Goal: Task Accomplishment & Management: Use online tool/utility

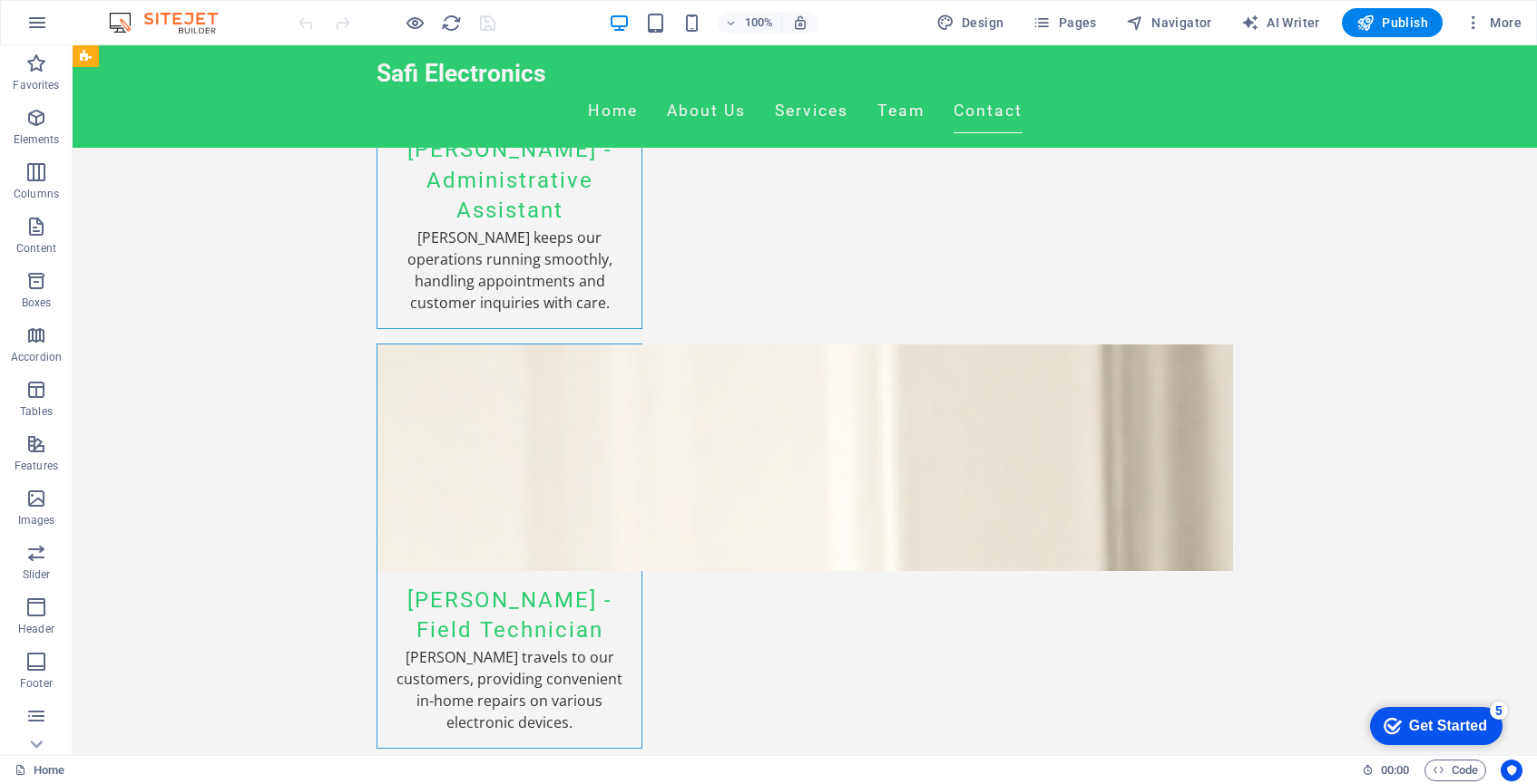
scroll to position [5486, 0]
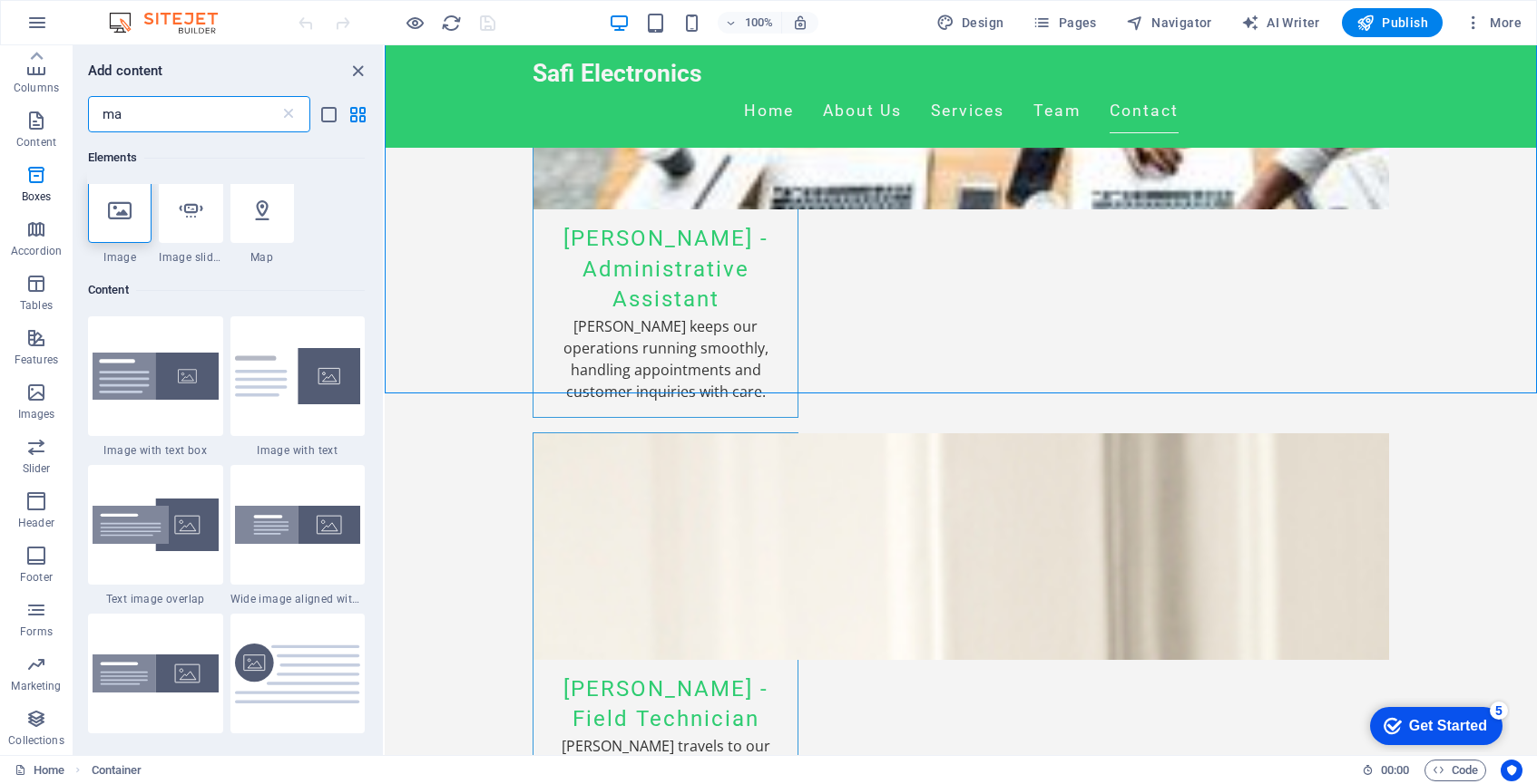
scroll to position [0, 0]
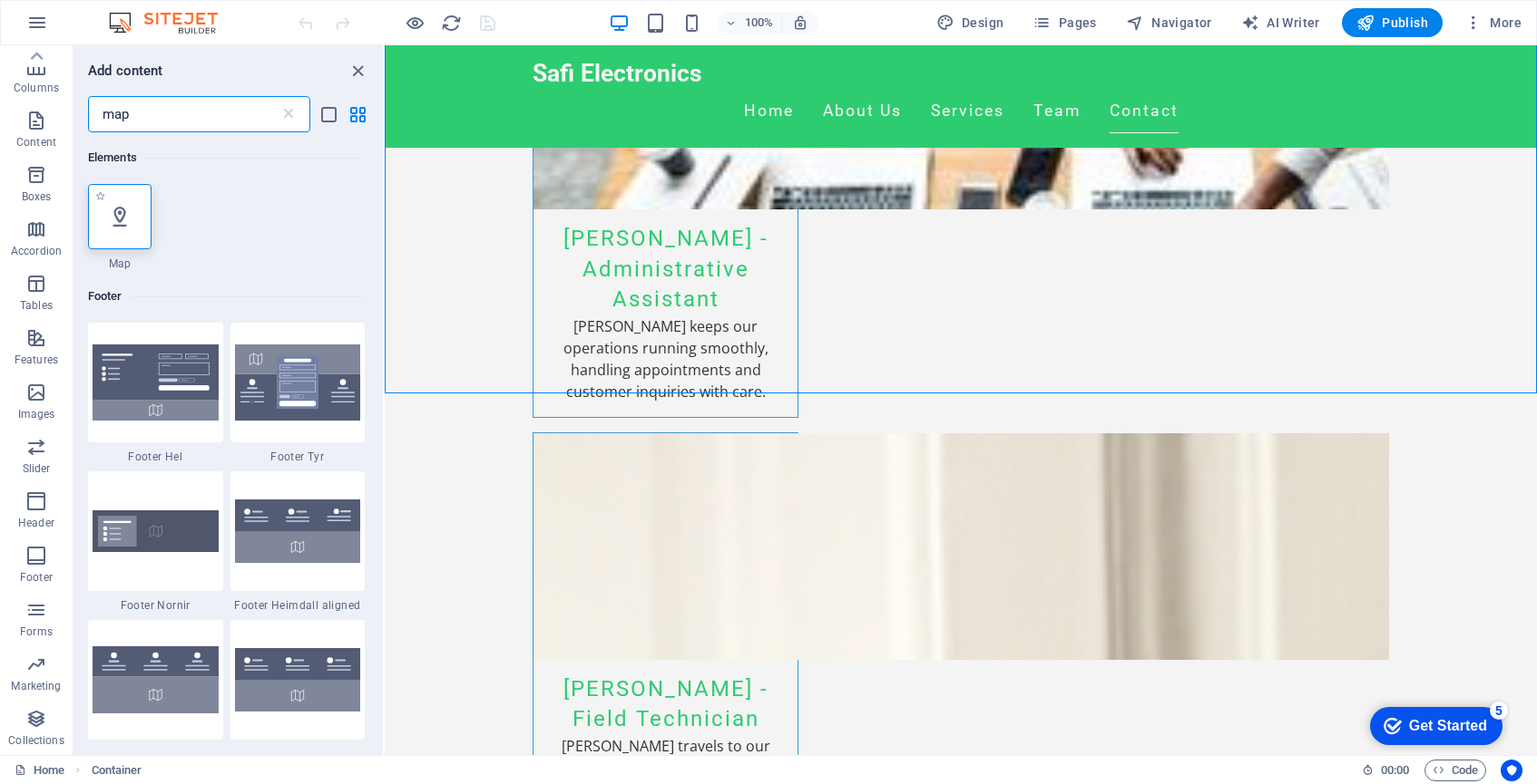
type input "map"
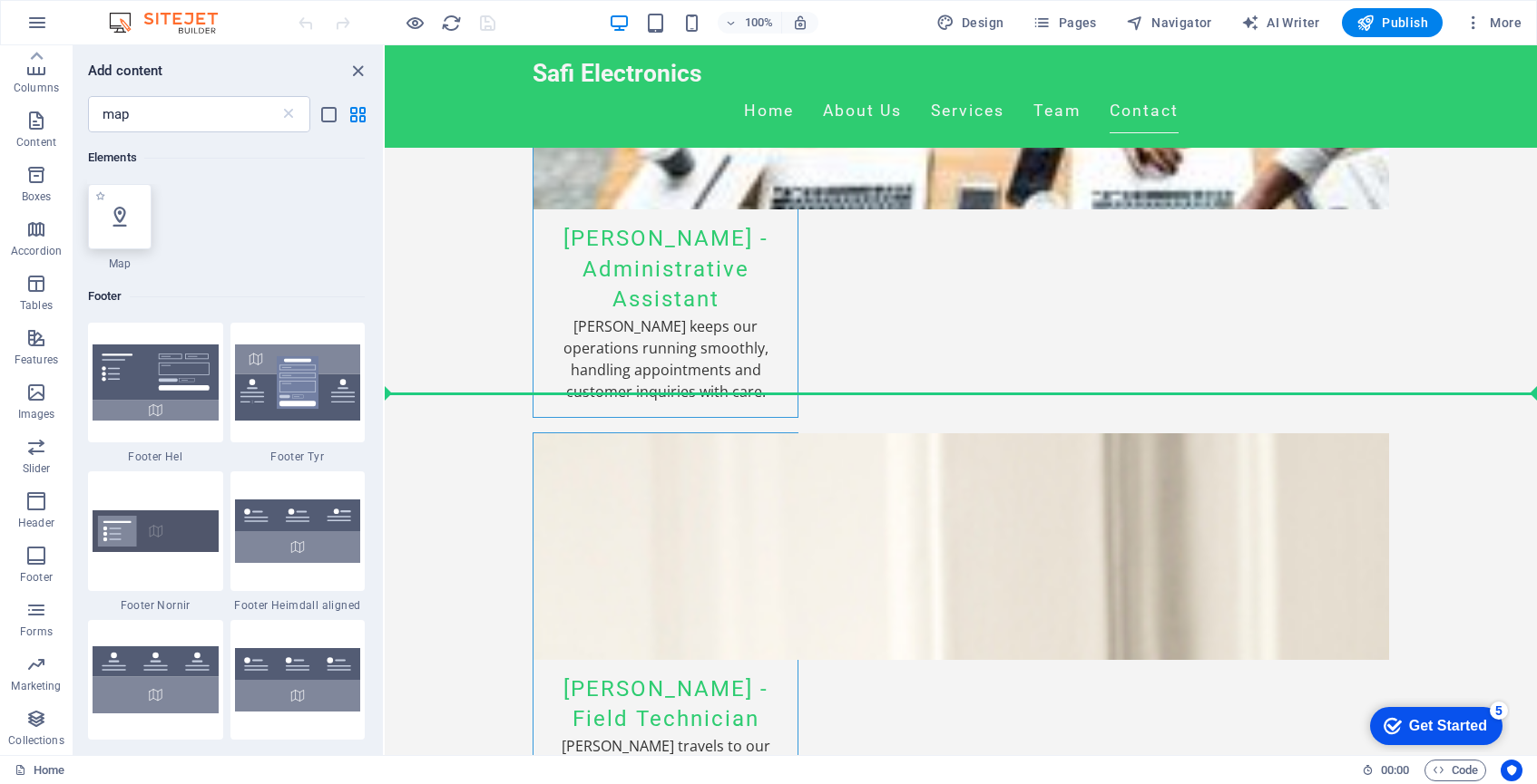
select select "1"
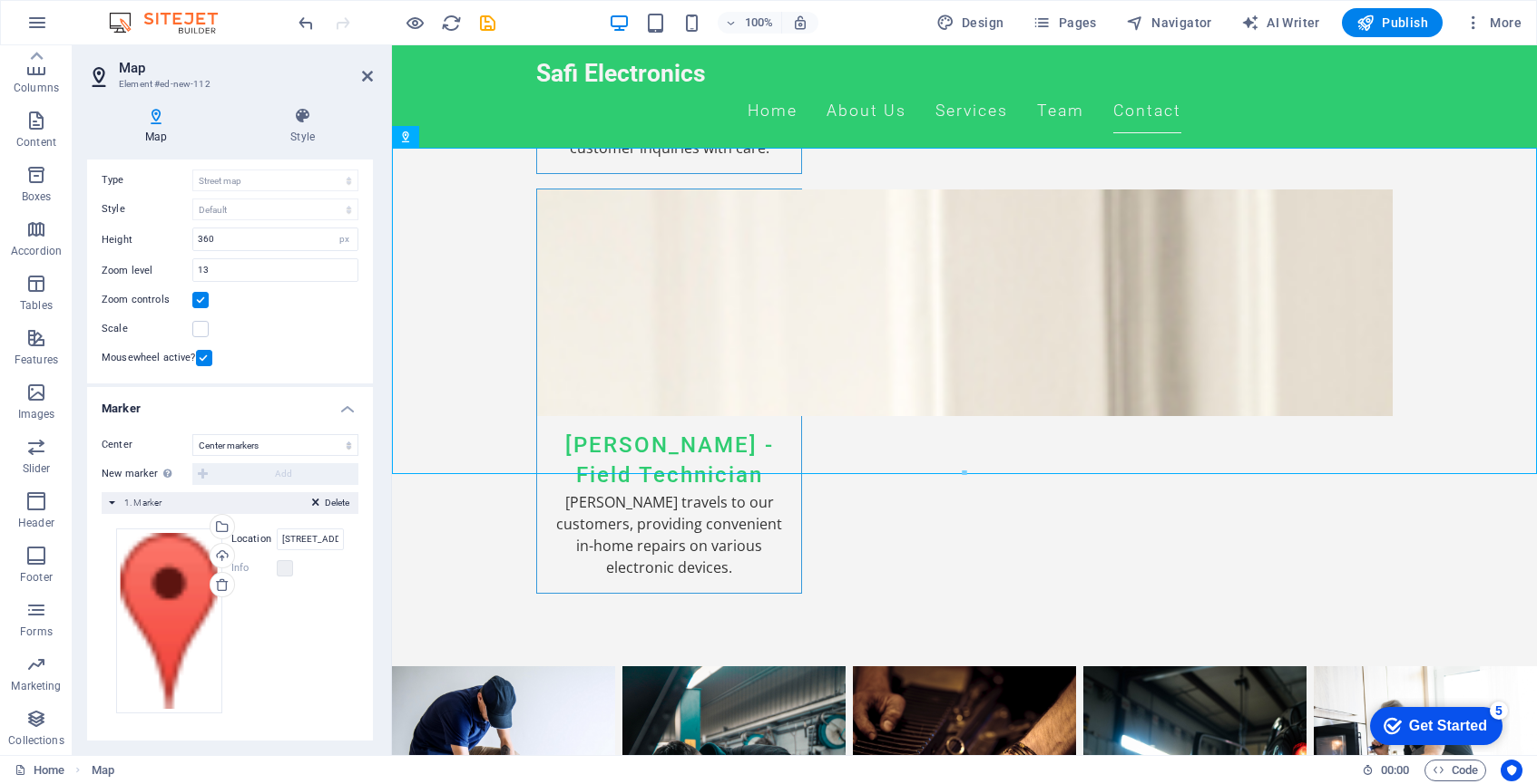
scroll to position [96, 0]
click at [310, 534] on input "123 Main St, 12345 Hometown" at bounding box center [310, 541] width 68 height 22
drag, startPoint x: 277, startPoint y: 537, endPoint x: 328, endPoint y: 554, distance: 53.8
click at [328, 554] on div "Location 123 Main St, 12345 Hometown Width auto px Info Opened? Headline Safi E…" at bounding box center [285, 555] width 117 height 51
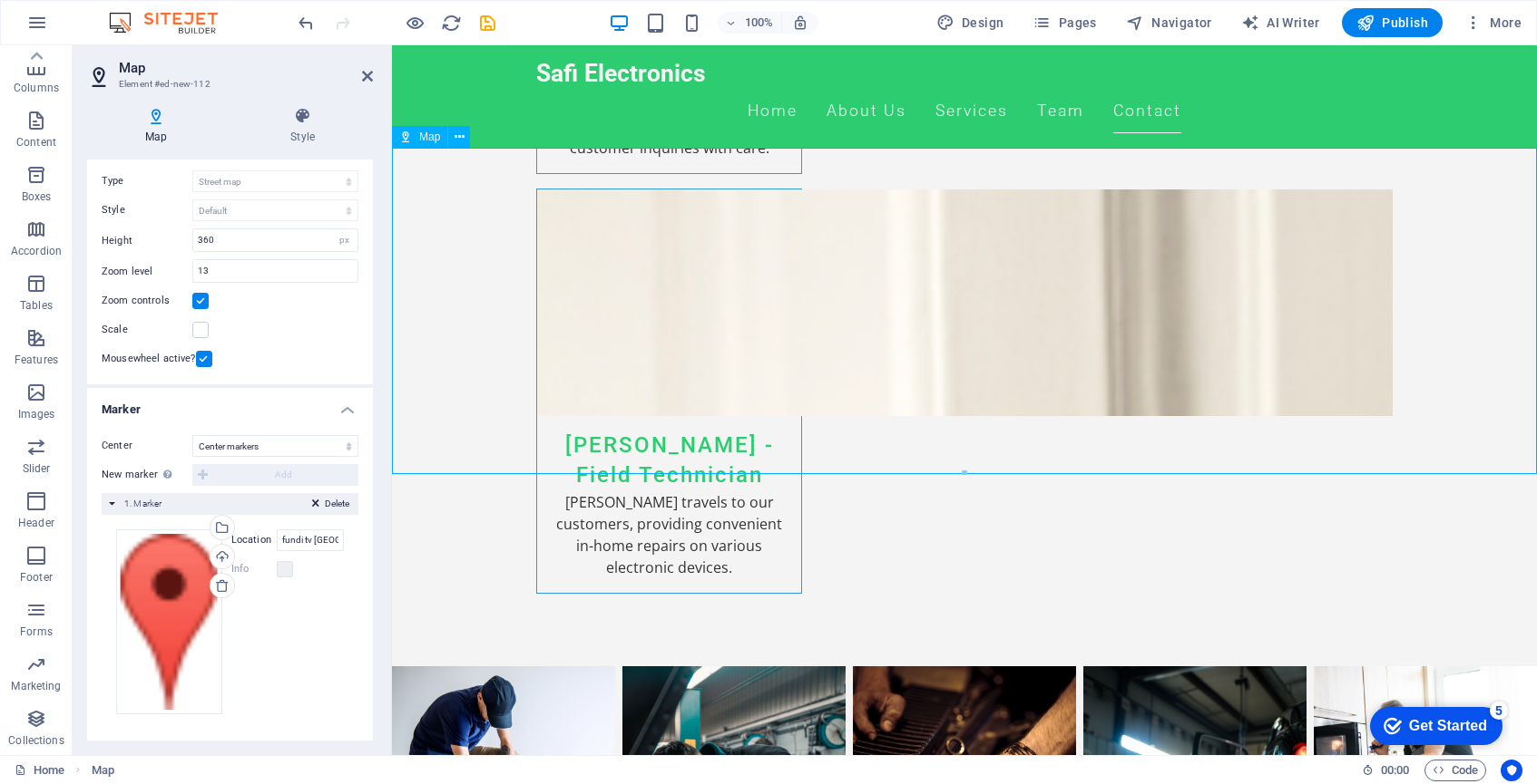
drag, startPoint x: 280, startPoint y: 539, endPoint x: 373, endPoint y: 538, distance: 93.0
click at [373, 538] on div "Map Style Map options Map center 123 Main St, 12345 Hometown Map is limited to …" at bounding box center [230, 424] width 315 height 663
paste input "-6.827355155064617, 39.267942344122794"
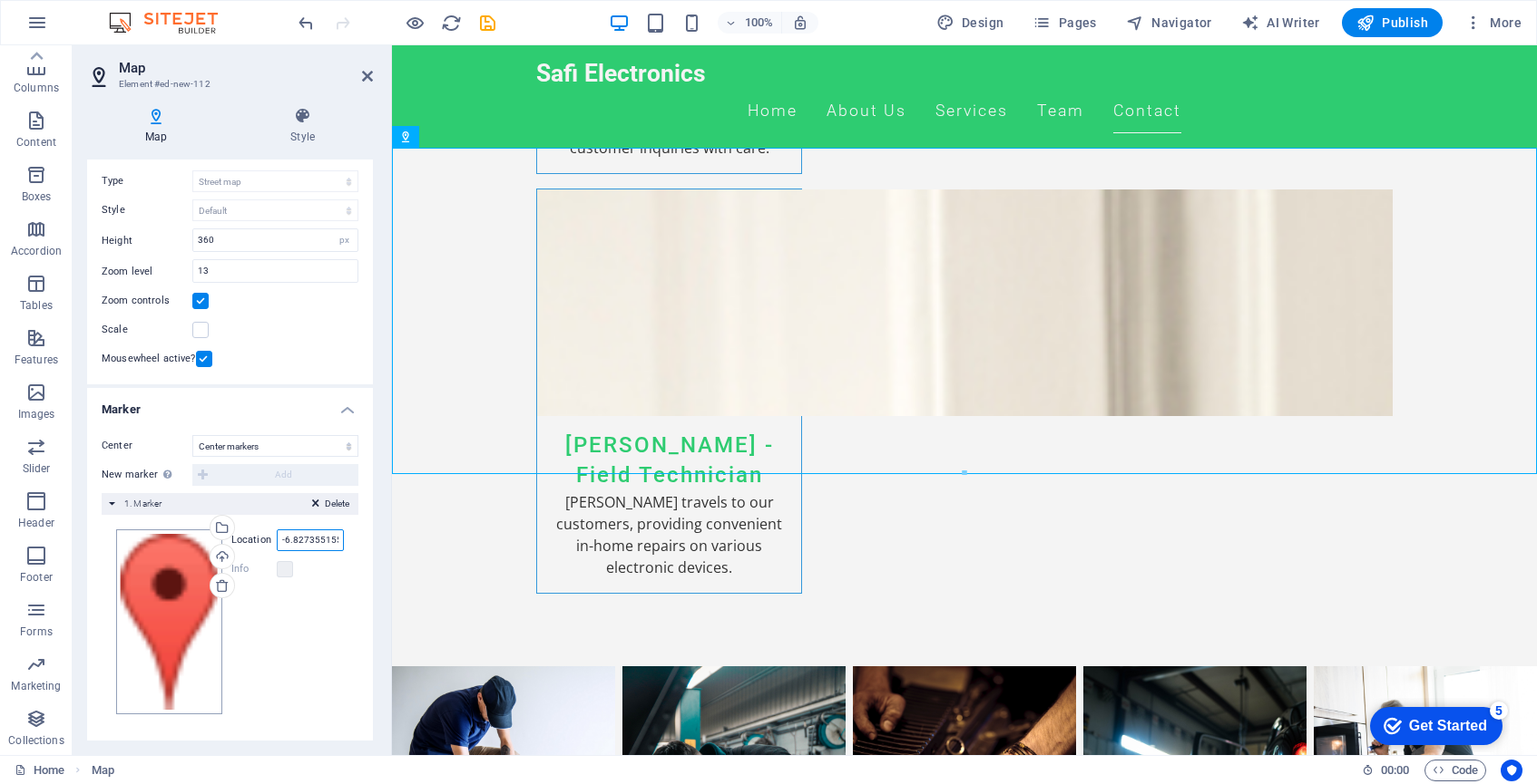
drag, startPoint x: 334, startPoint y: 539, endPoint x: 206, endPoint y: 542, distance: 128.0
click at [206, 542] on div "Drag files here, click to choose files or select files from Files or our free s…" at bounding box center [230, 623] width 228 height 185
type input "fundi tv lindi street"
drag, startPoint x: 225, startPoint y: 270, endPoint x: 168, endPoint y: 270, distance: 57.0
click at [168, 270] on div "Zoom level 13" at bounding box center [230, 271] width 257 height 23
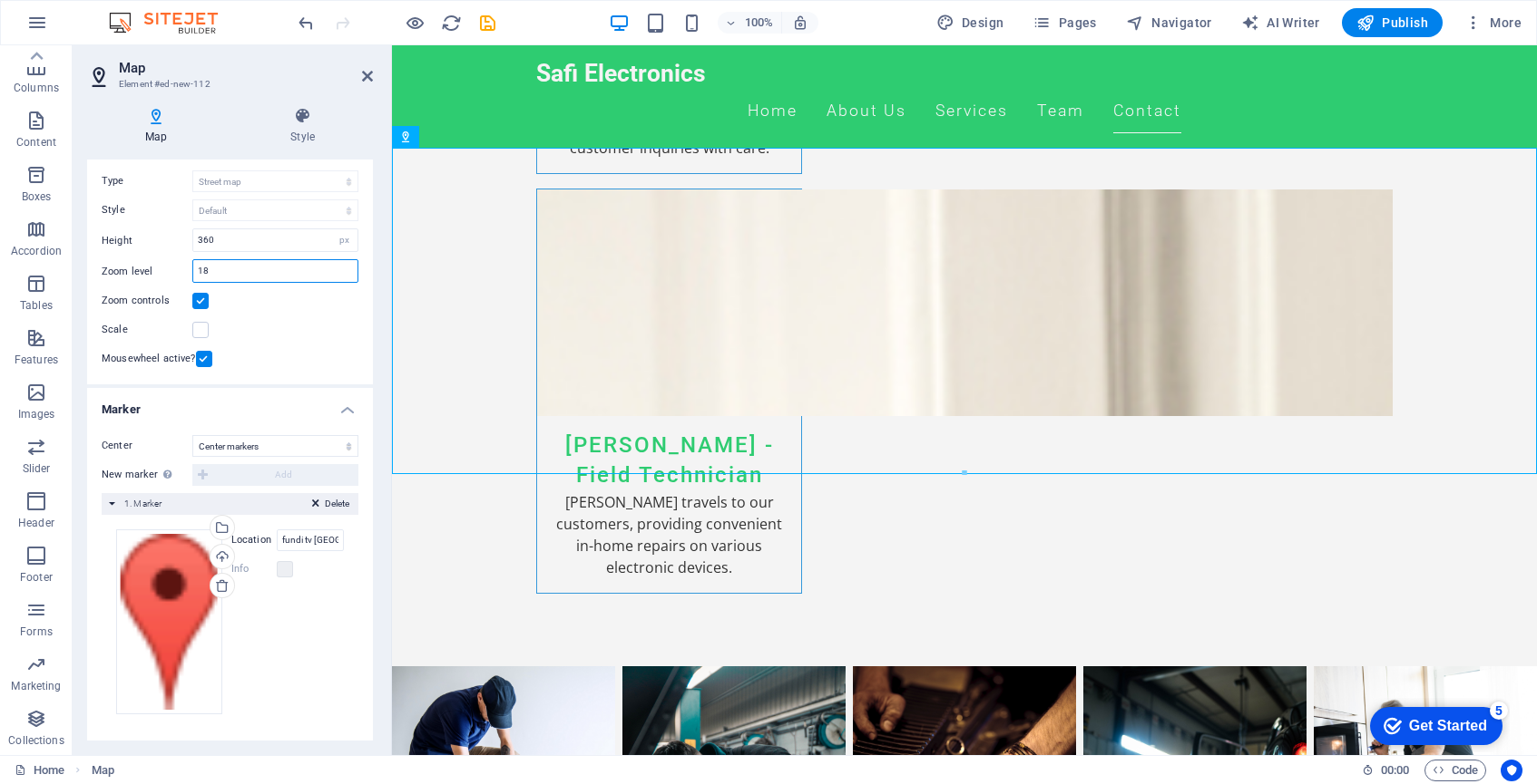
drag, startPoint x: 216, startPoint y: 268, endPoint x: 191, endPoint y: 268, distance: 25.0
click at [191, 268] on div "Zoom level 18" at bounding box center [230, 271] width 257 height 23
type input "17"
click at [196, 591] on div "Drag files here, click to choose files or select files from Files or our free s…" at bounding box center [169, 623] width 106 height 185
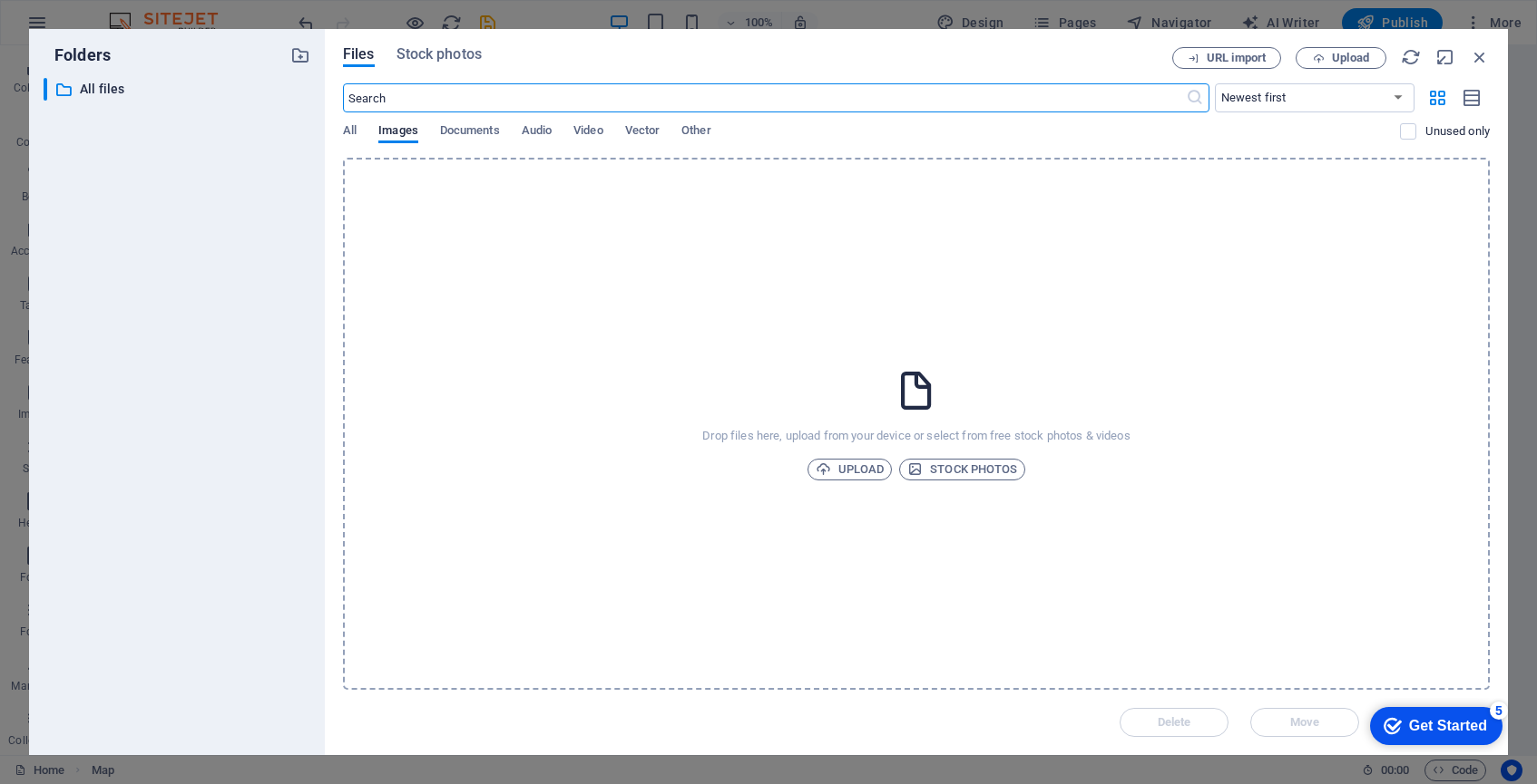
scroll to position [5569, 0]
click at [870, 471] on span "Upload" at bounding box center [849, 469] width 69 height 22
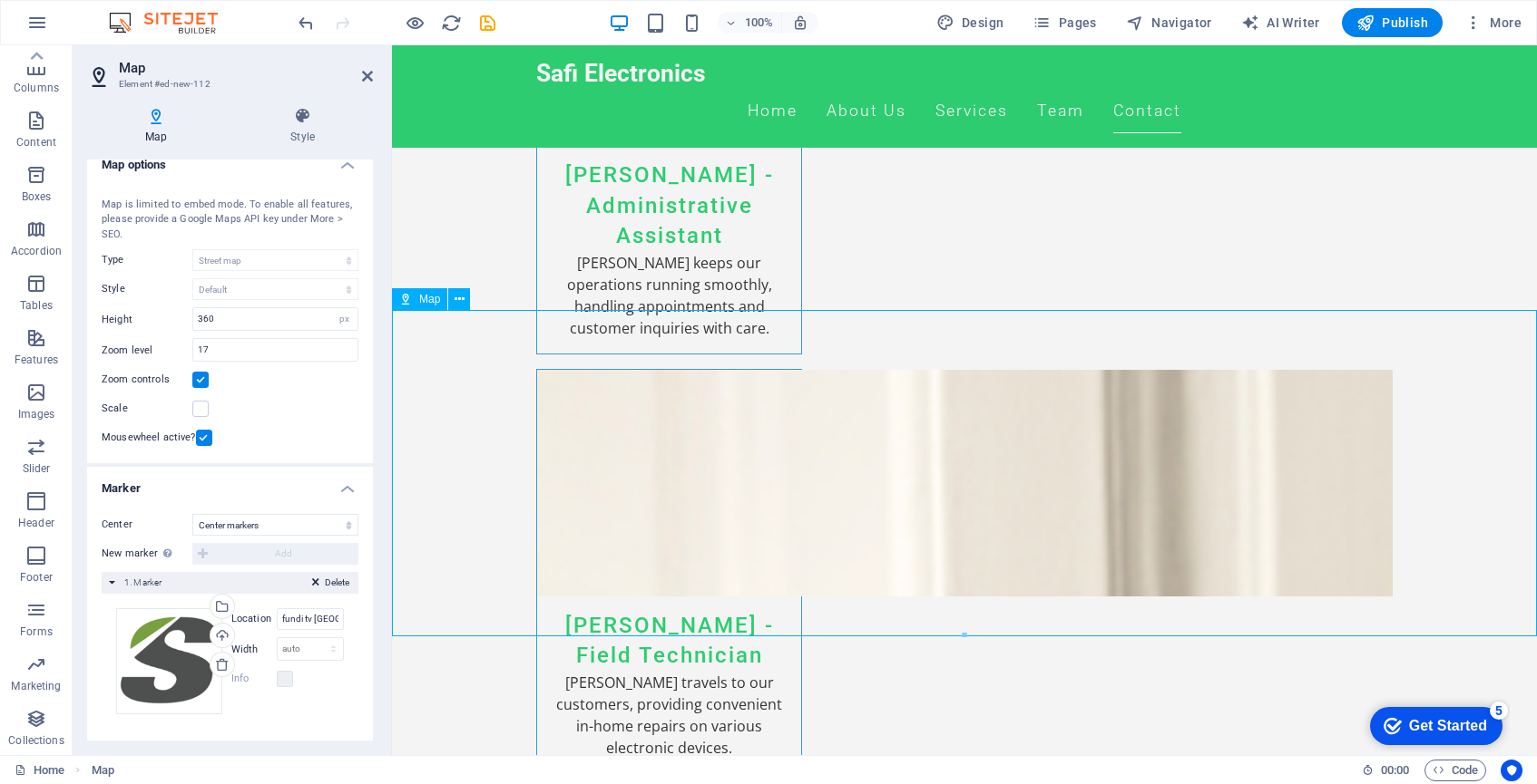
scroll to position [5505, 0]
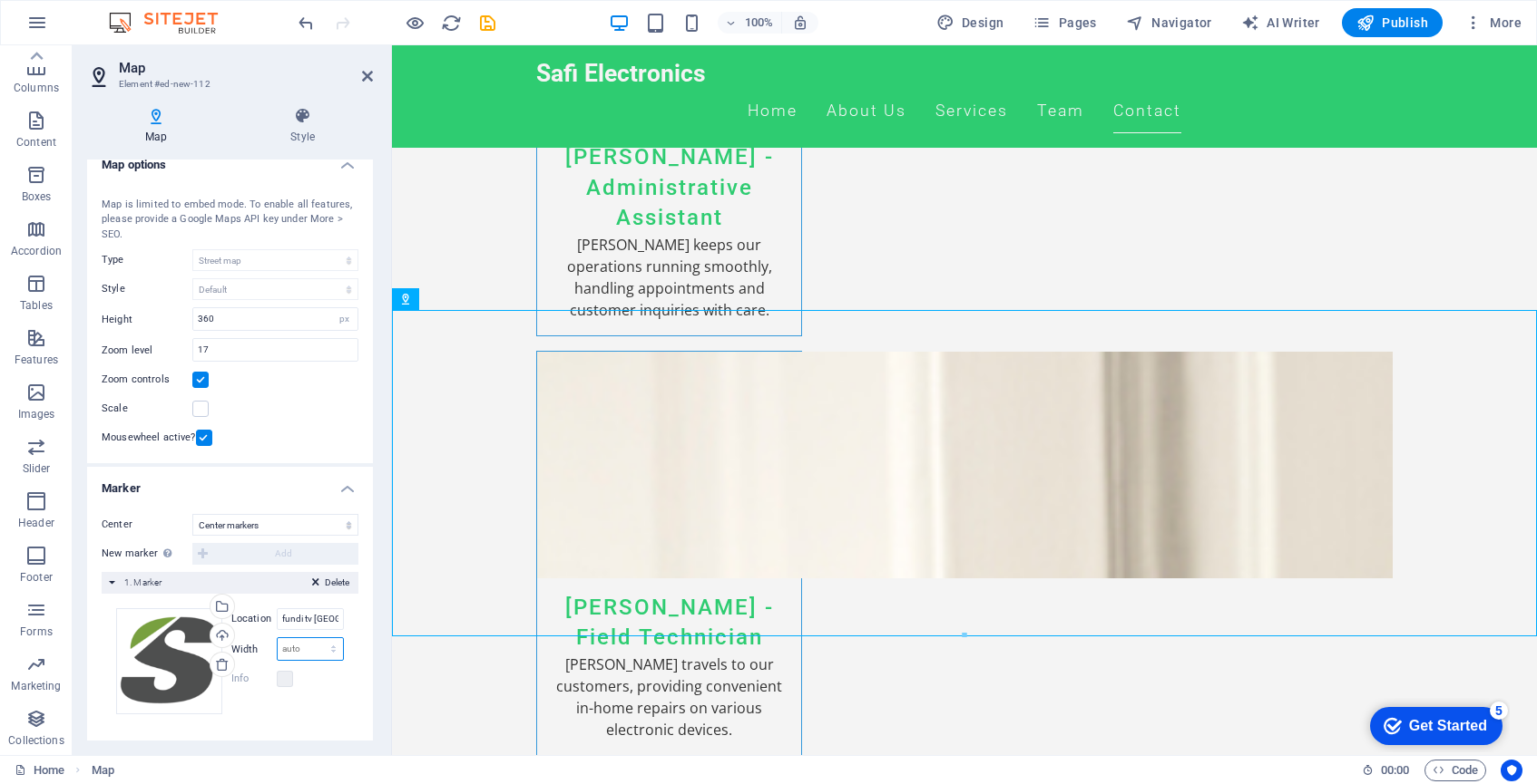
select select "px"
type input "3"
type input "40"
click at [286, 678] on label at bounding box center [284, 679] width 16 height 16
click at [288, 679] on label at bounding box center [284, 679] width 16 height 16
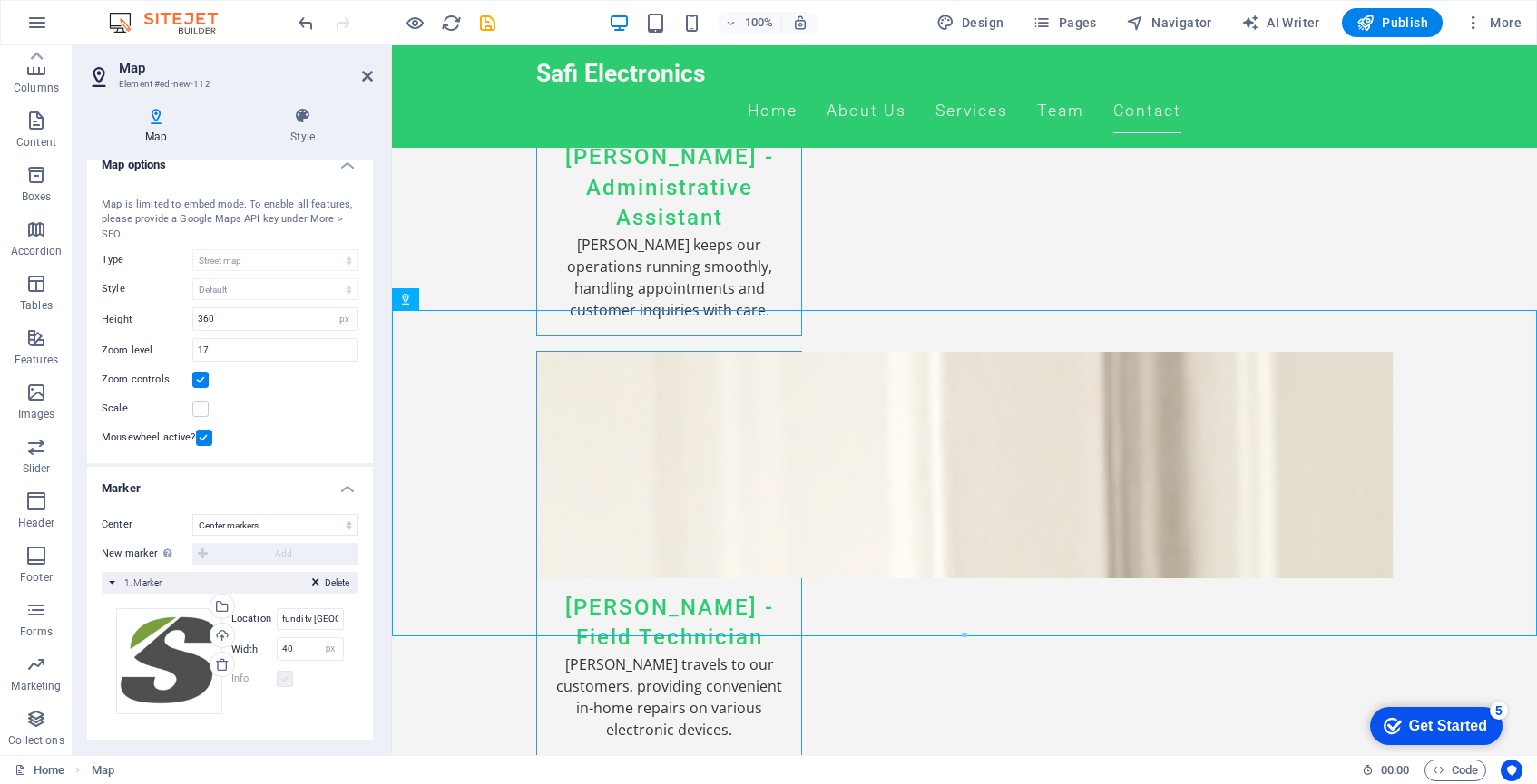
click at [285, 676] on label at bounding box center [284, 679] width 16 height 16
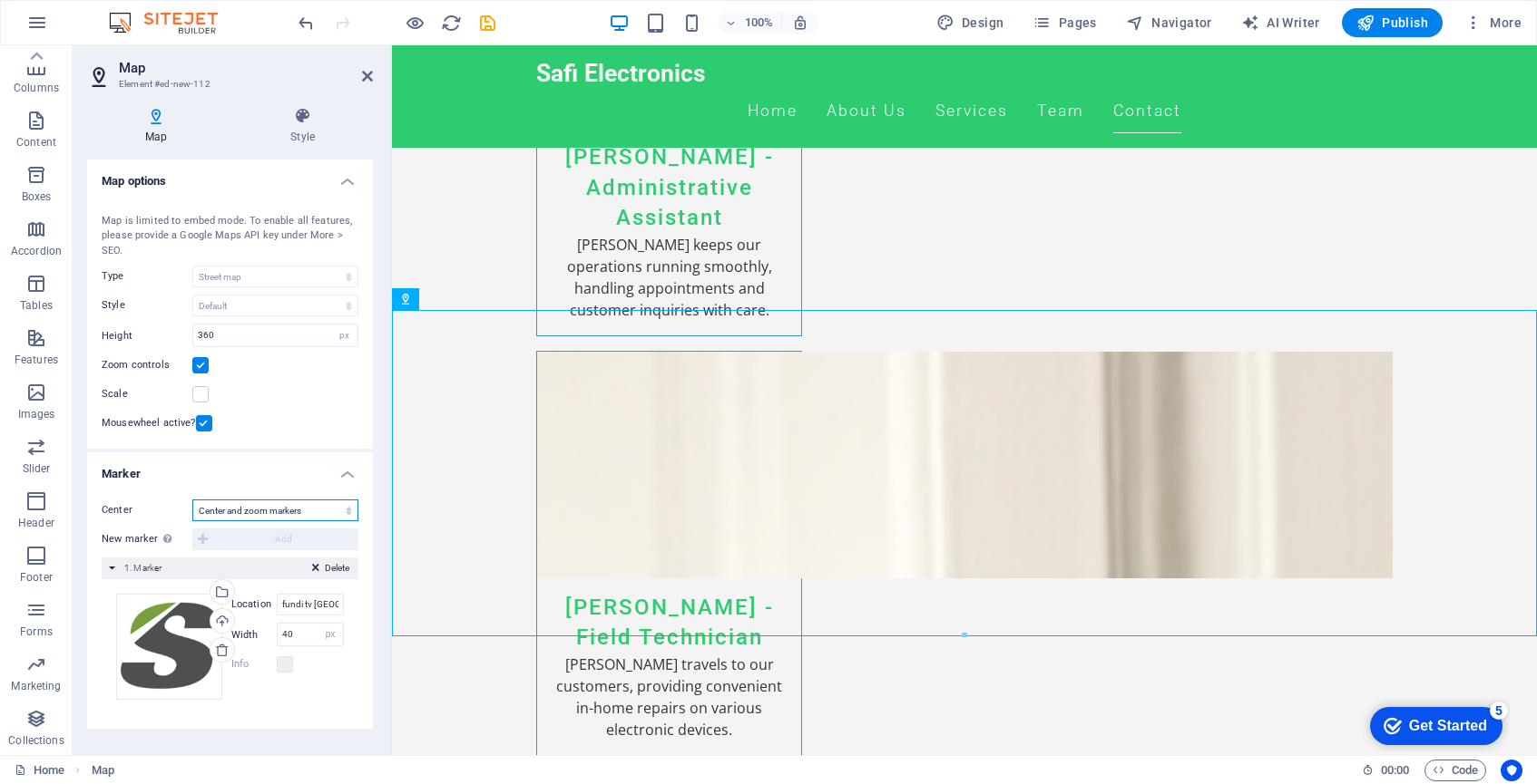
scroll to position [0, 0]
select select "1"
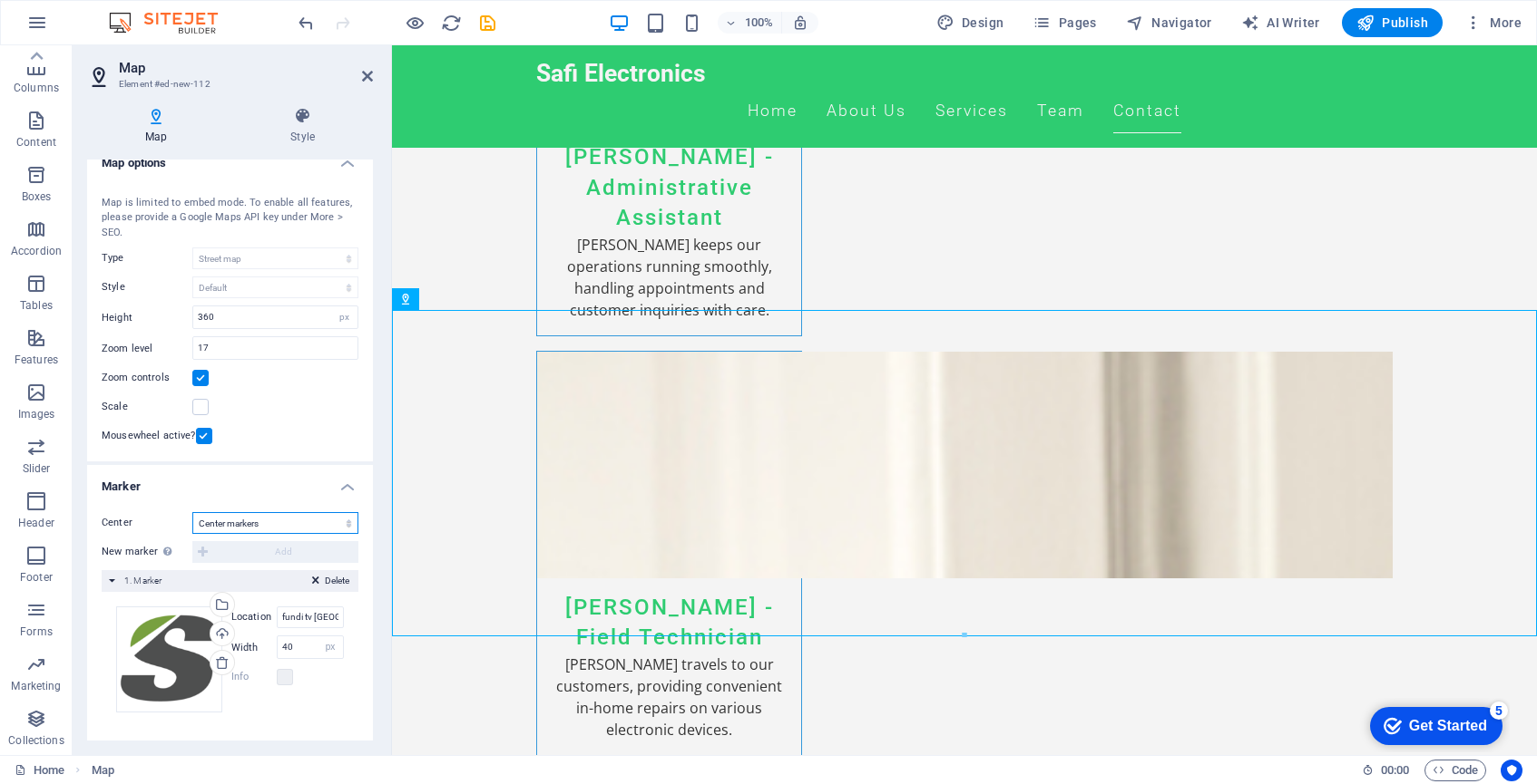
scroll to position [16, 0]
click at [202, 408] on label at bounding box center [200, 408] width 16 height 16
click at [0, 0] on input "Scale" at bounding box center [0, 0] width 0 height 0
click at [202, 408] on label at bounding box center [200, 408] width 16 height 16
click at [0, 0] on input "Scale" at bounding box center [0, 0] width 0 height 0
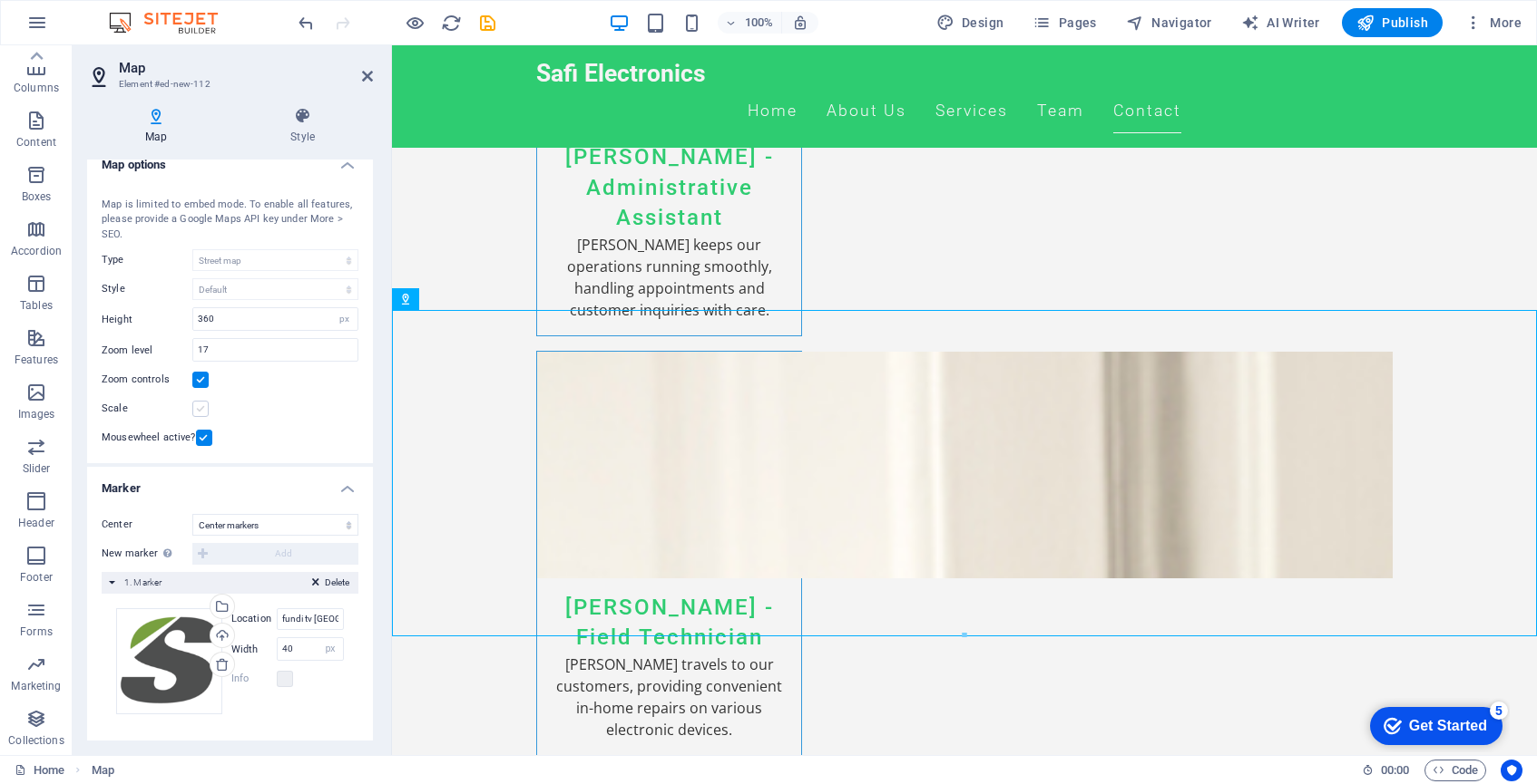
click at [202, 408] on label at bounding box center [200, 408] width 16 height 16
click at [0, 0] on input "Scale" at bounding box center [0, 0] width 0 height 0
click at [202, 408] on label at bounding box center [200, 408] width 16 height 16
click at [0, 0] on input "Scale" at bounding box center [0, 0] width 0 height 0
click at [202, 408] on label at bounding box center [200, 408] width 16 height 16
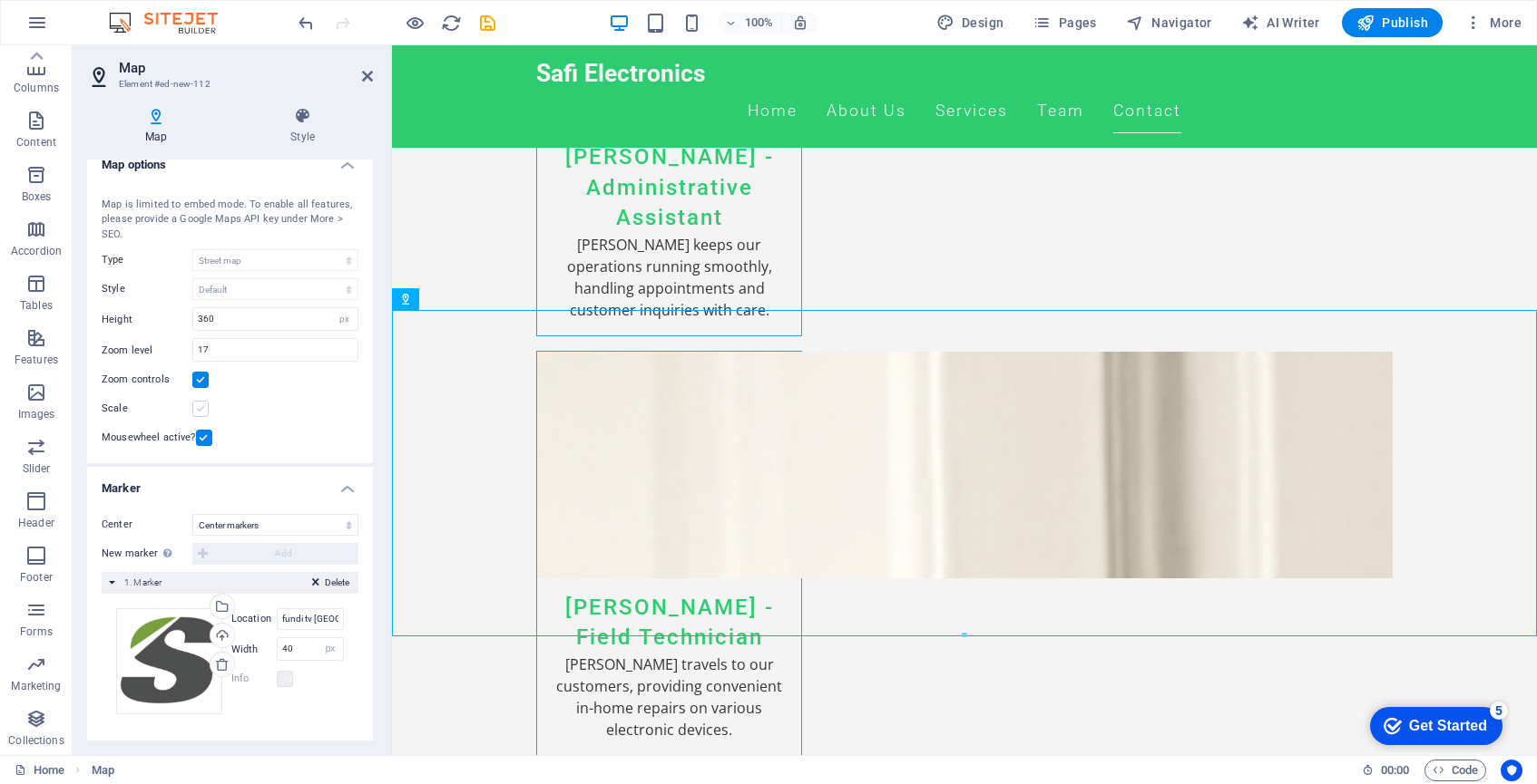
click at [0, 0] on input "Scale" at bounding box center [0, 0] width 0 height 0
click at [202, 408] on label at bounding box center [200, 408] width 16 height 16
click at [0, 0] on input "Scale" at bounding box center [0, 0] width 0 height 0
click at [202, 408] on label at bounding box center [200, 408] width 16 height 16
click at [0, 0] on input "Scale" at bounding box center [0, 0] width 0 height 0
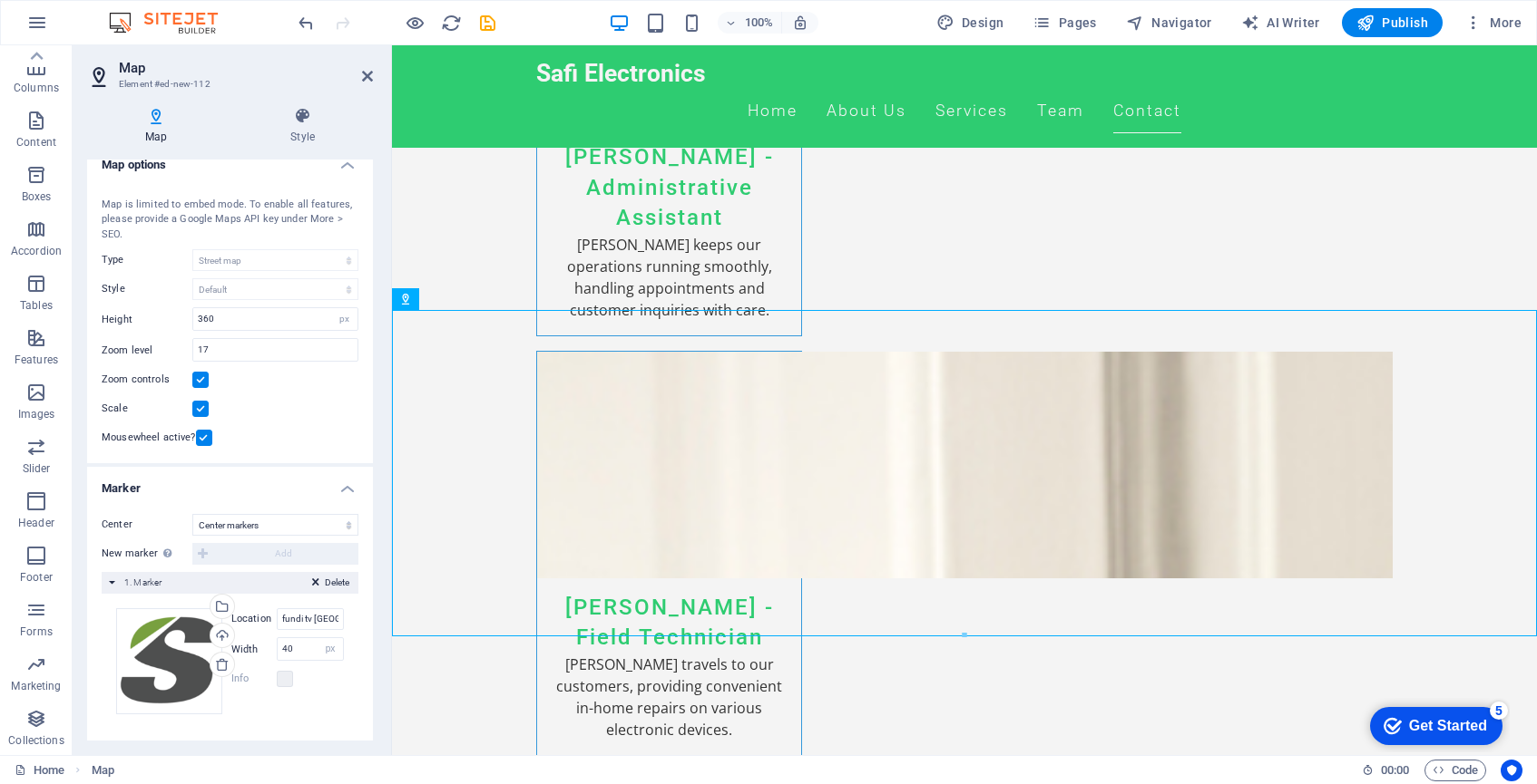
click at [202, 408] on label at bounding box center [200, 408] width 16 height 16
click at [0, 0] on input "Scale" at bounding box center [0, 0] width 0 height 0
click at [306, 121] on icon at bounding box center [302, 116] width 141 height 18
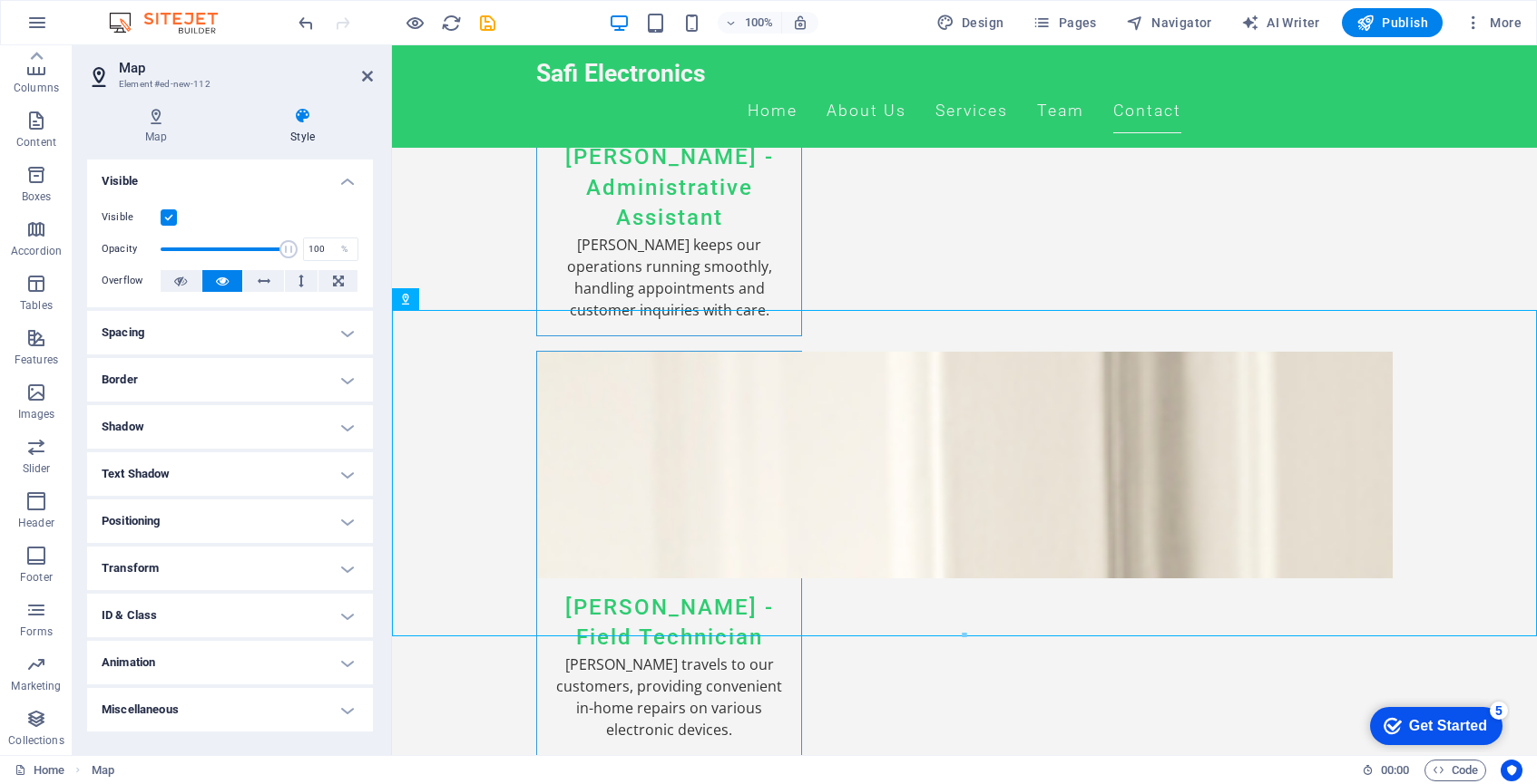
click at [347, 329] on h4 "Spacing" at bounding box center [230, 332] width 286 height 43
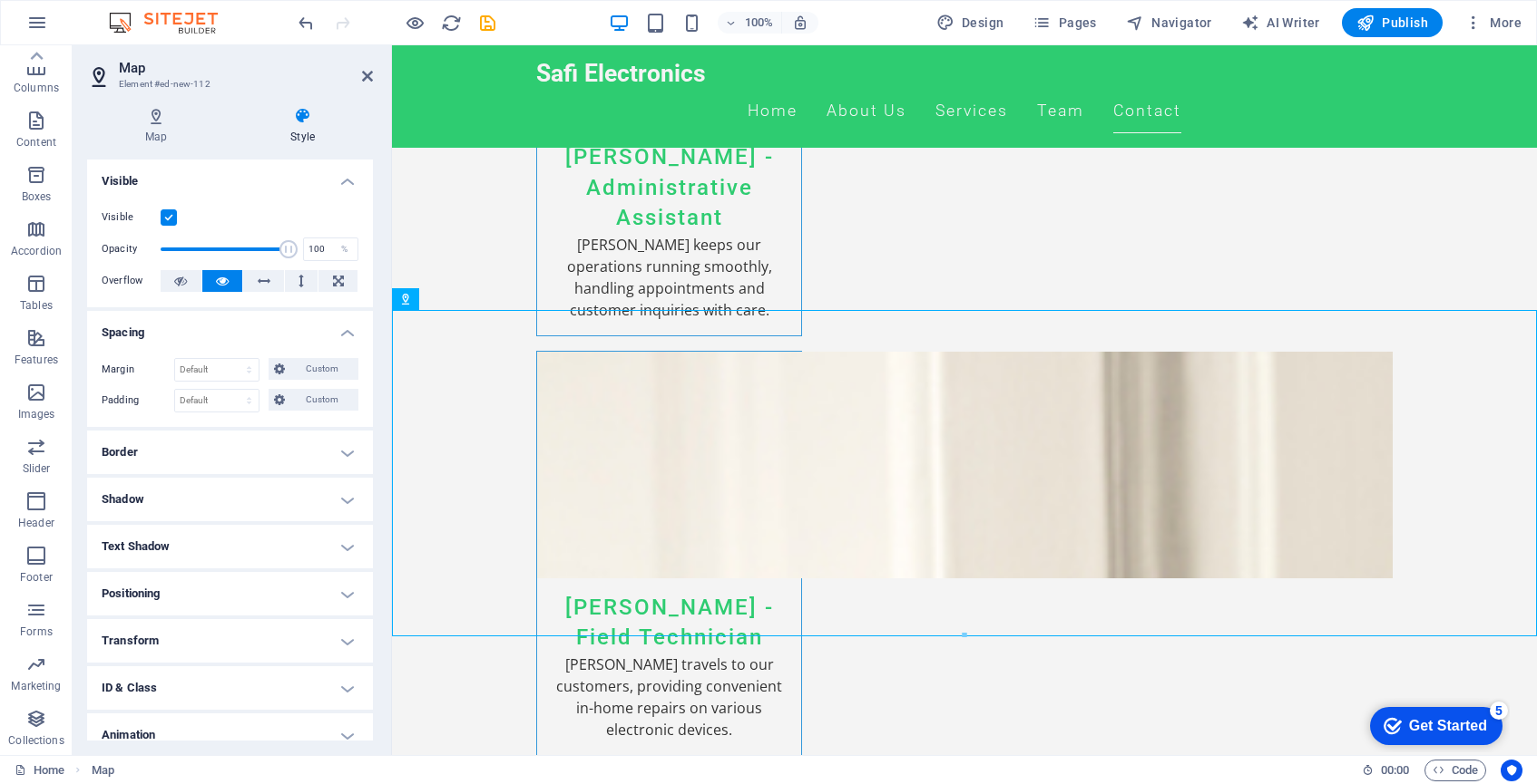
click at [347, 329] on h4 "Spacing" at bounding box center [230, 327] width 286 height 33
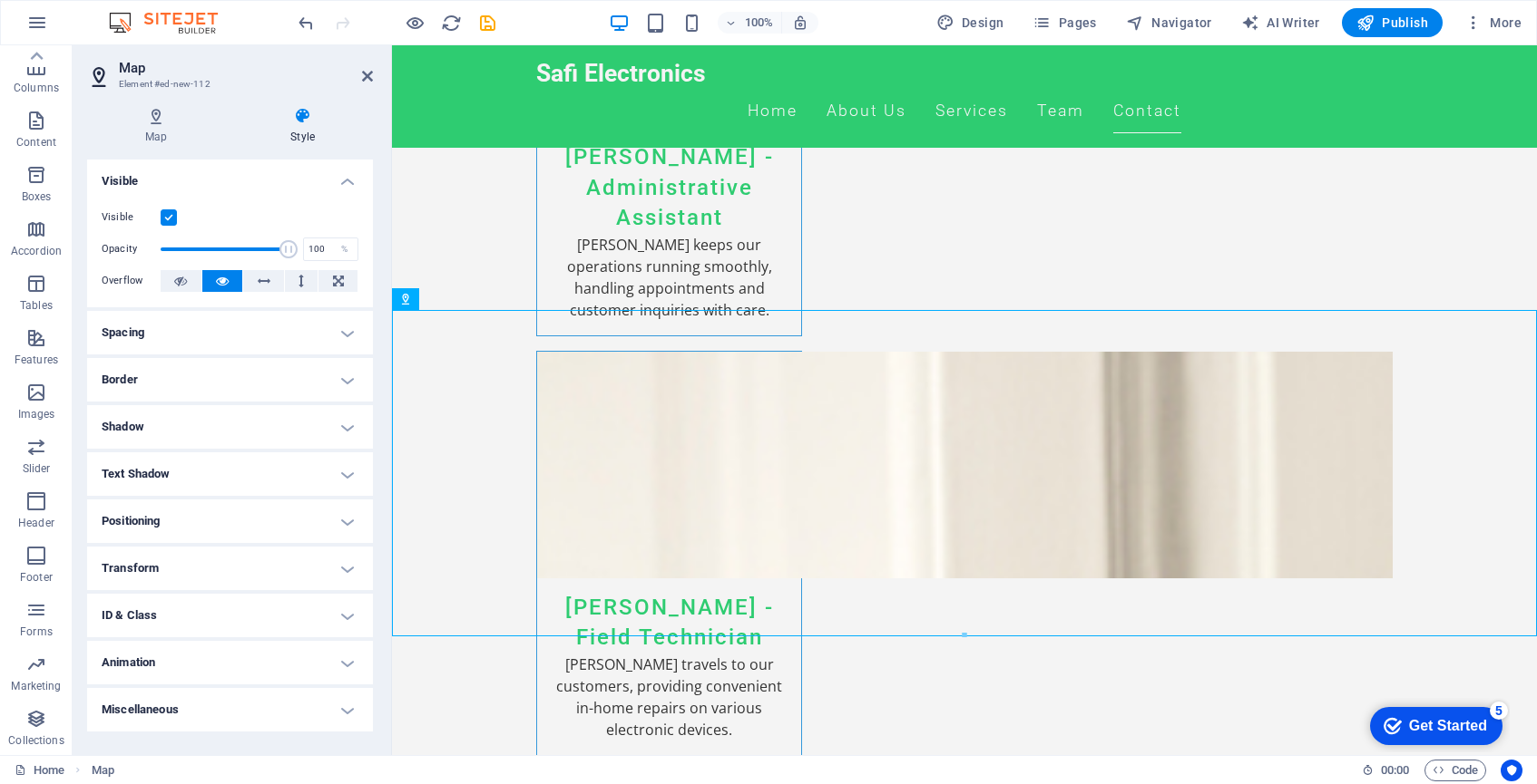
click at [342, 367] on h4 "Border" at bounding box center [230, 379] width 286 height 43
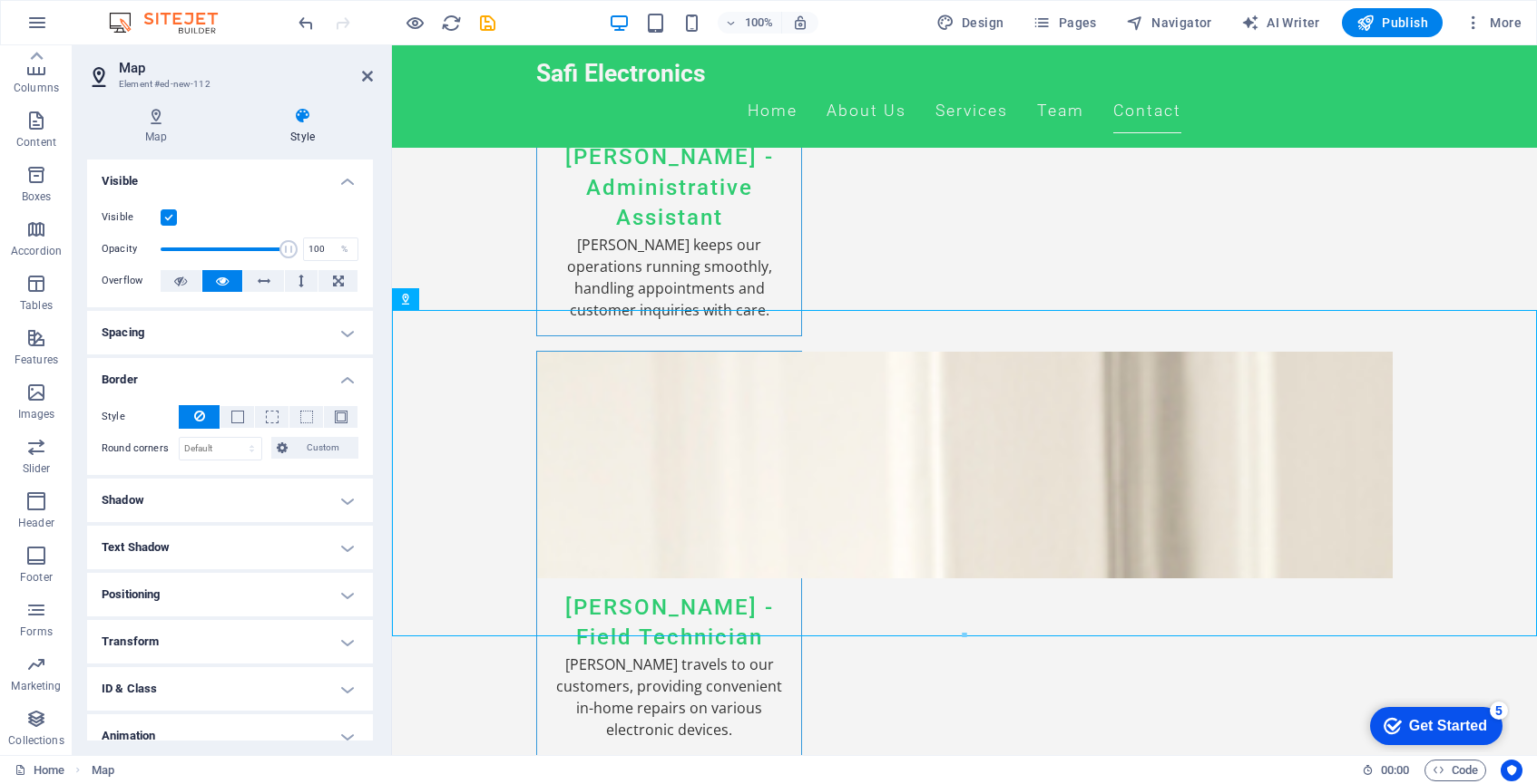
click at [342, 367] on h4 "Border" at bounding box center [230, 375] width 286 height 33
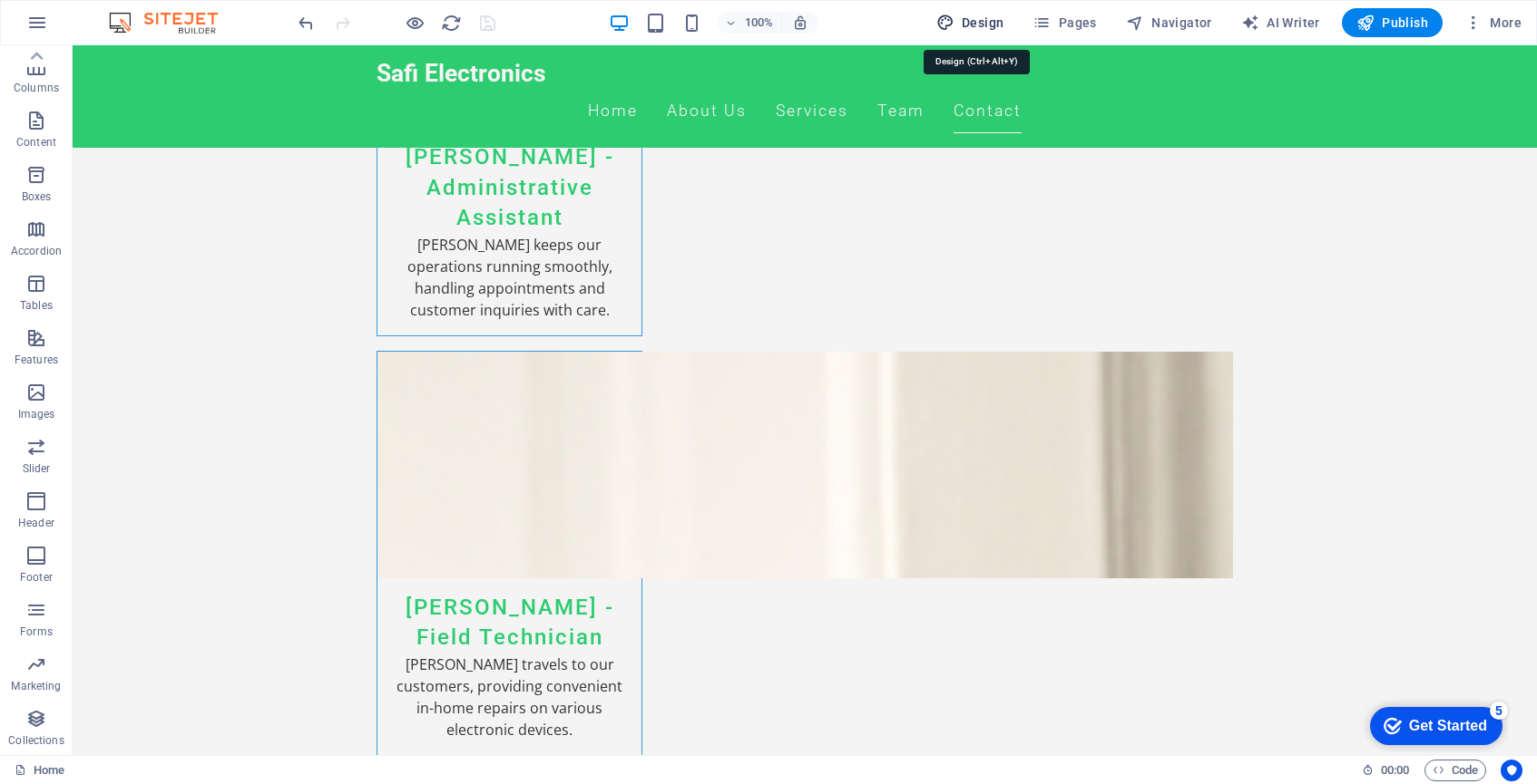
click at [555, 188] on span "Design" at bounding box center [437, 232] width 235 height 87
select select "px"
select select "200"
select select "px"
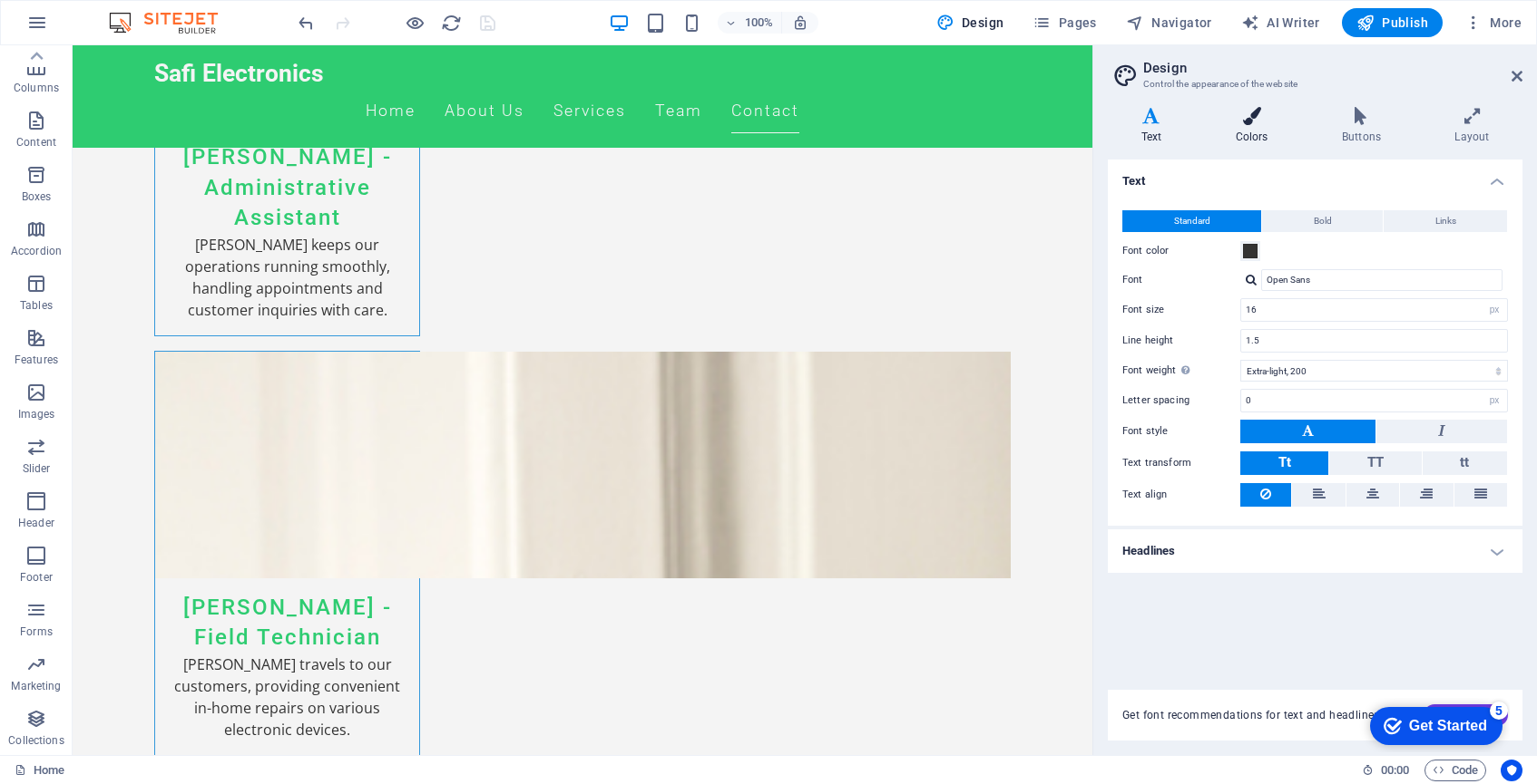
click at [1254, 123] on icon at bounding box center [1252, 116] width 99 height 18
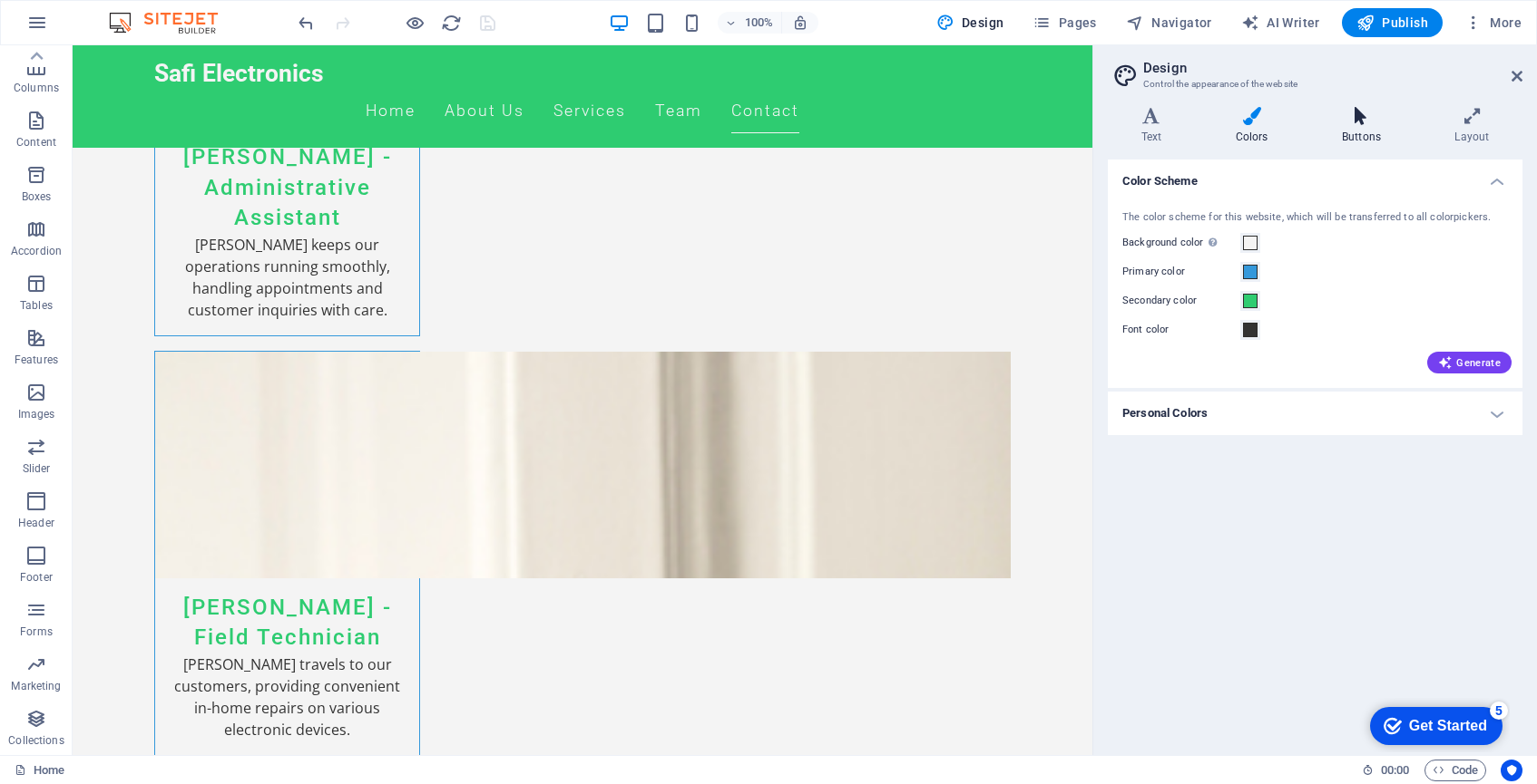
click at [1354, 133] on h4 "Buttons" at bounding box center [1364, 126] width 112 height 38
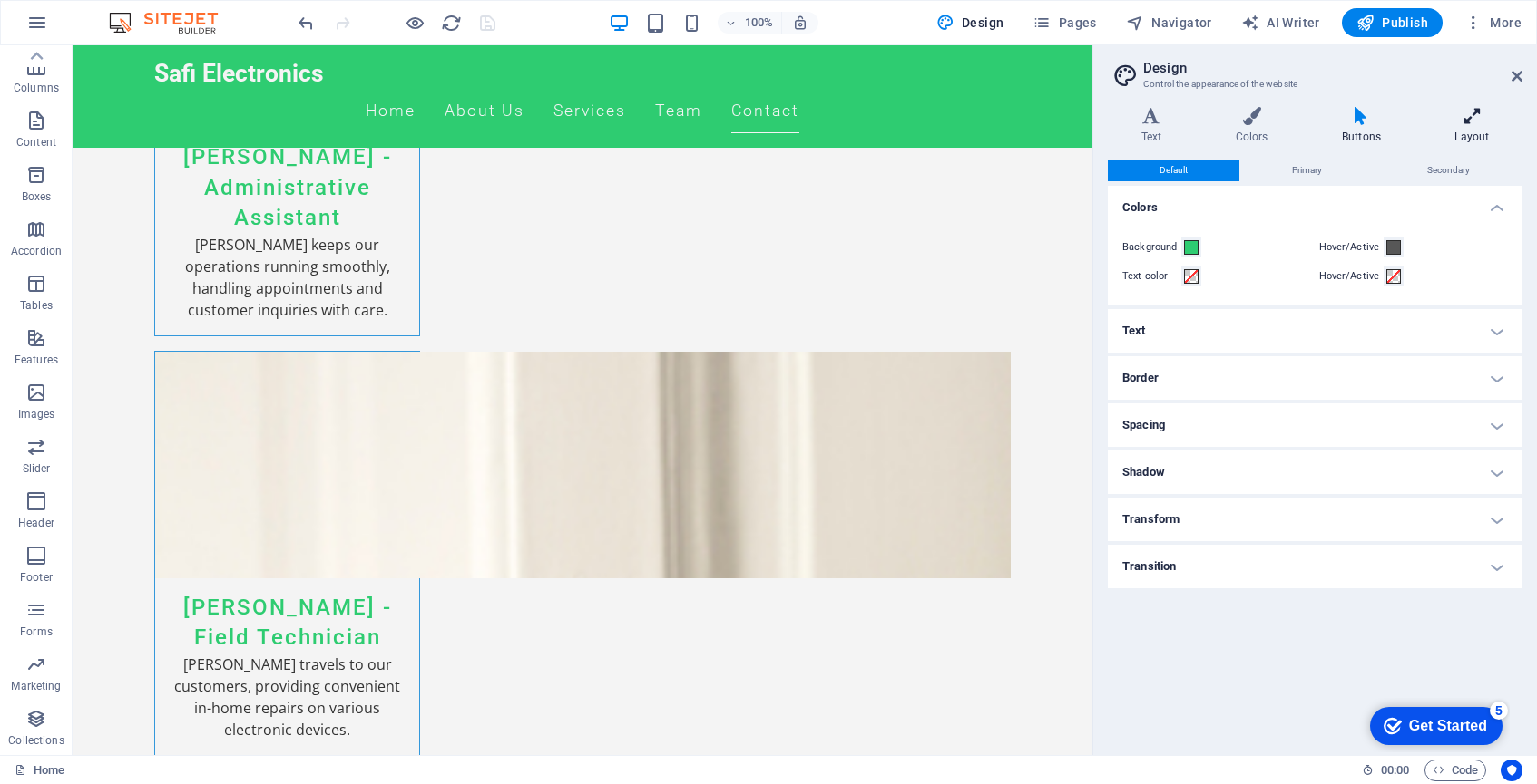
click at [1485, 131] on h4 "Layout" at bounding box center [1472, 126] width 100 height 38
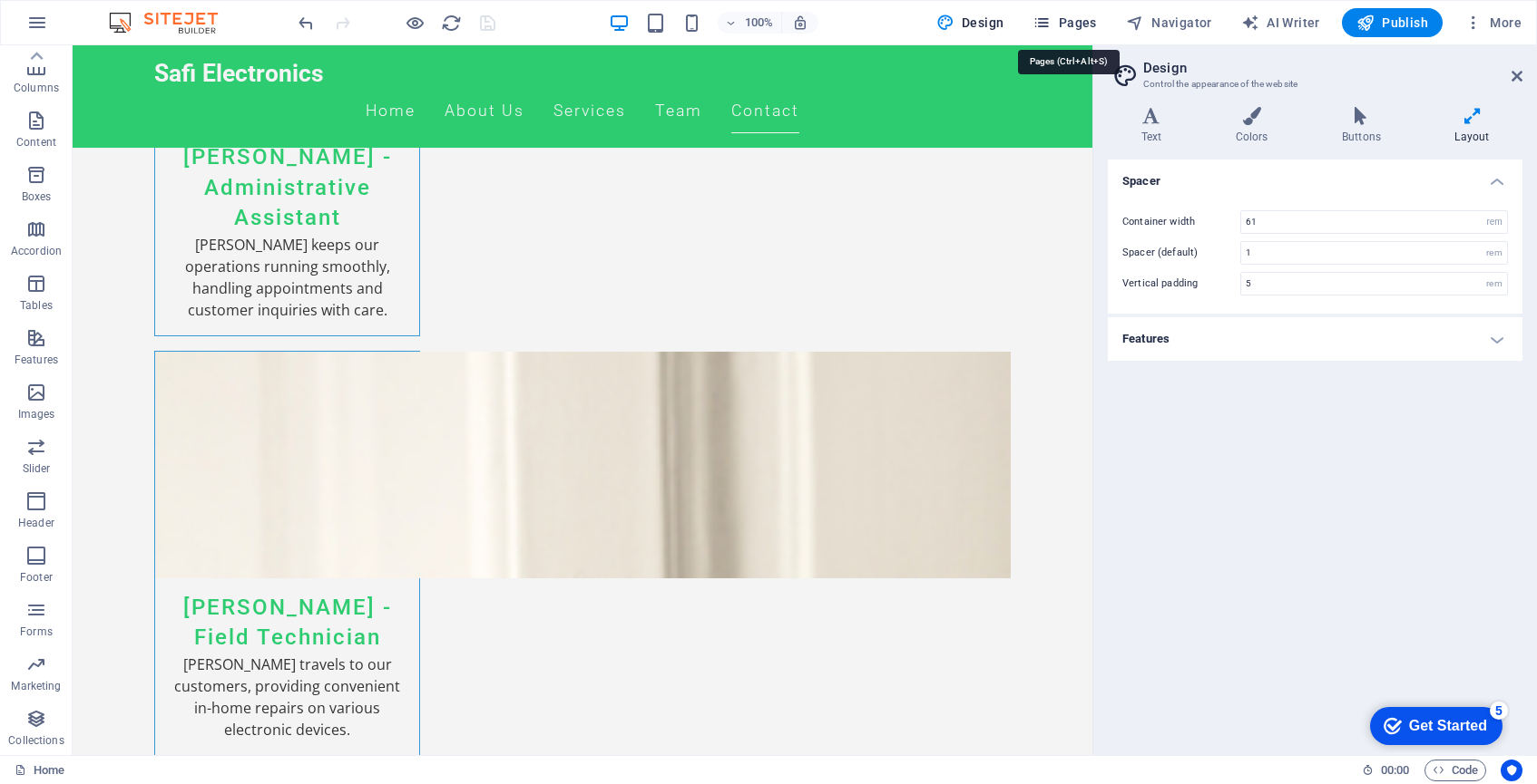
click at [1073, 306] on span "Pages" at bounding box center [592, 419] width 1020 height 227
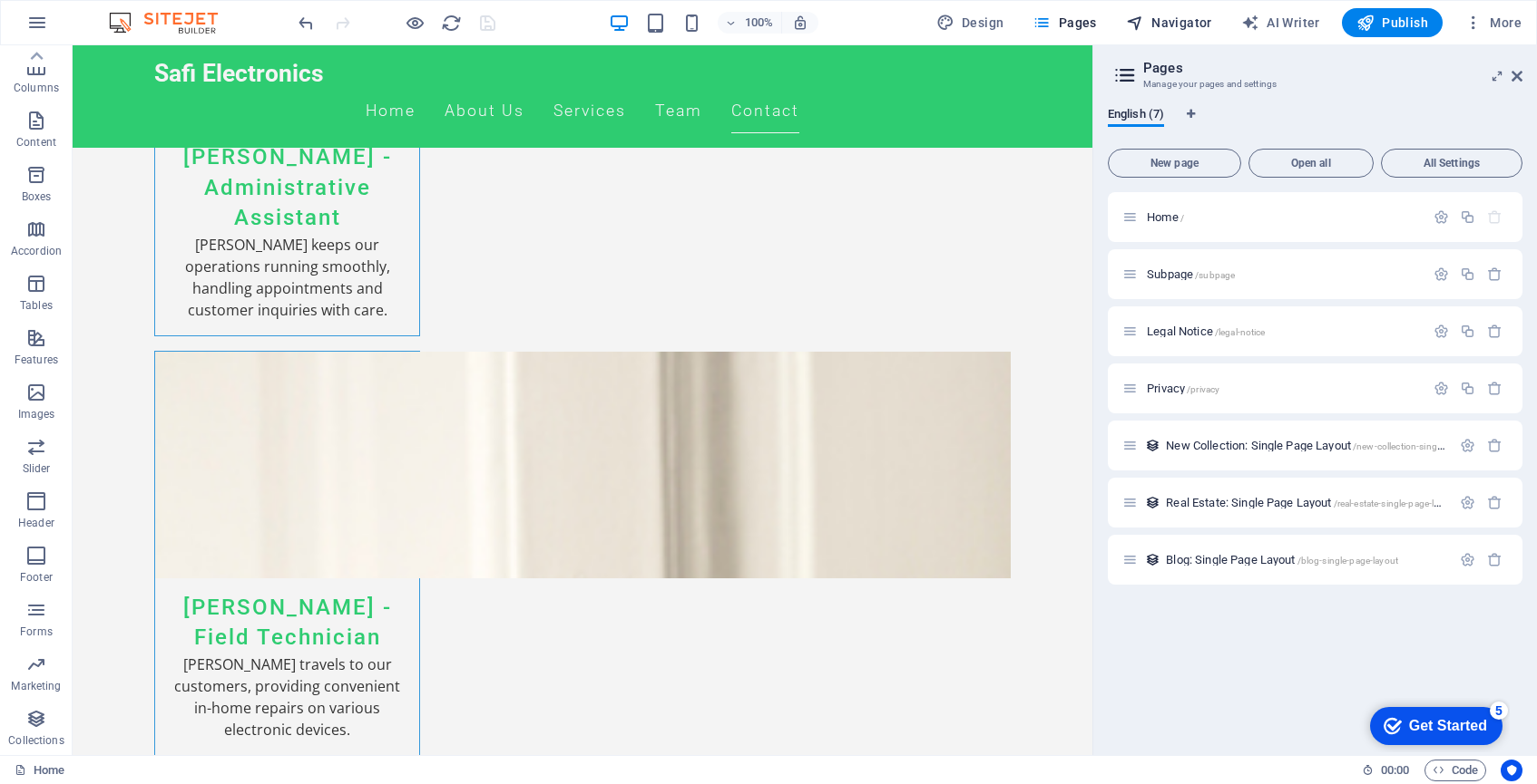
click at [347, 608] on span "Navigator" at bounding box center [213, 658] width 264 height 101
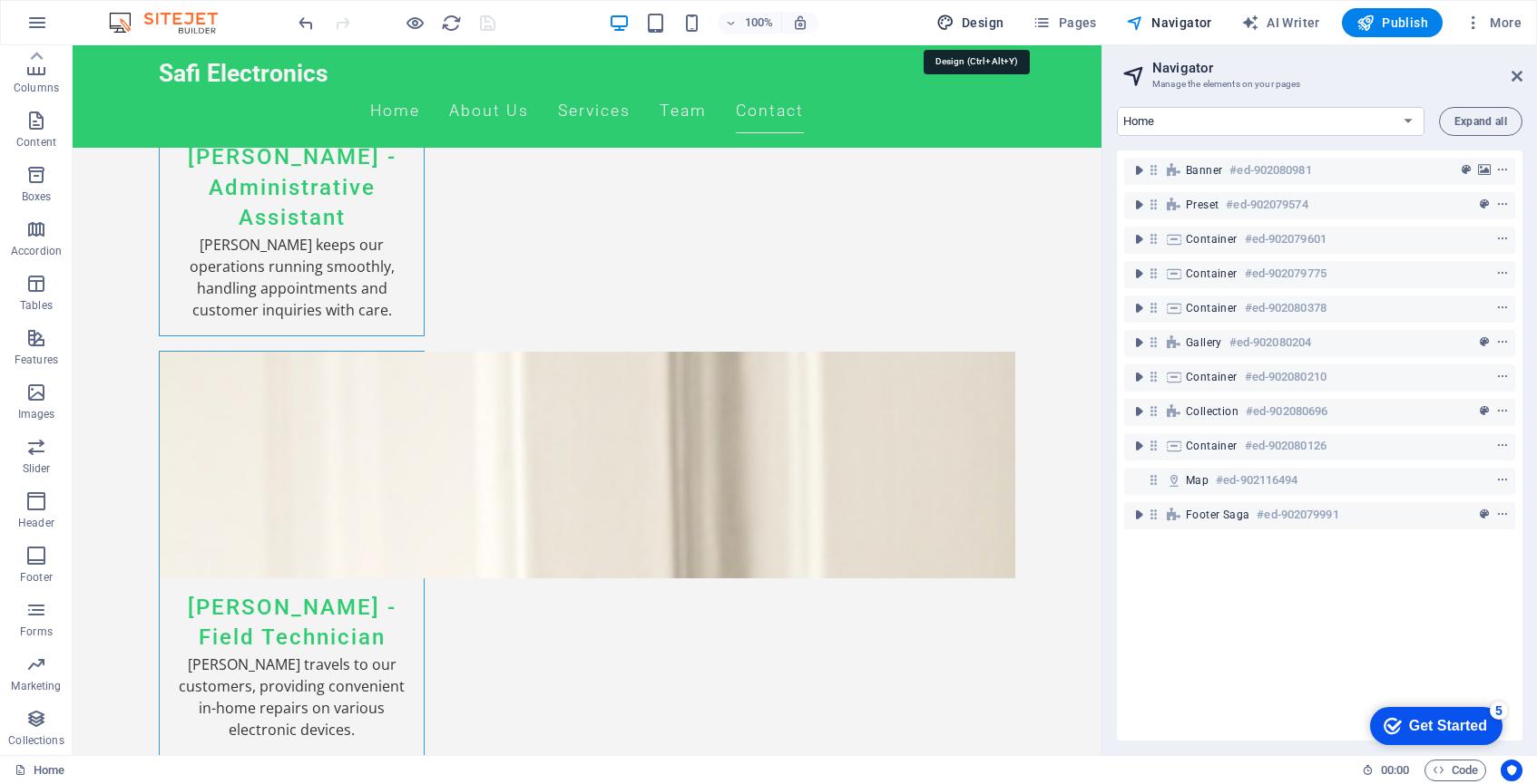
click at [336, 188] on span "Design" at bounding box center [218, 232] width 235 height 87
select select "rem"
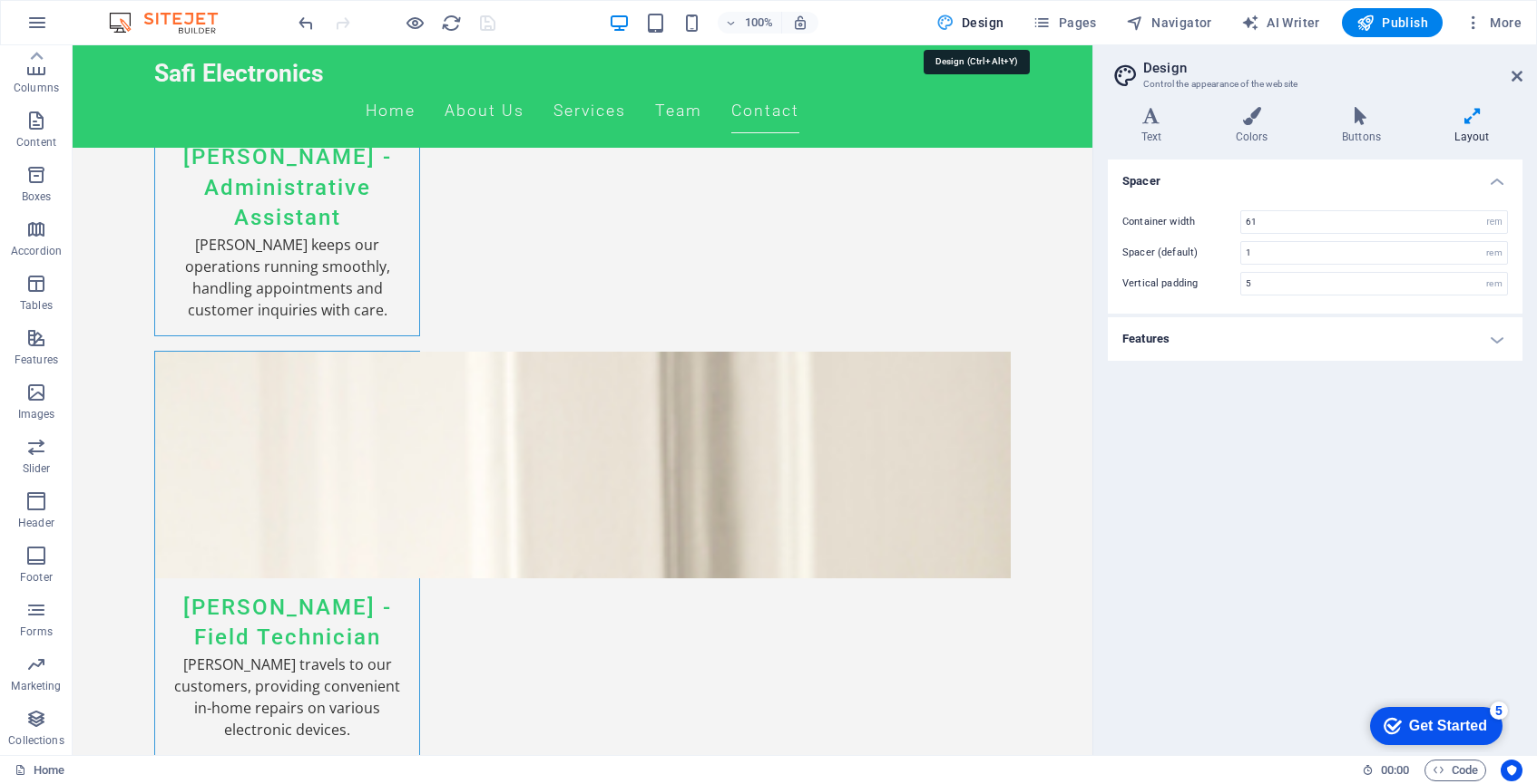
click at [332, 188] on span "Design" at bounding box center [214, 232] width 235 height 87
click at [1461, 120] on icon at bounding box center [1472, 116] width 100 height 18
click at [1473, 126] on h4 "Layout" at bounding box center [1472, 126] width 100 height 38
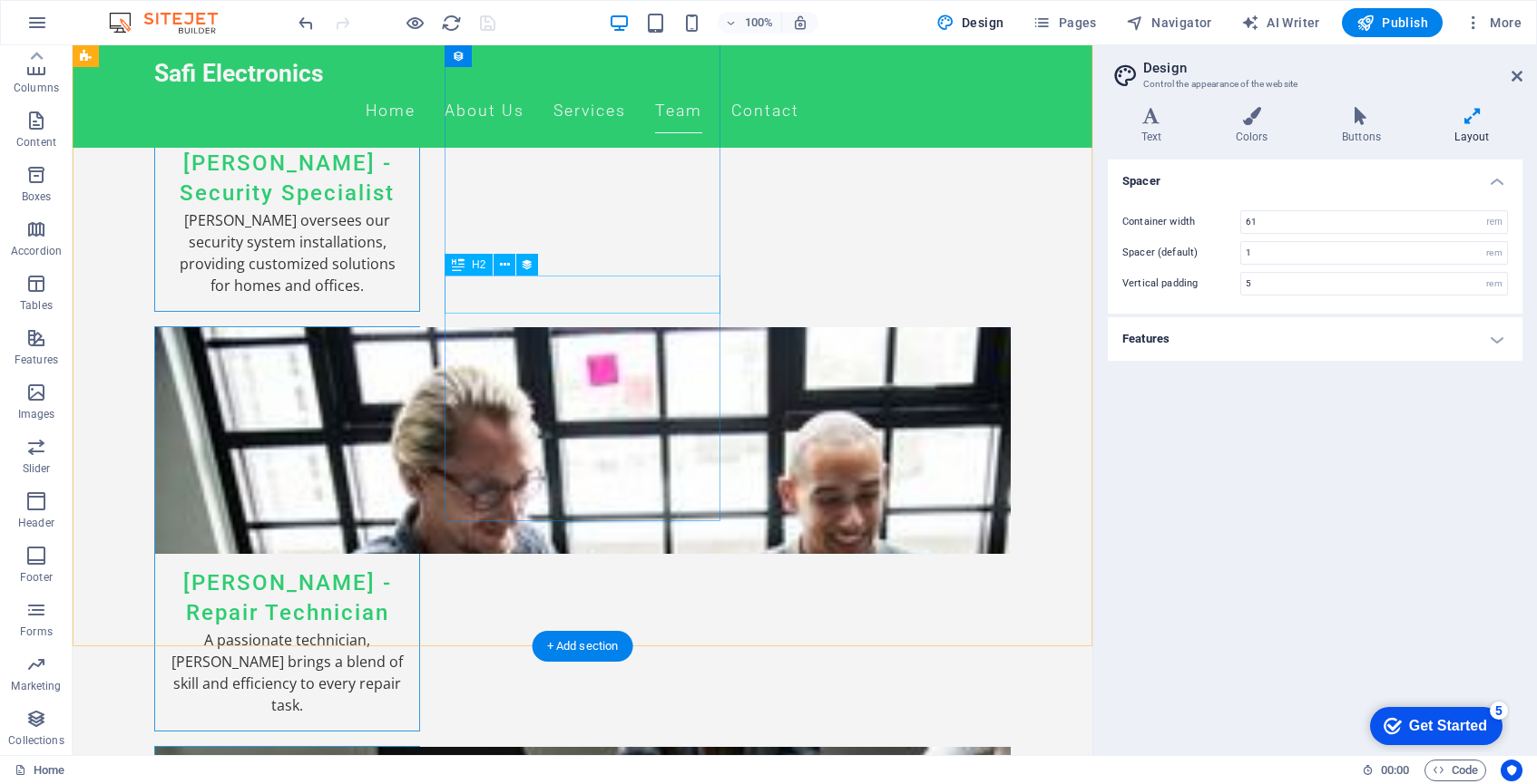
scroll to position [4639, 0]
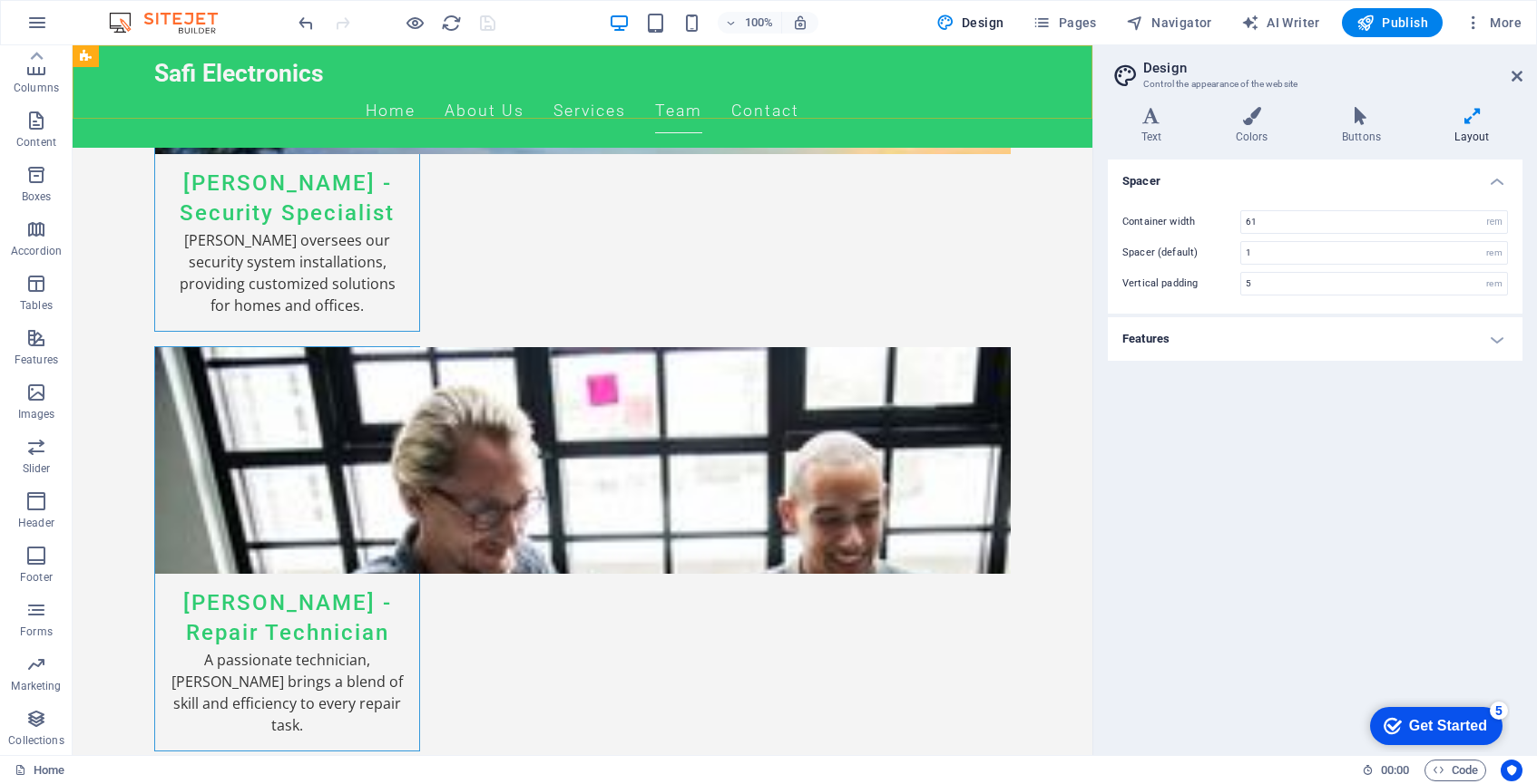
click at [136, 63] on div "Safi Electronics Home About Us Services Team Contact" at bounding box center [583, 97] width 1020 height 102
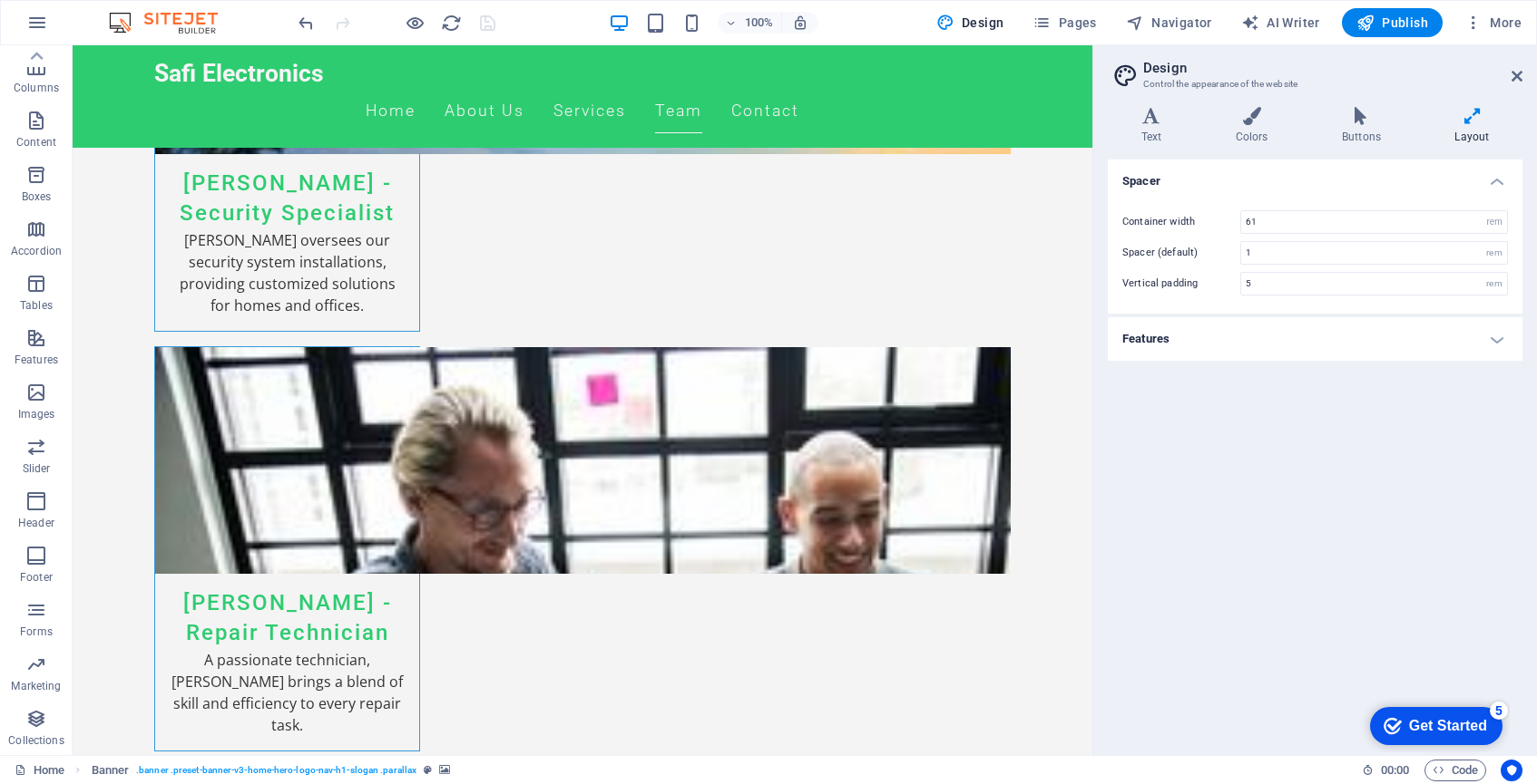
click at [122, 83] on div "Safi Electronics Home About Us Services Team Contact" at bounding box center [583, 97] width 1020 height 102
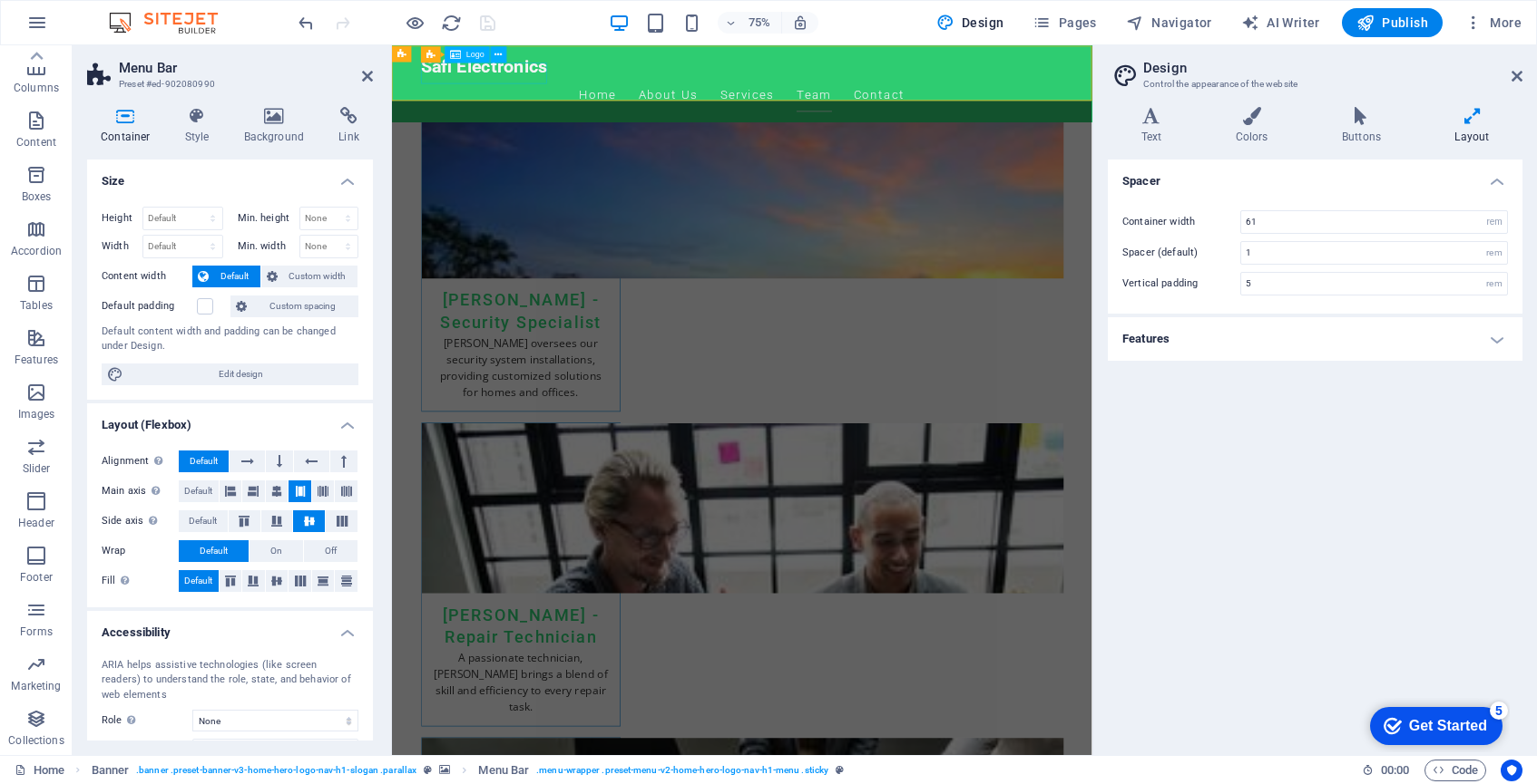
click at [590, 81] on div "Safi Electronics" at bounding box center [859, 74] width 857 height 29
click at [577, 81] on div "Safi Electronics" at bounding box center [859, 74] width 857 height 29
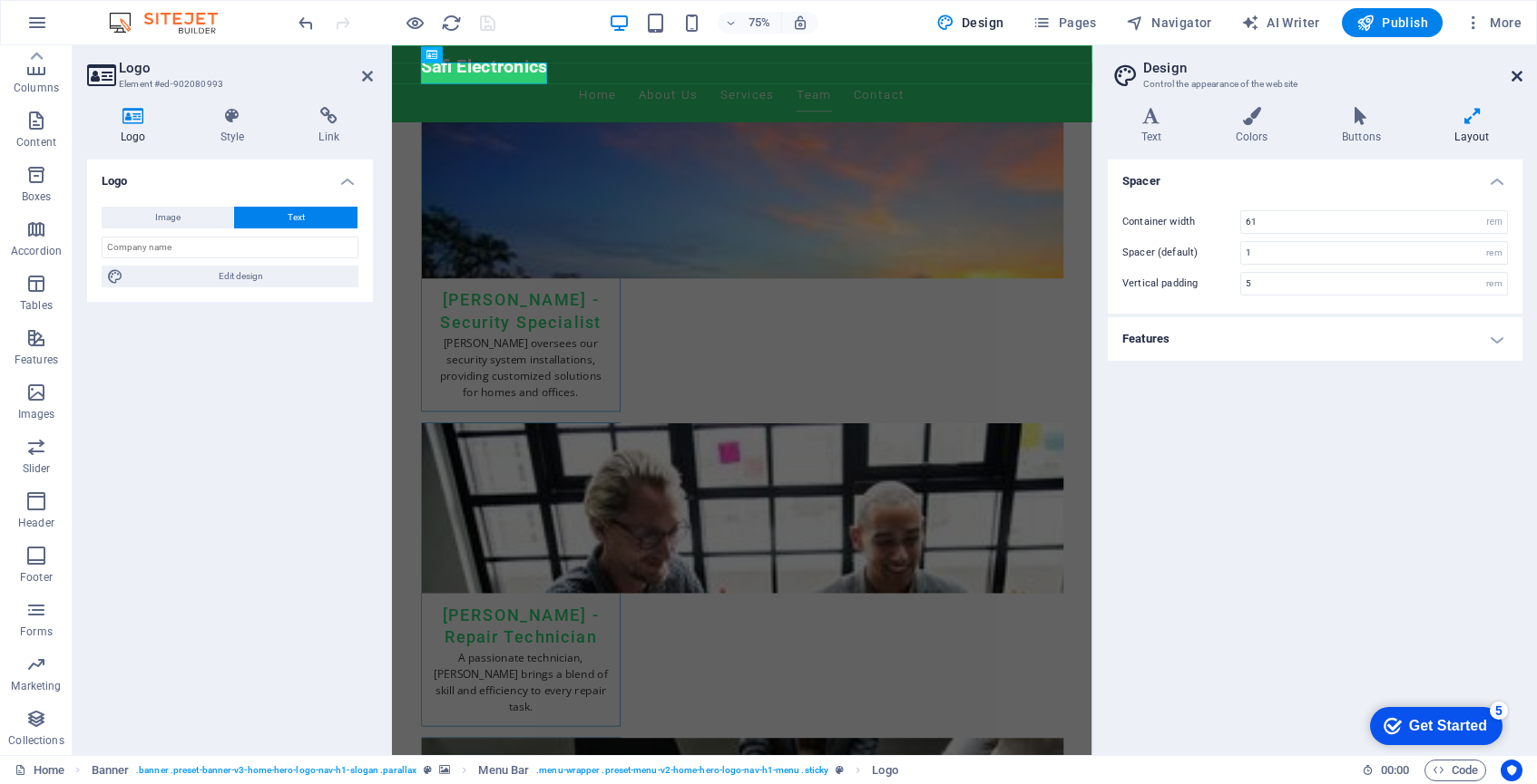
click at [1519, 78] on icon at bounding box center [1517, 75] width 11 height 14
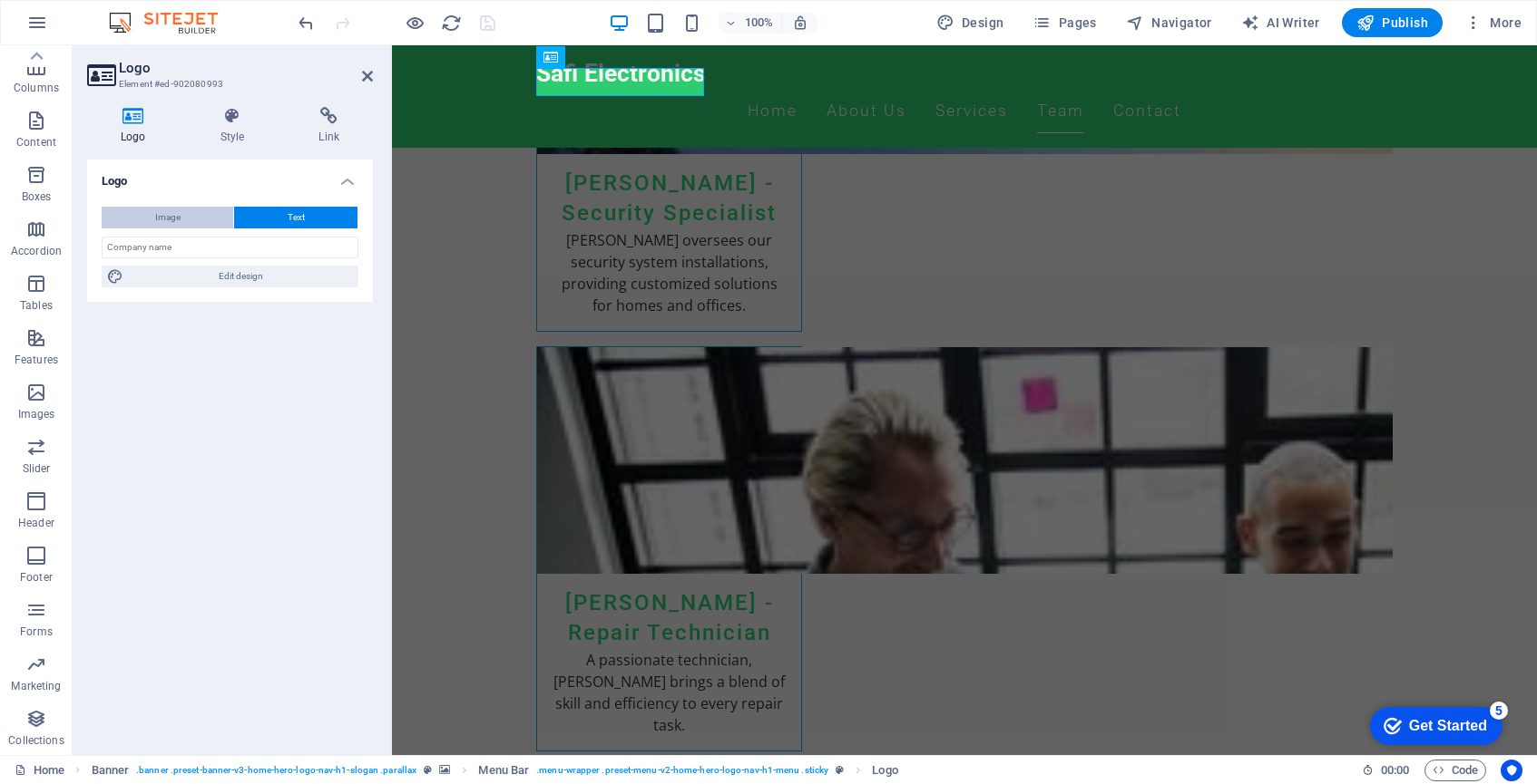
click at [188, 218] on button "Image" at bounding box center [167, 217] width 131 height 22
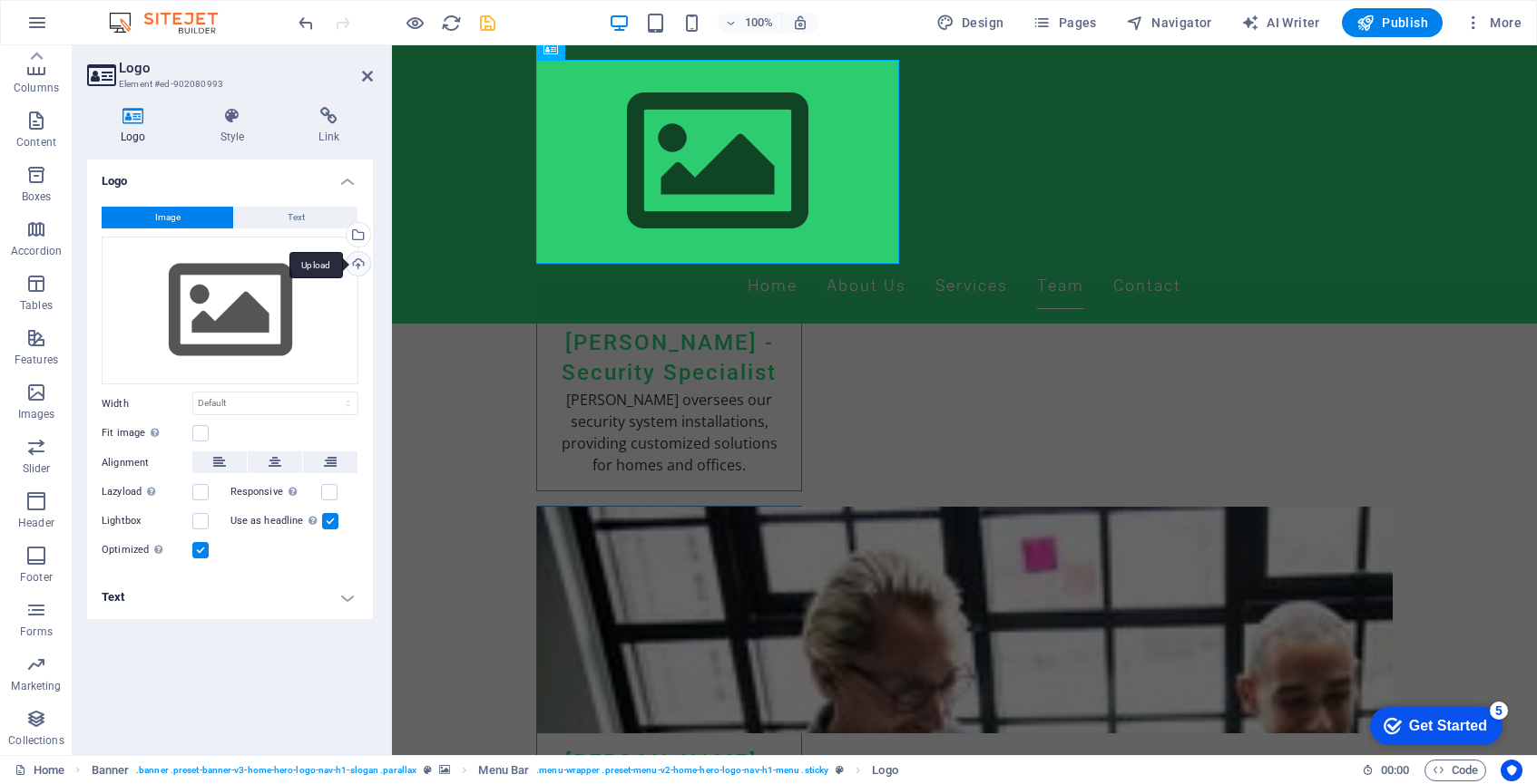
click at [355, 263] on div "Upload" at bounding box center [356, 266] width 27 height 27
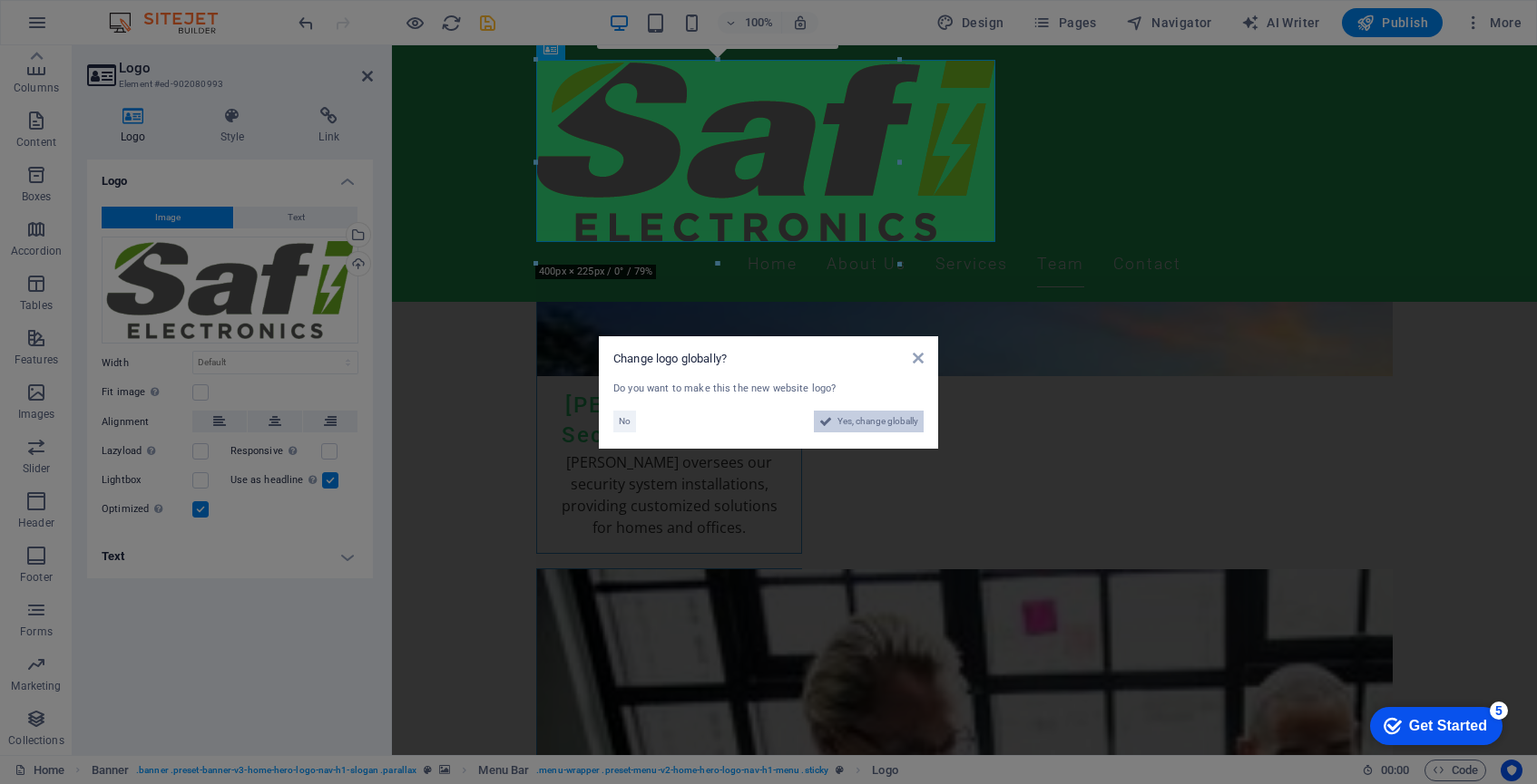
click at [863, 424] on span "Yes, change globally" at bounding box center [878, 422] width 81 height 22
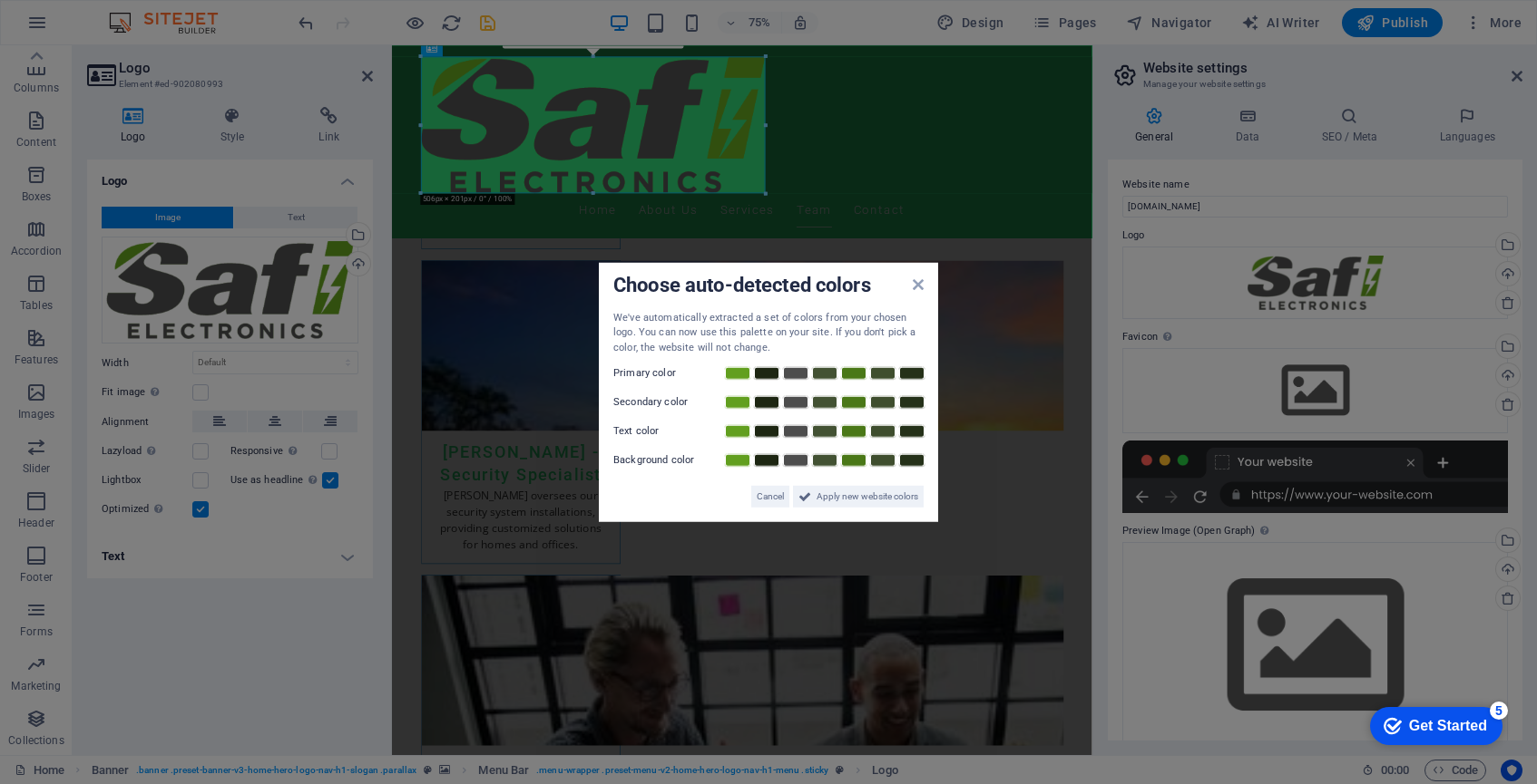
click at [240, 362] on aside "Choose auto-detected colors We've automatically extracted a set of colors from …" at bounding box center [768, 392] width 1537 height 784
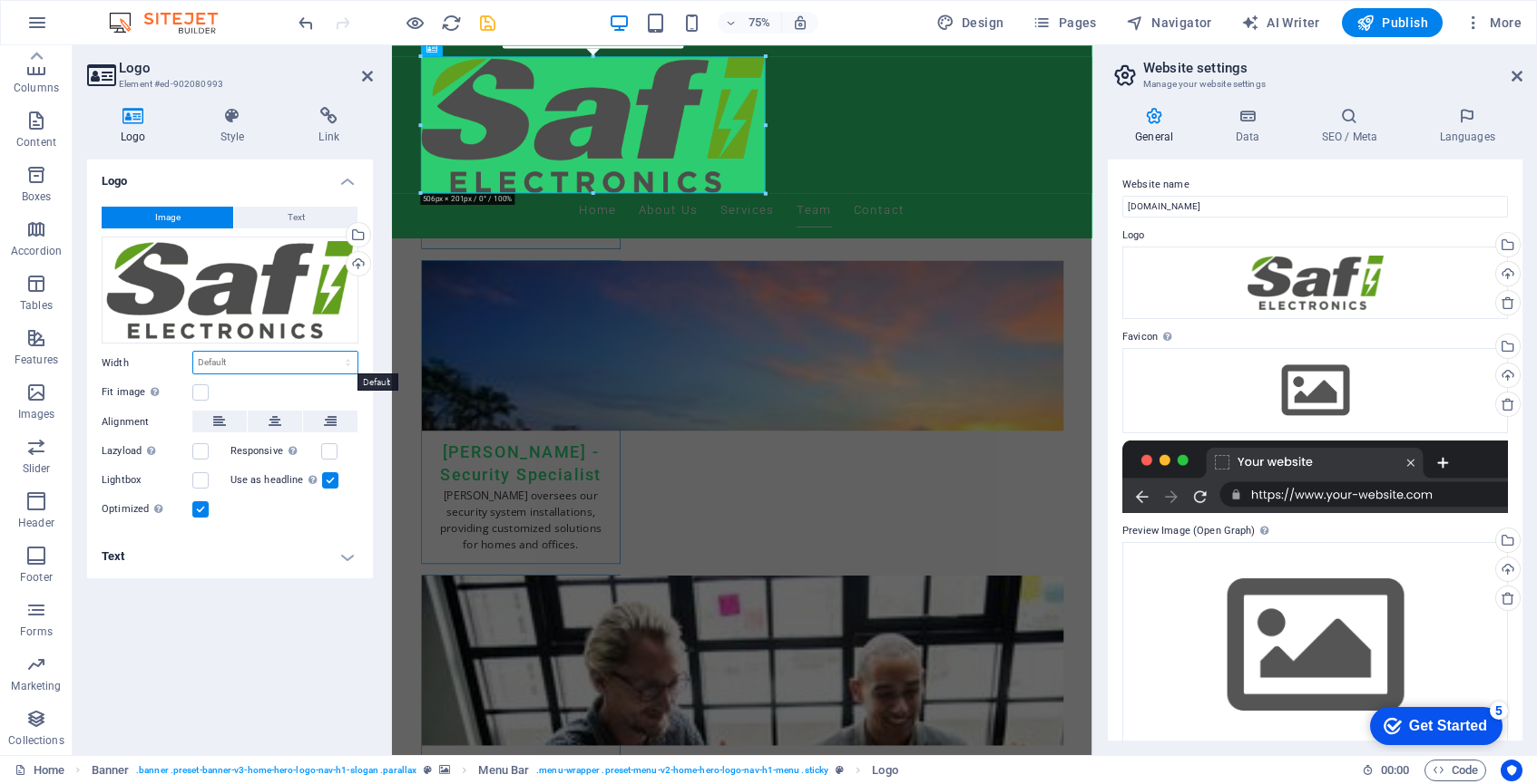
select select "px"
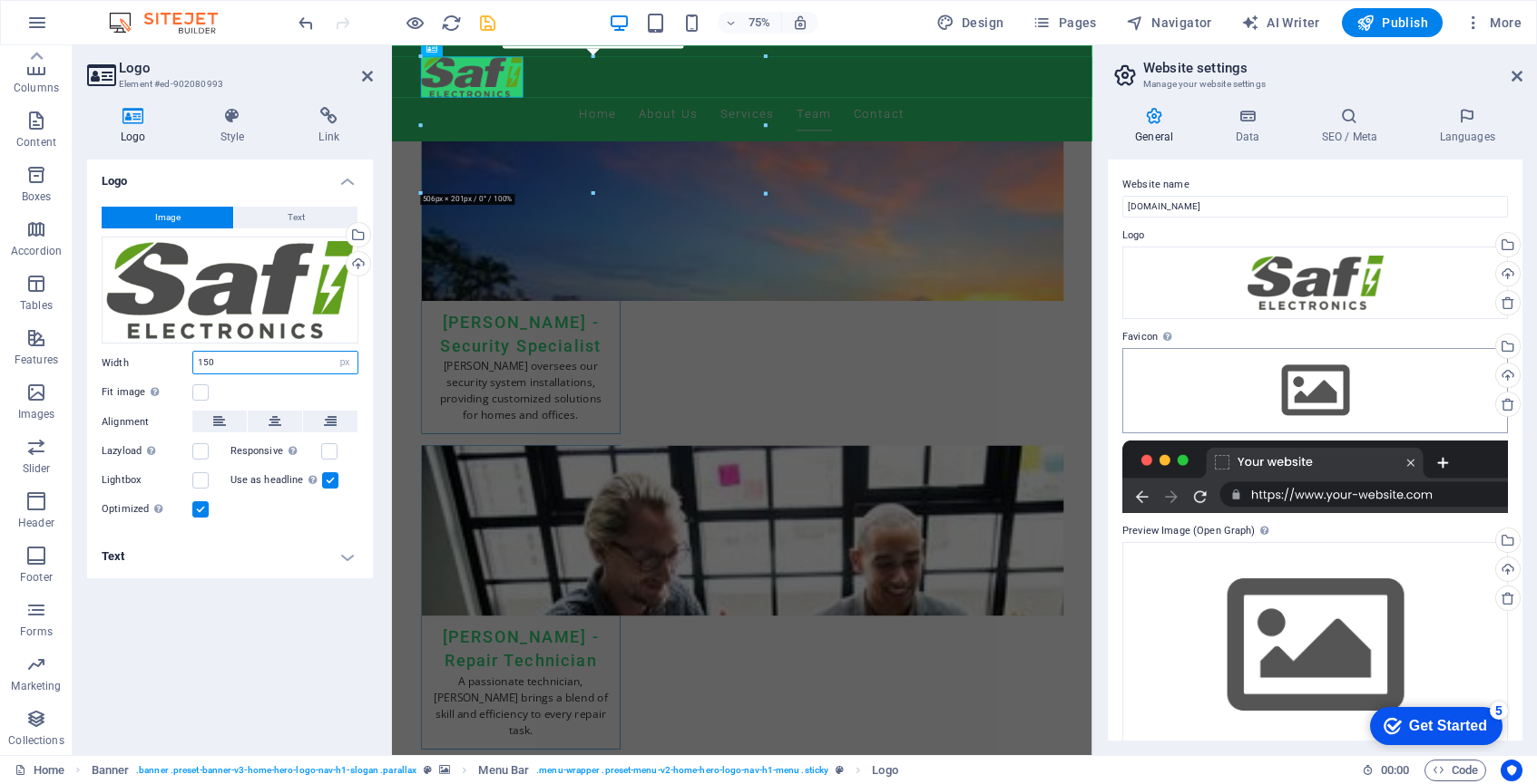
type input "150"
click at [1297, 385] on div "Drag files here, click to choose files or select files from Files or our free s…" at bounding box center [1315, 391] width 385 height 85
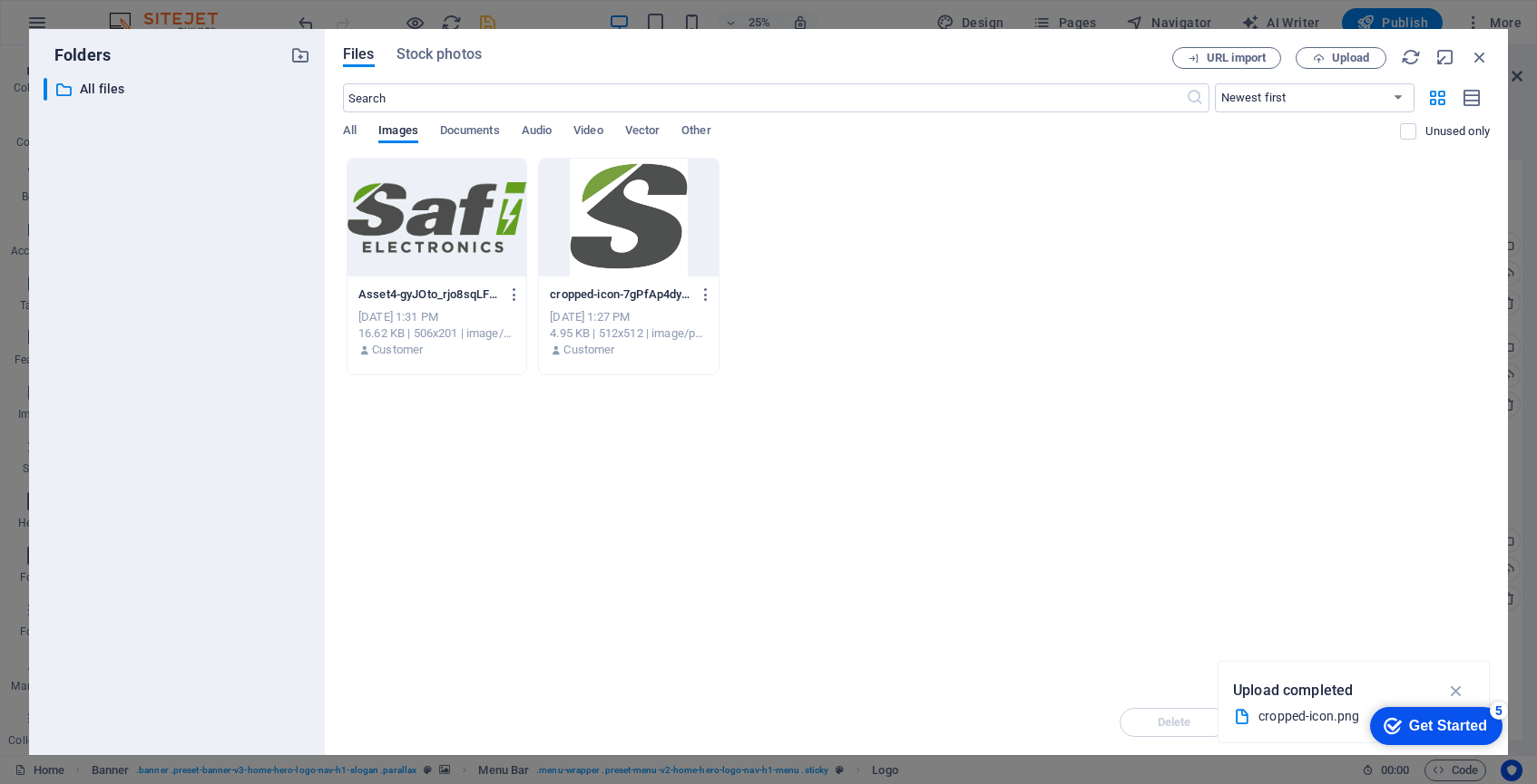
click at [633, 221] on div at bounding box center [628, 217] width 179 height 118
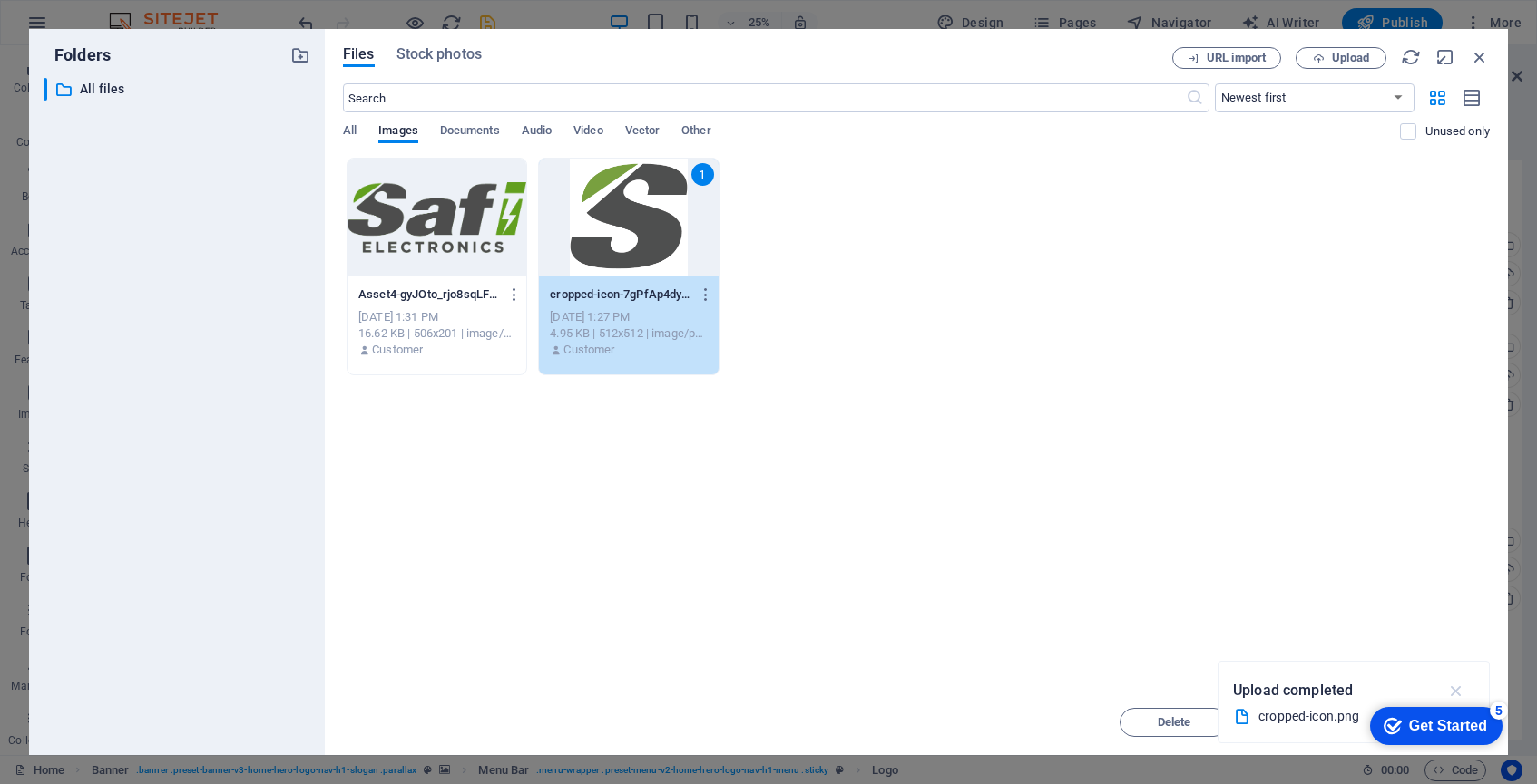
click at [1456, 687] on icon "button" at bounding box center [1457, 690] width 21 height 20
click at [1499, 712] on div "5" at bounding box center [1498, 711] width 18 height 18
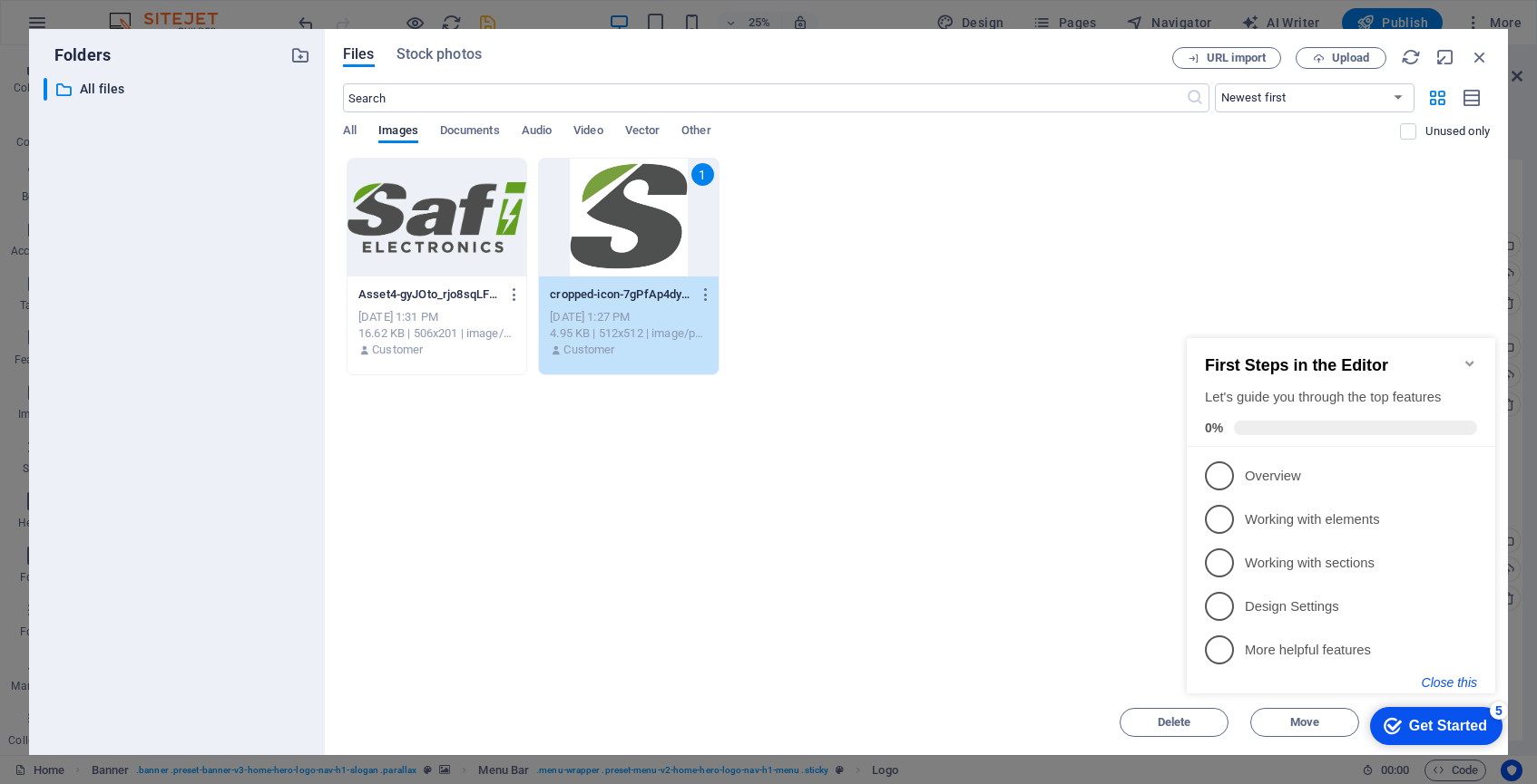
click at [1448, 681] on button "Close this" at bounding box center [1449, 683] width 55 height 14
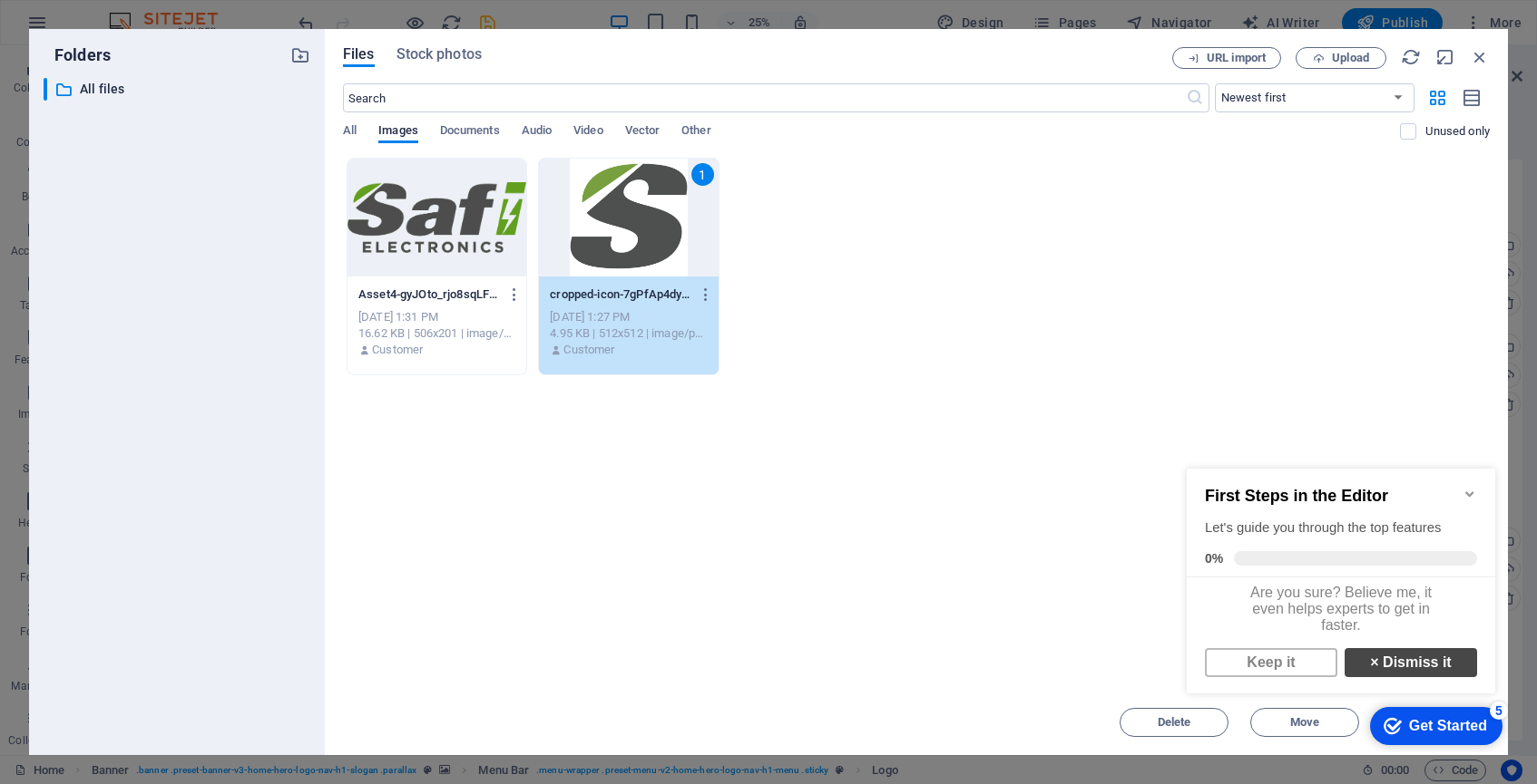
click at [1396, 672] on link "× Dismiss it" at bounding box center [1410, 663] width 132 height 29
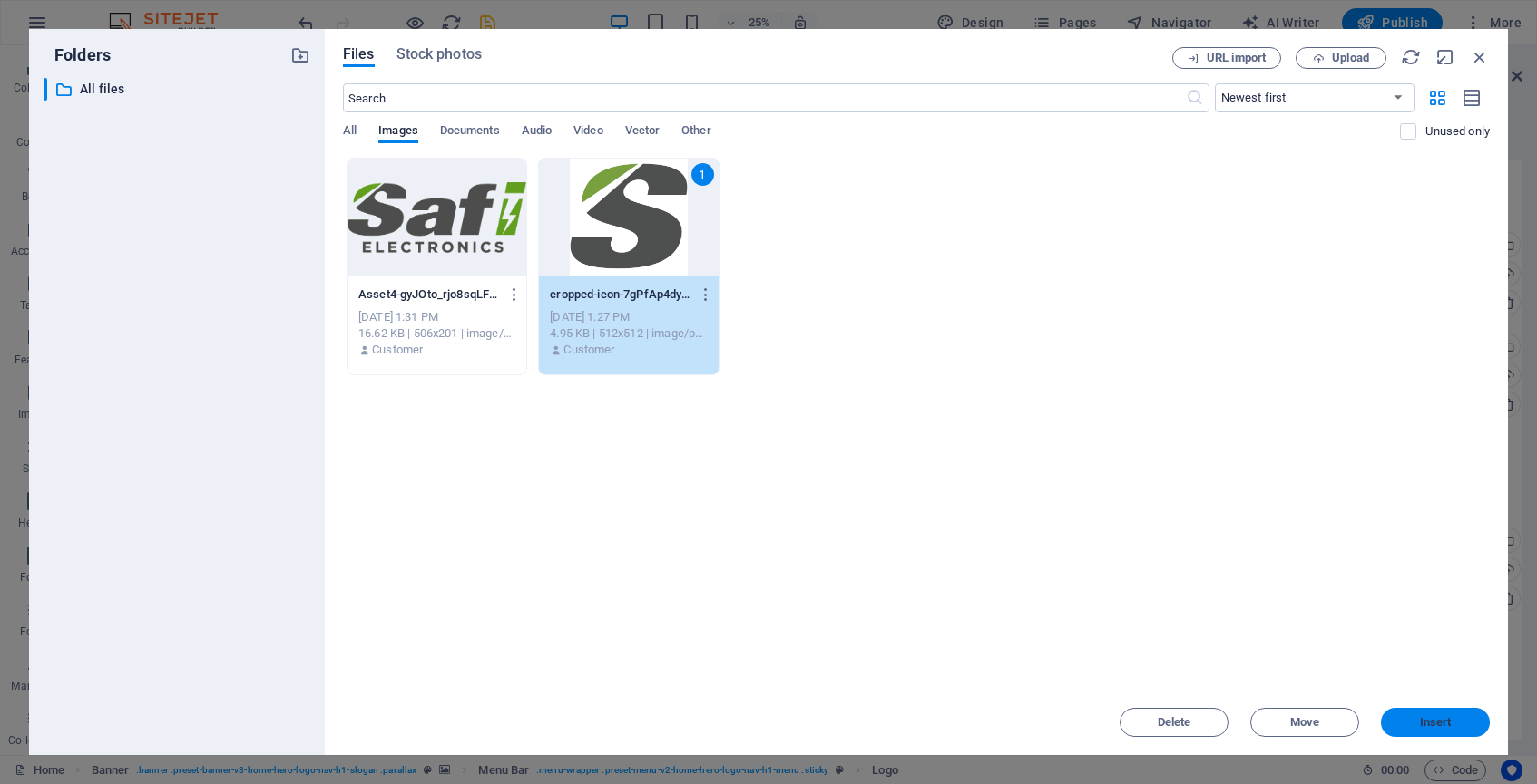
click at [1440, 725] on span "Insert" at bounding box center [1436, 722] width 32 height 11
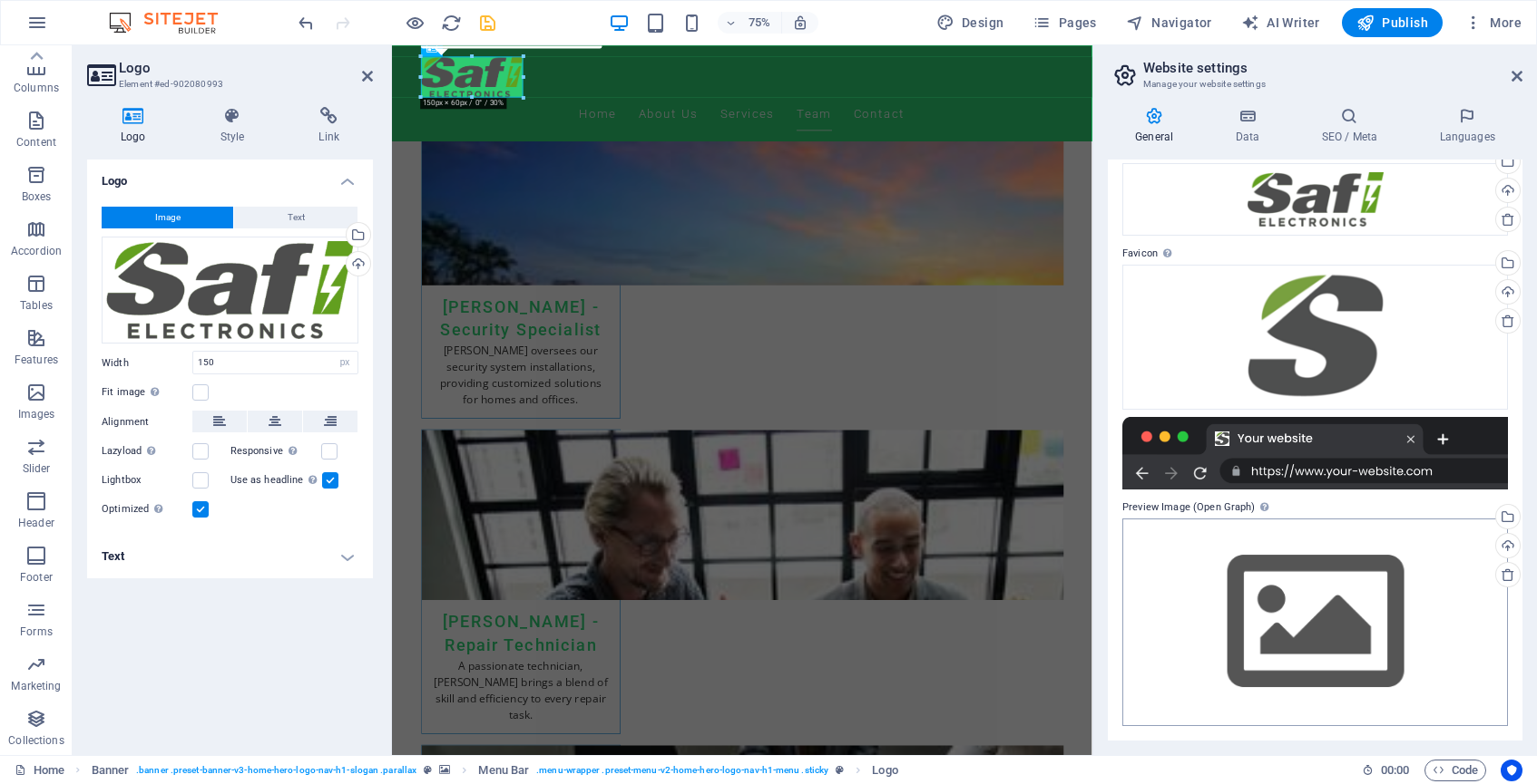
scroll to position [82, 0]
click at [490, 20] on icon "save" at bounding box center [488, 23] width 21 height 21
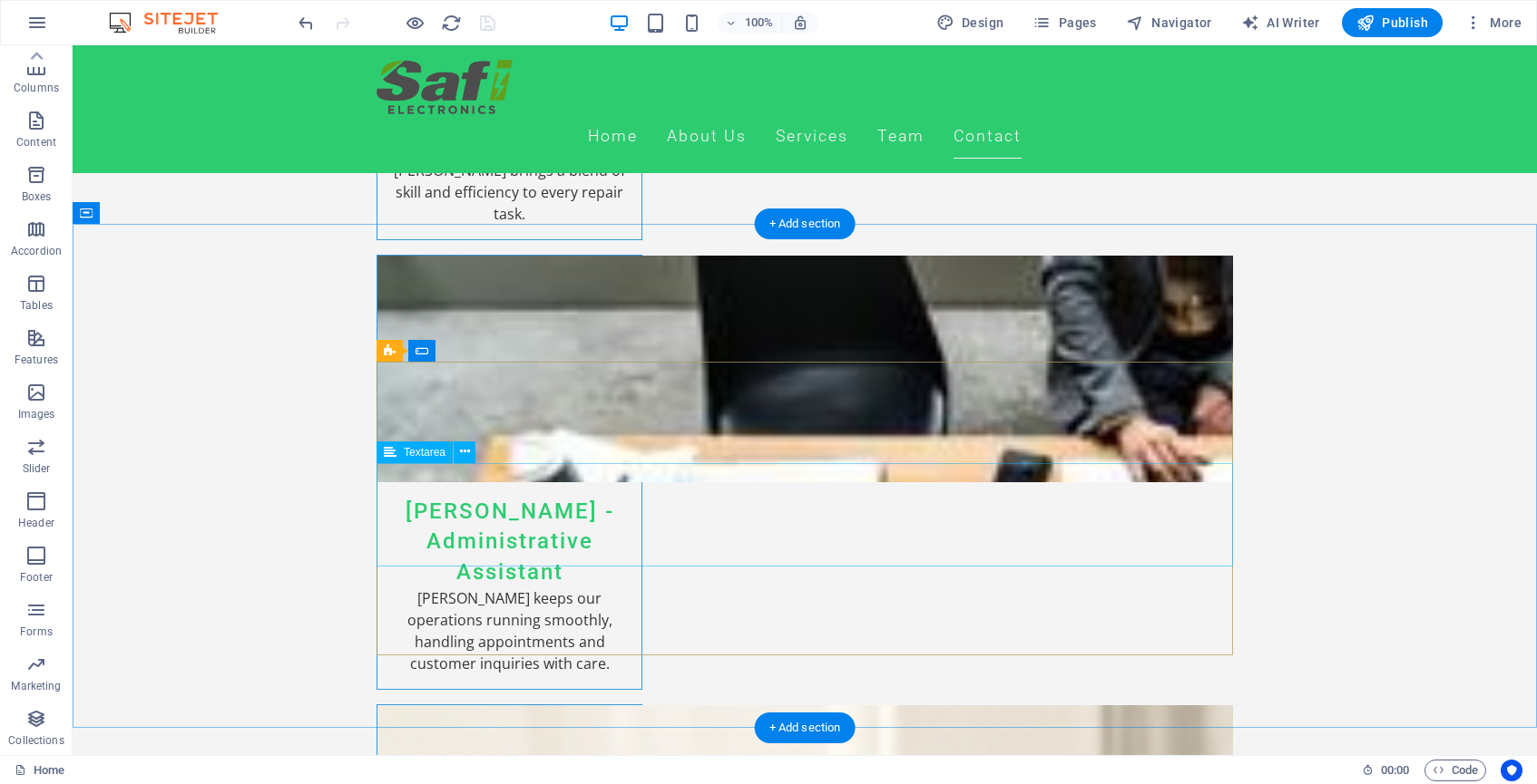
scroll to position [5162, 0]
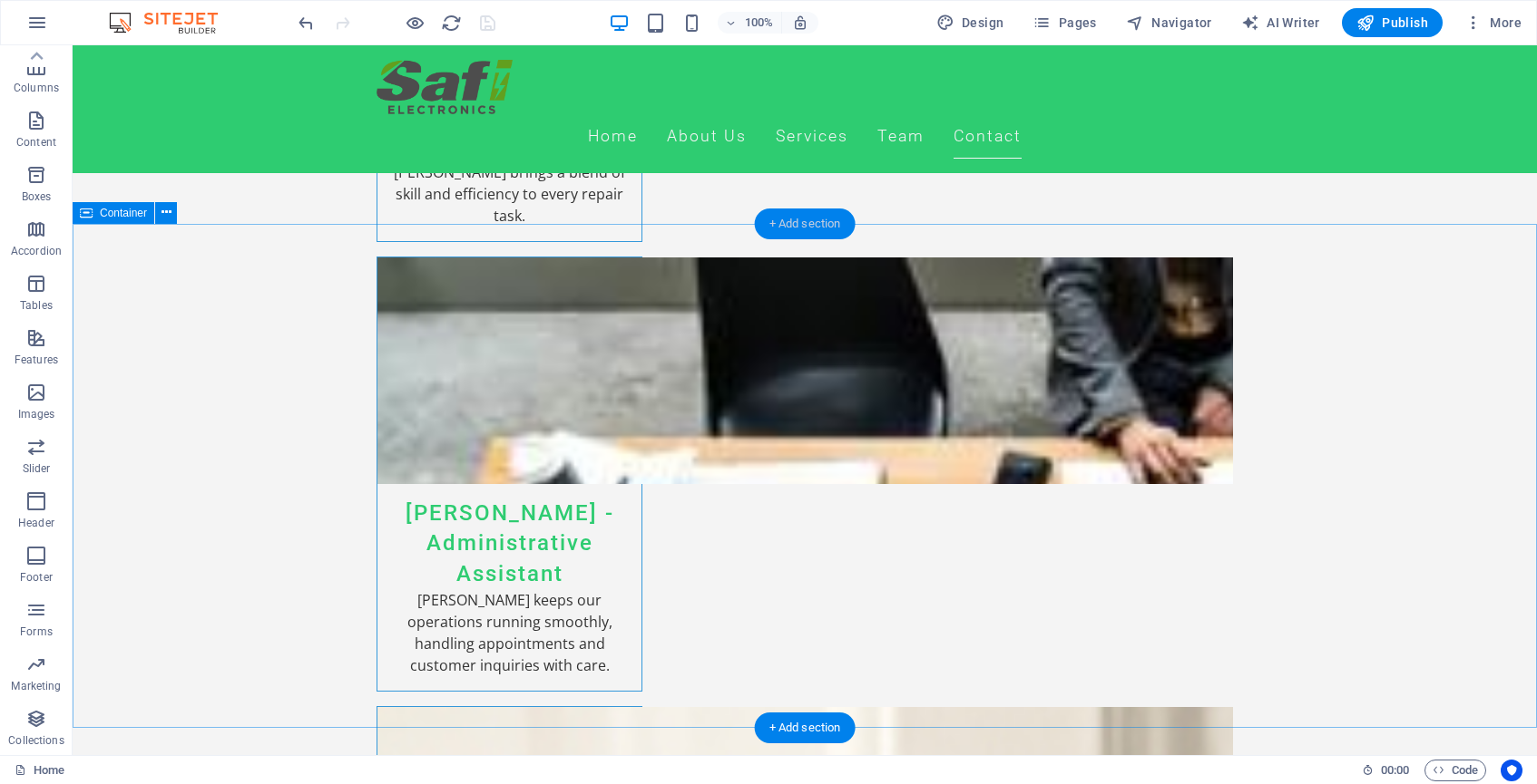
click at [809, 232] on div "+ Add section" at bounding box center [805, 224] width 100 height 31
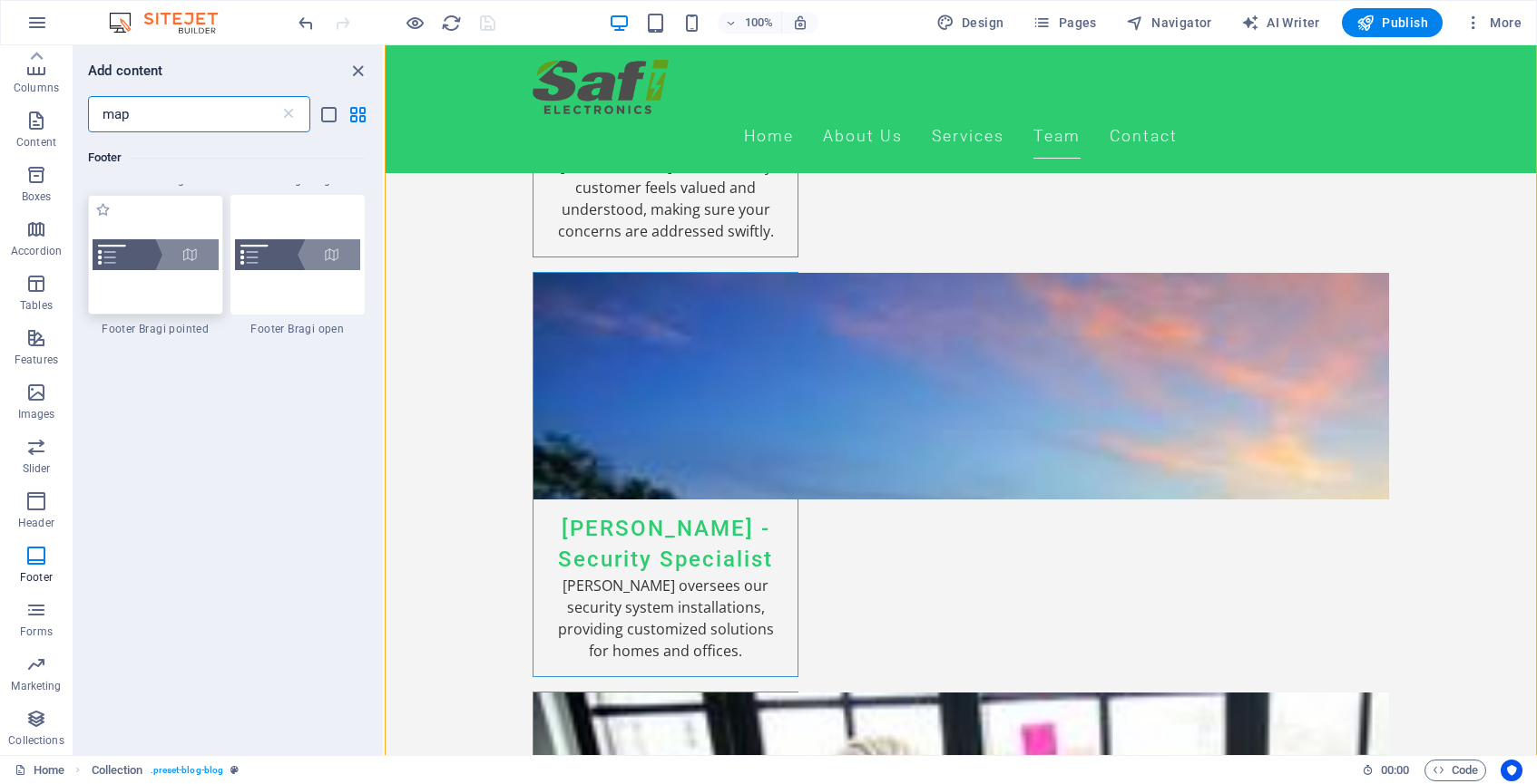
scroll to position [725, 0]
click at [39, 184] on icon "button" at bounding box center [36, 175] width 22 height 22
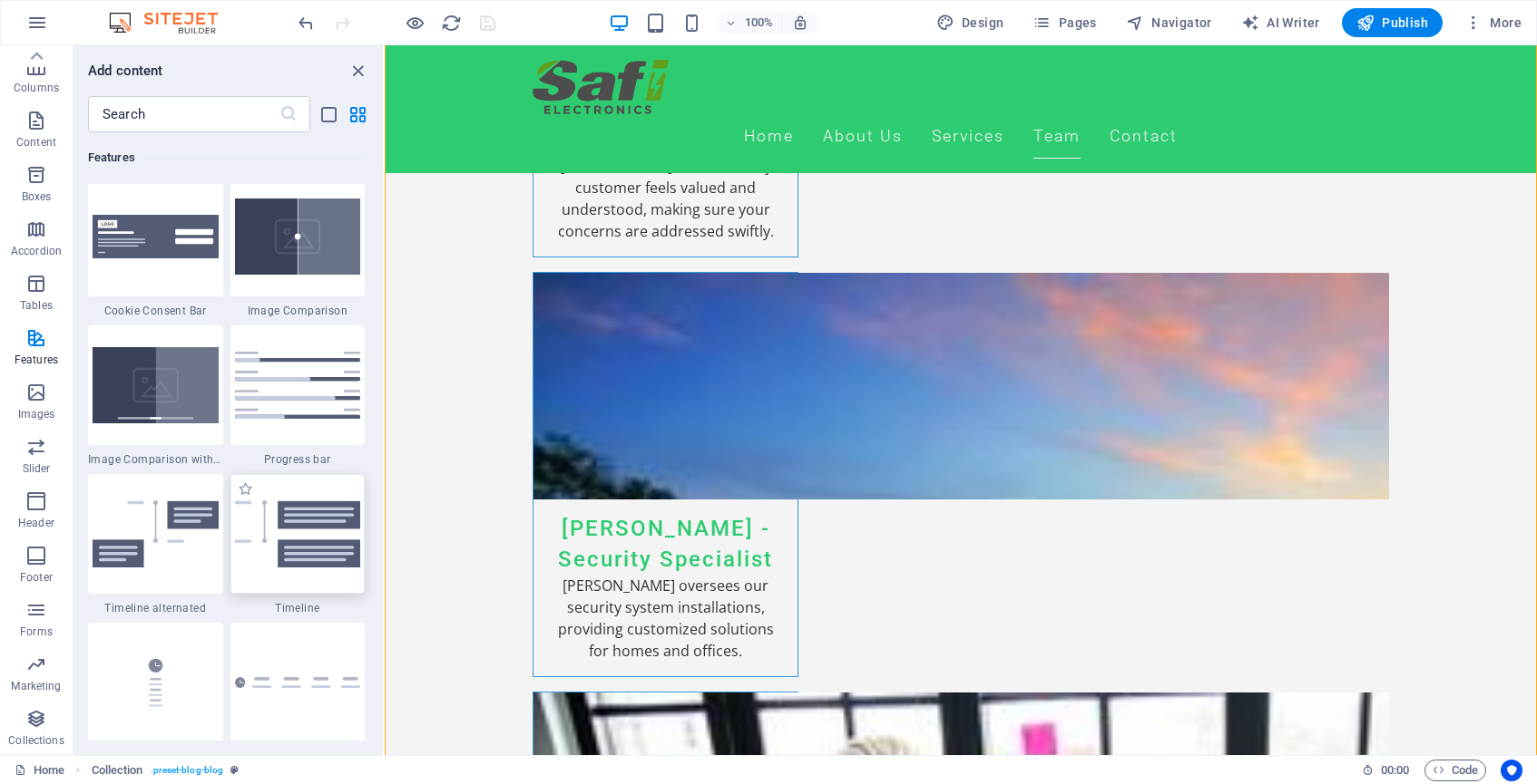
scroll to position [7378, 0]
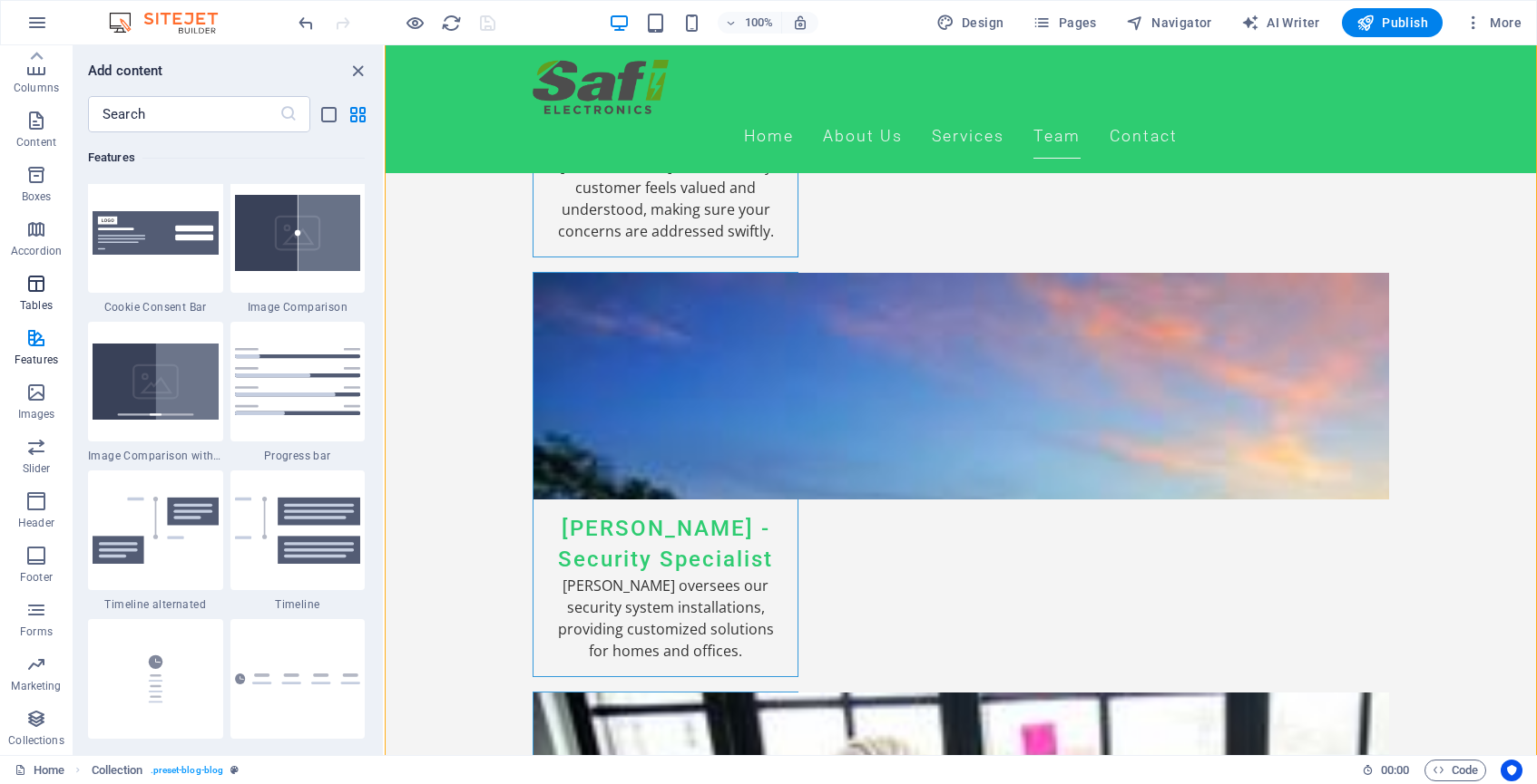
click at [32, 294] on icon "button" at bounding box center [36, 284] width 22 height 22
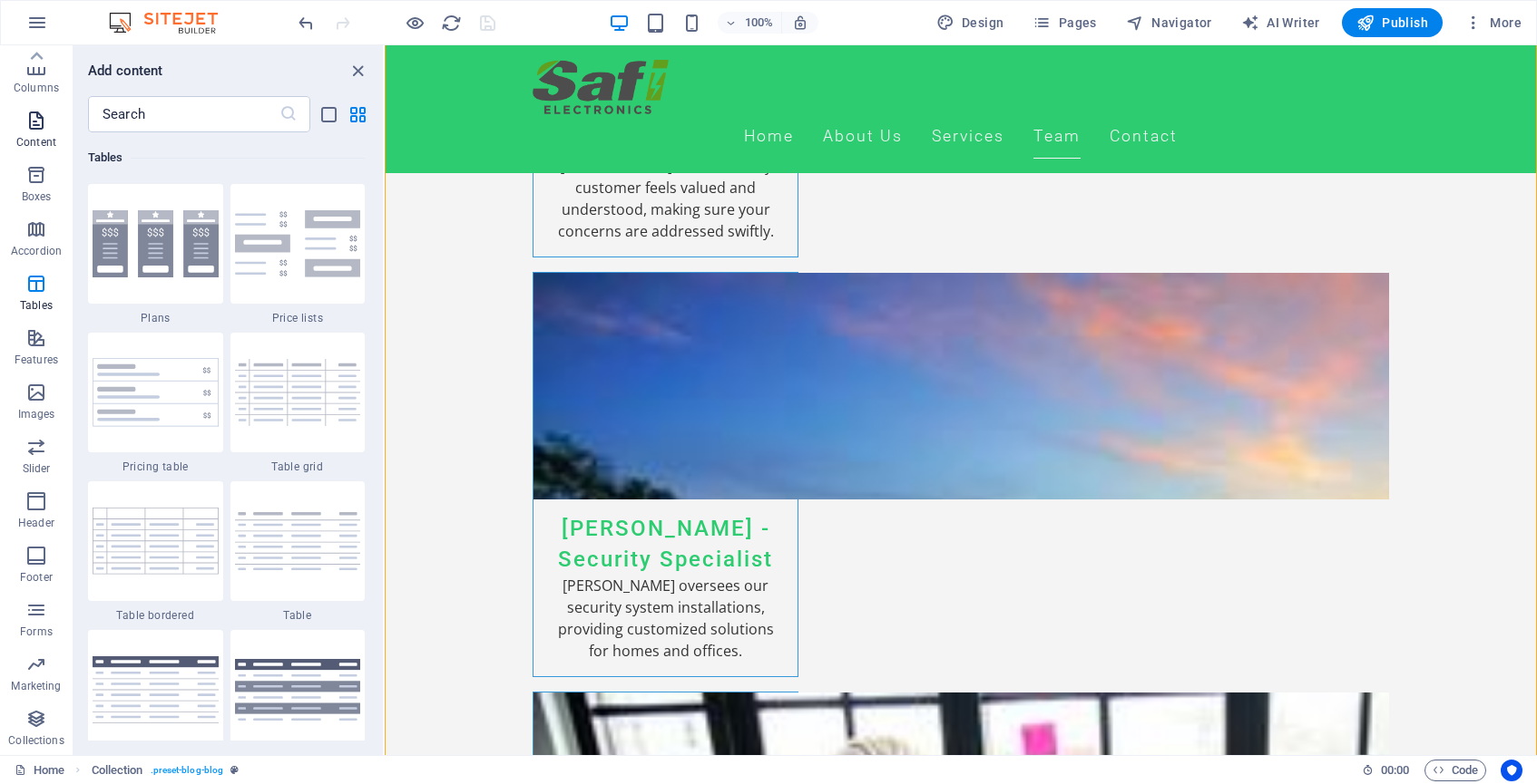
scroll to position [0, 0]
click at [40, 180] on icon "button" at bounding box center [36, 172] width 22 height 22
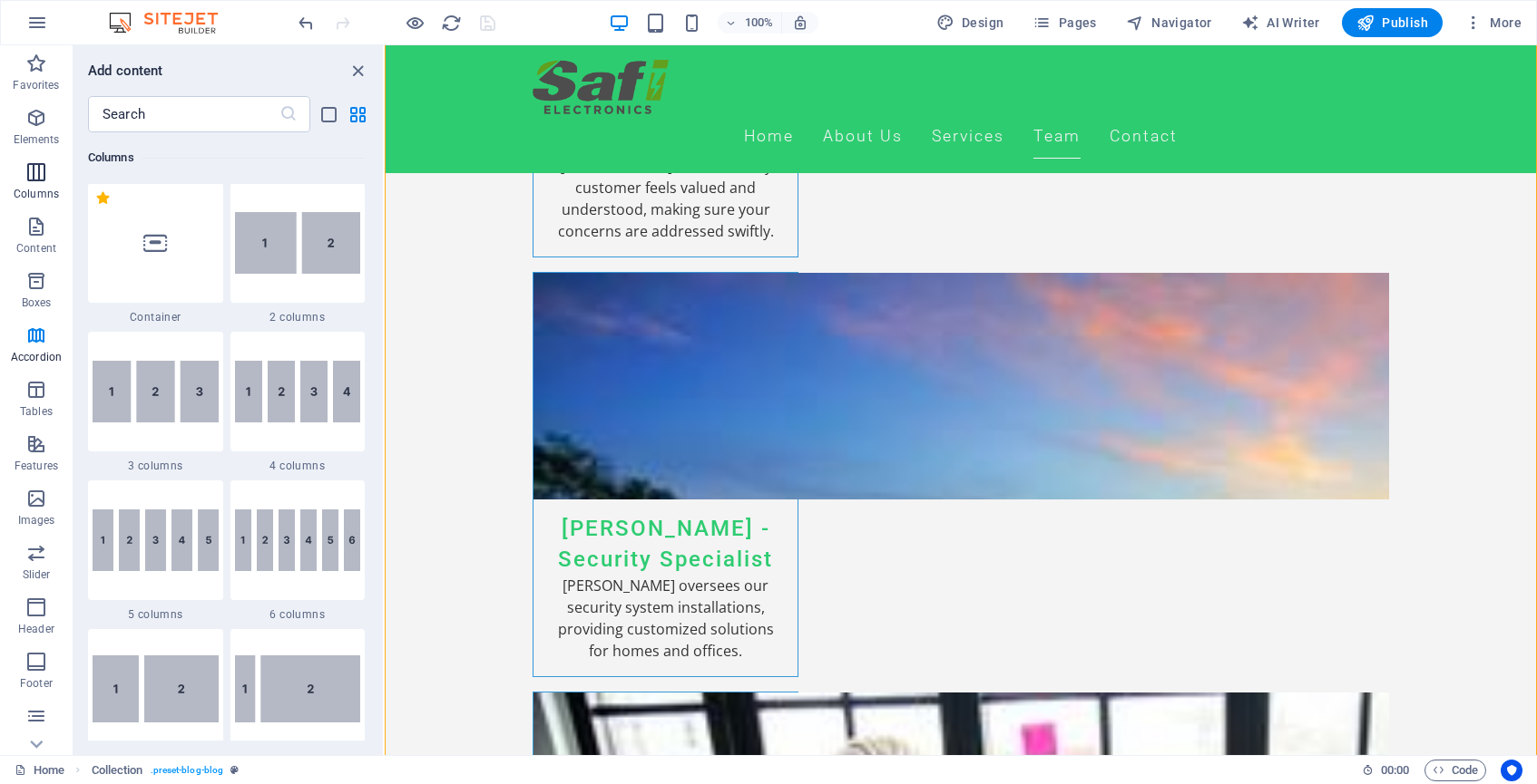
scroll to position [898, 0]
click at [317, 249] on img at bounding box center [298, 244] width 127 height 62
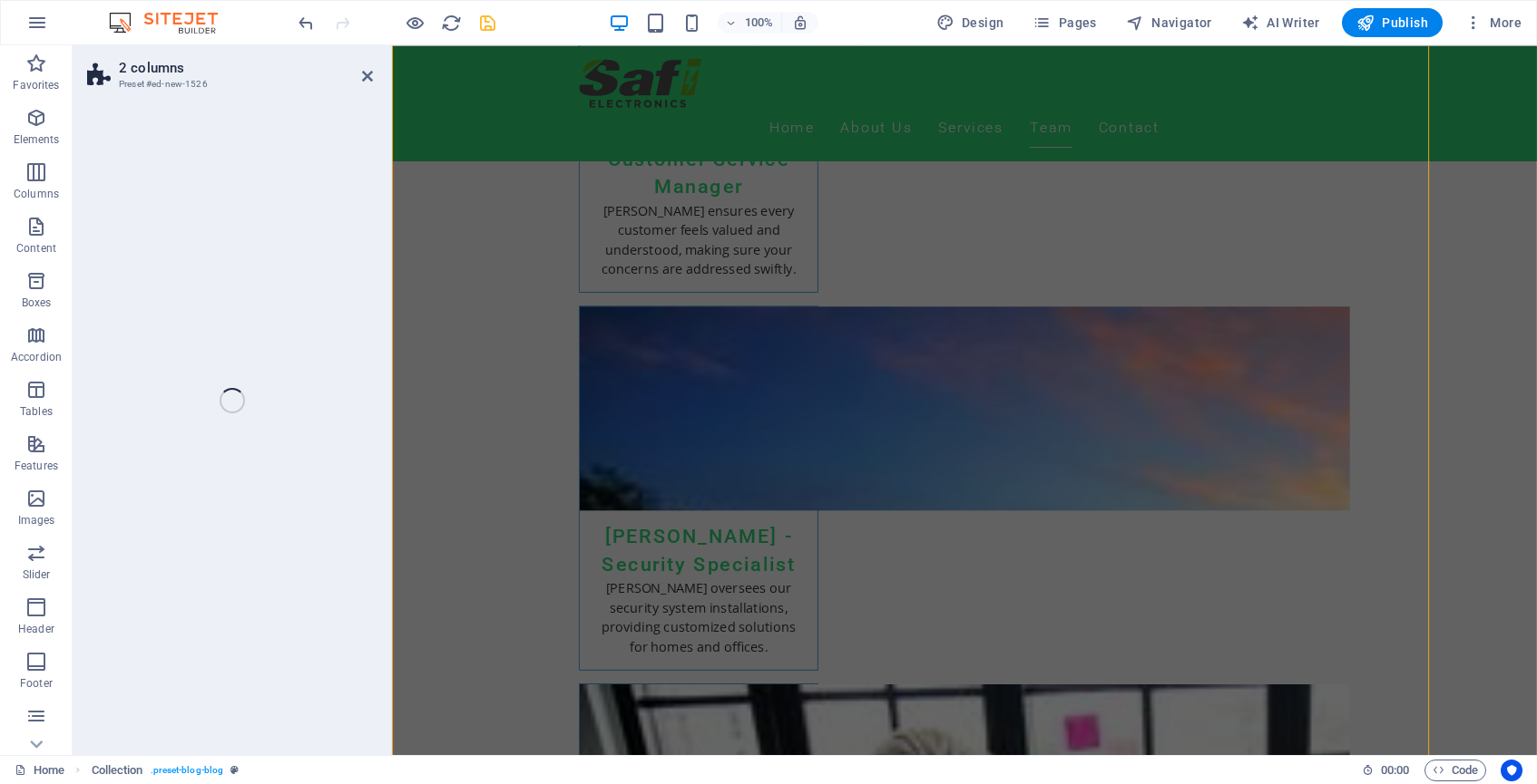
scroll to position [5057, 0]
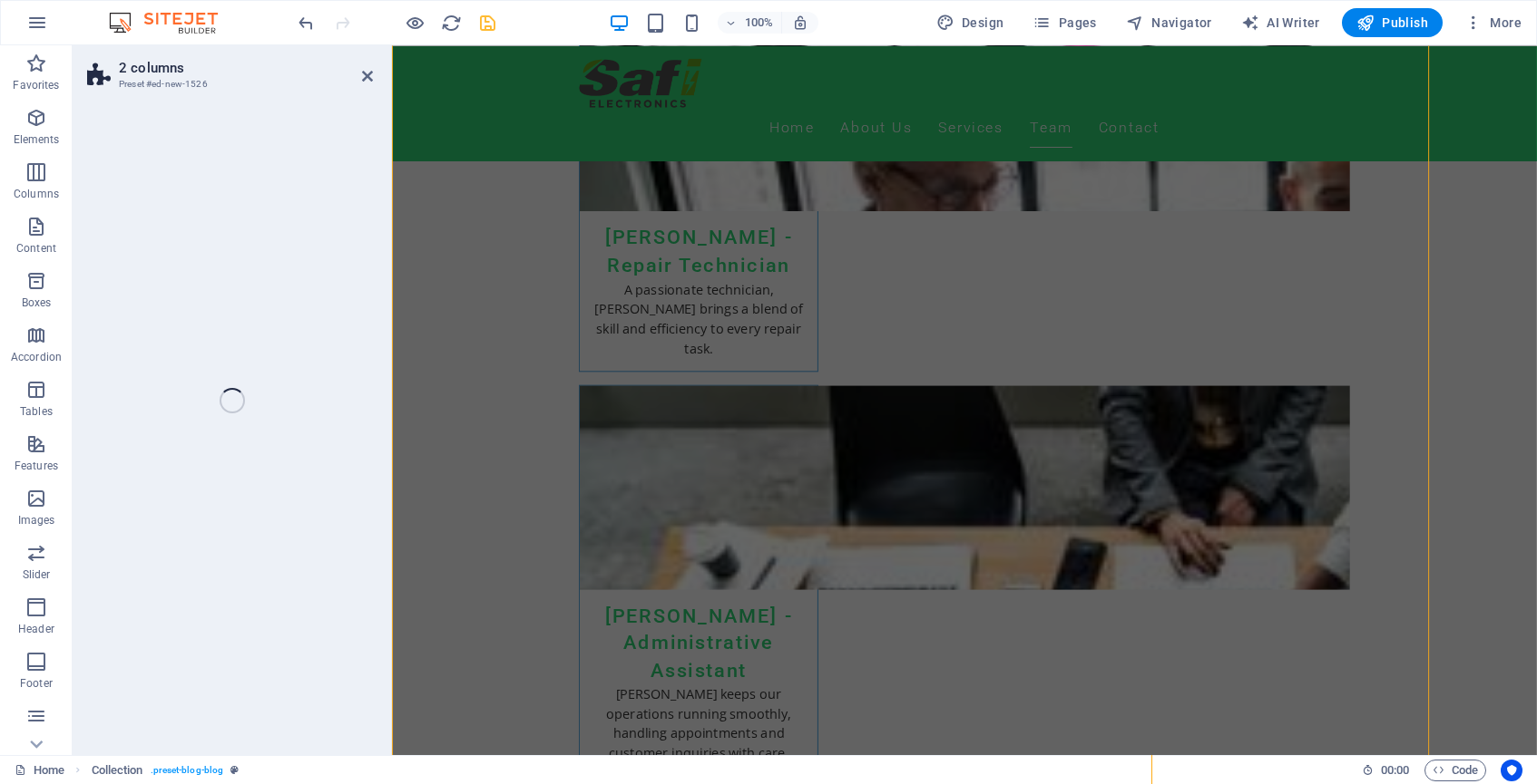
select select "rem"
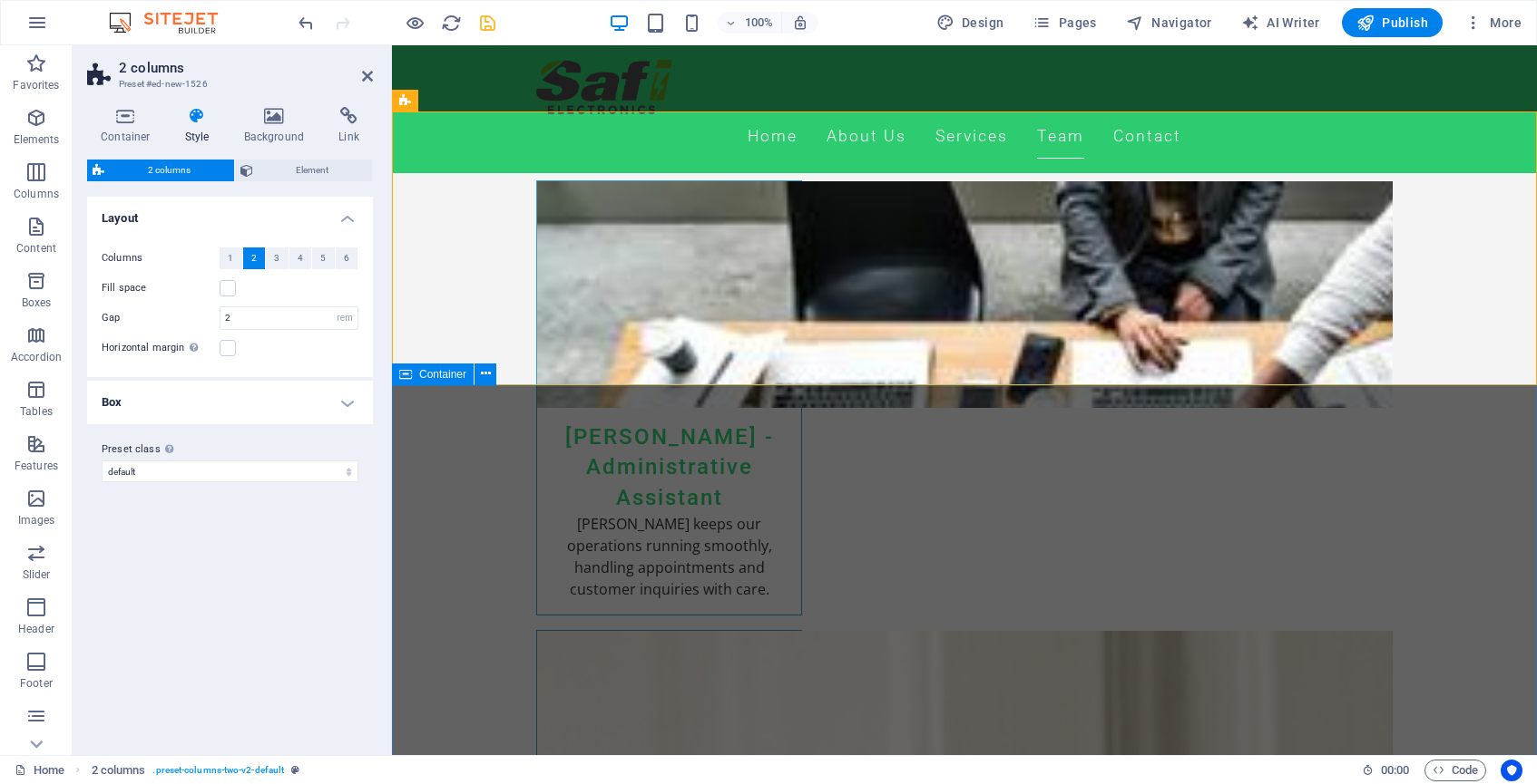
scroll to position [5259, 0]
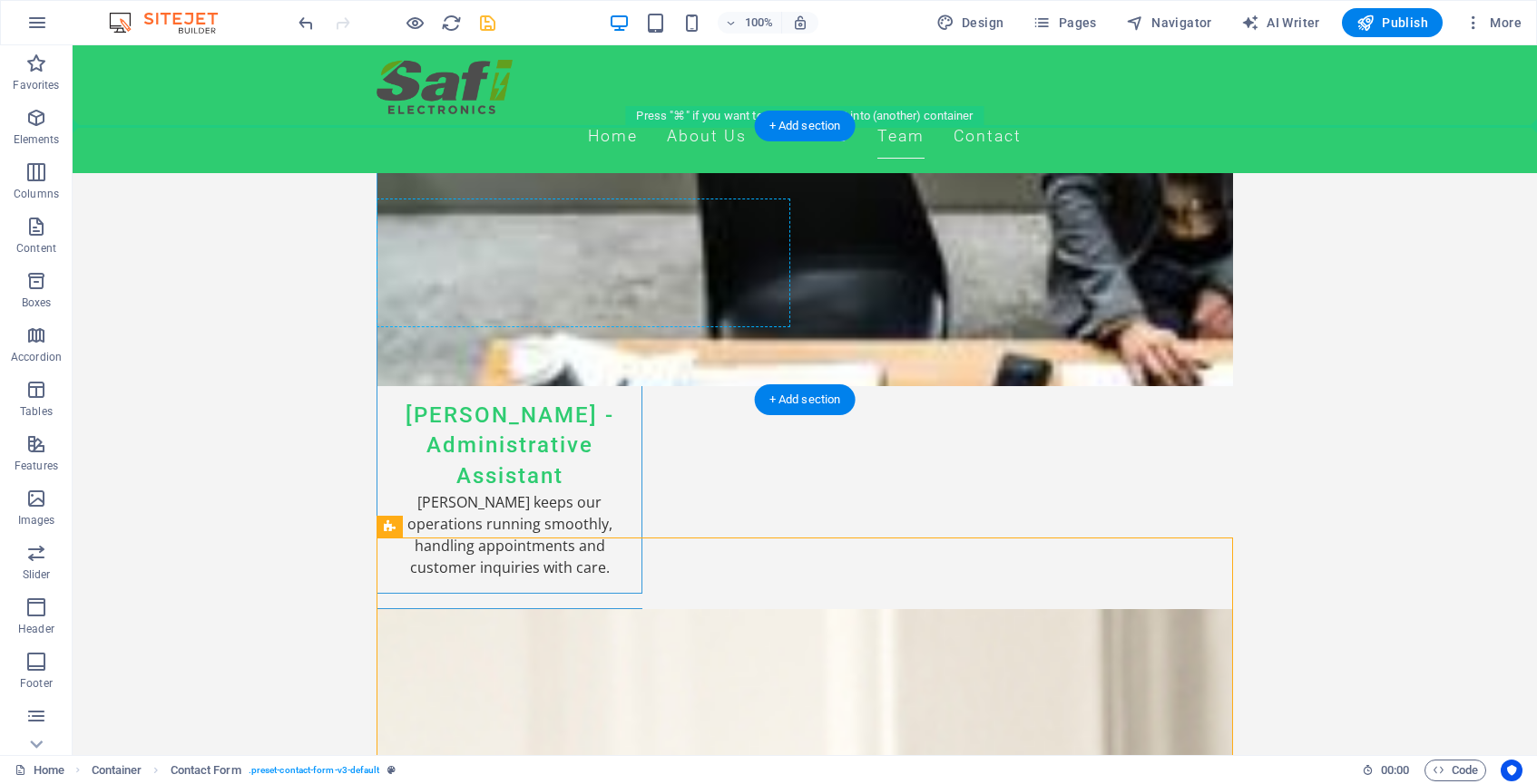
drag, startPoint x: 620, startPoint y: 507, endPoint x: 494, endPoint y: 241, distance: 294.3
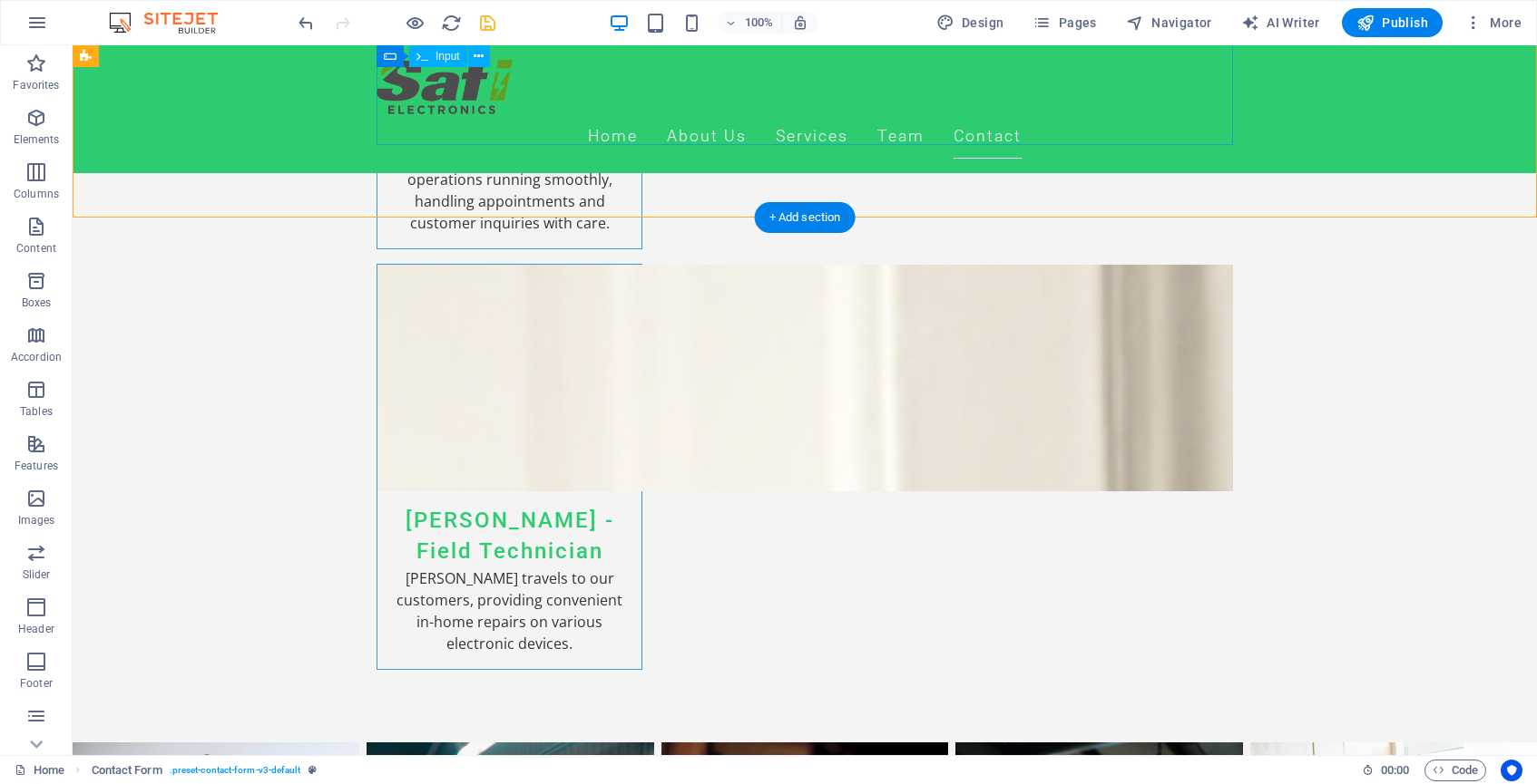
scroll to position [5611, 0]
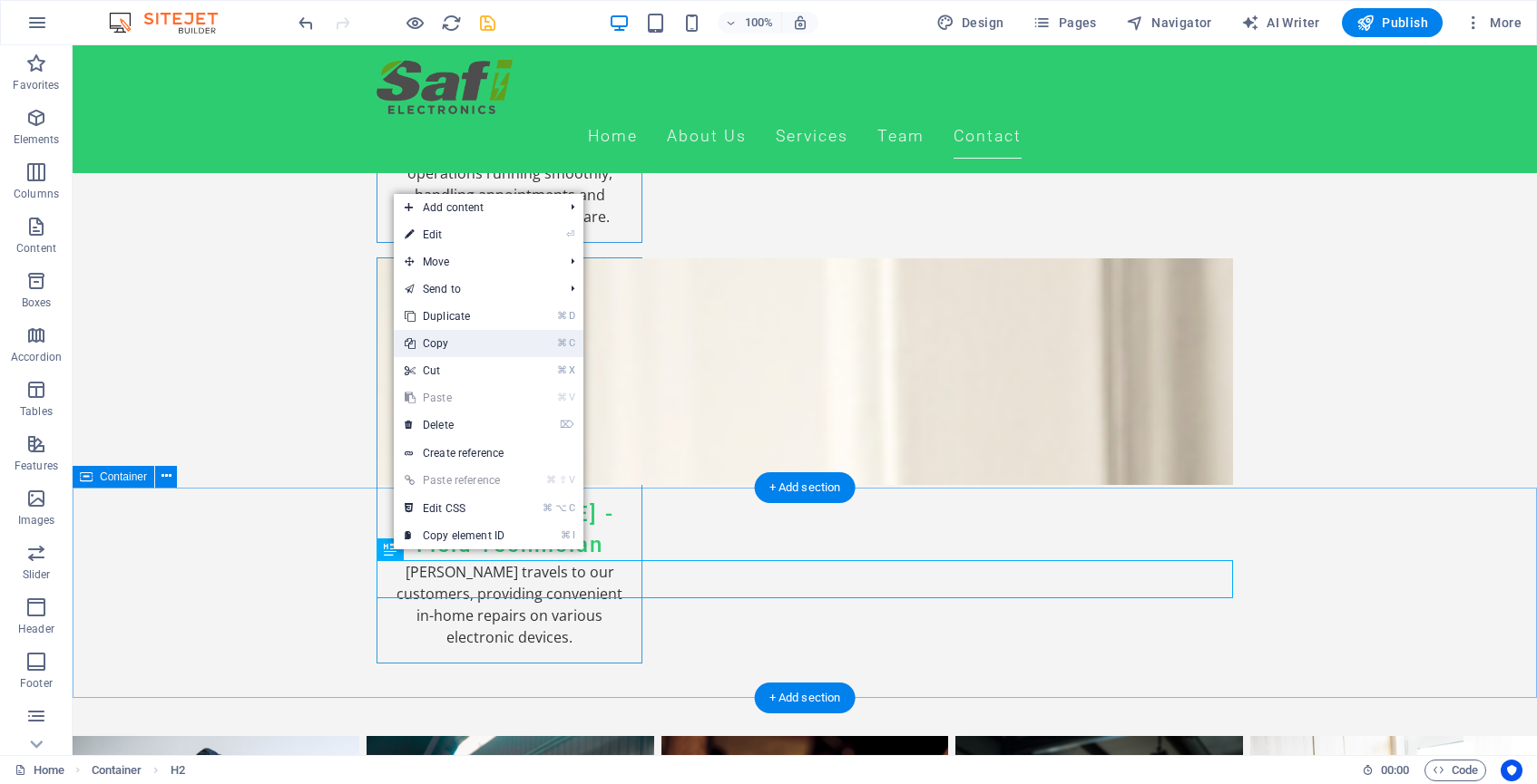
click at [448, 344] on link "⌘ C Copy" at bounding box center [455, 344] width 122 height 27
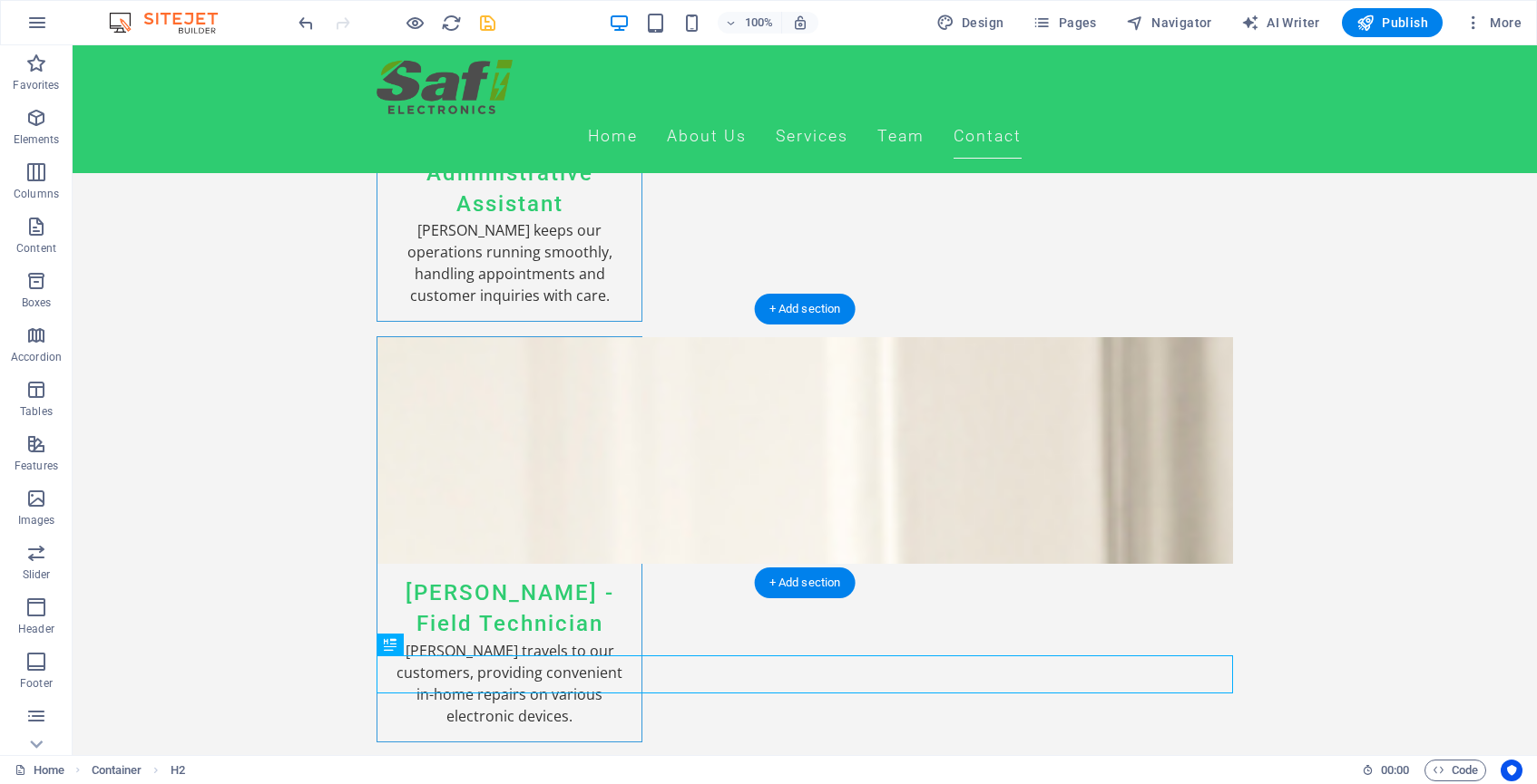
scroll to position [5514, 0]
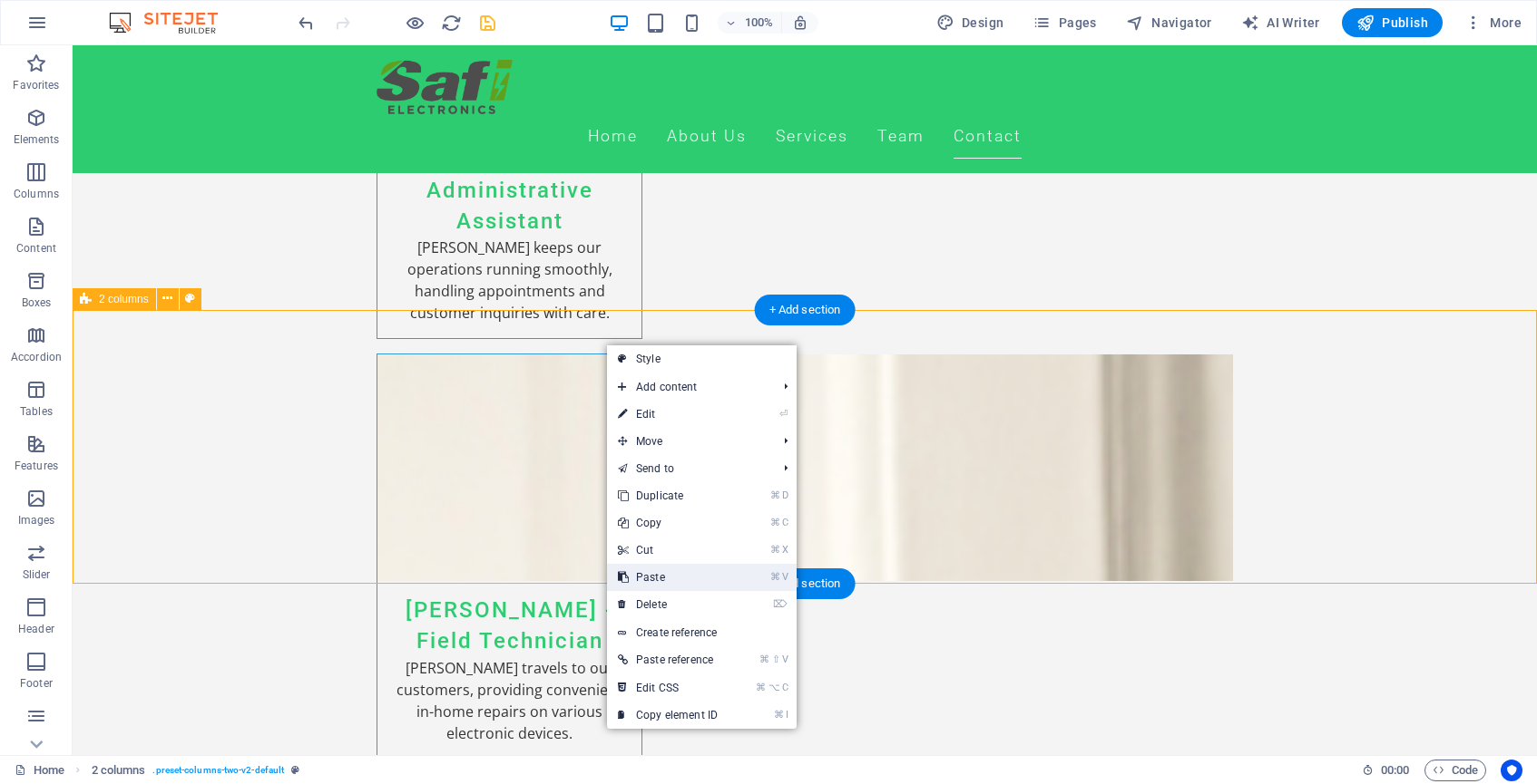
click at [662, 573] on link "⌘ V Paste" at bounding box center [668, 577] width 122 height 27
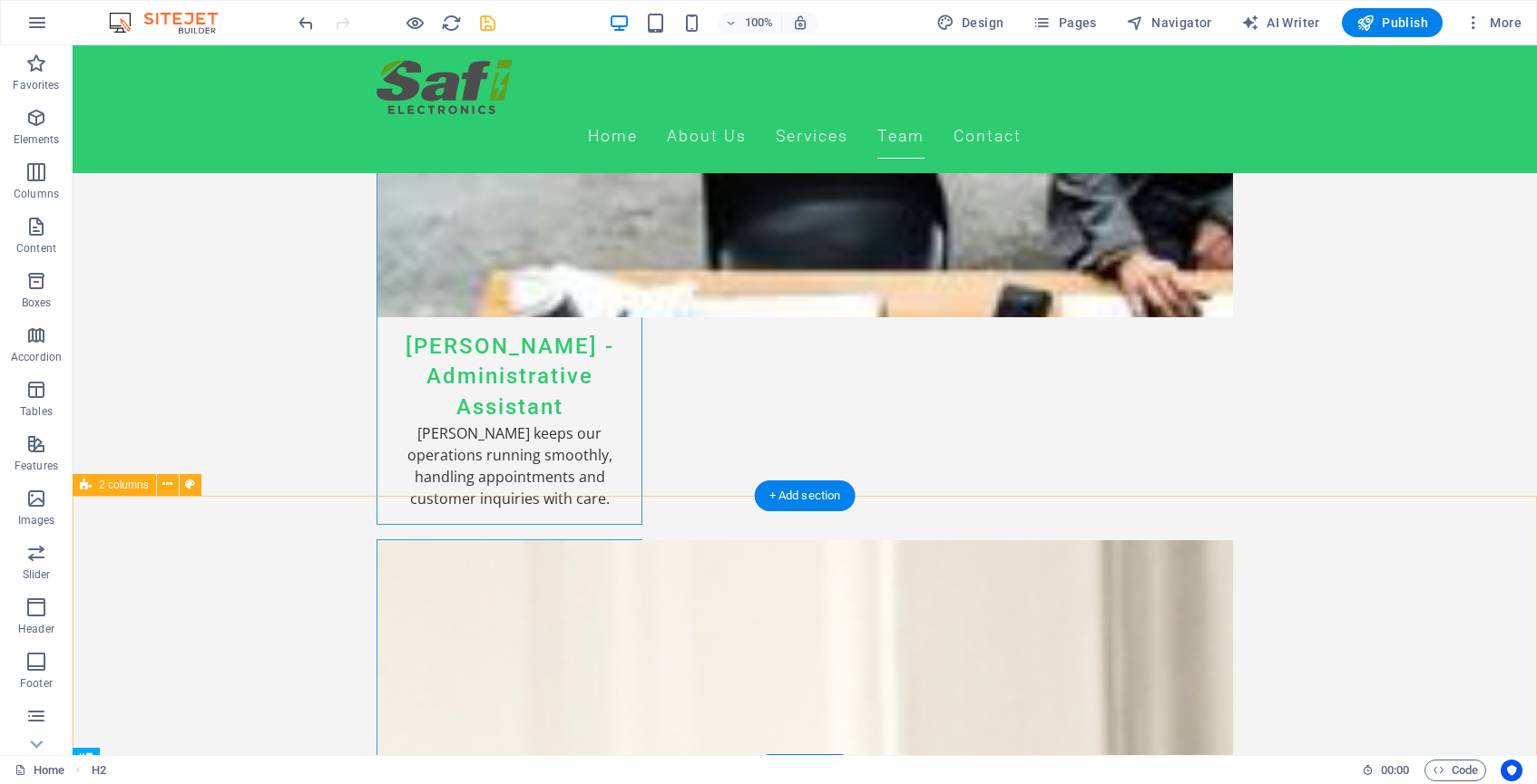
scroll to position [5169, 0]
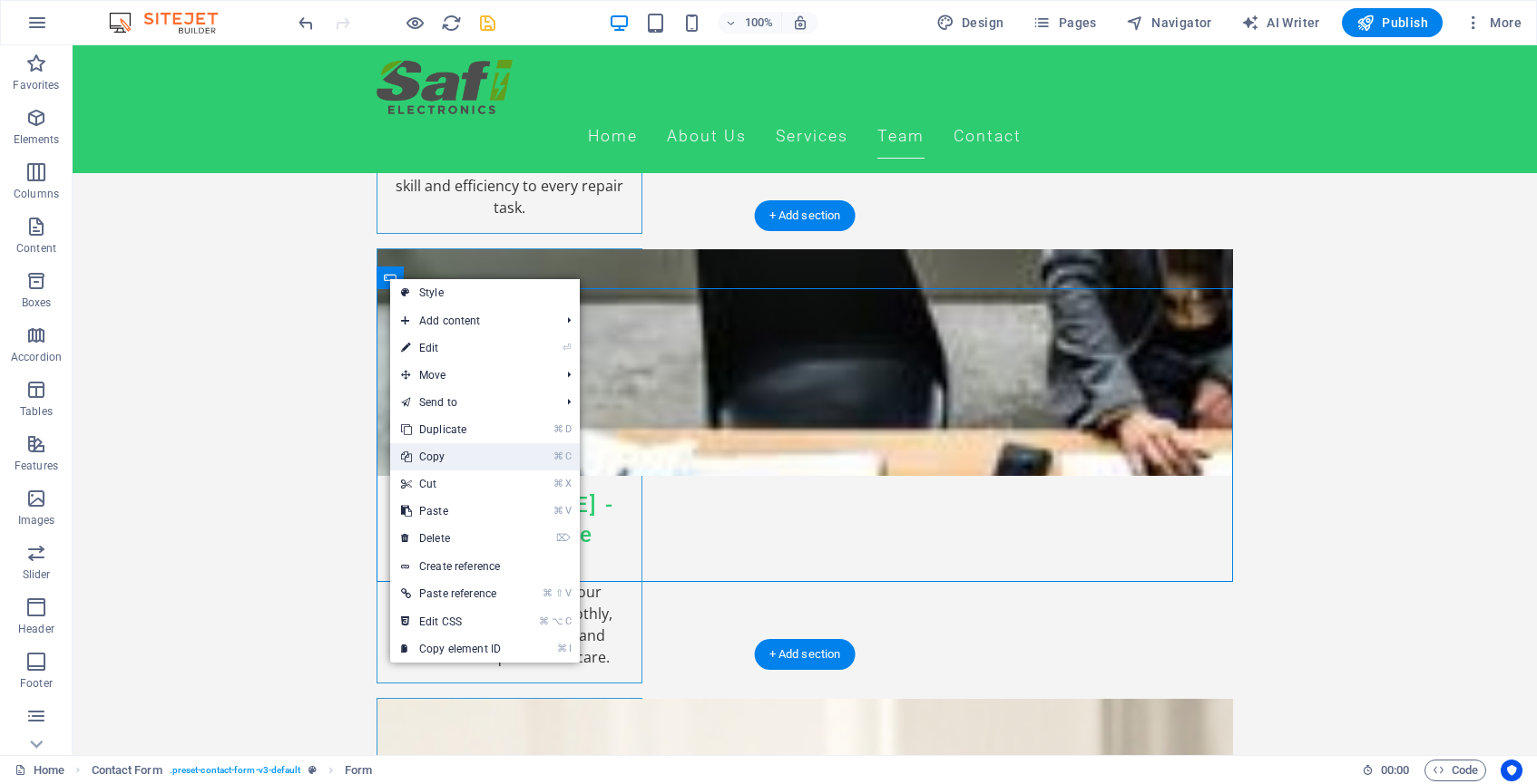
click at [449, 452] on link "⌘ C Copy" at bounding box center [451, 457] width 122 height 27
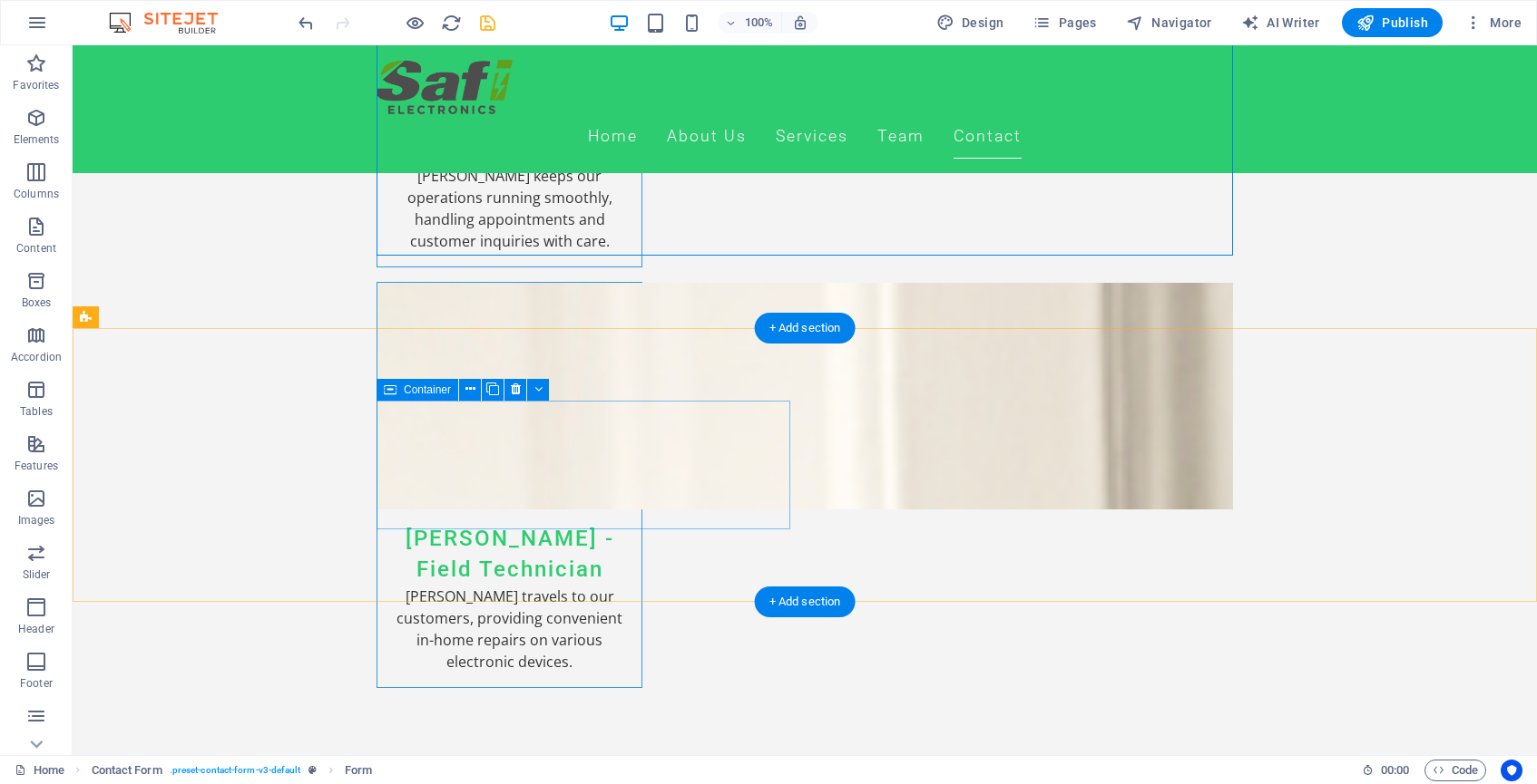
scroll to position [5606, 0]
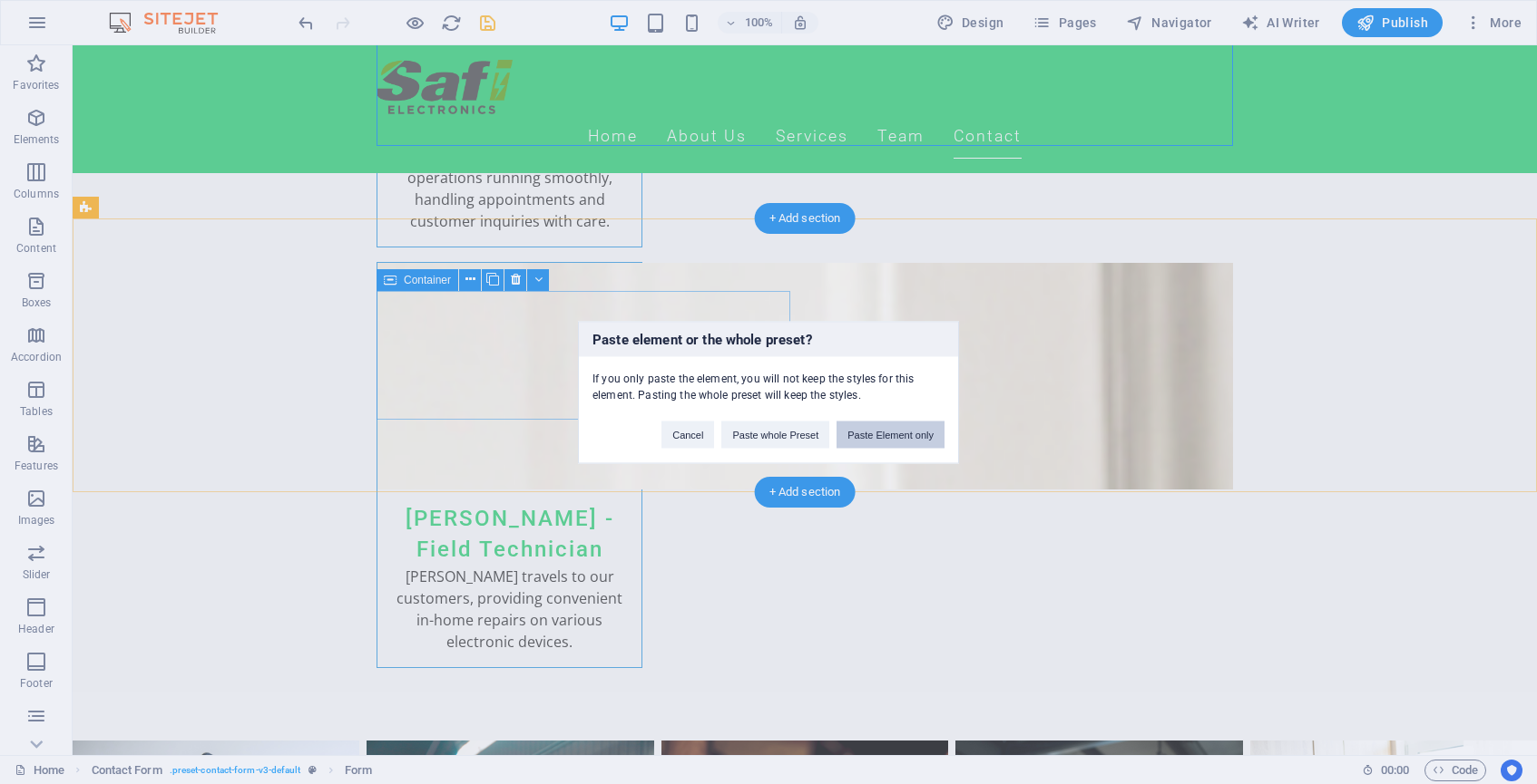
click at [869, 434] on button "Paste Element only" at bounding box center [891, 434] width 108 height 27
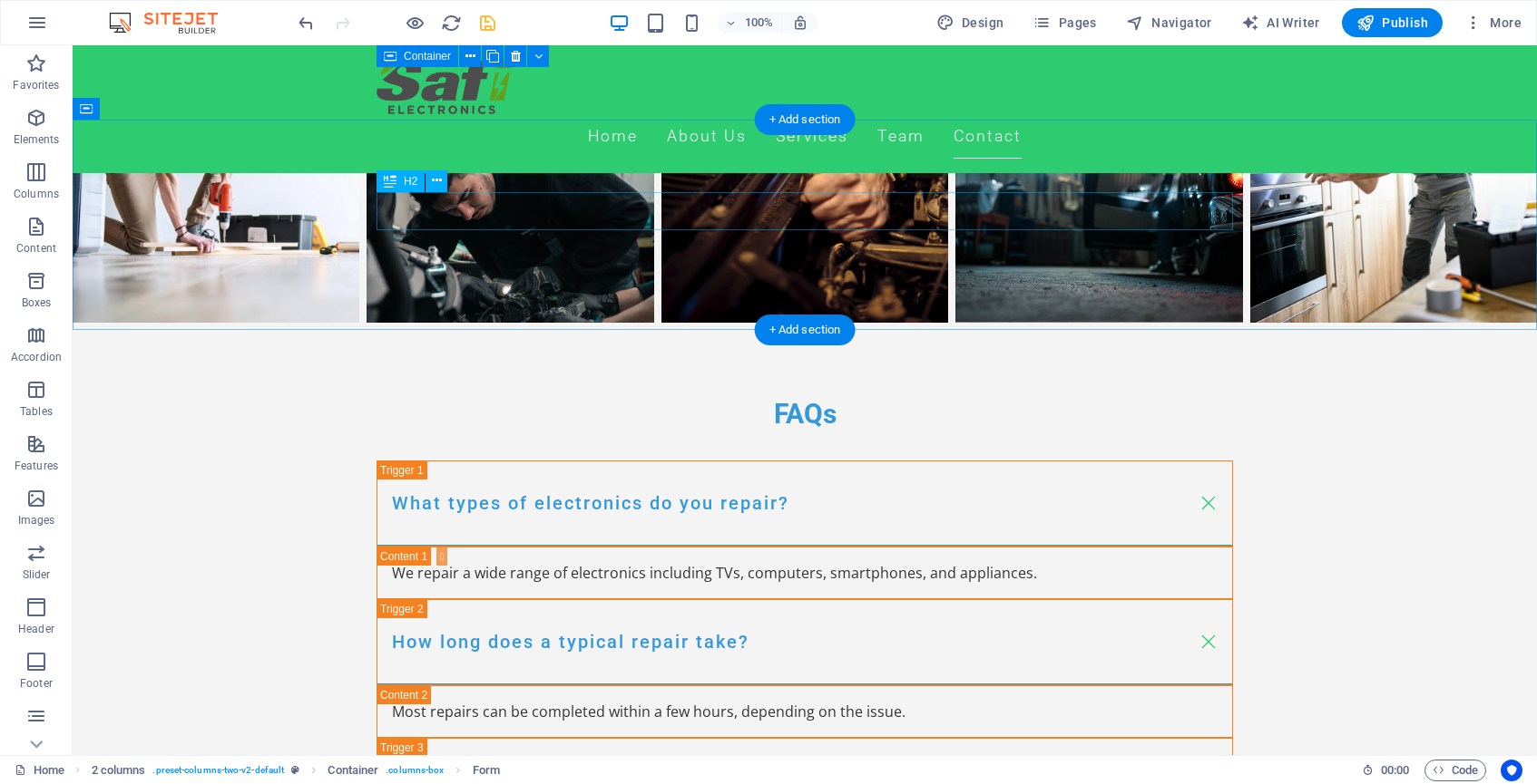
scroll to position [6303, 0]
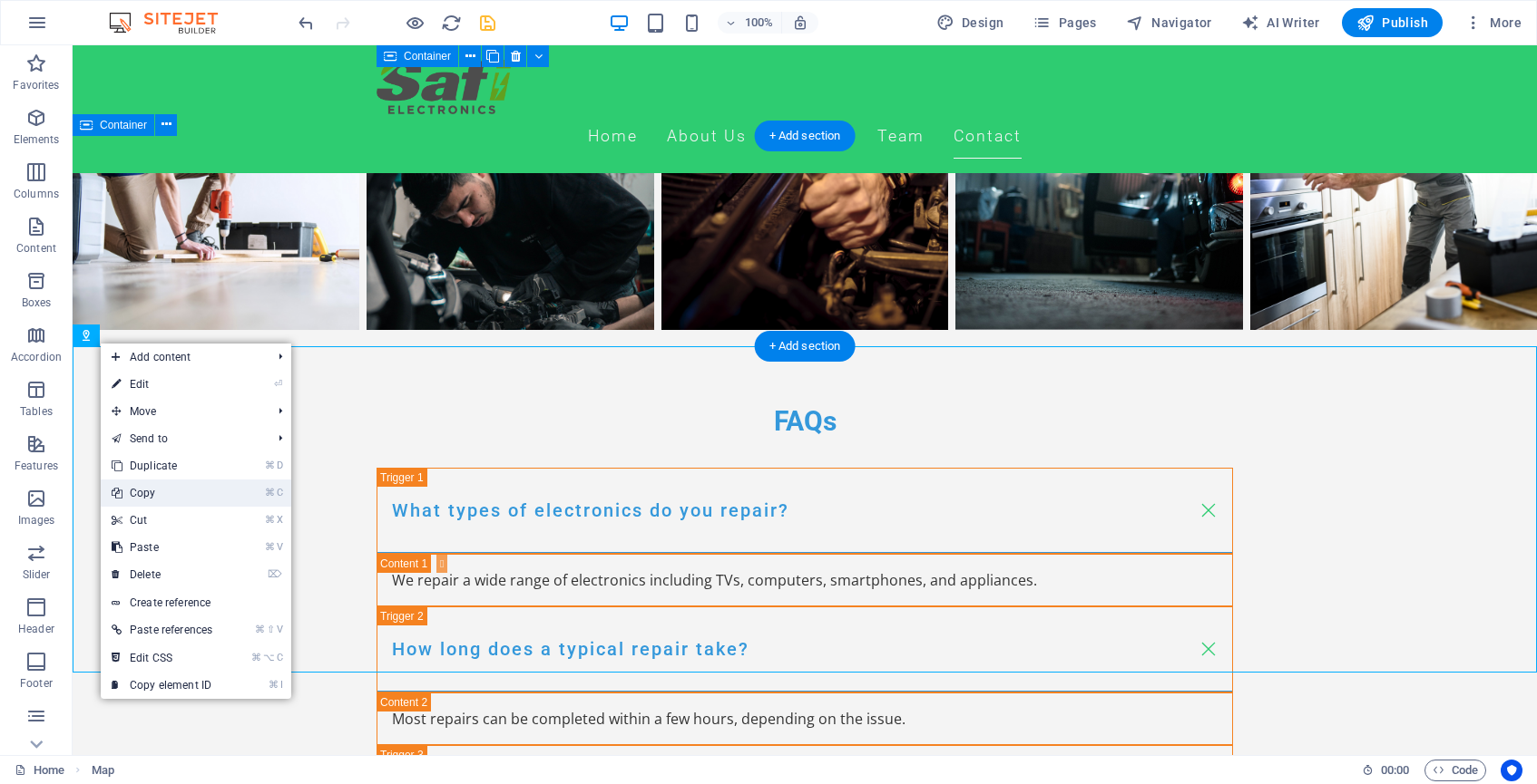
click at [155, 487] on link "⌘ C Copy" at bounding box center [161, 493] width 123 height 27
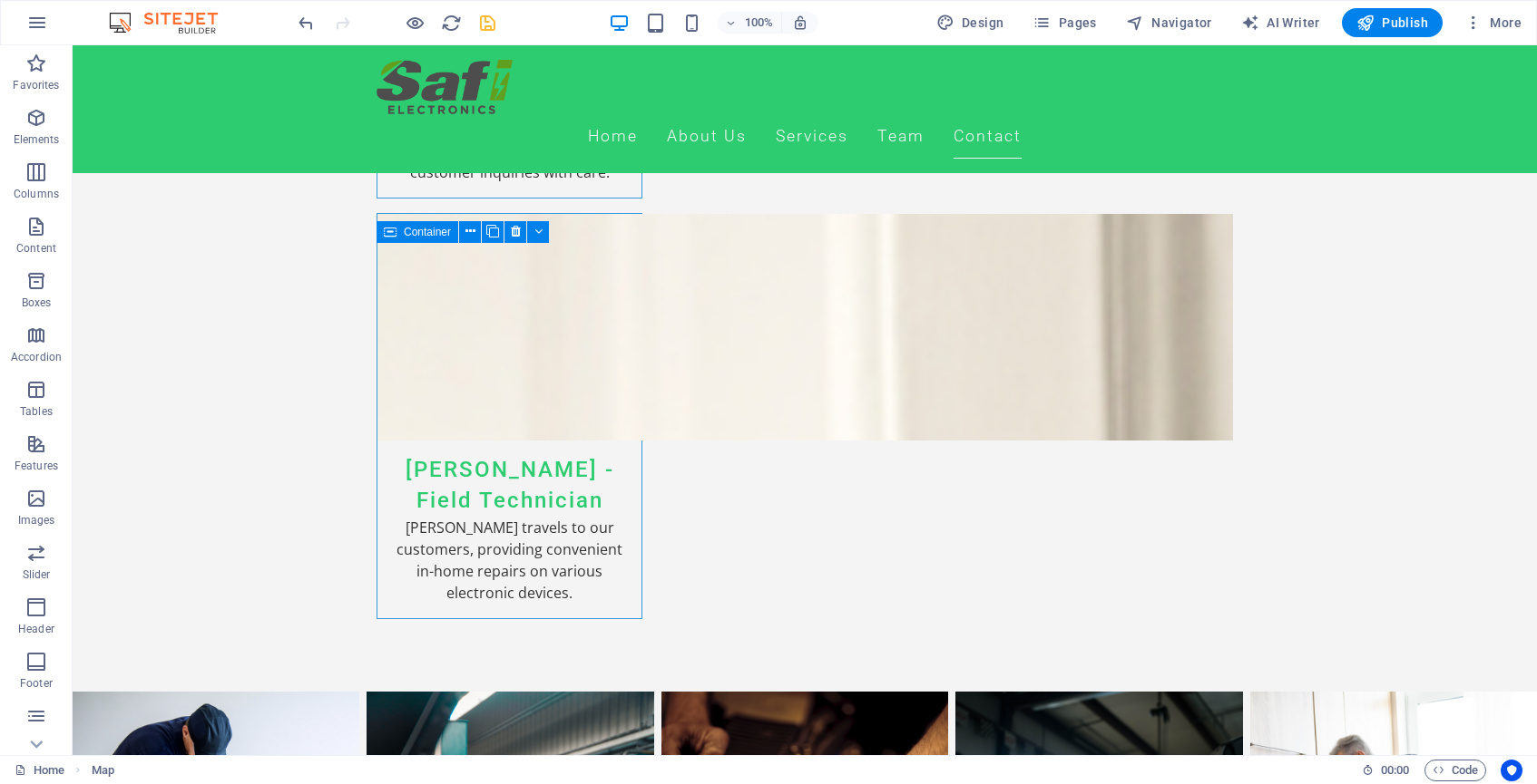
scroll to position [5654, 0]
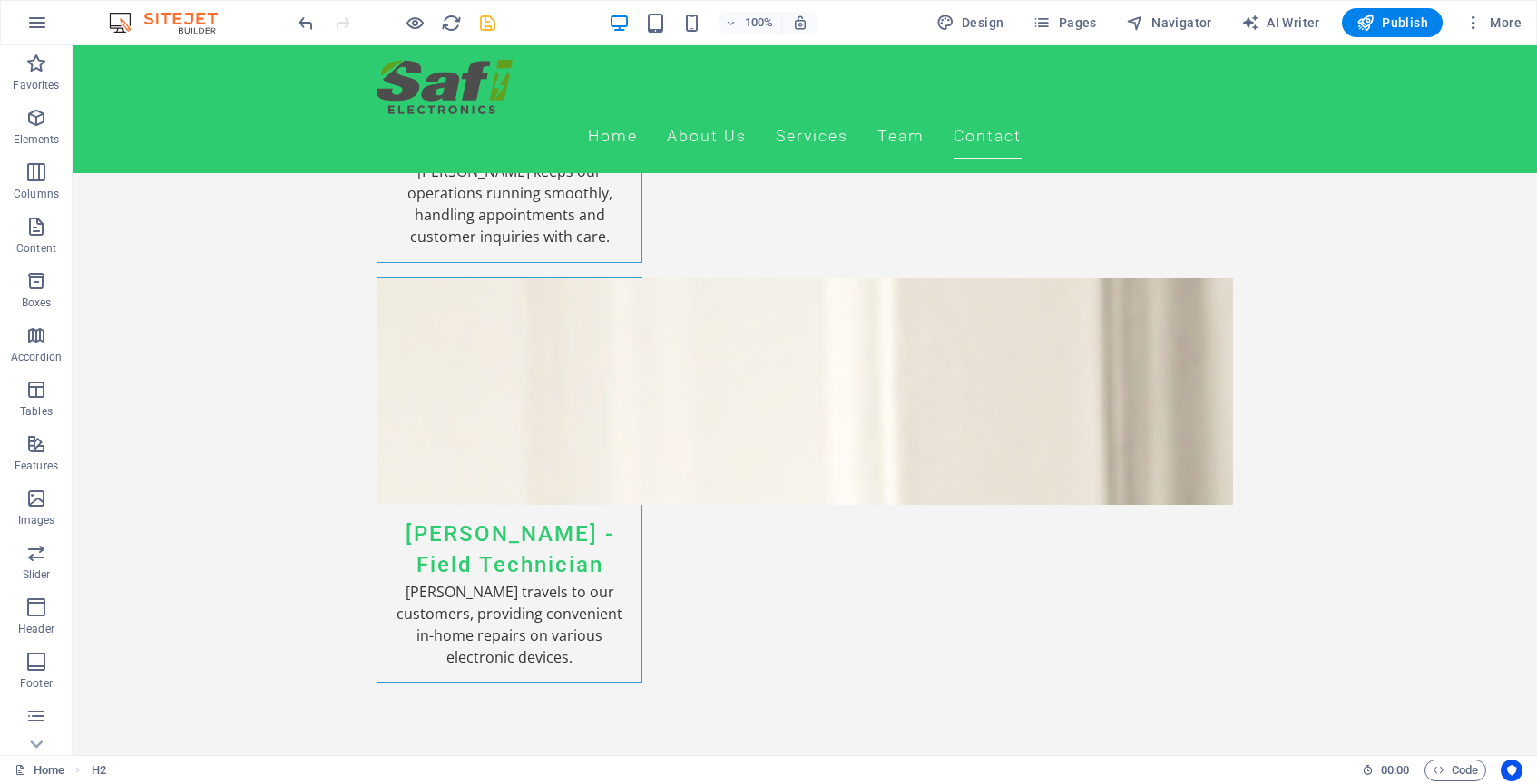
scroll to position [5574, 0]
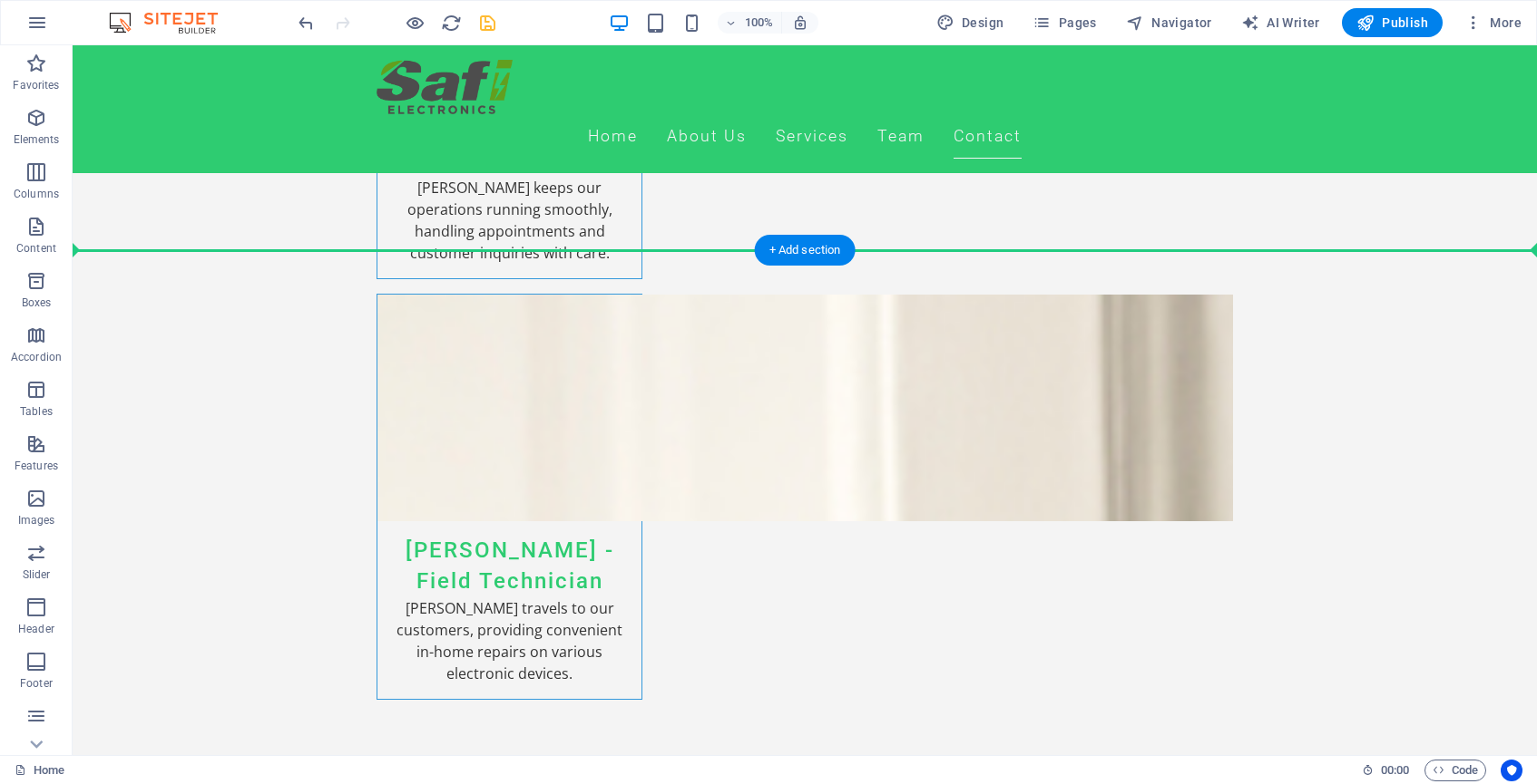
drag, startPoint x: 323, startPoint y: 369, endPoint x: 364, endPoint y: 275, distance: 102.6
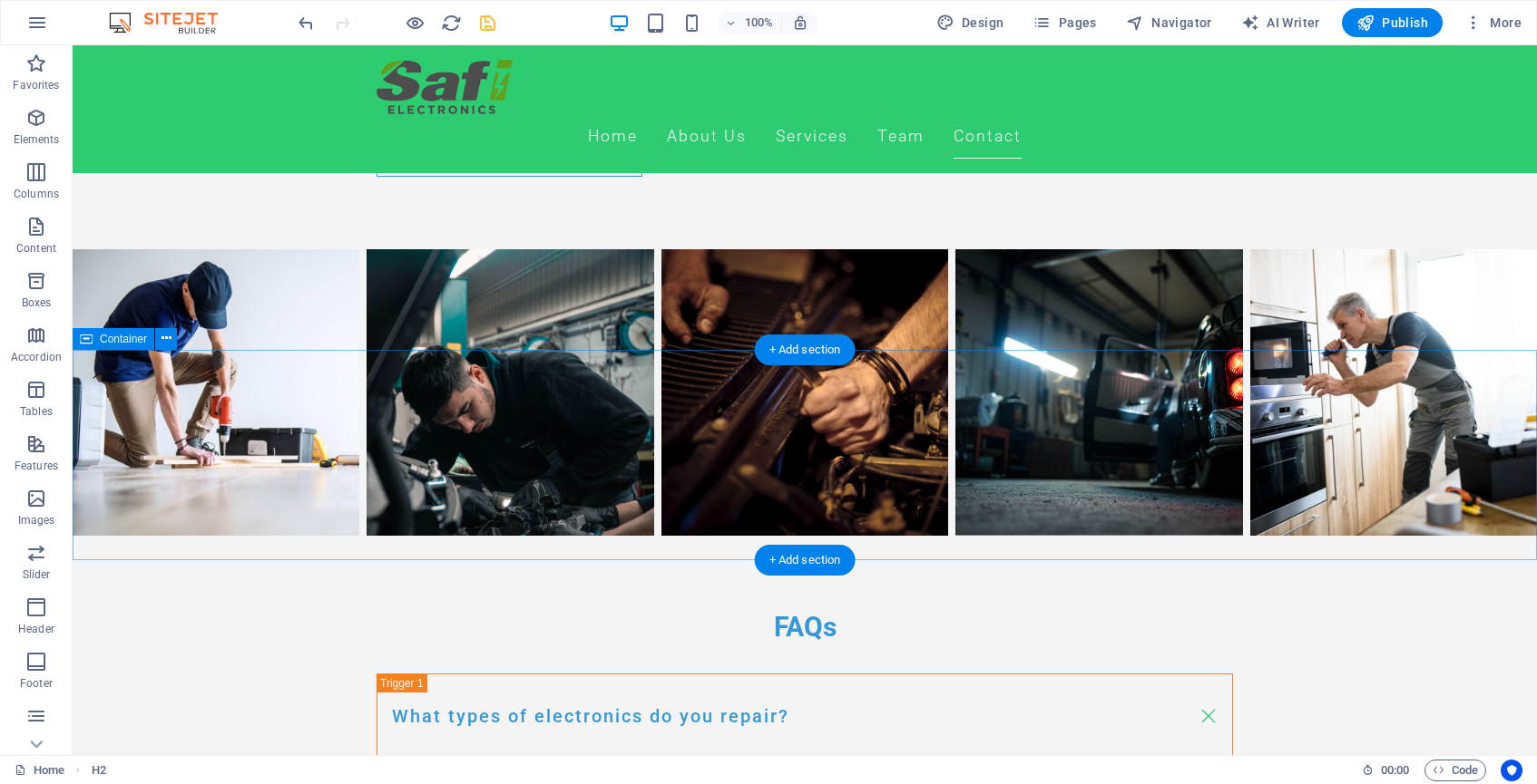
scroll to position [6128, 0]
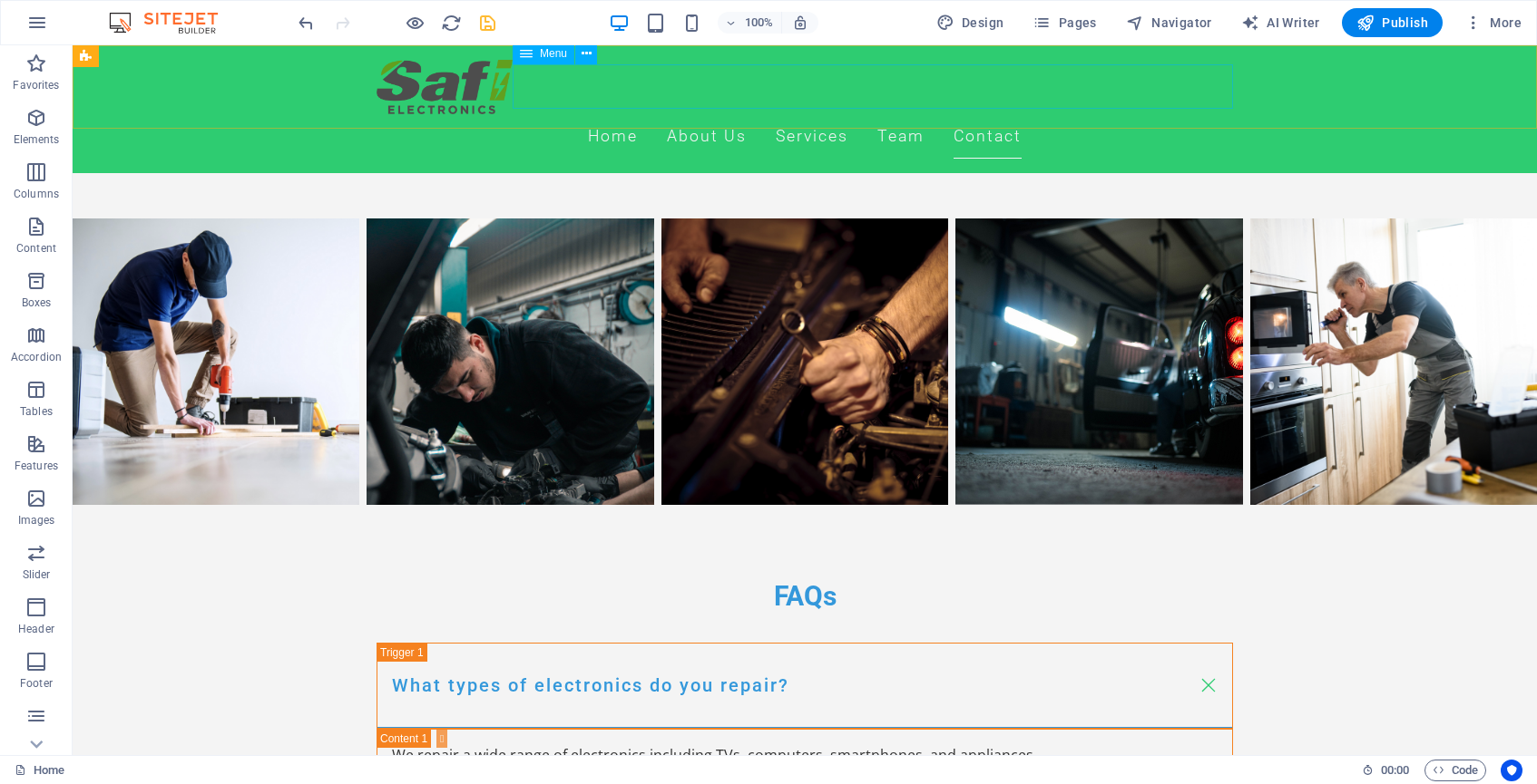
click at [1059, 114] on nav "Home About Us Services Team Contact" at bounding box center [805, 136] width 857 height 45
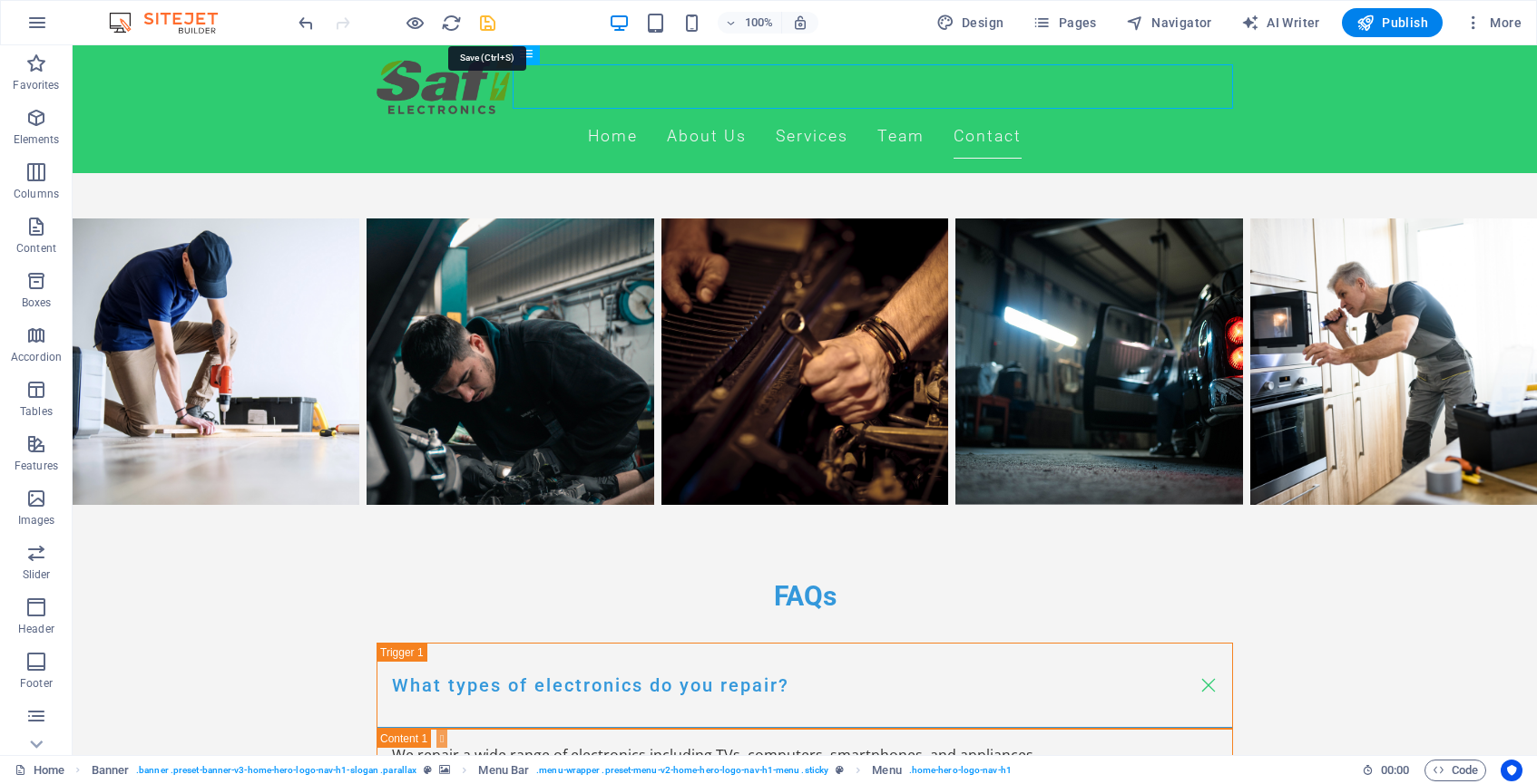
click at [492, 19] on icon "save" at bounding box center [488, 23] width 21 height 21
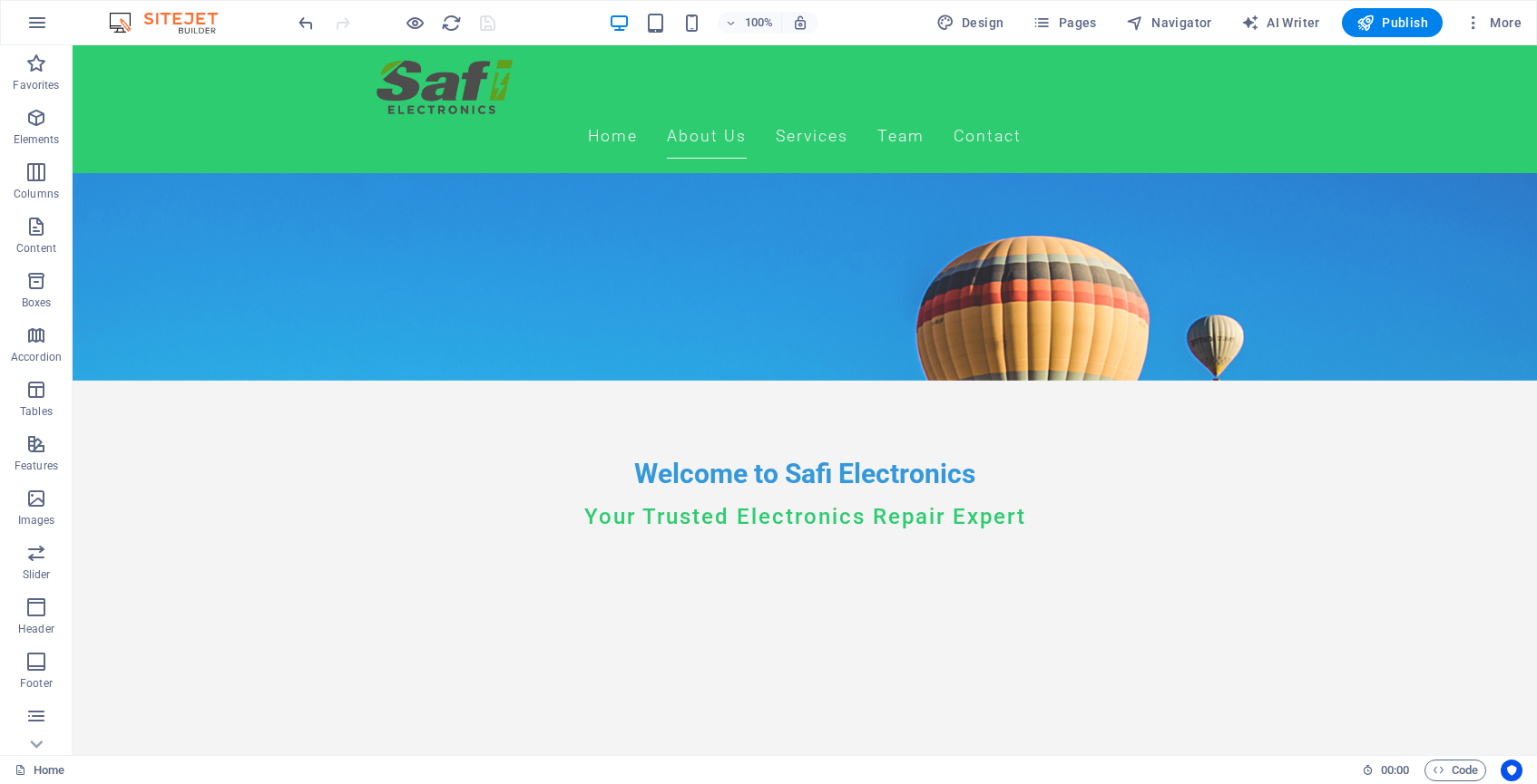
scroll to position [358, 0]
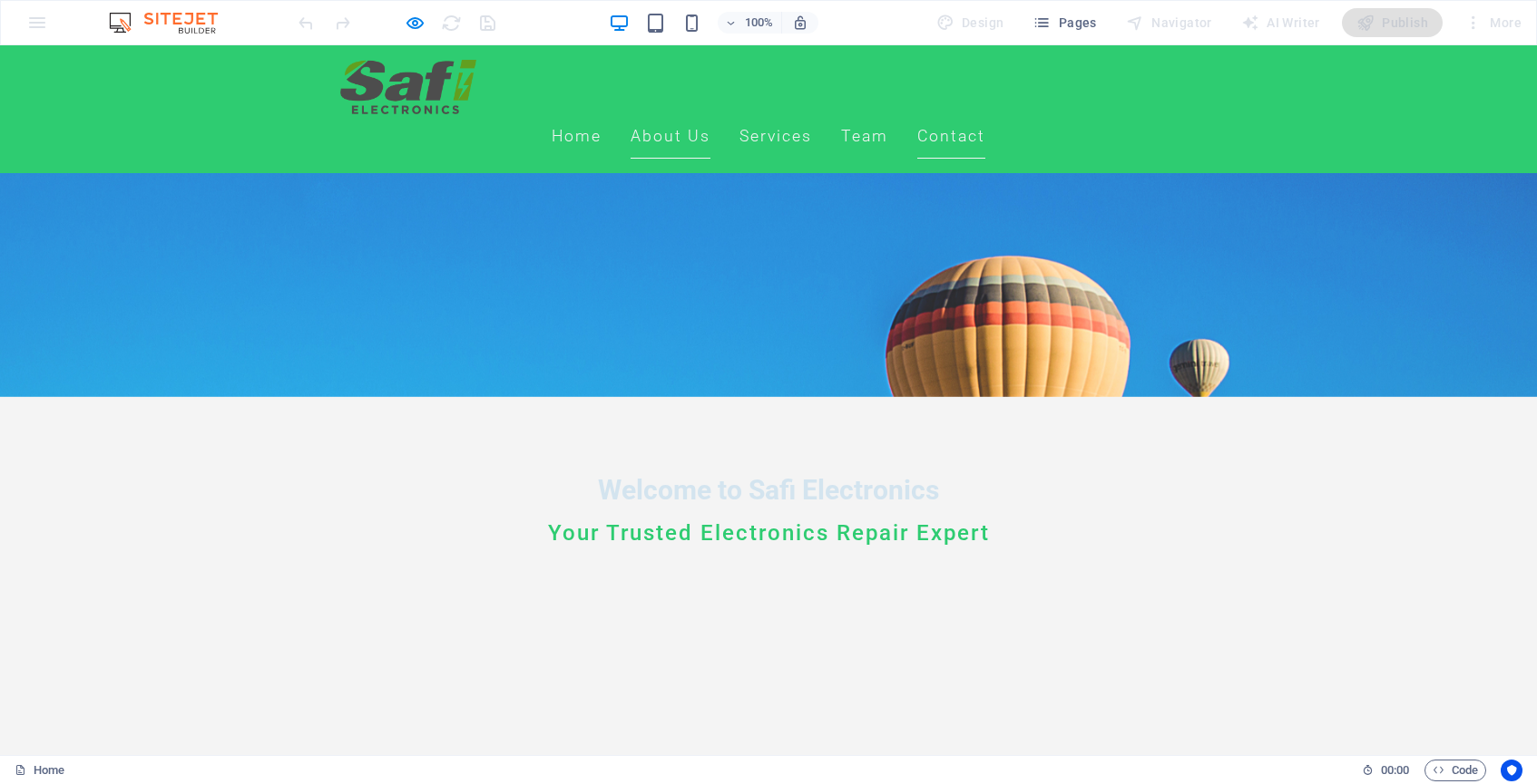
click at [985, 114] on link "Contact" at bounding box center [952, 136] width 68 height 45
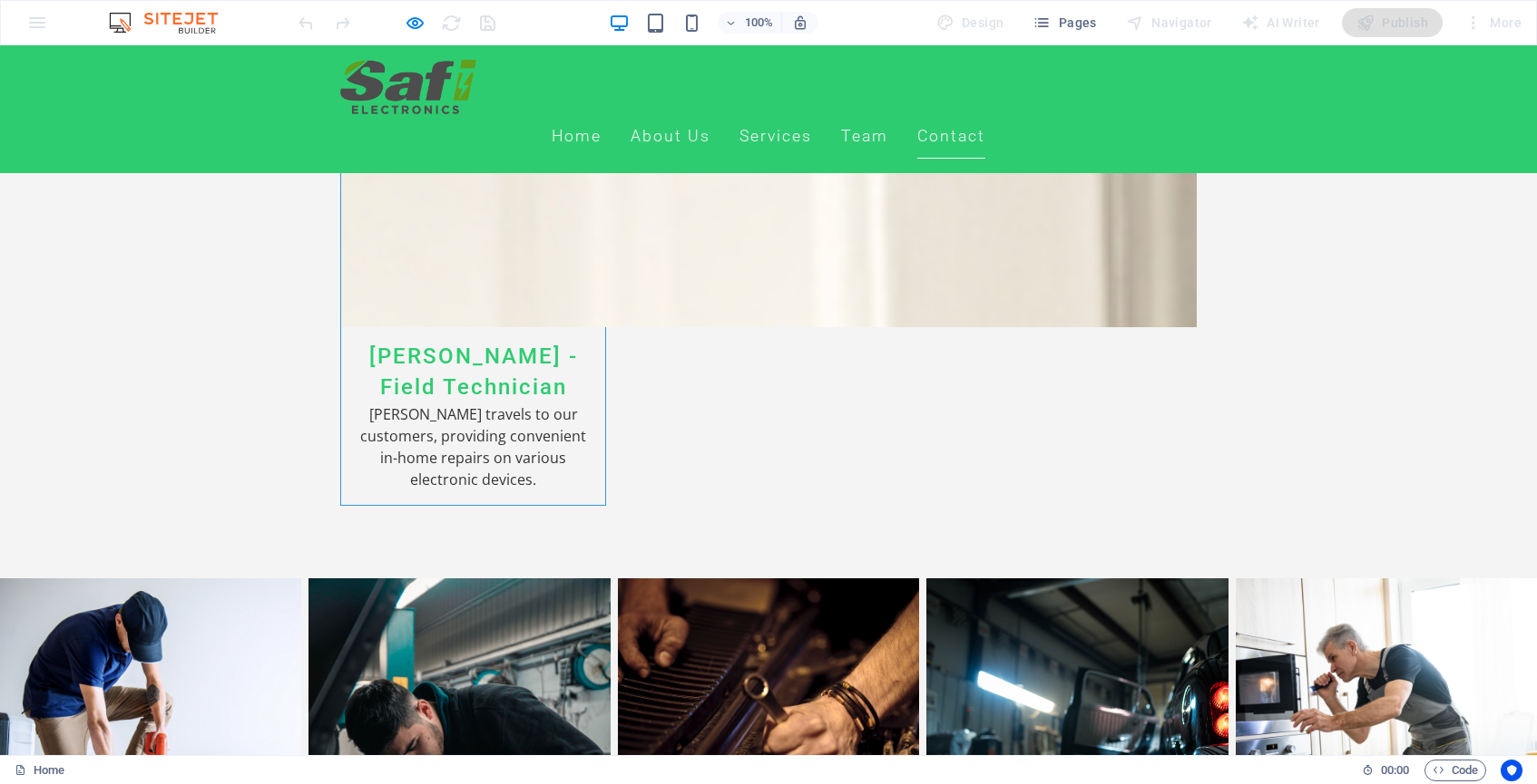
scroll to position [5997, 0]
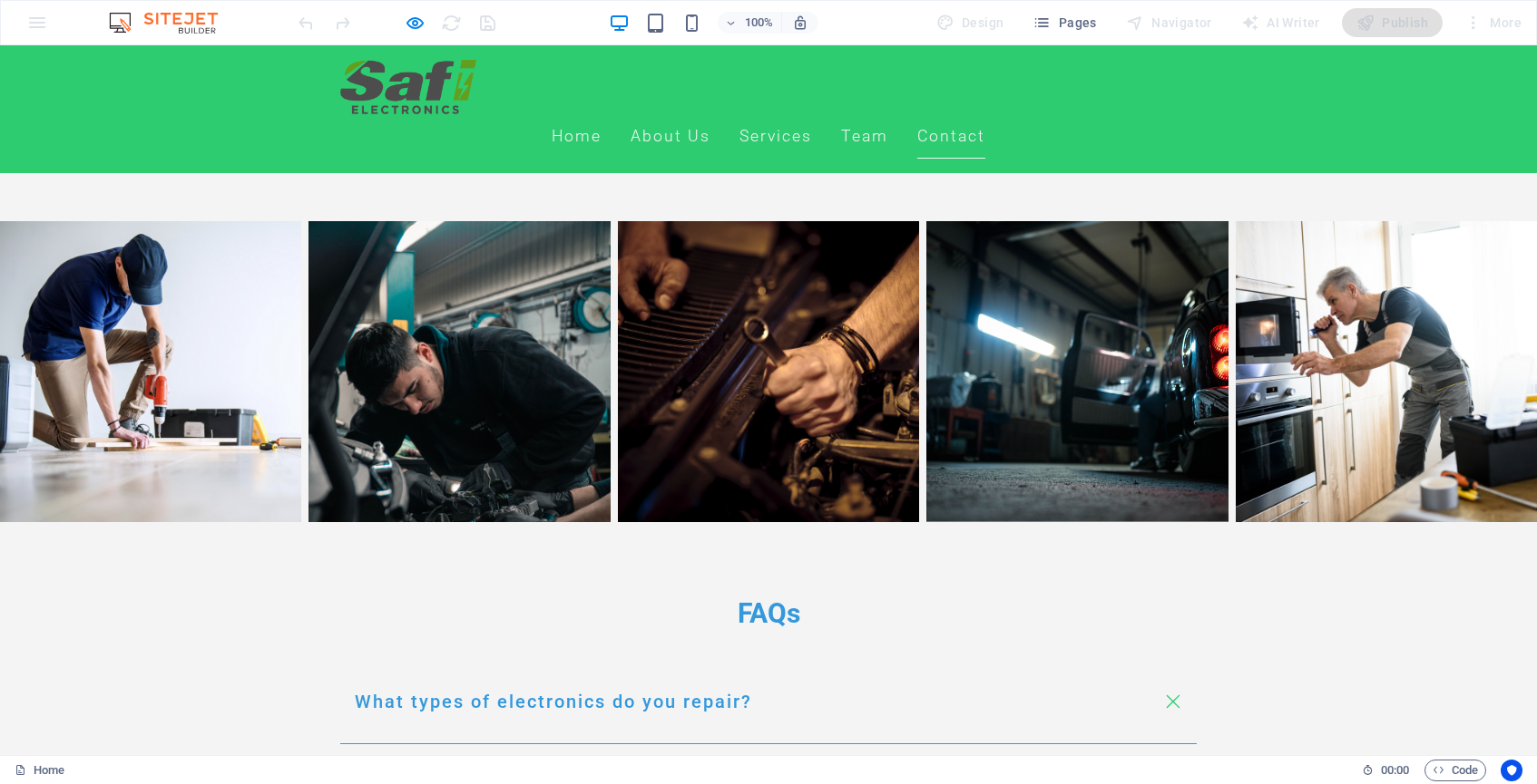
drag, startPoint x: 924, startPoint y: 256, endPoint x: 934, endPoint y: 410, distance: 154.3
click at [934, 410] on div "Home About Us Services Team Contact Welcome to Safi Electronics Your Trusted El…" at bounding box center [768, 440] width 1537 height 12783
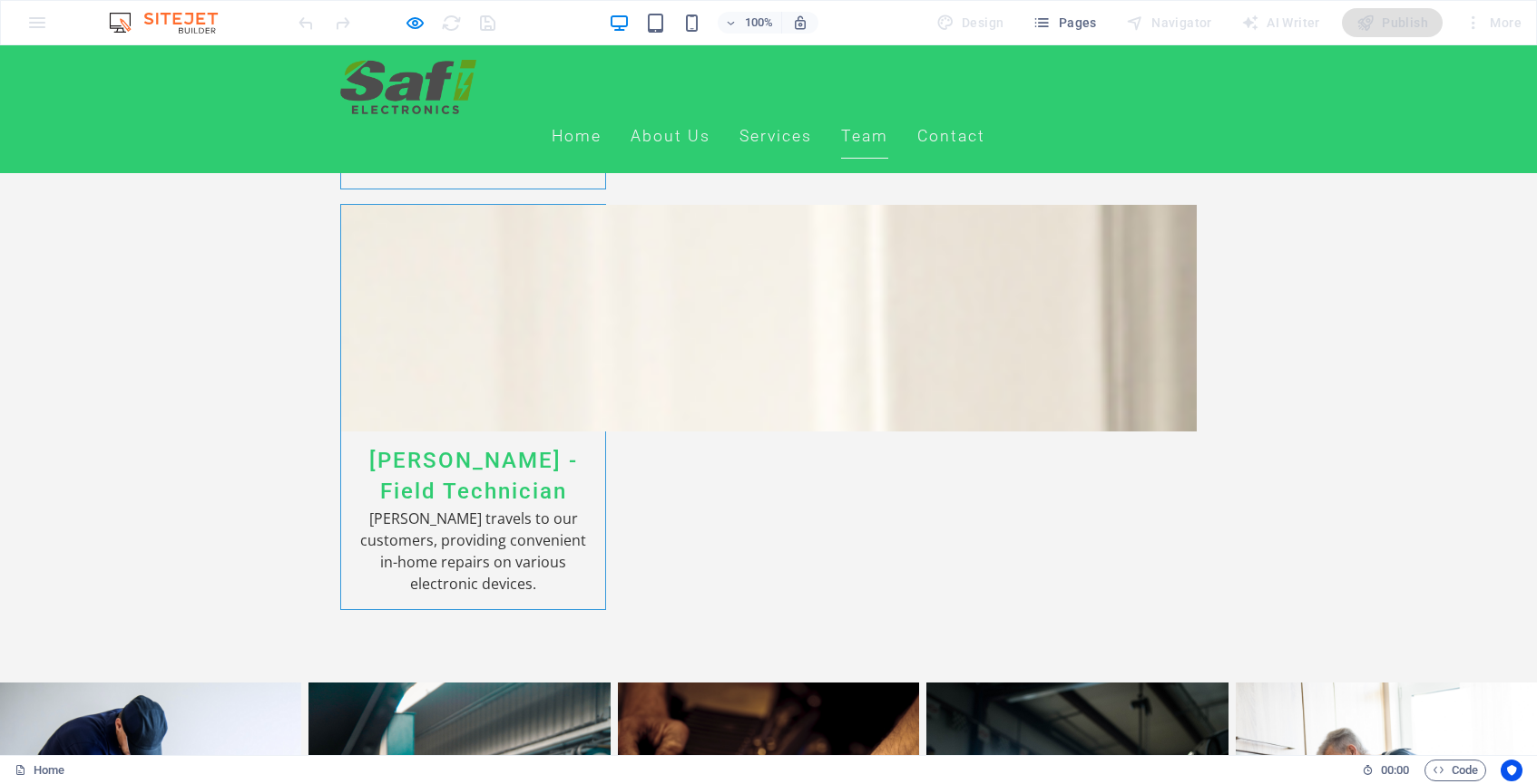
scroll to position [5449, 0]
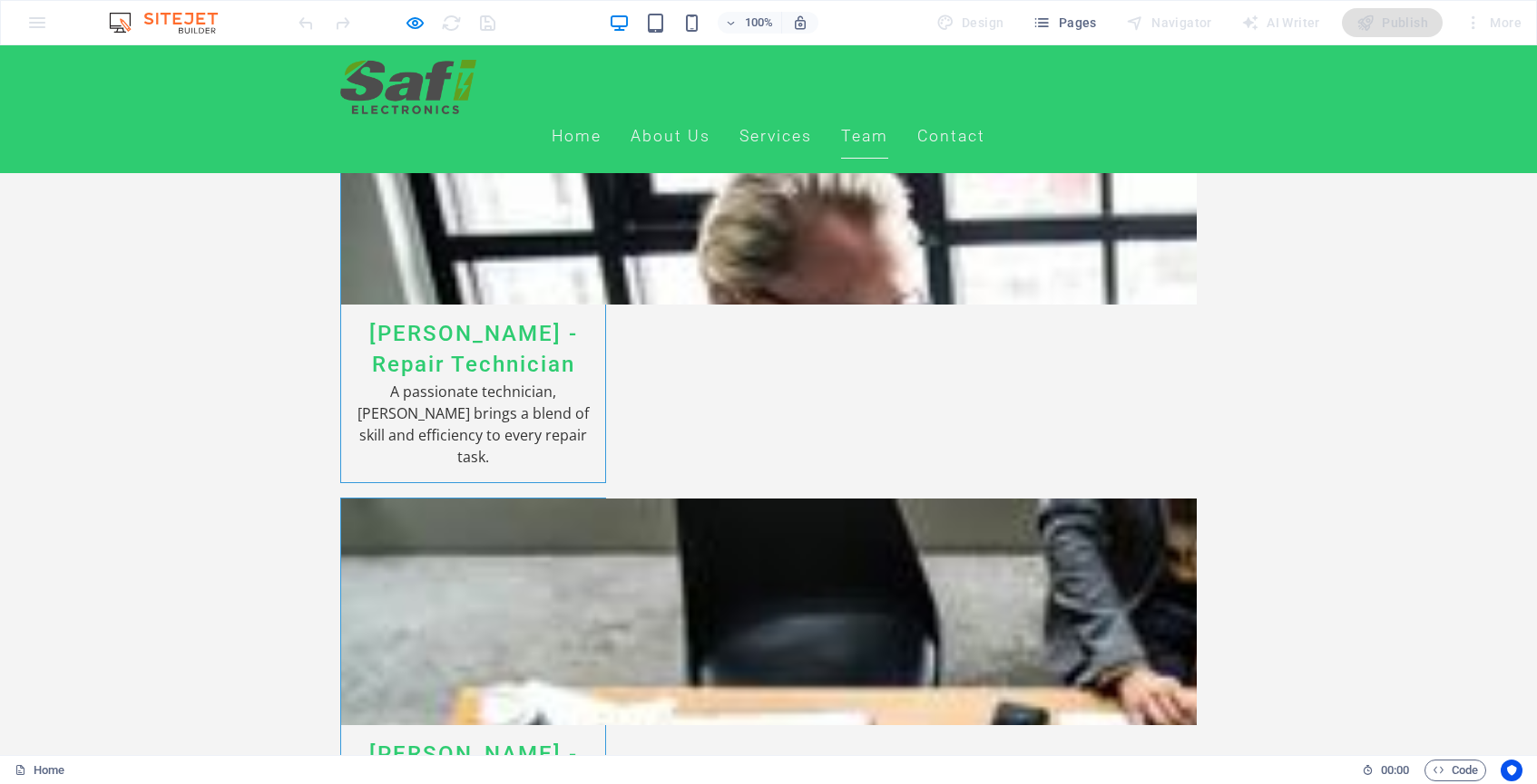
scroll to position [4804, 0]
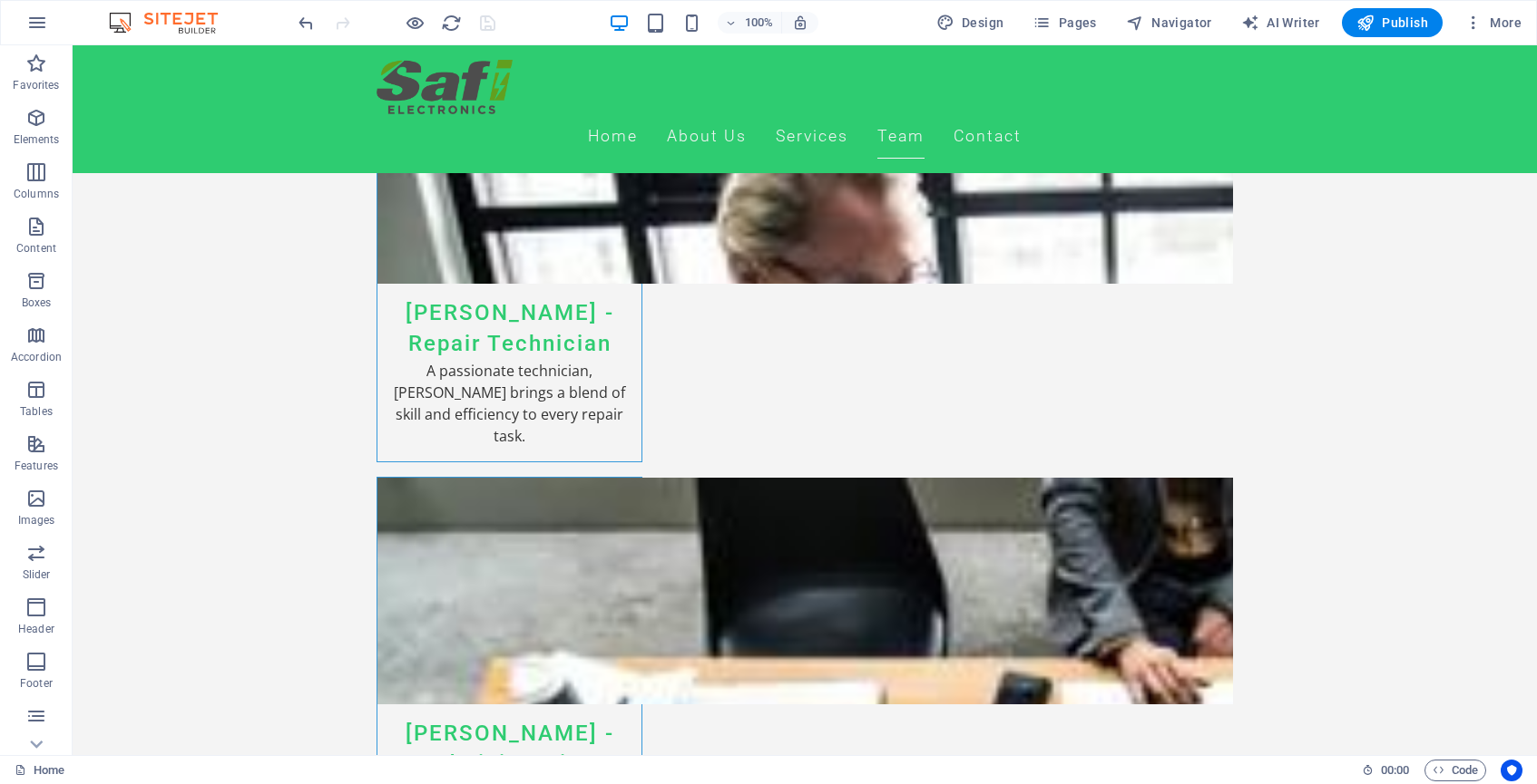
scroll to position [4929, 0]
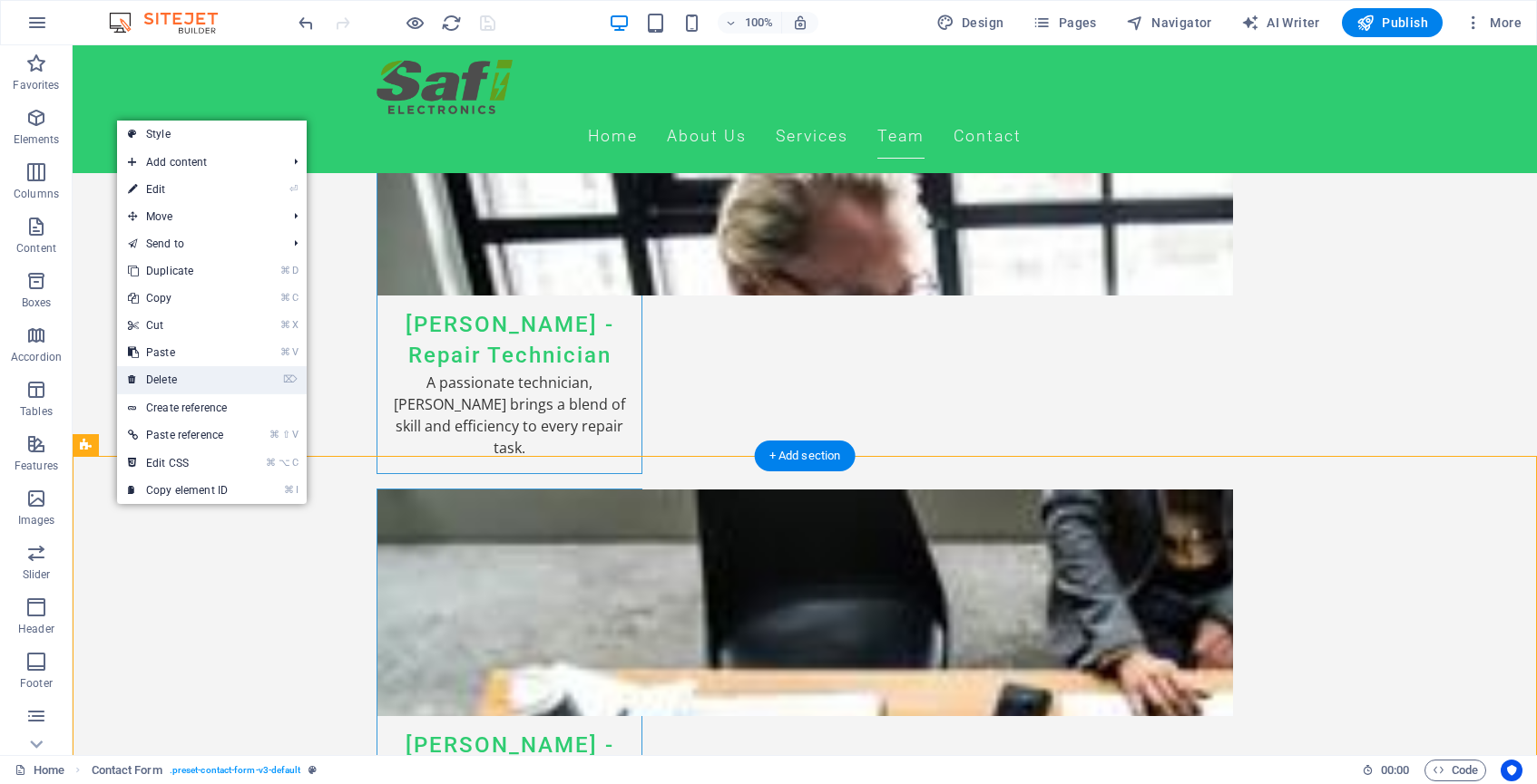
click at [168, 384] on link "⌦ Delete" at bounding box center [178, 379] width 122 height 27
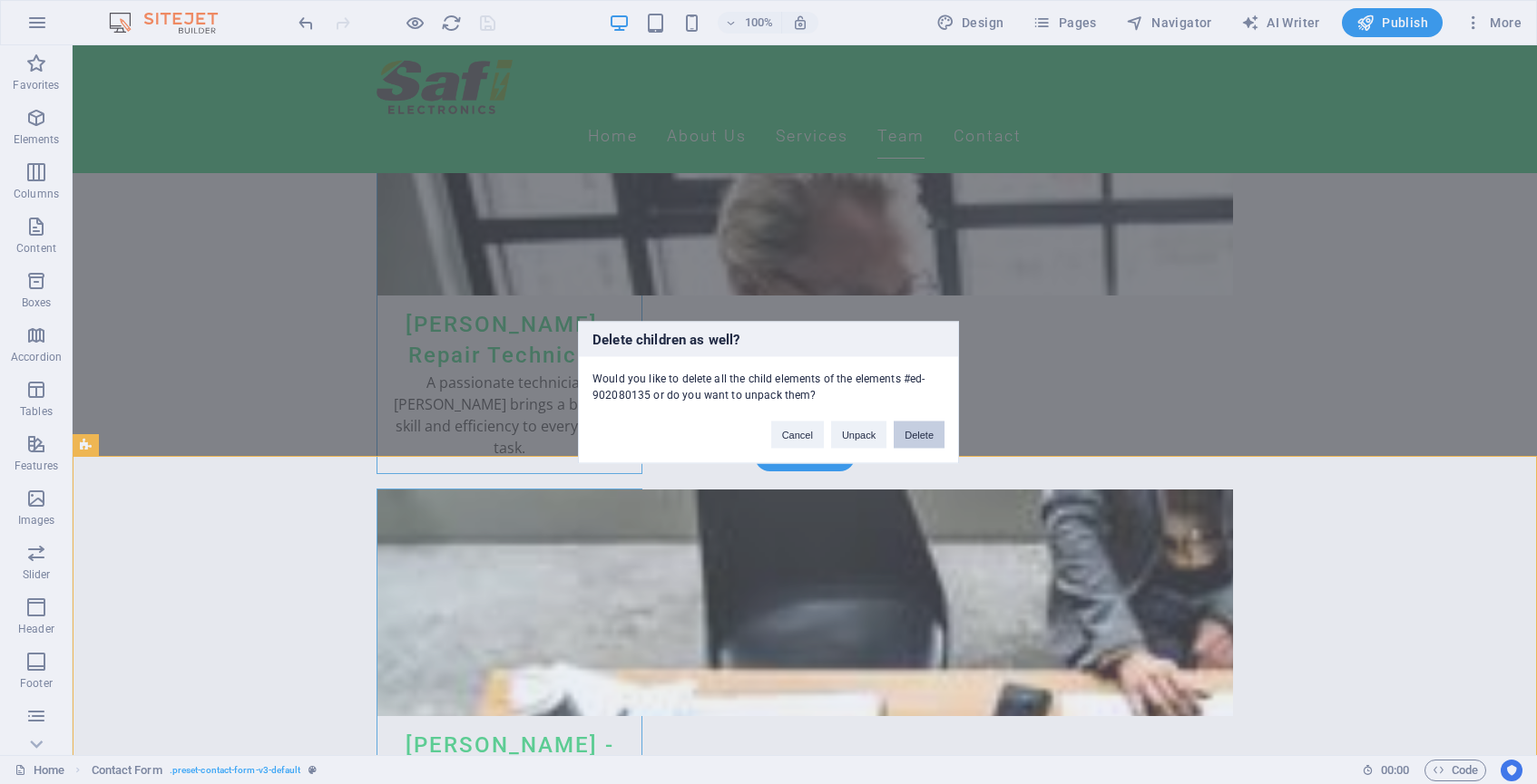
click at [915, 433] on button "Delete" at bounding box center [919, 434] width 51 height 27
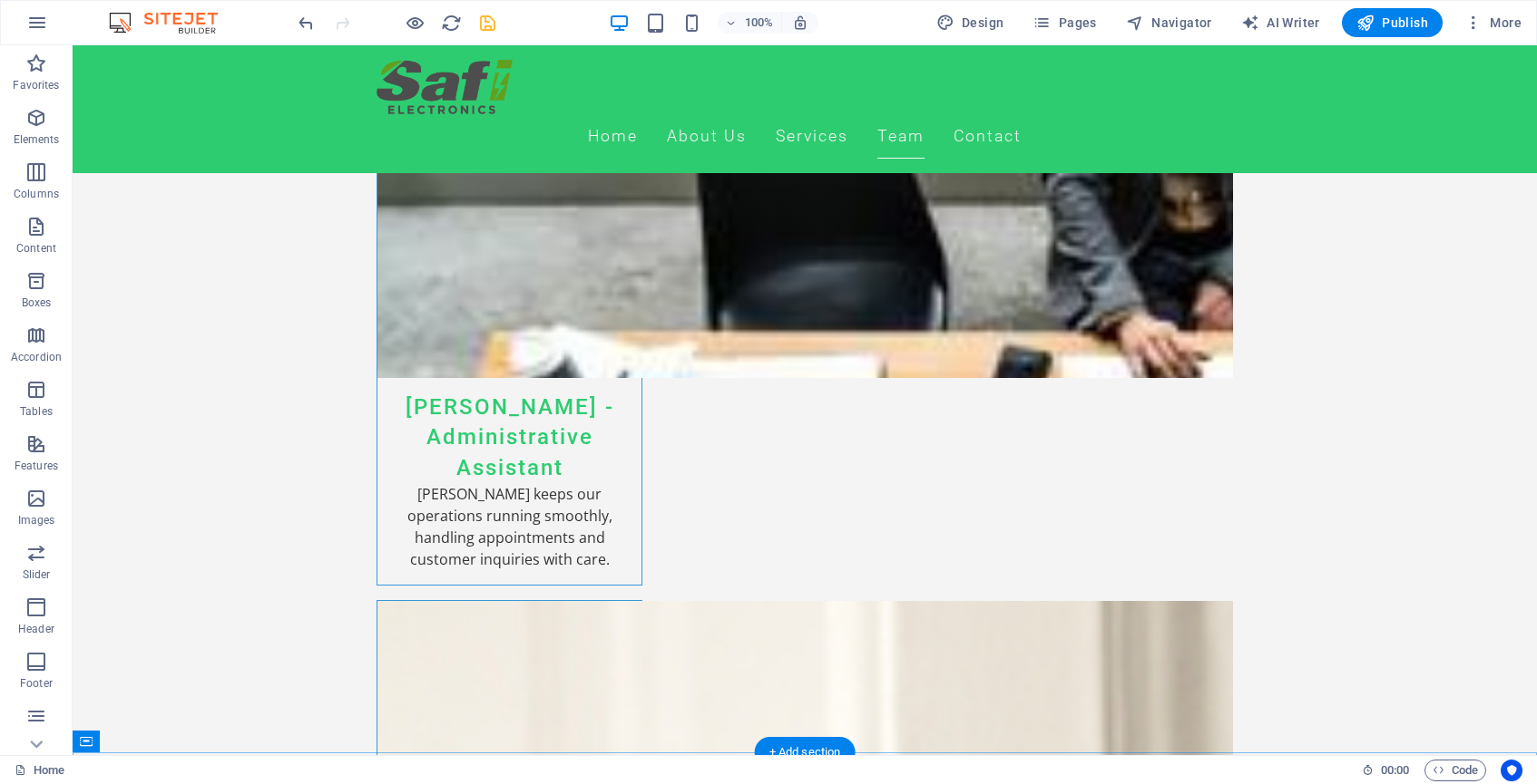
scroll to position [5242, 0]
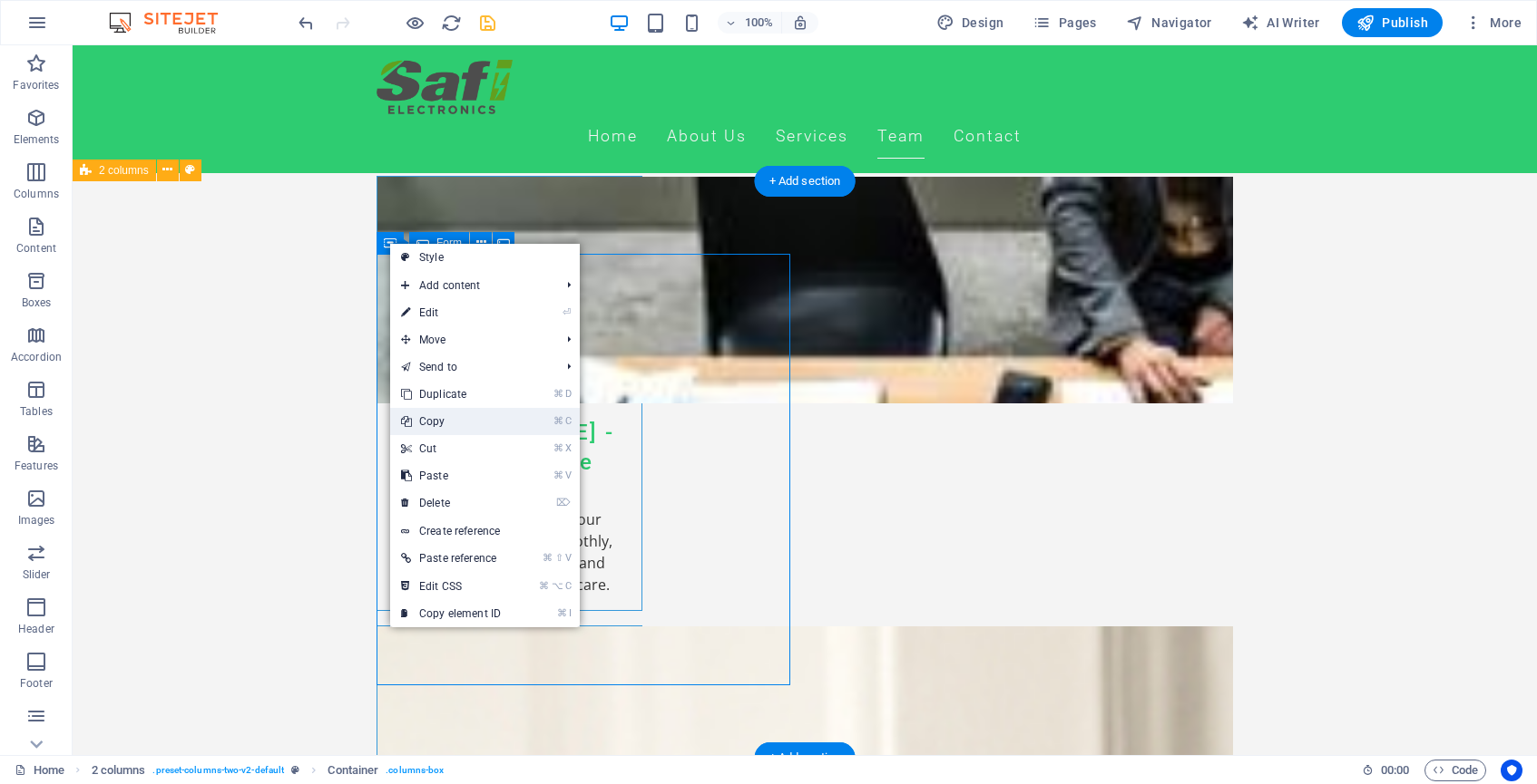
click at [462, 412] on link "⌘ C Copy" at bounding box center [451, 422] width 122 height 27
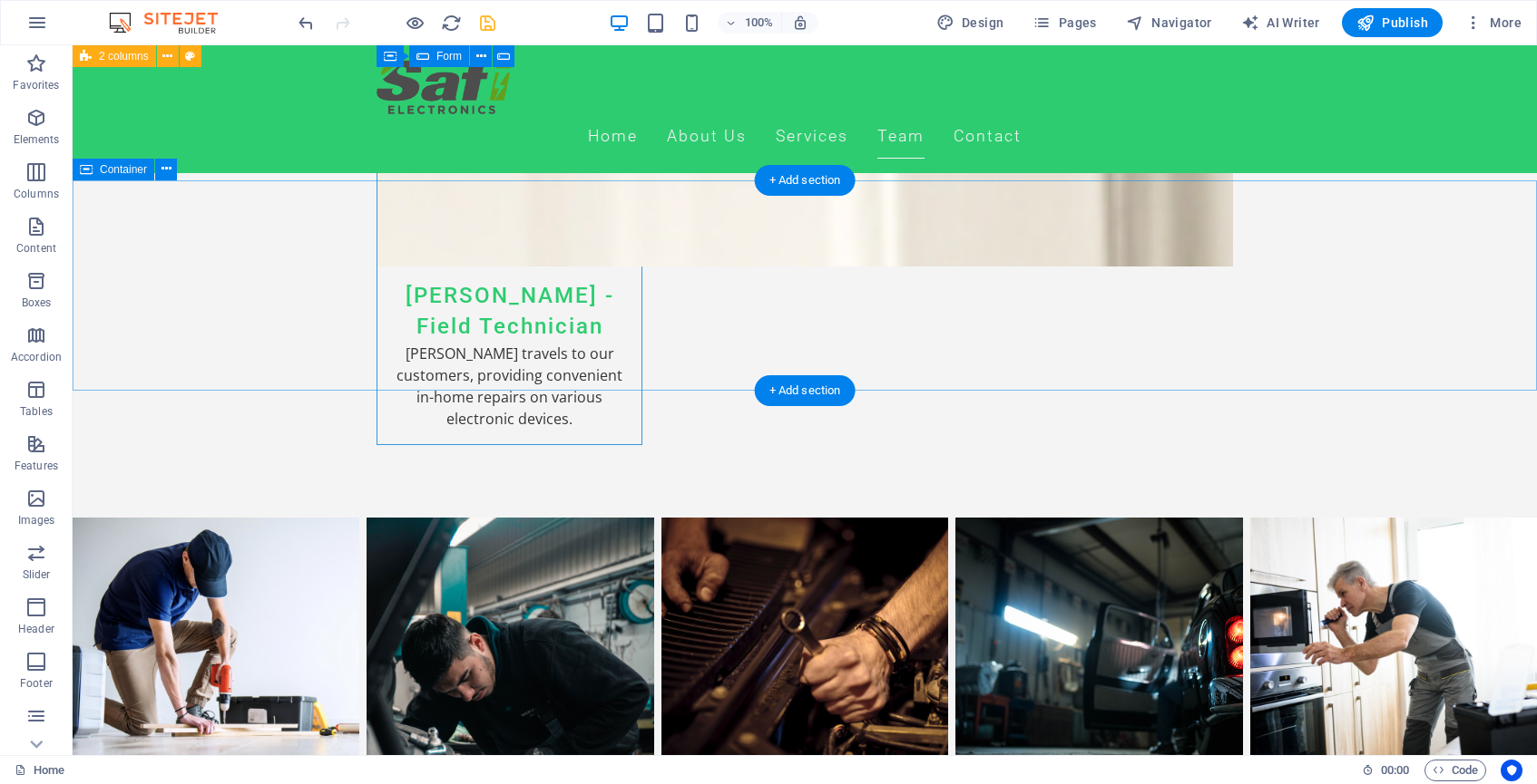
scroll to position [5819, 0]
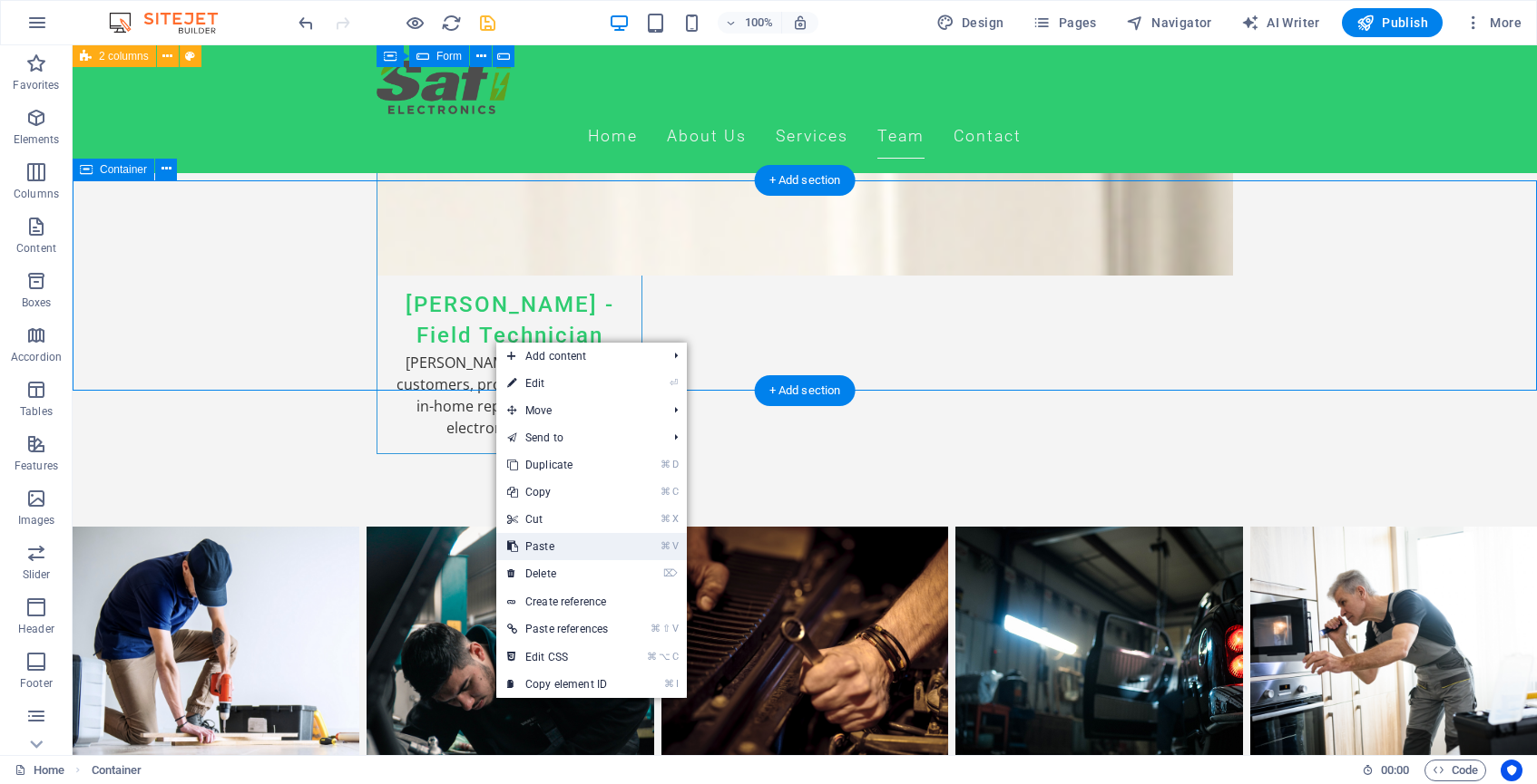
click at [561, 542] on link "⌘ V Paste" at bounding box center [557, 546] width 123 height 27
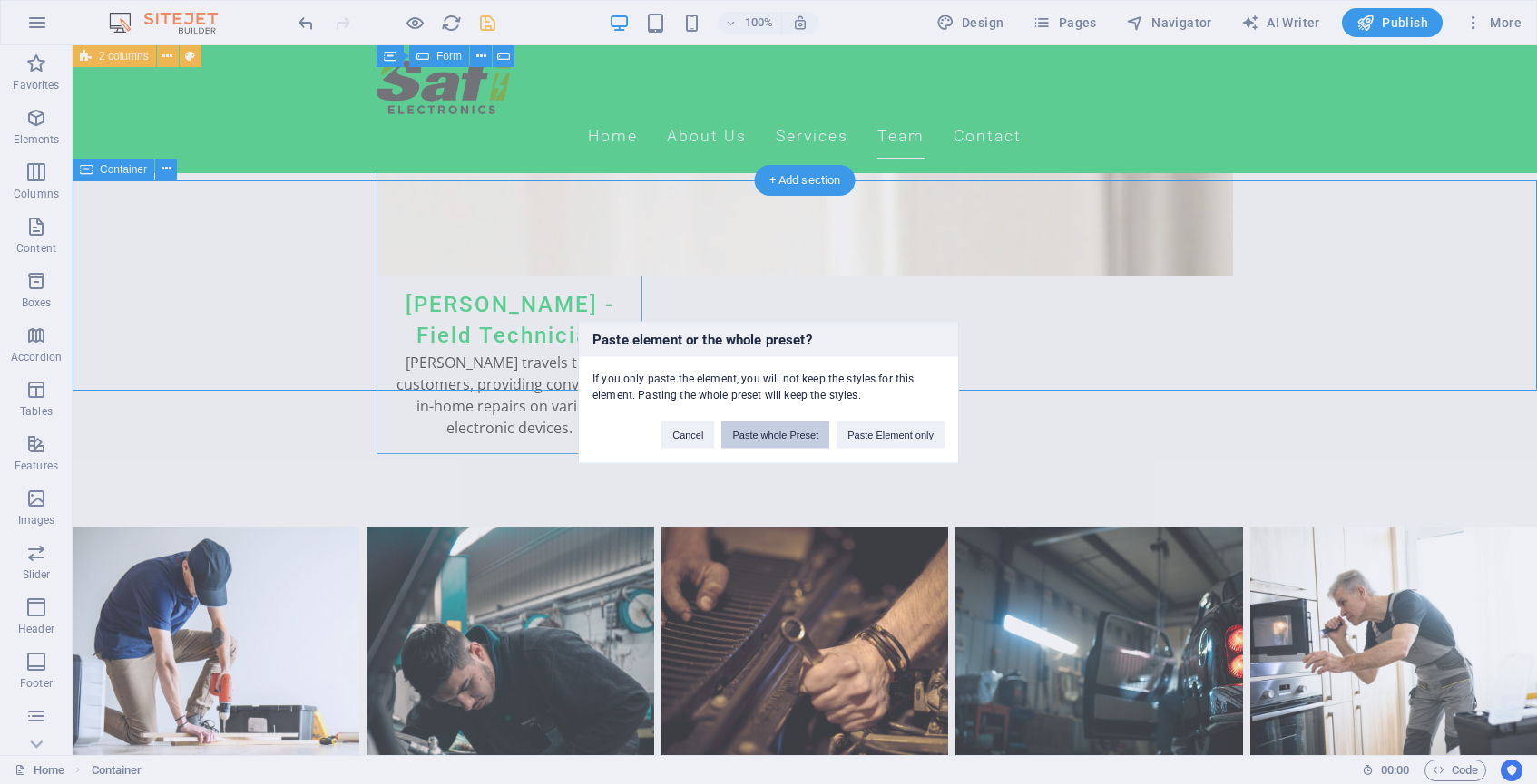
click at [780, 434] on button "Paste whole Preset" at bounding box center [776, 434] width 108 height 27
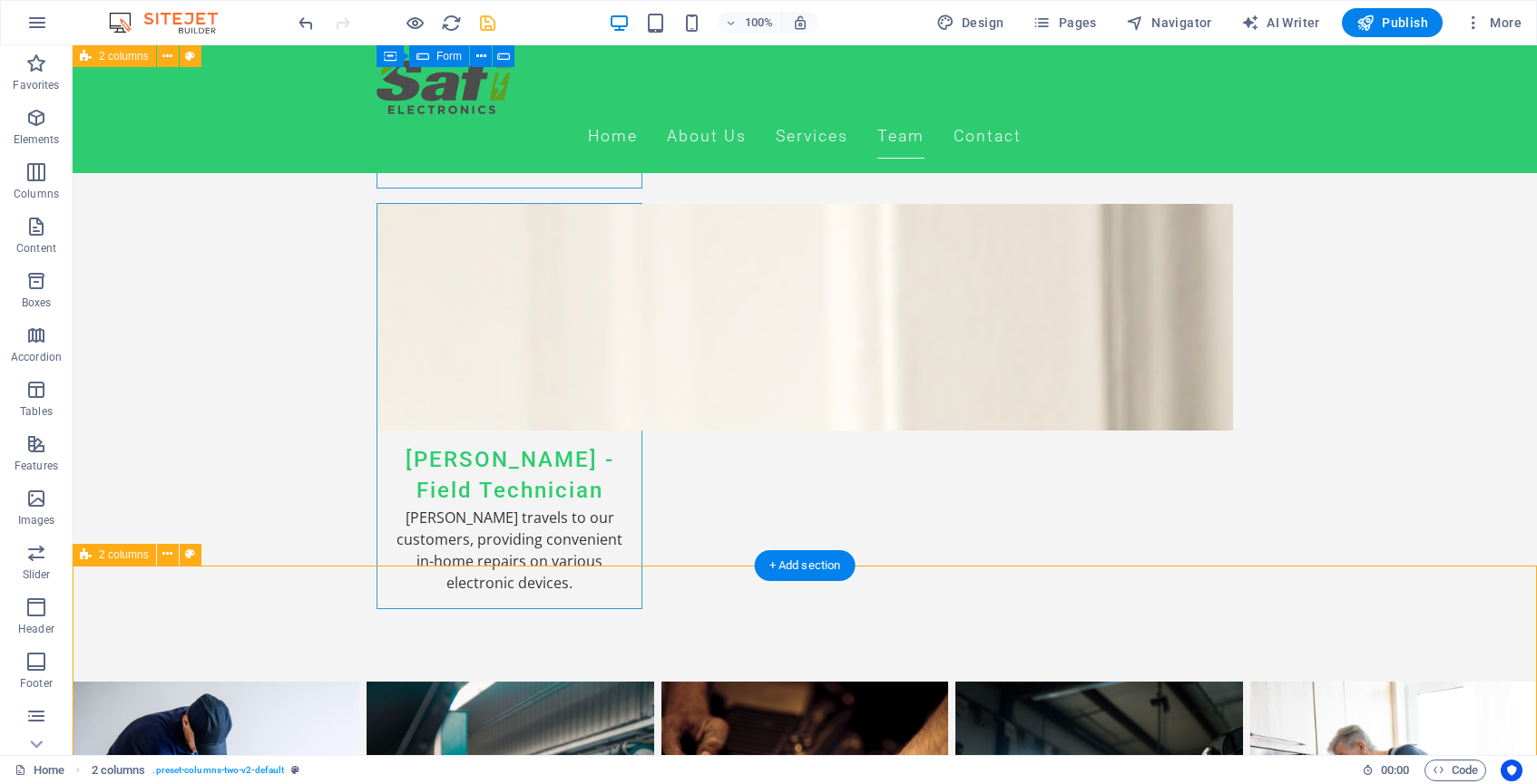
scroll to position [5636, 0]
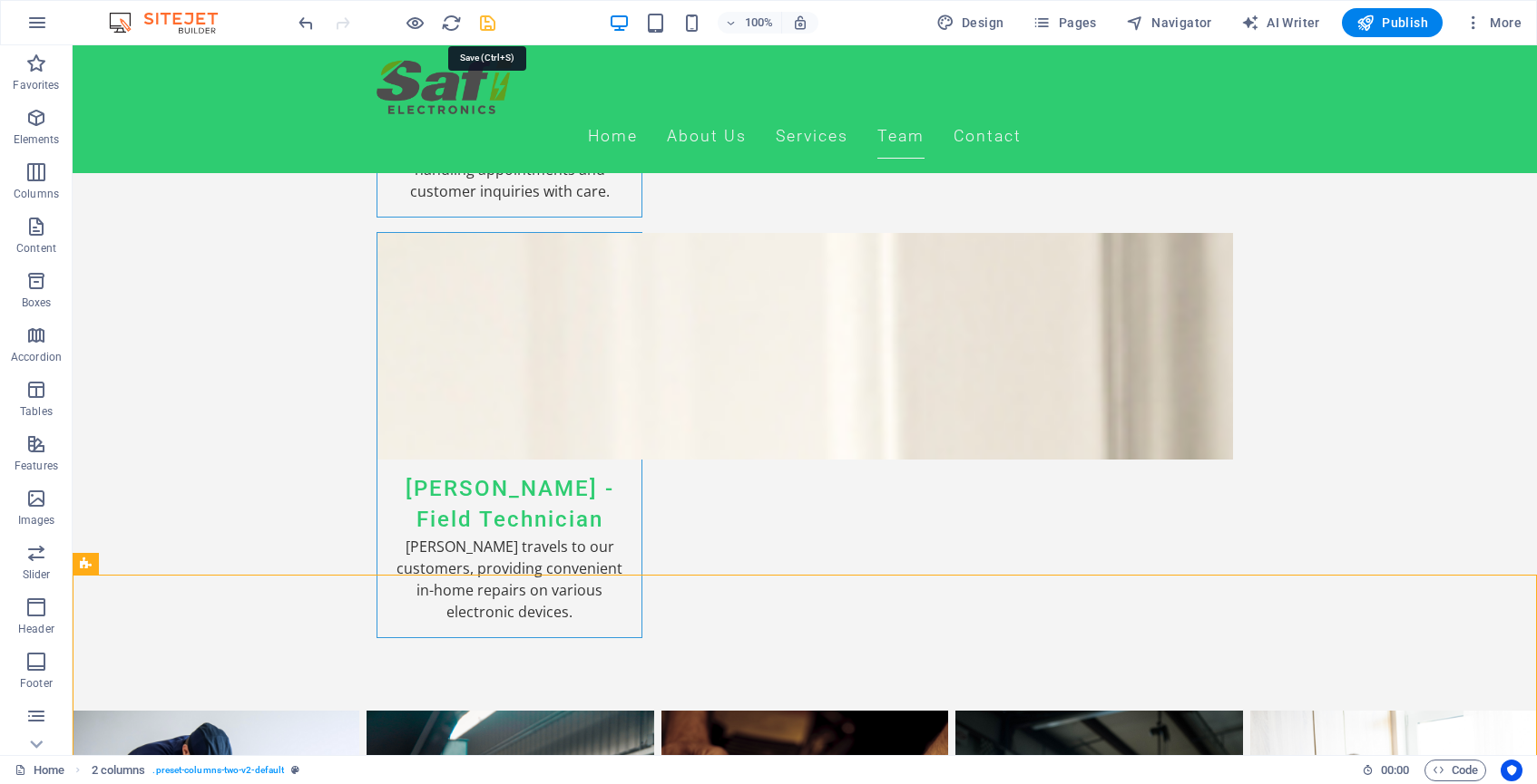
click at [490, 29] on icon "save" at bounding box center [488, 23] width 21 height 21
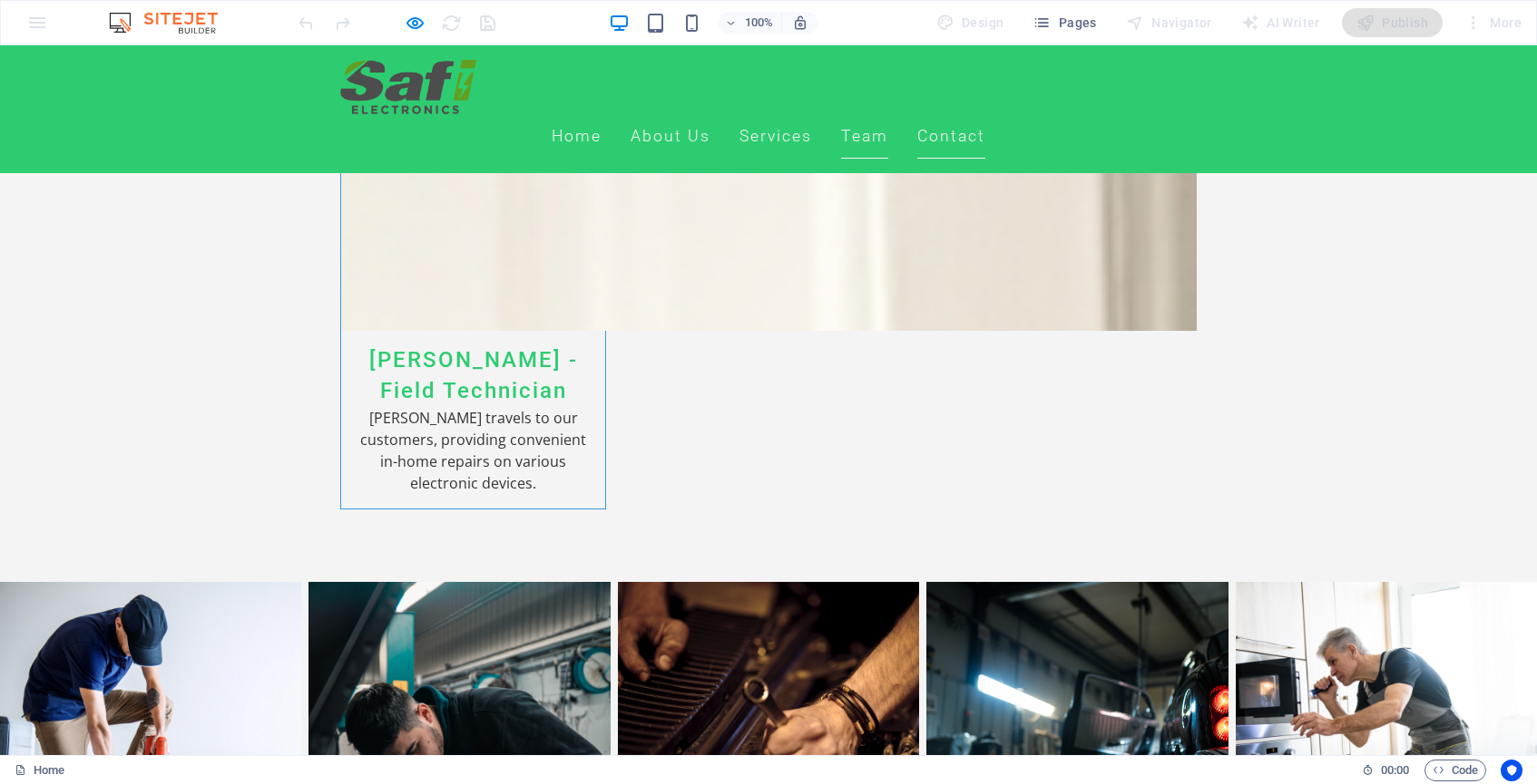
click at [985, 114] on link "Contact" at bounding box center [952, 136] width 68 height 45
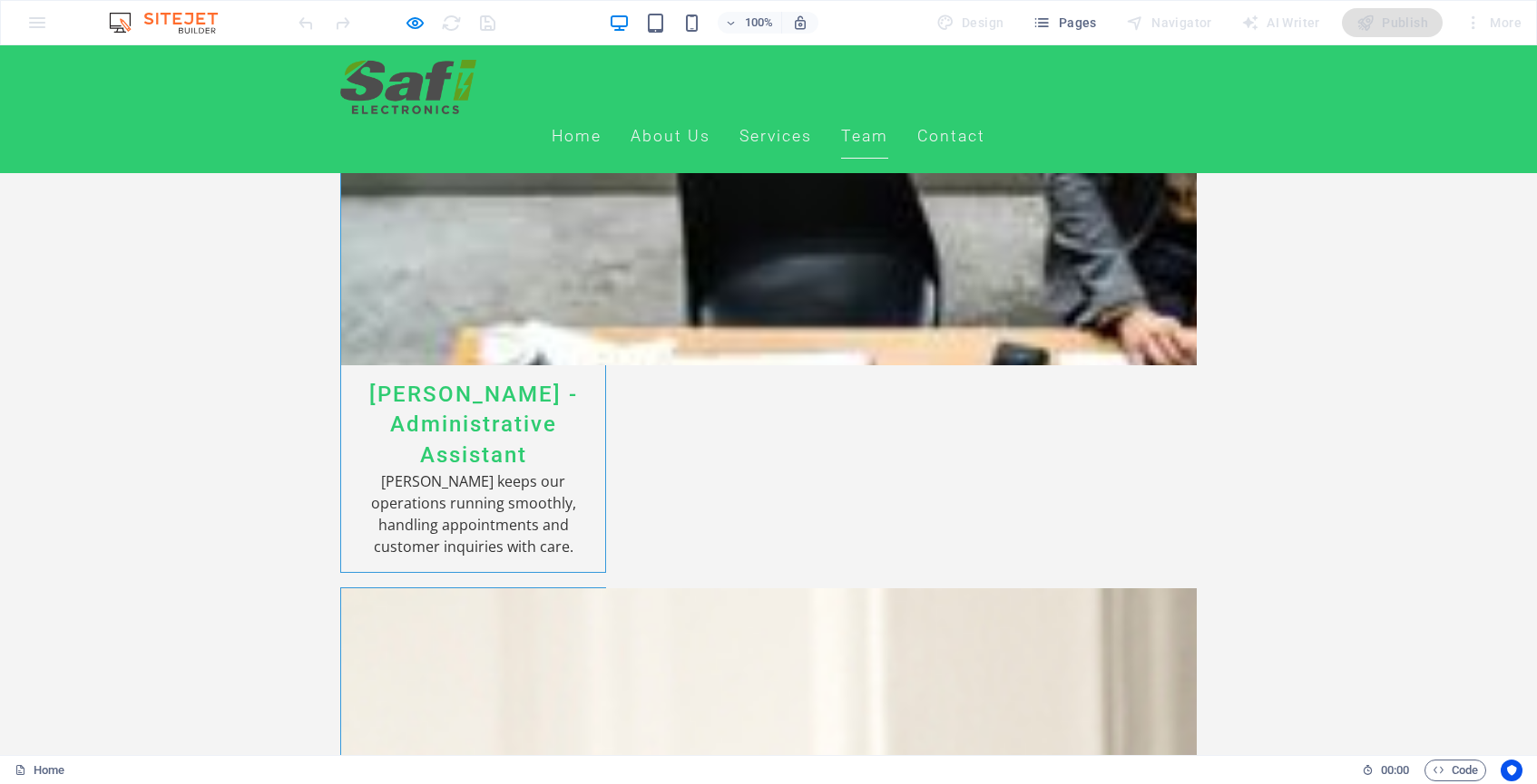
scroll to position [5100, 0]
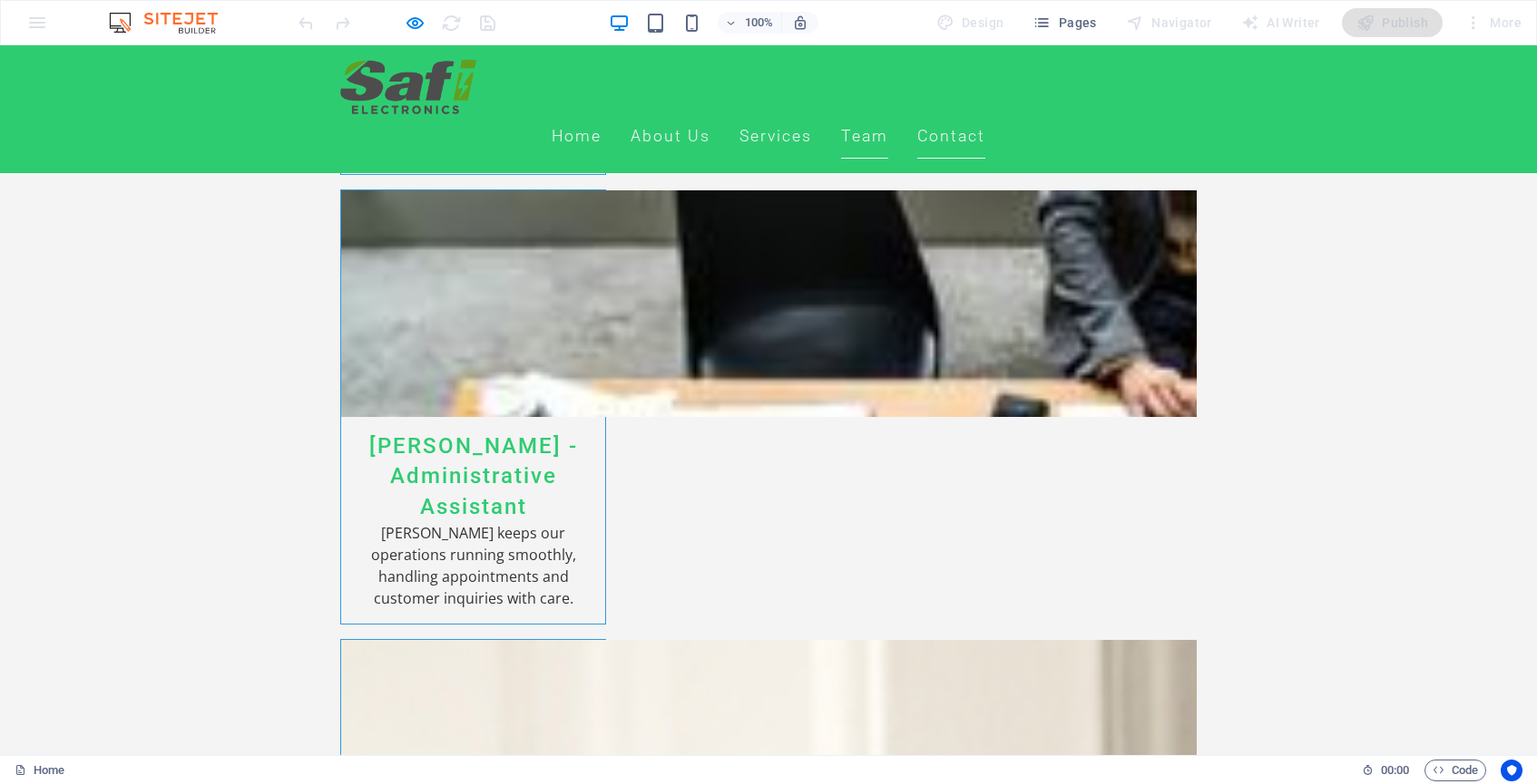
click at [985, 114] on link "Contact" at bounding box center [952, 136] width 68 height 45
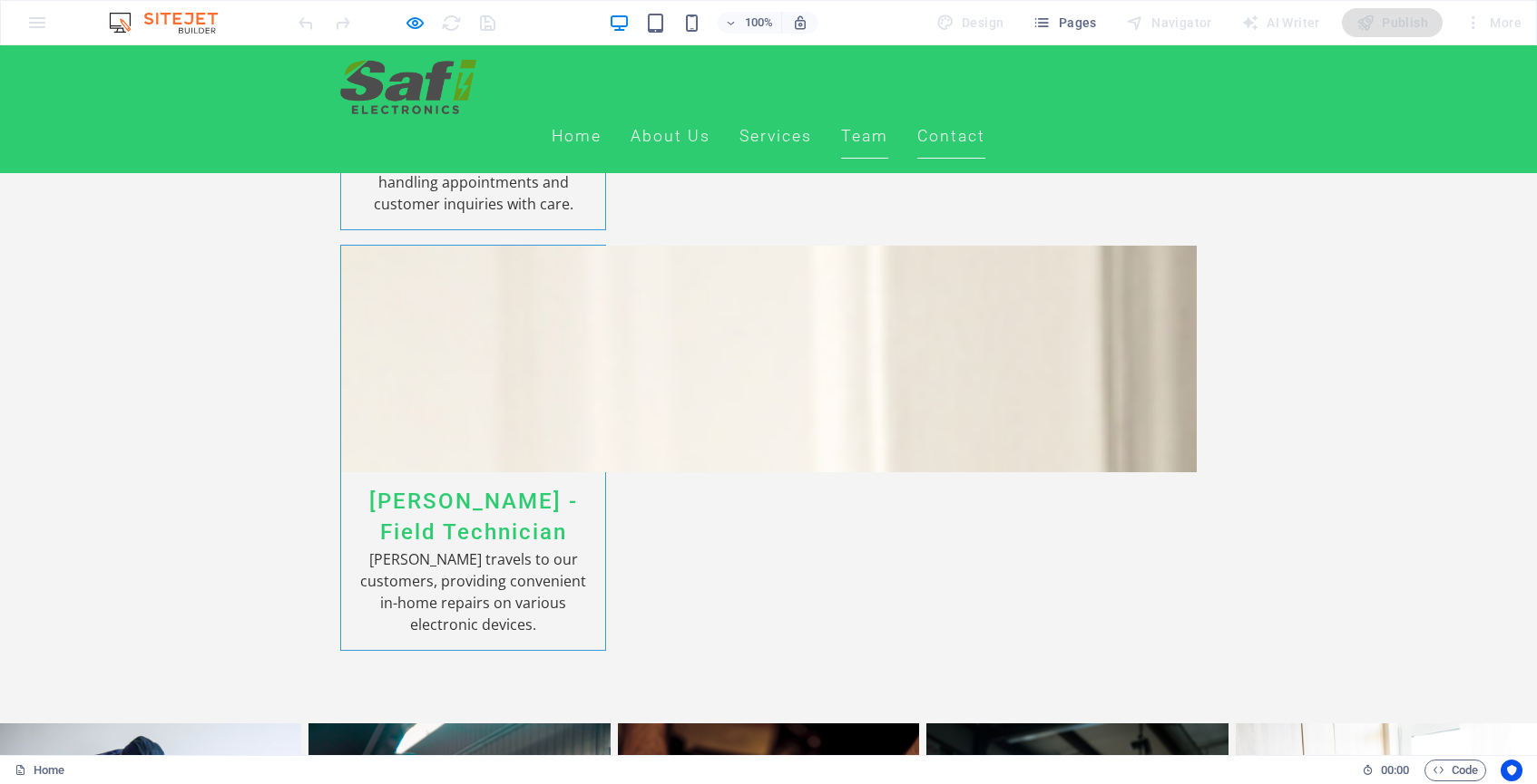
scroll to position [5558, 0]
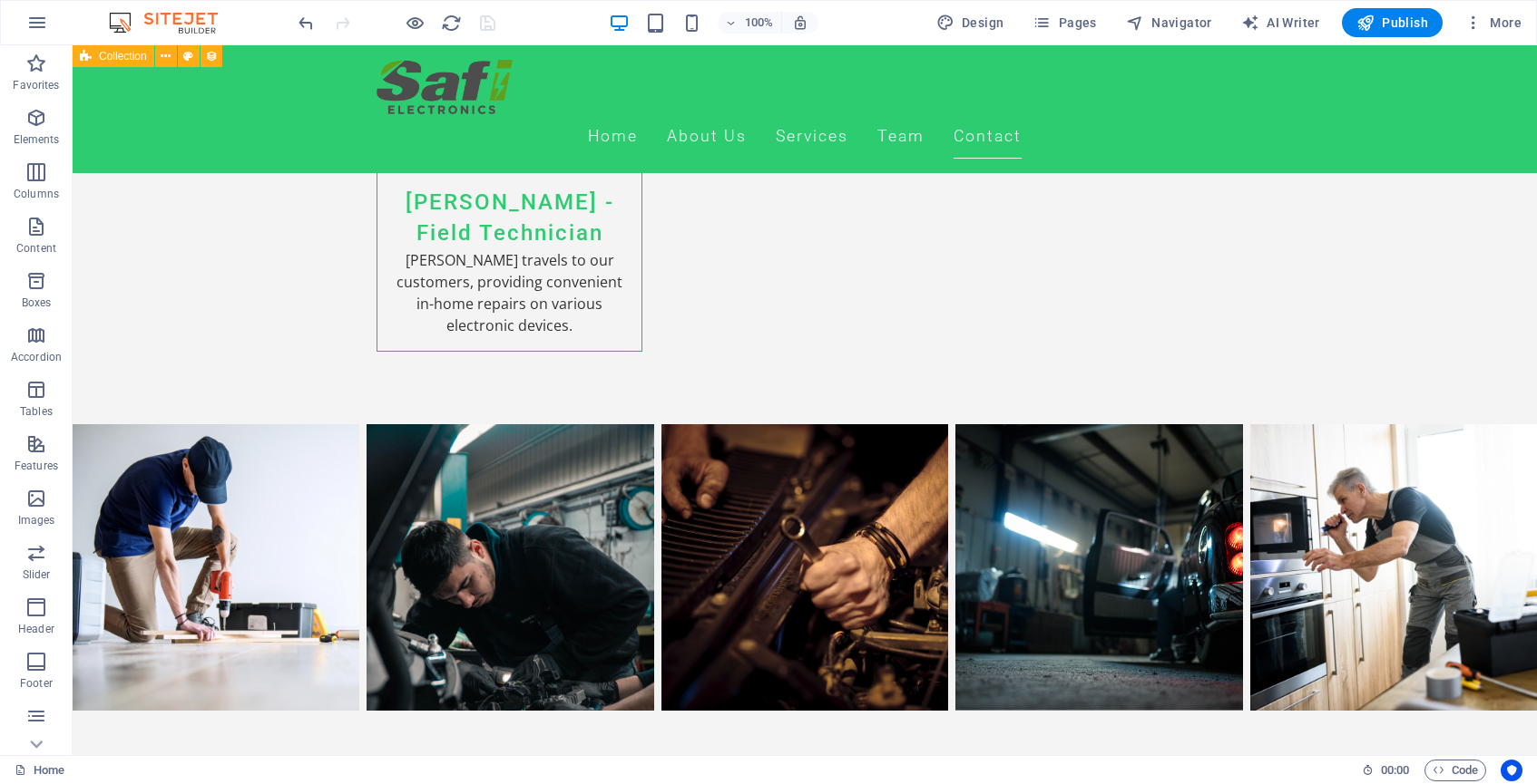
scroll to position [5924, 0]
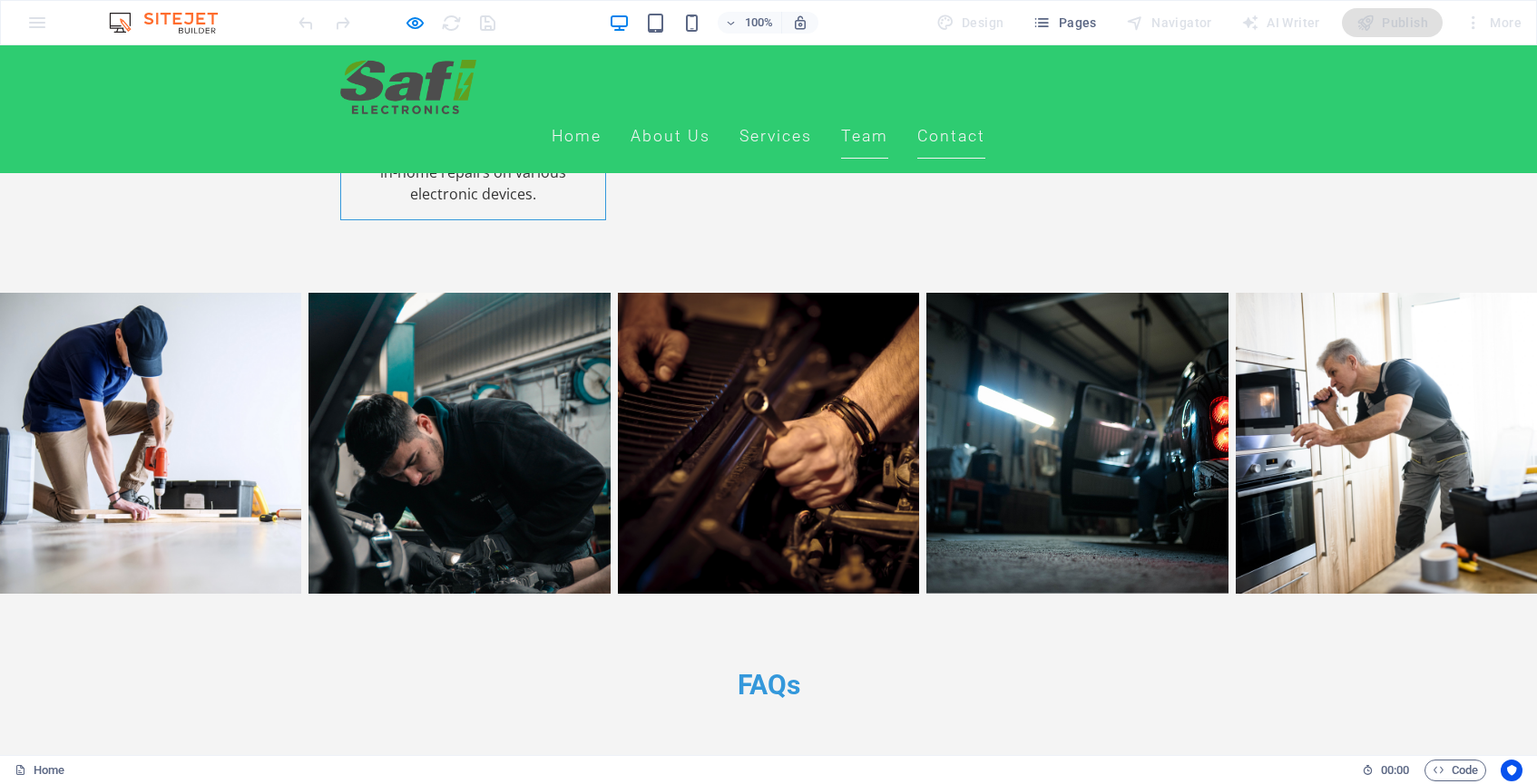
click at [889, 114] on link "Team" at bounding box center [865, 136] width 47 height 45
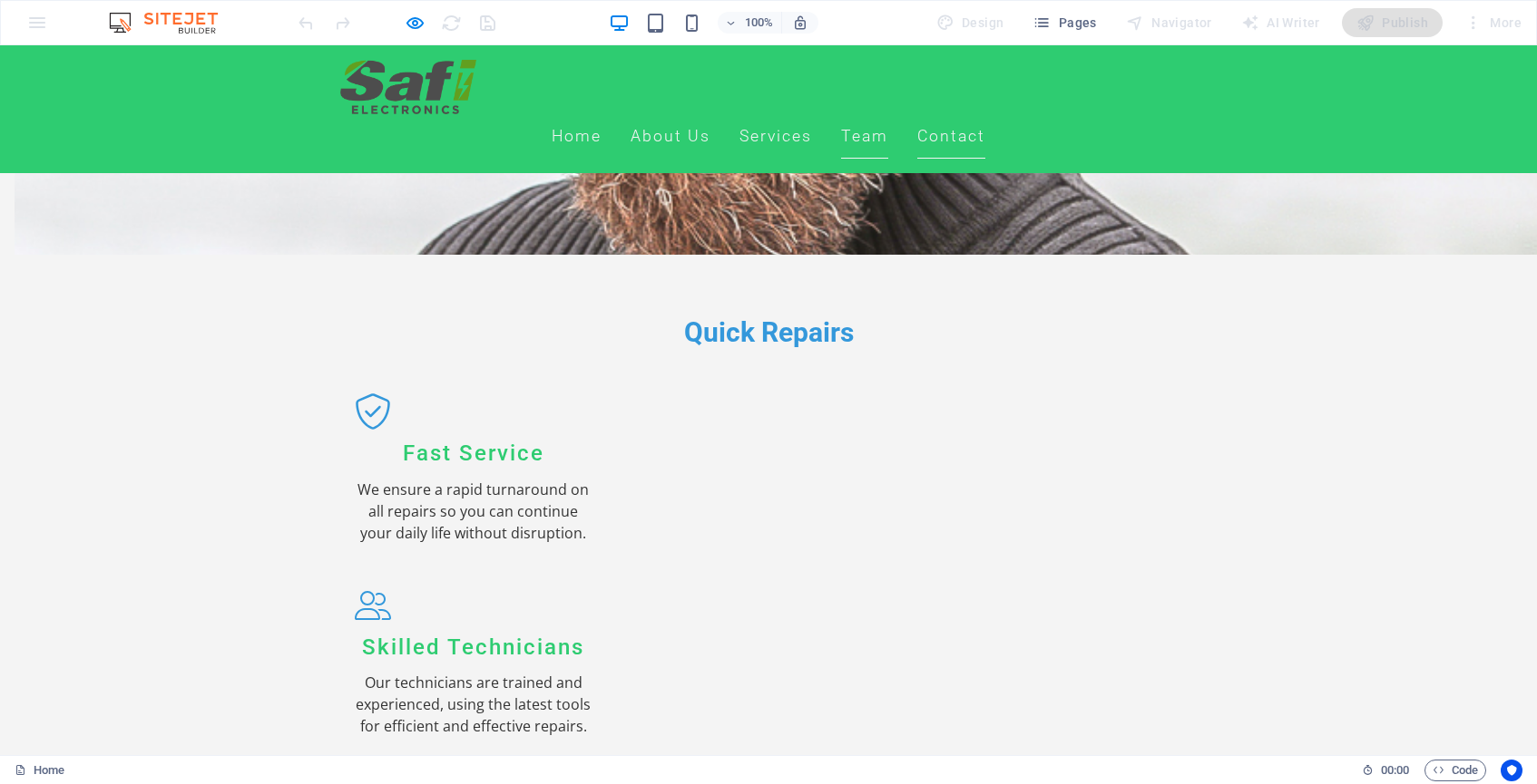
click at [985, 114] on link "Contact" at bounding box center [952, 136] width 68 height 45
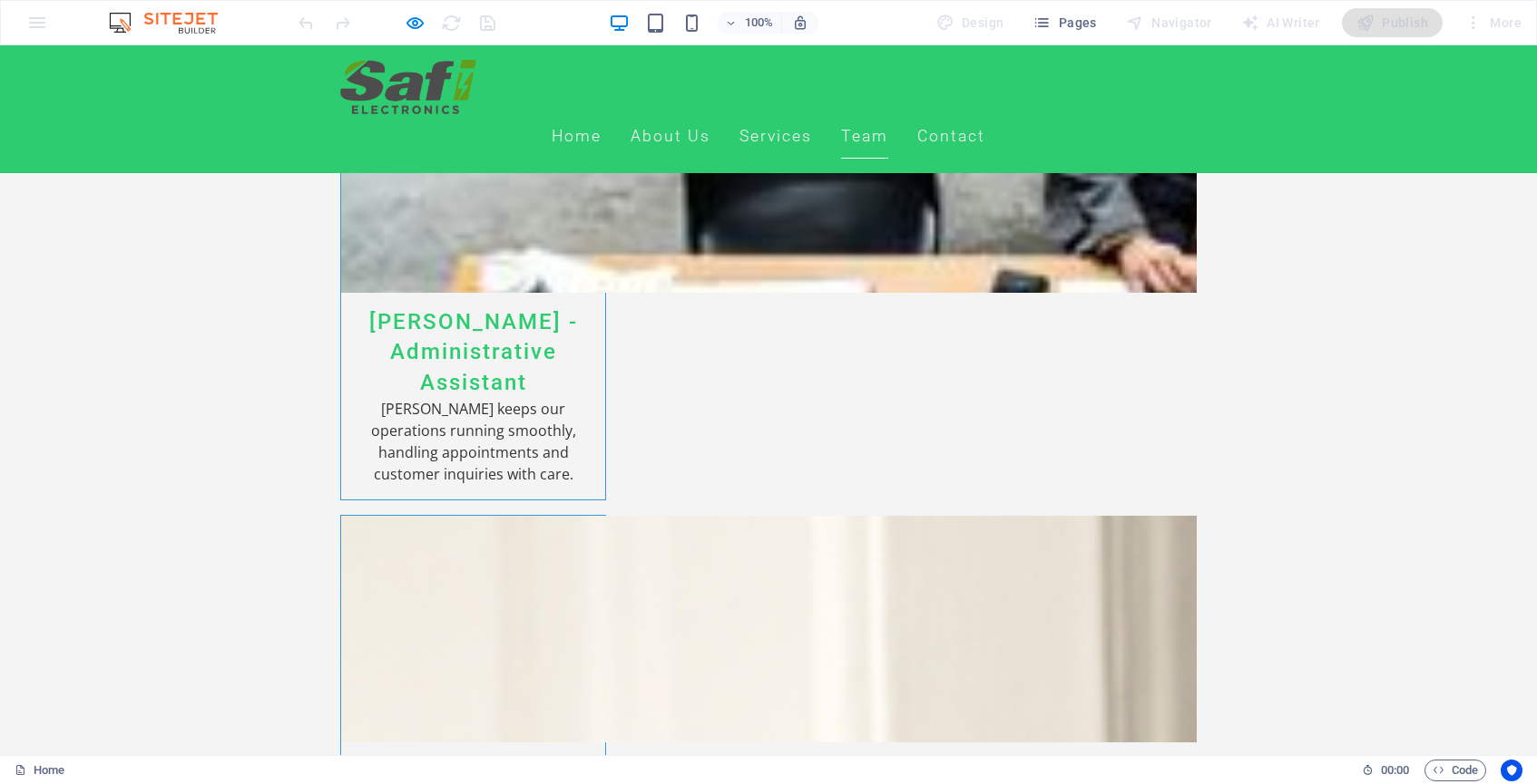
scroll to position [5245, 0]
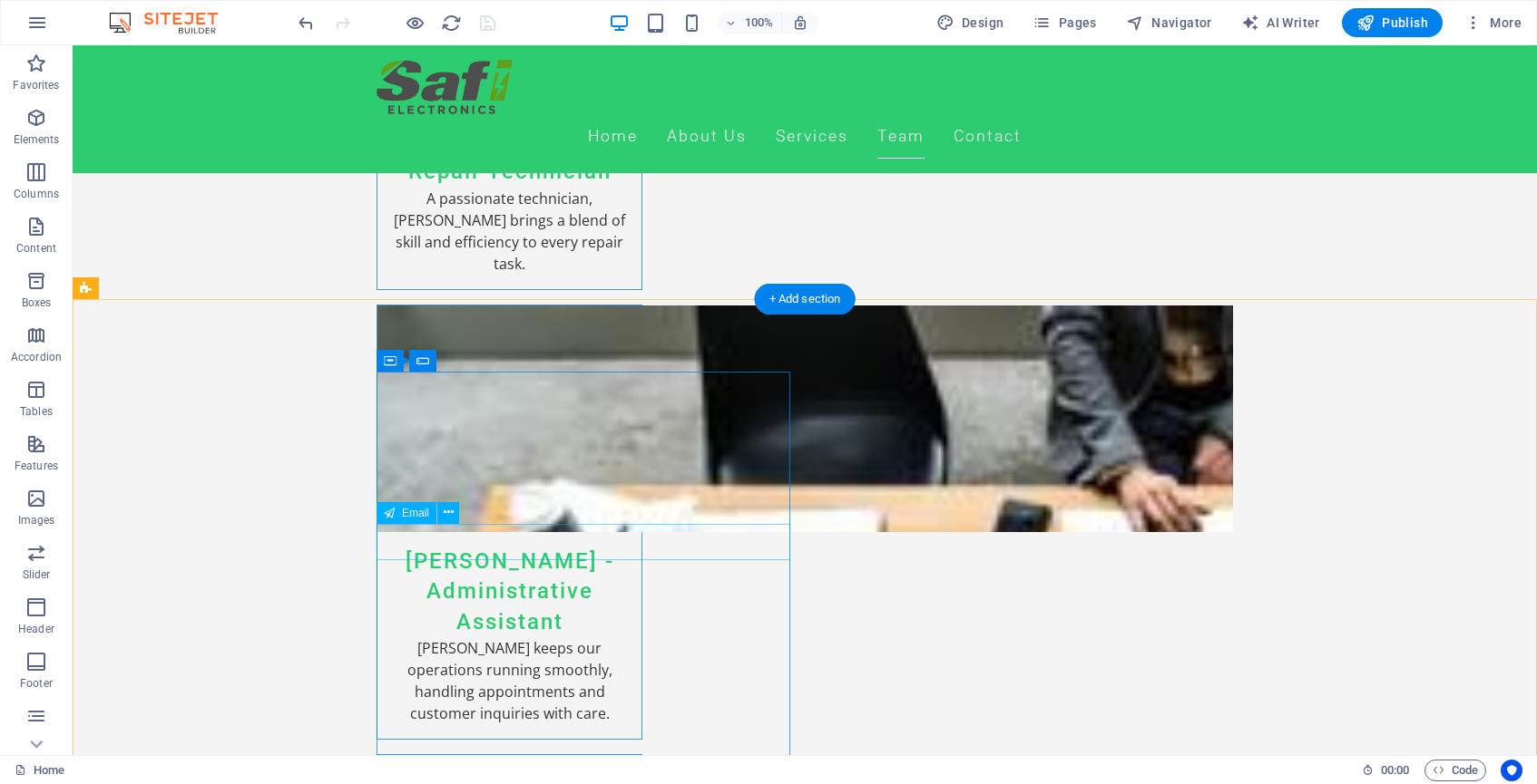
scroll to position [5124, 0]
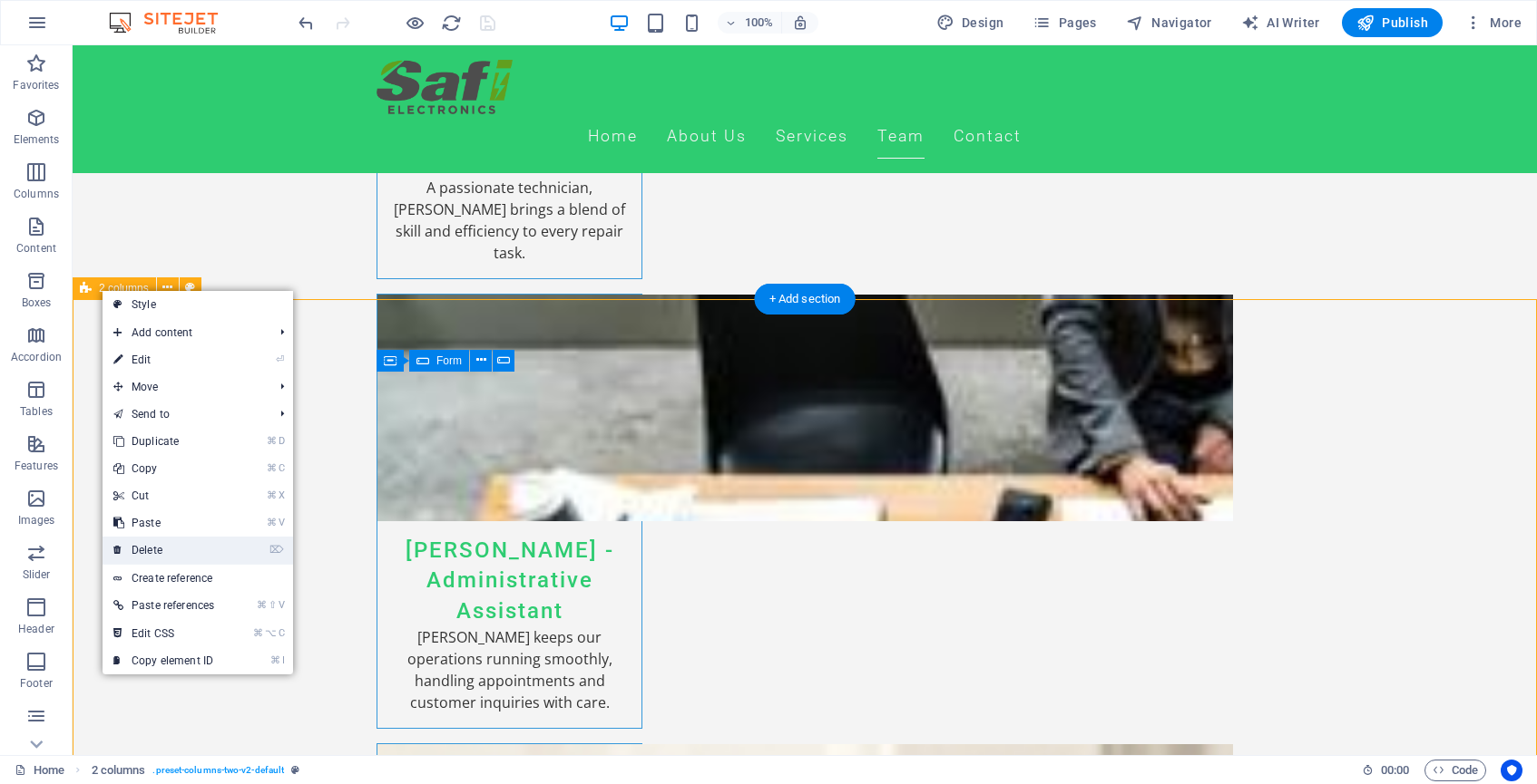
click at [168, 546] on link "⌦ Delete" at bounding box center [163, 550] width 123 height 27
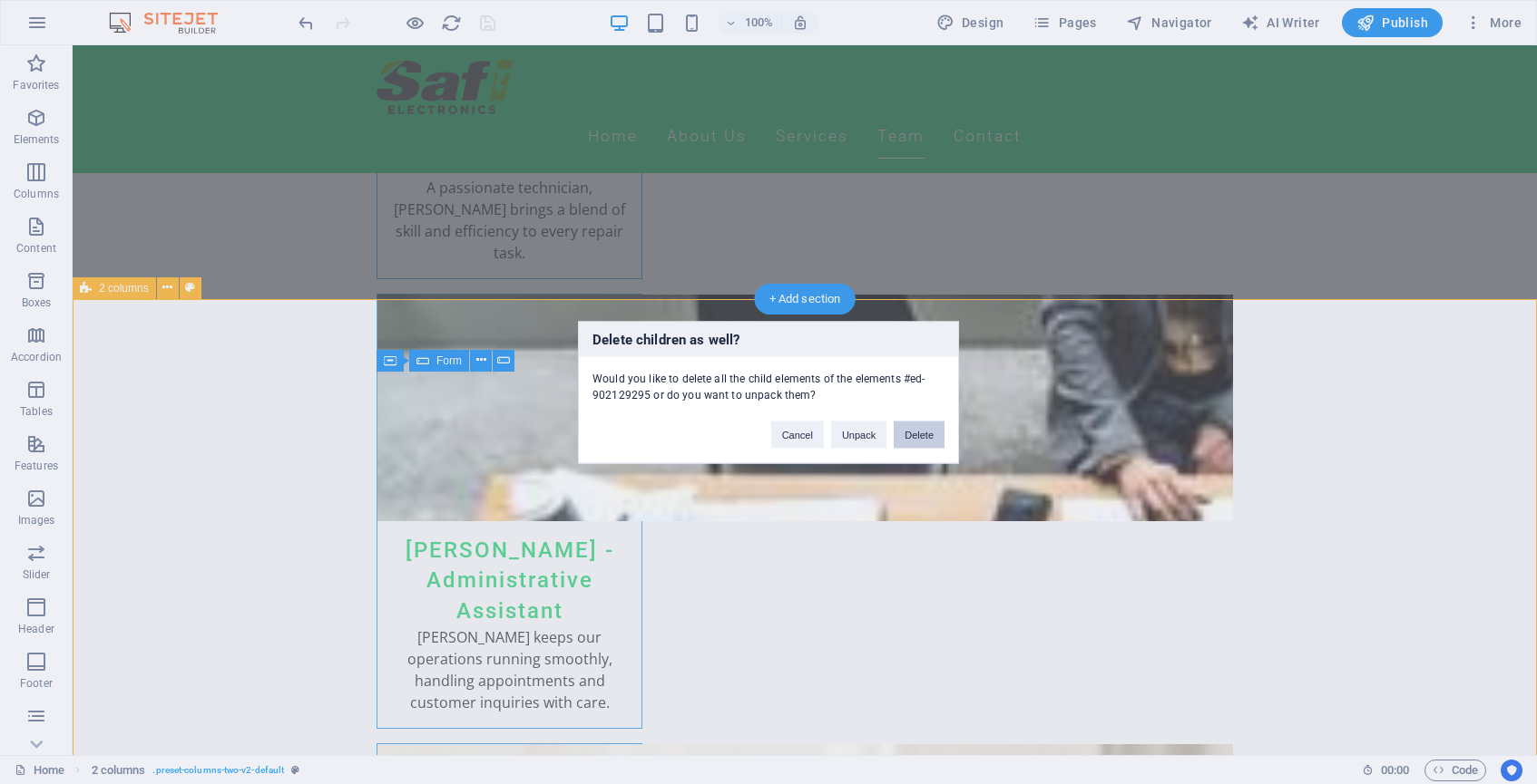
click at [920, 435] on button "Delete" at bounding box center [919, 434] width 51 height 27
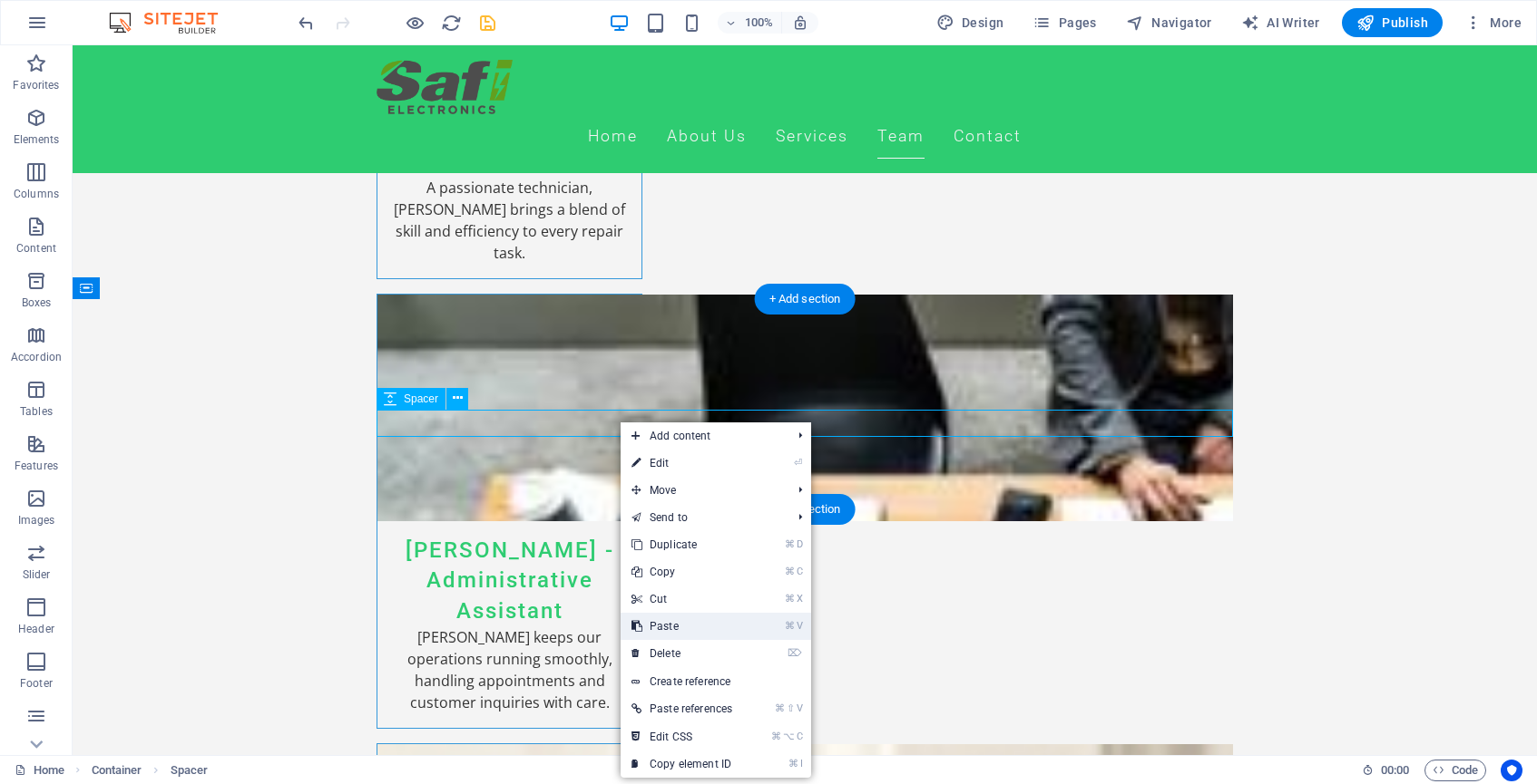
click at [678, 623] on link "⌘ V Paste" at bounding box center [681, 627] width 123 height 27
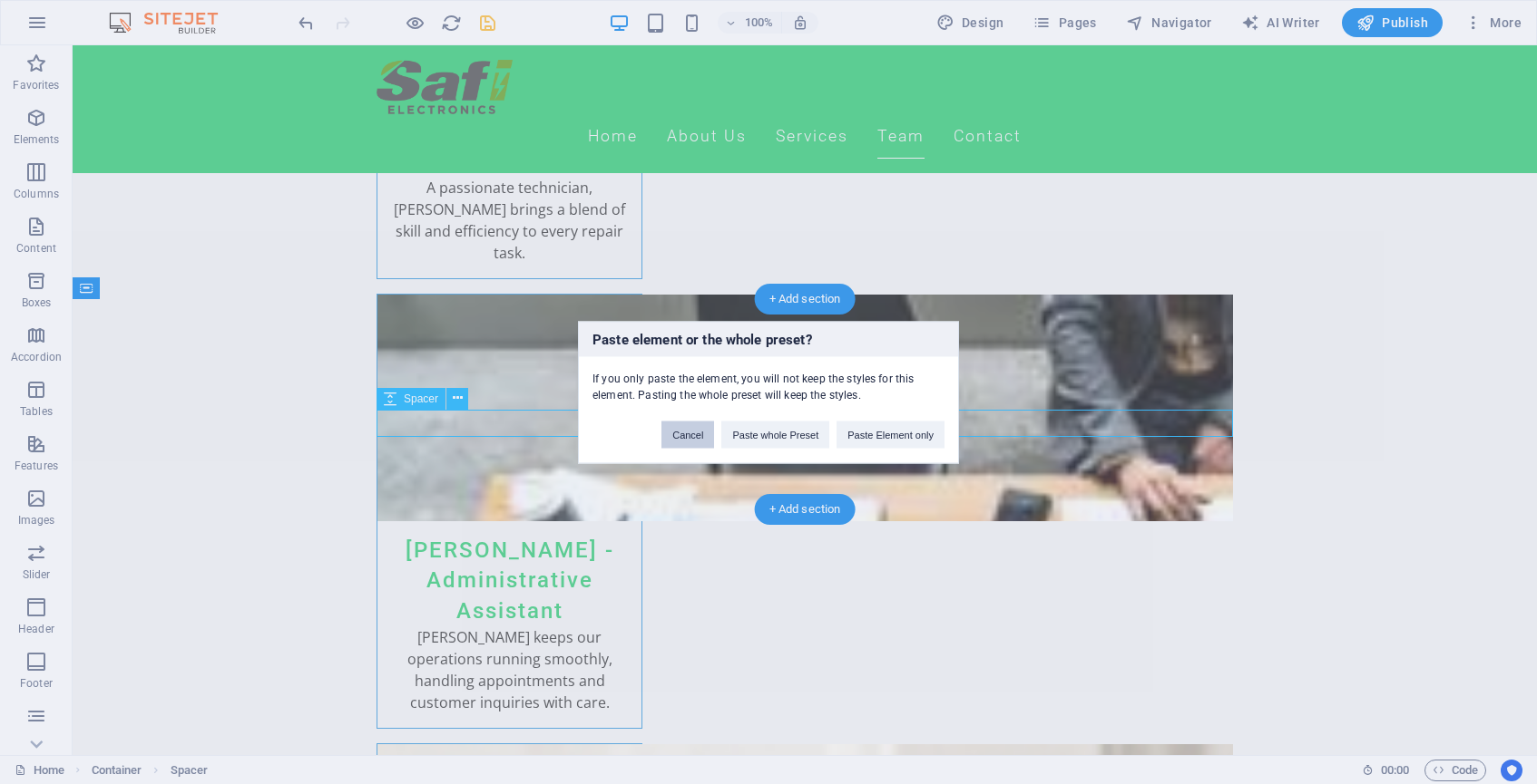
click at [685, 434] on button "Cancel" at bounding box center [688, 434] width 52 height 27
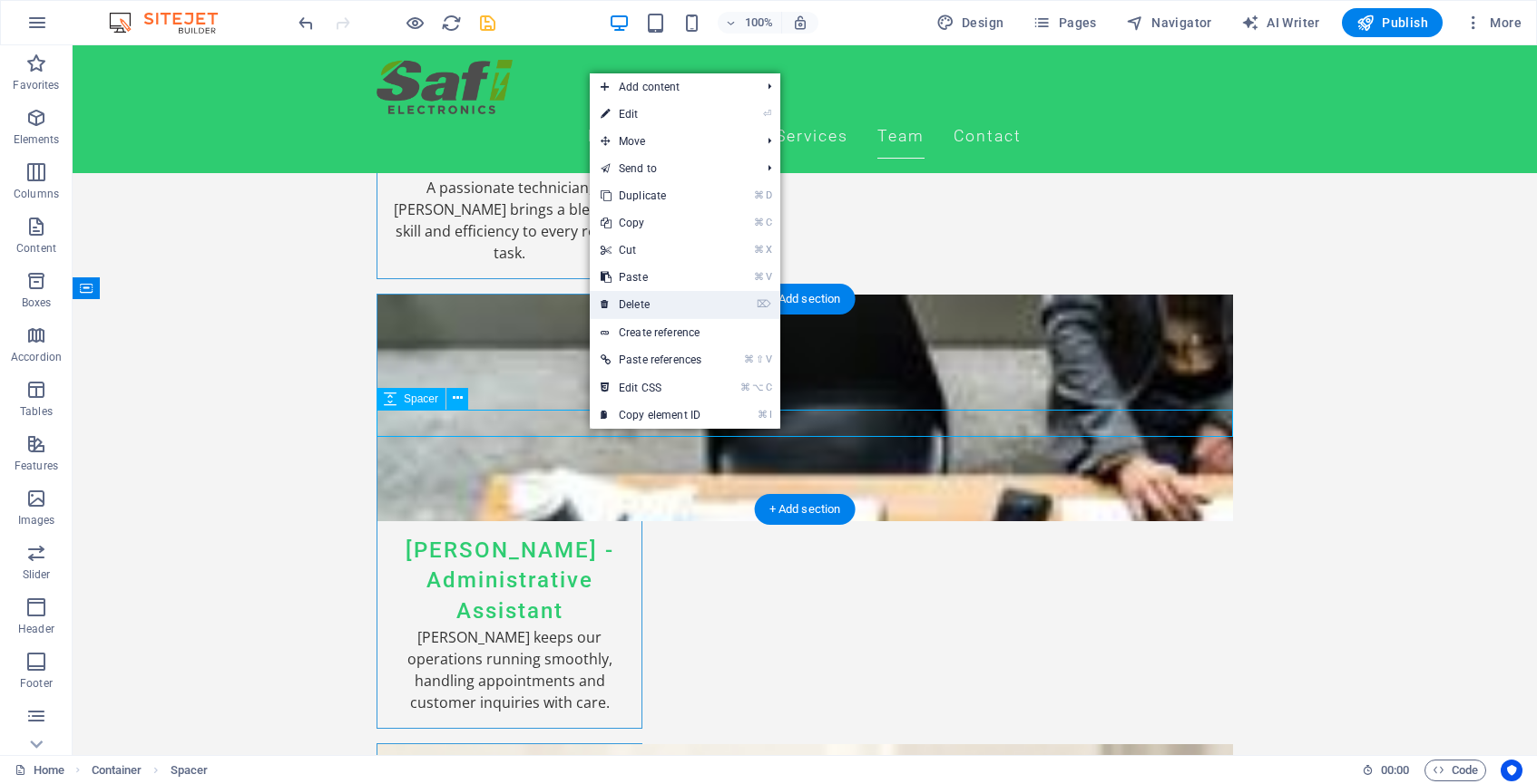
click at [637, 303] on link "⌦ Delete" at bounding box center [651, 305] width 123 height 27
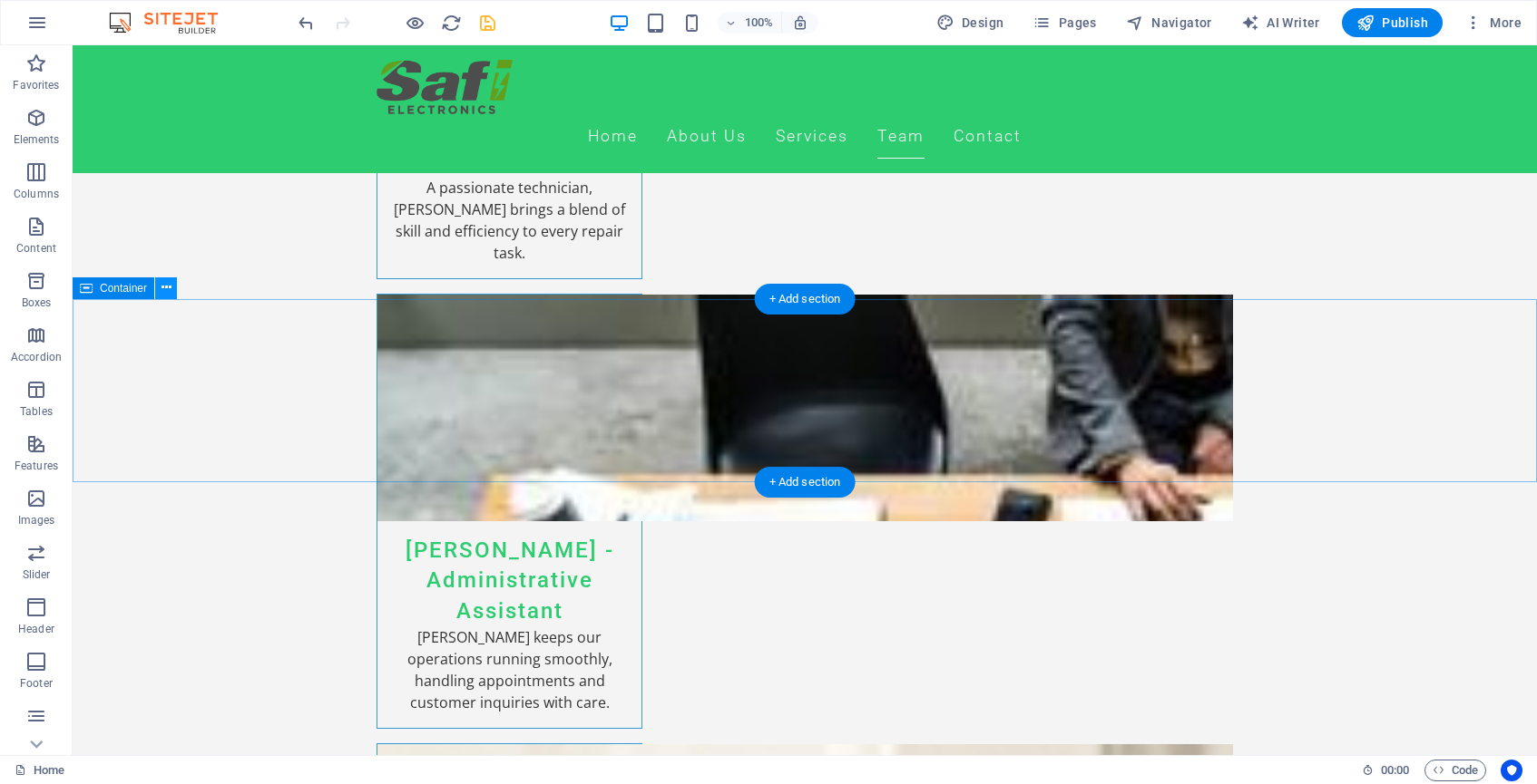
click at [168, 288] on icon at bounding box center [166, 288] width 10 height 19
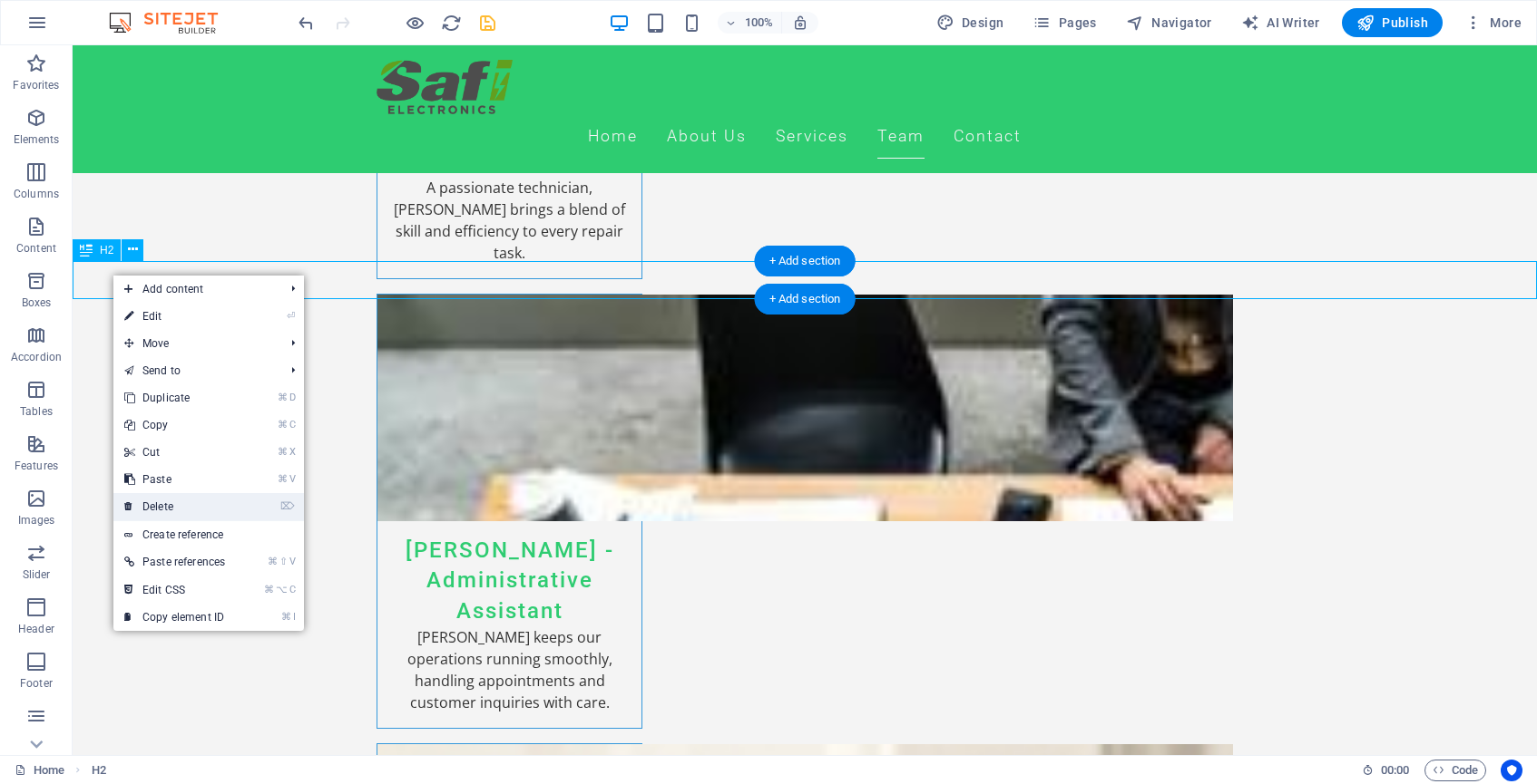
click at [166, 500] on link "⌦ Delete" at bounding box center [174, 507] width 123 height 27
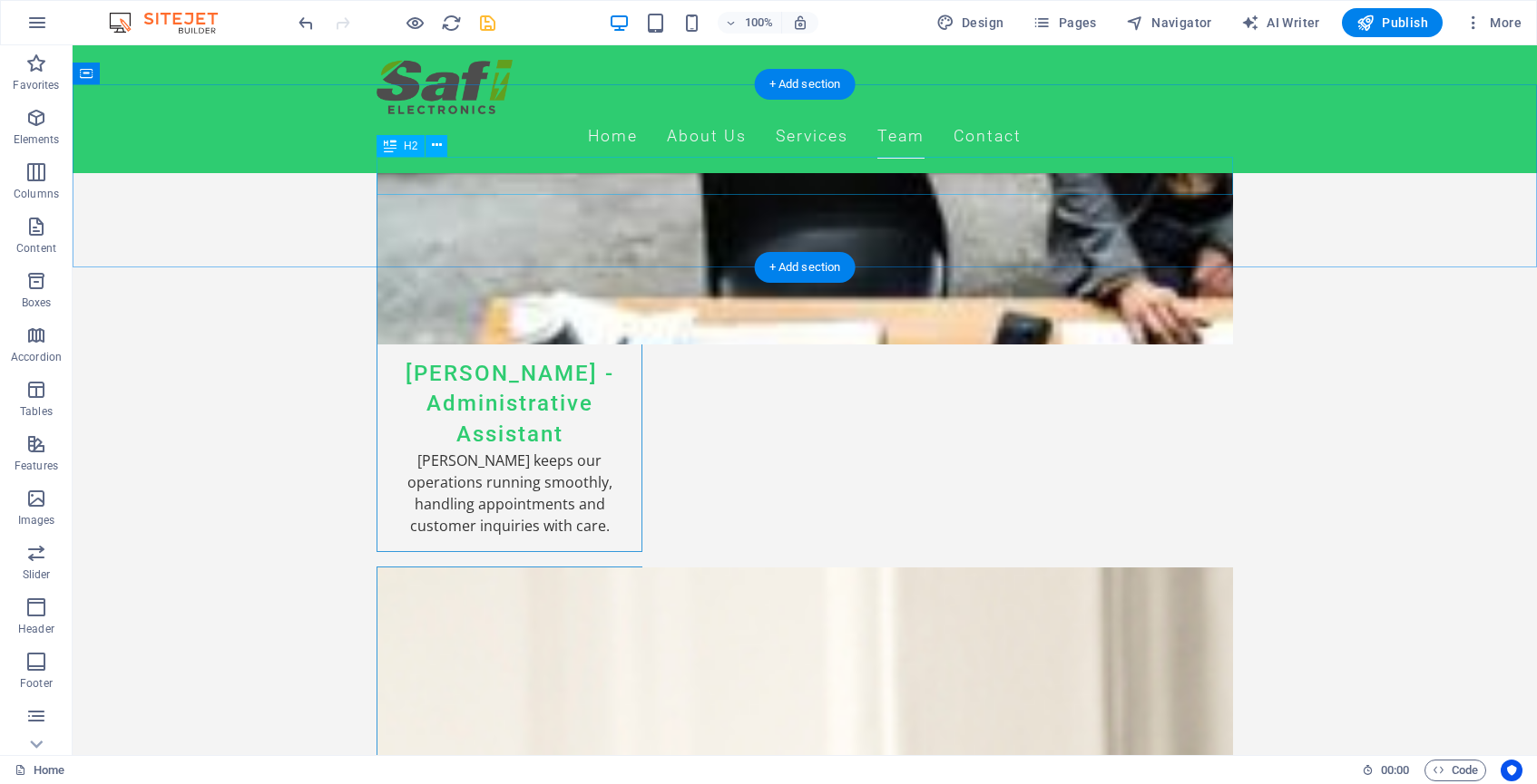
scroll to position [5304, 0]
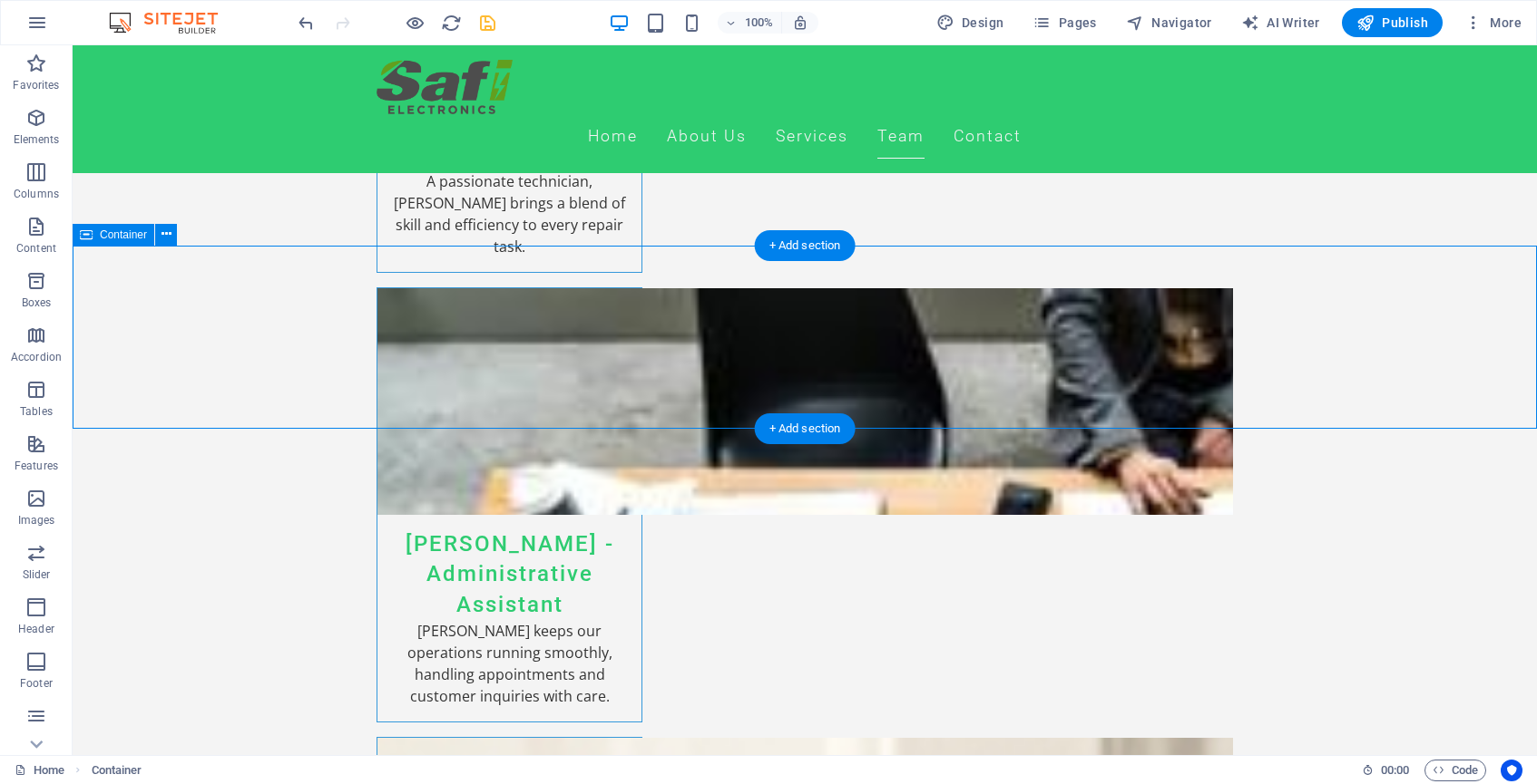
scroll to position [5112, 0]
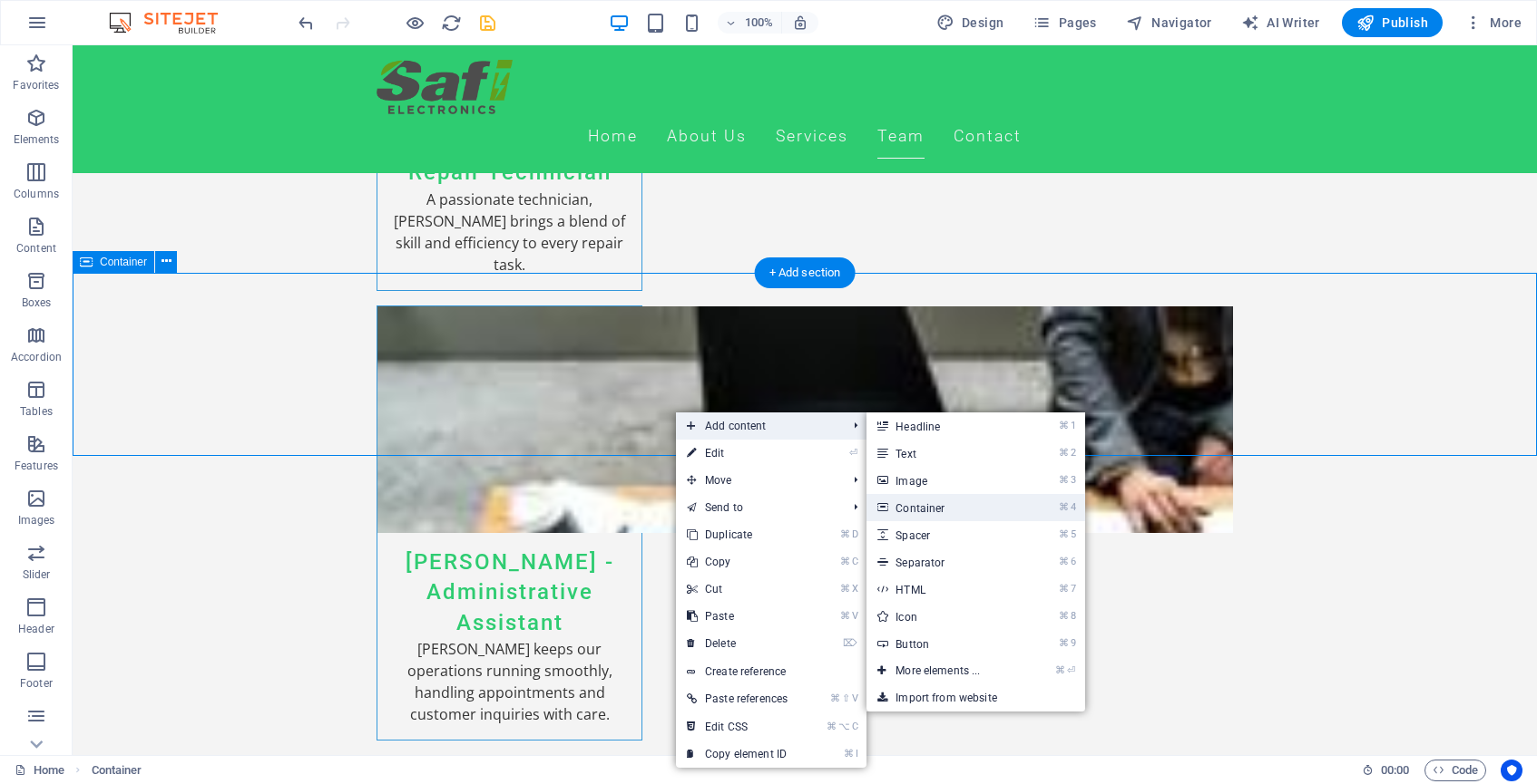
click at [964, 506] on link "⌘ 4 Container" at bounding box center [941, 508] width 150 height 27
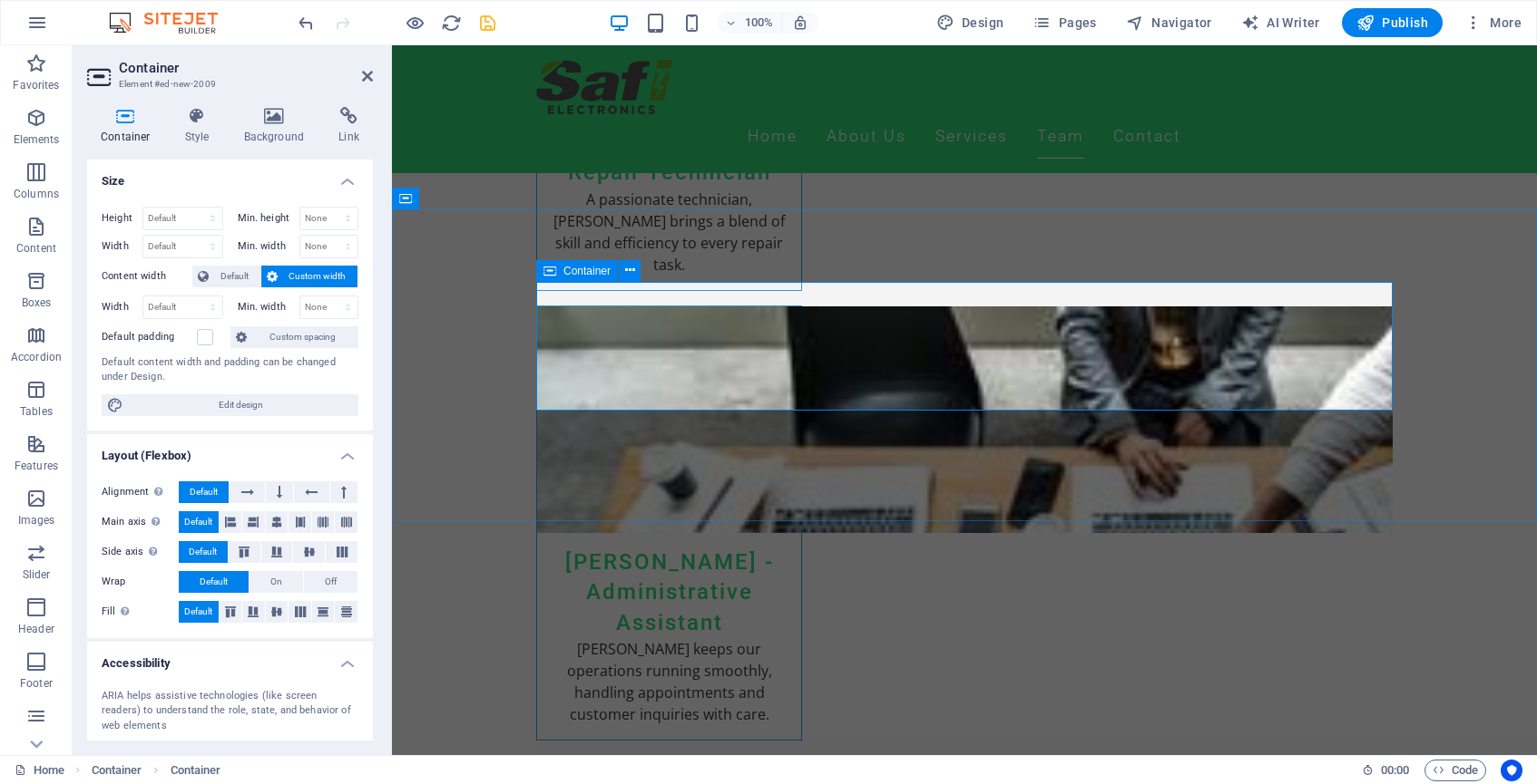
click at [636, 269] on button at bounding box center [630, 271] width 22 height 22
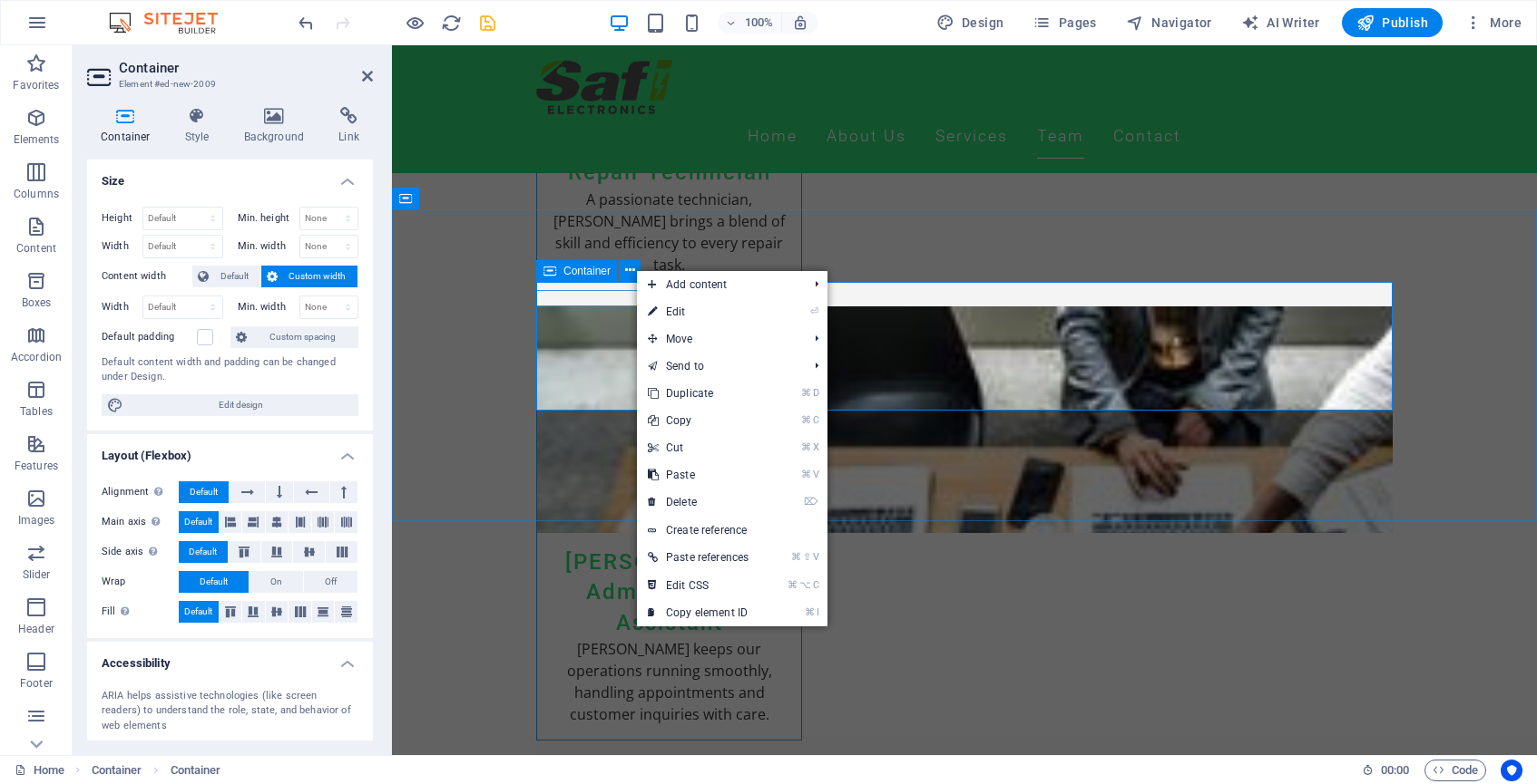
click at [584, 273] on span "Container" at bounding box center [586, 270] width 47 height 11
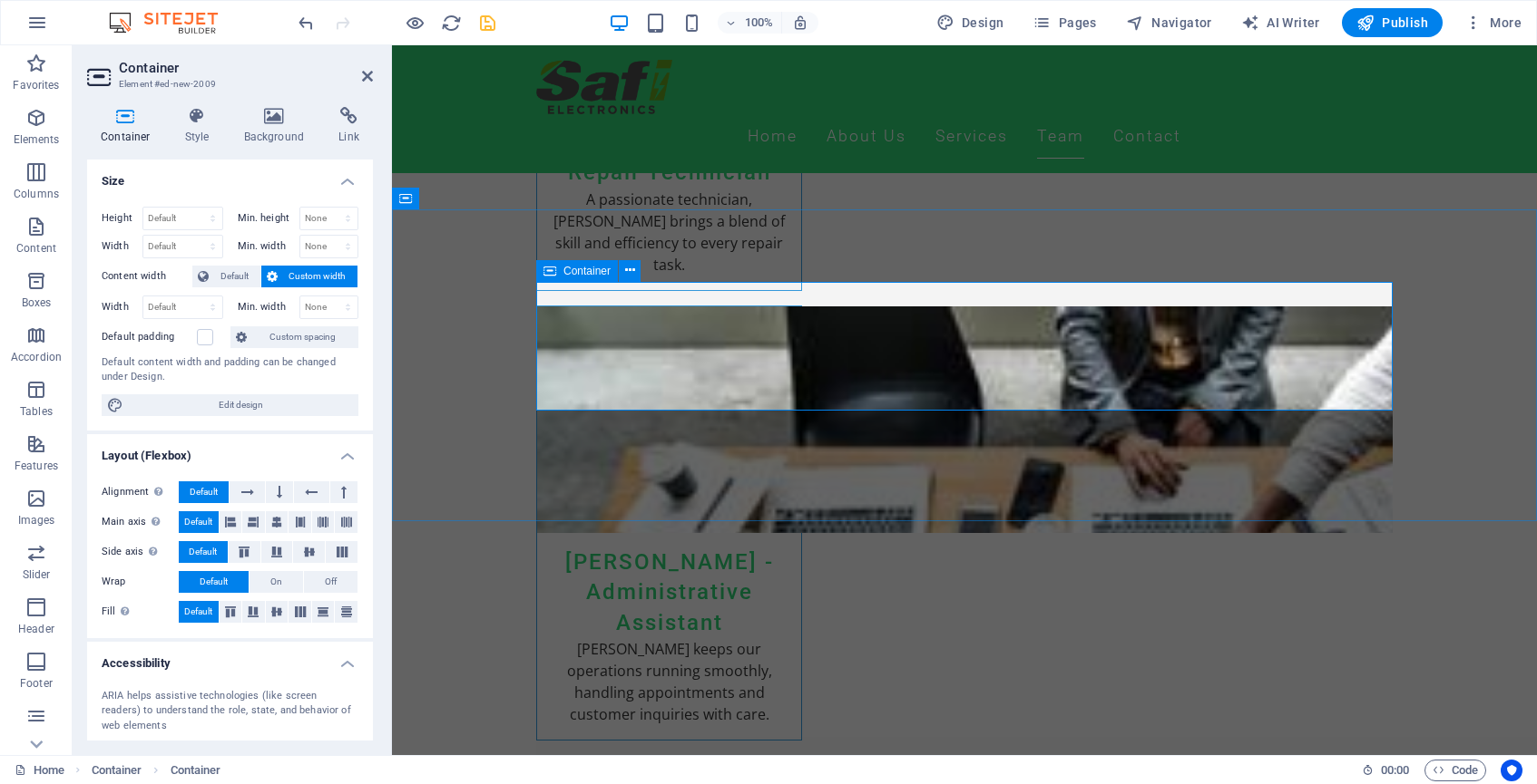
click at [586, 271] on span "Container" at bounding box center [586, 270] width 47 height 11
click at [631, 272] on icon at bounding box center [630, 271] width 10 height 19
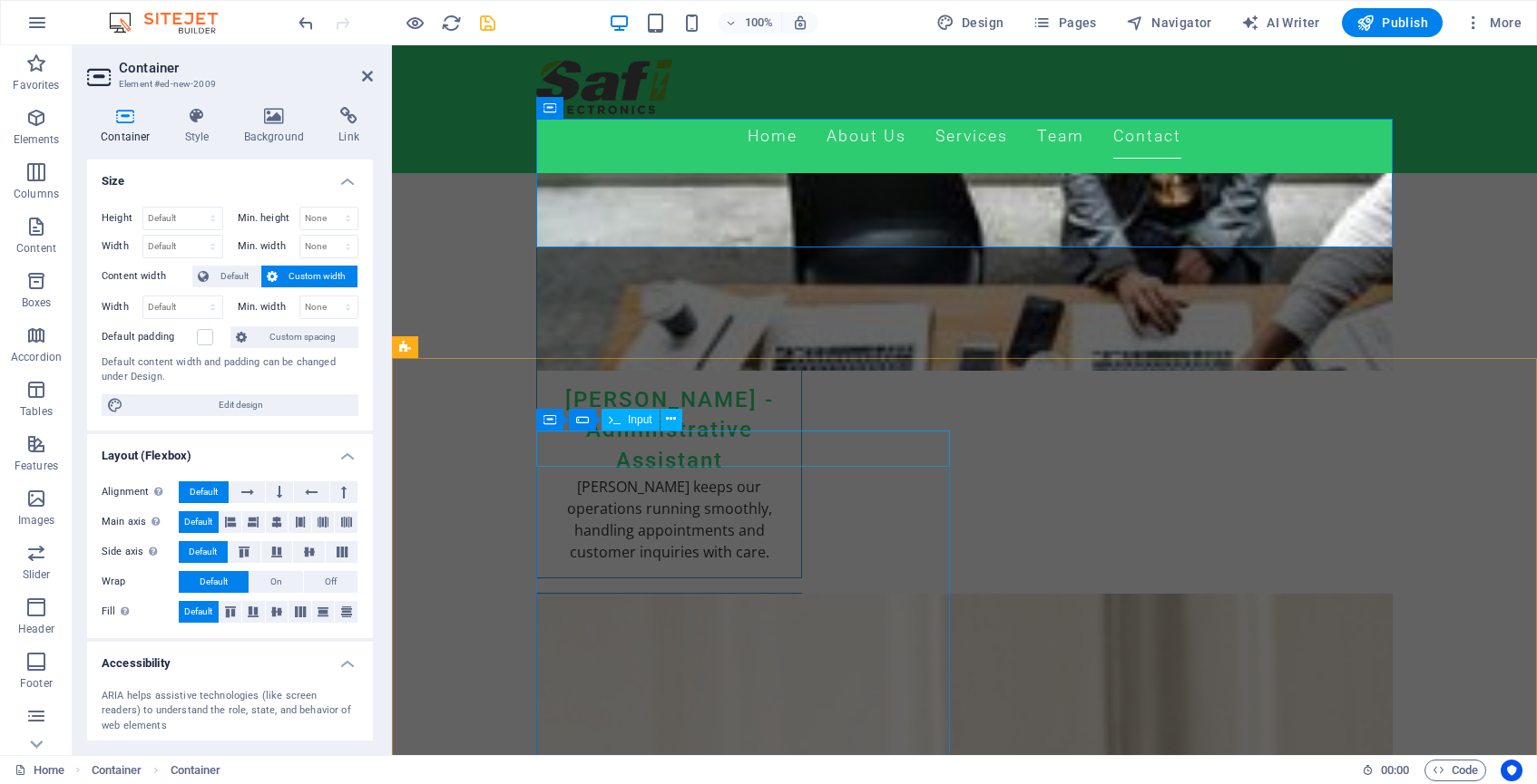
scroll to position [5276, 0]
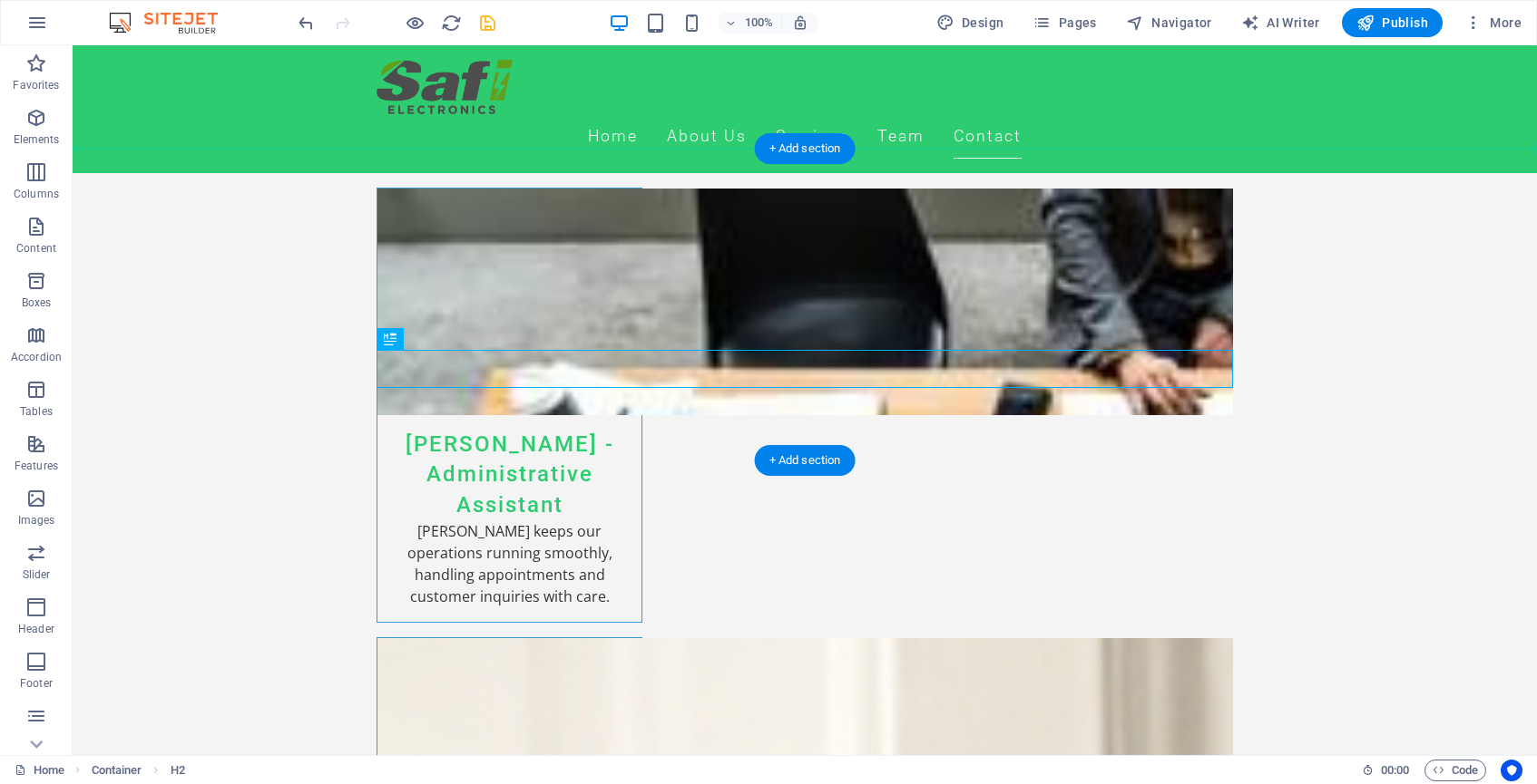
drag, startPoint x: 463, startPoint y: 271, endPoint x: 763, endPoint y: 147, distance: 324.6
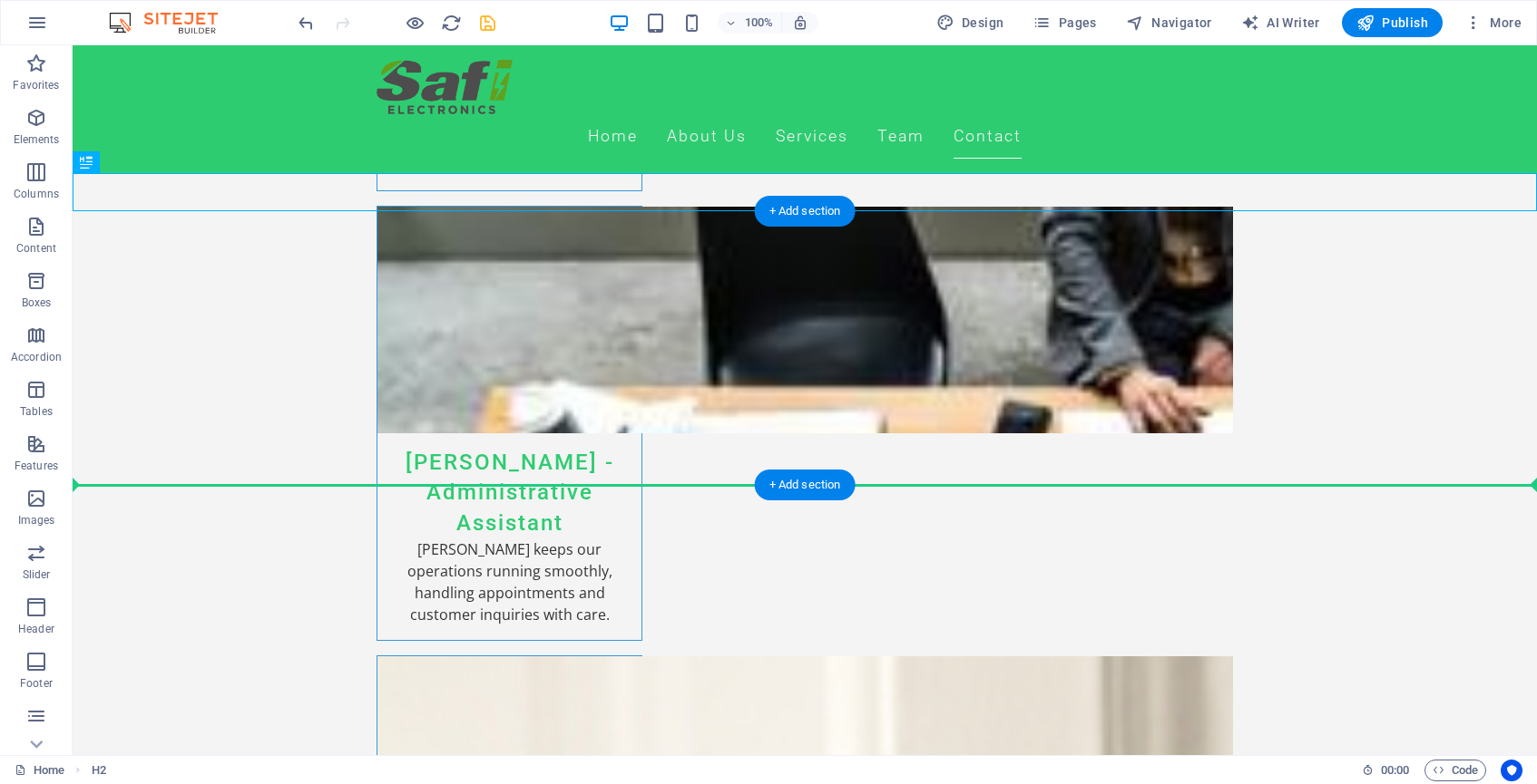
drag, startPoint x: 724, startPoint y: 189, endPoint x: 726, endPoint y: 436, distance: 247.0
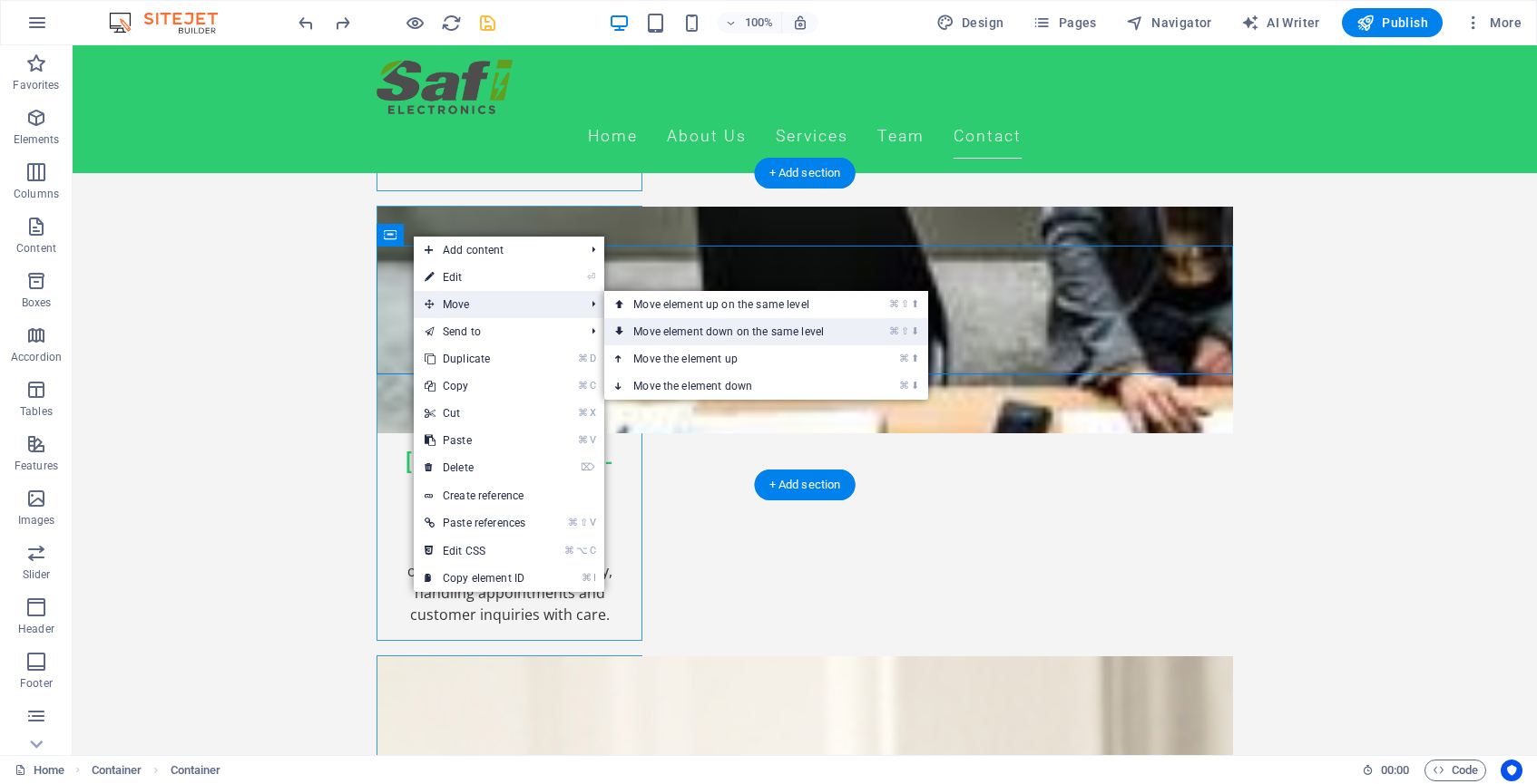
click at [655, 326] on link "⌘ ⇧ ⬇ Move element down on the same level" at bounding box center [732, 332] width 256 height 27
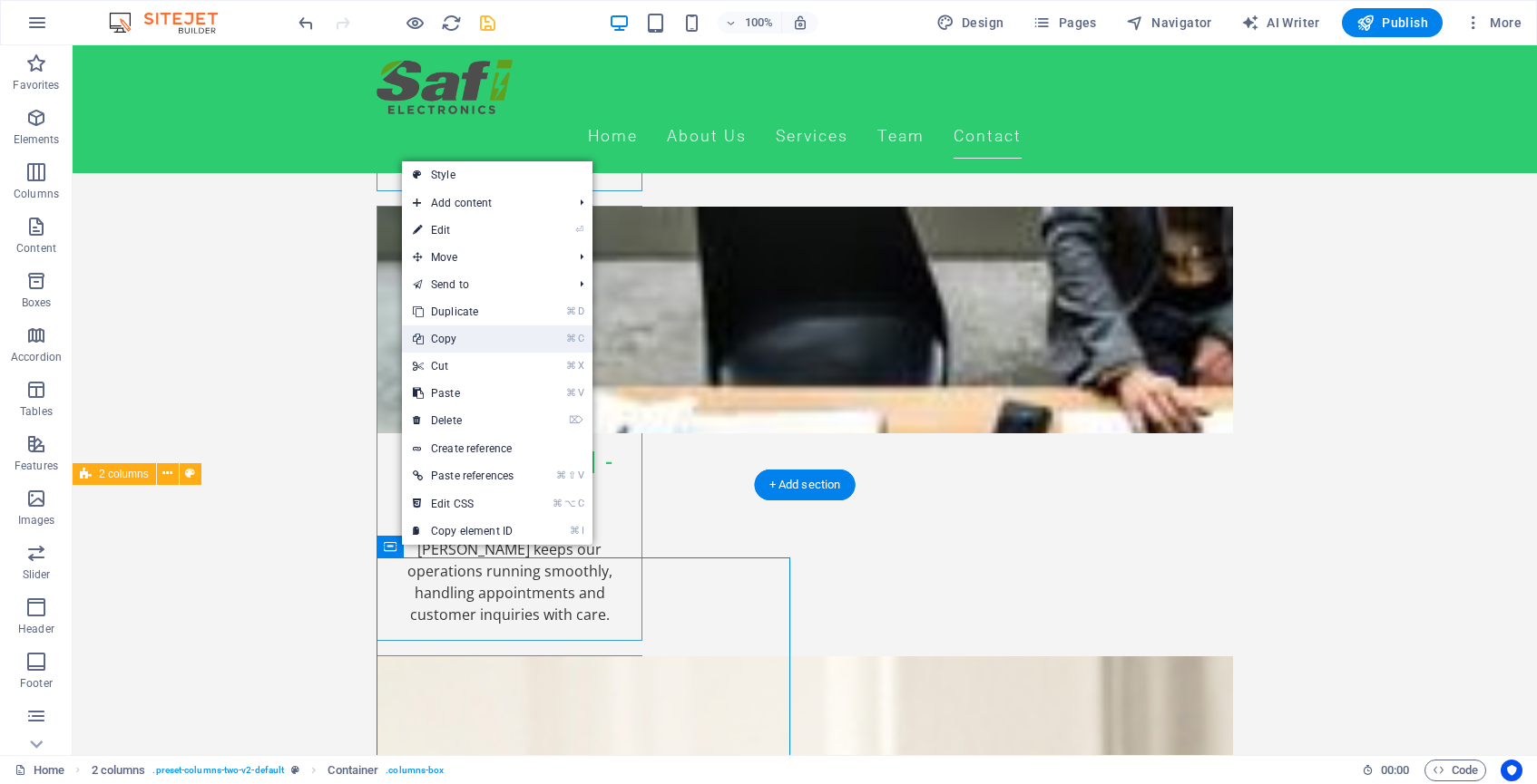
click at [458, 339] on link "⌘ C Copy" at bounding box center [463, 339] width 123 height 27
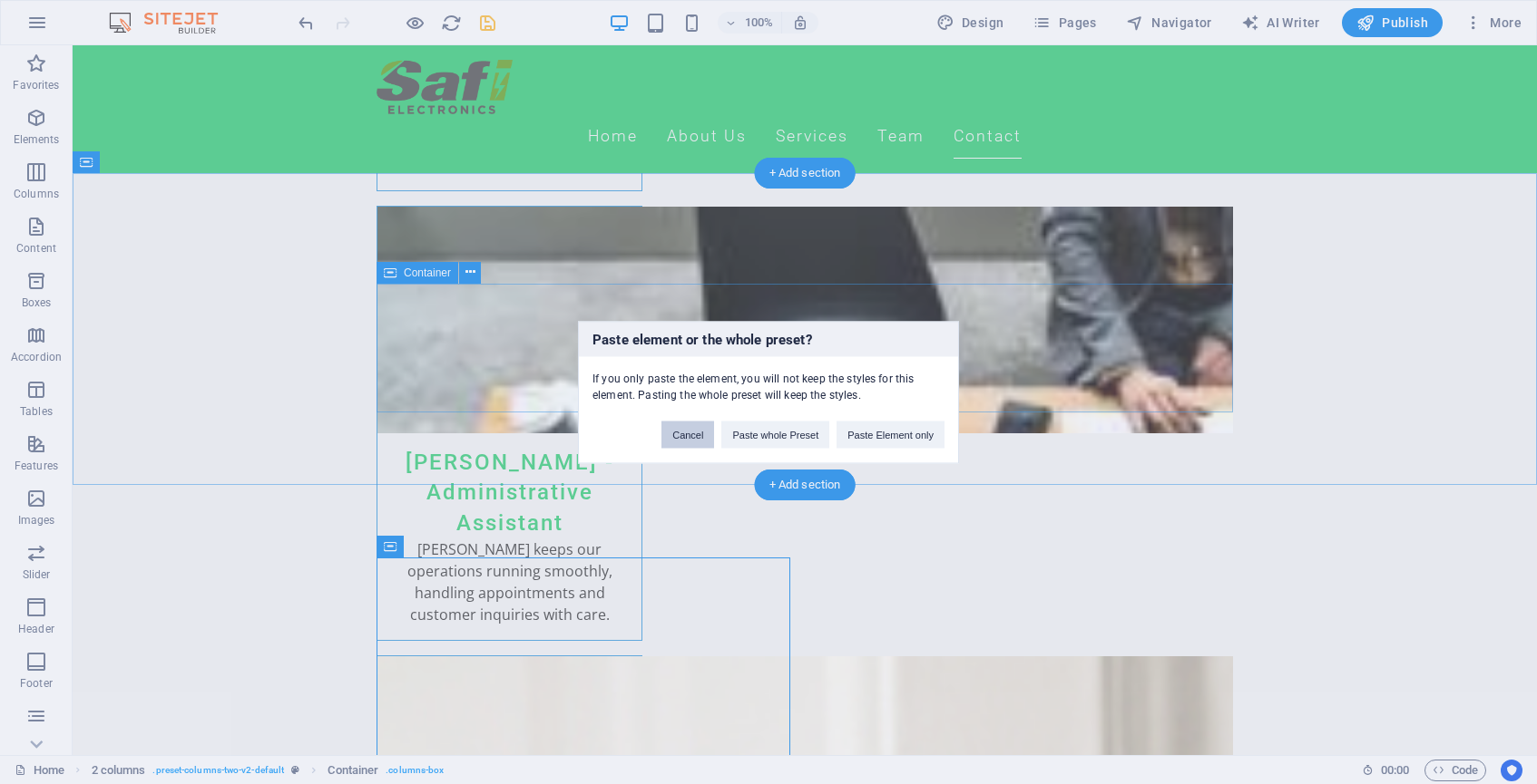
click at [677, 431] on button "Cancel" at bounding box center [688, 434] width 52 height 27
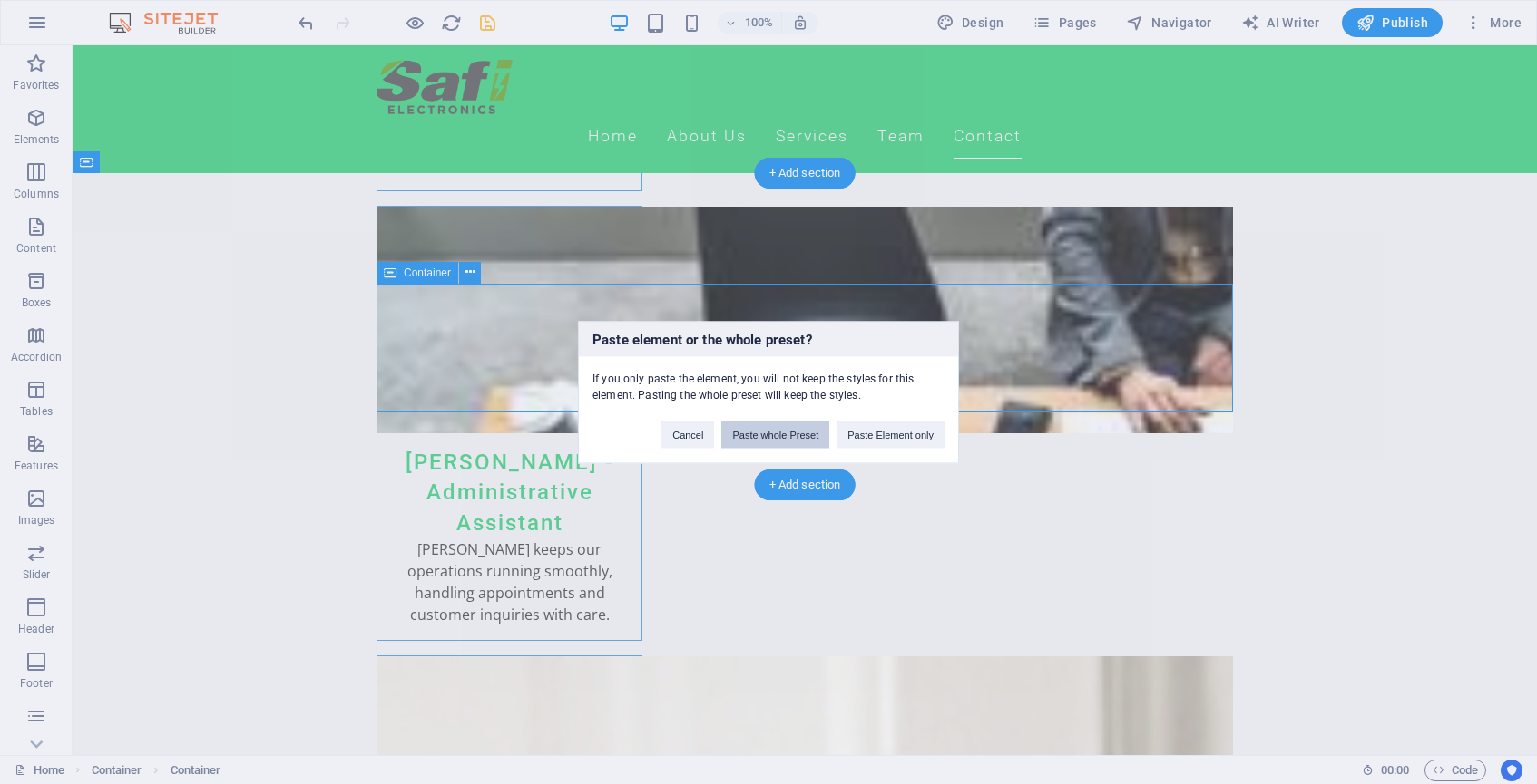
click at [778, 440] on button "Paste whole Preset" at bounding box center [776, 434] width 108 height 27
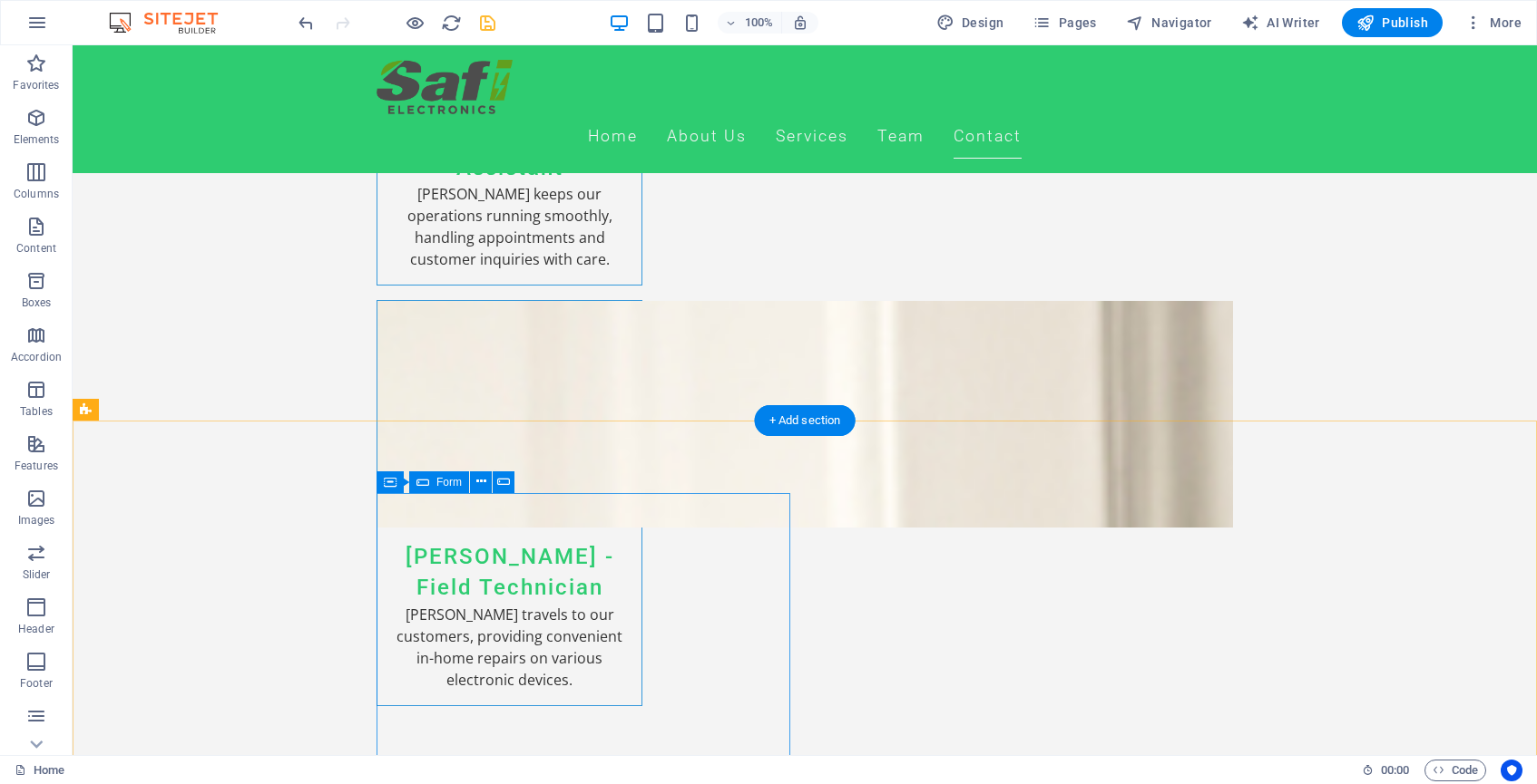
scroll to position [5565, 0]
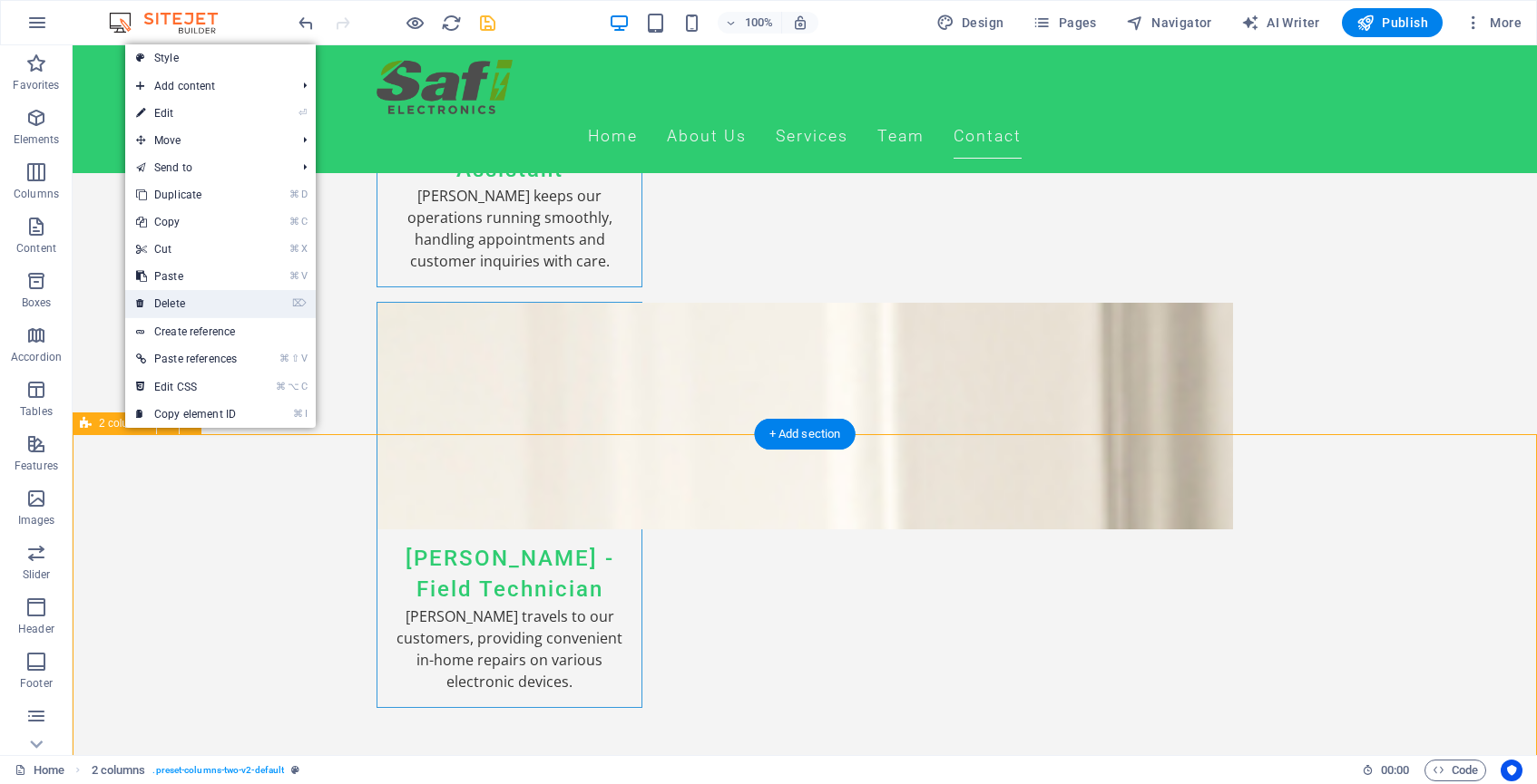
click at [185, 302] on link "⌦ Delete" at bounding box center [186, 304] width 123 height 27
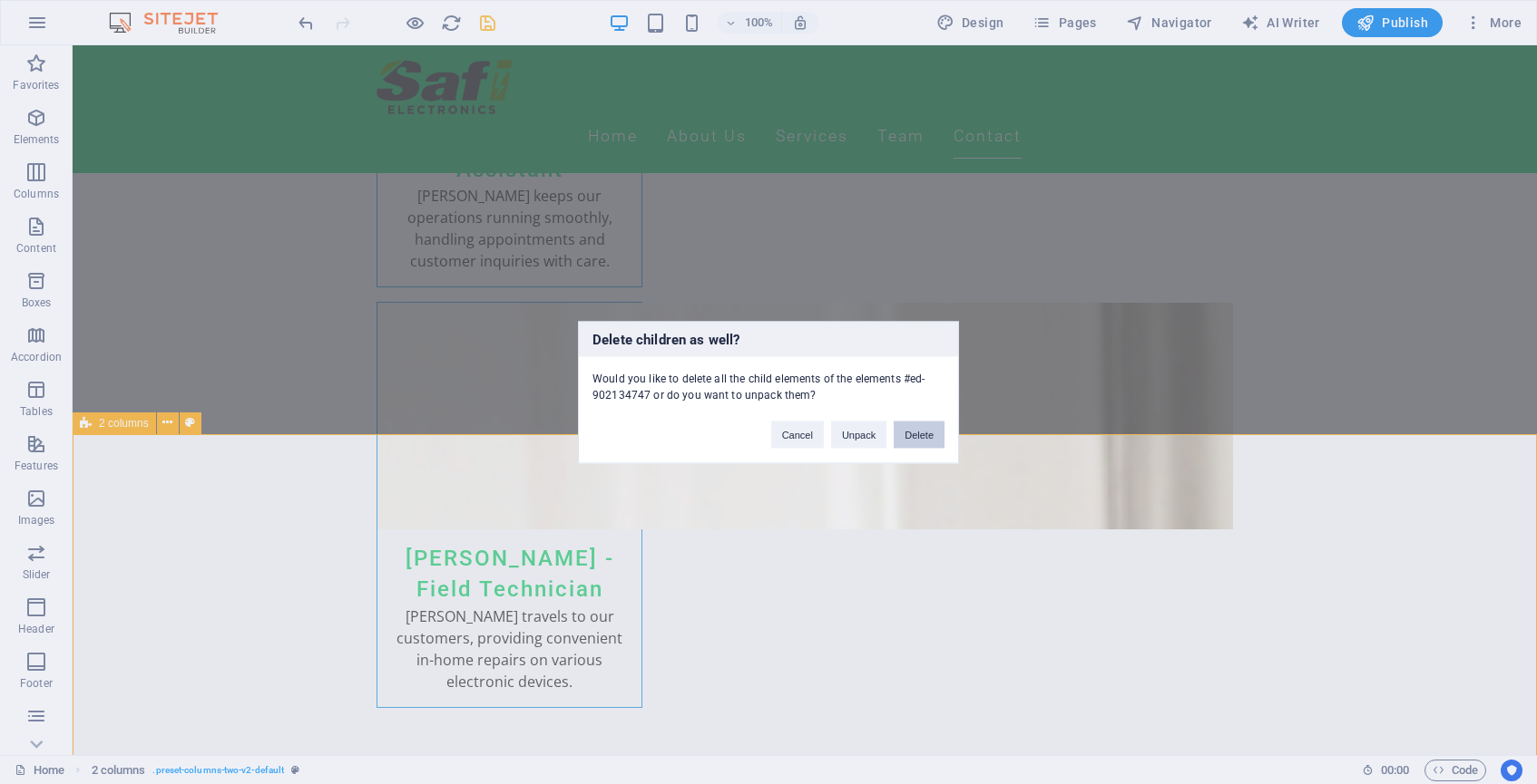
click at [919, 435] on button "Delete" at bounding box center [919, 434] width 51 height 27
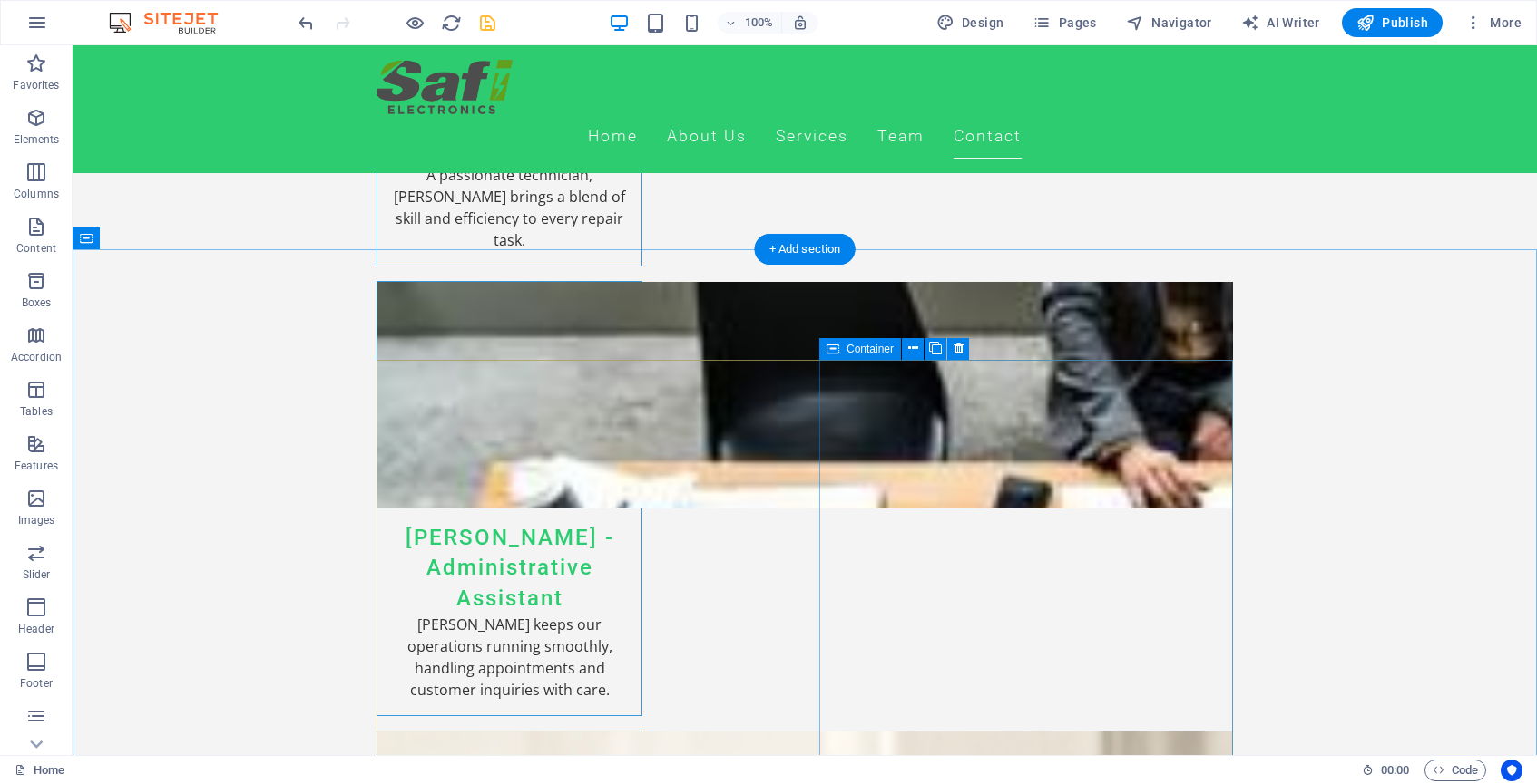
scroll to position [5136, 0]
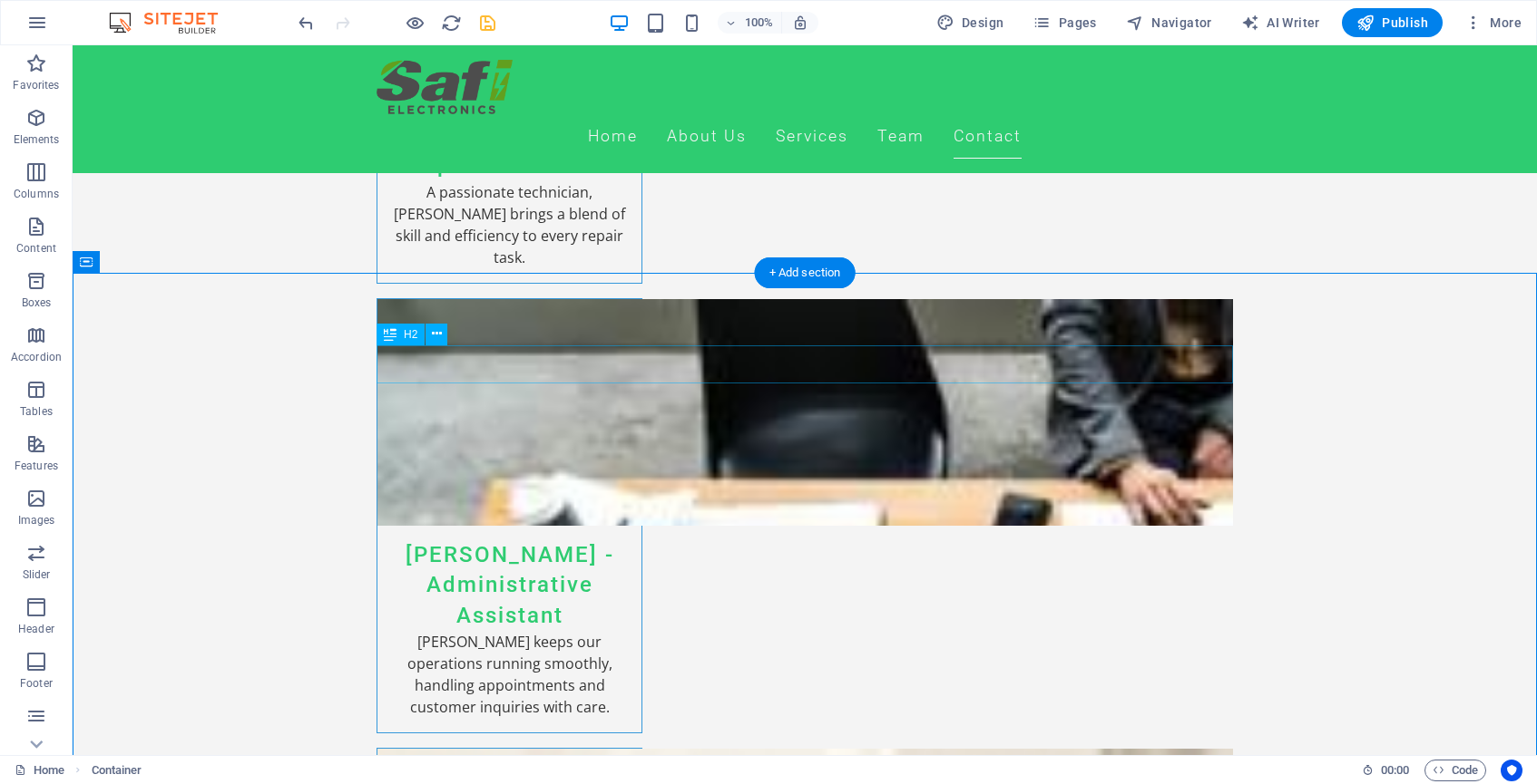
scroll to position [5134, 0]
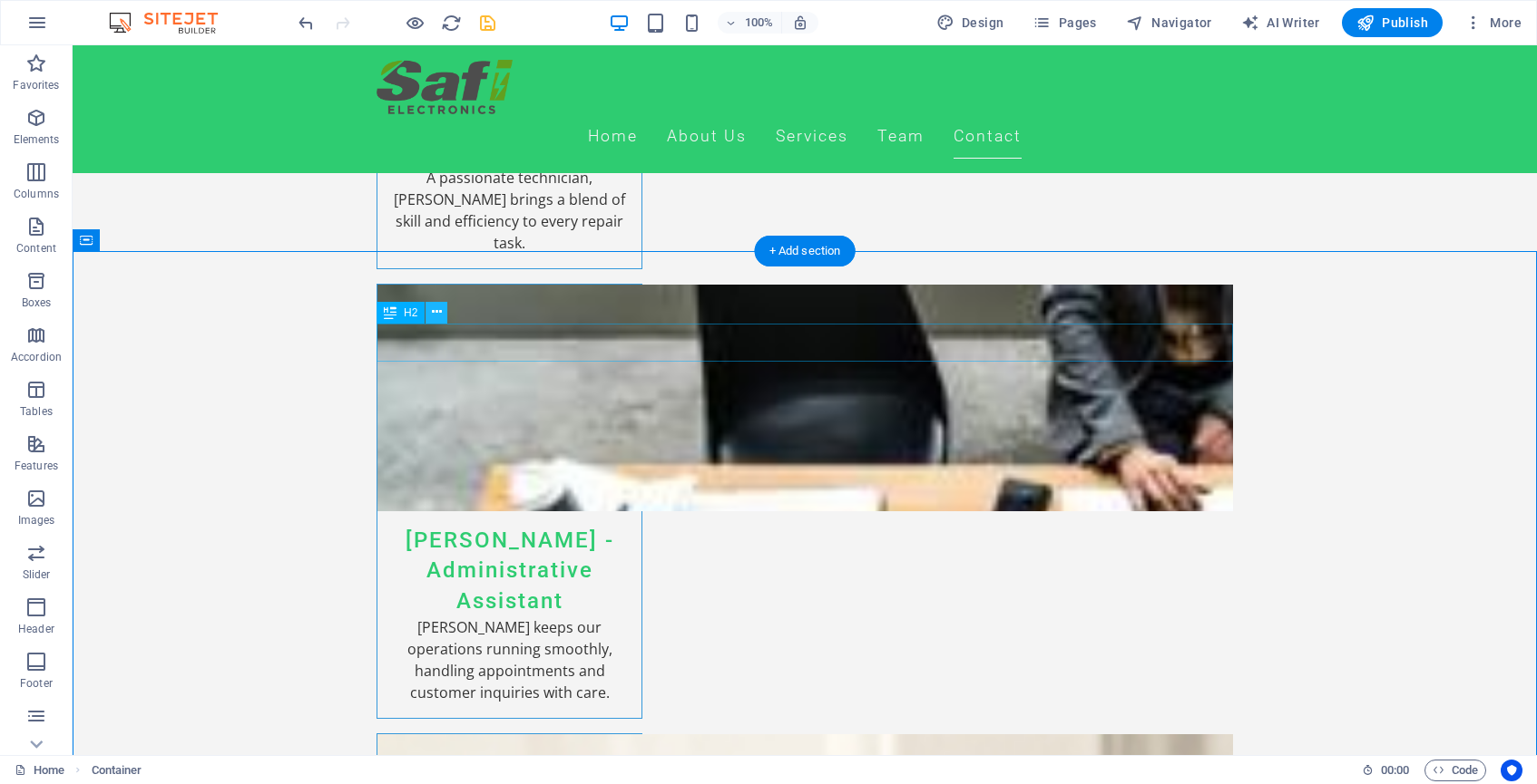
click at [436, 317] on icon at bounding box center [437, 313] width 10 height 19
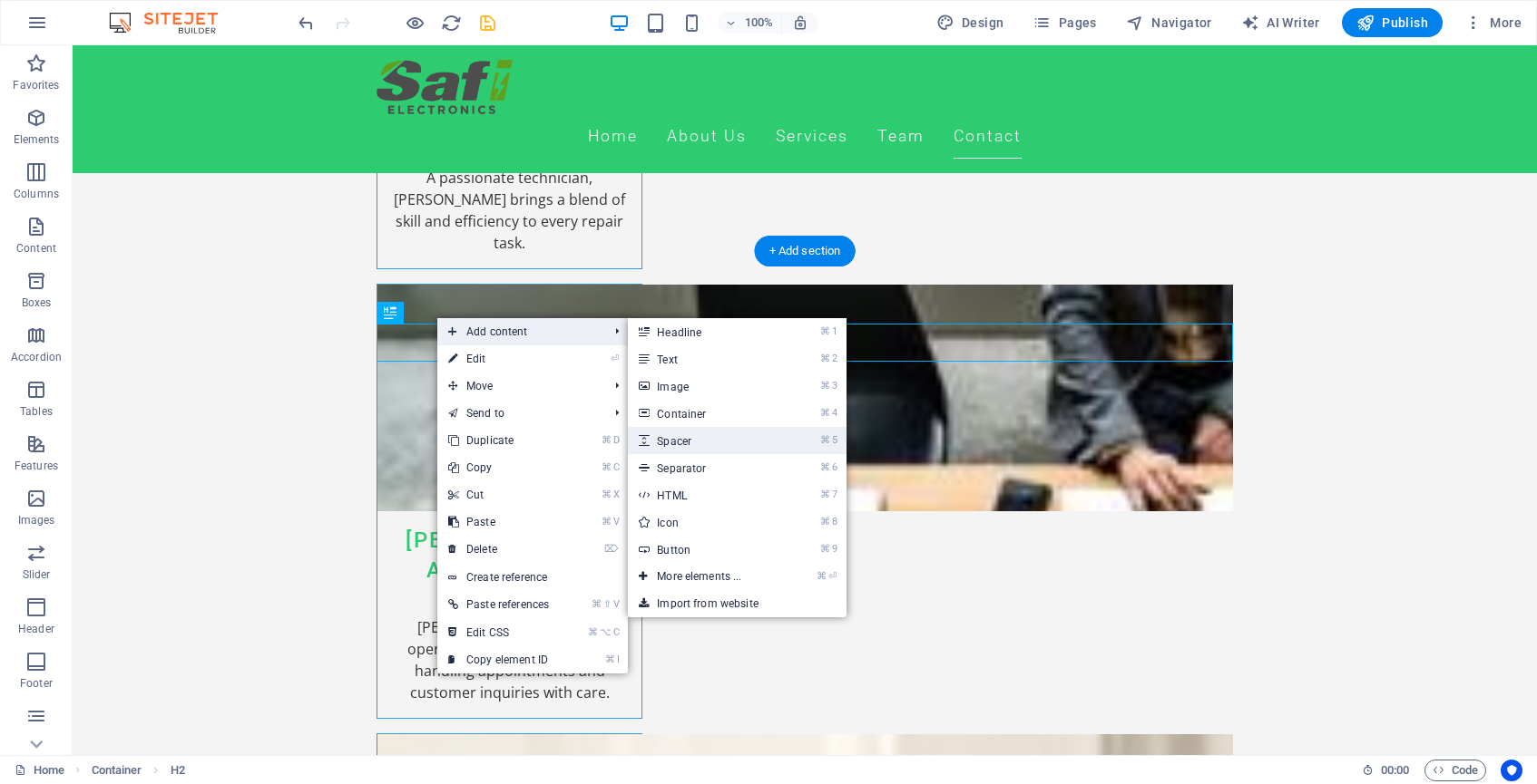
click at [713, 440] on link "⌘ 5 Spacer" at bounding box center [702, 440] width 150 height 27
select select "px"
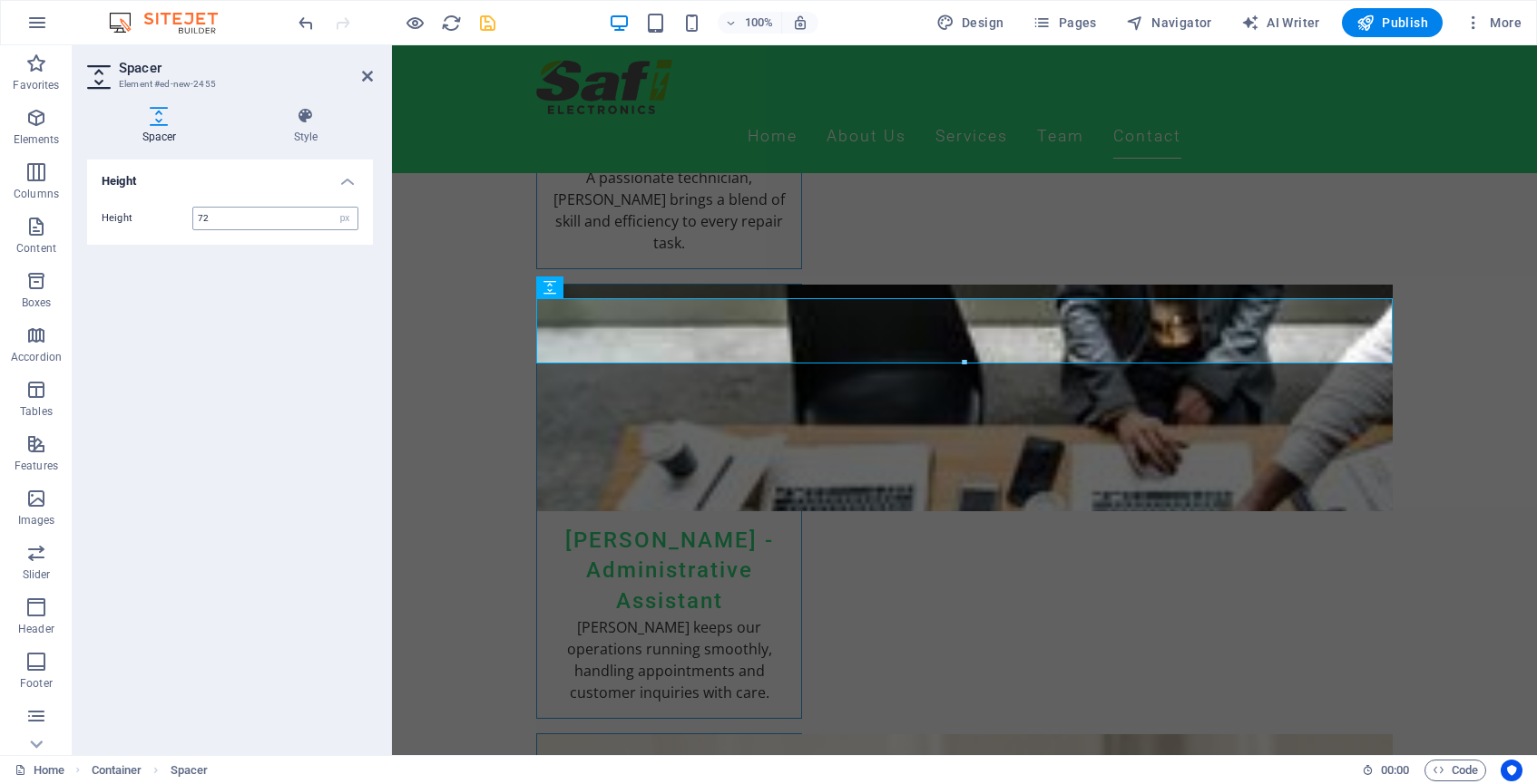
type input "7"
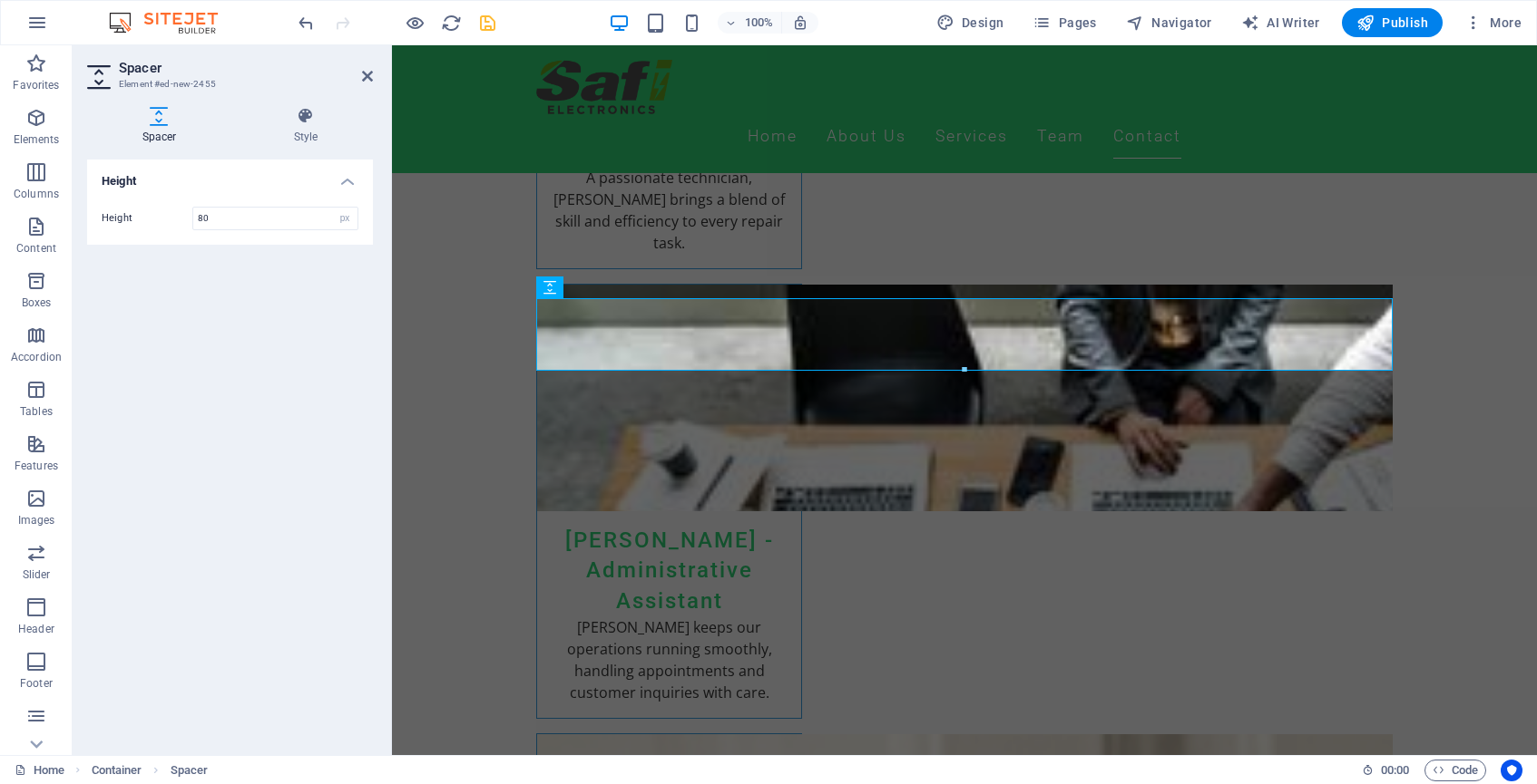
type input "80"
click at [288, 396] on div "Height Height 80 px rem vh vw" at bounding box center [230, 450] width 286 height 581
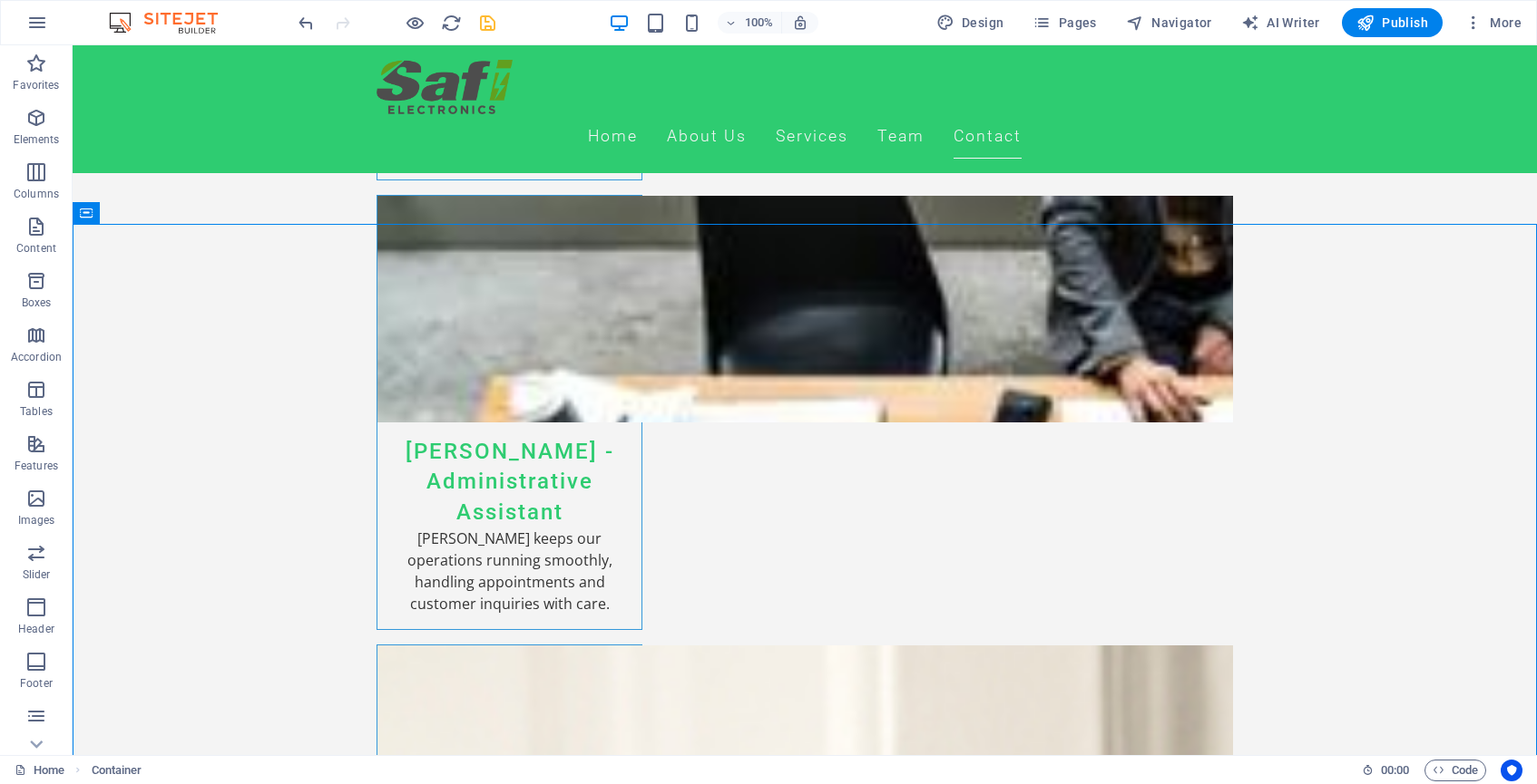
scroll to position [5162, 0]
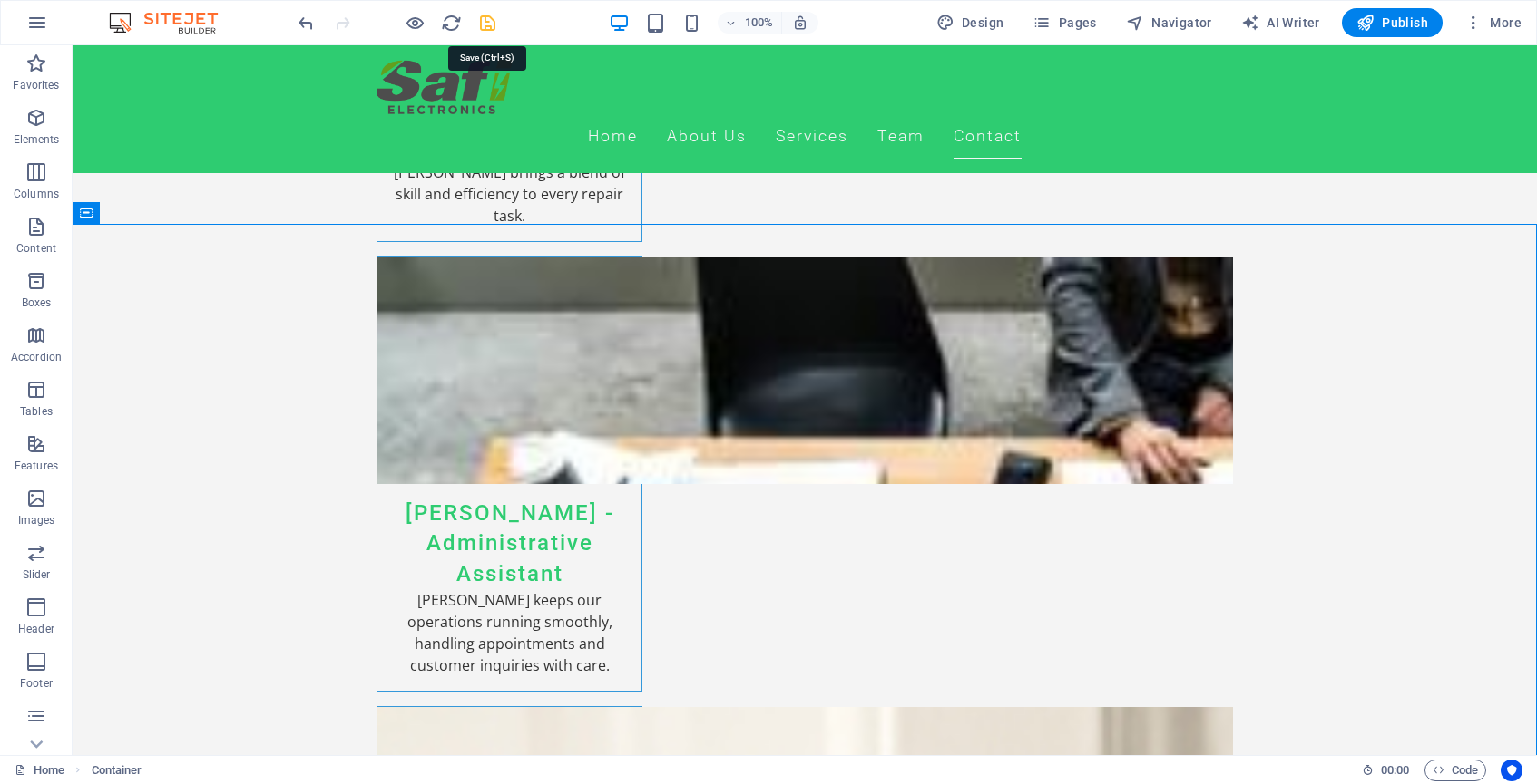
click at [495, 24] on icon "save" at bounding box center [488, 23] width 21 height 21
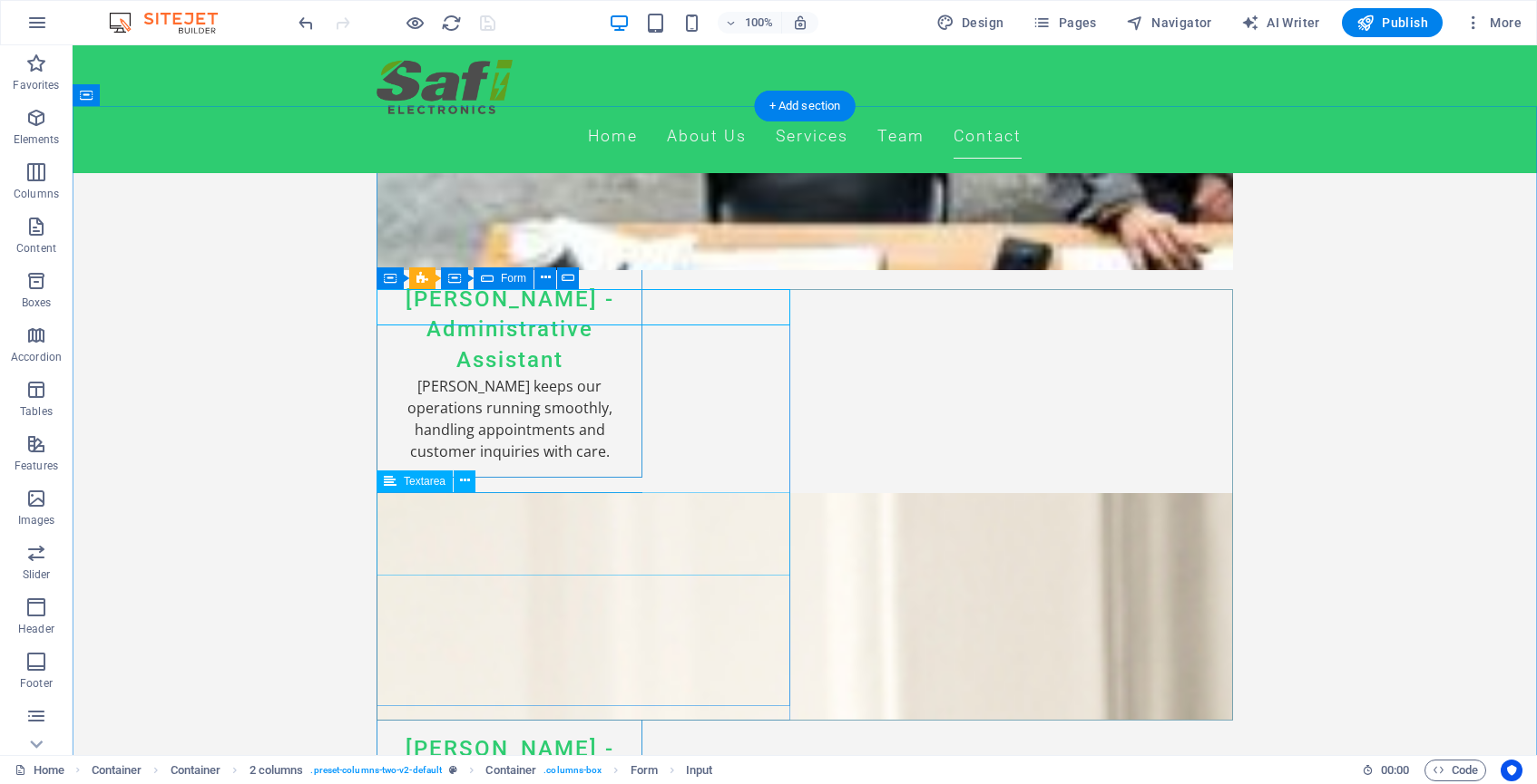
scroll to position [5382, 0]
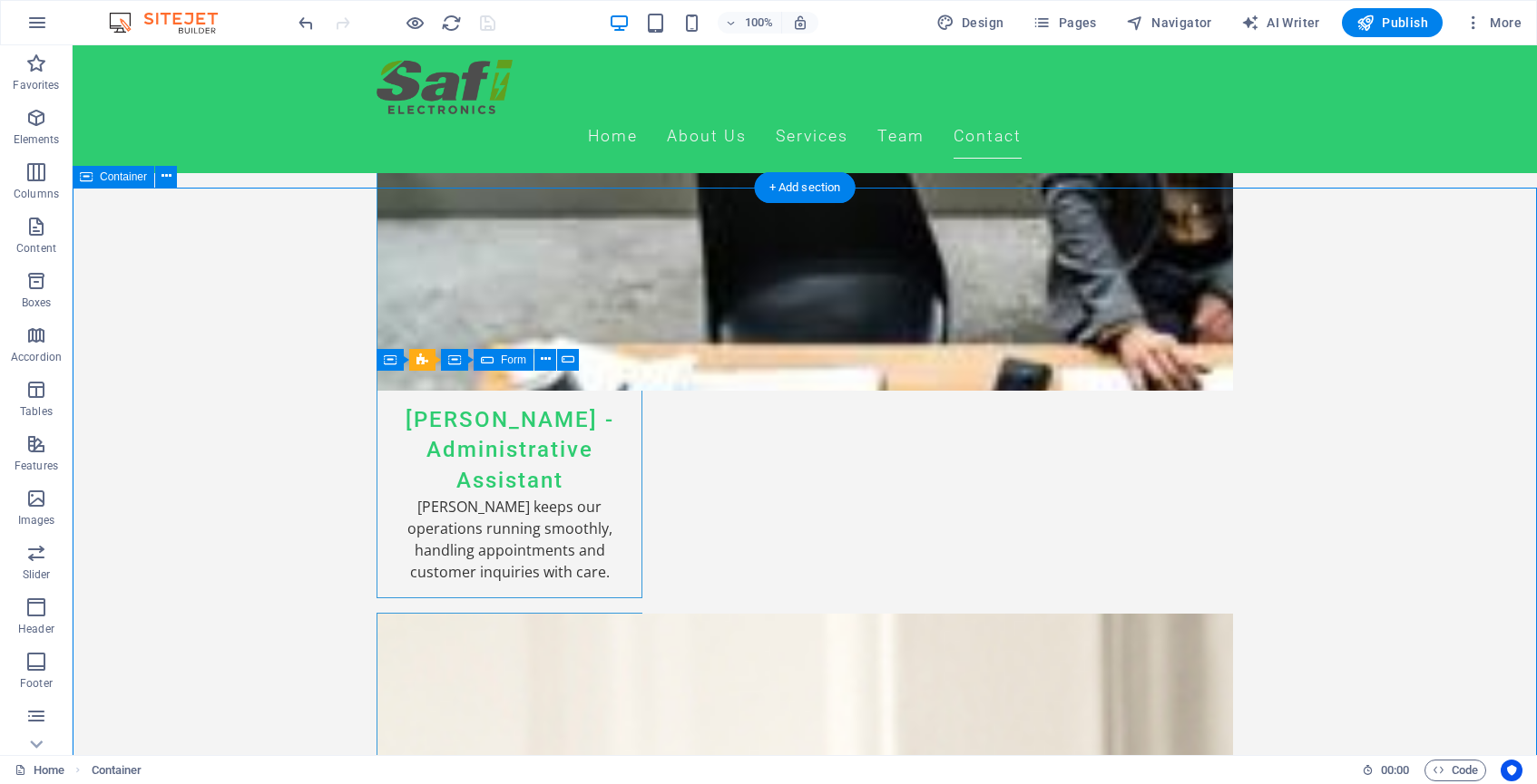
scroll to position [5282, 0]
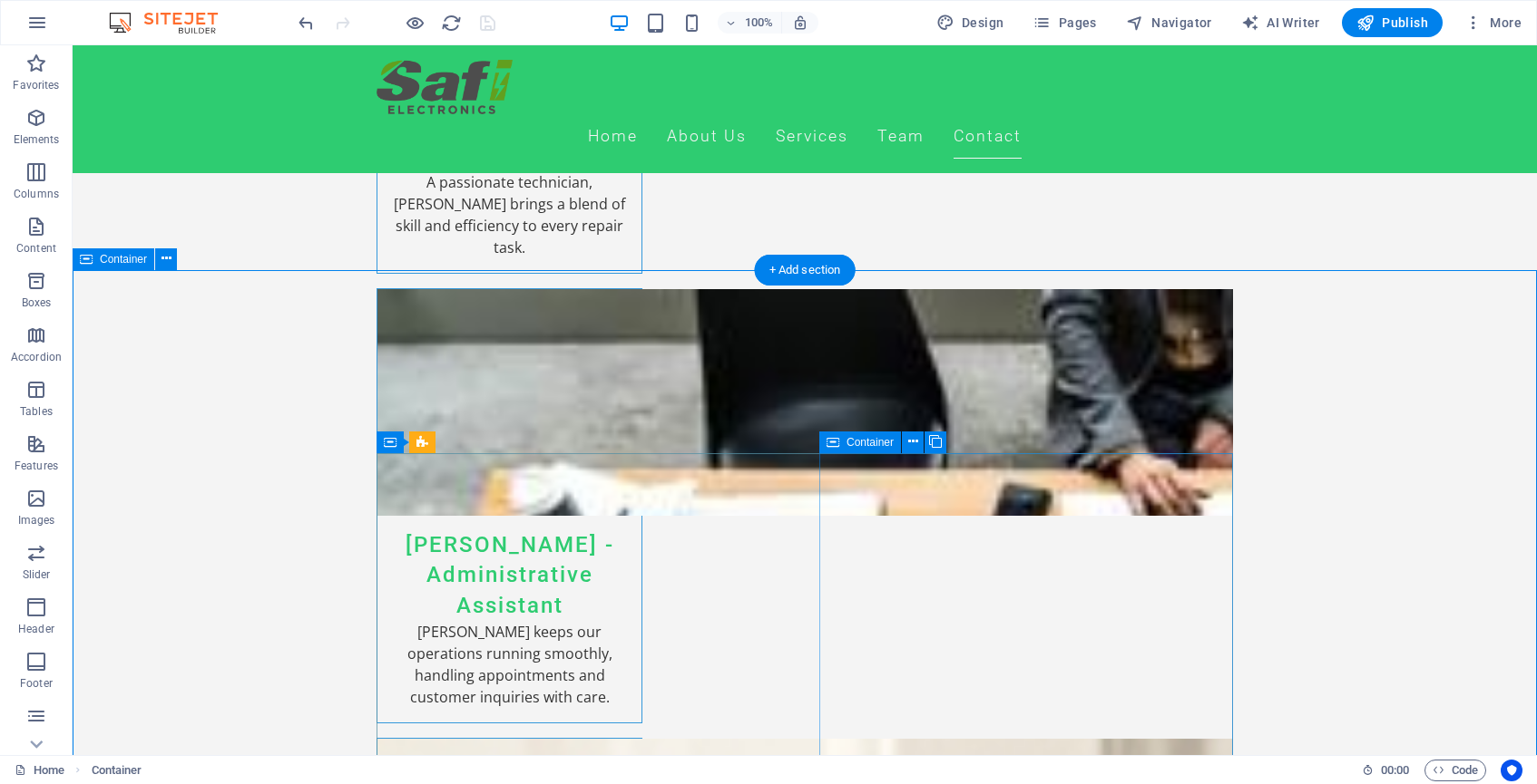
scroll to position [5115, 0]
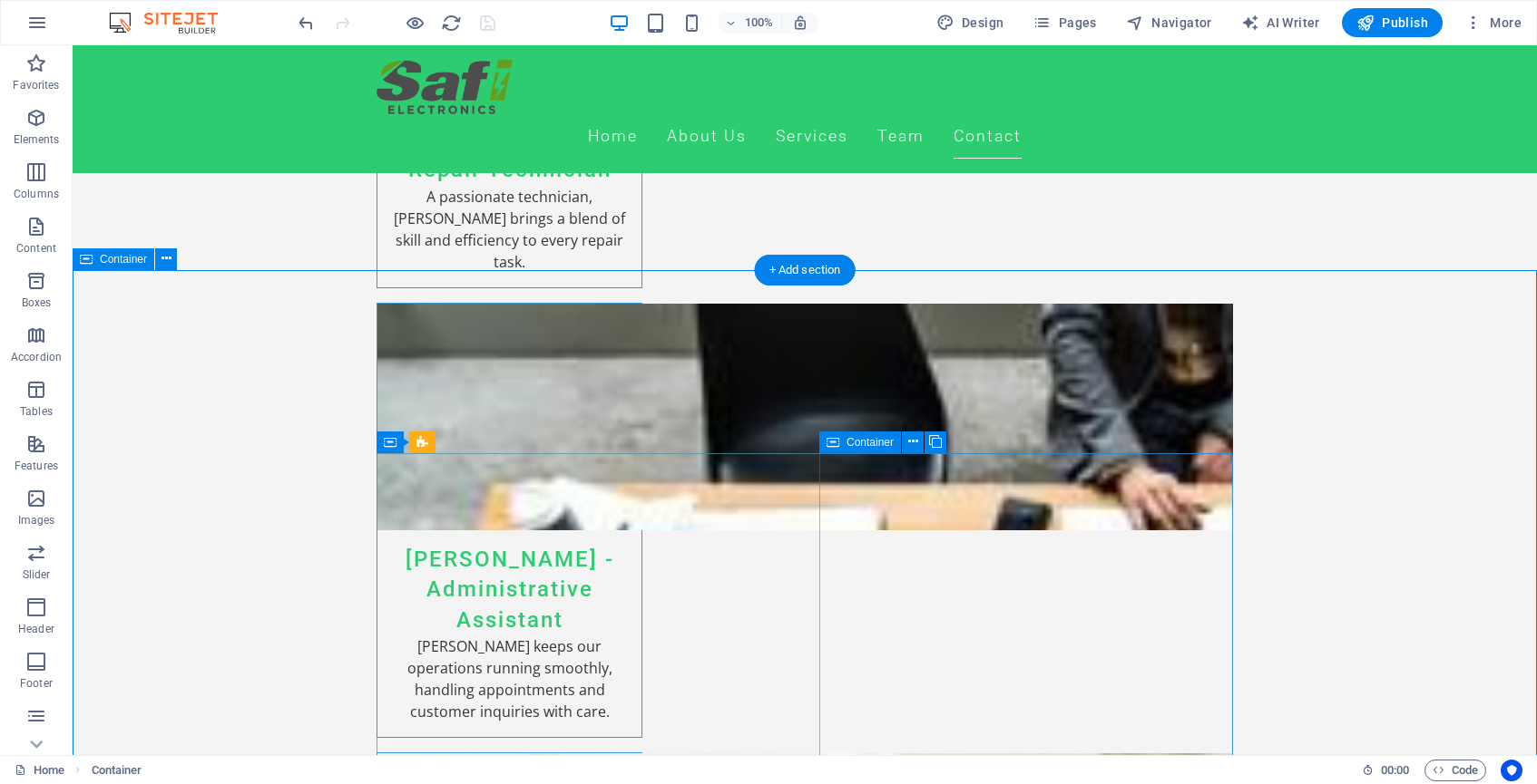
click at [123, 261] on span "Container" at bounding box center [123, 259] width 47 height 11
click at [171, 261] on icon at bounding box center [166, 259] width 10 height 19
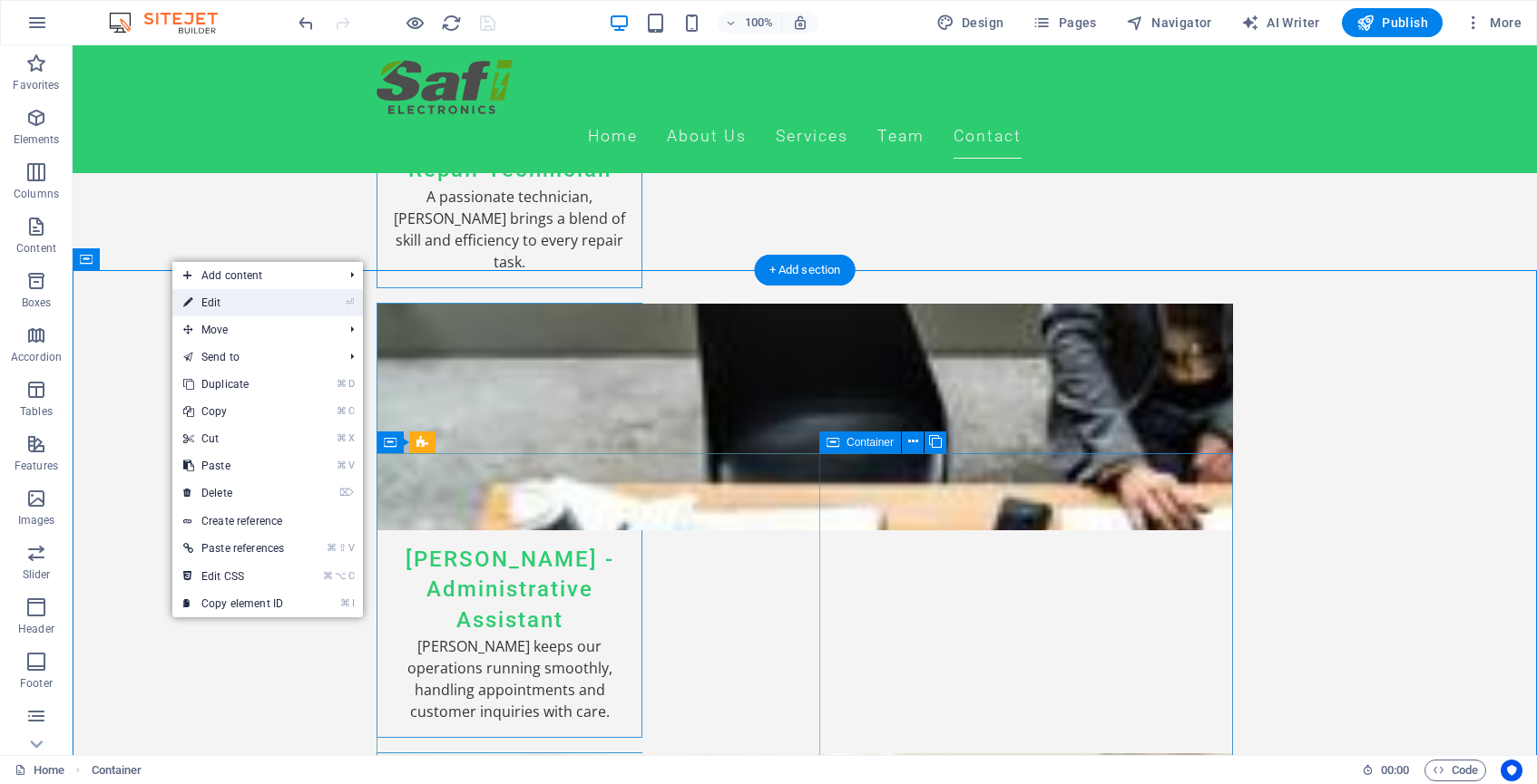
click at [213, 305] on link "⏎ Edit" at bounding box center [233, 303] width 123 height 27
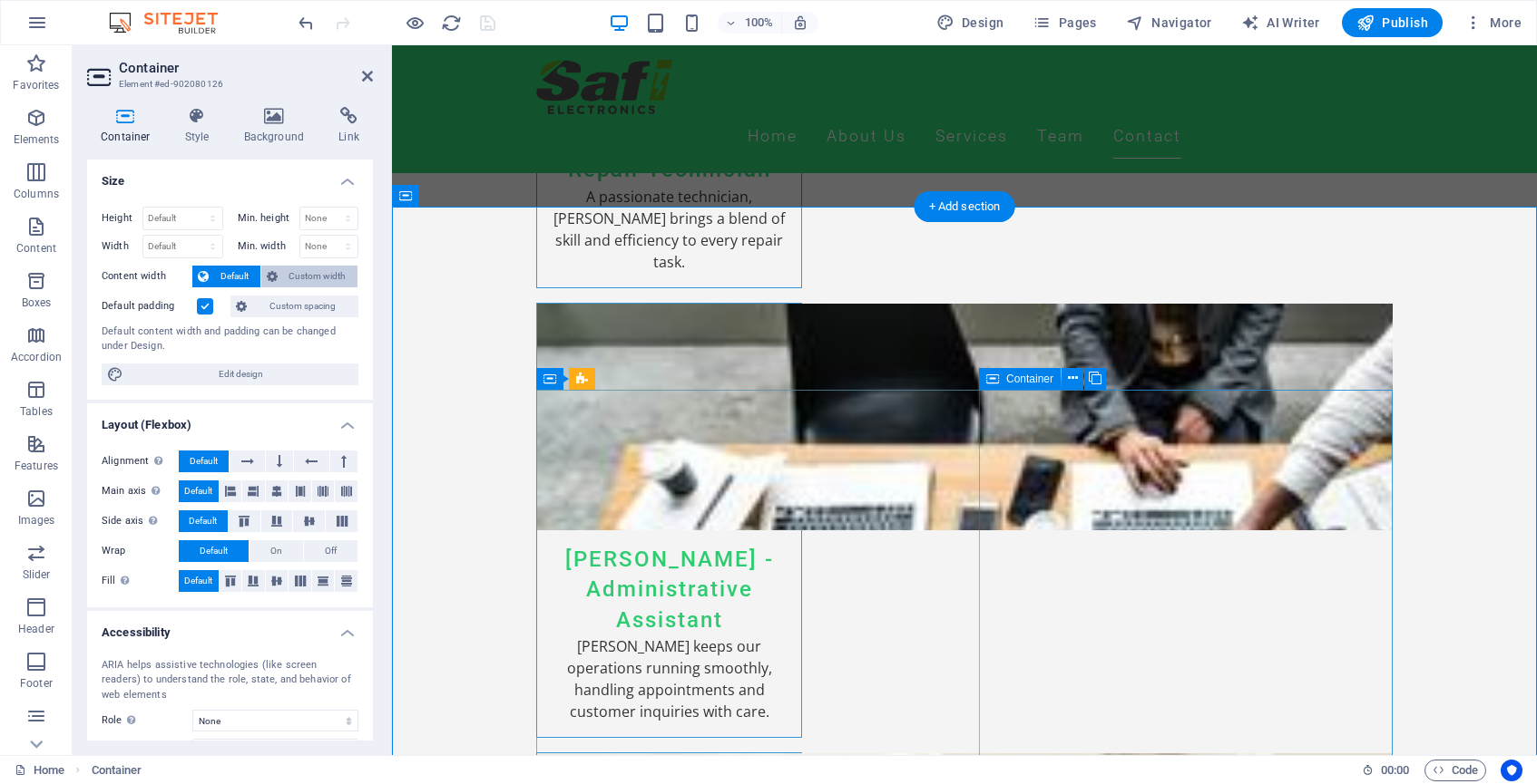
click at [291, 273] on span "Custom width" at bounding box center [318, 276] width 70 height 22
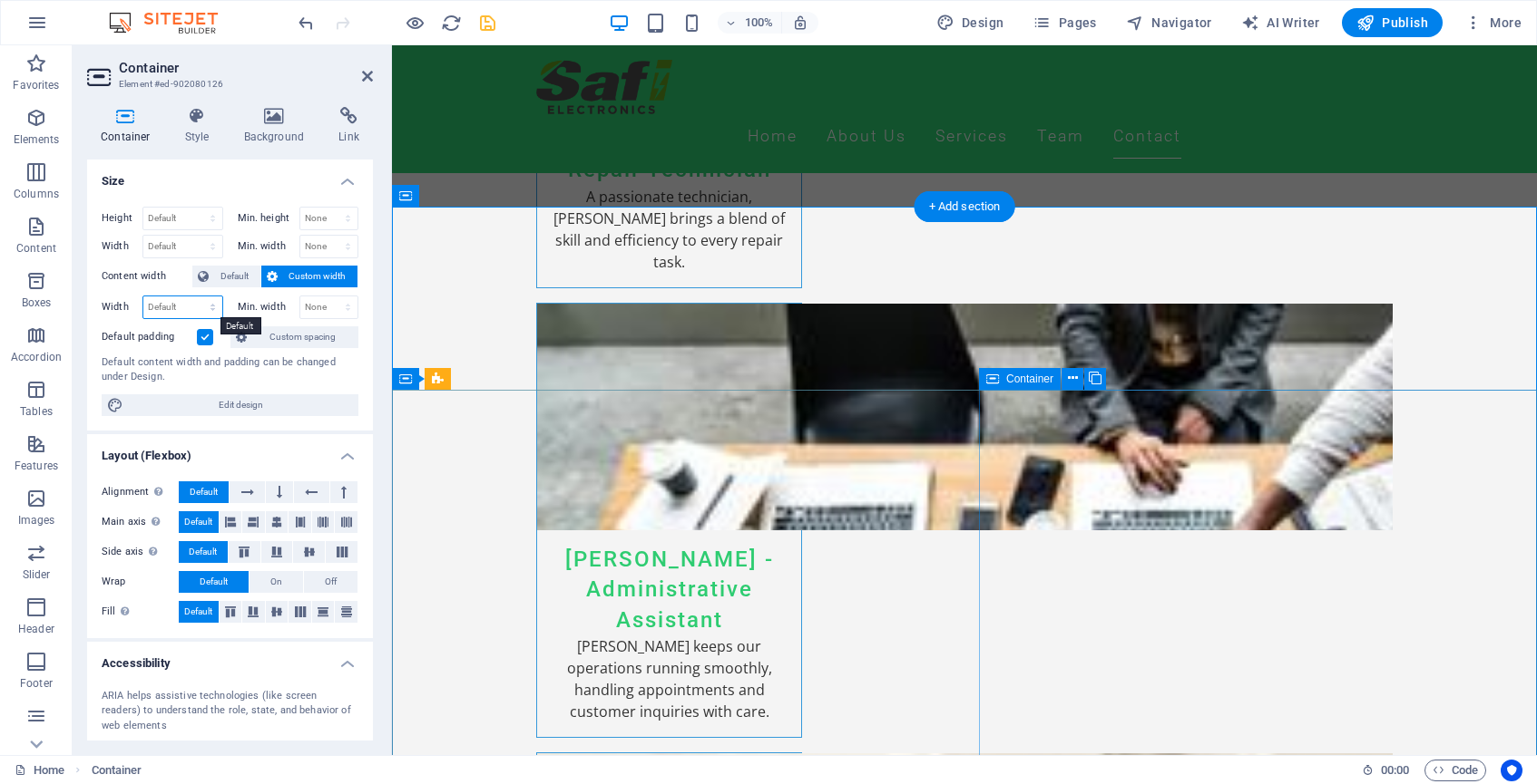
select select "rem"
type input "78.875"
click at [177, 310] on input "78.875" at bounding box center [183, 307] width 79 height 22
select select "px"
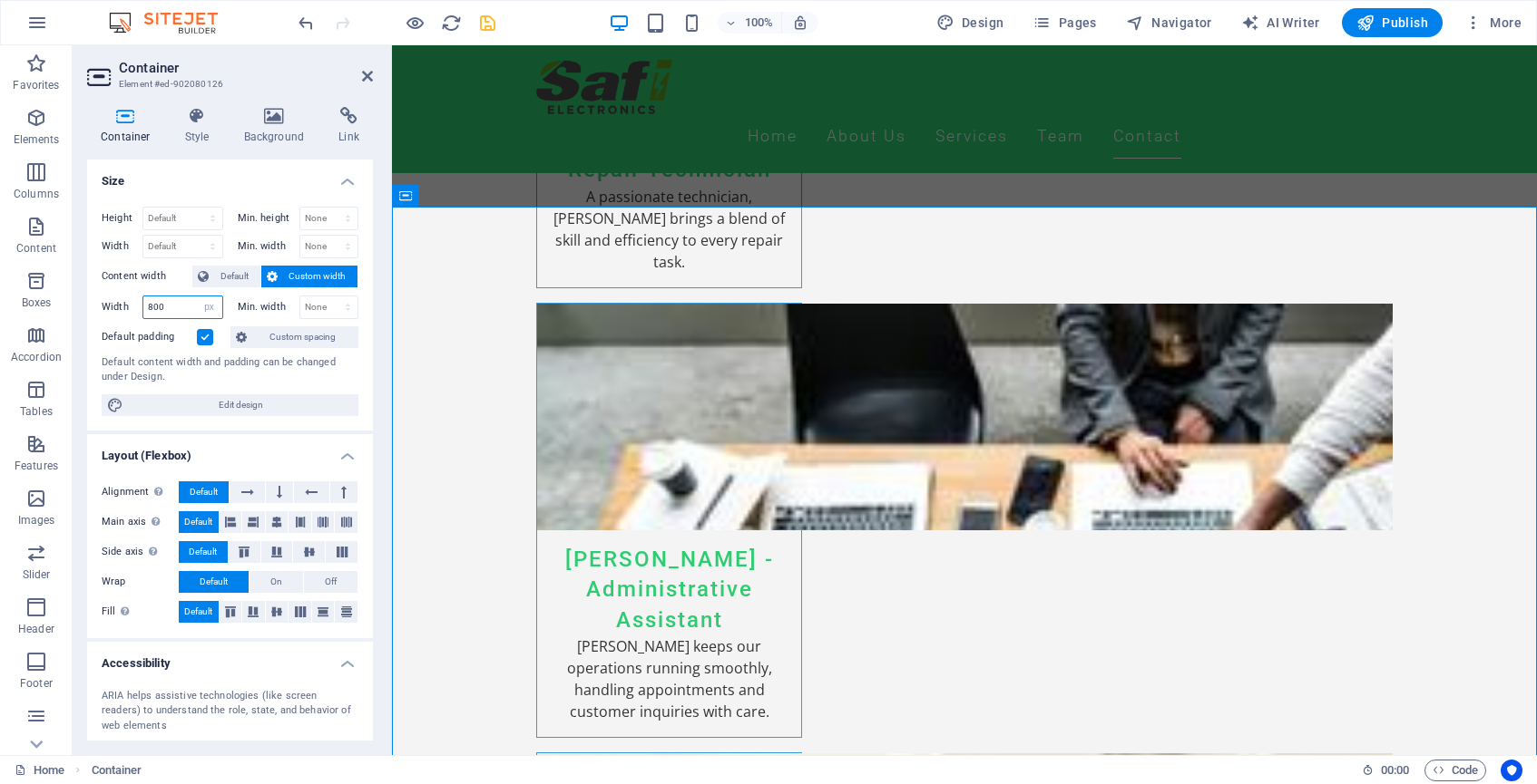
drag, startPoint x: 186, startPoint y: 308, endPoint x: 117, endPoint y: 308, distance: 69.0
click at [116, 308] on div "Width 800 Default px rem % em vh vw" at bounding box center [162, 307] width 122 height 23
type input "1262"
click at [232, 280] on span "Default" at bounding box center [235, 276] width 41 height 22
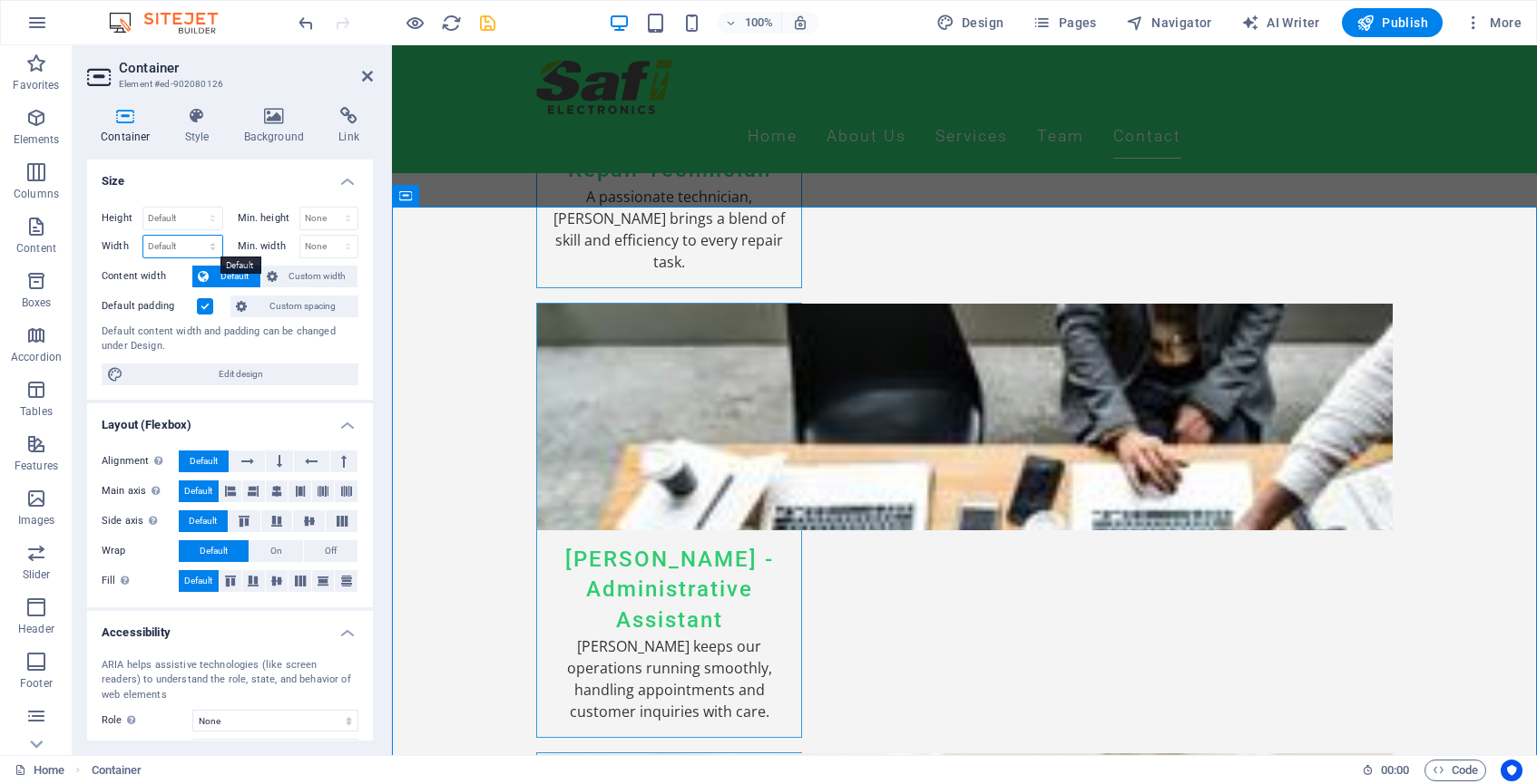
select select "px"
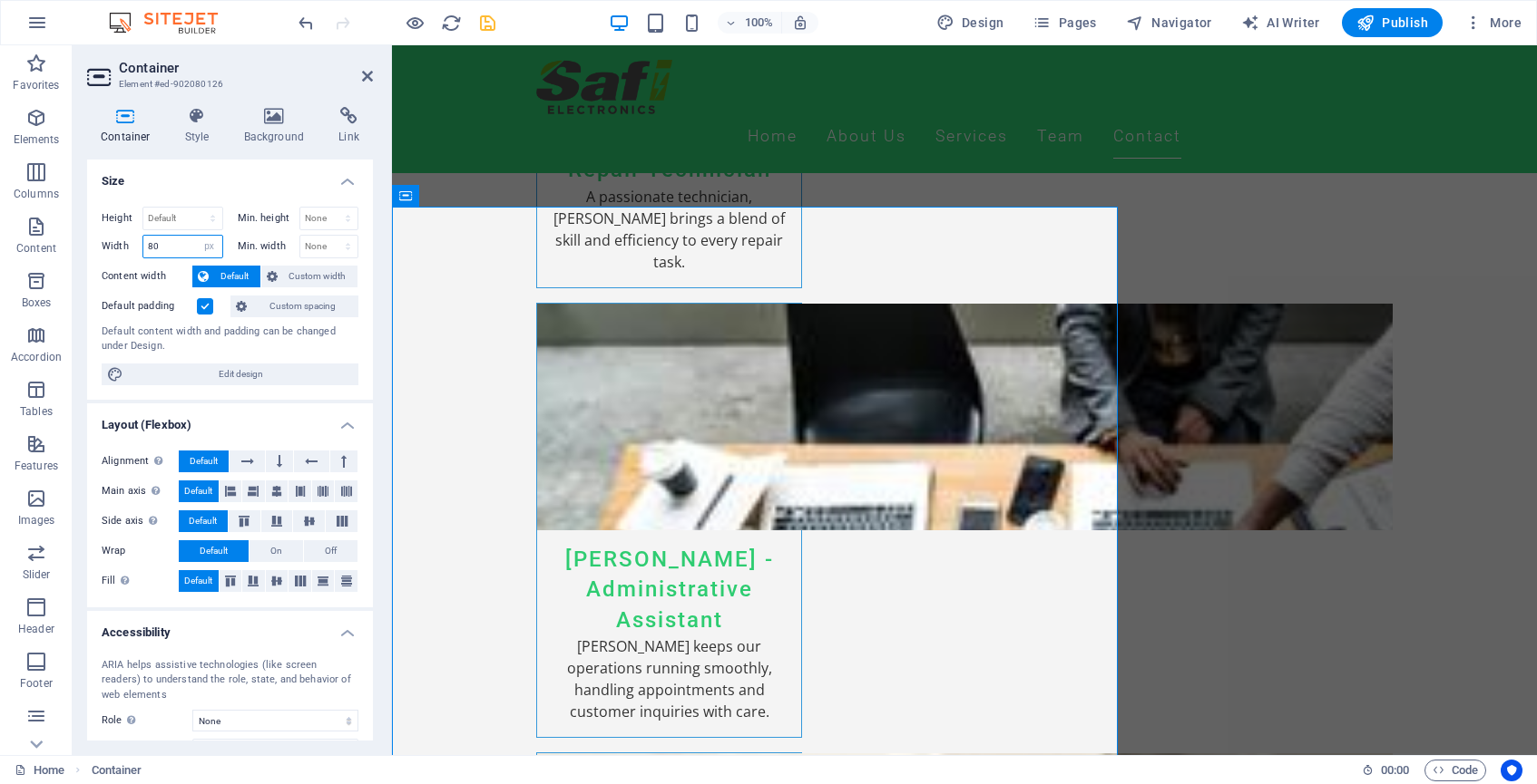
type input "8"
select select "DISABLED_OPTION_VALUE"
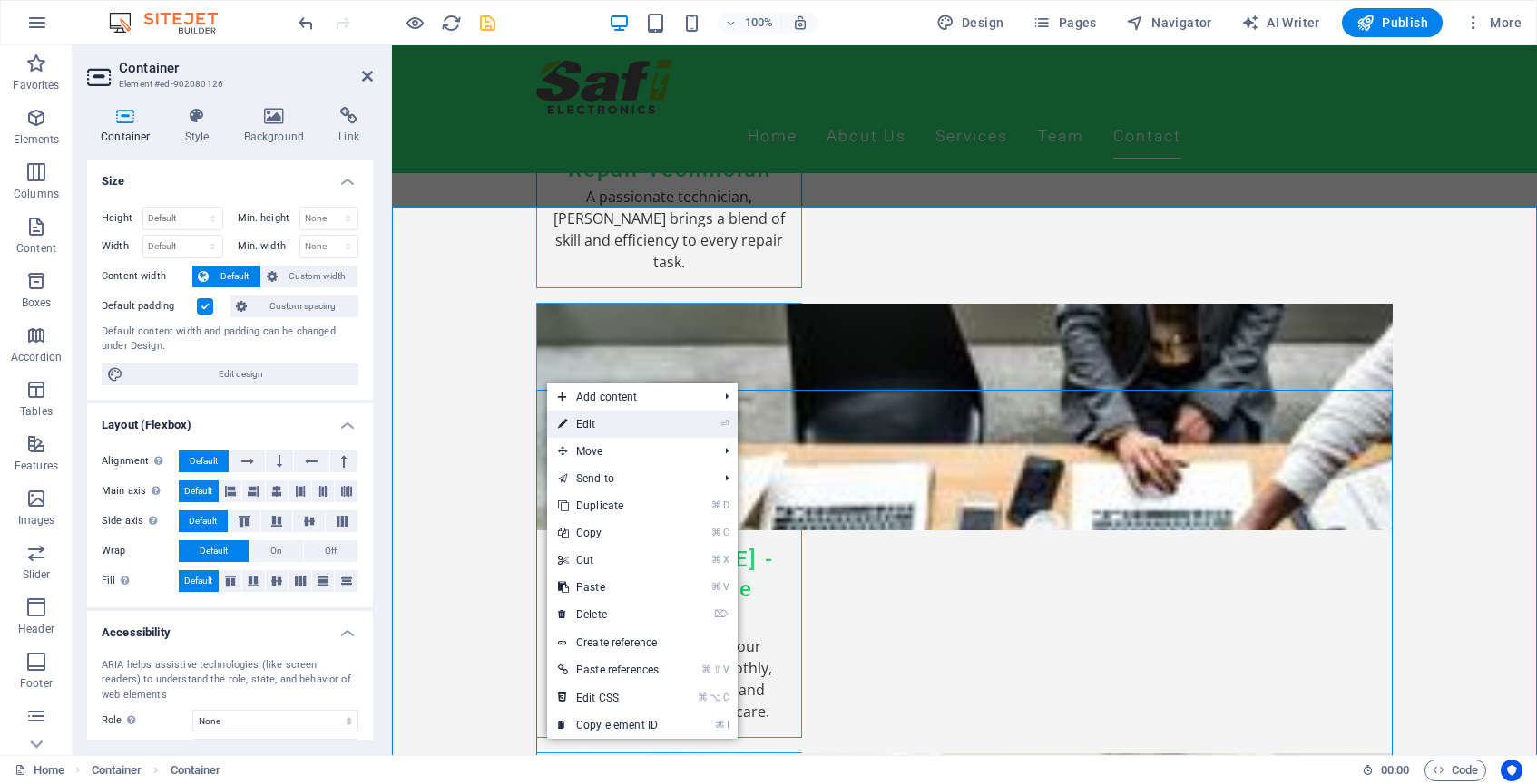
click at [573, 418] on link "⏎ Edit" at bounding box center [608, 425] width 123 height 27
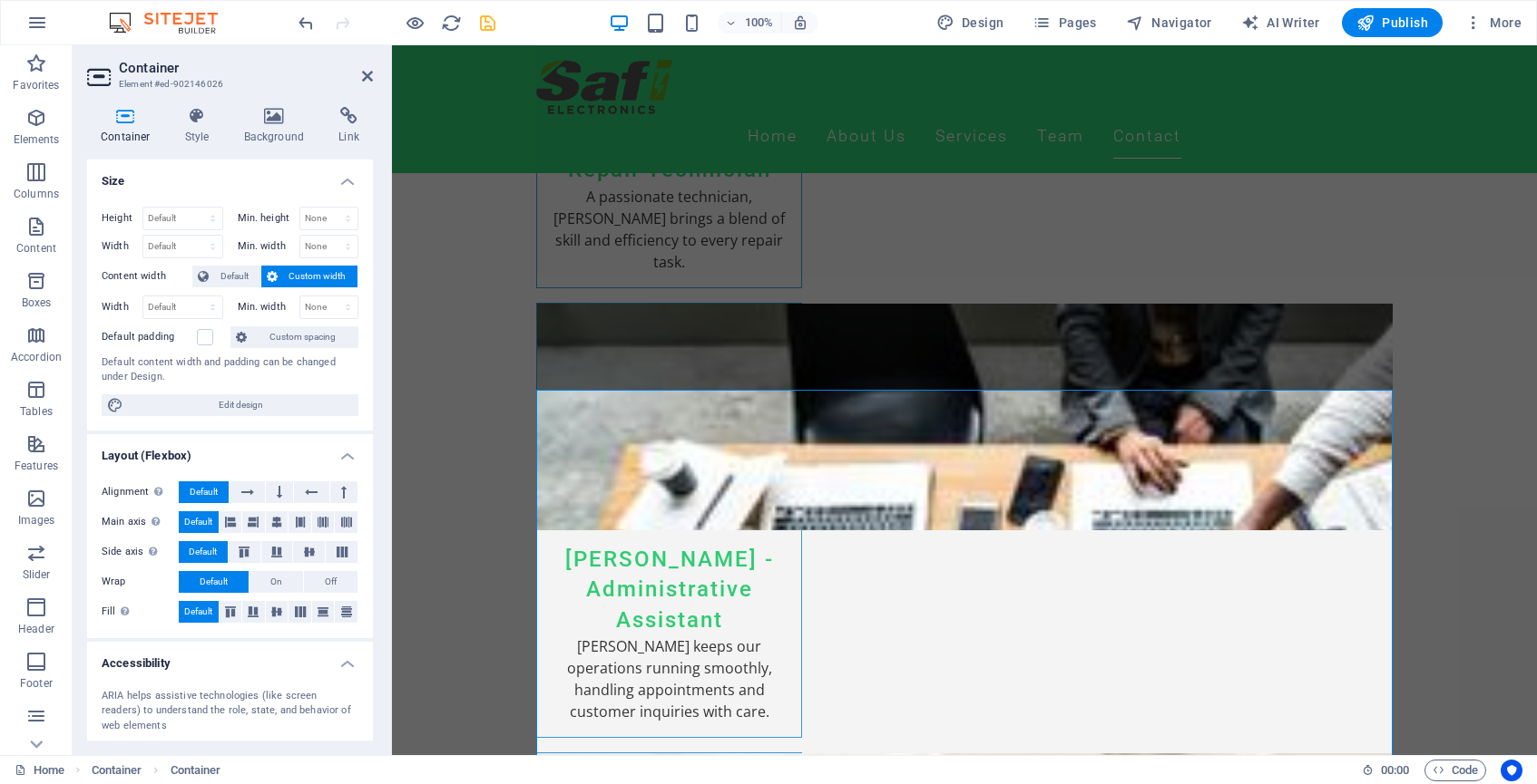
click at [305, 276] on span "Custom width" at bounding box center [318, 276] width 70 height 22
click at [236, 276] on span "Default" at bounding box center [235, 276] width 41 height 22
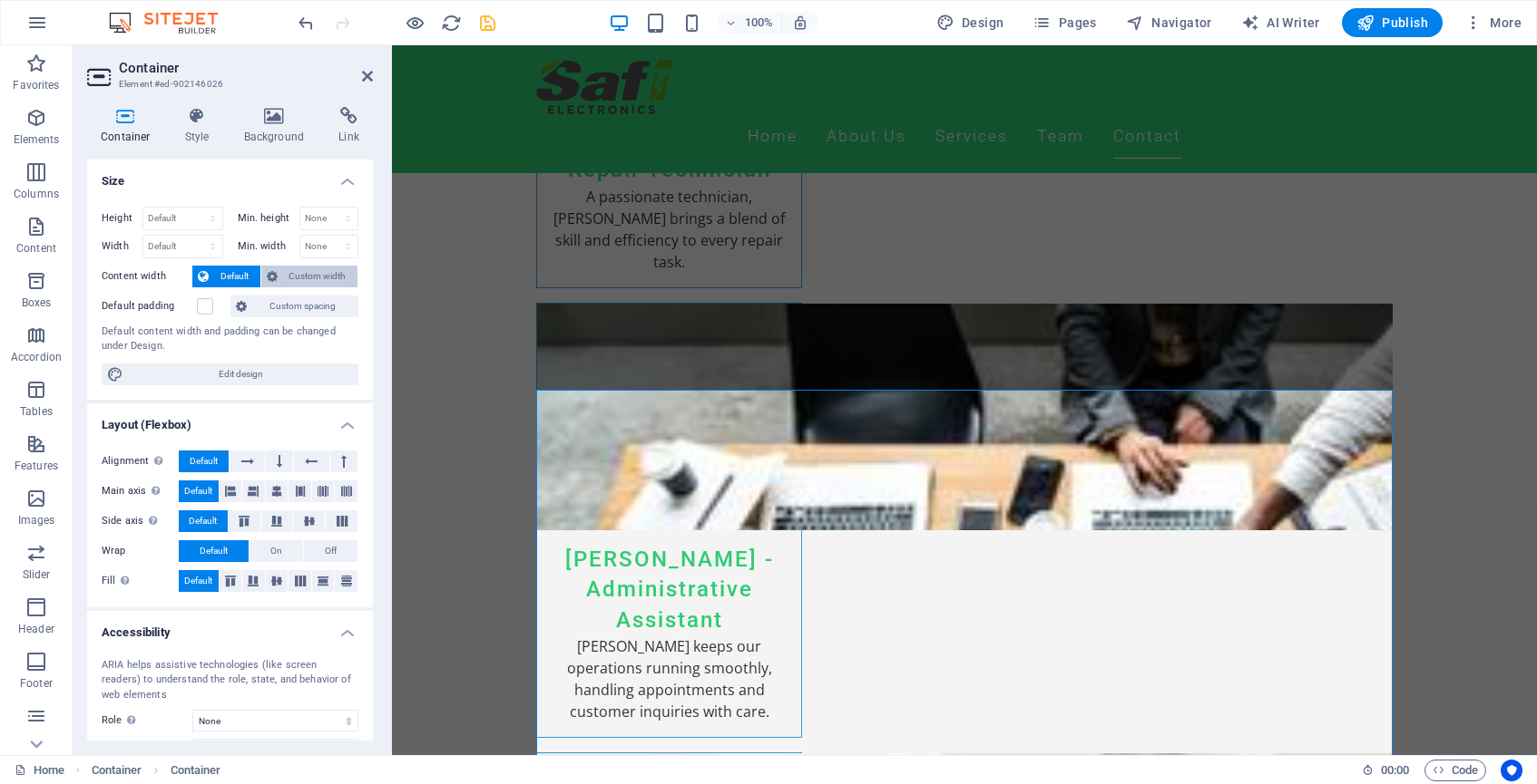
click at [295, 278] on span "Custom width" at bounding box center [318, 276] width 70 height 22
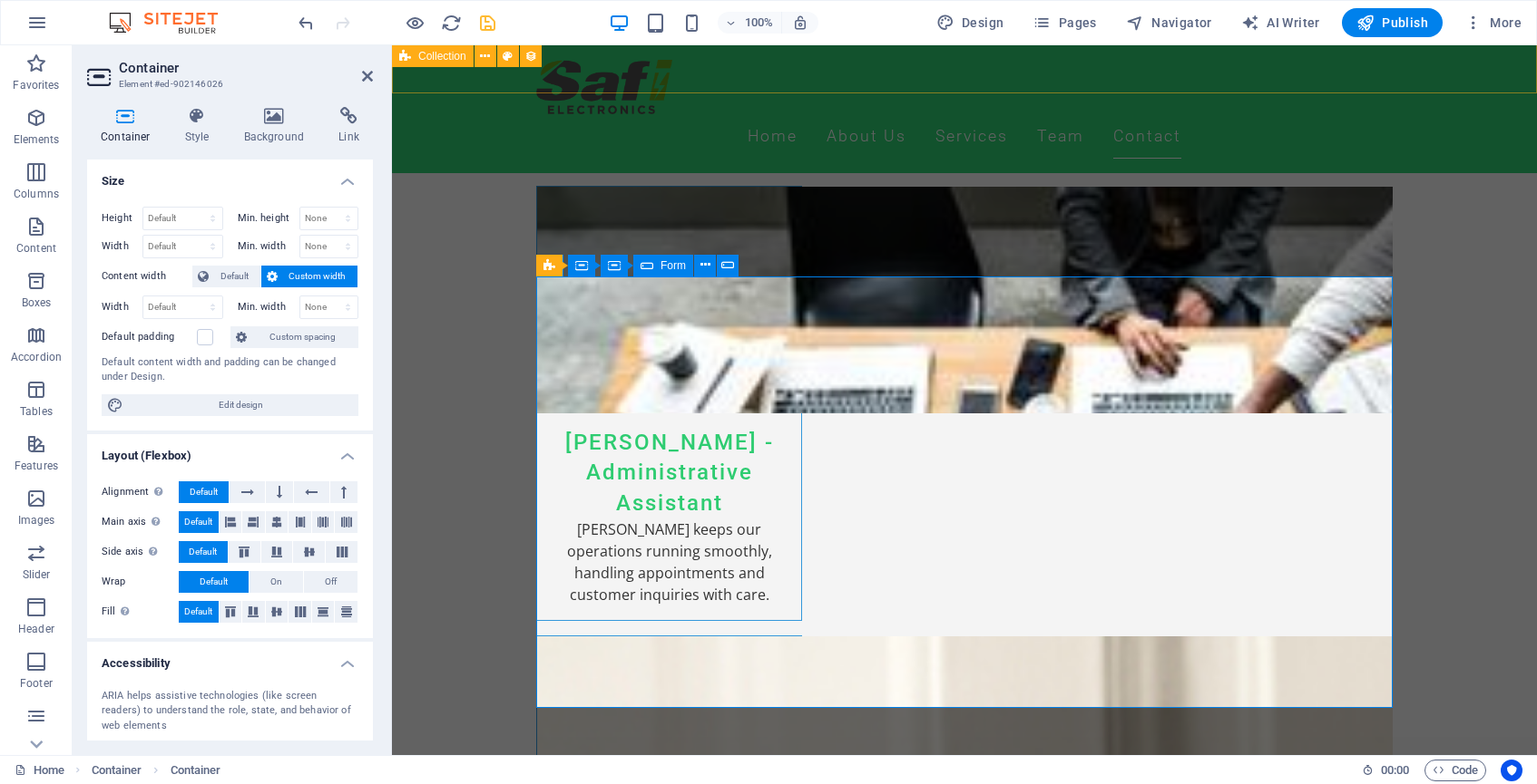
scroll to position [5237, 0]
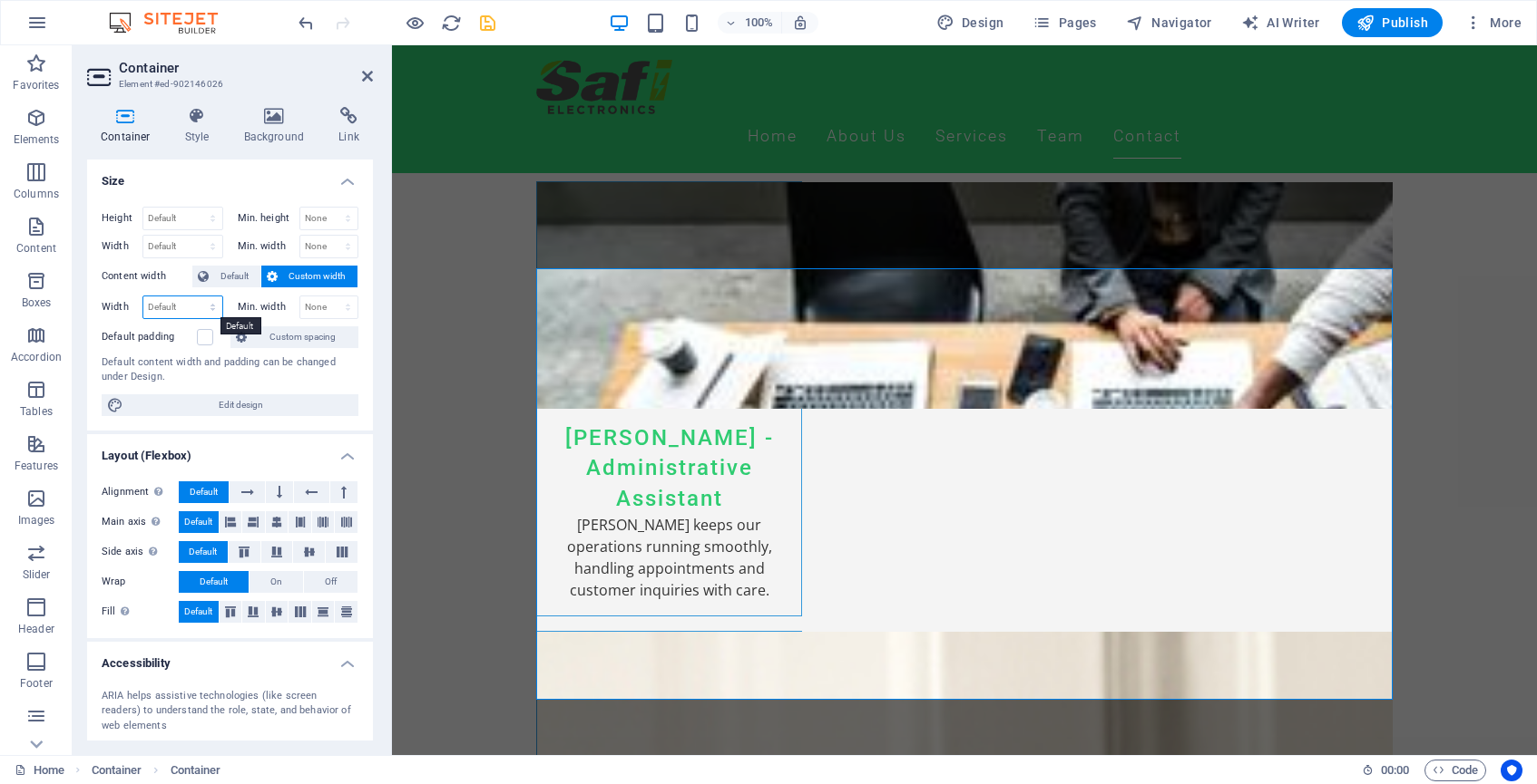
select select "px"
type input "964"
select select "upifa2c8oks"
select select "px"
click at [175, 308] on input "944" at bounding box center [183, 307] width 79 height 22
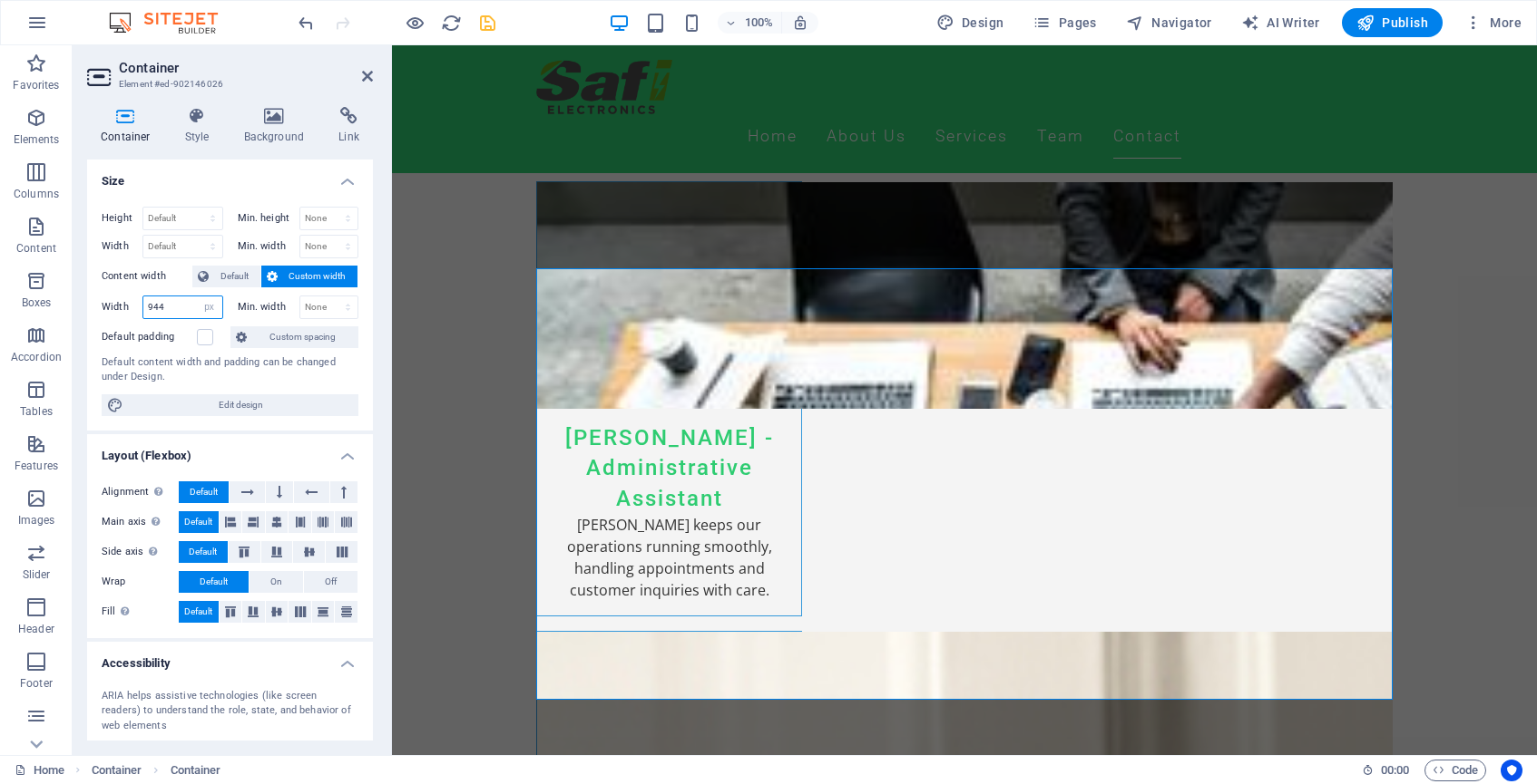
drag, startPoint x: 175, startPoint y: 308, endPoint x: 122, endPoint y: 308, distance: 53.0
click at [122, 308] on div "Width 944 Default px rem % em vh vw" at bounding box center [162, 307] width 122 height 23
type input "1200"
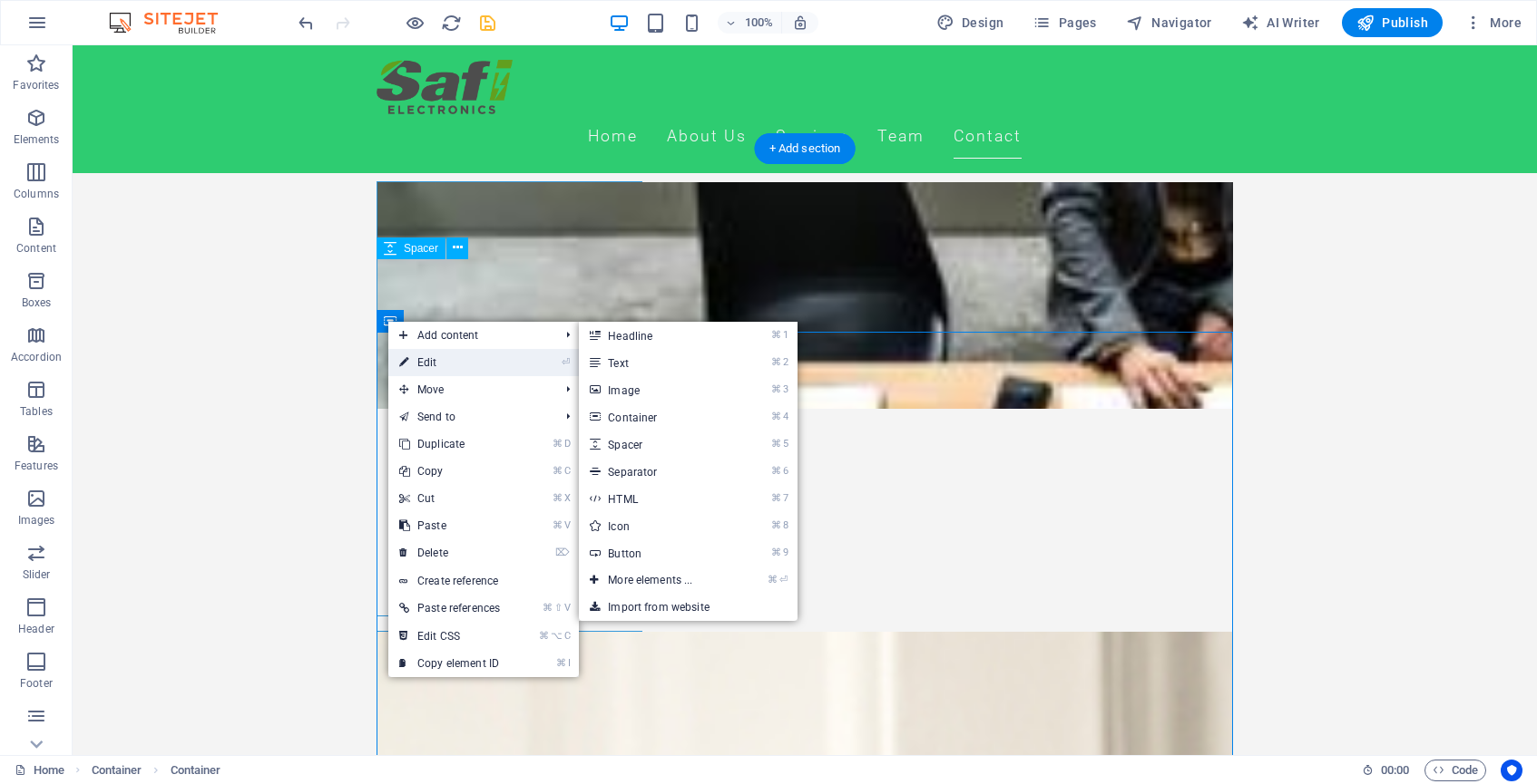
click at [420, 352] on link "⏎ Edit" at bounding box center [449, 363] width 123 height 27
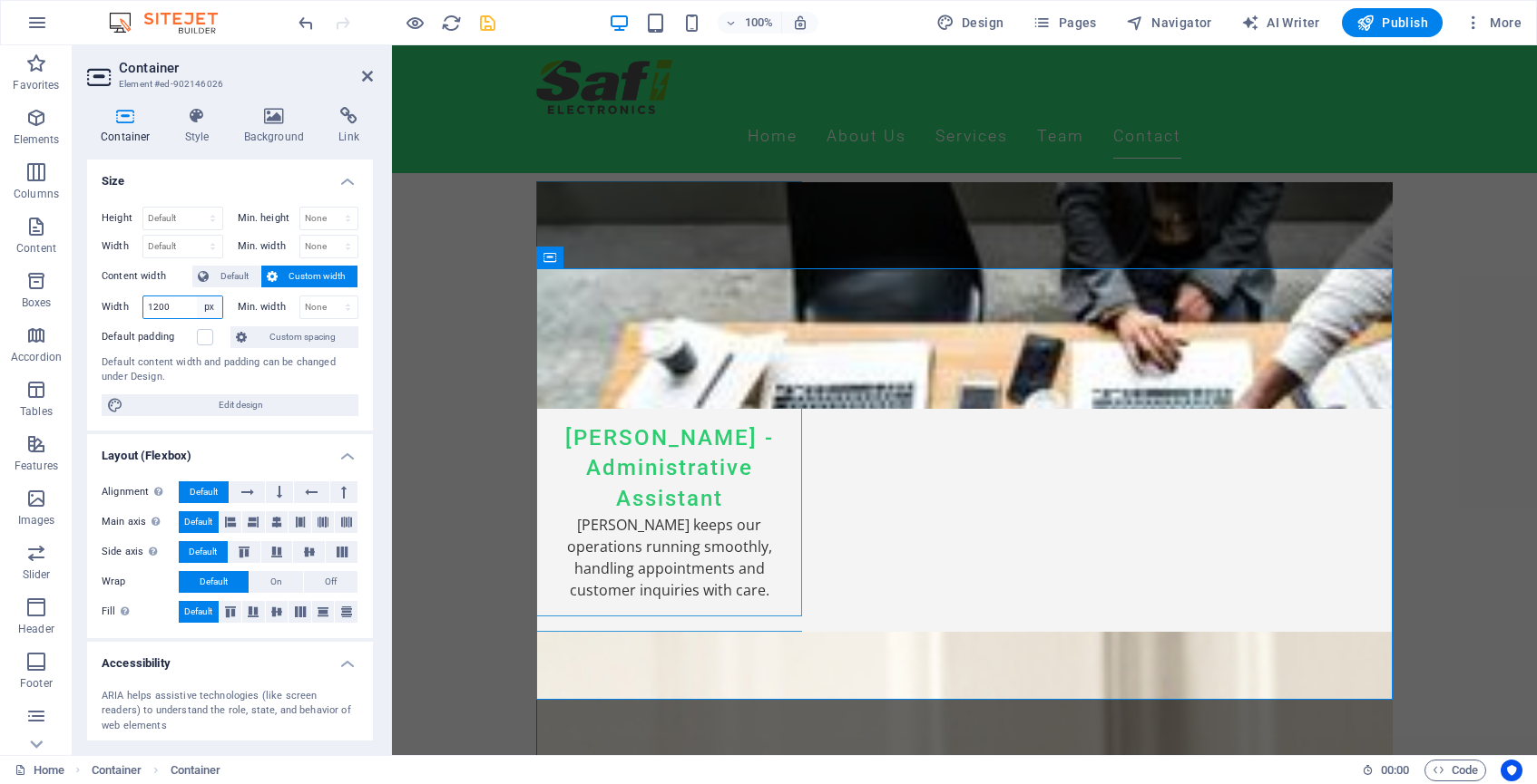
select select "upifa2c8oks"
select select "DISABLED_OPTION_VALUE"
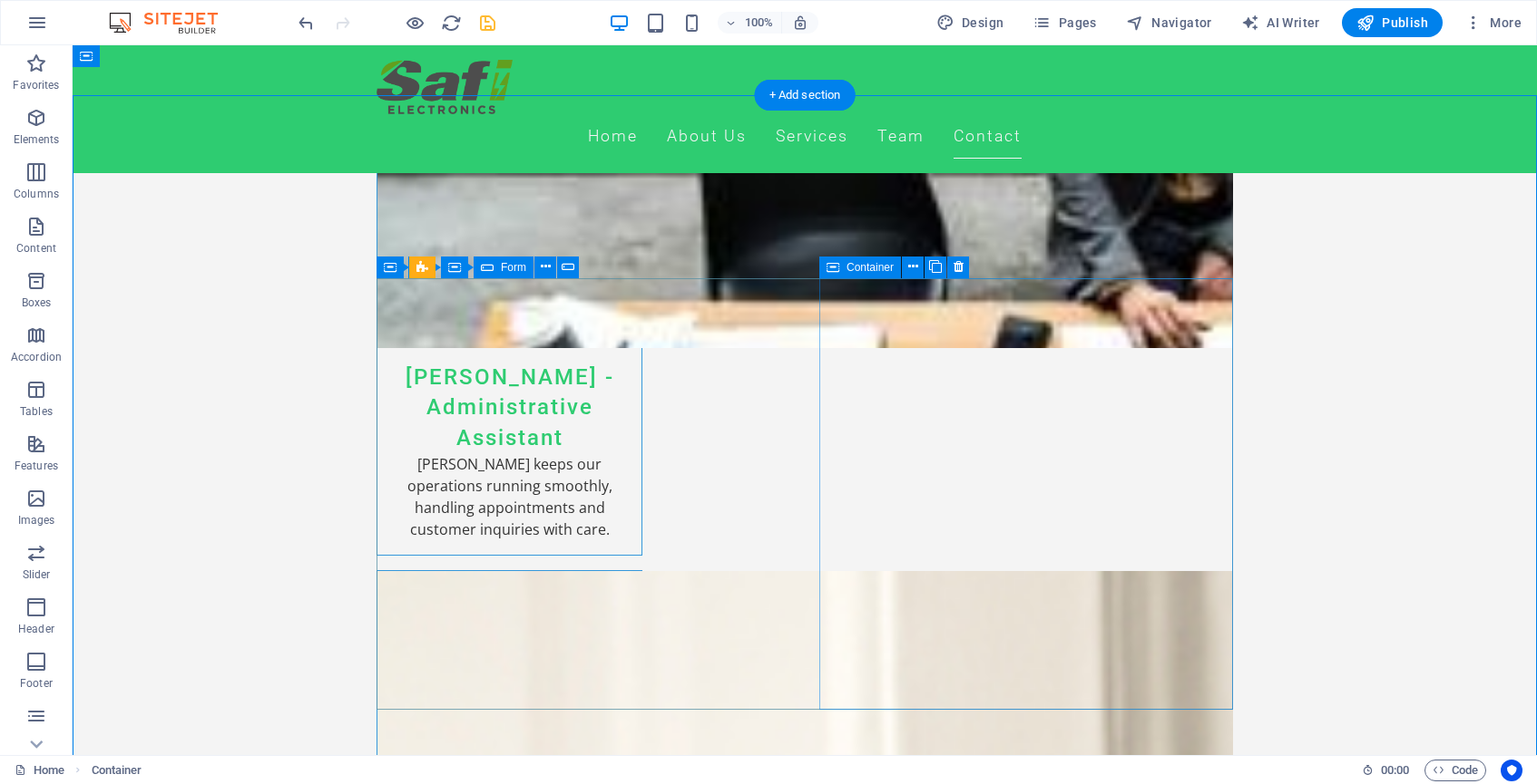
scroll to position [5290, 0]
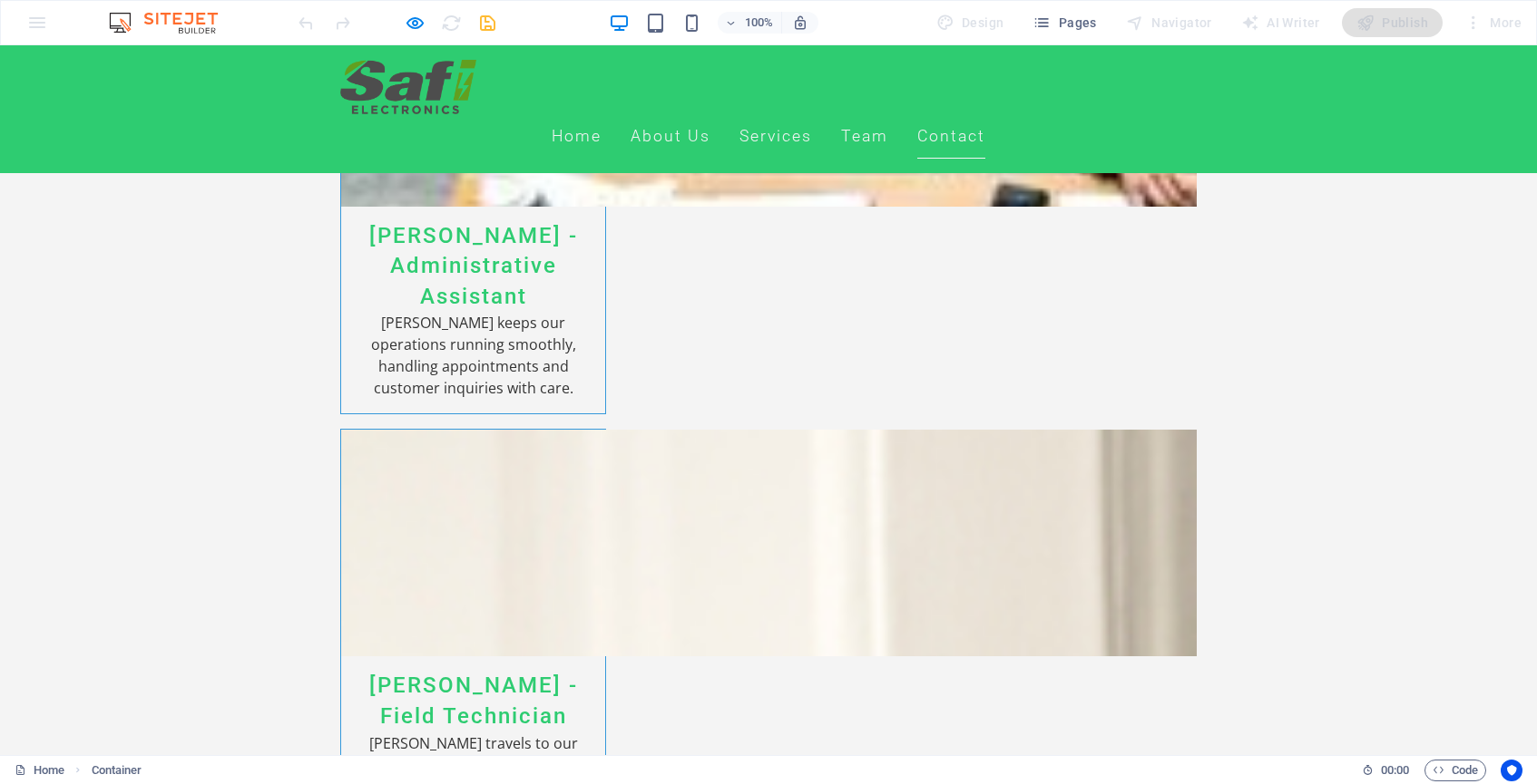
scroll to position [5312, 0]
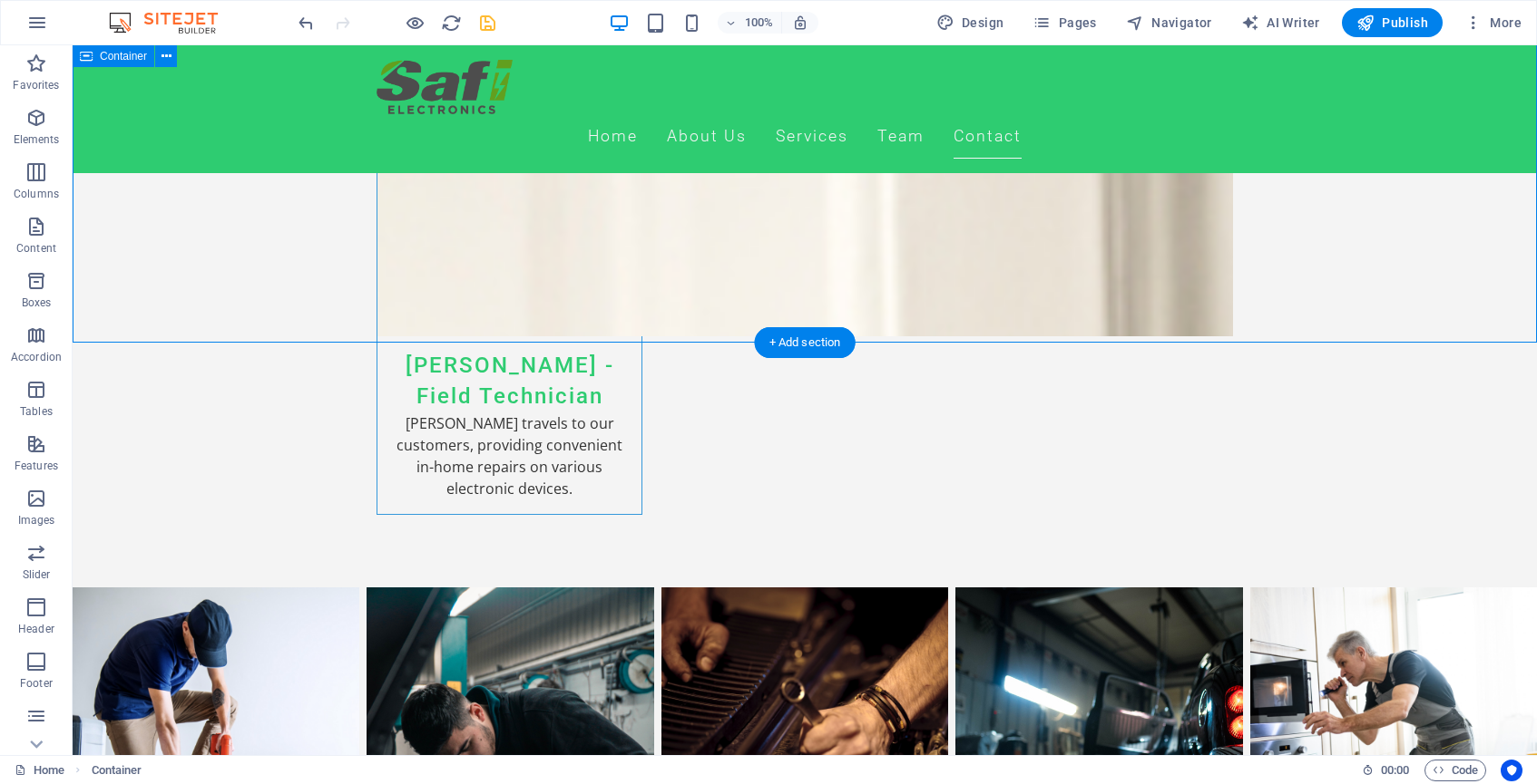
scroll to position [5781, 0]
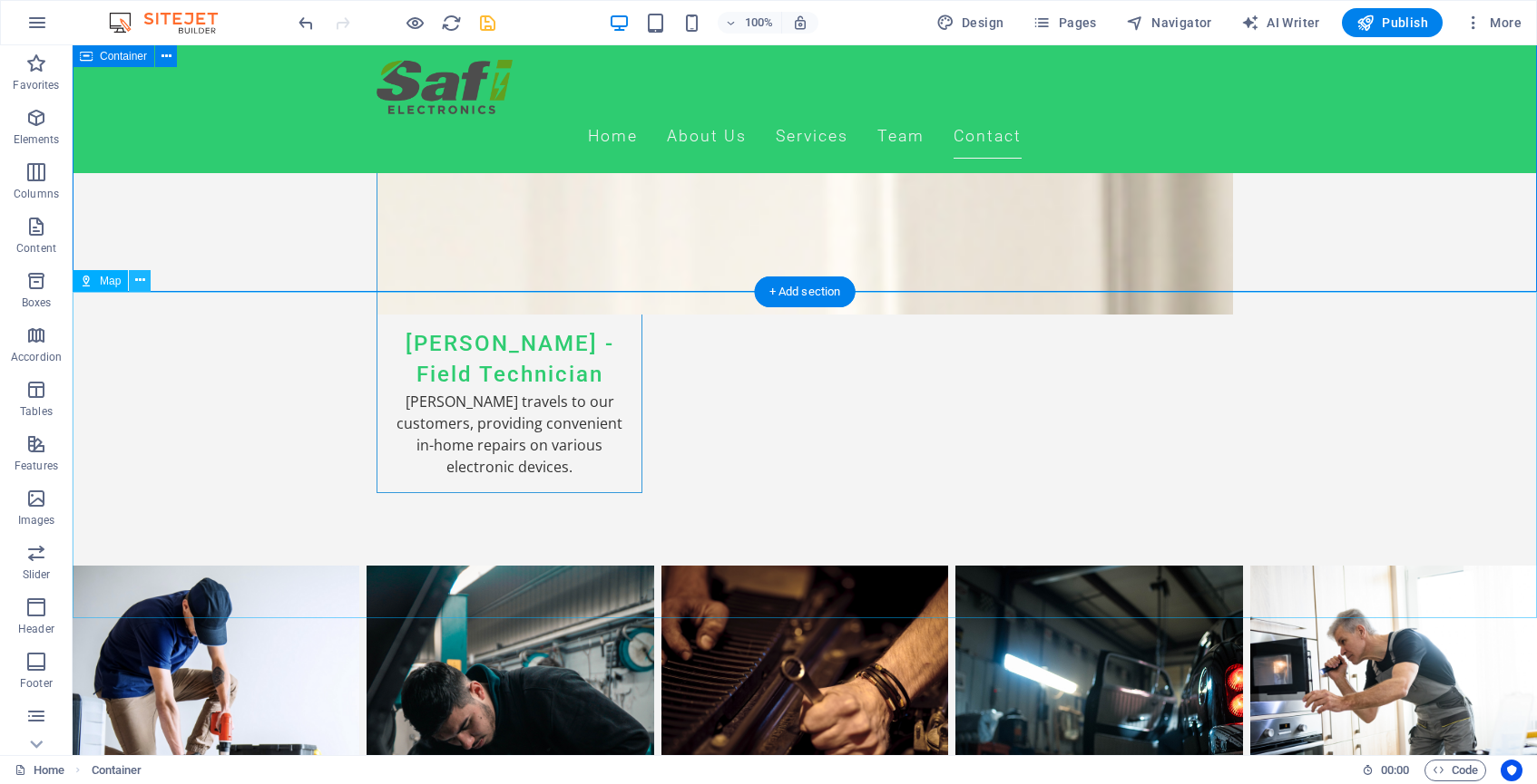
click at [137, 282] on icon at bounding box center [140, 281] width 10 height 19
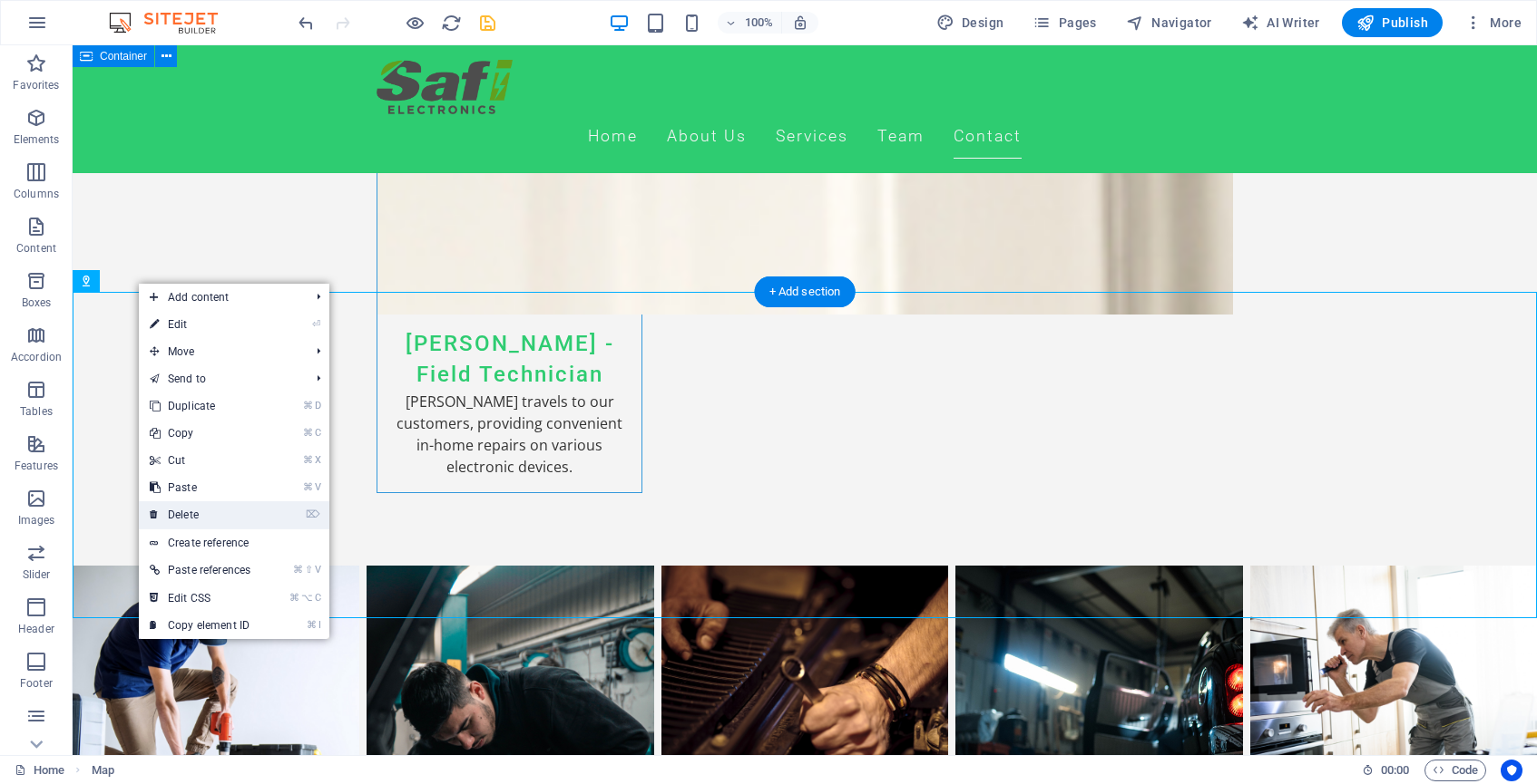
click at [202, 510] on link "⌦ Delete" at bounding box center [200, 515] width 123 height 27
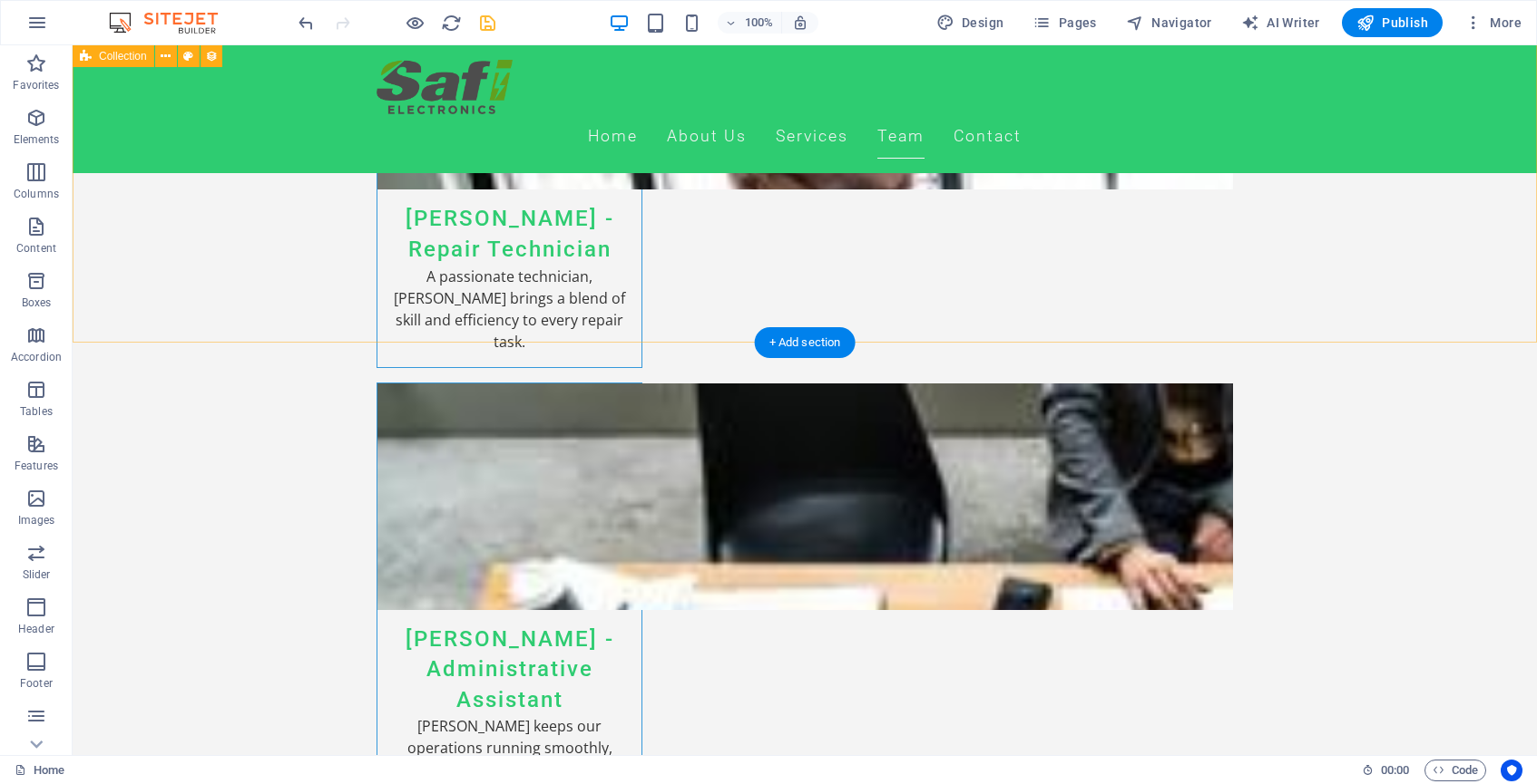
scroll to position [5030, 0]
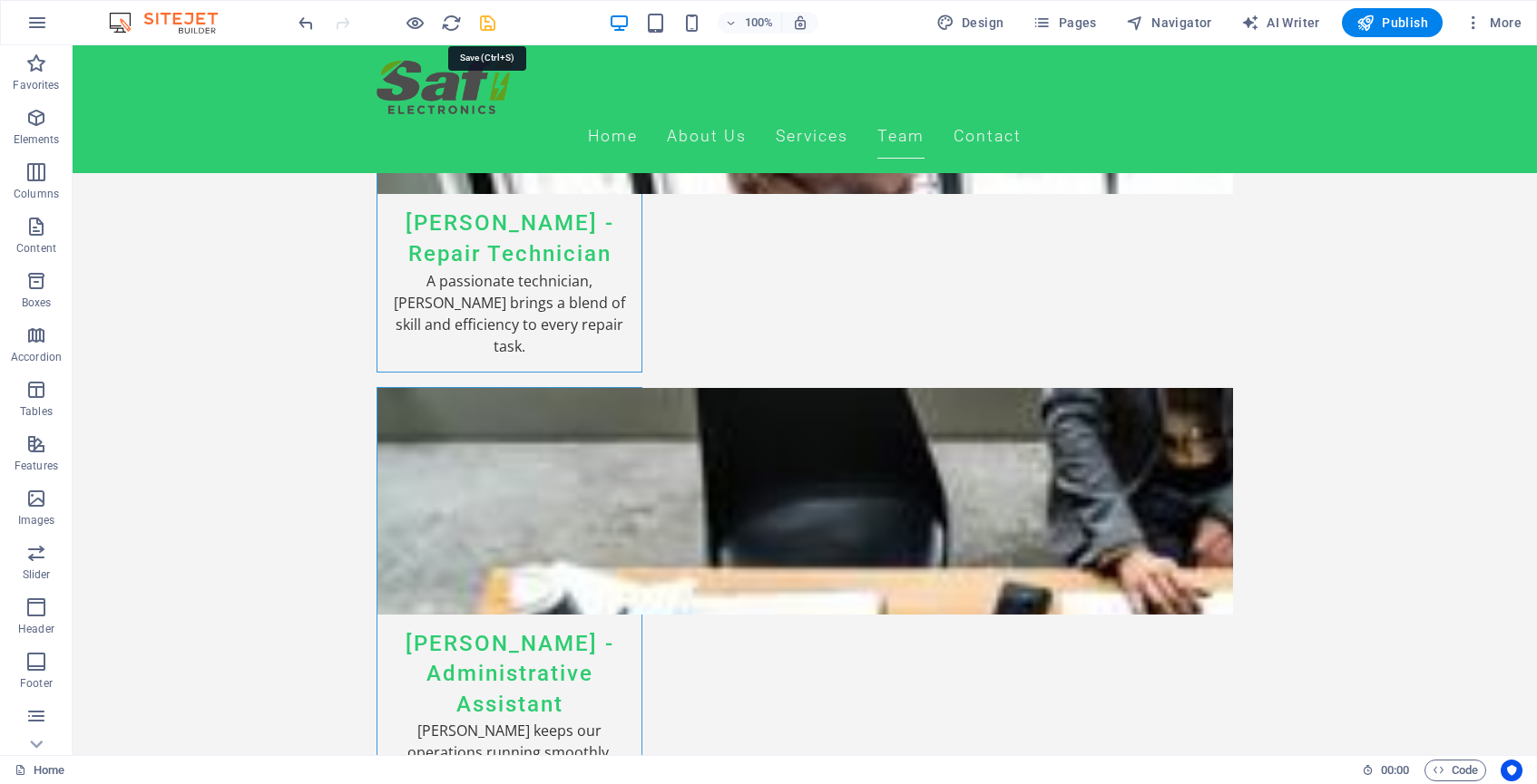
click at [488, 14] on icon "save" at bounding box center [488, 23] width 21 height 21
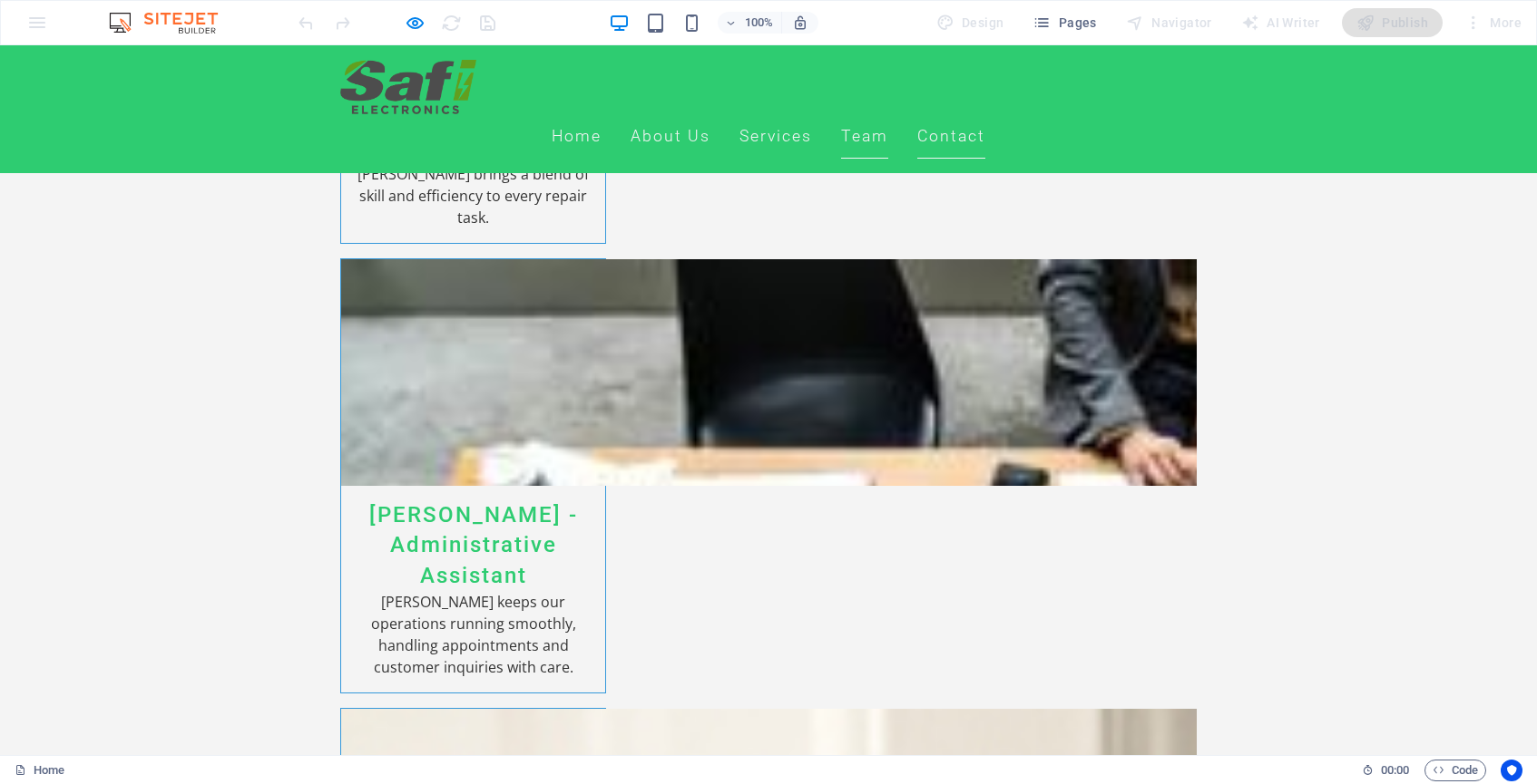
click at [985, 114] on link "Contact" at bounding box center [952, 136] width 68 height 45
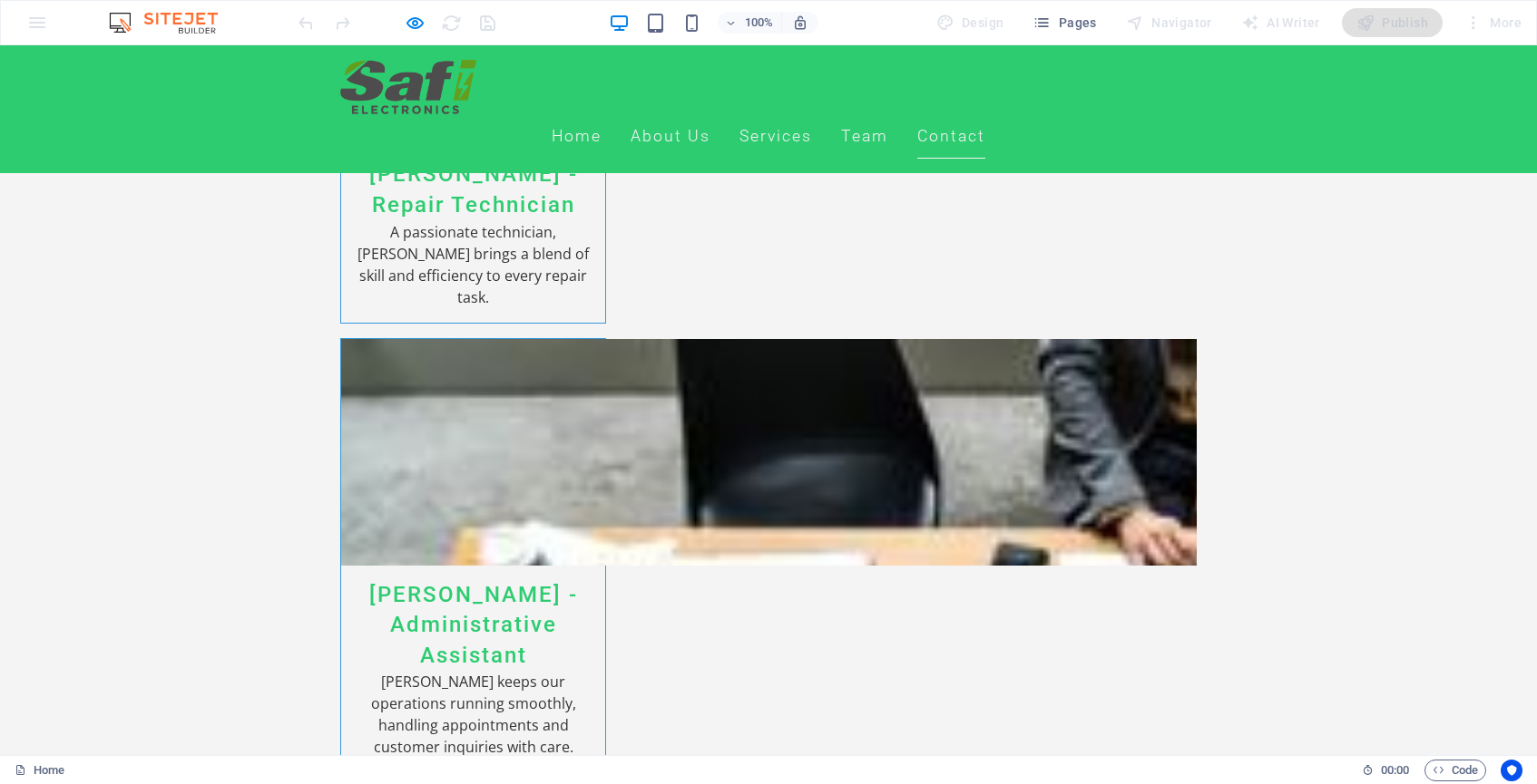
scroll to position [4942, 0]
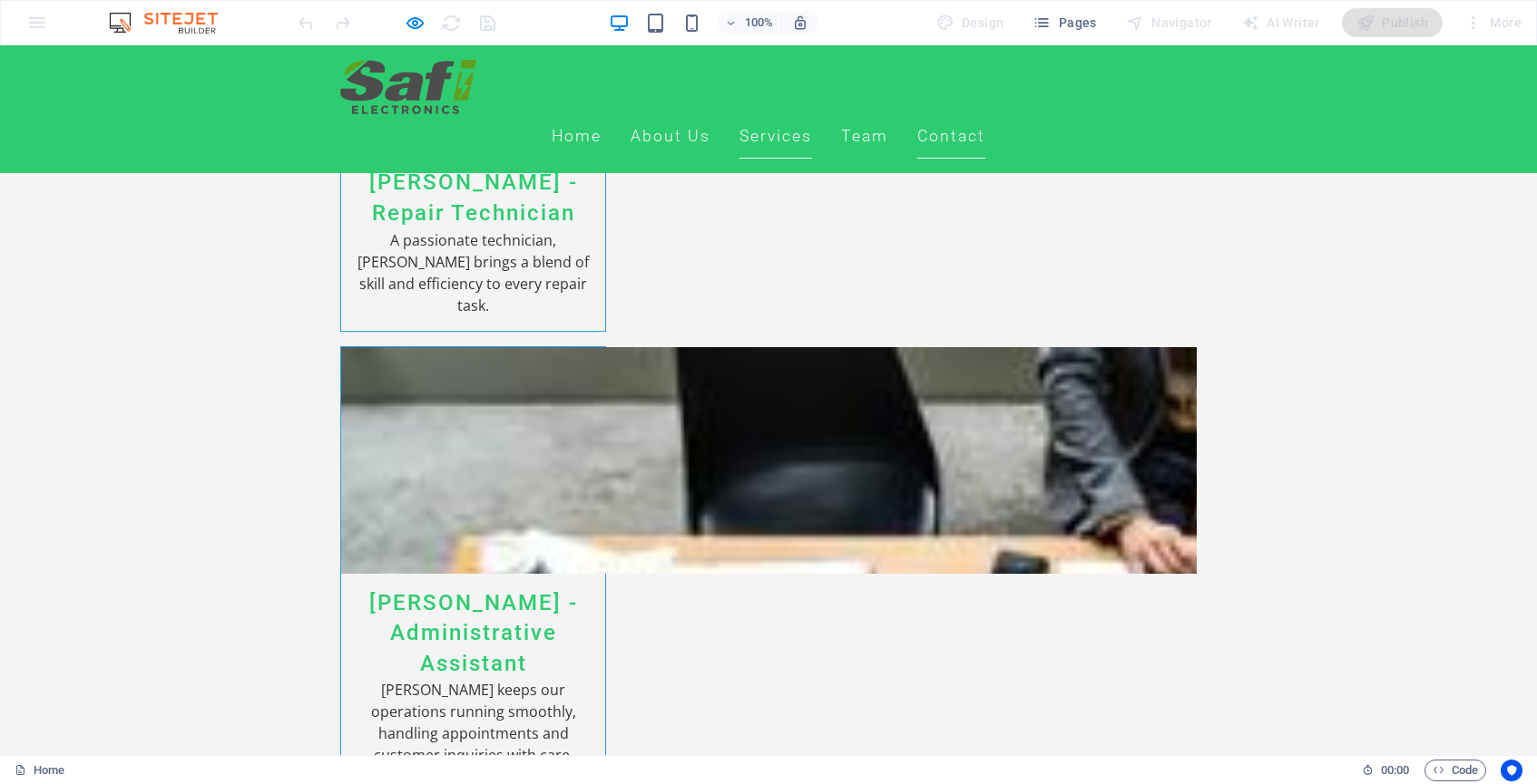
click at [812, 114] on link "Services" at bounding box center [776, 136] width 72 height 45
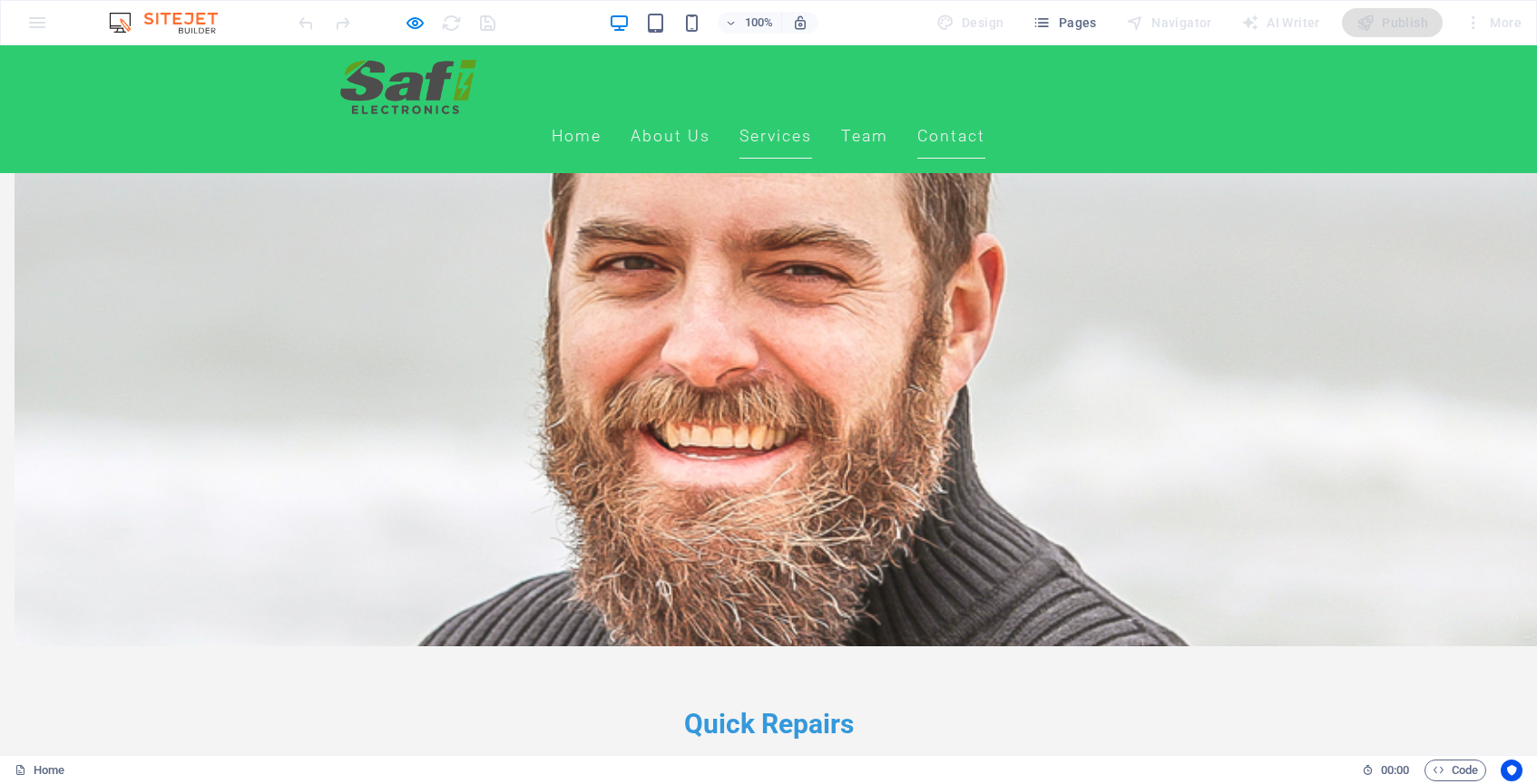
click at [985, 114] on link "Contact" at bounding box center [952, 136] width 68 height 45
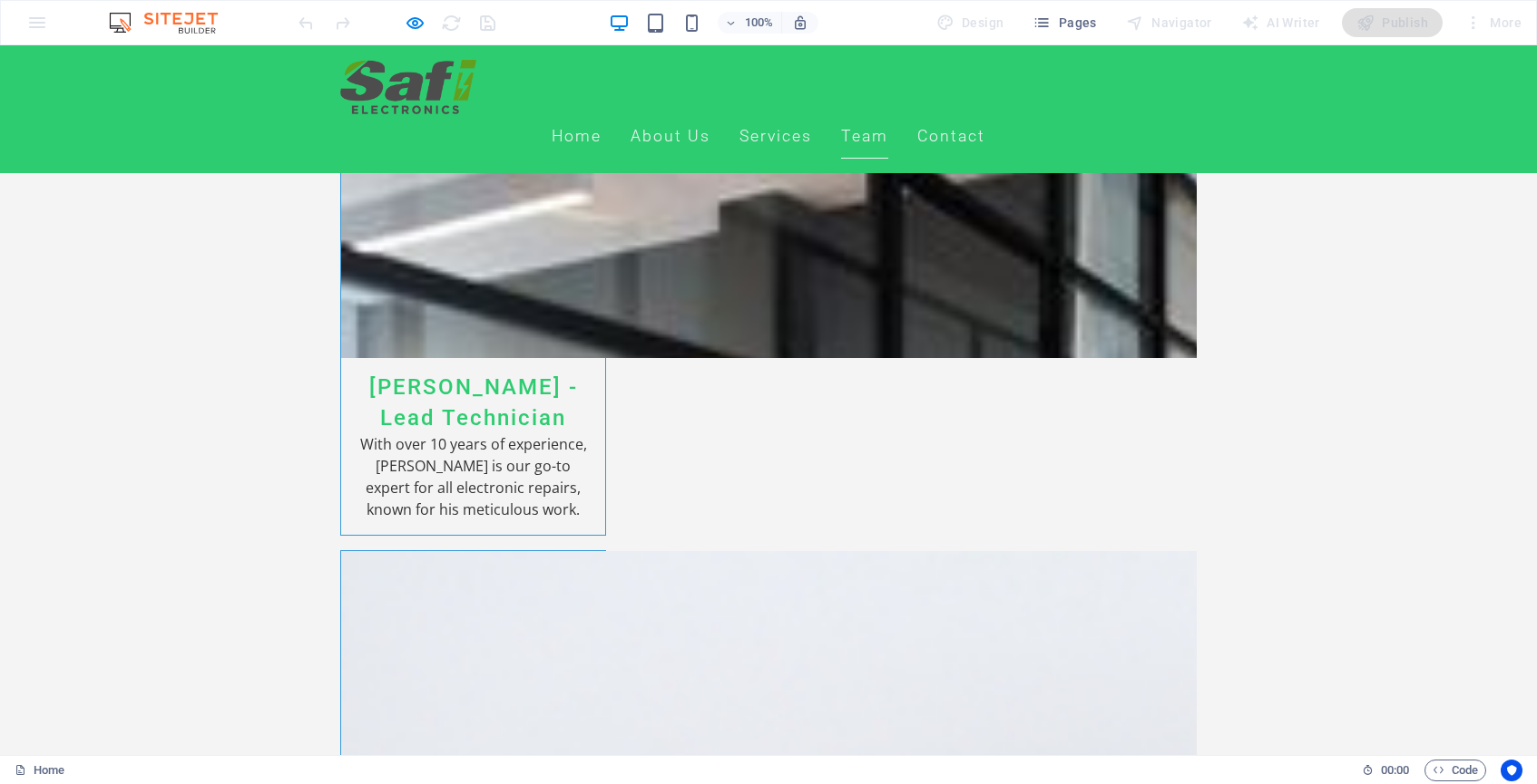
scroll to position [3448, 0]
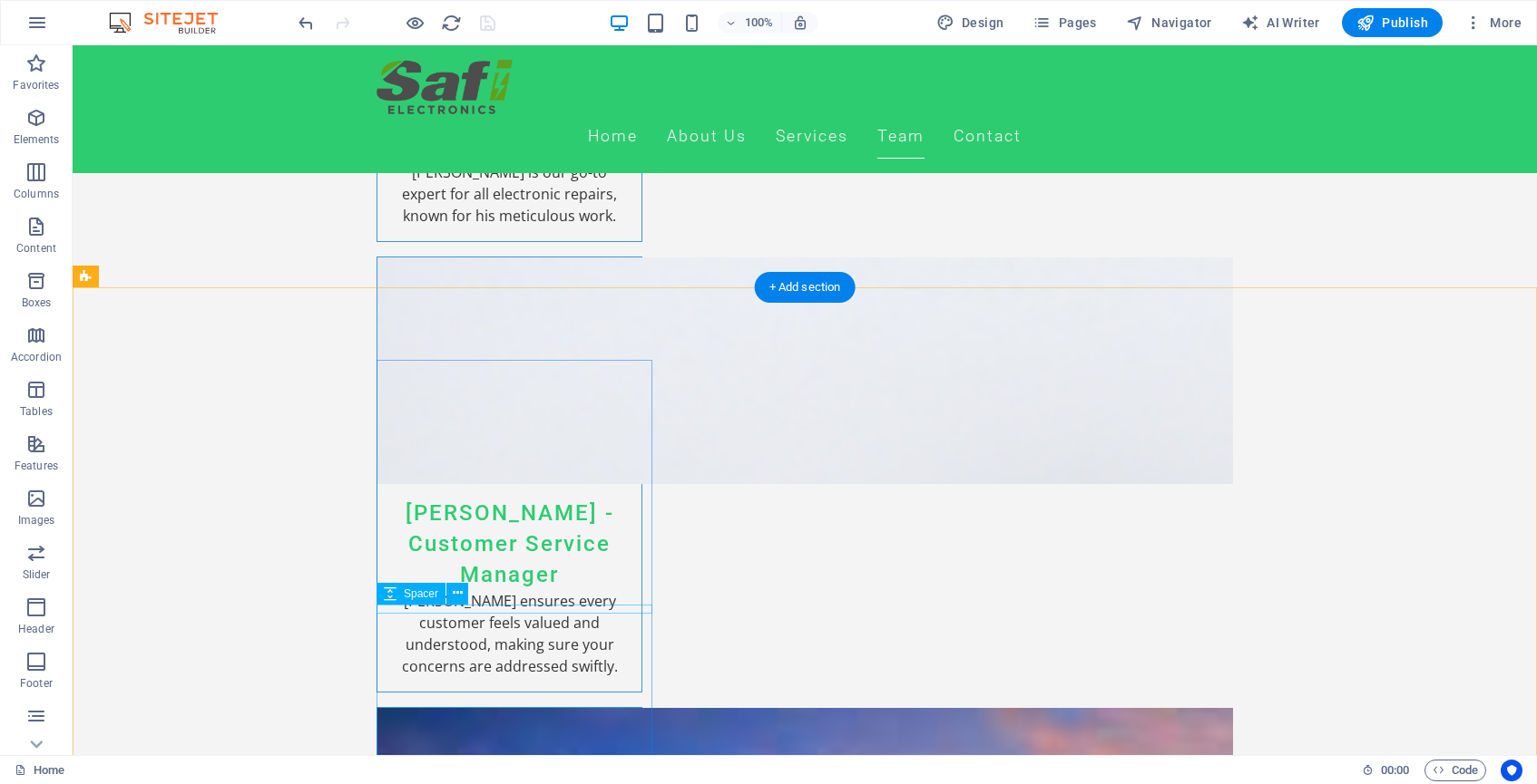
scroll to position [3862, 0]
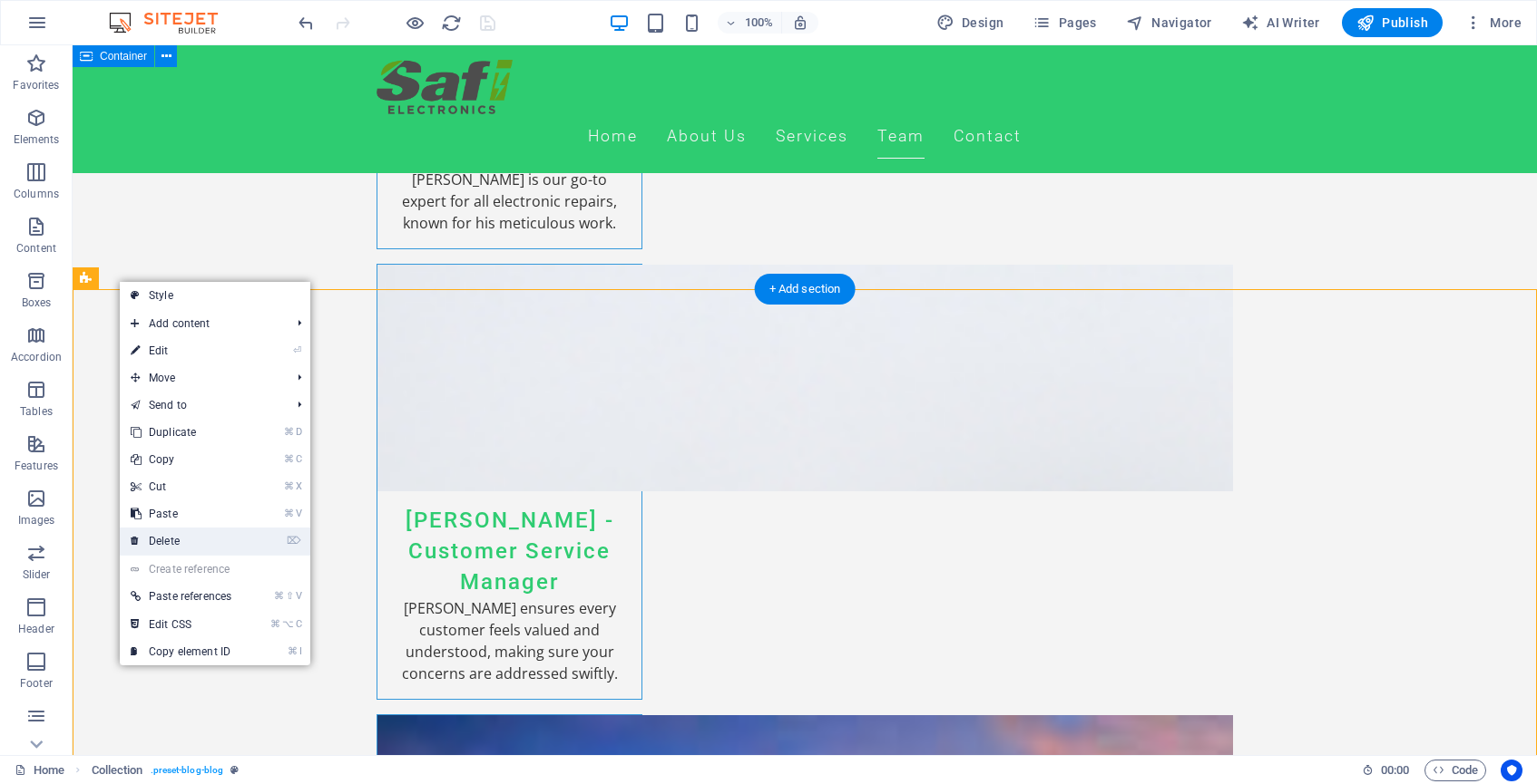
click at [178, 534] on link "⌦ Delete" at bounding box center [181, 542] width 123 height 27
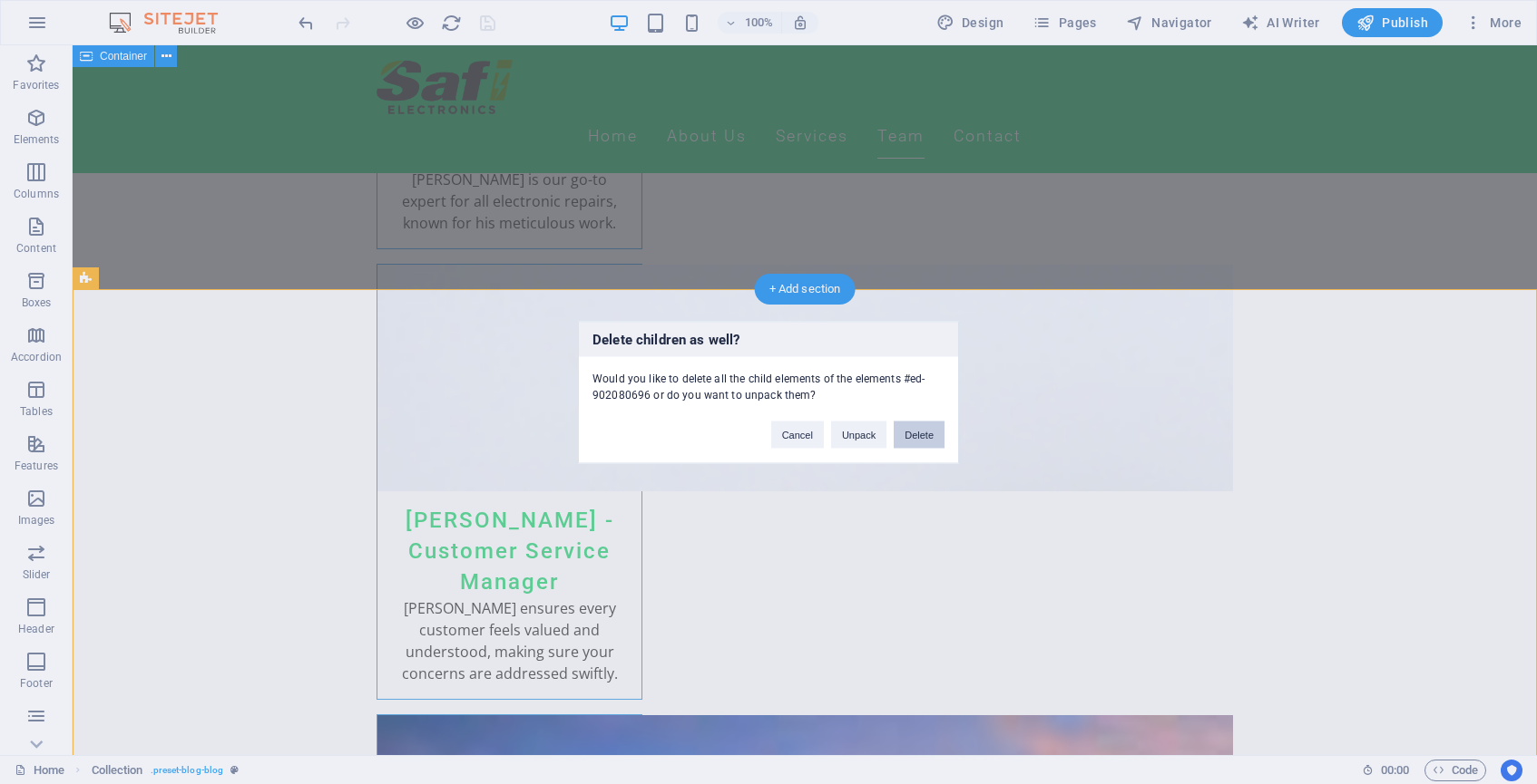
click at [920, 435] on button "Delete" at bounding box center [919, 434] width 51 height 27
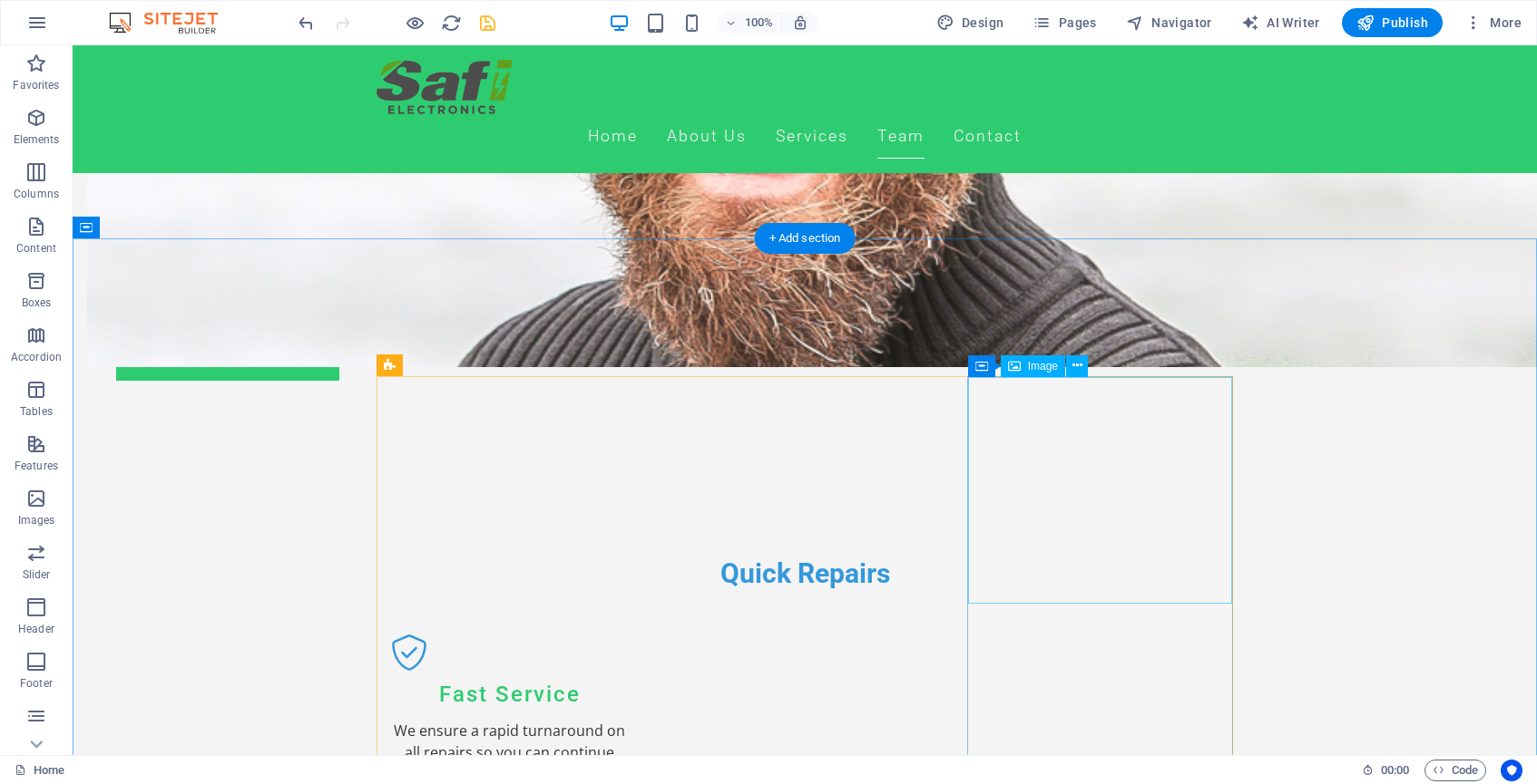
scroll to position [1471, 0]
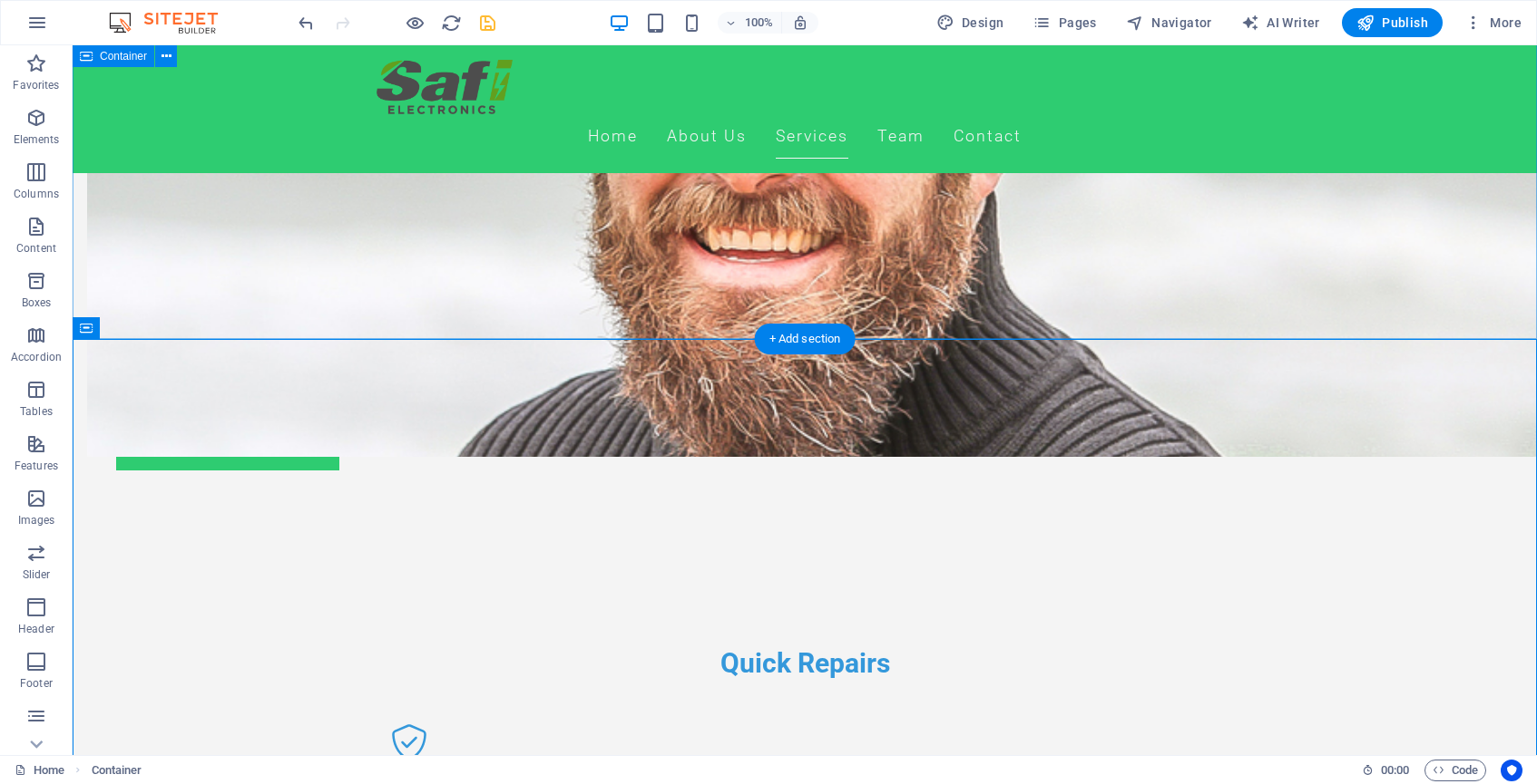
scroll to position [1375, 0]
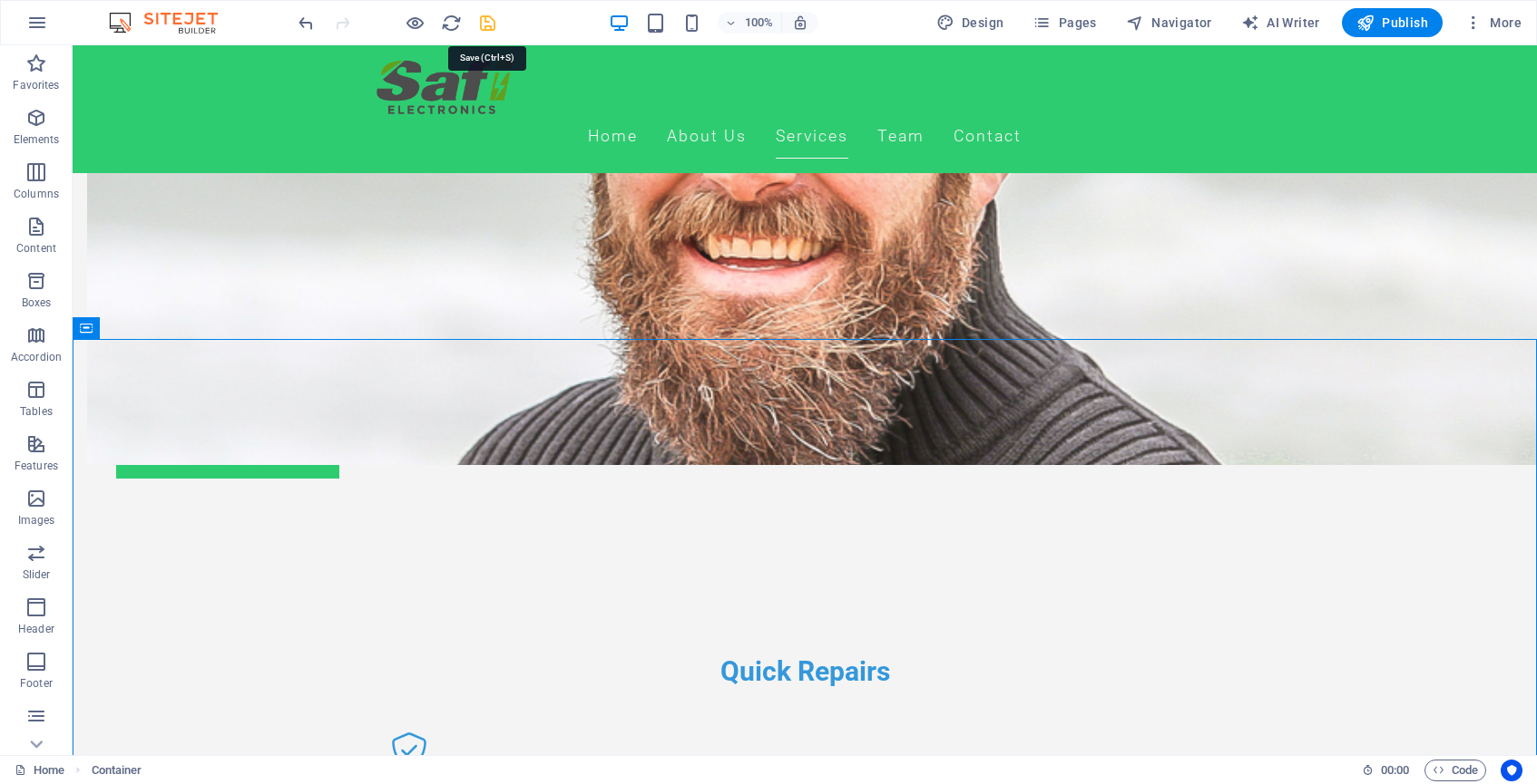
click at [491, 21] on icon "save" at bounding box center [488, 23] width 21 height 21
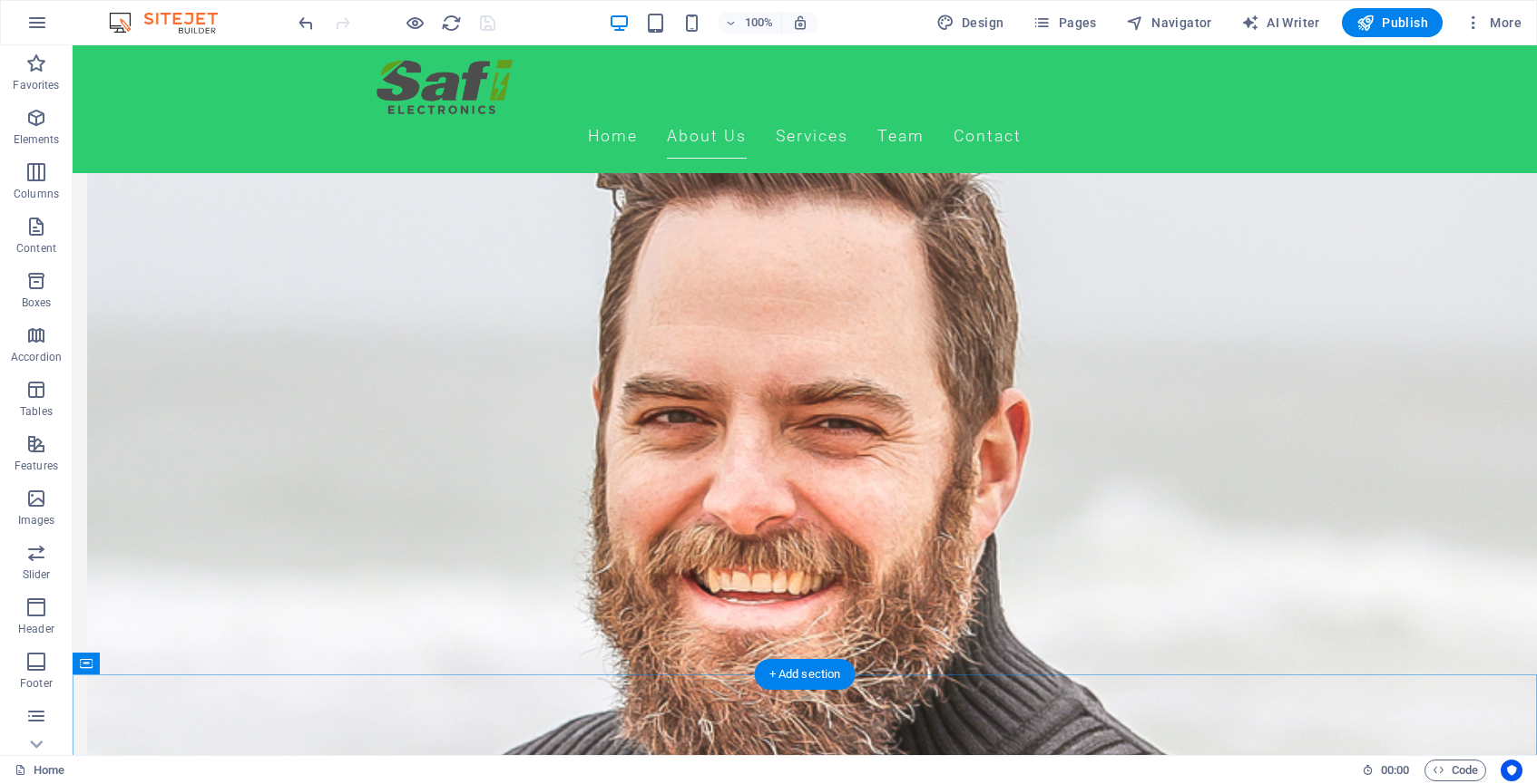
scroll to position [1039, 0]
select select "English"
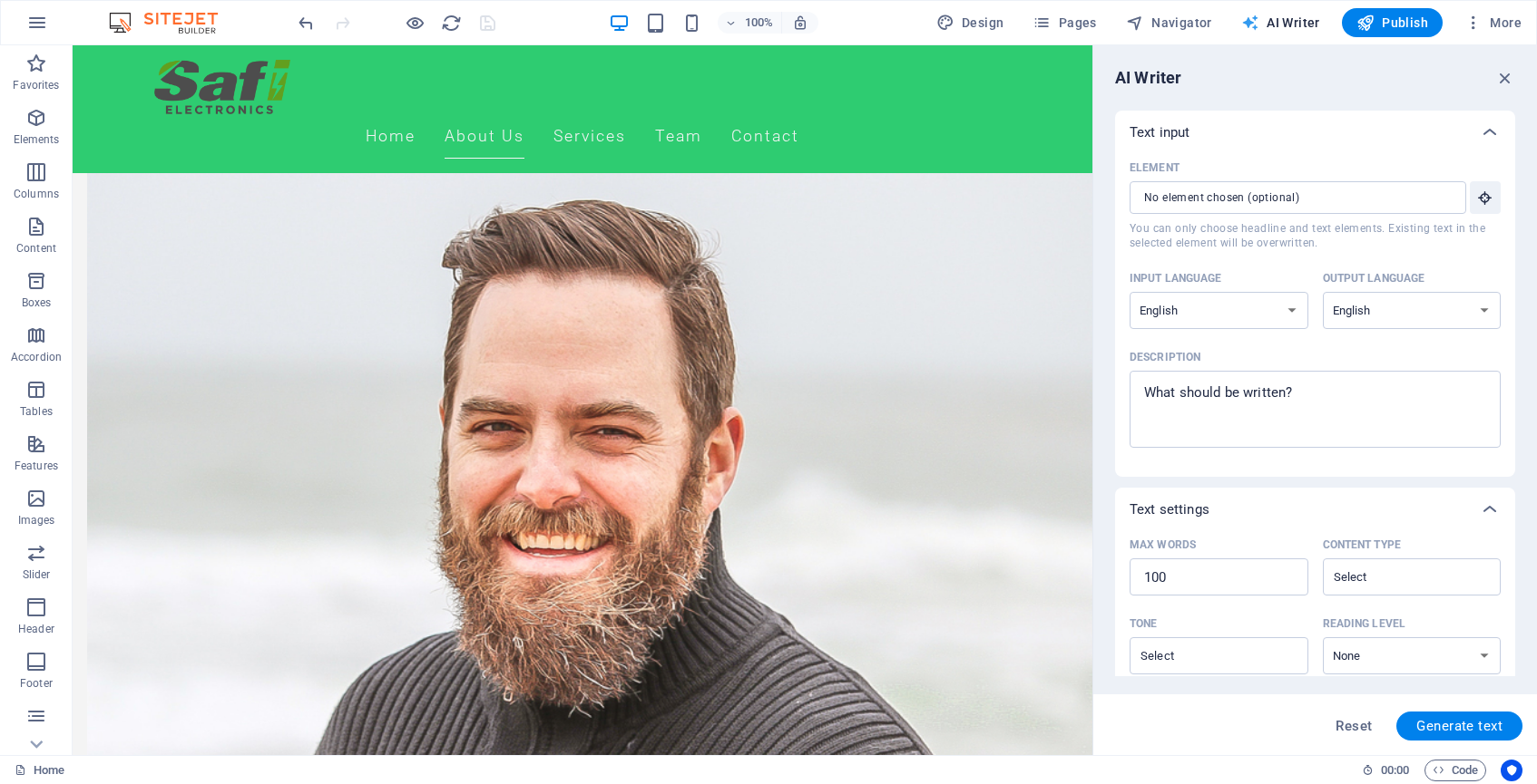
scroll to position [0, 0]
click at [1506, 79] on icon "button" at bounding box center [1505, 77] width 20 height 20
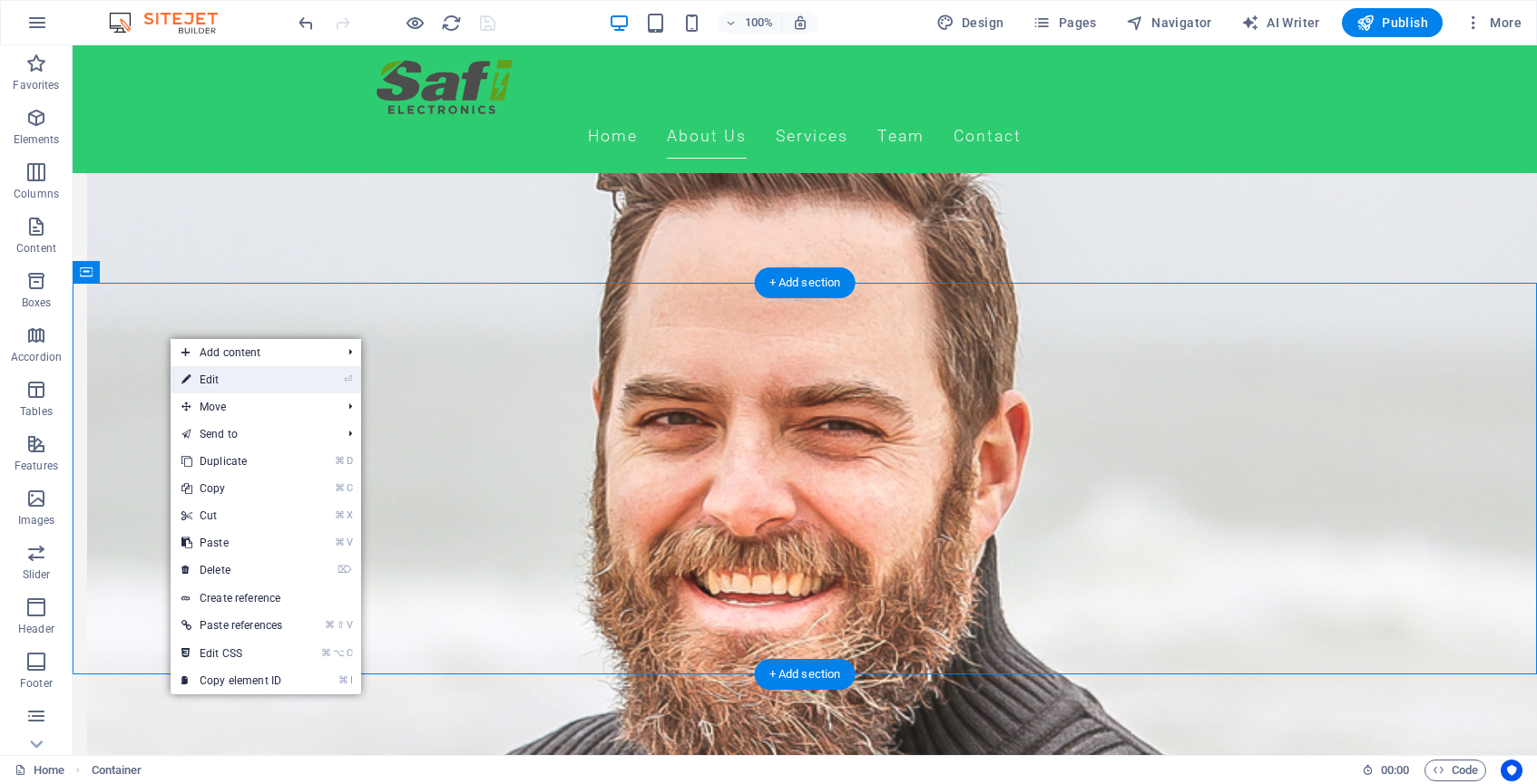
click at [206, 374] on link "⏎ Edit" at bounding box center [232, 379] width 123 height 27
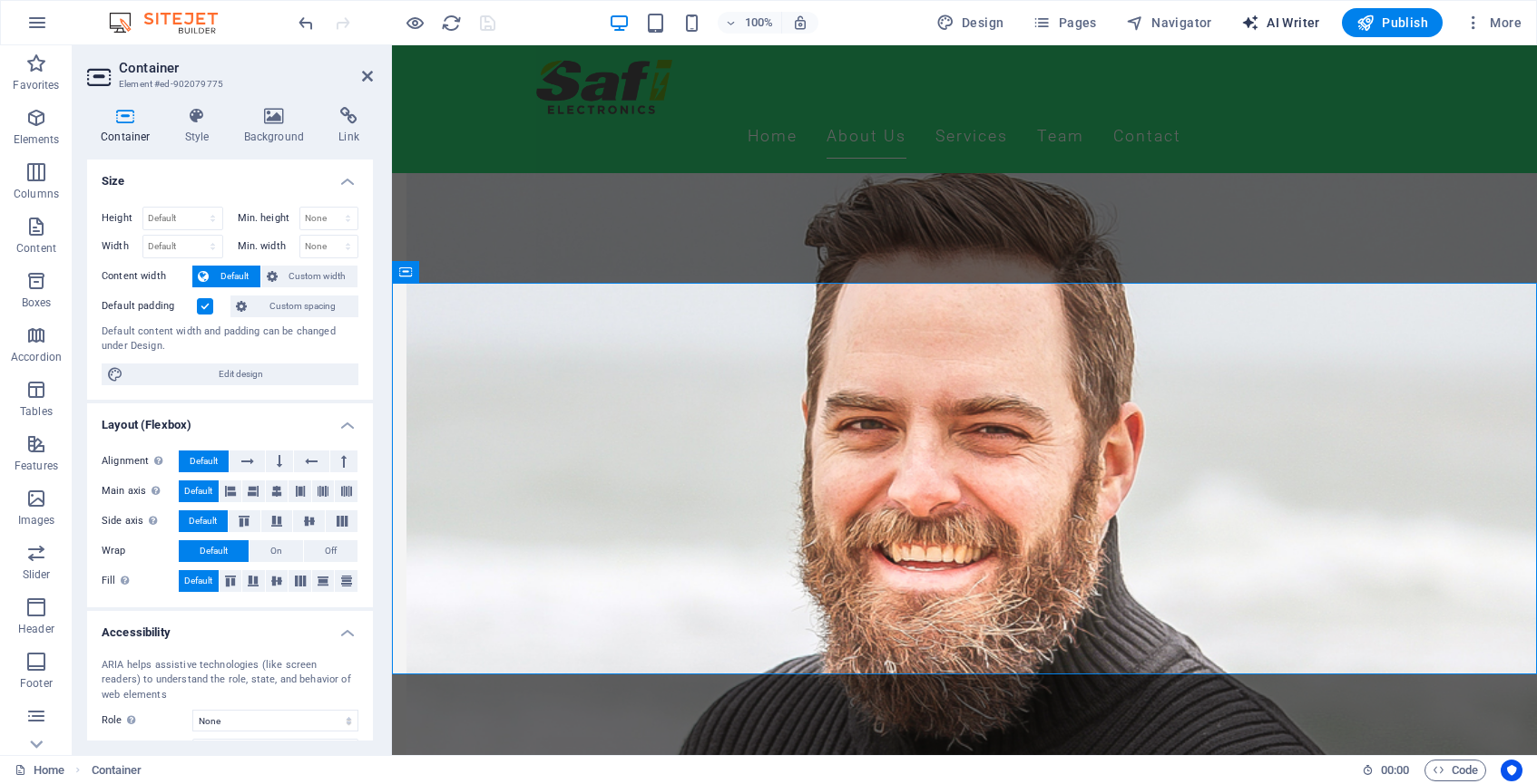
select select "English"
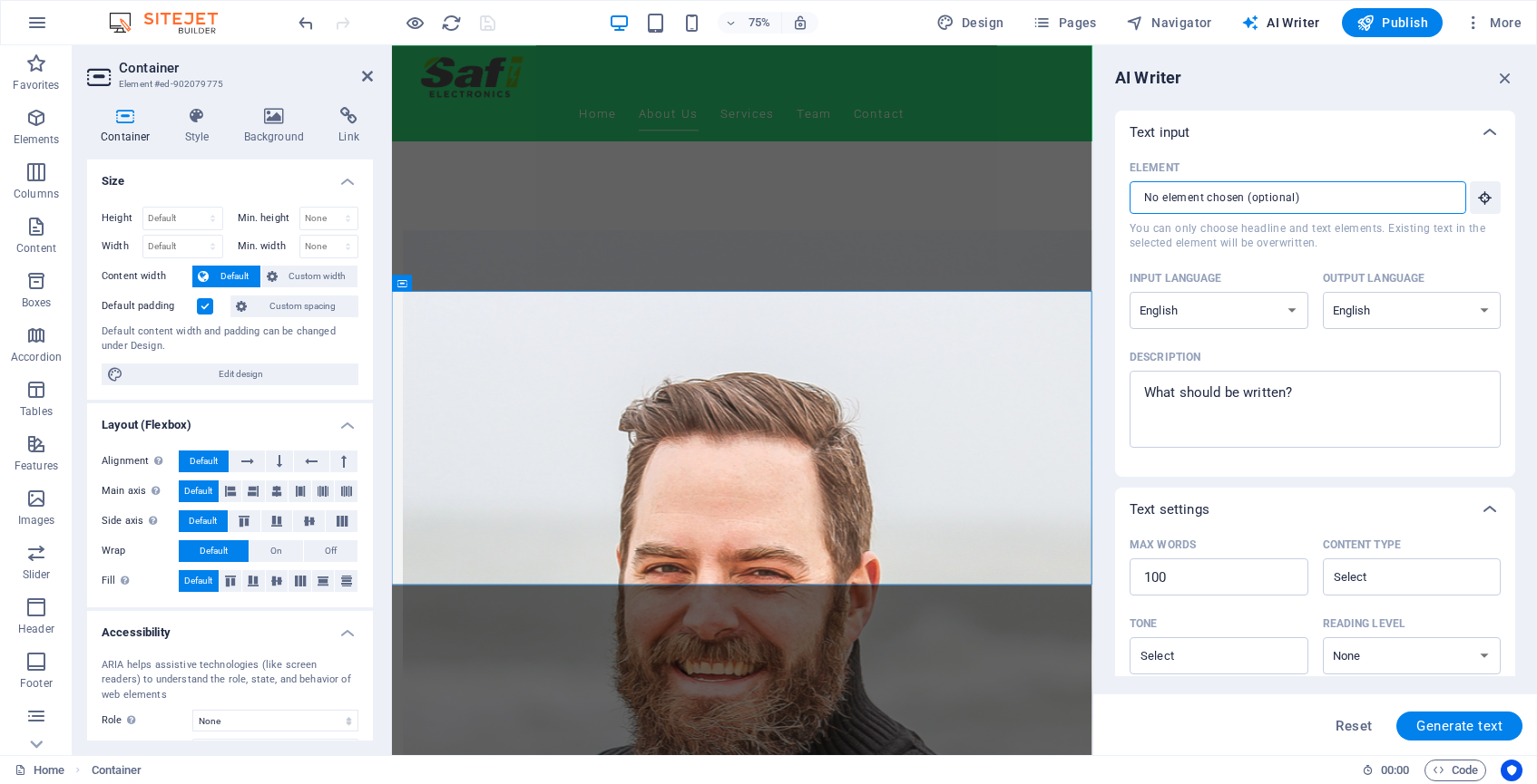
click at [1447, 201] on input "Element ​ You can only choose headline and text elements. Existing text in the …" at bounding box center [1291, 198] width 324 height 33
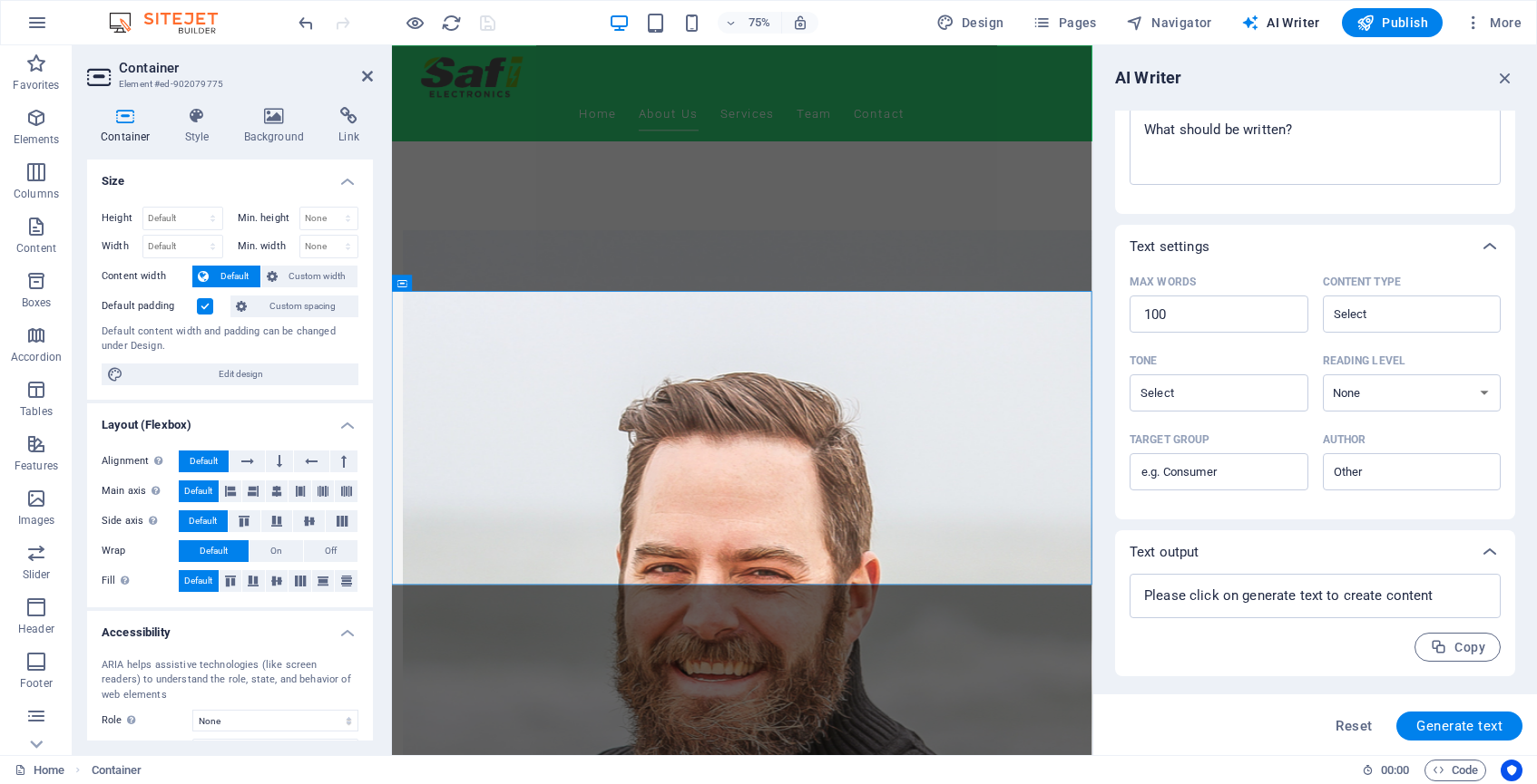
scroll to position [263, 0]
click at [1505, 81] on icon "button" at bounding box center [1505, 77] width 20 height 20
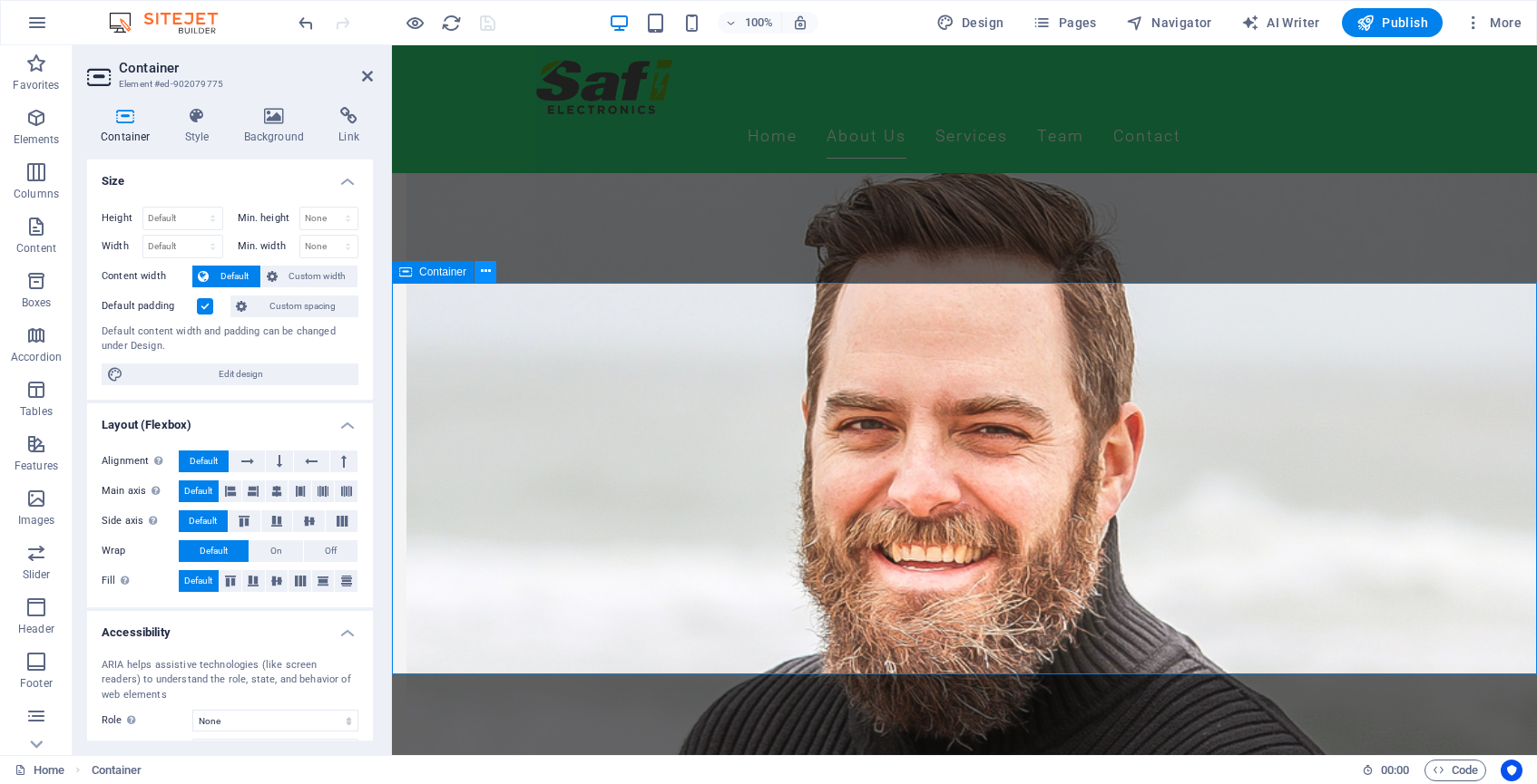
click at [488, 271] on icon at bounding box center [486, 271] width 10 height 19
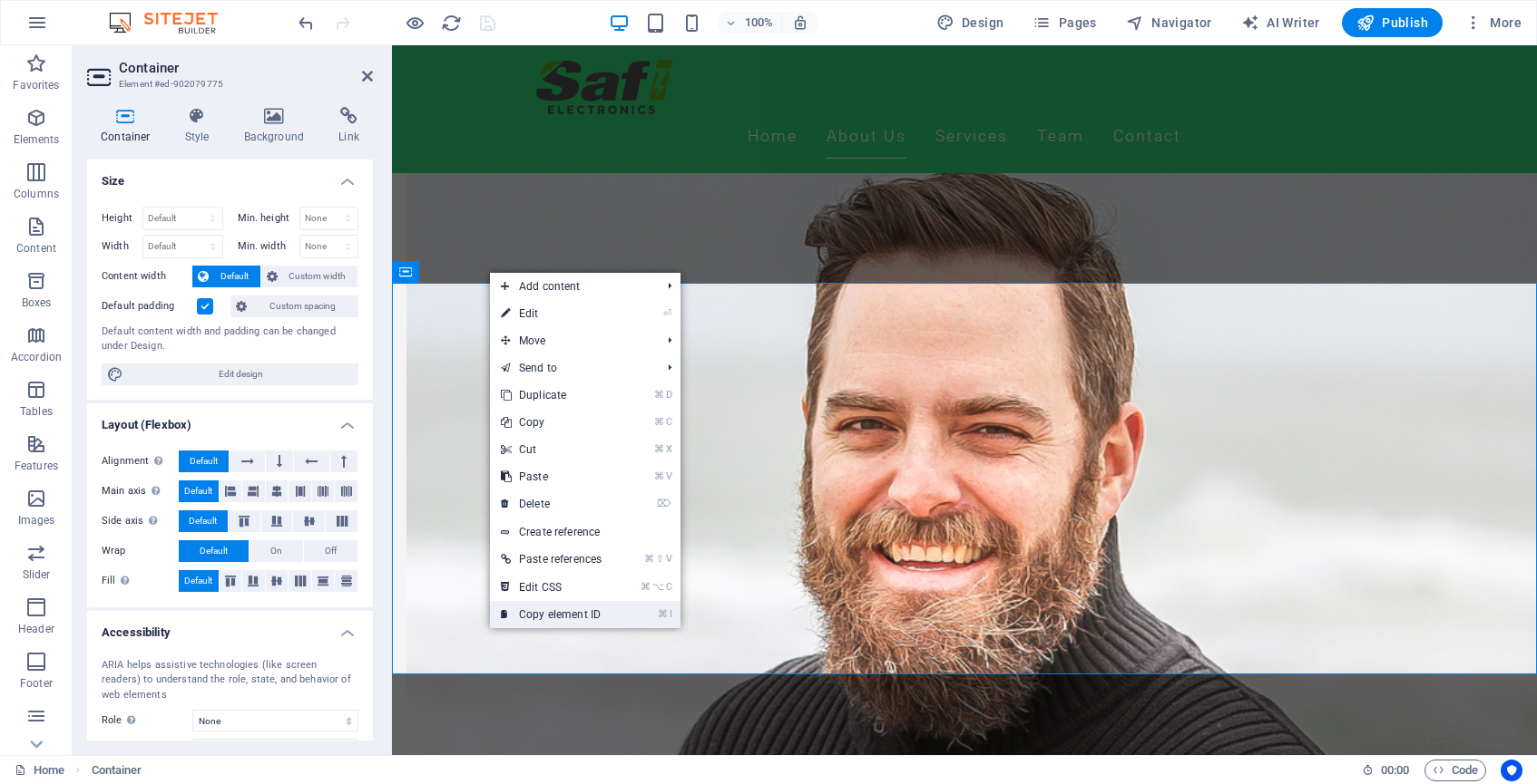
click at [577, 616] on link "⌘ I Copy element ID" at bounding box center [551, 615] width 123 height 27
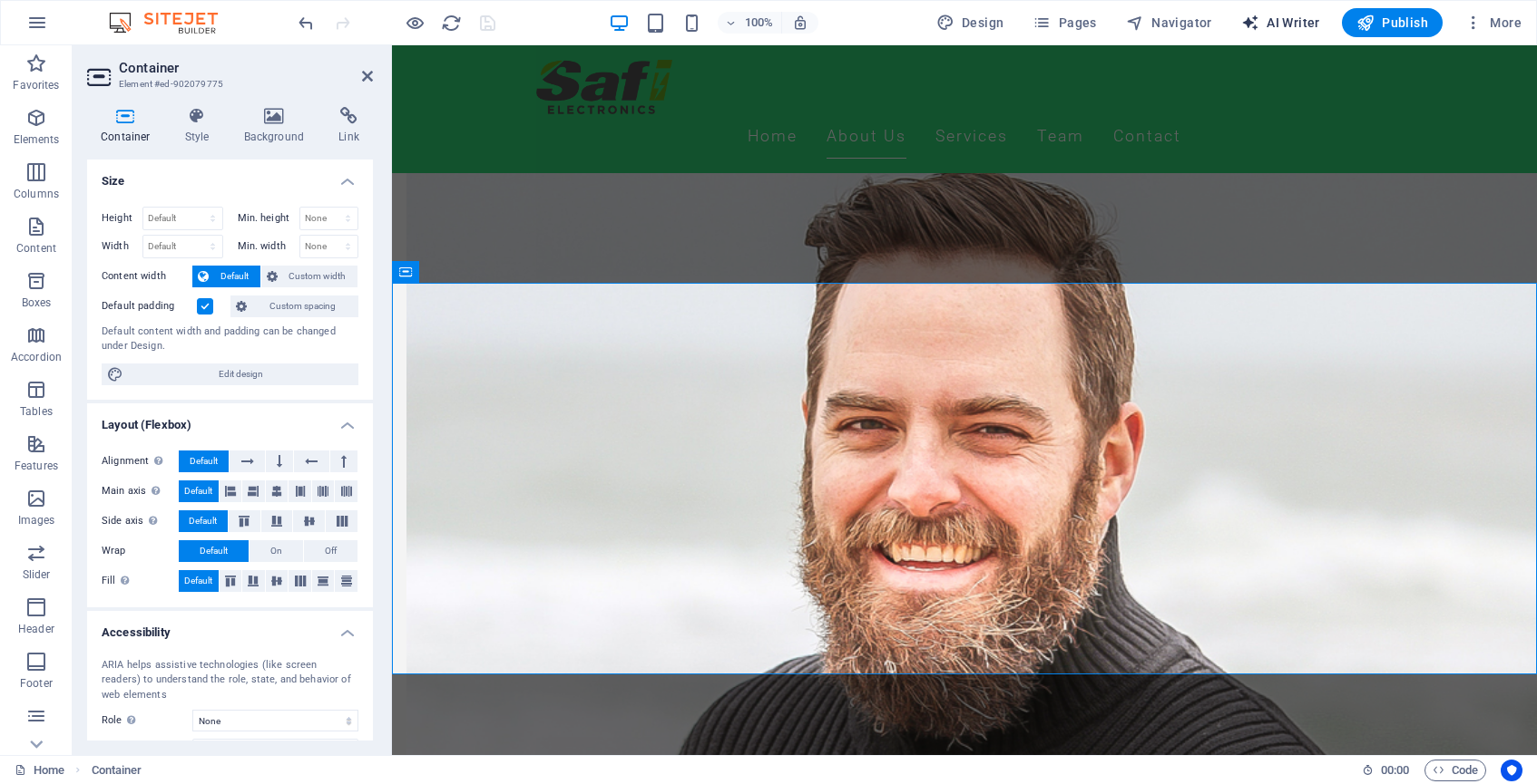
select select "English"
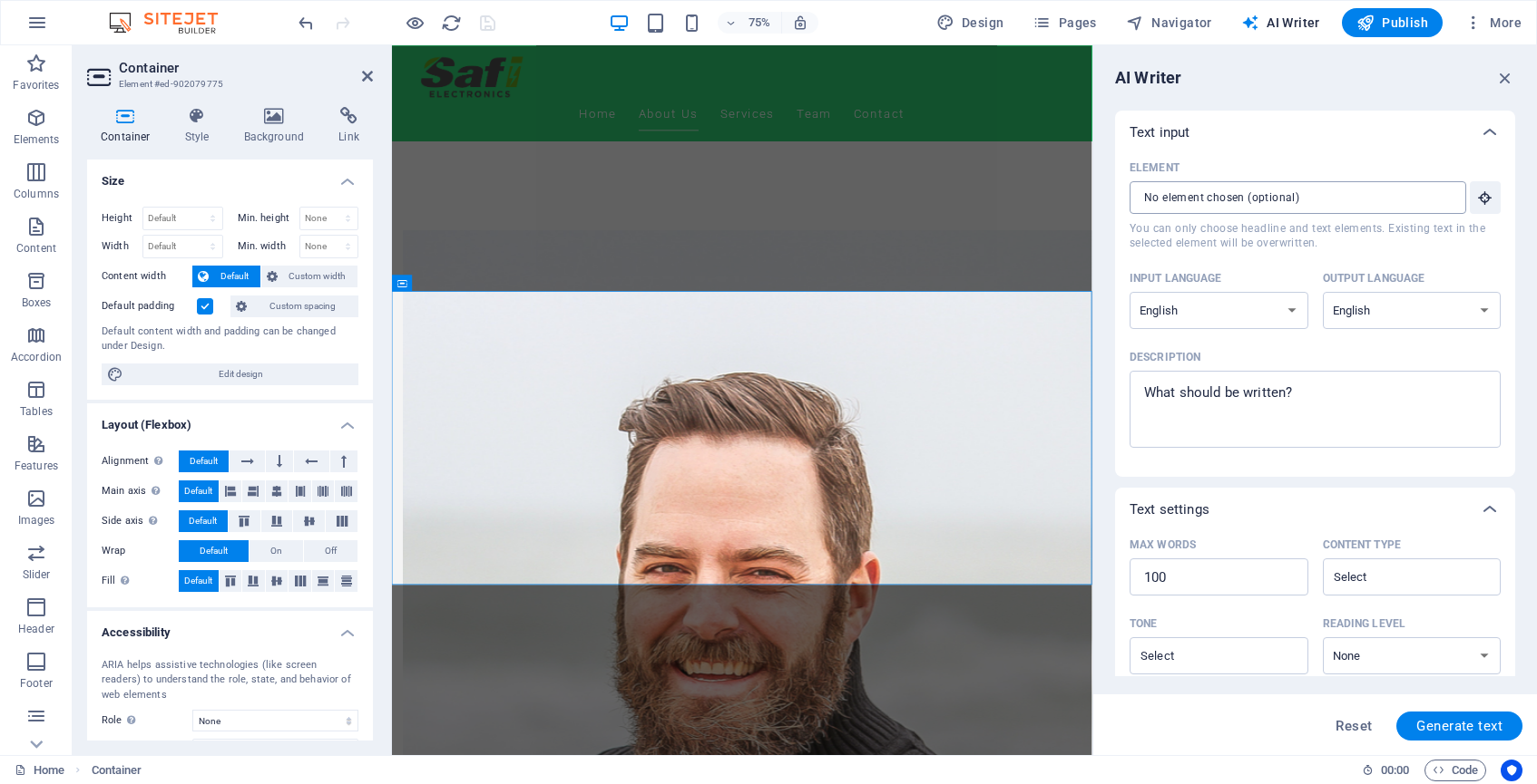
click at [1277, 195] on input "Element ​ You can only choose headline and text elements. Existing text in the …" at bounding box center [1291, 198] width 324 height 33
paste input "text"
click at [1480, 200] on icon "button" at bounding box center [1485, 197] width 16 height 16
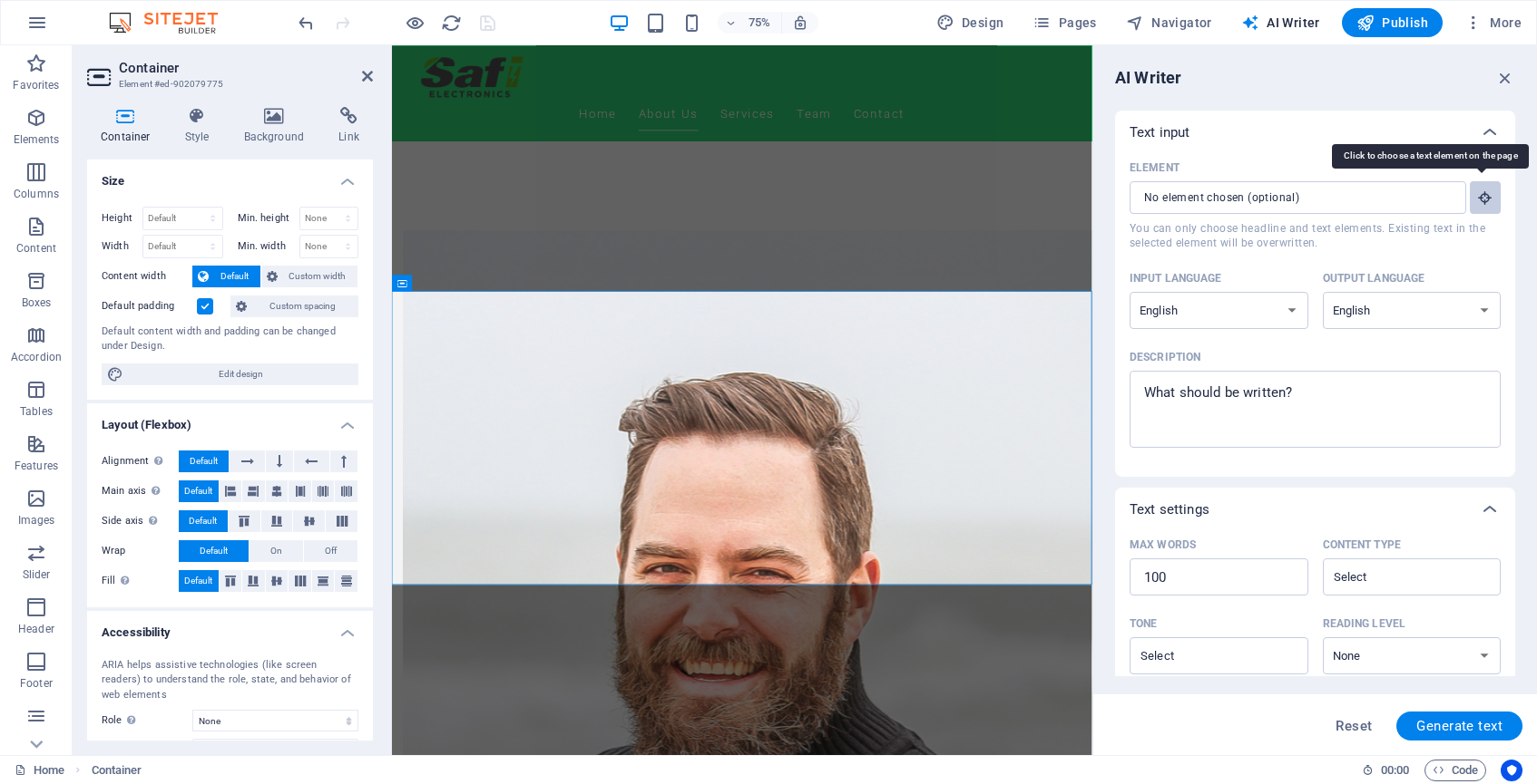
click at [1480, 200] on icon "button" at bounding box center [1485, 197] width 16 height 16
click at [1484, 196] on icon "button" at bounding box center [1485, 197] width 16 height 16
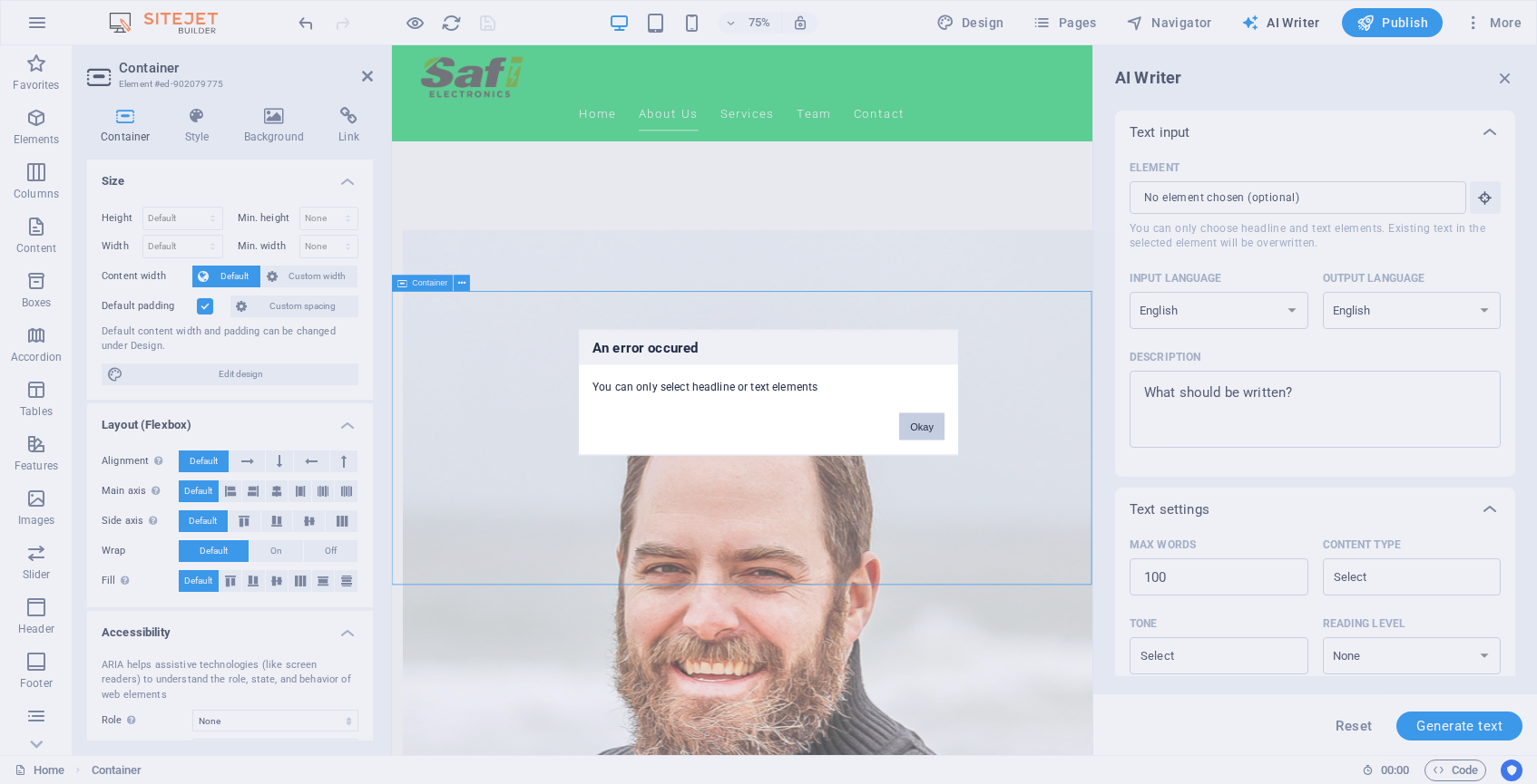
click at [922, 419] on button "Okay" at bounding box center [922, 426] width 45 height 27
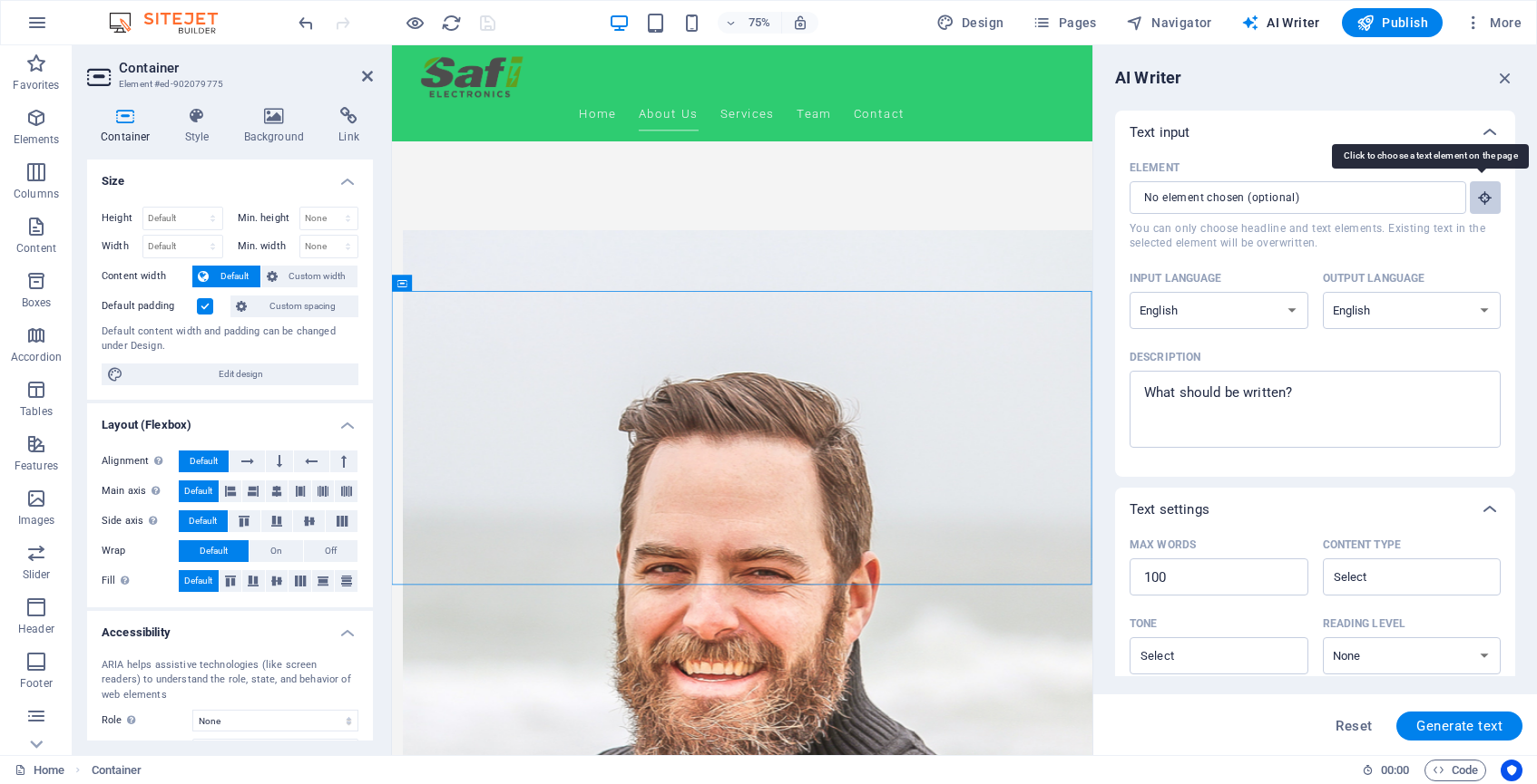
click at [1477, 198] on icon "button" at bounding box center [1485, 197] width 16 height 16
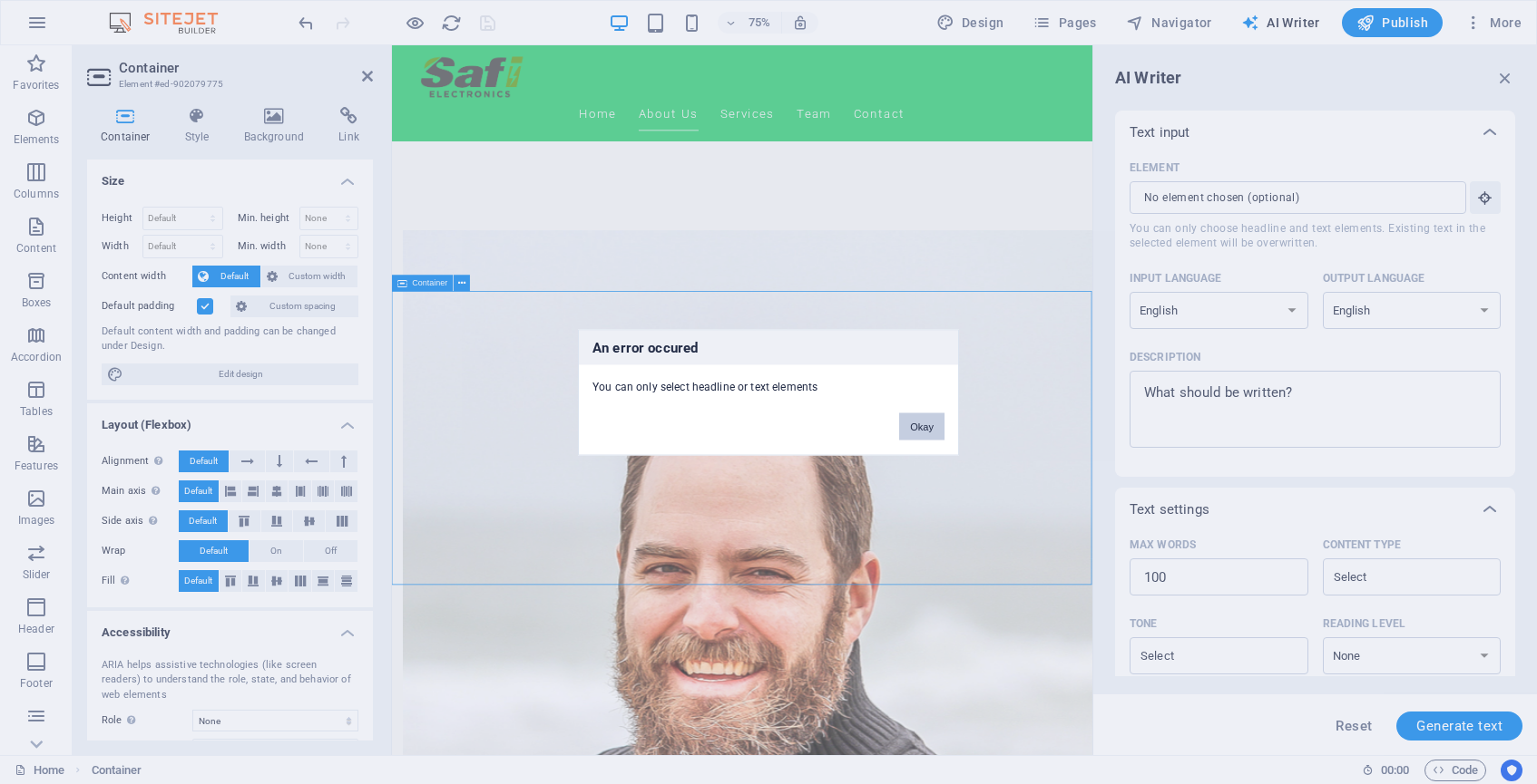
click at [916, 422] on button "Okay" at bounding box center [922, 426] width 45 height 27
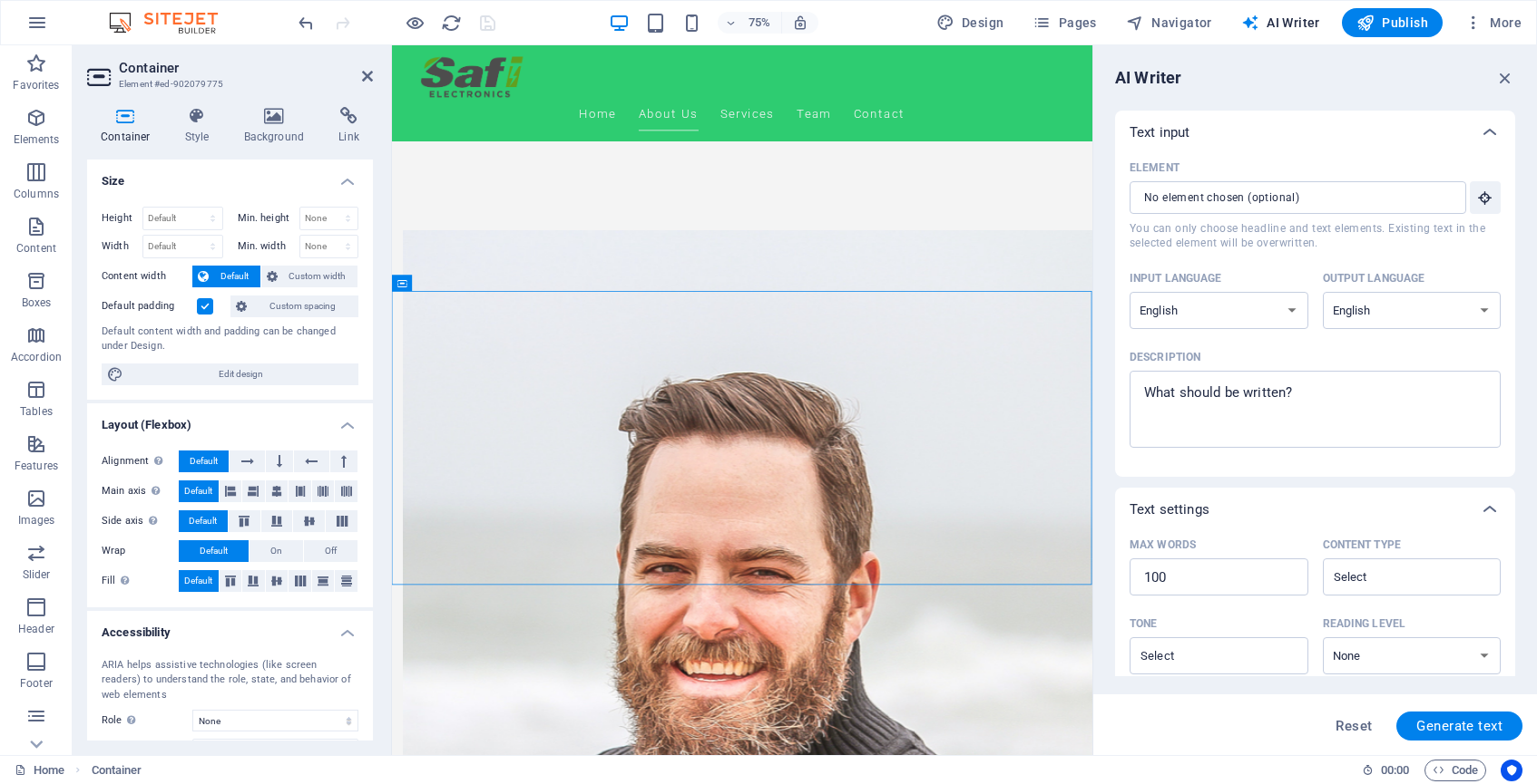
scroll to position [0, 0]
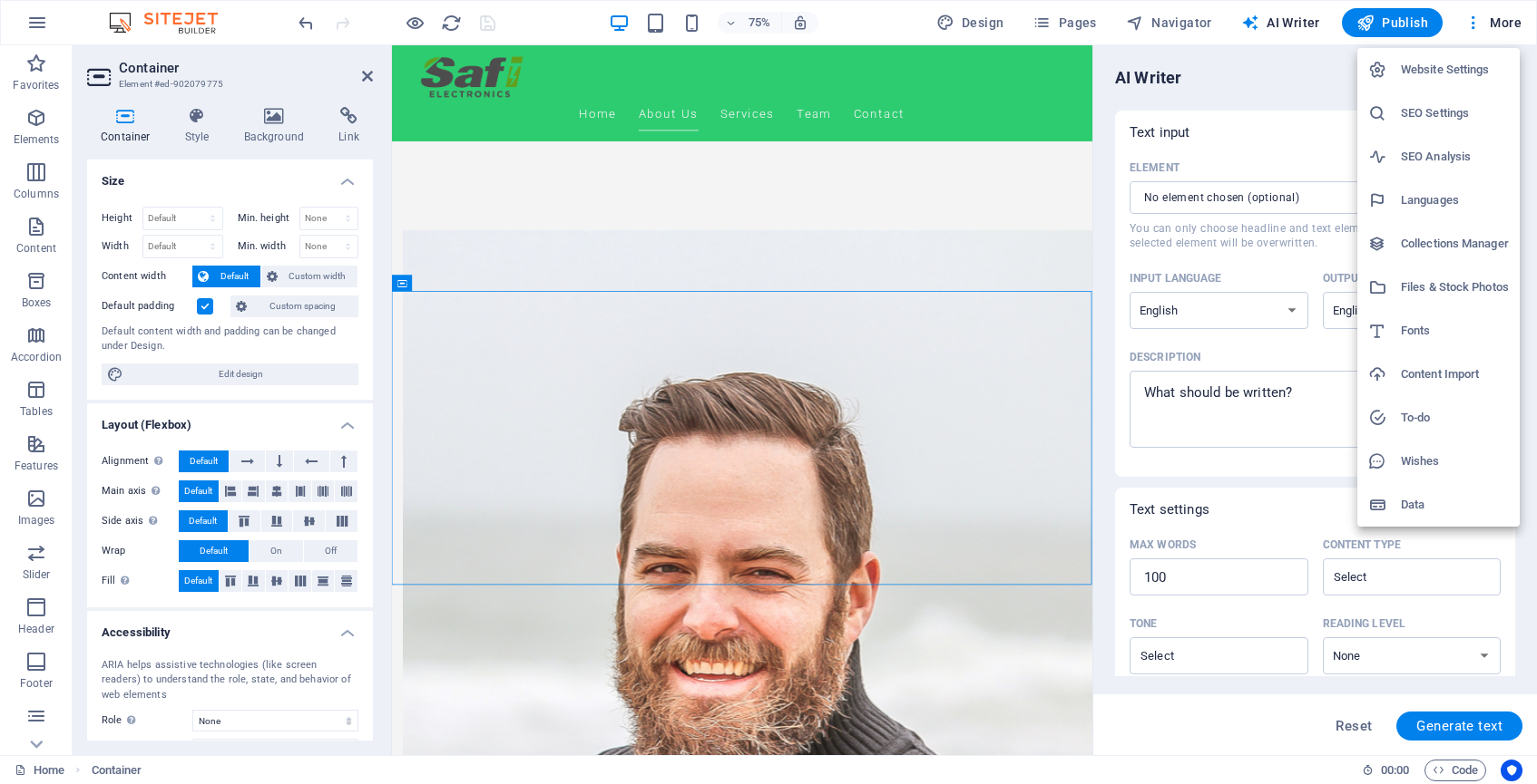
click at [1447, 67] on h6 "Website Settings" at bounding box center [1455, 70] width 108 height 22
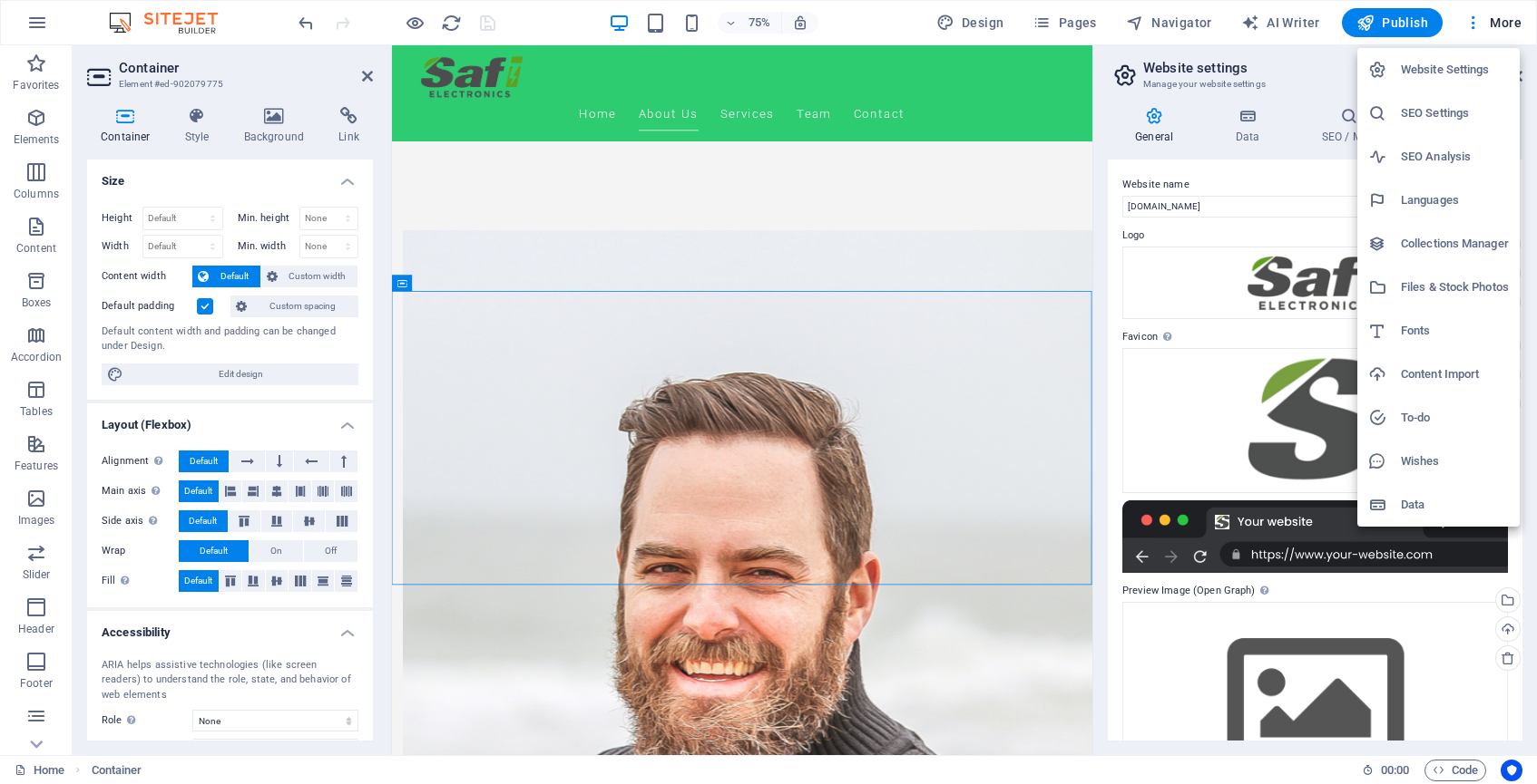
click at [1099, 222] on div at bounding box center [768, 392] width 1537 height 784
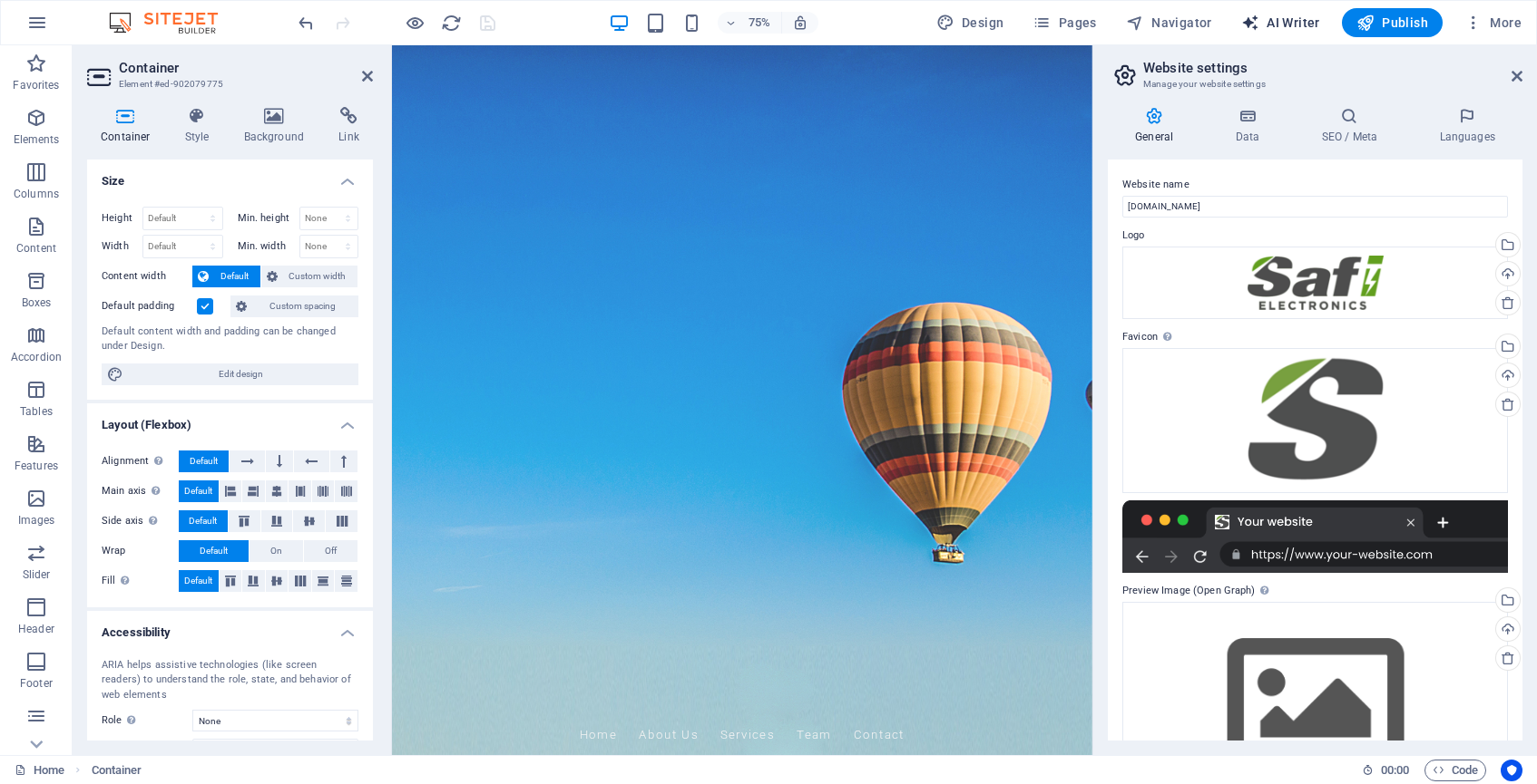
select select "English"
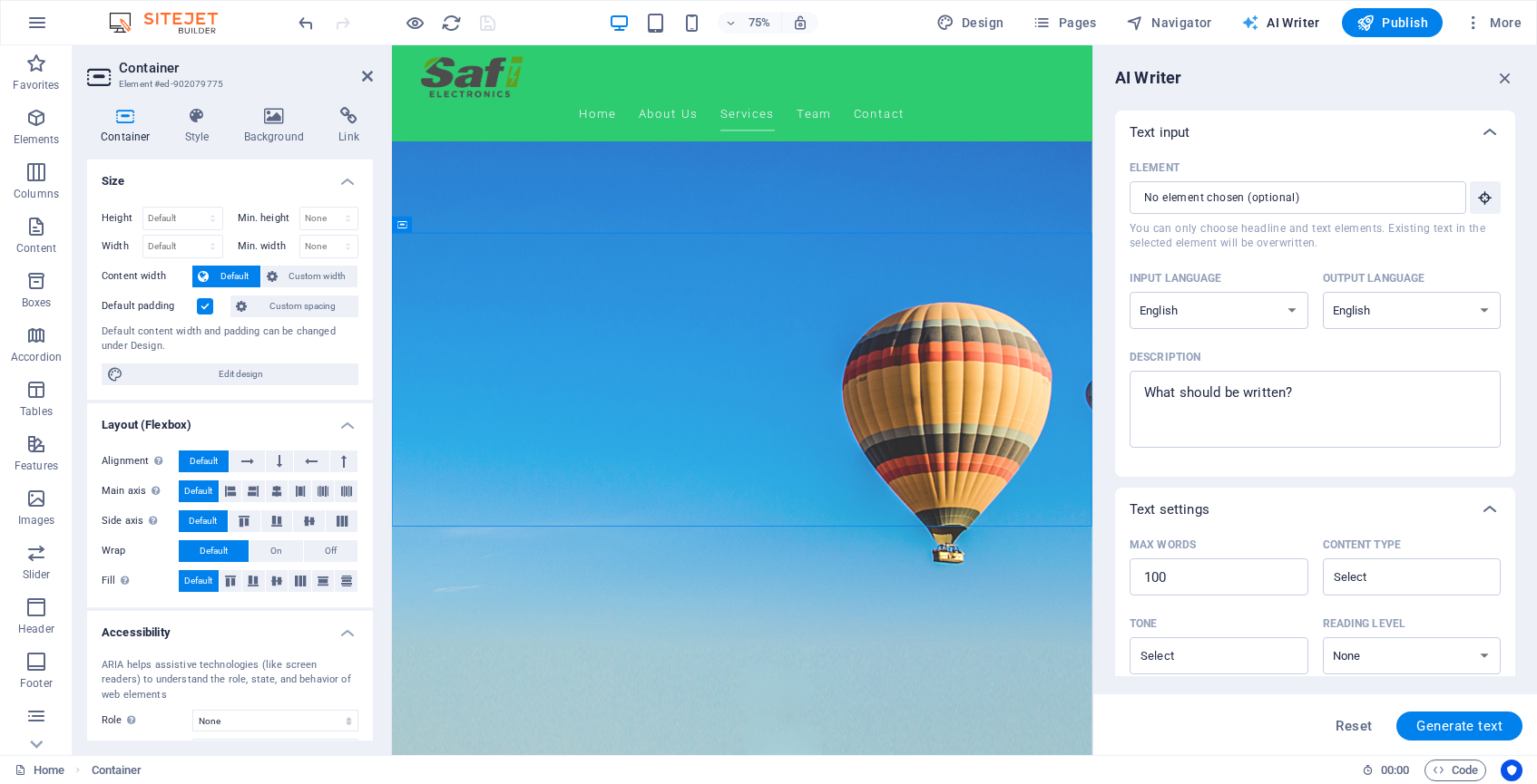
scroll to position [1117, 0]
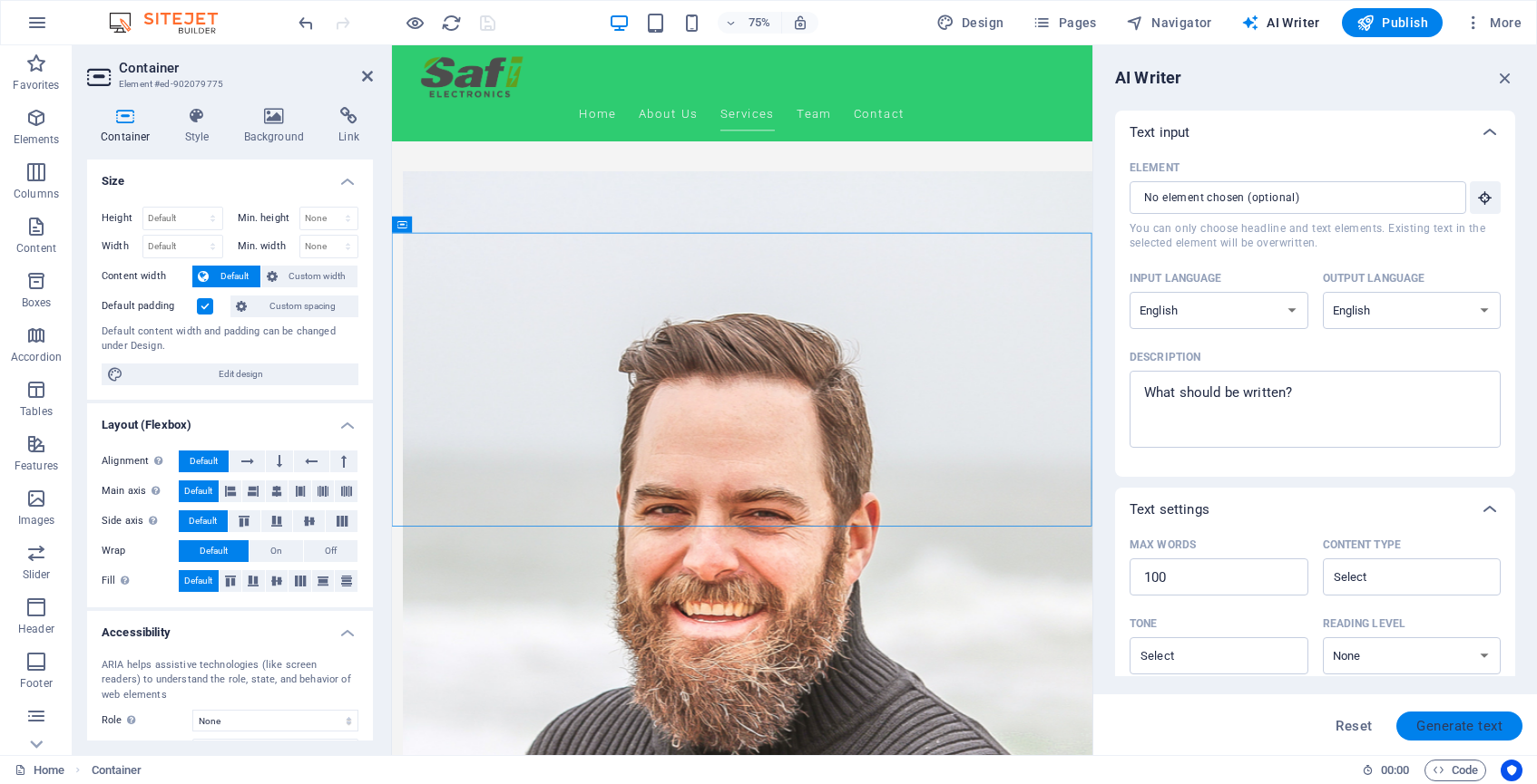
click at [1443, 728] on span "Generate text" at bounding box center [1459, 726] width 86 height 14
type textarea "x"
click at [1502, 81] on icon "button" at bounding box center [1505, 77] width 20 height 20
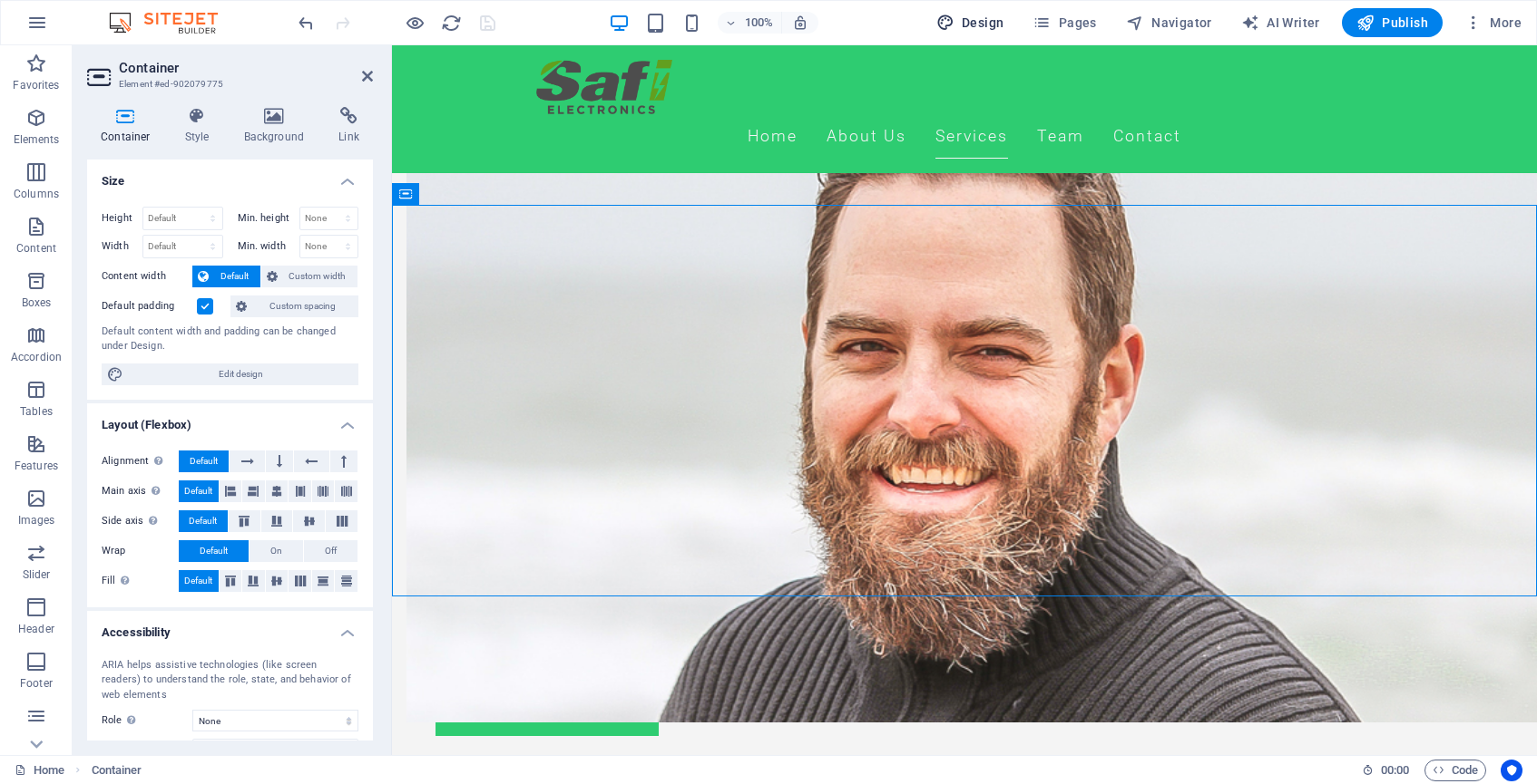
select select "rem"
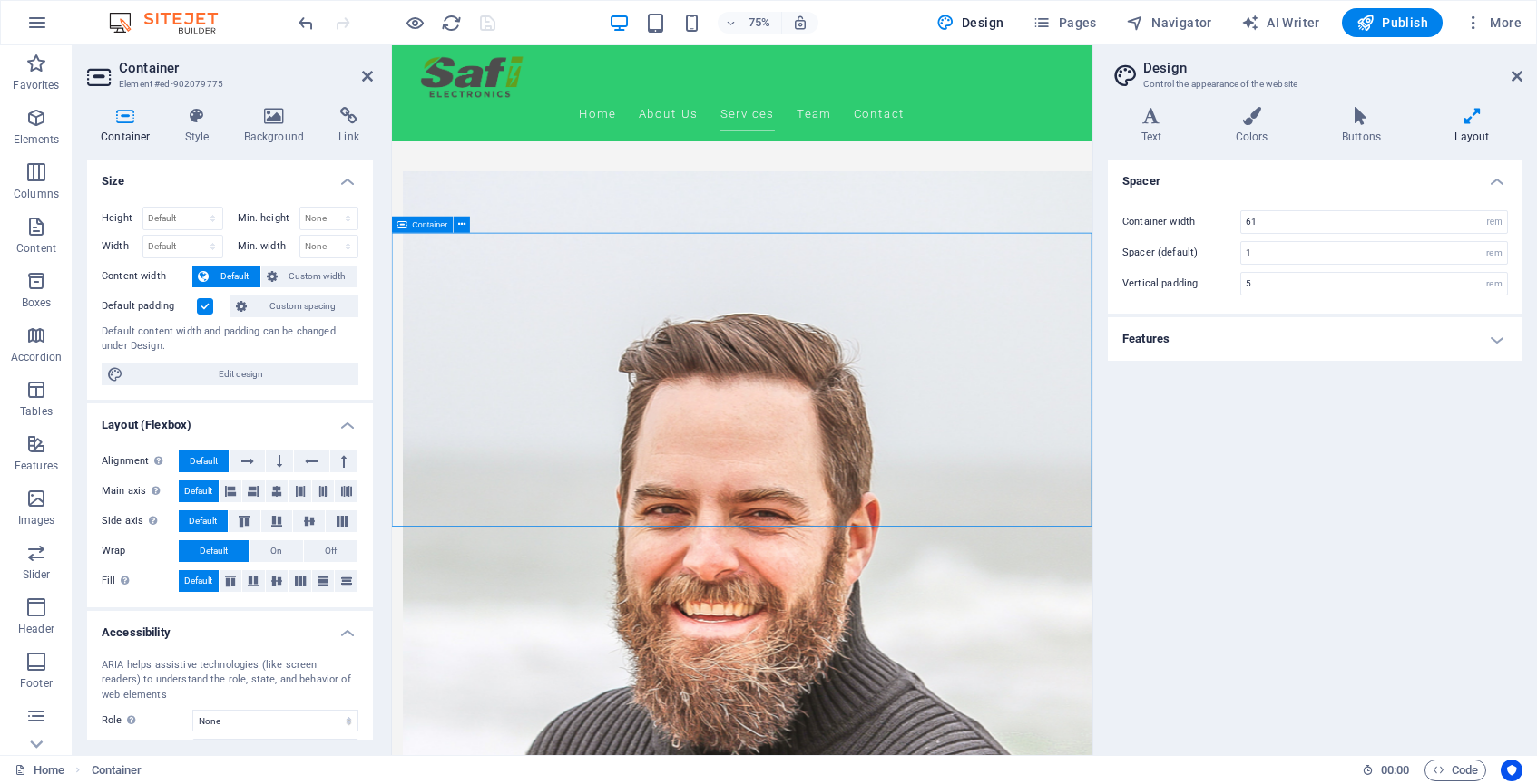
click at [1472, 132] on h4 "Layout" at bounding box center [1472, 126] width 100 height 38
click at [1365, 127] on h4 "Buttons" at bounding box center [1364, 126] width 112 height 38
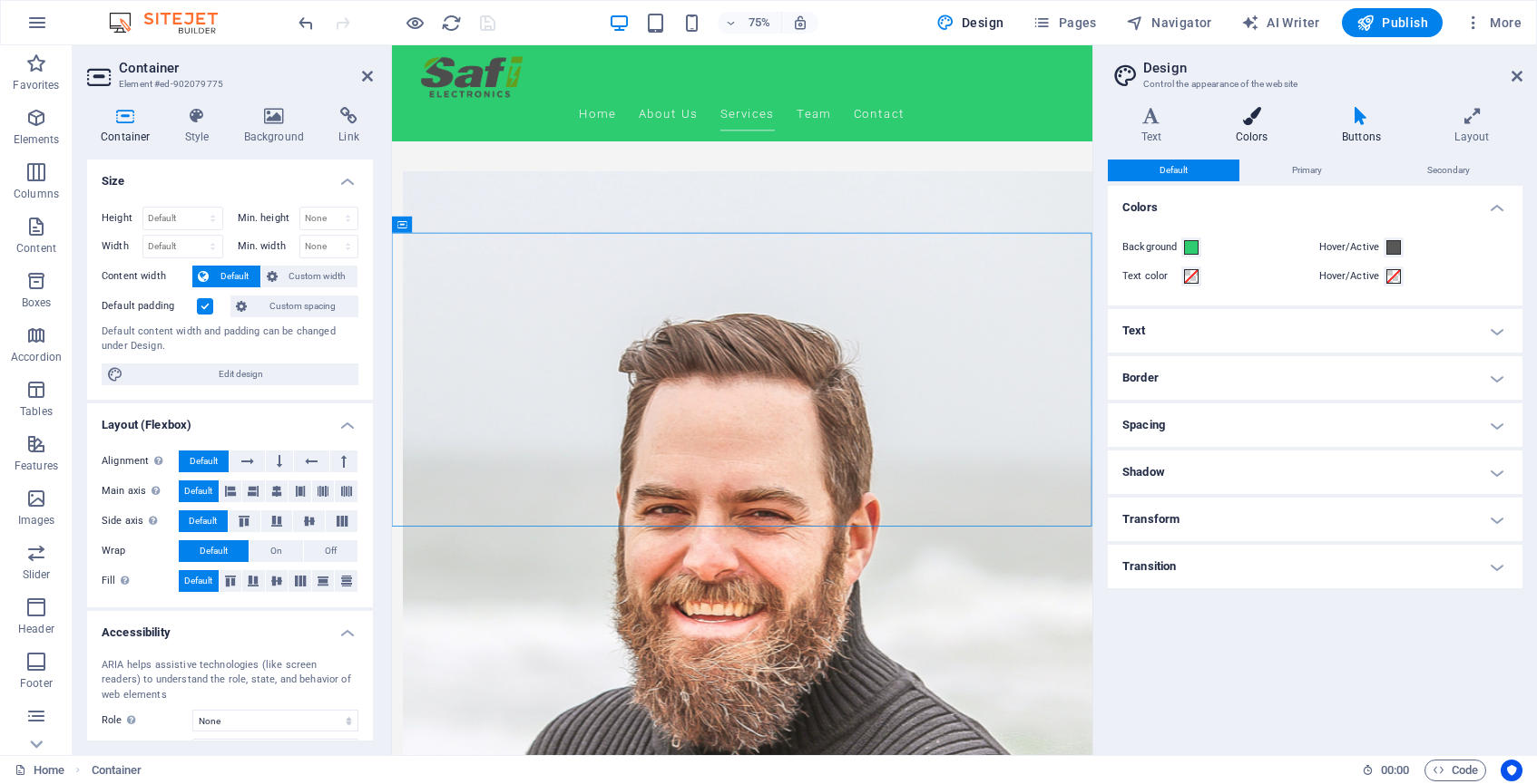
click at [1255, 126] on h4 "Colors" at bounding box center [1256, 126] width 106 height 38
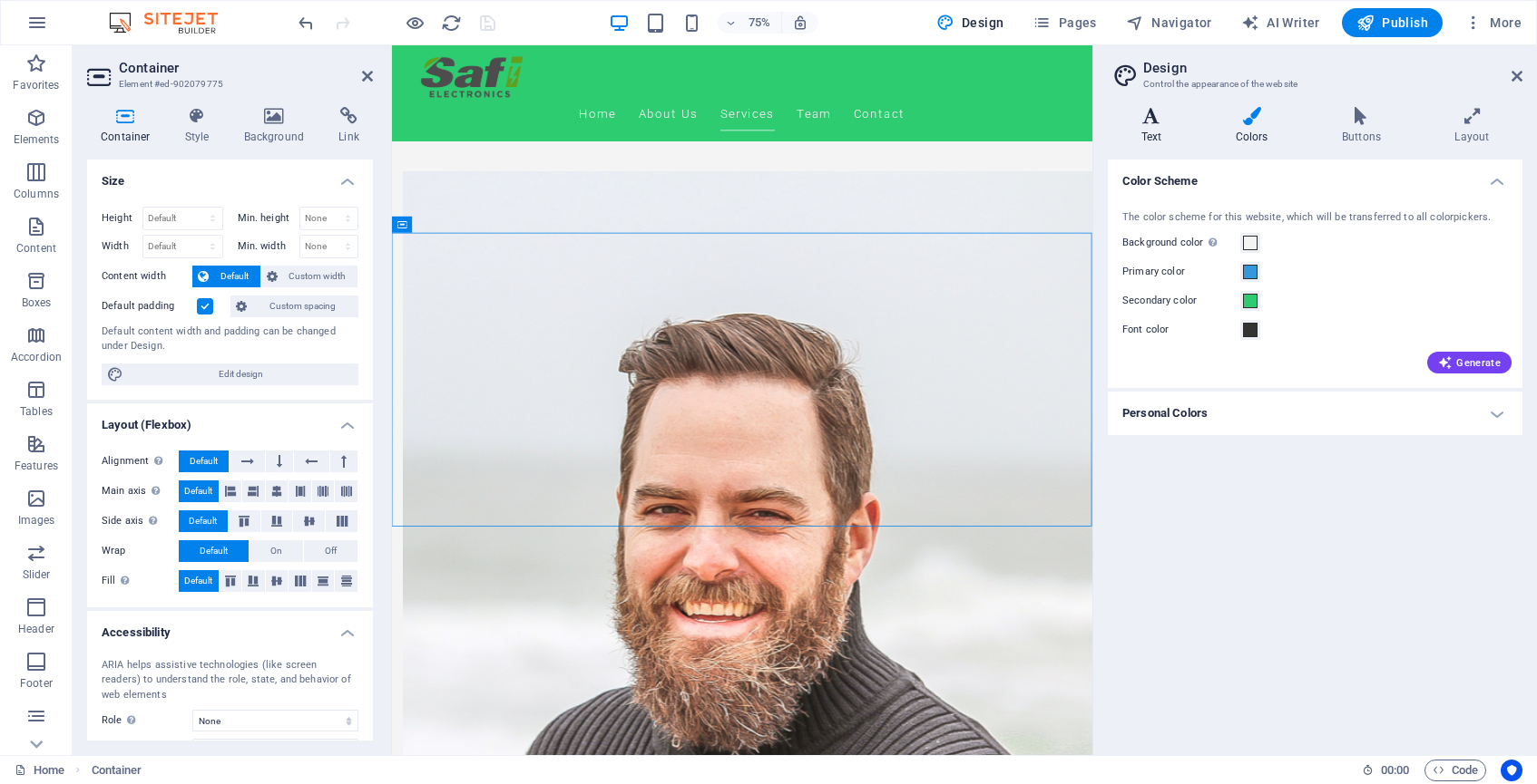
click at [1150, 114] on icon at bounding box center [1152, 116] width 87 height 18
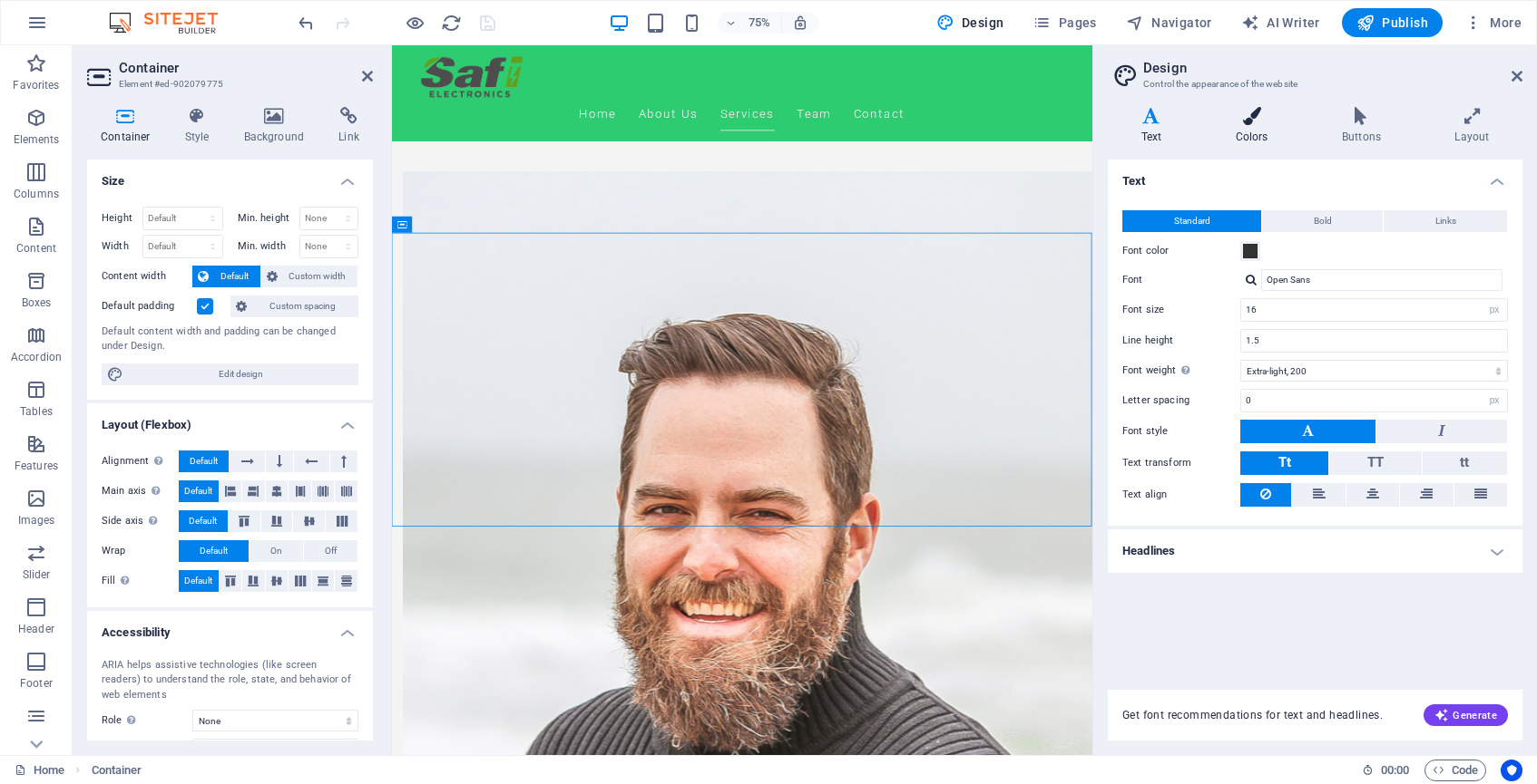
click at [1267, 116] on icon at bounding box center [1252, 116] width 99 height 18
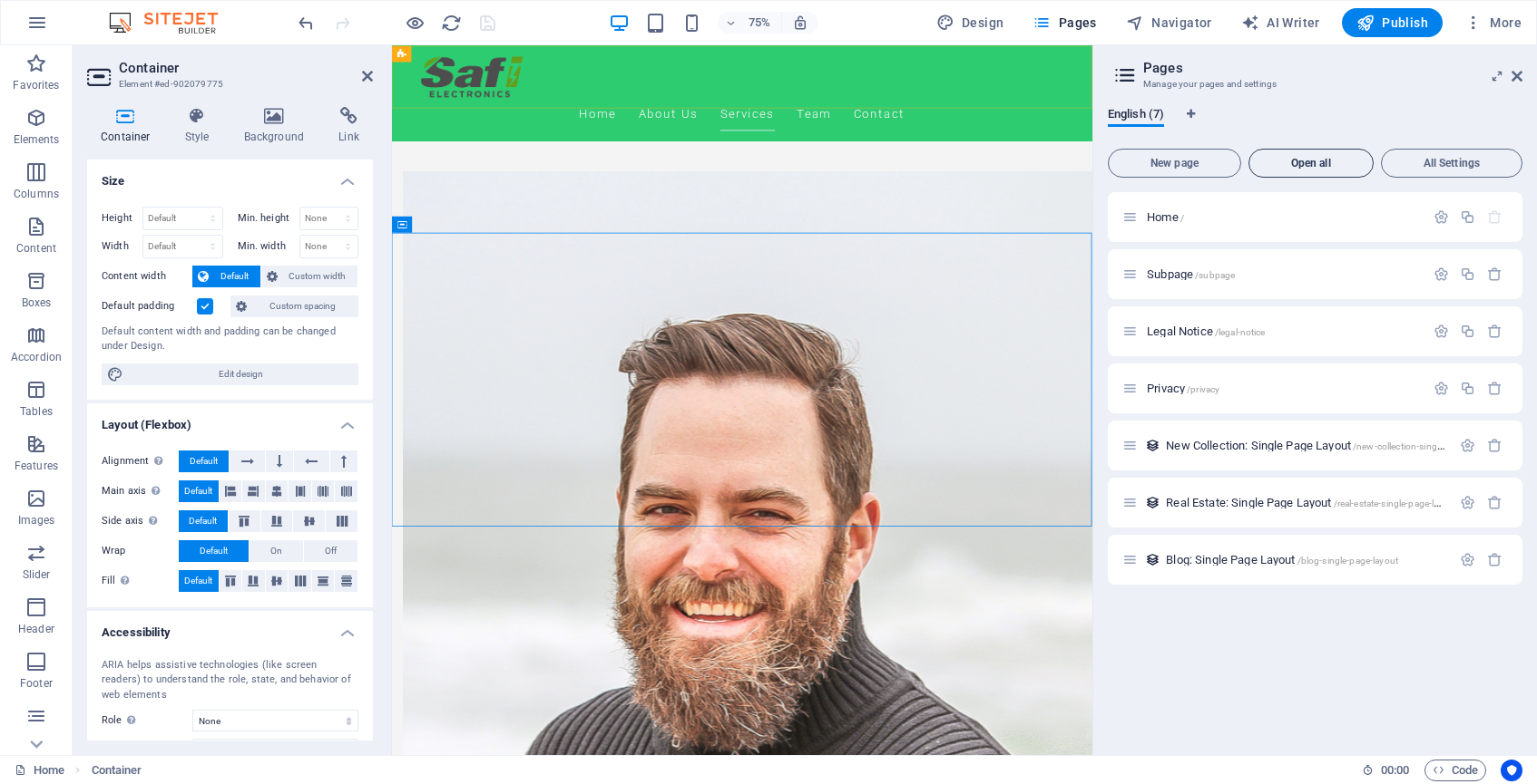
click at [1315, 168] on span "Open all" at bounding box center [1311, 162] width 109 height 11
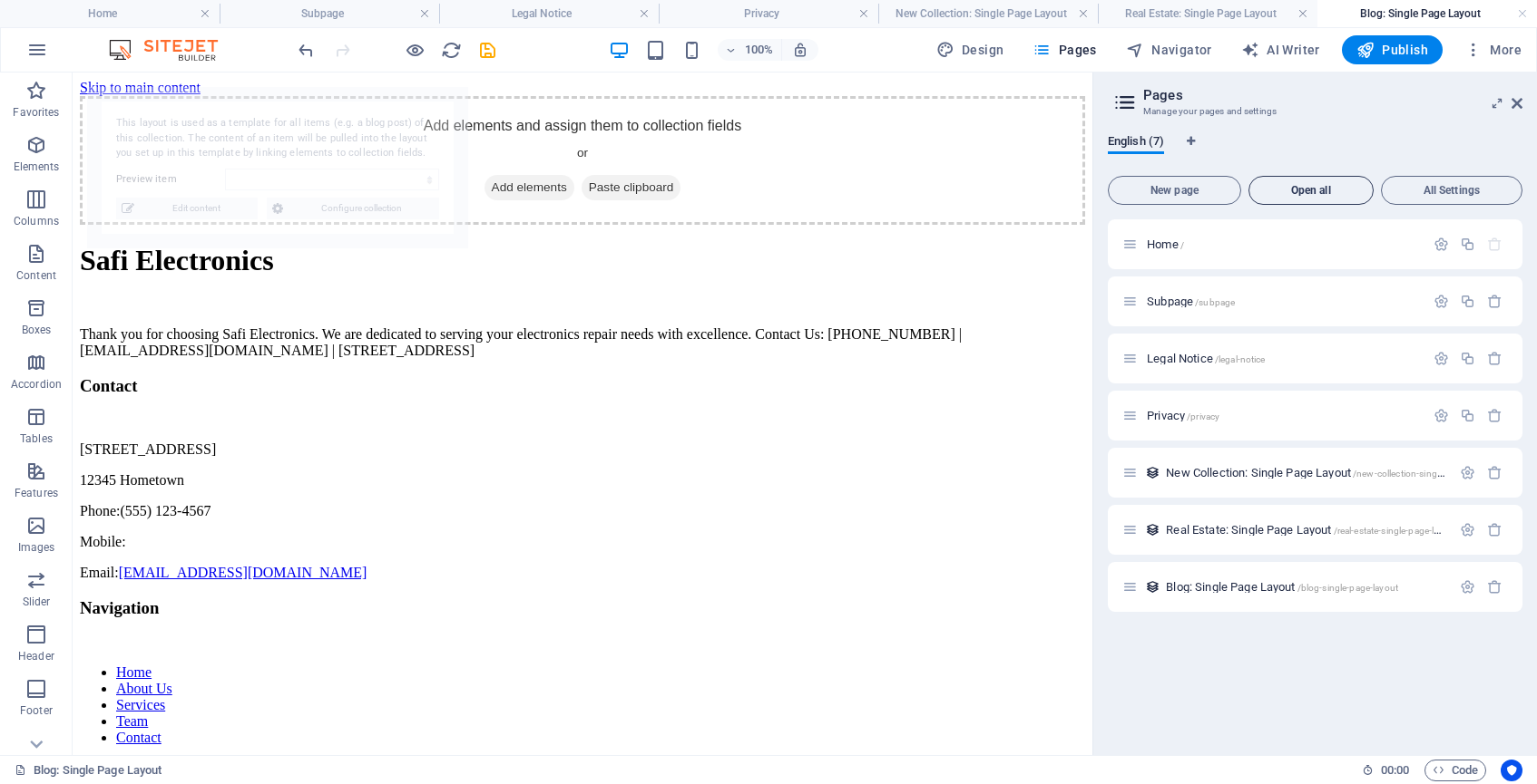
select select "68b82337e605f719500a2358"
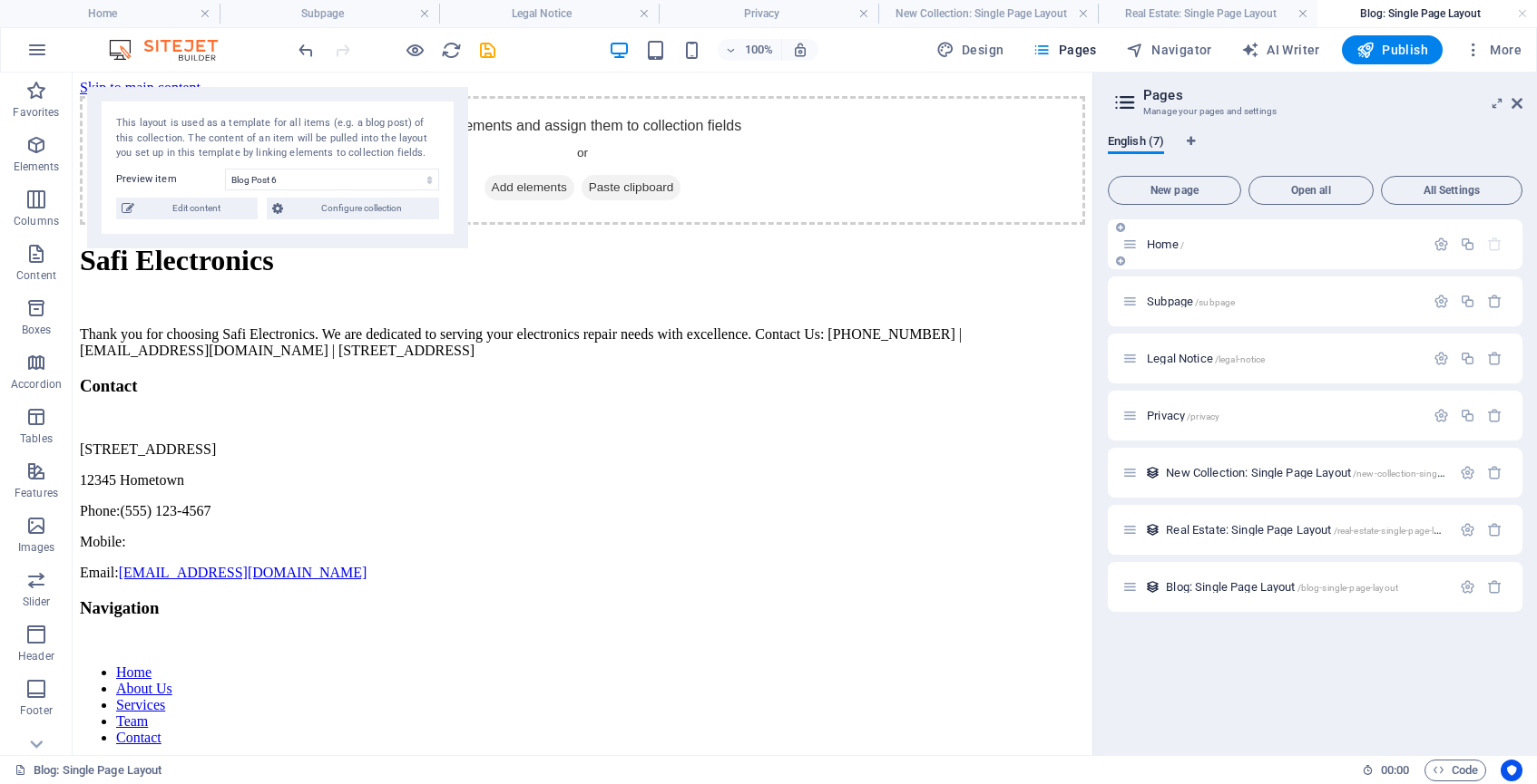
scroll to position [88, 0]
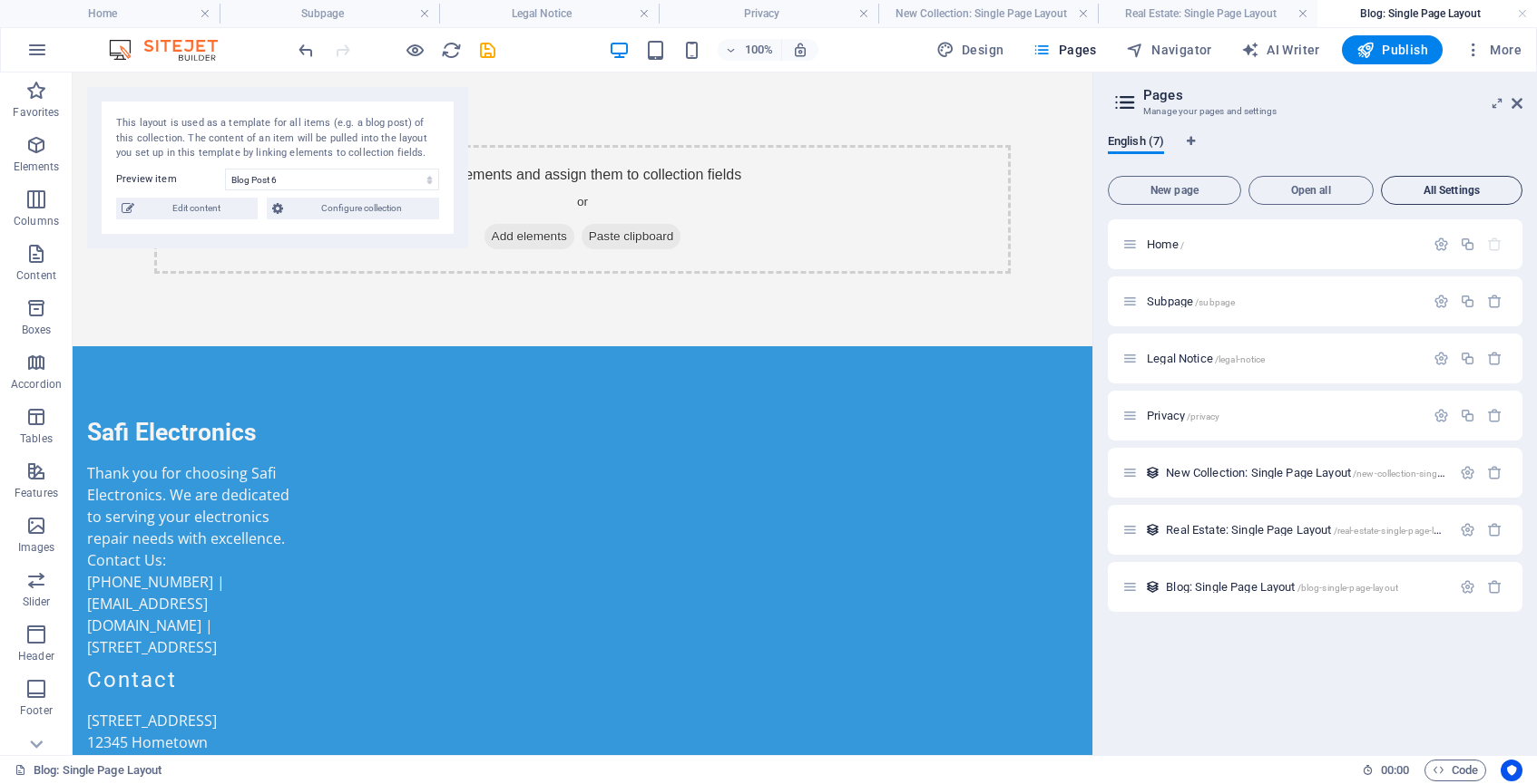
click at [1477, 188] on span "All Settings" at bounding box center [1452, 190] width 126 height 11
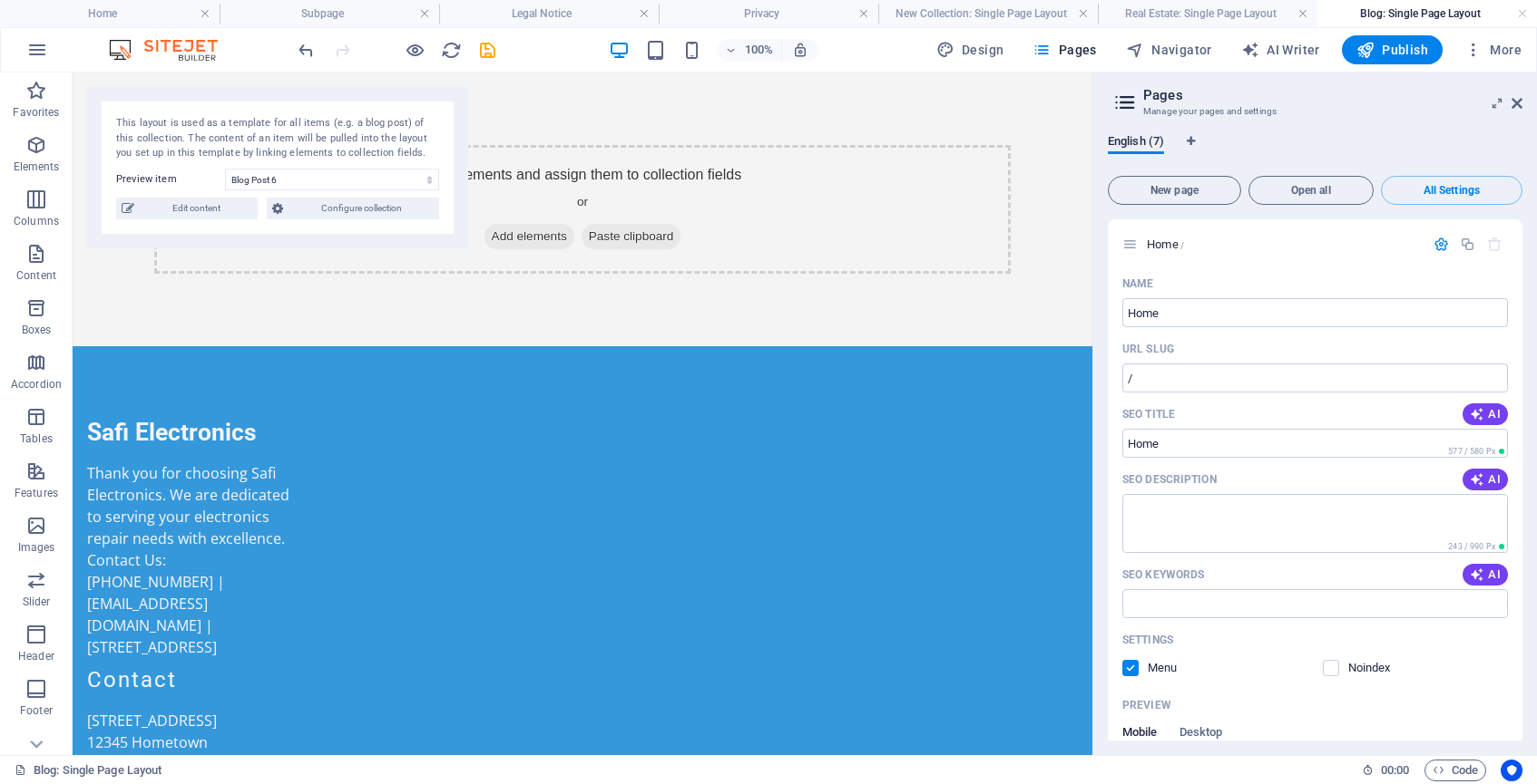
scroll to position [0, 0]
click at [1329, 189] on span "Open all" at bounding box center [1311, 190] width 109 height 11
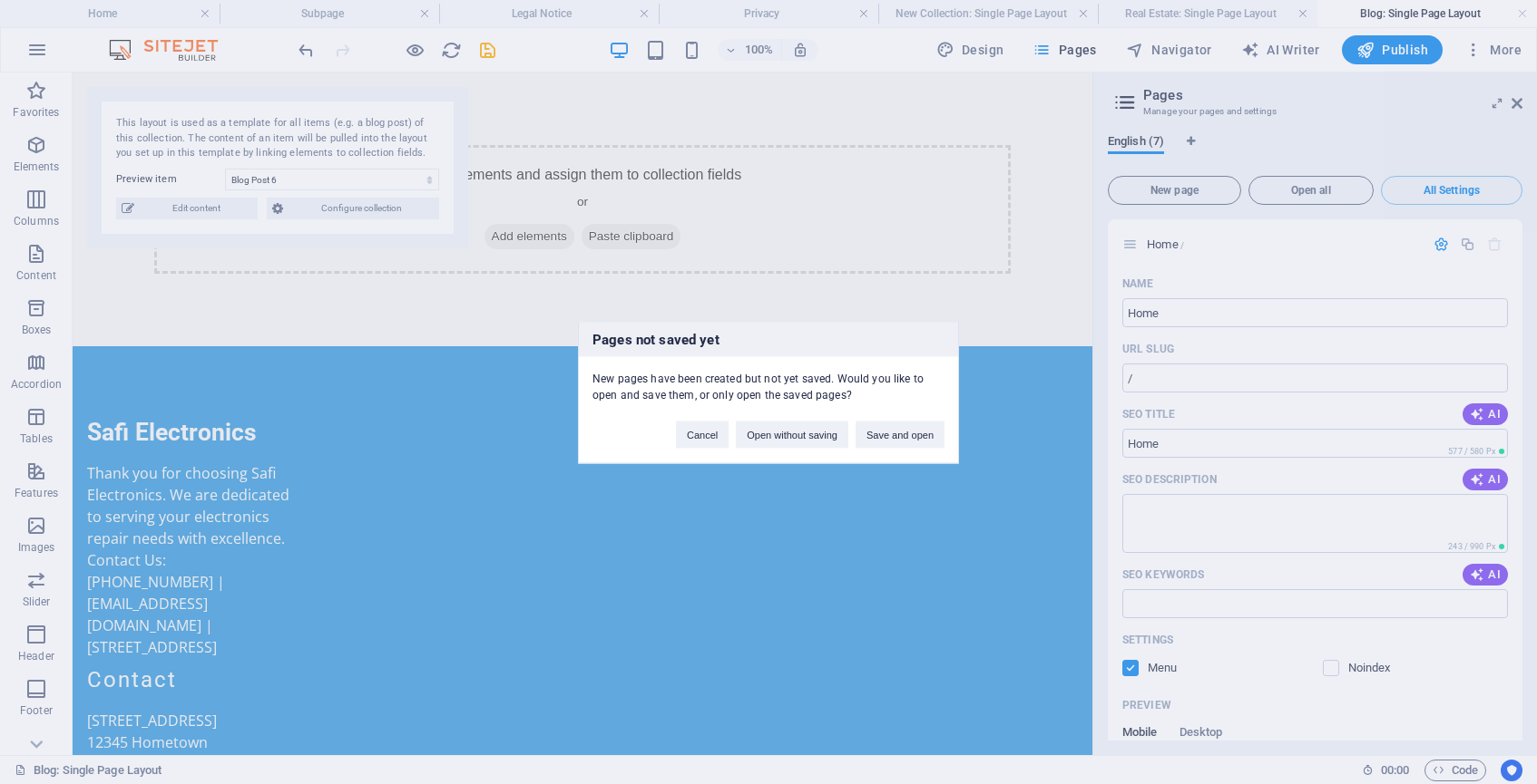
click at [1174, 187] on div "Pages not saved yet New pages have been created but not yet saved. Would you li…" at bounding box center [768, 392] width 1537 height 784
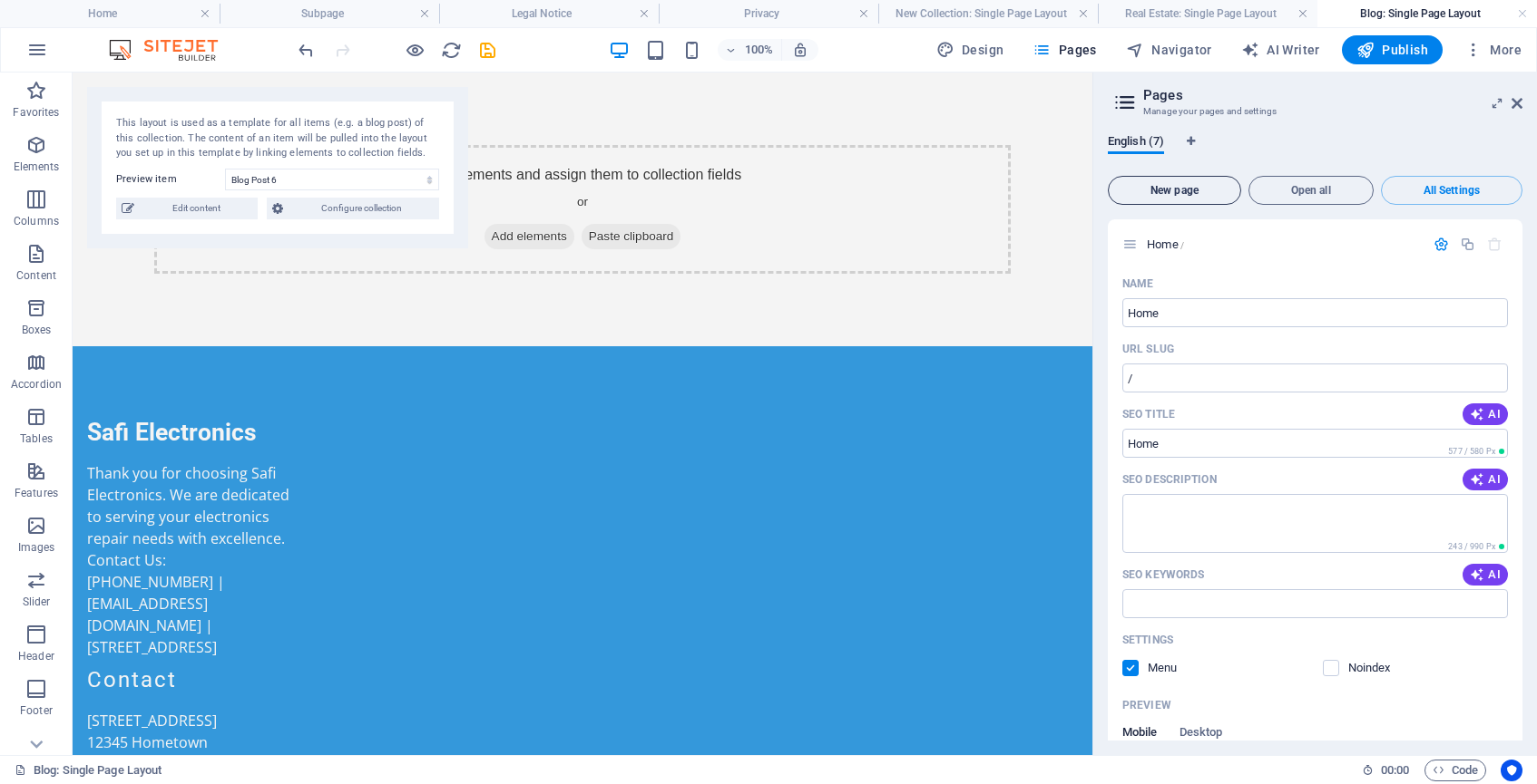
click at [1174, 188] on span "New page" at bounding box center [1174, 190] width 117 height 11
click at [1288, 52] on span "AI Writer" at bounding box center [1281, 49] width 79 height 18
select select "English"
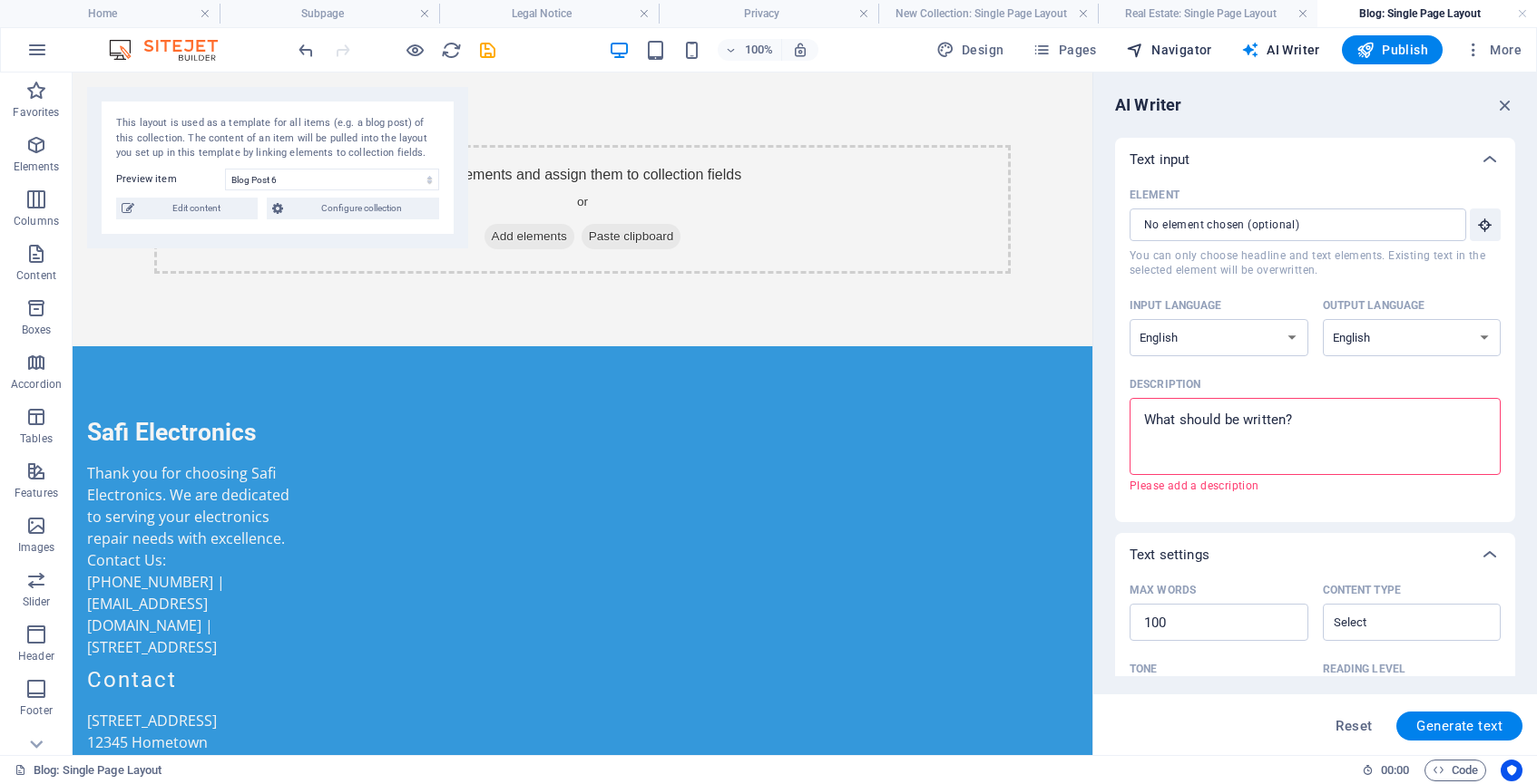
click at [1188, 54] on span "Navigator" at bounding box center [1169, 49] width 86 height 18
select select "16946491-en"
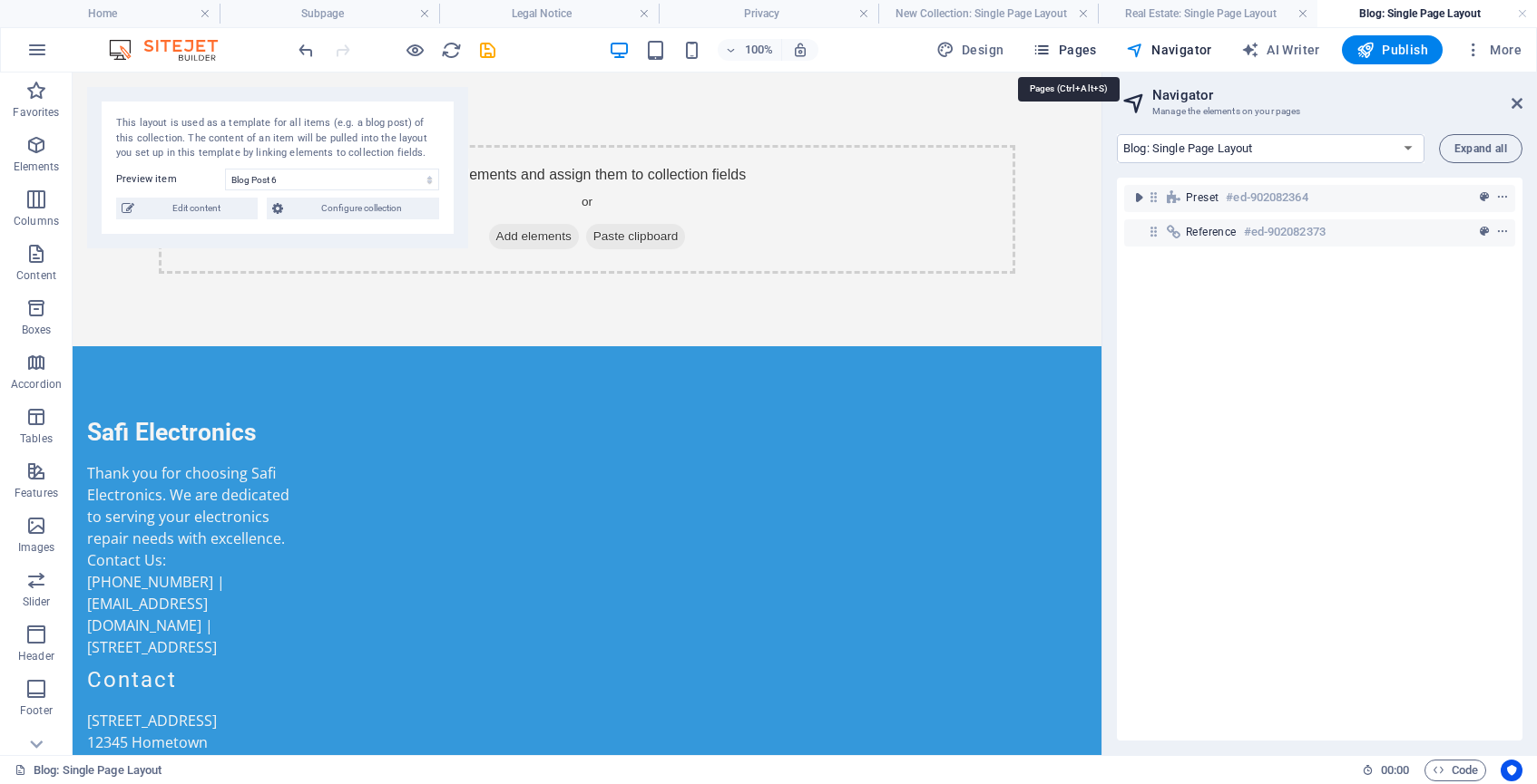
click at [1064, 50] on span "Pages" at bounding box center [1065, 49] width 64 height 18
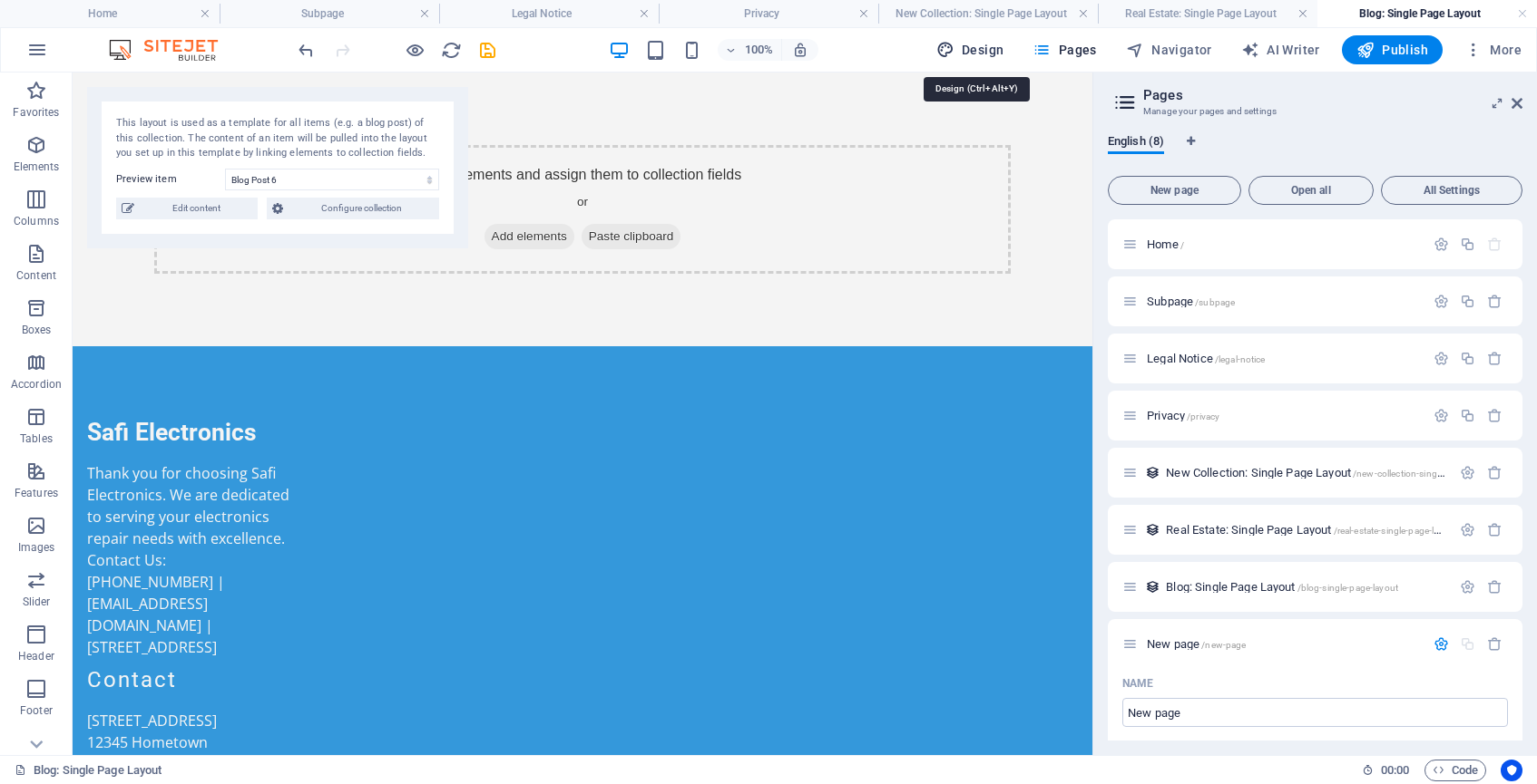
click at [993, 52] on span "Design" at bounding box center [970, 49] width 68 height 18
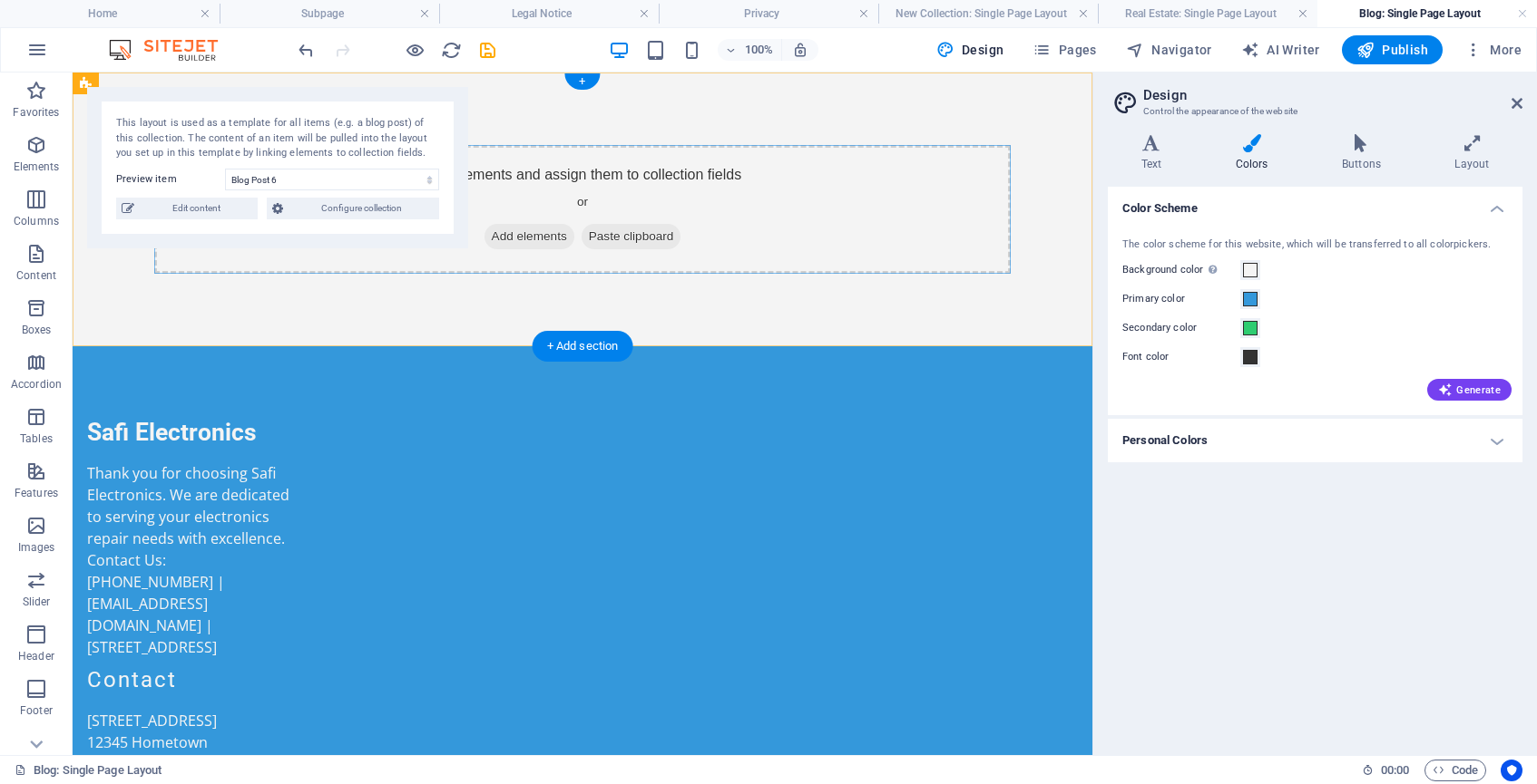
scroll to position [502, 0]
click at [309, 54] on icon "undo" at bounding box center [306, 50] width 21 height 21
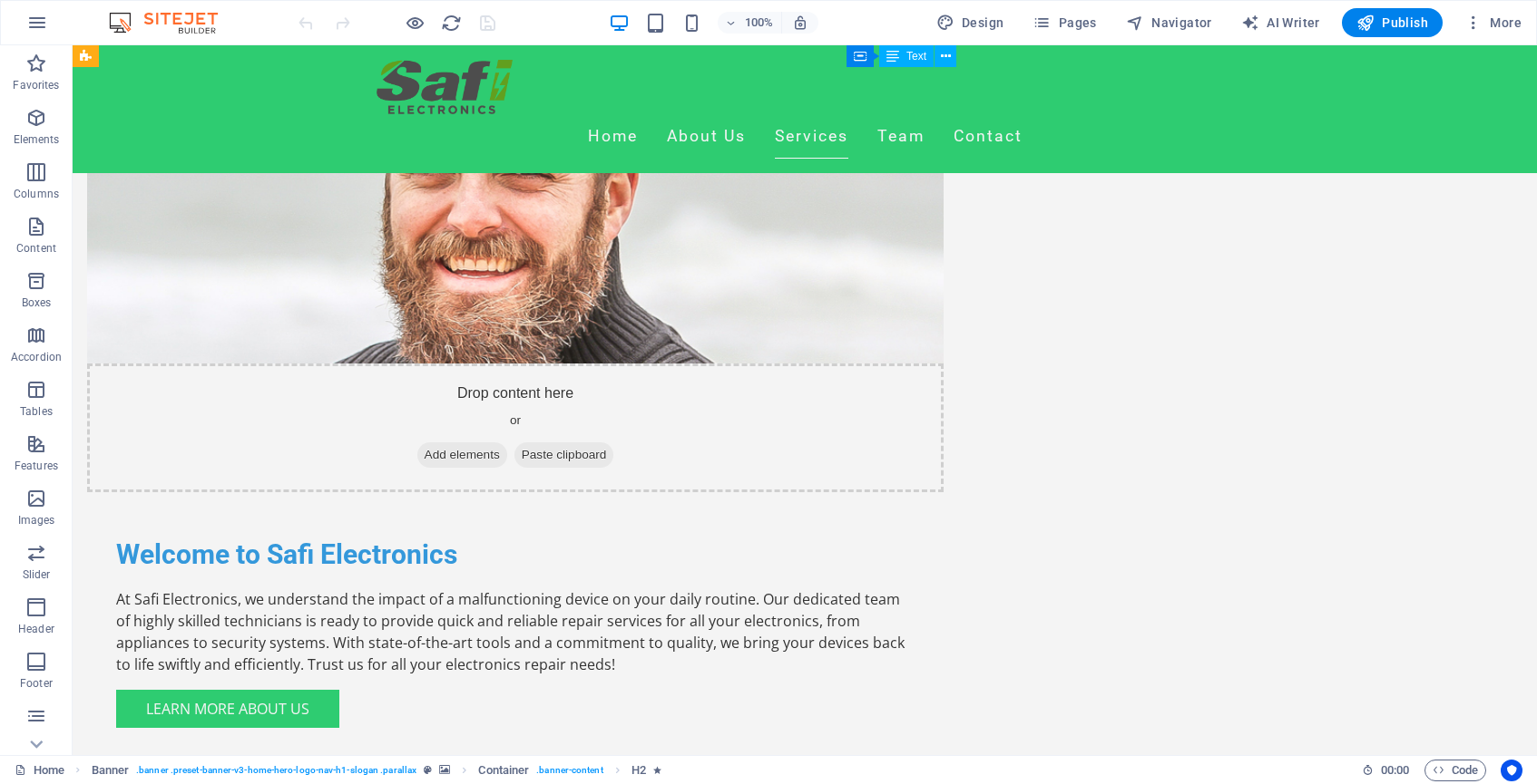
scroll to position [1134, 0]
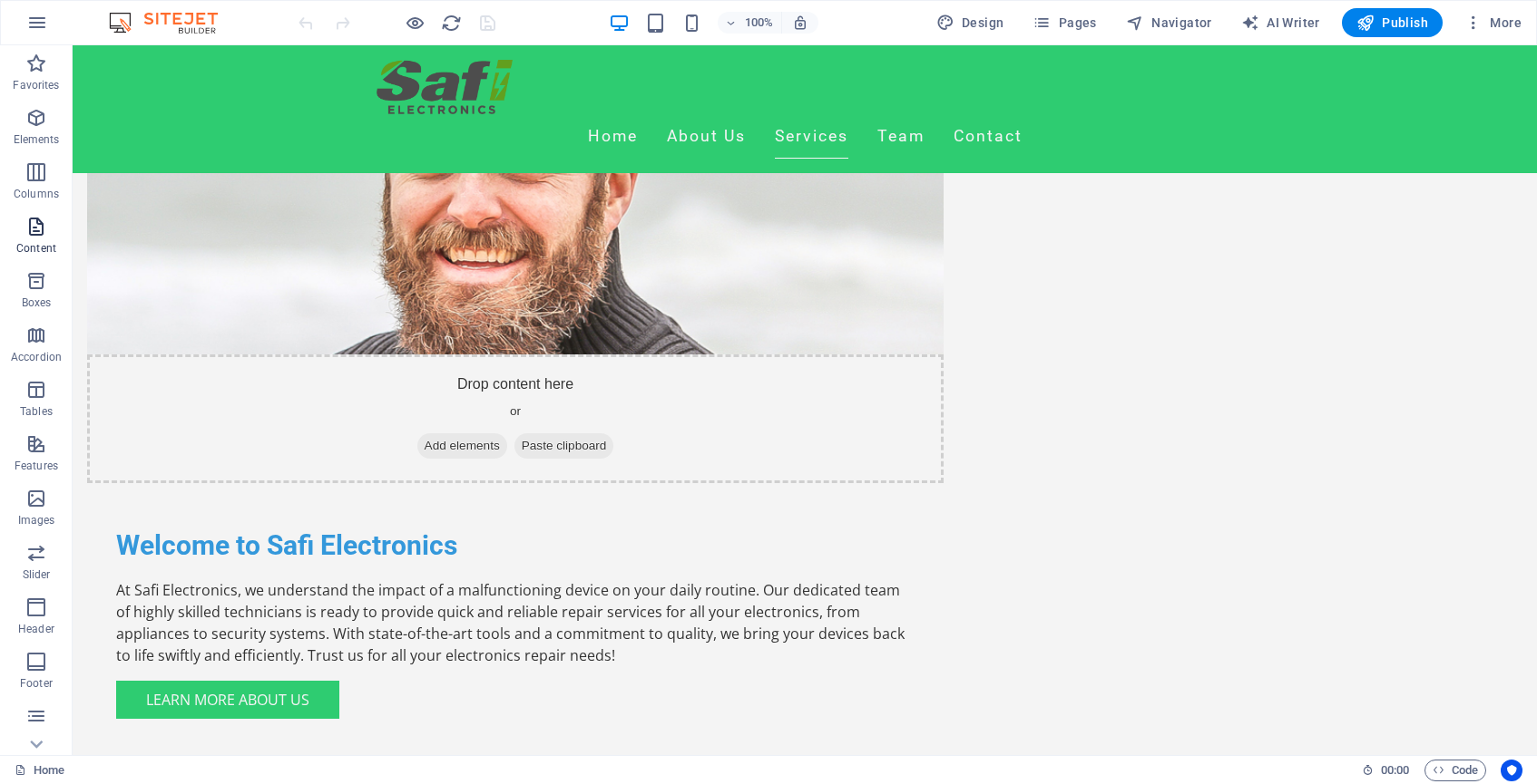
click at [43, 227] on icon "button" at bounding box center [36, 227] width 22 height 22
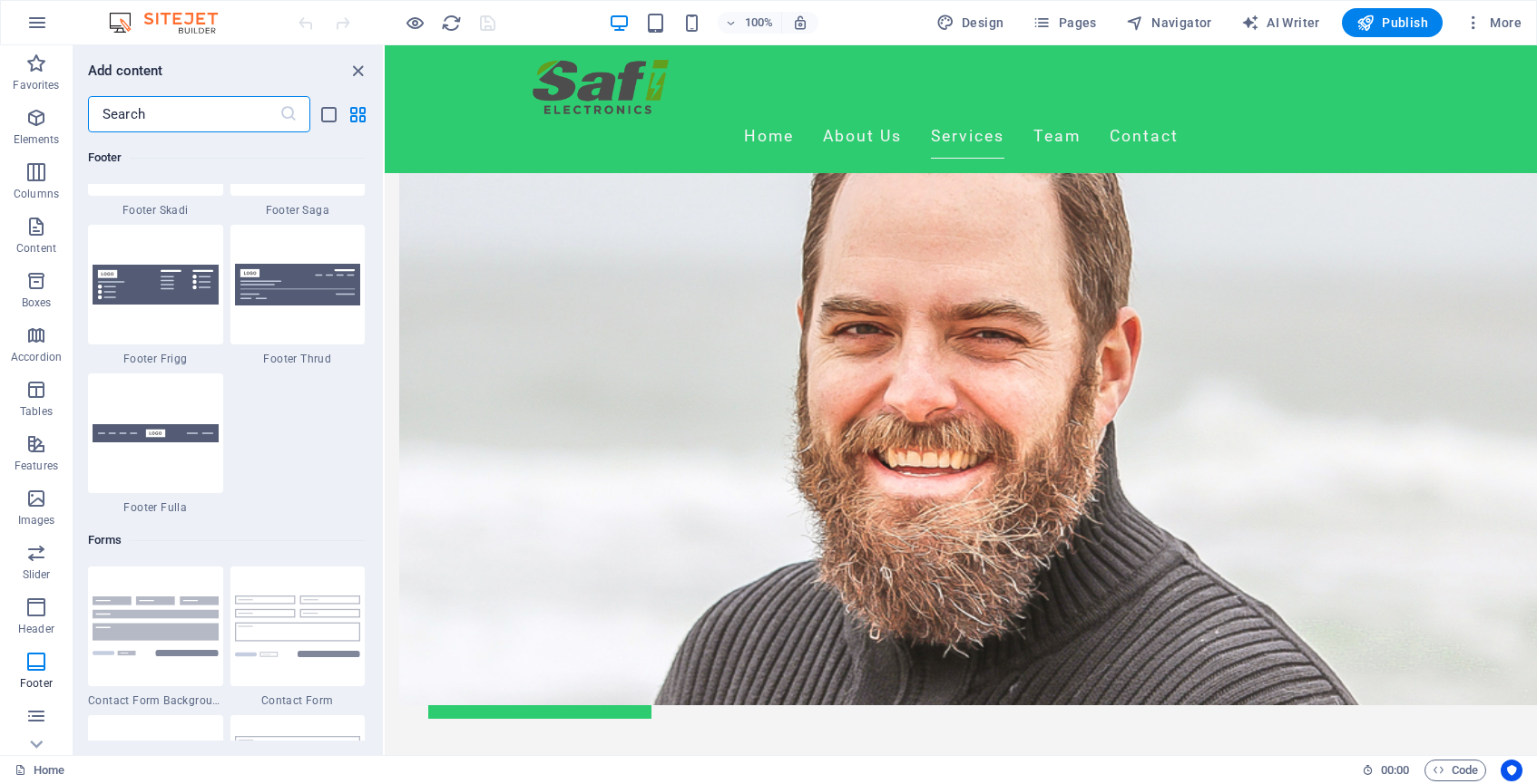
scroll to position [12866, 0]
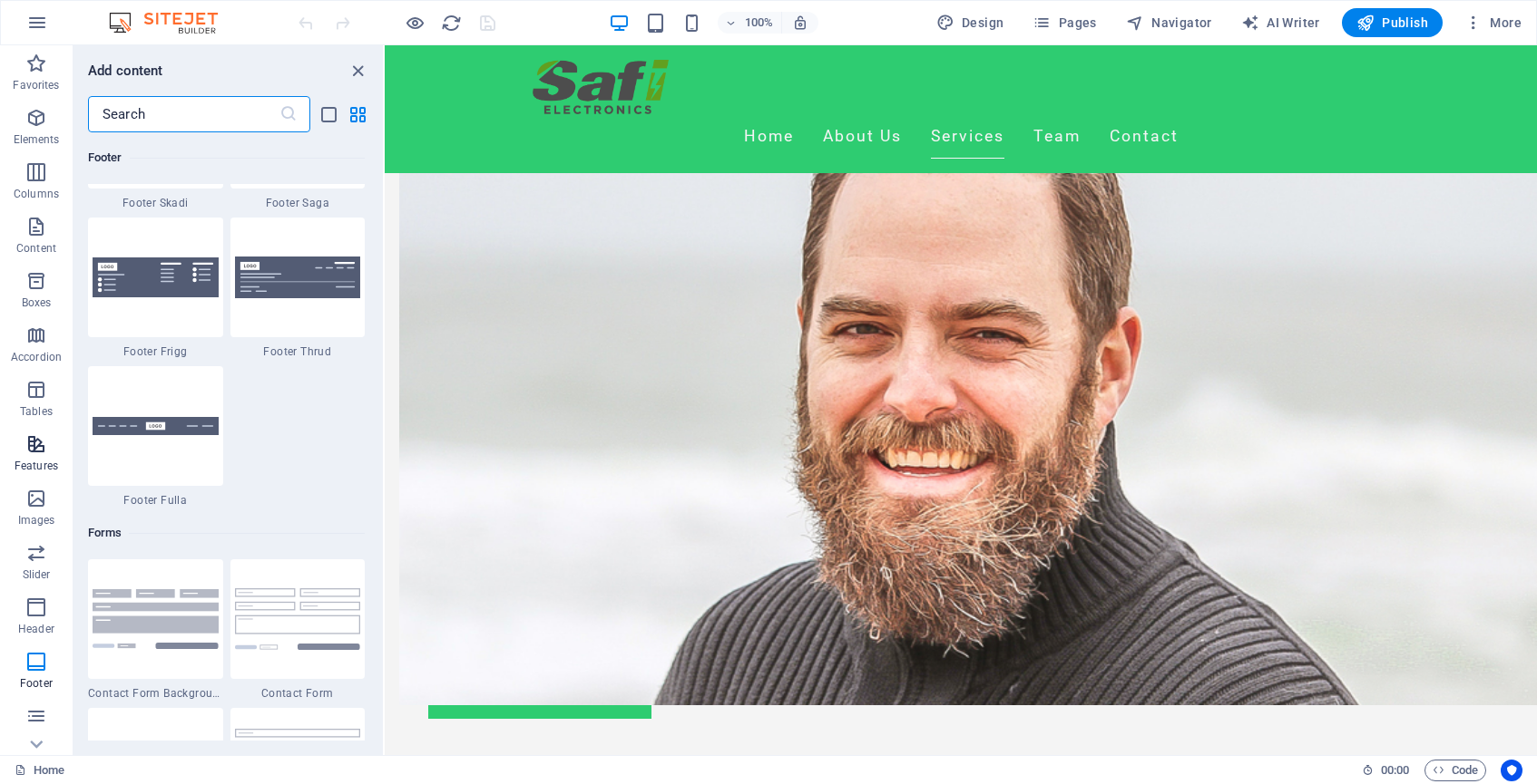
click at [38, 454] on icon "button" at bounding box center [36, 444] width 22 height 22
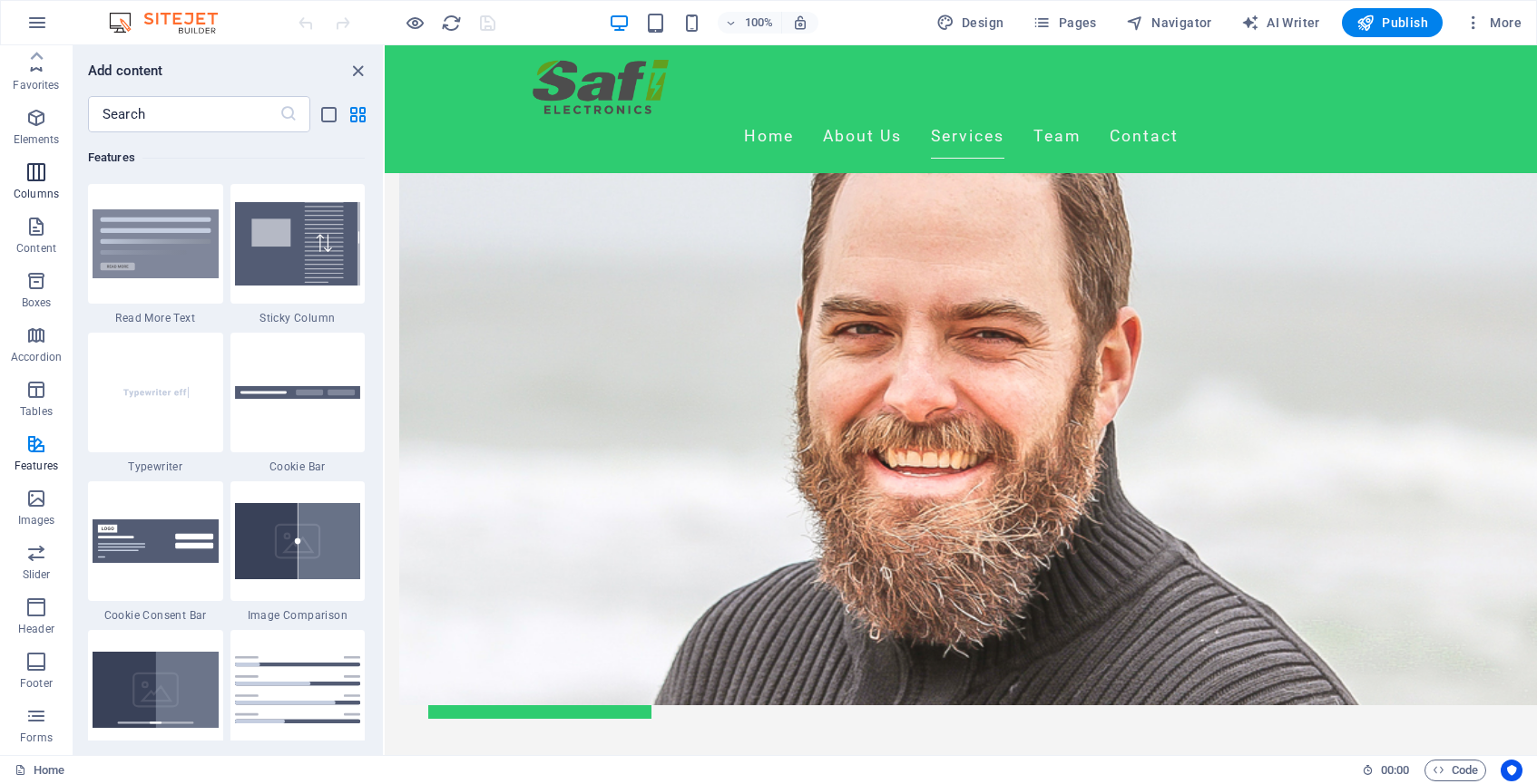
scroll to position [0, 0]
click at [36, 122] on icon "button" at bounding box center [36, 118] width 22 height 22
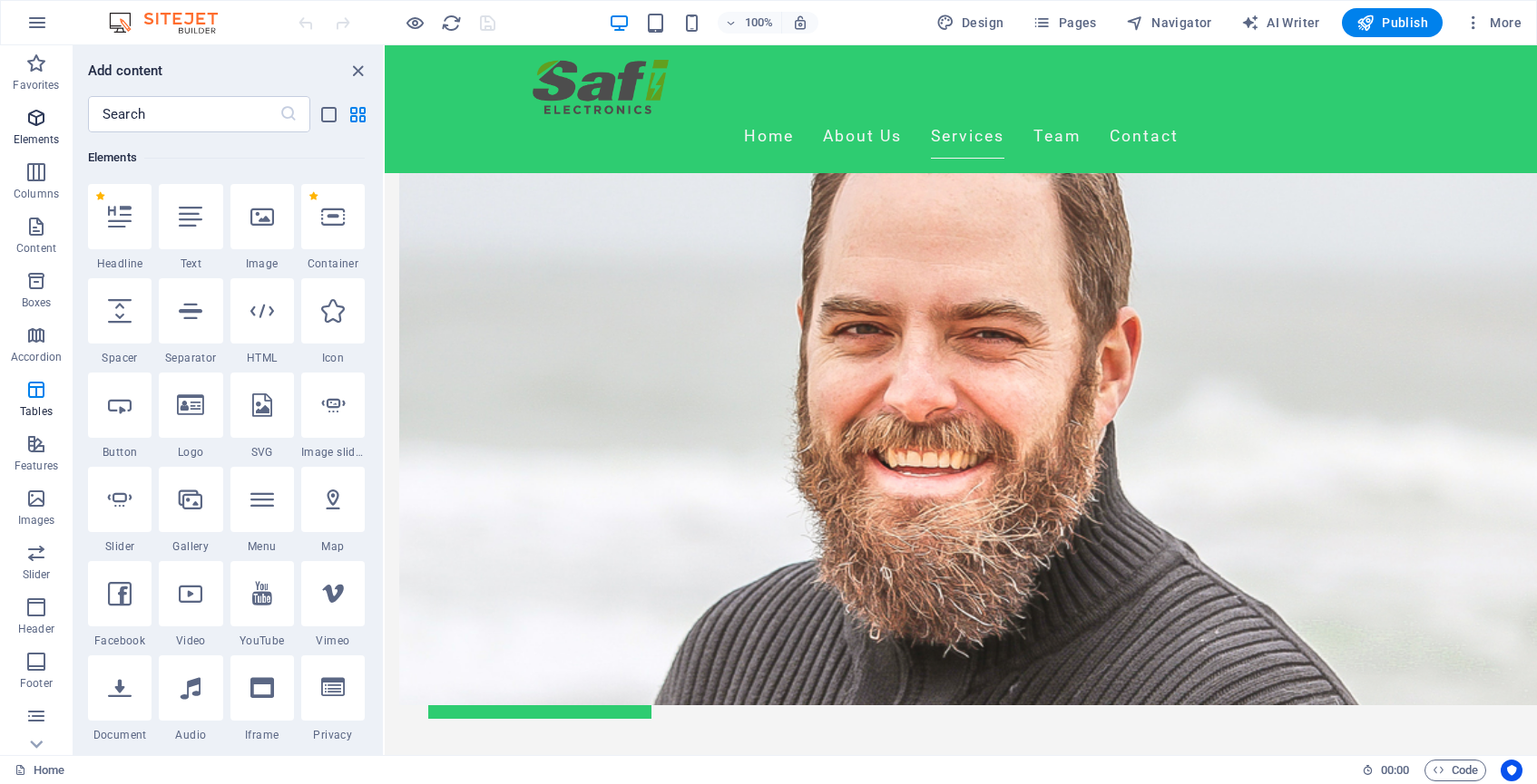
scroll to position [193, 0]
click at [40, 174] on icon "button" at bounding box center [36, 172] width 22 height 22
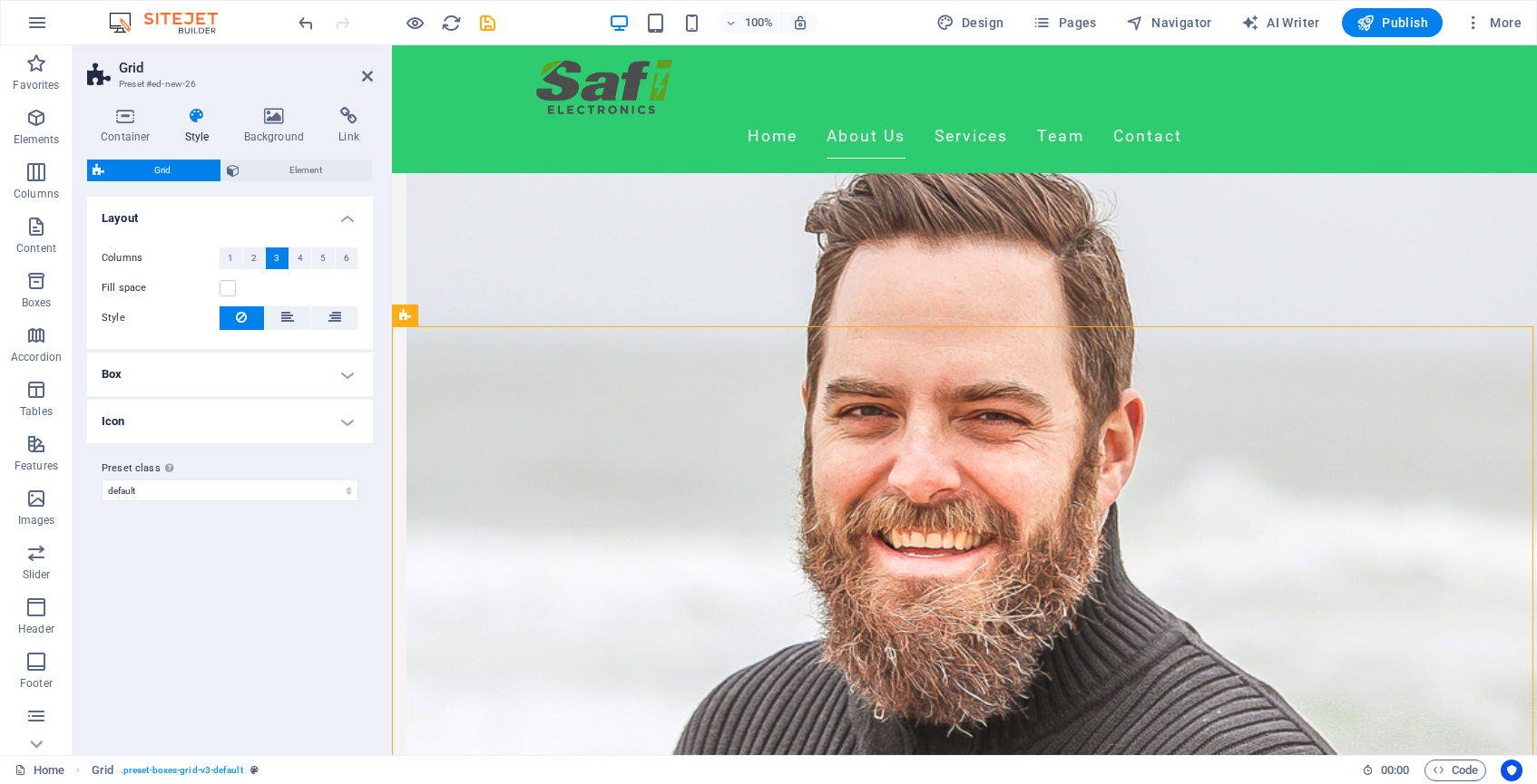
scroll to position [938, 0]
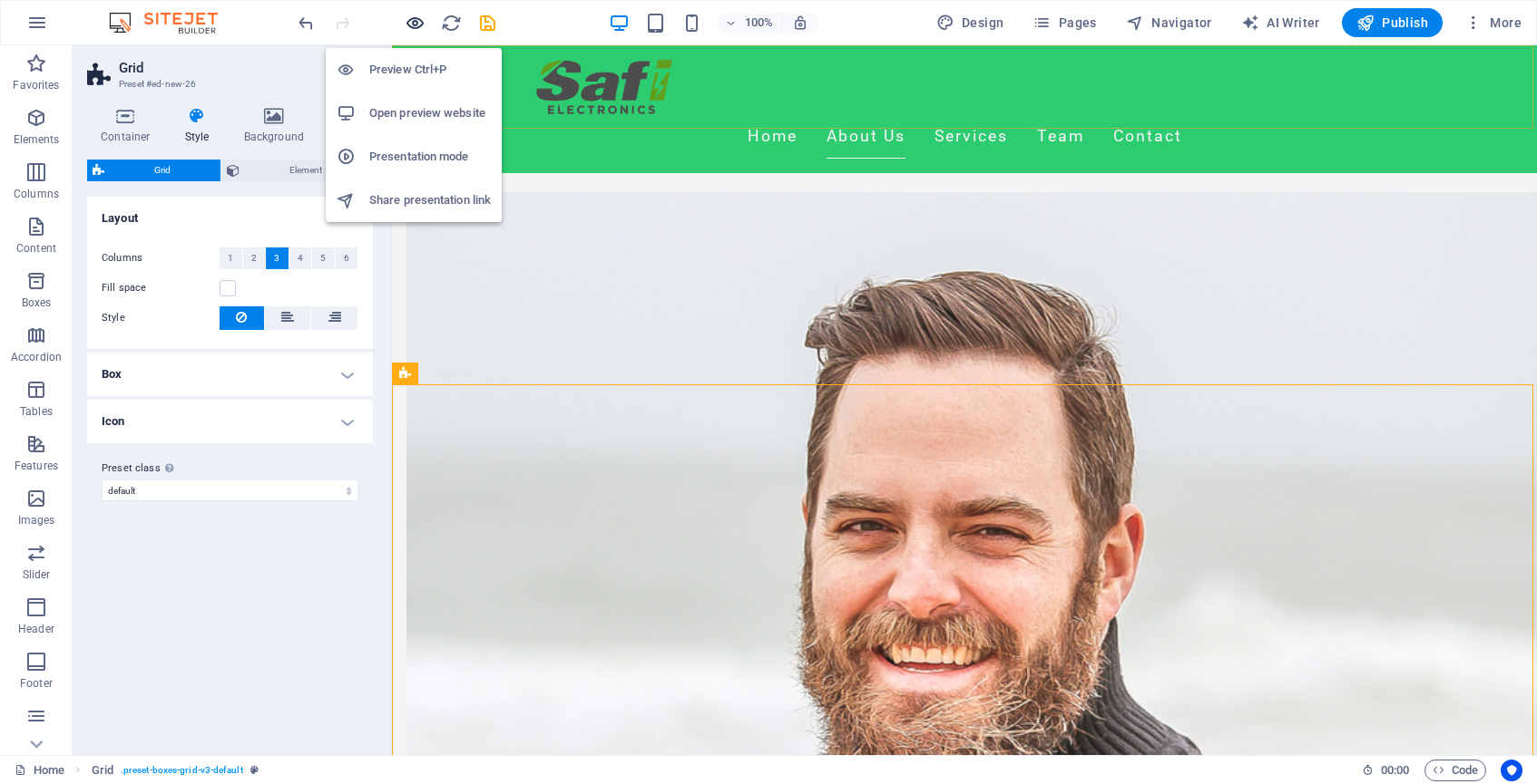
click at [0, 0] on icon "button" at bounding box center [0, 0] width 0 height 0
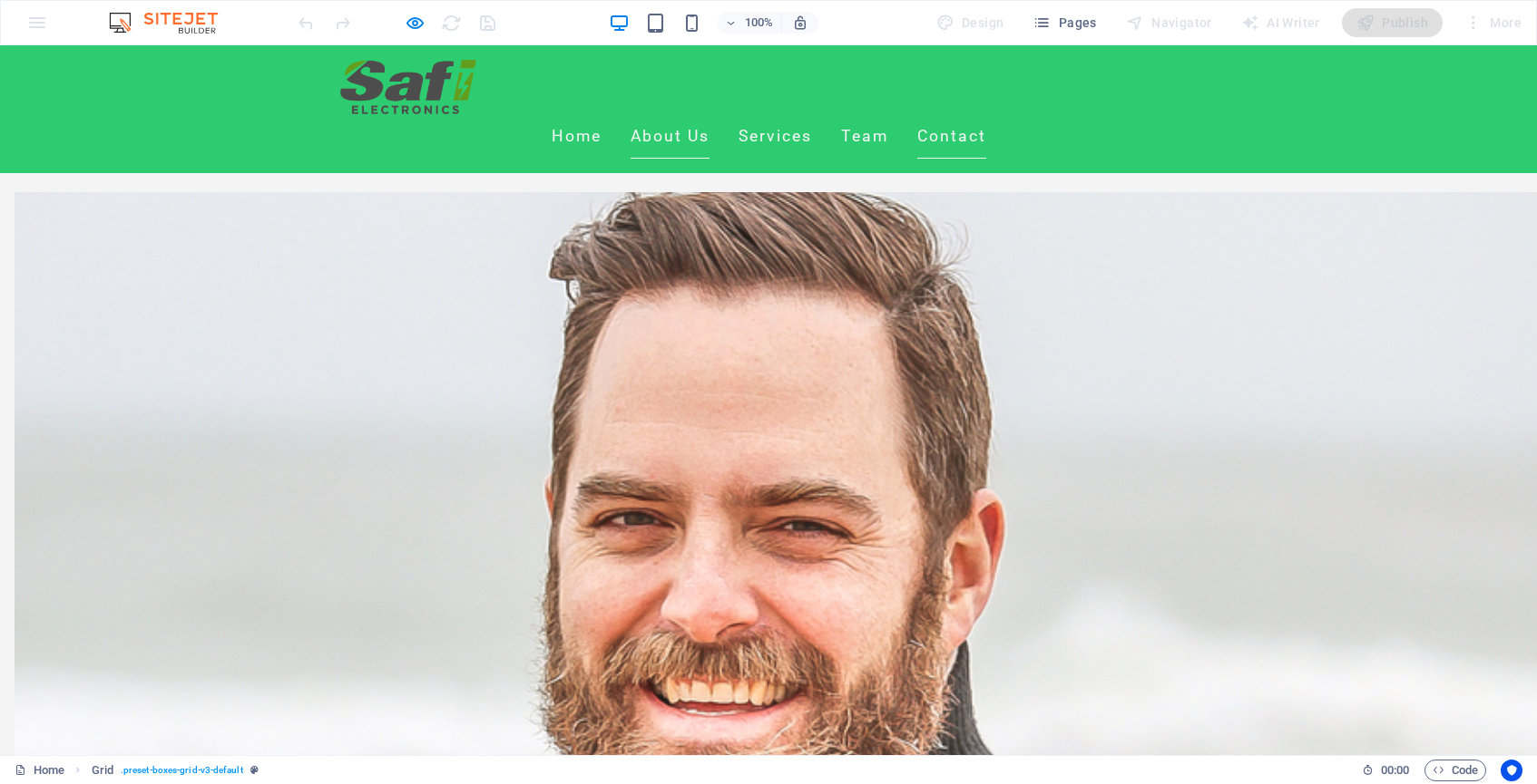
click at [986, 114] on link "Contact" at bounding box center [952, 136] width 69 height 45
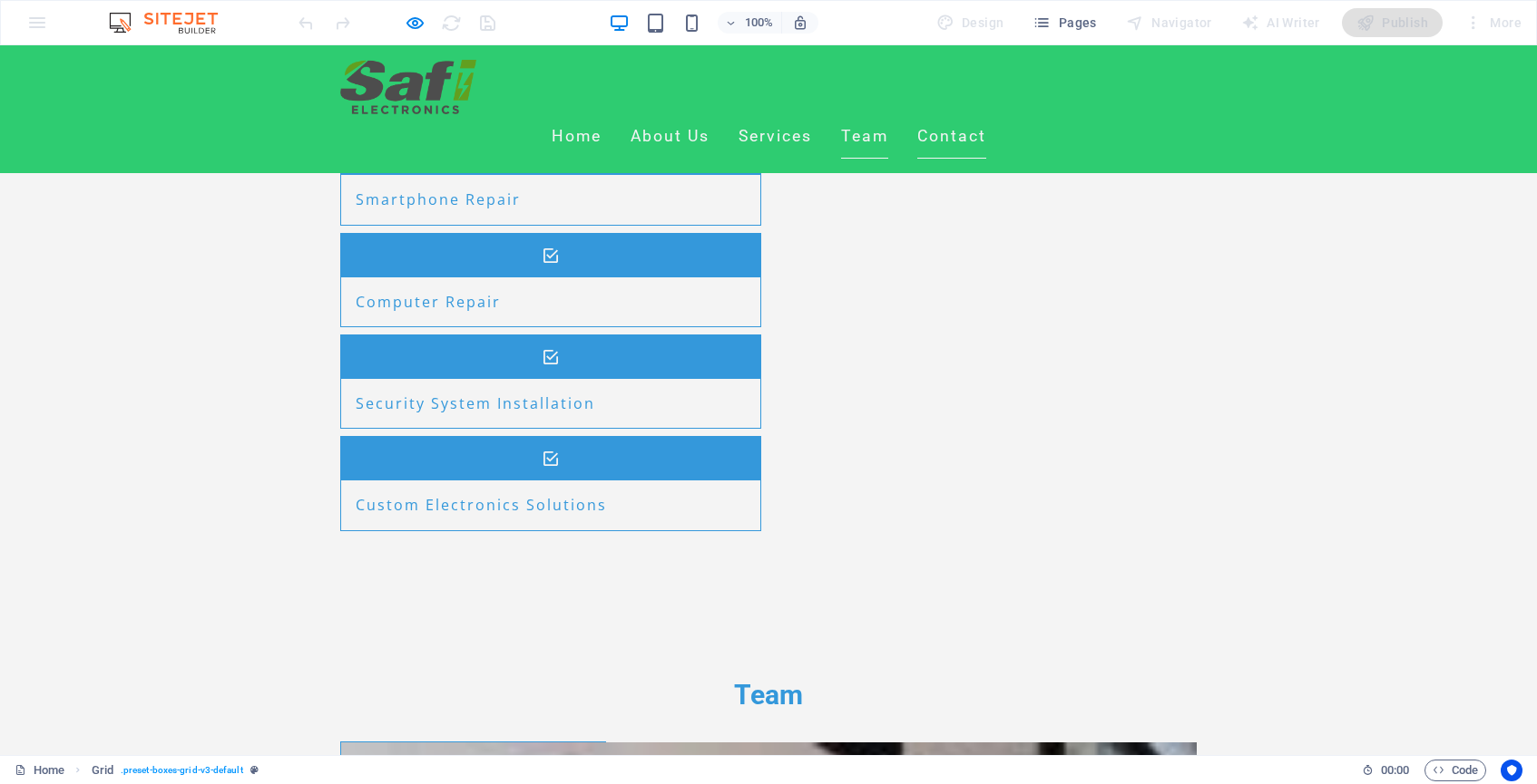
scroll to position [4315, 0]
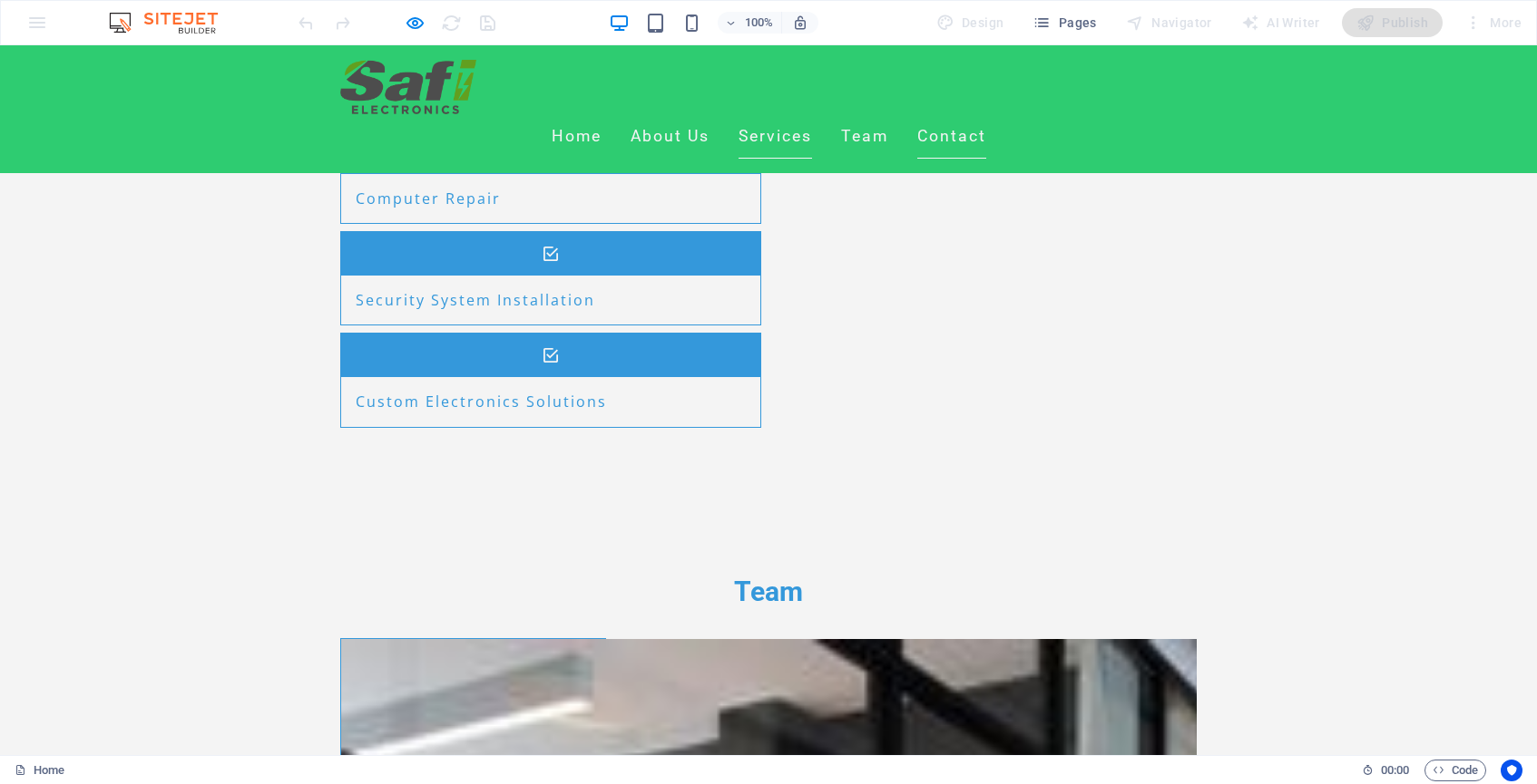
click at [812, 114] on link "Services" at bounding box center [776, 136] width 73 height 45
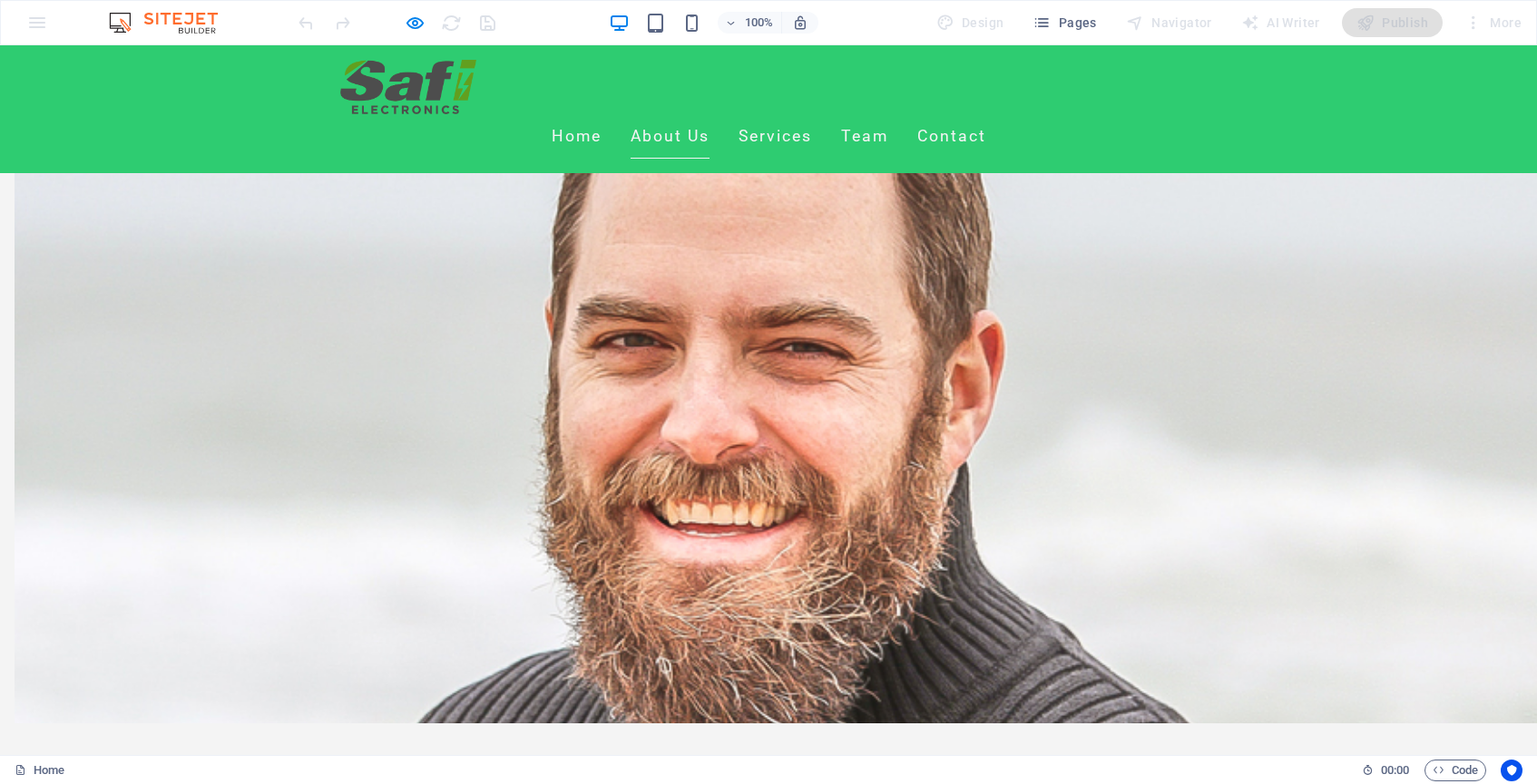
scroll to position [1114, 0]
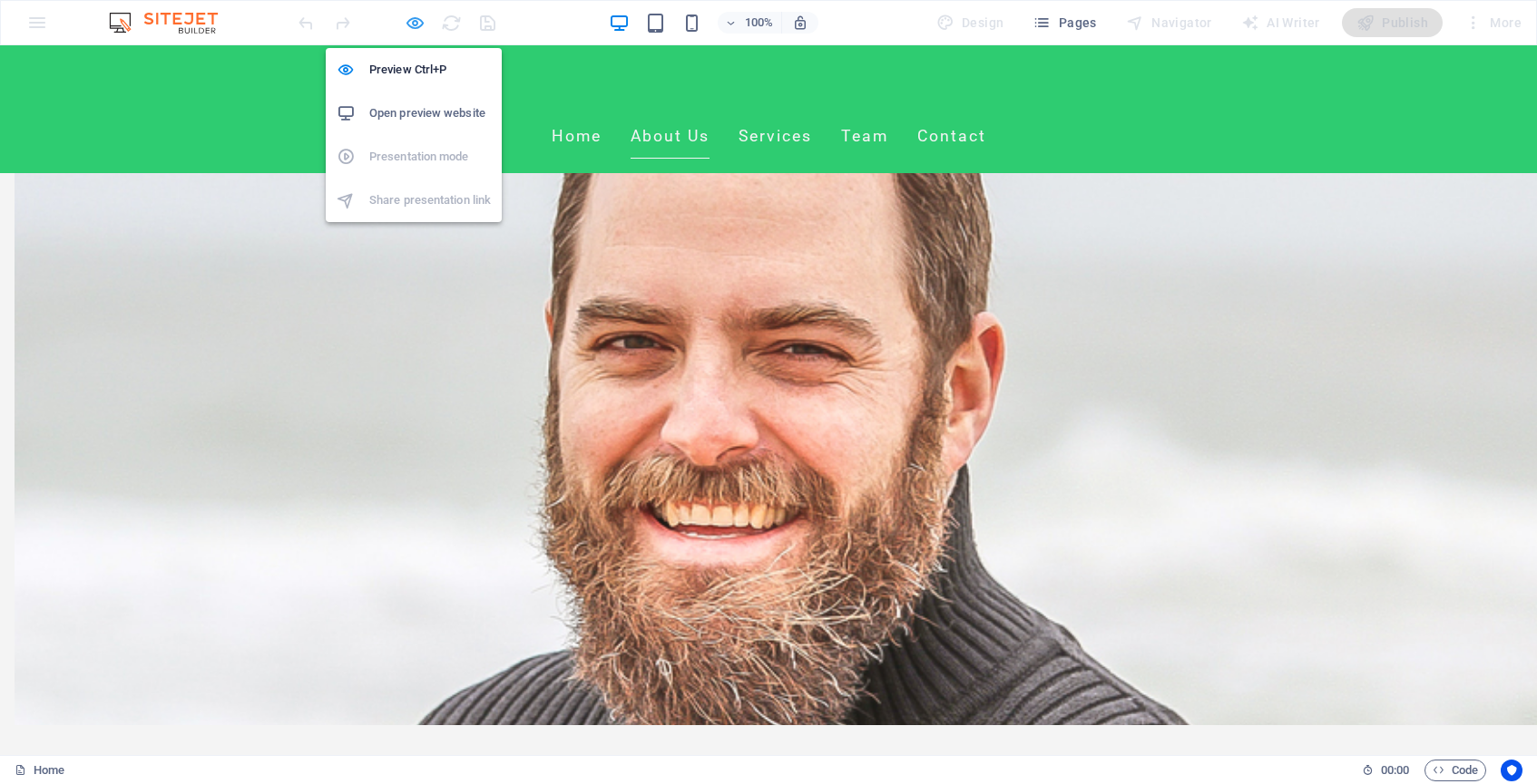
click at [0, 0] on icon "button" at bounding box center [0, 0] width 0 height 0
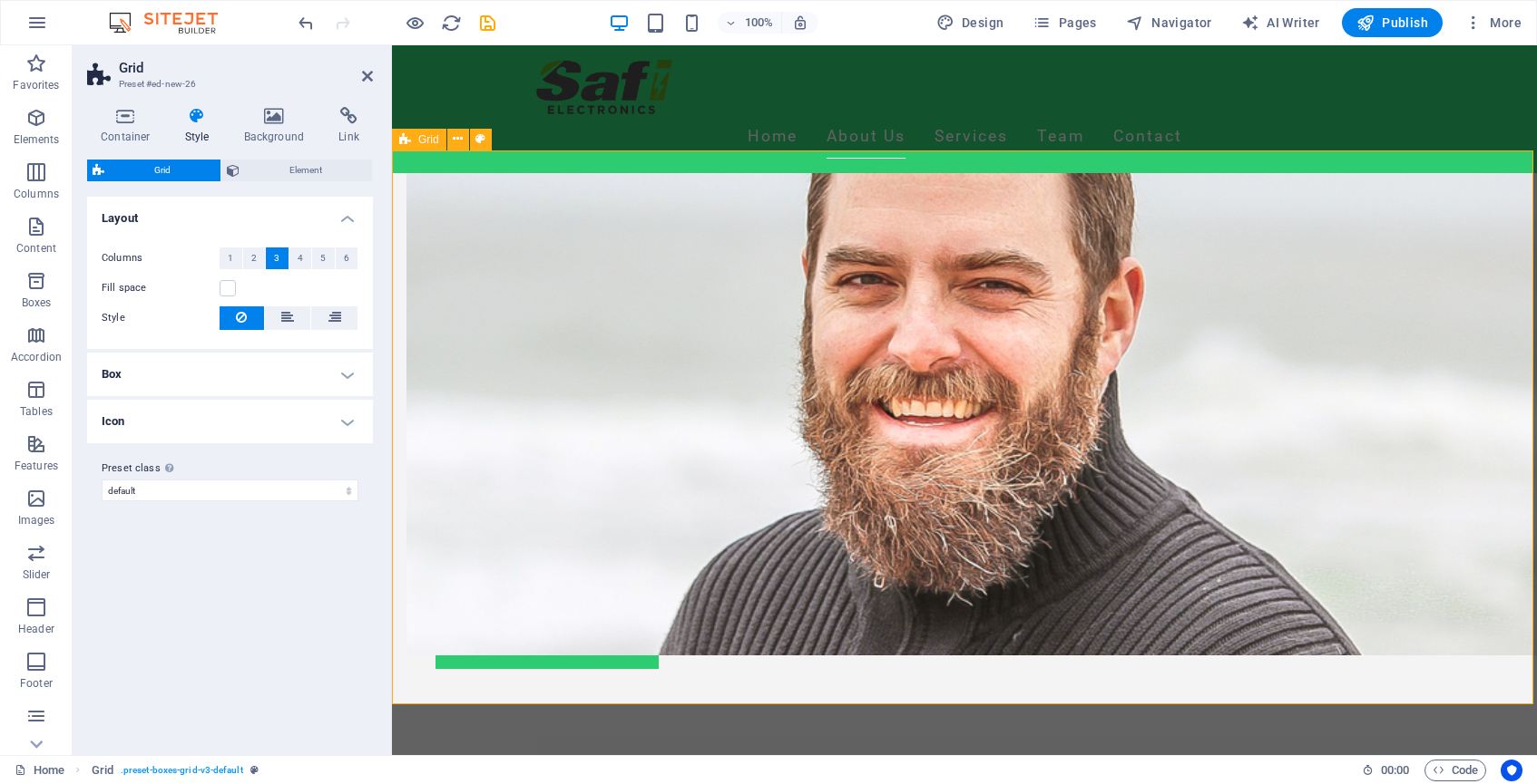
scroll to position [1171, 0]
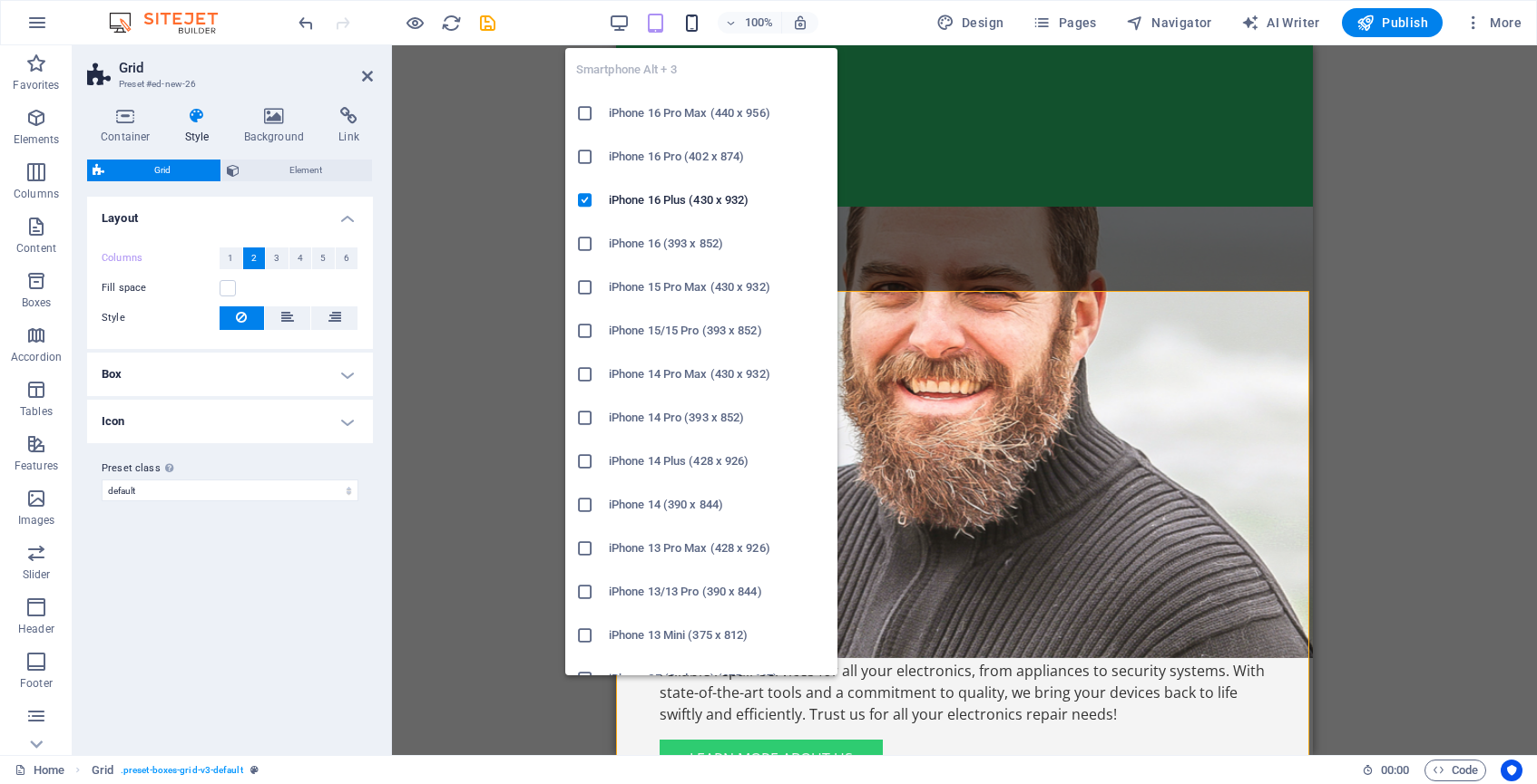
click at [0, 0] on icon "button" at bounding box center [0, 0] width 0 height 0
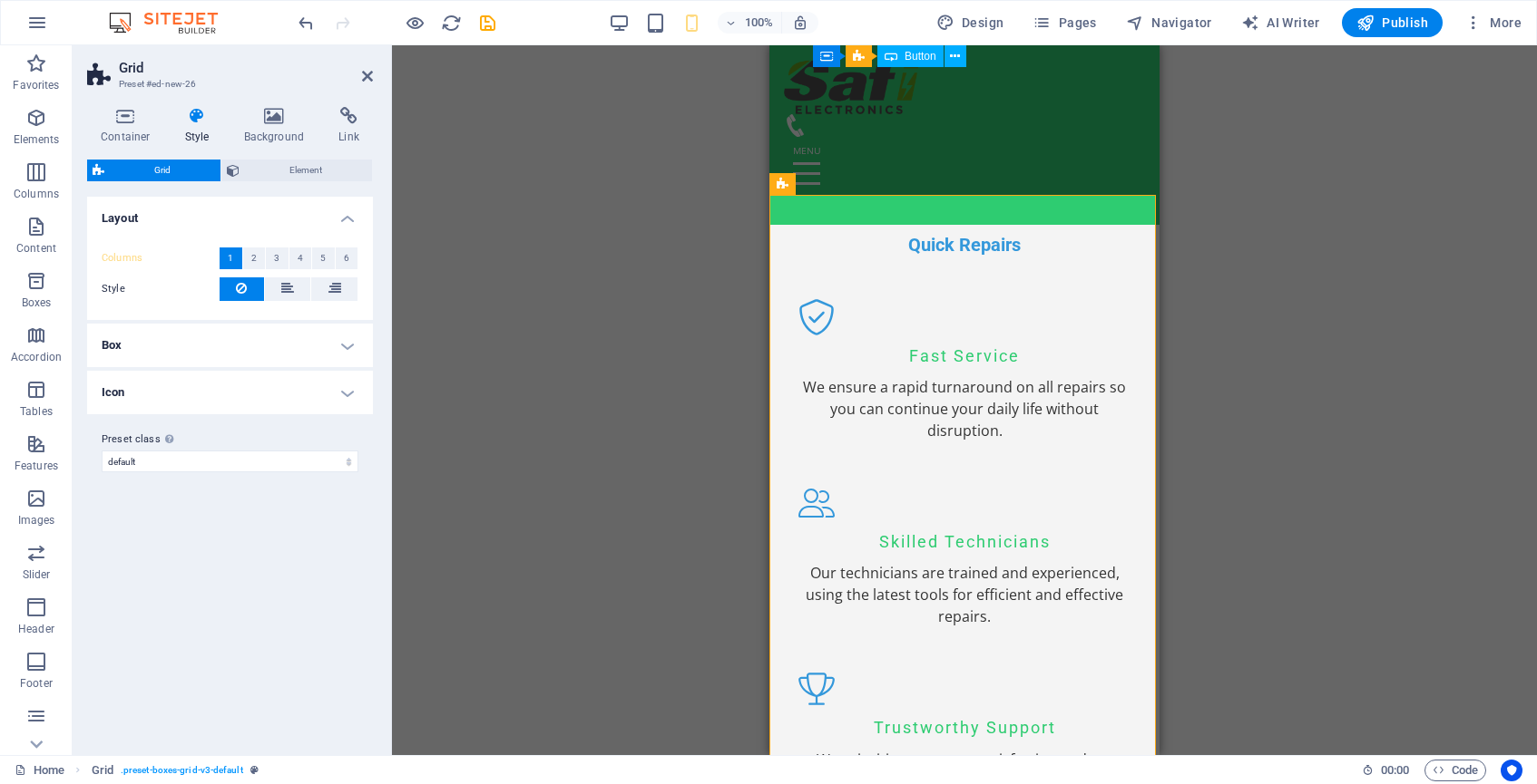
scroll to position [1621, 0]
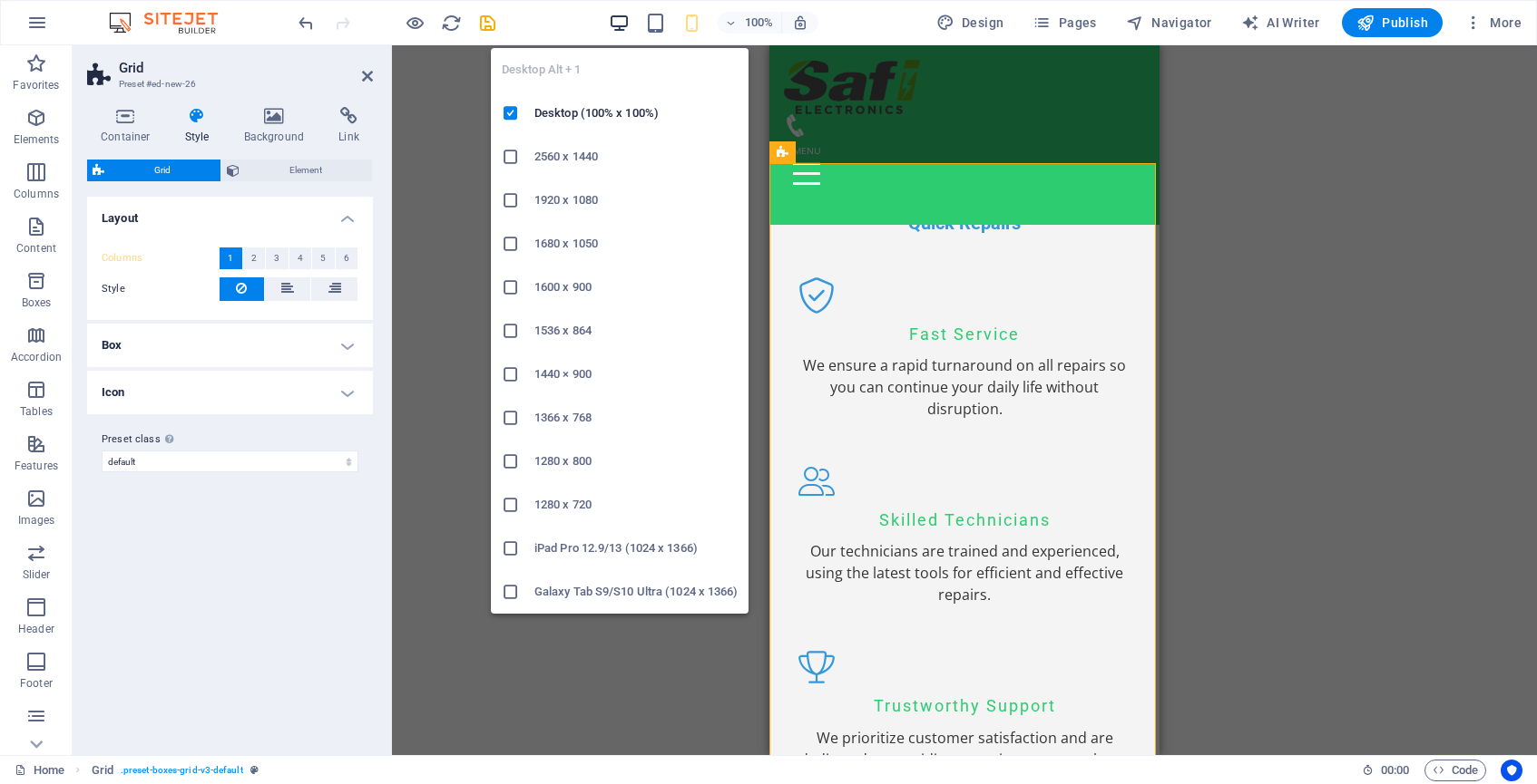
click at [0, 0] on icon "button" at bounding box center [0, 0] width 0 height 0
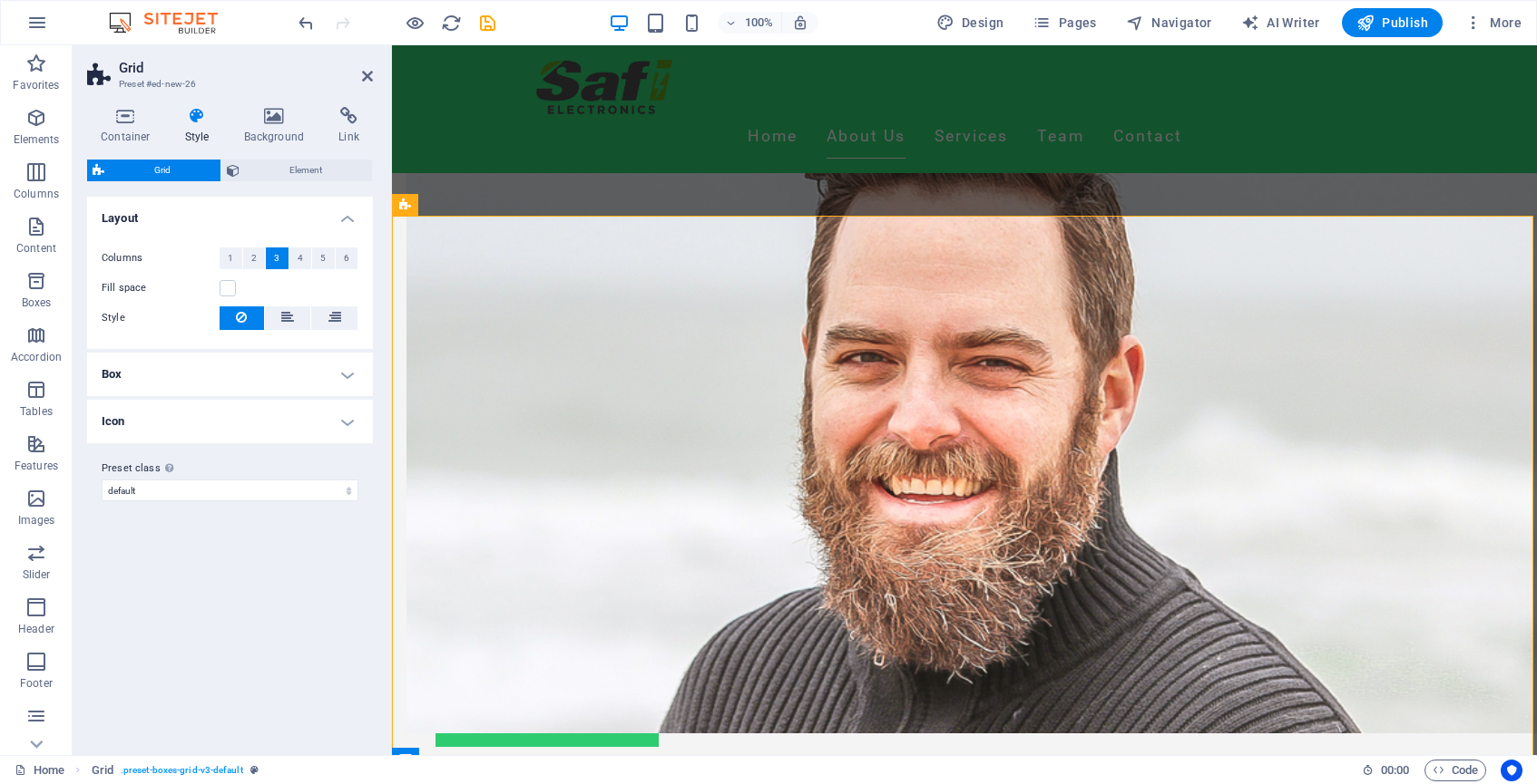
scroll to position [1100, 0]
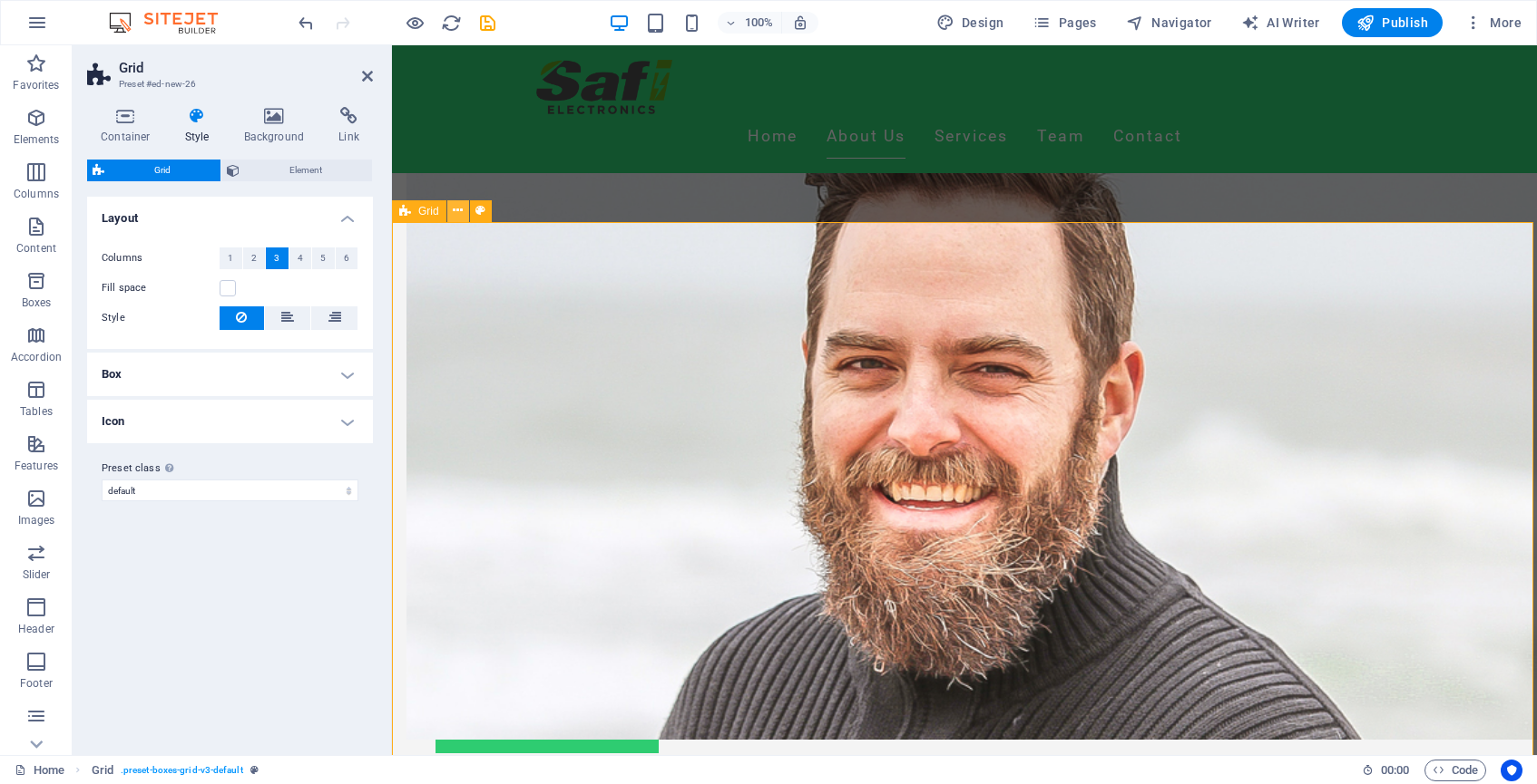
click at [461, 211] on icon at bounding box center [458, 211] width 10 height 19
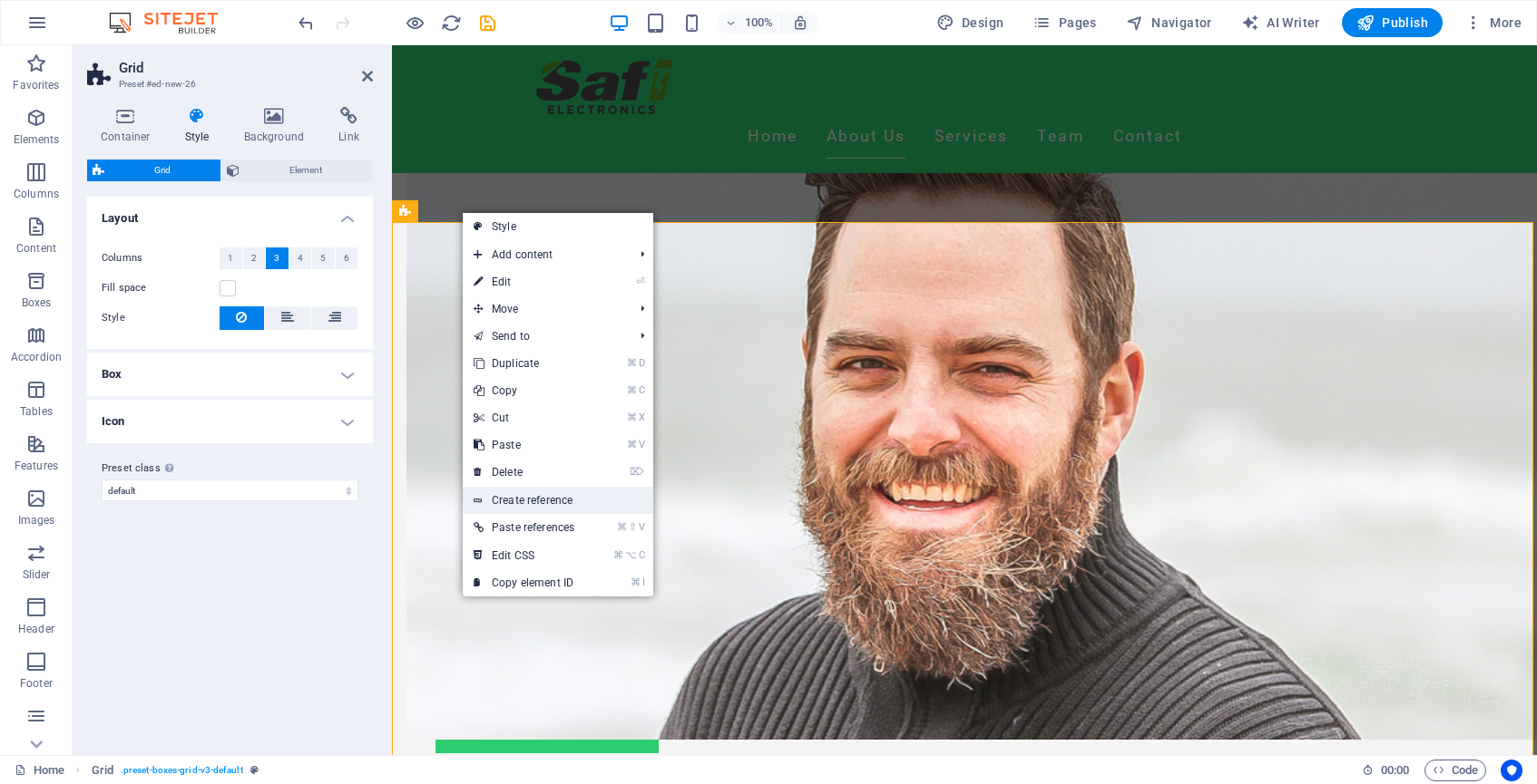
click at [576, 500] on link "Create reference" at bounding box center [557, 500] width 190 height 27
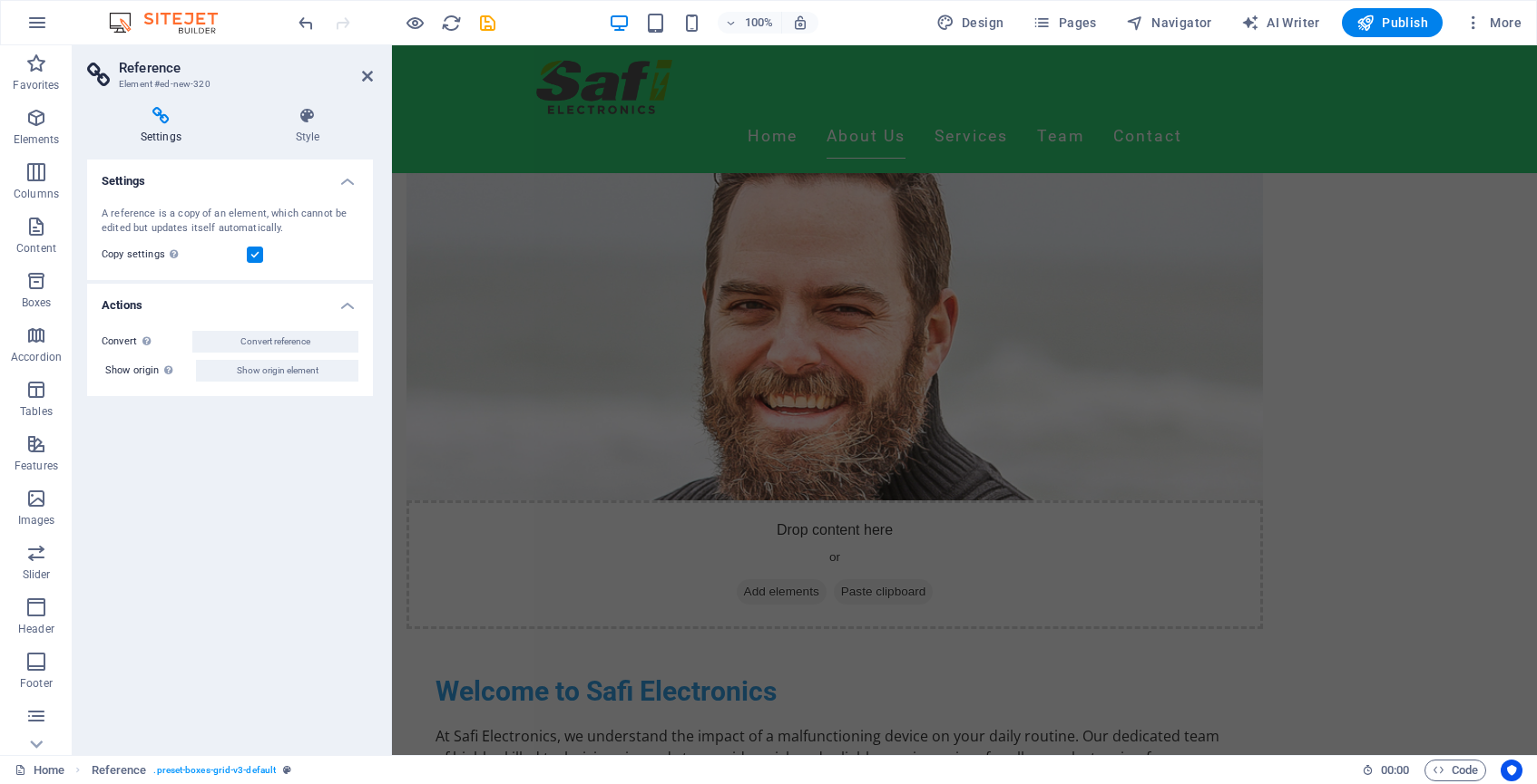
scroll to position [1058, 0]
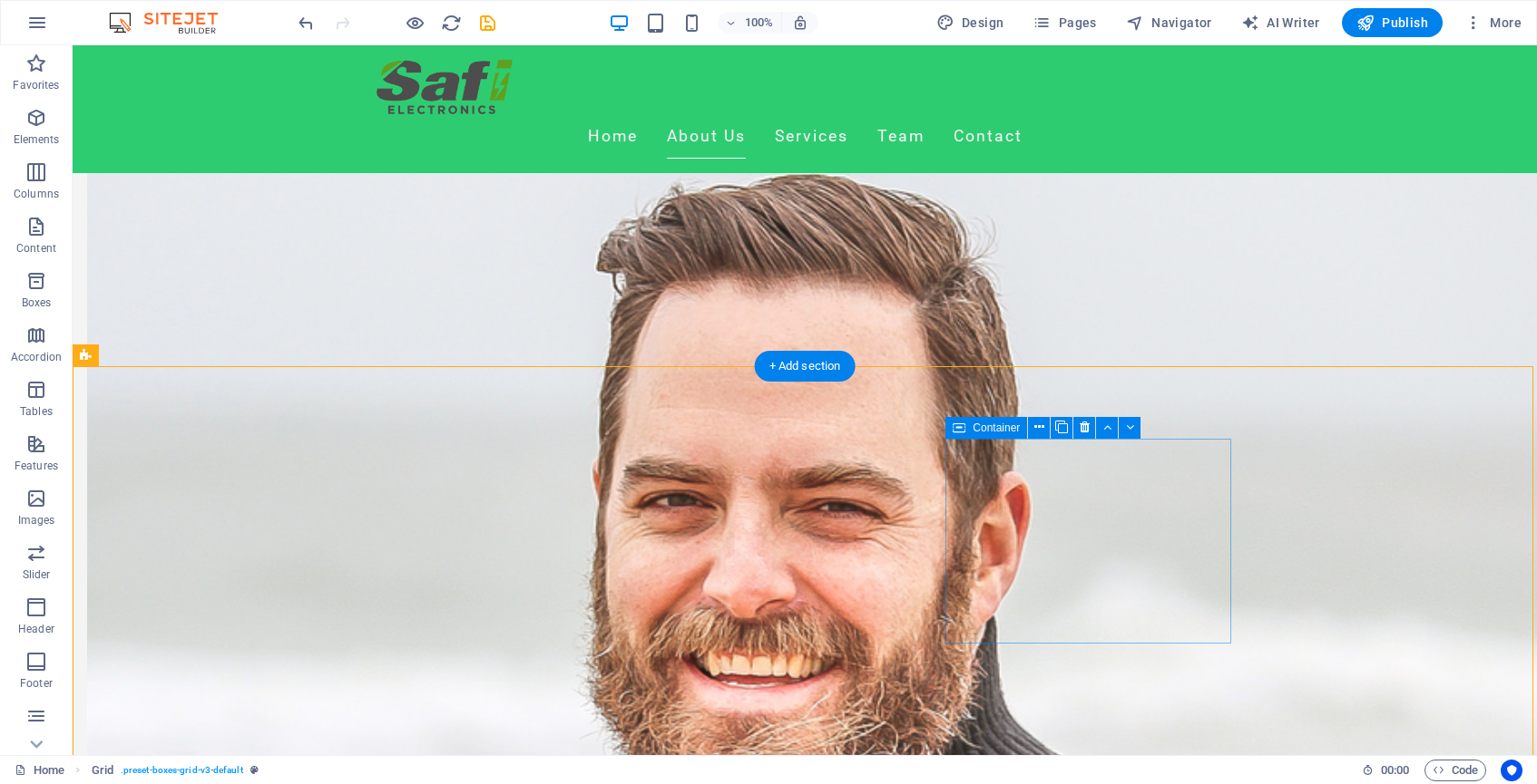
scroll to position [959, 0]
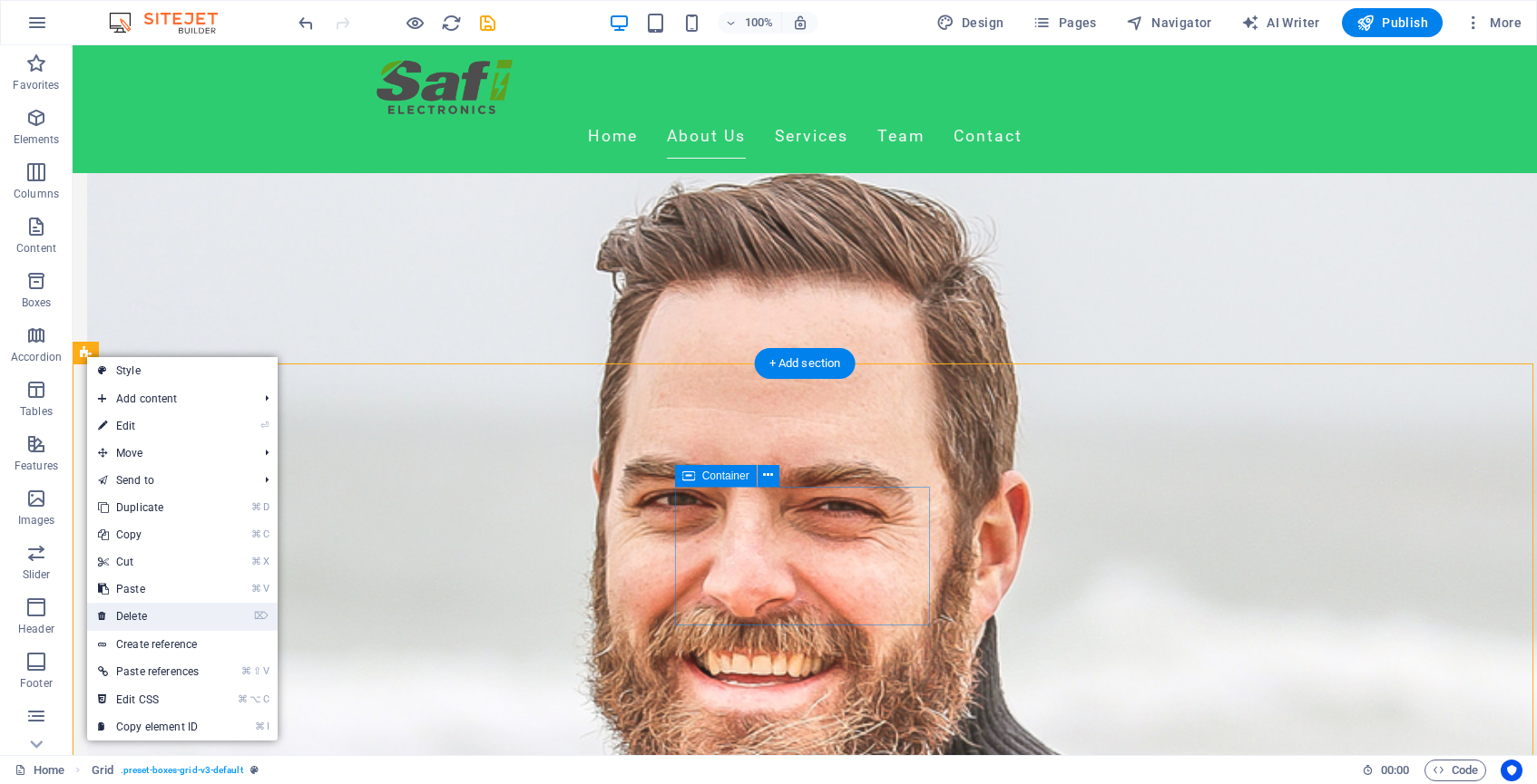
click at [149, 616] on link "⌦ Delete" at bounding box center [148, 617] width 123 height 27
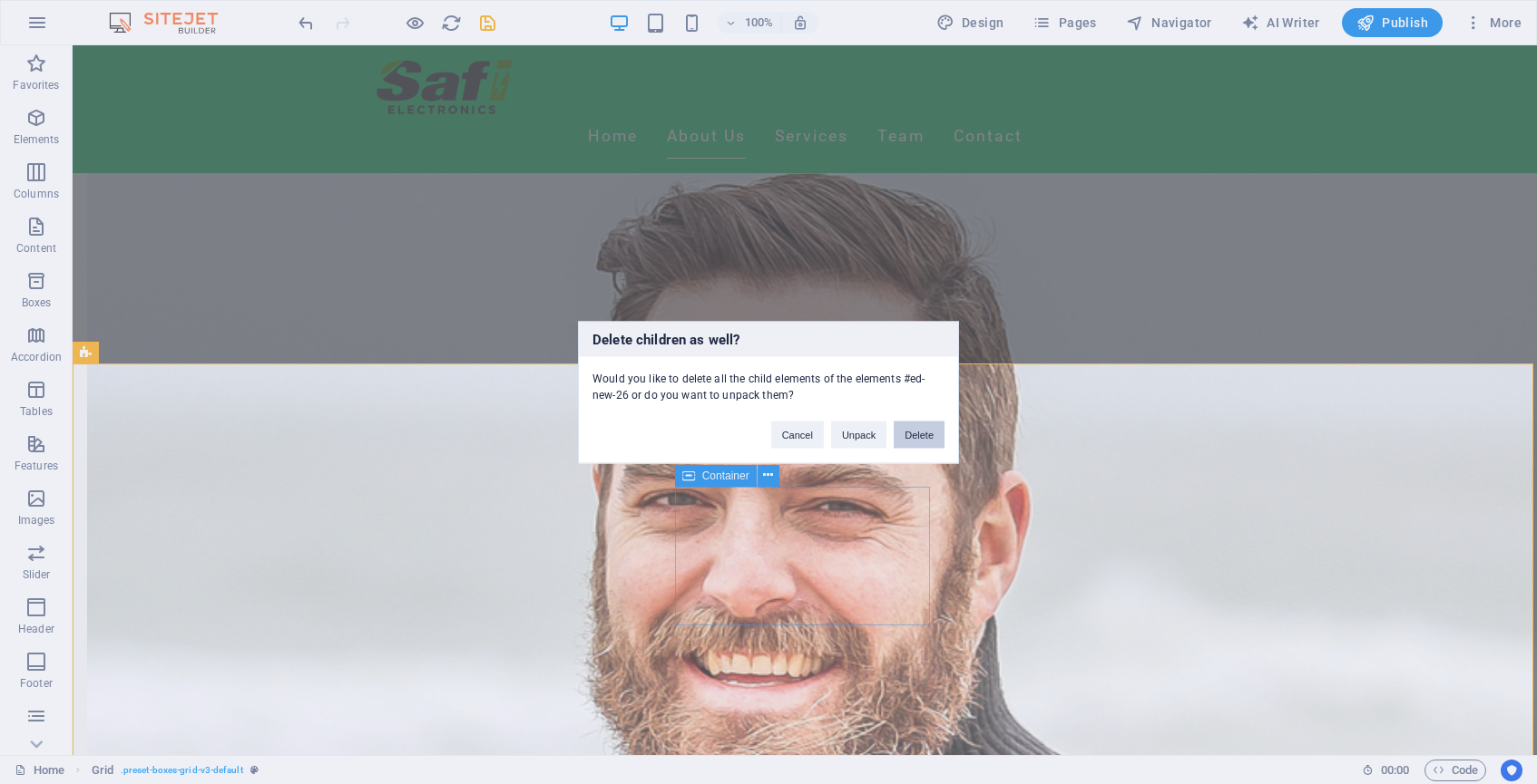
click at [929, 436] on button "Delete" at bounding box center [919, 434] width 51 height 27
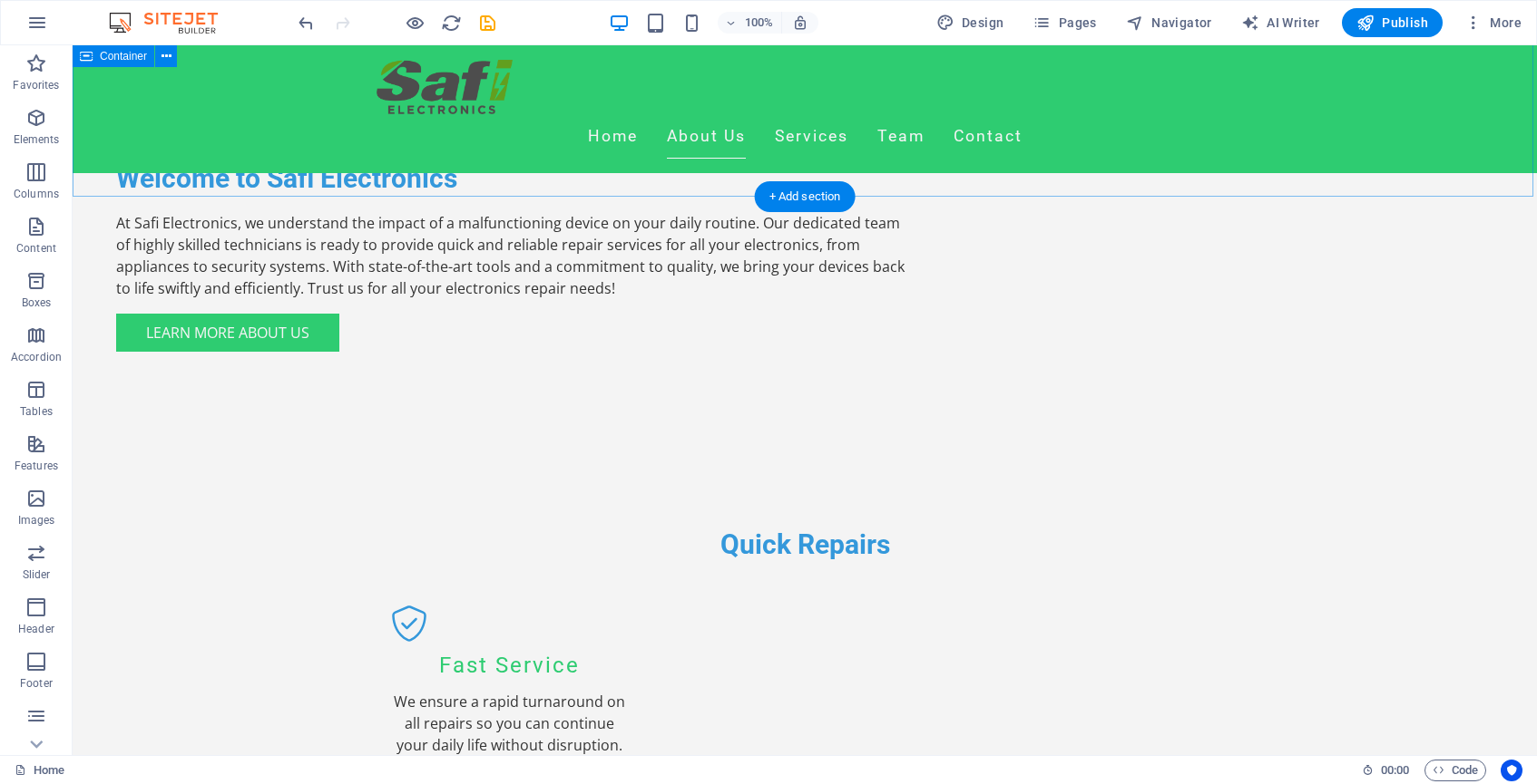
scroll to position [1488, 0]
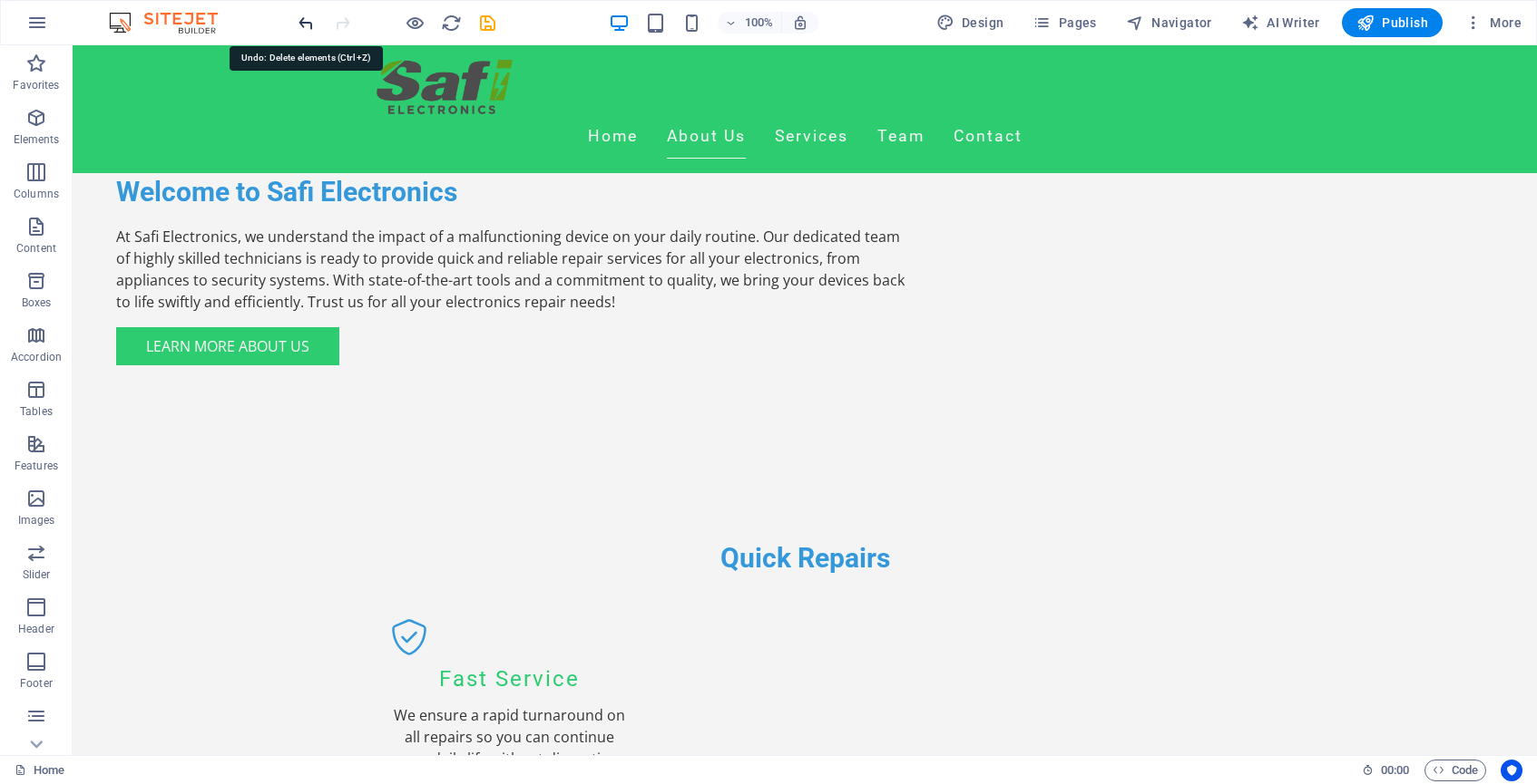
click at [308, 27] on icon "undo" at bounding box center [306, 23] width 21 height 21
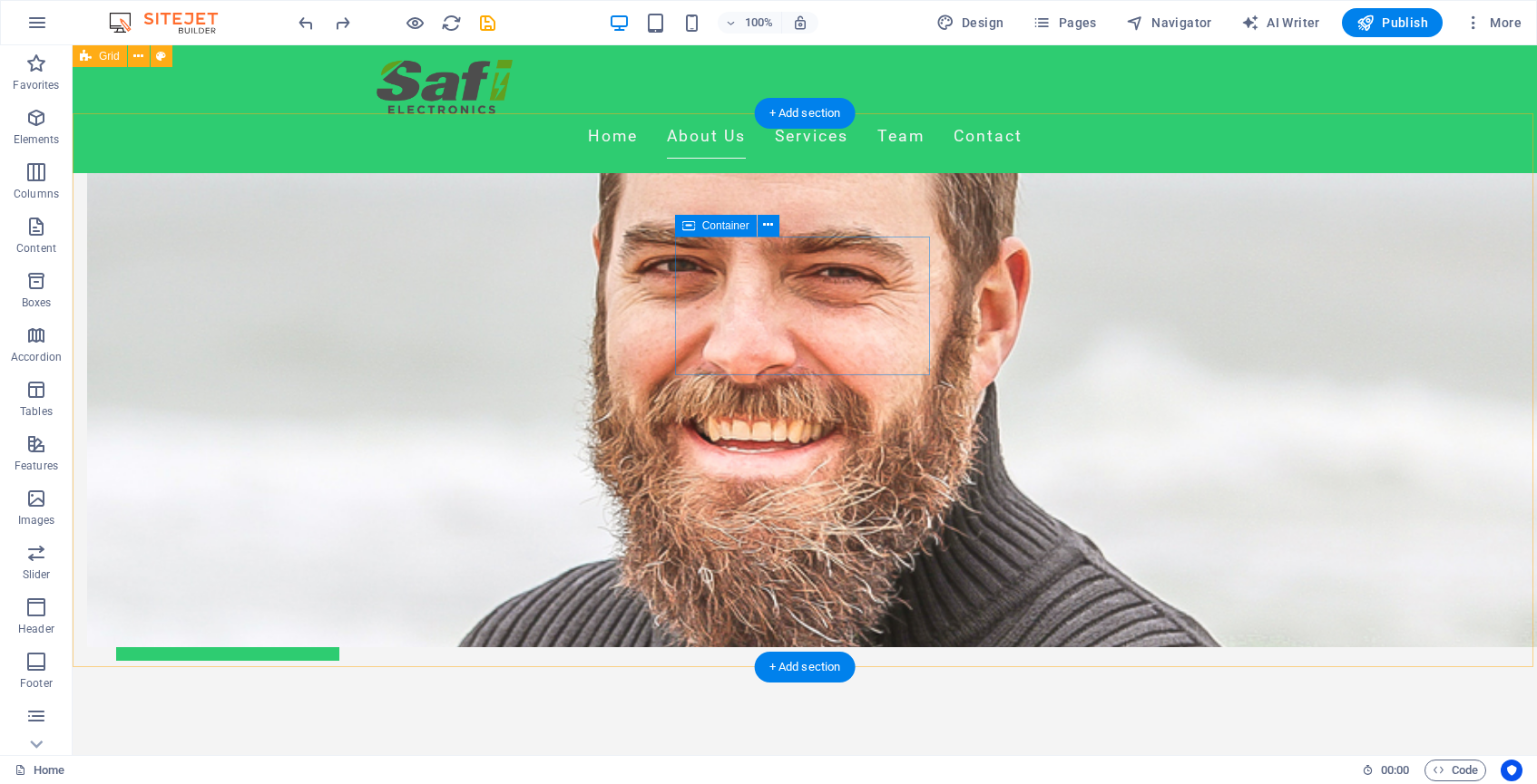
scroll to position [1191, 0]
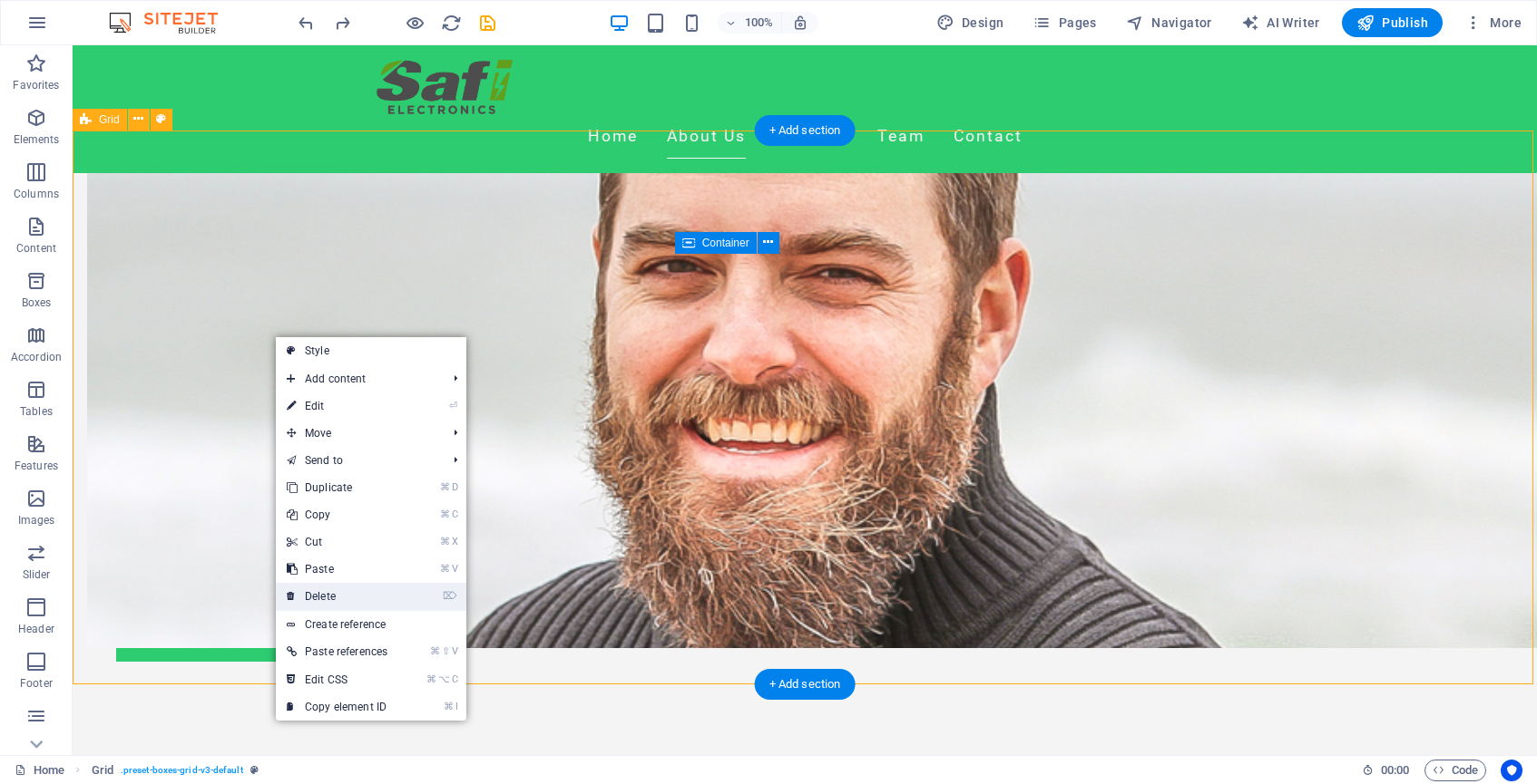
click at [330, 593] on link "⌦ Delete" at bounding box center [337, 597] width 123 height 27
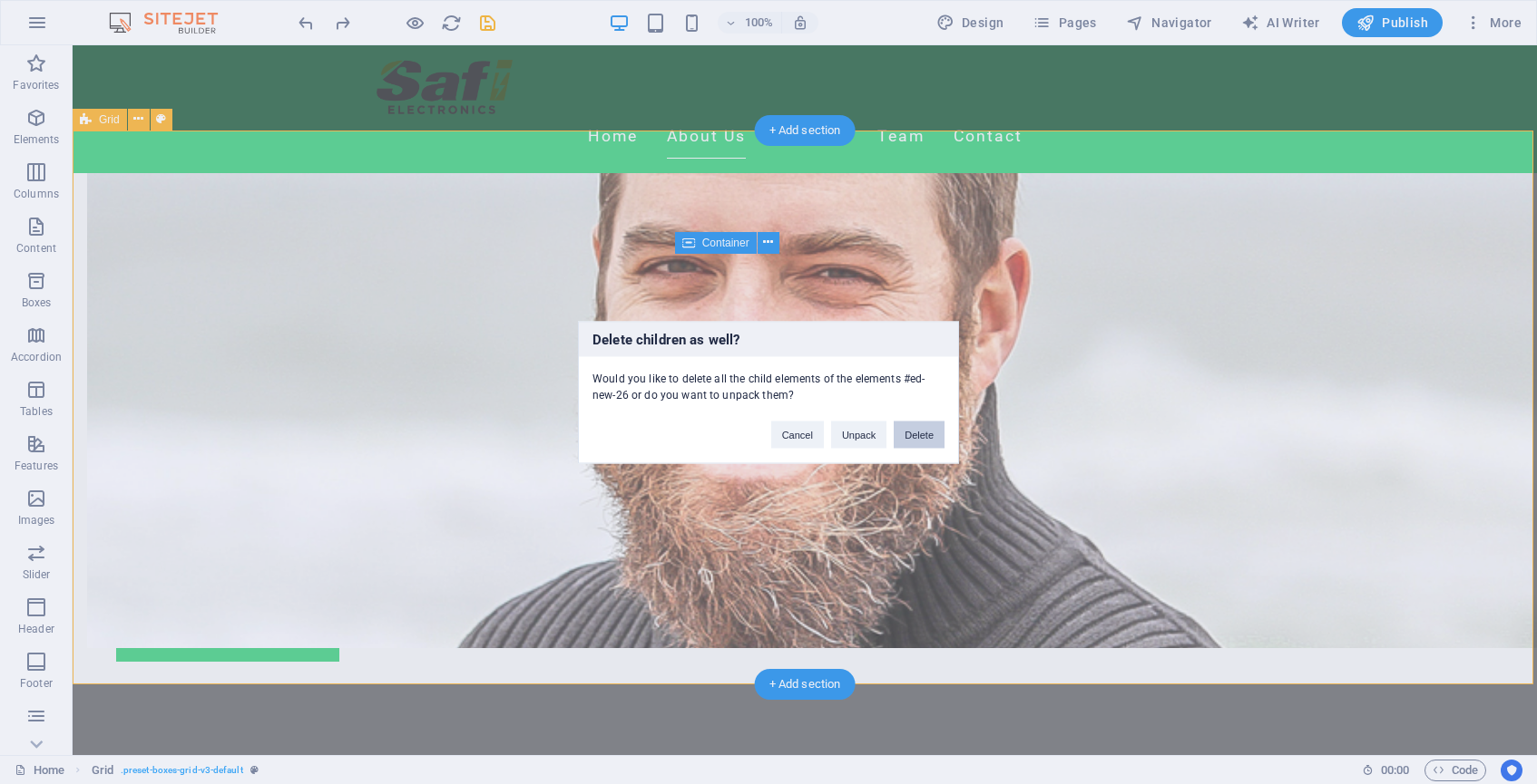
click at [916, 434] on button "Delete" at bounding box center [919, 434] width 51 height 27
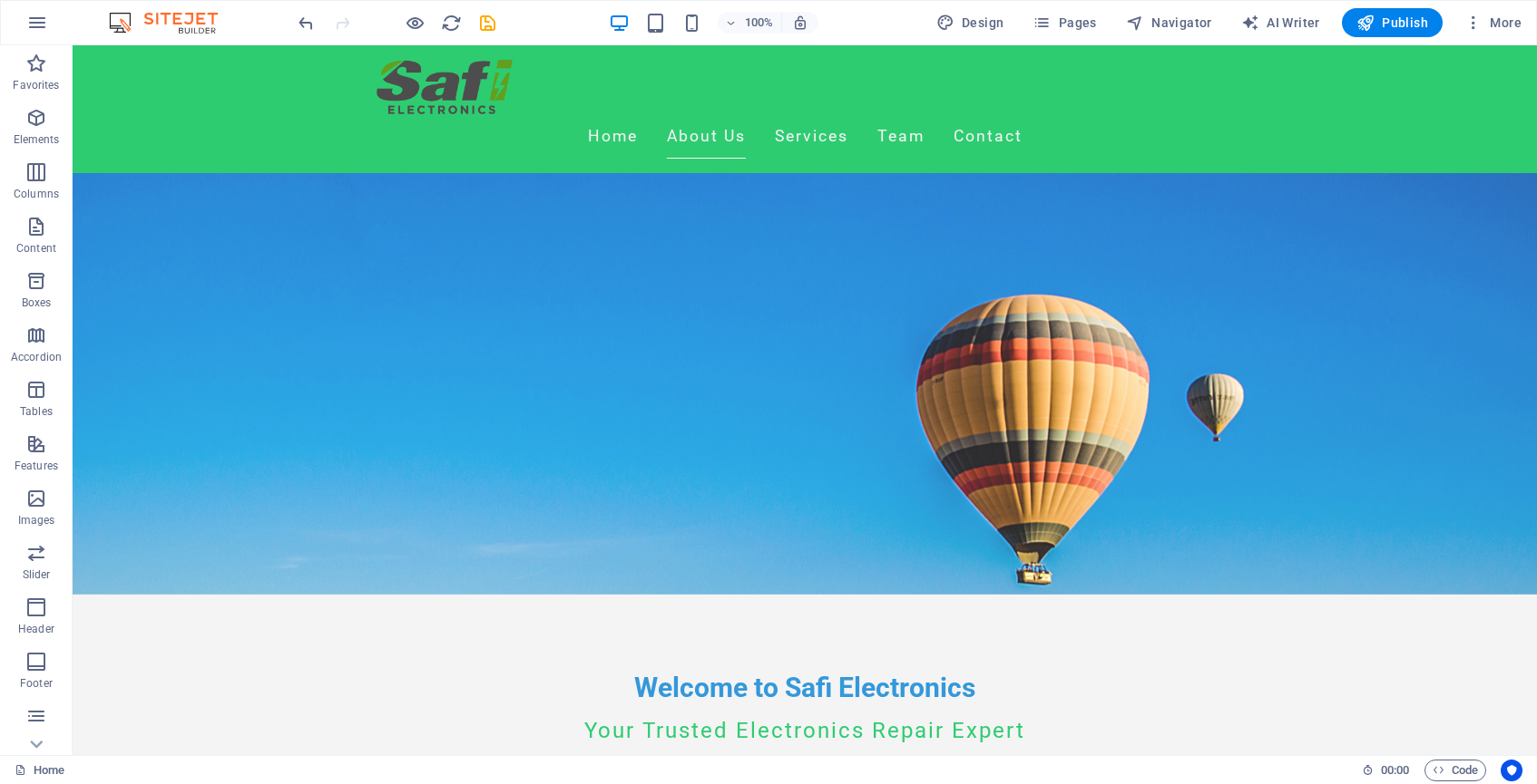
scroll to position [142, 0]
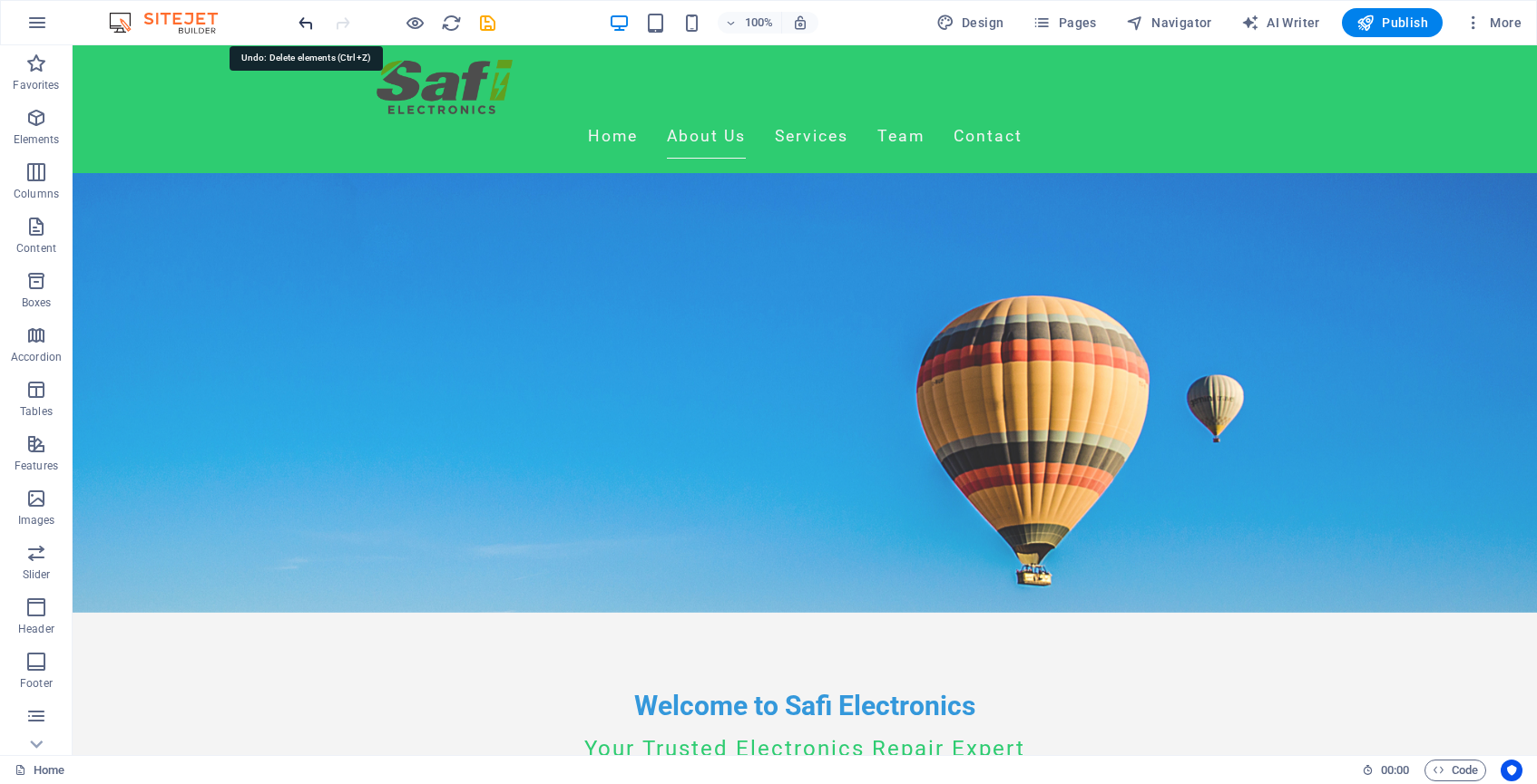
click at [307, 26] on icon "undo" at bounding box center [306, 23] width 21 height 21
click at [352, 21] on icon "redo" at bounding box center [343, 23] width 21 height 21
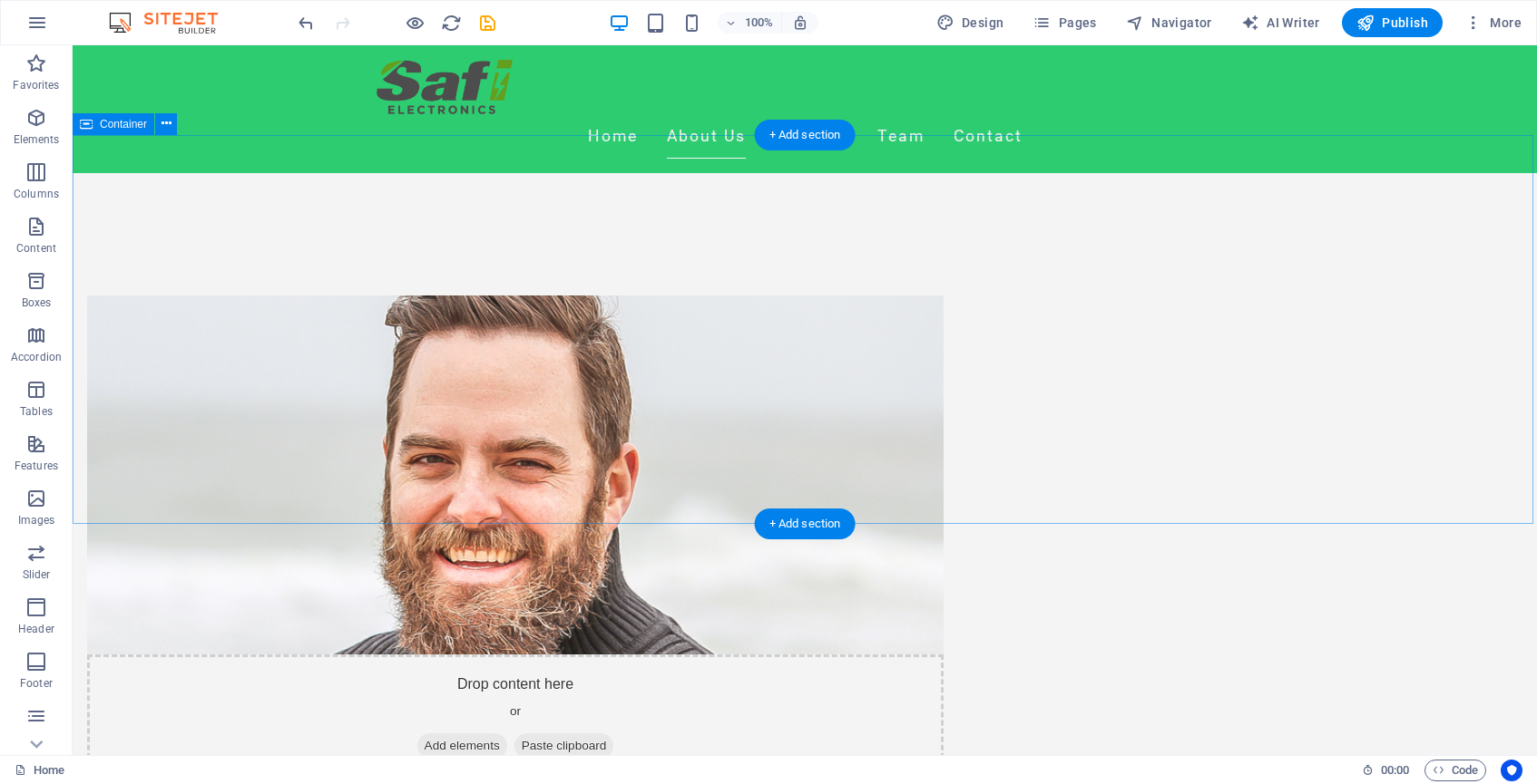
scroll to position [844, 0]
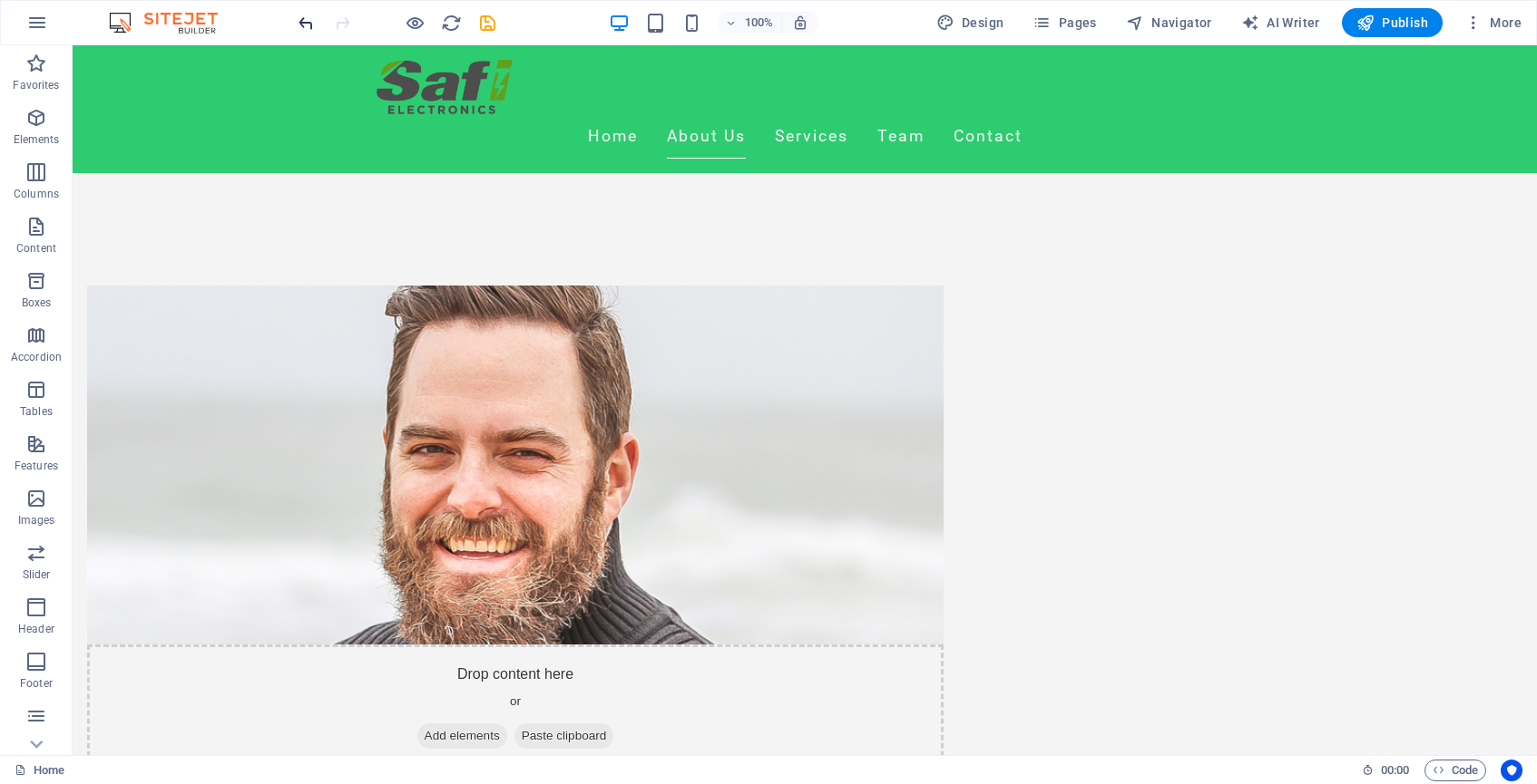
click at [306, 24] on icon "undo" at bounding box center [306, 23] width 21 height 21
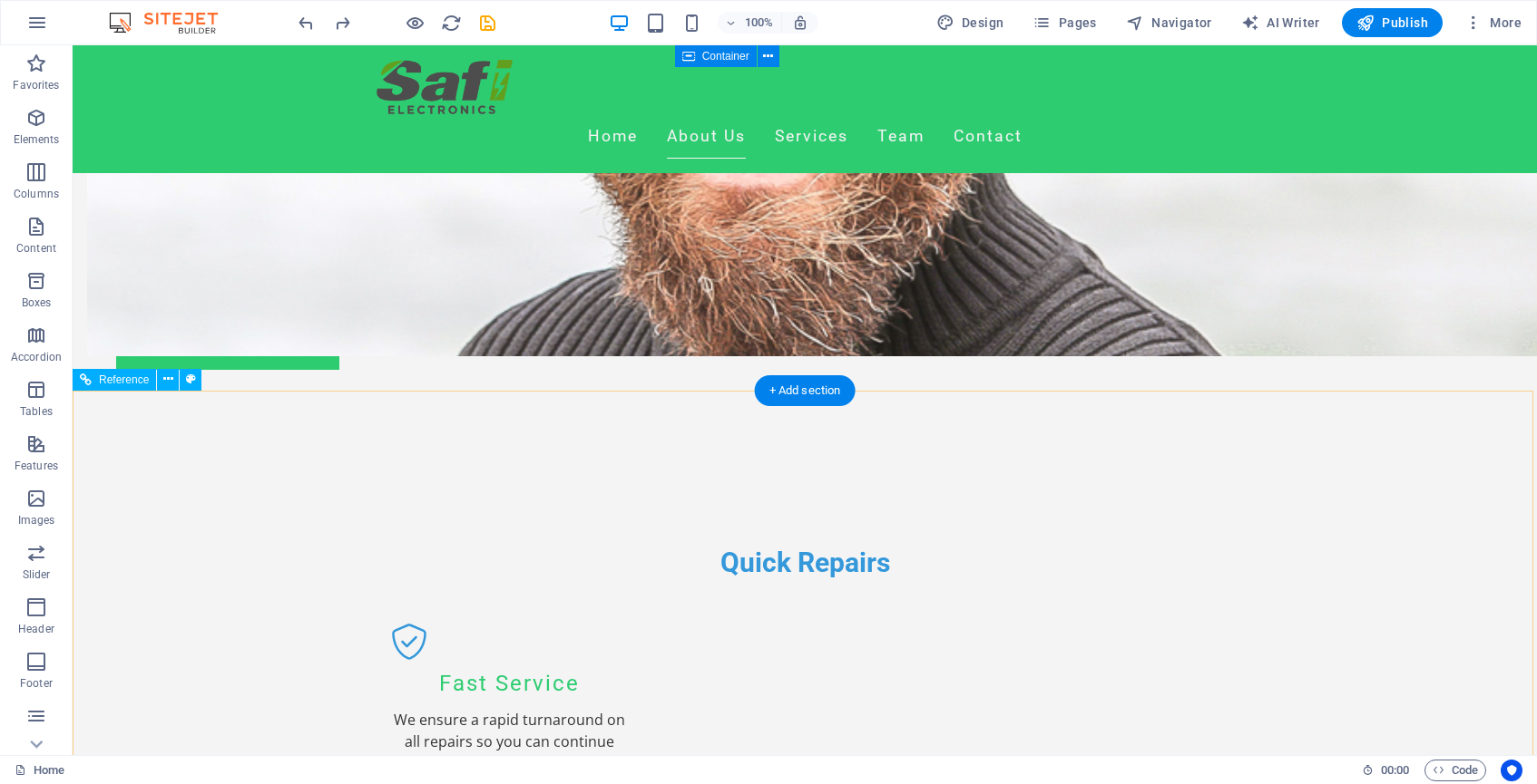
scroll to position [1486, 0]
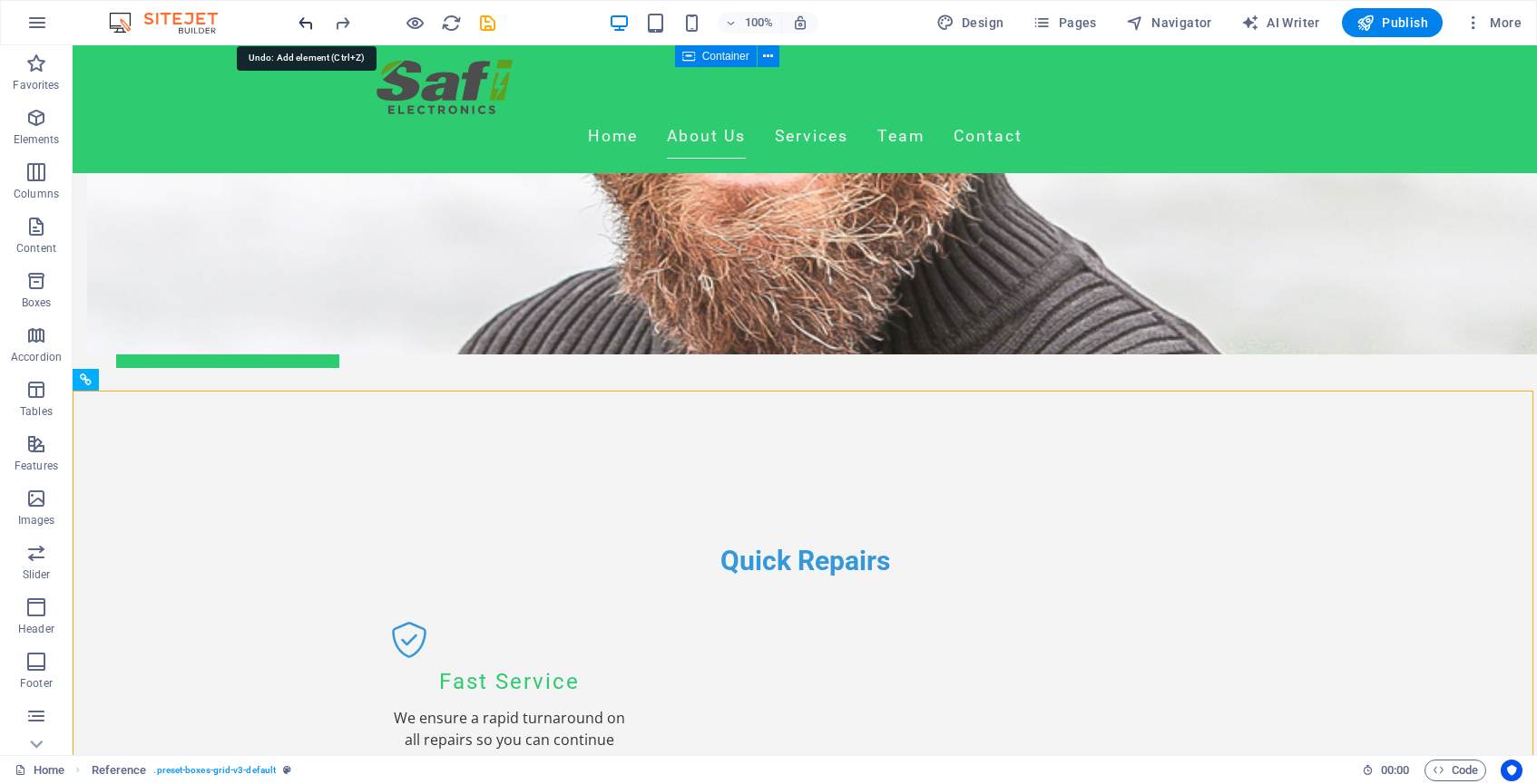
click at [305, 23] on icon "undo" at bounding box center [306, 23] width 21 height 21
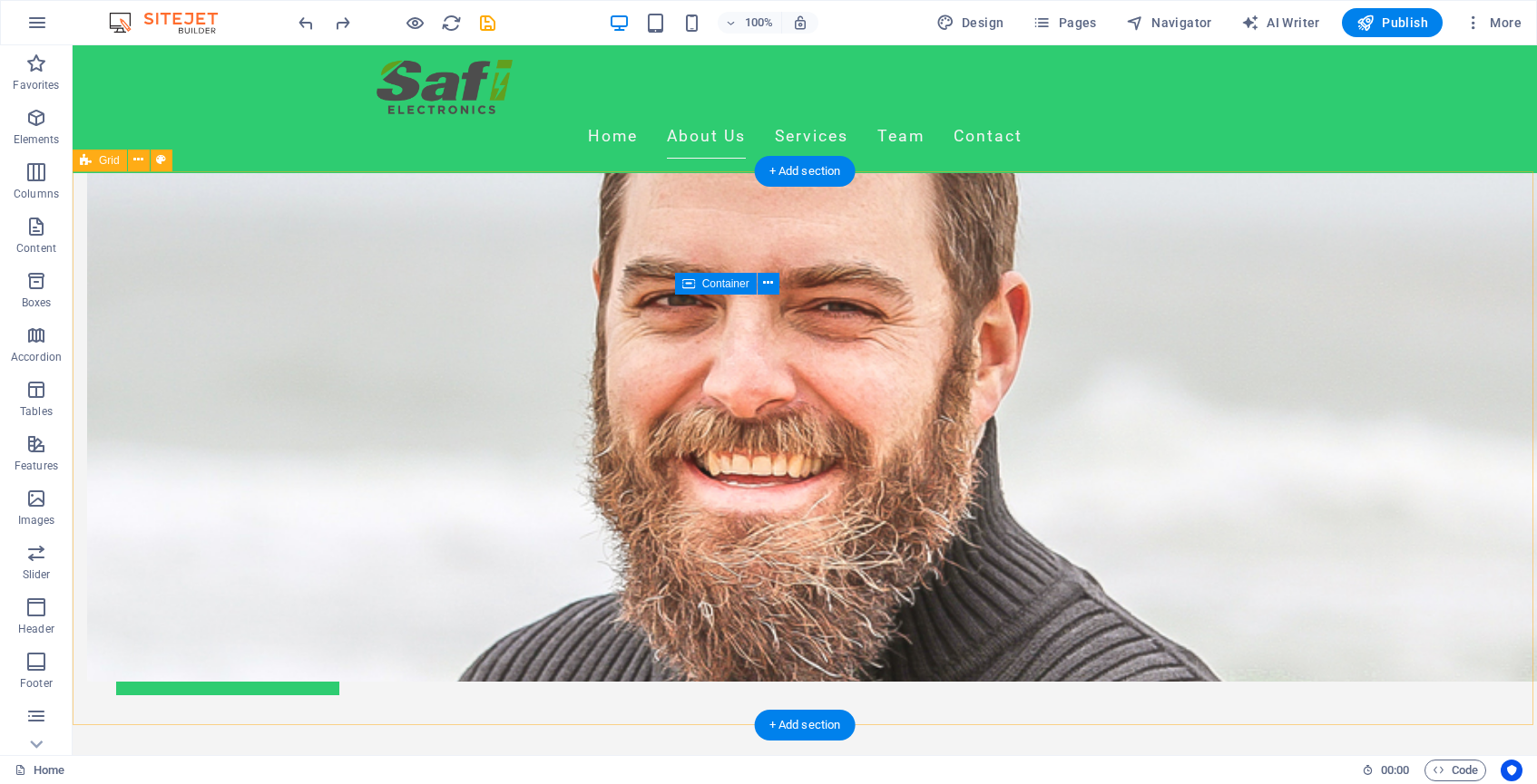
scroll to position [1148, 0]
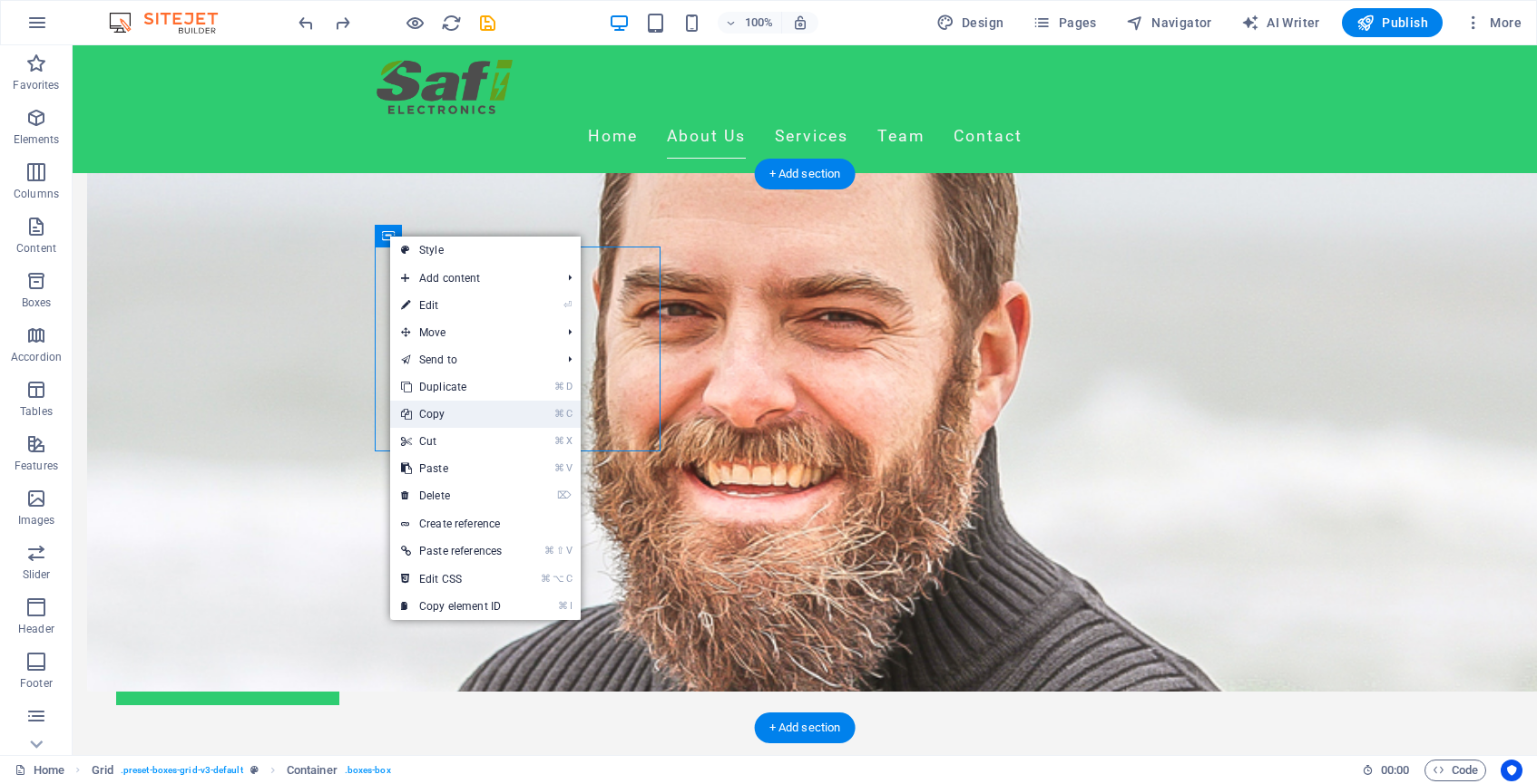
click at [447, 414] on link "⌘ C Copy" at bounding box center [451, 414] width 123 height 27
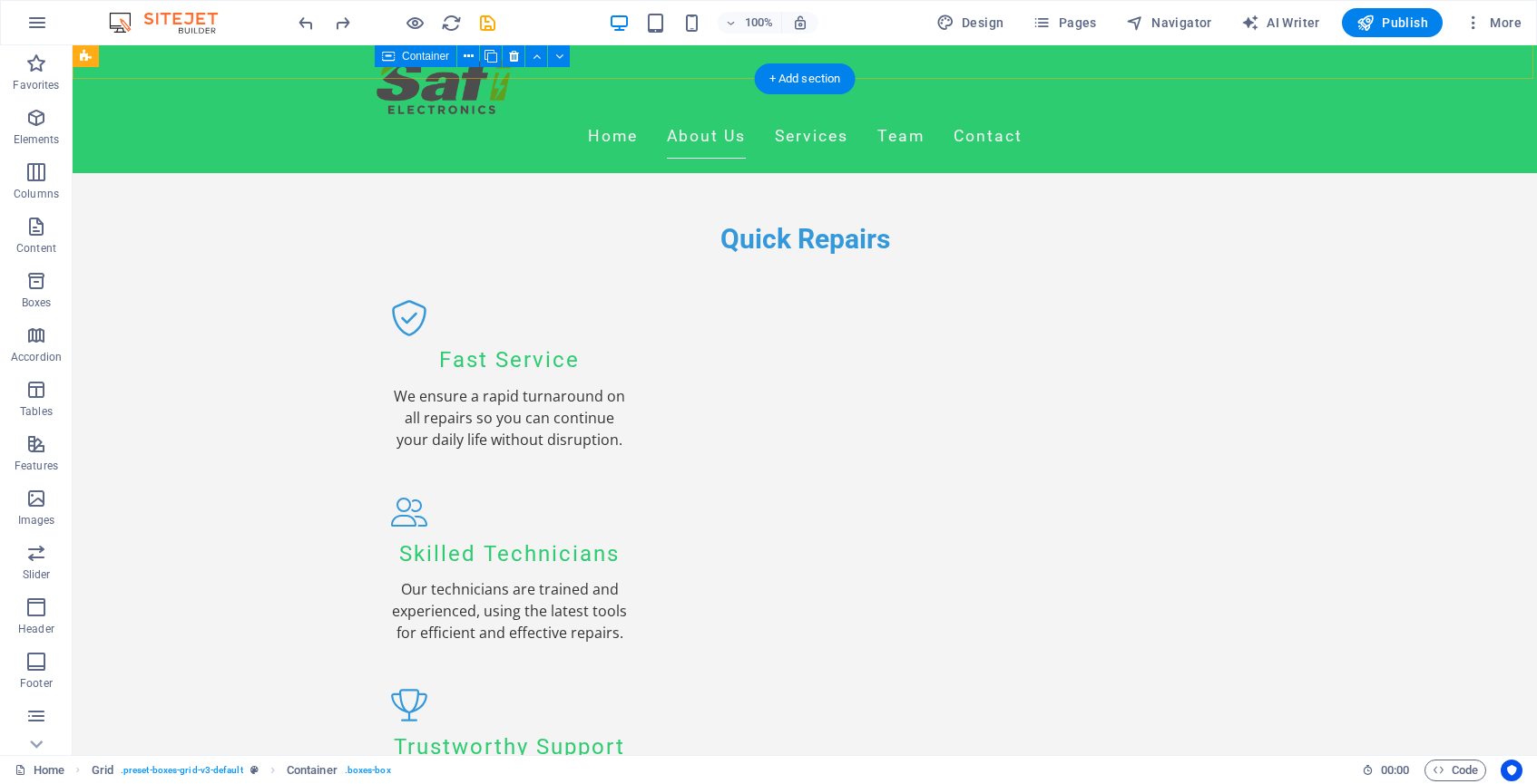
scroll to position [1810, 0]
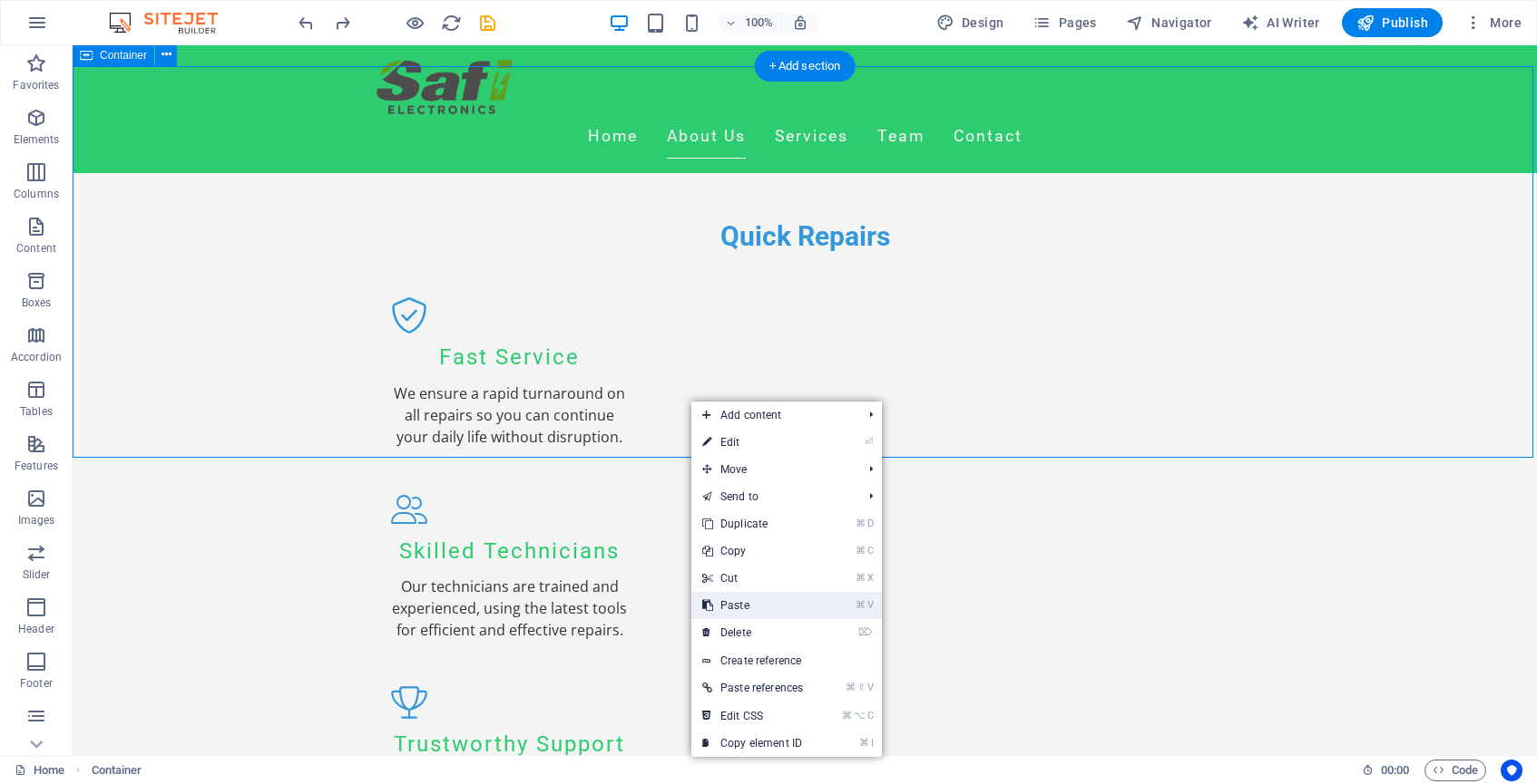
click at [776, 605] on link "⌘ V Paste" at bounding box center [753, 605] width 123 height 27
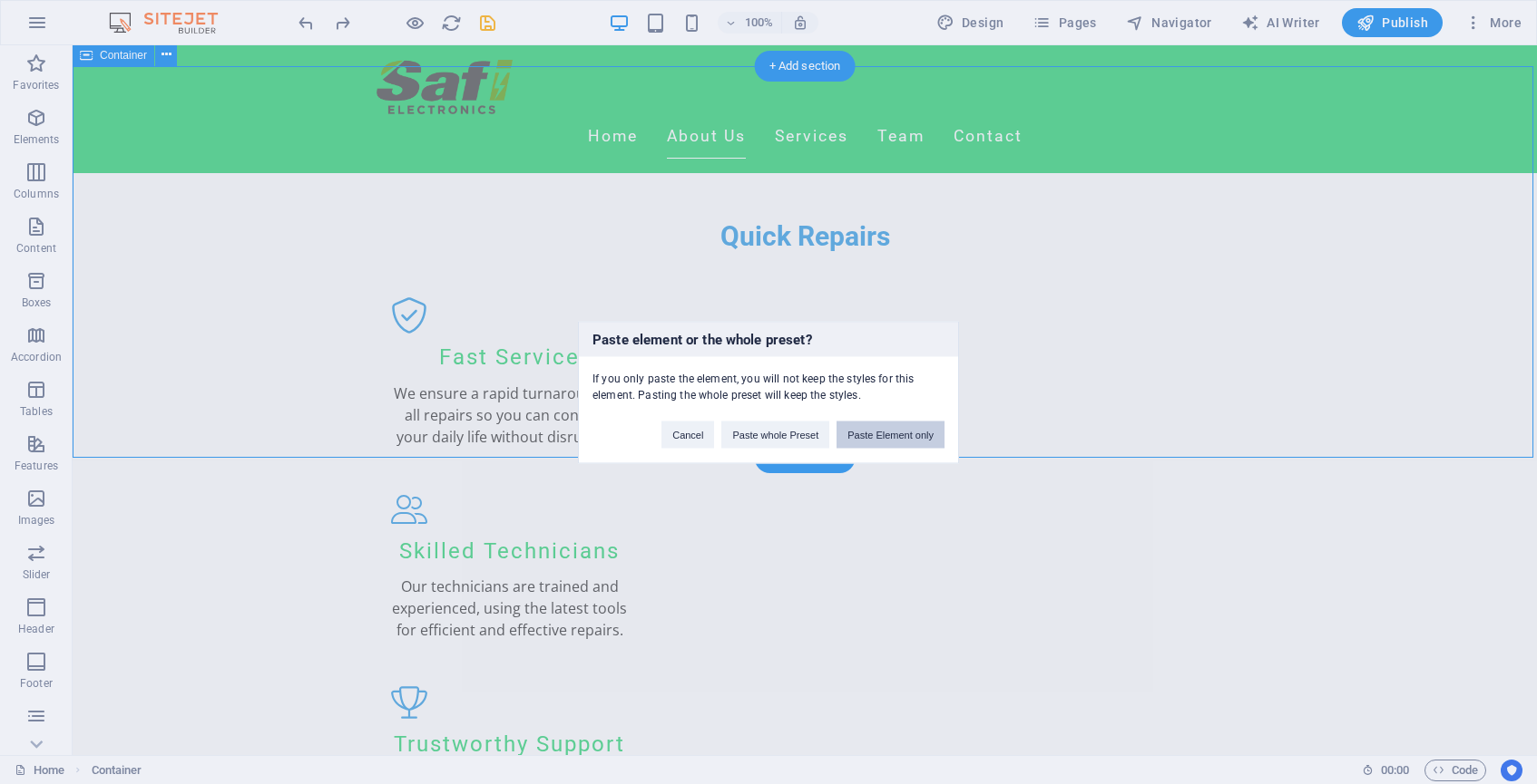
click at [902, 440] on button "Paste Element only" at bounding box center [891, 434] width 108 height 27
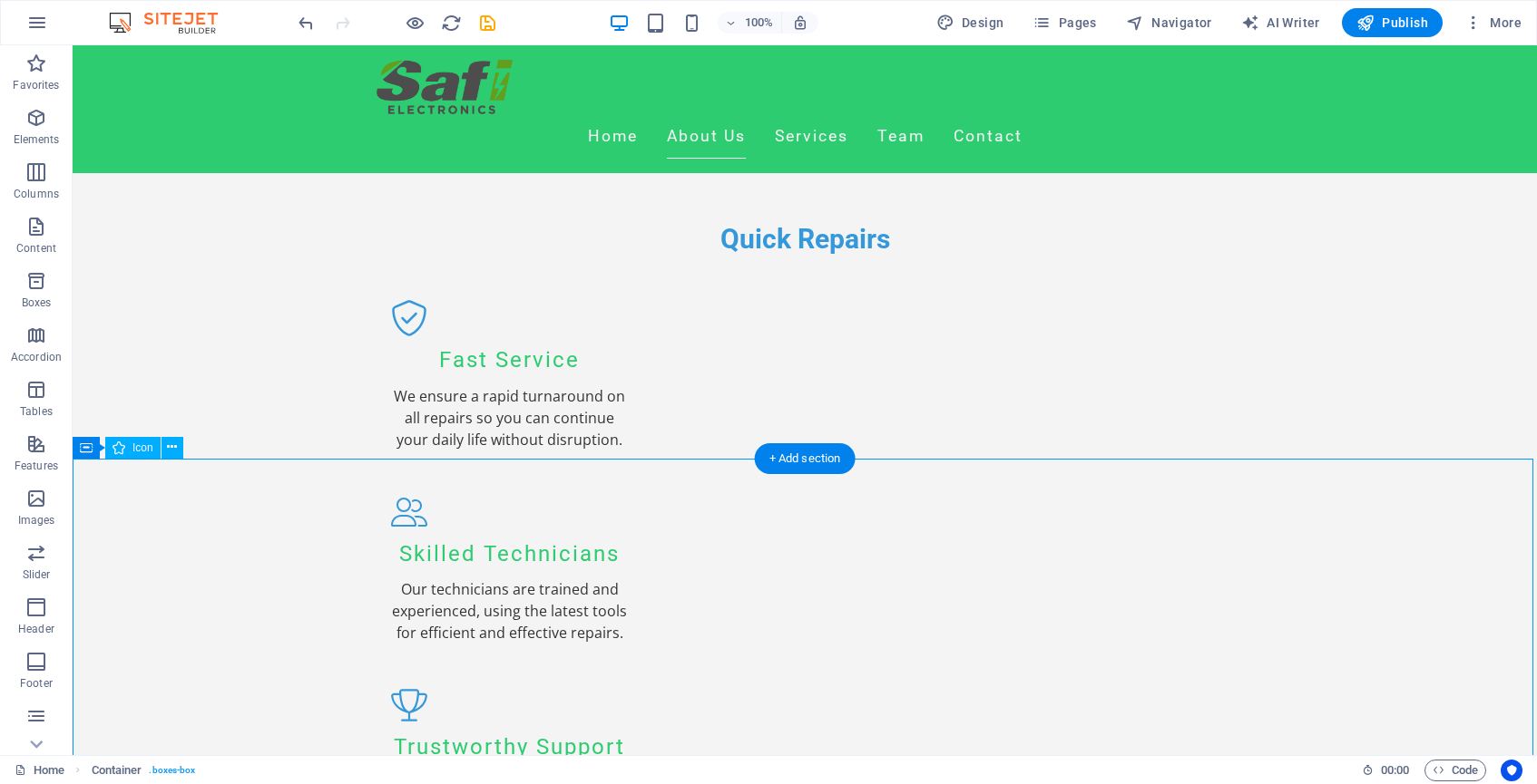
scroll to position [1809, 0]
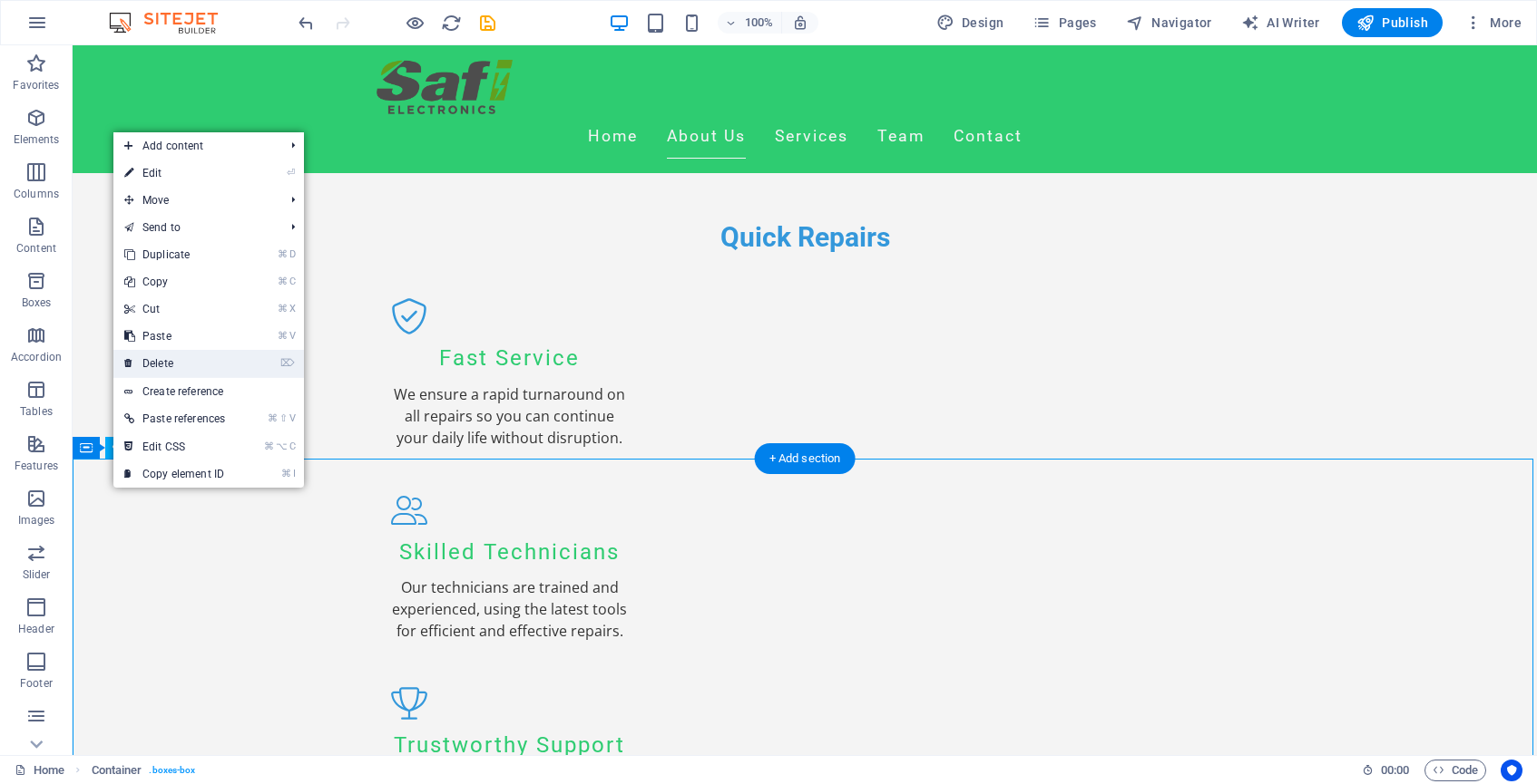
click at [177, 372] on link "⌦ Delete" at bounding box center [174, 364] width 123 height 27
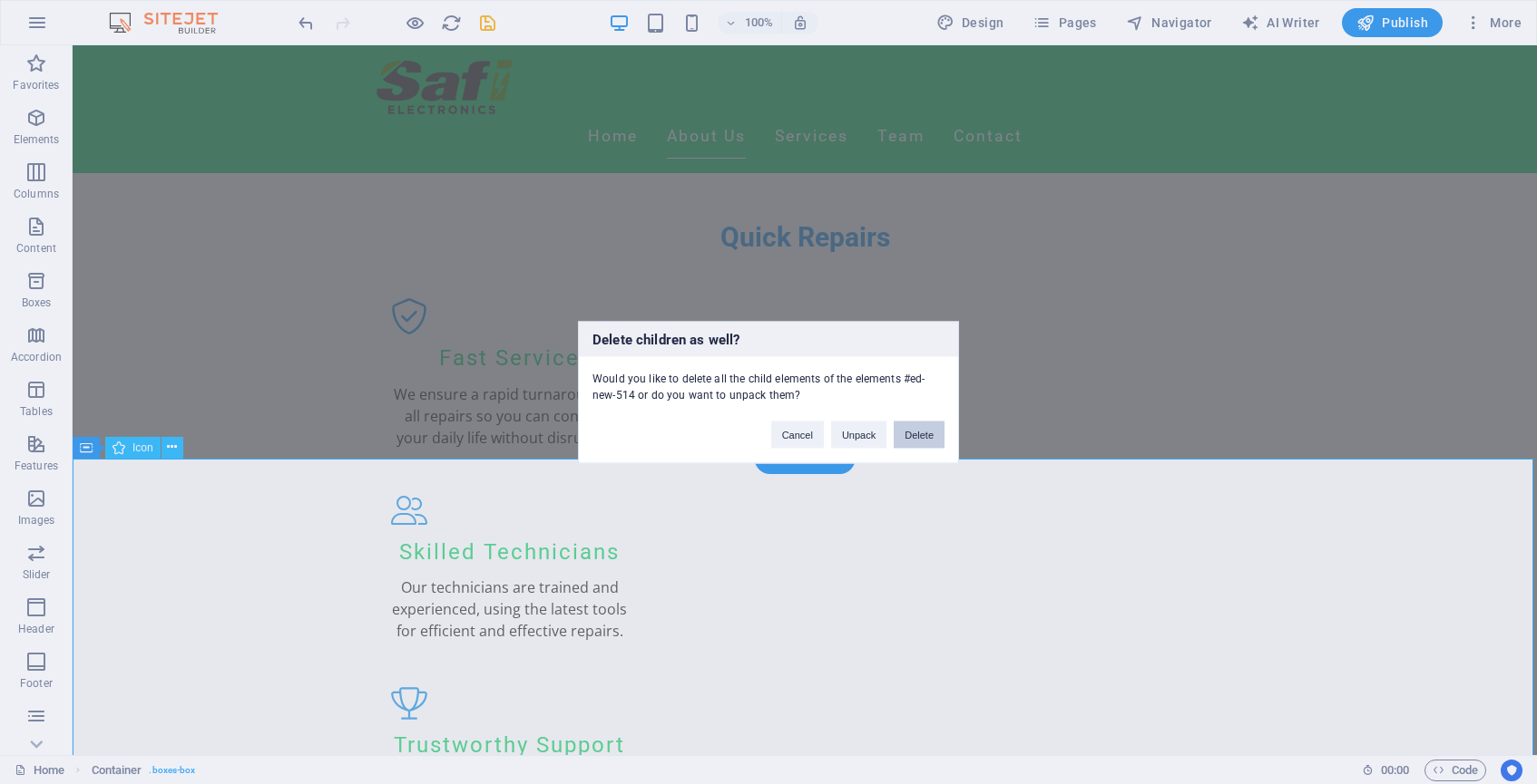
click at [925, 434] on button "Delete" at bounding box center [919, 434] width 51 height 27
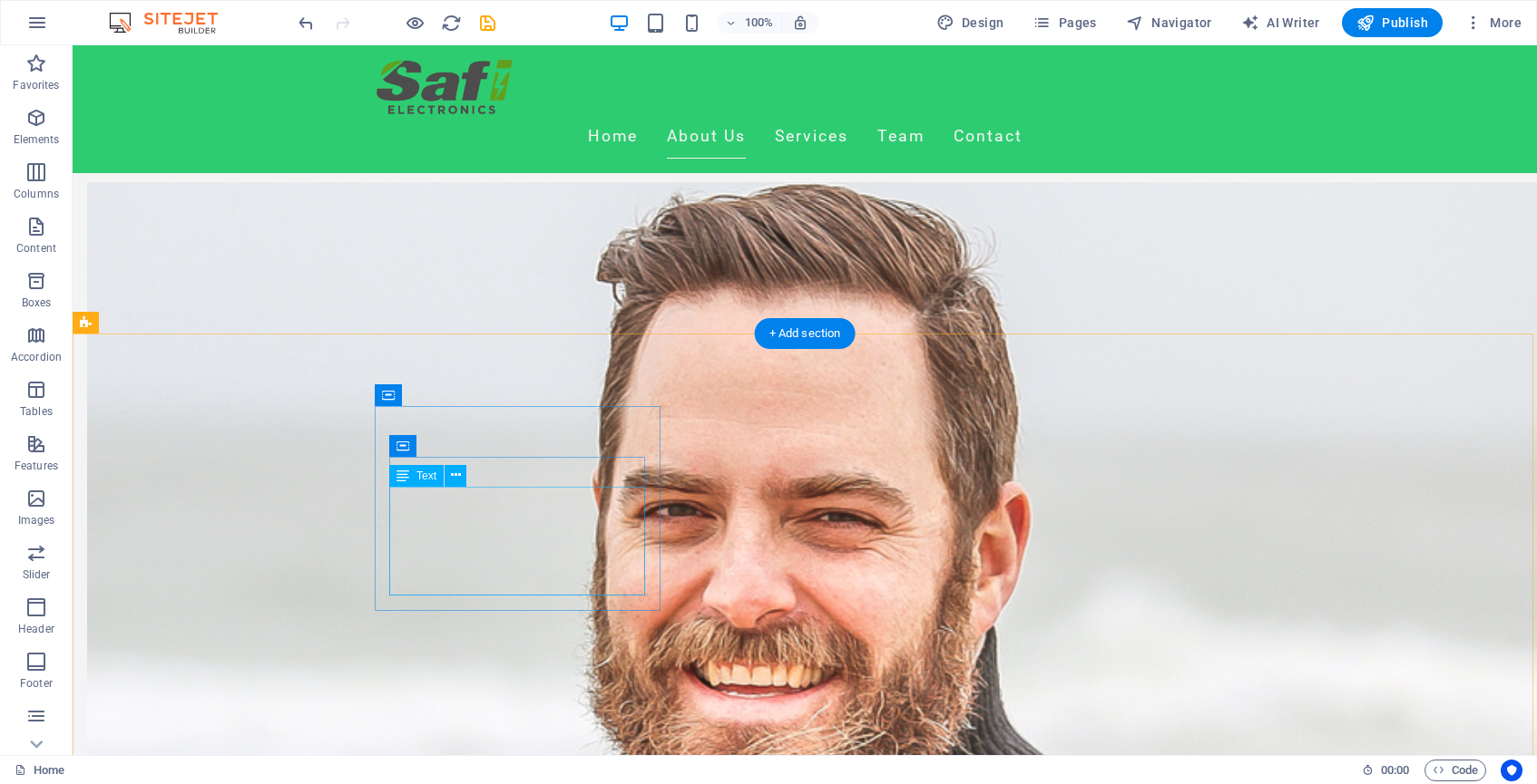
scroll to position [940, 0]
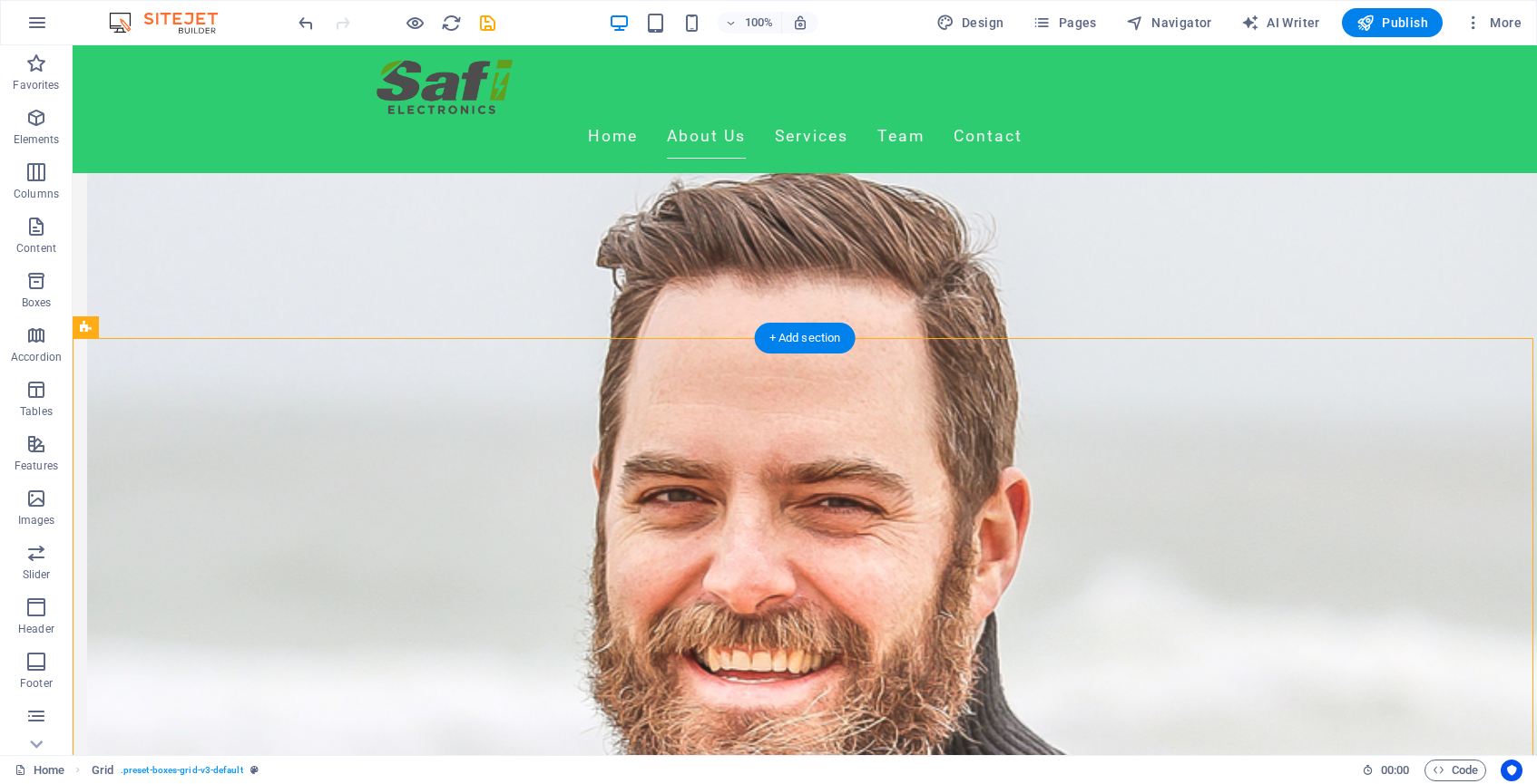
drag, startPoint x: 351, startPoint y: 436, endPoint x: 1044, endPoint y: 665, distance: 729.9
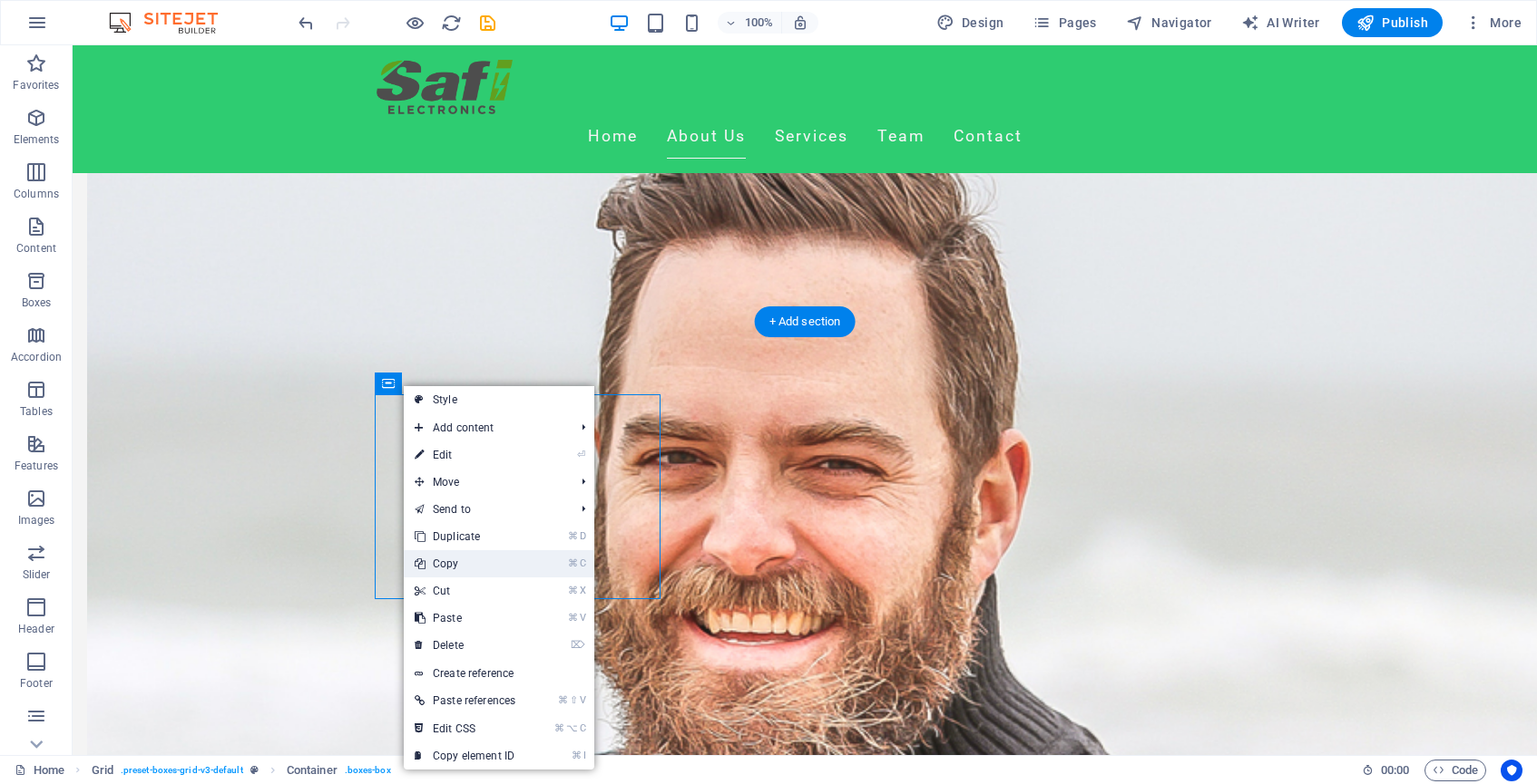
click at [470, 569] on link "⌘ C Copy" at bounding box center [465, 564] width 123 height 27
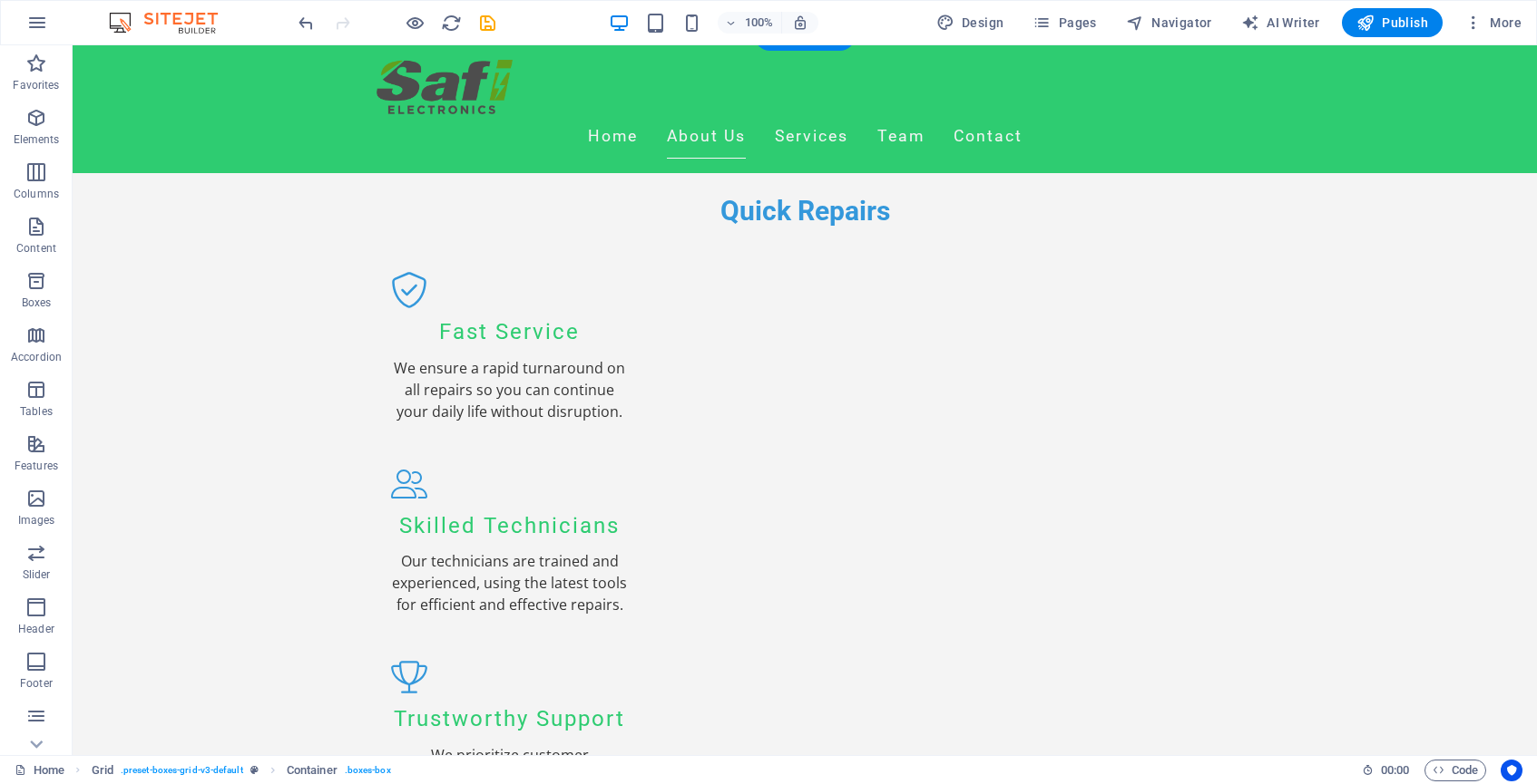
scroll to position [1843, 0]
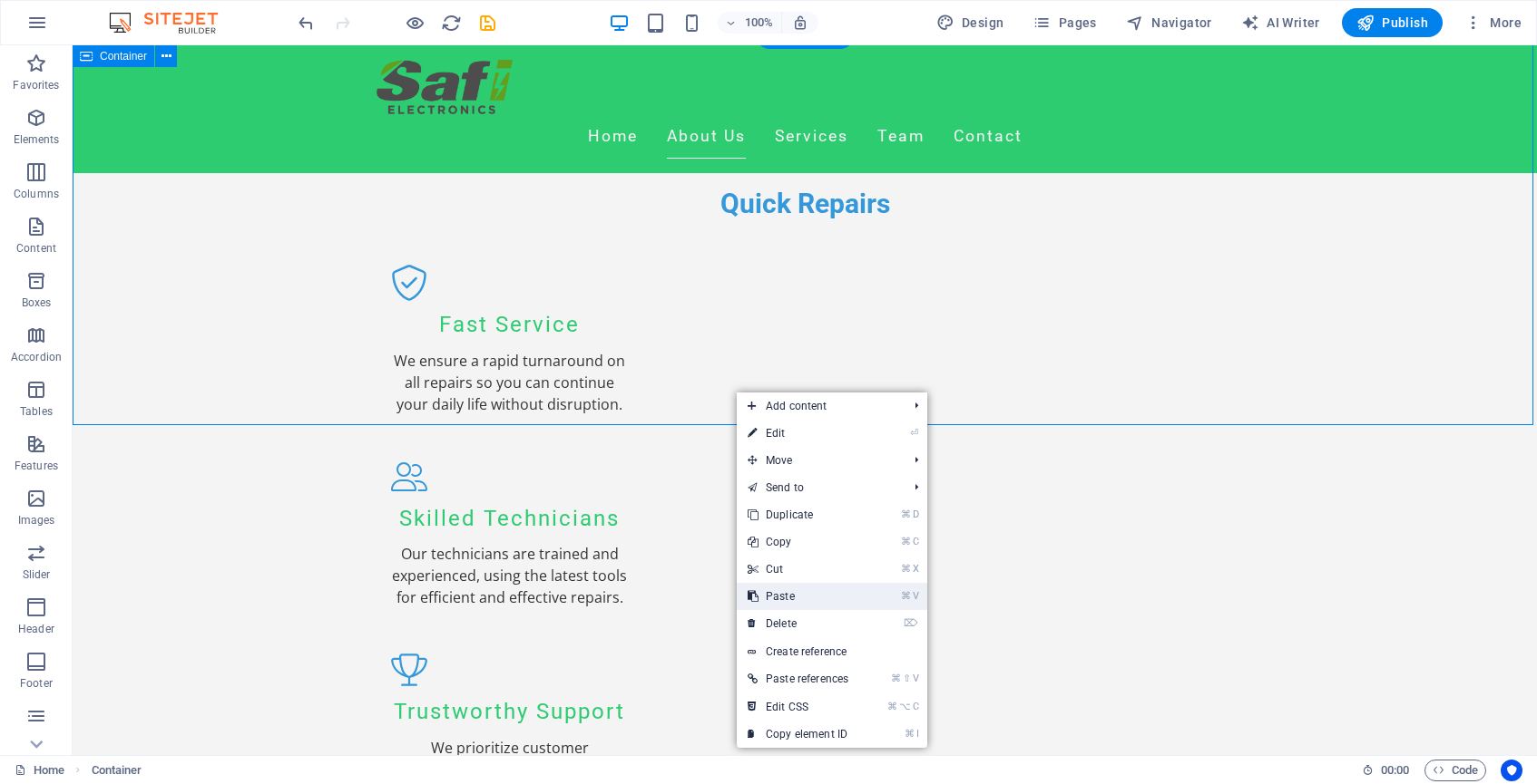
click at [790, 606] on link "⌘ V Paste" at bounding box center [798, 597] width 123 height 27
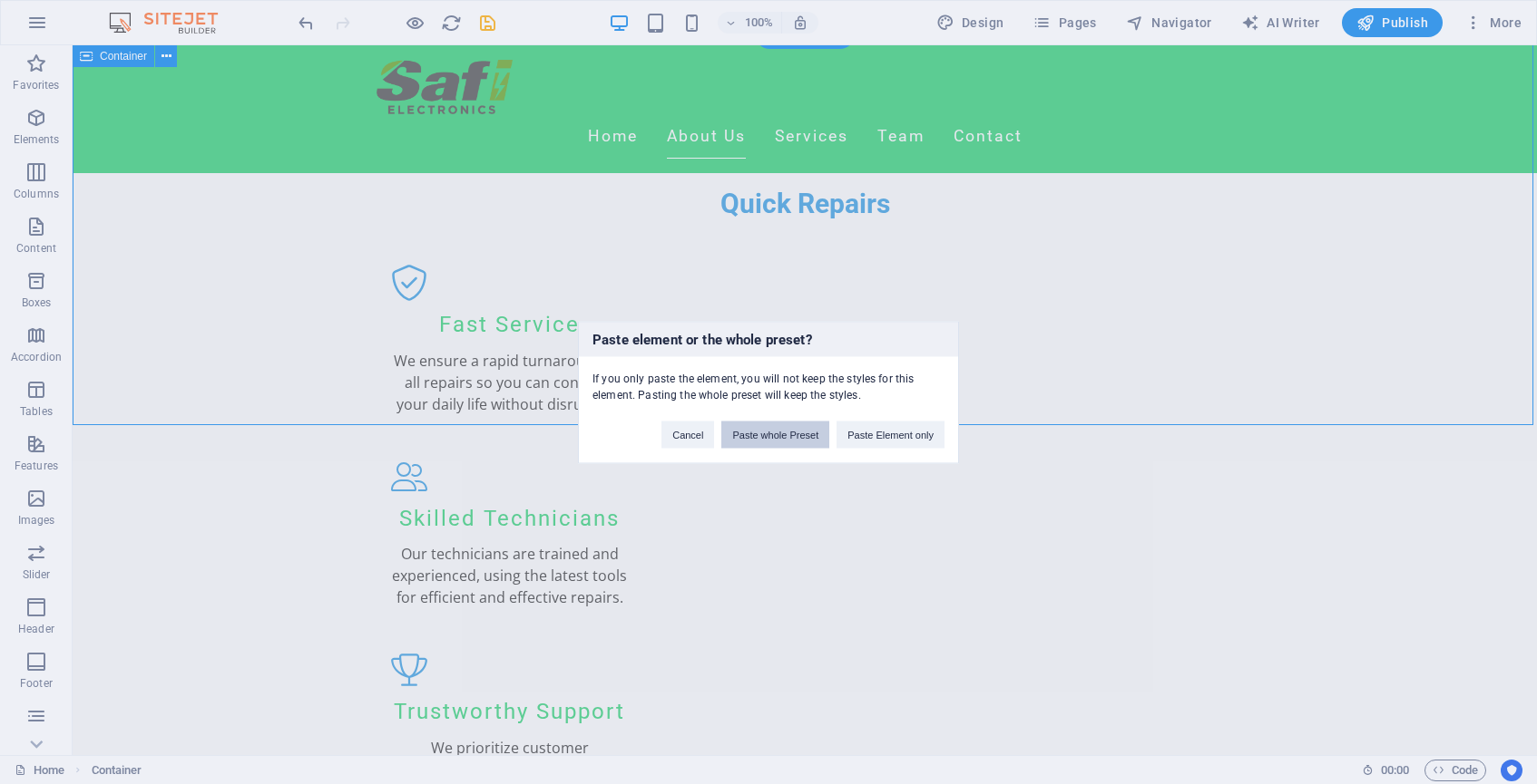
click at [788, 440] on button "Paste whole Preset" at bounding box center [776, 434] width 108 height 27
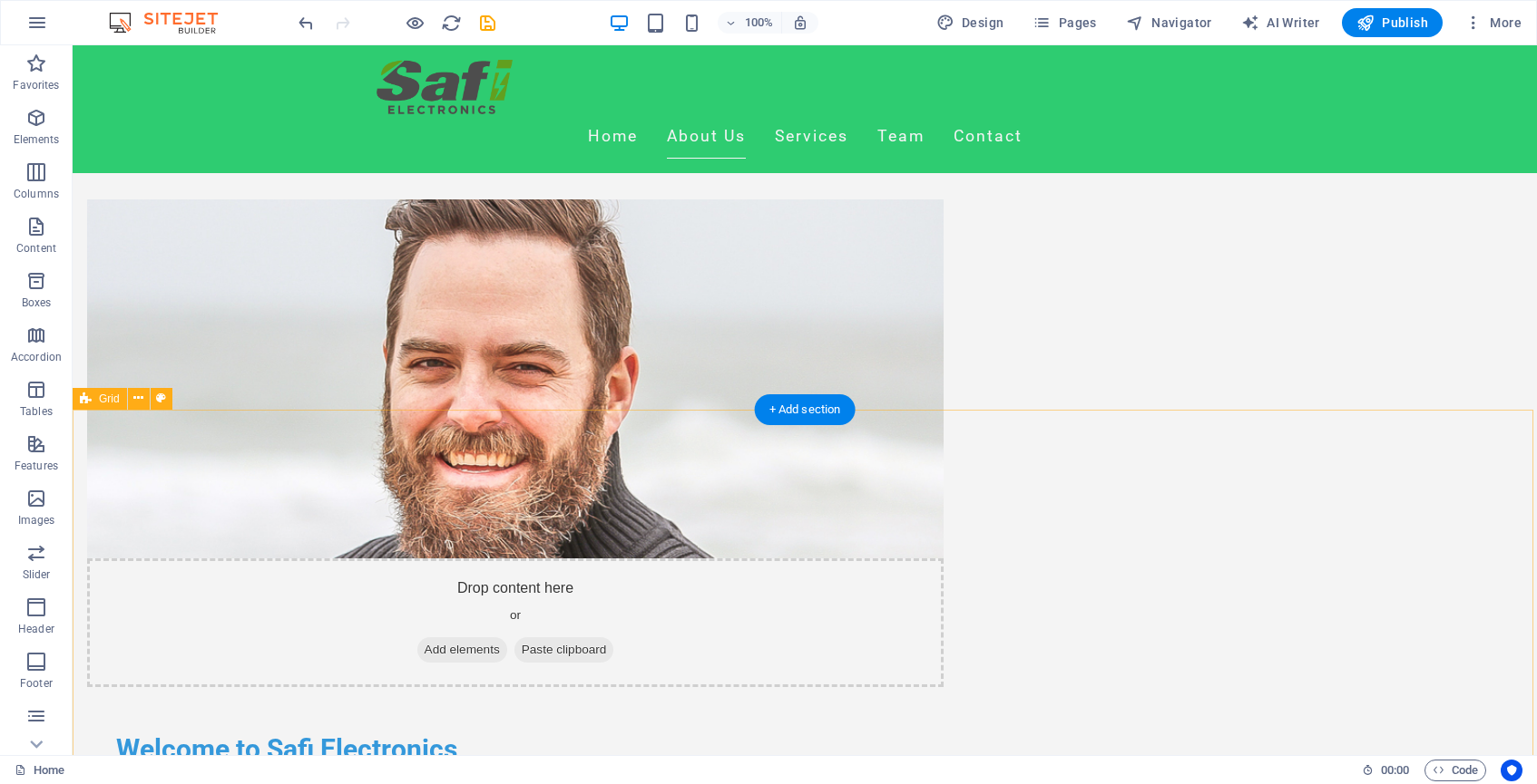
scroll to position [941, 0]
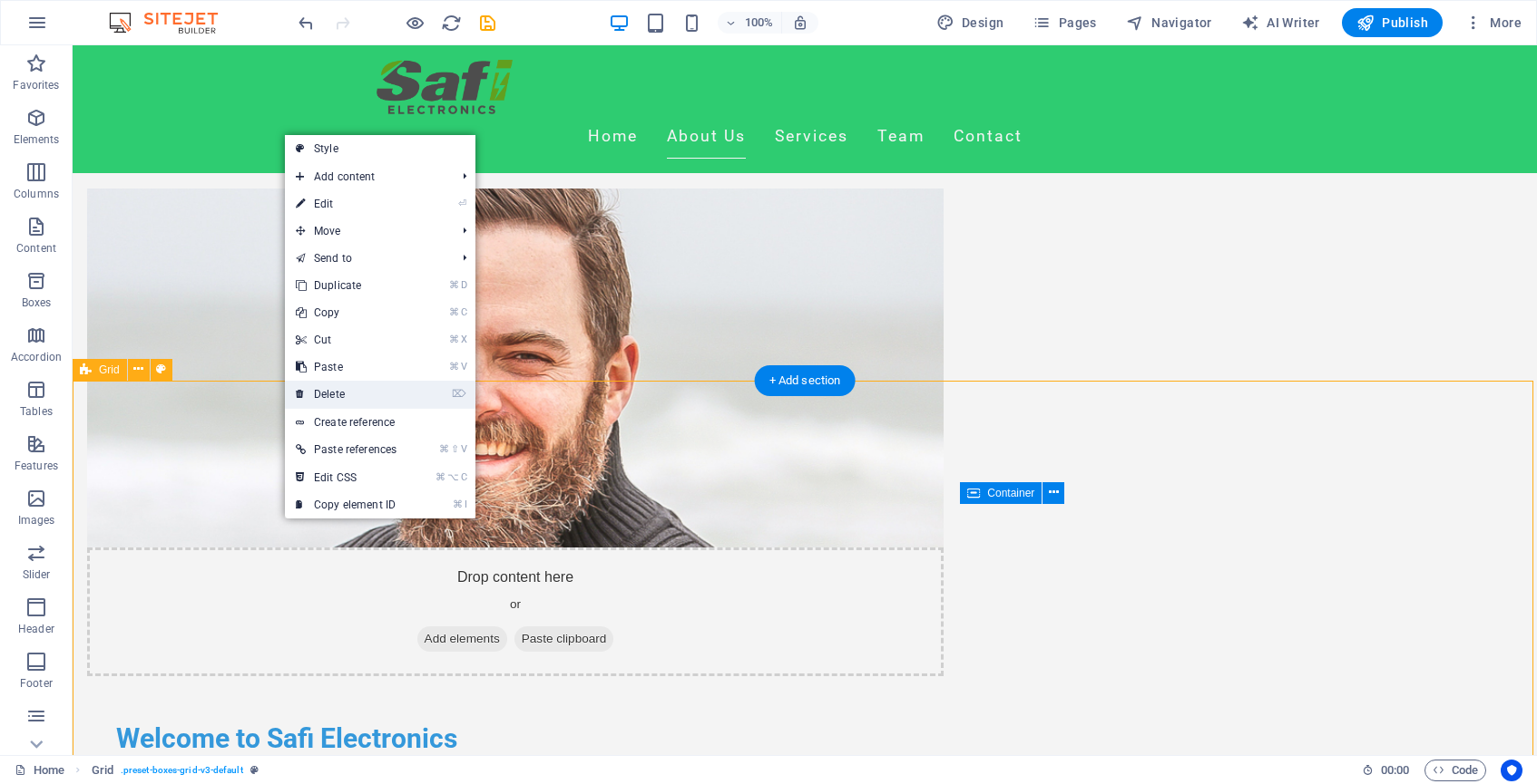
click at [333, 388] on link "⌦ Delete" at bounding box center [346, 395] width 123 height 27
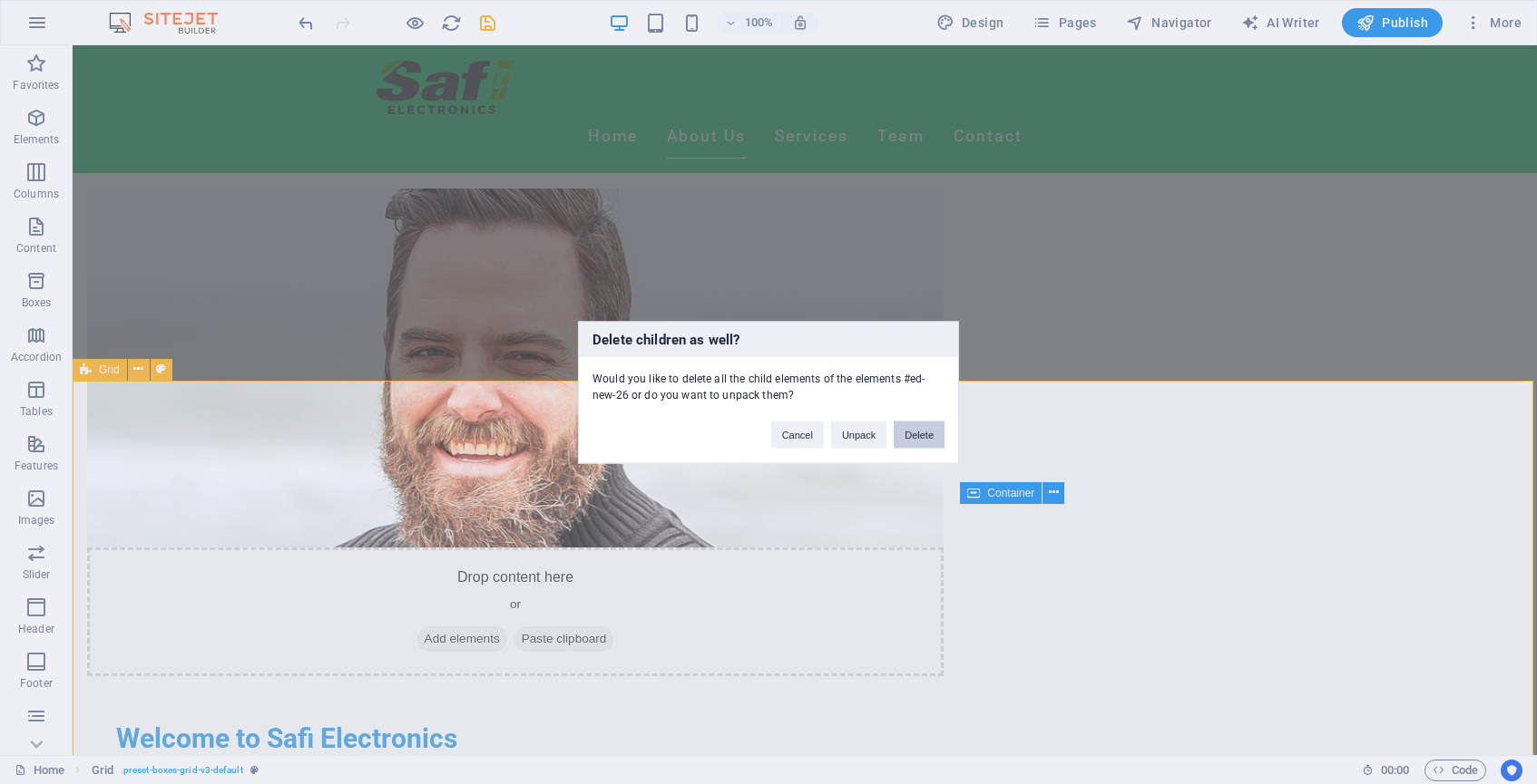
click at [928, 440] on button "Delete" at bounding box center [919, 434] width 51 height 27
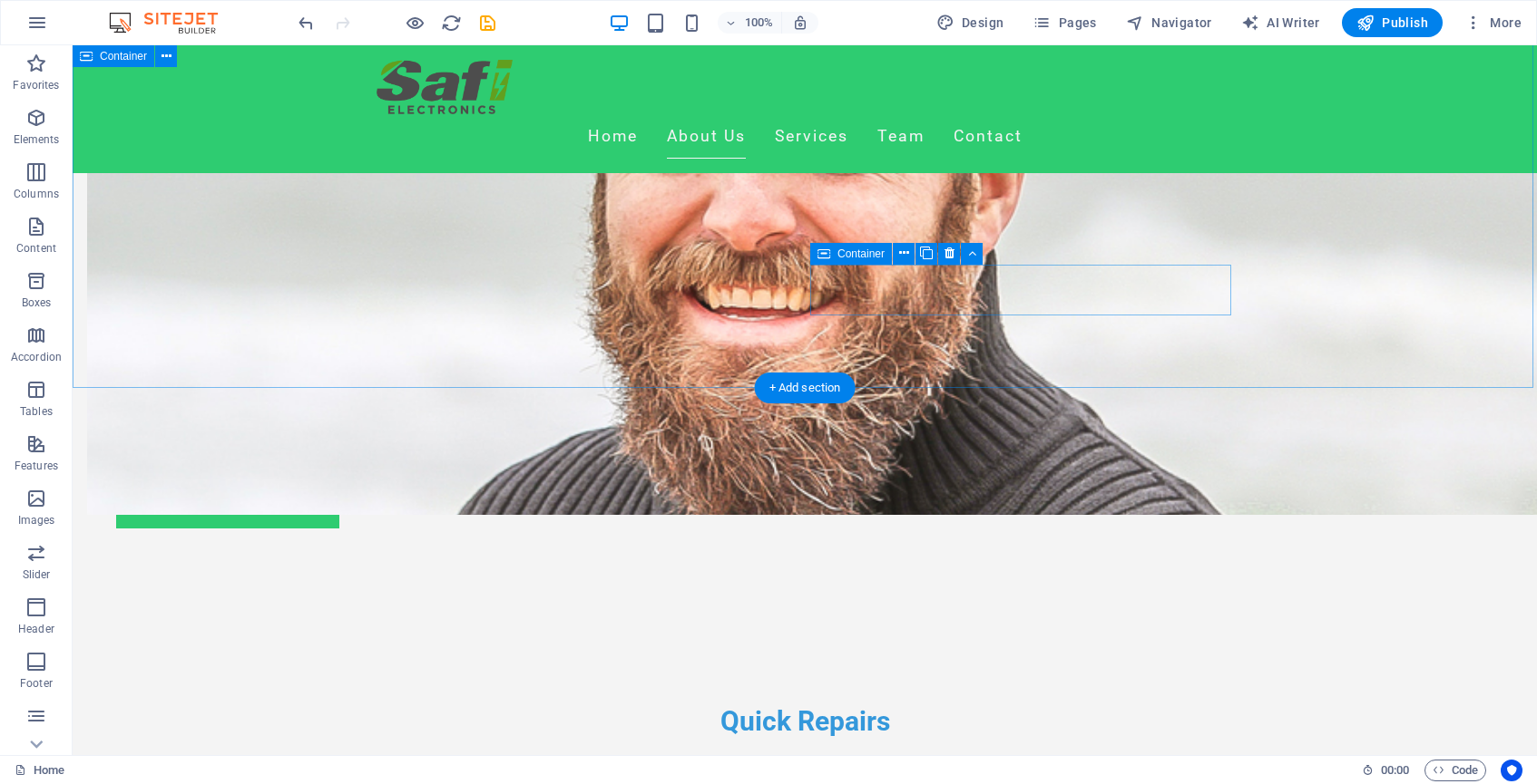
scroll to position [1326, 0]
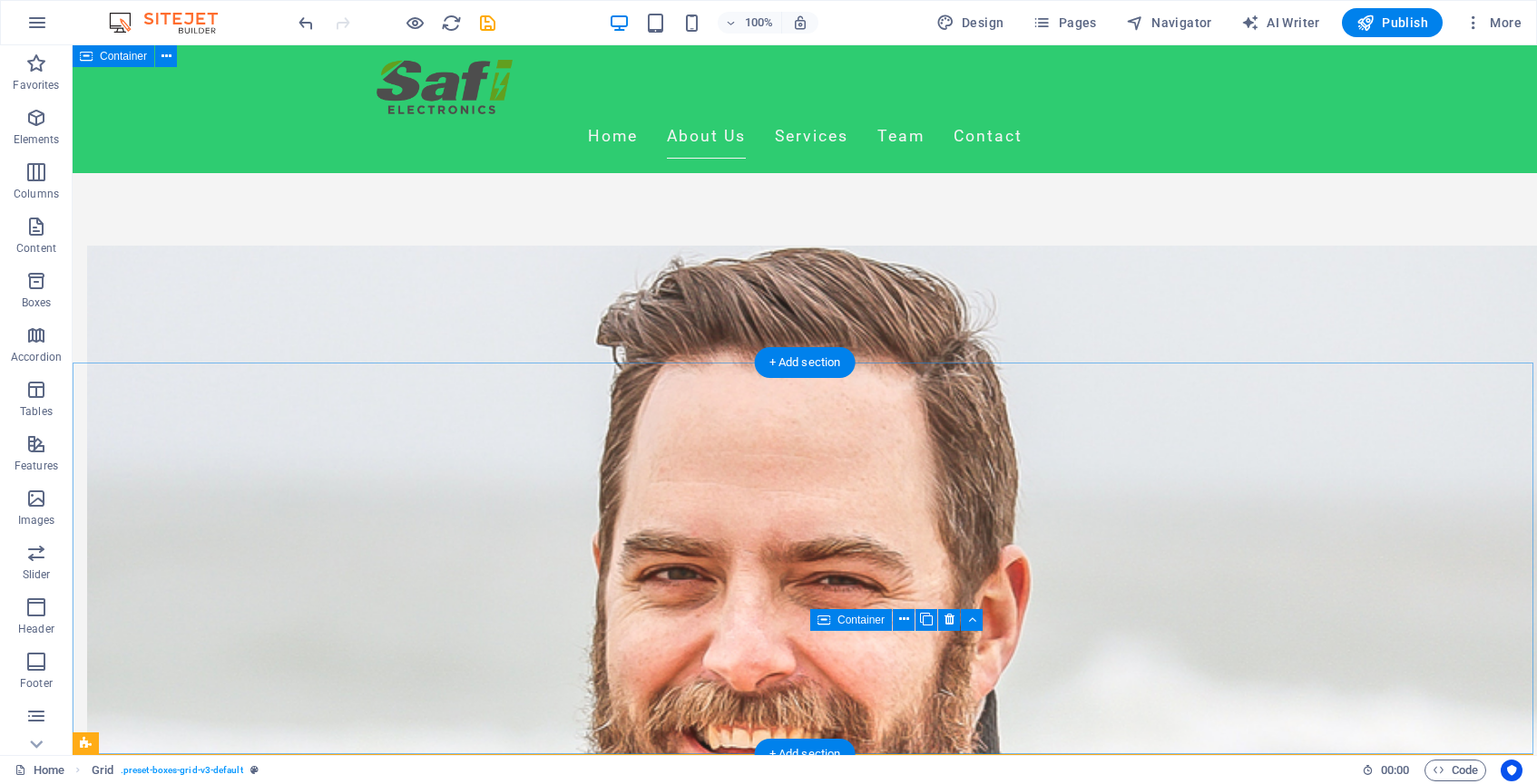
scroll to position [869, 0]
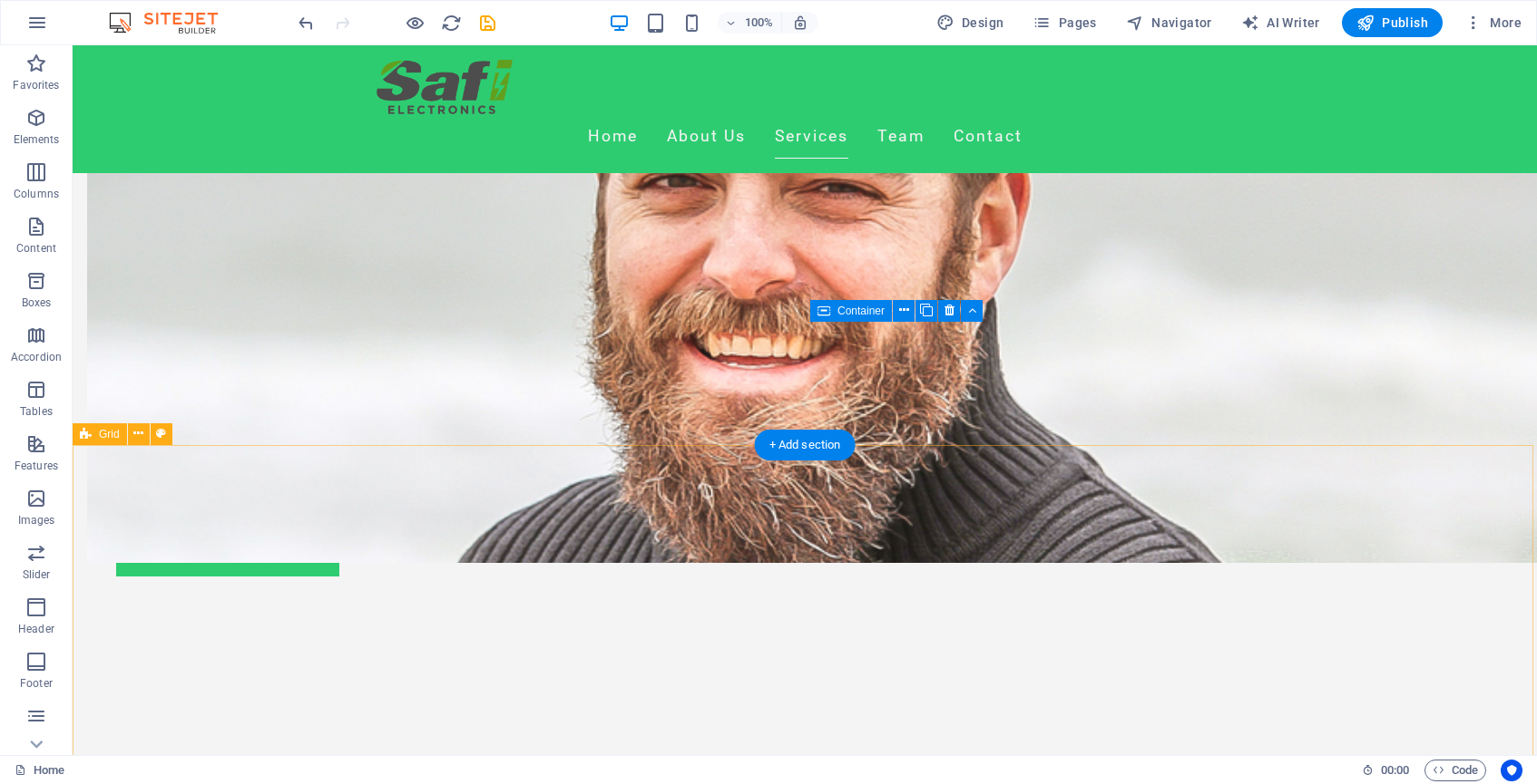
scroll to position [1252, 0]
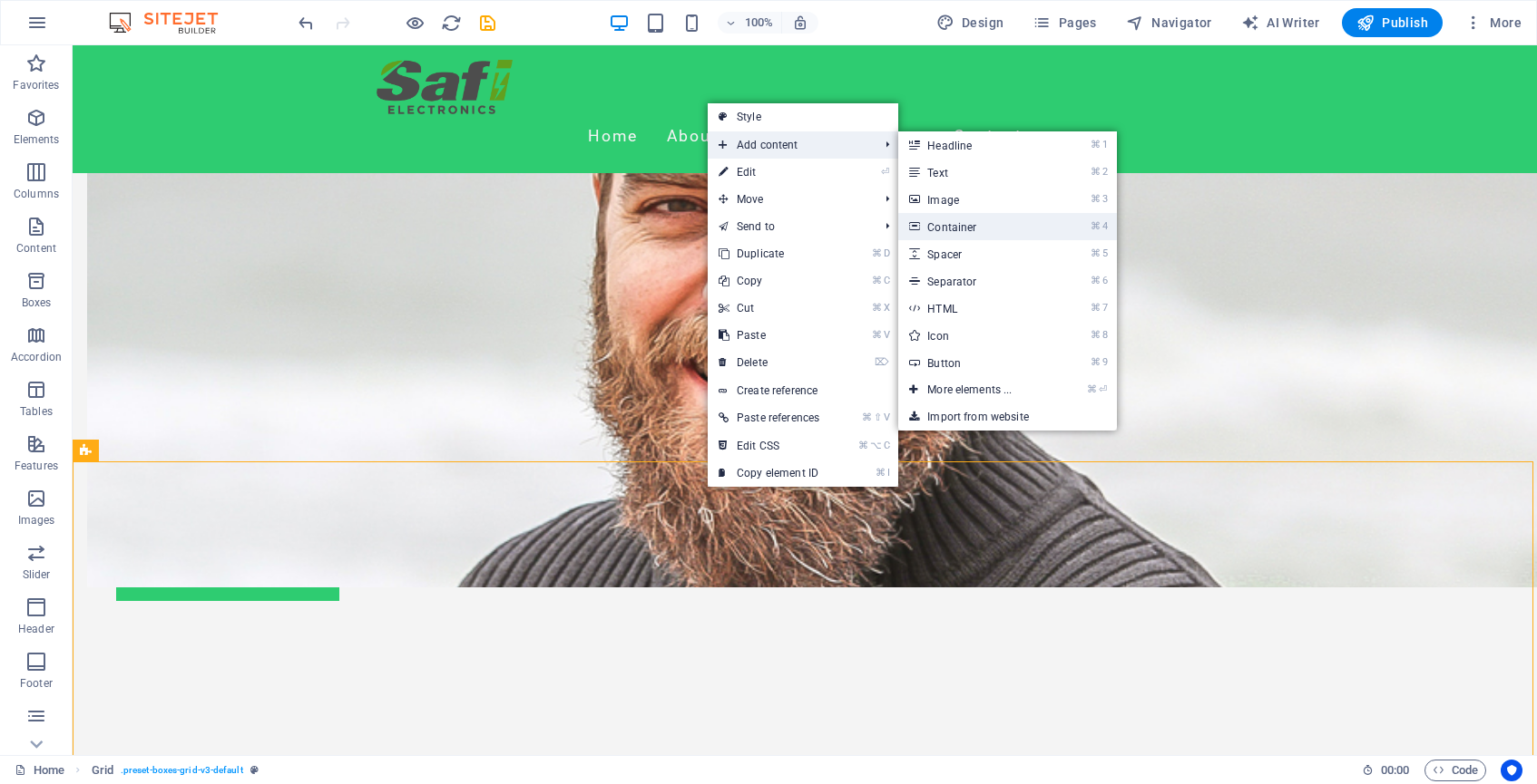
click at [965, 223] on link "⌘ 4 Container" at bounding box center [973, 227] width 150 height 27
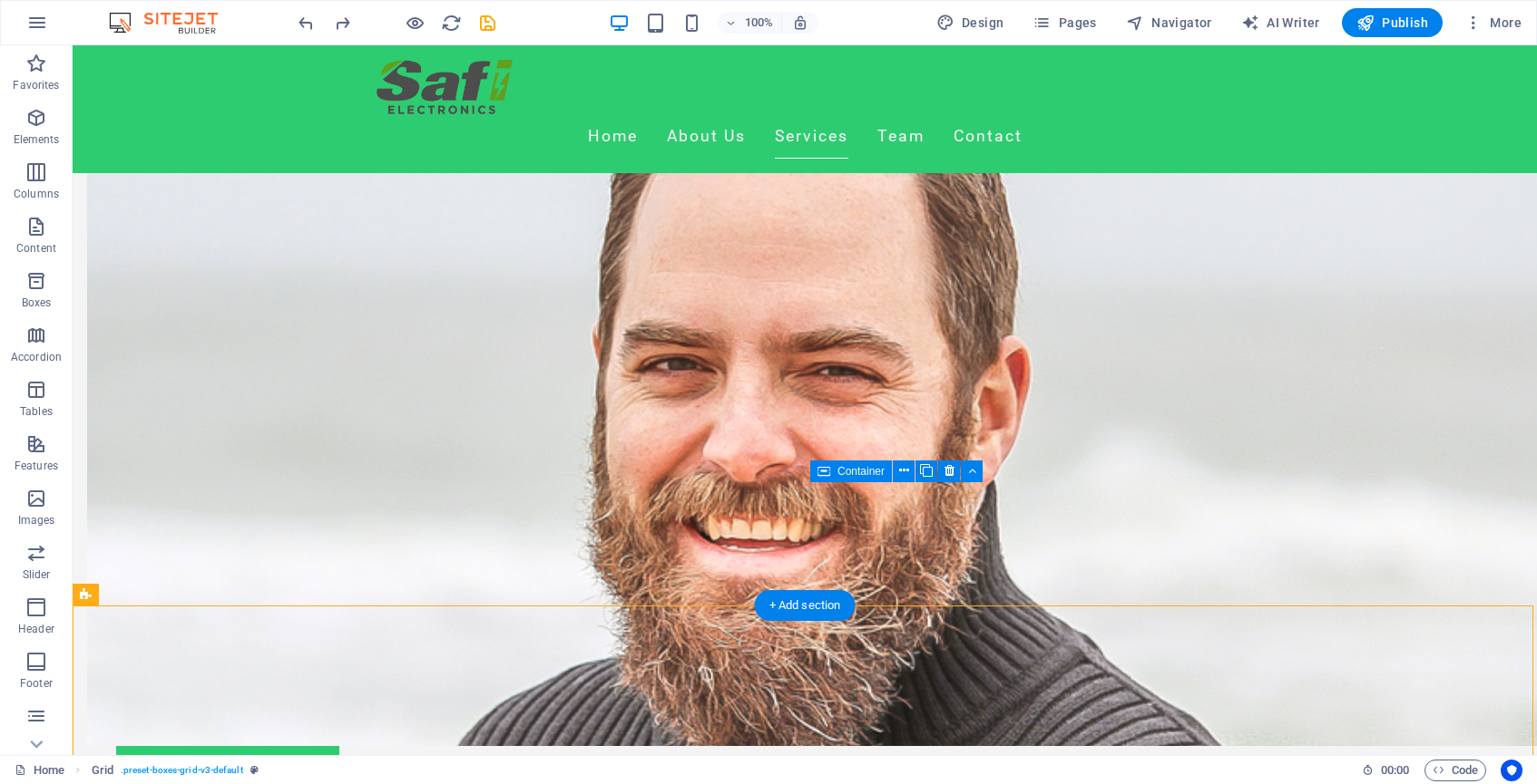
scroll to position [1080, 0]
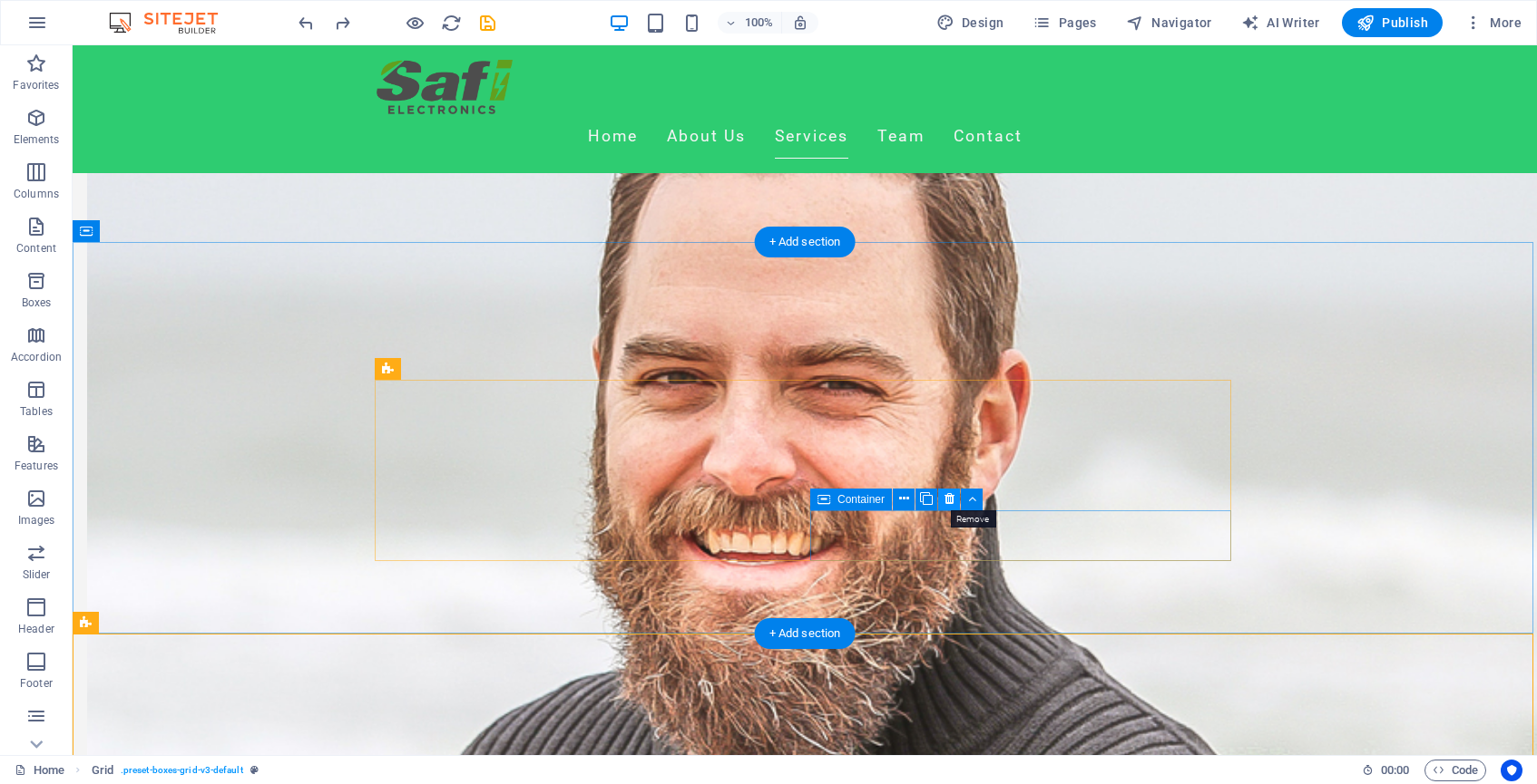
click at [951, 500] on icon at bounding box center [950, 499] width 10 height 19
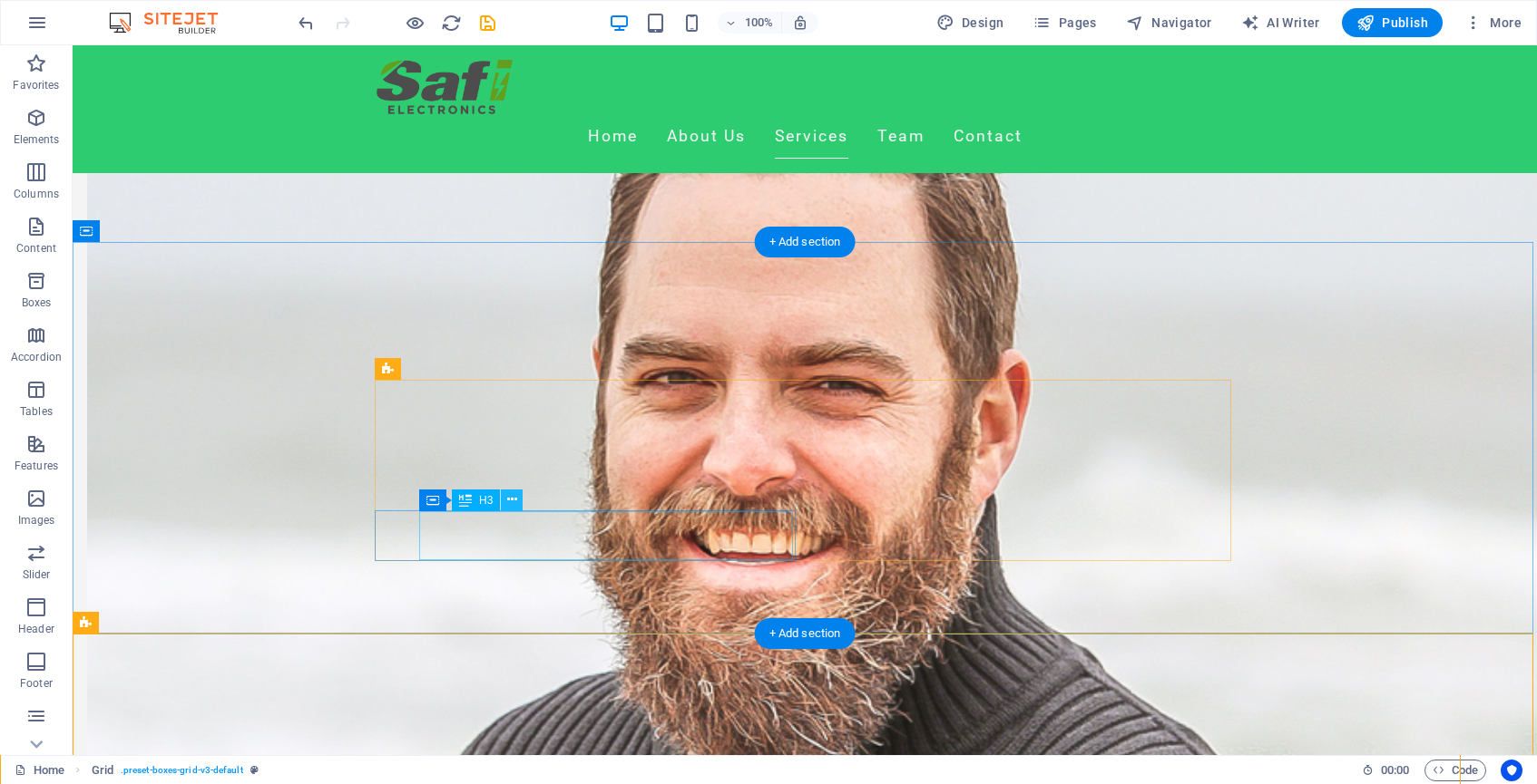
click at [514, 503] on icon at bounding box center [512, 500] width 10 height 19
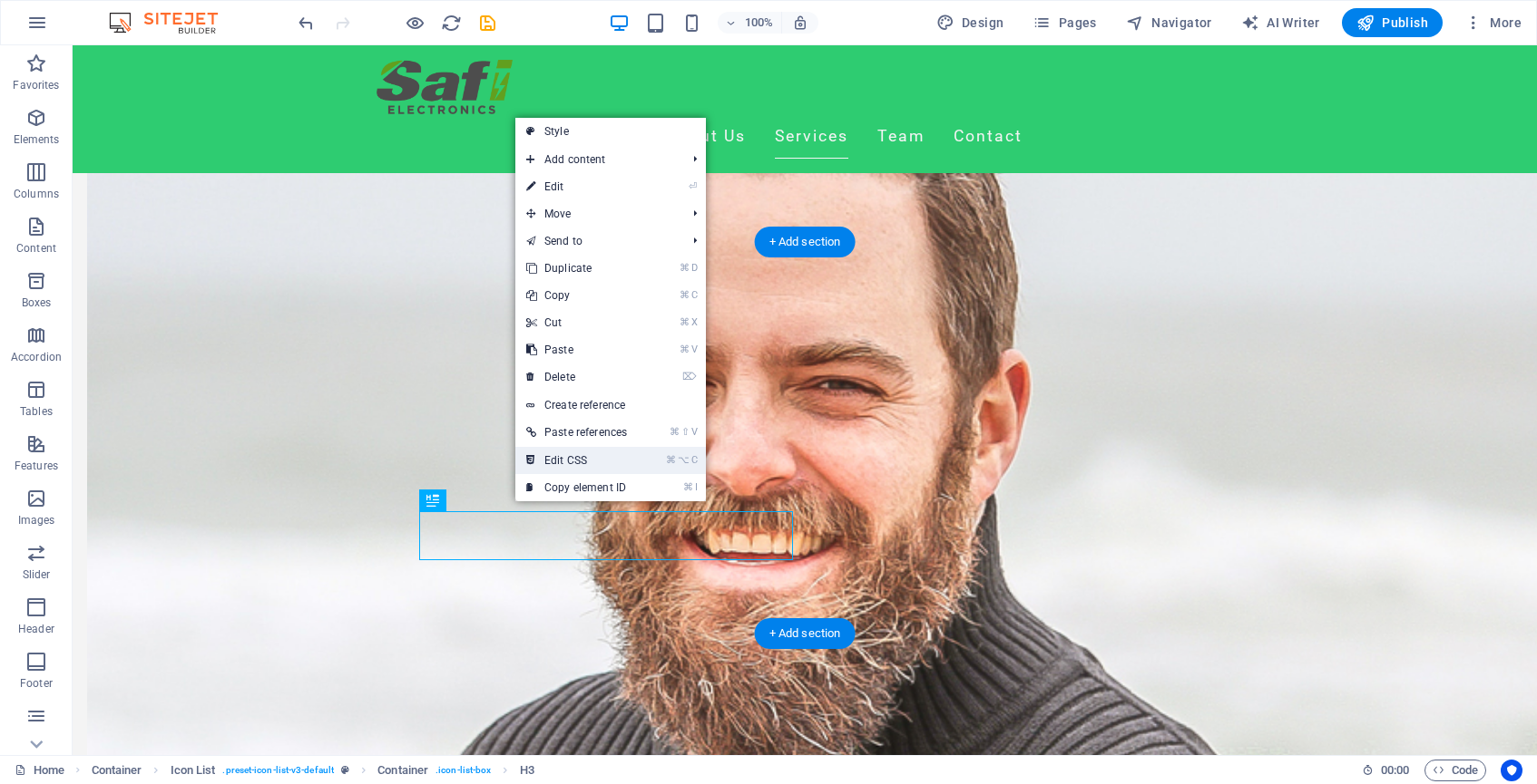
click at [570, 465] on link "⌘ ⌥ C Edit CSS" at bounding box center [577, 461] width 123 height 27
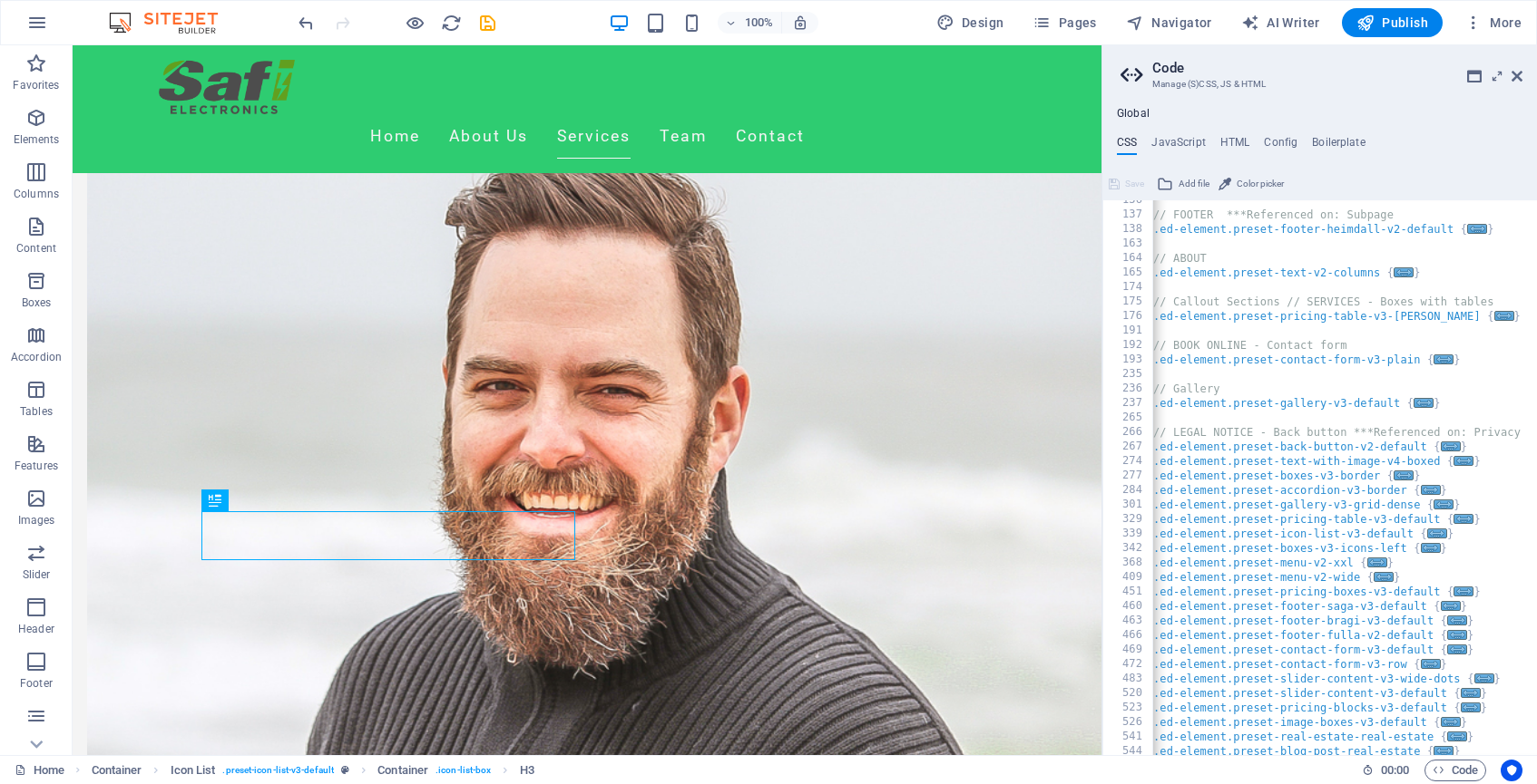
scroll to position [199, 0]
click at [1518, 72] on icon at bounding box center [1517, 75] width 11 height 14
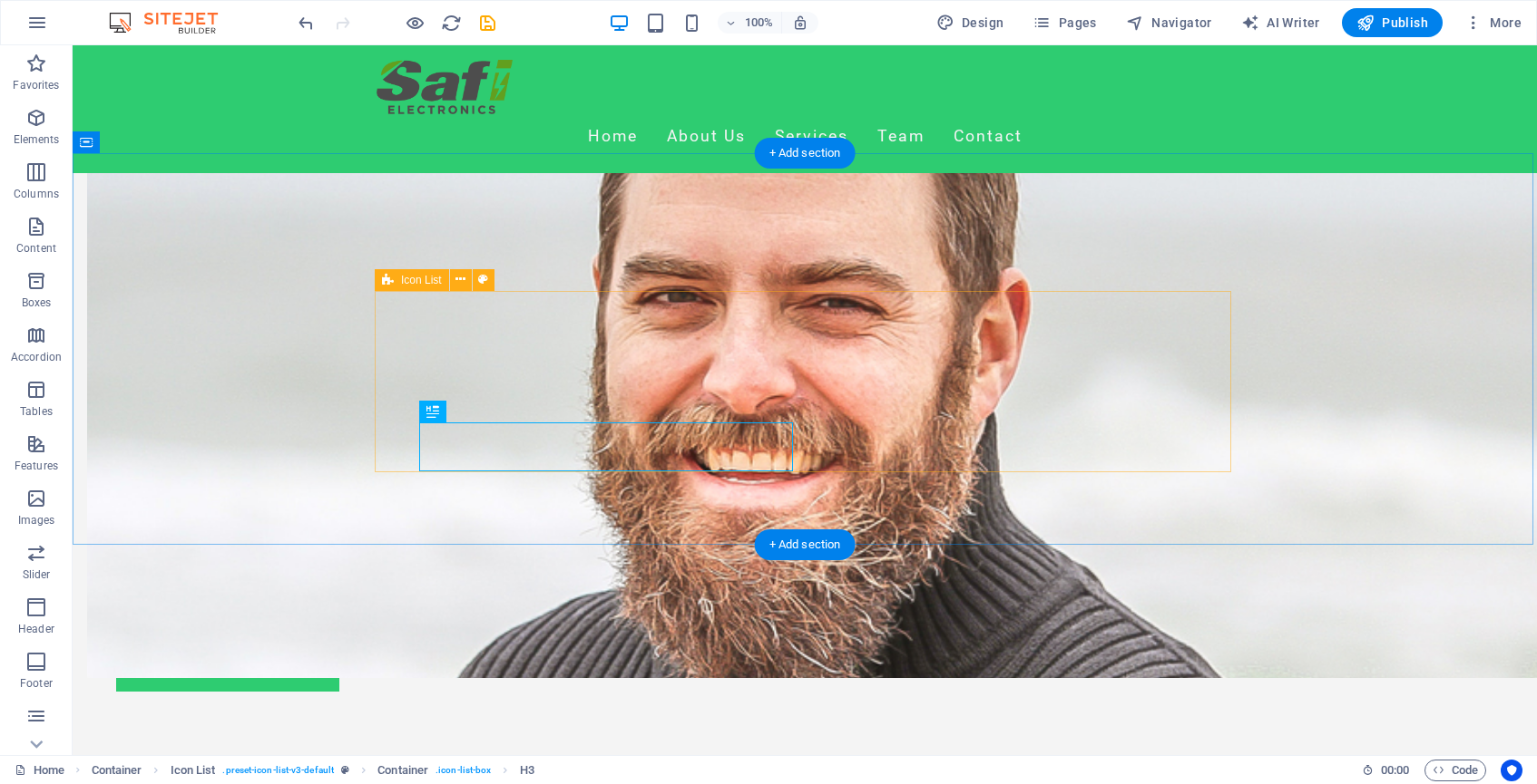
scroll to position [1169, 0]
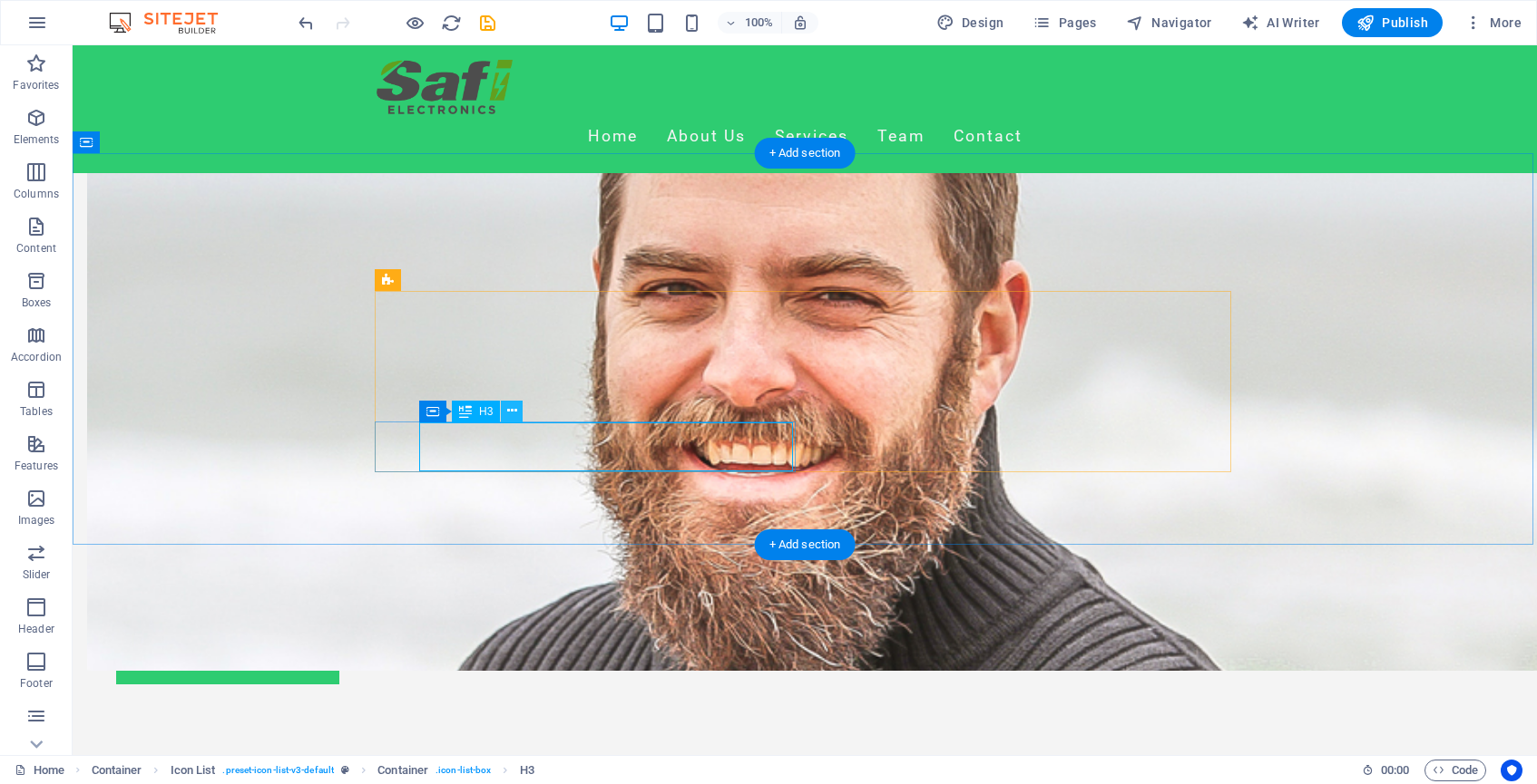
click at [517, 408] on button at bounding box center [511, 411] width 22 height 22
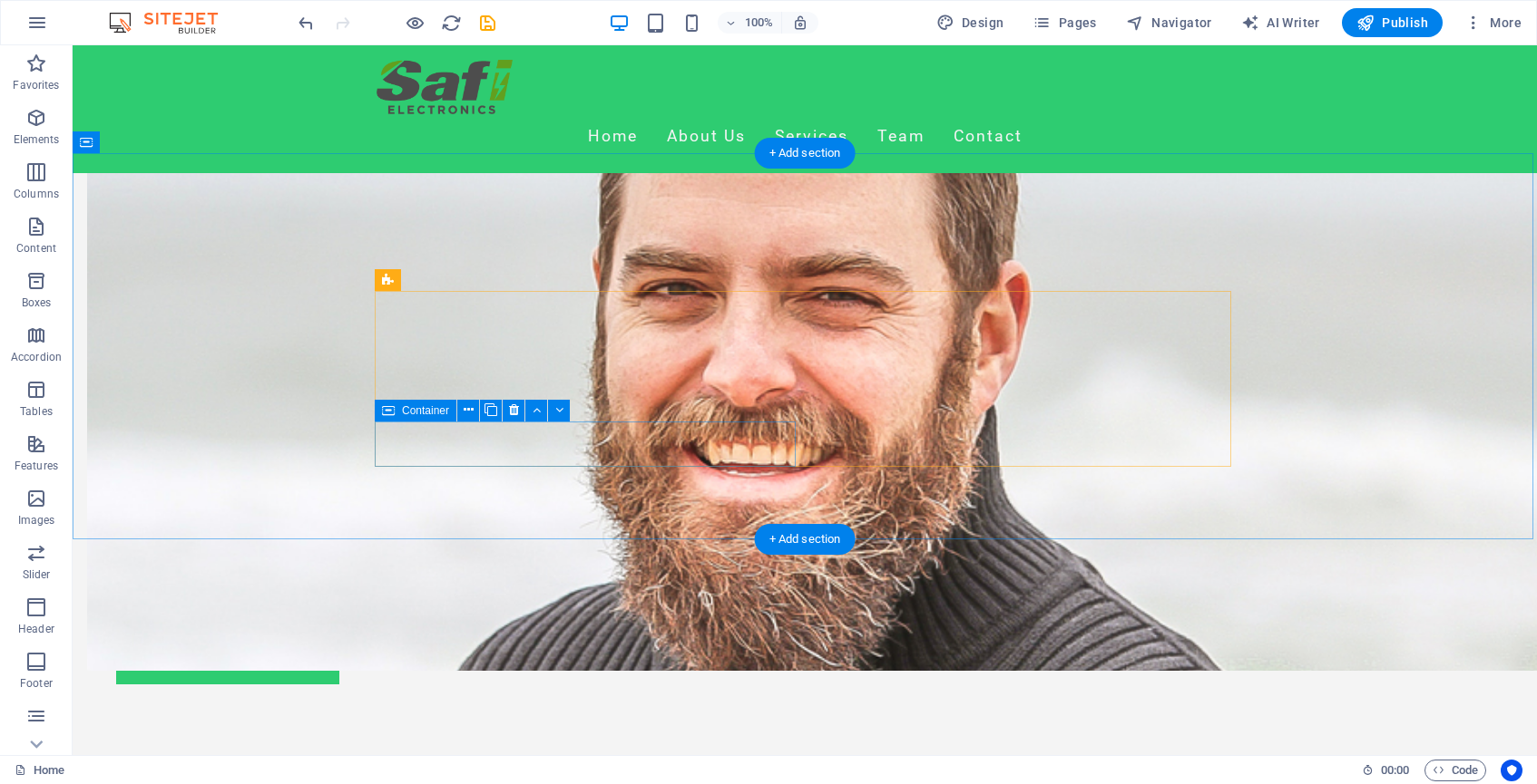
click at [513, 406] on icon at bounding box center [514, 410] width 10 height 19
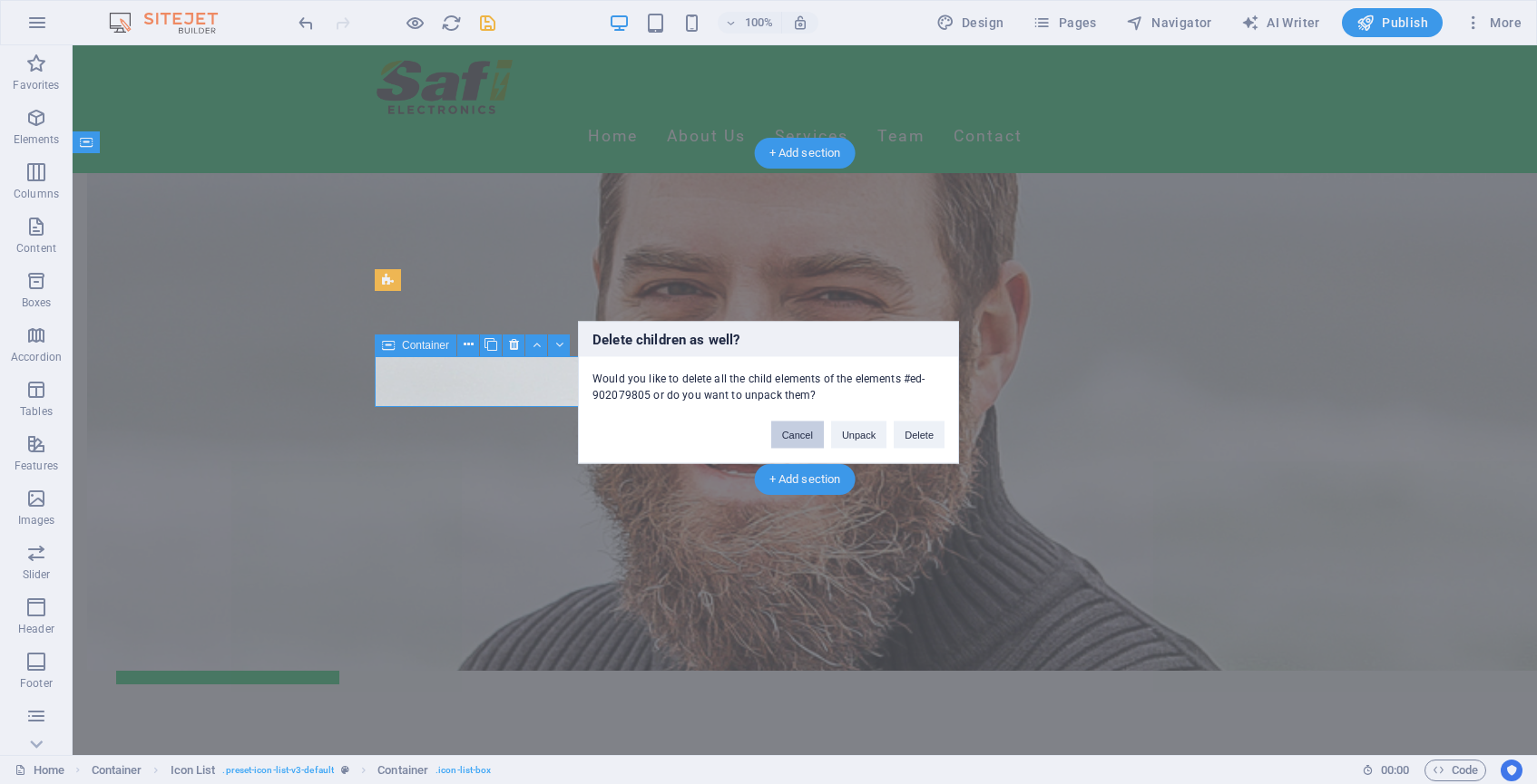
click at [796, 440] on button "Cancel" at bounding box center [797, 434] width 52 height 27
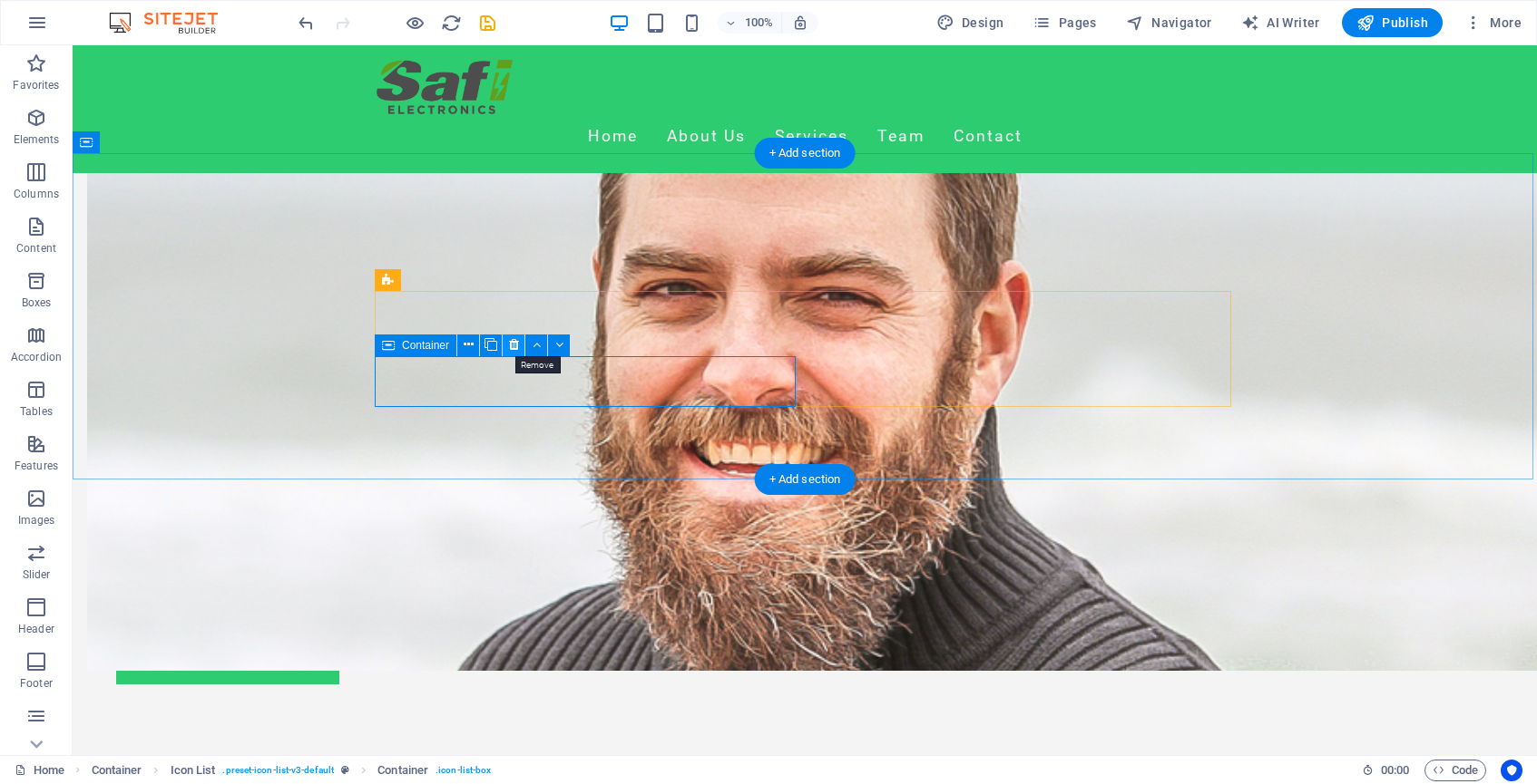
click at [514, 344] on icon at bounding box center [514, 346] width 10 height 19
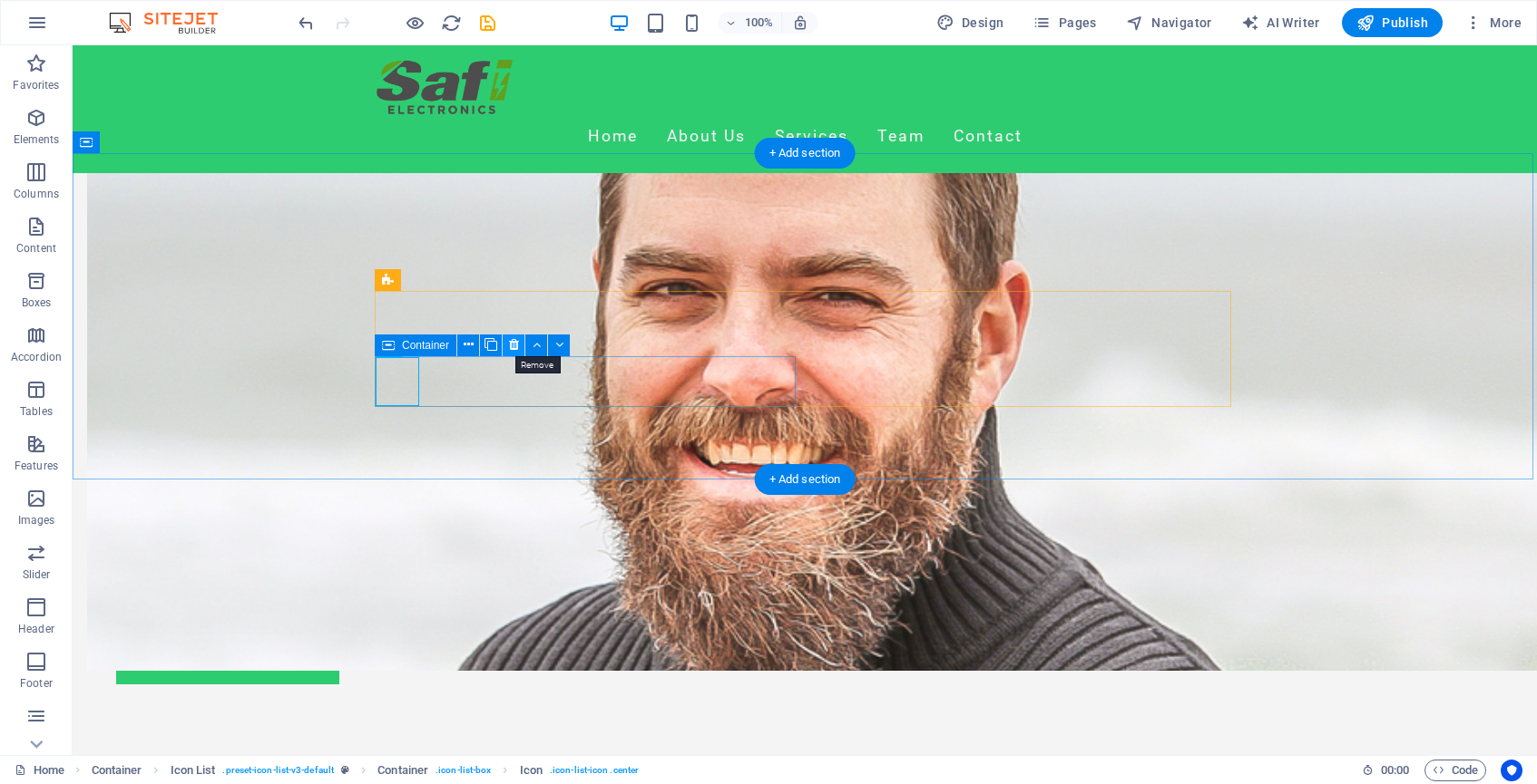
click at [0, 0] on icon at bounding box center [0, 0] width 0 height 0
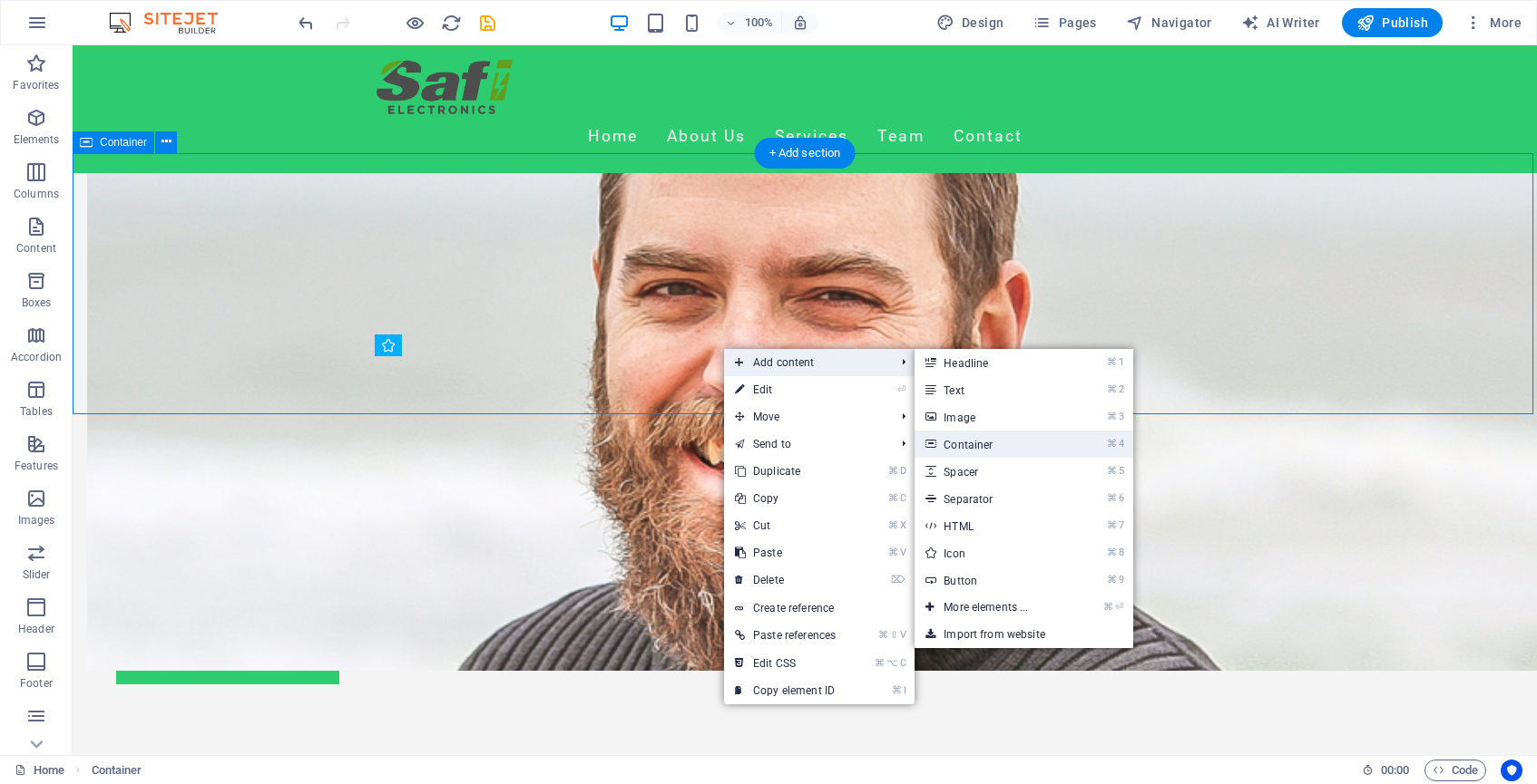
click at [1001, 443] on link "⌘ 4 Container" at bounding box center [989, 444] width 150 height 27
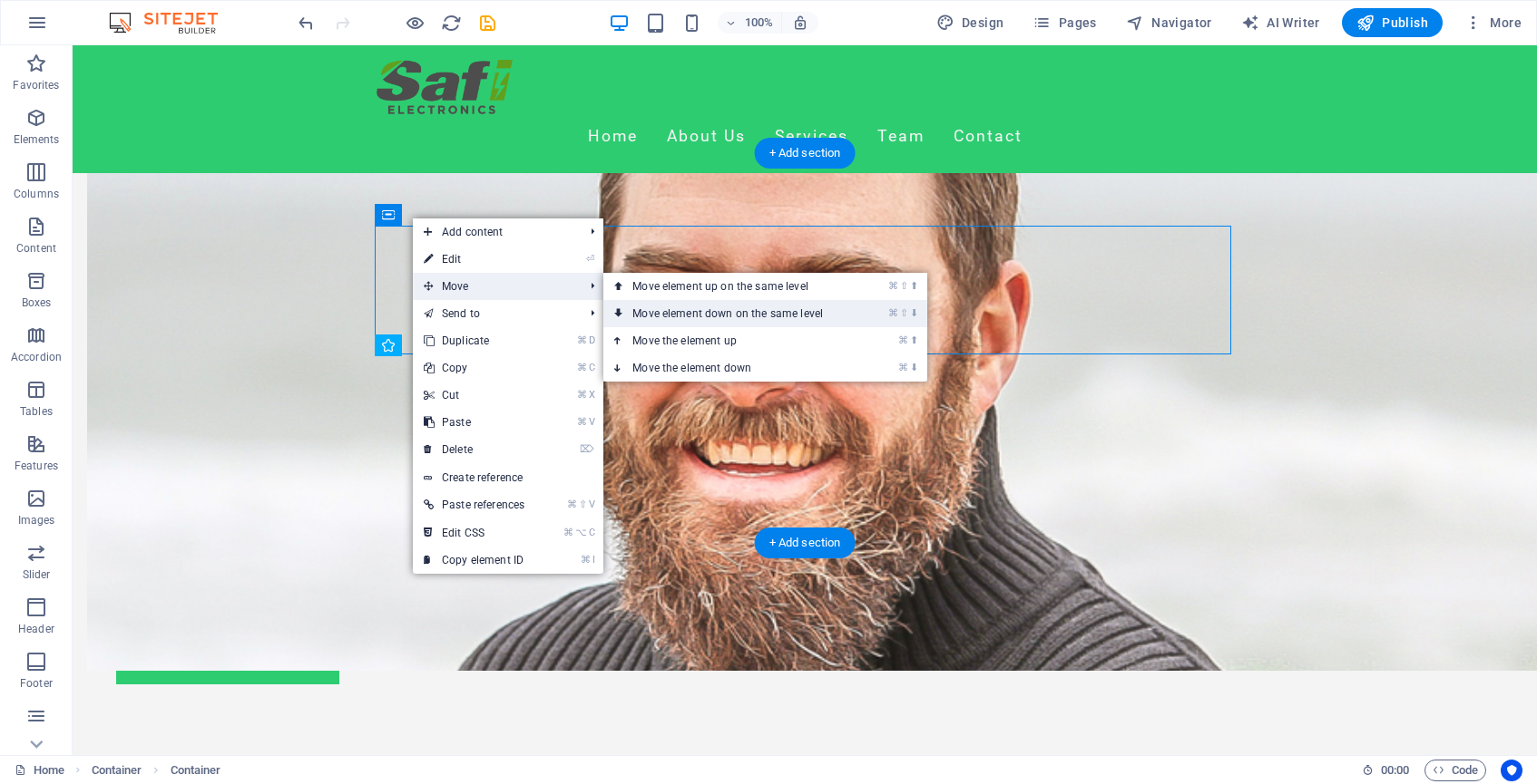
click at [657, 309] on link "⌘ ⇧ ⬇ Move element down on the same level" at bounding box center [731, 314] width 256 height 27
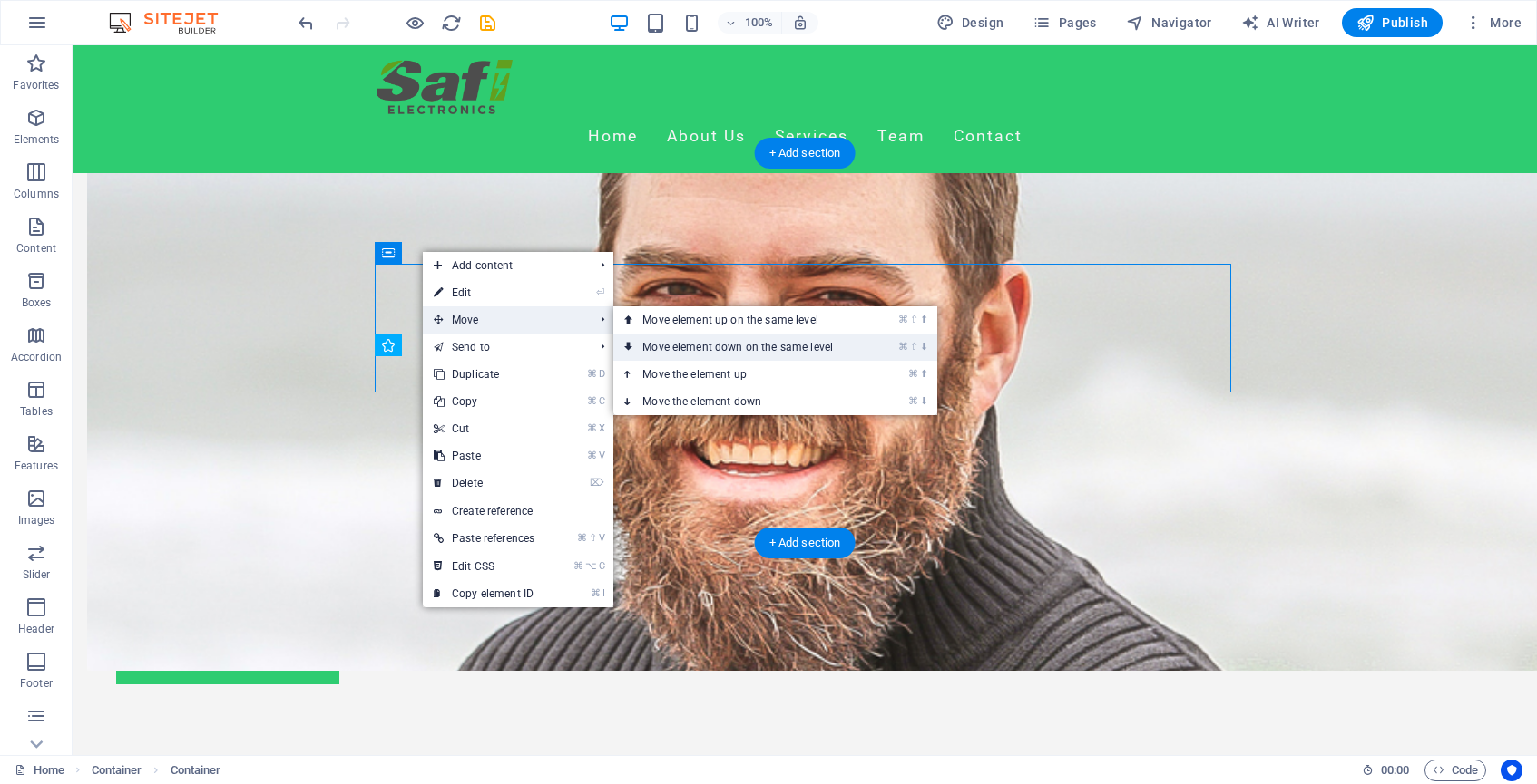
click at [648, 342] on link "⌘ ⇧ ⬇ Move element down on the same level" at bounding box center [741, 348] width 256 height 27
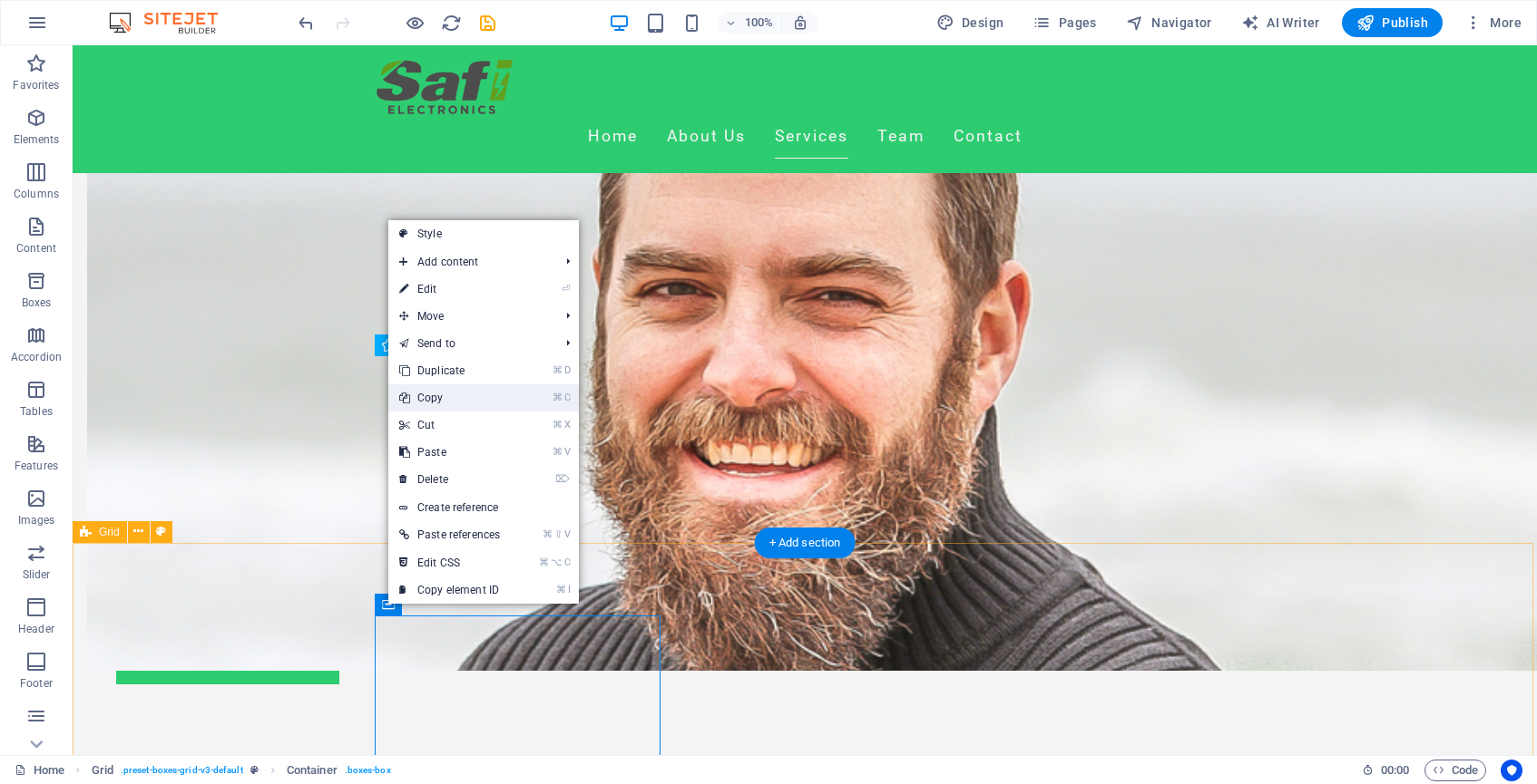
click at [448, 404] on link "⌘ C Copy" at bounding box center [449, 398] width 123 height 27
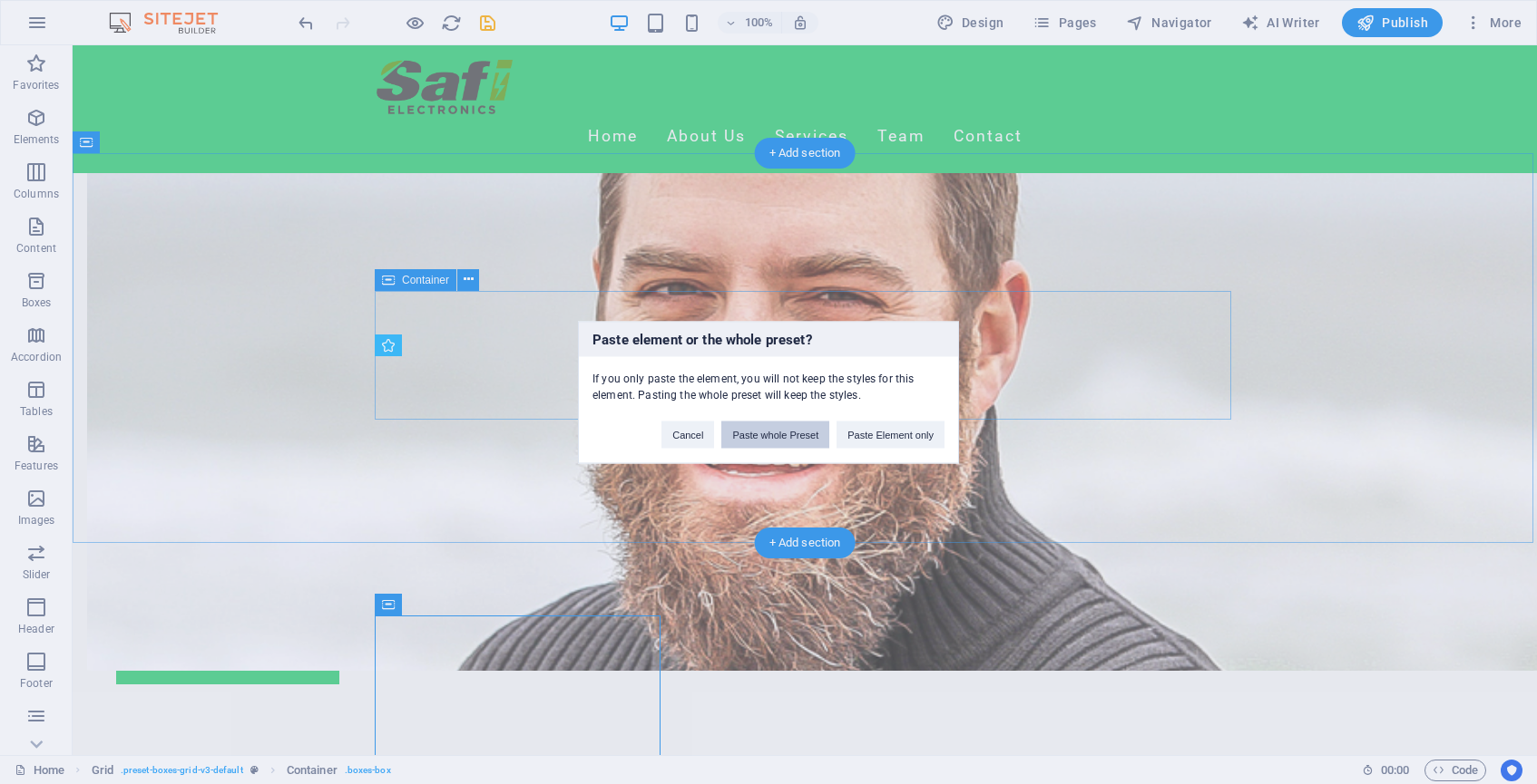
click at [791, 434] on button "Paste whole Preset" at bounding box center [776, 434] width 108 height 27
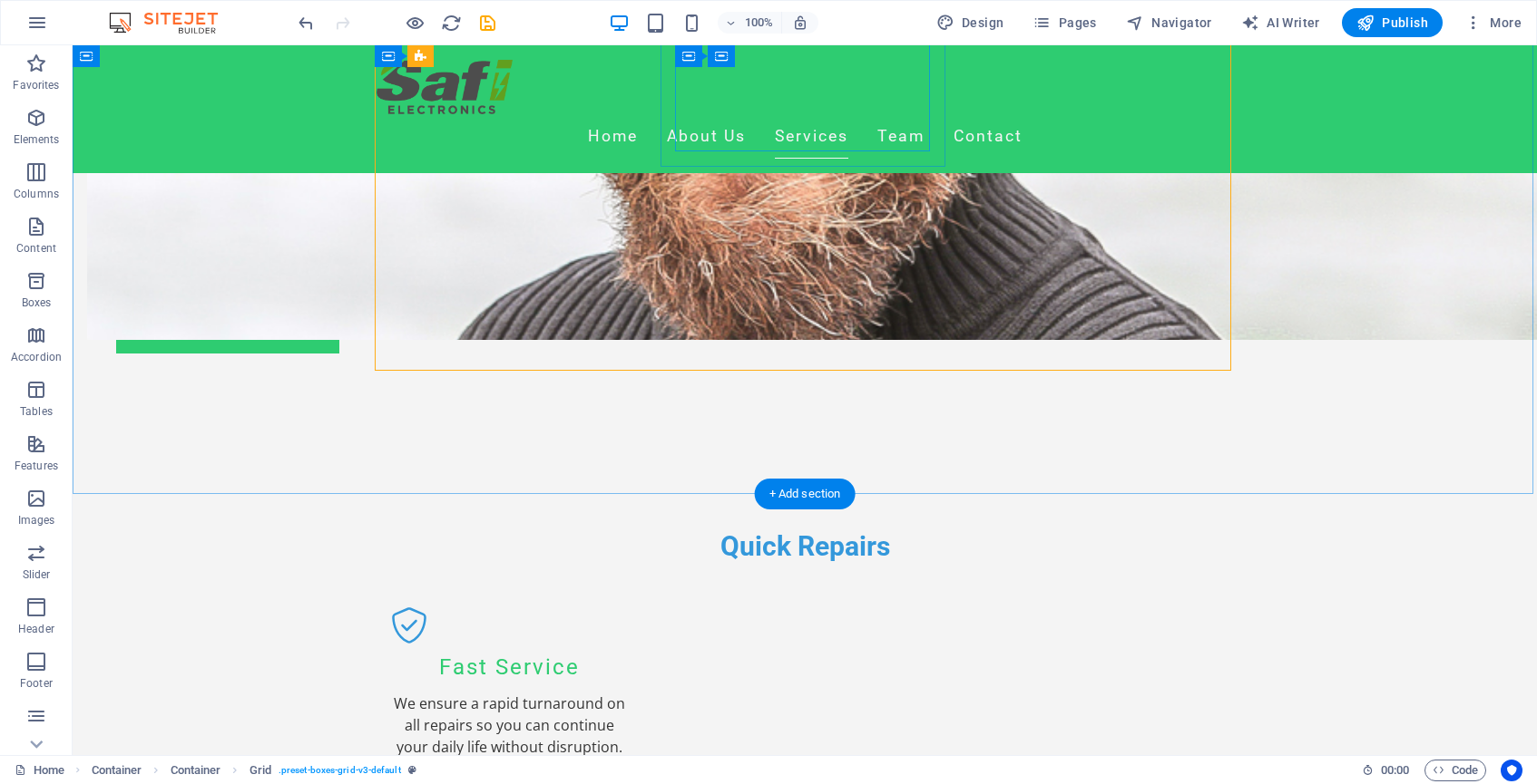
scroll to position [1501, 0]
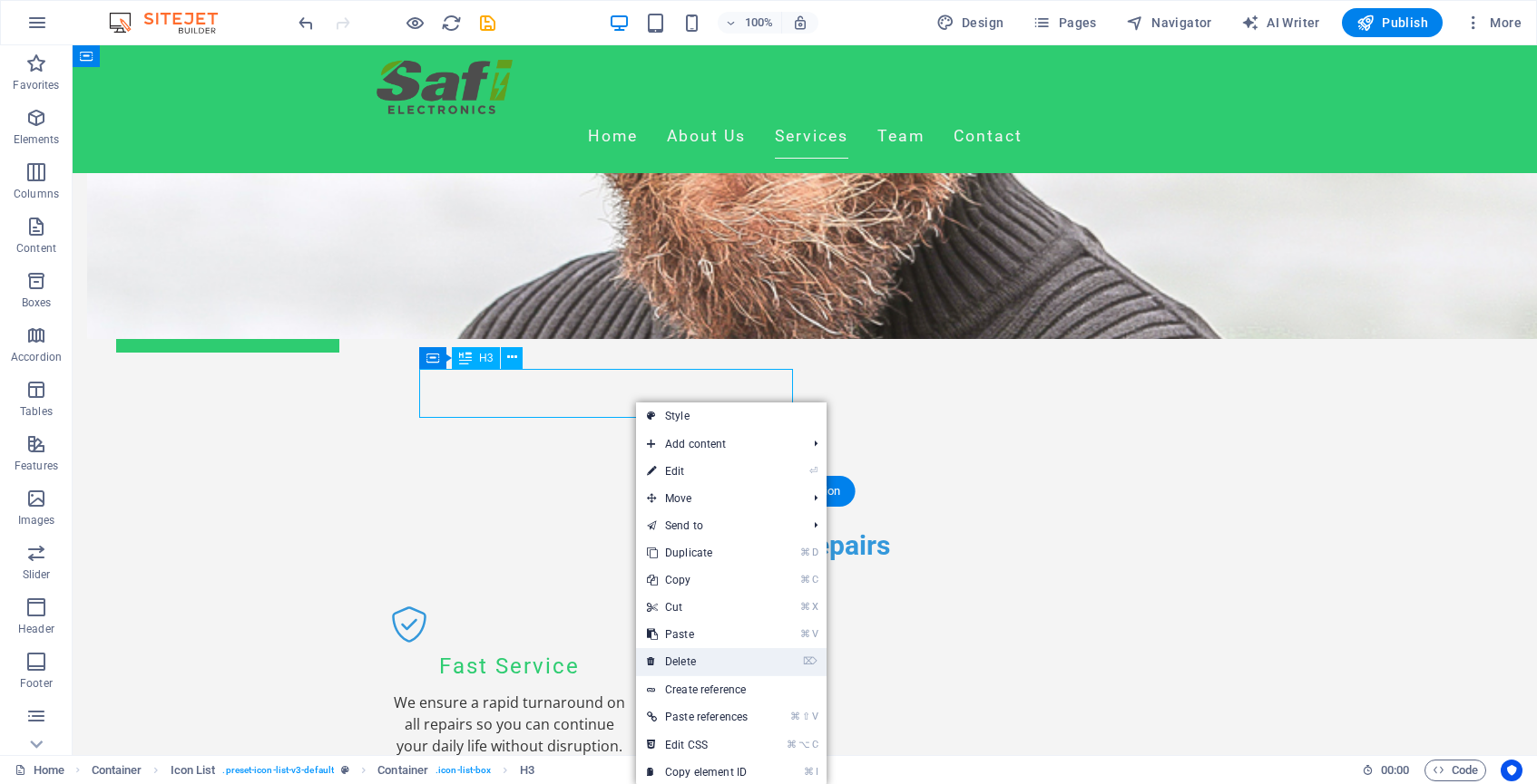
click at [708, 665] on link "⌦ Delete" at bounding box center [697, 662] width 123 height 27
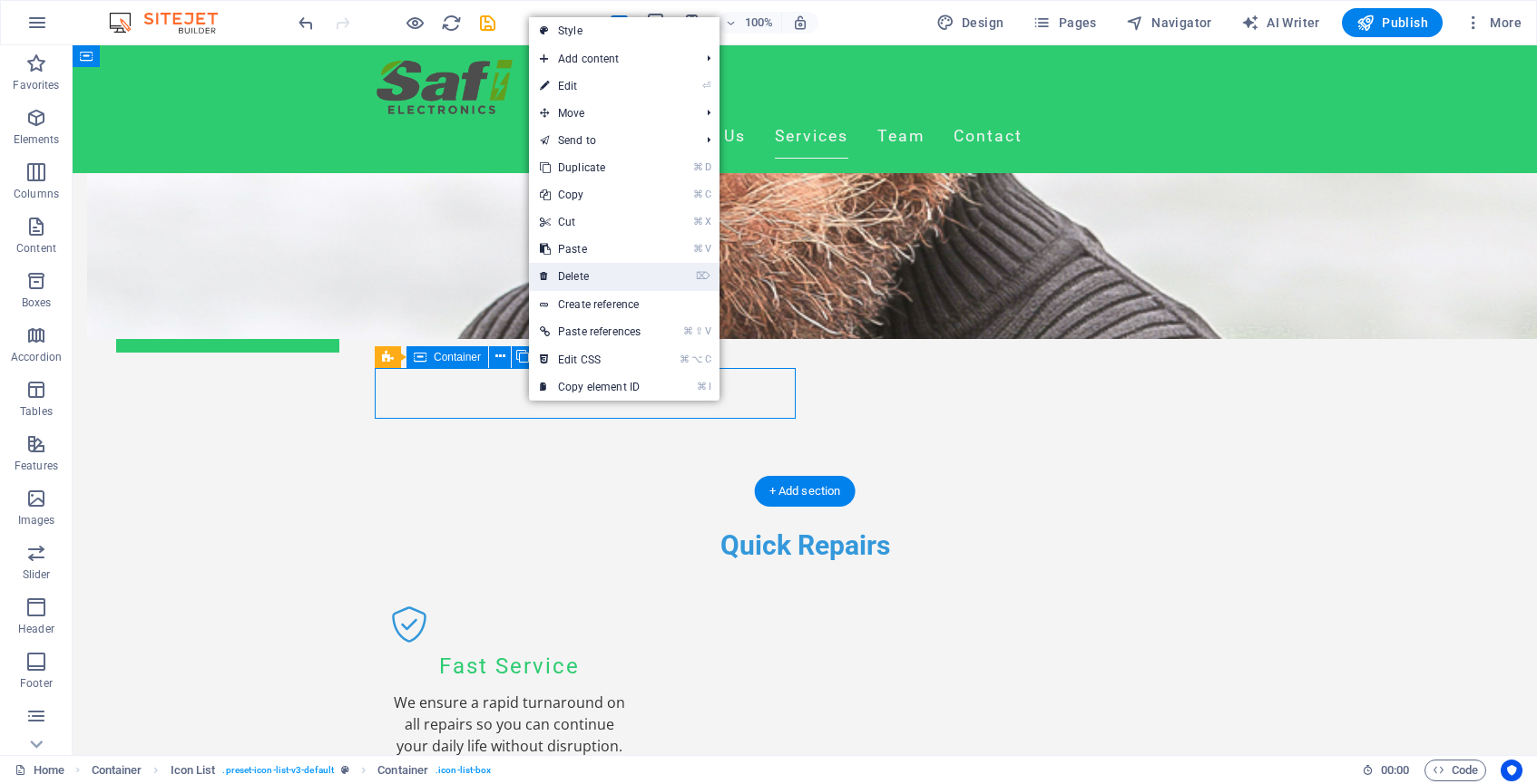
click at [587, 278] on link "⌦ Delete" at bounding box center [590, 276] width 123 height 27
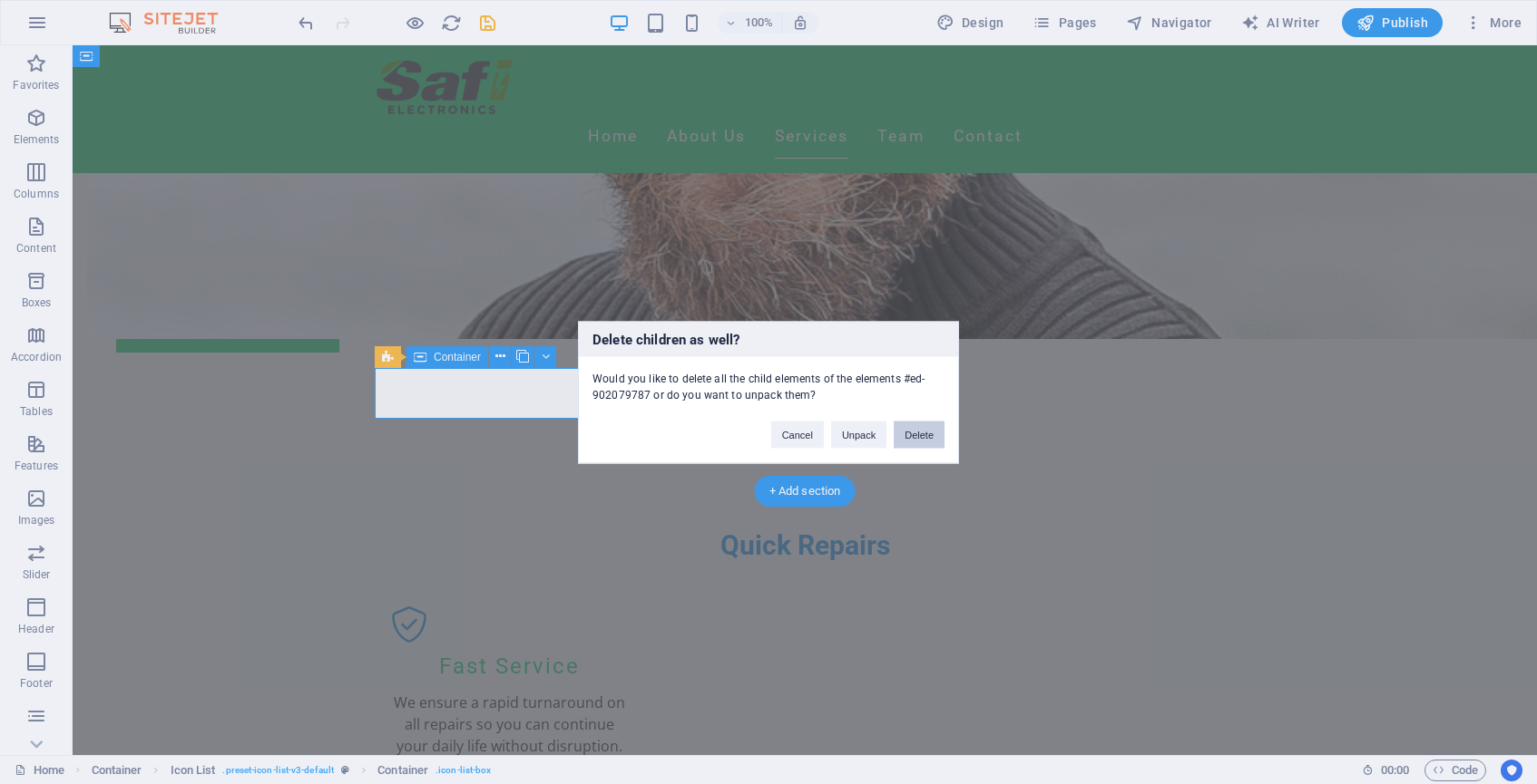
click at [920, 437] on button "Delete" at bounding box center [919, 434] width 51 height 27
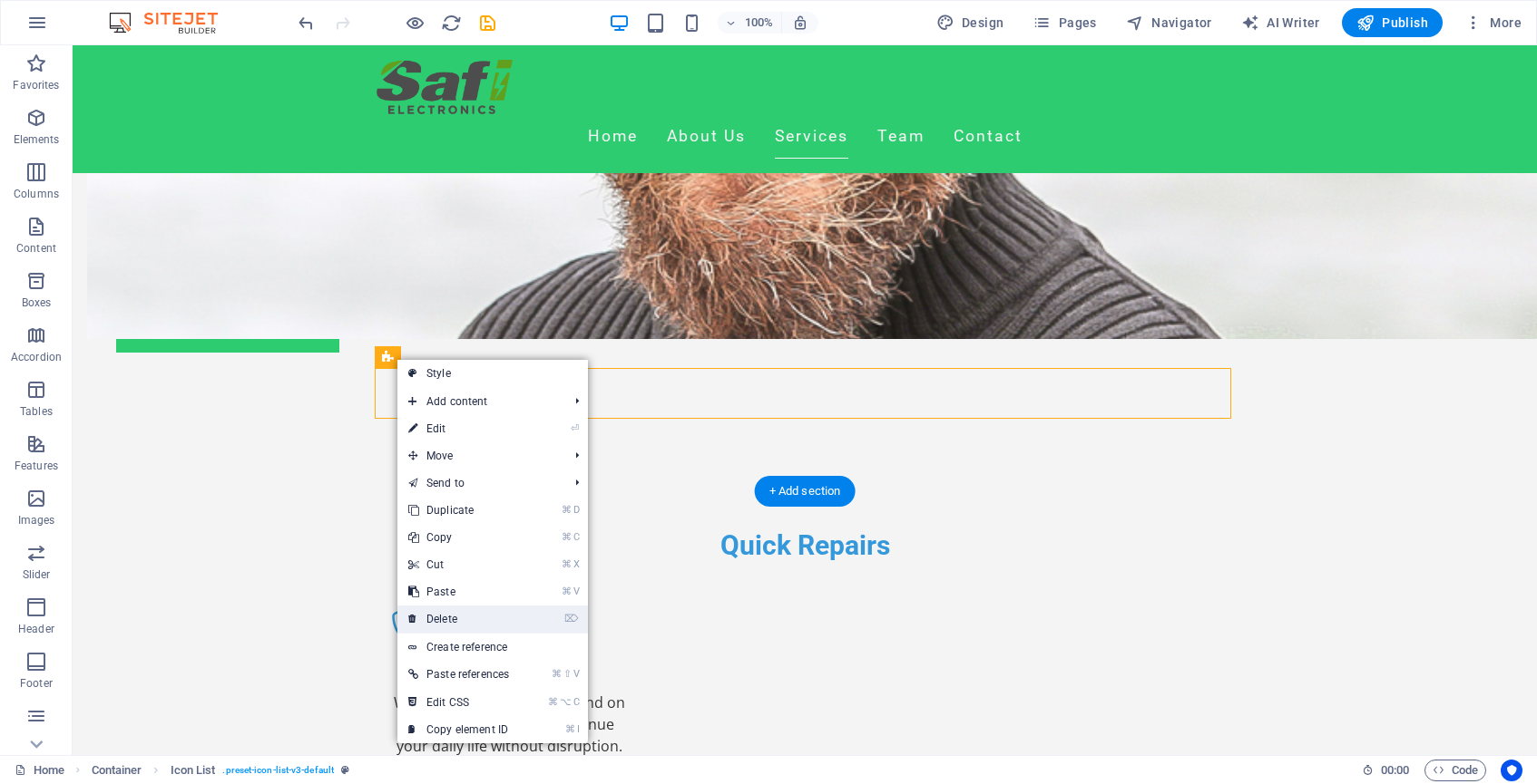
click at [456, 609] on link "⌦ Delete" at bounding box center [458, 619] width 123 height 27
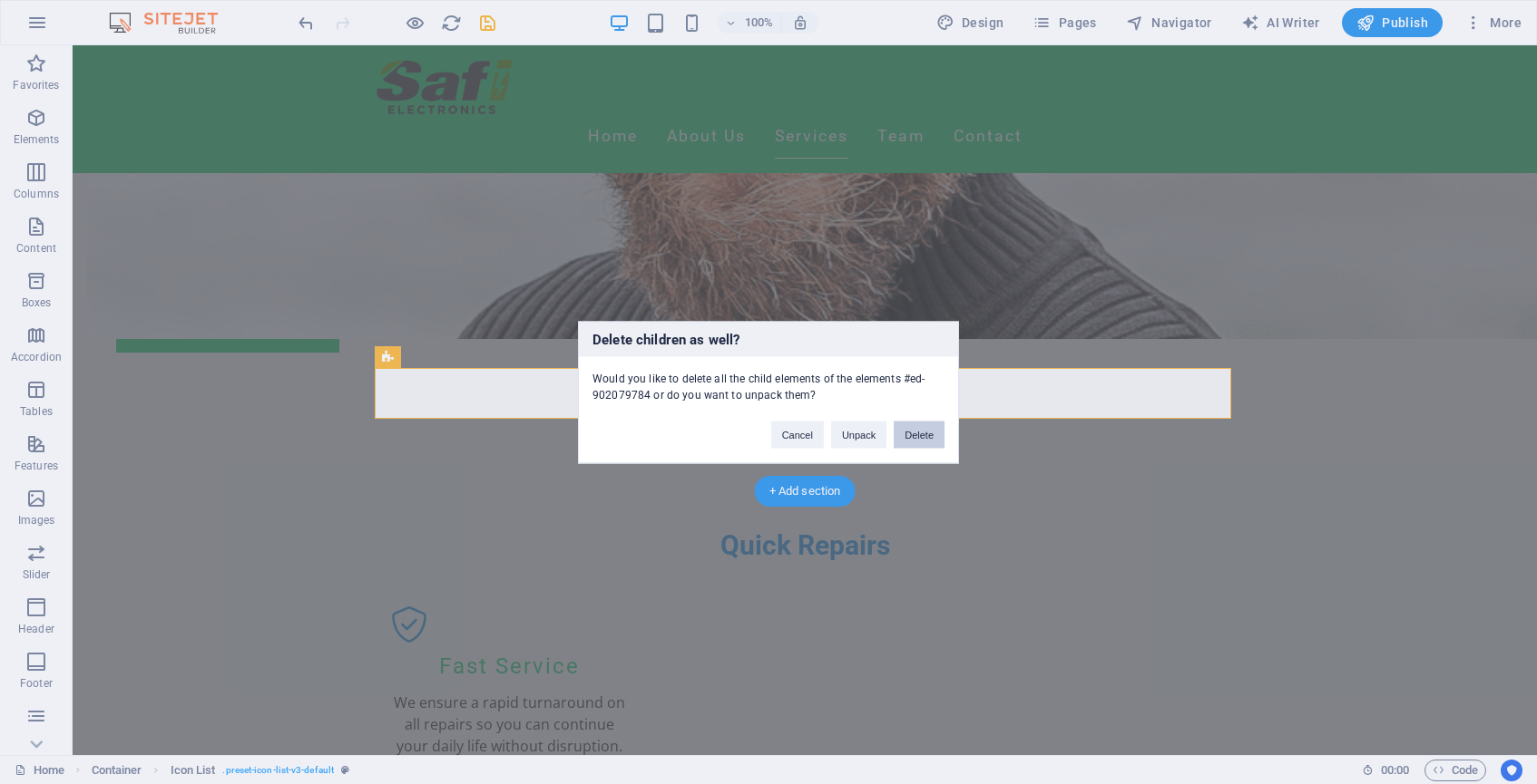
click at [908, 435] on button "Delete" at bounding box center [919, 434] width 51 height 27
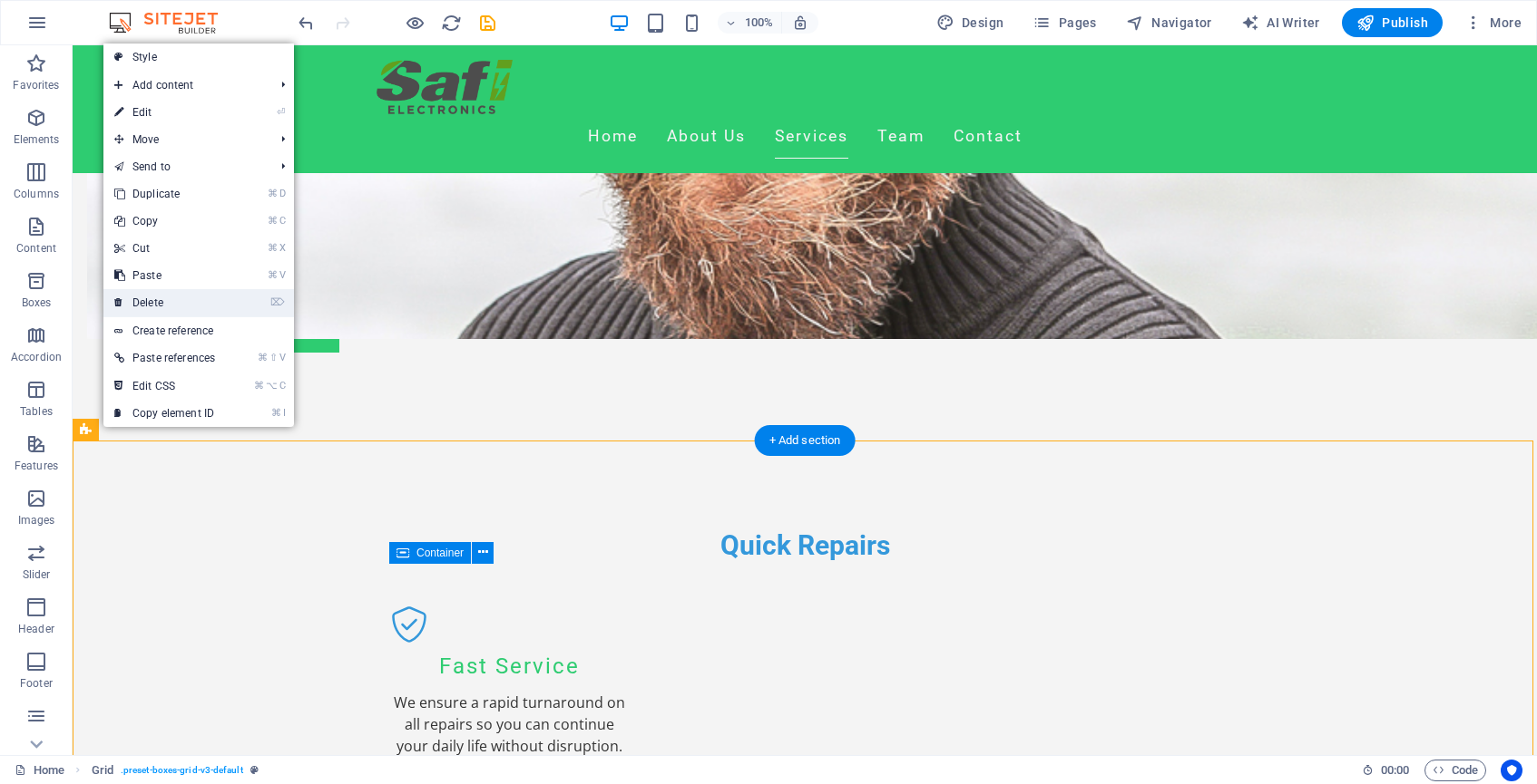
click at [166, 299] on link "⌦ Delete" at bounding box center [164, 303] width 123 height 27
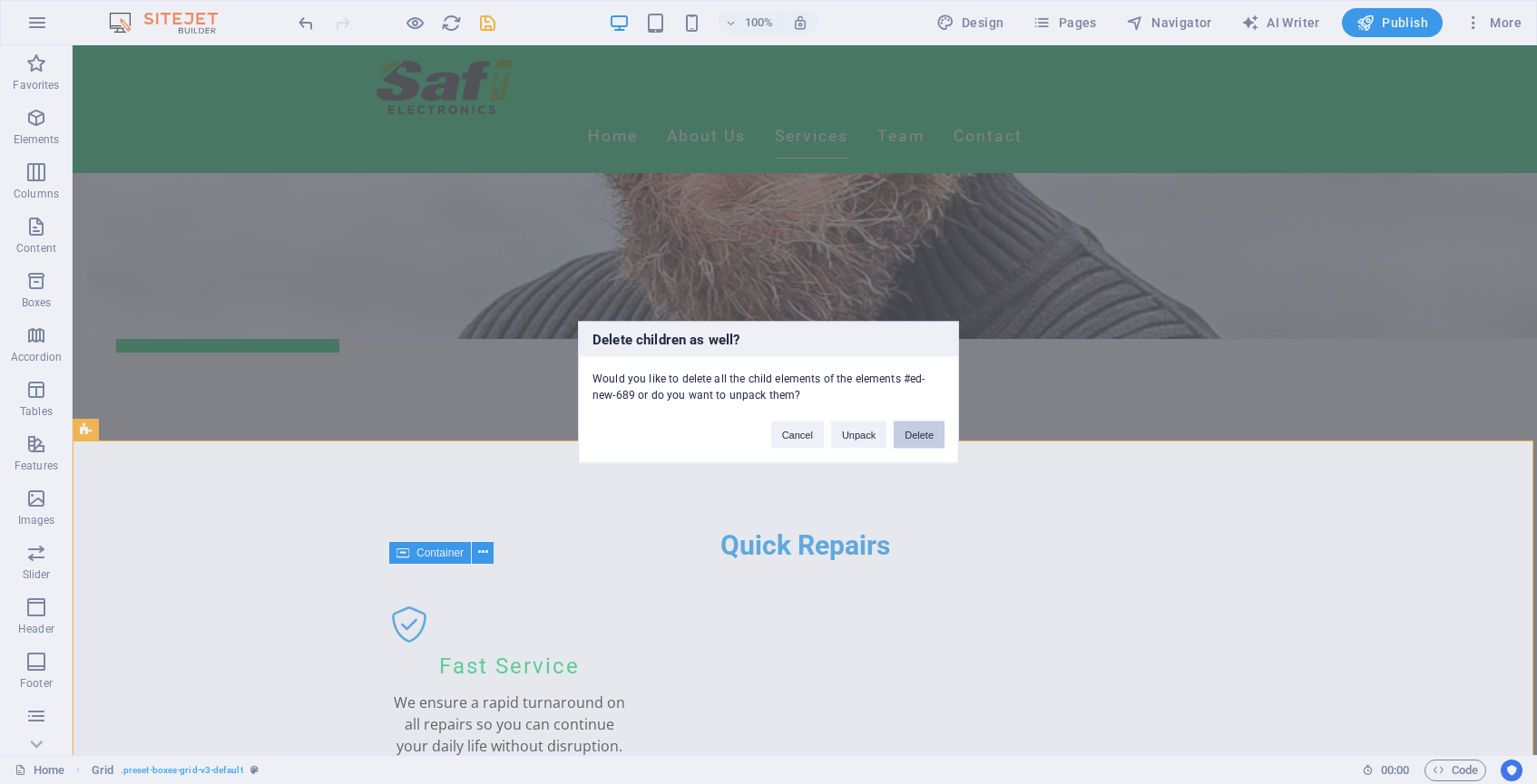
click at [929, 440] on button "Delete" at bounding box center [919, 434] width 51 height 27
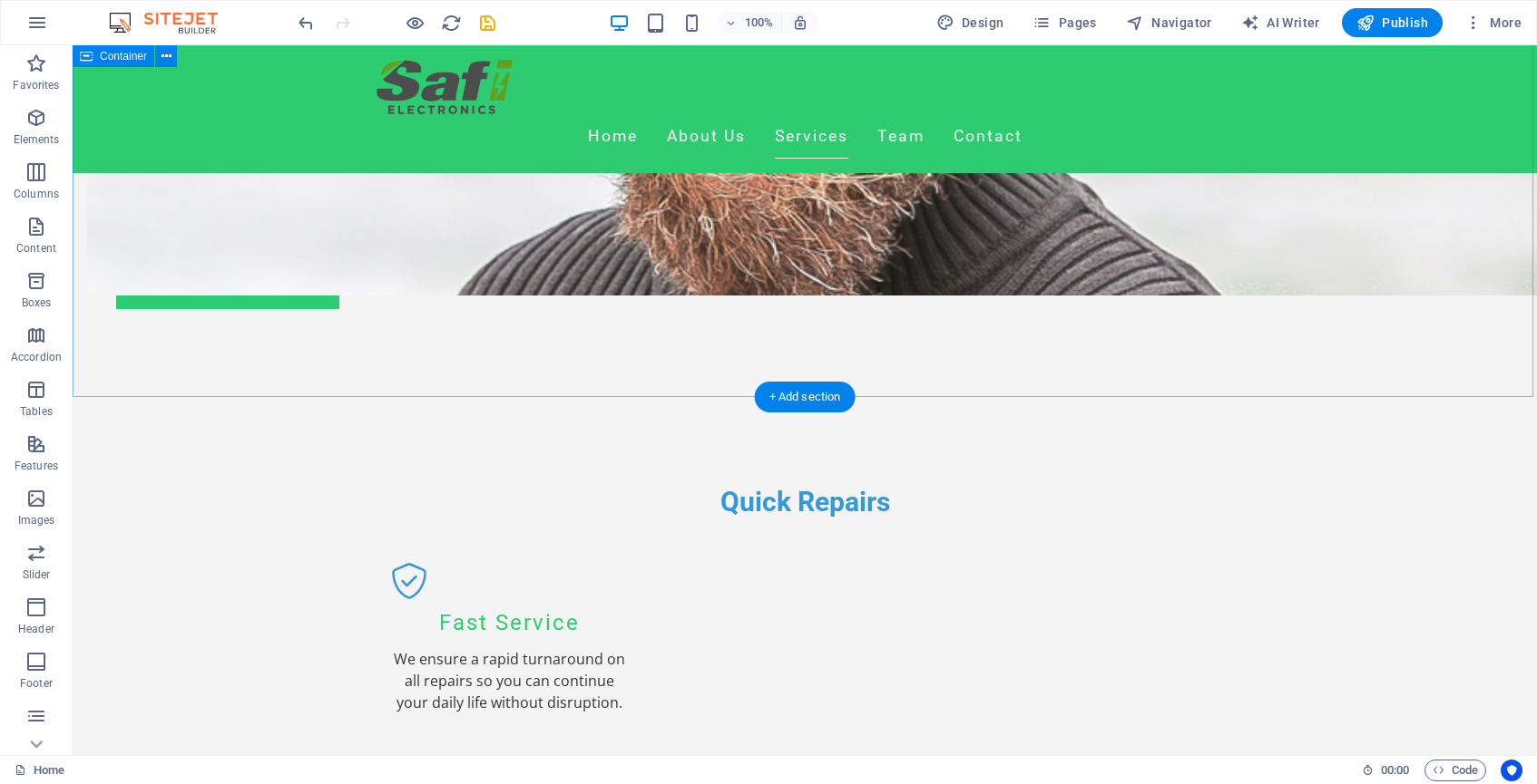
scroll to position [1552, 0]
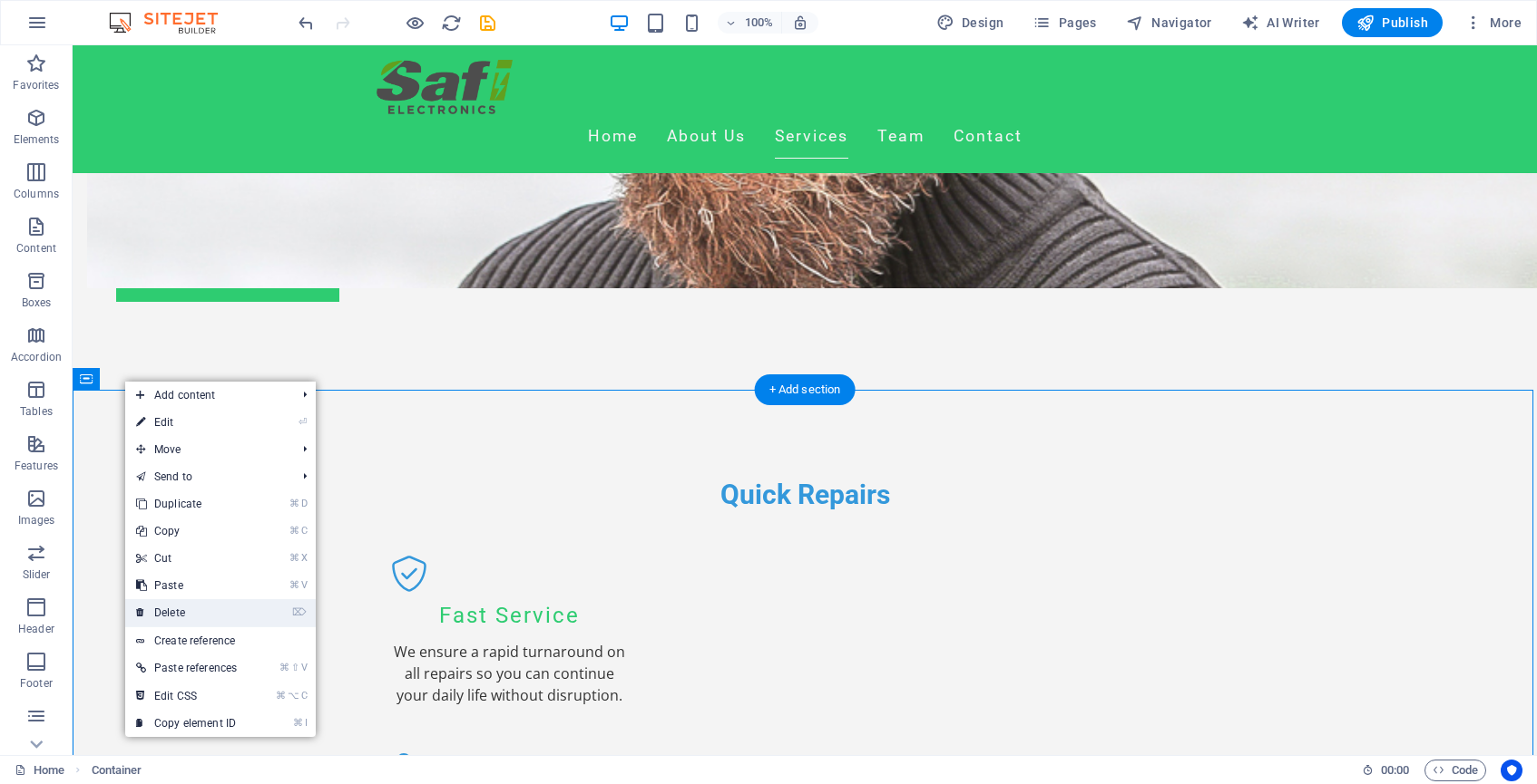
click at [189, 613] on link "⌦ Delete" at bounding box center [186, 613] width 123 height 27
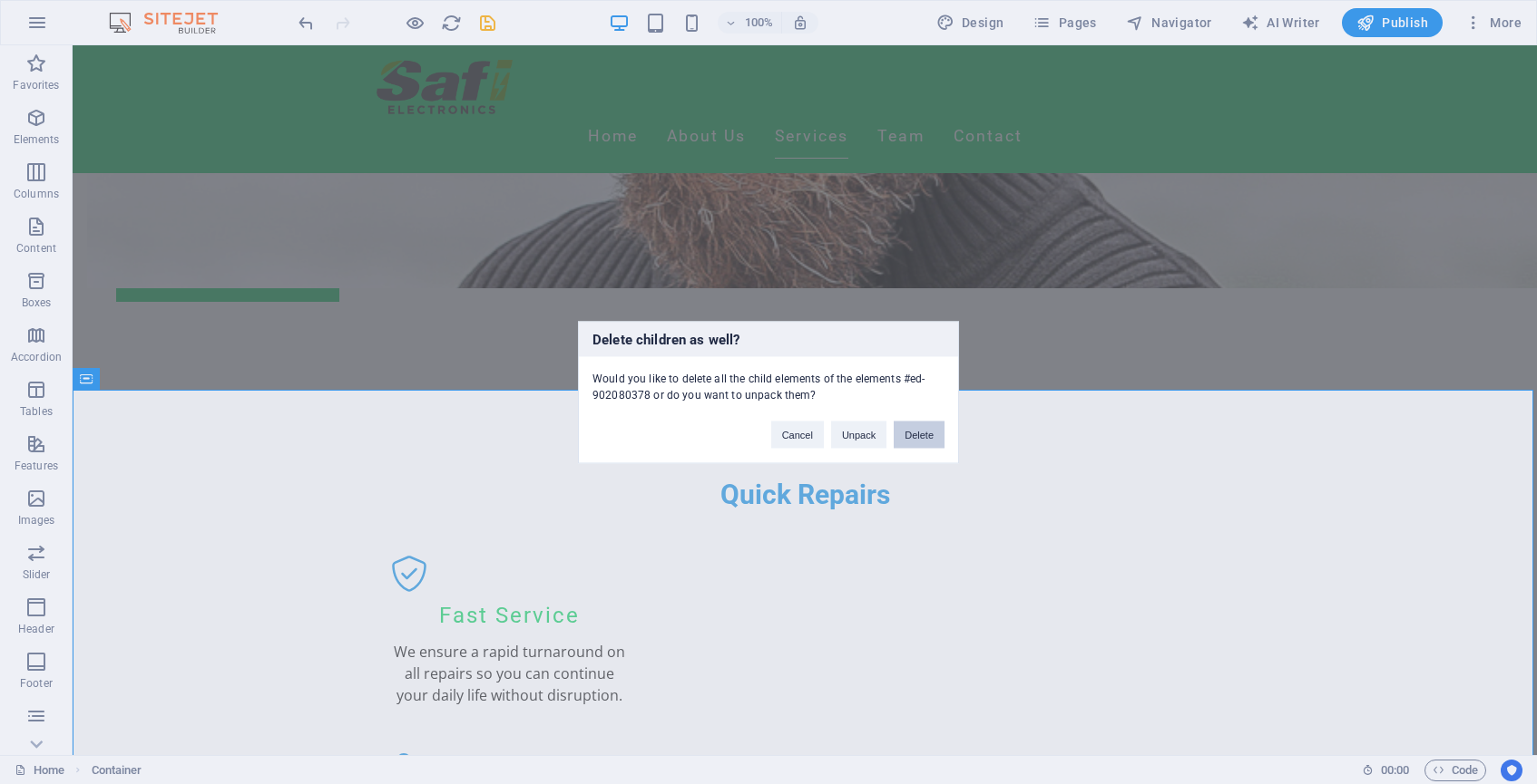
click at [921, 438] on button "Delete" at bounding box center [919, 434] width 51 height 27
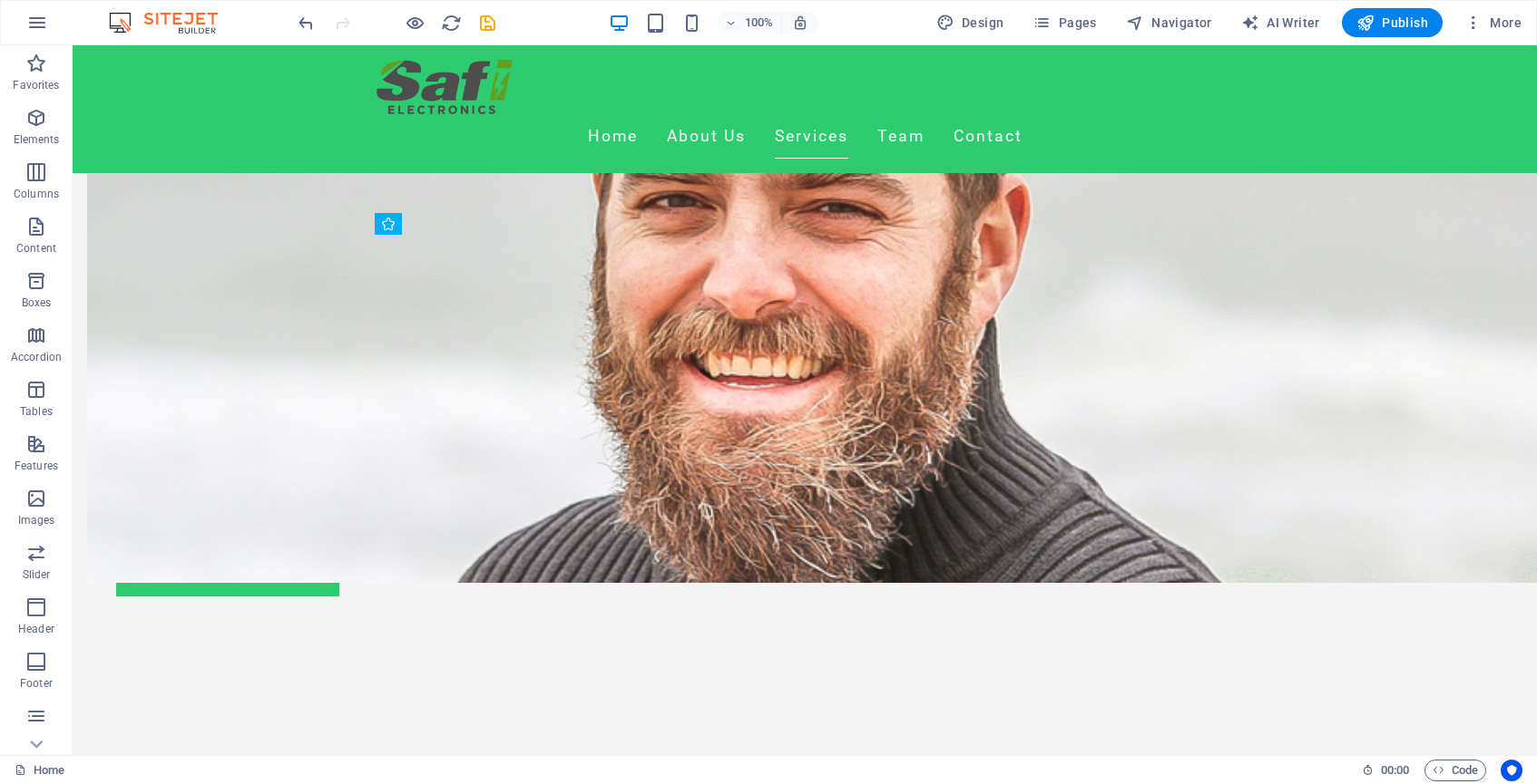
scroll to position [1186, 0]
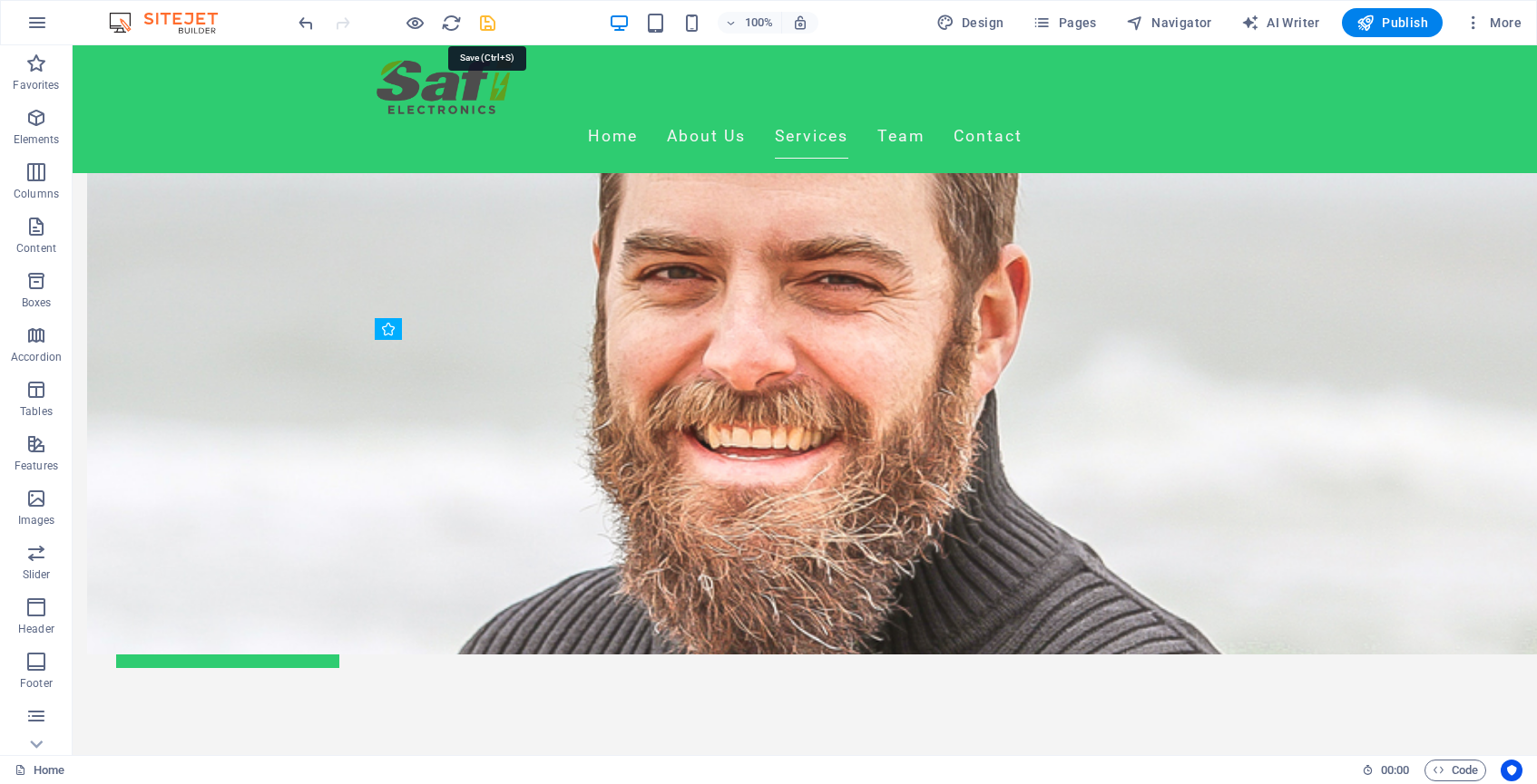
click at [482, 25] on icon "save" at bounding box center [488, 23] width 21 height 21
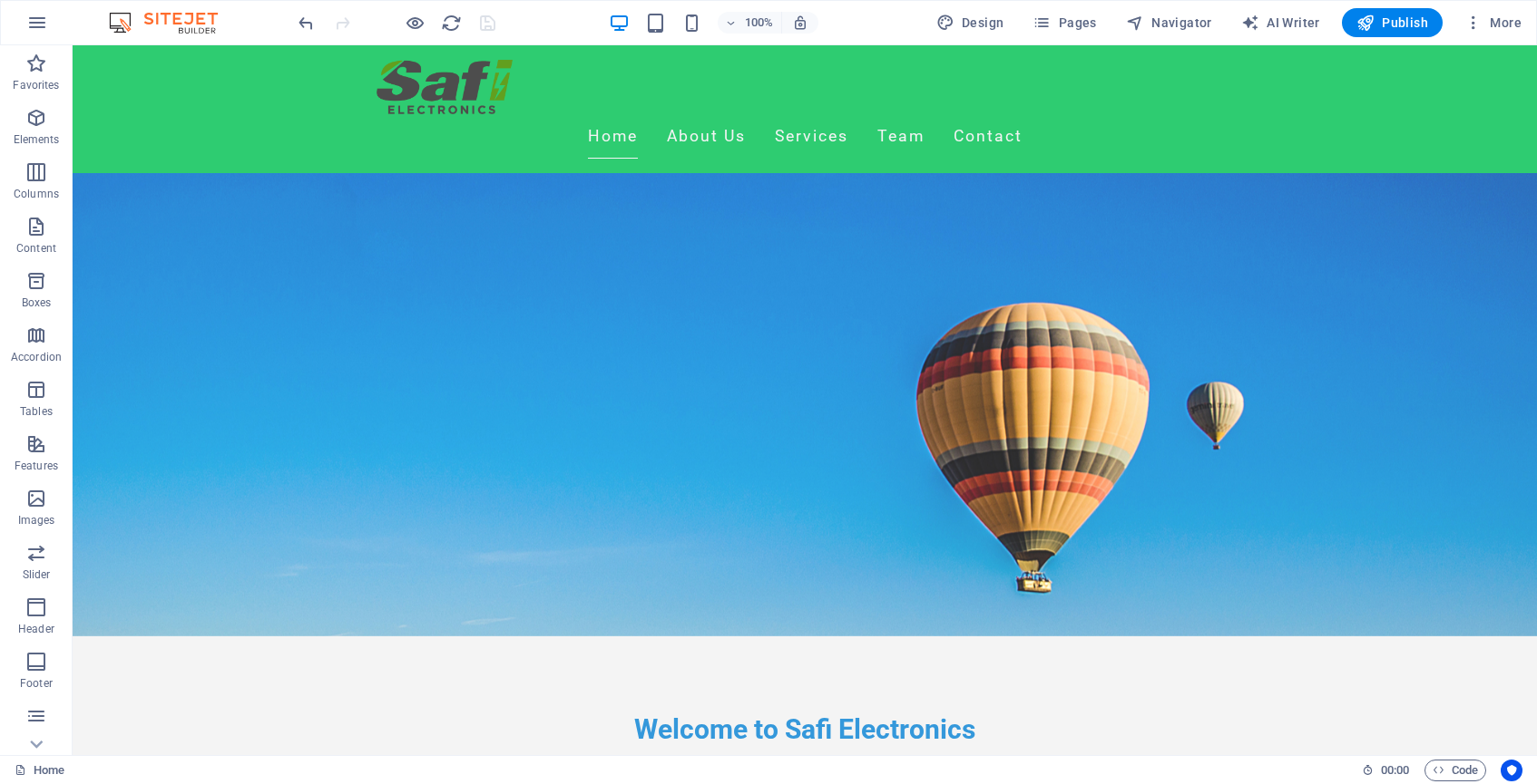
scroll to position [114, 0]
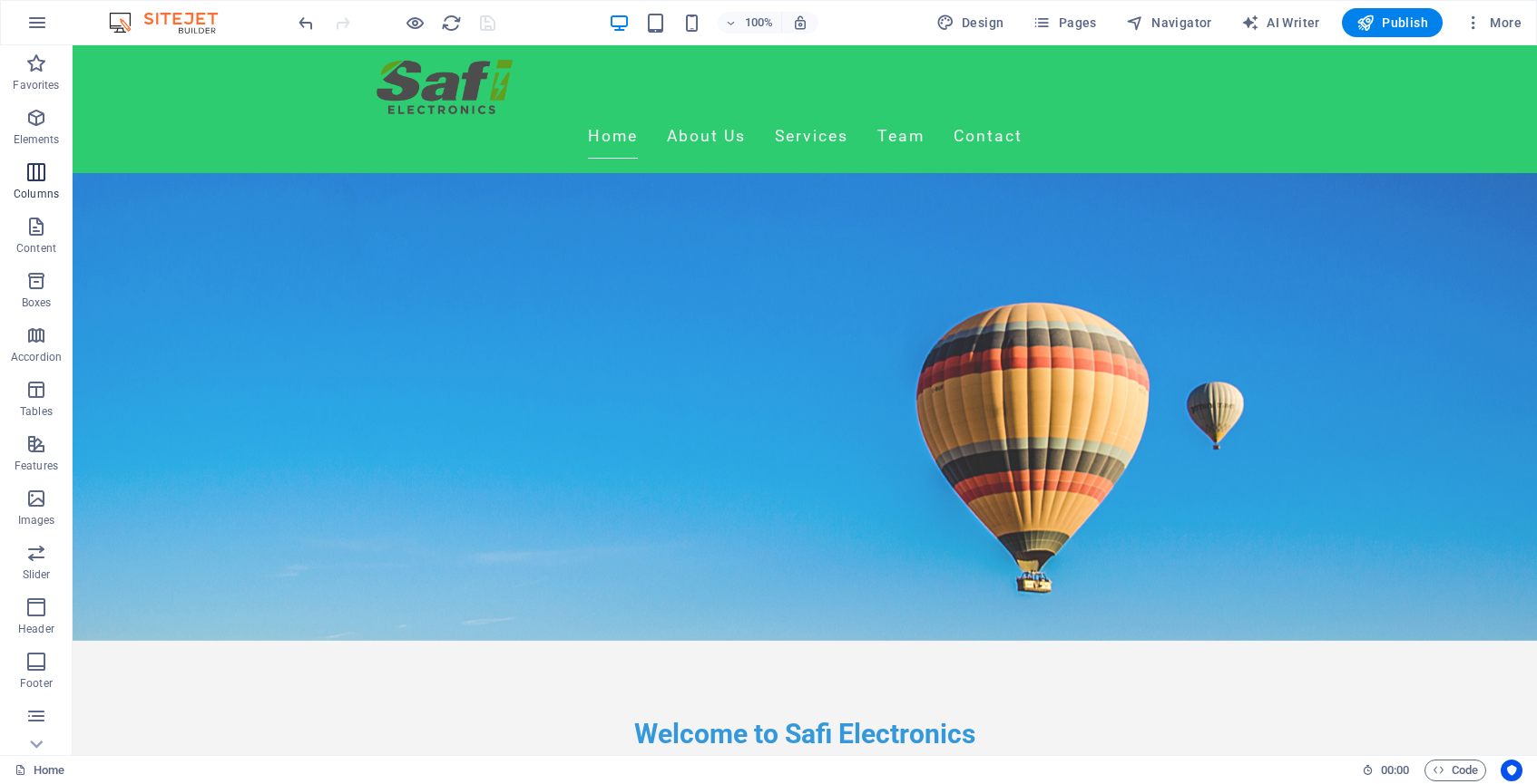
click at [52, 190] on p "Columns" at bounding box center [36, 193] width 45 height 14
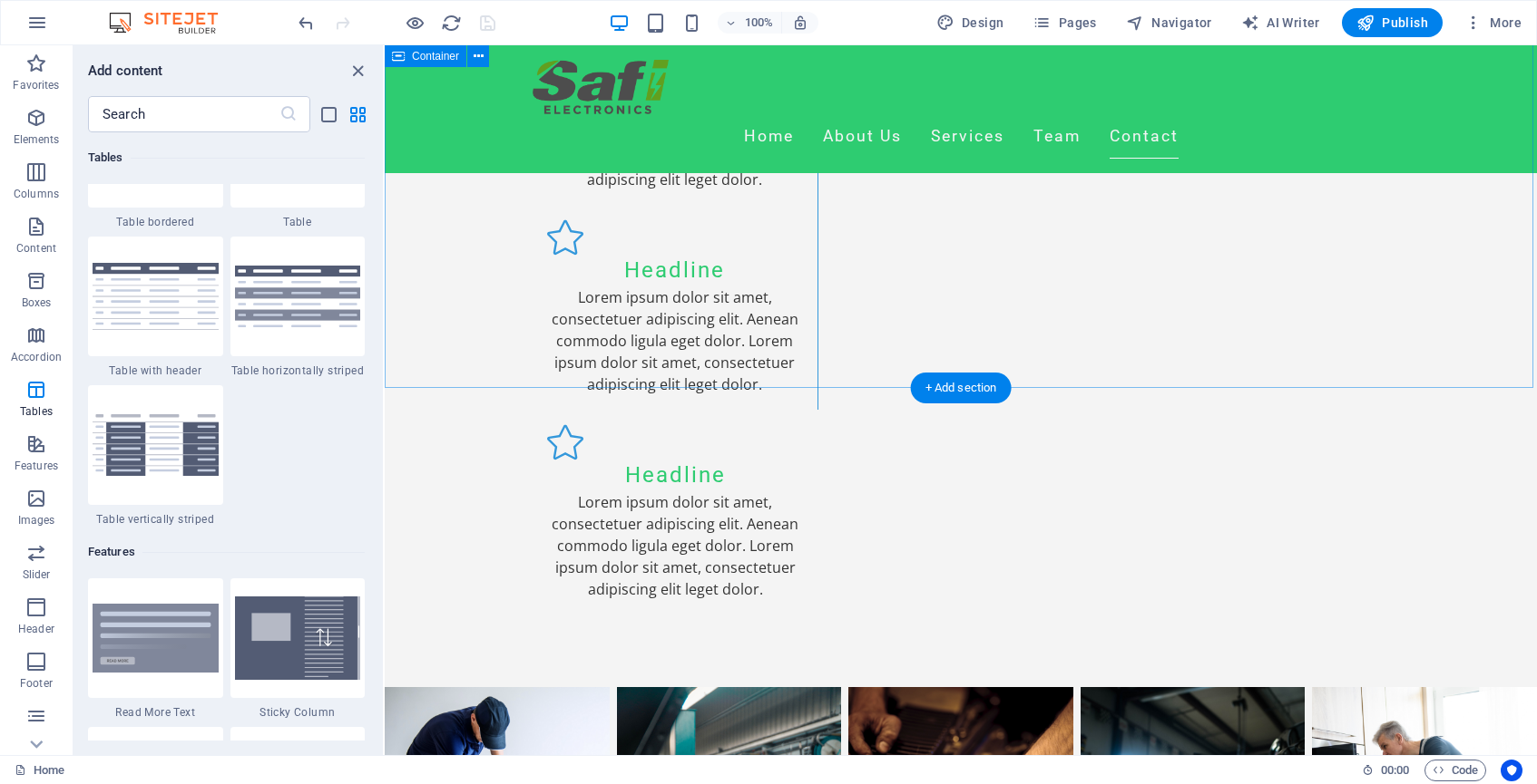
scroll to position [3502, 0]
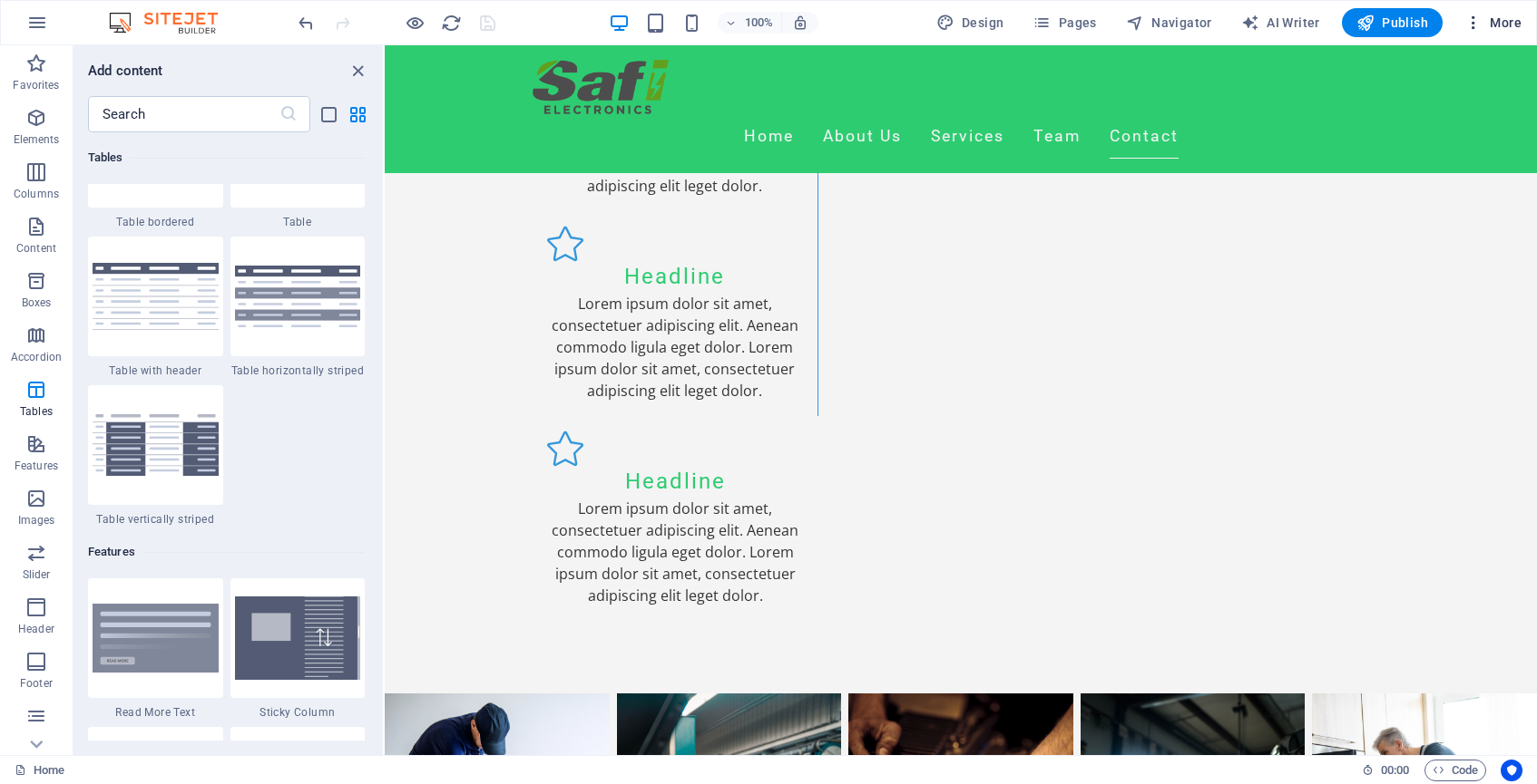
click at [1513, 14] on span "More" at bounding box center [1493, 22] width 57 height 18
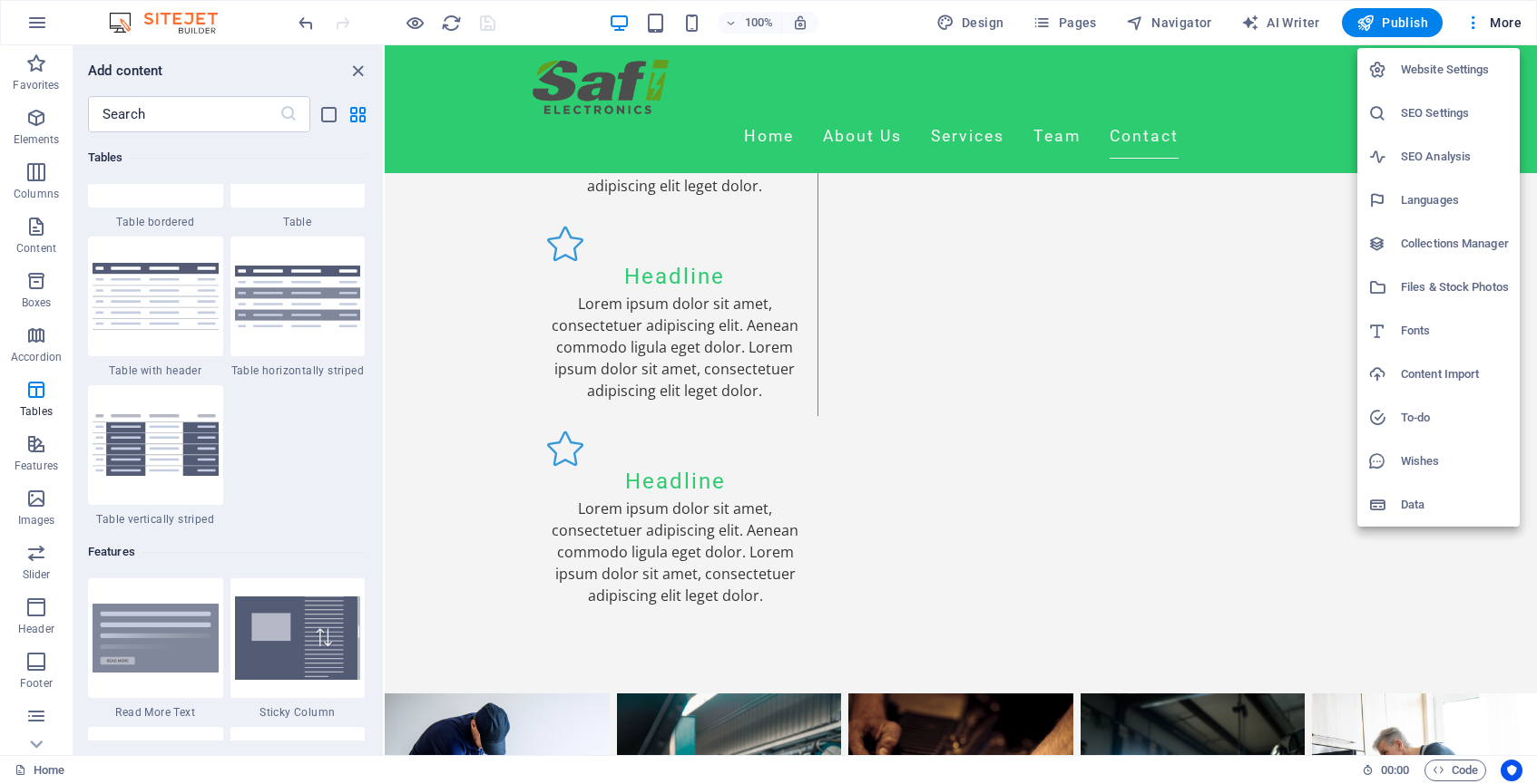
click at [1435, 69] on h6 "Website Settings" at bounding box center [1455, 70] width 108 height 22
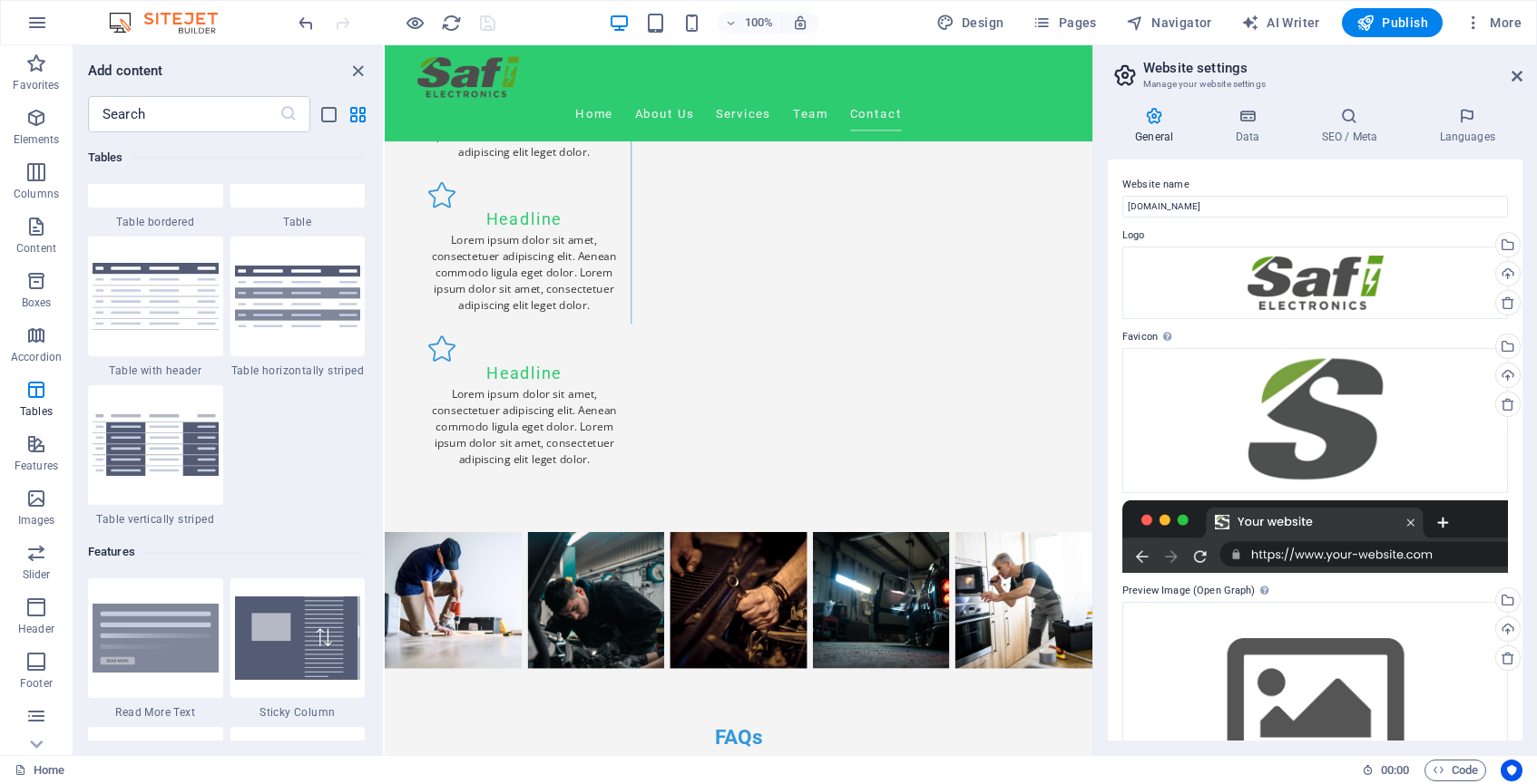
scroll to position [3314, 0]
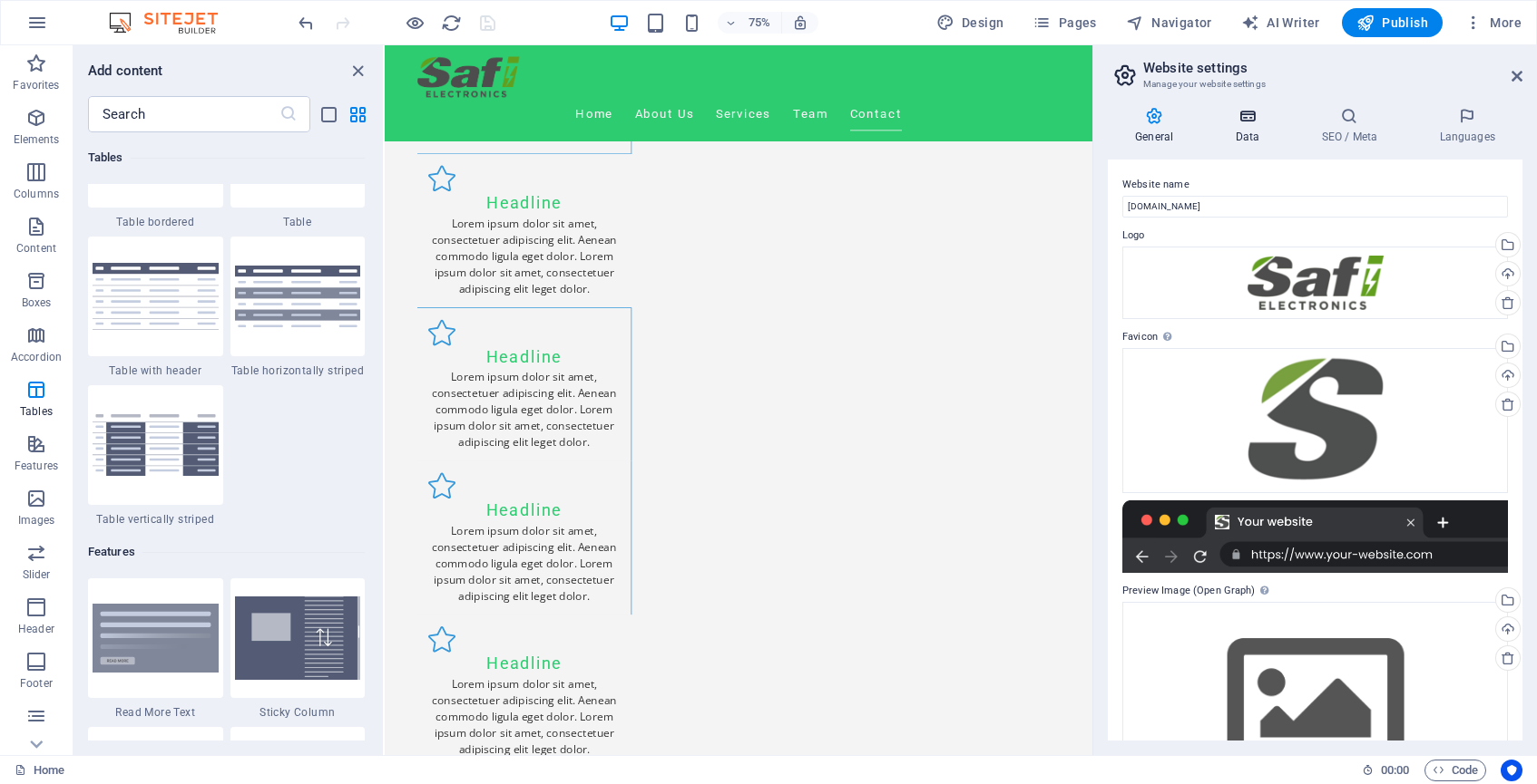
click at [1253, 123] on icon at bounding box center [1247, 116] width 79 height 18
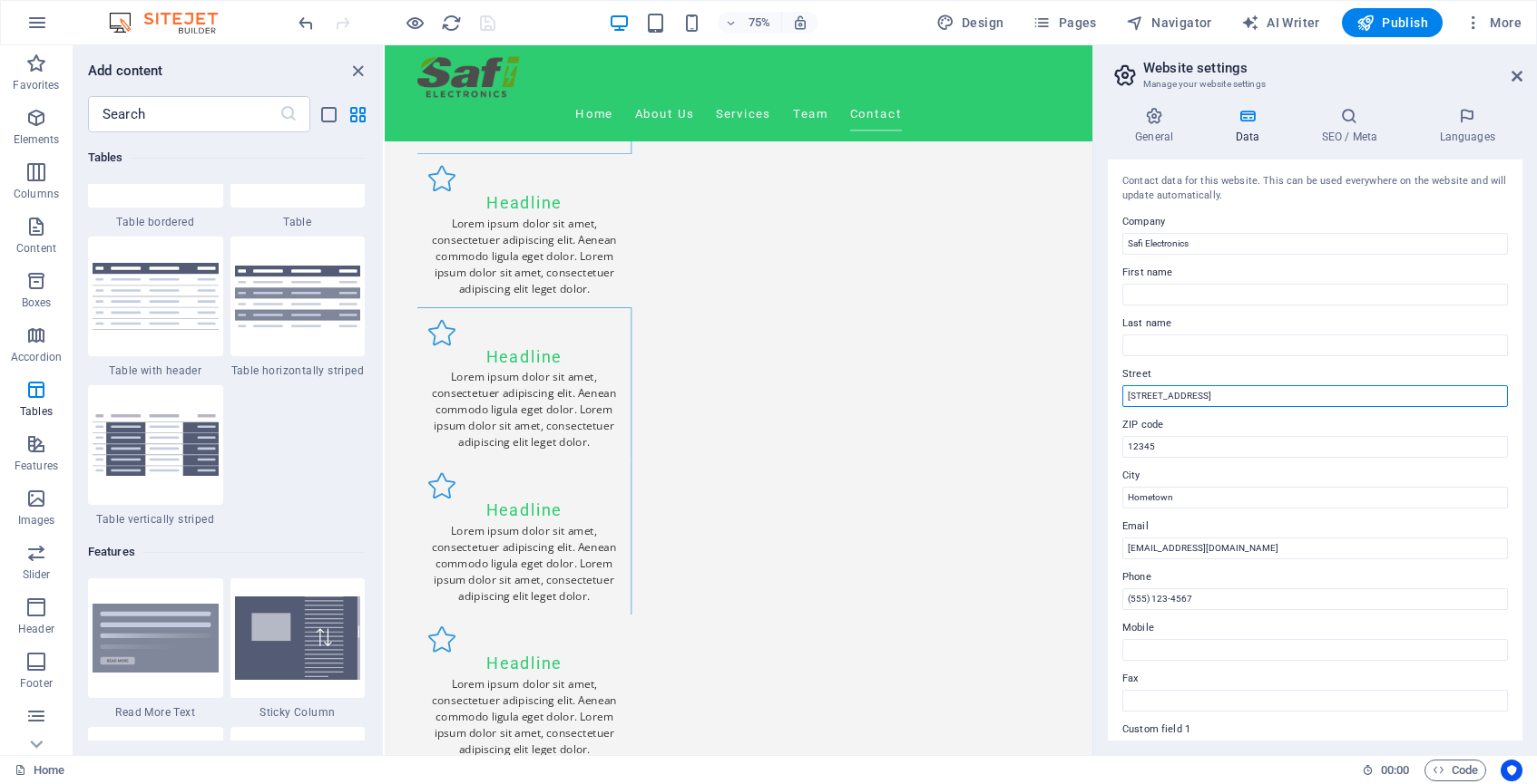
drag, startPoint x: 1194, startPoint y: 396, endPoint x: 1122, endPoint y: 396, distance: 72.0
click at [1122, 396] on div "Contact data for this website. This can be used everywhere on the website and w…" at bounding box center [1315, 450] width 414 height 581
type input "[GEOGRAPHIC_DATA]"
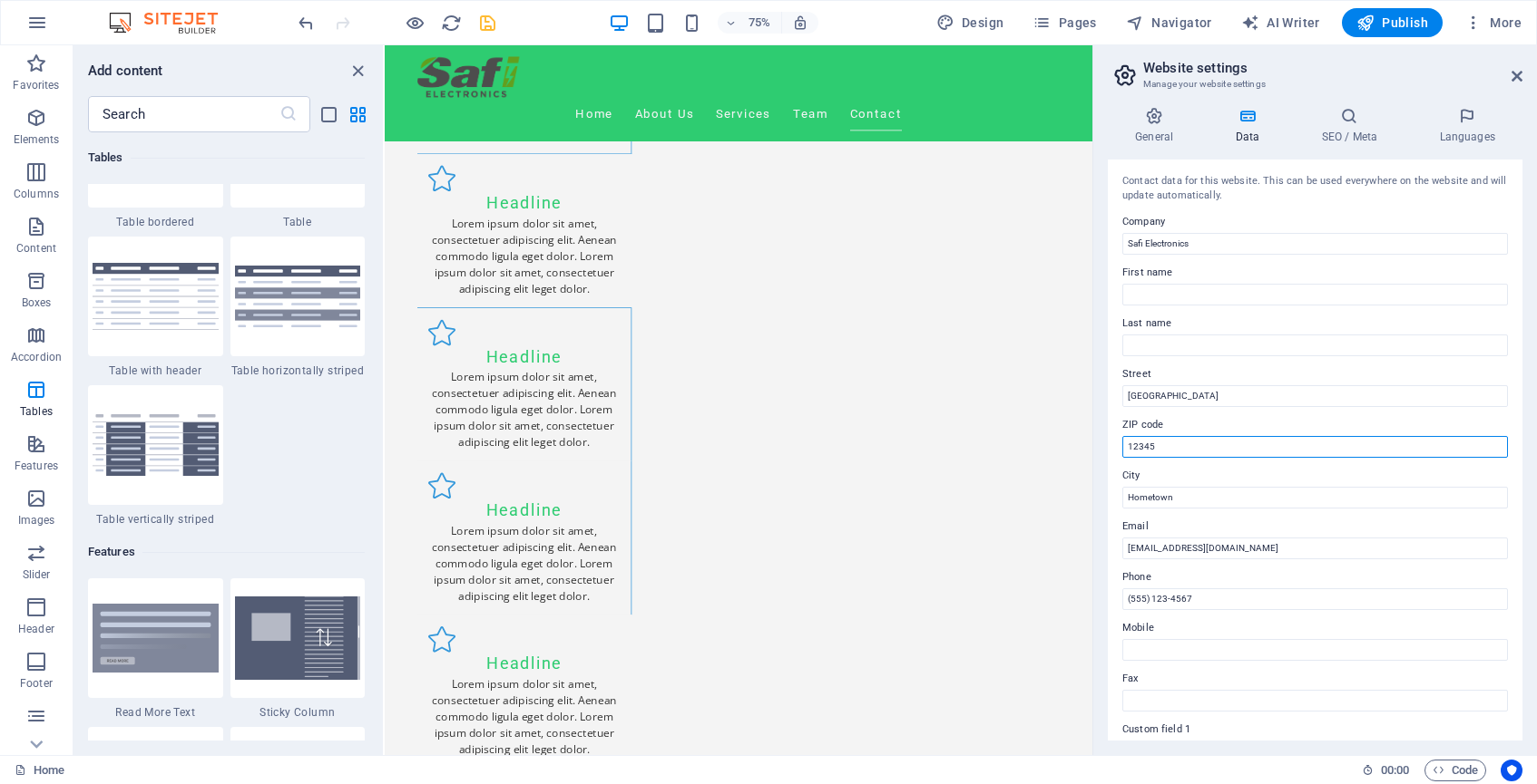
drag, startPoint x: 1166, startPoint y: 443, endPoint x: 1106, endPoint y: 443, distance: 60.0
click at [1106, 443] on div "General Data SEO / Meta Languages Website name sample.funditv.com Logo Drag fil…" at bounding box center [1315, 424] width 443 height 663
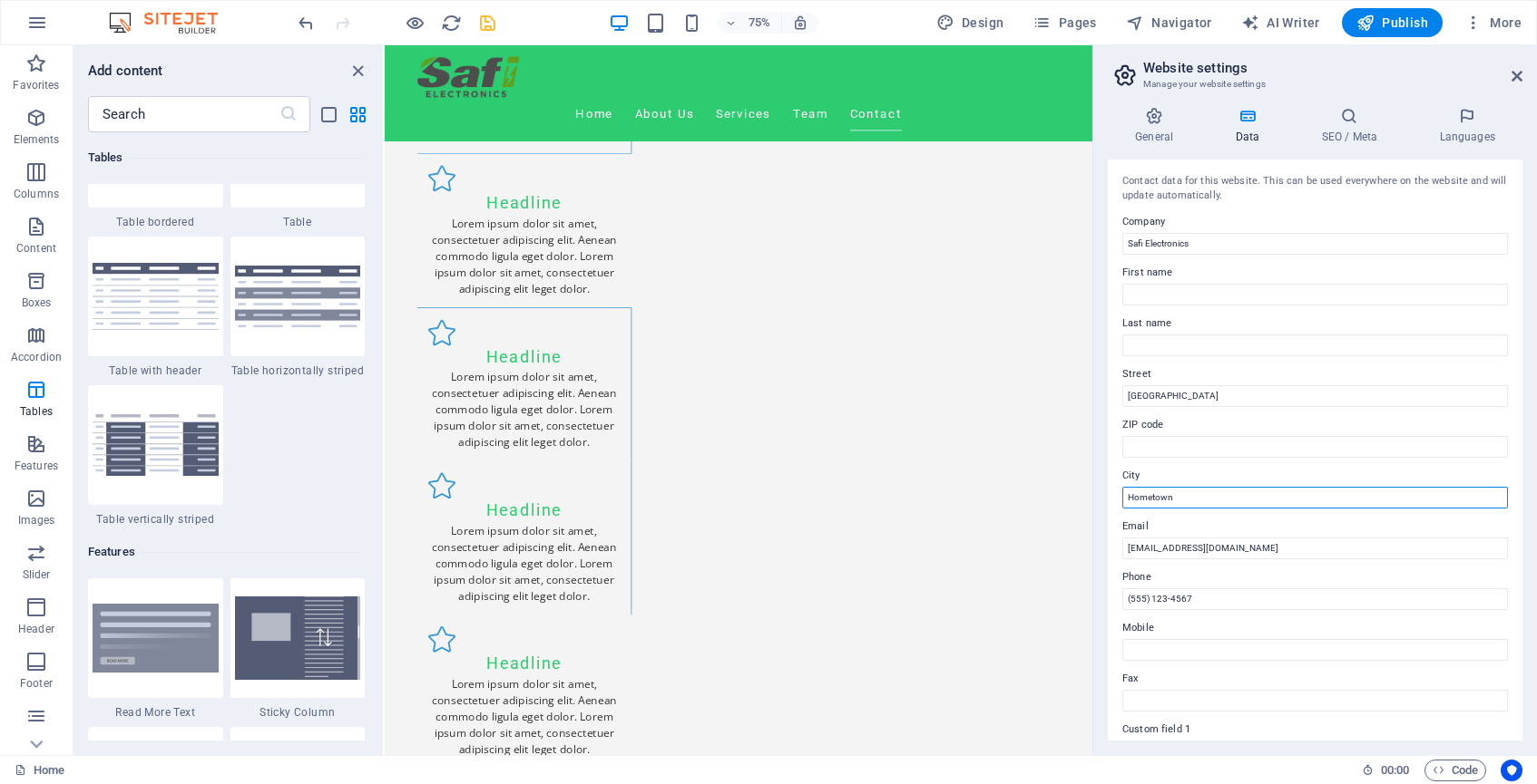
drag, startPoint x: 1189, startPoint y: 494, endPoint x: 1110, endPoint y: 494, distance: 79.0
click at [1110, 494] on div "Contact data for this website. This can be used everywhere on the website and w…" at bounding box center [1315, 450] width 414 height 581
type input "[GEOGRAPHIC_DATA]"
drag, startPoint x: 1204, startPoint y: 602, endPoint x: 1097, endPoint y: 602, distance: 107.0
click at [1097, 602] on div "General Data SEO / Meta Languages Website name sample.funditv.com Logo Drag fil…" at bounding box center [1315, 424] width 443 height 663
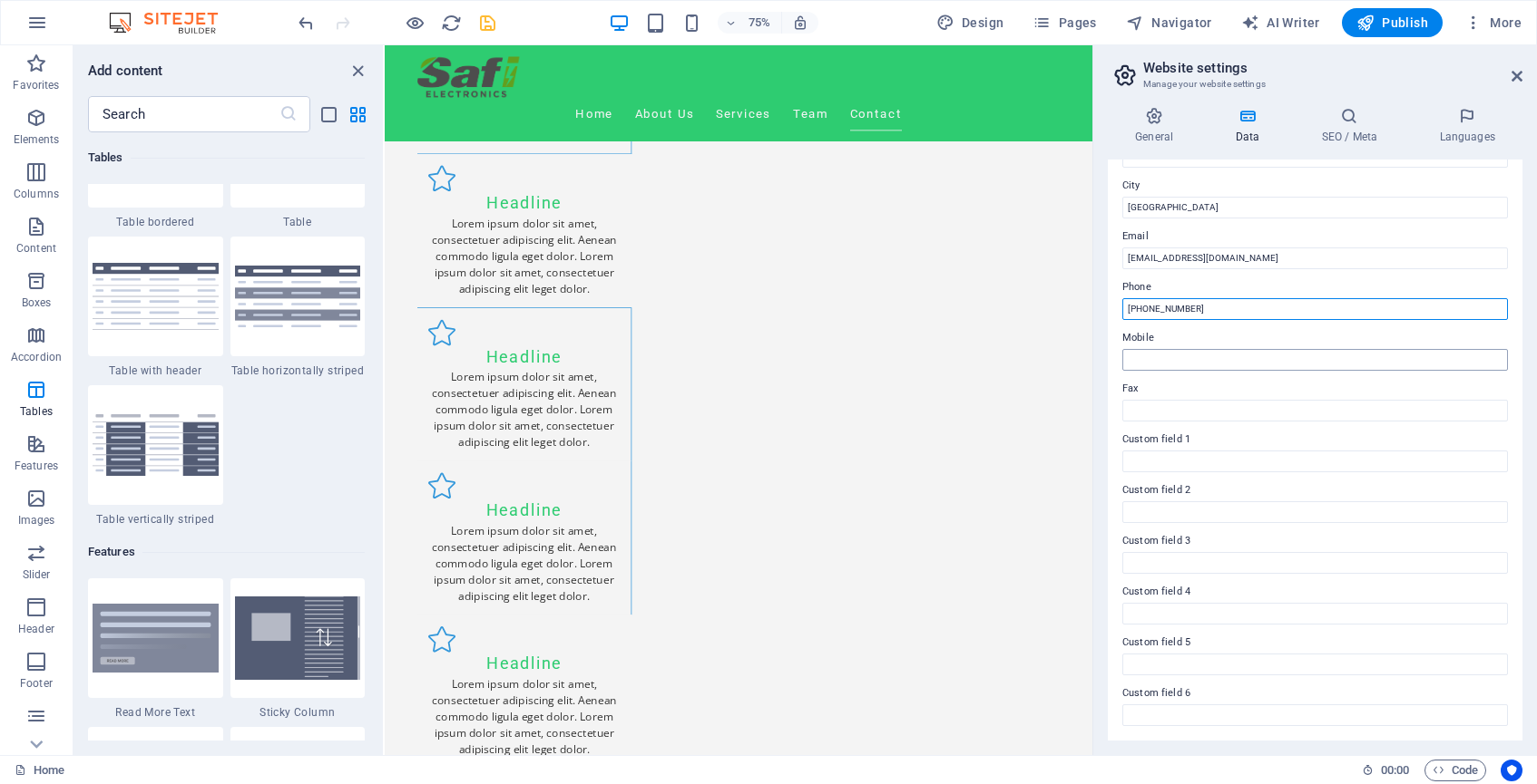
scroll to position [289, 0]
type input "[PHONE_NUMBER]"
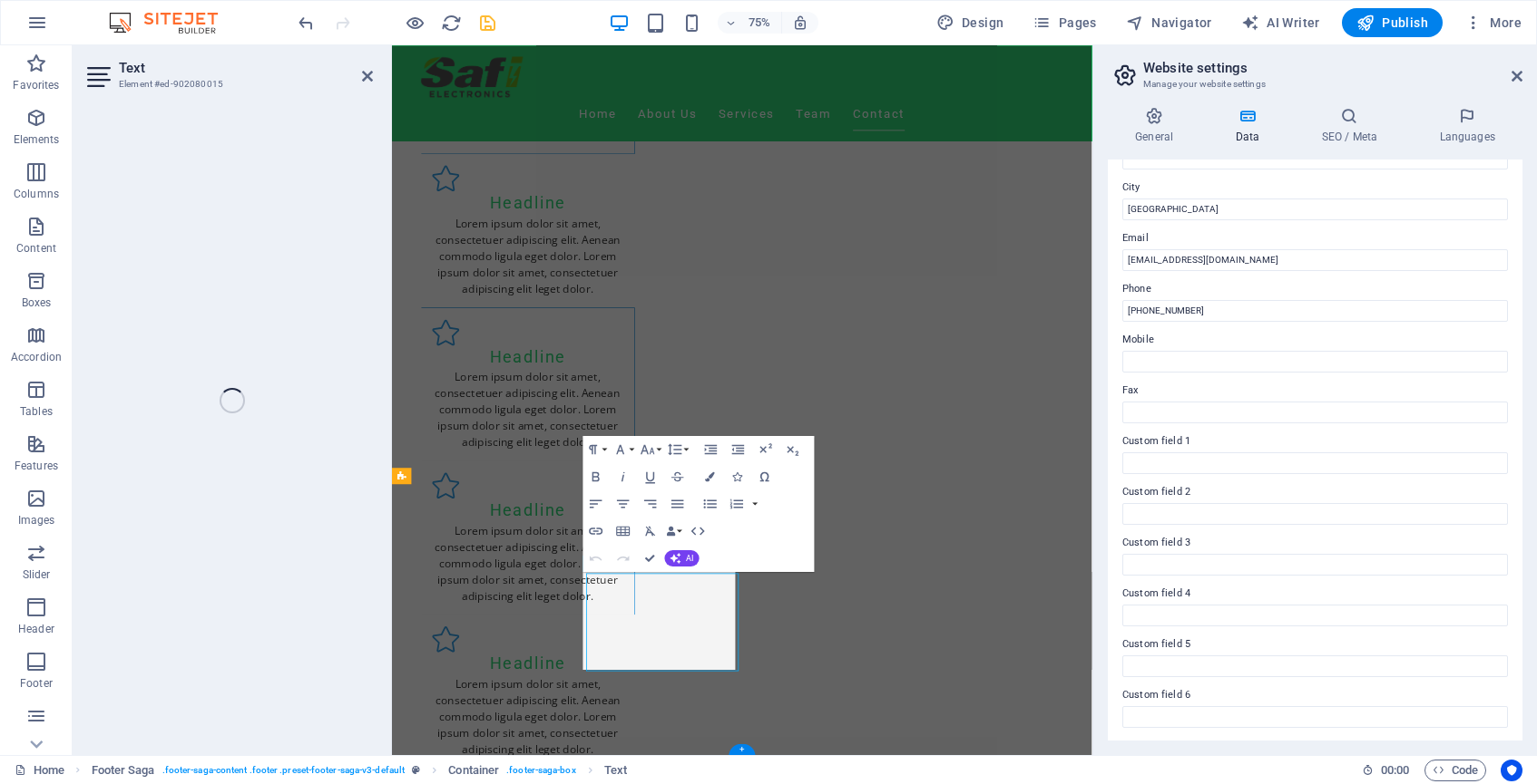
scroll to position [3312, 0]
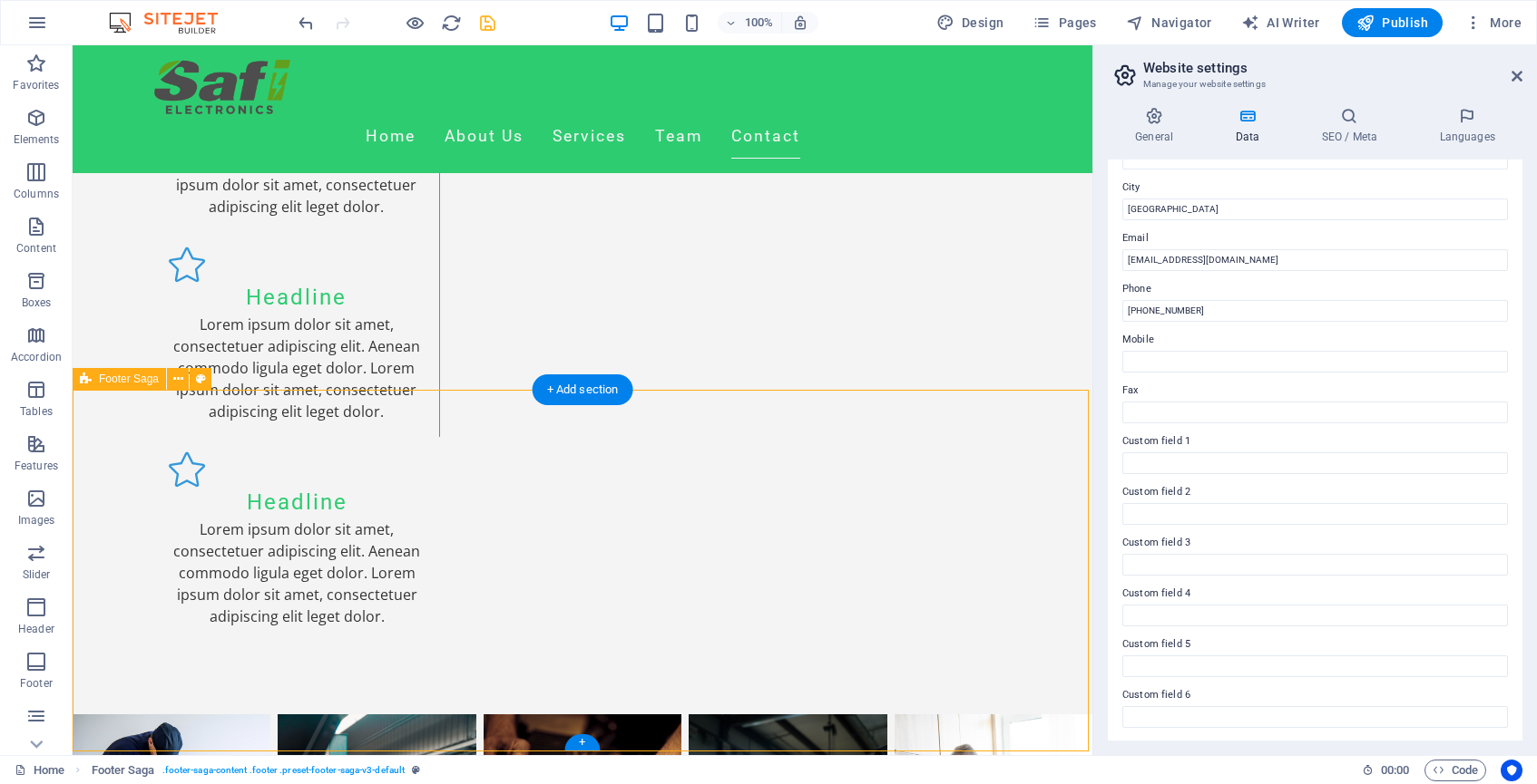
scroll to position [3475, 0]
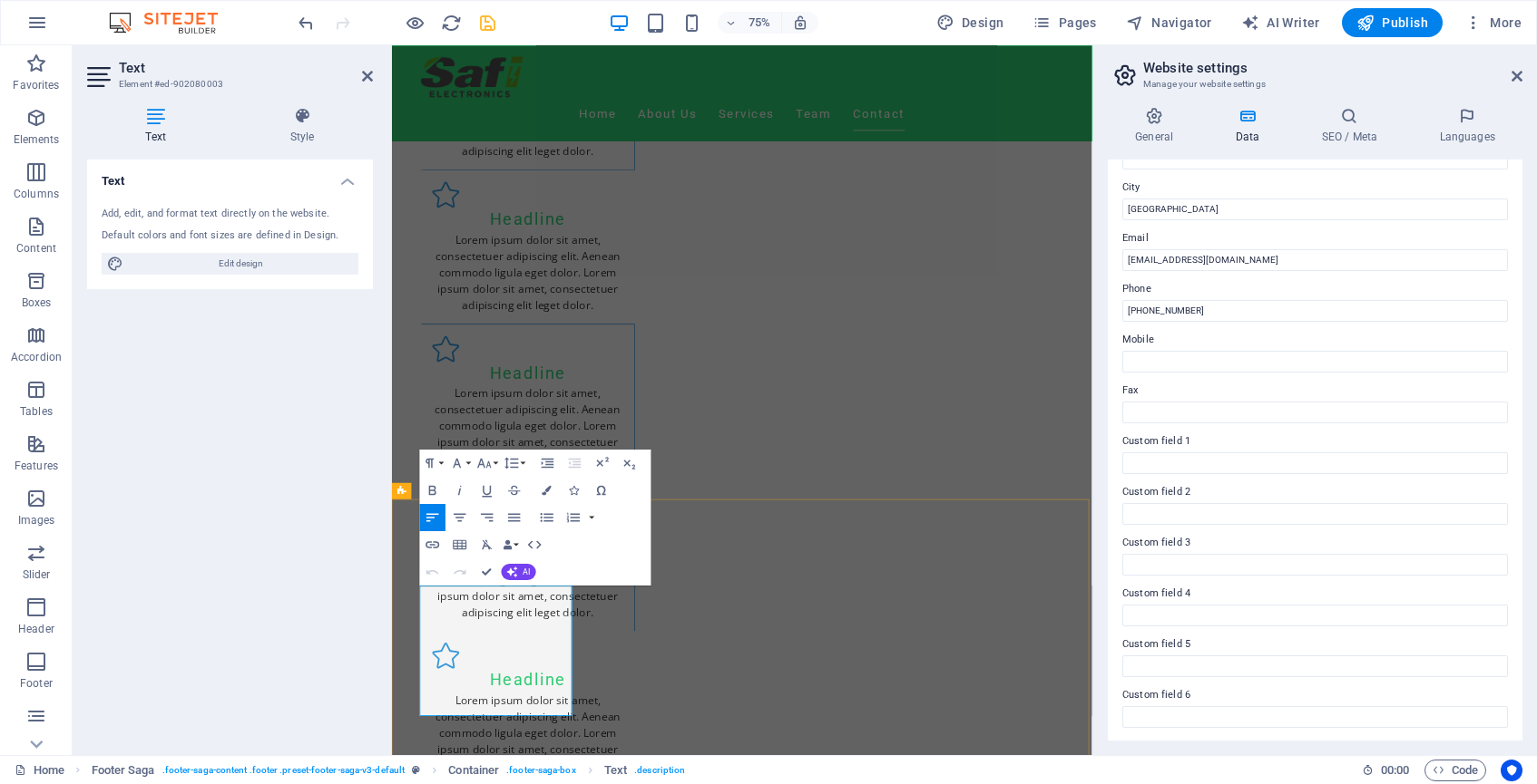
drag, startPoint x: 504, startPoint y: 924, endPoint x: 432, endPoint y: 857, distance: 98.4
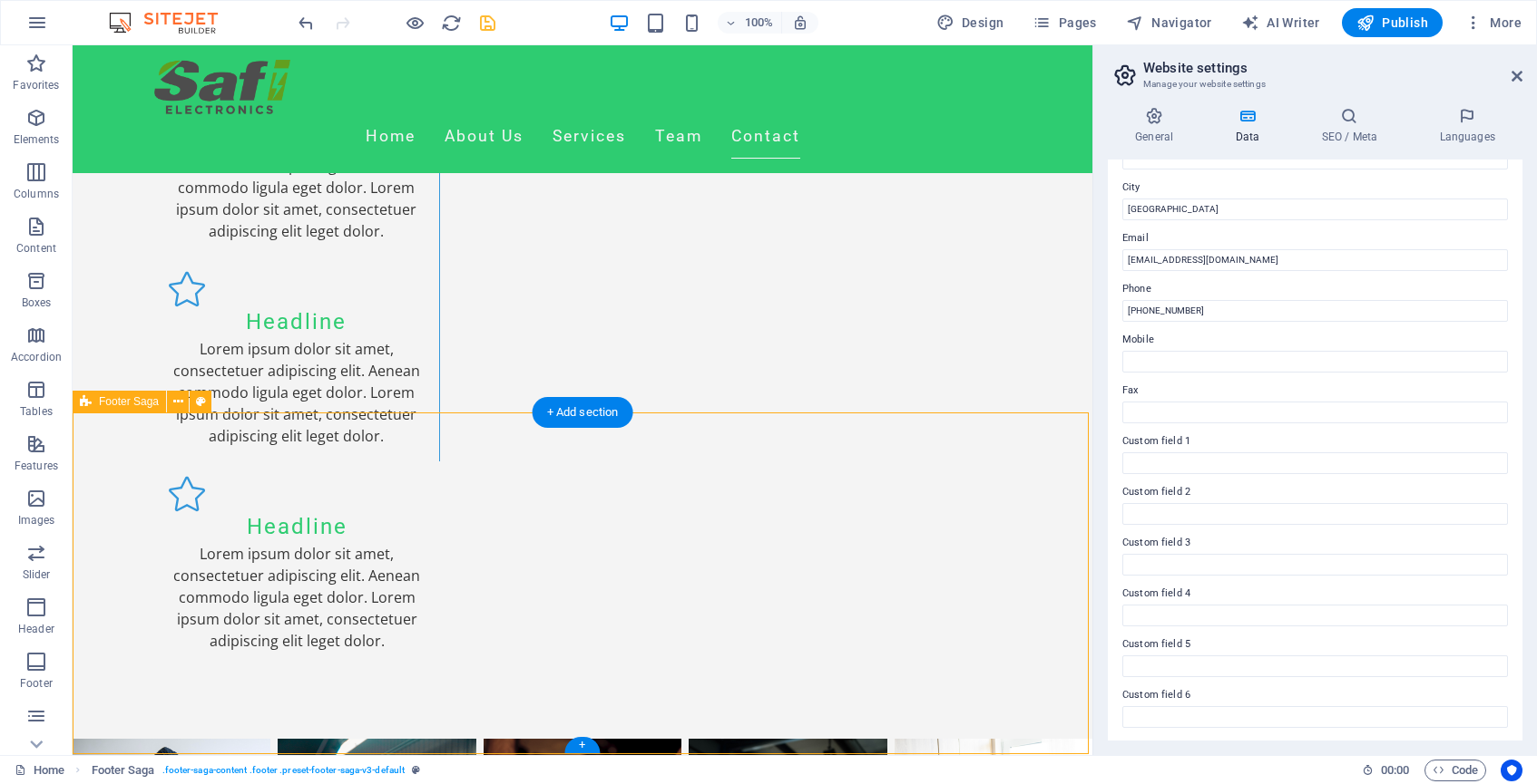
scroll to position [3456, 0]
click at [656, 627] on icon at bounding box center [655, 630] width 10 height 19
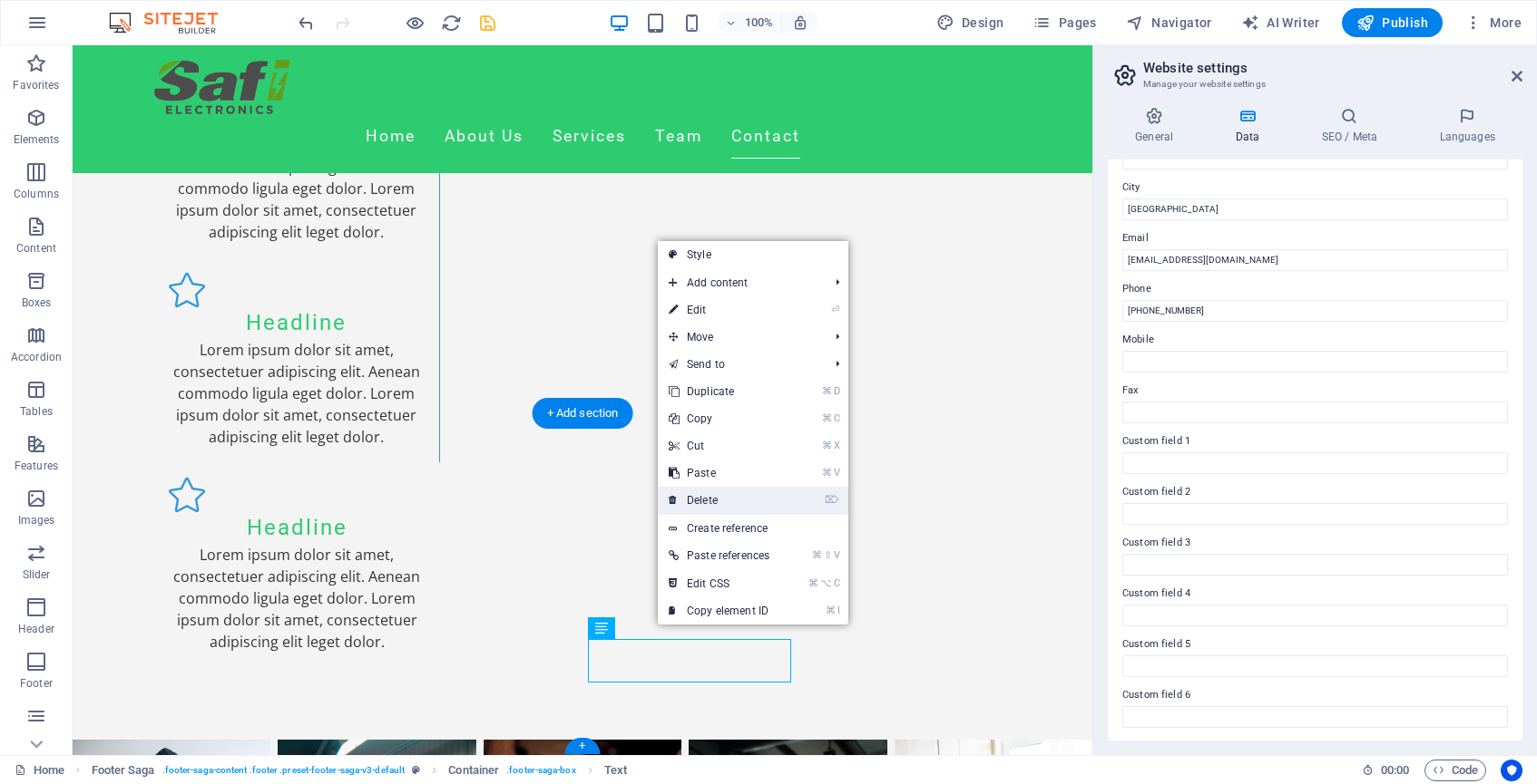
click at [718, 500] on link "⌦ Delete" at bounding box center [719, 500] width 123 height 27
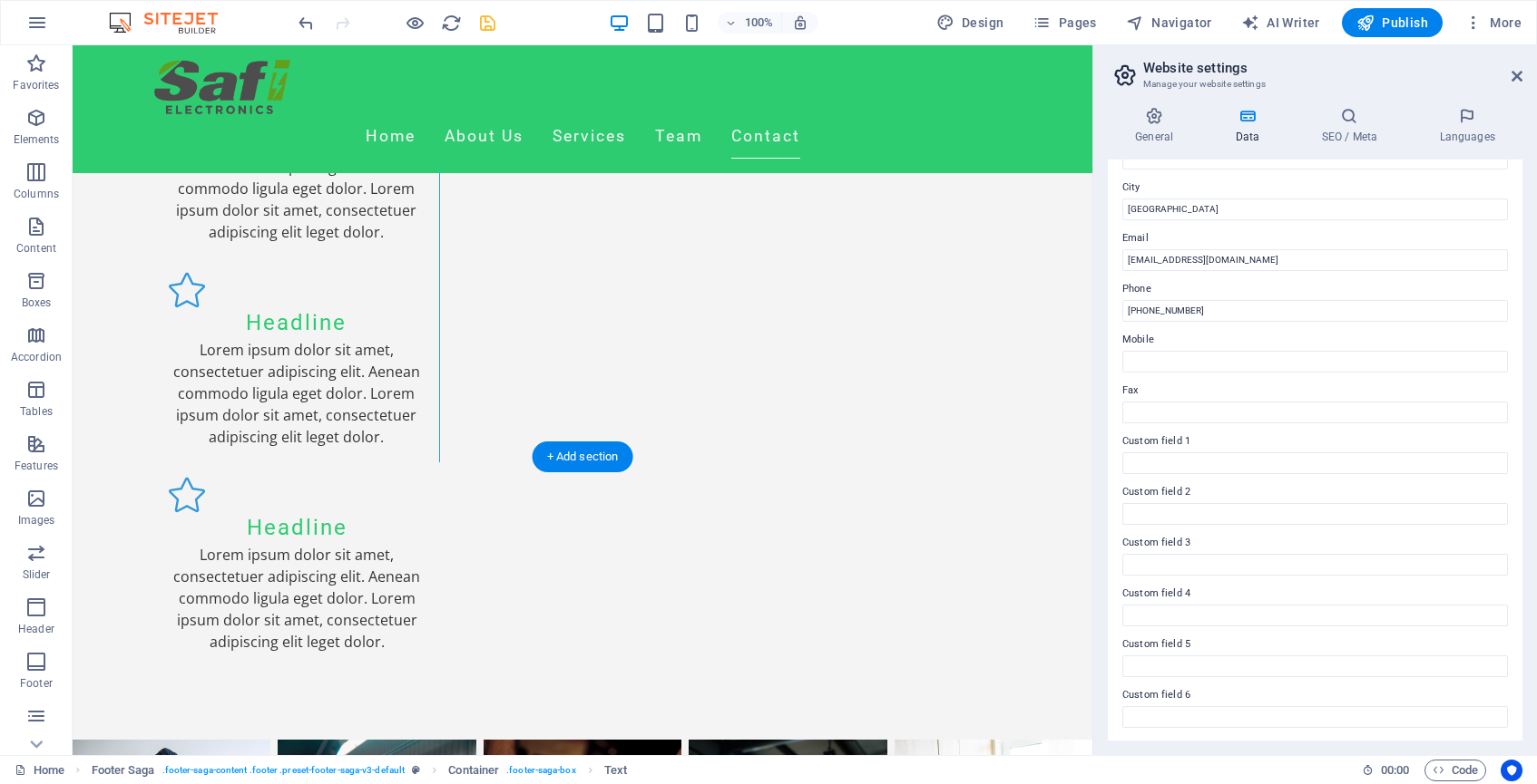
scroll to position [3412, 0]
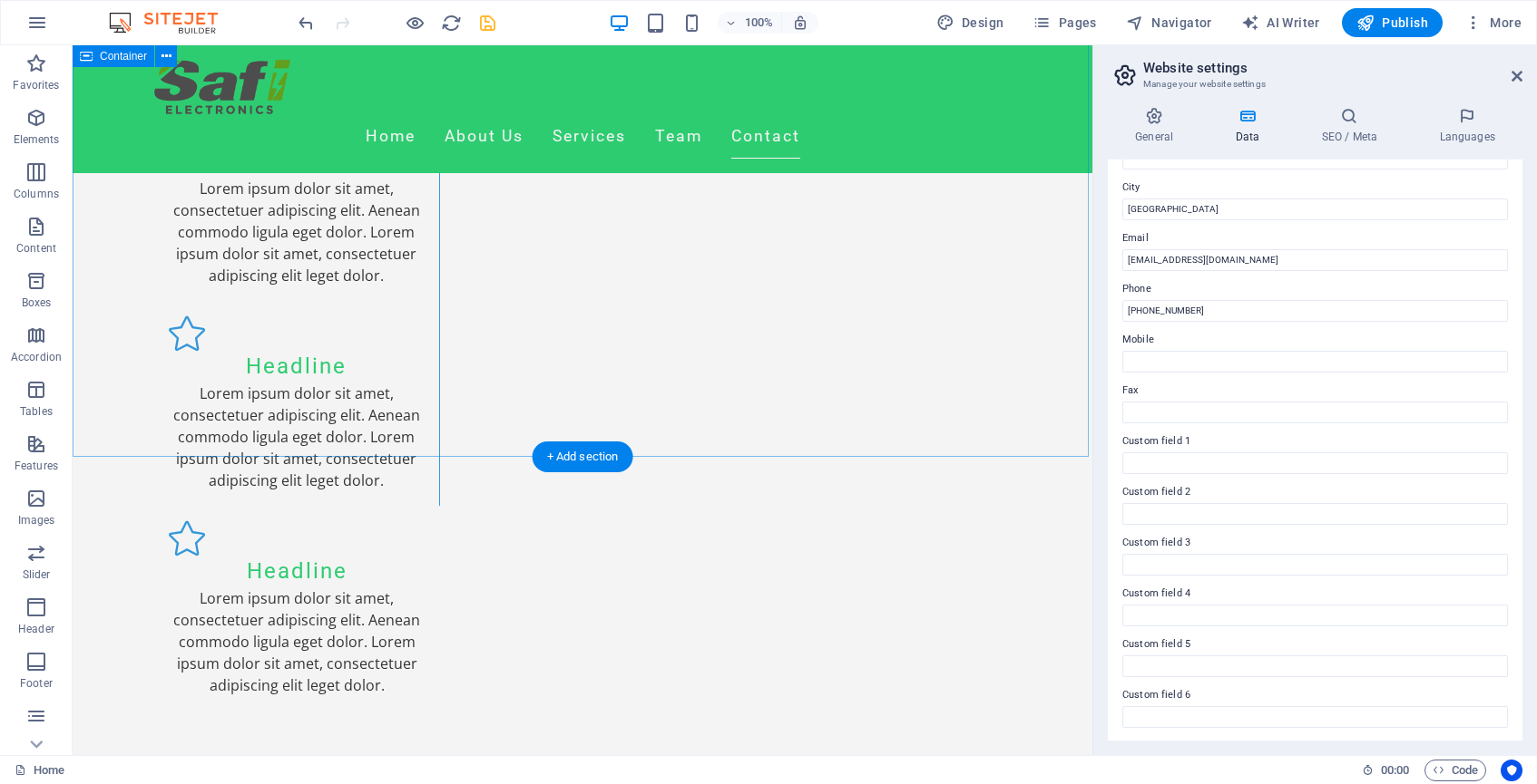
click at [489, 23] on icon "save" at bounding box center [488, 23] width 21 height 21
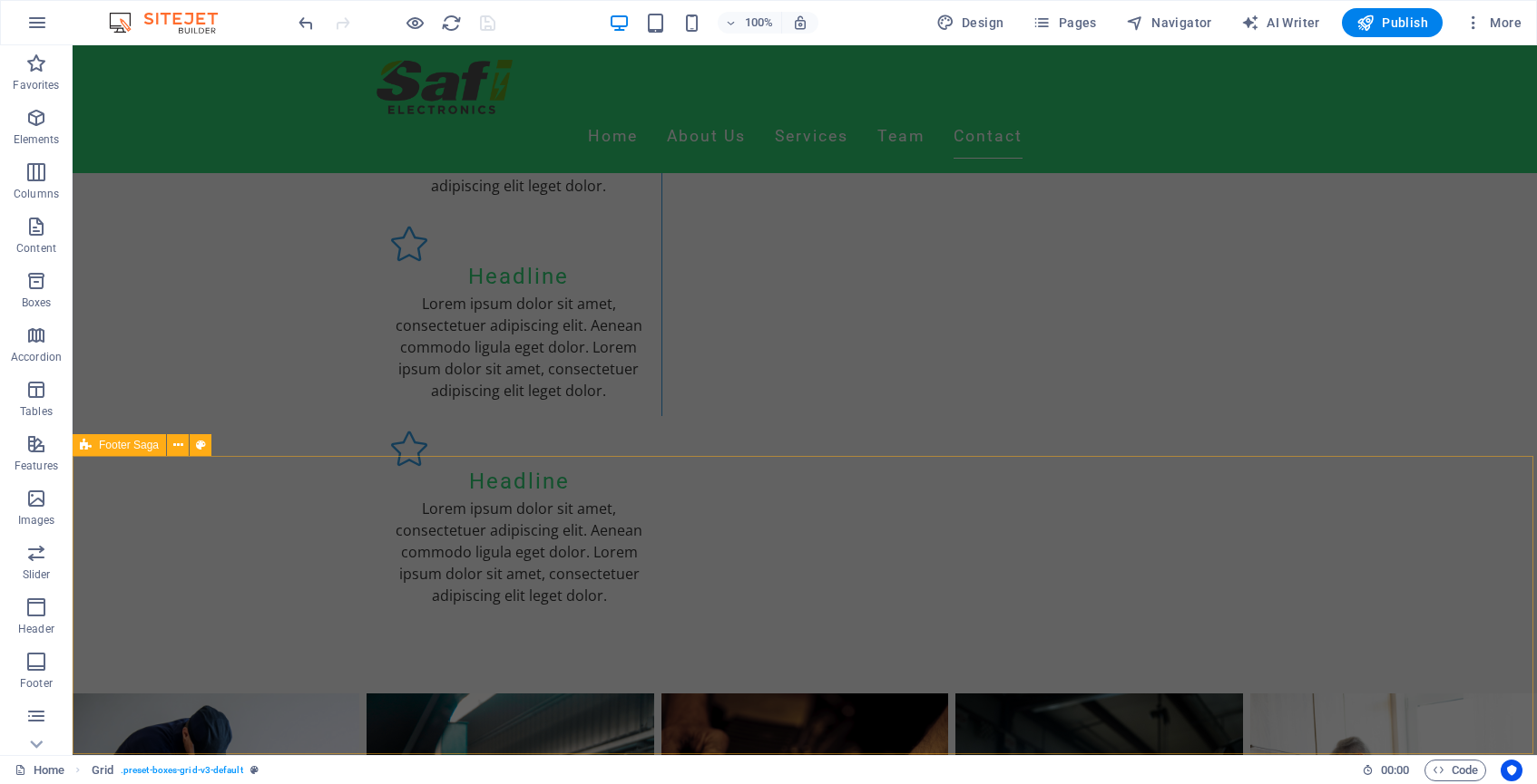
scroll to position [3501, 0]
click at [948, 518] on icon at bounding box center [950, 519] width 10 height 19
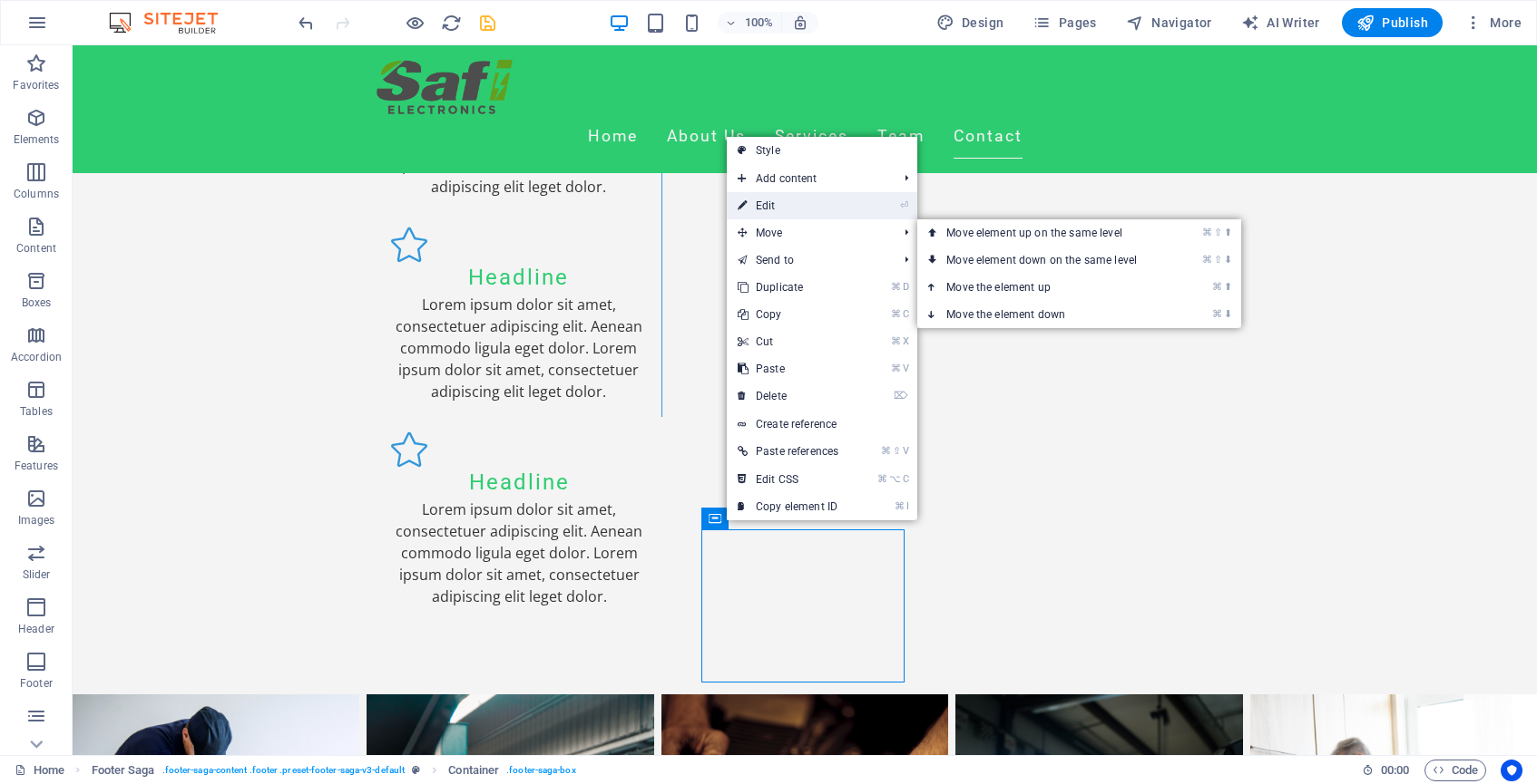
click at [792, 207] on link "⏎ Edit" at bounding box center [787, 206] width 123 height 27
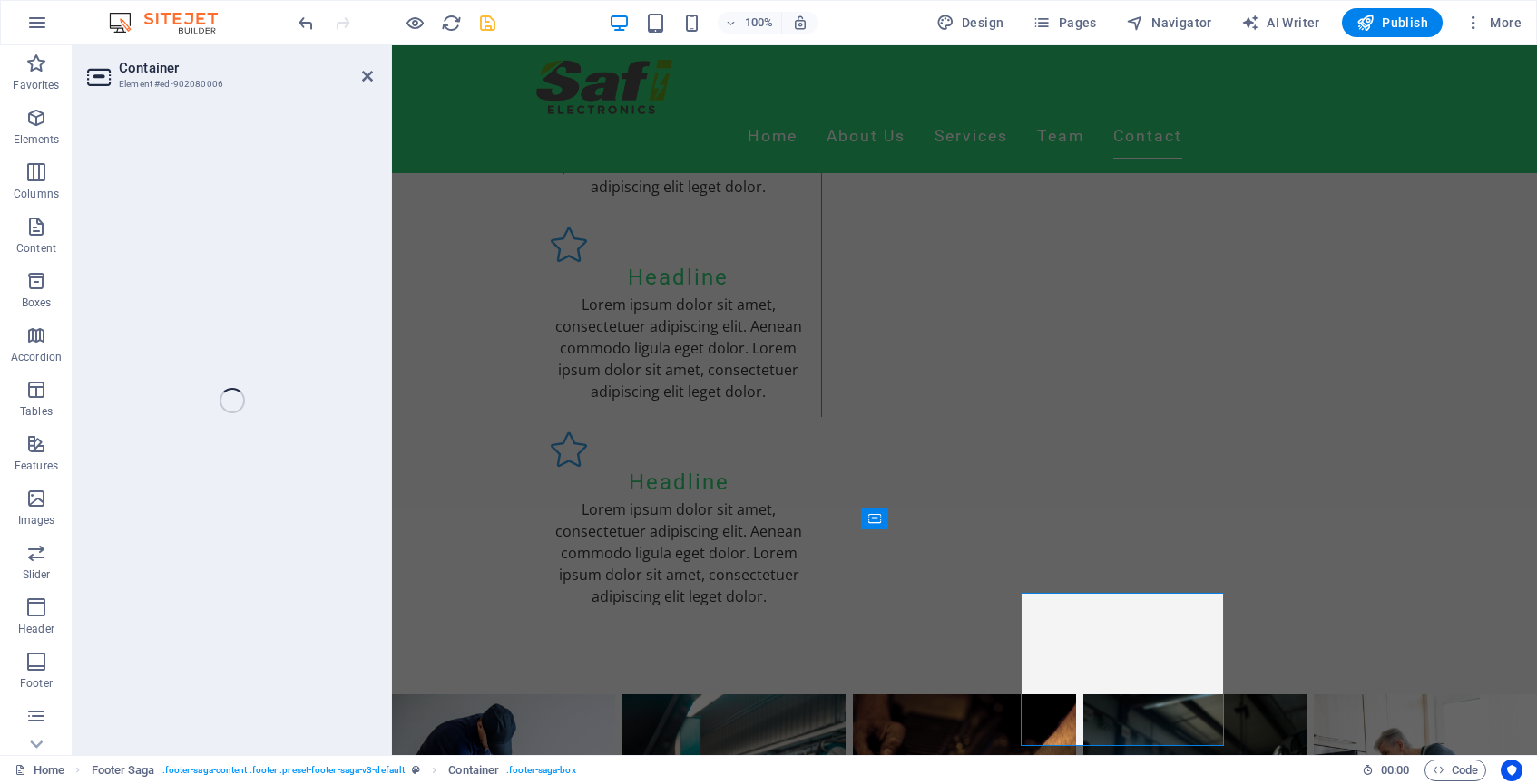
scroll to position [3437, 0]
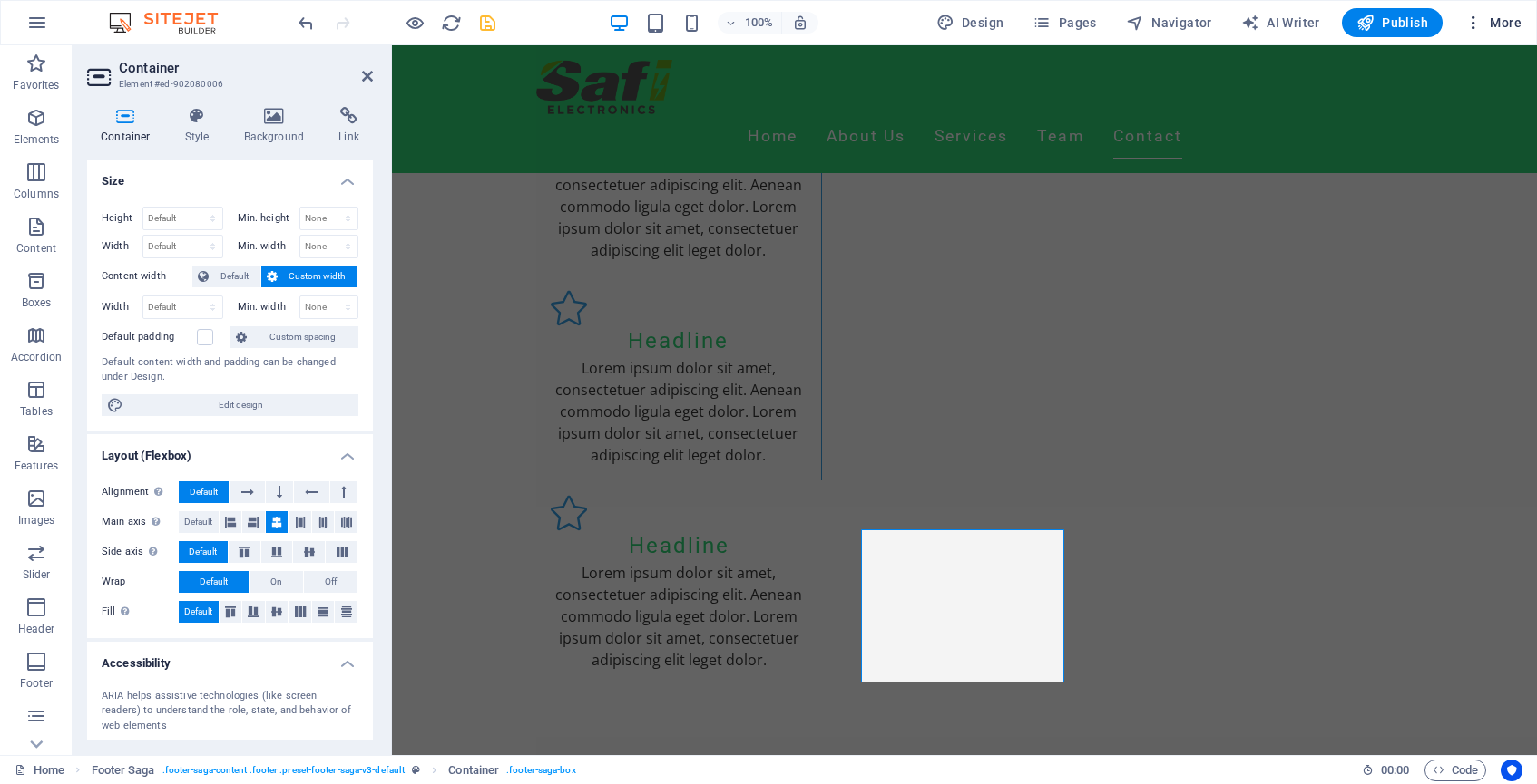
click at [1503, 22] on span "More" at bounding box center [1493, 22] width 57 height 18
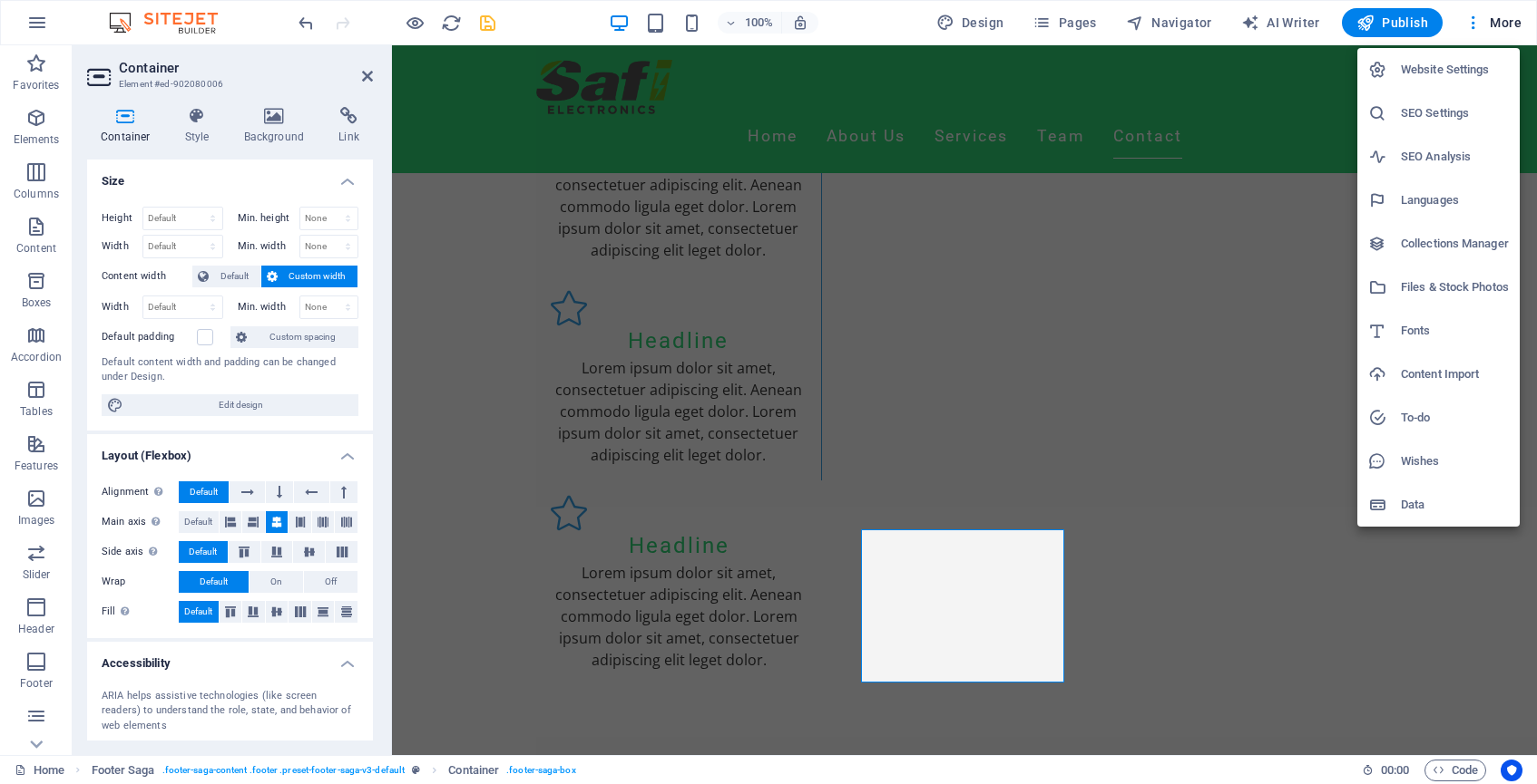
click at [1111, 546] on div at bounding box center [768, 392] width 1537 height 784
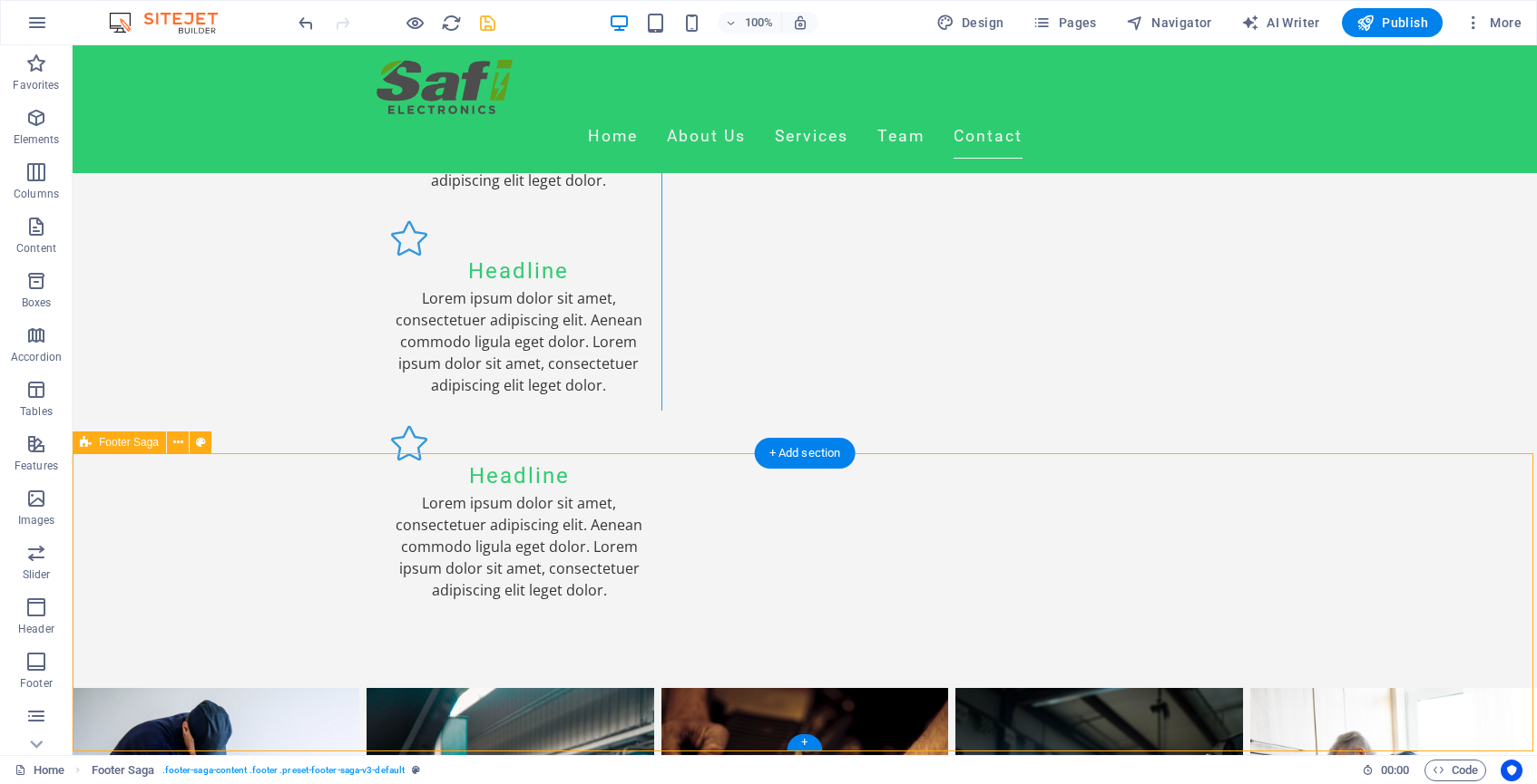
scroll to position [3501, 0]
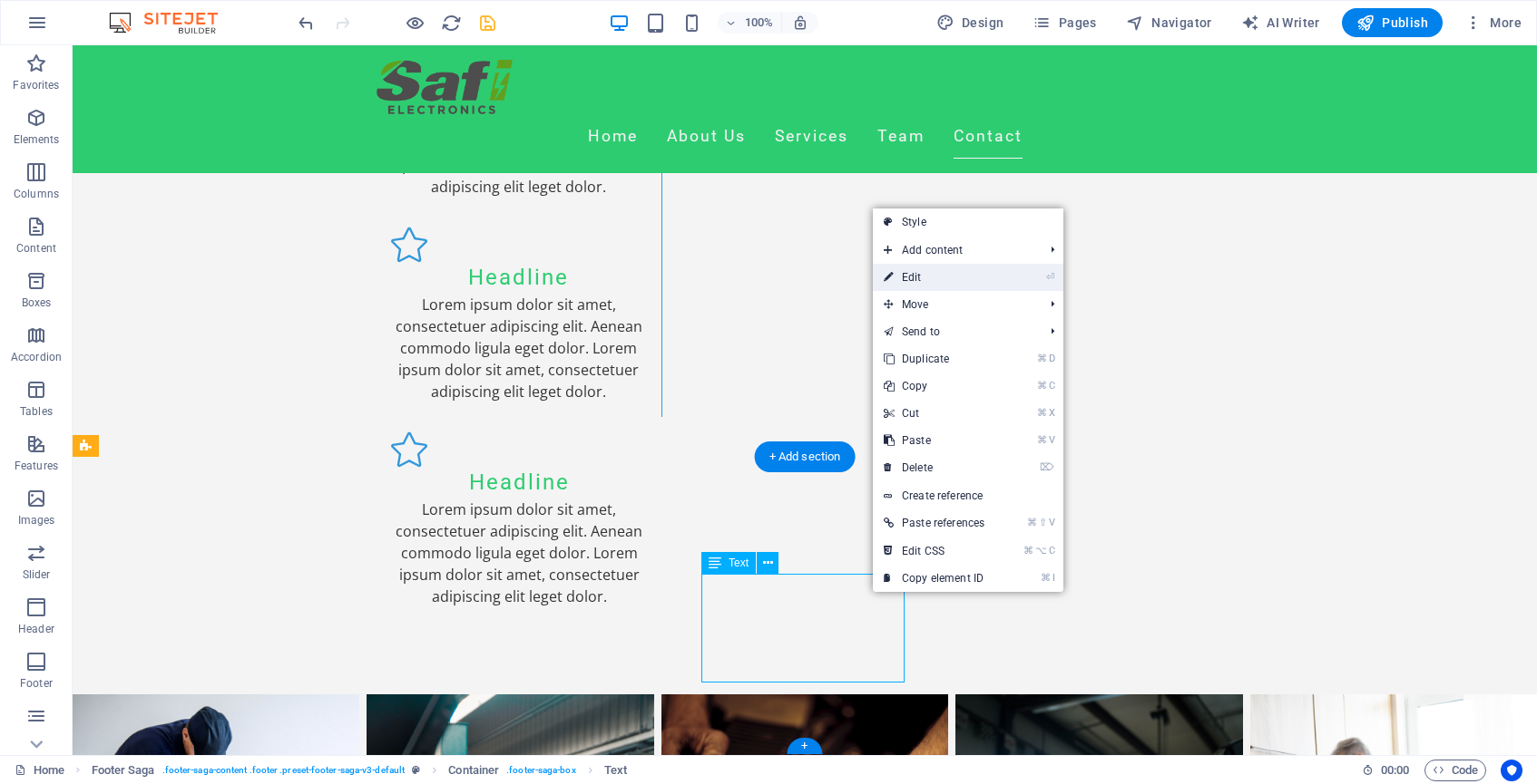
click at [933, 285] on link "⏎ Edit" at bounding box center [934, 277] width 123 height 27
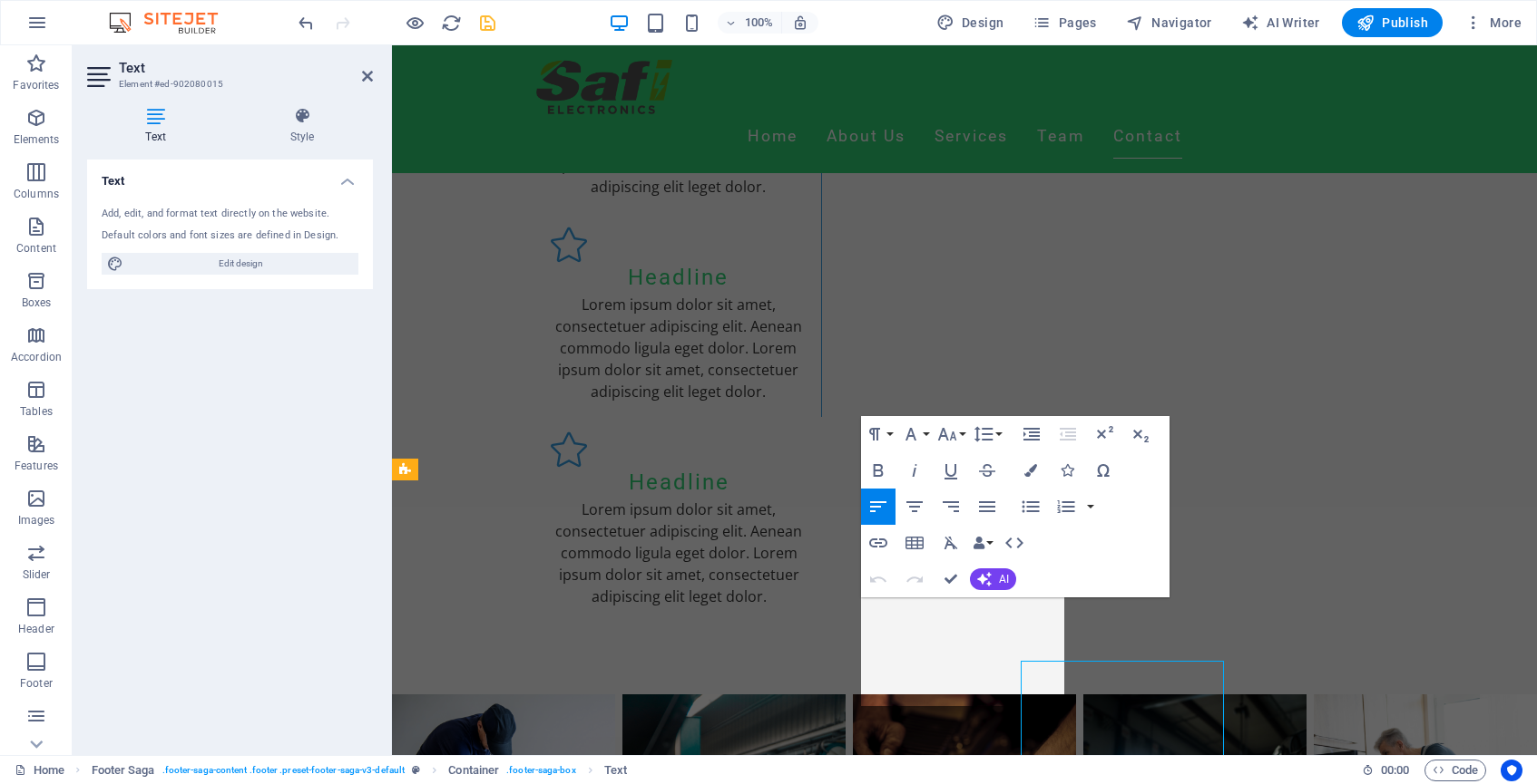
scroll to position [3414, 0]
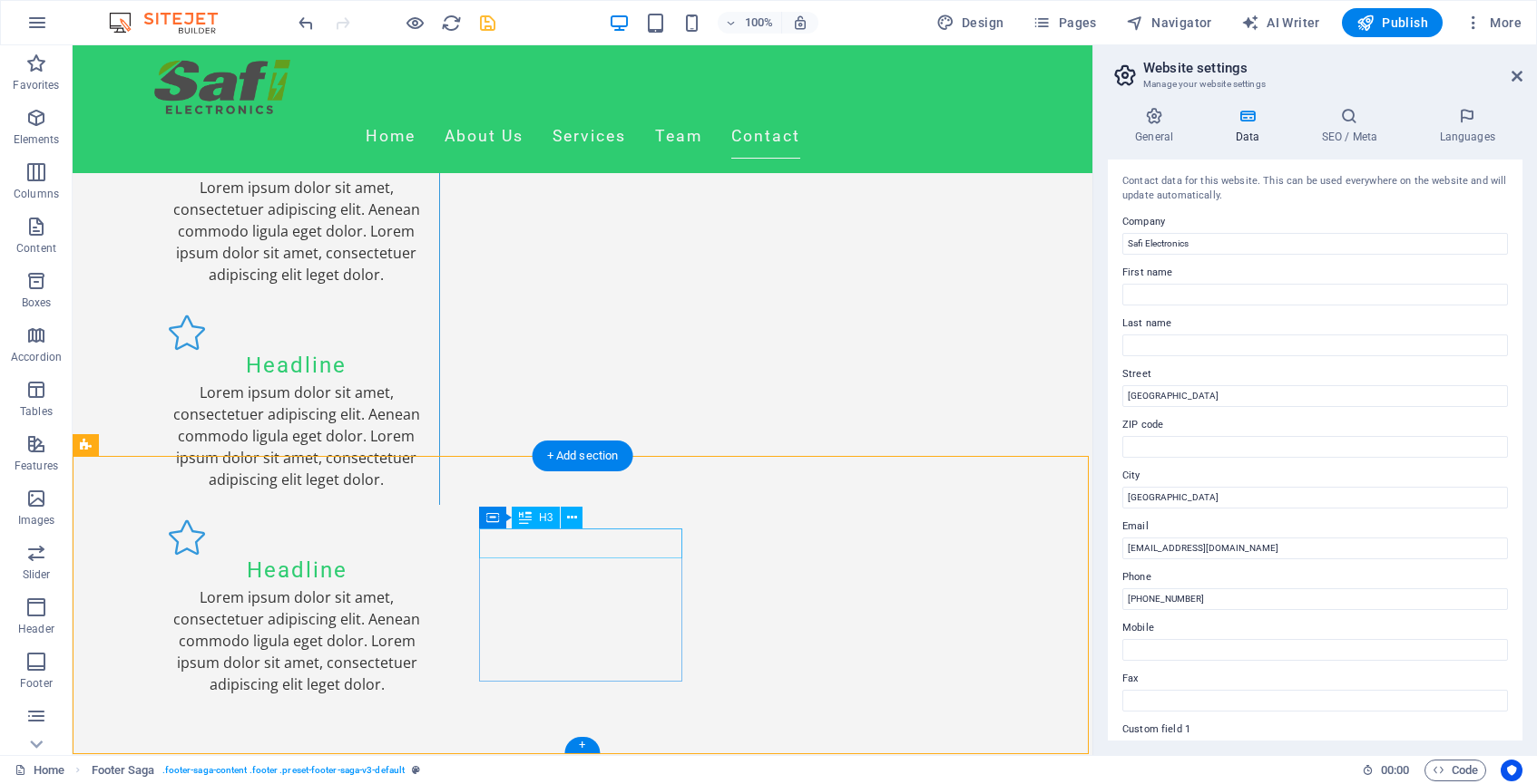
scroll to position [3412, 0]
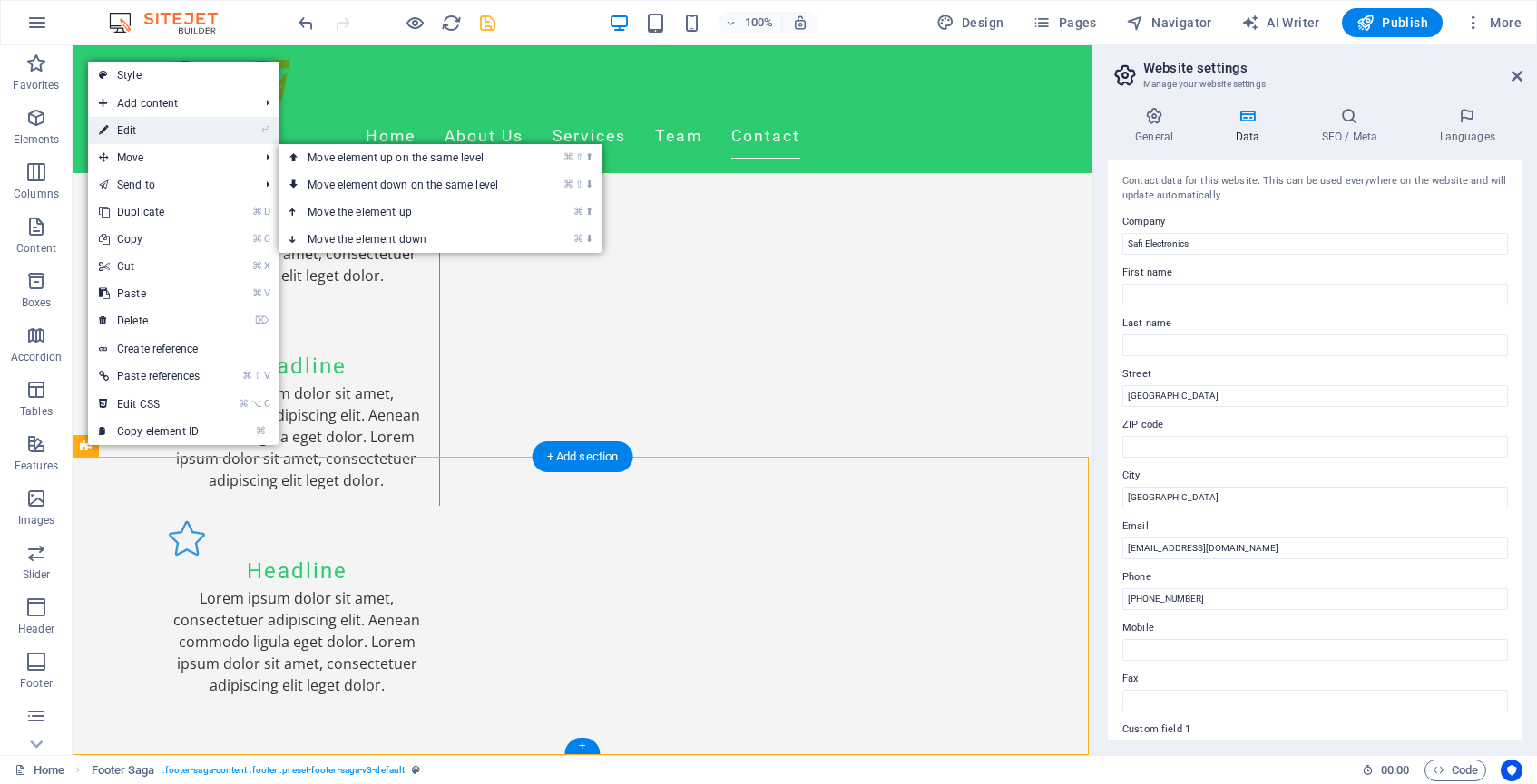
click at [157, 137] on link "⏎ Edit" at bounding box center [149, 130] width 123 height 27
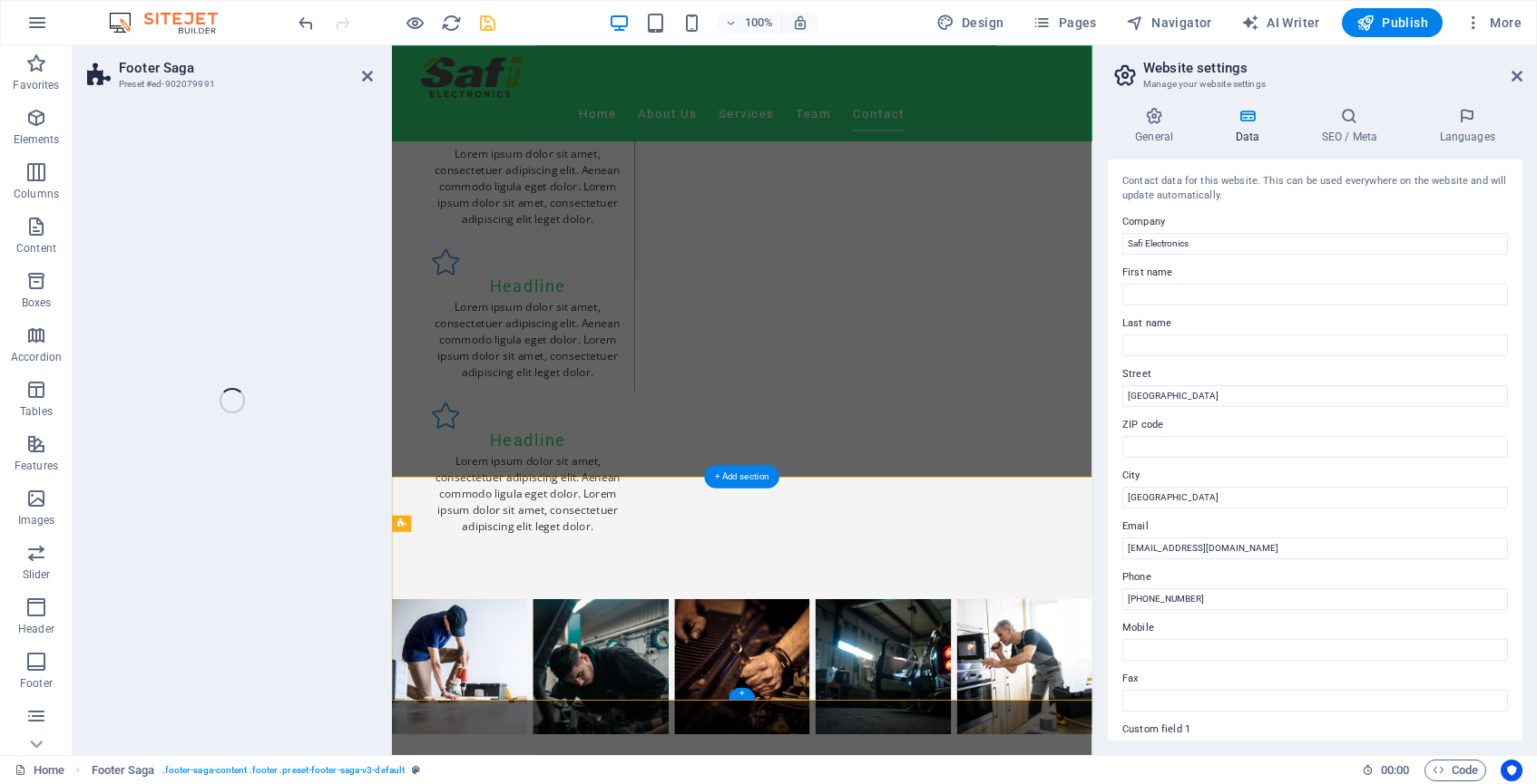
select select "footer"
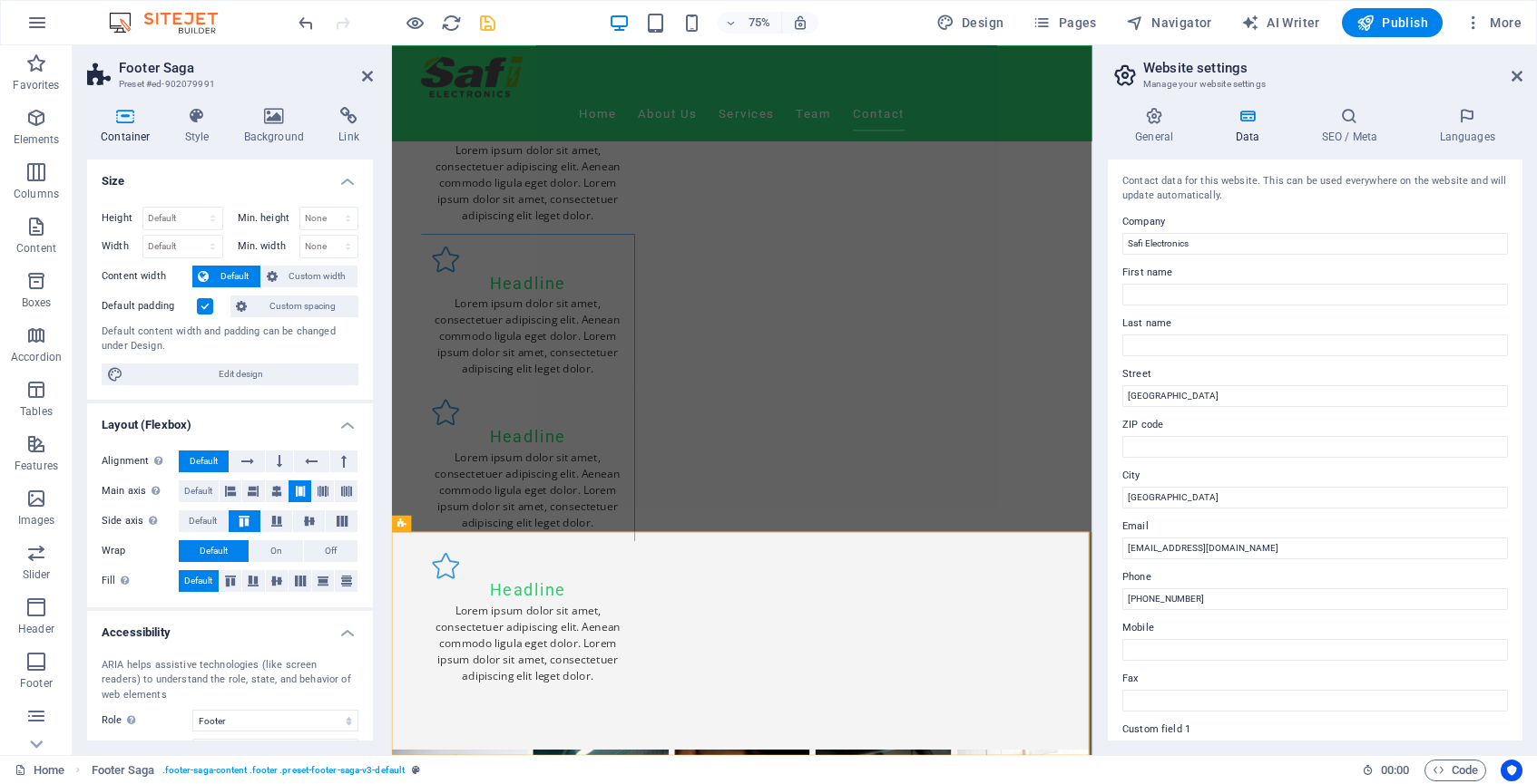
scroll to position [3249, 0]
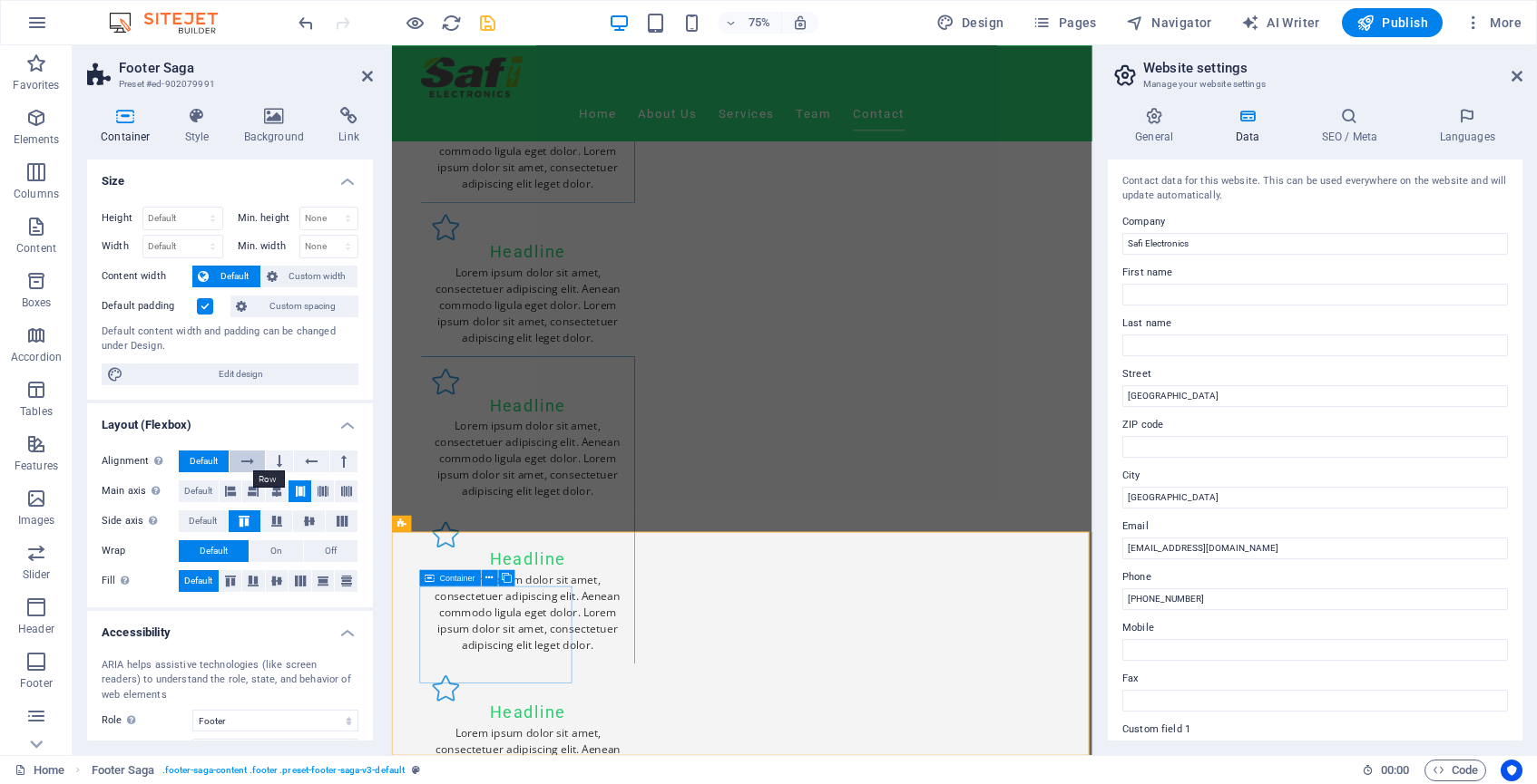
click at [247, 461] on icon at bounding box center [247, 462] width 13 height 22
click at [211, 457] on span "Default" at bounding box center [203, 462] width 28 height 22
click at [271, 554] on span "On" at bounding box center [276, 551] width 12 height 22
click at [227, 548] on span "Default" at bounding box center [213, 551] width 28 height 22
click at [280, 489] on icon at bounding box center [276, 491] width 11 height 22
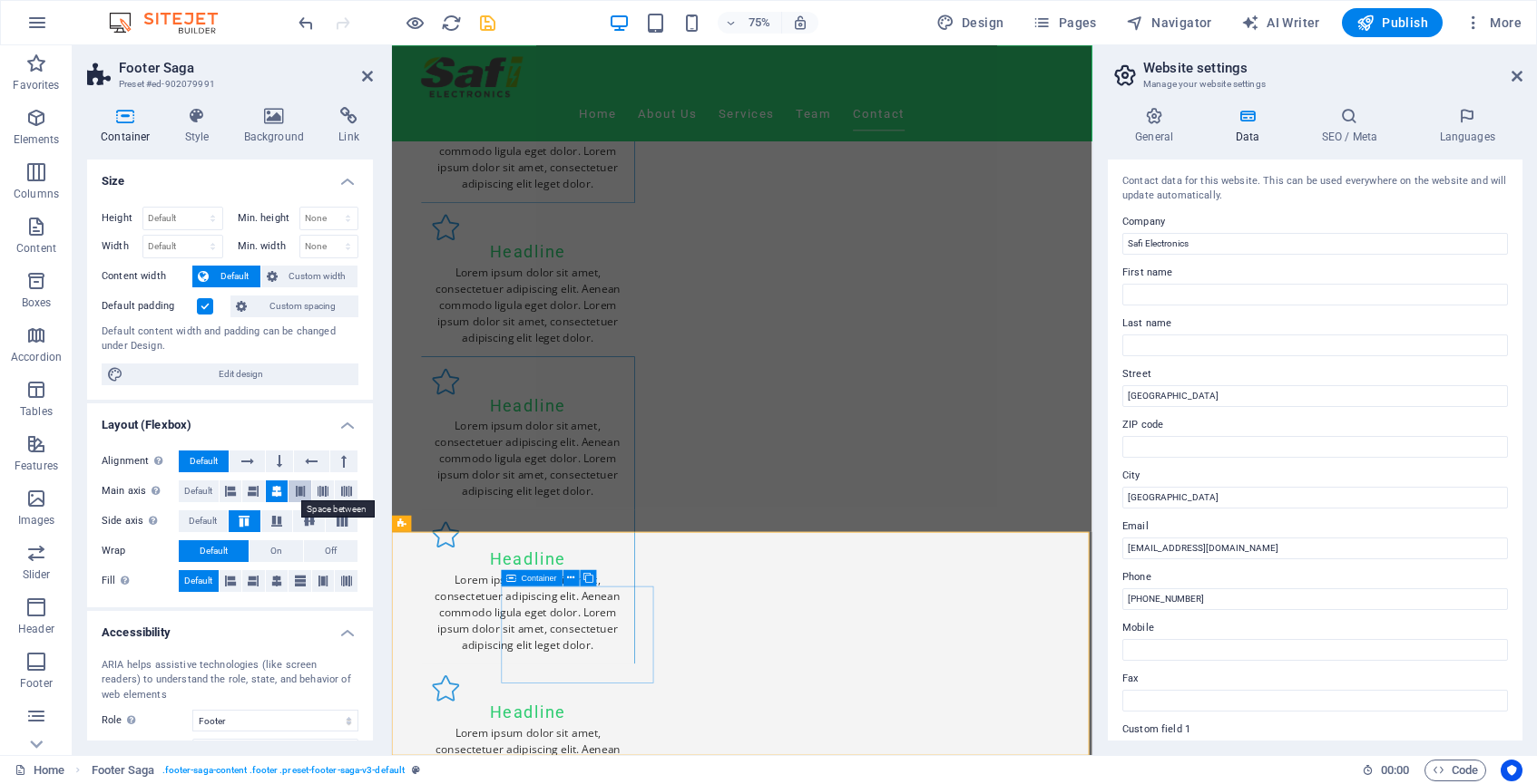
click at [304, 487] on button at bounding box center [299, 491] width 22 height 22
click at [327, 490] on button at bounding box center [323, 491] width 22 height 22
click at [301, 490] on icon at bounding box center [299, 491] width 11 height 22
click at [255, 486] on icon at bounding box center [252, 491] width 11 height 22
click at [229, 490] on icon at bounding box center [230, 491] width 11 height 22
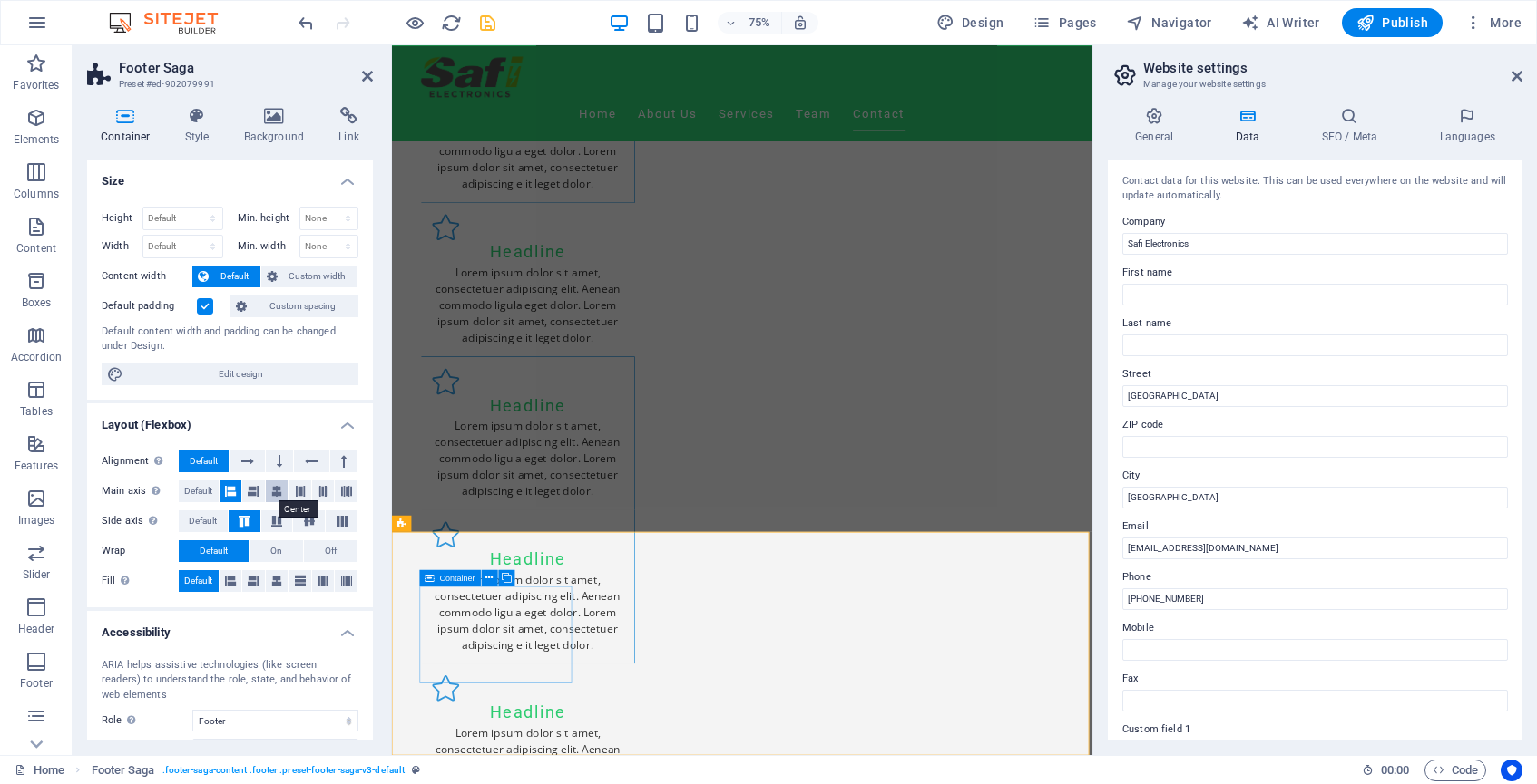
click at [276, 491] on icon at bounding box center [276, 491] width 11 height 22
click at [299, 493] on icon at bounding box center [299, 491] width 11 height 22
click at [280, 521] on icon at bounding box center [276, 520] width 22 height 11
click at [246, 521] on icon at bounding box center [243, 520] width 22 height 11
click at [306, 522] on icon at bounding box center [309, 520] width 22 height 11
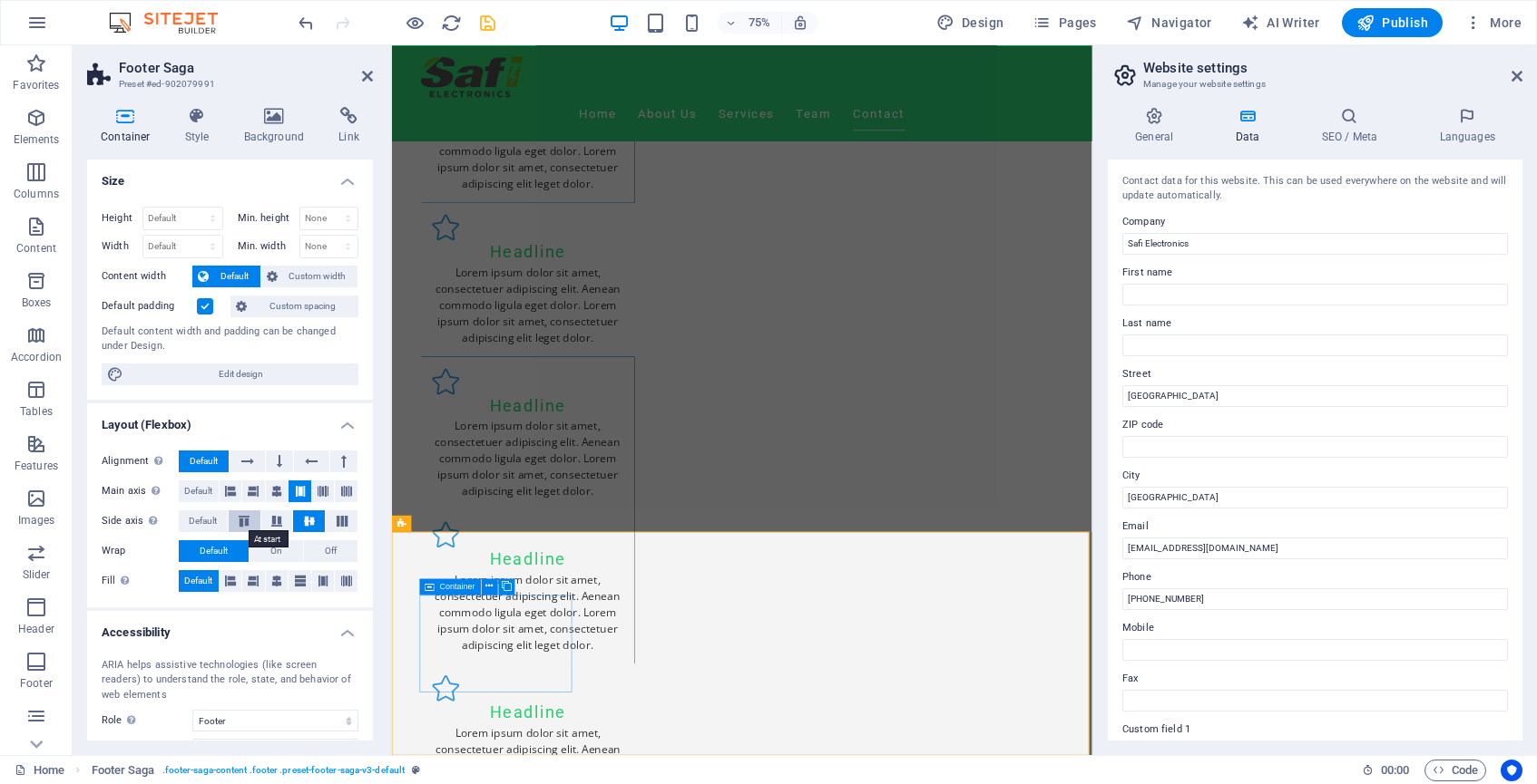
click at [245, 518] on icon at bounding box center [243, 520] width 22 height 11
click at [270, 553] on span "On" at bounding box center [276, 551] width 12 height 22
click at [216, 558] on span "Default" at bounding box center [213, 551] width 28 height 22
click at [326, 553] on span "Off" at bounding box center [330, 551] width 12 height 22
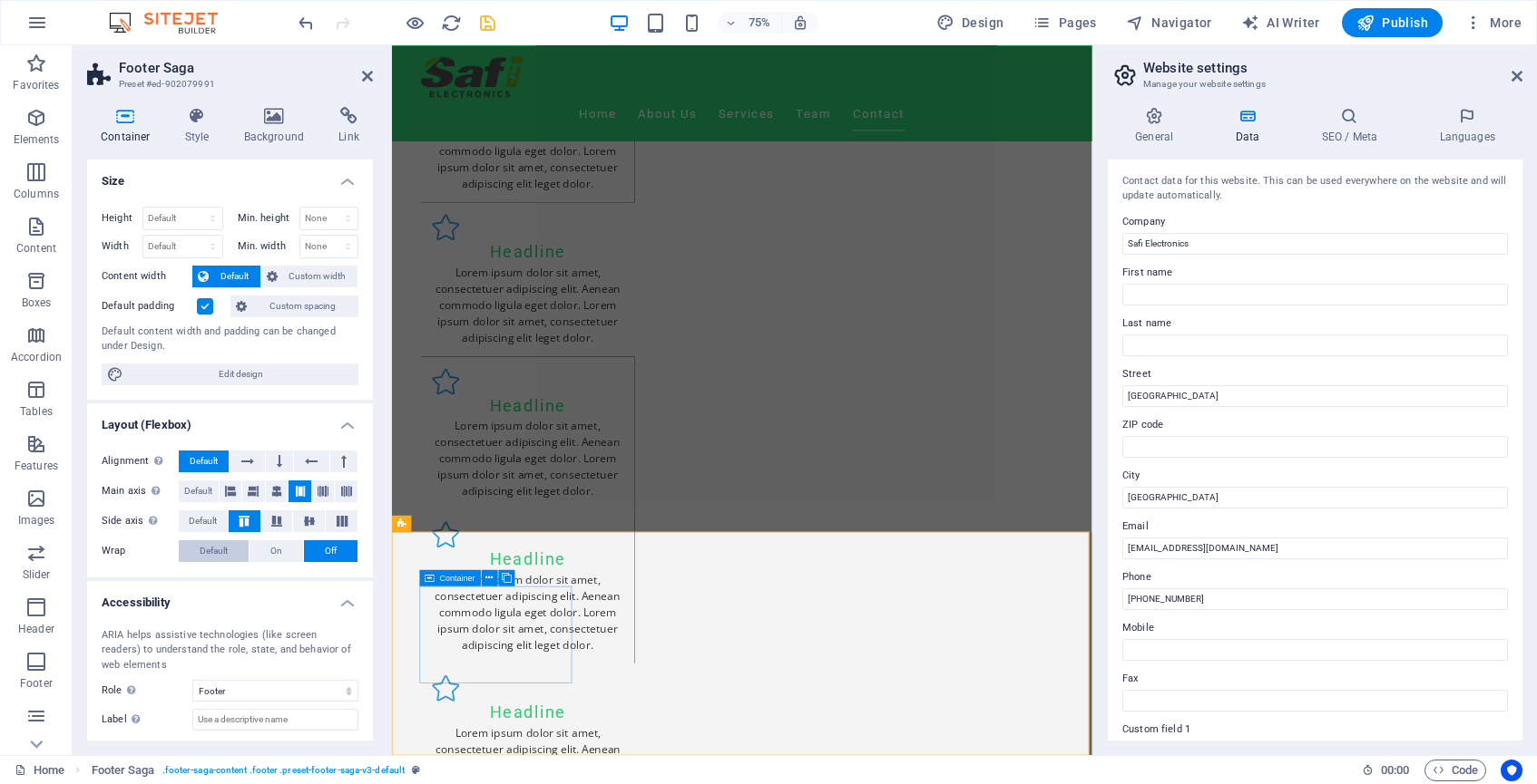
click at [226, 549] on span "Default" at bounding box center [213, 551] width 28 height 22
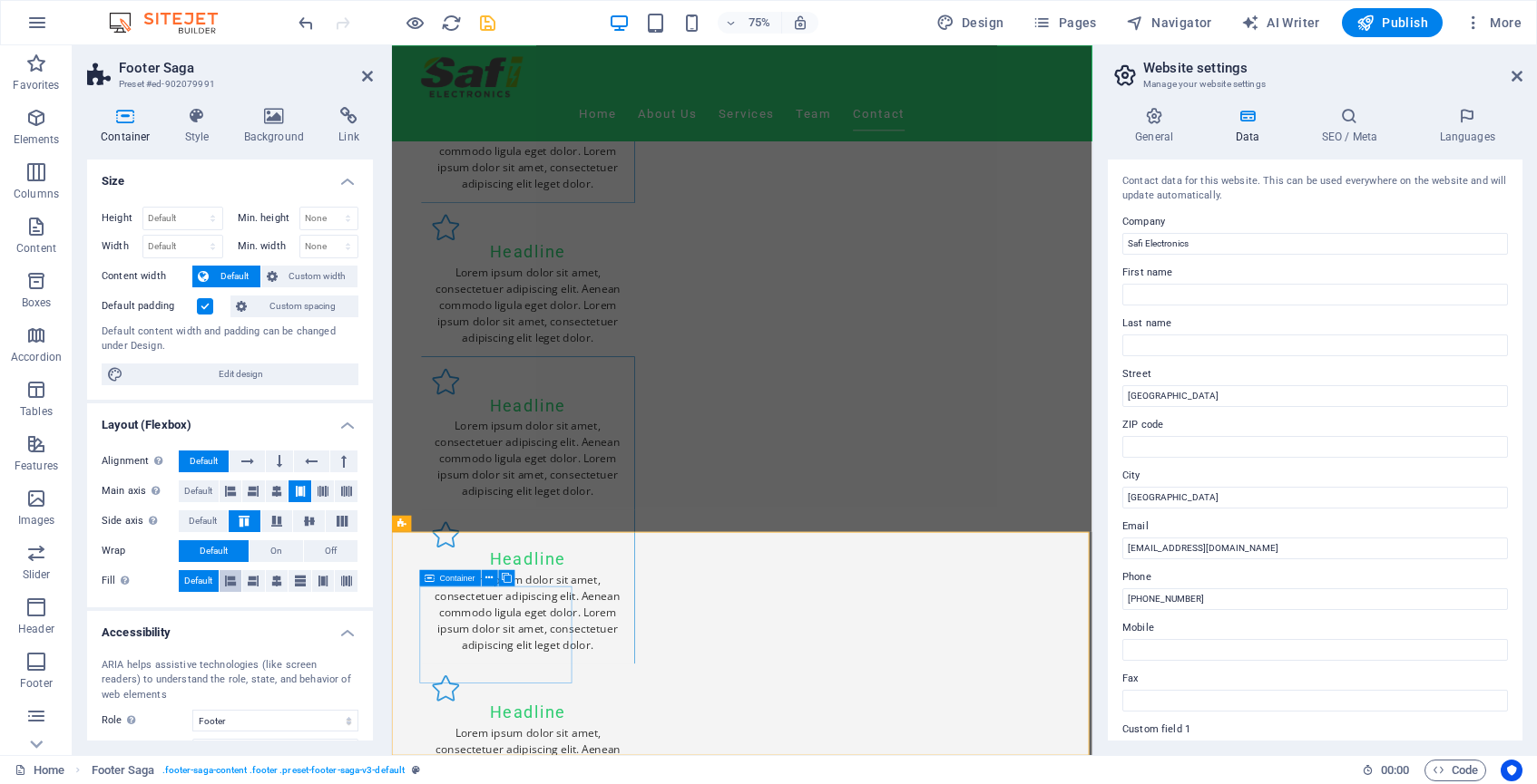
click at [230, 577] on icon at bounding box center [230, 581] width 11 height 22
click at [251, 577] on icon at bounding box center [252, 581] width 11 height 22
click at [273, 579] on icon at bounding box center [276, 581] width 11 height 22
click at [299, 581] on icon at bounding box center [299, 581] width 11 height 22
click at [318, 581] on icon at bounding box center [323, 581] width 11 height 22
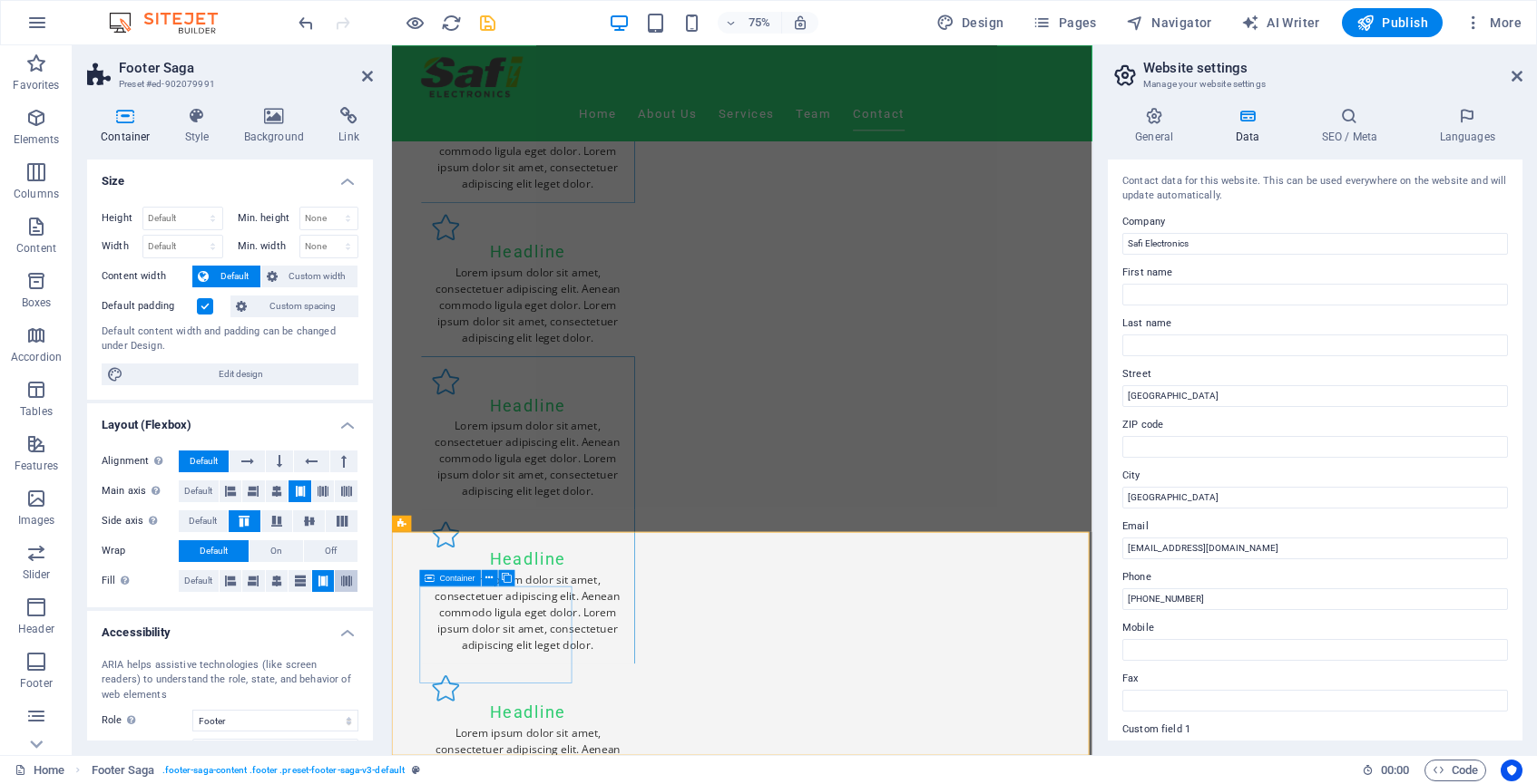
click at [345, 581] on icon at bounding box center [346, 581] width 11 height 22
click at [205, 580] on span "Default" at bounding box center [198, 581] width 28 height 22
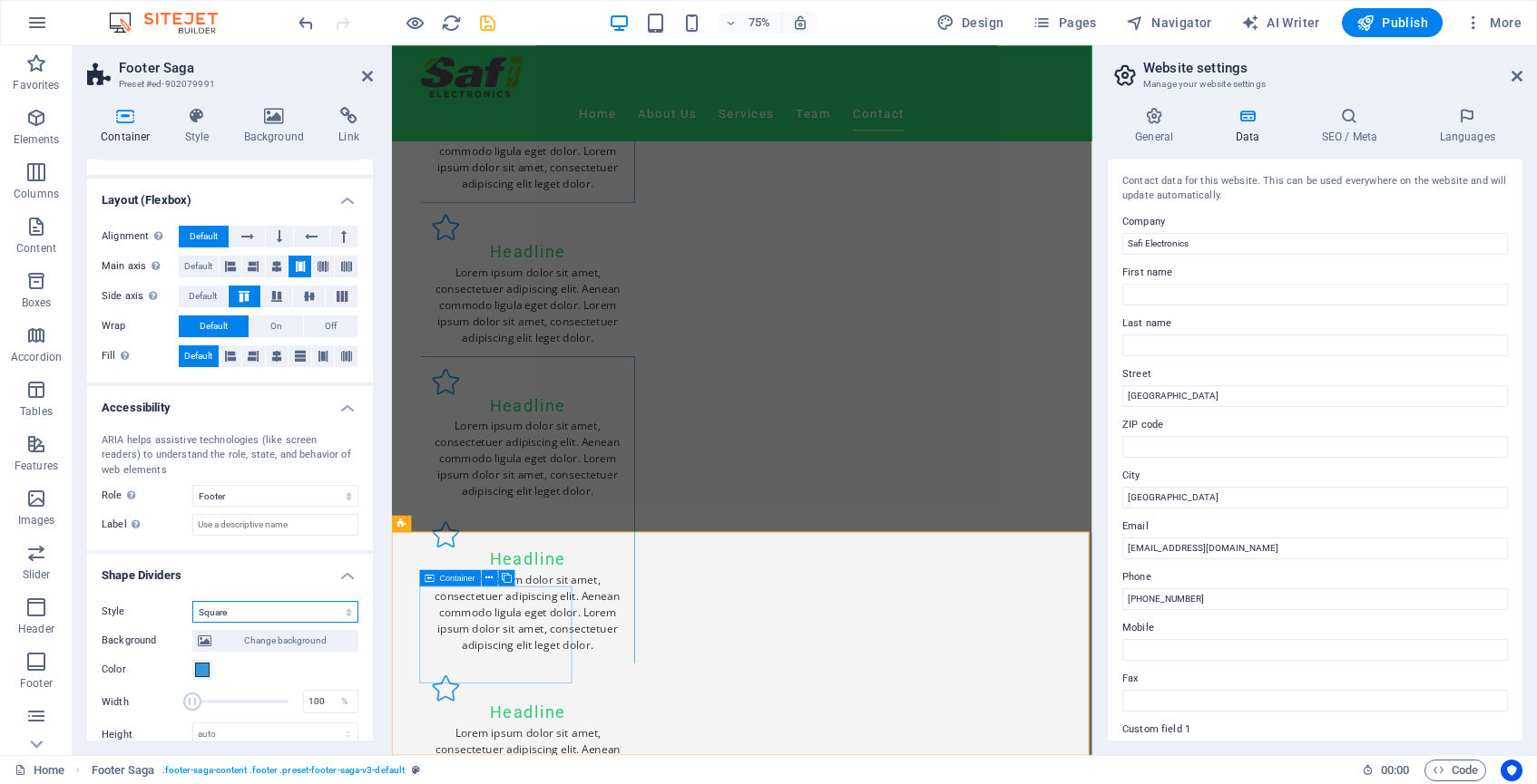
scroll to position [246, 0]
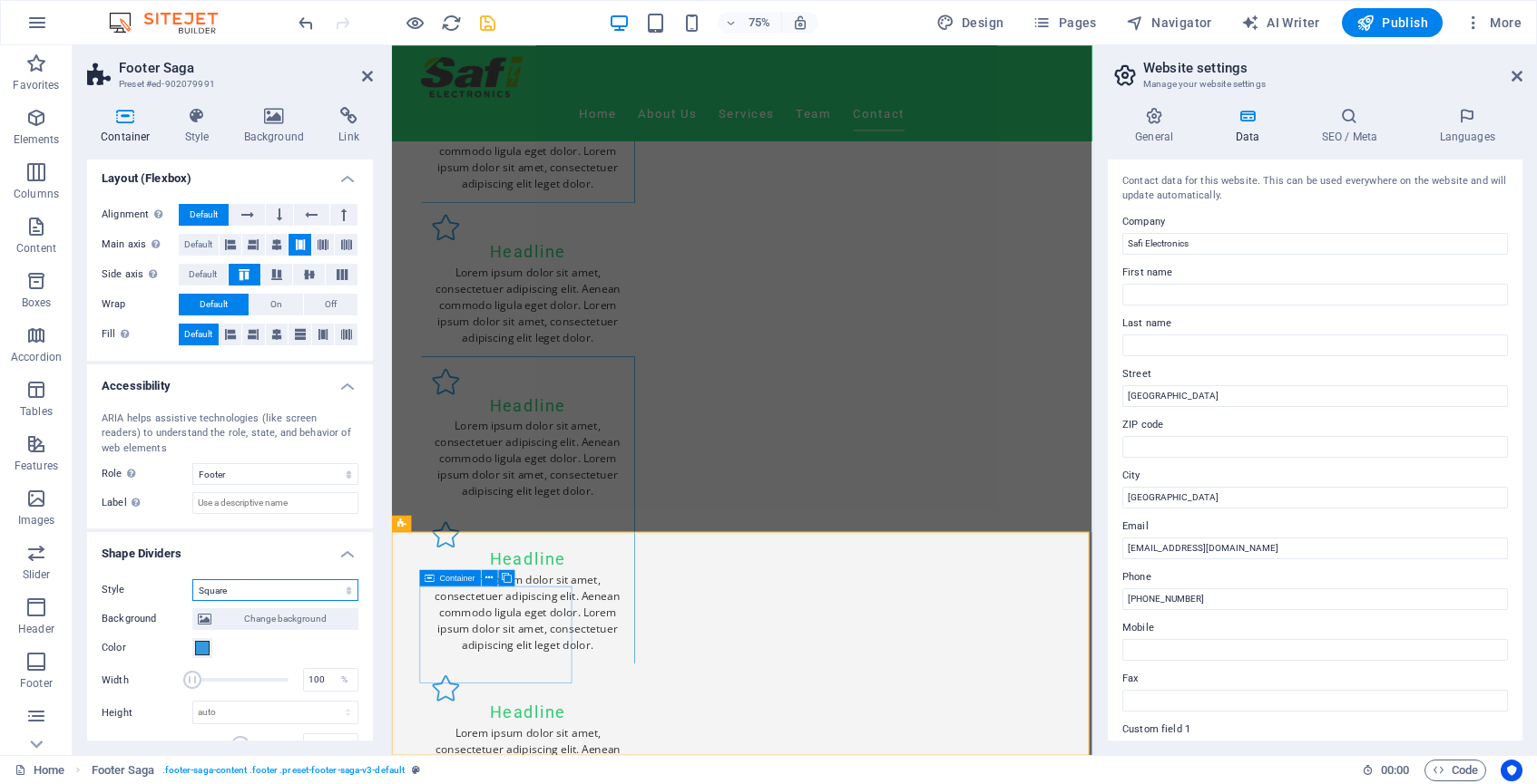
select select "none"
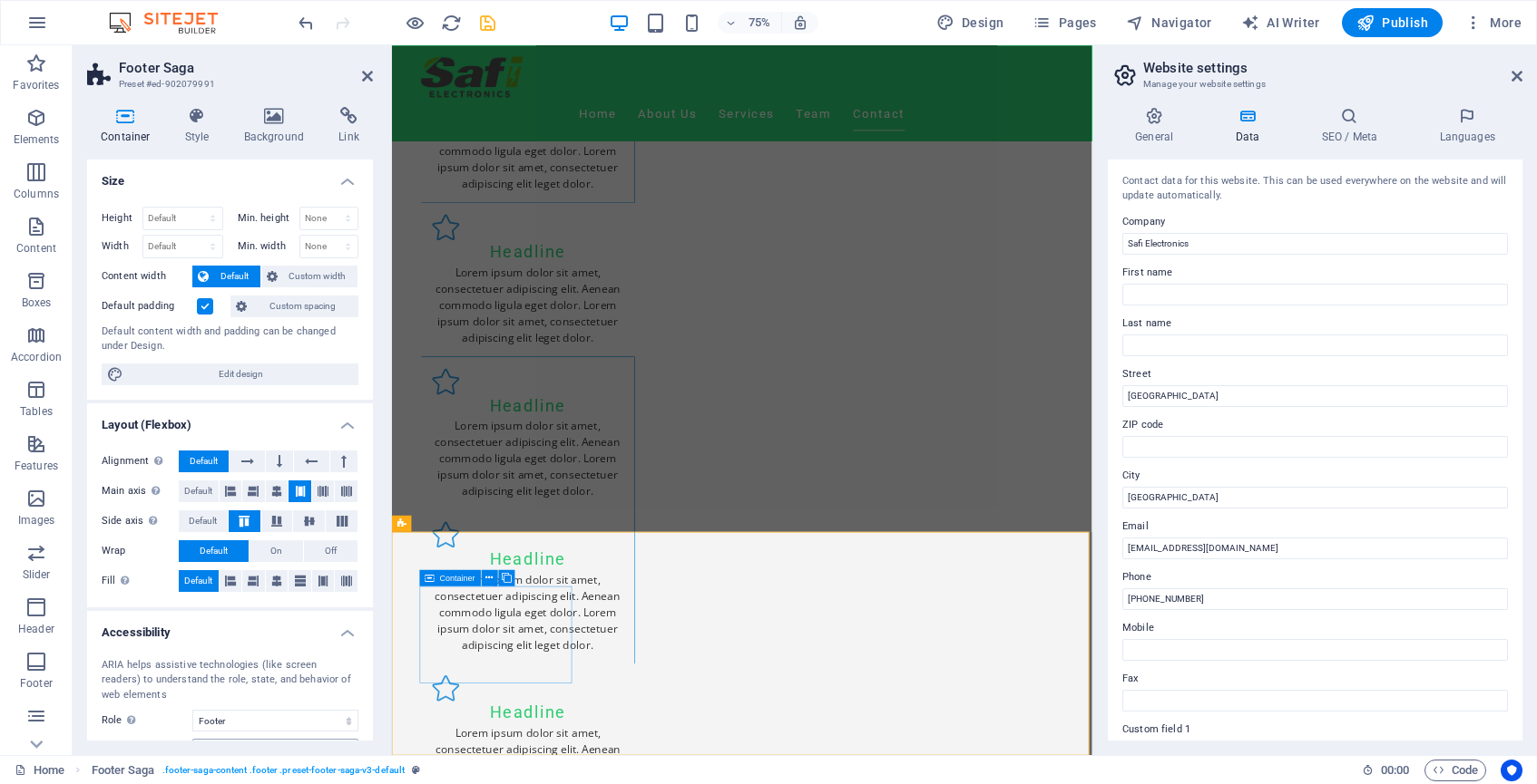
scroll to position [0, 0]
click at [208, 304] on label at bounding box center [205, 306] width 16 height 16
click at [0, 0] on input "Default padding" at bounding box center [0, 0] width 0 height 0
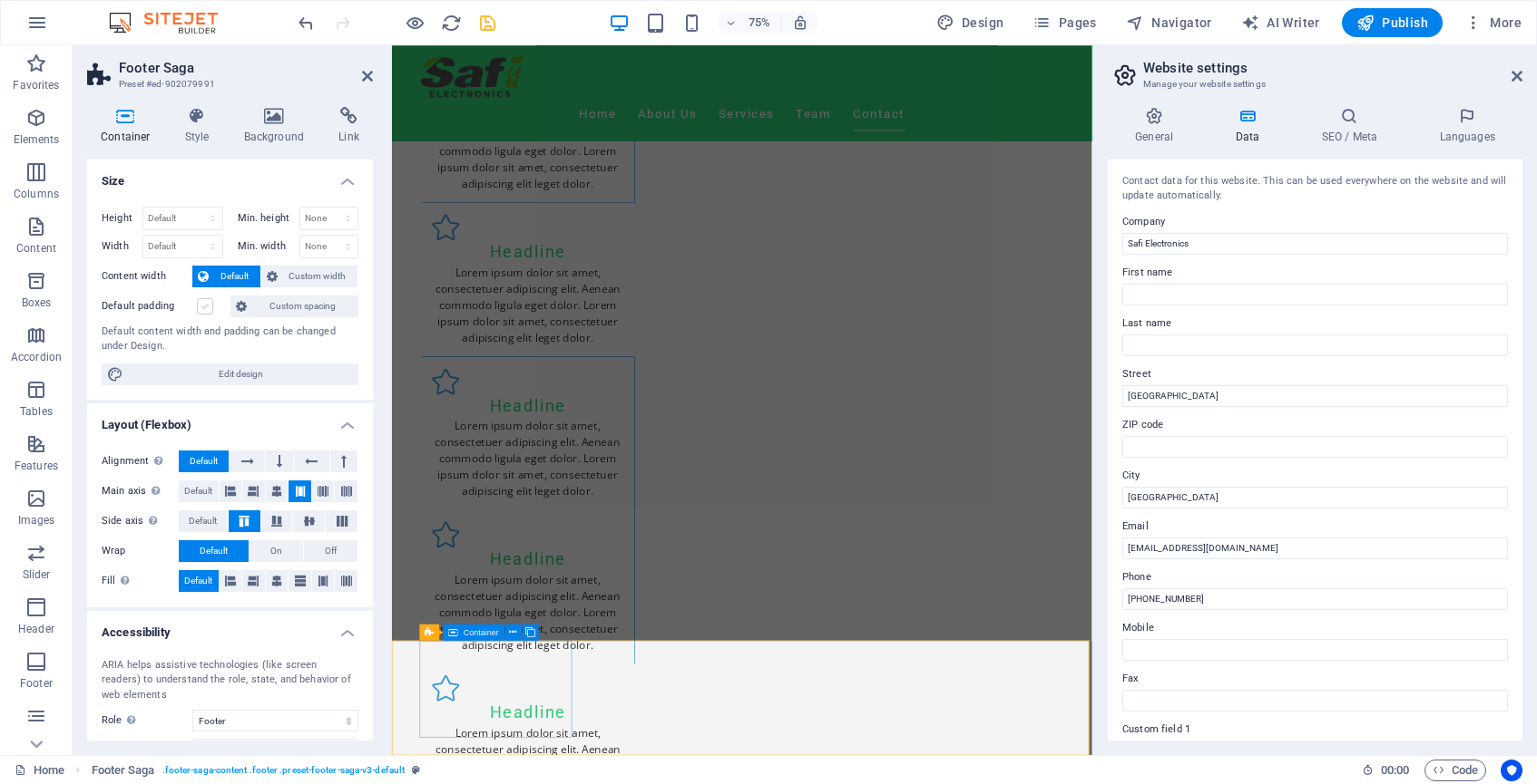
scroll to position [3103, 0]
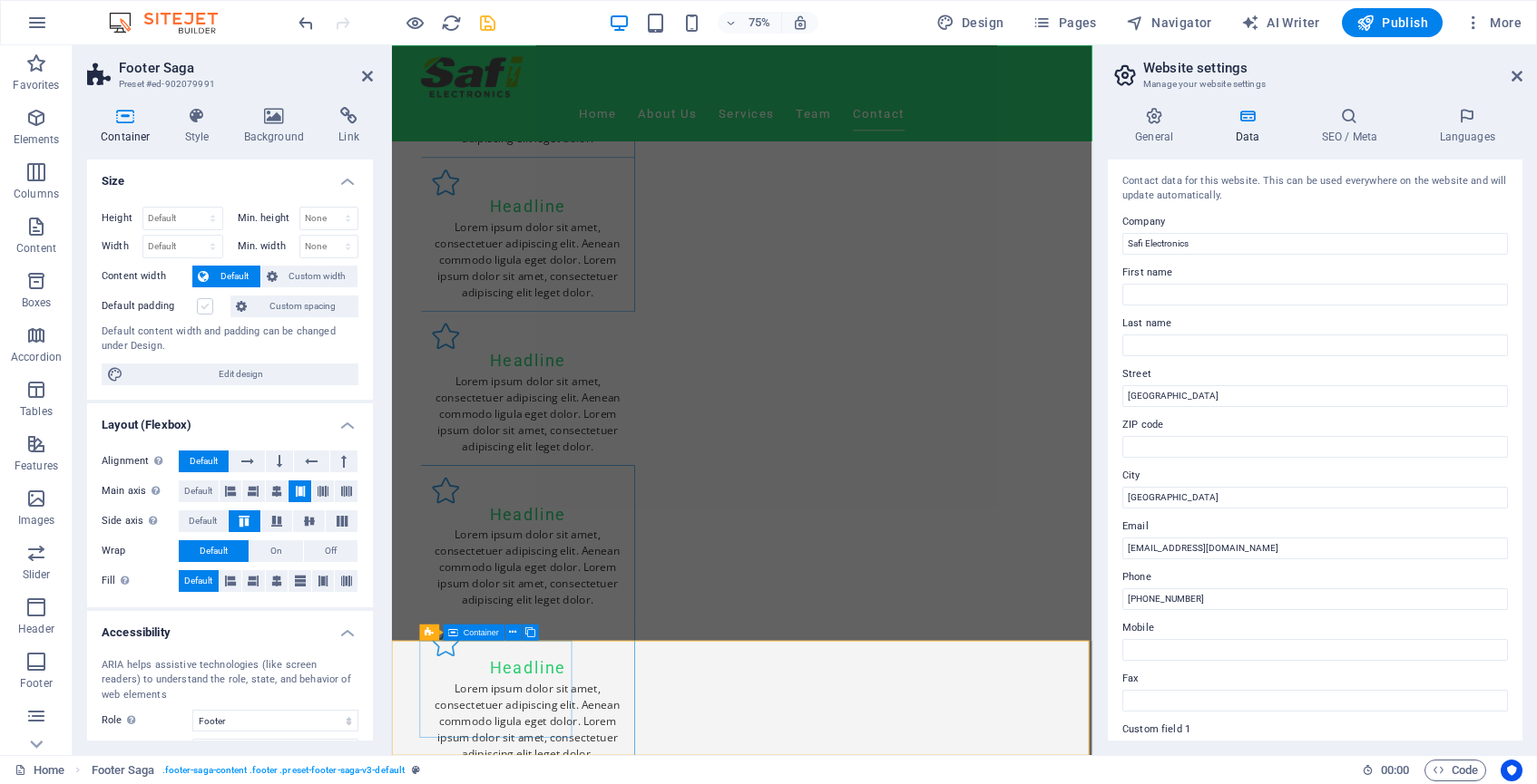
click at [208, 304] on label at bounding box center [205, 306] width 16 height 16
click at [0, 0] on input "Default padding" at bounding box center [0, 0] width 0 height 0
click at [301, 278] on span "Custom width" at bounding box center [318, 276] width 70 height 22
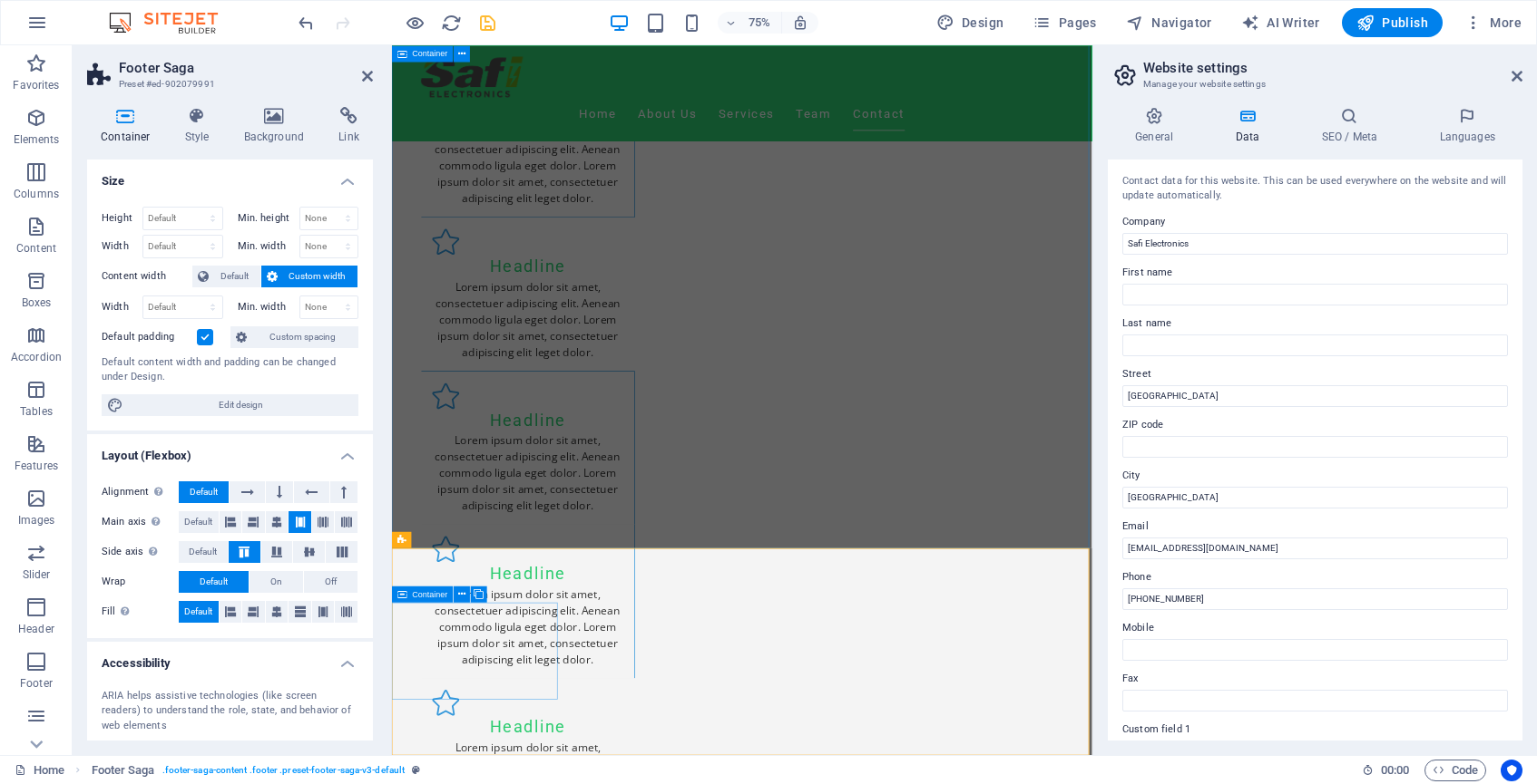
scroll to position [3227, 0]
click at [239, 276] on span "Default" at bounding box center [235, 276] width 41 height 22
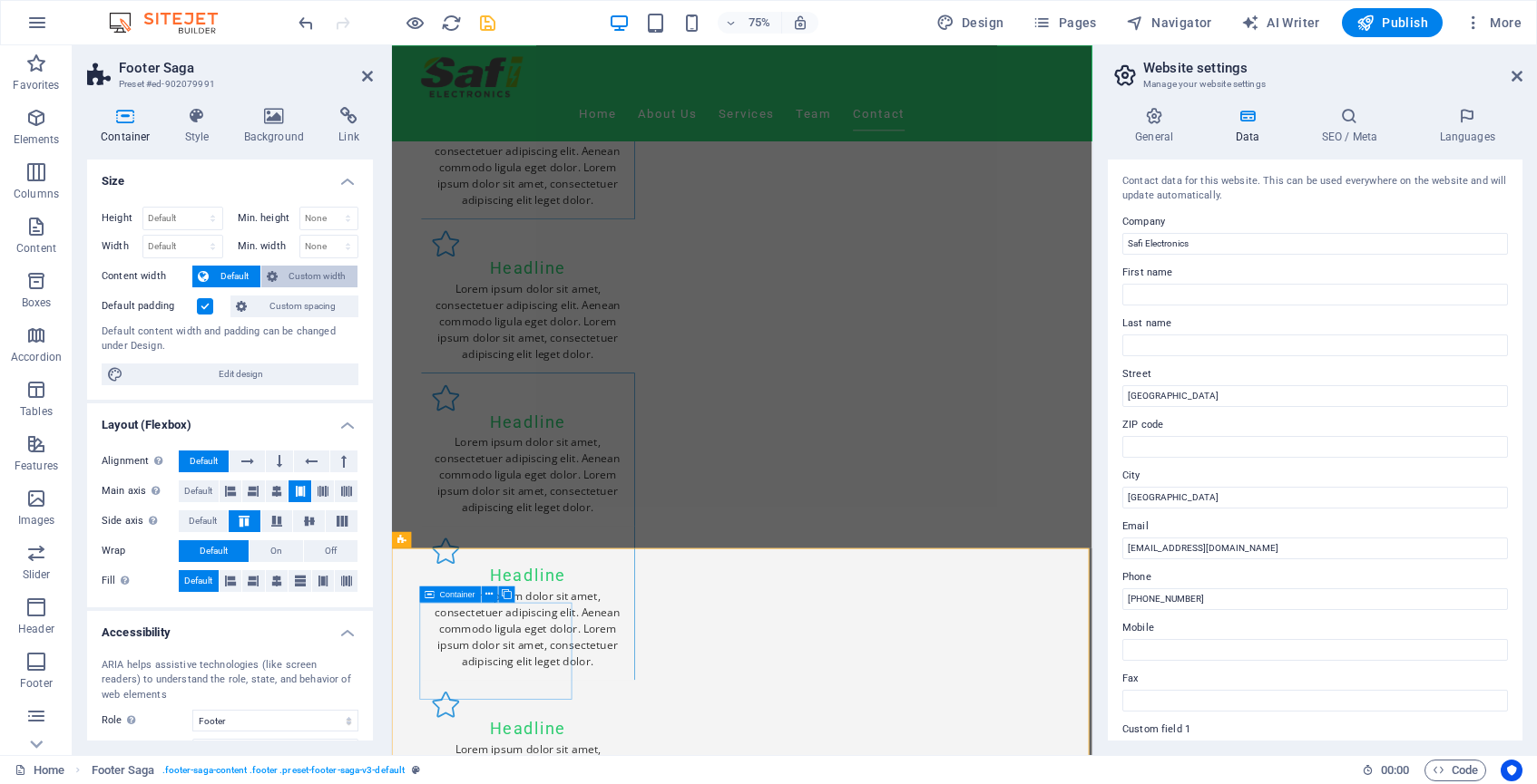
click at [306, 277] on span "Custom width" at bounding box center [318, 276] width 70 height 22
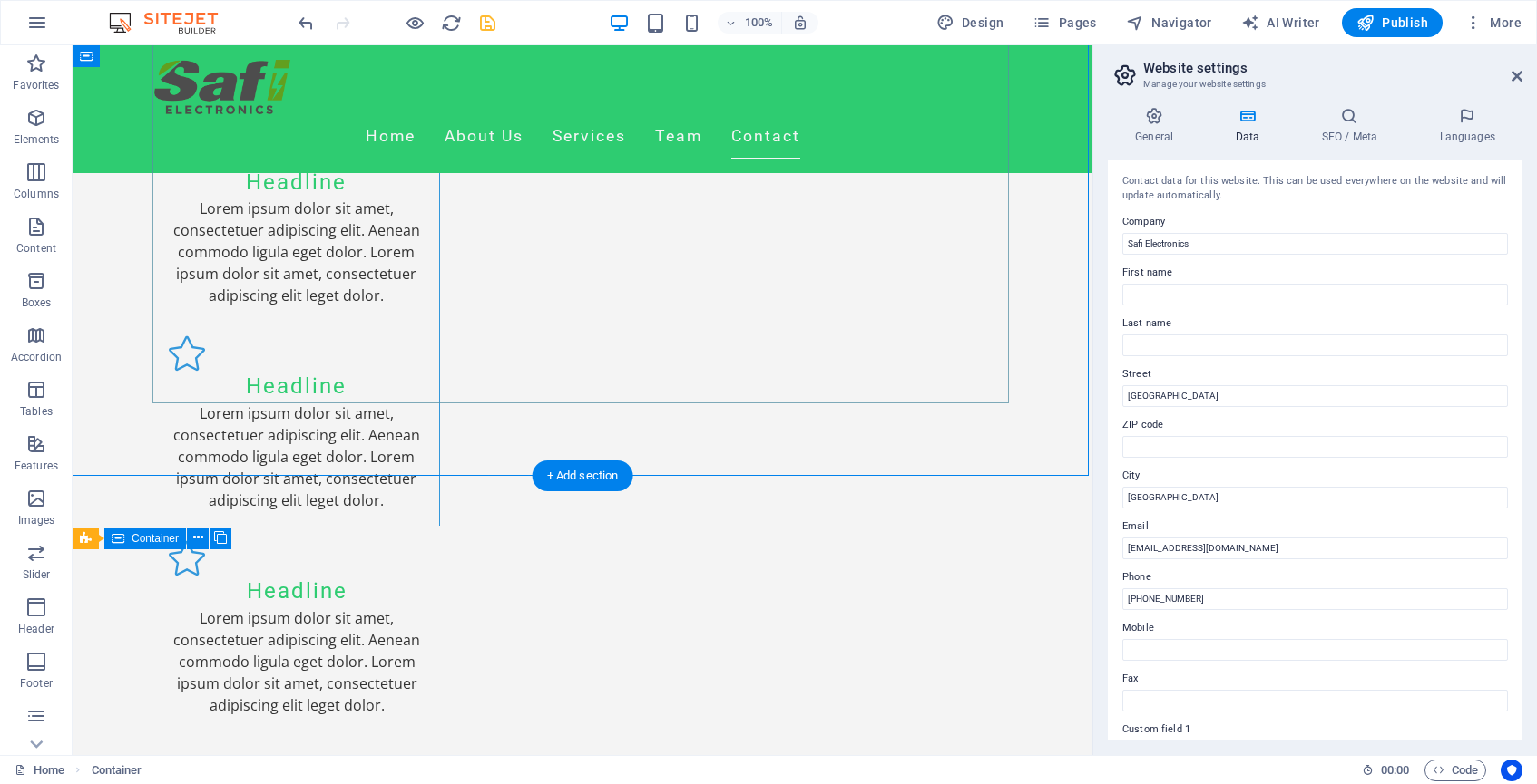
scroll to position [3390, 0]
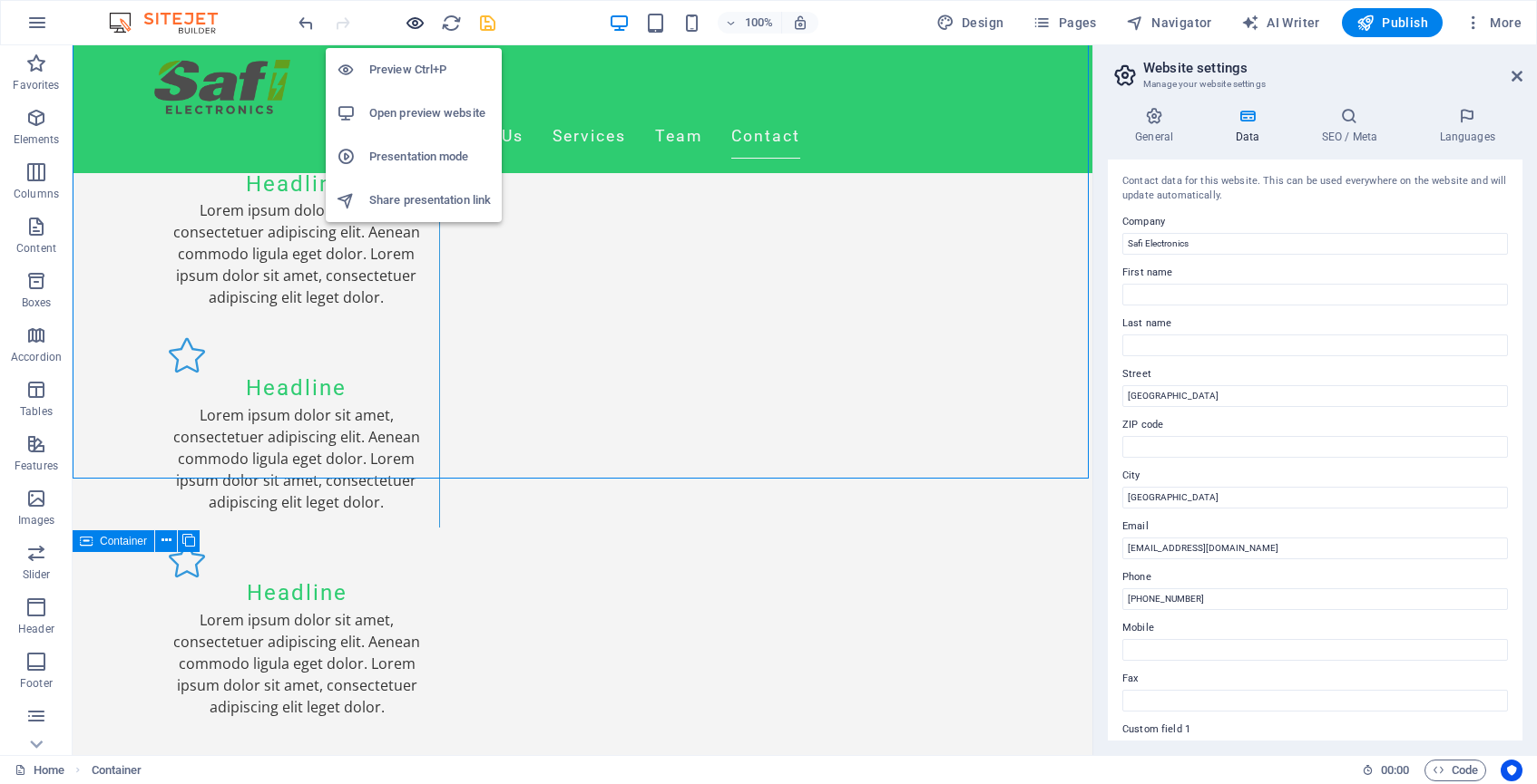
click at [411, 20] on icon "button" at bounding box center [415, 23] width 21 height 21
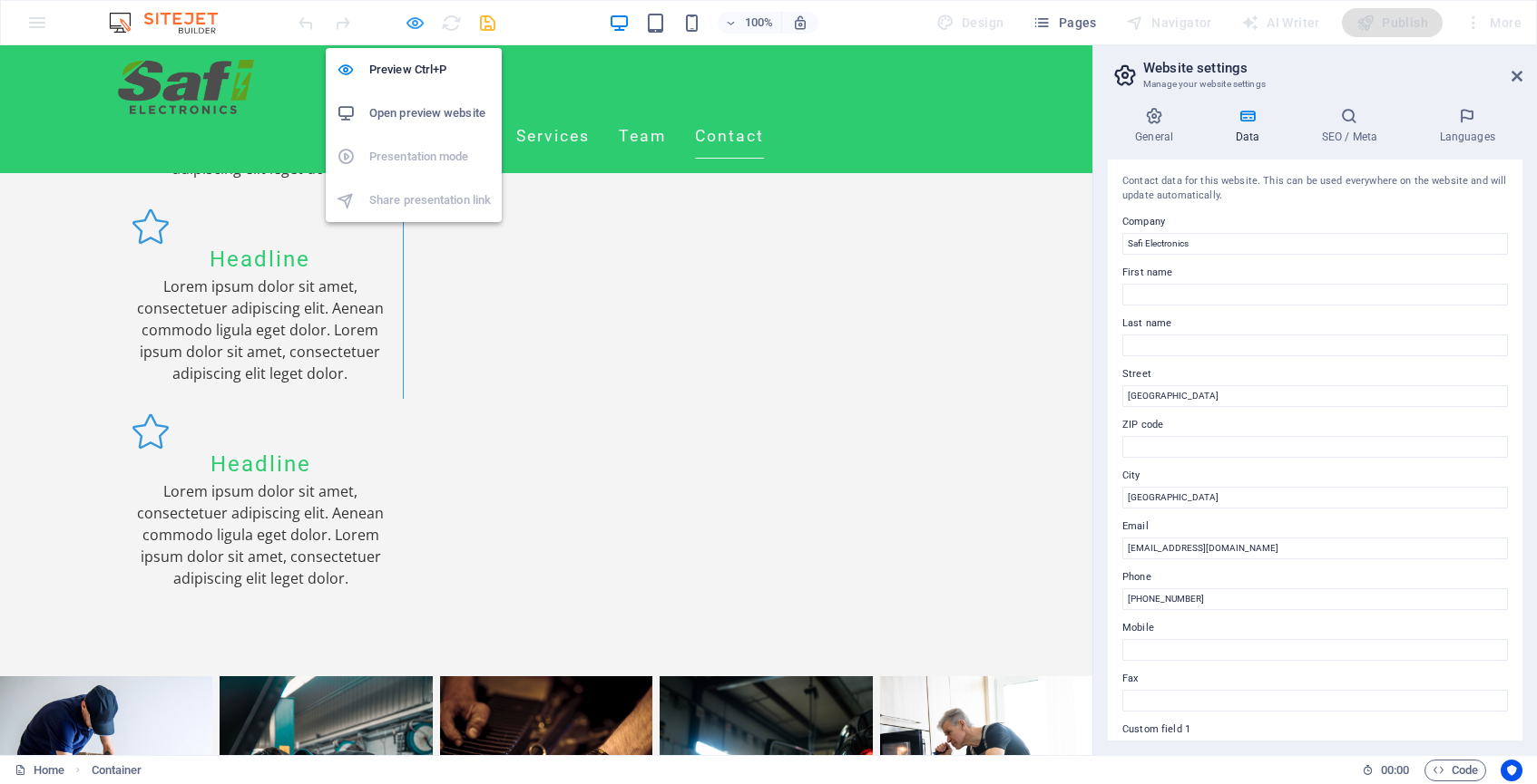
scroll to position [3129, 0]
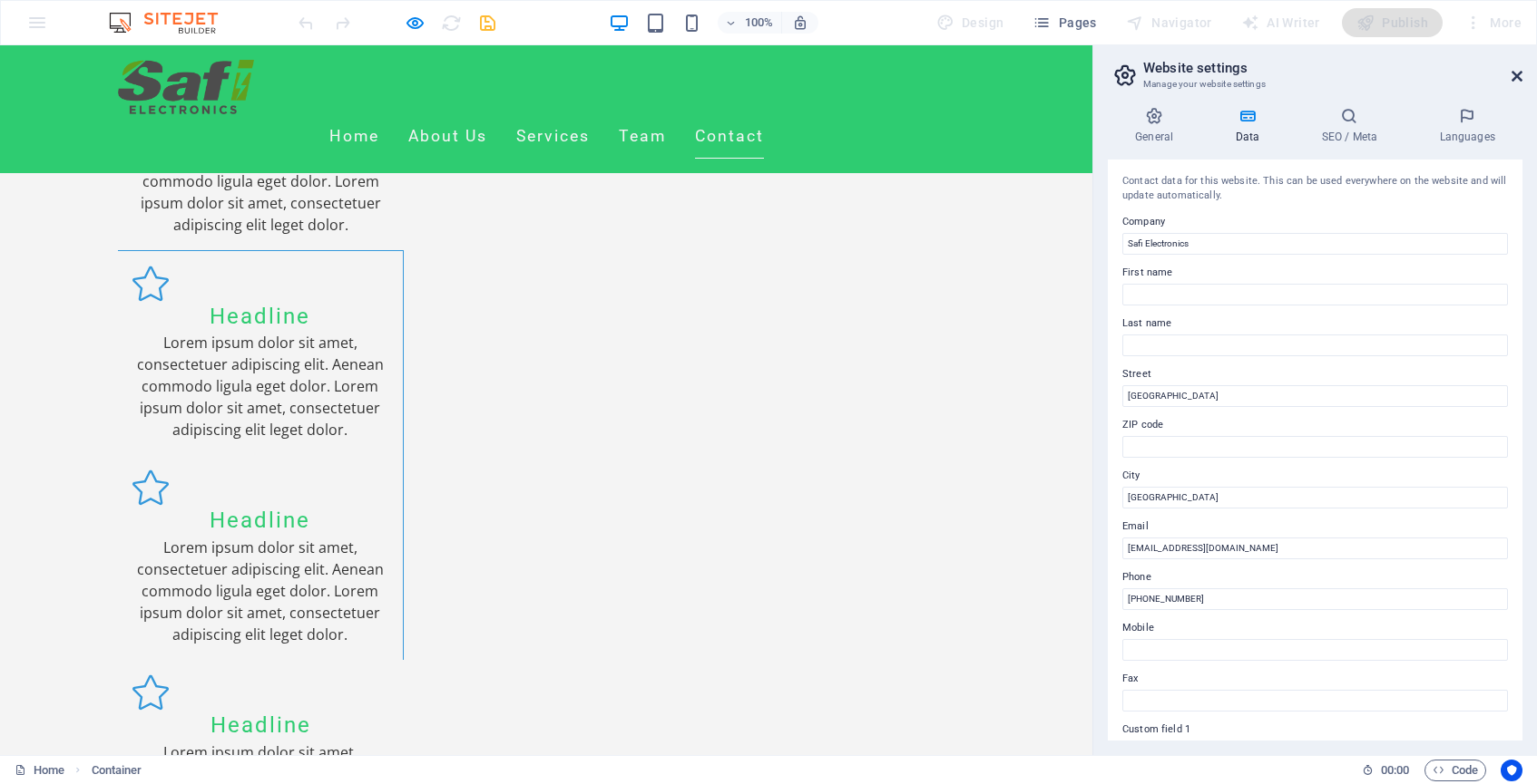
click at [1513, 81] on icon at bounding box center [1517, 75] width 11 height 14
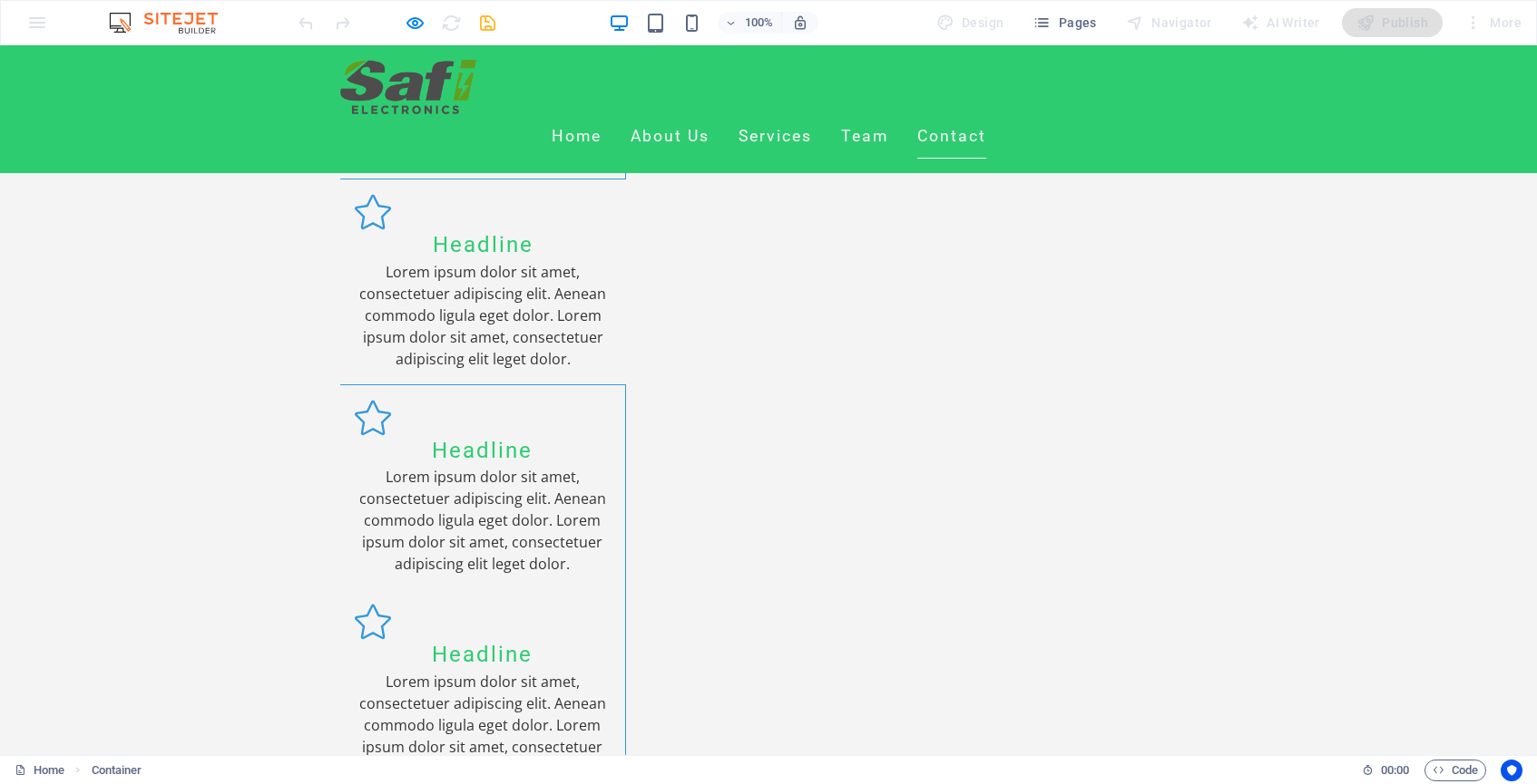
scroll to position [2993, 0]
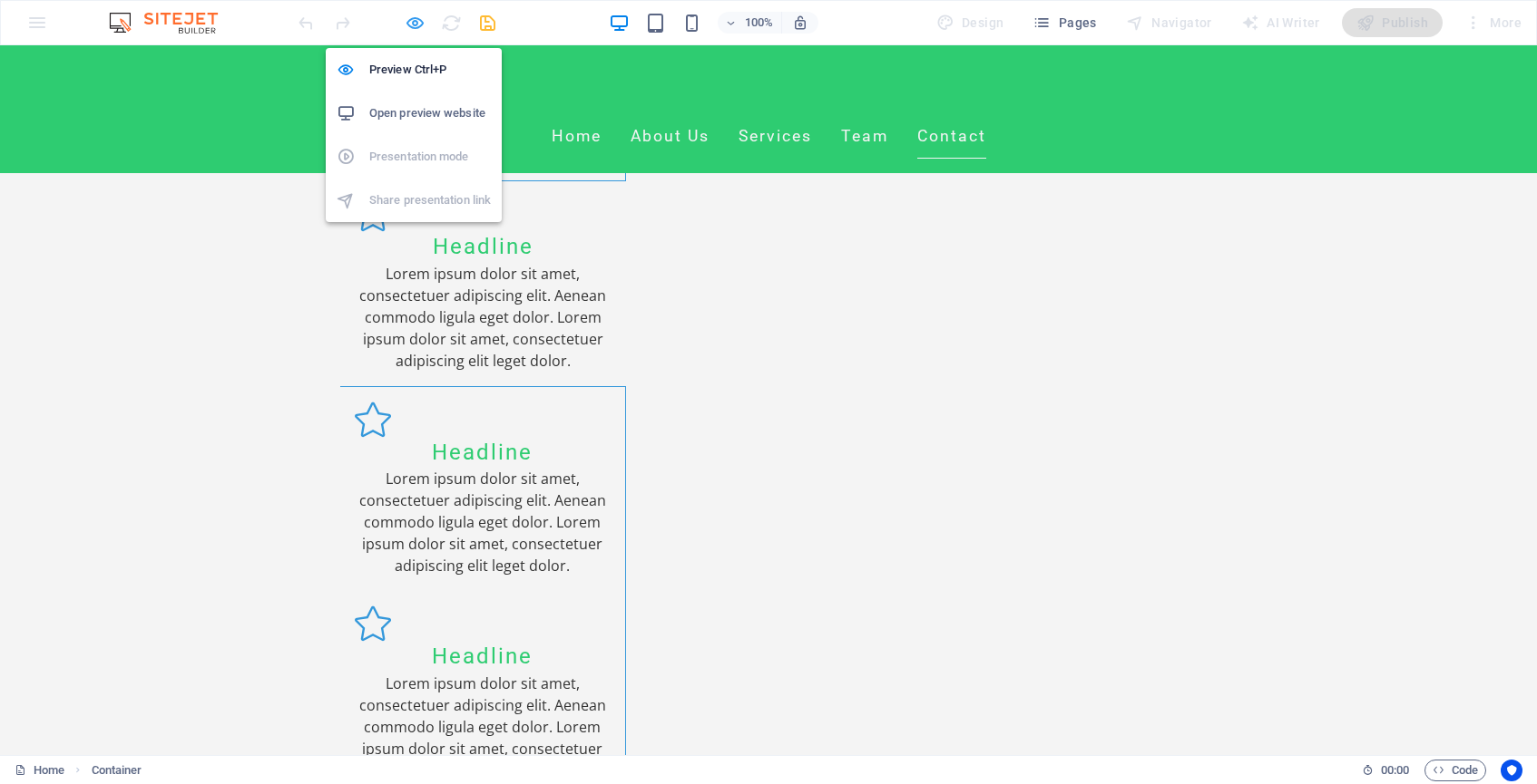
click at [412, 19] on icon "button" at bounding box center [415, 23] width 21 height 21
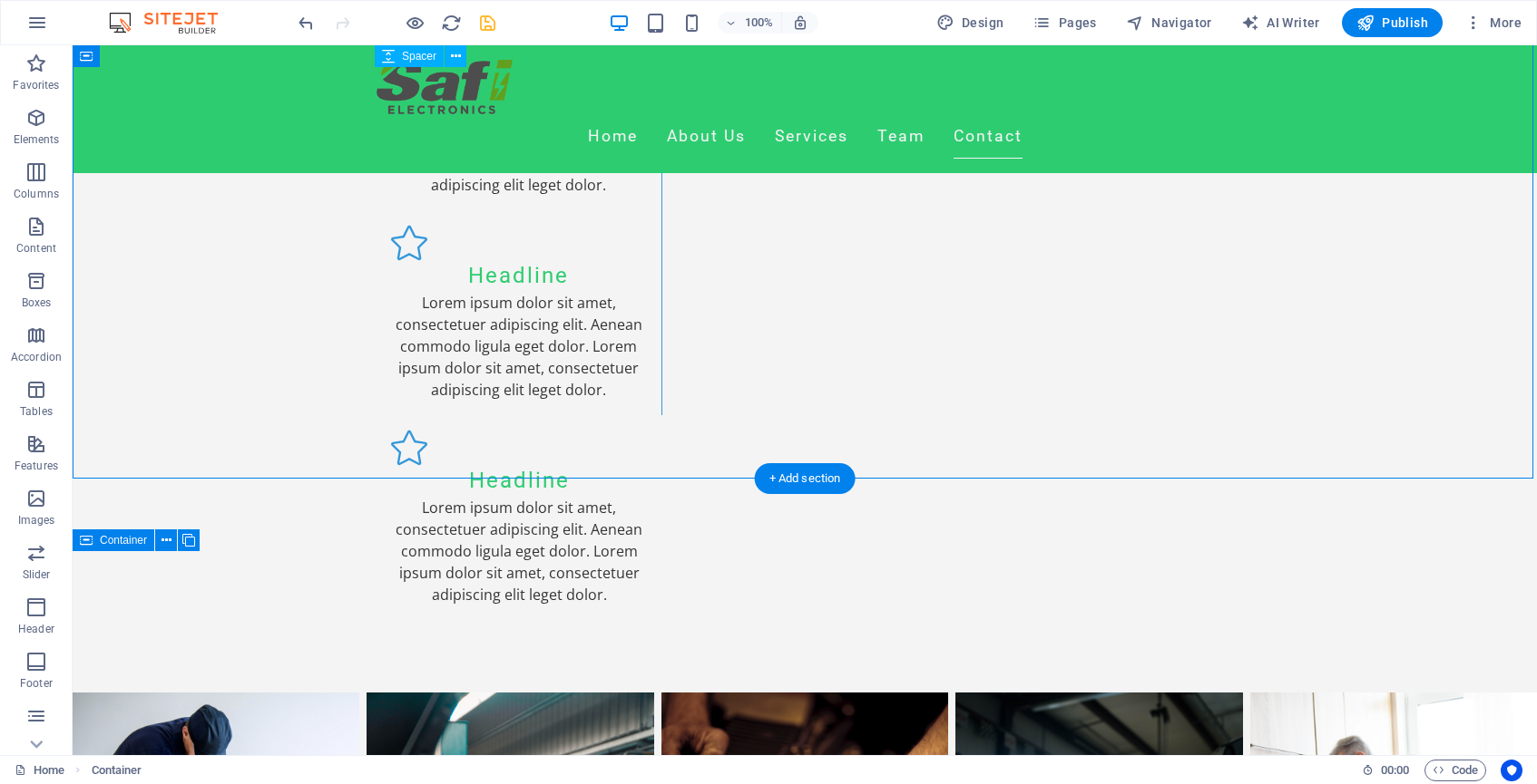
scroll to position [3479, 0]
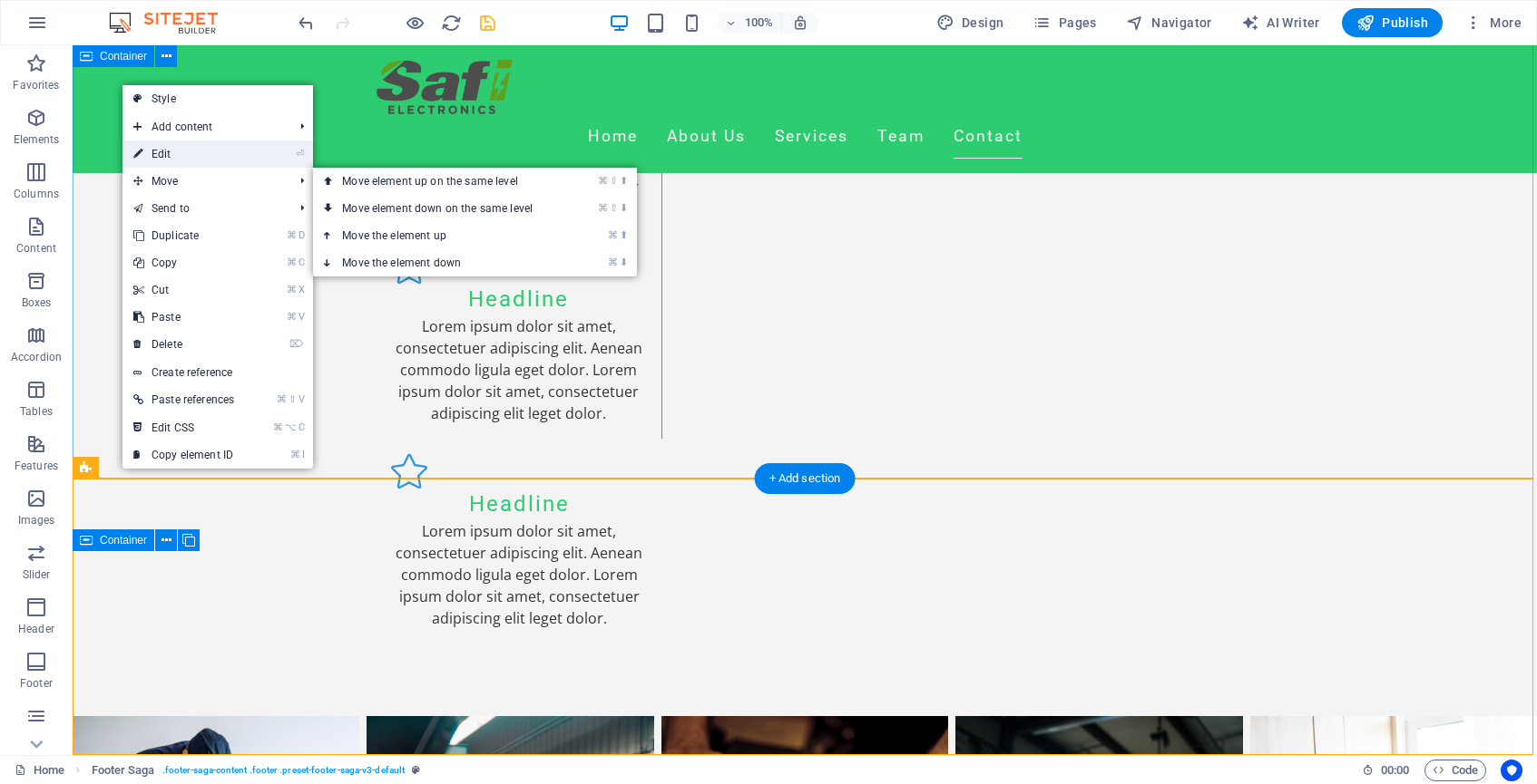
click at [171, 159] on link "⏎ Edit" at bounding box center [184, 154] width 123 height 27
select select "footer"
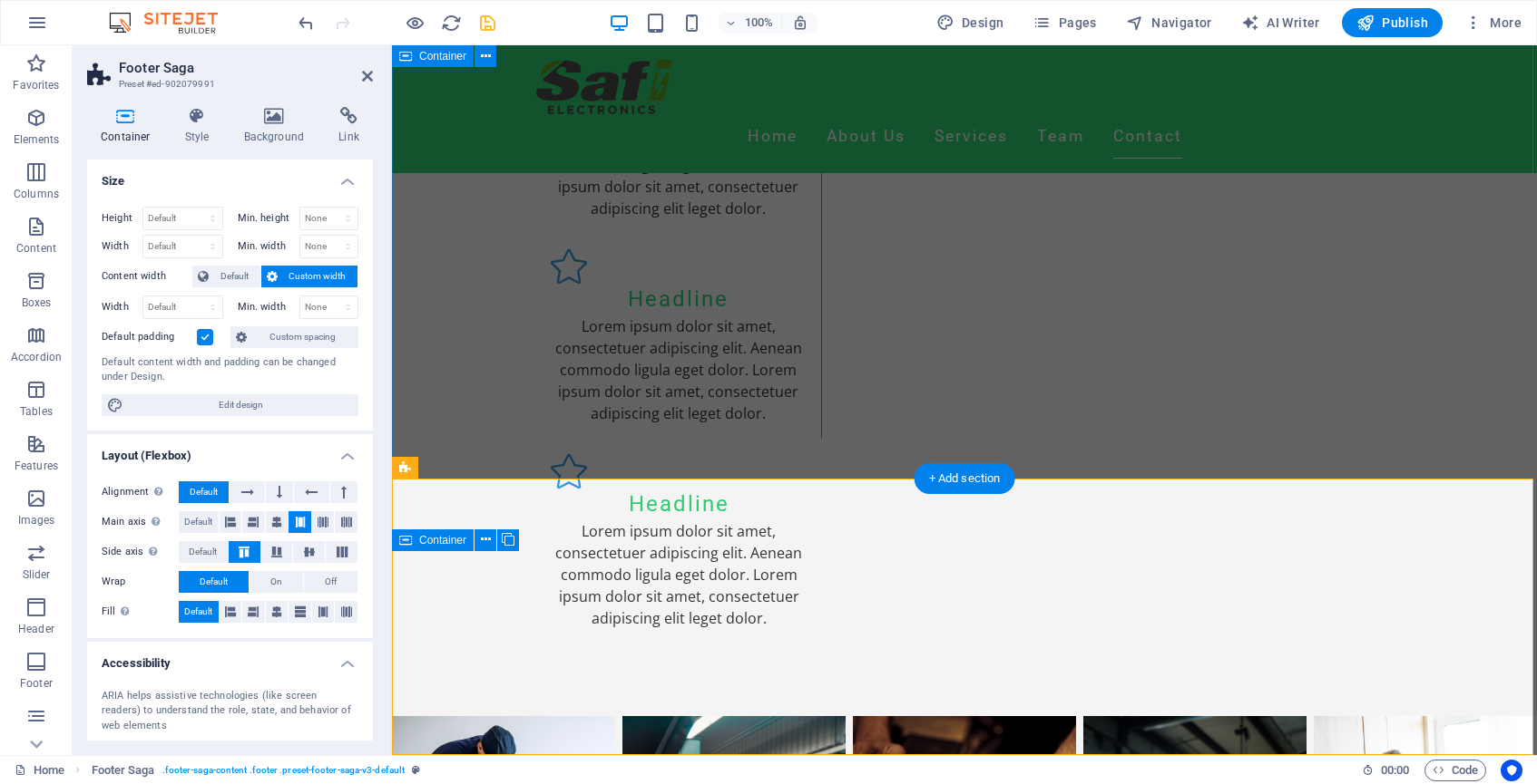
scroll to position [3415, 0]
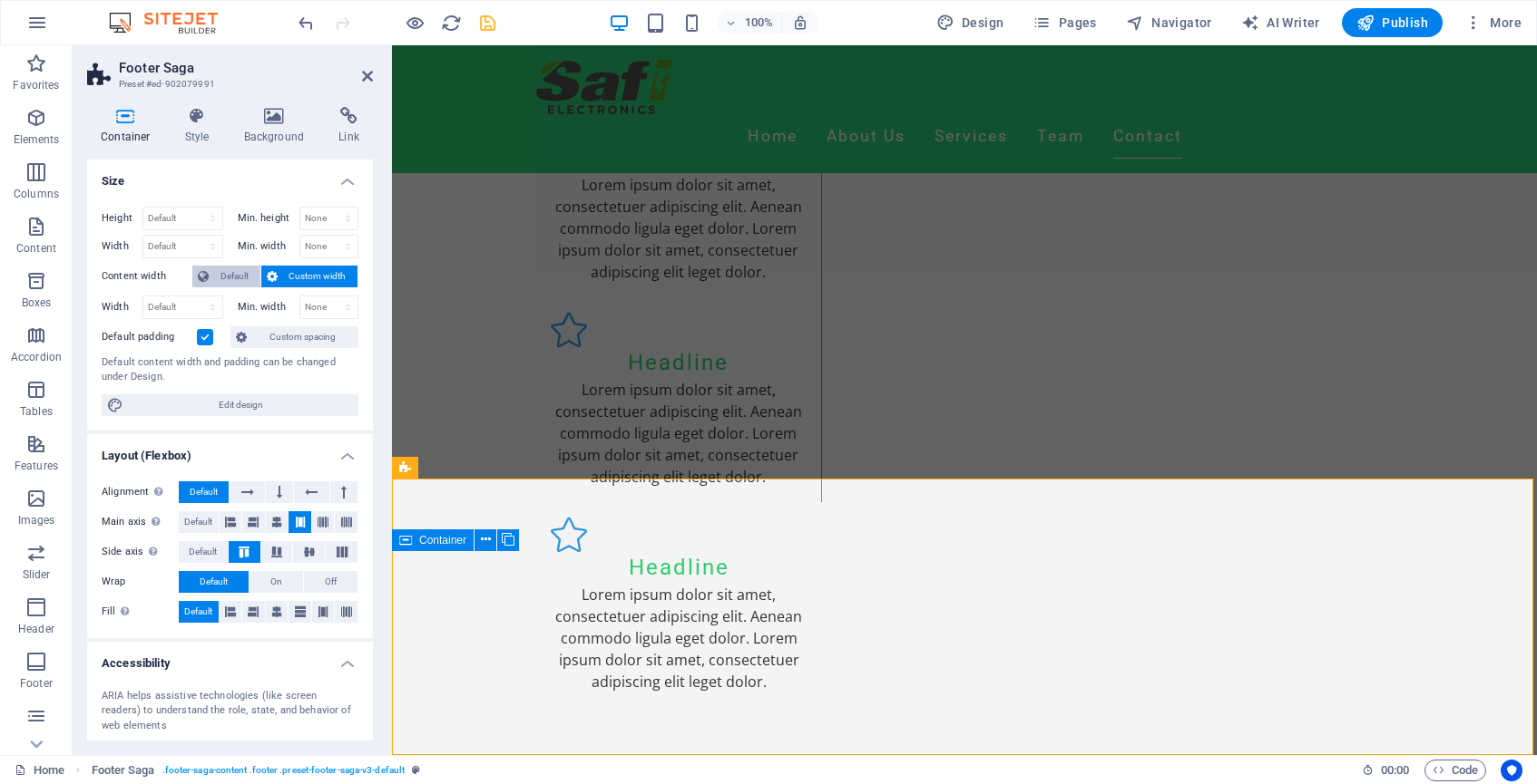
click at [232, 269] on span "Default" at bounding box center [235, 276] width 41 height 22
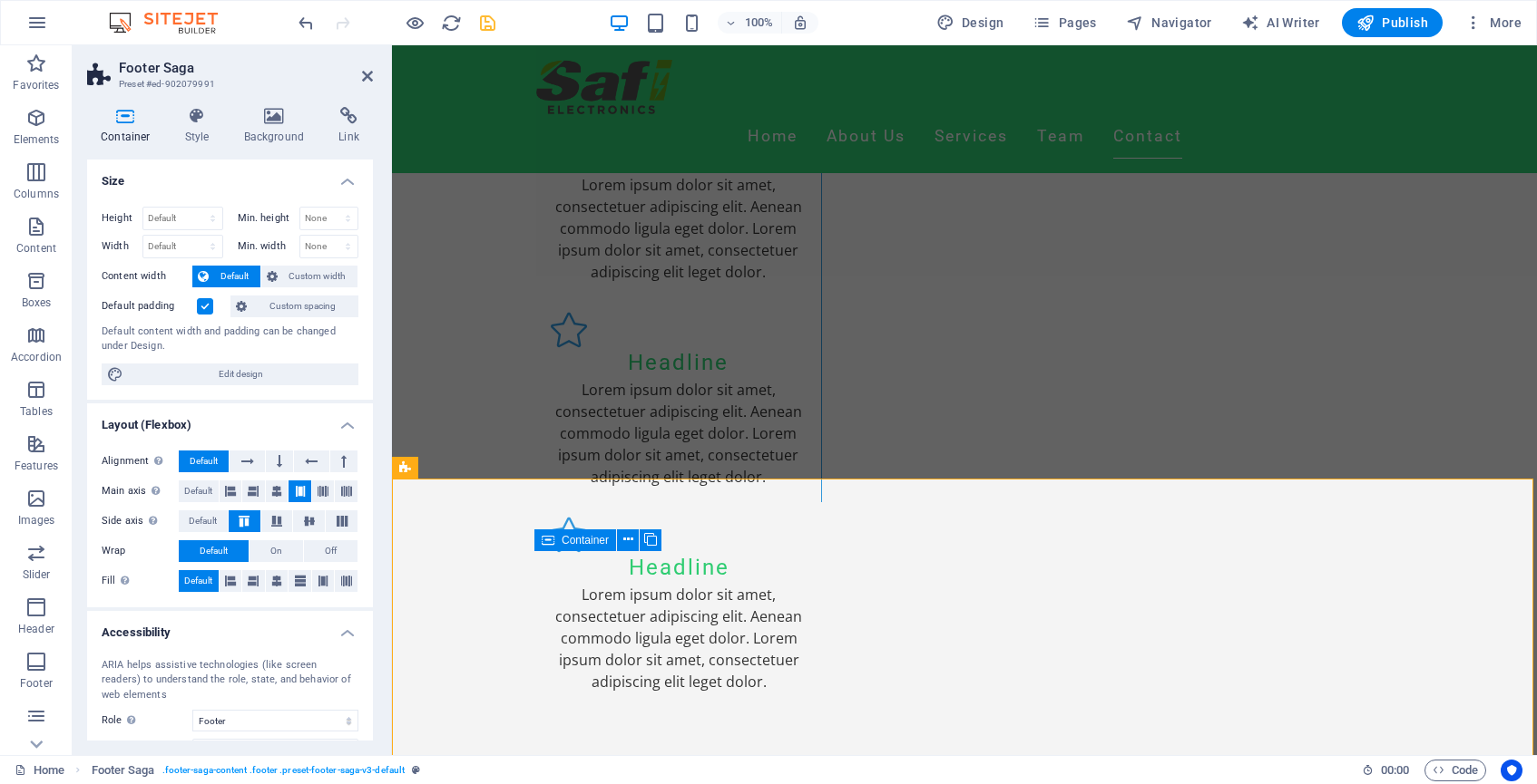
click at [233, 277] on span "Default" at bounding box center [235, 276] width 41 height 22
click at [249, 368] on span "Edit design" at bounding box center [241, 375] width 224 height 22
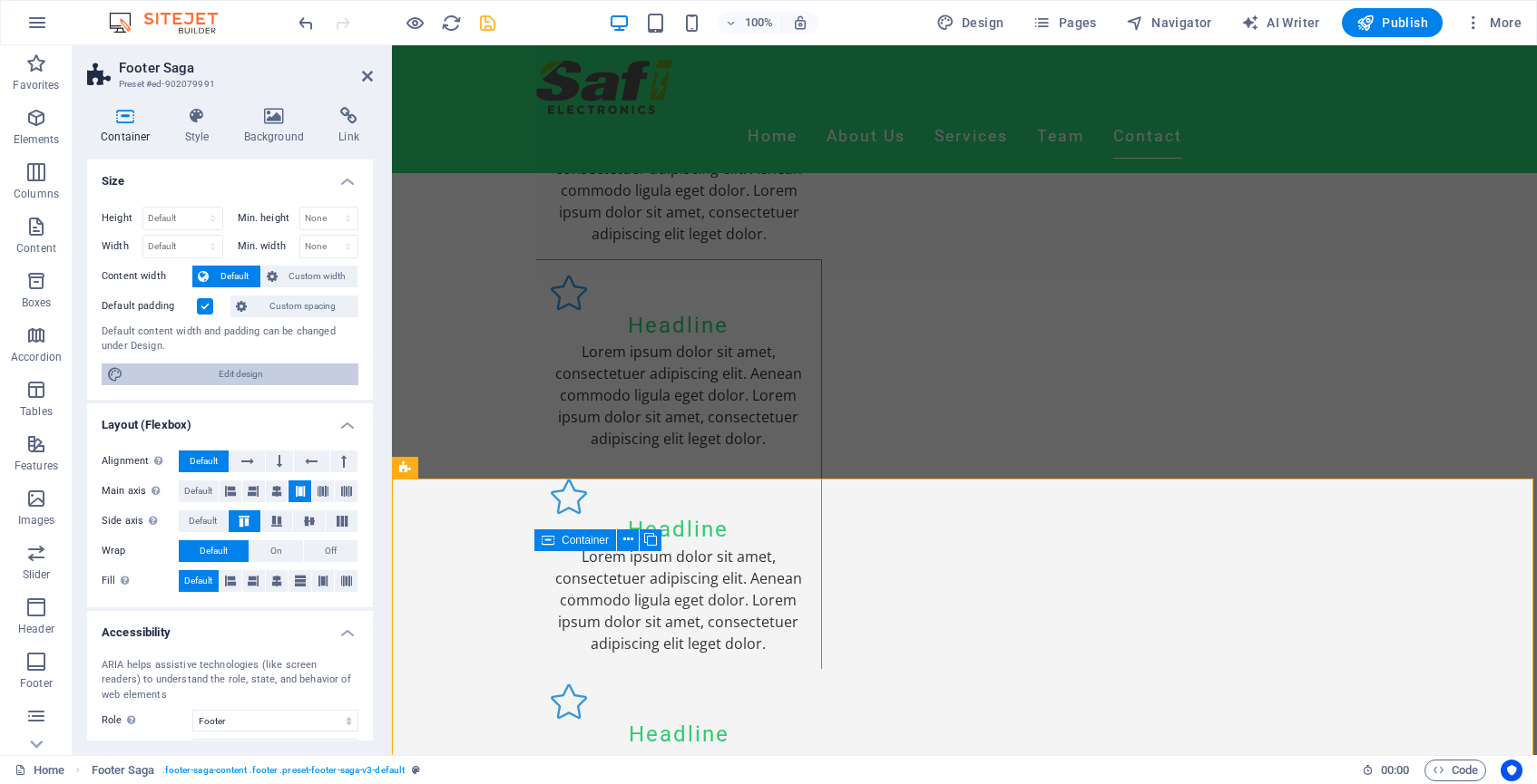
select select "px"
select select "200"
select select "px"
select select "rem"
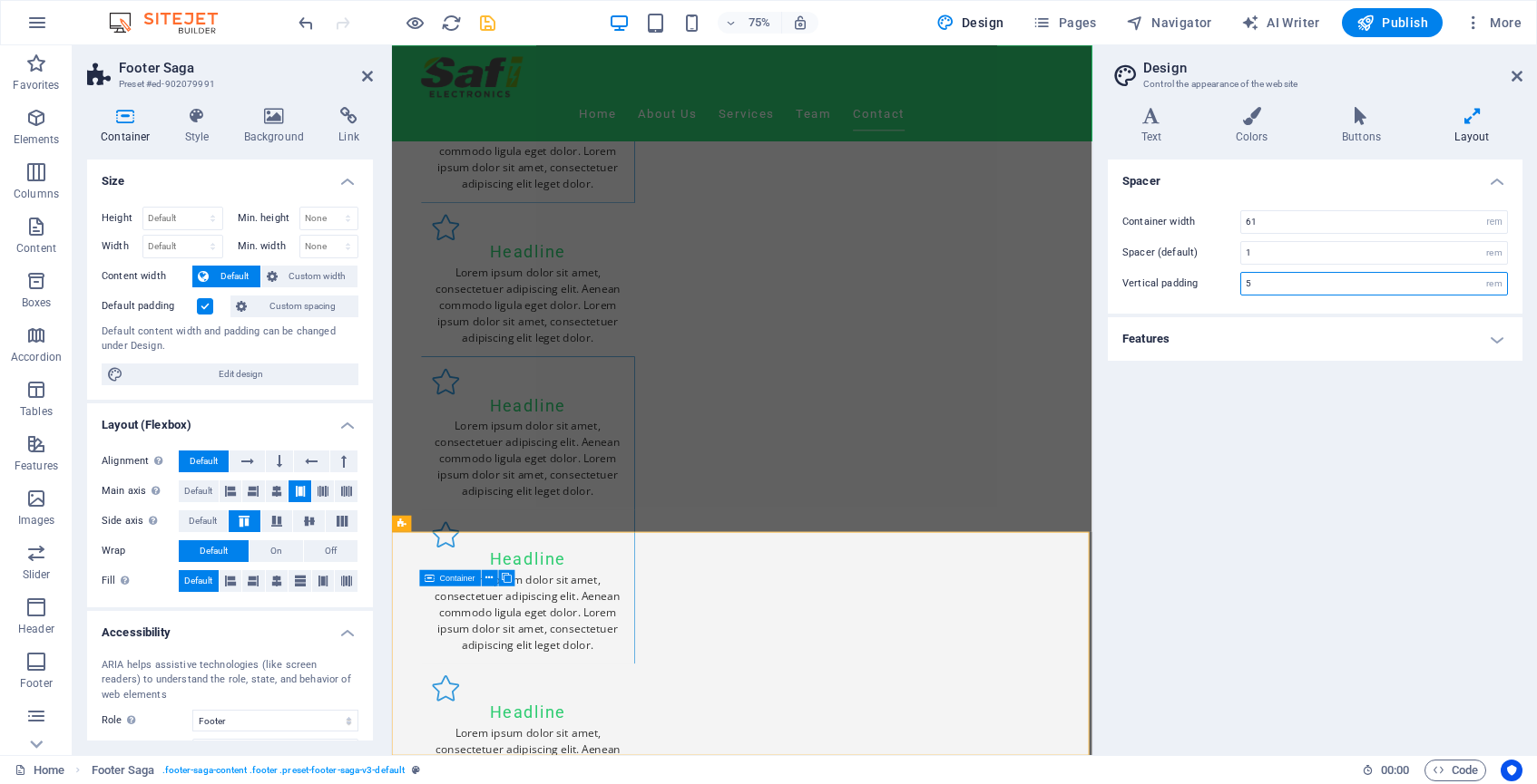
click at [1286, 283] on input "5" at bounding box center [1374, 284] width 266 height 22
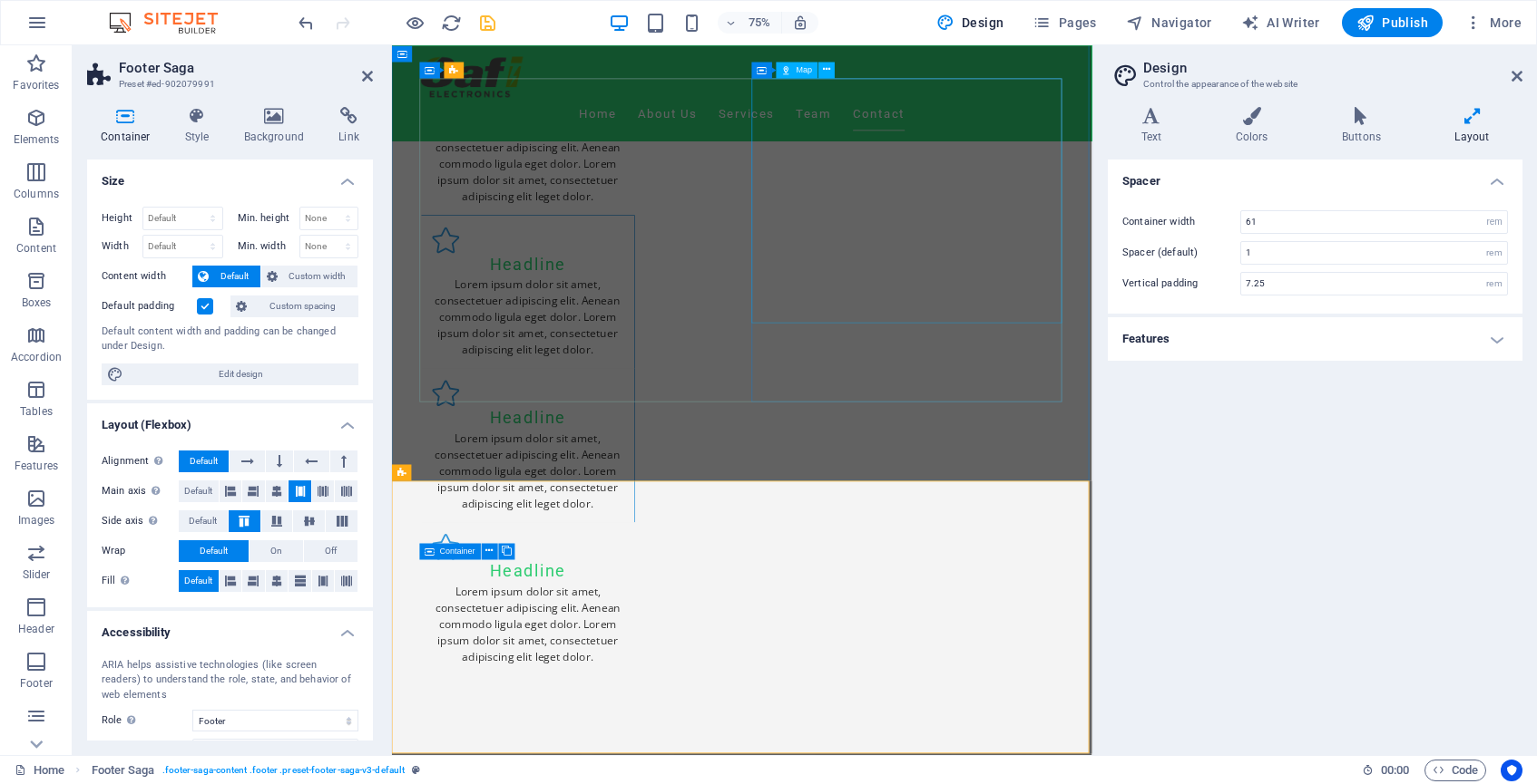
scroll to position [3640, 0]
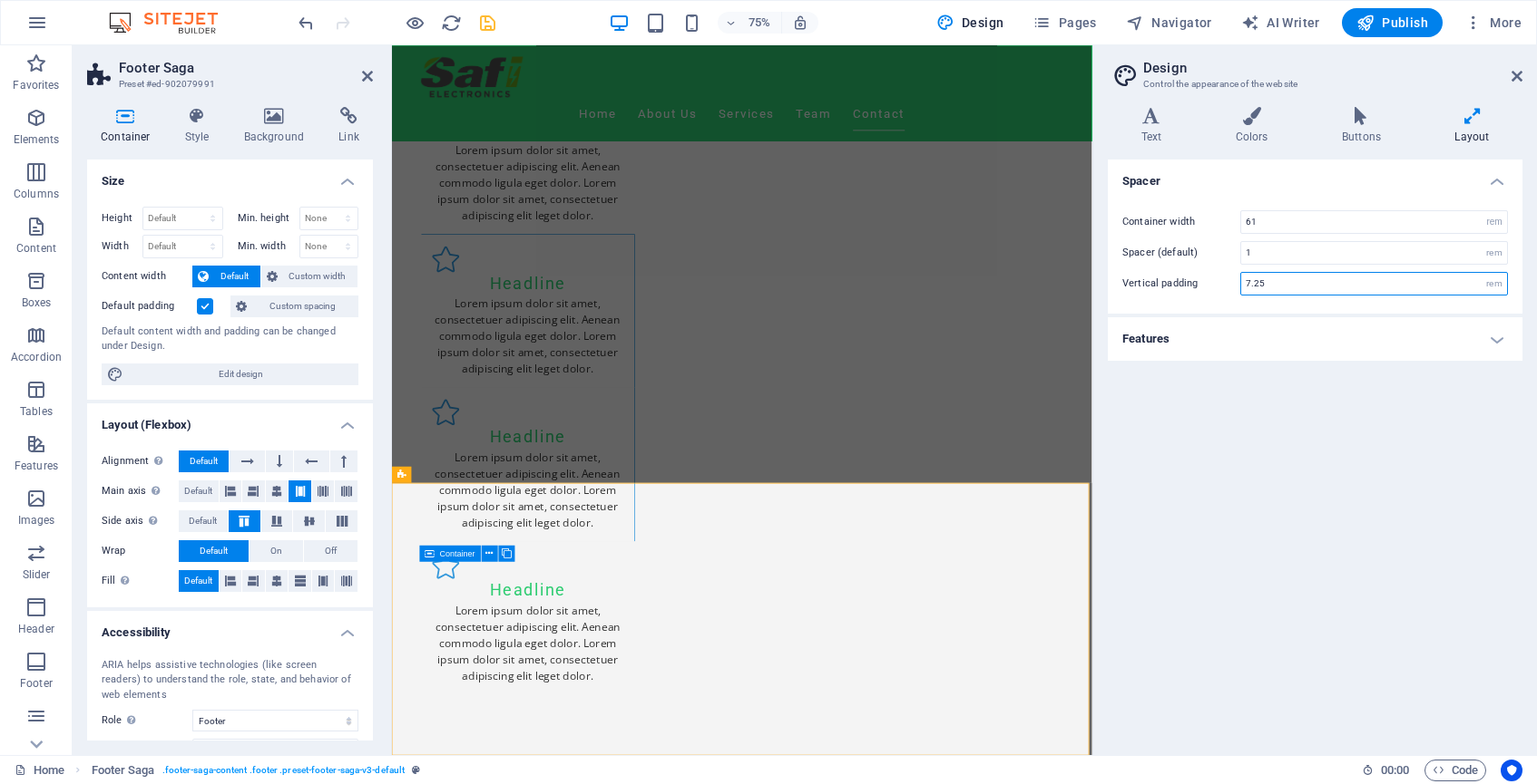
drag, startPoint x: 1268, startPoint y: 282, endPoint x: 1234, endPoint y: 282, distance: 34.0
click at [1234, 282] on div "Vertical padding 7.25 rem" at bounding box center [1315, 284] width 385 height 23
type input "5"
click at [1258, 251] on input "1" at bounding box center [1374, 253] width 266 height 22
drag, startPoint x: 1258, startPoint y: 251, endPoint x: 1219, endPoint y: 251, distance: 39.0
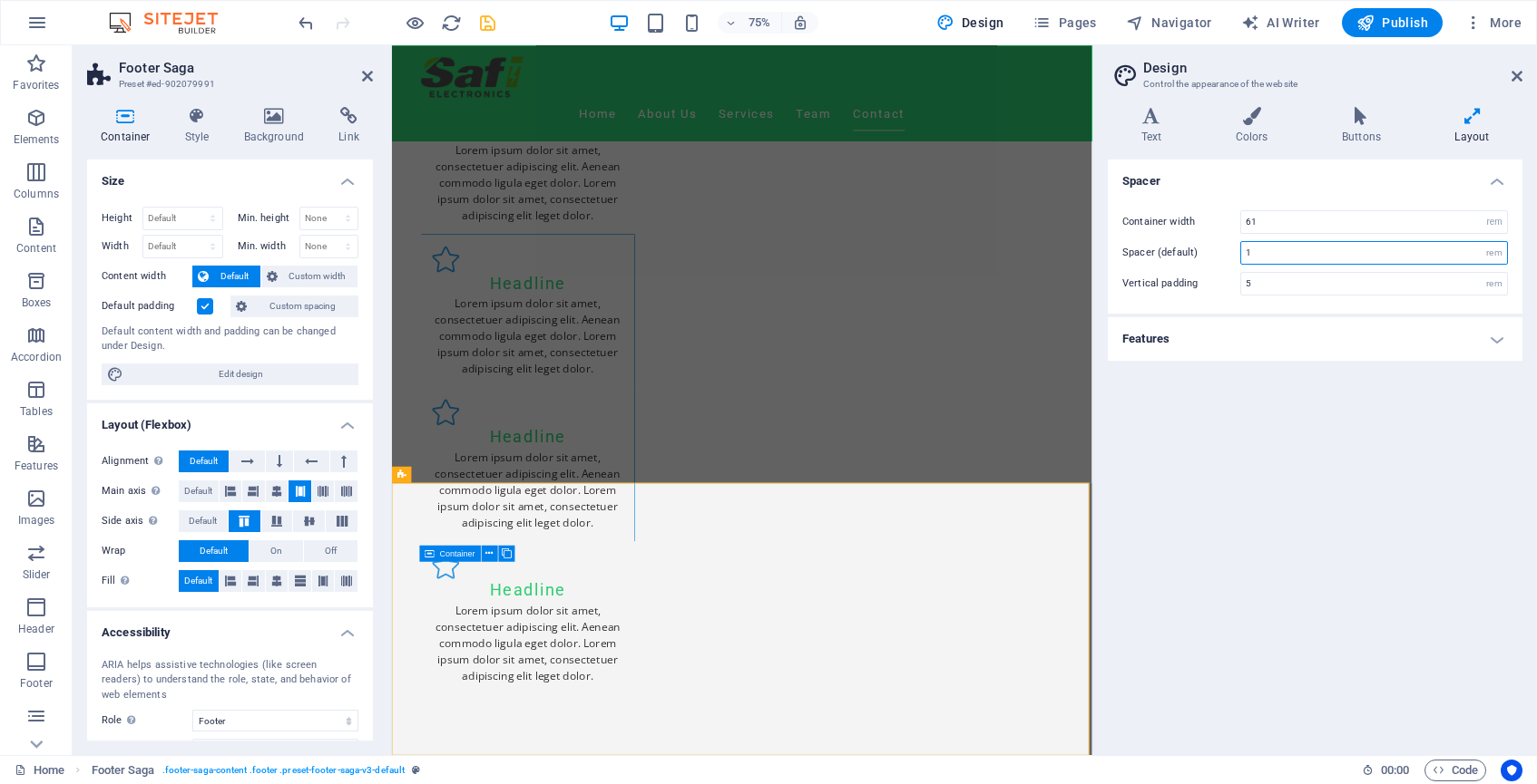
click at [1219, 251] on div "Spacer (default) 1 rem" at bounding box center [1315, 253] width 385 height 23
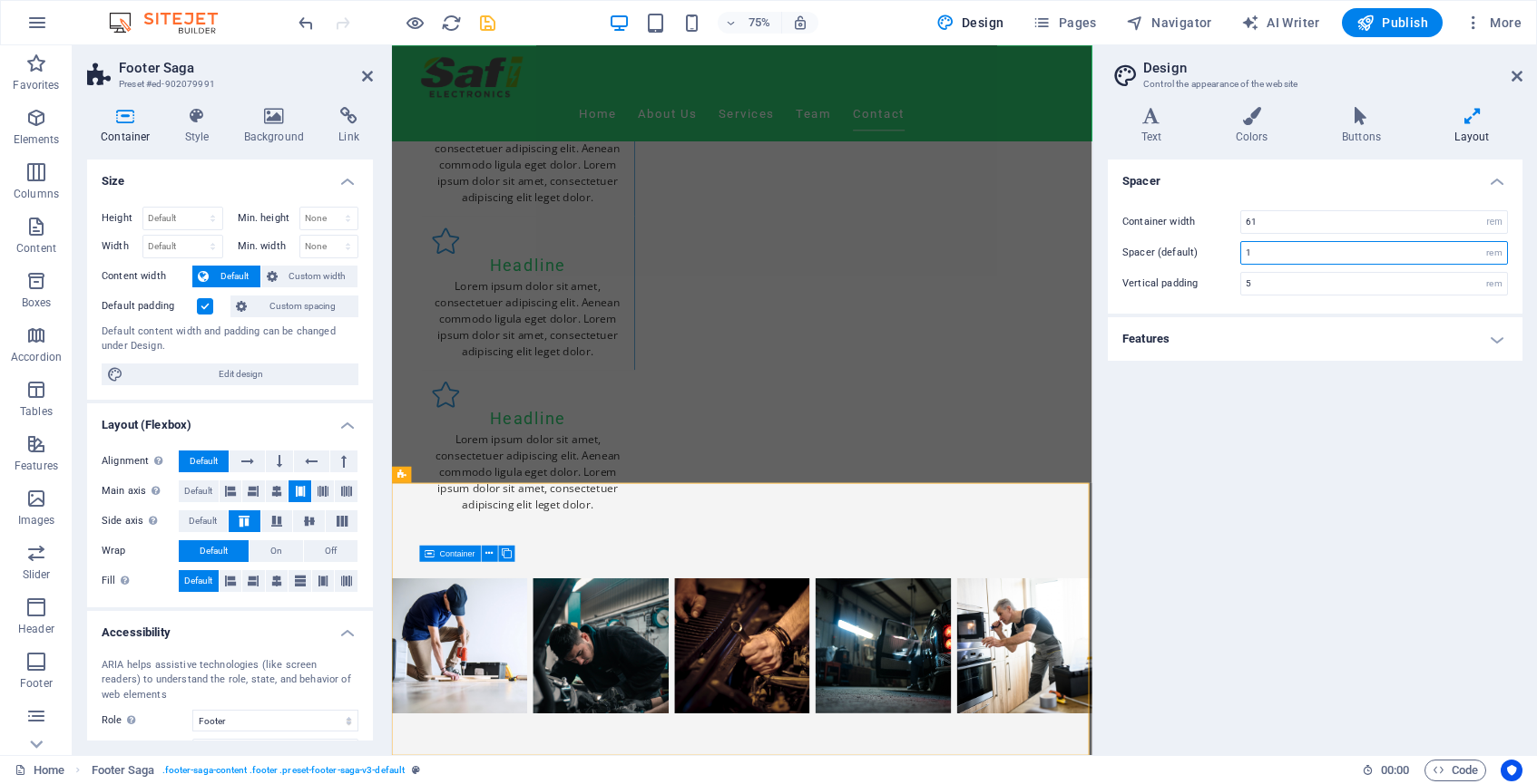
scroll to position [3249, 0]
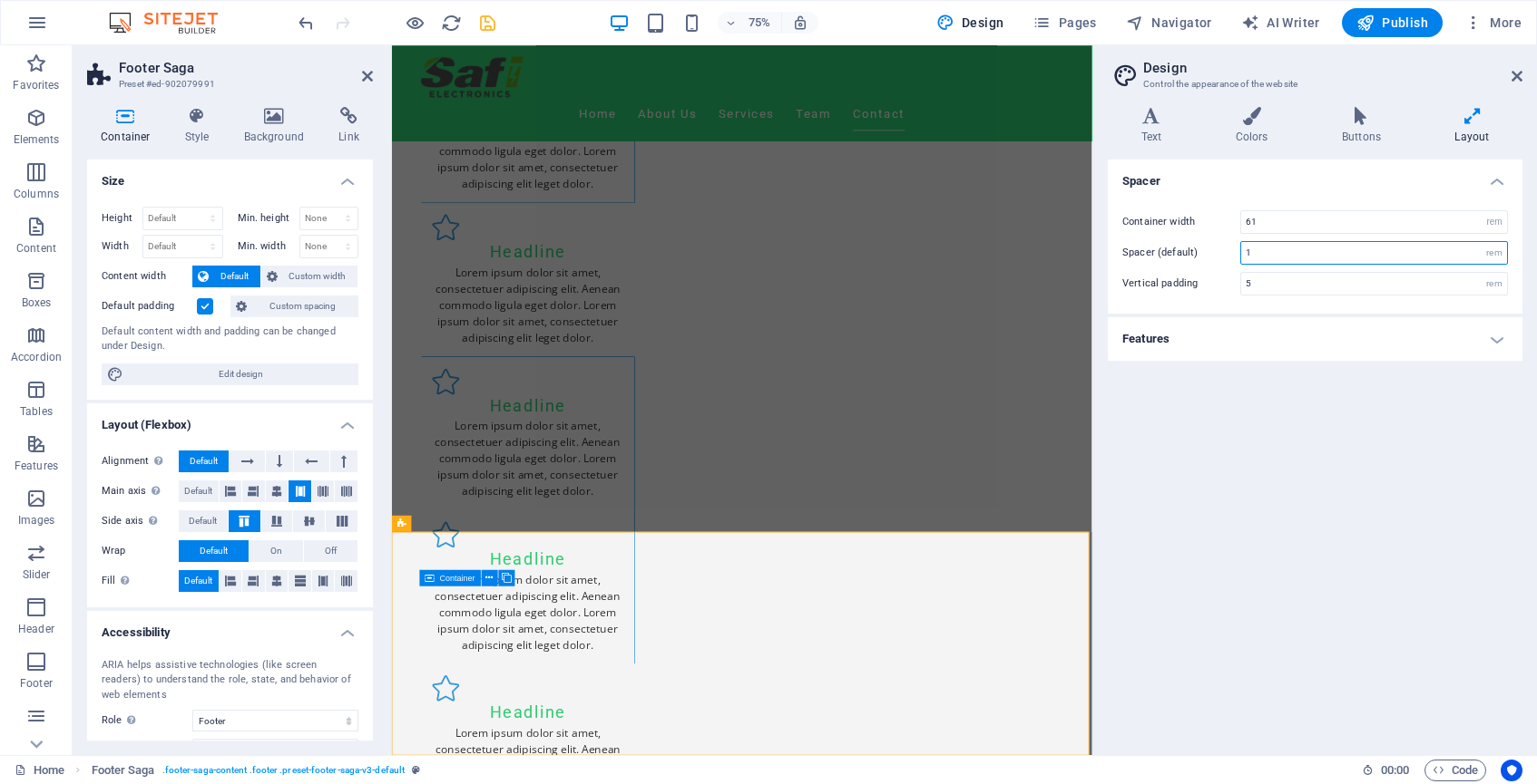
drag, startPoint x: 1260, startPoint y: 249, endPoint x: 1278, endPoint y: 250, distance: 18.0
click at [1278, 250] on input "1" at bounding box center [1374, 253] width 266 height 22
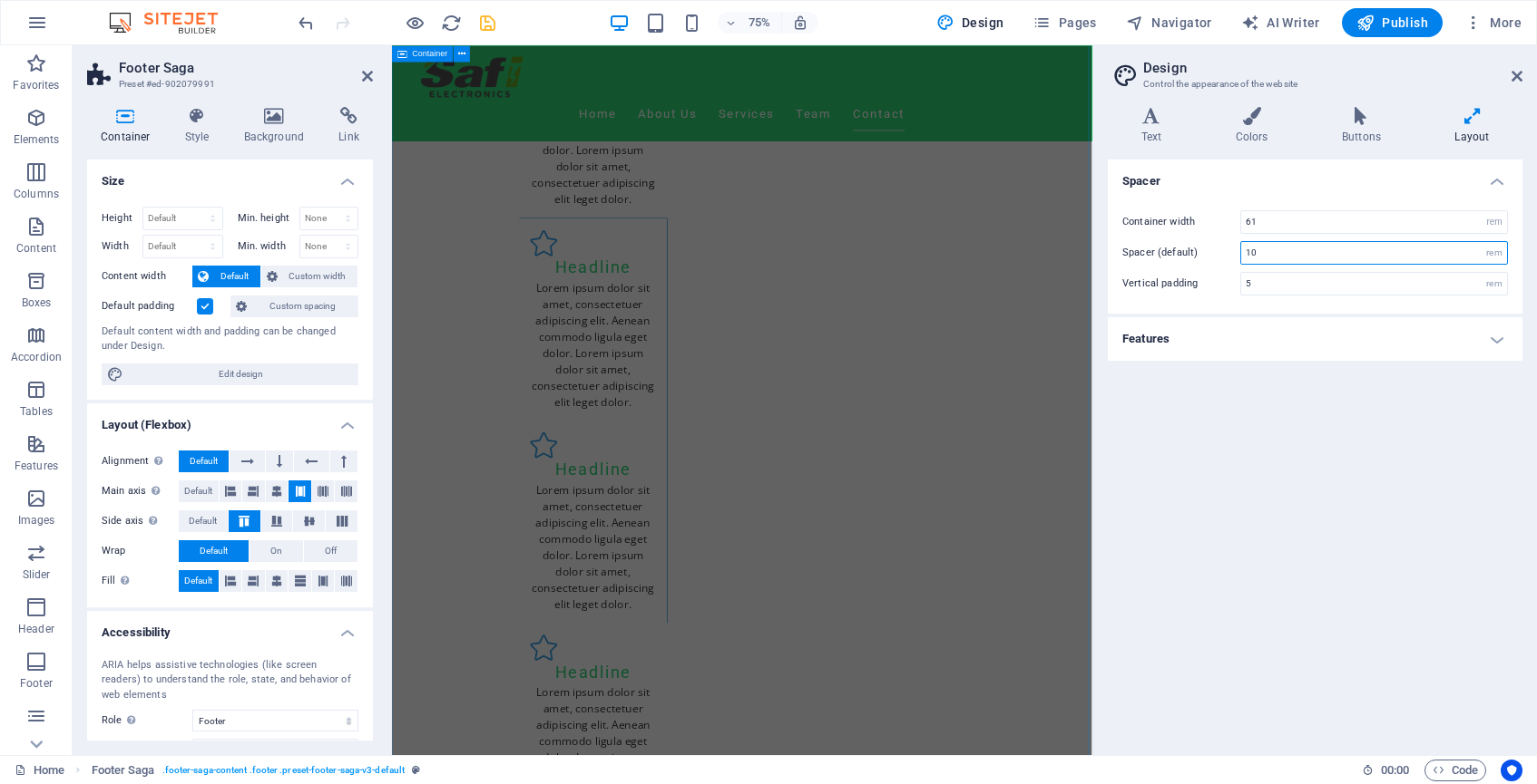
scroll to position [4054, 0]
type input "1"
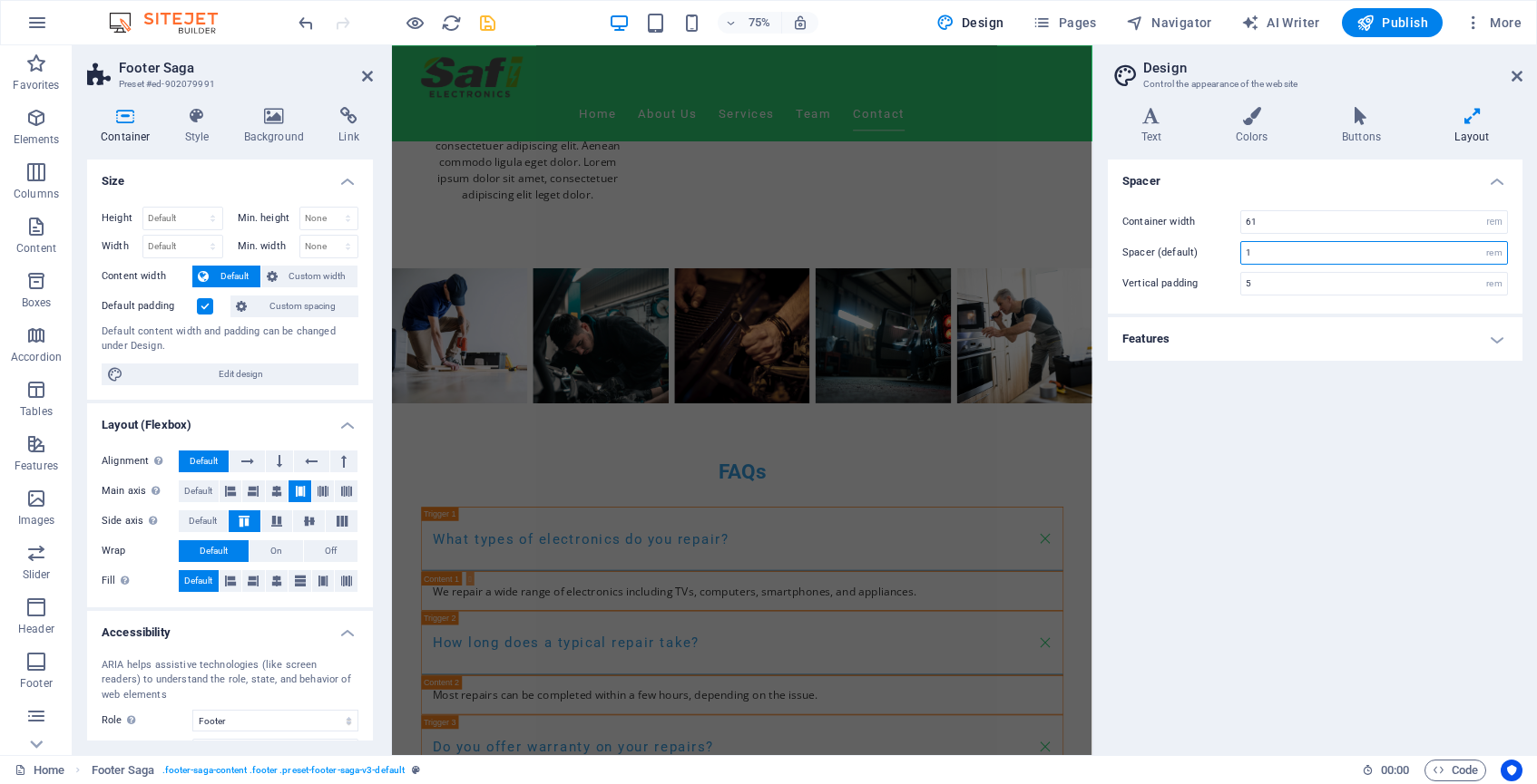
scroll to position [3249, 0]
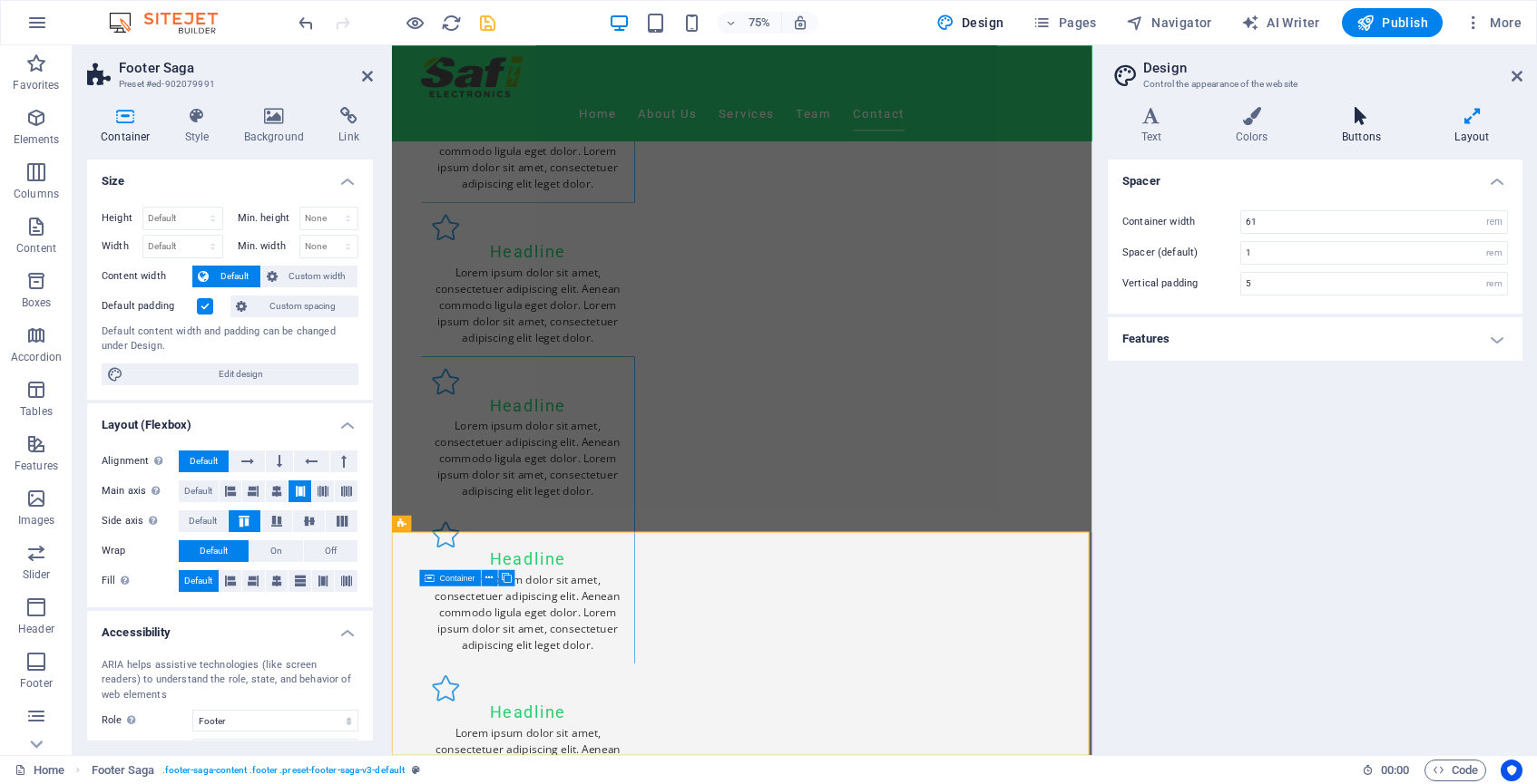
click at [1357, 133] on h4 "Buttons" at bounding box center [1364, 126] width 112 height 38
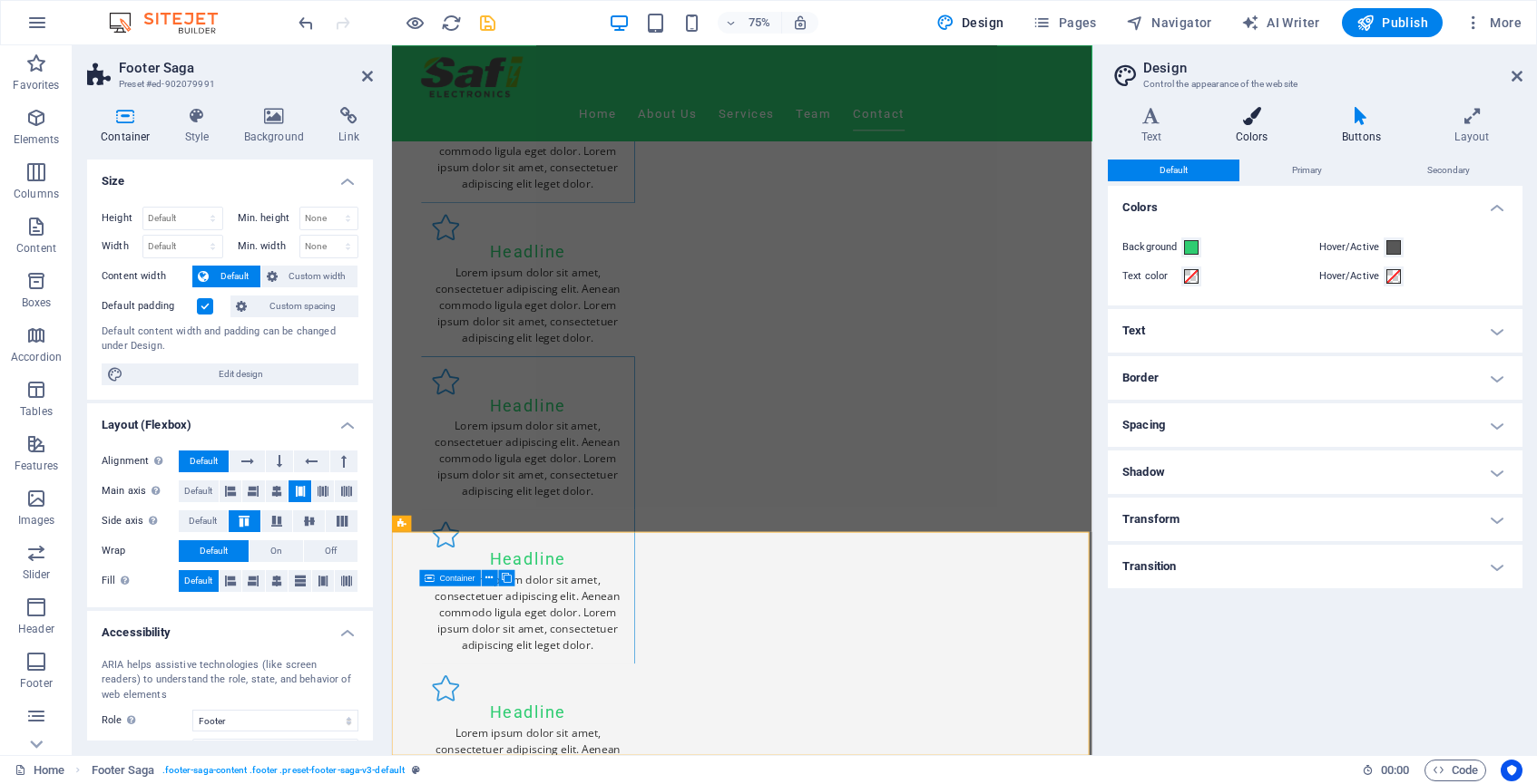
click at [1248, 127] on h4 "Colors" at bounding box center [1256, 126] width 106 height 38
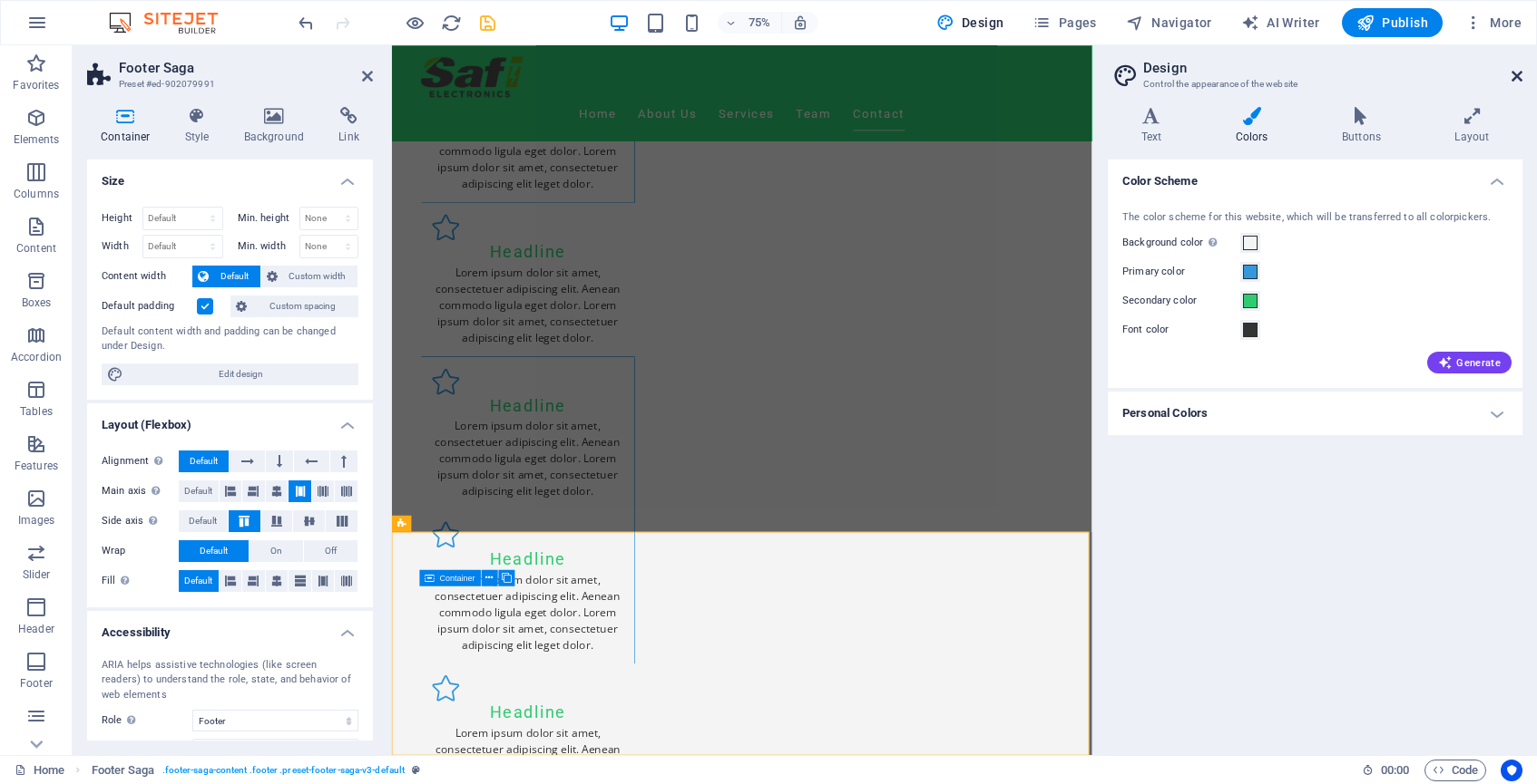
click at [1518, 74] on icon at bounding box center [1517, 75] width 11 height 14
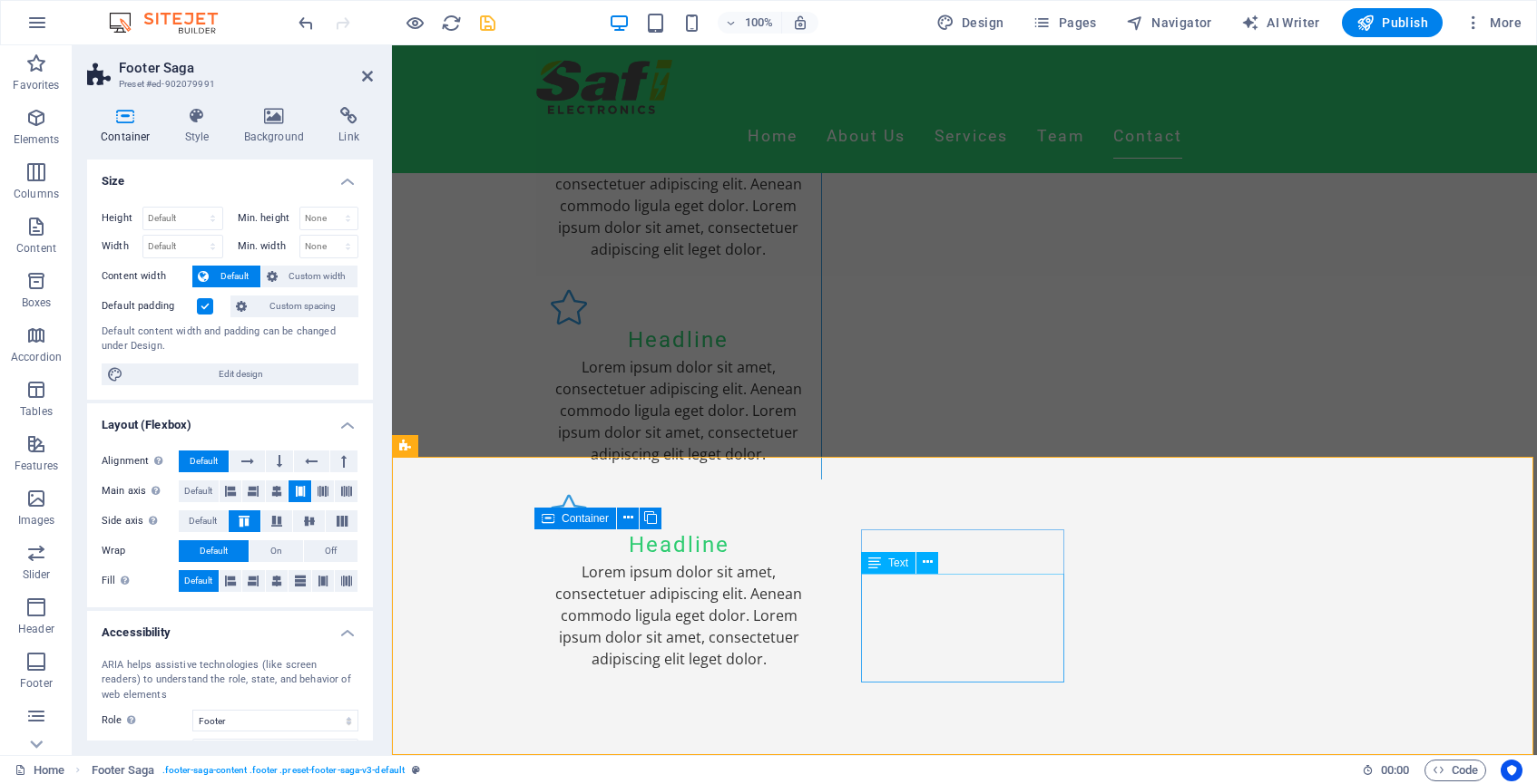
scroll to position [3437, 0]
click at [204, 139] on h4 "Style" at bounding box center [201, 126] width 59 height 38
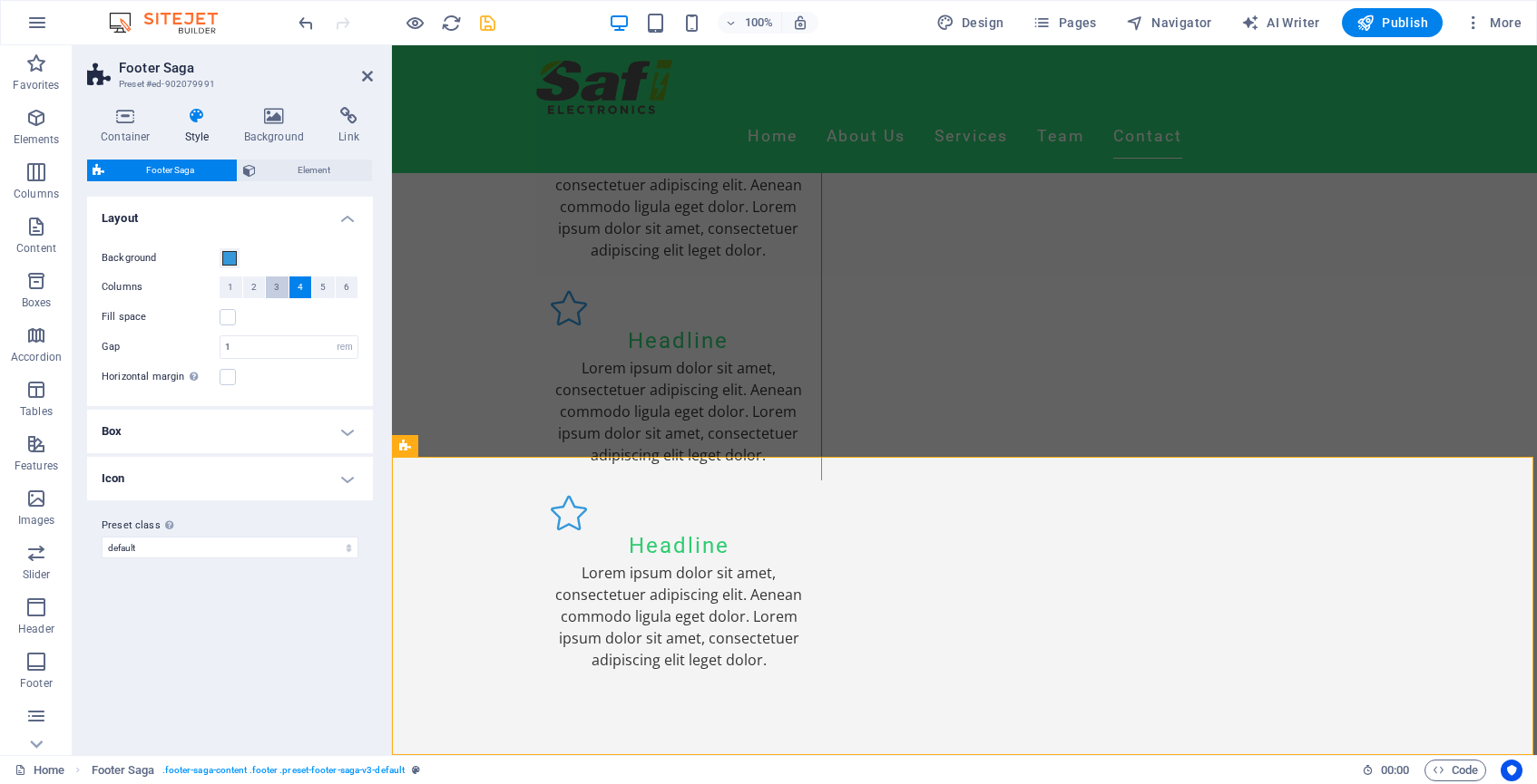
click at [281, 288] on button "3" at bounding box center [276, 287] width 22 height 22
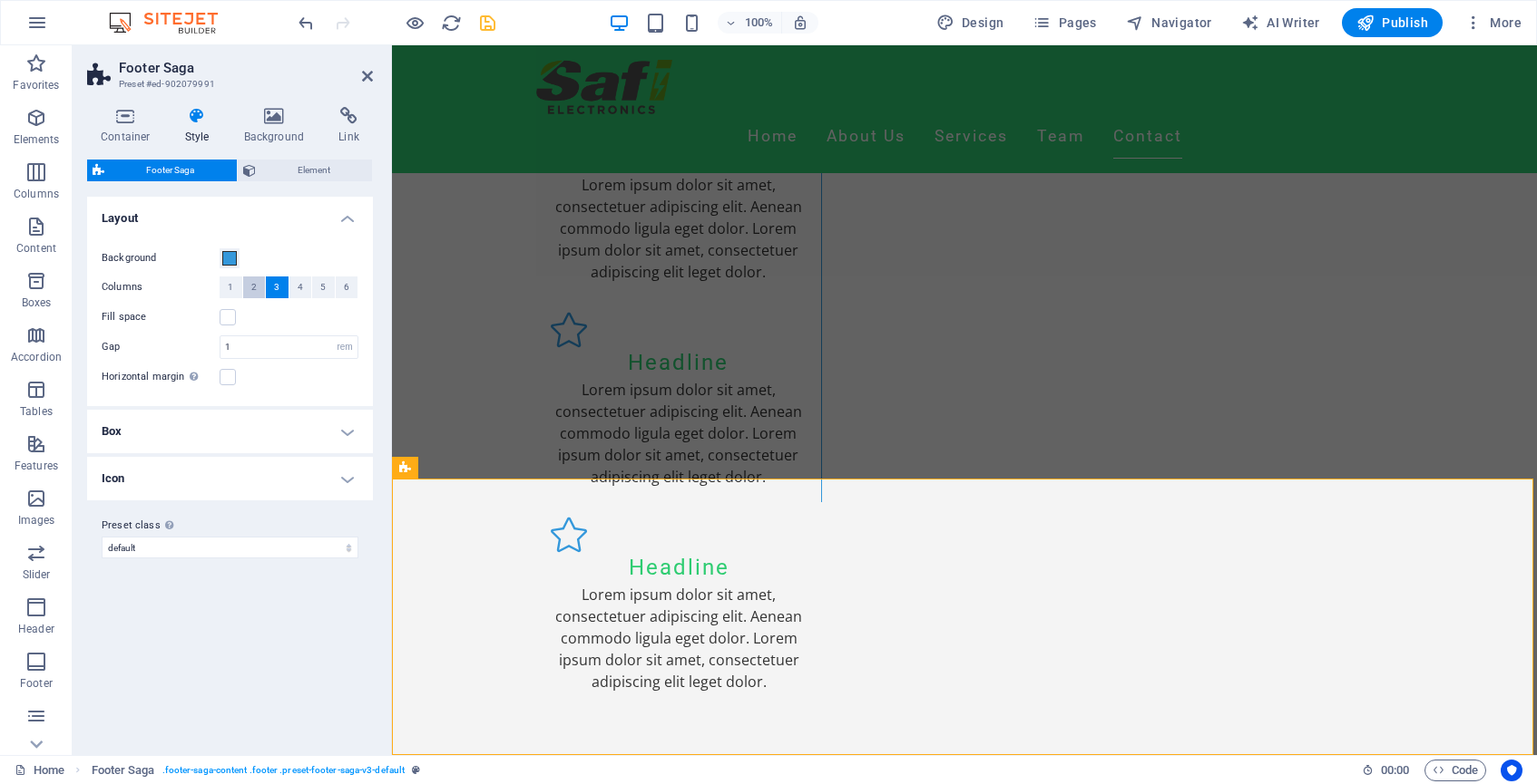
click at [255, 287] on span "2" at bounding box center [254, 287] width 6 height 22
click at [276, 287] on span "3" at bounding box center [277, 287] width 6 height 22
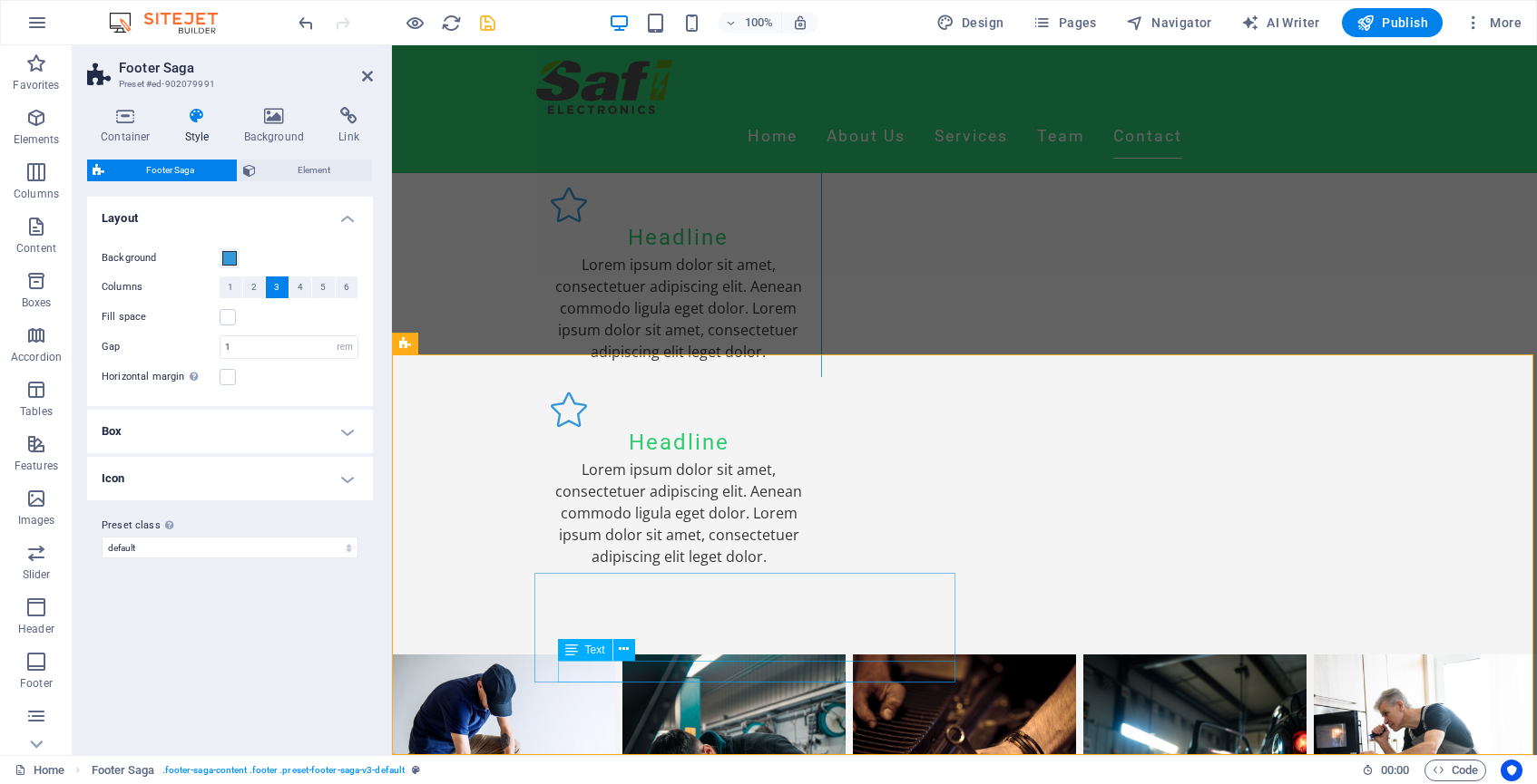
scroll to position [3540, 0]
click at [298, 288] on span "4" at bounding box center [300, 287] width 6 height 22
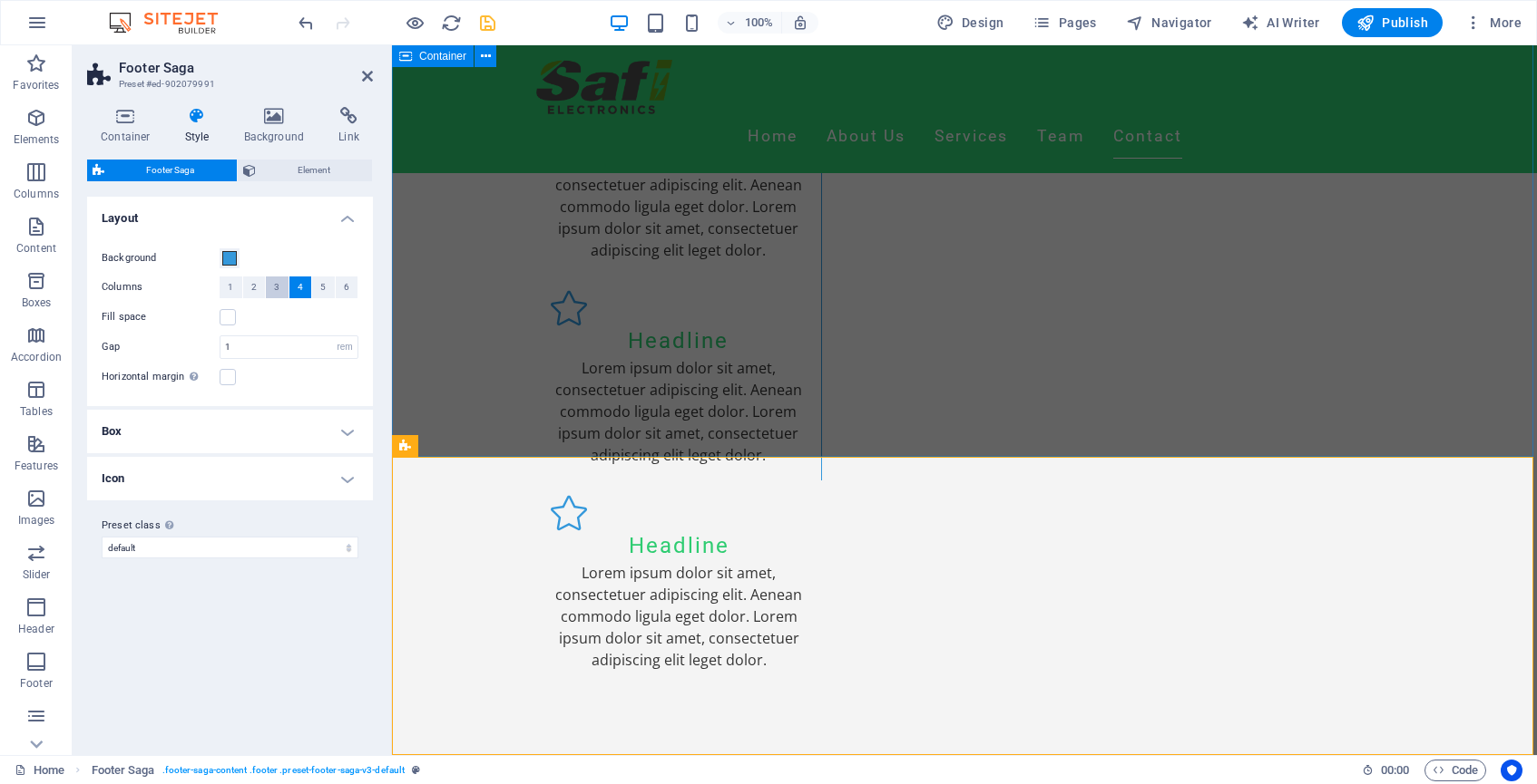
click at [279, 286] on span "3" at bounding box center [277, 287] width 6 height 22
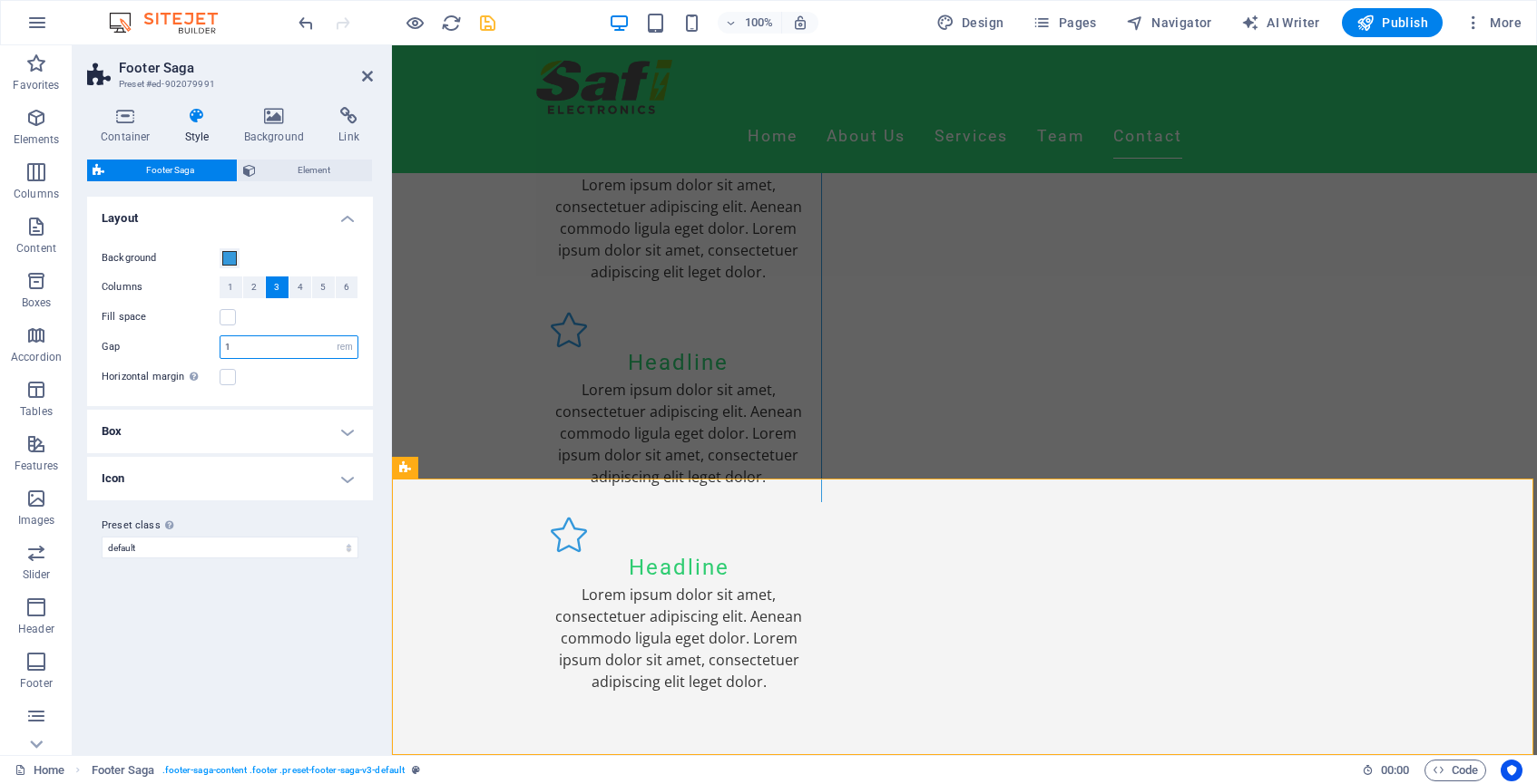
click at [241, 343] on input "1" at bounding box center [289, 347] width 137 height 22
drag, startPoint x: 268, startPoint y: 346, endPoint x: 181, endPoint y: 345, distance: 87.0
click at [181, 345] on div "Gap 1.75 rem px % vh vw" at bounding box center [230, 348] width 257 height 23
type input "50"
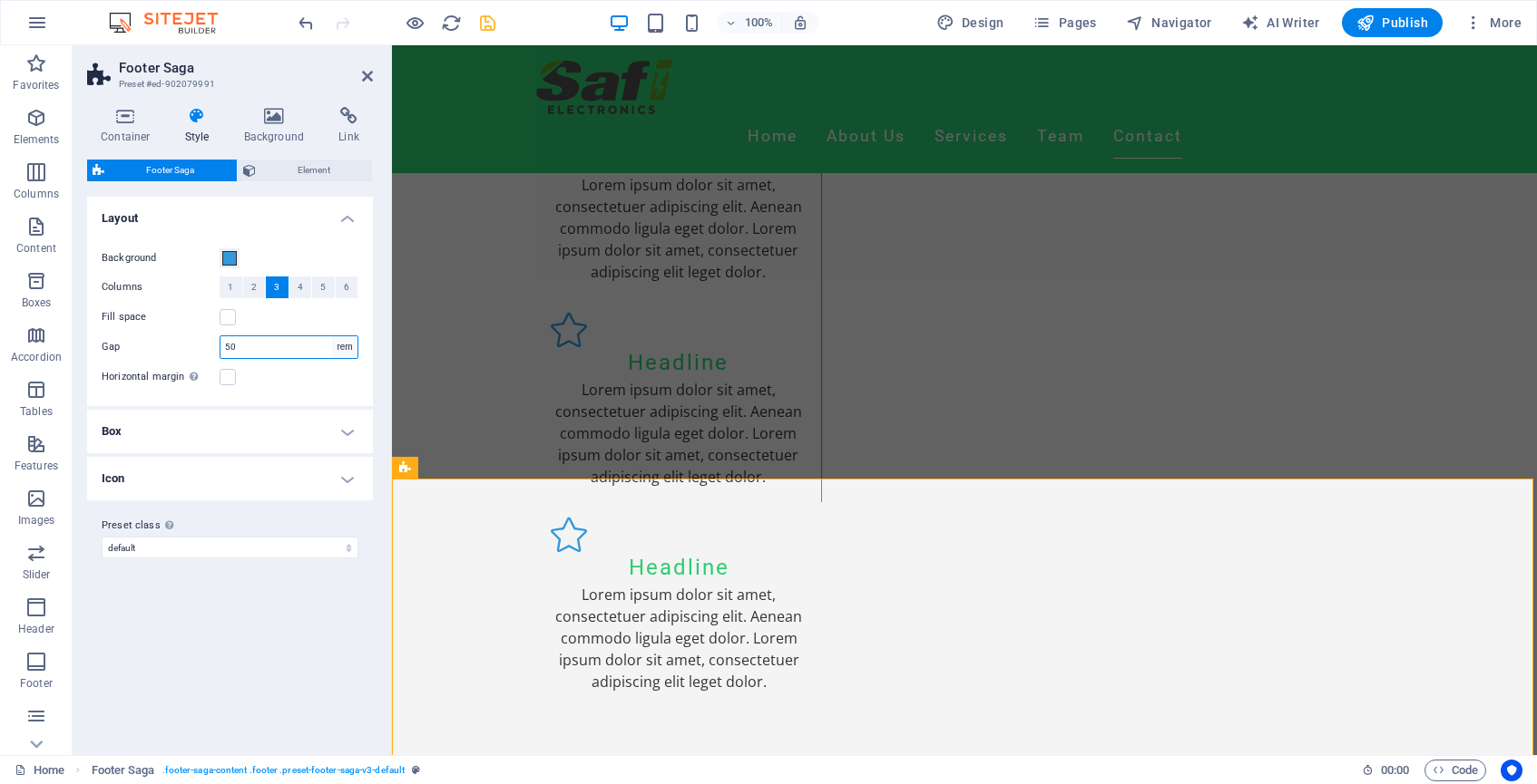
select select "px"
type input "800"
select select "rem"
type input "1"
select select "px"
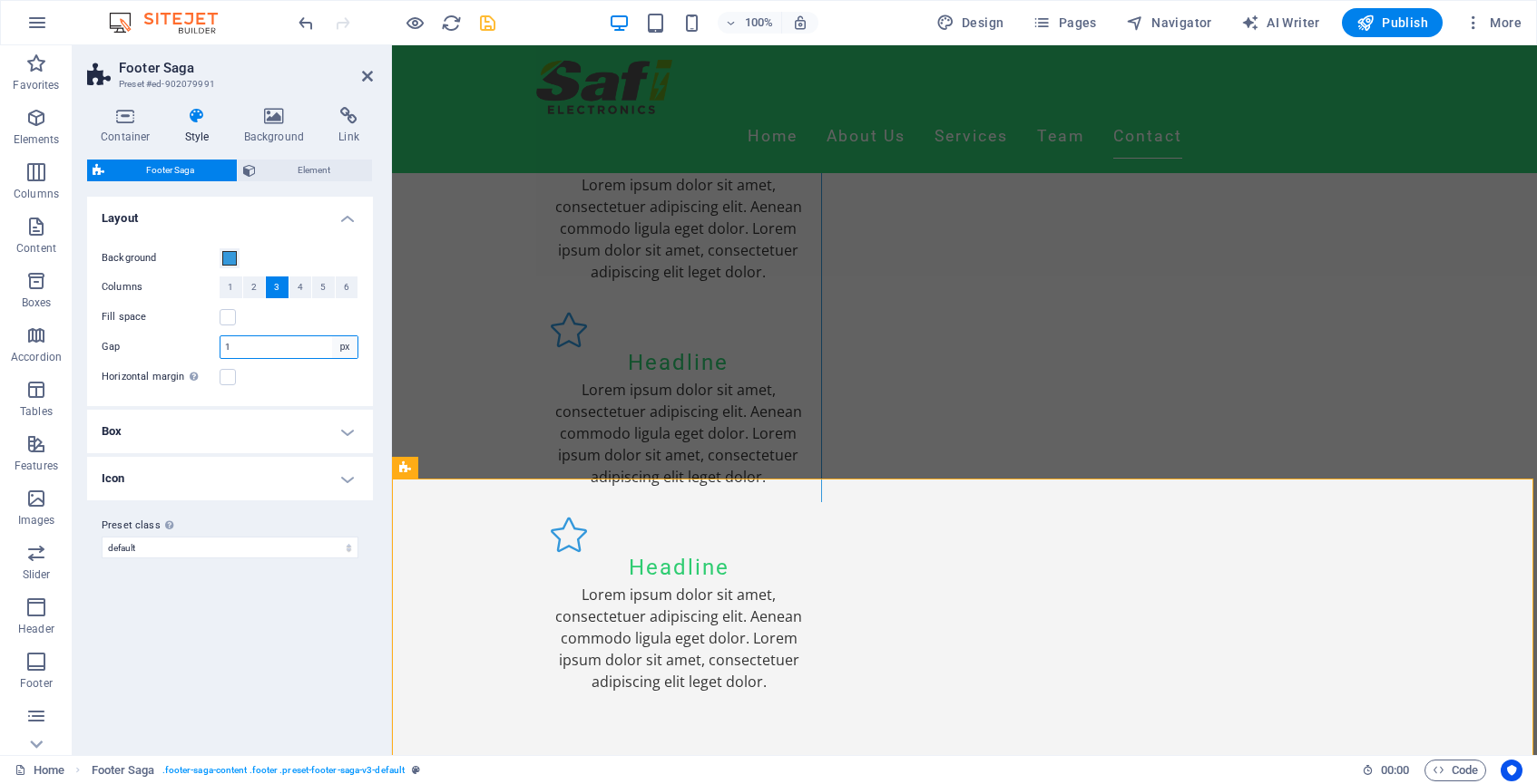
type input "16"
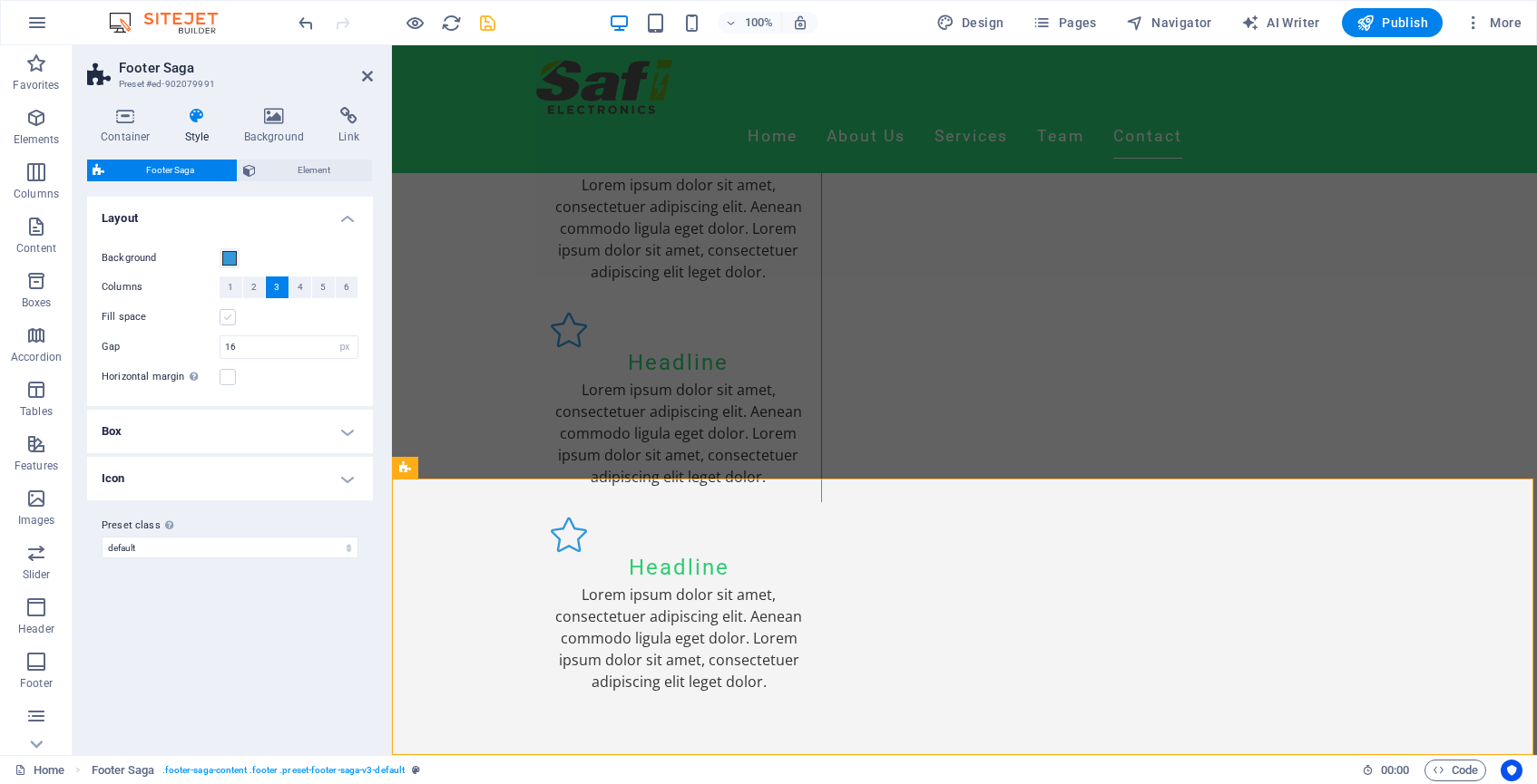
click at [225, 319] on label at bounding box center [227, 317] width 16 height 16
click at [0, 0] on input "Fill space" at bounding box center [0, 0] width 0 height 0
click at [225, 319] on label at bounding box center [227, 317] width 16 height 16
click at [0, 0] on input "Fill space" at bounding box center [0, 0] width 0 height 0
click at [232, 377] on label at bounding box center [227, 377] width 16 height 16
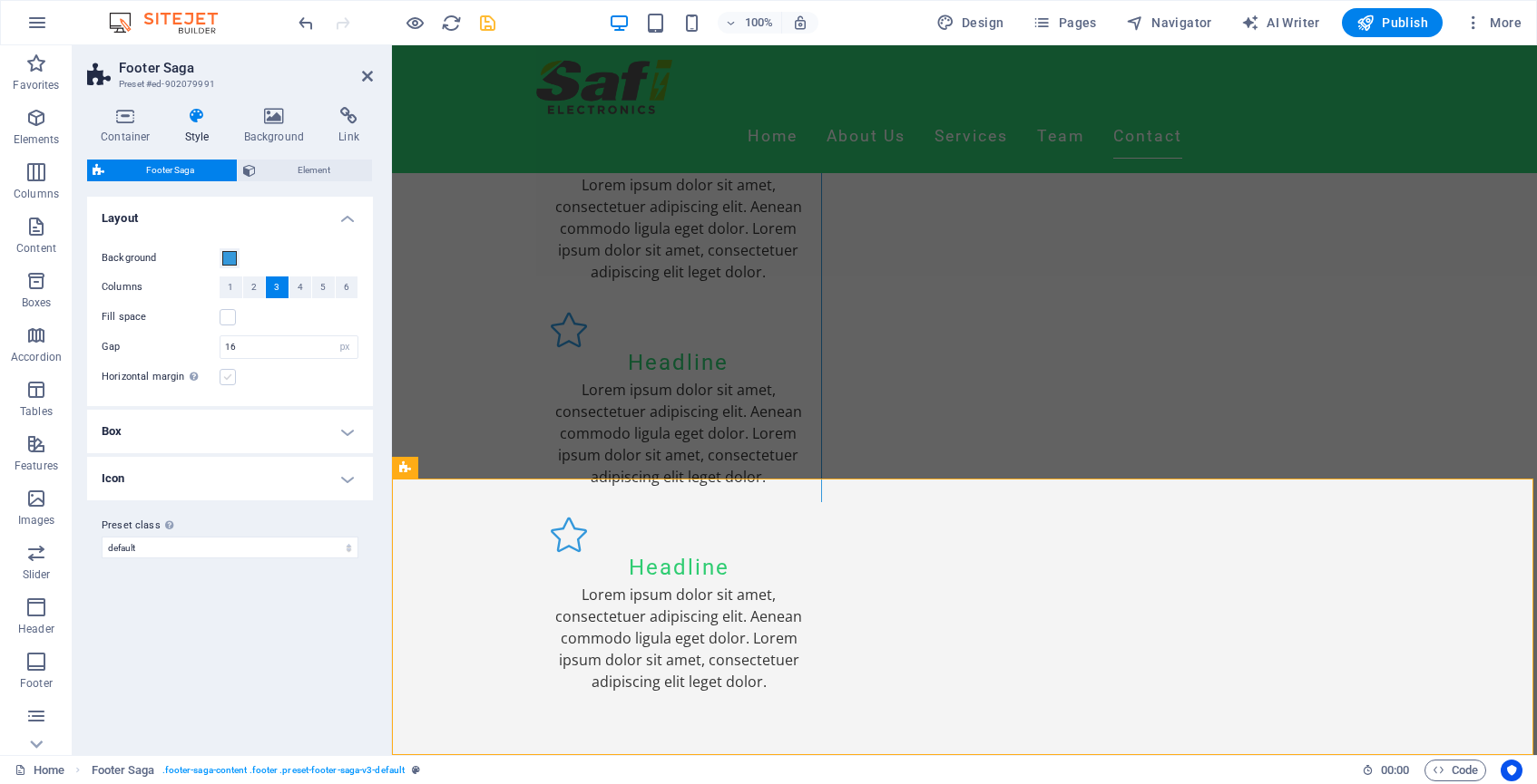
click at [0, 0] on input "Horizontal margin Only if the containers "Content width" is not set to "Default"" at bounding box center [0, 0] width 0 height 0
click at [232, 377] on label at bounding box center [227, 377] width 16 height 16
click at [0, 0] on input "Horizontal margin Only if the containers "Content width" is not set to "Default"" at bounding box center [0, 0] width 0 height 0
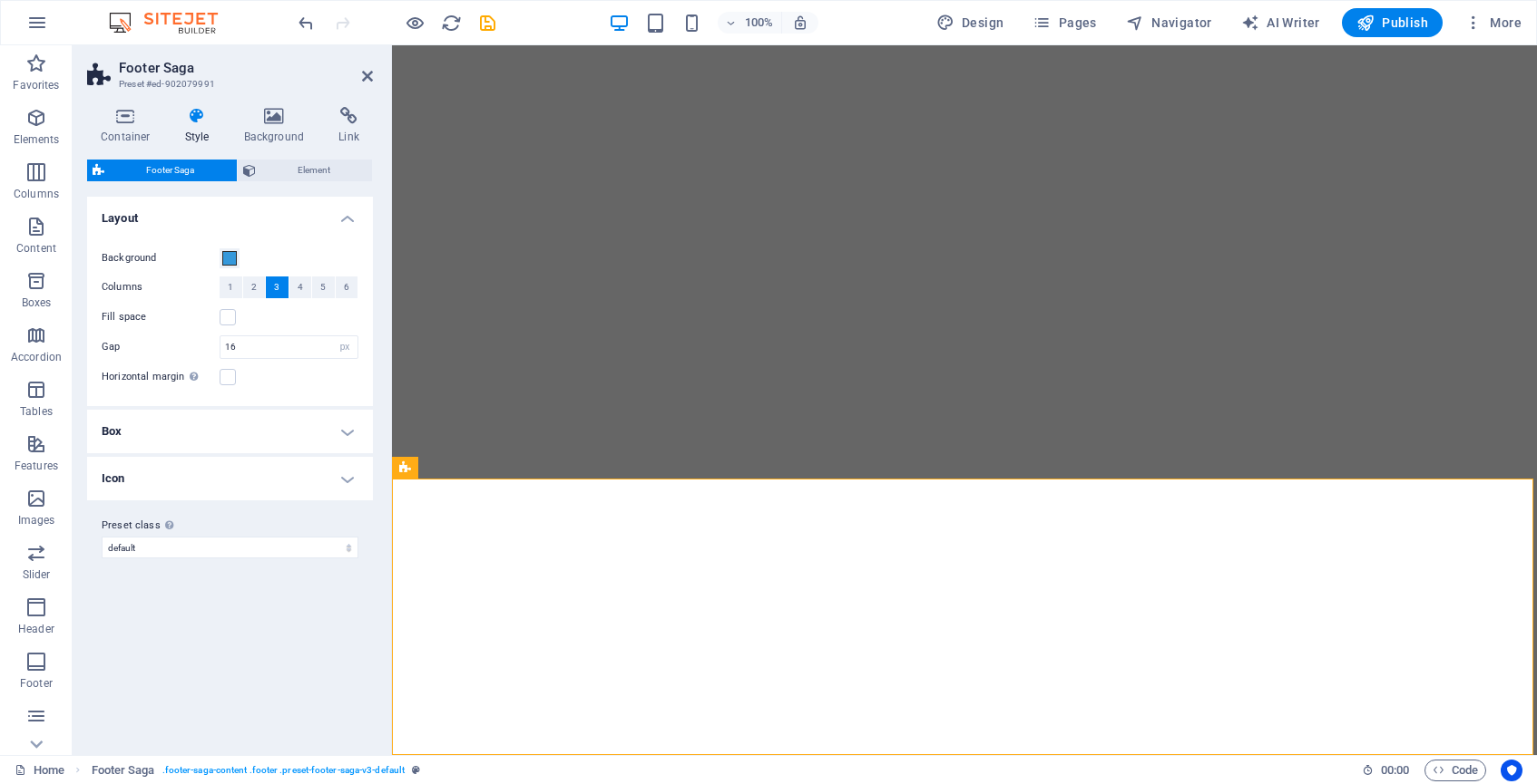
select select "px"
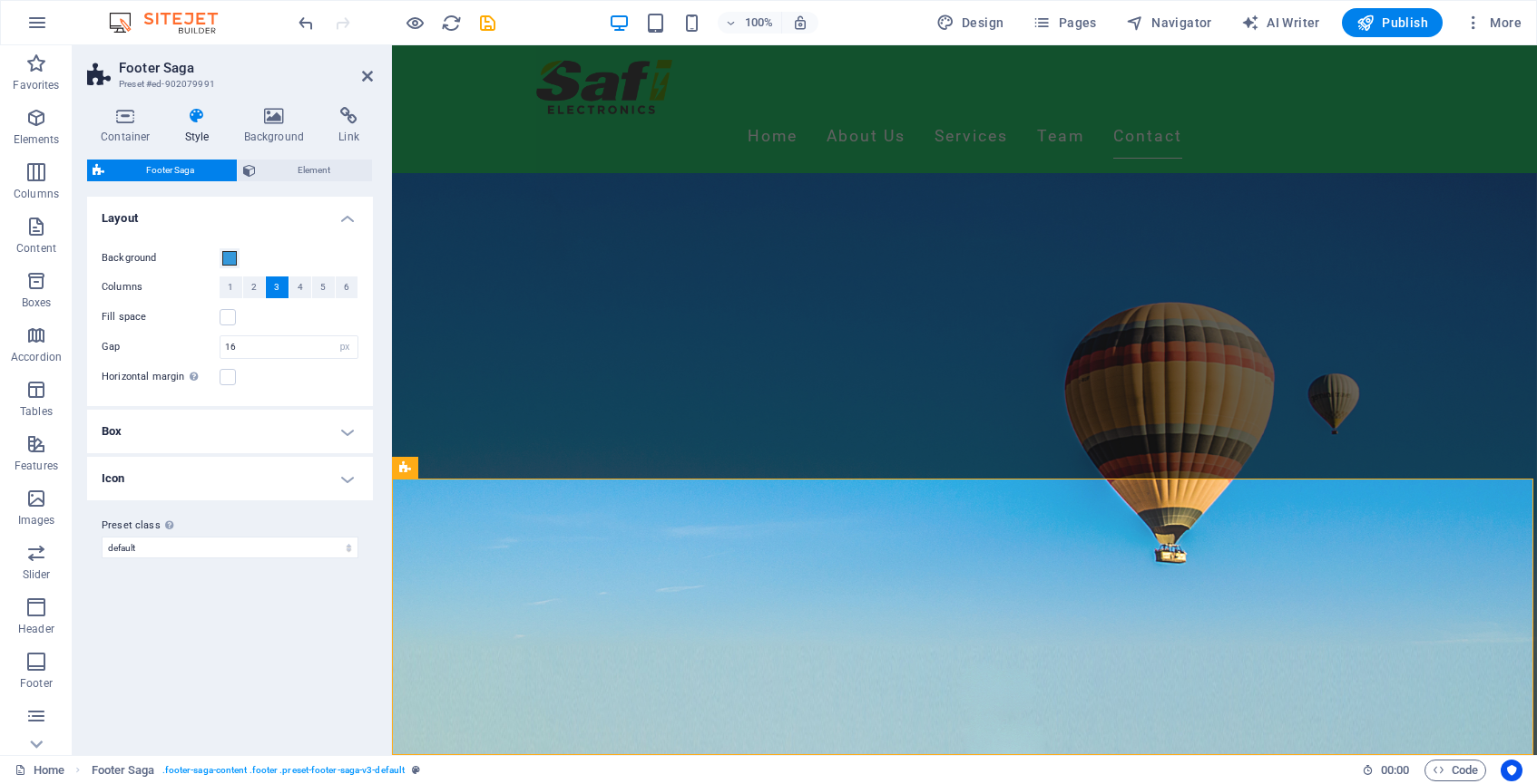
scroll to position [3415, 0]
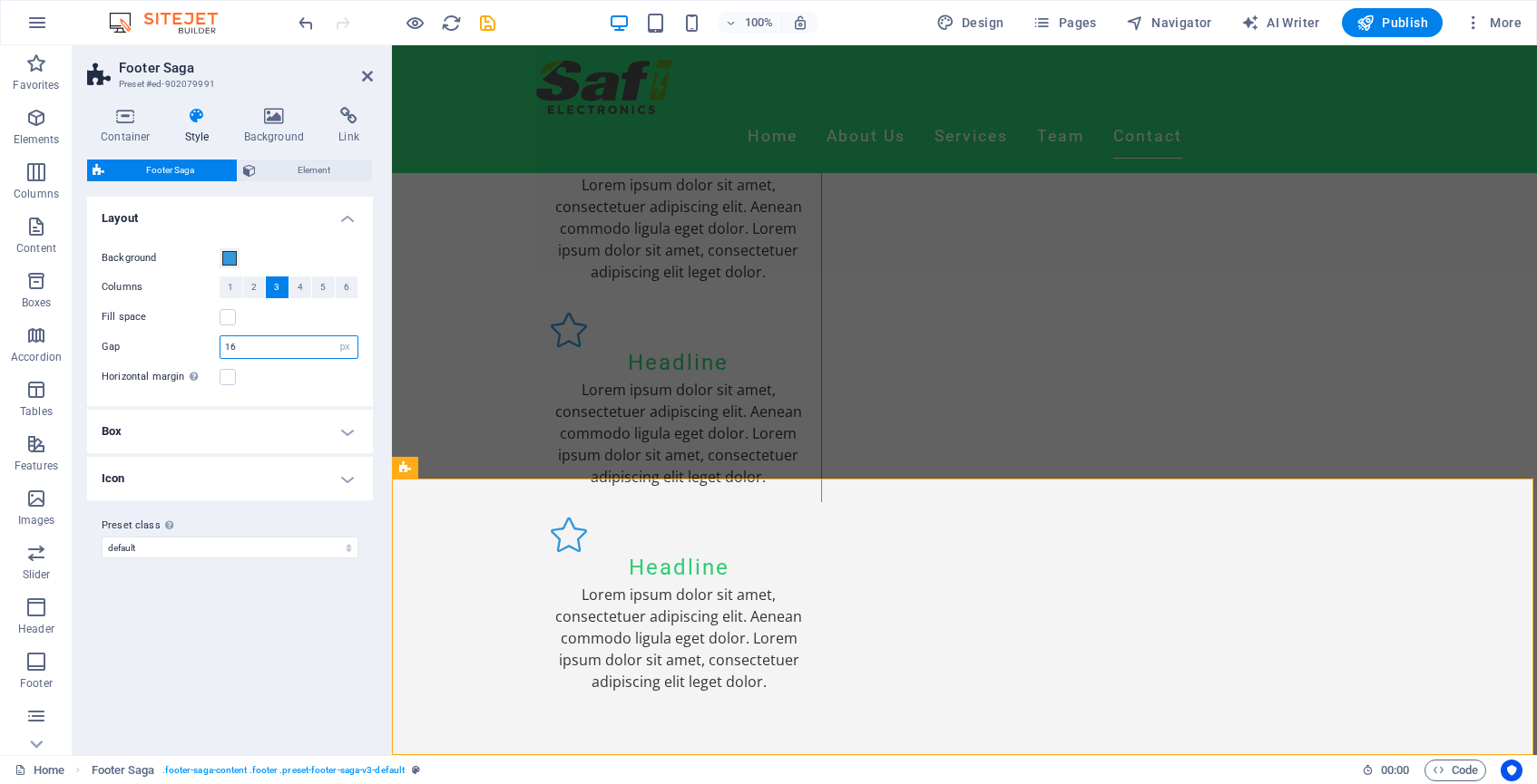
click at [248, 347] on input "16" at bounding box center [289, 347] width 137 height 22
drag, startPoint x: 0, startPoint y: 0, endPoint x: 213, endPoint y: 347, distance: 407.2
click at [213, 347] on div "Gap 16 rem px % vh vw" at bounding box center [230, 348] width 257 height 23
drag, startPoint x: 253, startPoint y: 347, endPoint x: 196, endPoint y: 347, distance: 57.0
click at [196, 347] on div "Gap 50 rem px % vh vw" at bounding box center [230, 348] width 257 height 23
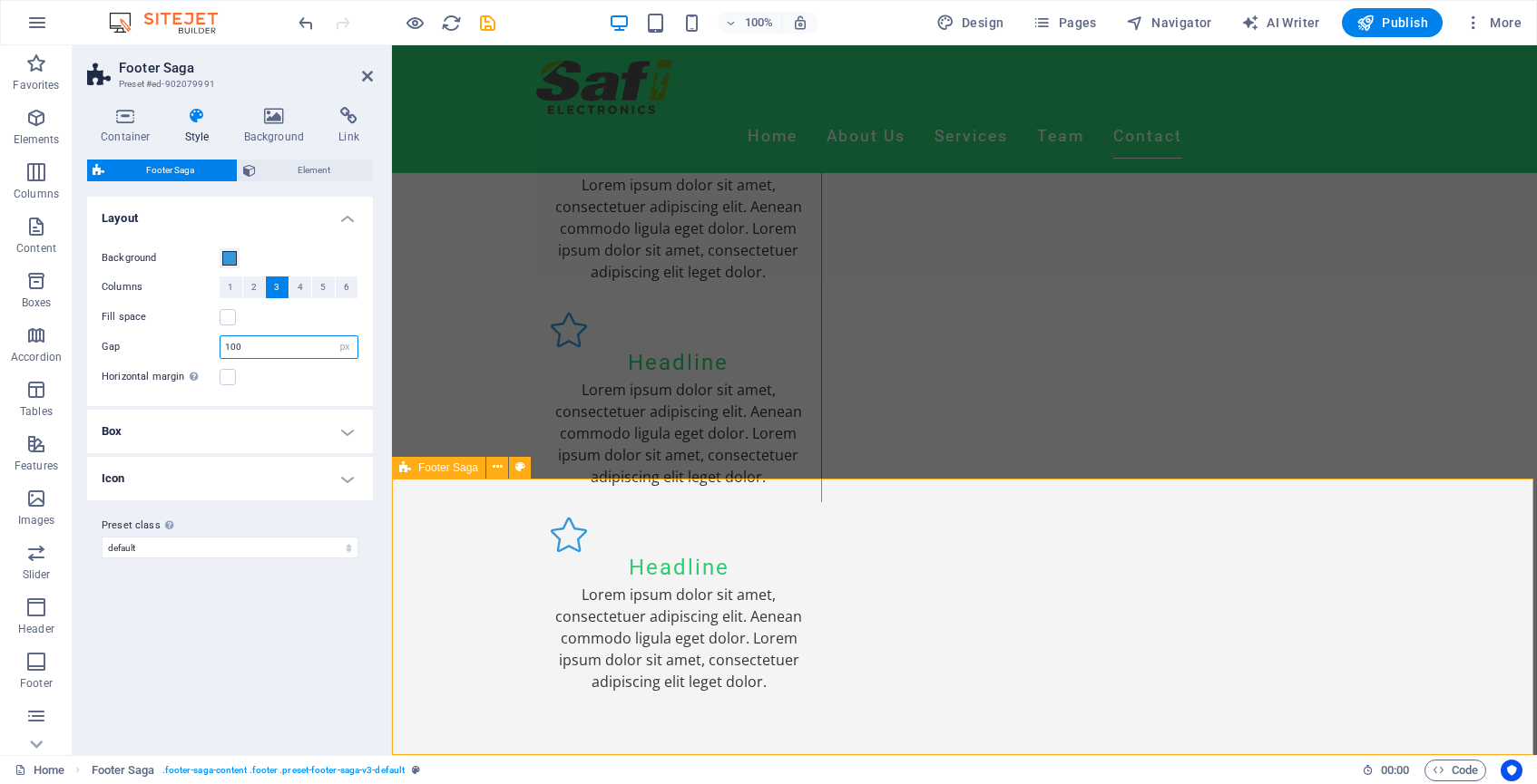
type input "100"
click at [366, 76] on icon at bounding box center [367, 75] width 11 height 14
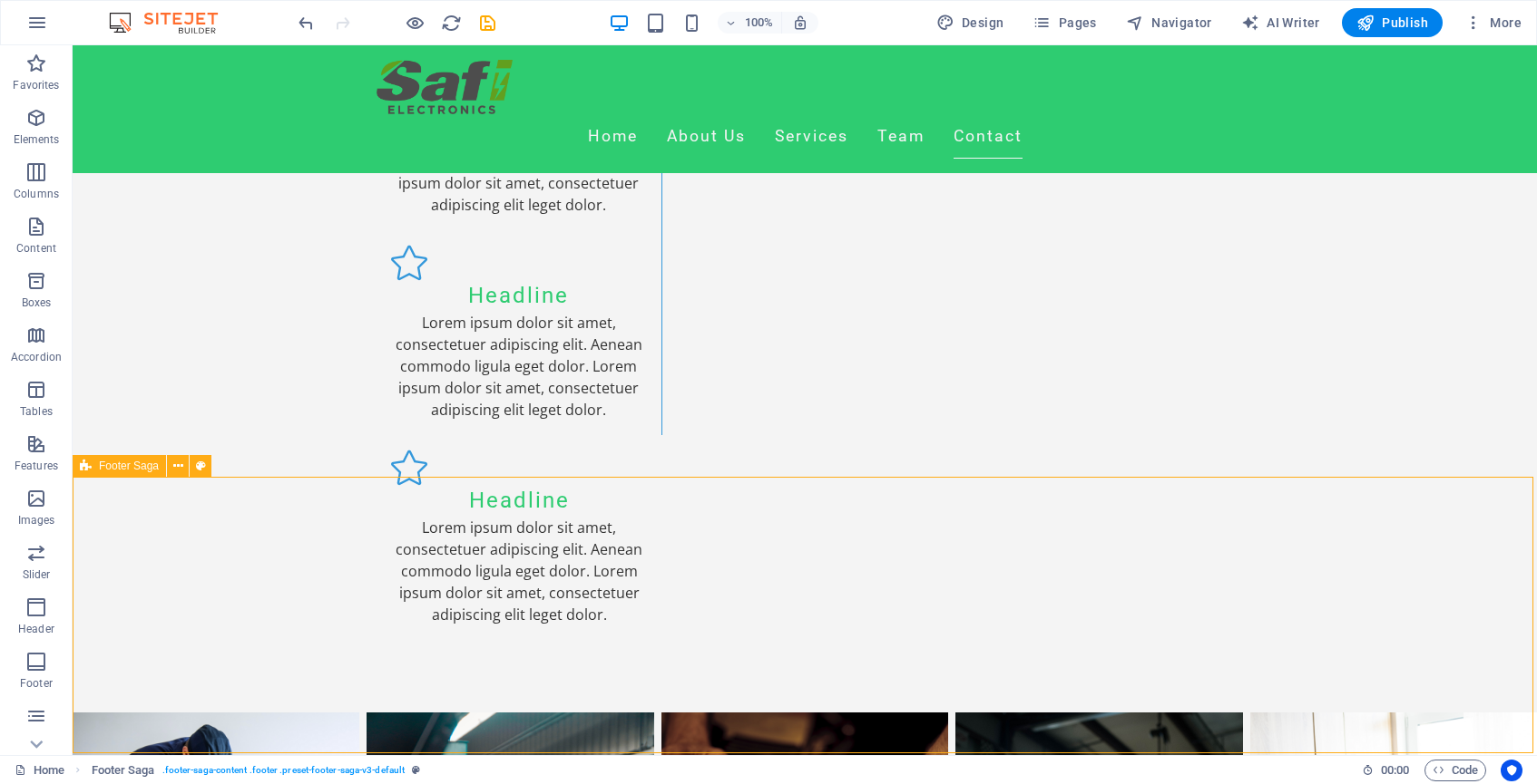
scroll to position [3479, 0]
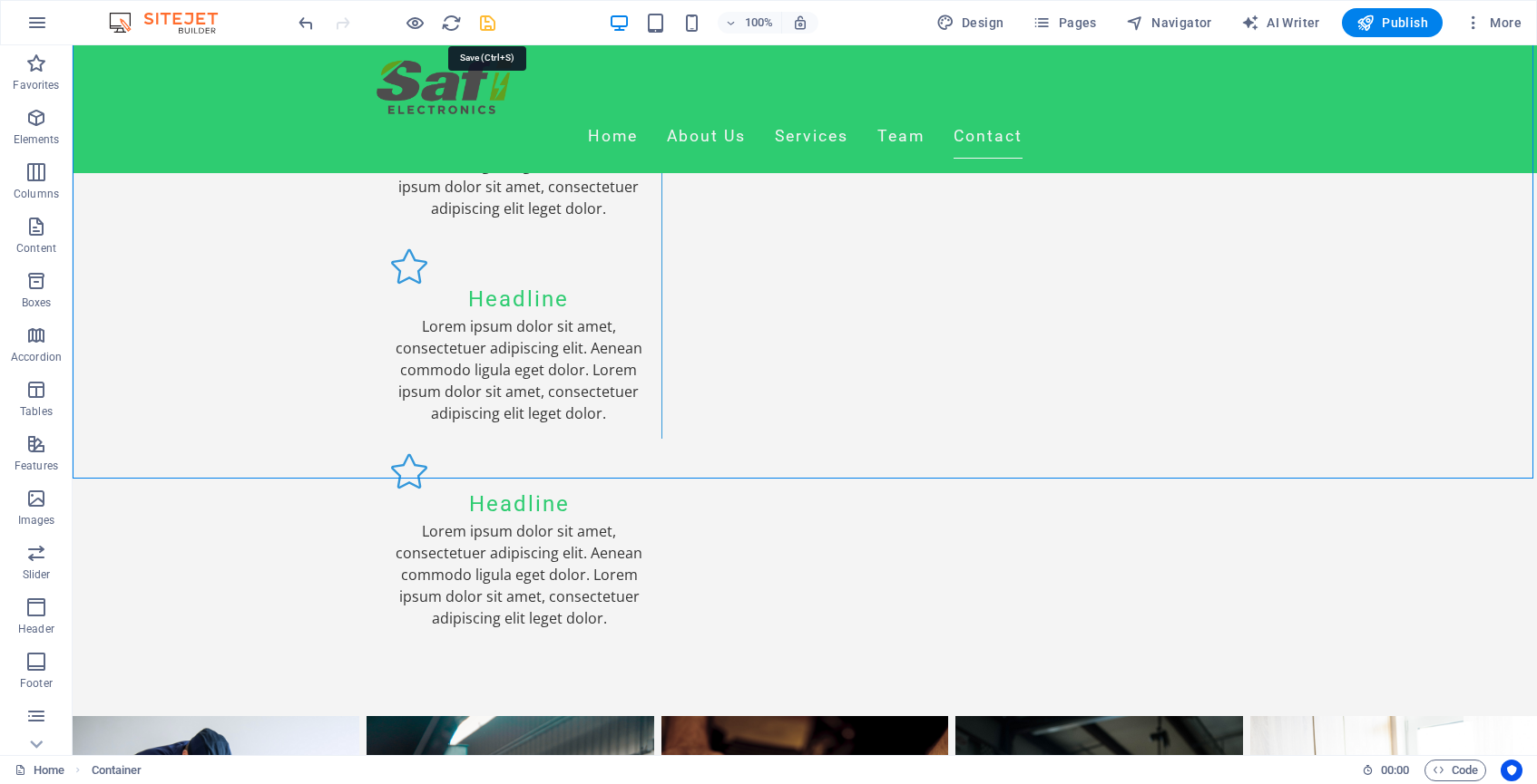
click at [486, 22] on icon "save" at bounding box center [488, 23] width 21 height 21
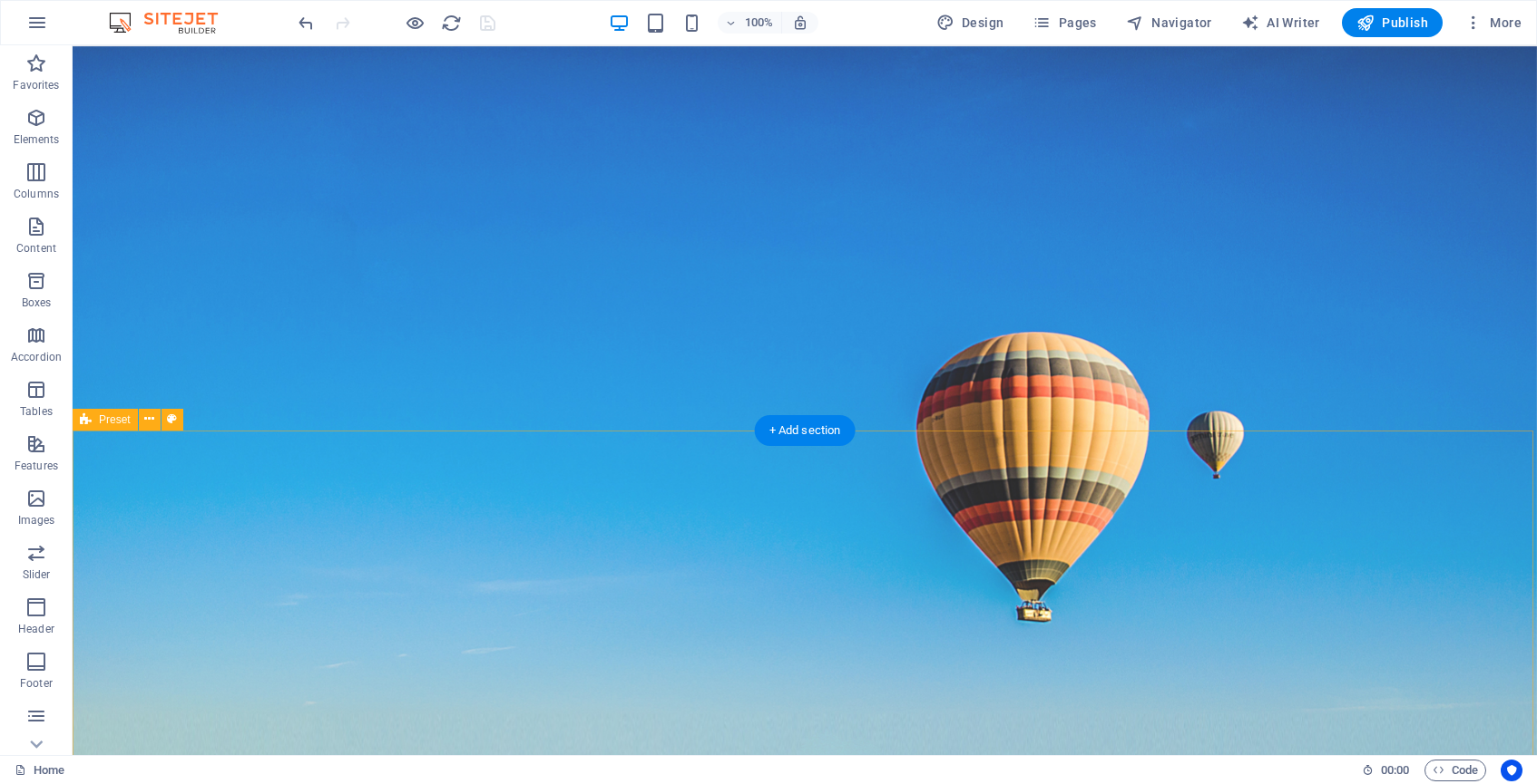
scroll to position [0, 0]
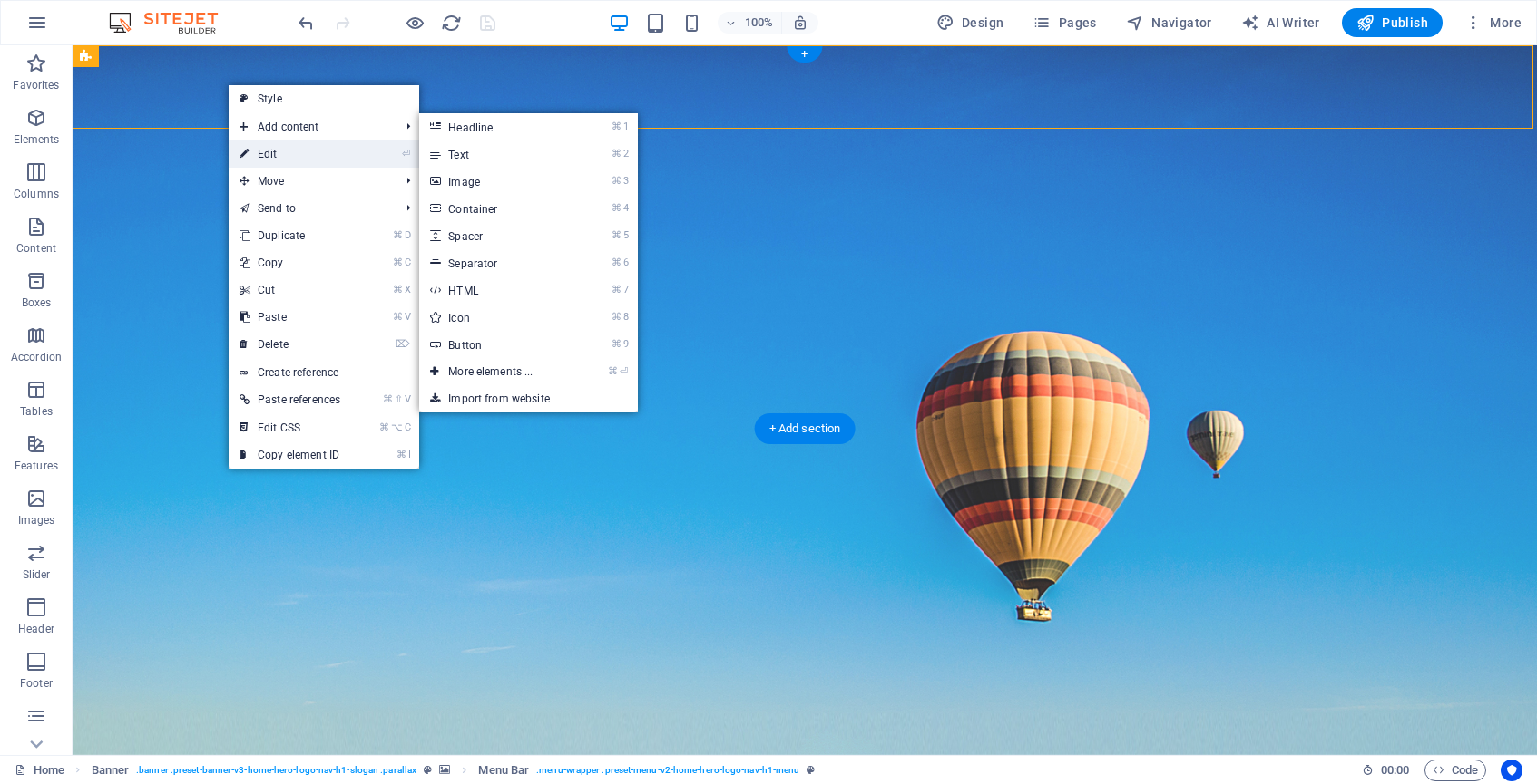
click at [276, 146] on link "⏎ Edit" at bounding box center [290, 154] width 123 height 27
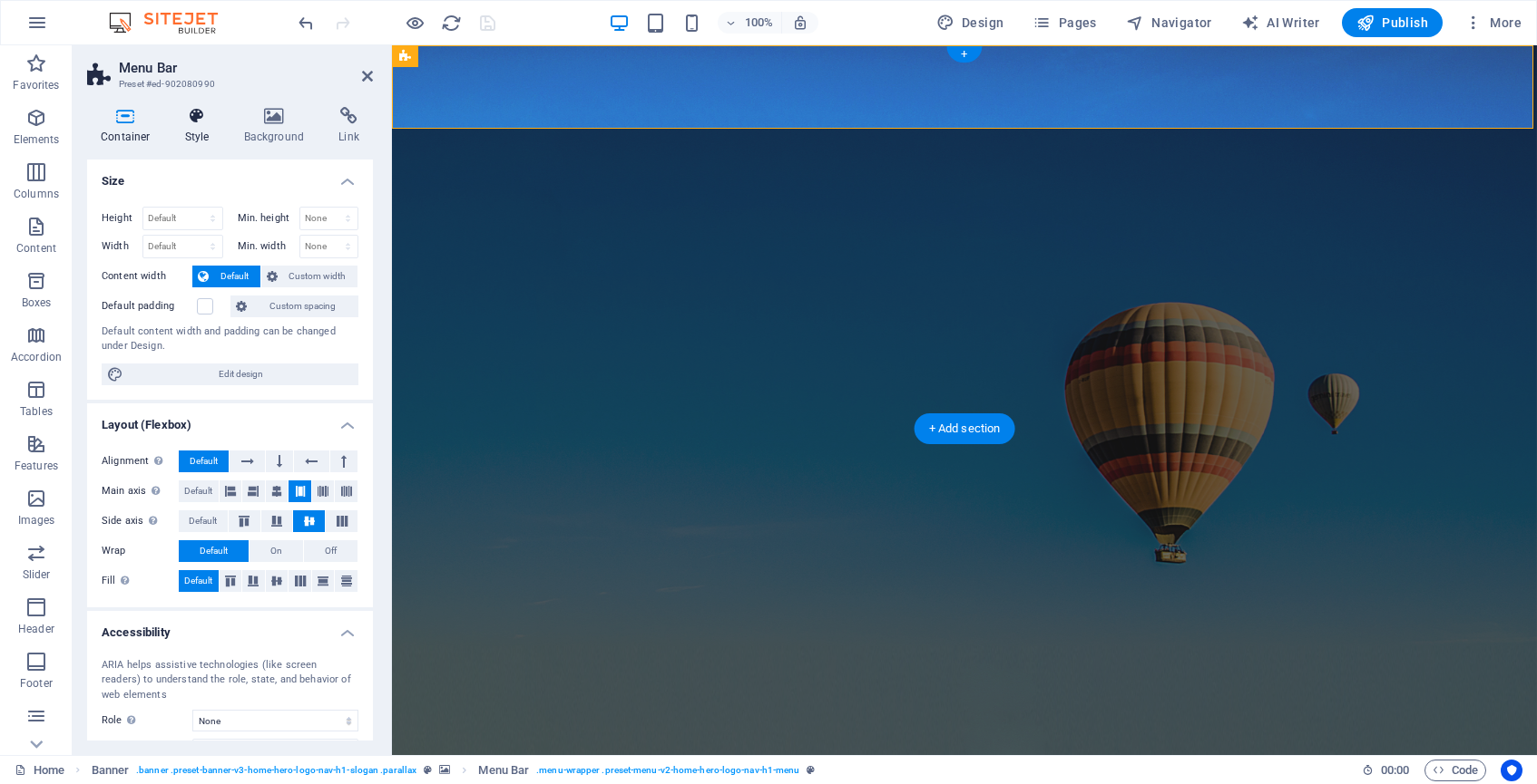
click at [199, 111] on icon at bounding box center [198, 116] width 52 height 18
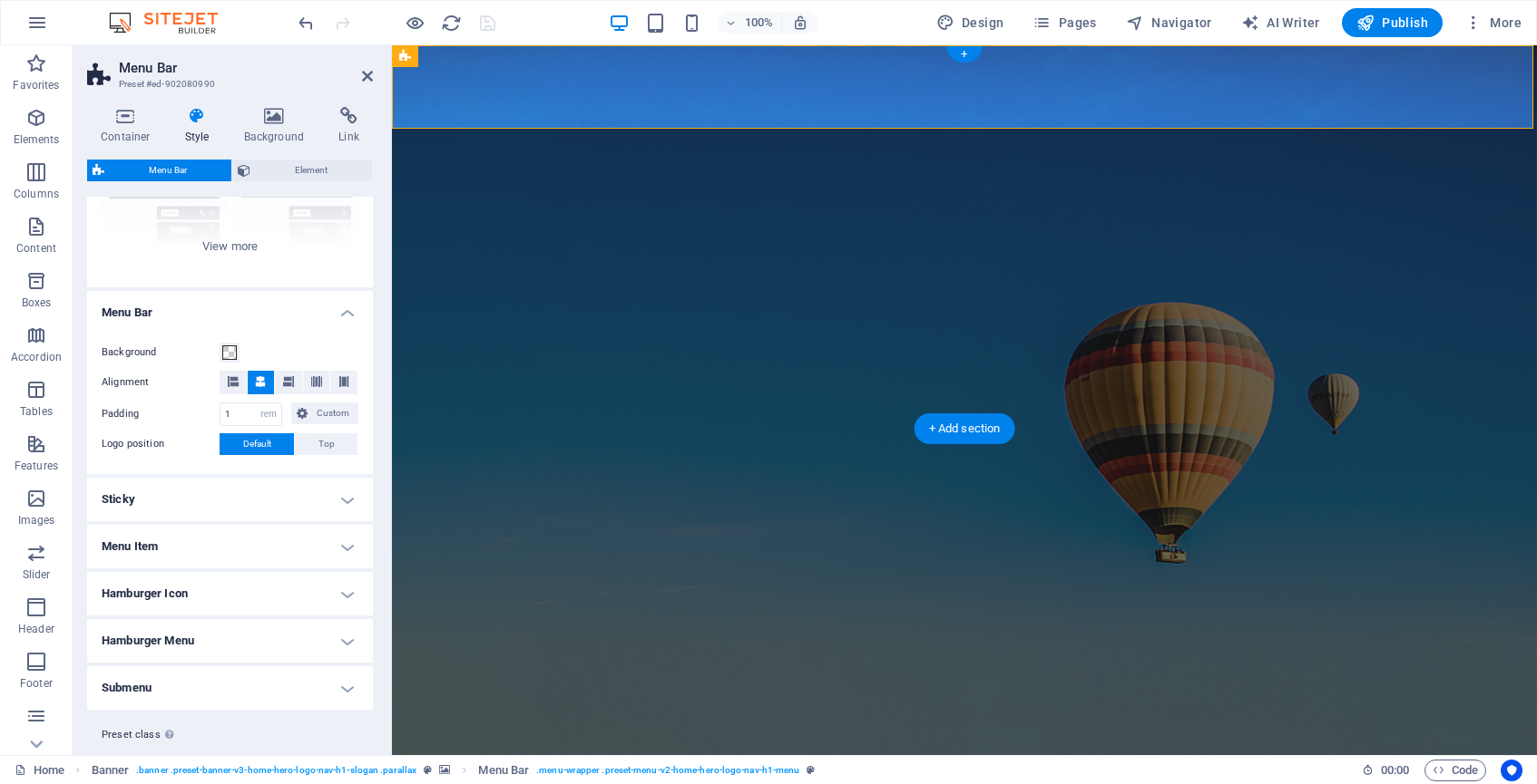
scroll to position [218, 0]
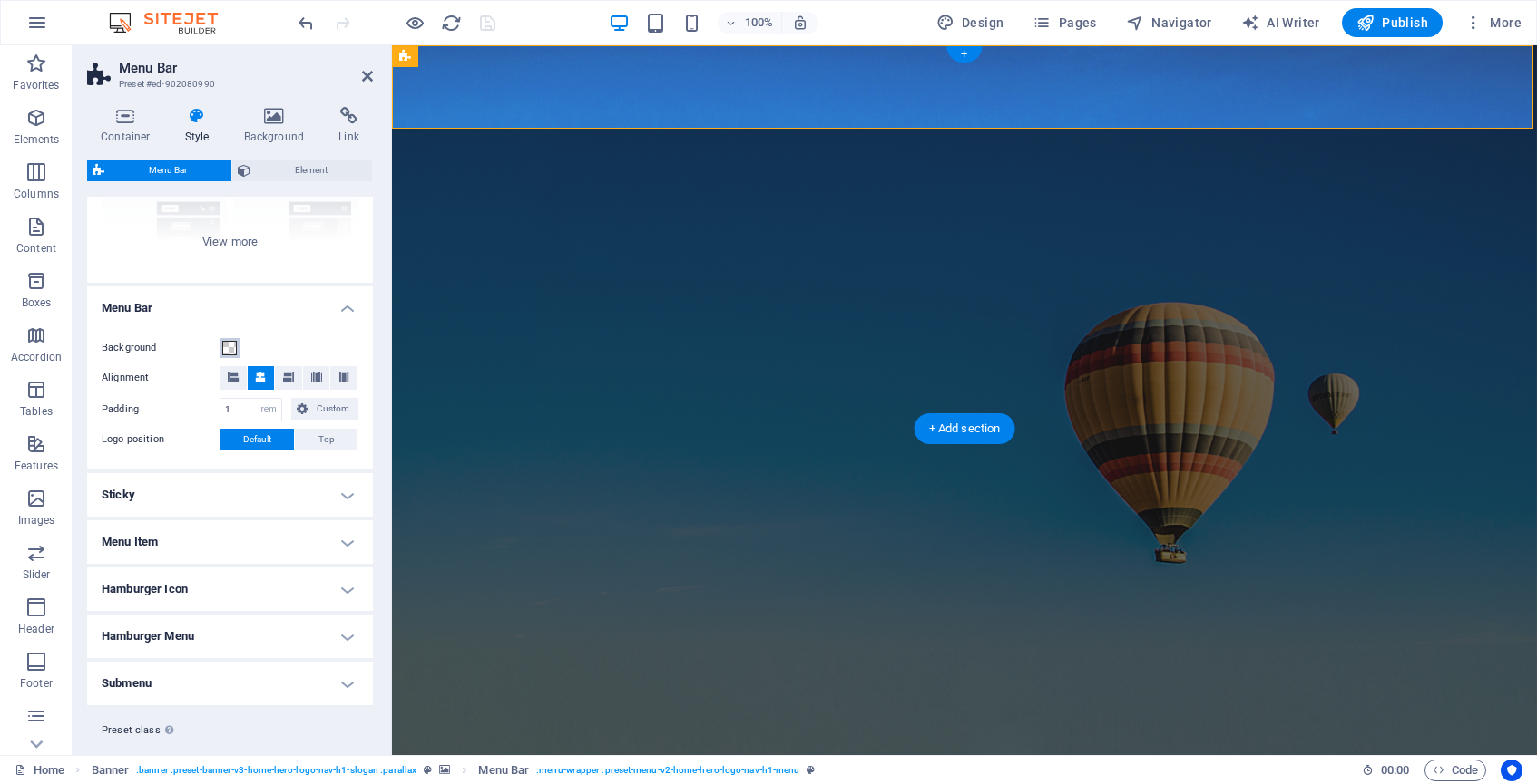
click at [229, 348] on span at bounding box center [229, 348] width 14 height 14
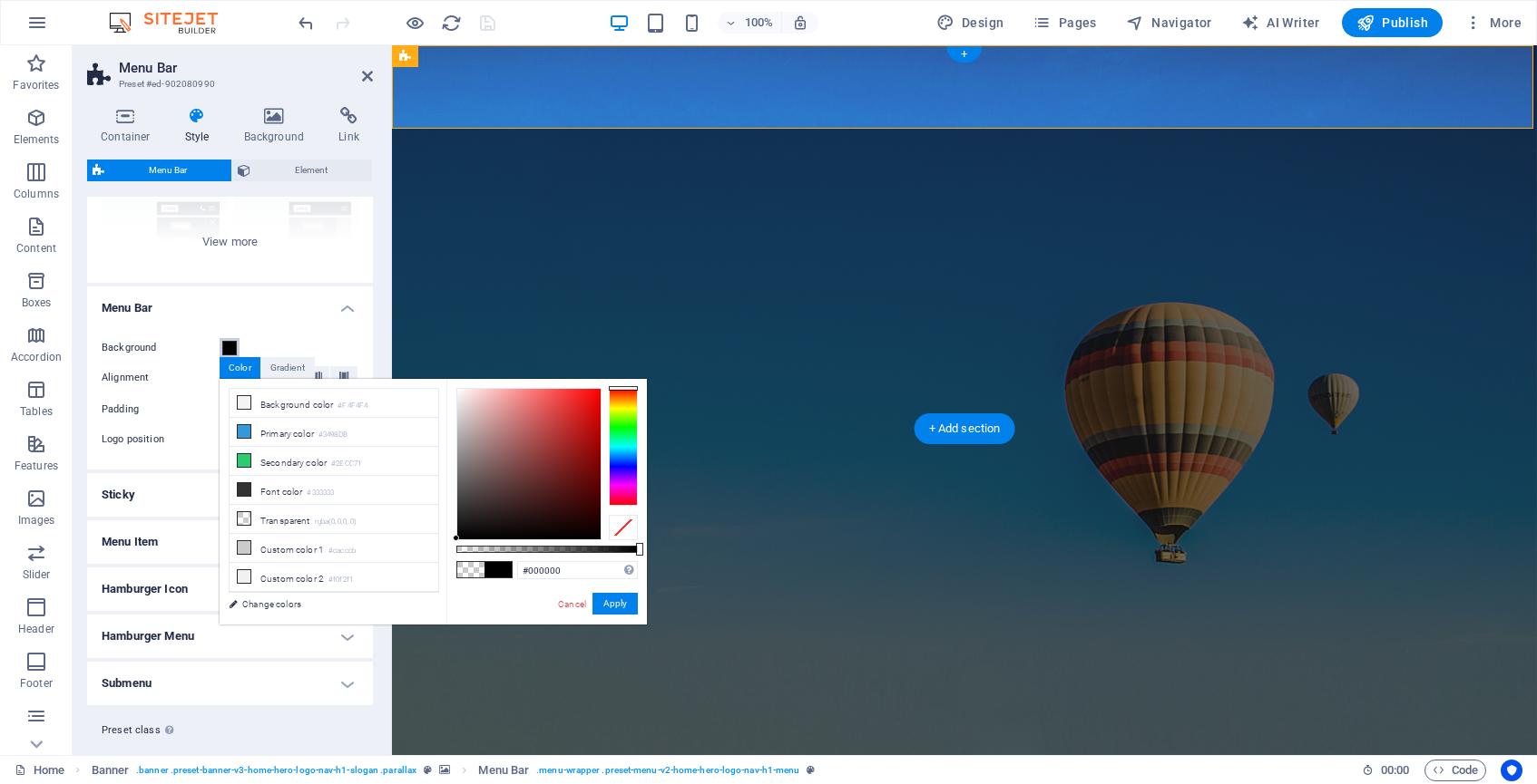
drag, startPoint x: 460, startPoint y: 549, endPoint x: 645, endPoint y: 556, distance: 185.1
click at [645, 556] on div "#000000 Supported formats #0852ed rgb(8, 82, 237) rgba(8, 82, 237, 90%) hsv(221…" at bounding box center [547, 633] width 201 height 509
click at [616, 605] on button "Apply" at bounding box center [614, 603] width 45 height 22
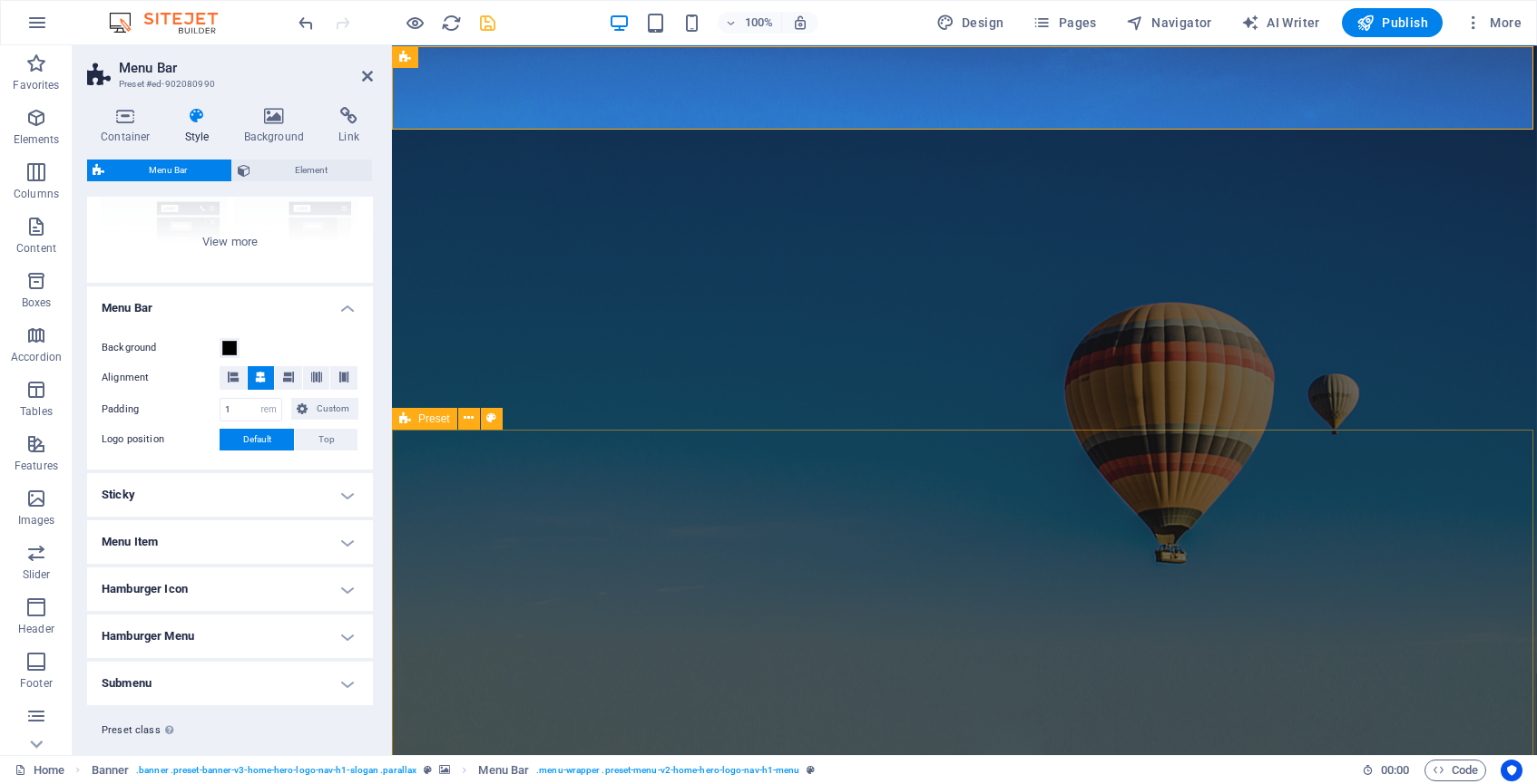
scroll to position [0, 0]
click at [231, 346] on span at bounding box center [229, 348] width 14 height 14
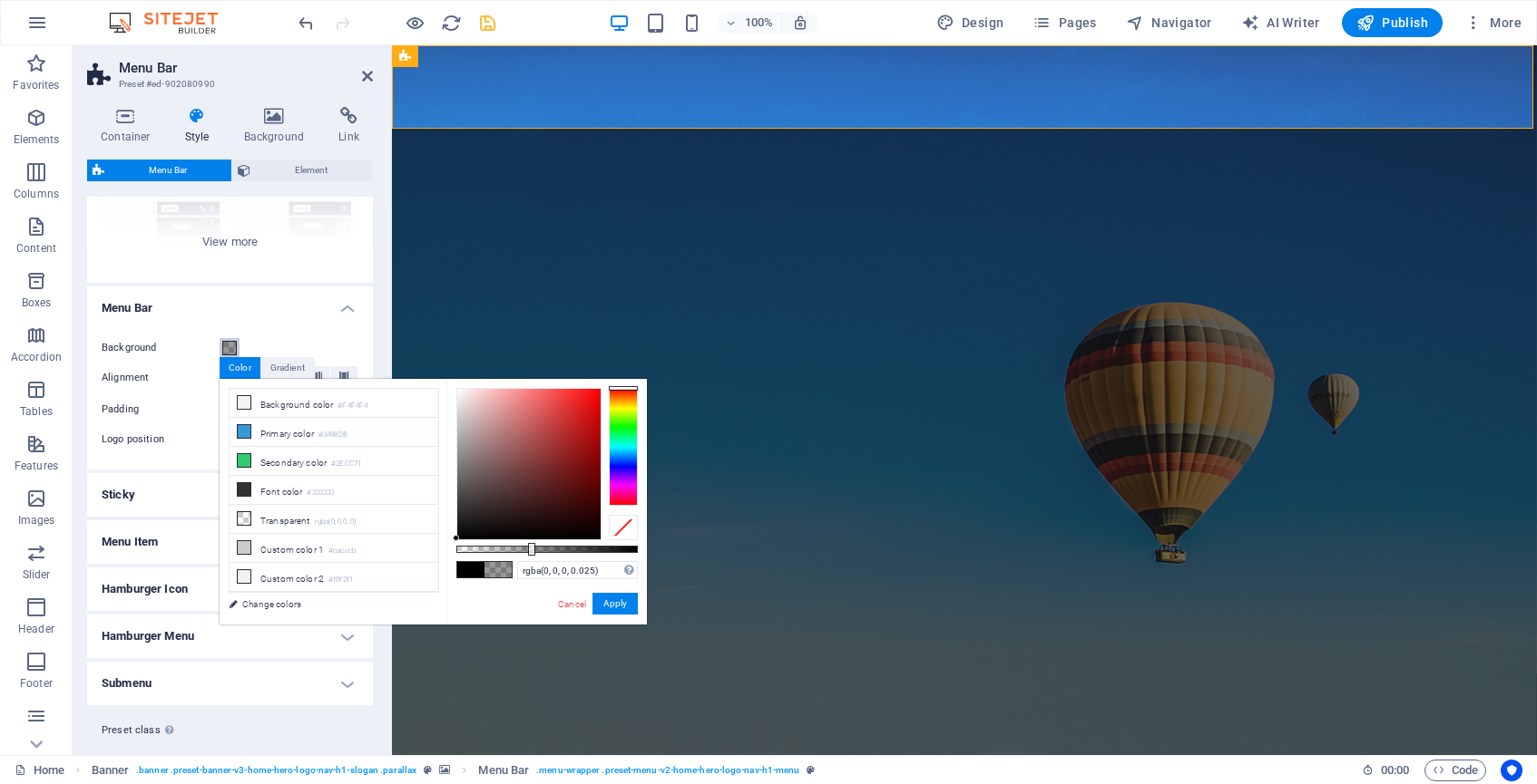
type input "rgba(0, 0, 0, 0)"
drag, startPoint x: 641, startPoint y: 551, endPoint x: 438, endPoint y: 541, distance: 203.2
click at [438, 541] on div "less Background color #F4F4F4 Primary color #3498DB Secondary color #2ECC71 Fon…" at bounding box center [433, 502] width 427 height 246
click at [613, 598] on button "Apply" at bounding box center [614, 603] width 45 height 22
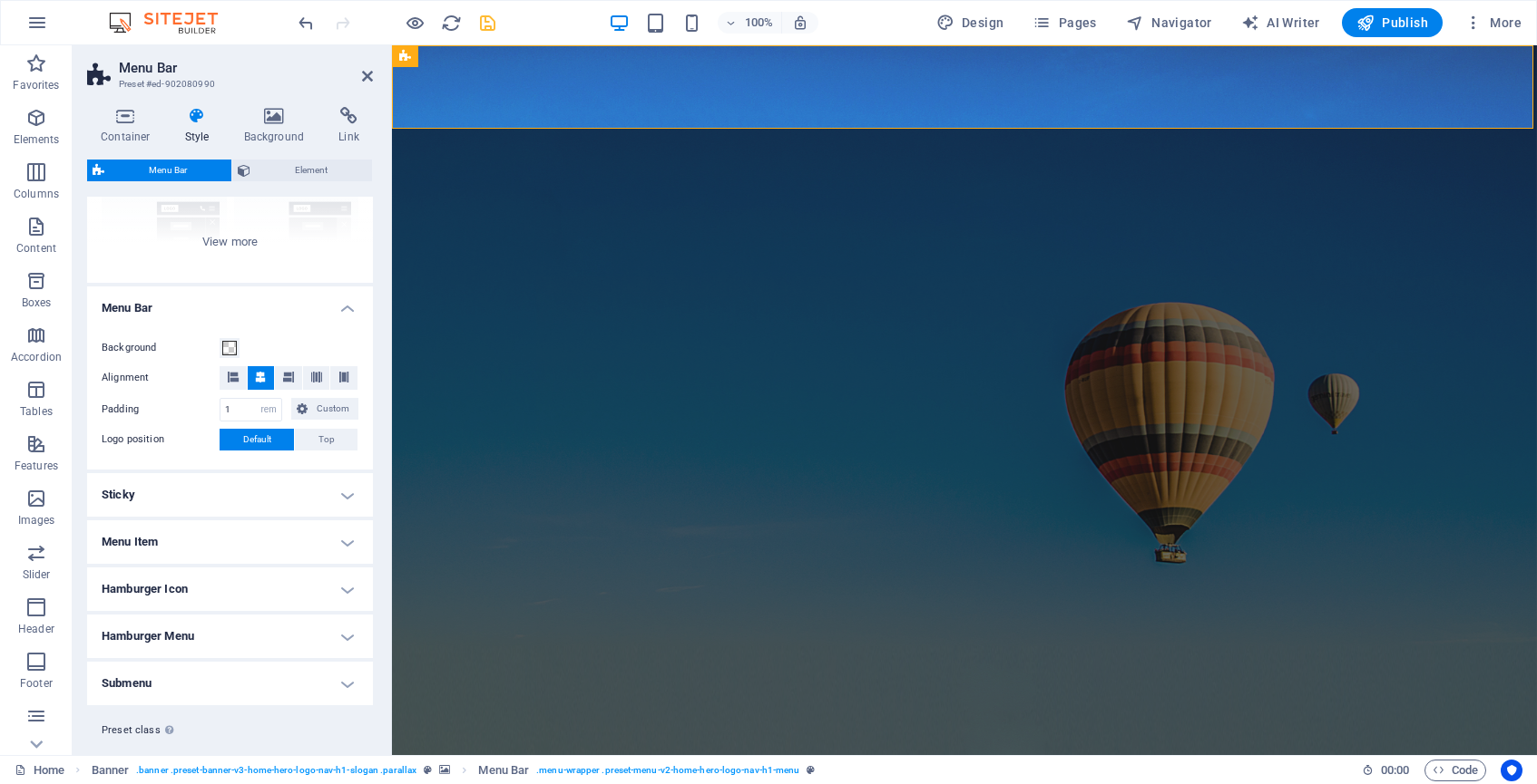
click at [219, 502] on h4 "Sticky" at bounding box center [230, 494] width 286 height 43
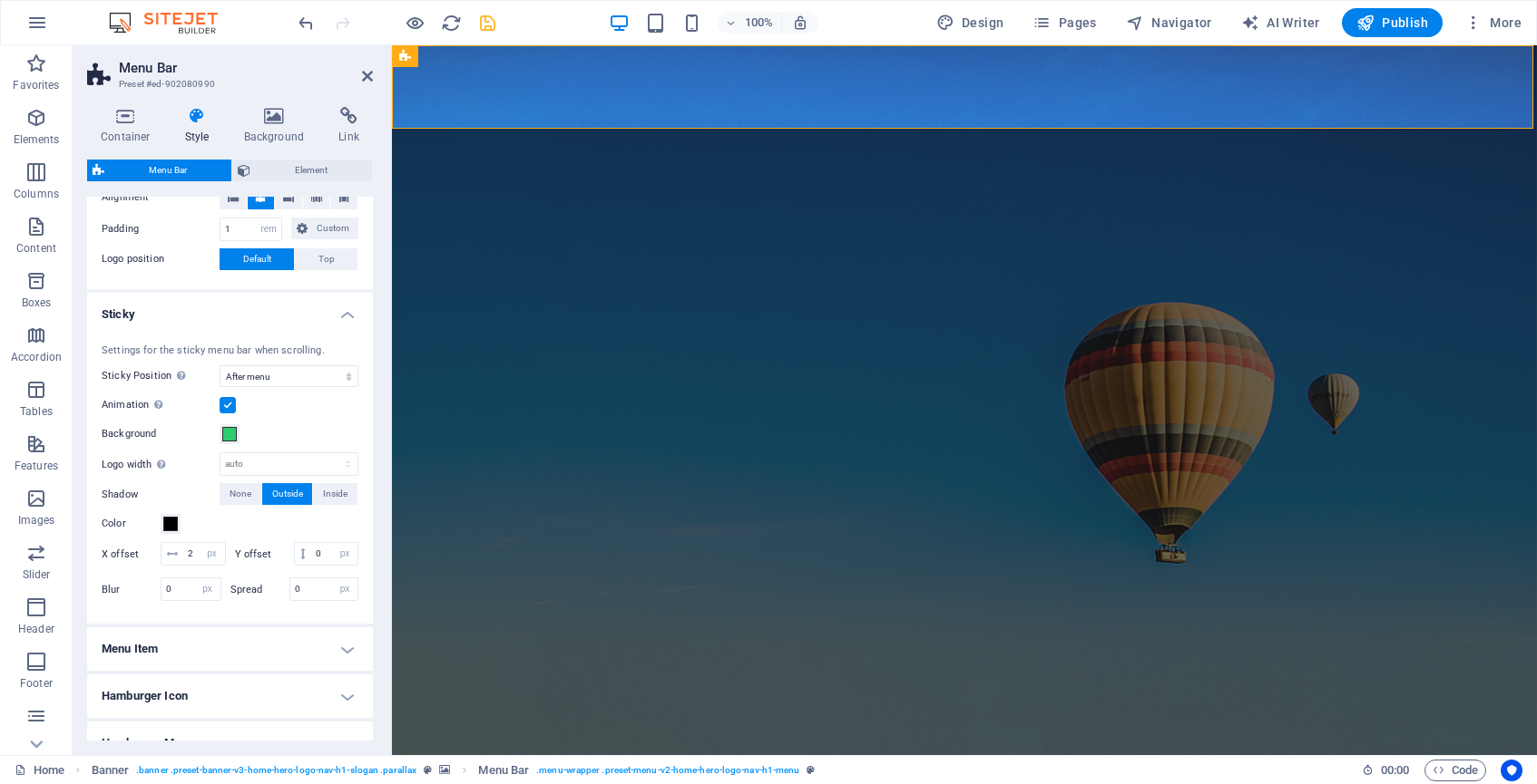
scroll to position [411, 0]
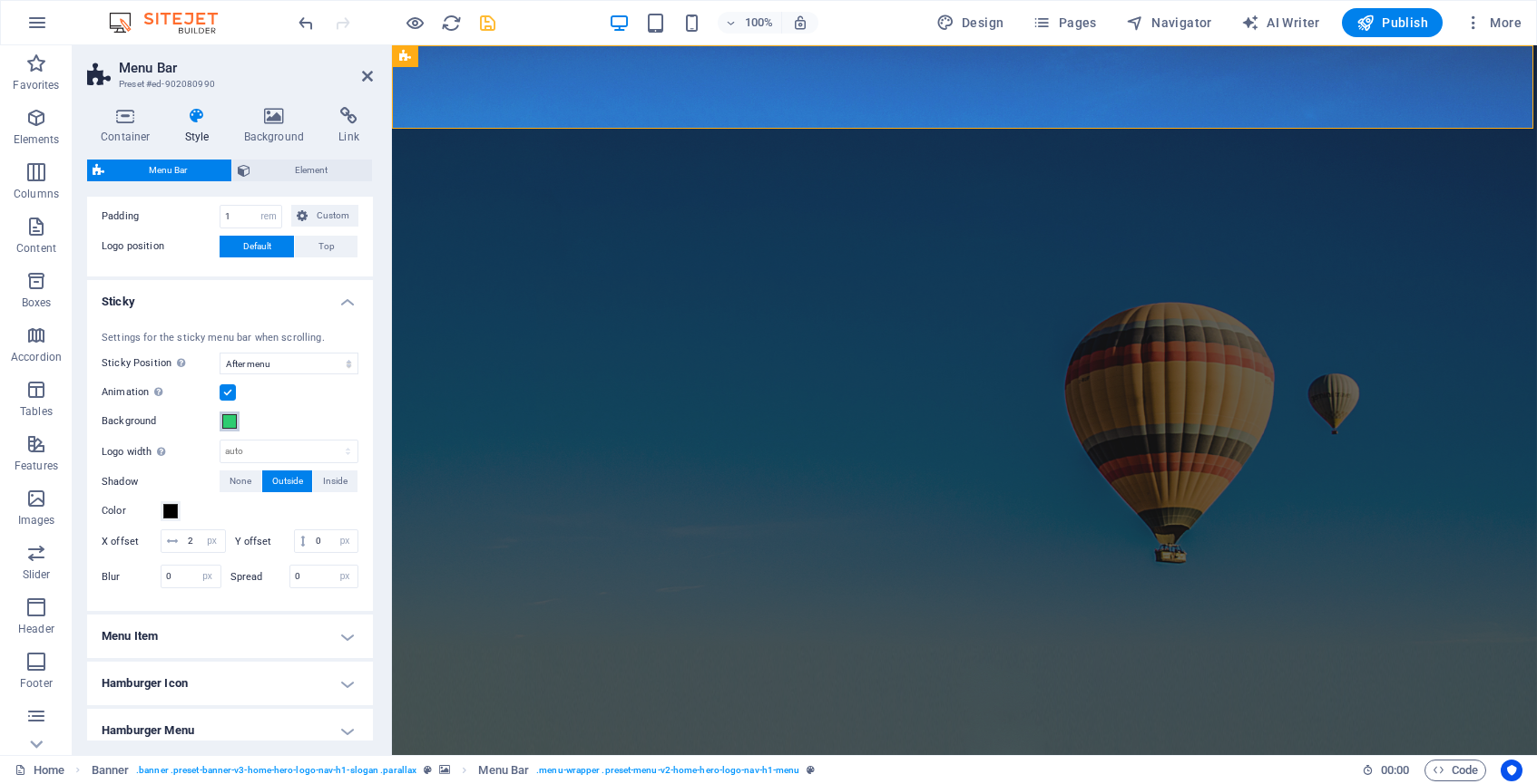
click at [232, 420] on span at bounding box center [229, 421] width 14 height 14
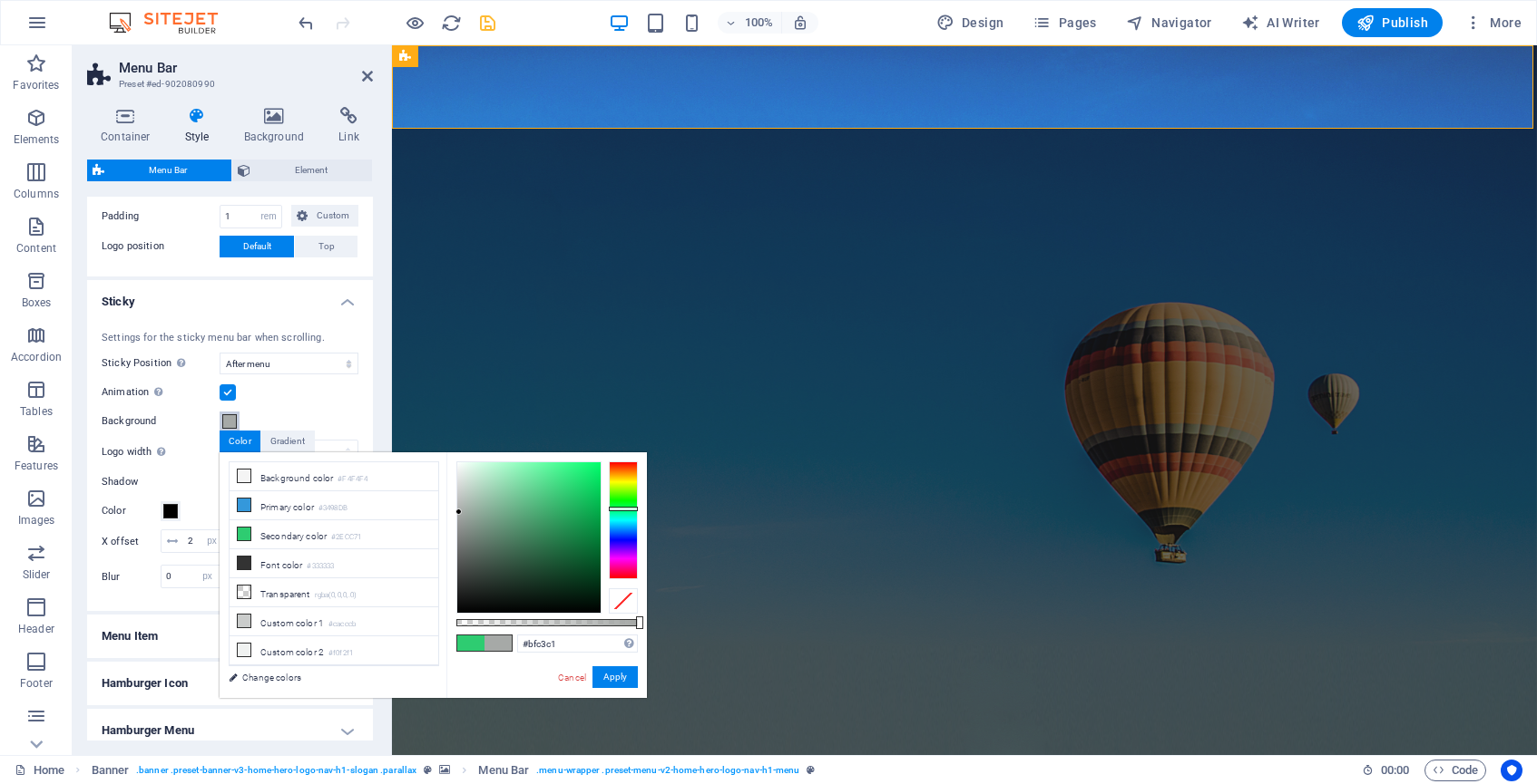
type input "#c1c5c2"
drag, startPoint x: 480, startPoint y: 557, endPoint x: 459, endPoint y: 496, distance: 64.5
click at [459, 496] on div at bounding box center [528, 538] width 143 height 151
click at [609, 678] on button "Apply" at bounding box center [614, 677] width 45 height 22
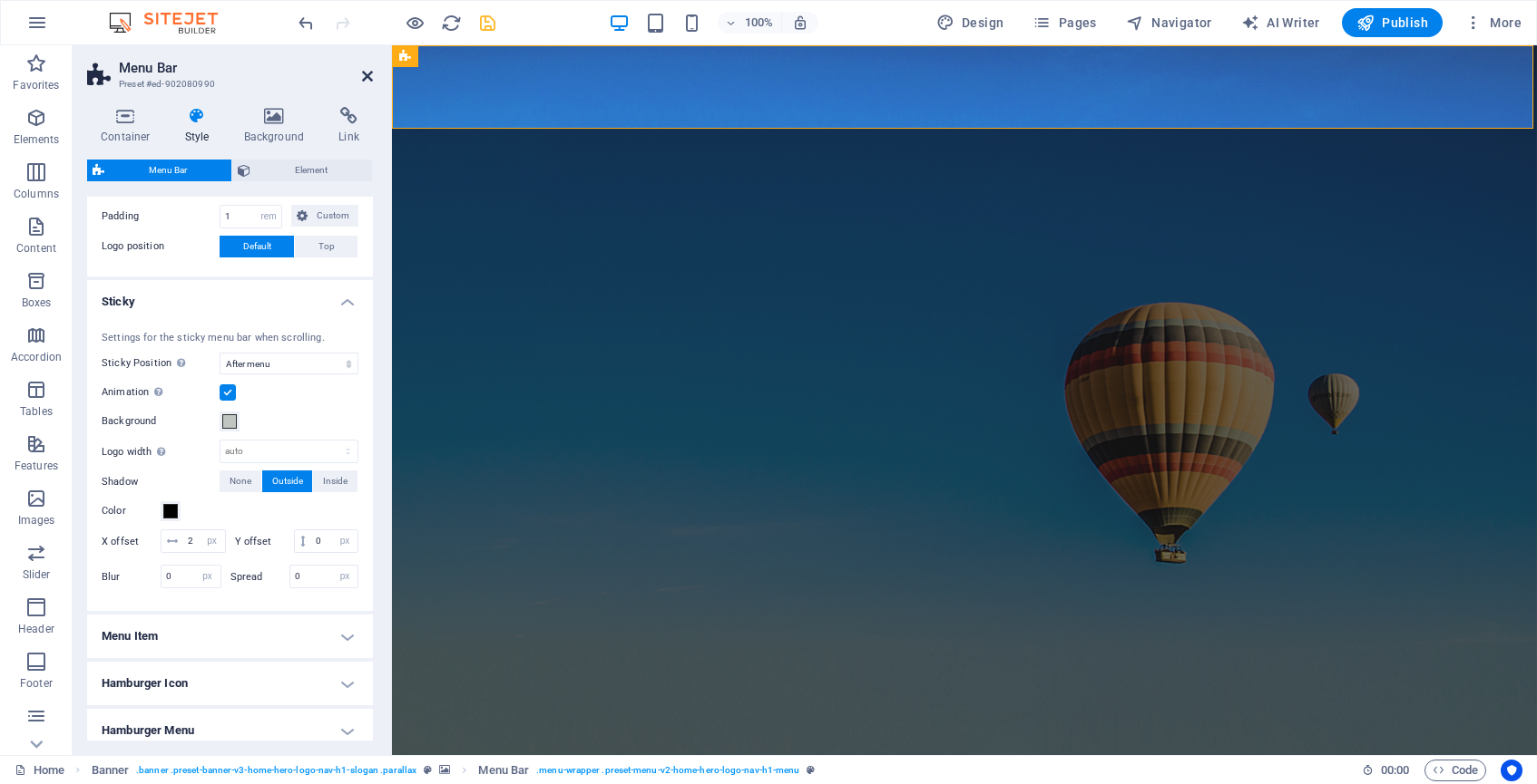
click at [366, 77] on icon at bounding box center [367, 75] width 11 height 14
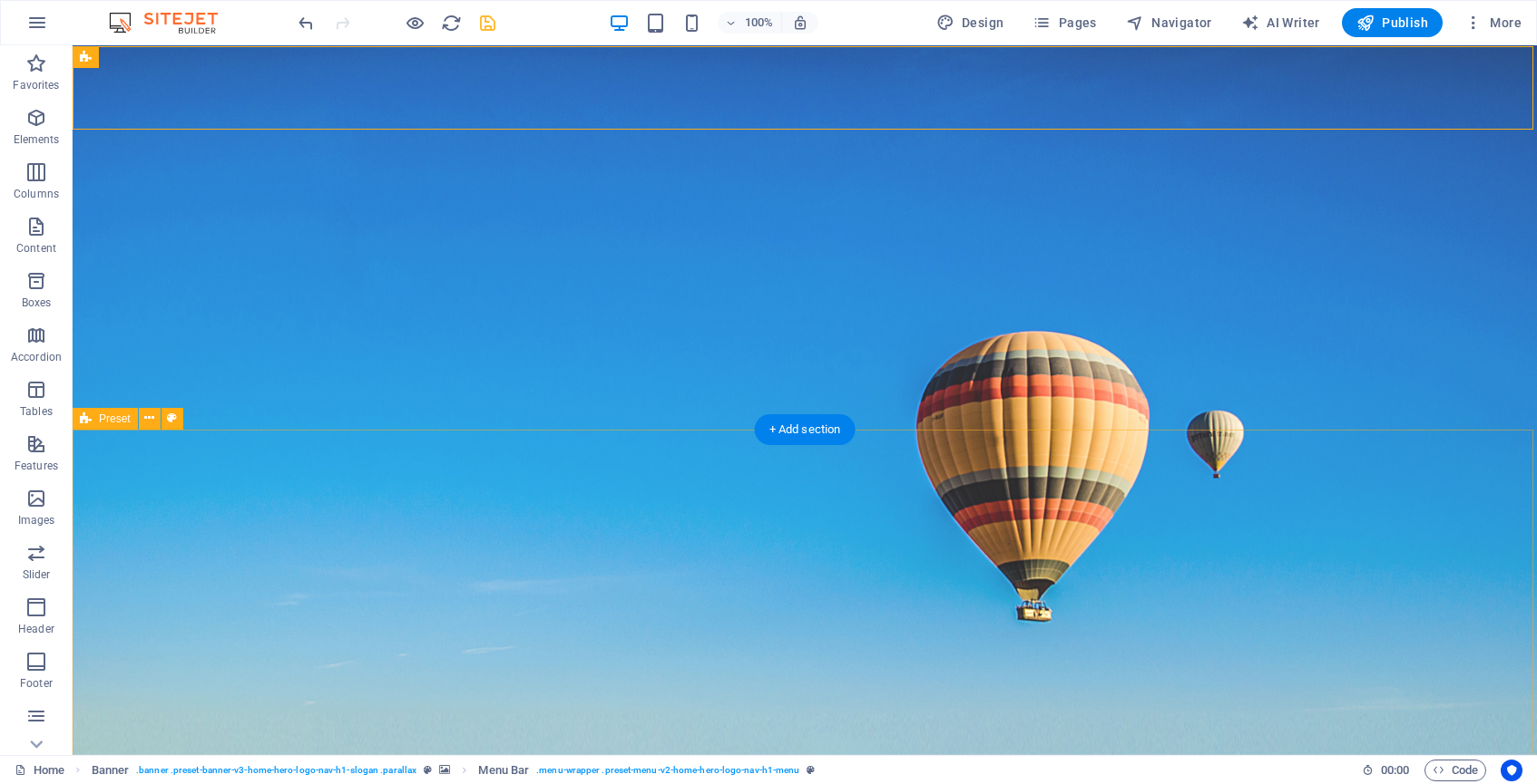
scroll to position [0, 0]
click at [486, 22] on icon "save" at bounding box center [488, 23] width 21 height 21
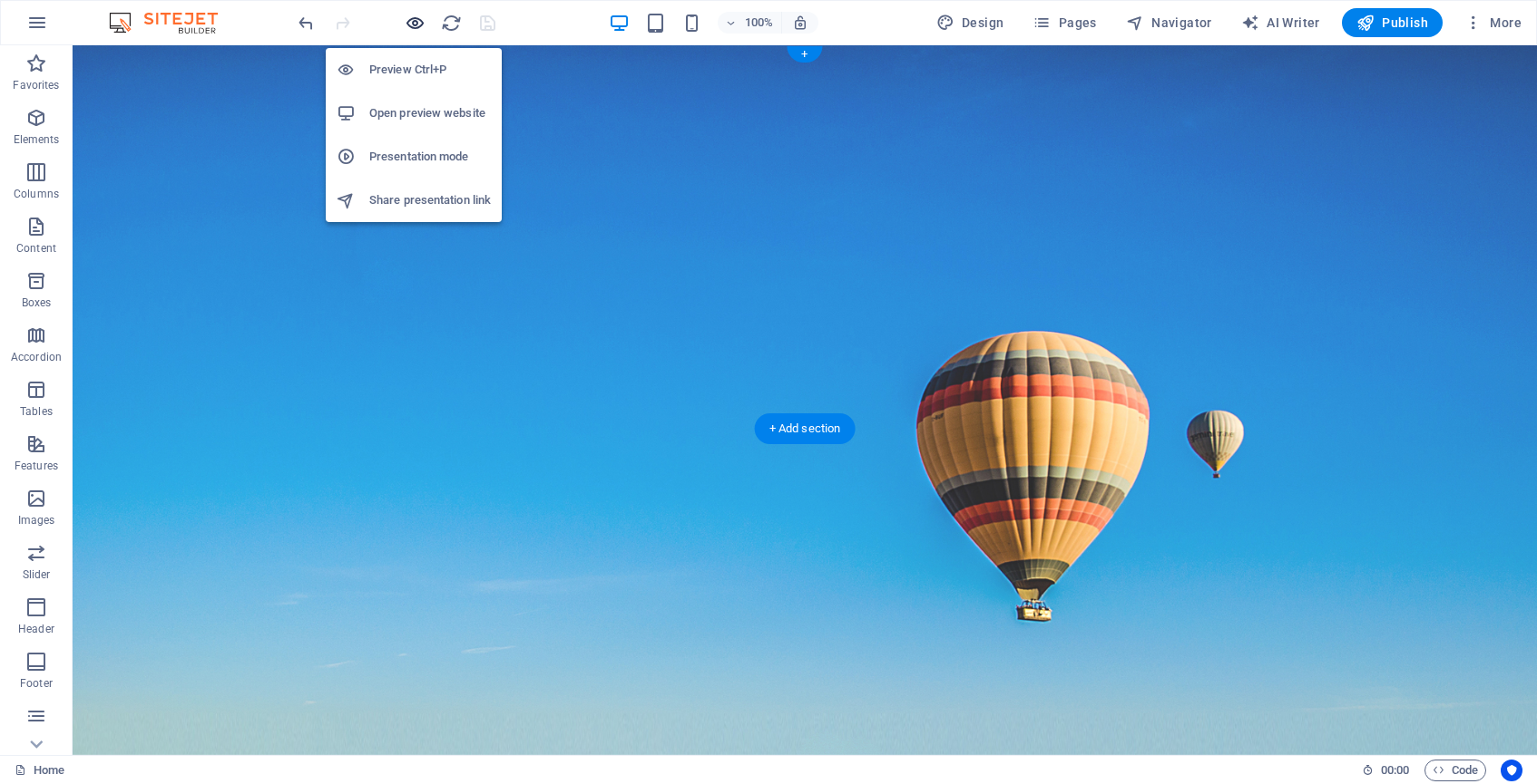
click at [412, 24] on icon "button" at bounding box center [415, 23] width 21 height 21
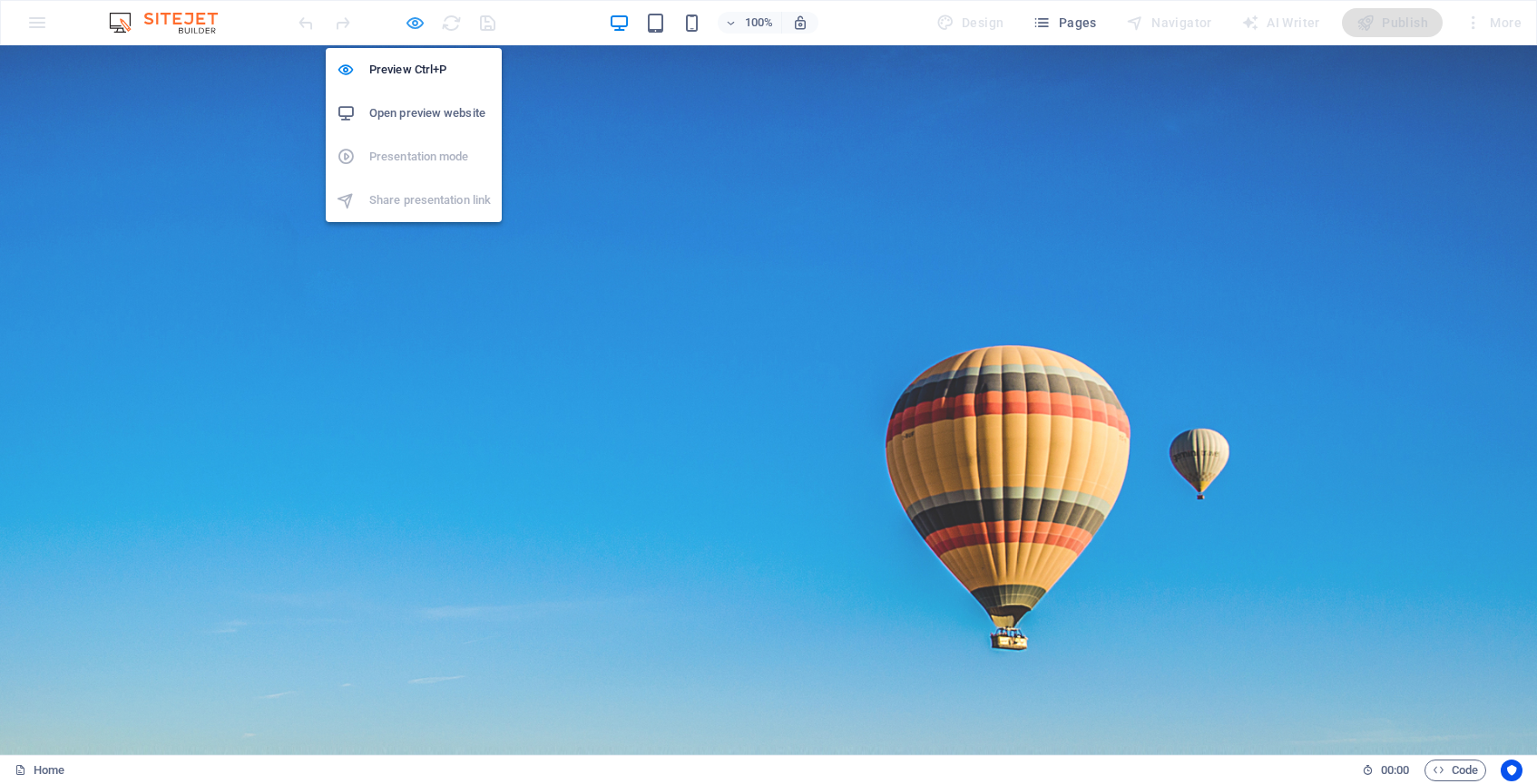
click at [413, 17] on icon "button" at bounding box center [415, 23] width 21 height 21
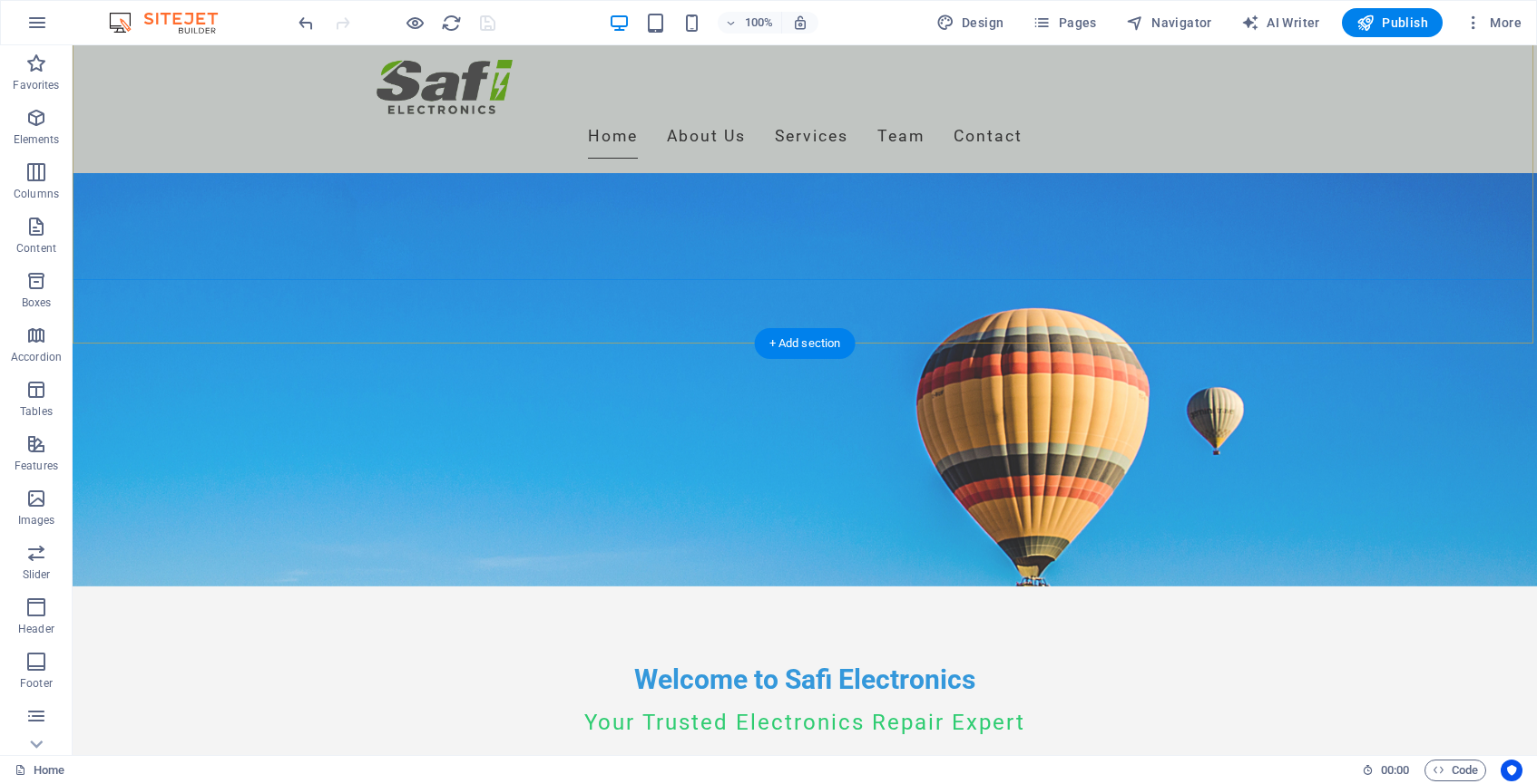
scroll to position [277, 0]
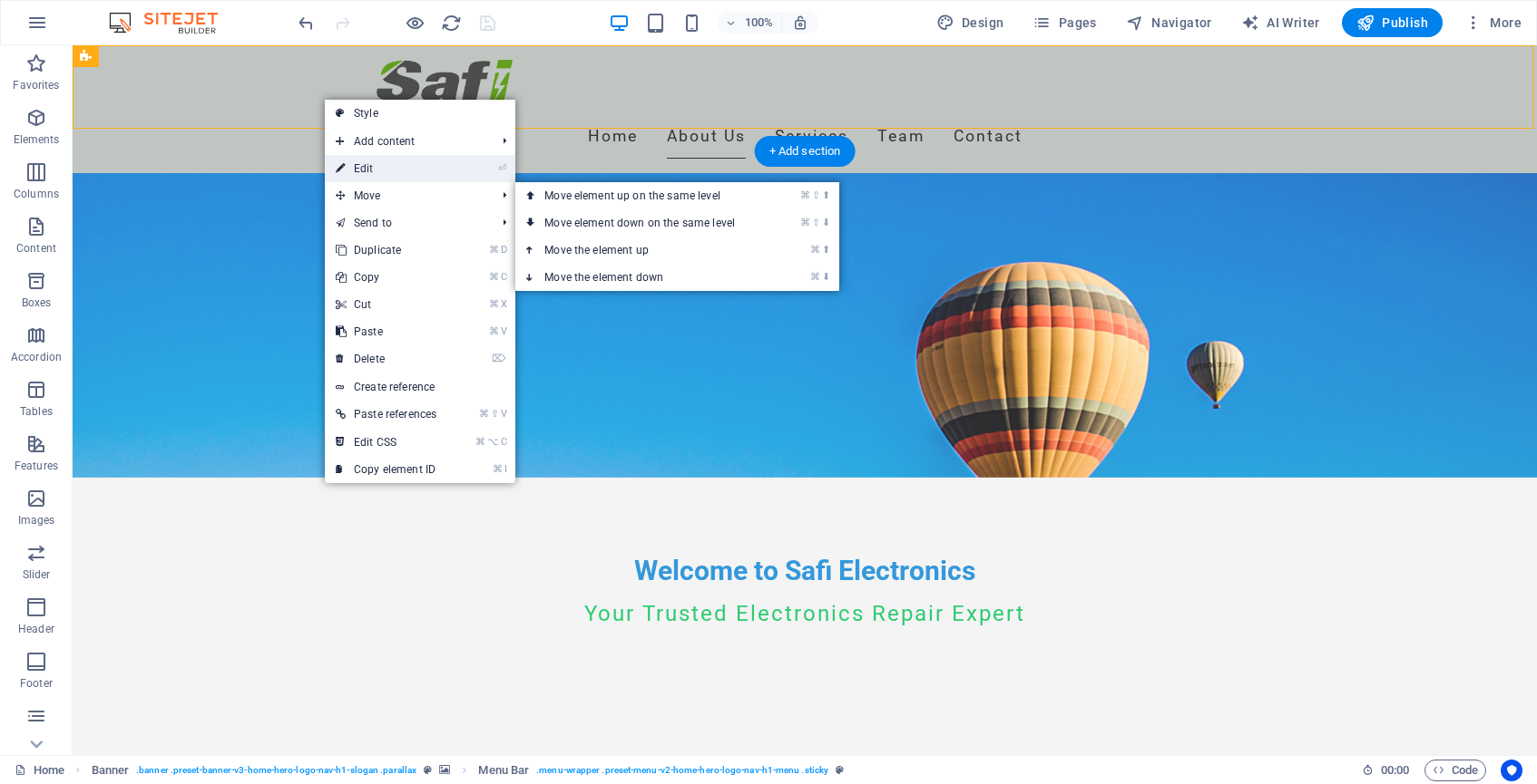
click at [384, 172] on link "⏎ Edit" at bounding box center [385, 169] width 123 height 27
select select "rem"
select select "sticky_menu"
select select "px"
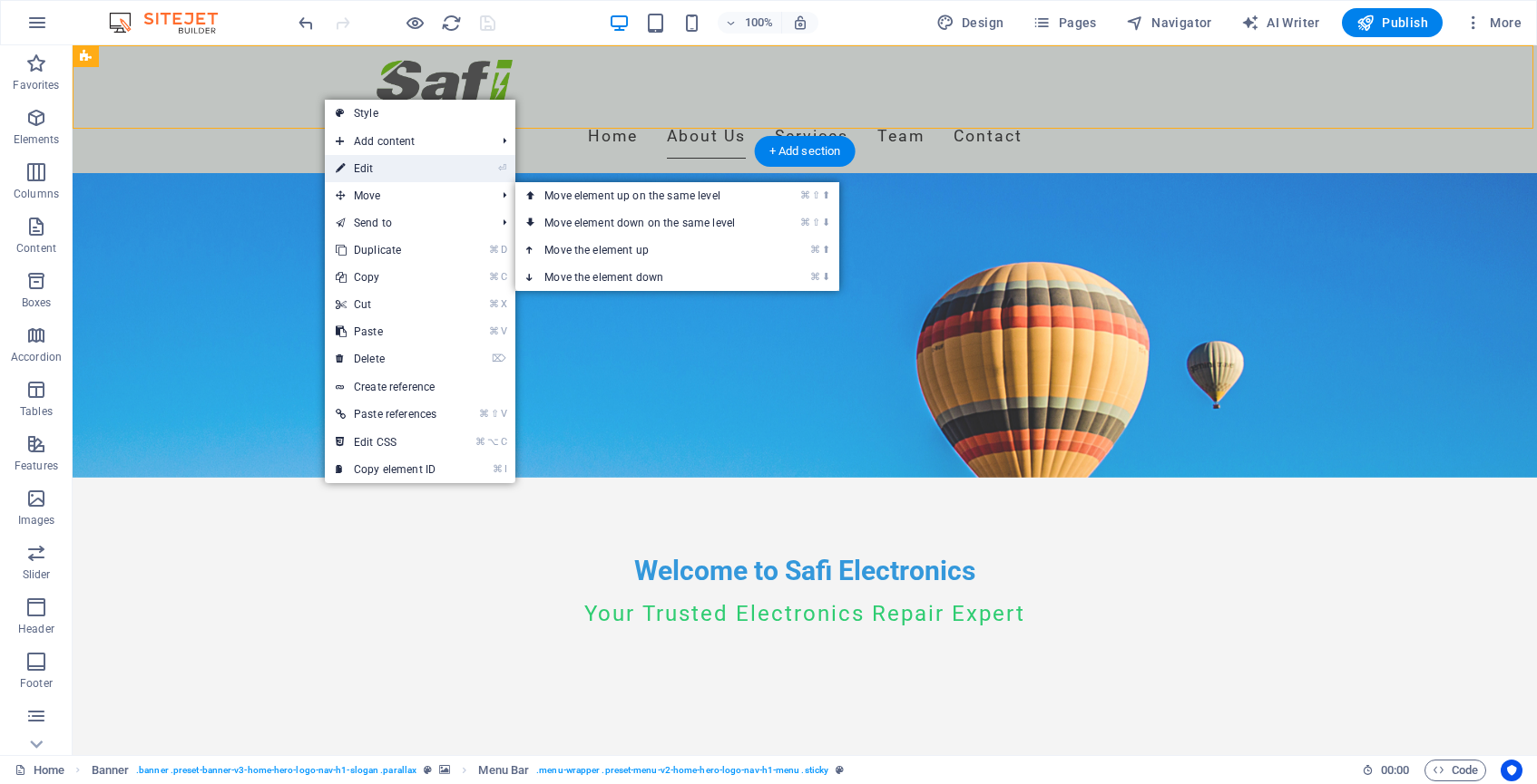
select select "px"
select select "preset-menu-v2-home-hero-logo-nav-h1-menu"
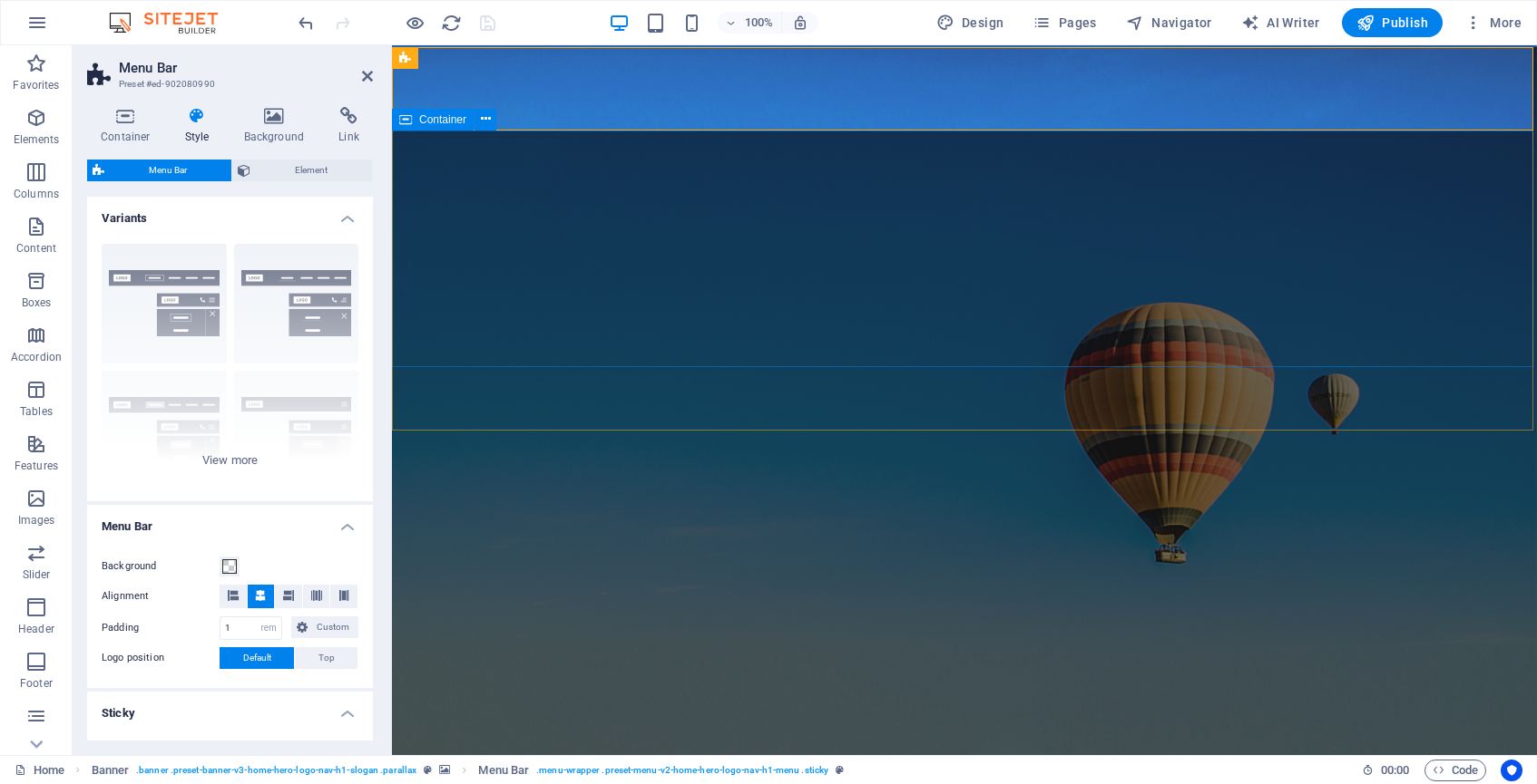
scroll to position [0, 0]
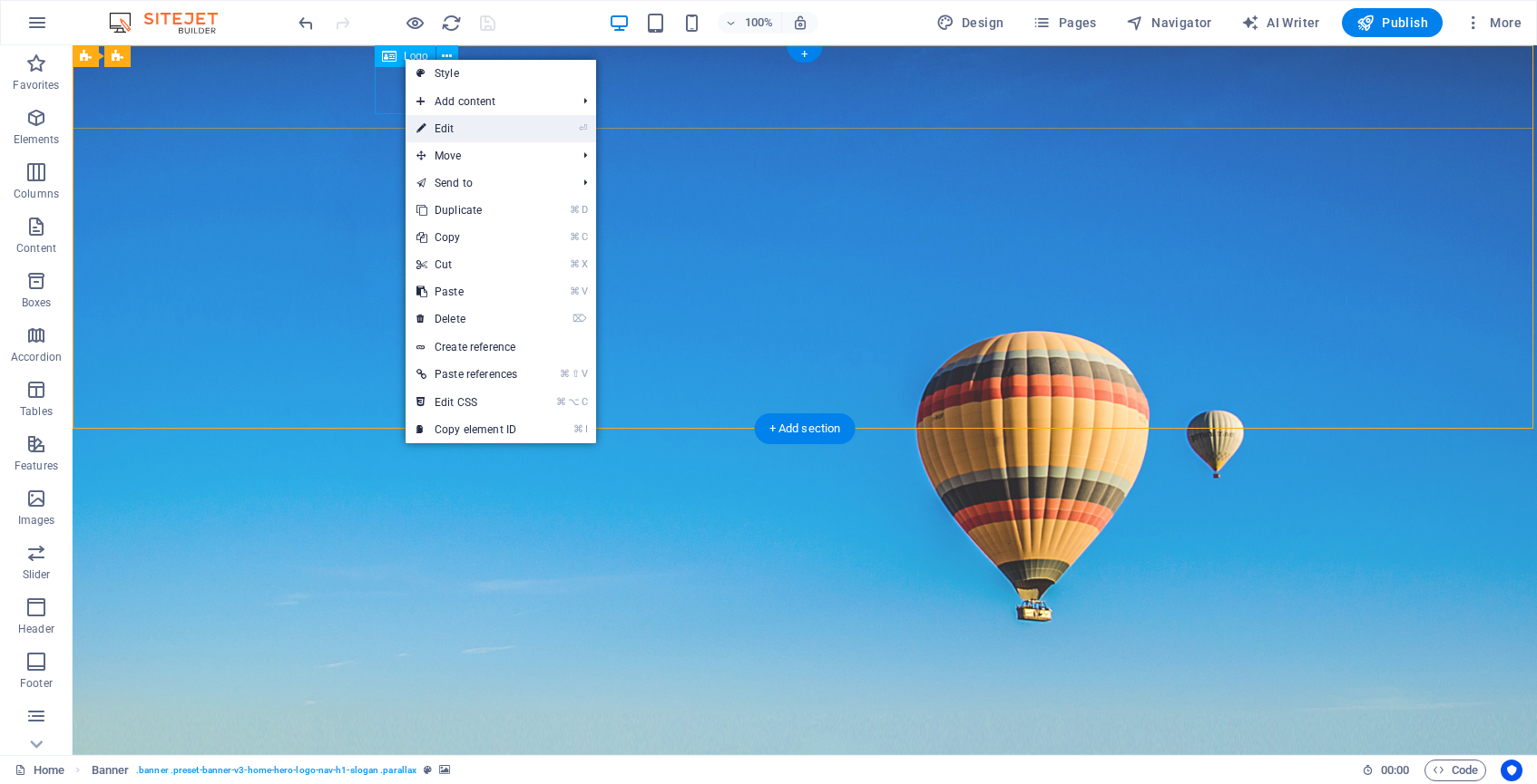
click at [464, 129] on link "⏎ Edit" at bounding box center [467, 128] width 123 height 27
select select "vh"
select select "header"
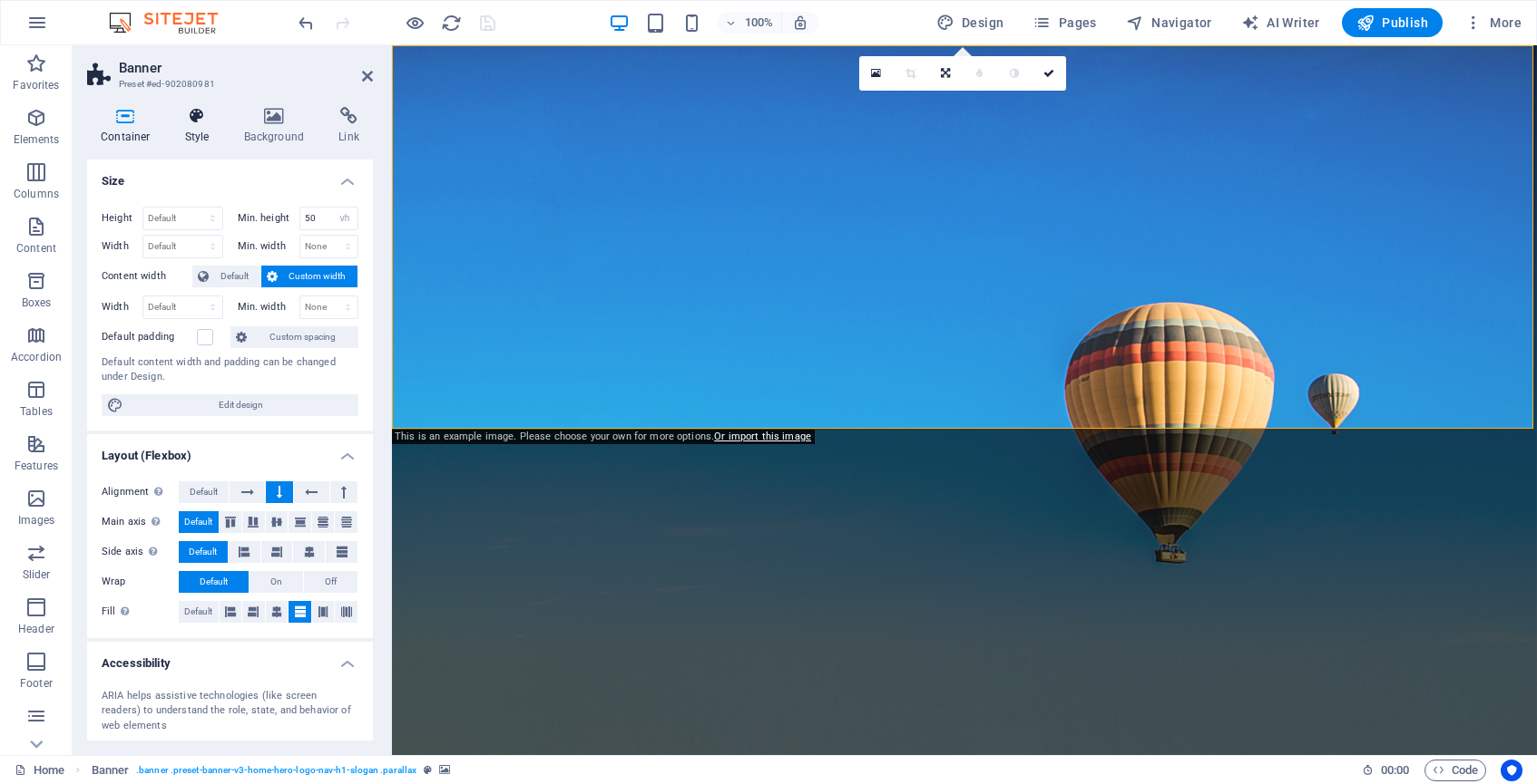
click at [190, 126] on h4 "Style" at bounding box center [201, 126] width 59 height 38
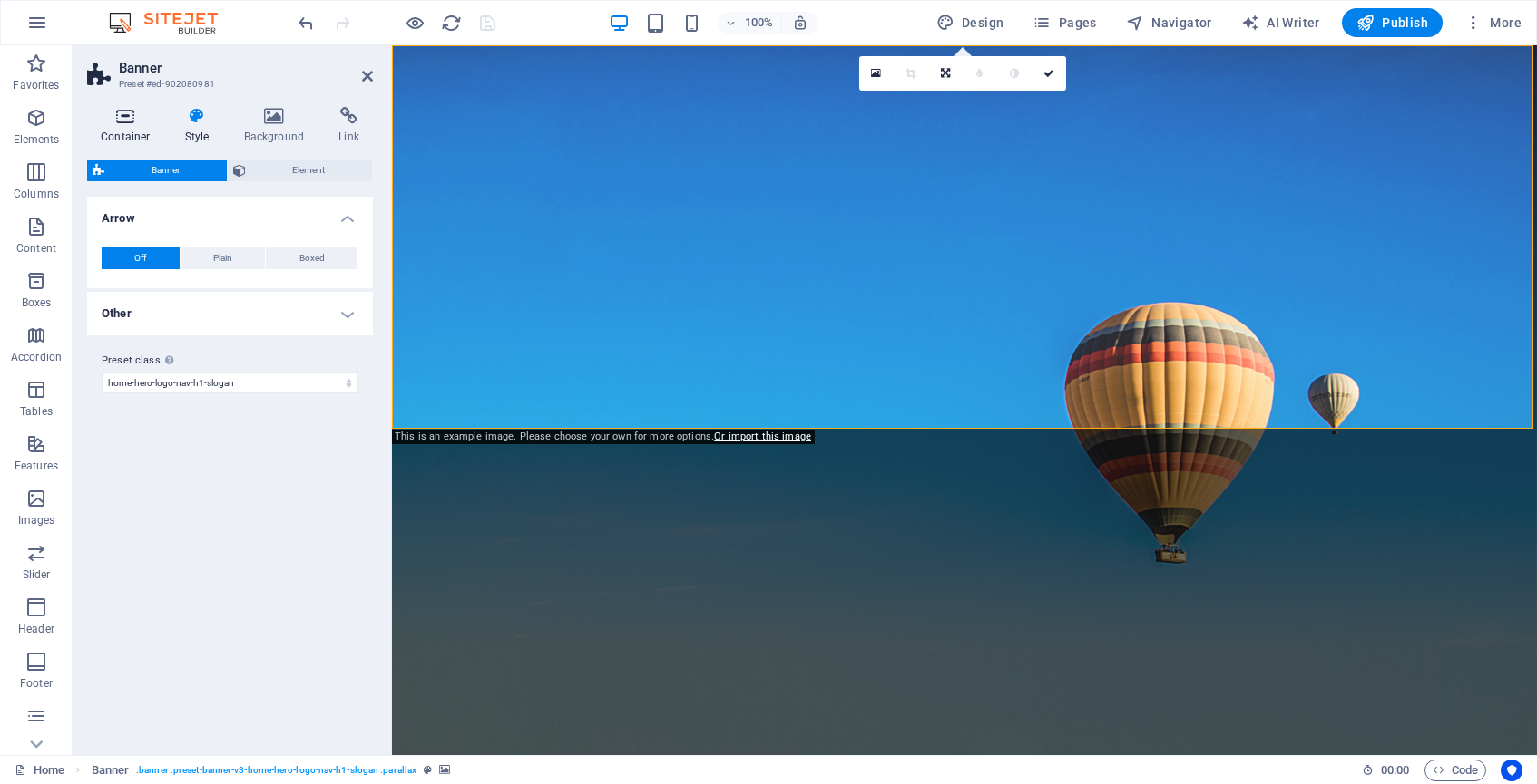
click at [128, 109] on icon at bounding box center [126, 116] width 77 height 18
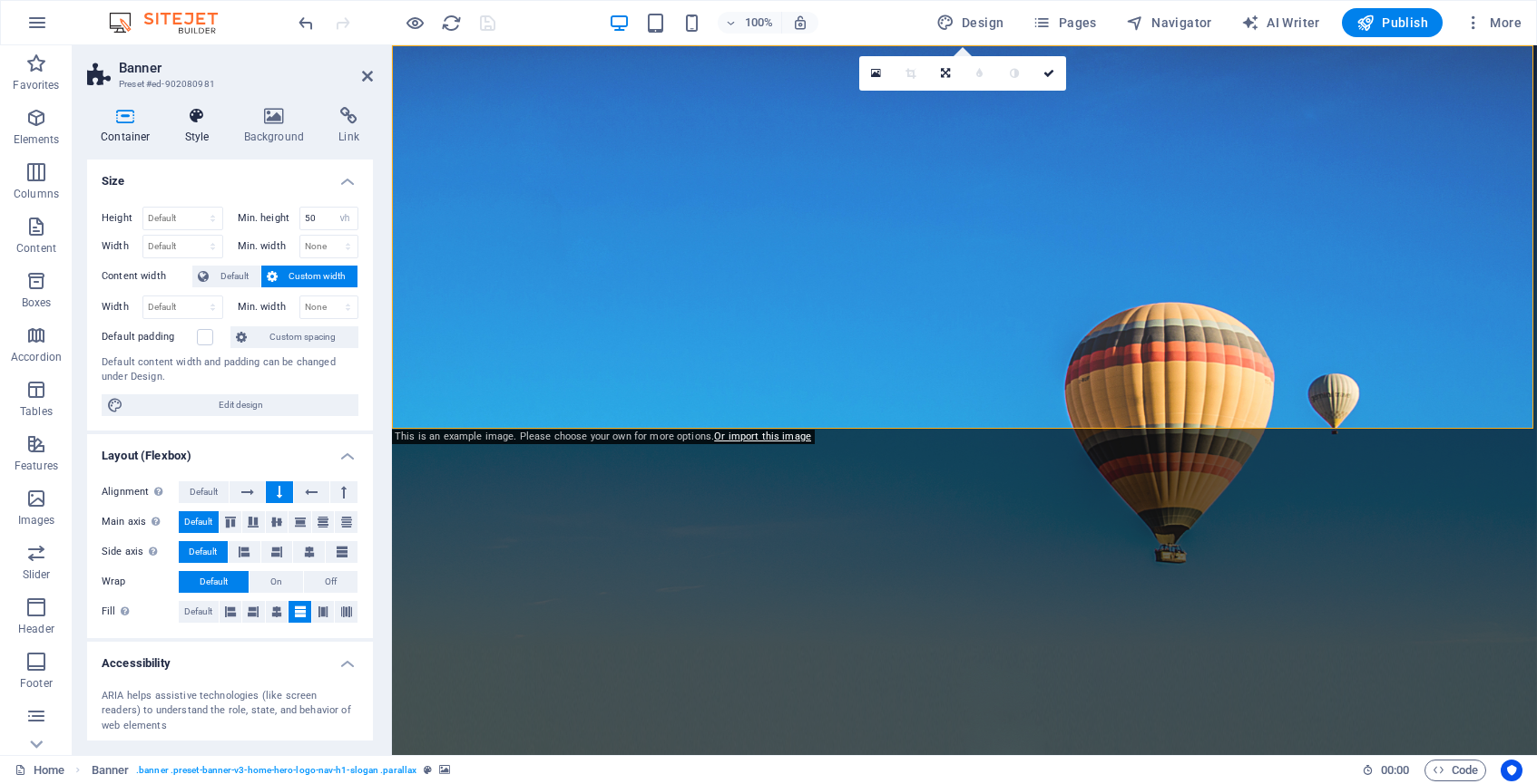
click at [205, 110] on icon at bounding box center [198, 116] width 52 height 18
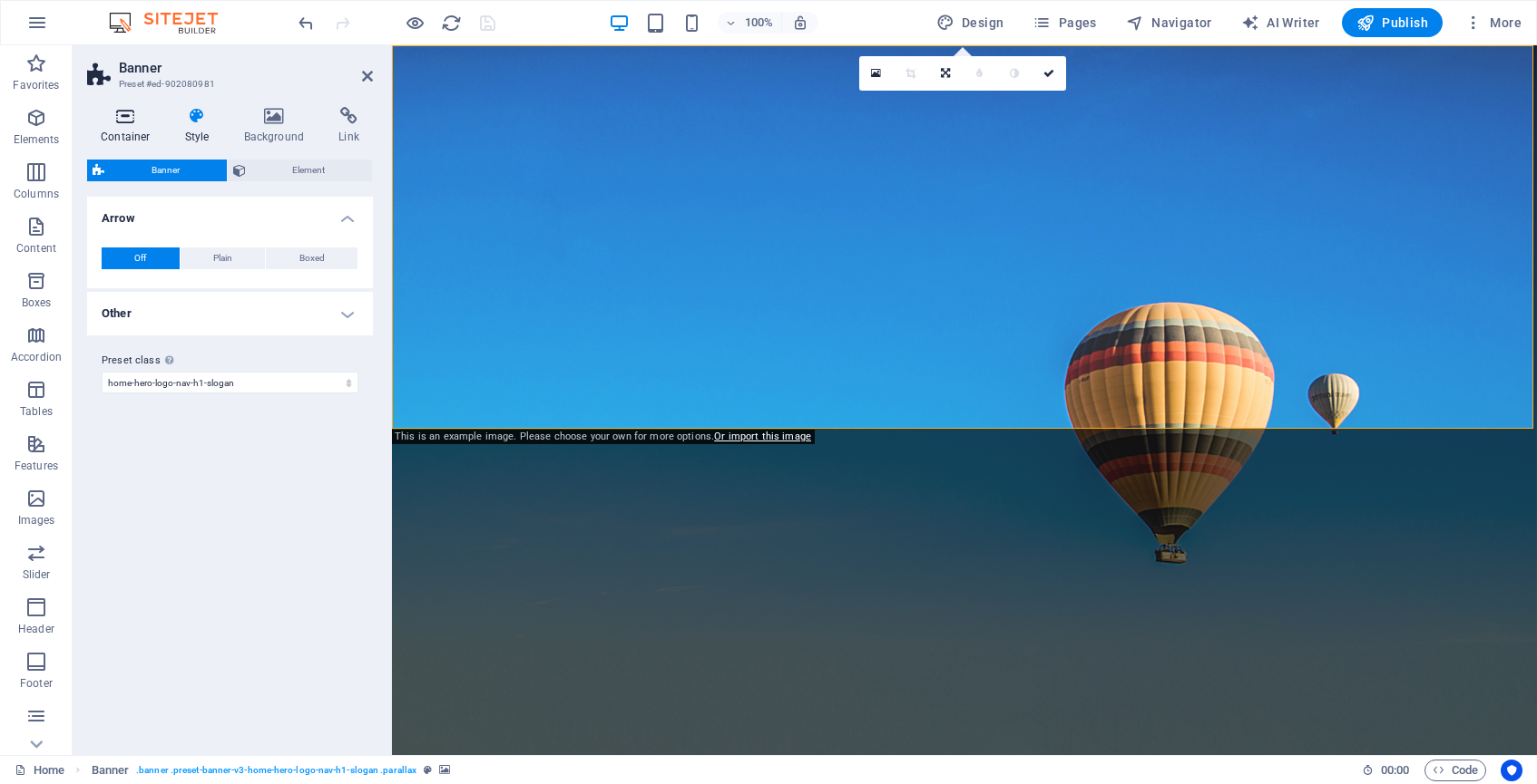
click at [129, 112] on icon at bounding box center [126, 116] width 77 height 18
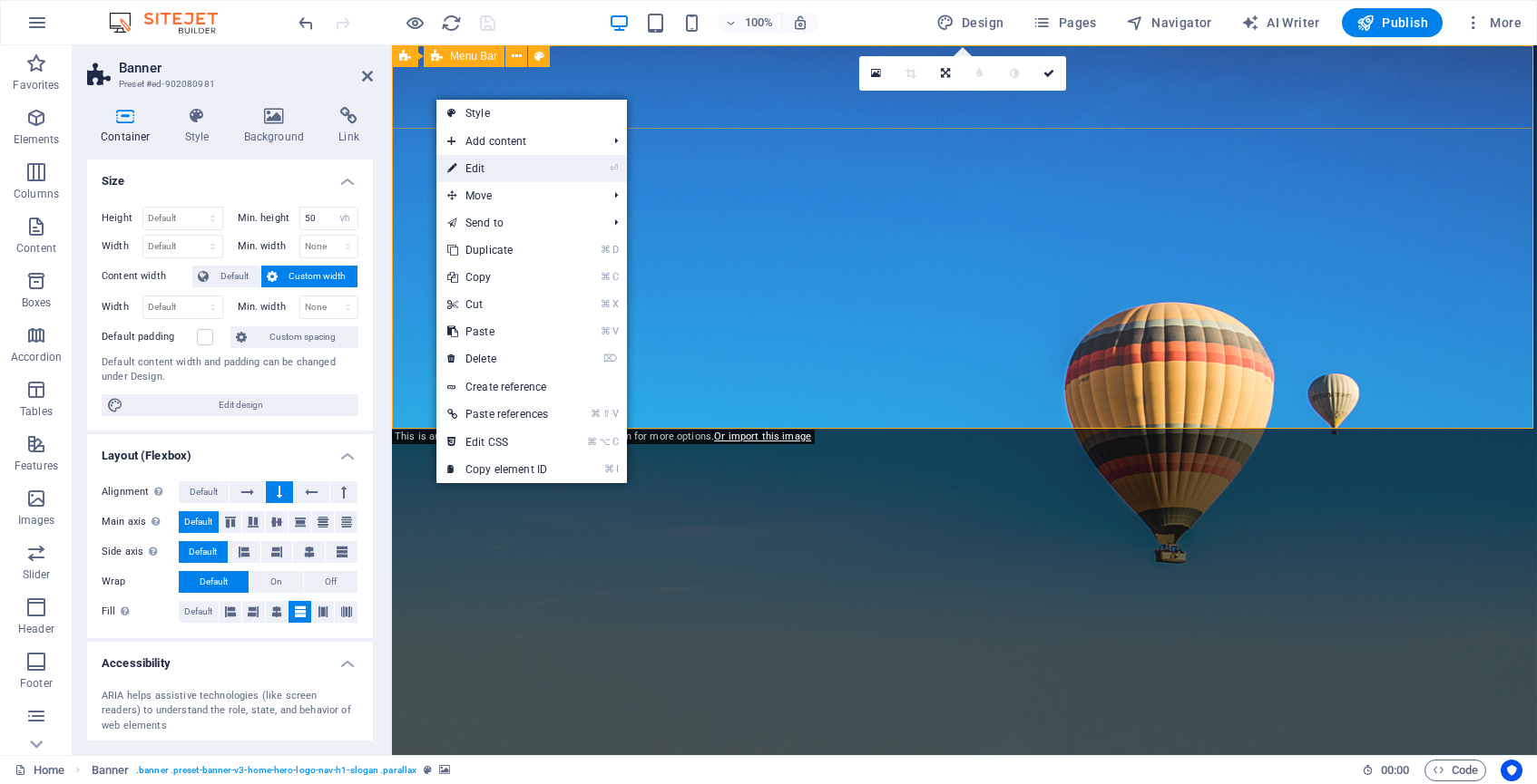
click at [484, 169] on link "⏎ Edit" at bounding box center [498, 169] width 123 height 27
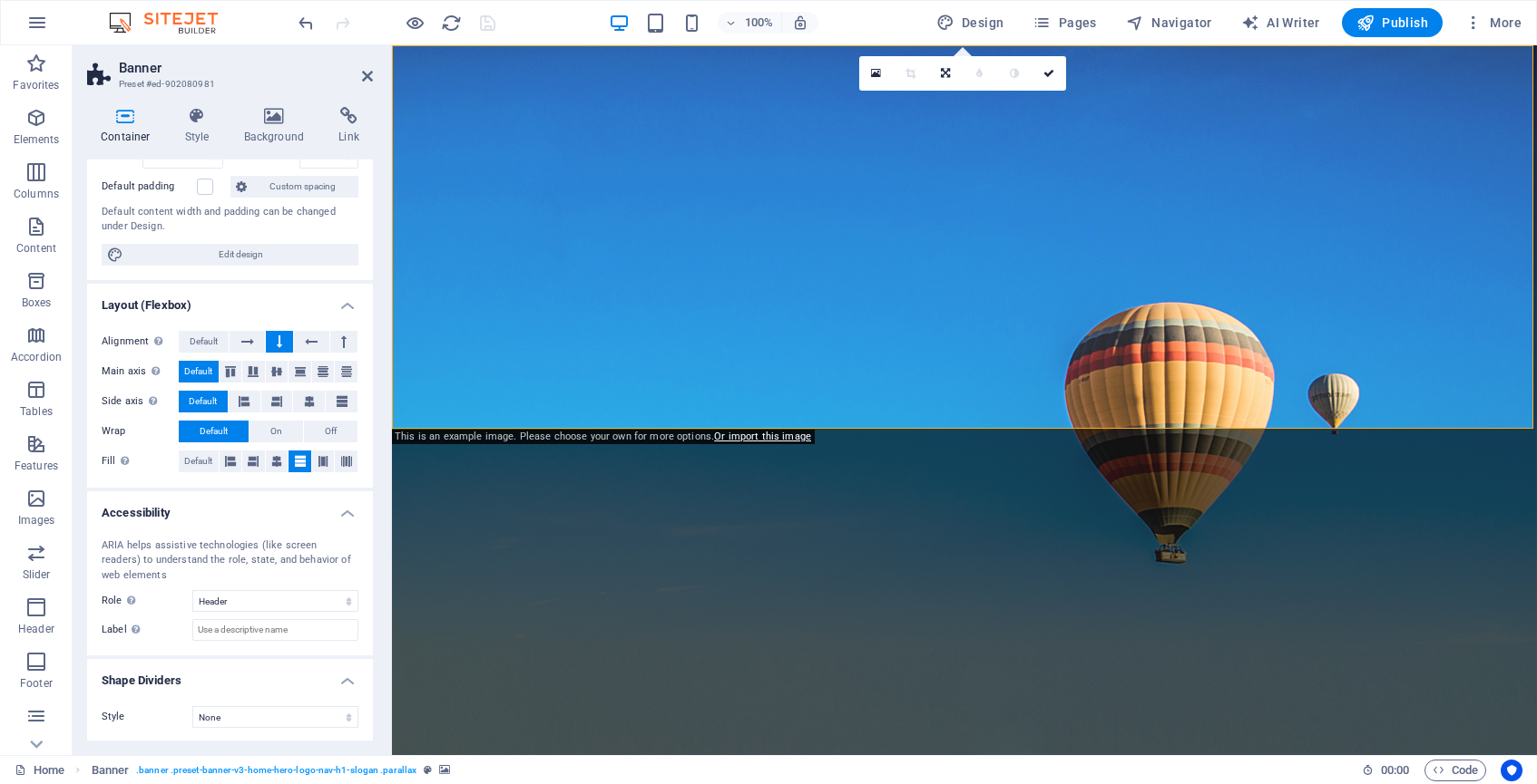
scroll to position [150, 0]
click at [191, 115] on icon at bounding box center [198, 116] width 52 height 18
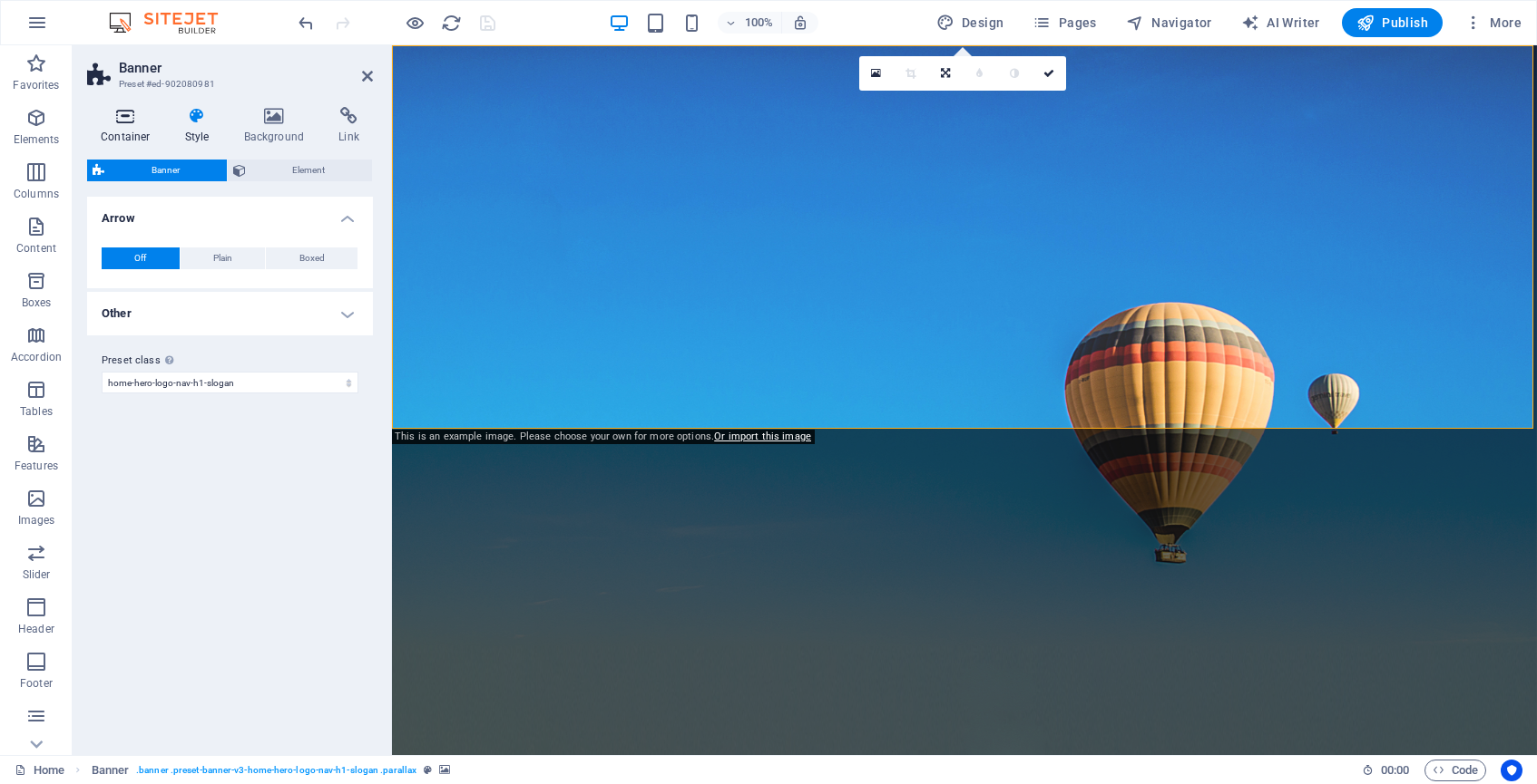
click at [129, 109] on icon at bounding box center [126, 116] width 77 height 18
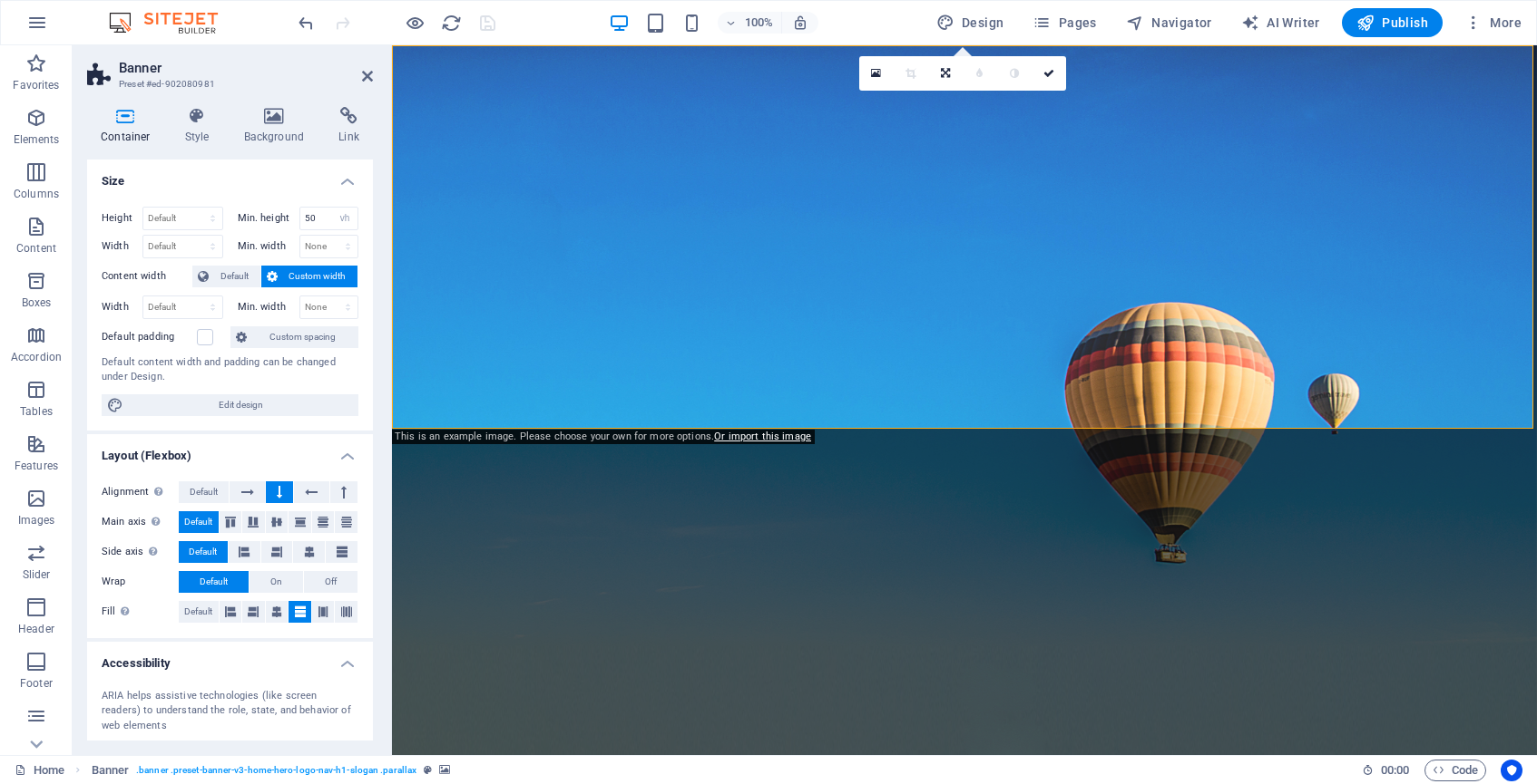
scroll to position [0, 0]
click at [365, 70] on icon at bounding box center [367, 75] width 11 height 14
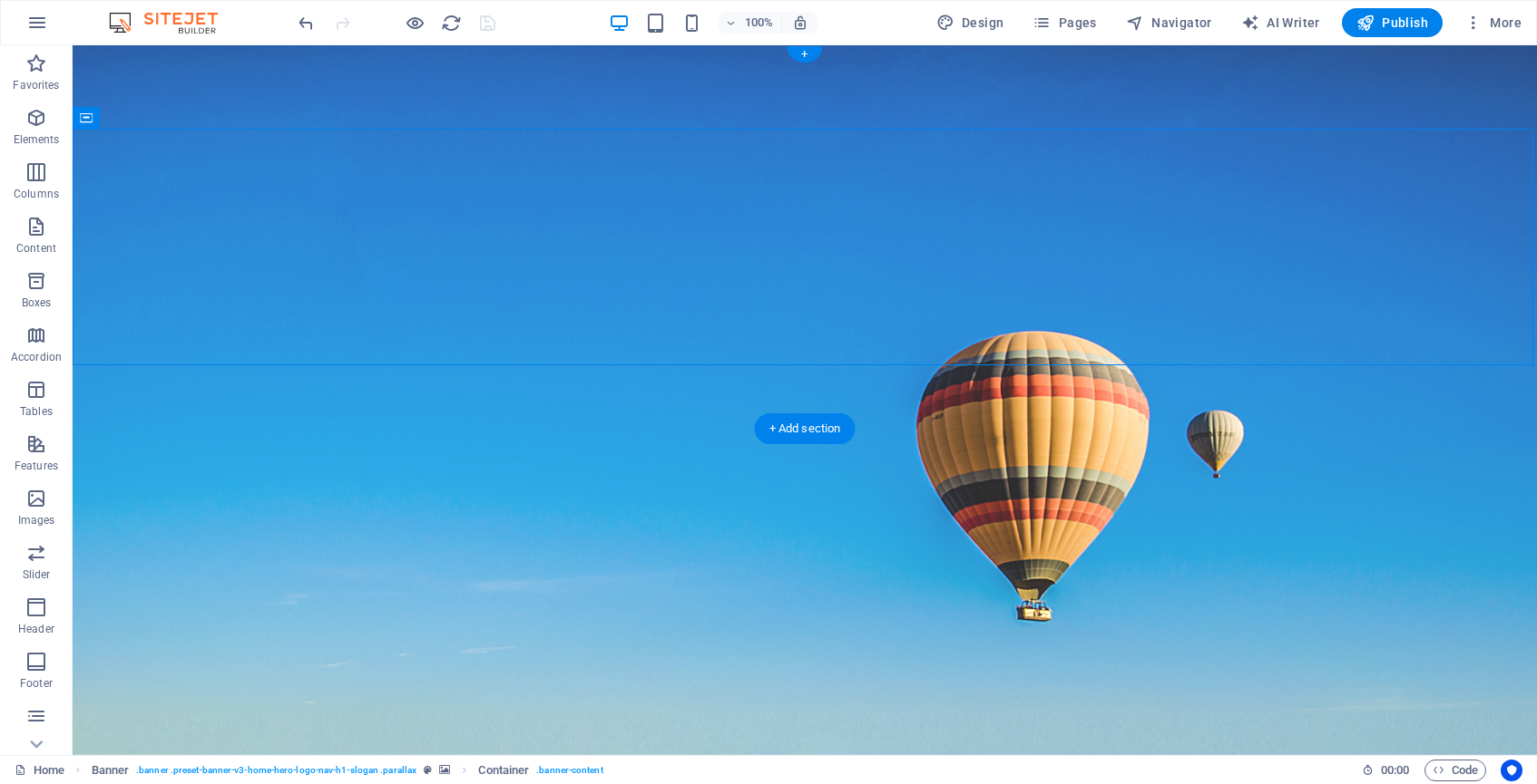
click at [225, 674] on div "Home About Us Services Team Contact" at bounding box center [805, 738] width 1465 height 127
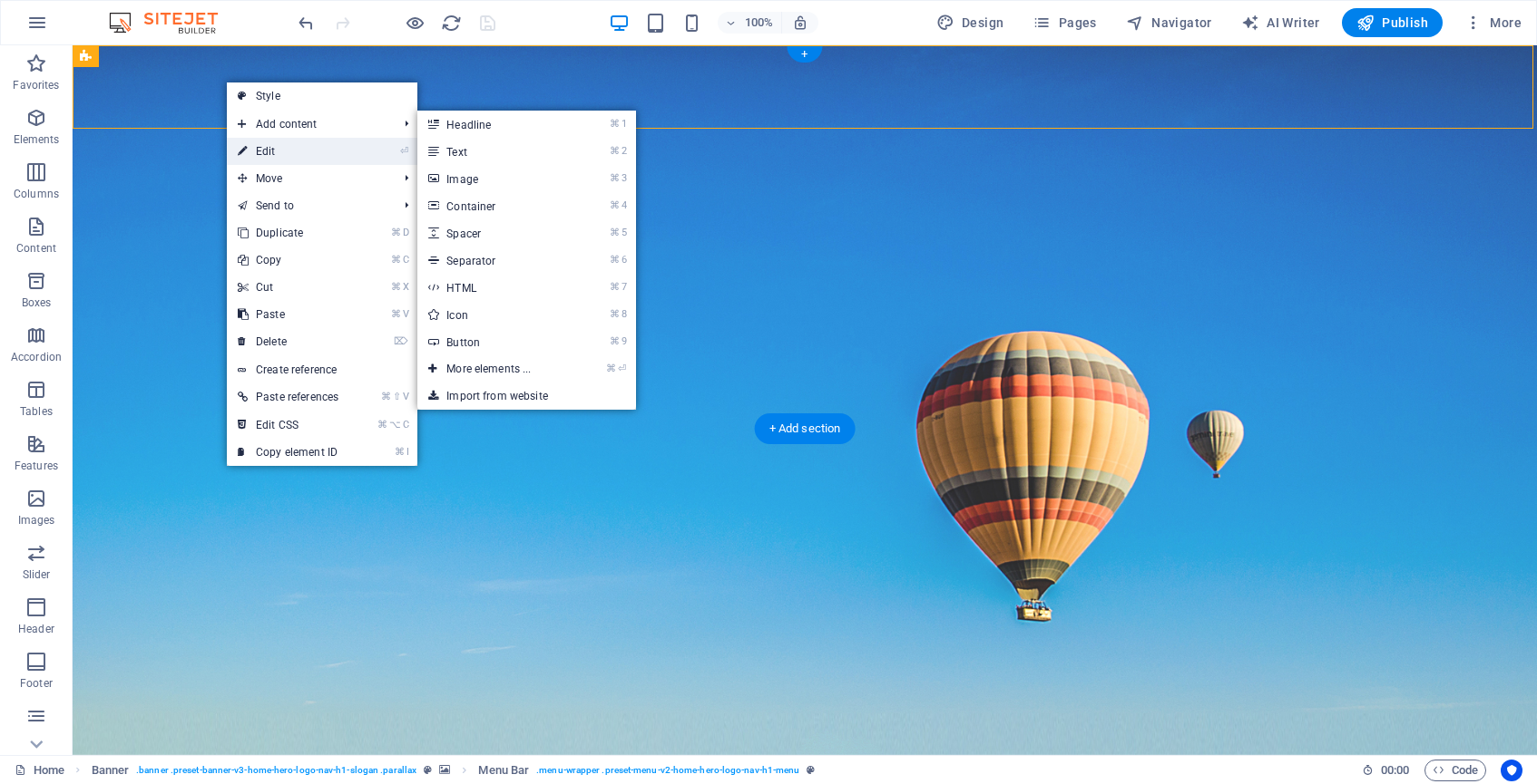
click at [276, 149] on link "⏎ Edit" at bounding box center [288, 152] width 123 height 27
select select "rem"
select select "sticky_menu"
select select "px"
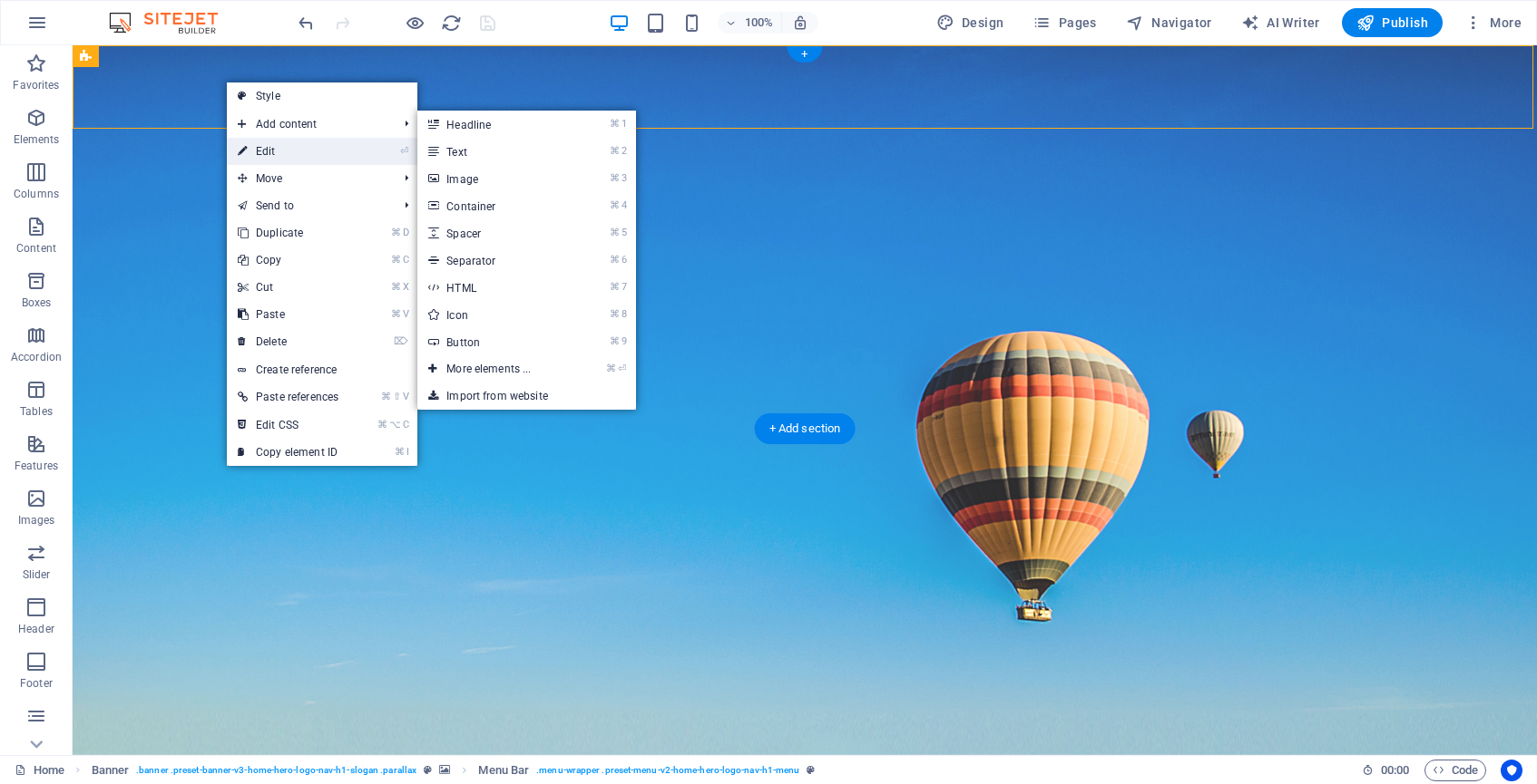
select select "px"
select select "preset-menu-v2-home-hero-logo-nav-h1-menu"
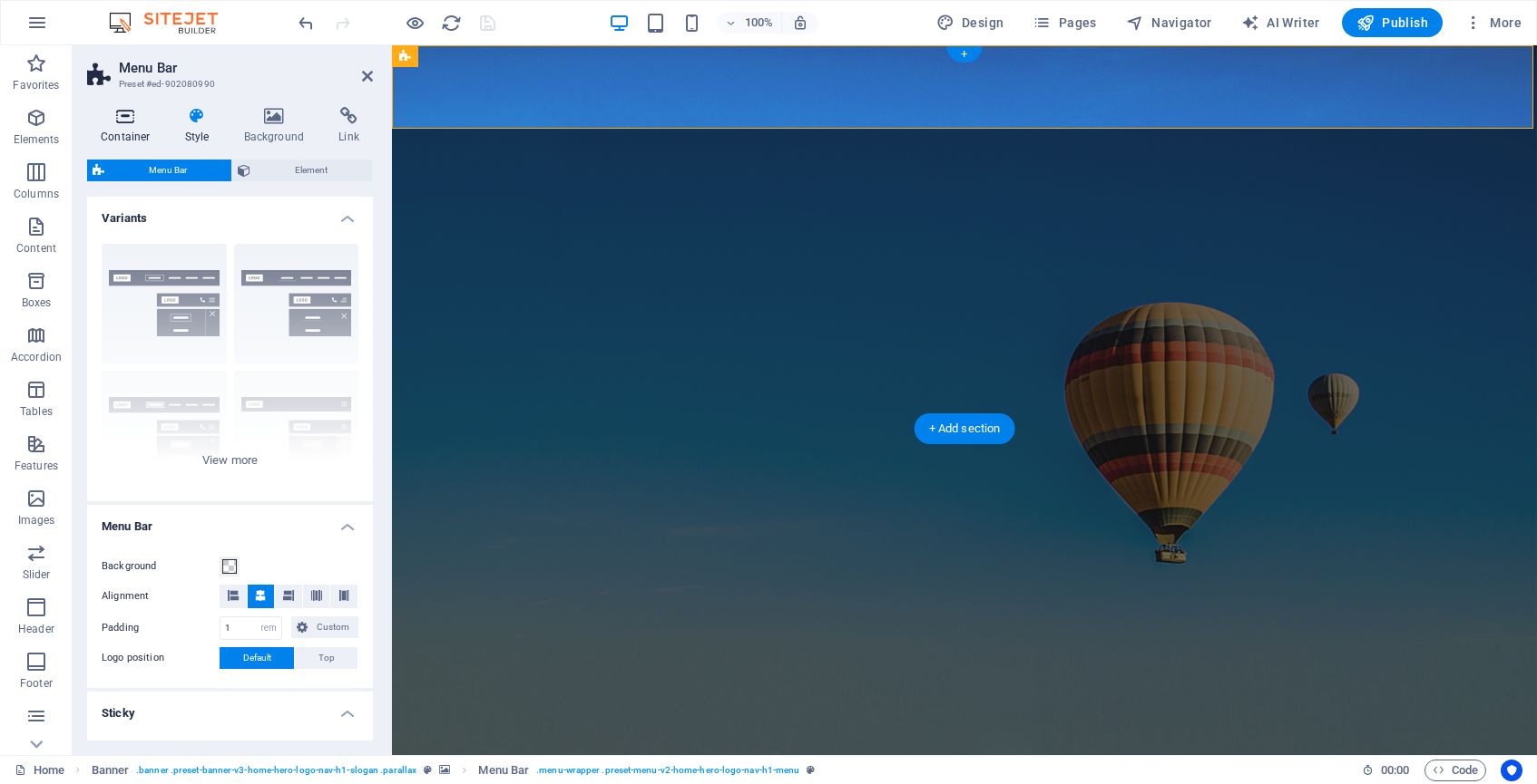
click at [123, 125] on icon at bounding box center [126, 116] width 77 height 18
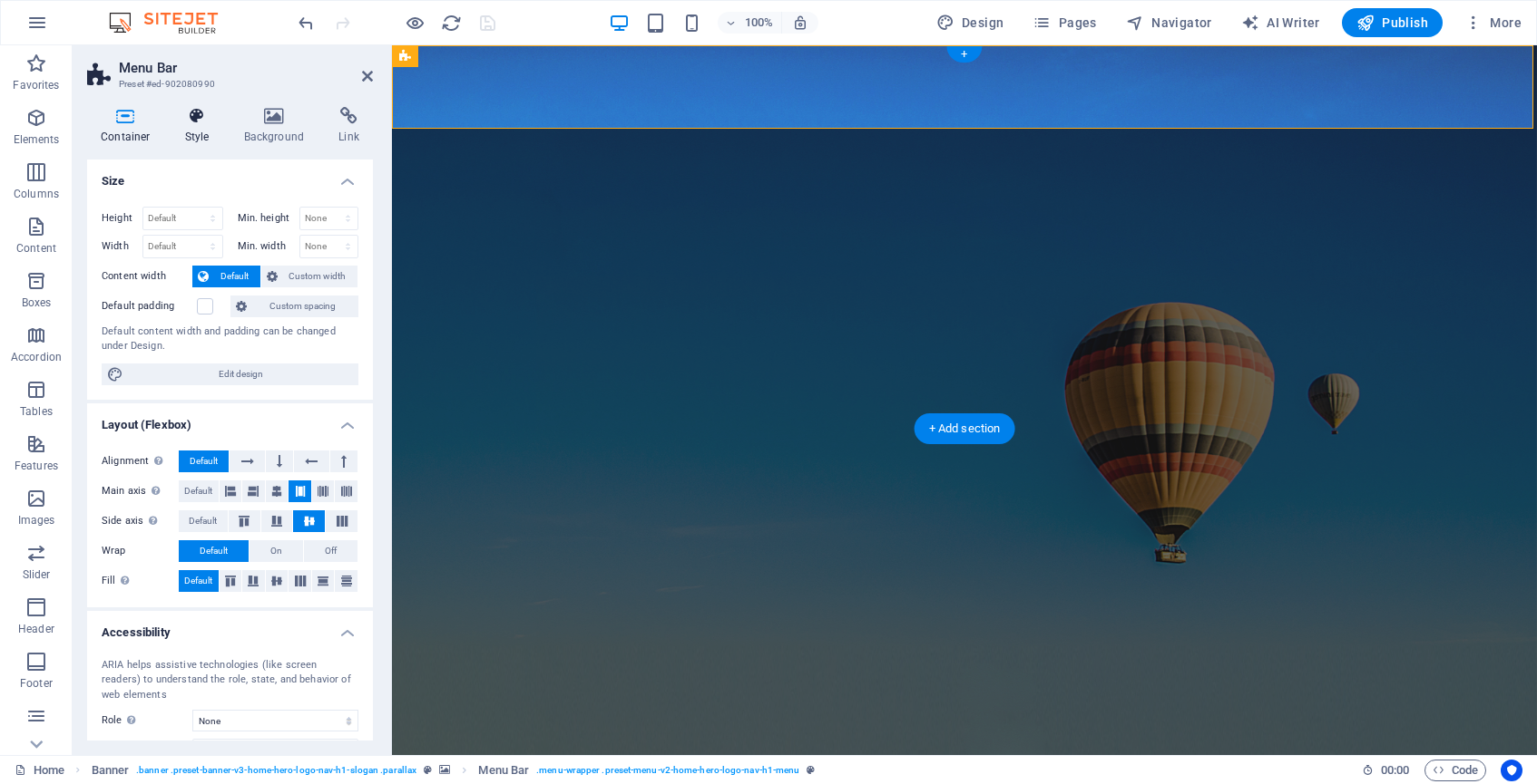
click at [196, 132] on h4 "Style" at bounding box center [201, 126] width 59 height 38
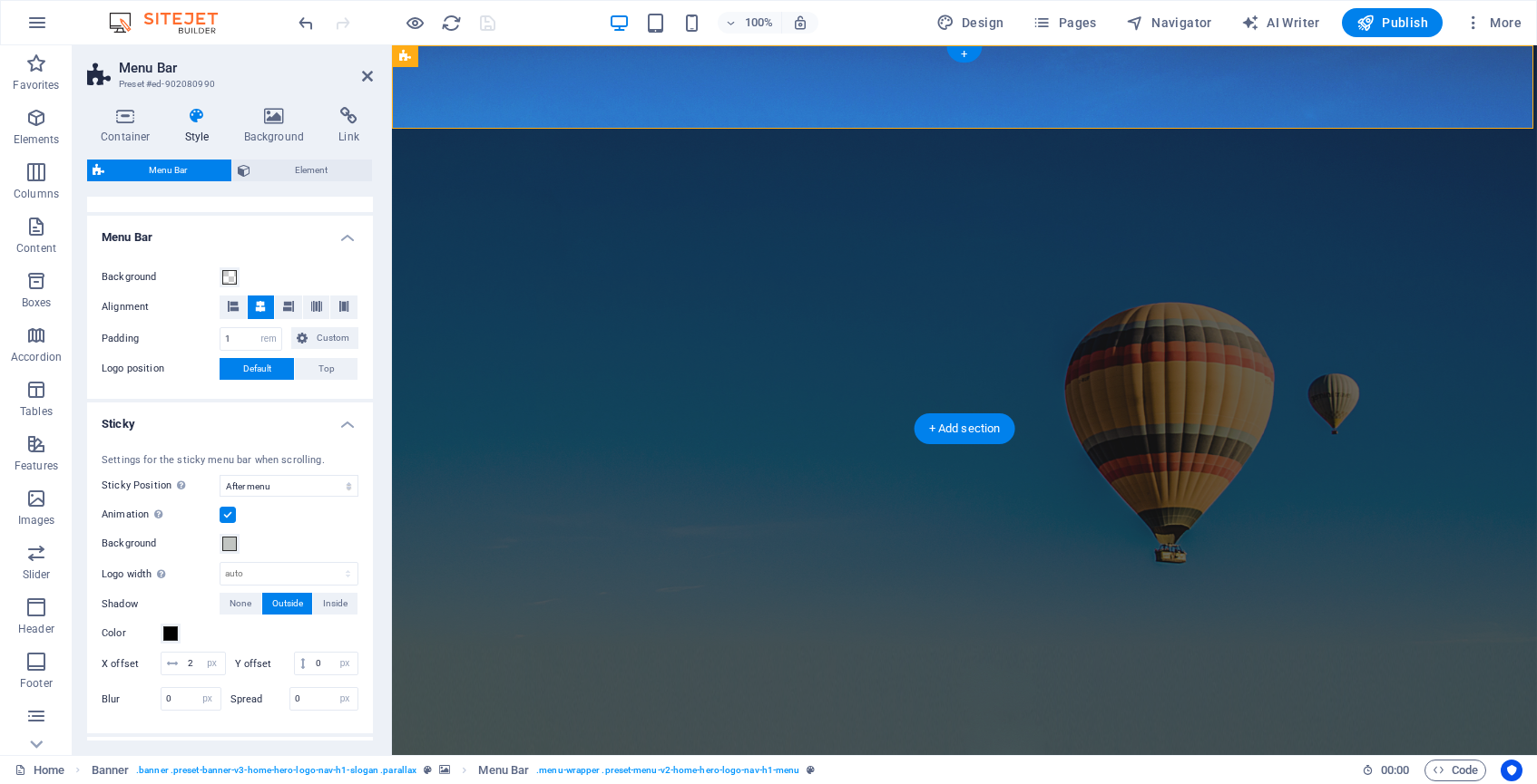
scroll to position [283, 0]
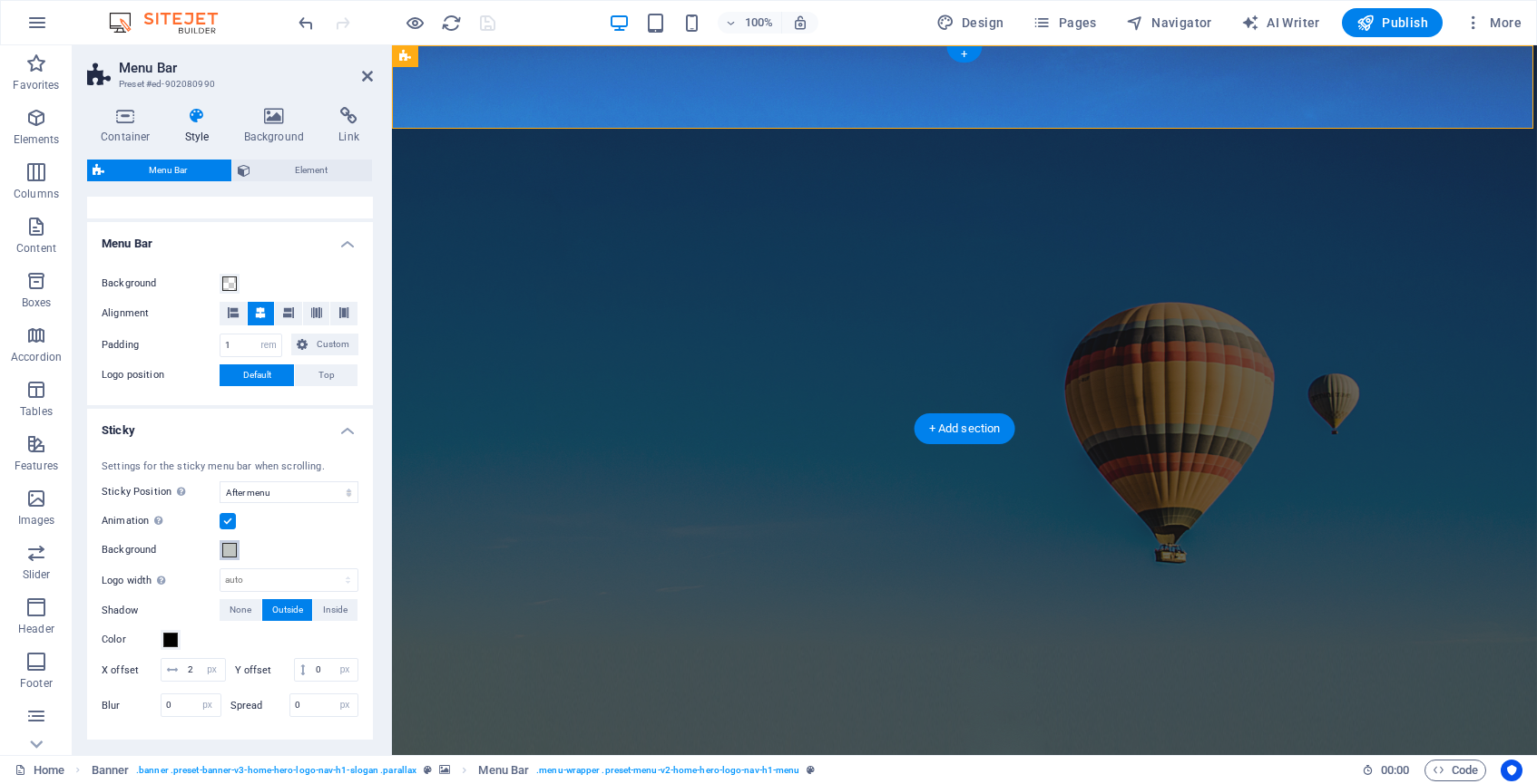
click at [232, 553] on span at bounding box center [229, 550] width 14 height 14
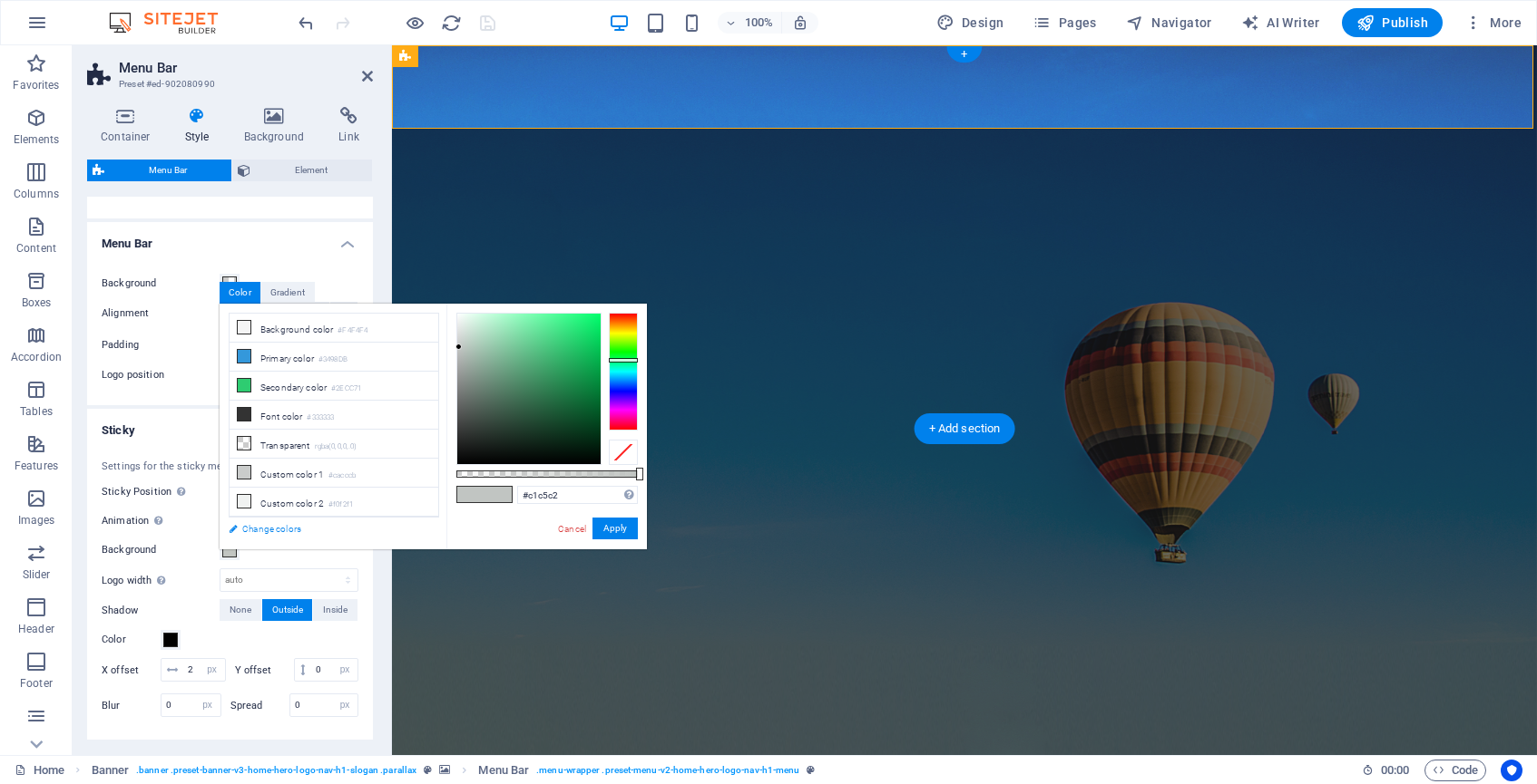
click at [249, 530] on link "Change colors" at bounding box center [325, 528] width 211 height 22
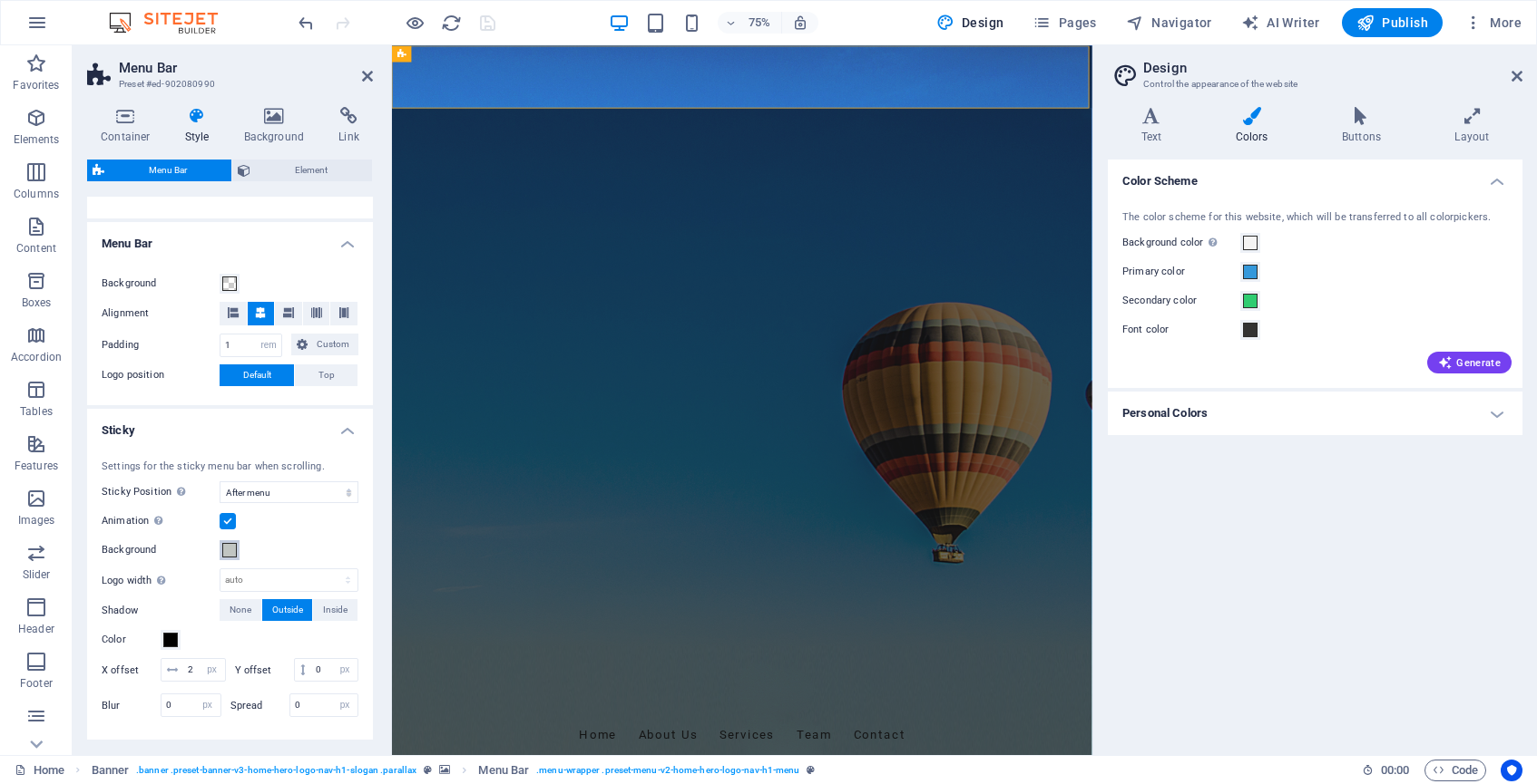
click at [232, 547] on span at bounding box center [229, 550] width 14 height 14
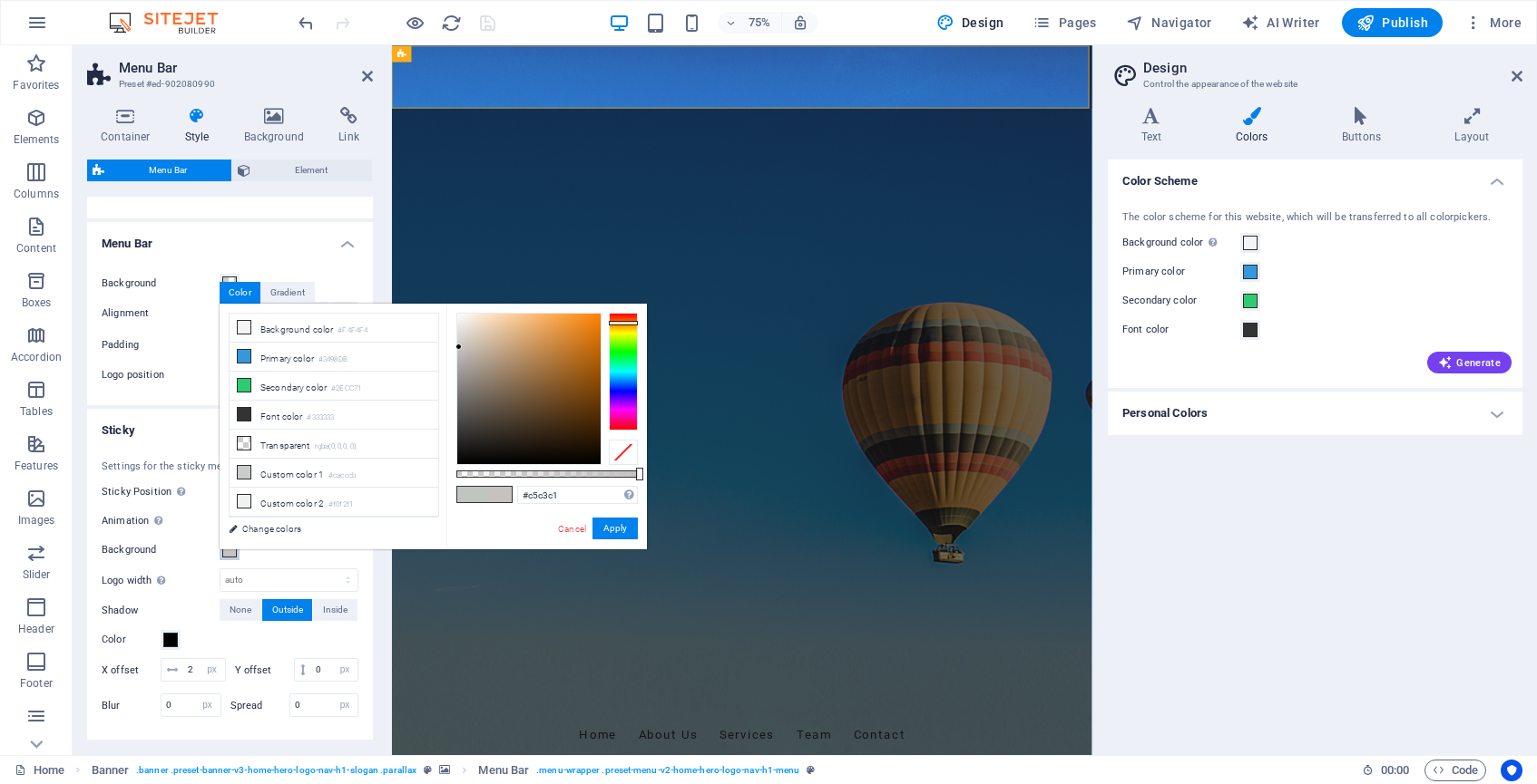
drag, startPoint x: 625, startPoint y: 354, endPoint x: 626, endPoint y: 323, distance: 31.0
click at [626, 323] on div at bounding box center [623, 372] width 29 height 118
click at [582, 323] on div at bounding box center [528, 389] width 143 height 151
click at [594, 322] on div at bounding box center [528, 389] width 143 height 151
click at [609, 536] on button "Apply" at bounding box center [614, 528] width 45 height 22
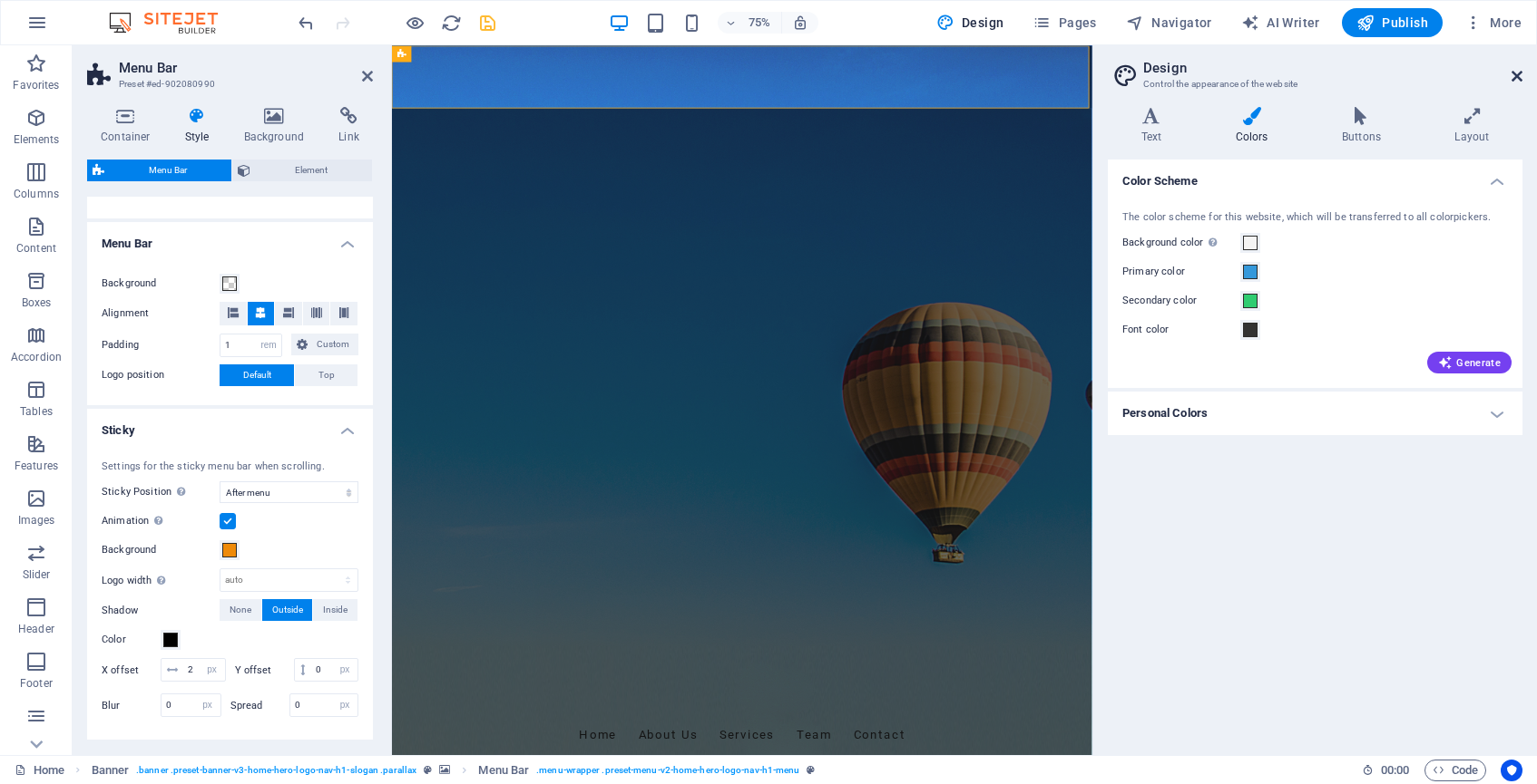
click at [1518, 72] on icon at bounding box center [1517, 75] width 11 height 14
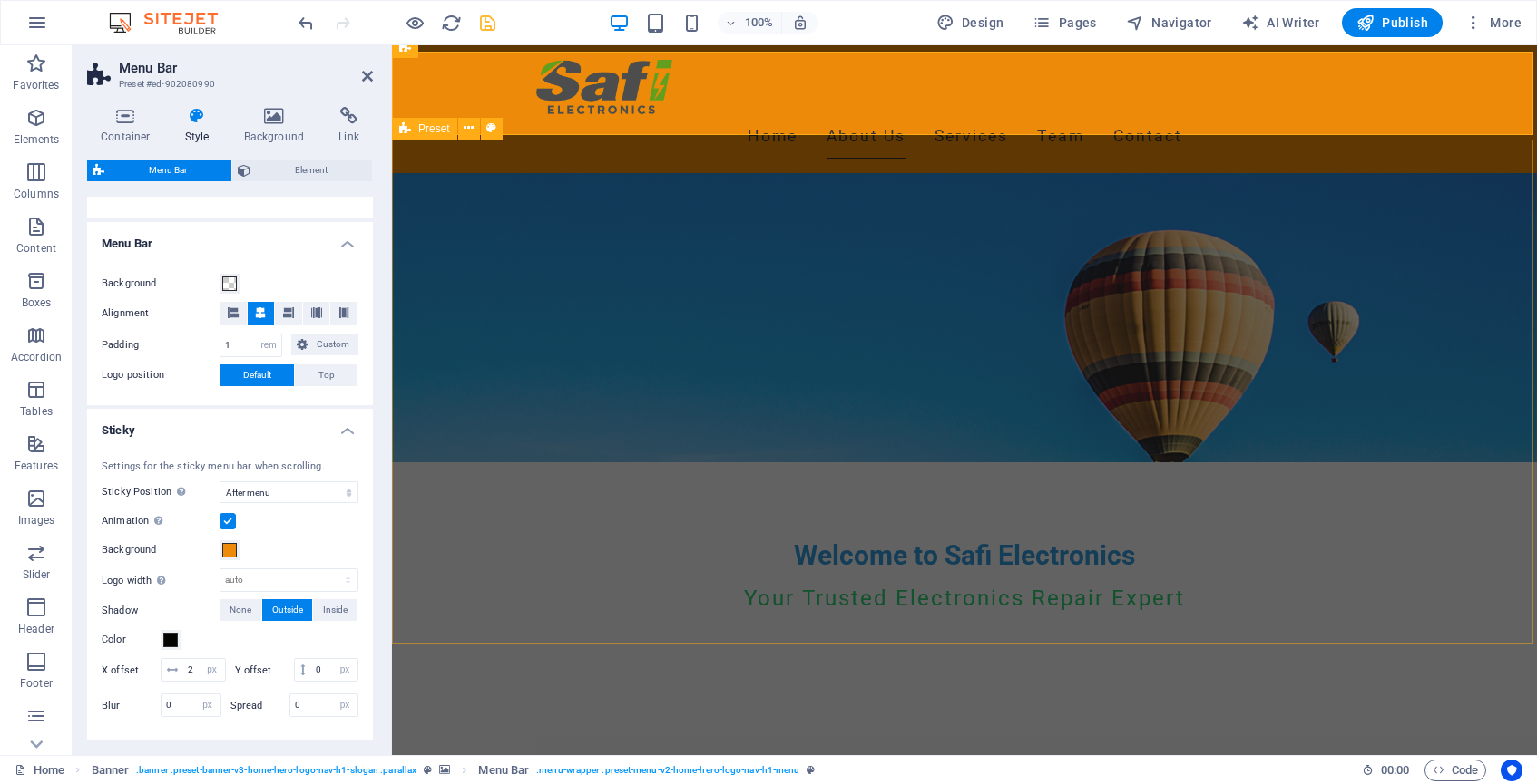
scroll to position [290, 0]
click at [231, 547] on span at bounding box center [229, 550] width 14 height 14
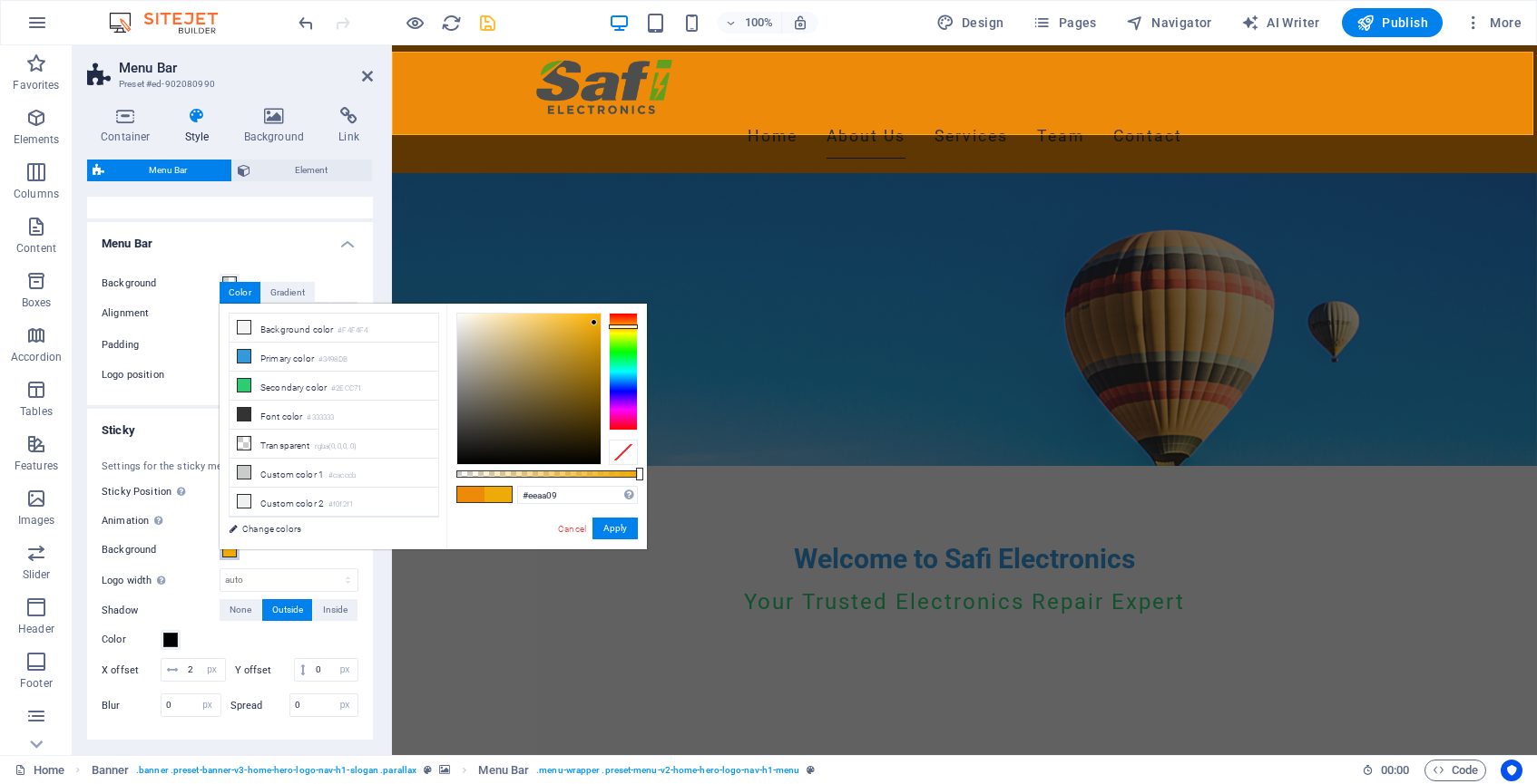
click at [624, 326] on div at bounding box center [623, 326] width 29 height 5
click at [615, 534] on button "Apply" at bounding box center [614, 528] width 45 height 22
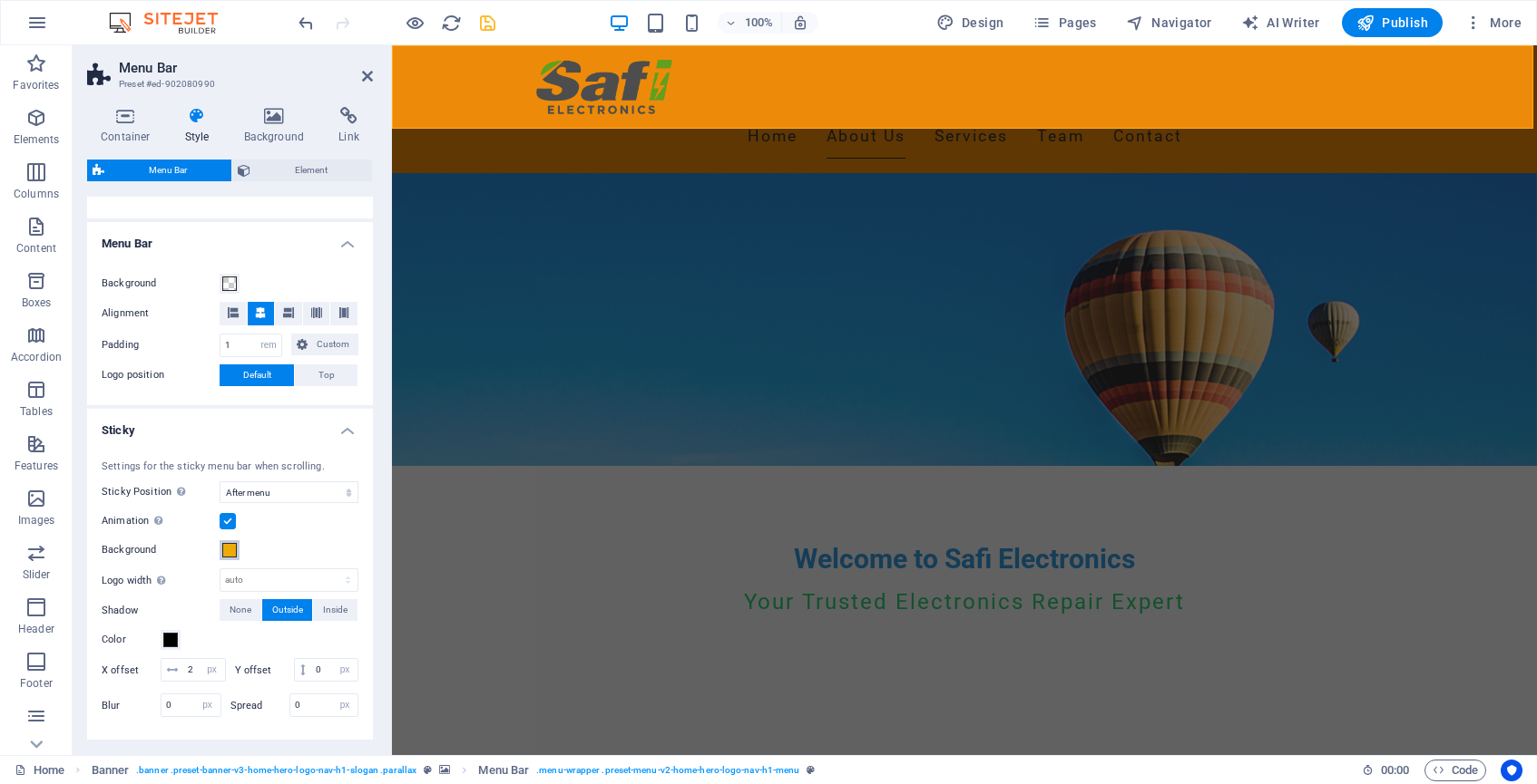
click at [228, 549] on span at bounding box center [229, 550] width 14 height 14
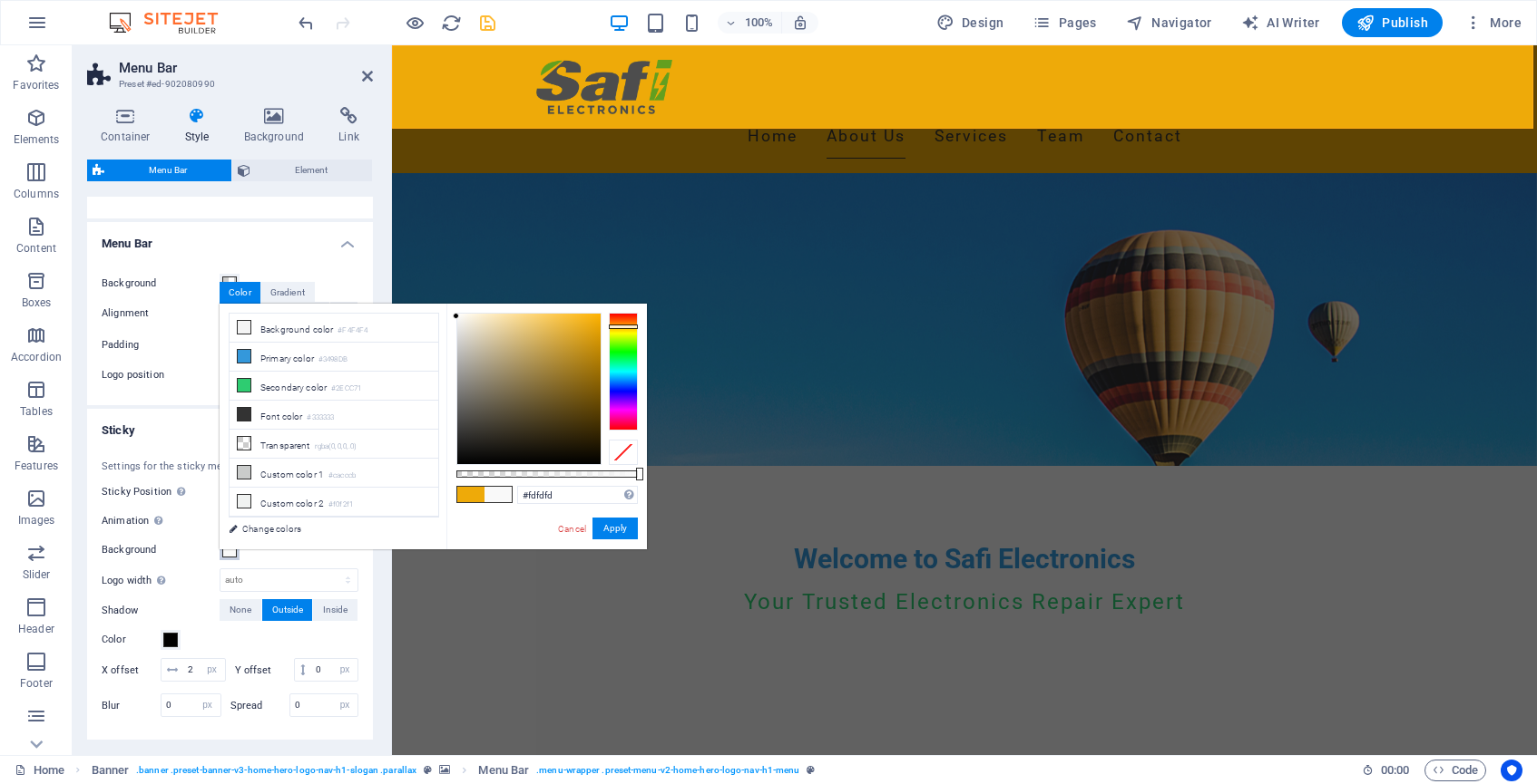
type input "#ffffff"
drag, startPoint x: 505, startPoint y: 400, endPoint x: 431, endPoint y: 307, distance: 118.8
click at [431, 307] on div "less Background color #F4F4F4 Primary color #3498DB Secondary color #2ECC71 Fon…" at bounding box center [433, 427] width 427 height 246
click at [618, 530] on button "Apply" at bounding box center [614, 528] width 45 height 22
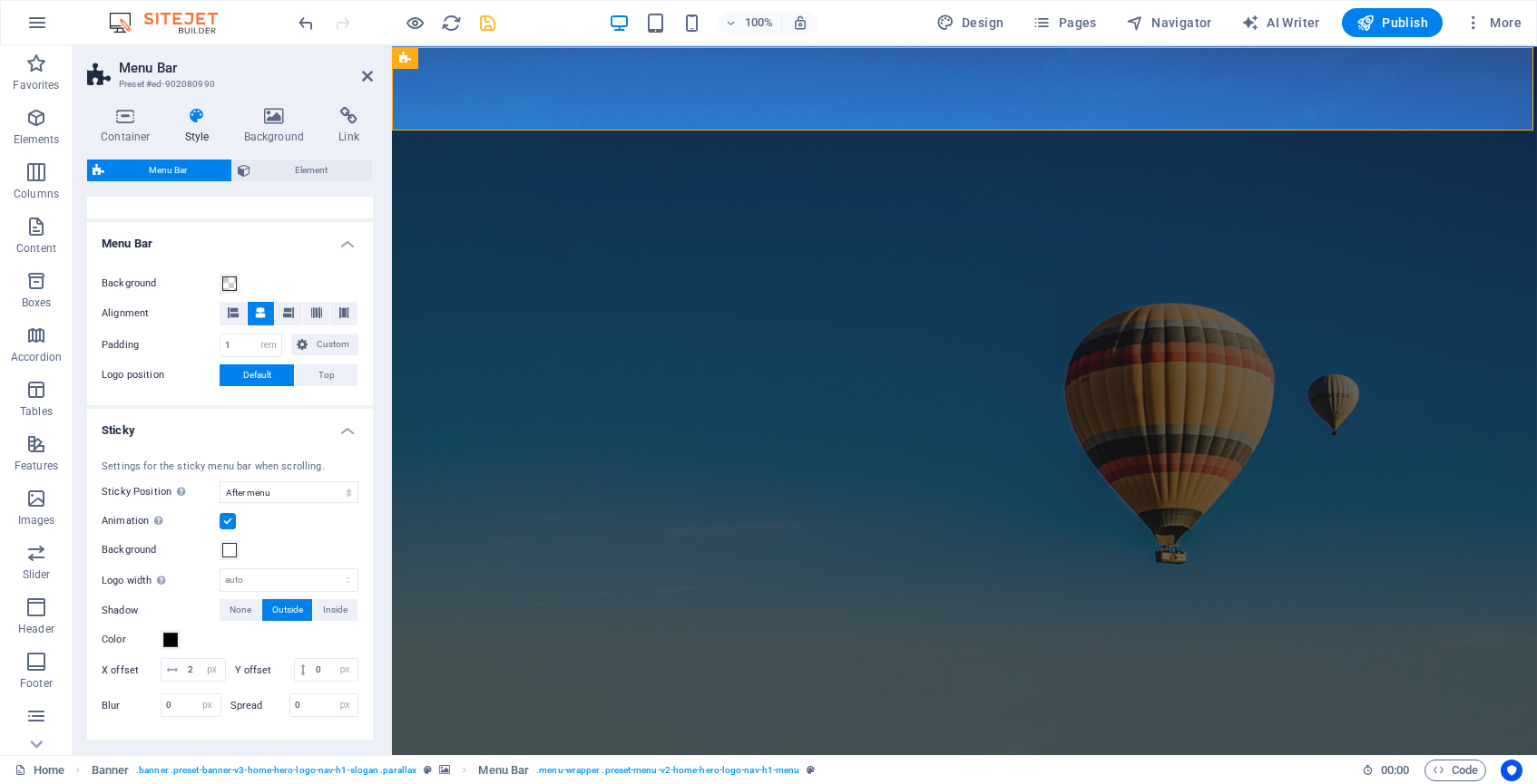
scroll to position [0, 0]
click at [370, 75] on icon at bounding box center [367, 75] width 11 height 14
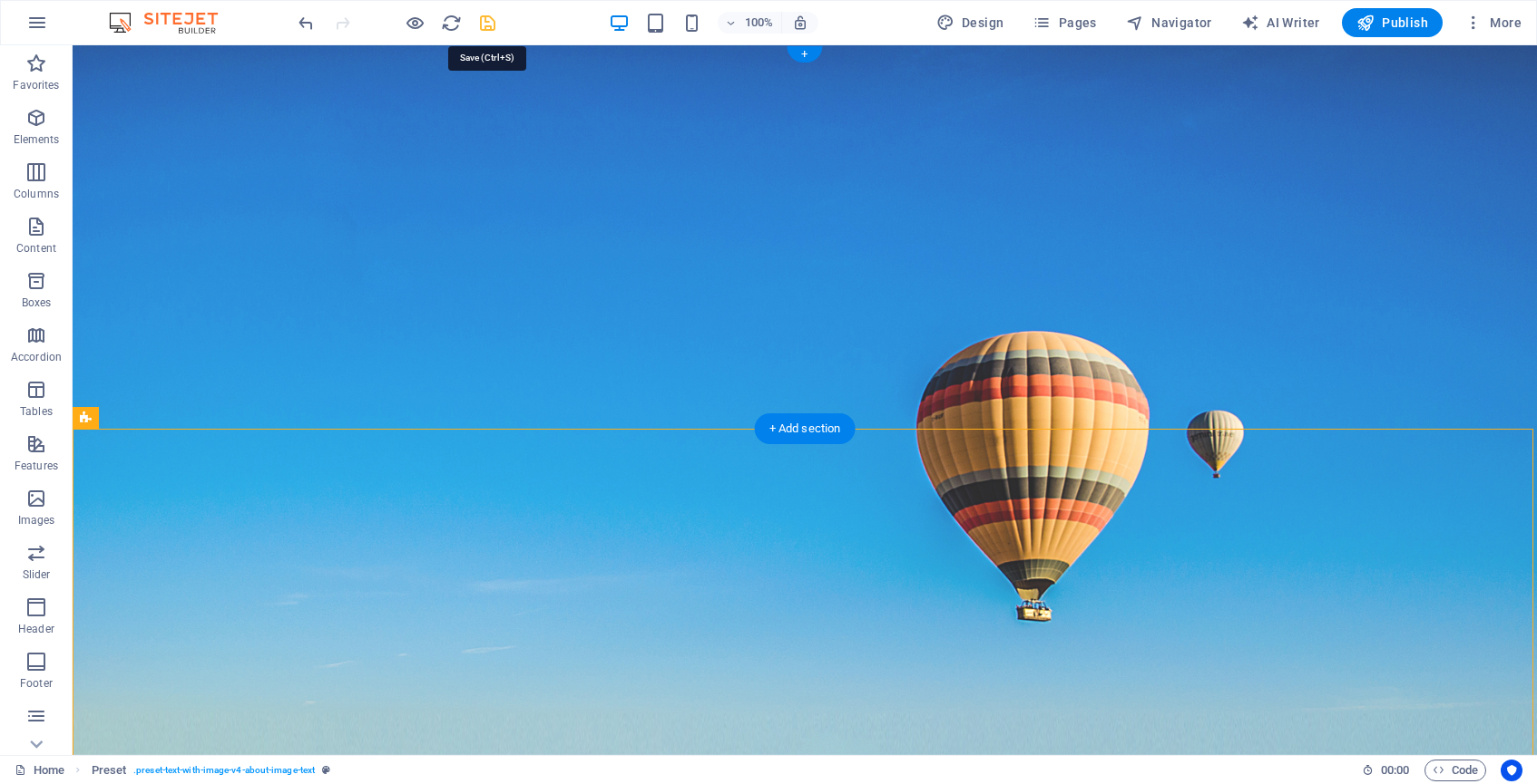
click at [480, 21] on icon "save" at bounding box center [488, 23] width 21 height 21
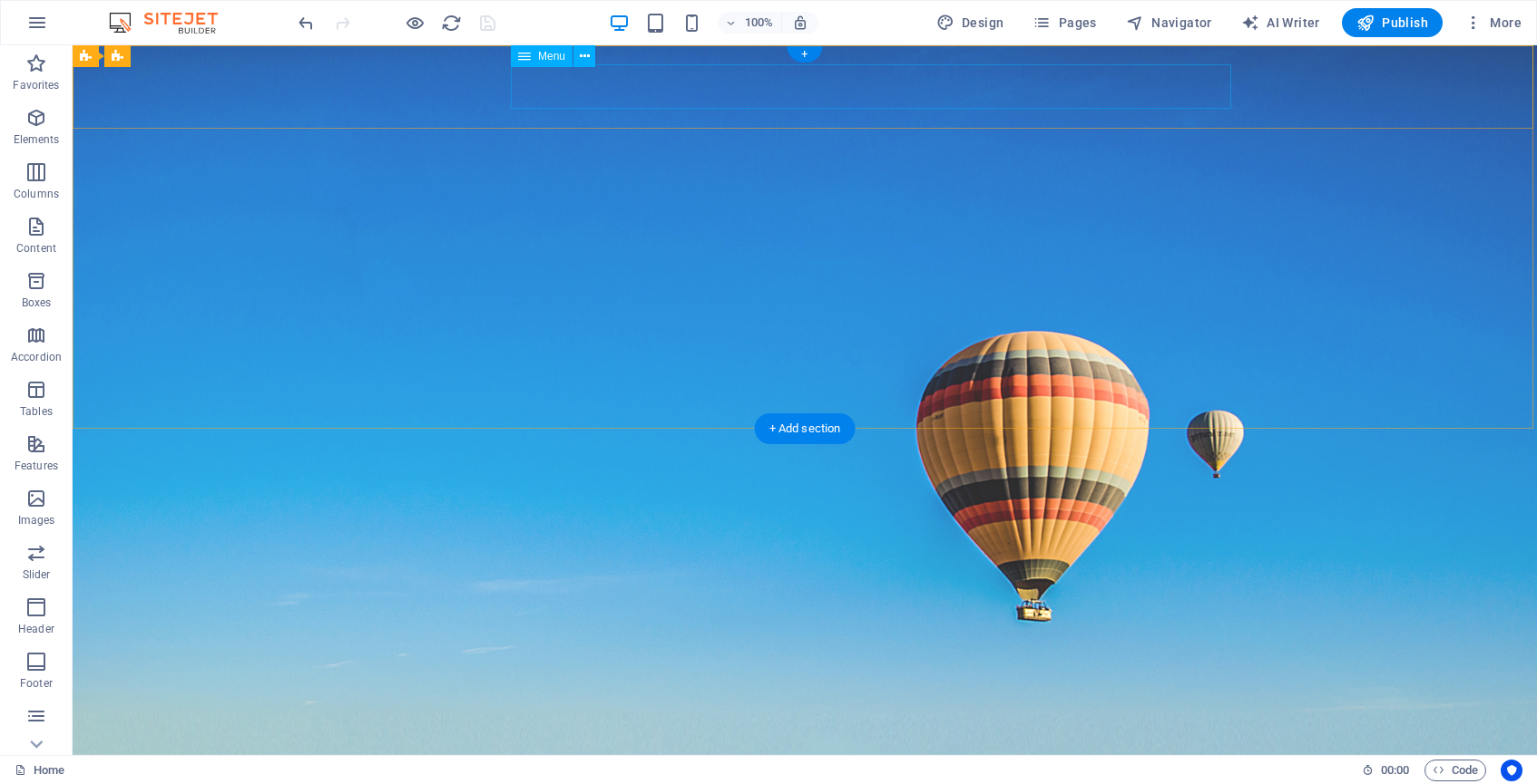
click at [781, 742] on nav "Home About Us Services Team Contact" at bounding box center [805, 765] width 857 height 45
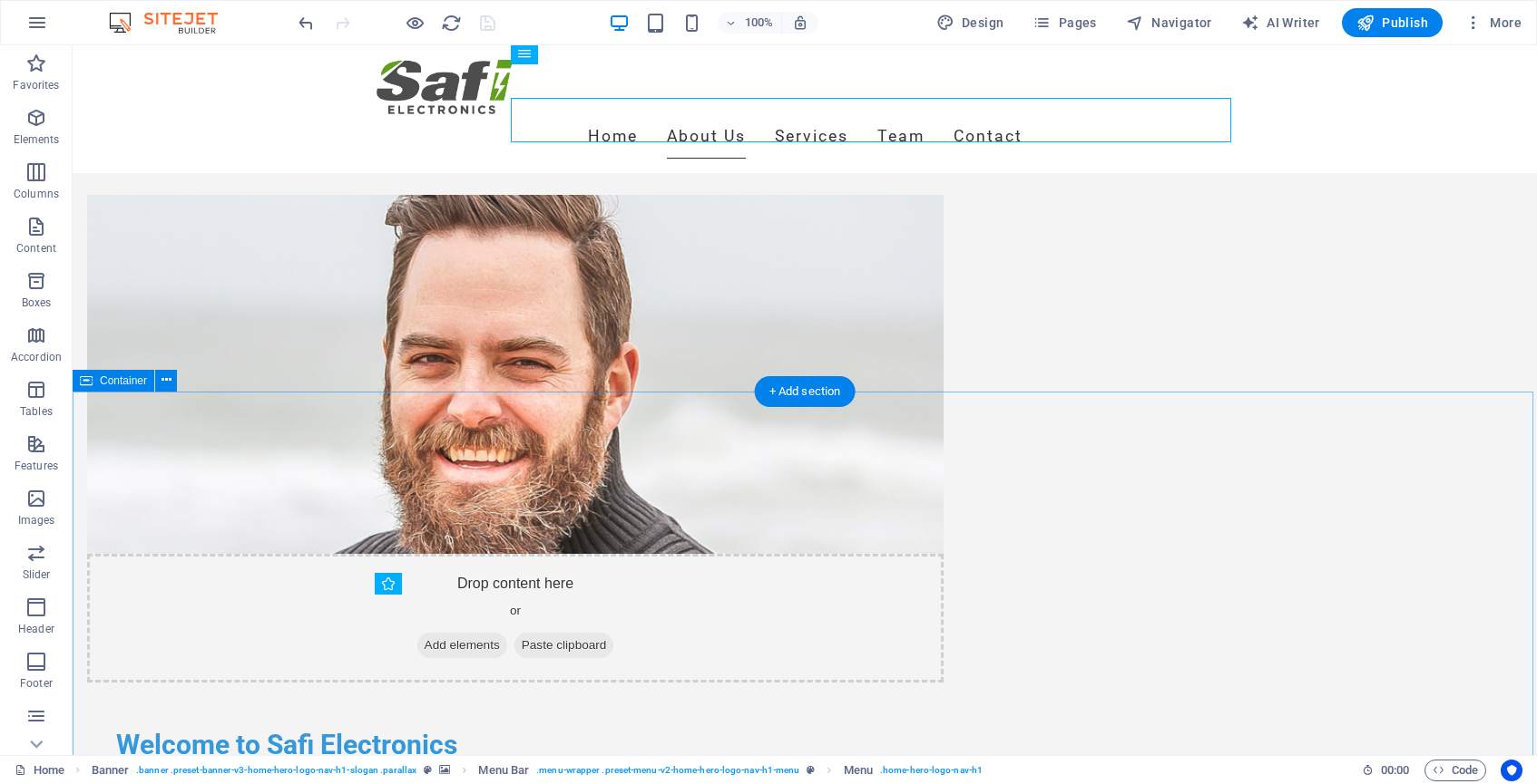
scroll to position [931, 0]
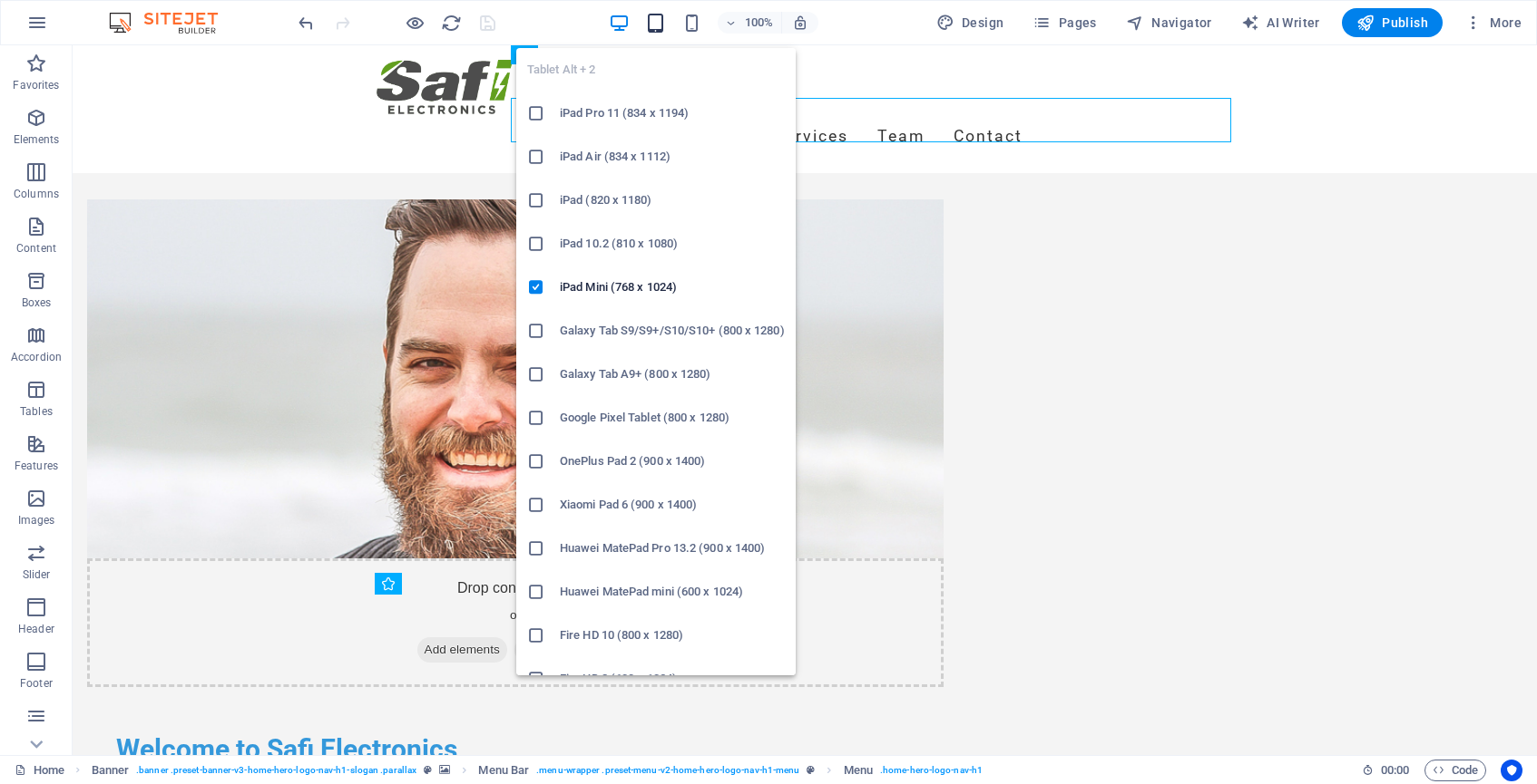
click at [666, 14] on icon "button" at bounding box center [656, 23] width 21 height 21
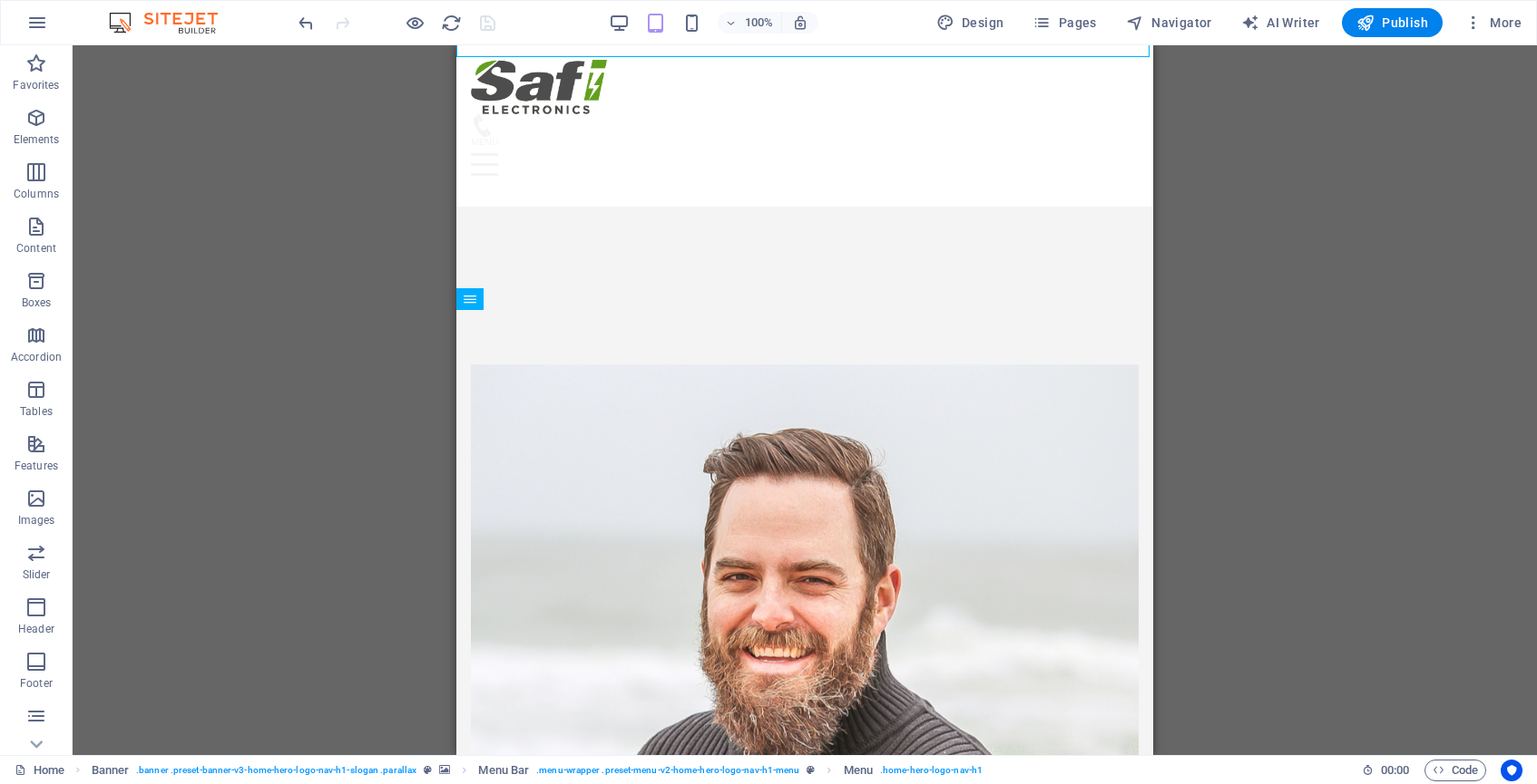
scroll to position [646, 0]
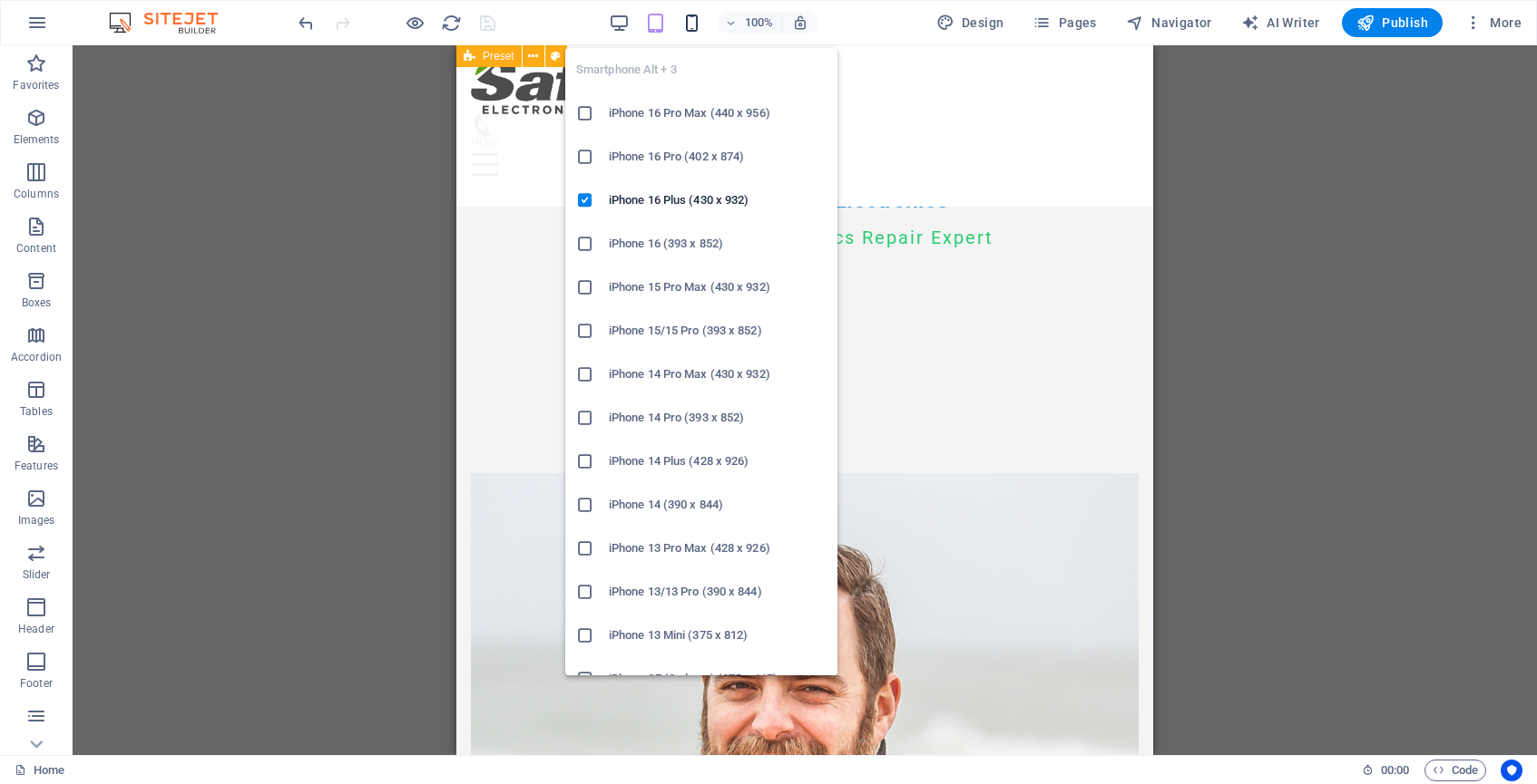
click at [696, 22] on icon "button" at bounding box center [692, 23] width 21 height 21
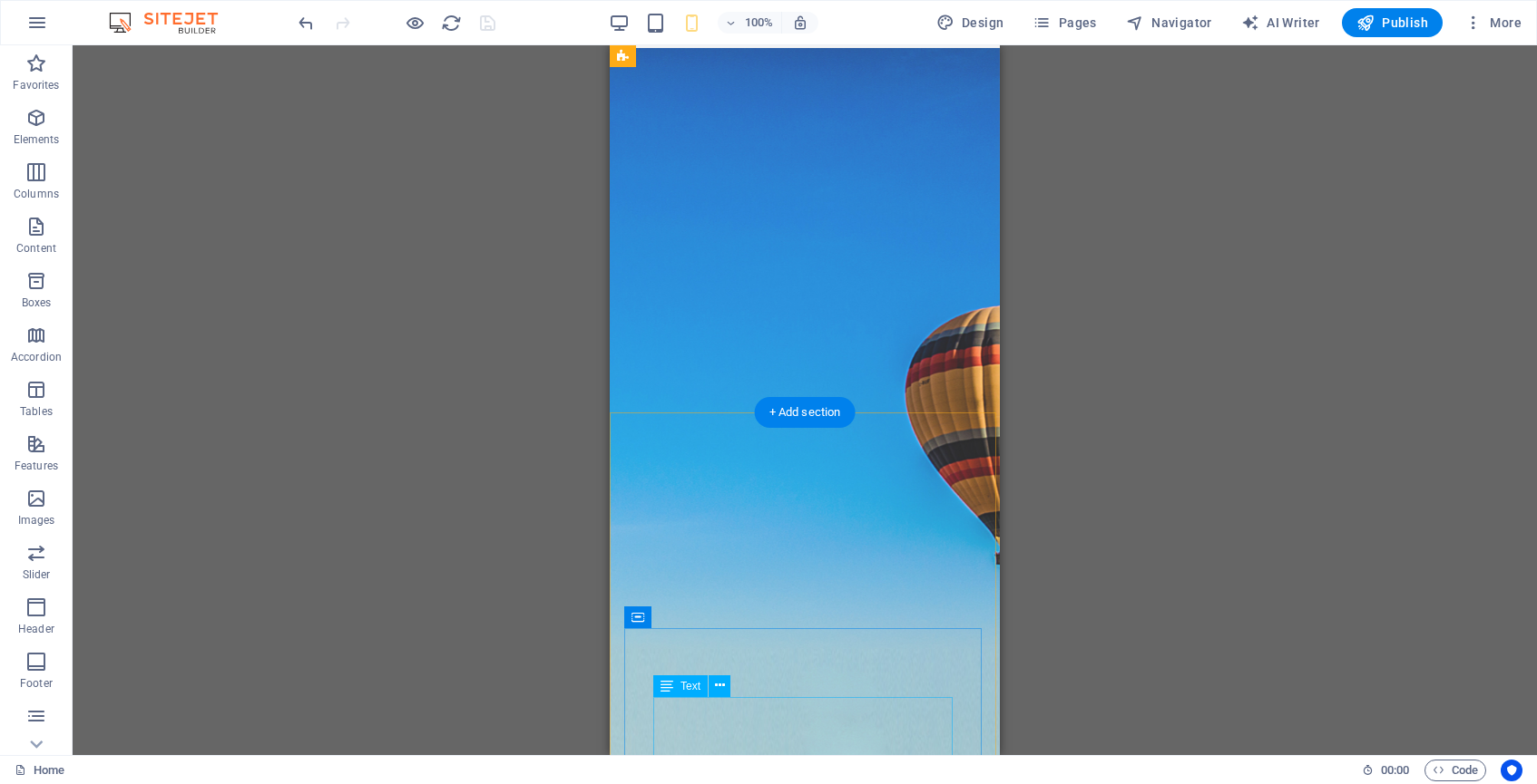
scroll to position [0, 0]
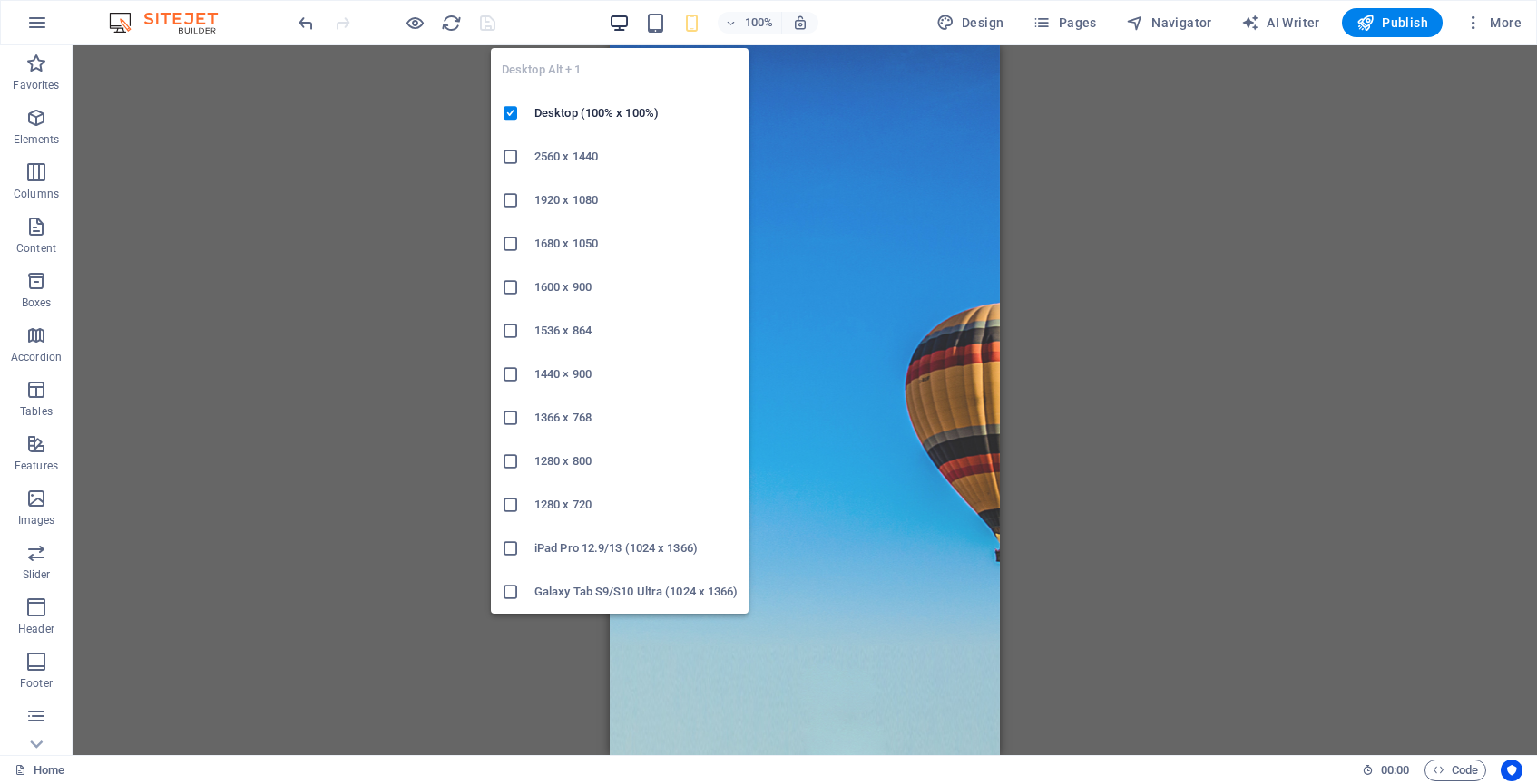
click at [615, 19] on icon "button" at bounding box center [619, 23] width 21 height 21
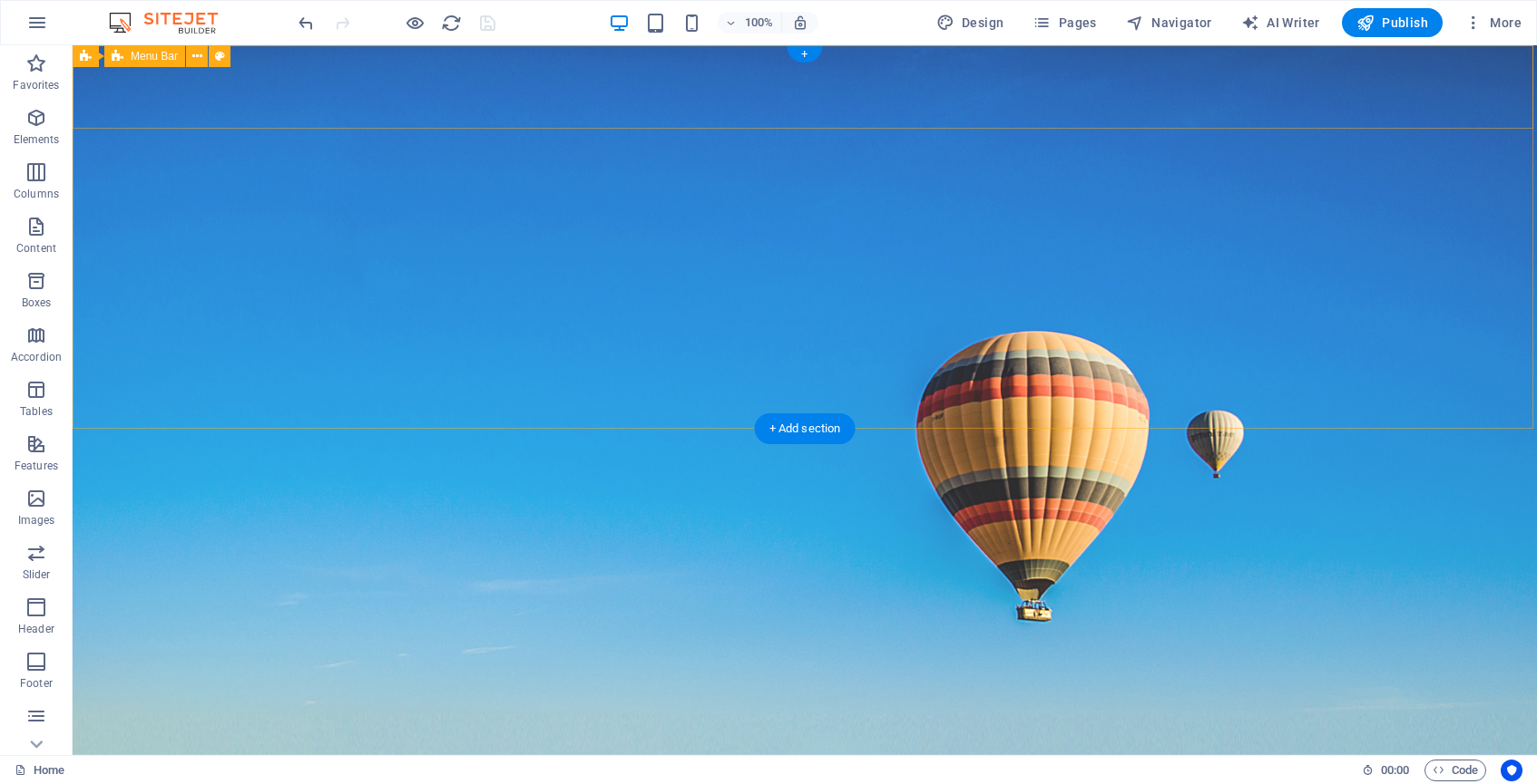
click at [202, 674] on div "Home About Us Services Team Contact" at bounding box center [805, 738] width 1465 height 127
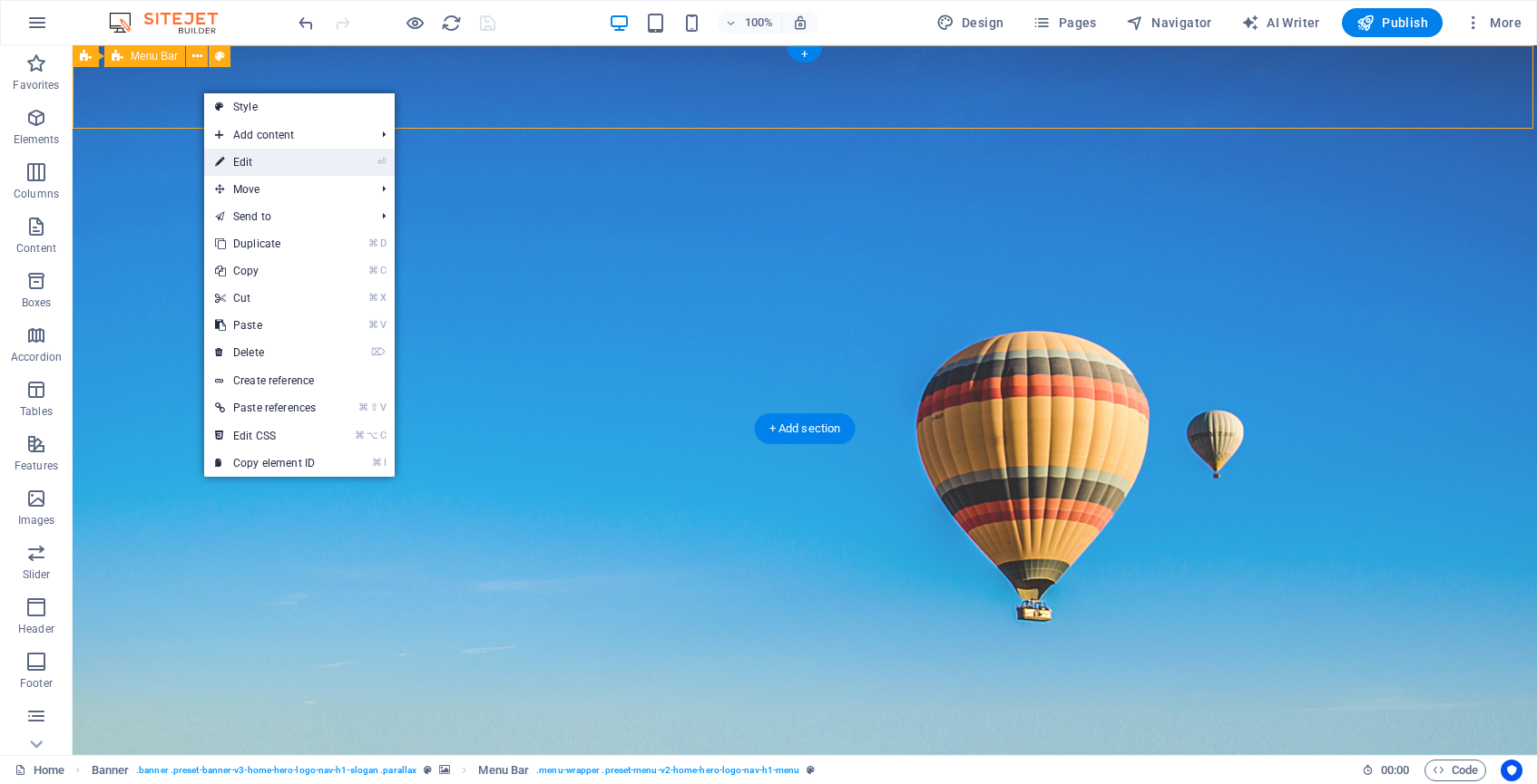
click at [243, 160] on link "⏎ Edit" at bounding box center [265, 162] width 123 height 27
select select "rem"
select select "sticky_menu"
select select "px"
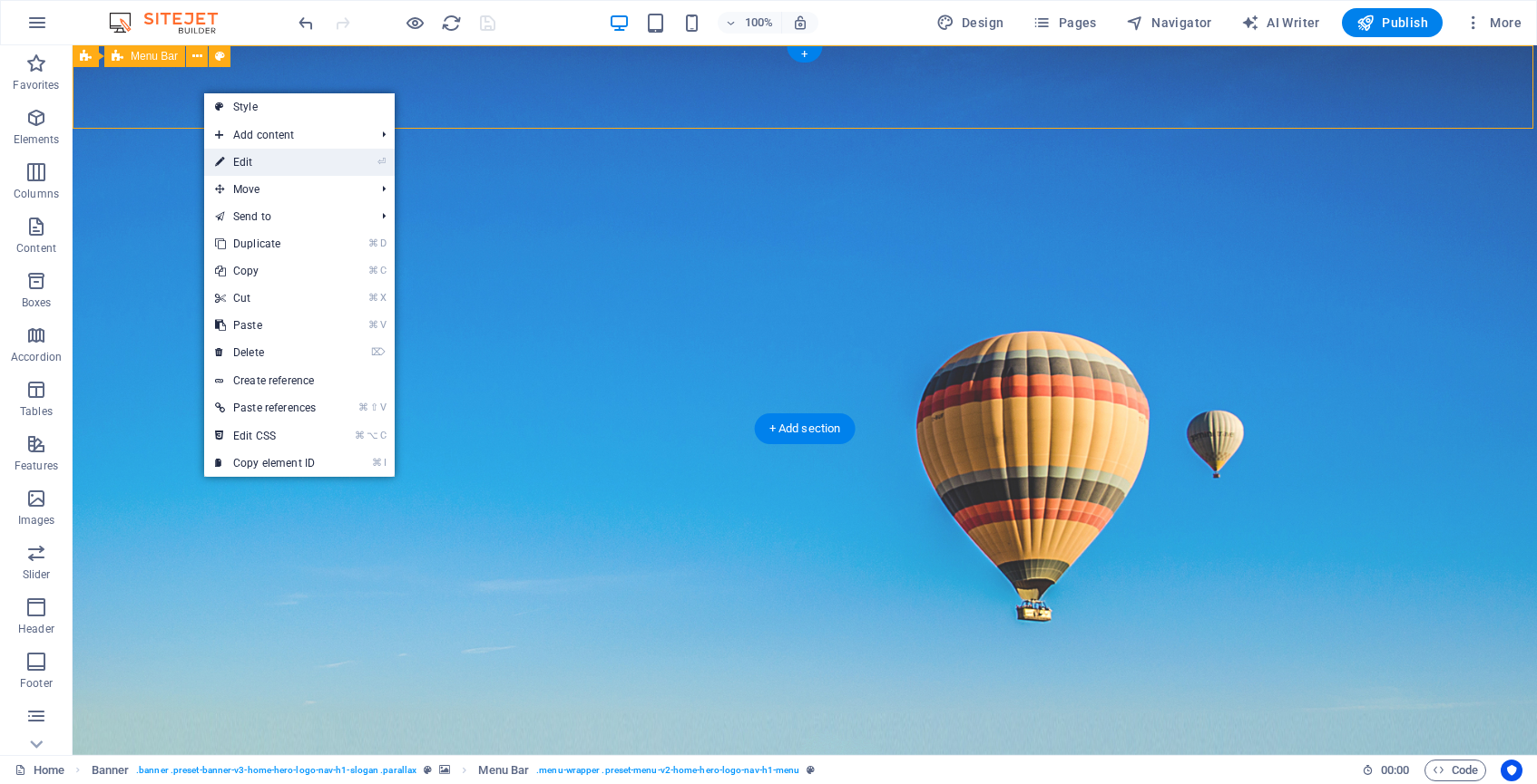
select select "px"
select select "preset-menu-v2-home-hero-logo-nav-h1-menu"
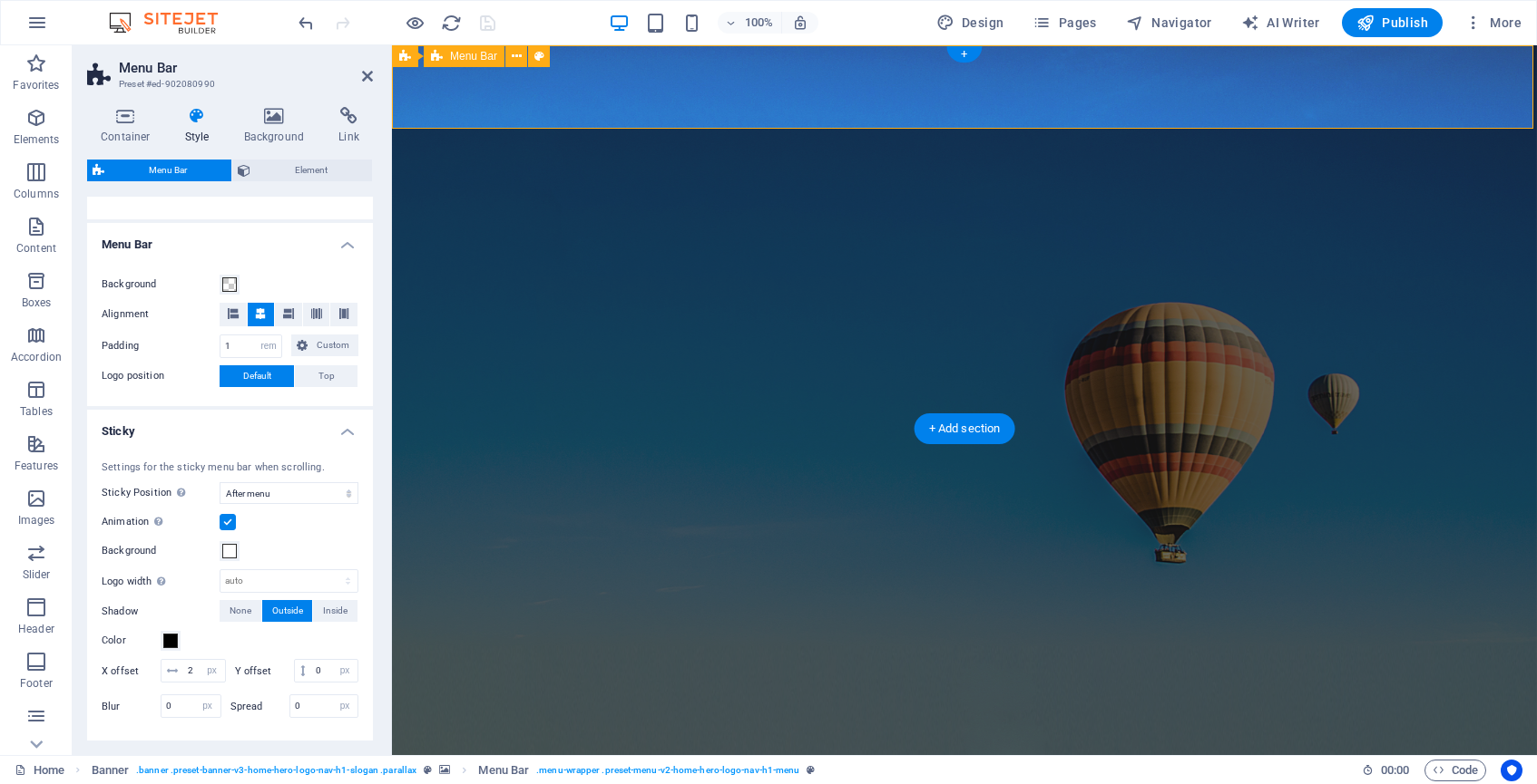
scroll to position [284, 0]
click at [300, 164] on span "Element" at bounding box center [311, 170] width 111 height 22
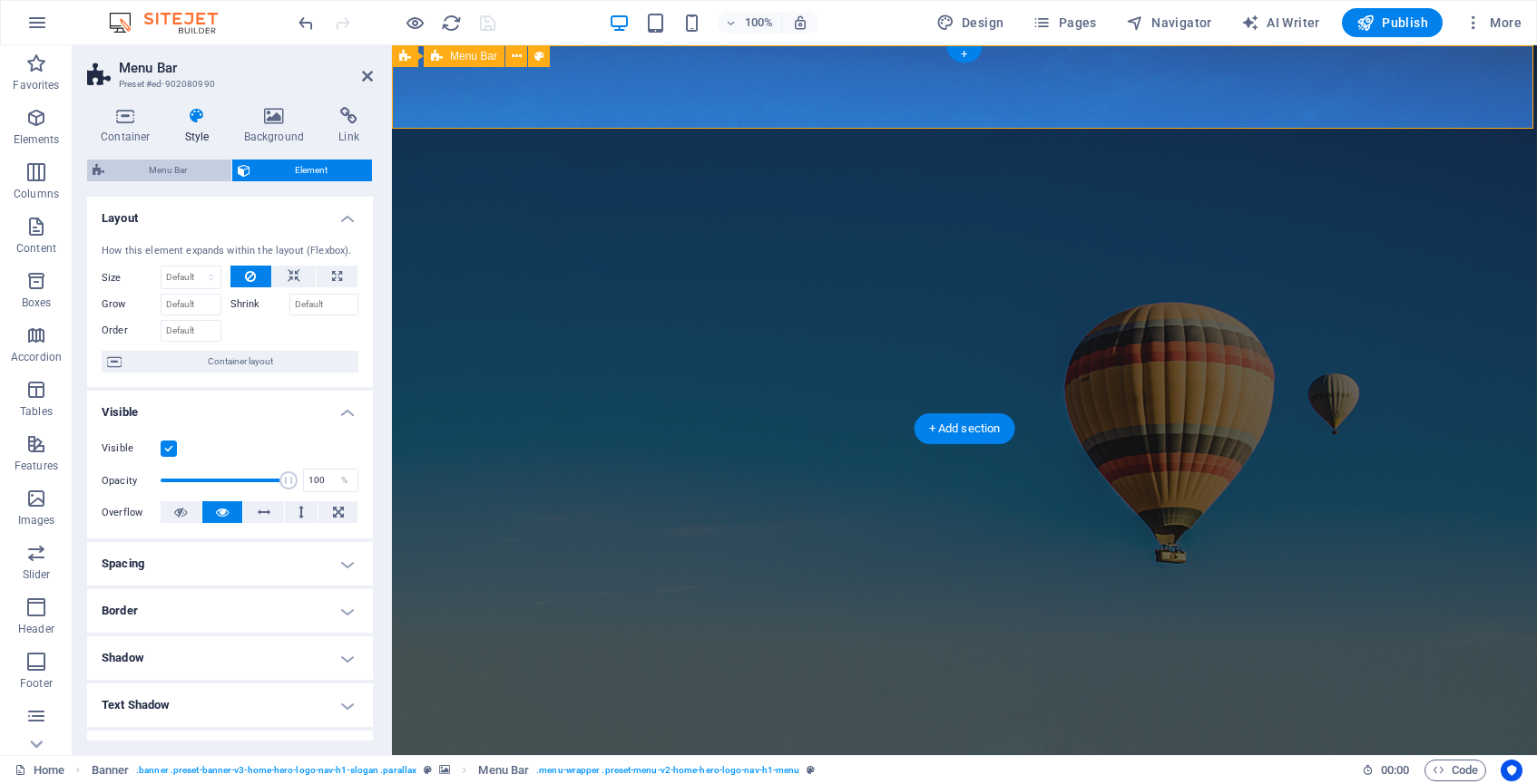
click at [186, 170] on span "Menu Bar" at bounding box center [168, 170] width 116 height 22
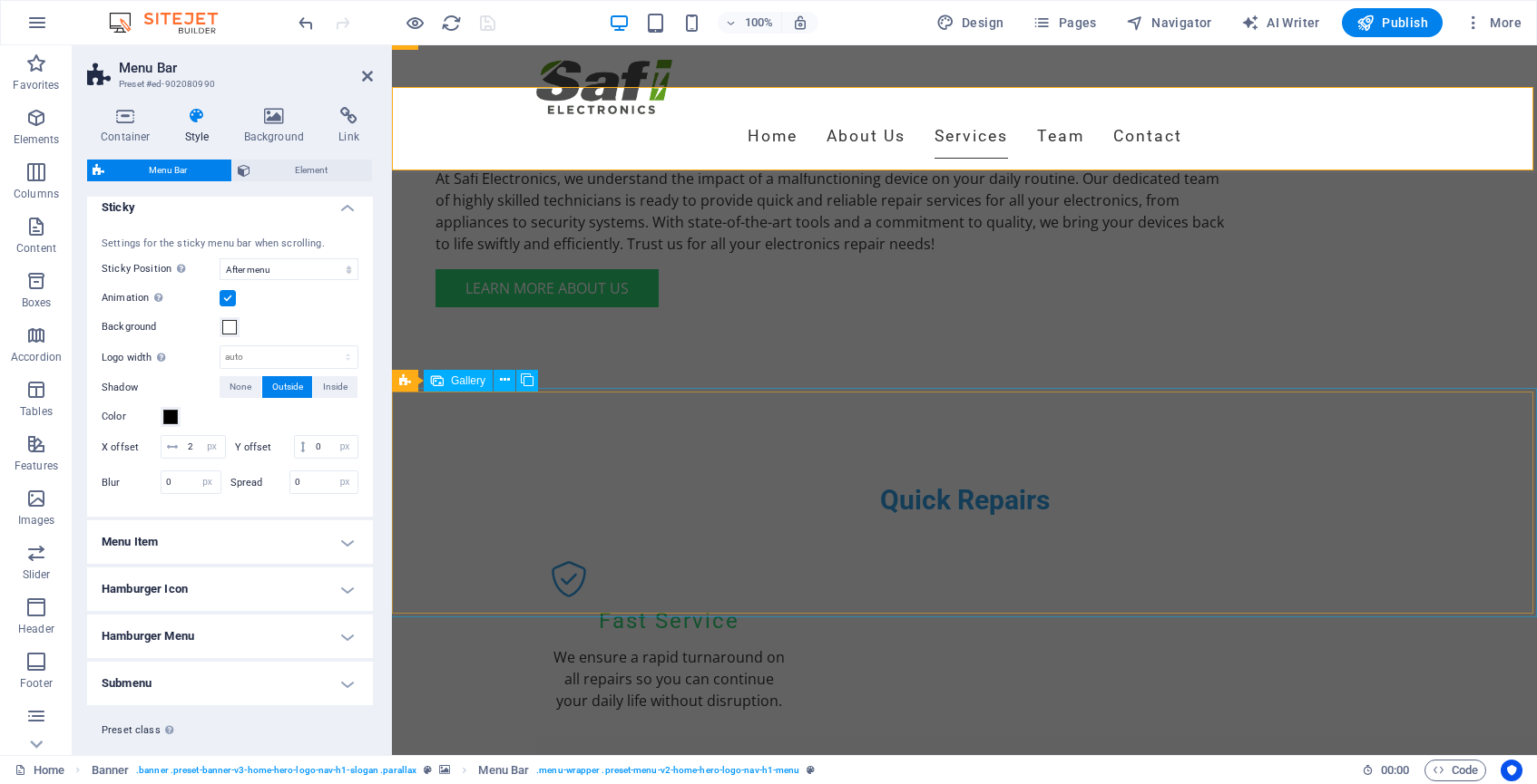
scroll to position [1548, 0]
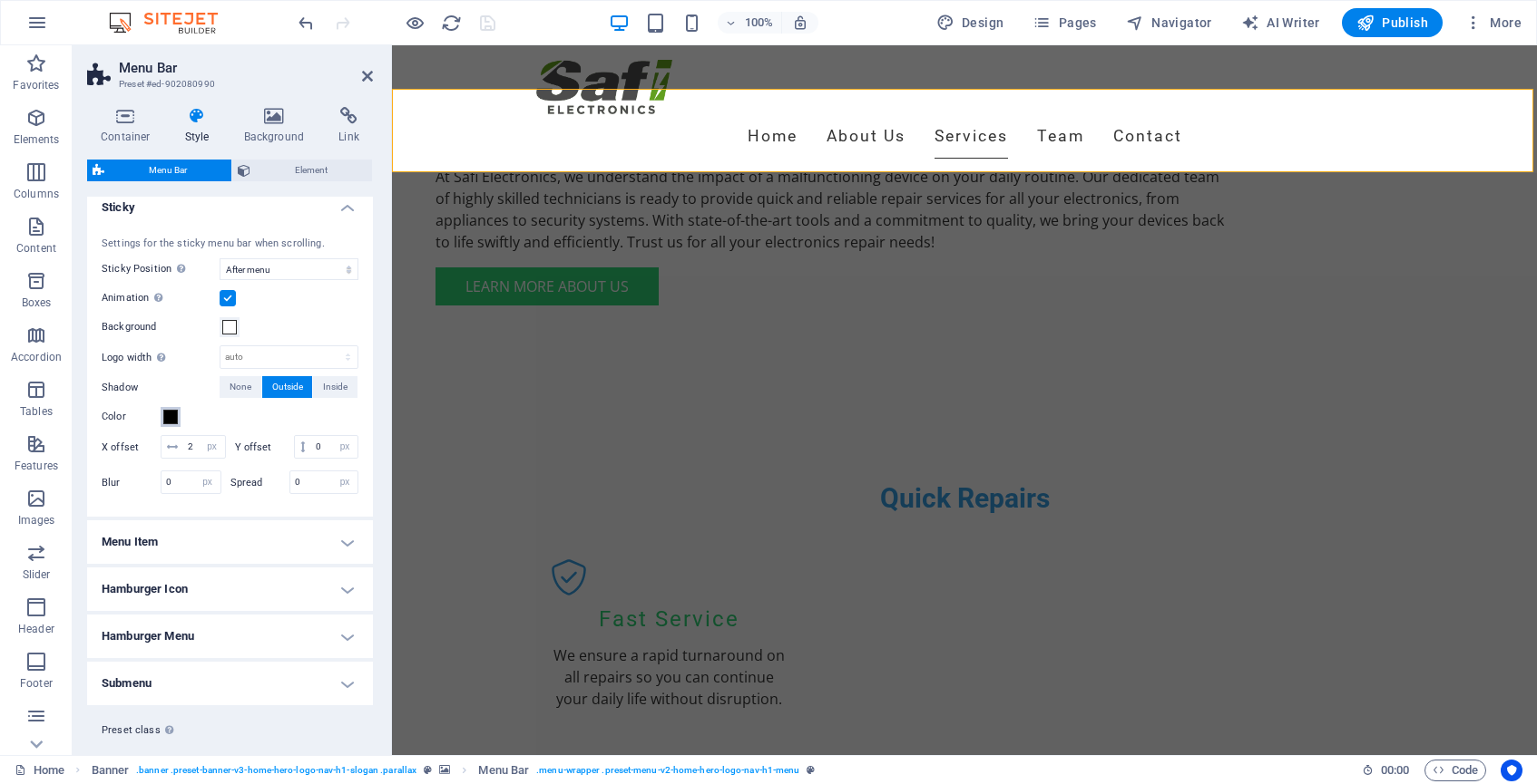
click at [172, 414] on span at bounding box center [170, 417] width 14 height 14
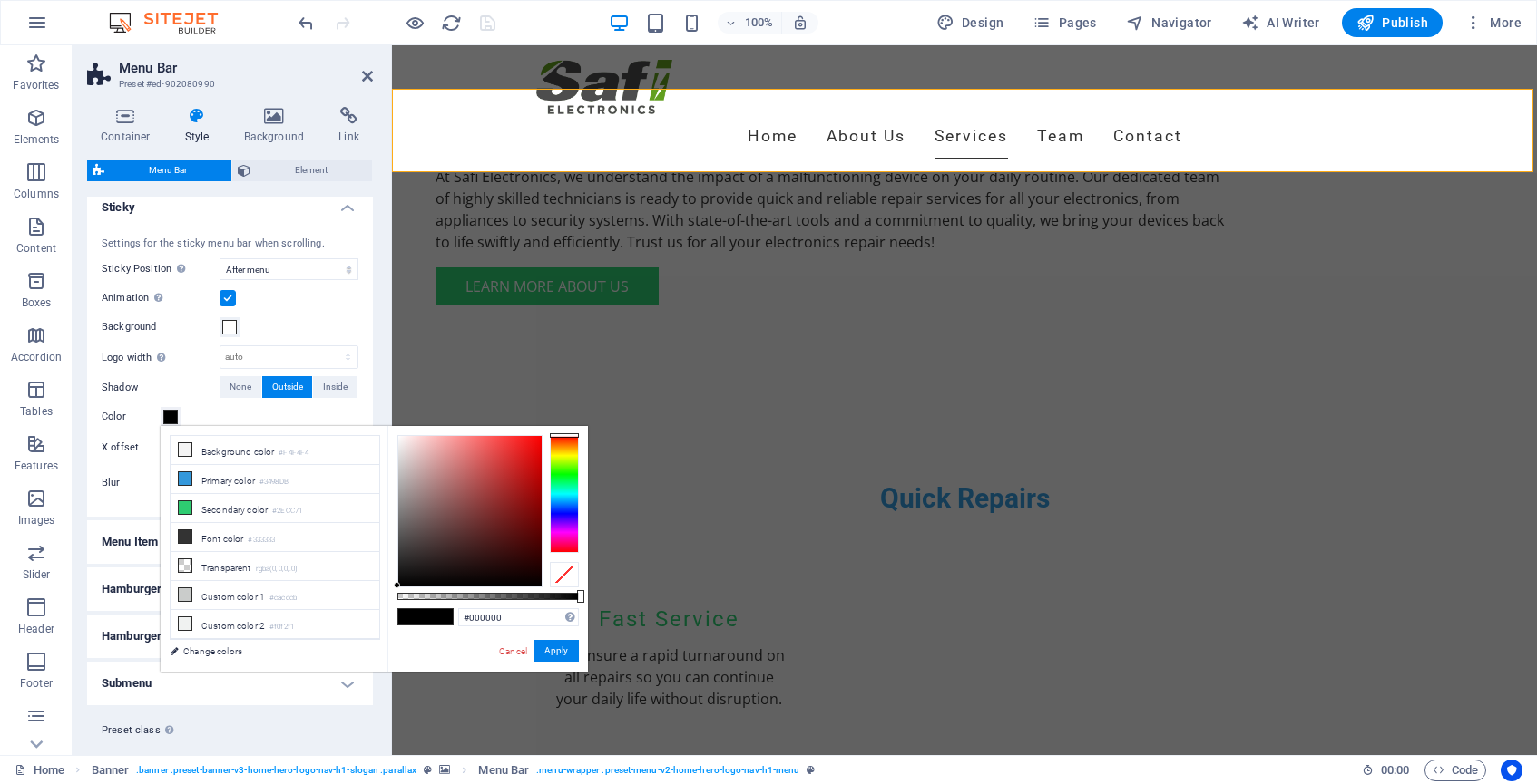
click at [201, 399] on div "Shadow None Outside Inside Color X offset 2 px rem vh vw Y offset 0 px rem vh v…" at bounding box center [230, 437] width 257 height 123
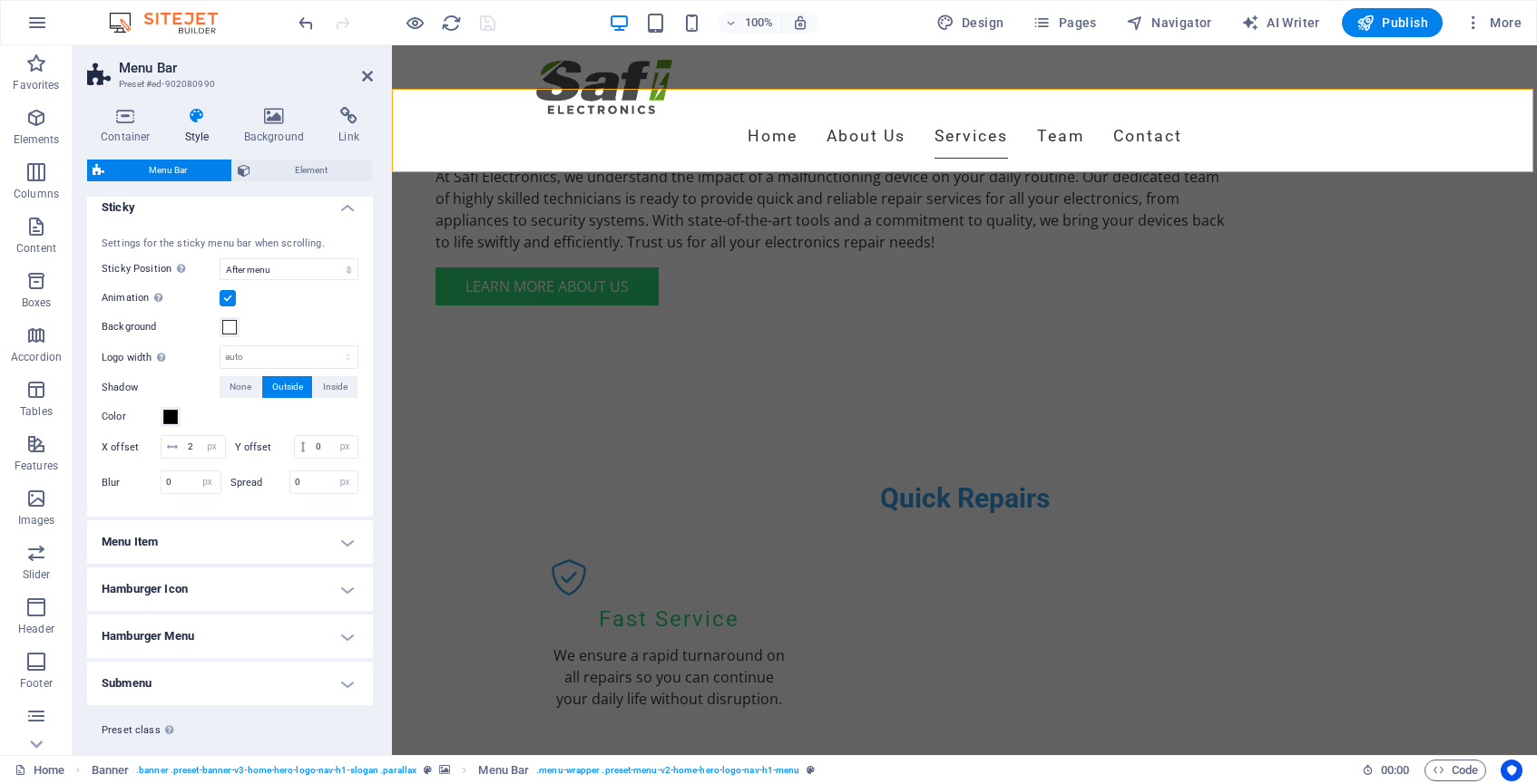
click at [349, 536] on h4 "Menu Item" at bounding box center [230, 542] width 286 height 43
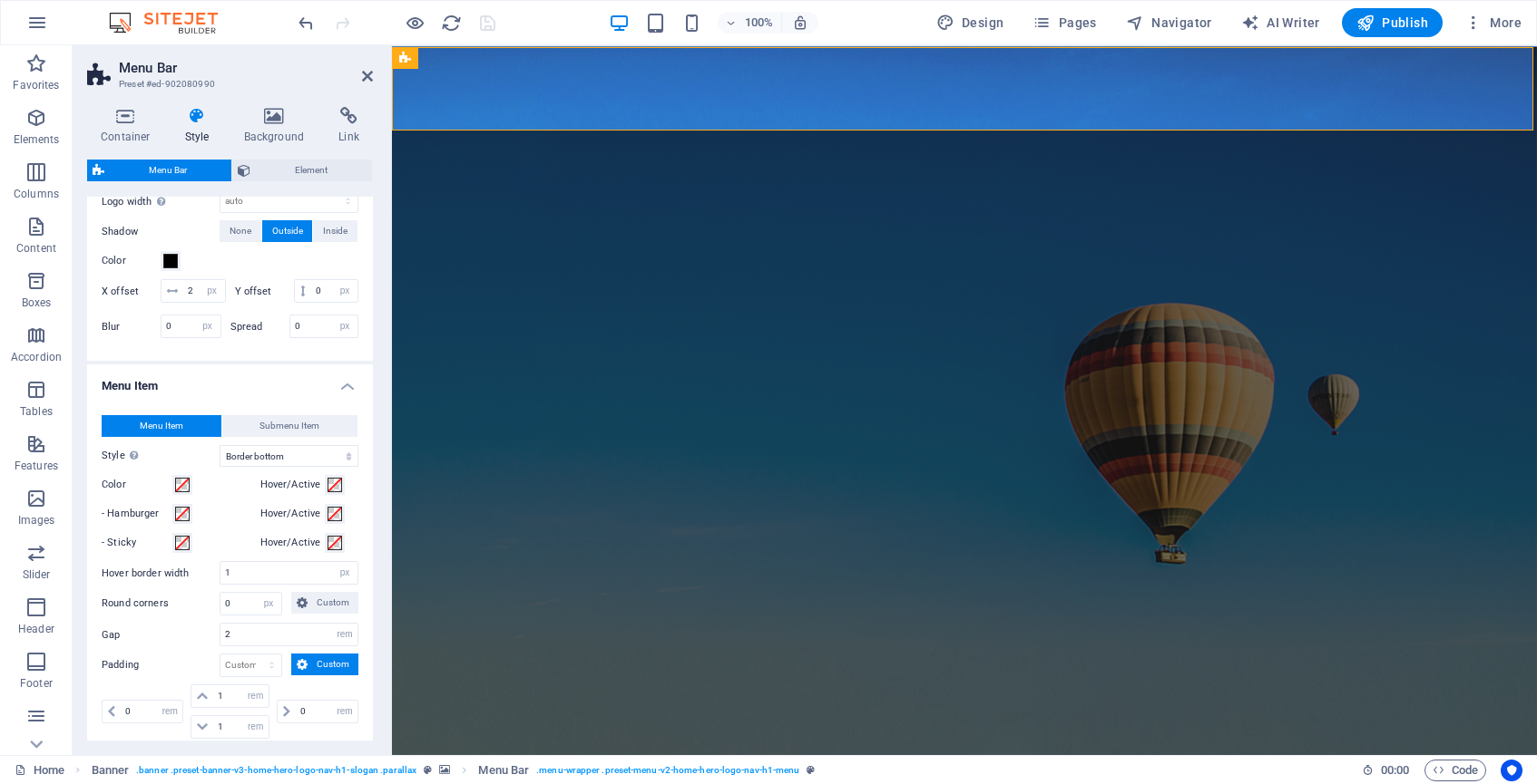
scroll to position [0, 0]
click at [746, 61] on icon at bounding box center [745, 57] width 10 height 19
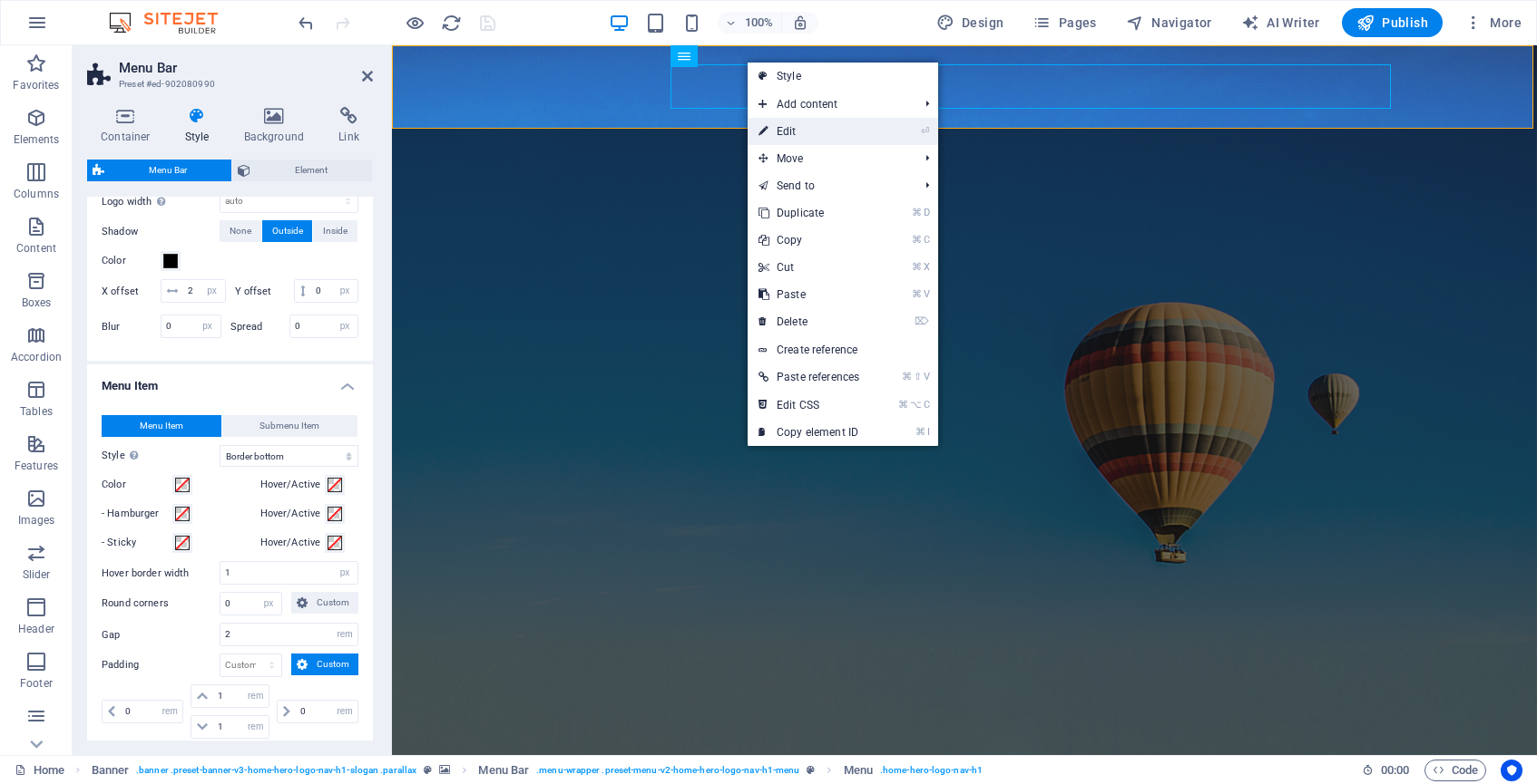
click at [798, 127] on link "⏎ Edit" at bounding box center [809, 131] width 123 height 27
select select
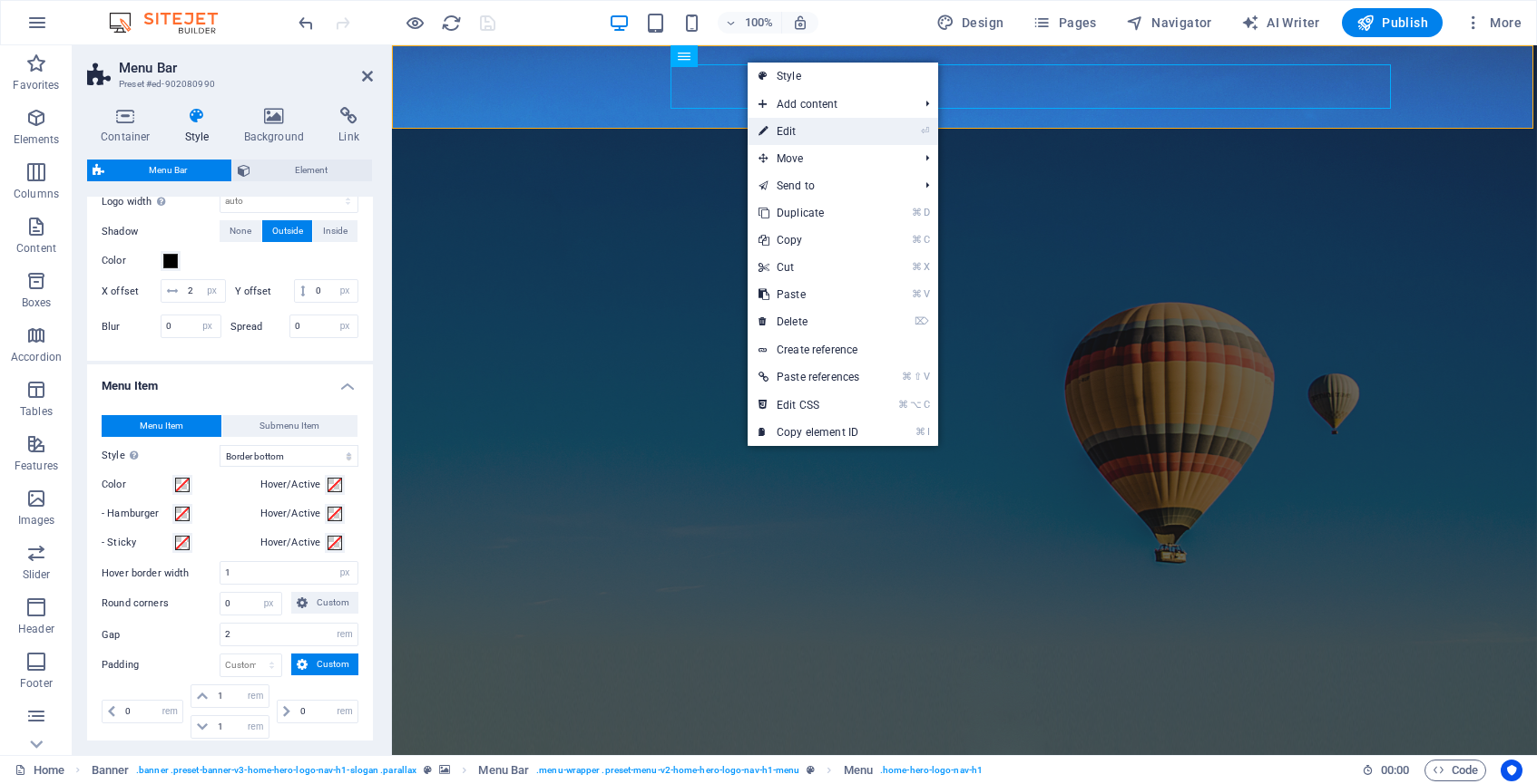
select select
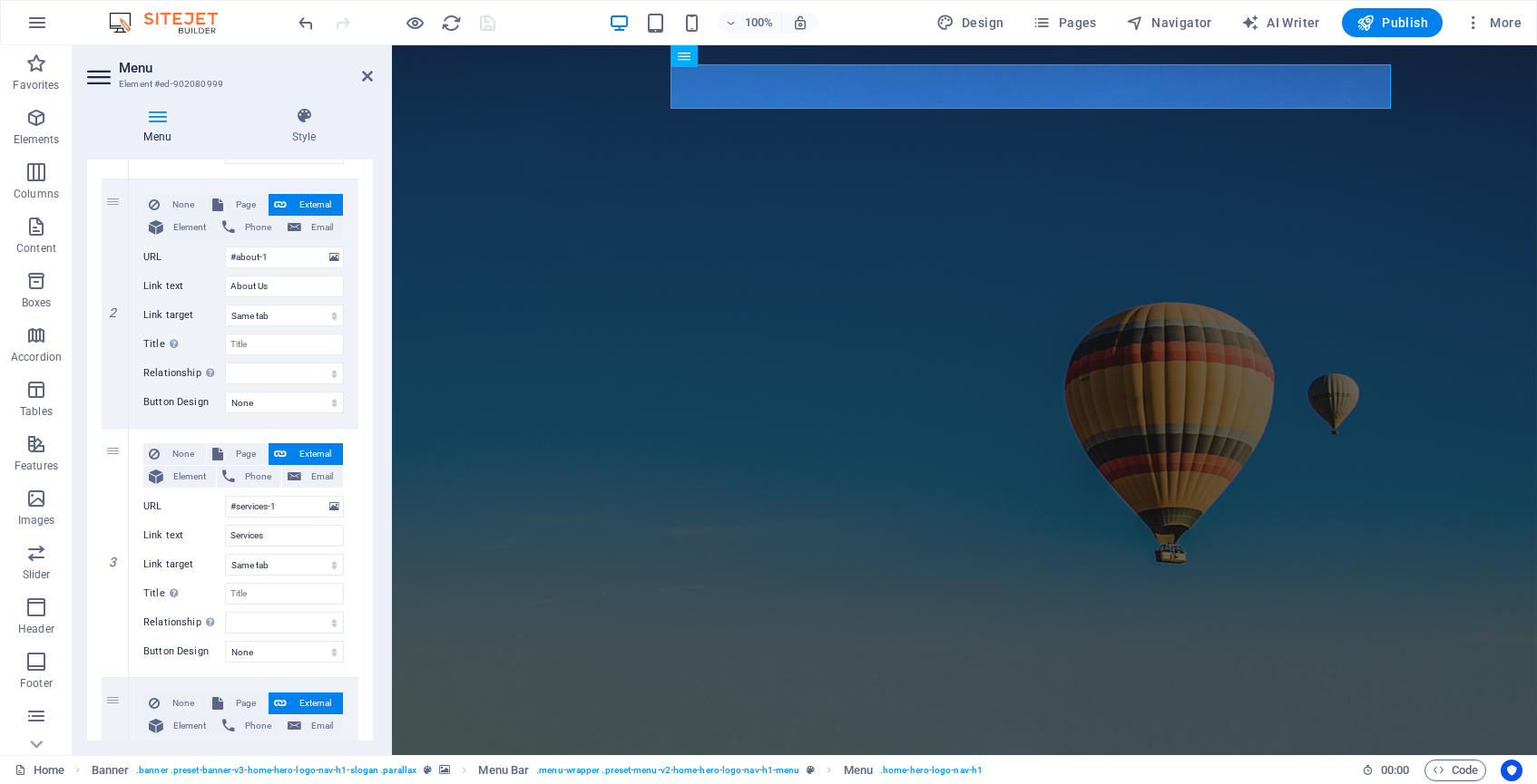
scroll to position [403, 0]
click at [311, 129] on h4 "Style" at bounding box center [303, 126] width 138 height 38
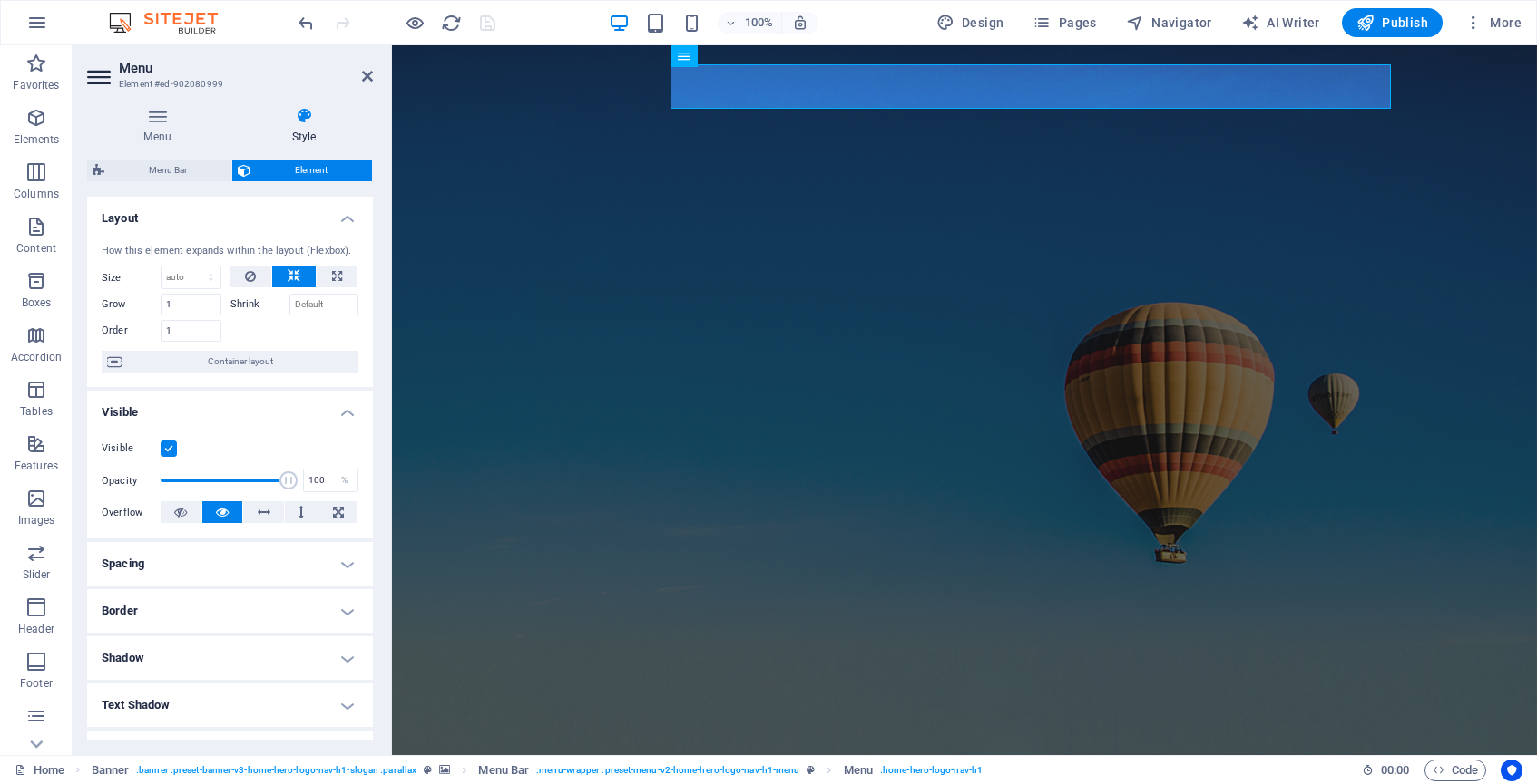
scroll to position [0, 0]
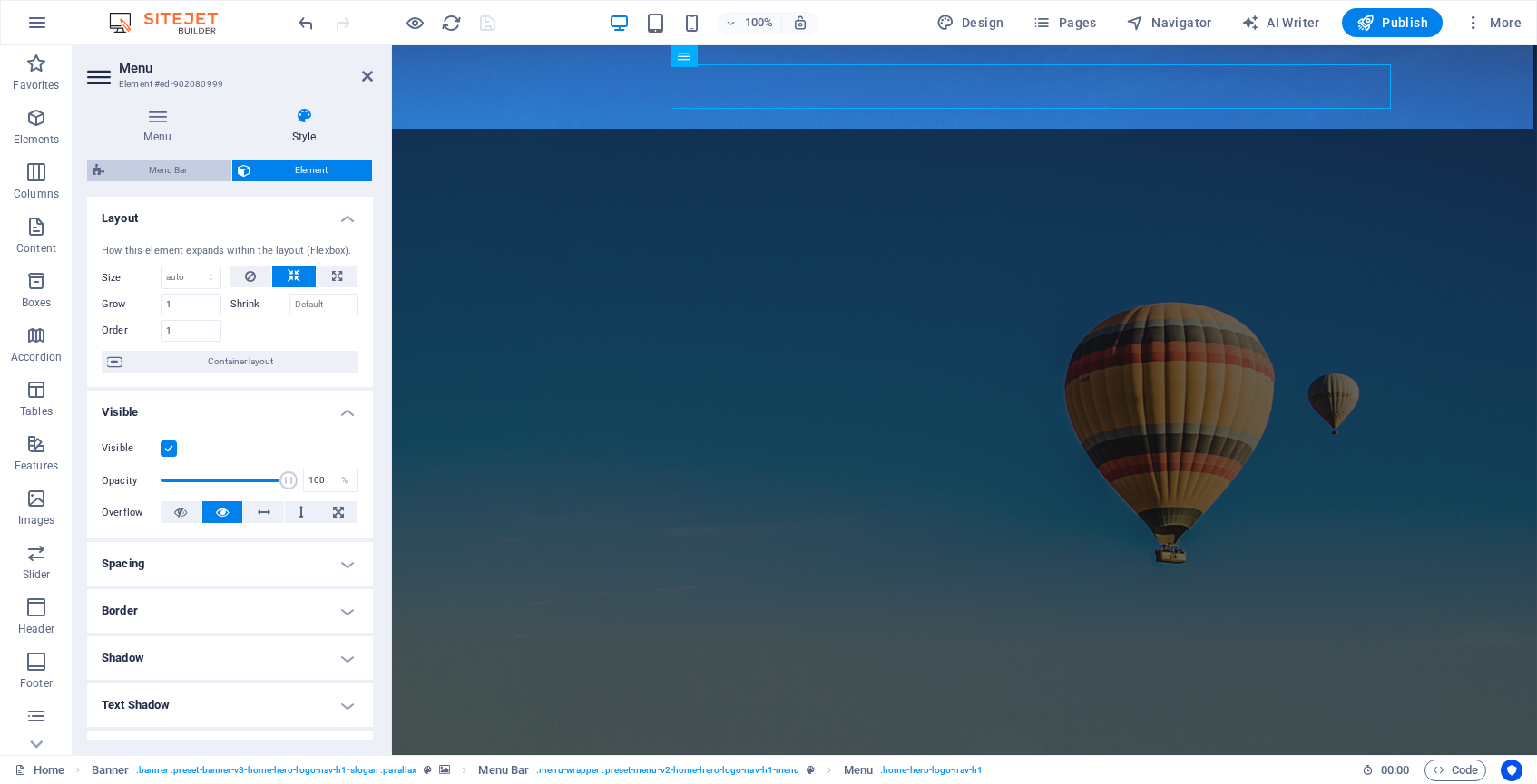
click at [185, 175] on span "Menu Bar" at bounding box center [168, 170] width 116 height 22
select select "rem"
select select "sticky_menu"
select select "px"
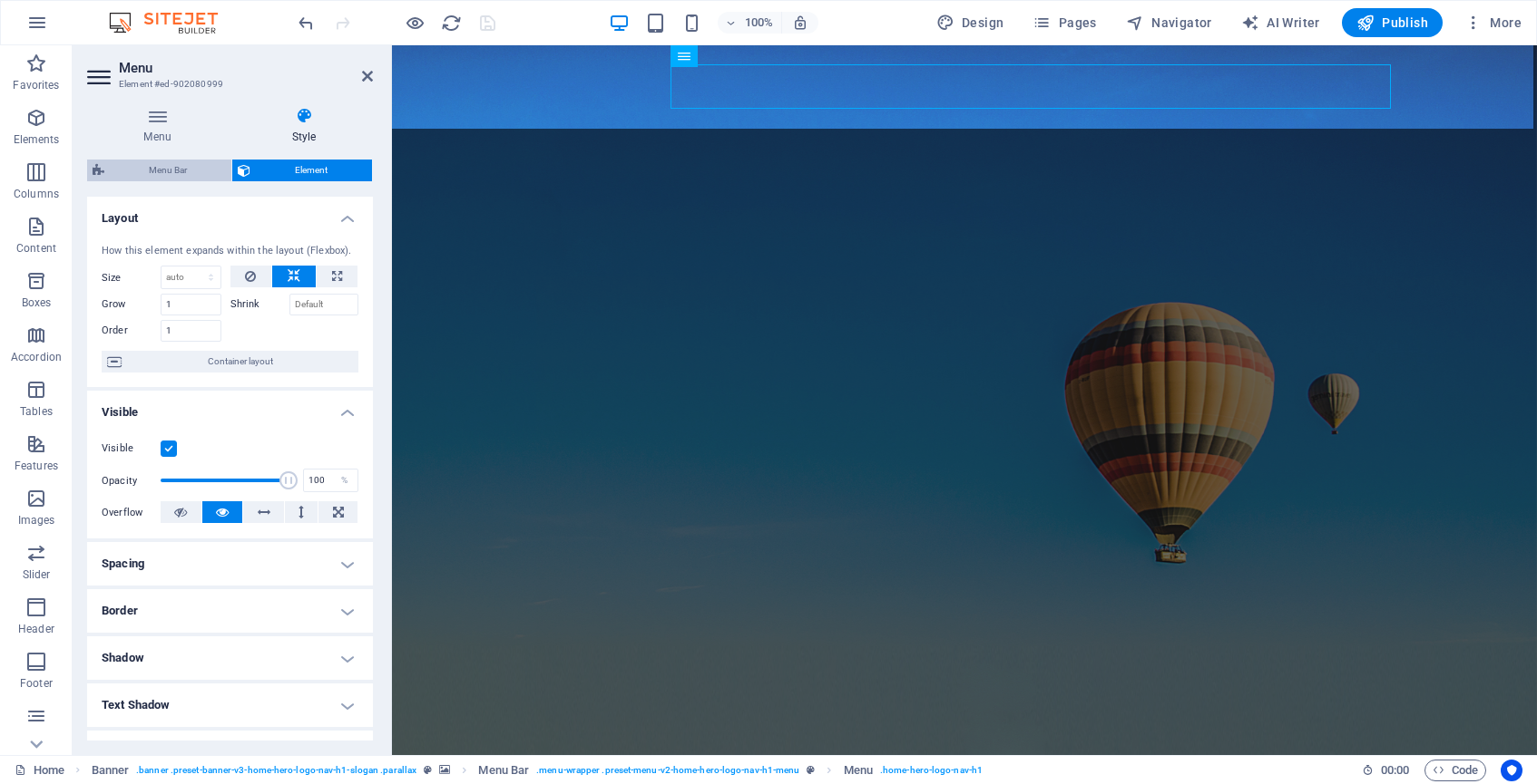
select select "px"
select select "hover_border_bottom"
select select "px"
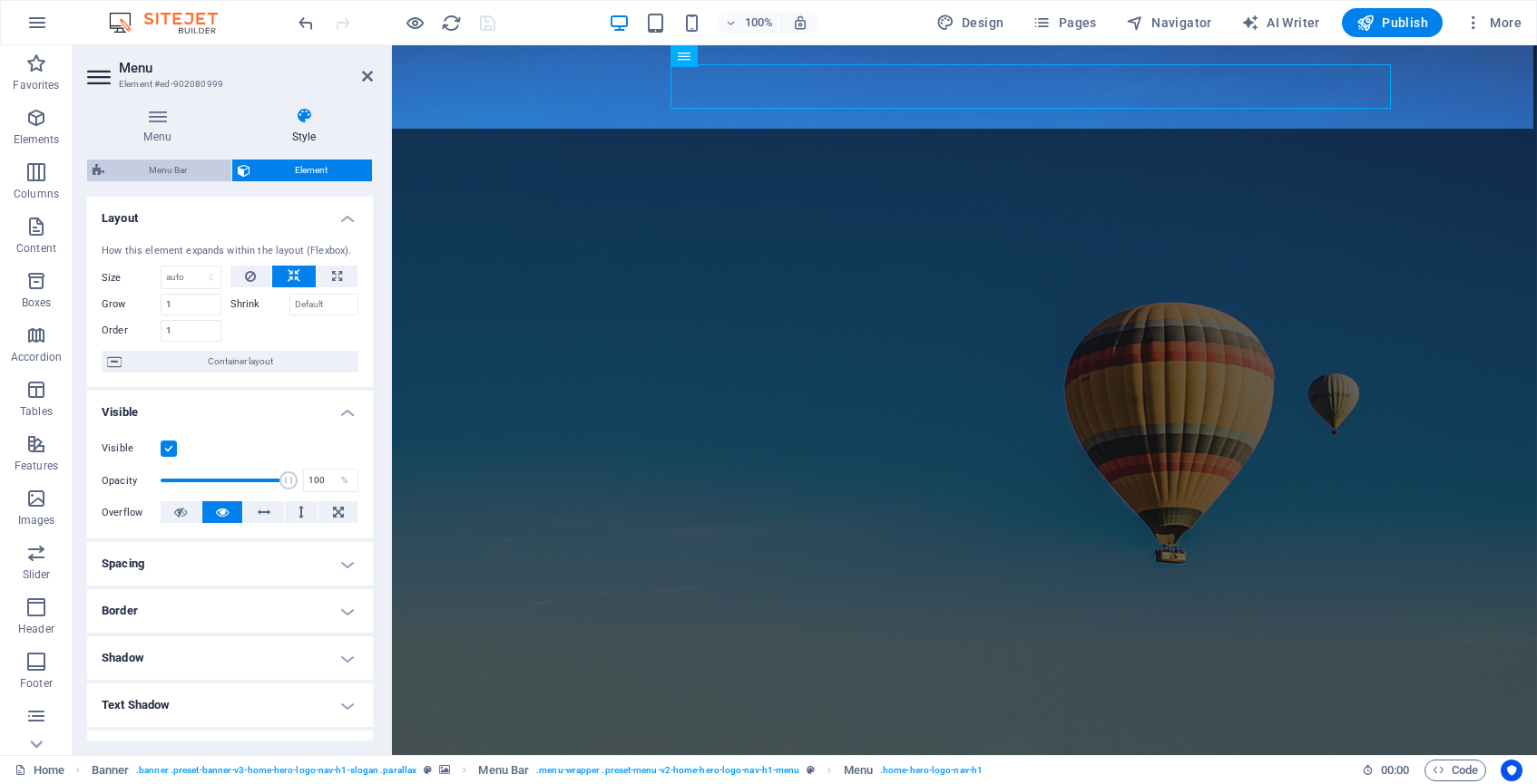
select select "rem"
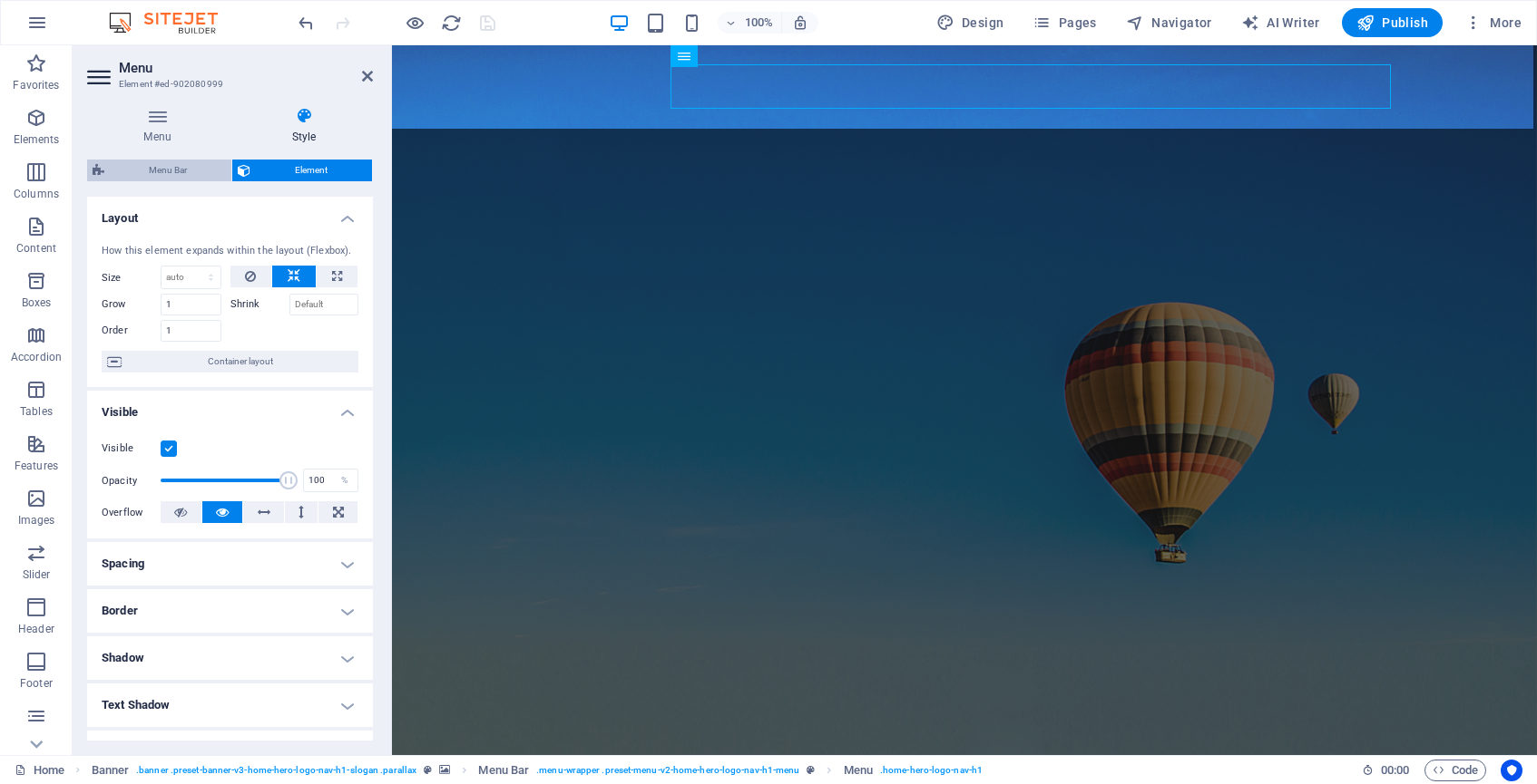
select select "link-special-font"
select select "rem"
select select "200"
select select "px"
select select "preset-menu-v2-home-hero-logo-nav-h1-menu"
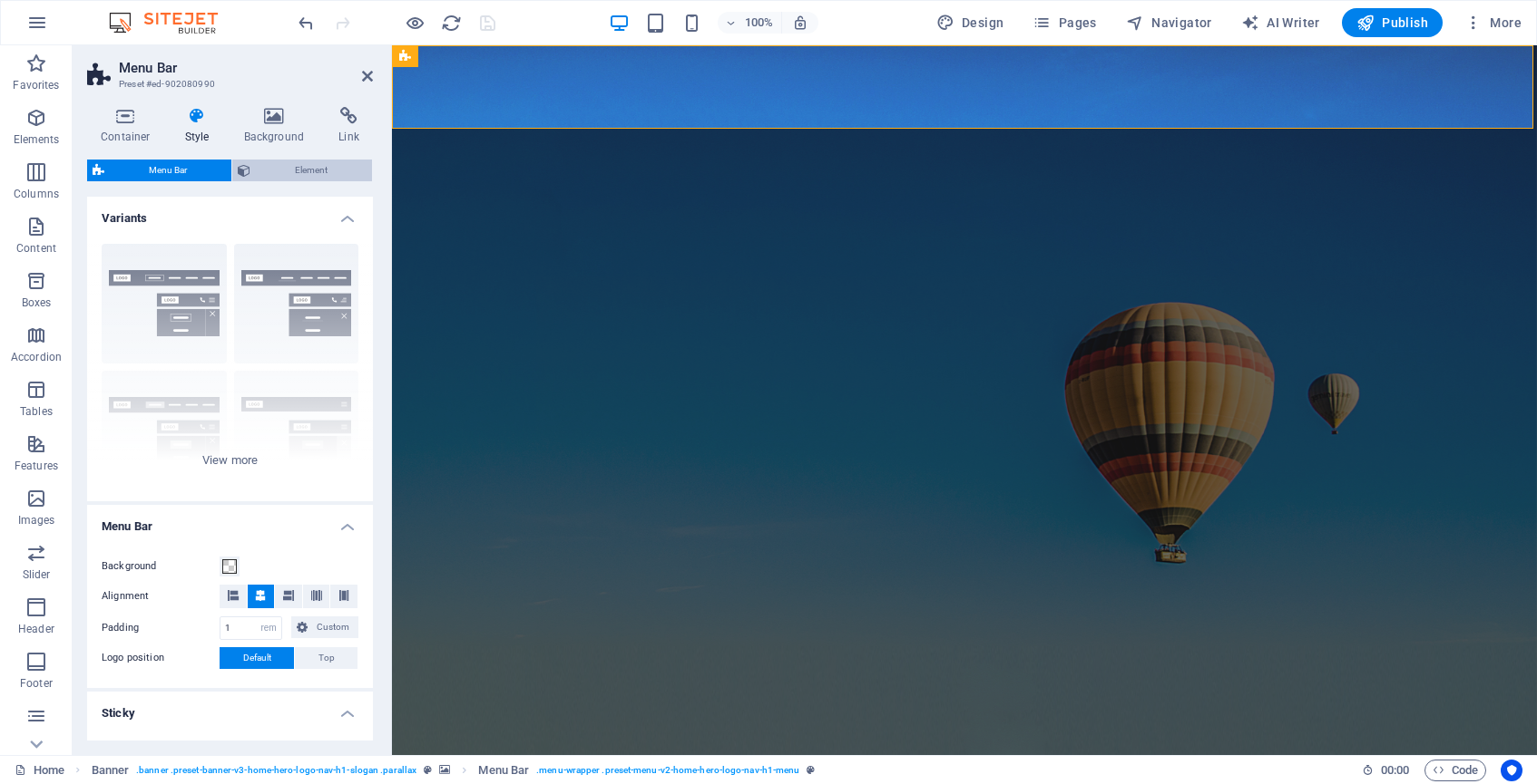
click at [299, 163] on span "Element" at bounding box center [311, 170] width 111 height 22
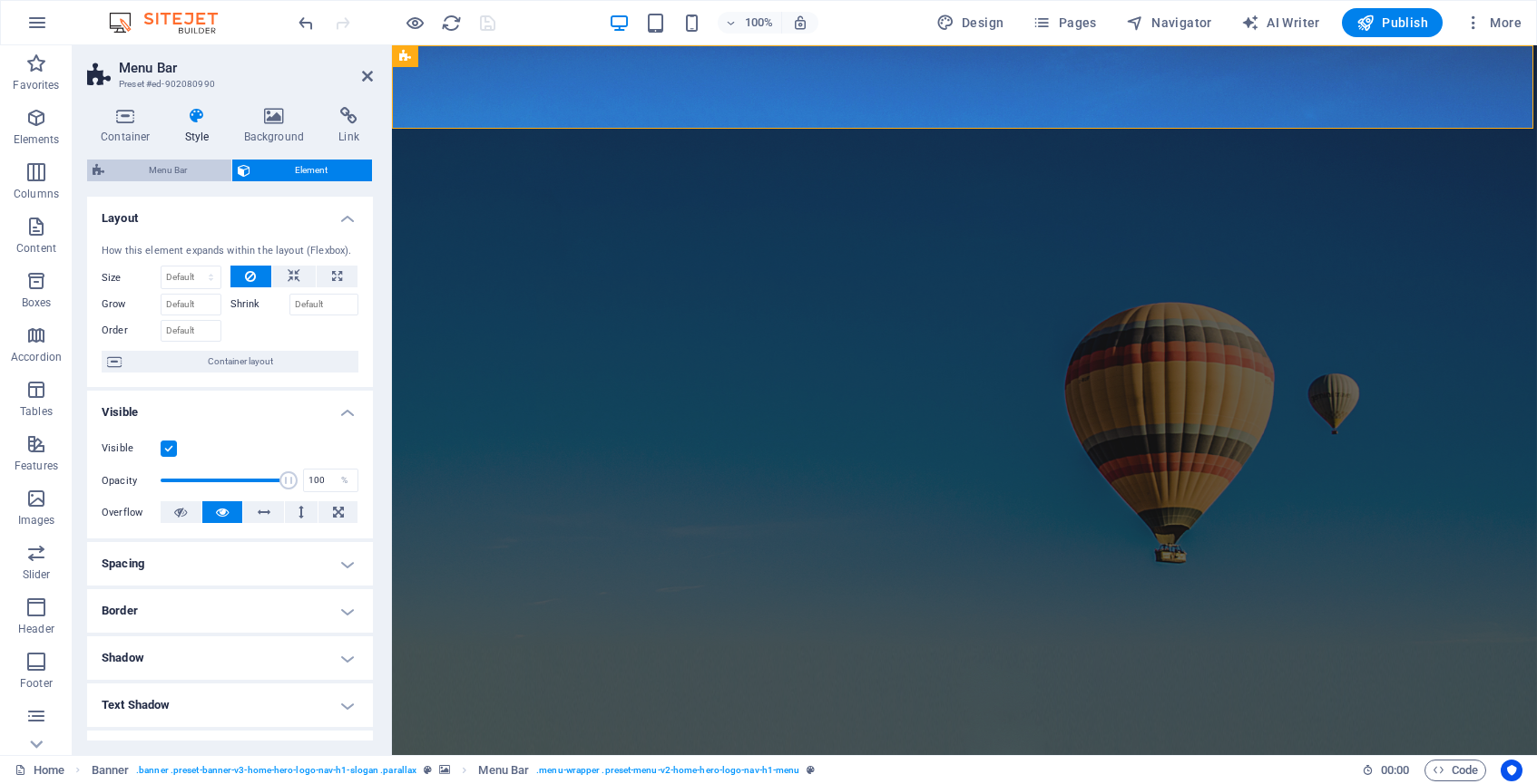
click at [185, 169] on span "Menu Bar" at bounding box center [168, 170] width 116 height 22
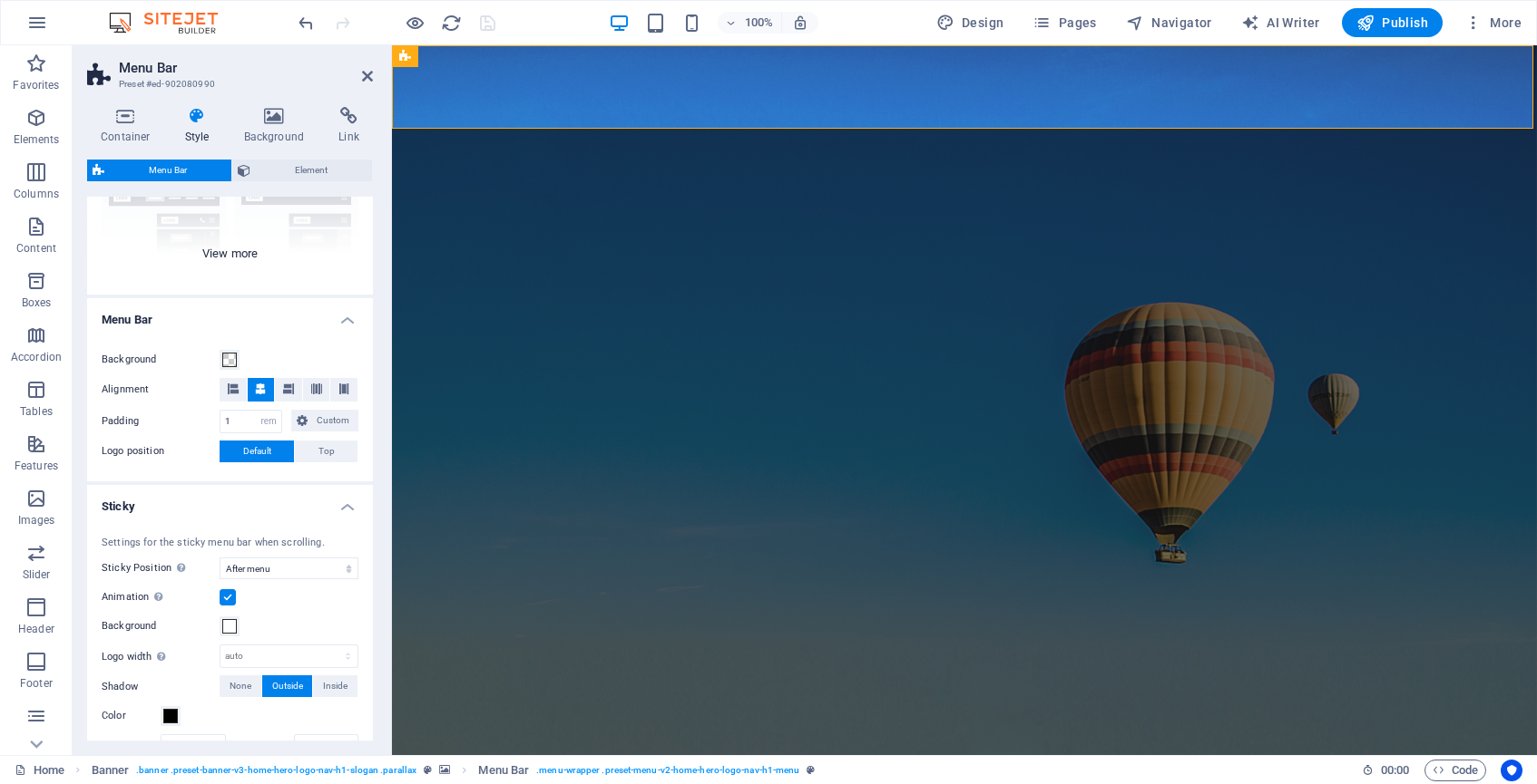
scroll to position [219, 0]
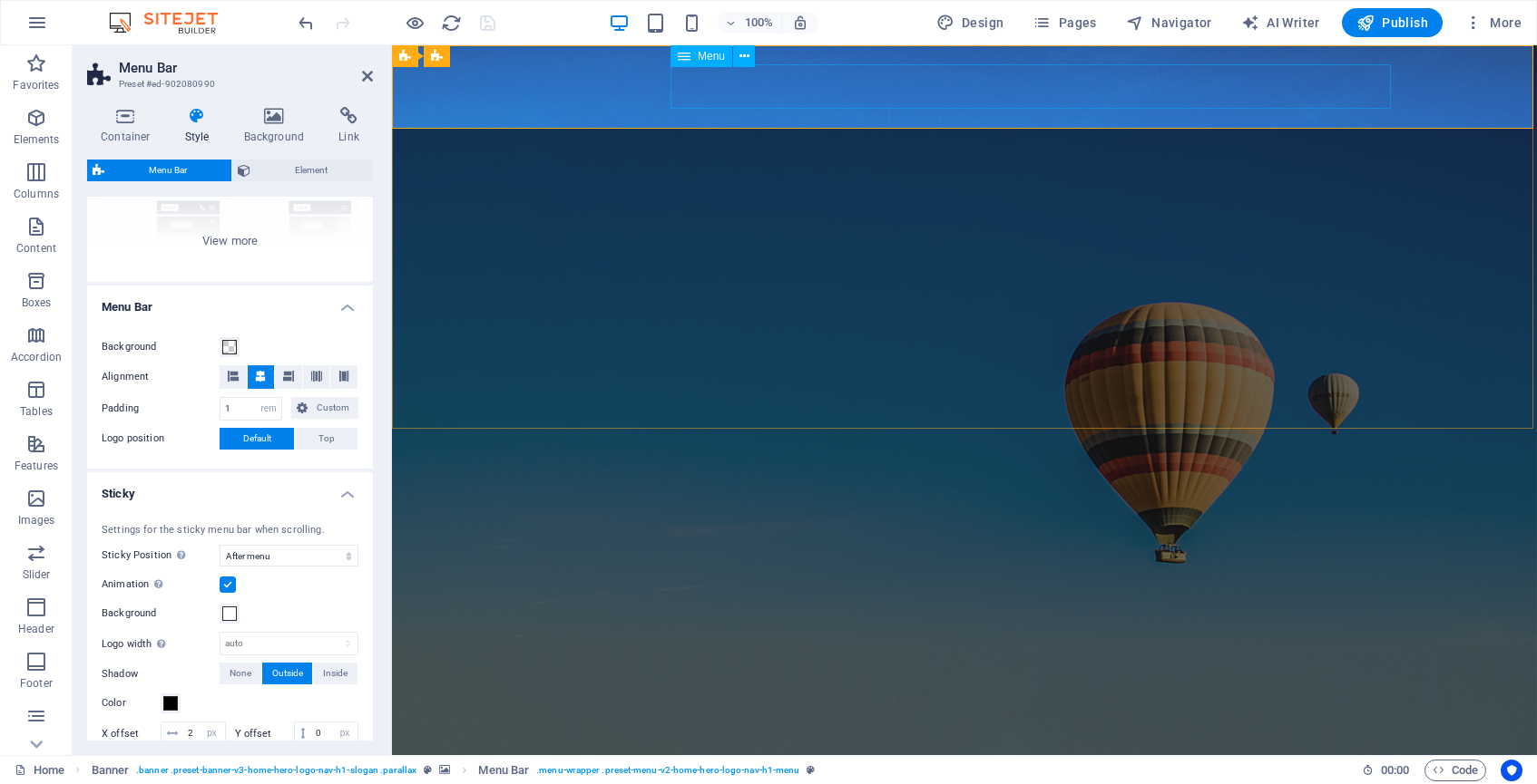
click at [772, 742] on nav "Home About Us Services Team Contact" at bounding box center [964, 765] width 857 height 45
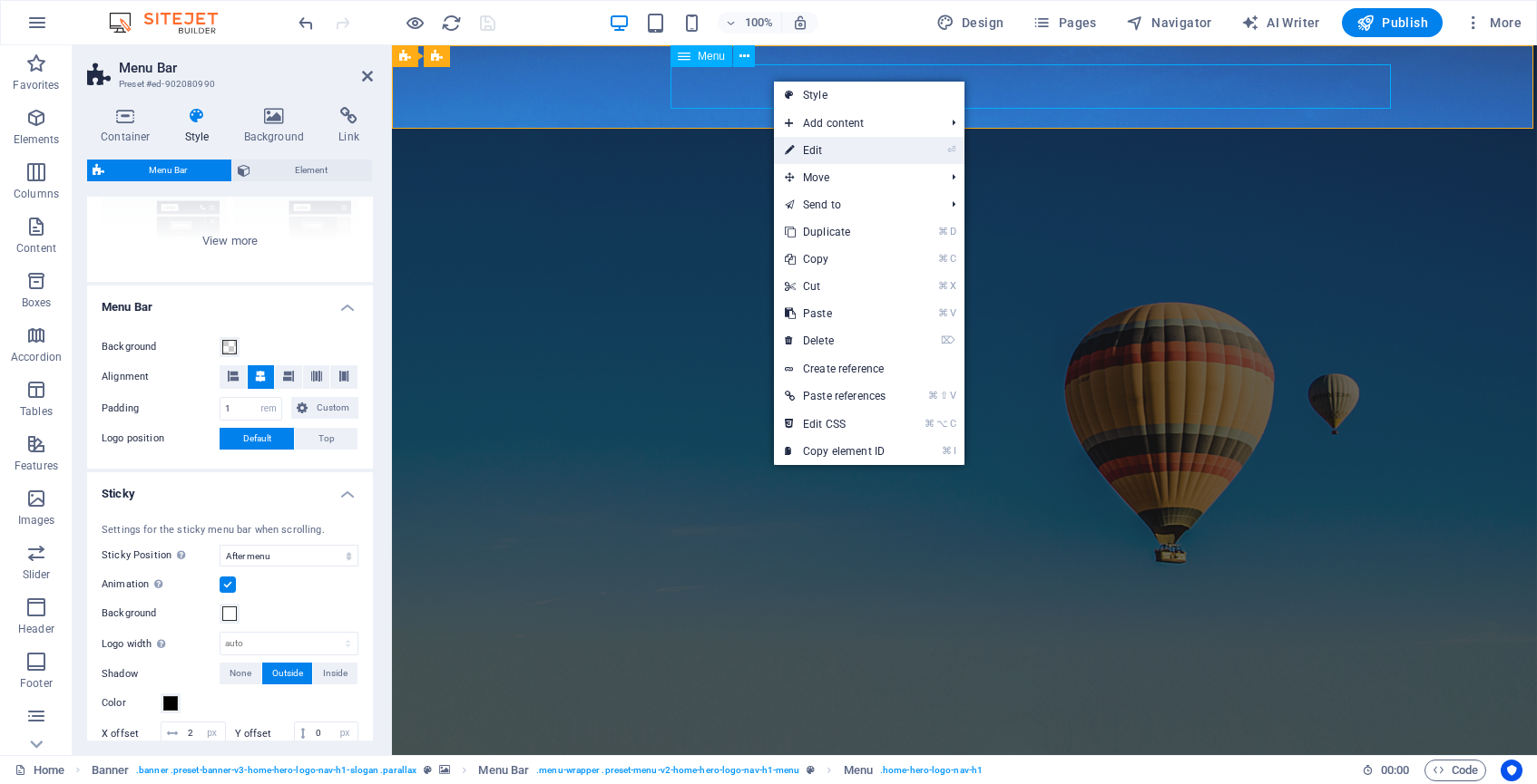
click at [816, 142] on link "⏎ Edit" at bounding box center [835, 151] width 123 height 27
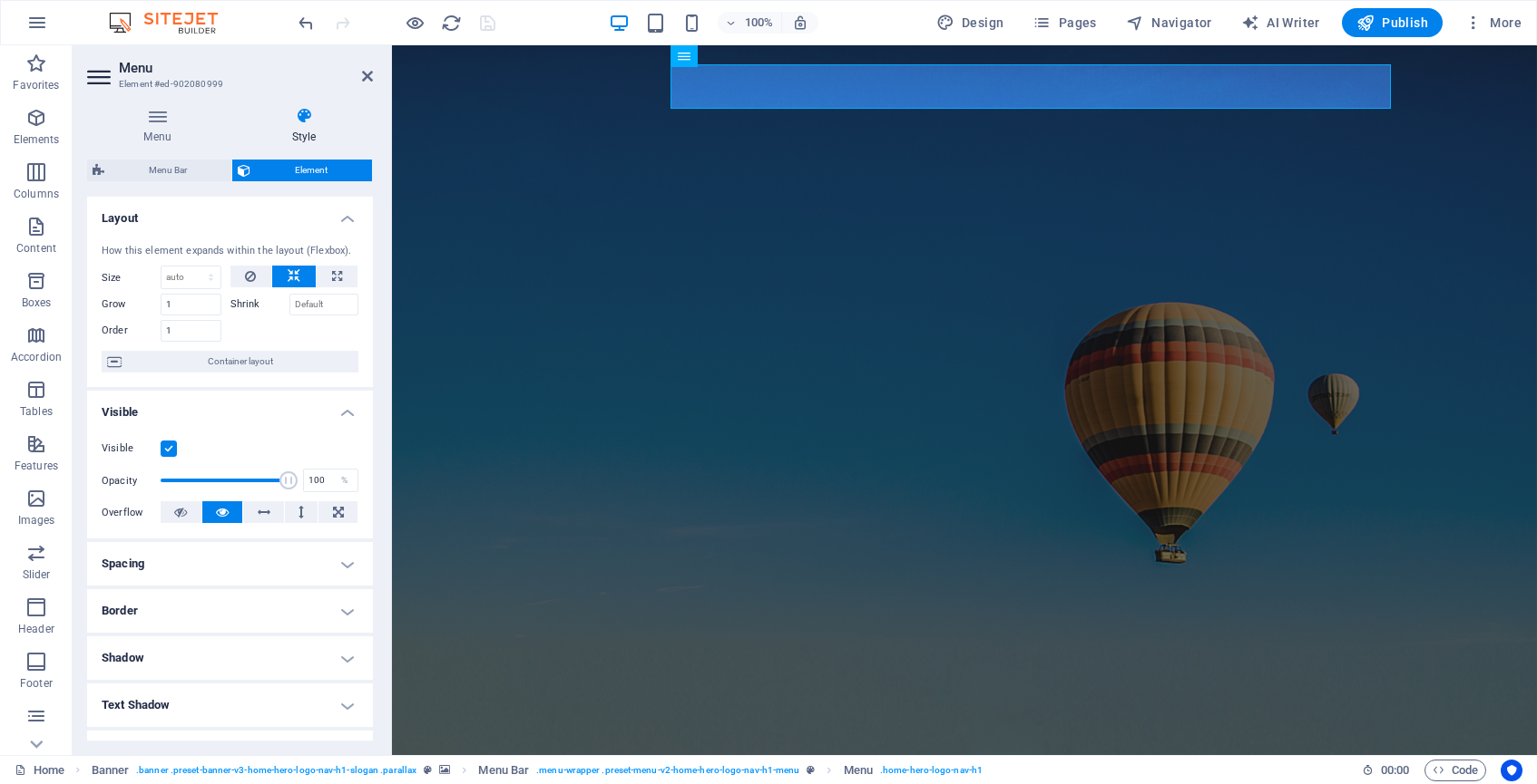
scroll to position [0, 0]
click at [165, 131] on h4 "Menu" at bounding box center [160, 126] width 148 height 38
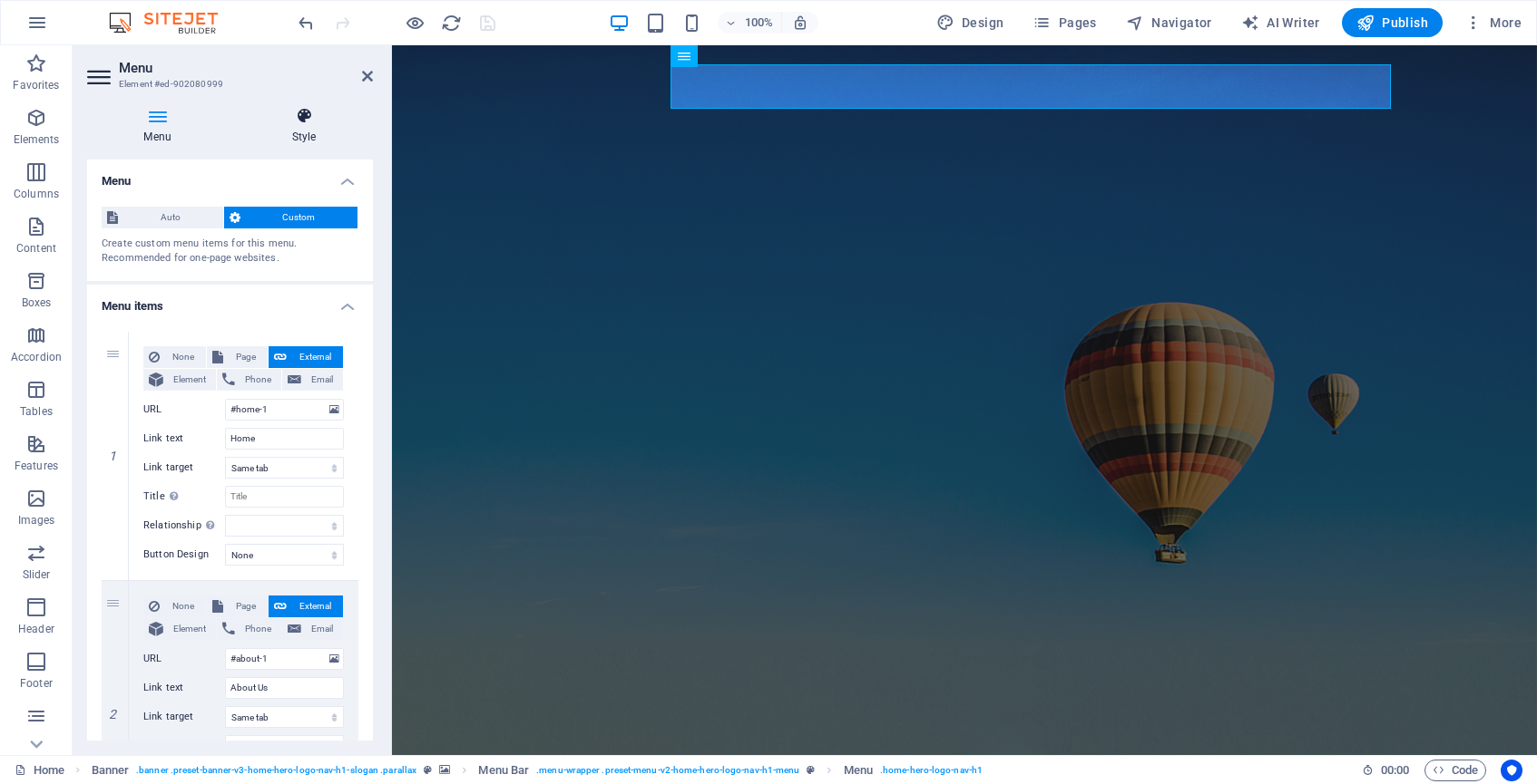
click at [306, 127] on h4 "Style" at bounding box center [303, 126] width 138 height 38
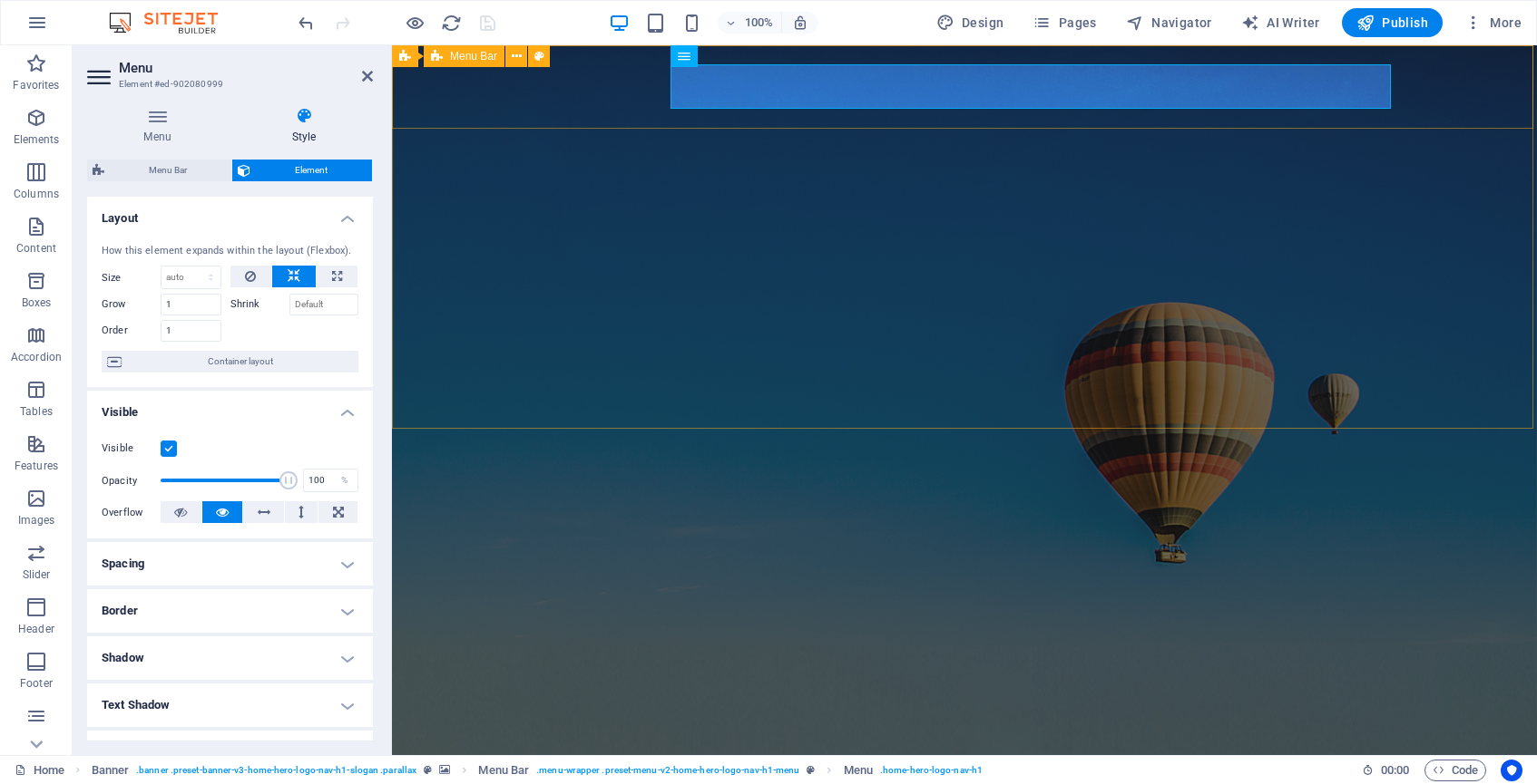
click at [1420, 674] on div "Home About Us Services Team Contact" at bounding box center [964, 738] width 1145 height 127
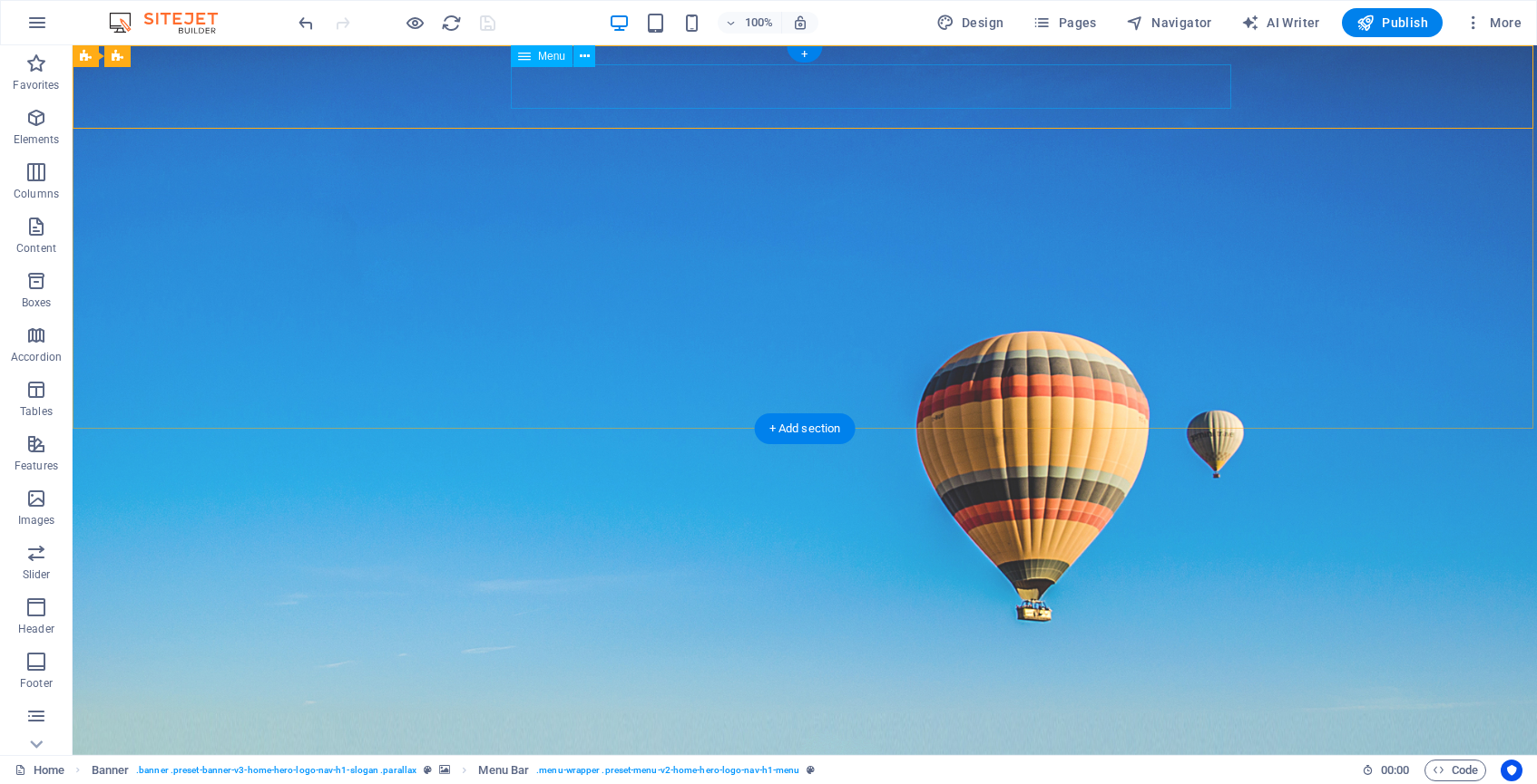
click at [1045, 742] on nav "Home About Us Services Team Contact" at bounding box center [805, 765] width 857 height 45
click at [1040, 742] on nav "Home About Us Services Team Contact" at bounding box center [805, 765] width 857 height 45
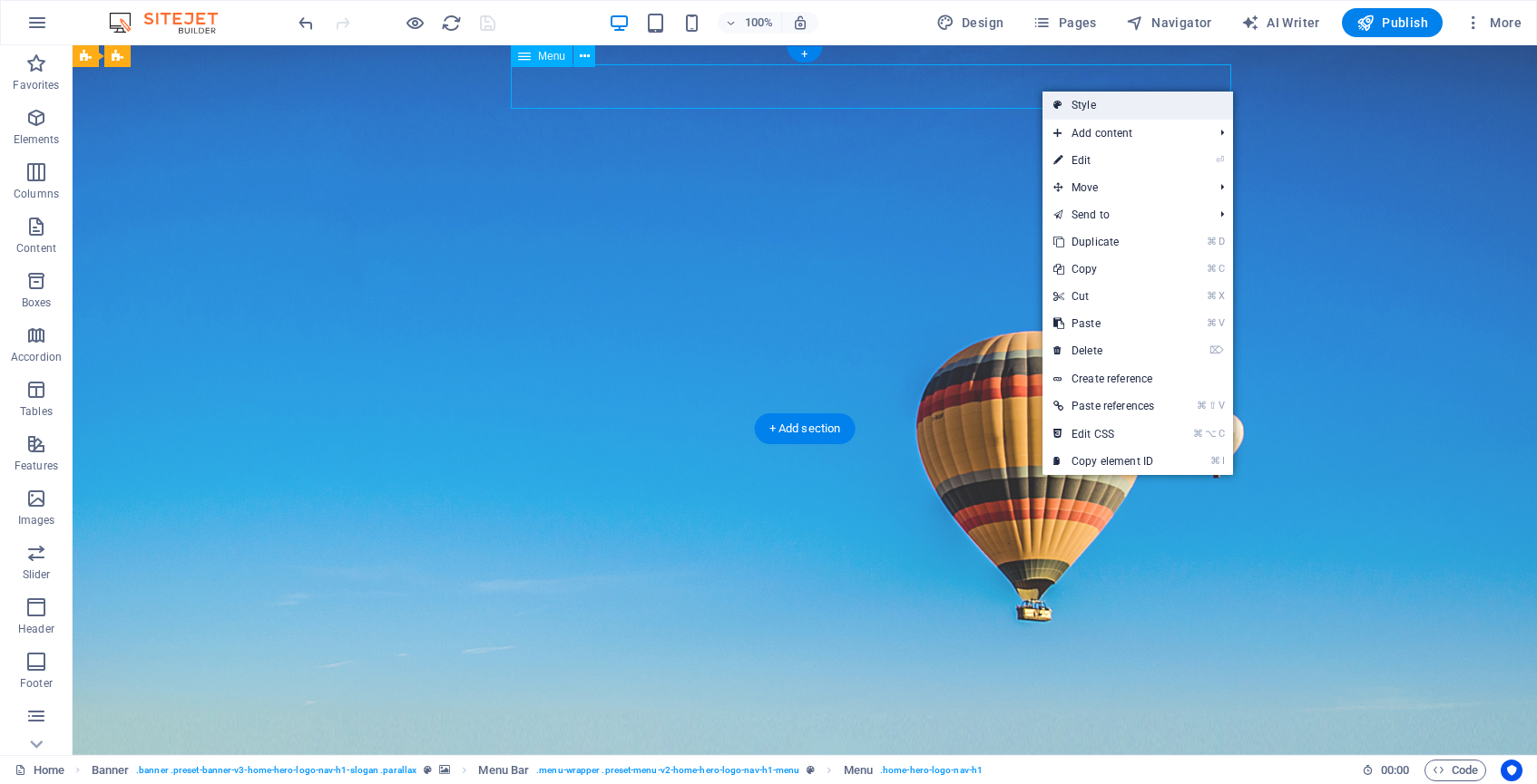
click at [1080, 98] on link "Style" at bounding box center [1137, 105] width 190 height 27
select select "rem"
select select "sticky_menu"
select select "px"
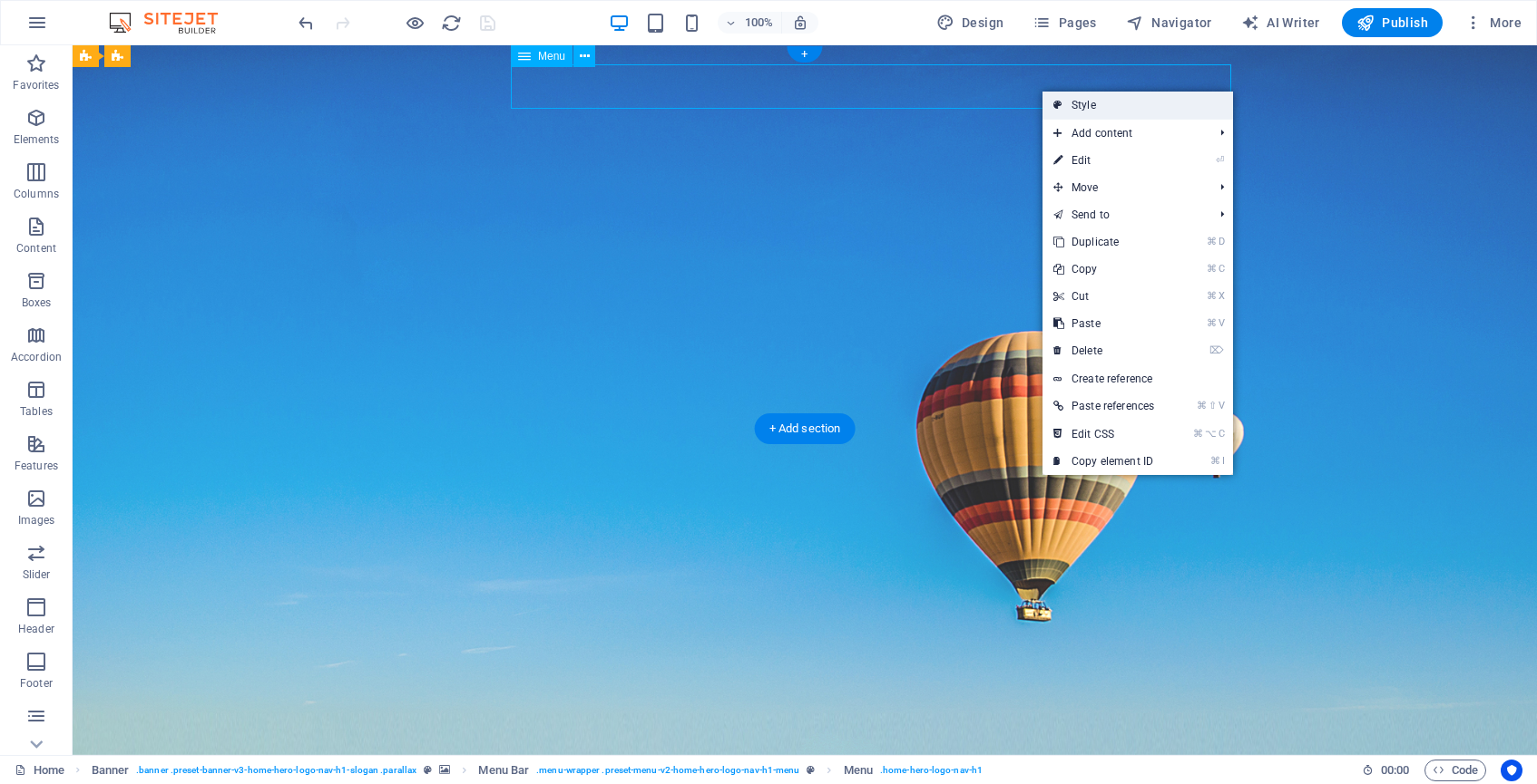
select select "px"
select select "hover_border_bottom"
select select "px"
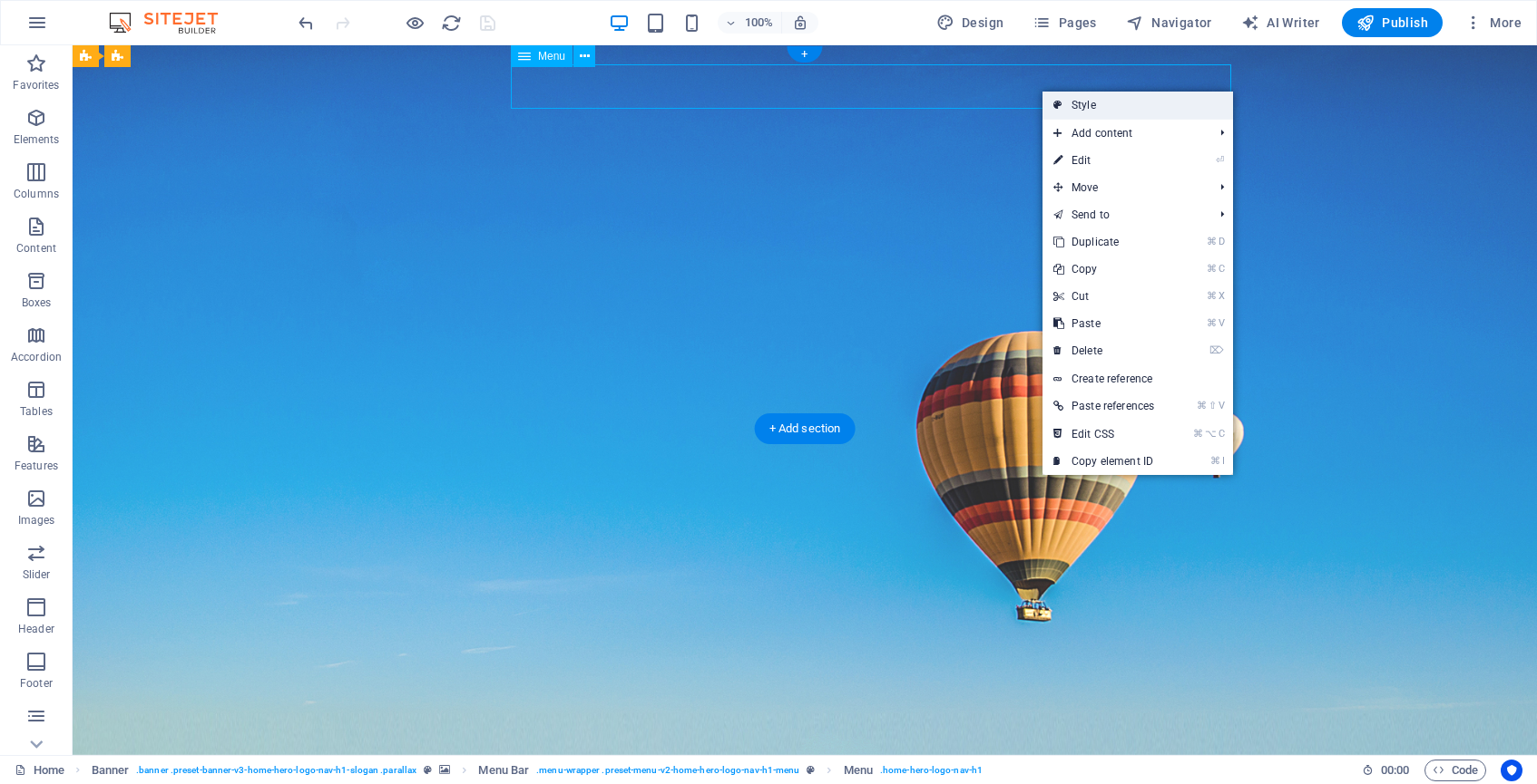
select select "rem"
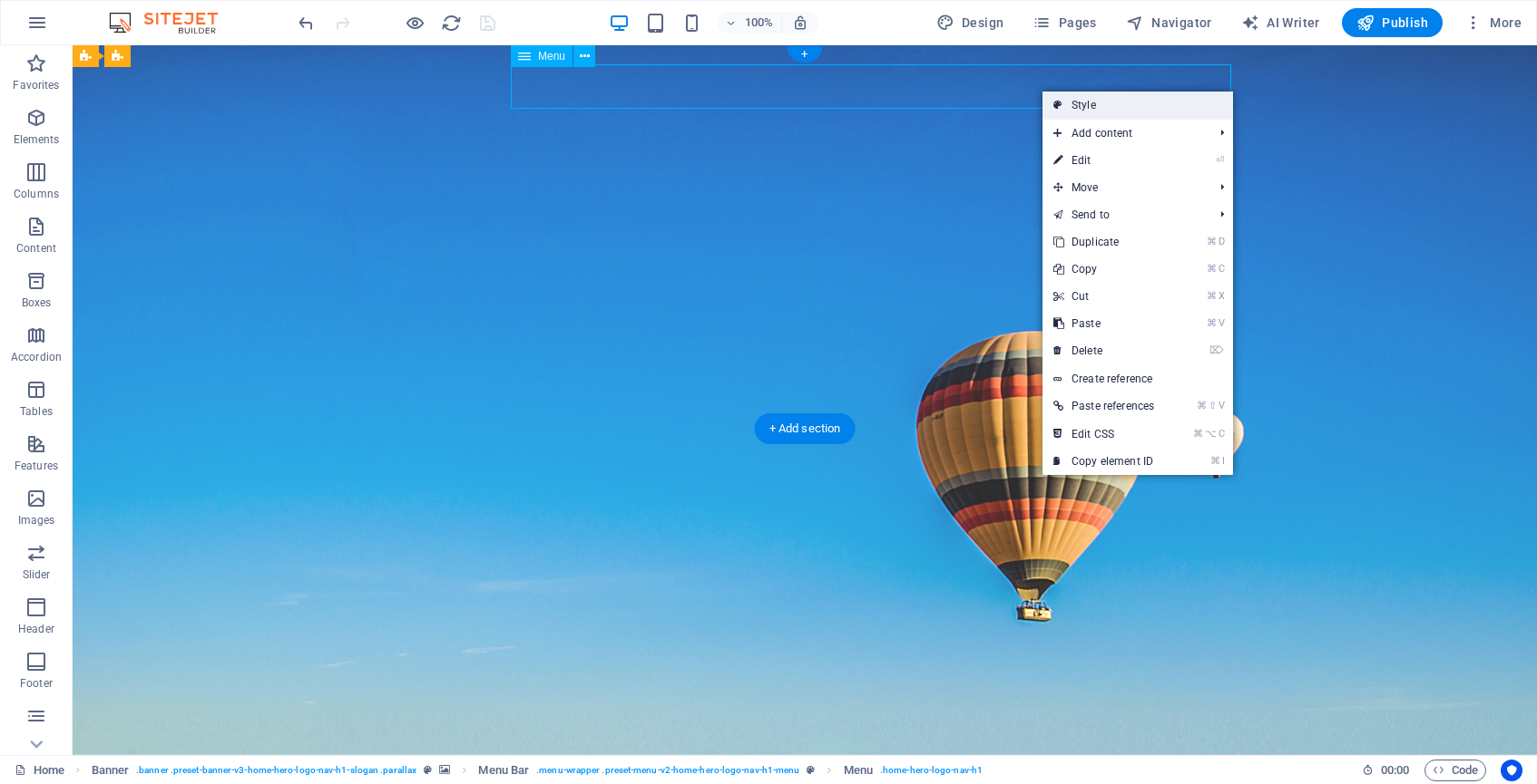
select select "link-special-font"
select select "rem"
select select "200"
select select "px"
select select "preset-menu-v2-home-hero-logo-nav-h1-menu"
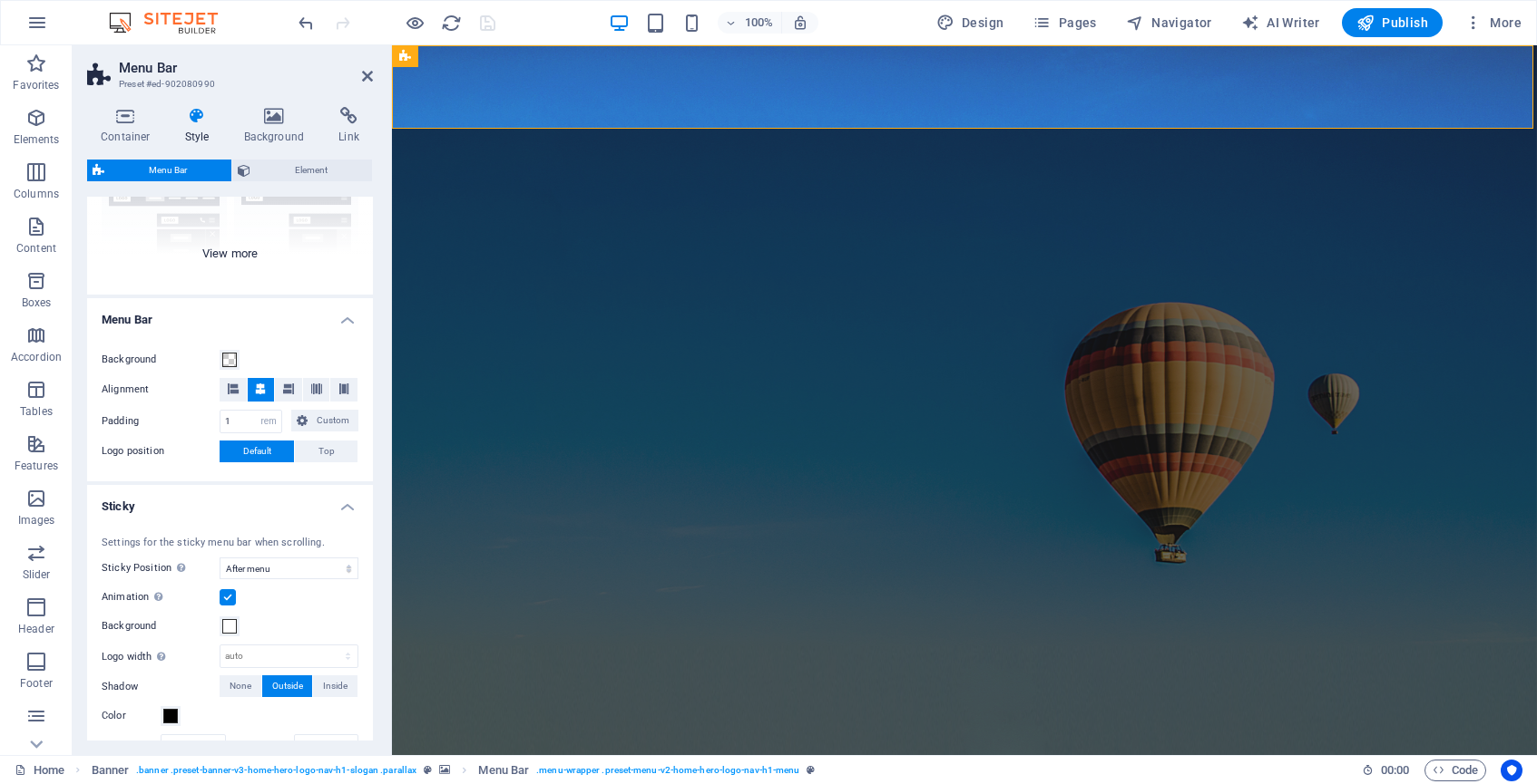
scroll to position [208, 0]
click at [234, 354] on span at bounding box center [229, 358] width 14 height 14
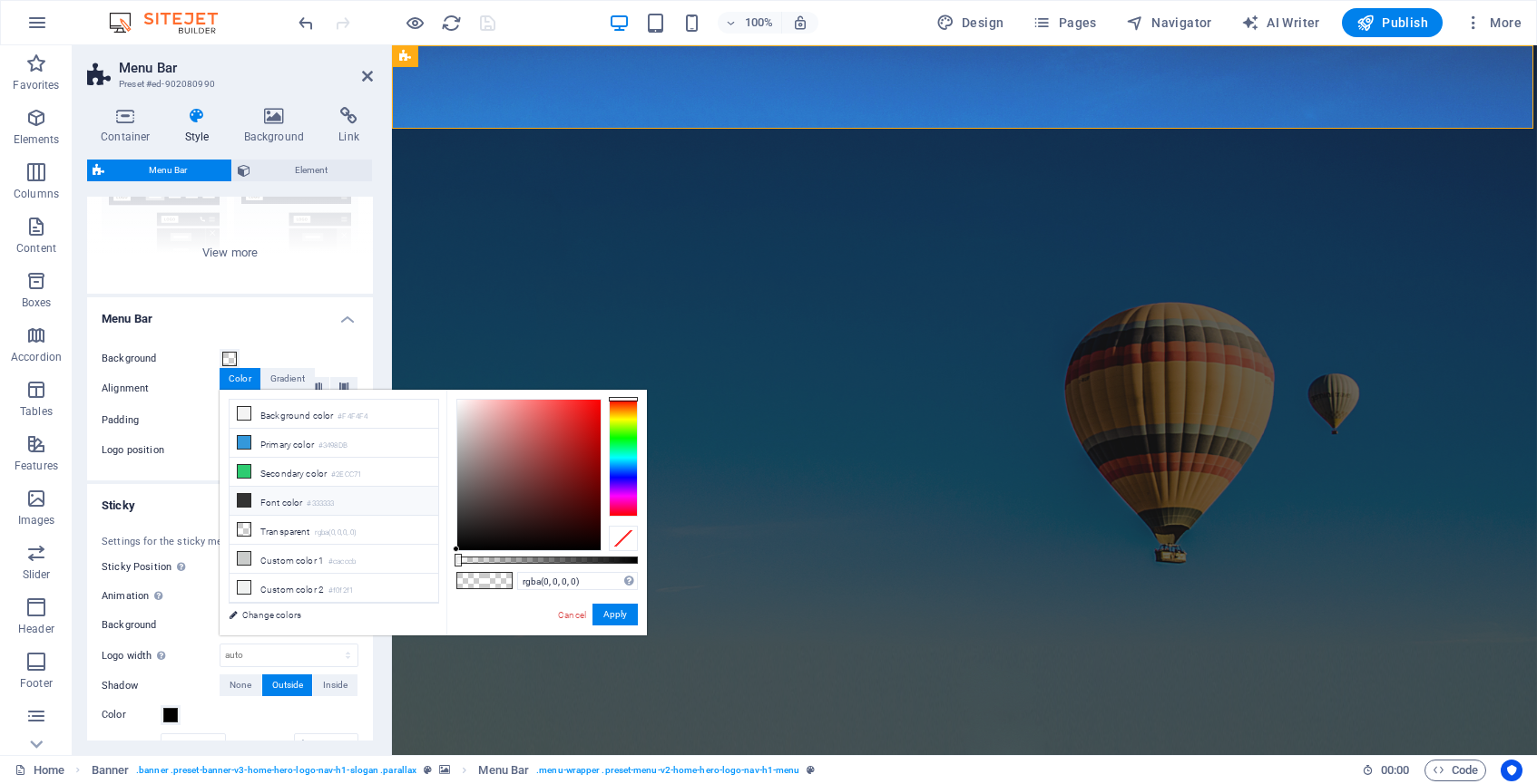
click at [270, 506] on li "Font color #333333" at bounding box center [334, 501] width 209 height 29
drag, startPoint x: 485, startPoint y: 445, endPoint x: 441, endPoint y: 394, distance: 67.4
click at [441, 394] on div "less Background color #F4F4F4 Primary color #3498DB Secondary color #2ECC71 Fon…" at bounding box center [433, 513] width 427 height 246
click at [276, 505] on li "Font color #333333" at bounding box center [334, 501] width 209 height 29
click at [257, 504] on li "Font color #333333" at bounding box center [334, 501] width 209 height 29
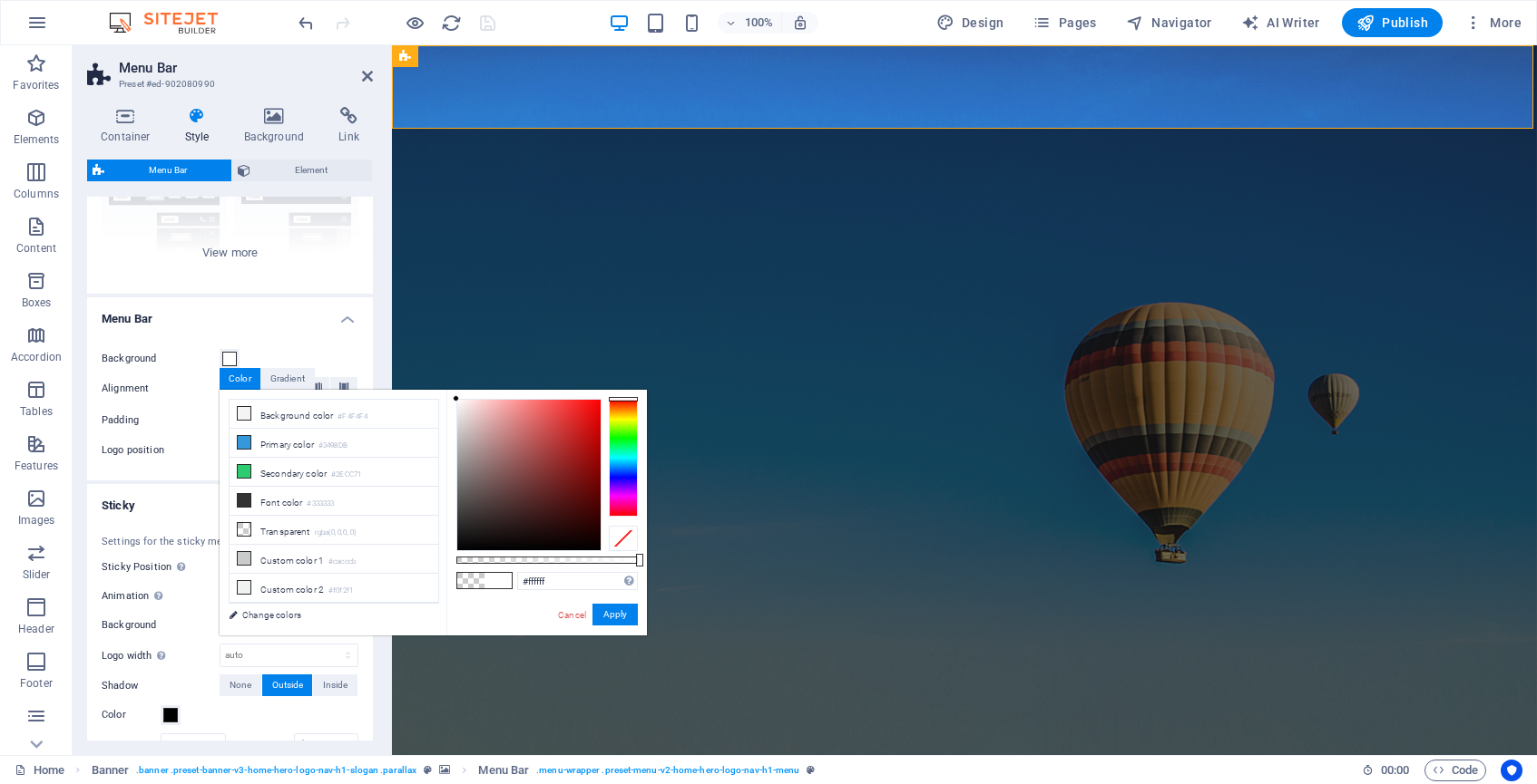
drag, startPoint x: 481, startPoint y: 434, endPoint x: 449, endPoint y: 398, distance: 48.2
click at [449, 398] on div "#ffffff Supported formats #0852ed rgb(8, 82, 237) rgba(8, 82, 237, 90%) hsv(221…" at bounding box center [547, 644] width 201 height 509
click at [315, 470] on li "Secondary color #2ECC71" at bounding box center [334, 472] width 209 height 29
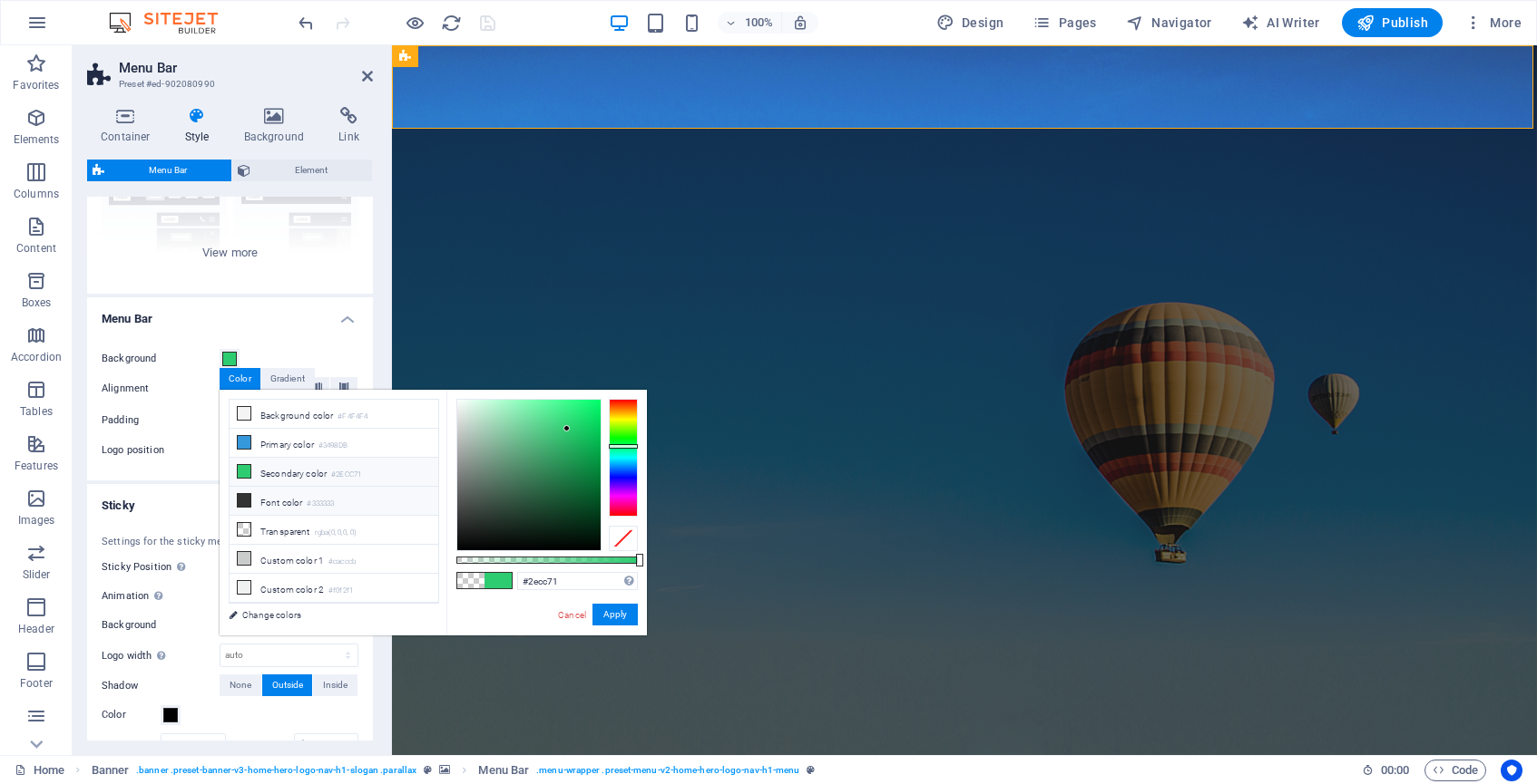
click at [300, 501] on li "Font color #333333" at bounding box center [334, 501] width 209 height 29
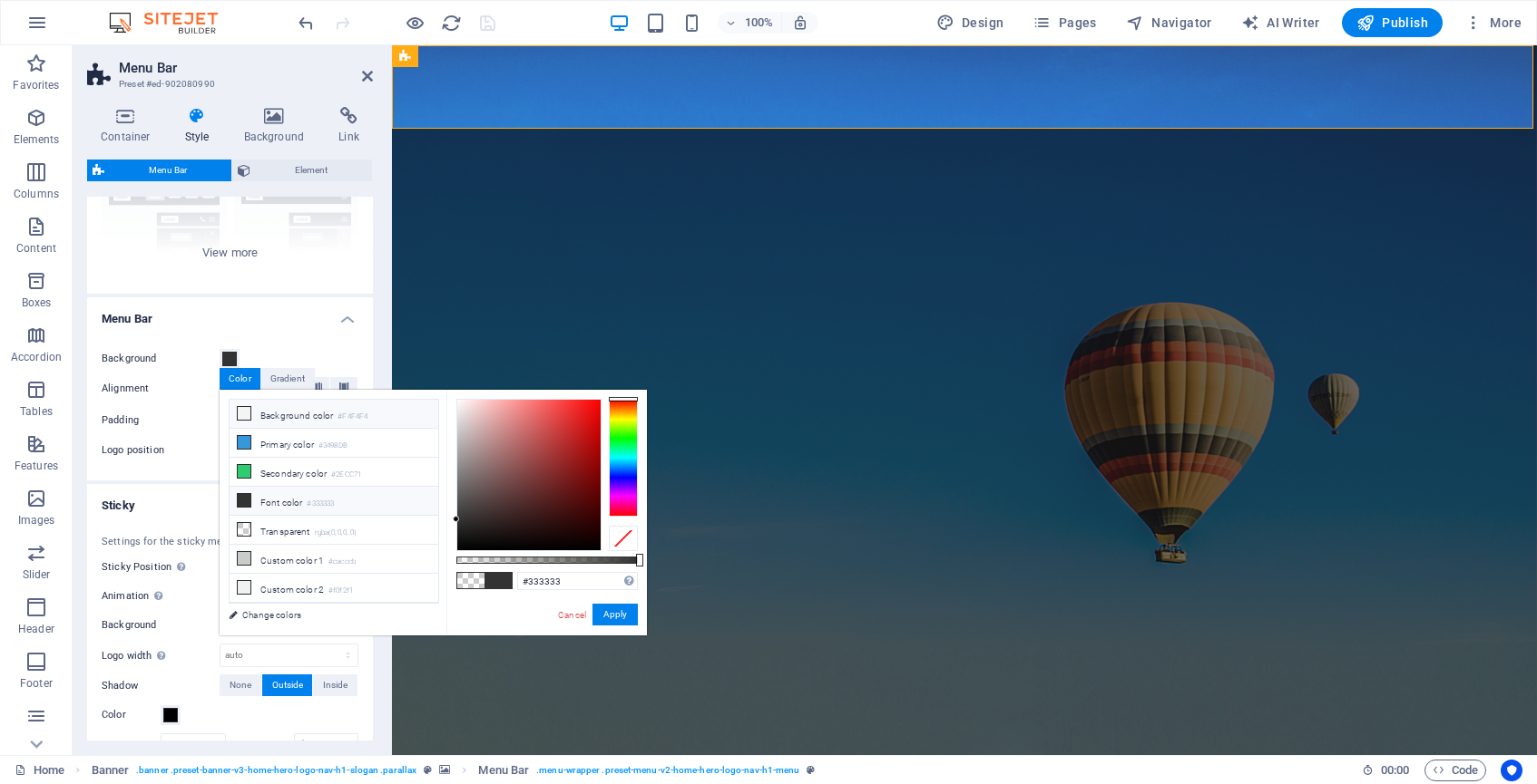
click at [298, 419] on li "Background color #F4F4F4" at bounding box center [334, 414] width 209 height 29
click at [289, 615] on link "Change colors" at bounding box center [325, 615] width 211 height 22
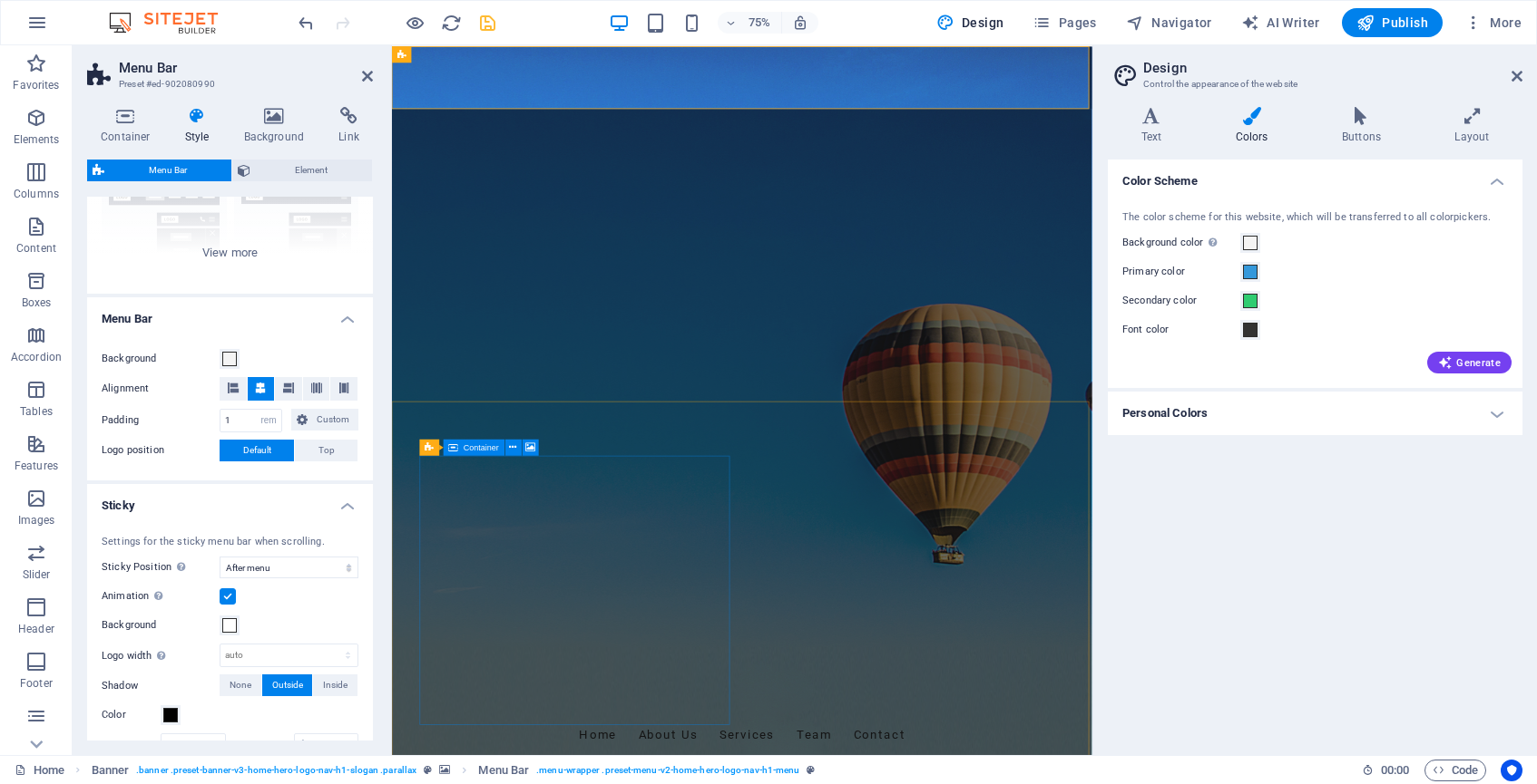
scroll to position [0, 0]
click at [230, 355] on span at bounding box center [229, 358] width 14 height 14
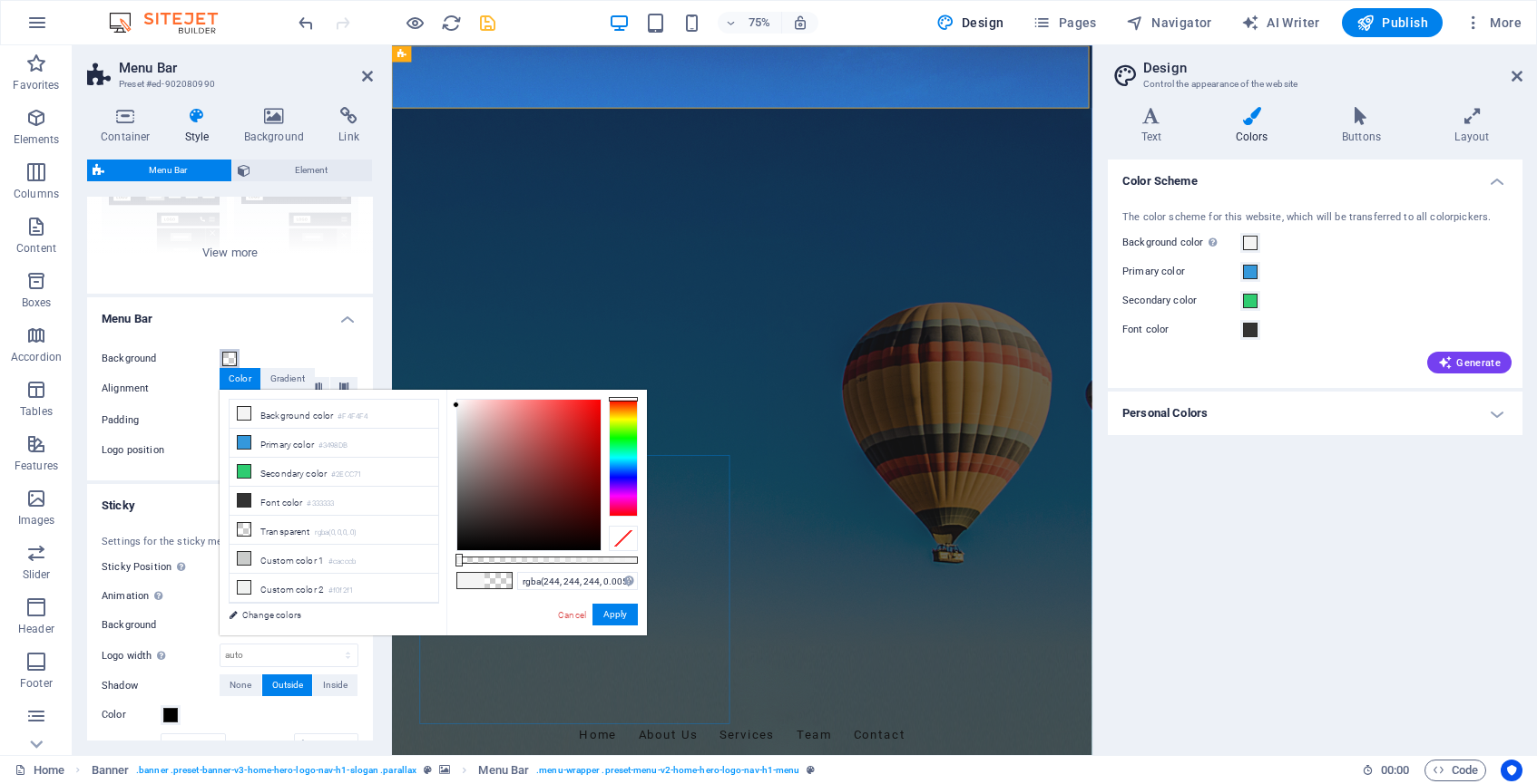
type input "rgba(244, 244, 244, 0)"
drag, startPoint x: 639, startPoint y: 560, endPoint x: 451, endPoint y: 564, distance: 188.0
click at [451, 564] on div "rgba(244, 244, 244, 0) Supported formats #0852ed rgb(8, 82, 237) rgba(8, 82, 23…" at bounding box center [547, 644] width 201 height 509
click at [619, 620] on button "Apply" at bounding box center [614, 615] width 45 height 22
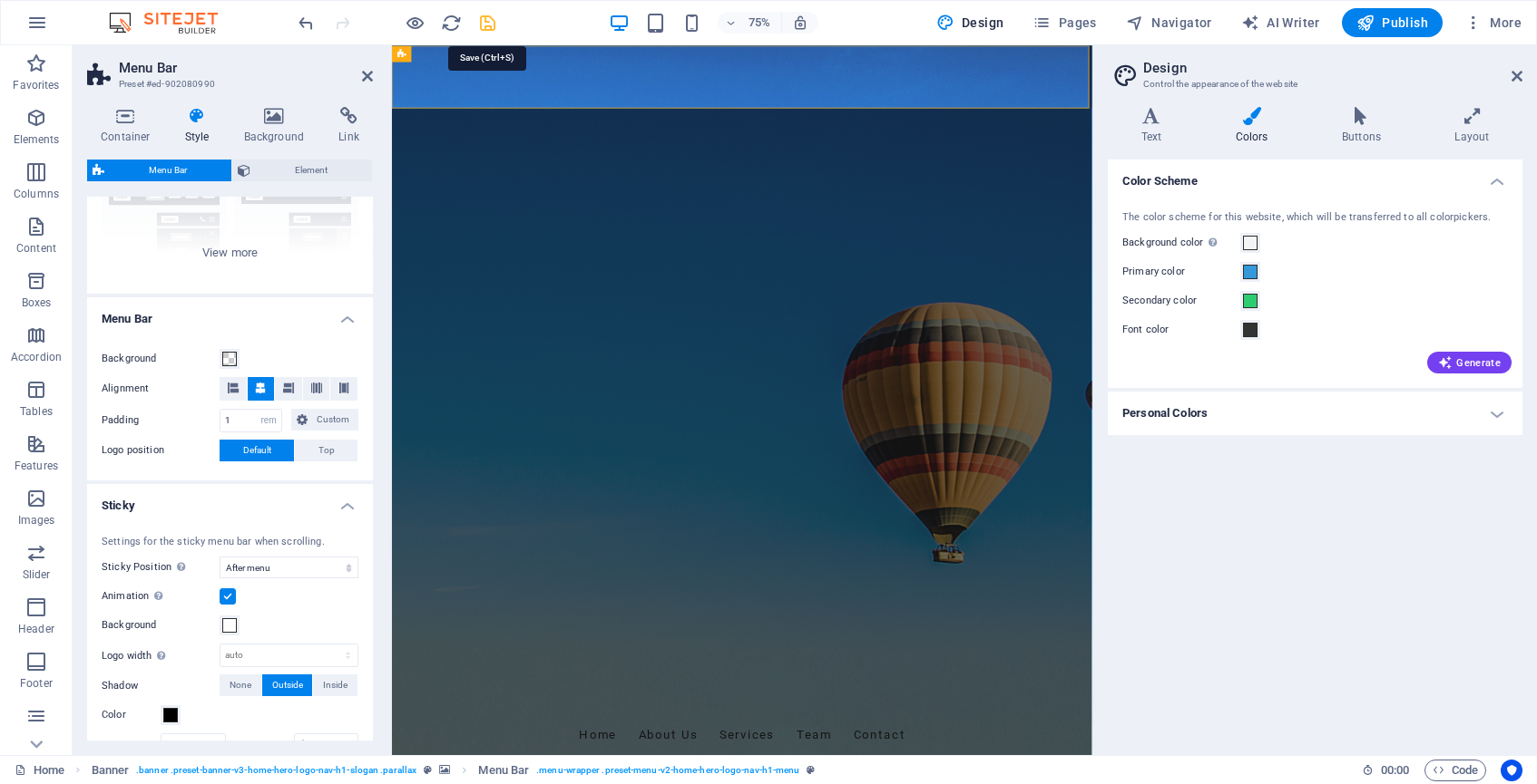
click at [487, 20] on icon "save" at bounding box center [488, 23] width 21 height 21
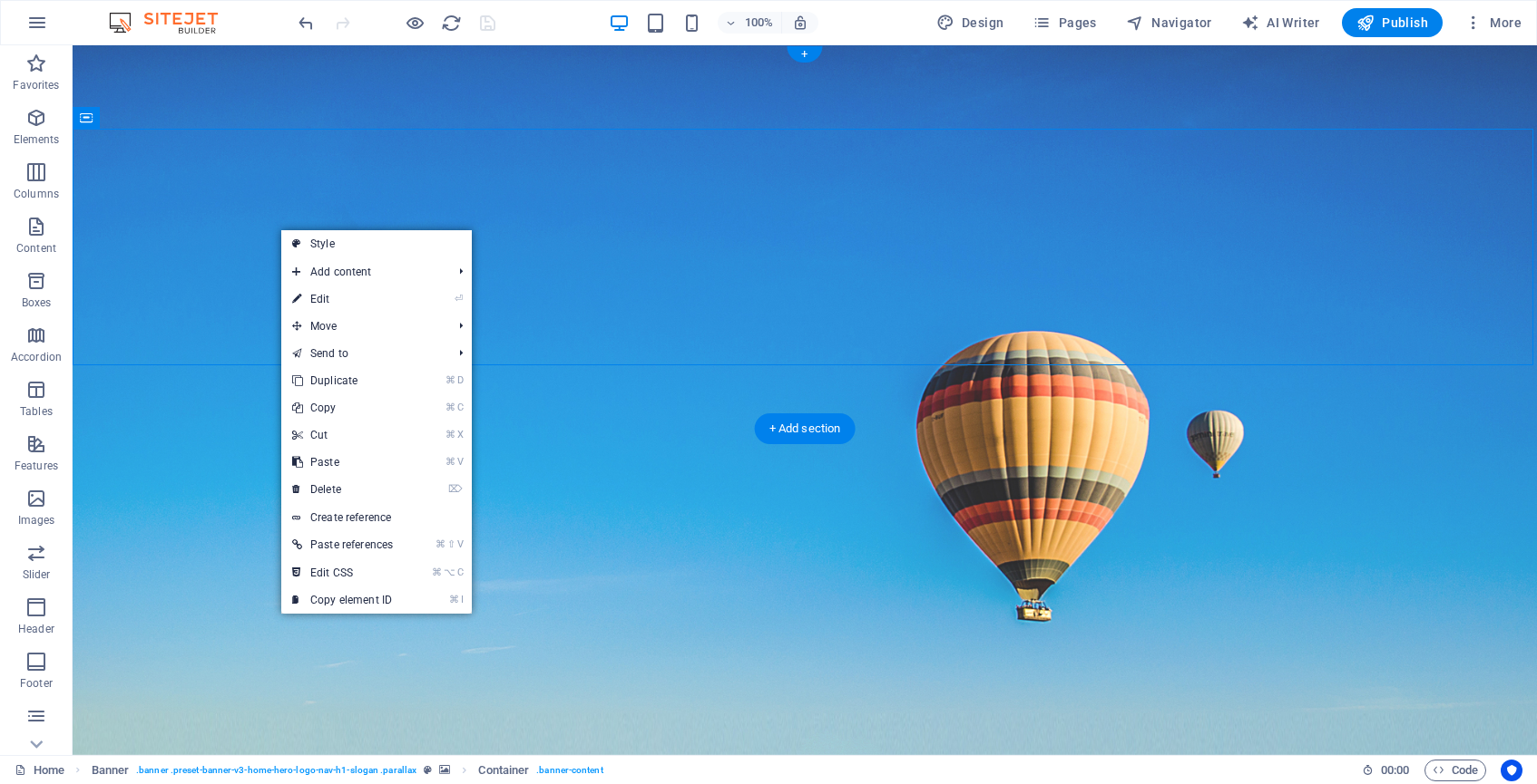
click at [174, 374] on figure at bounding box center [805, 400] width 1465 height 710
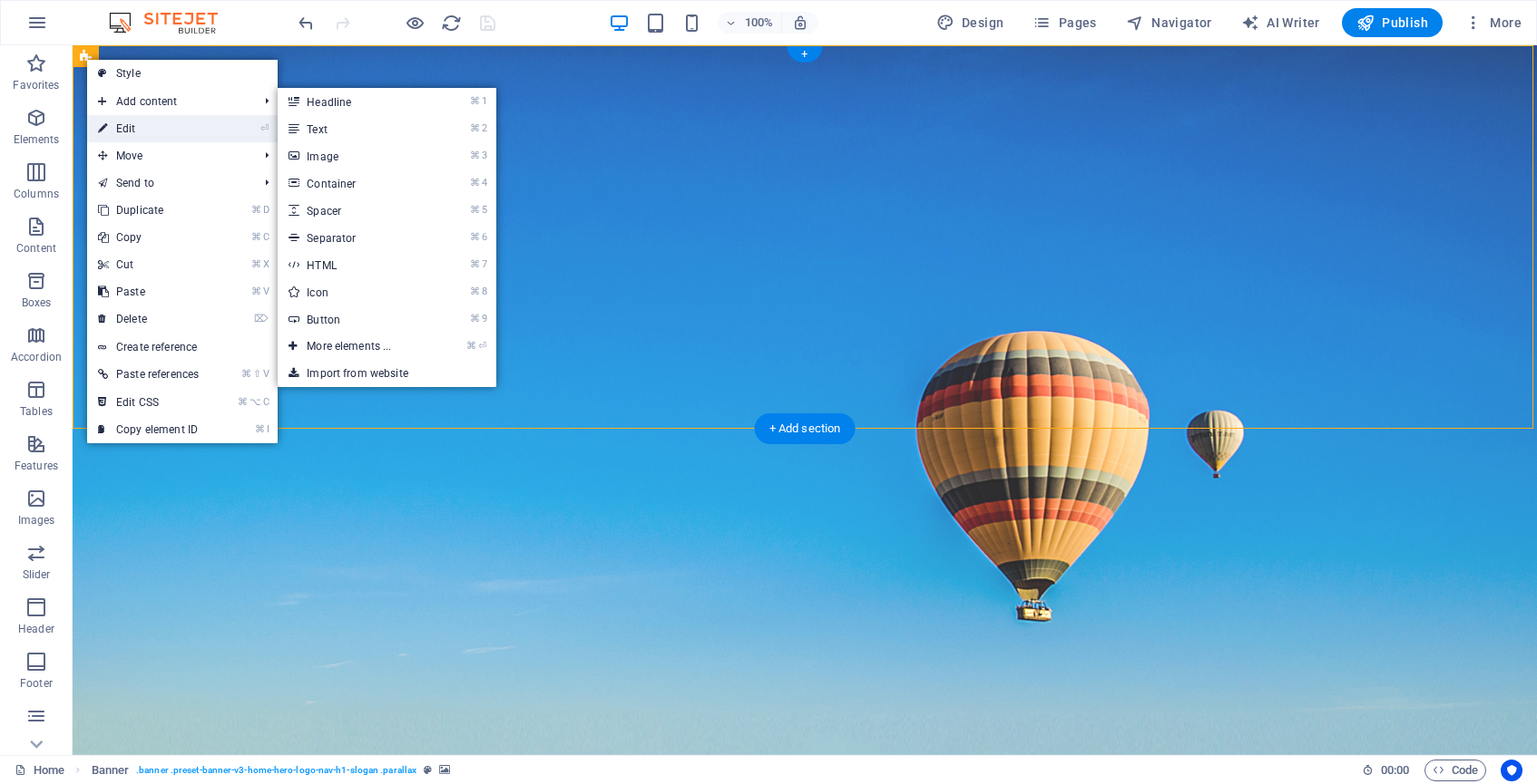
click at [128, 139] on link "⏎ Edit" at bounding box center [148, 128] width 123 height 27
select select "vh"
select select "header"
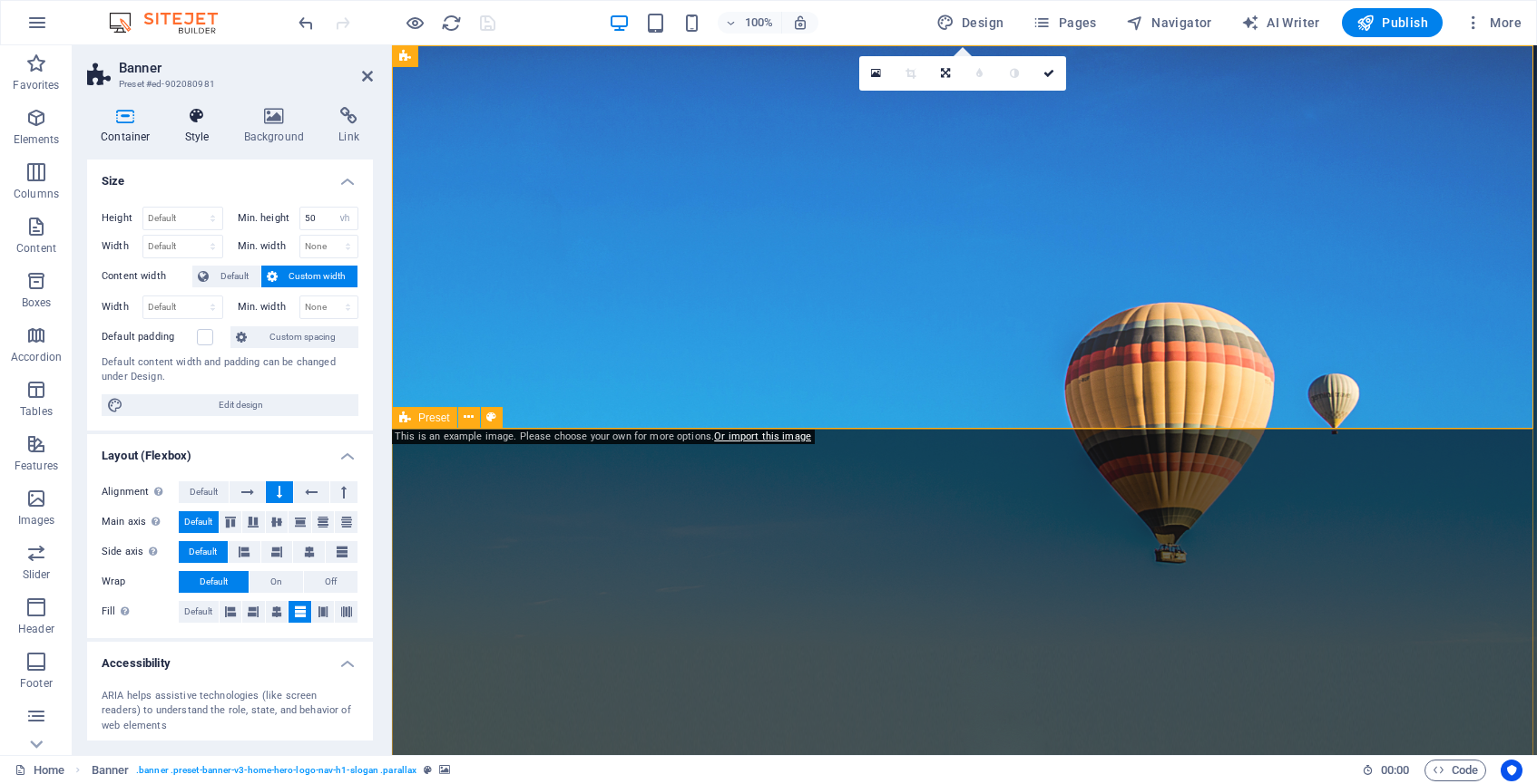
click at [195, 127] on h4 "Style" at bounding box center [201, 126] width 59 height 38
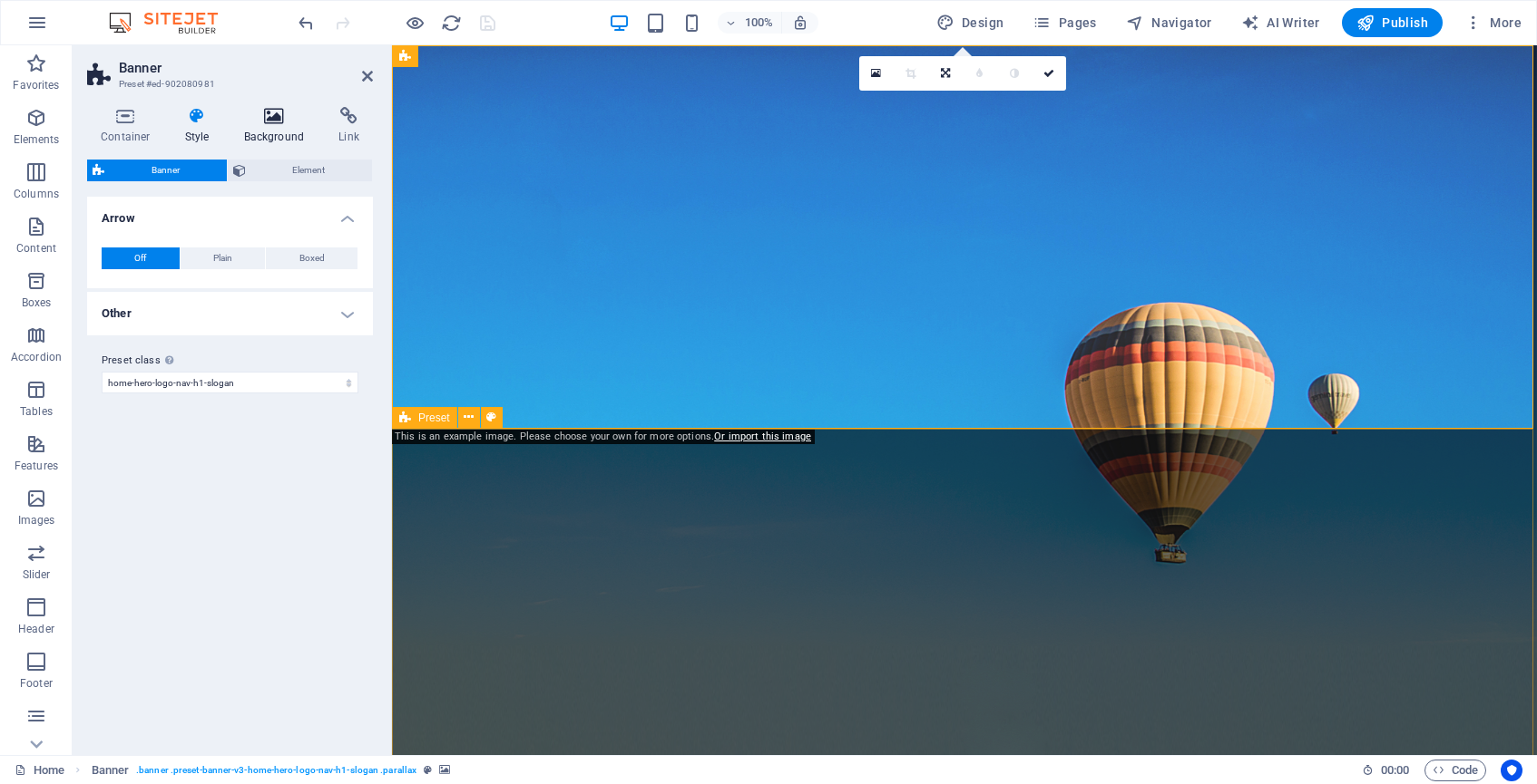
click at [274, 111] on icon at bounding box center [274, 116] width 88 height 18
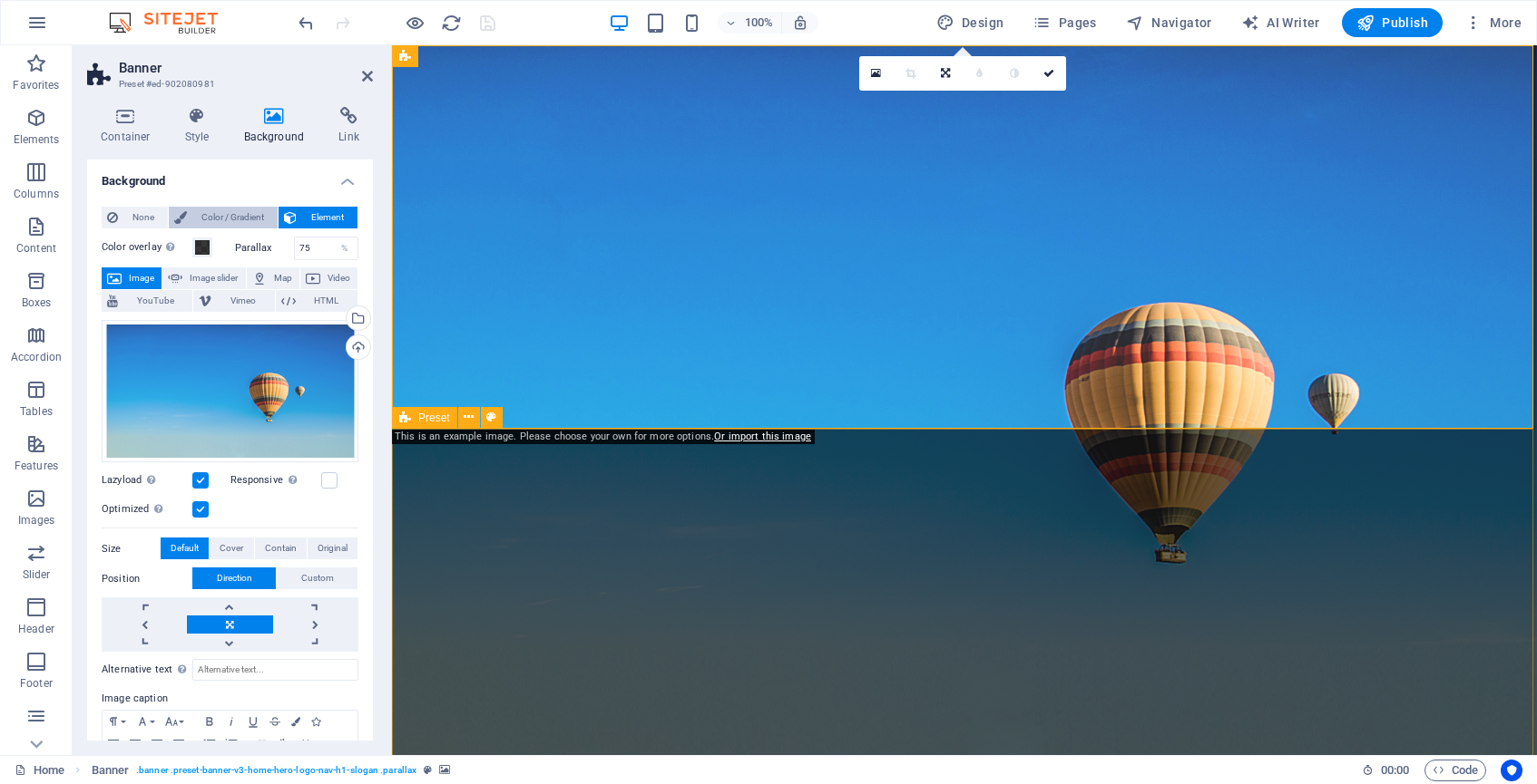
click at [251, 216] on span "Color / Gradient" at bounding box center [232, 217] width 80 height 22
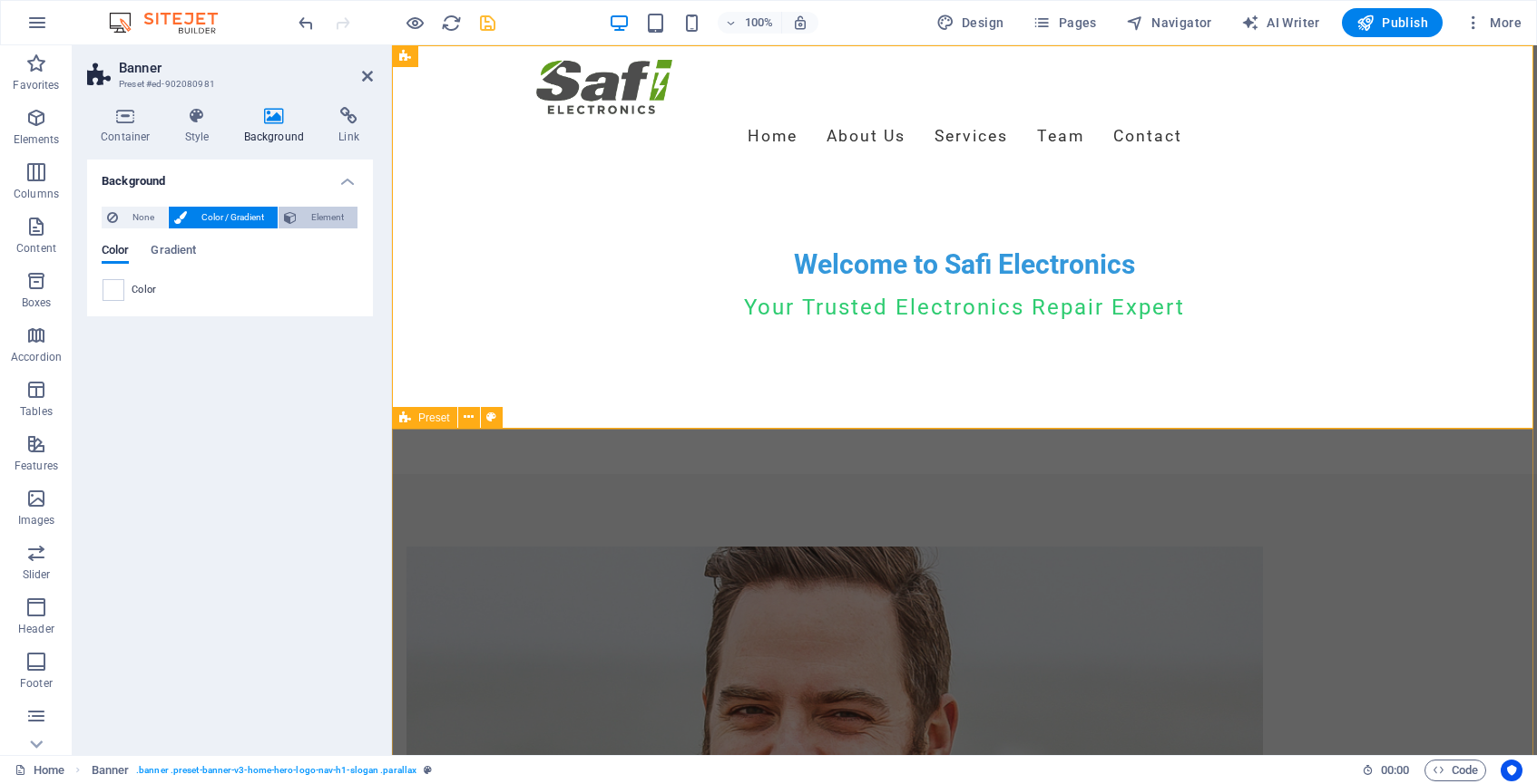
click at [308, 218] on span "Element" at bounding box center [327, 217] width 50 height 22
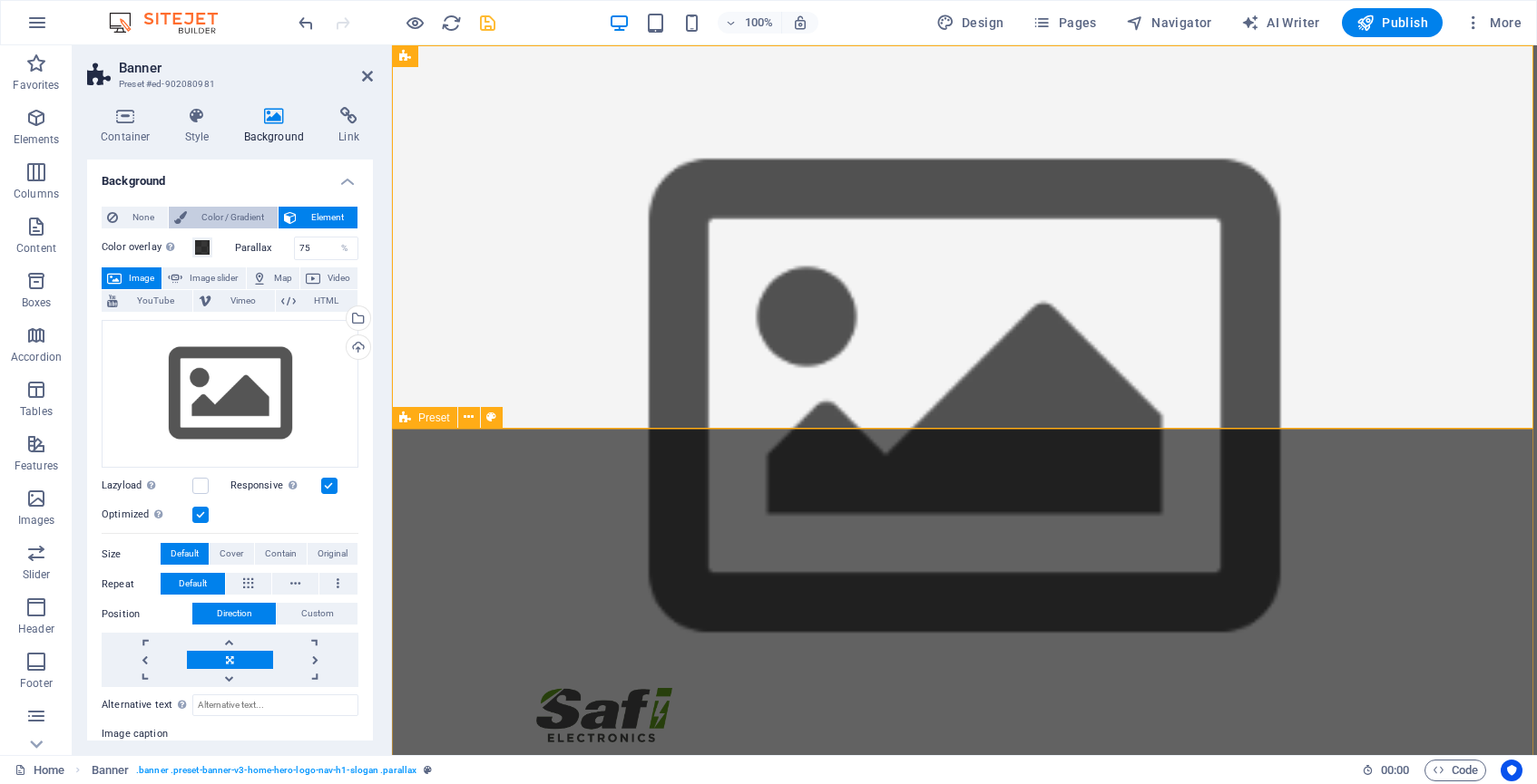
click at [227, 216] on span "Color / Gradient" at bounding box center [232, 217] width 80 height 22
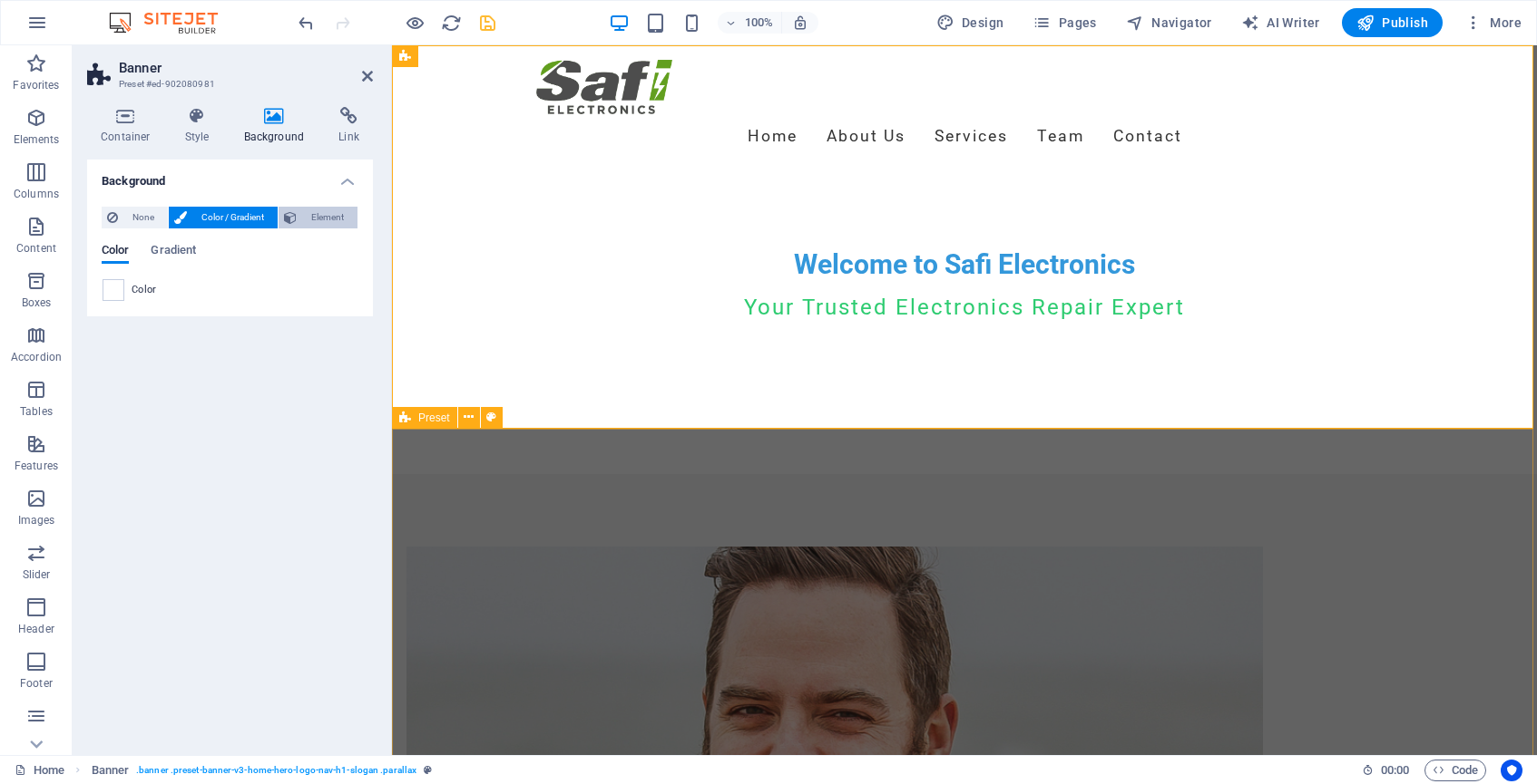
click at [322, 210] on span "Element" at bounding box center [327, 217] width 50 height 22
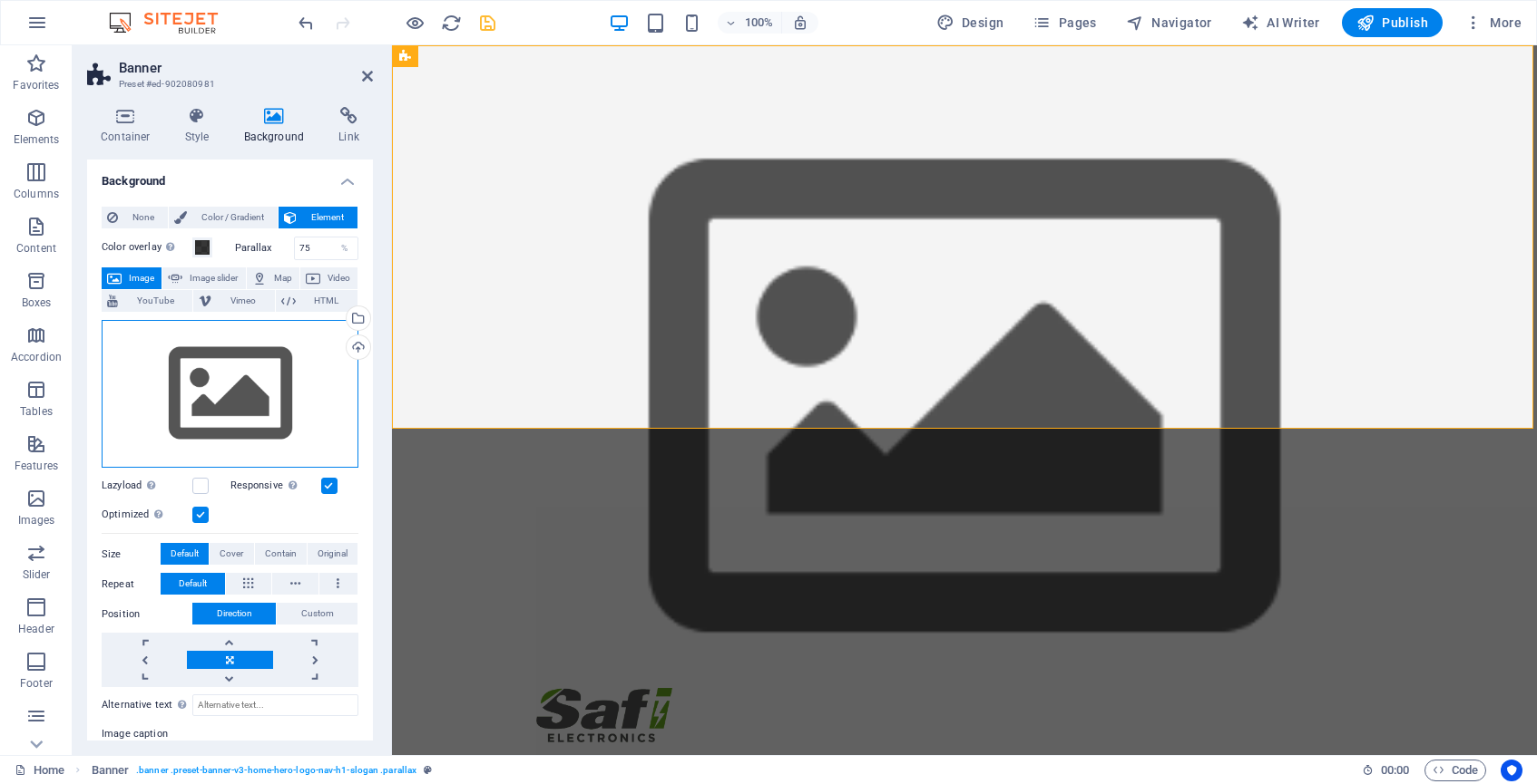
click at [276, 382] on div "Drag files here, click to choose files or select files from Files or our free s…" at bounding box center [230, 395] width 257 height 149
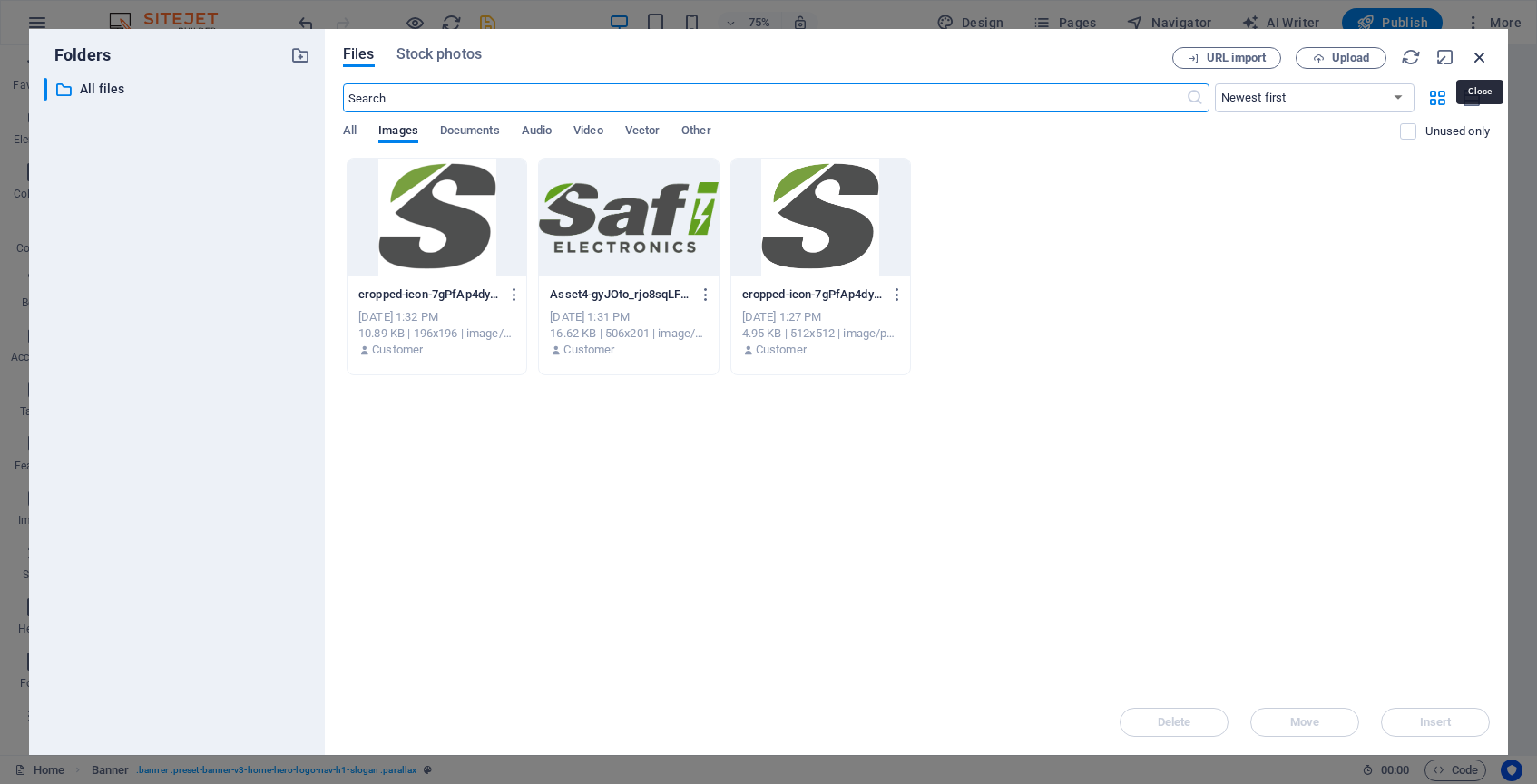
click at [1476, 62] on icon "button" at bounding box center [1480, 57] width 20 height 20
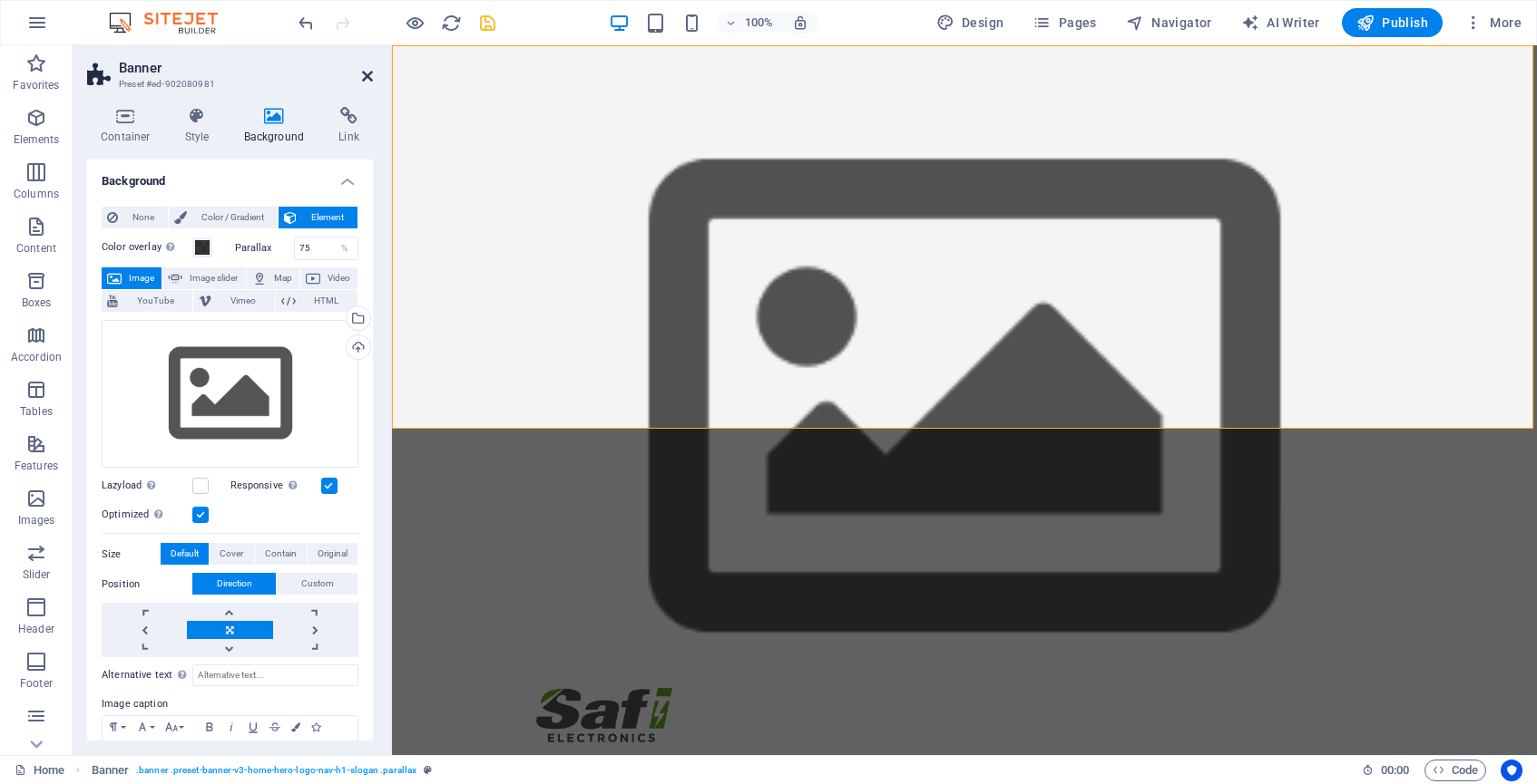
click at [366, 81] on icon at bounding box center [367, 75] width 11 height 14
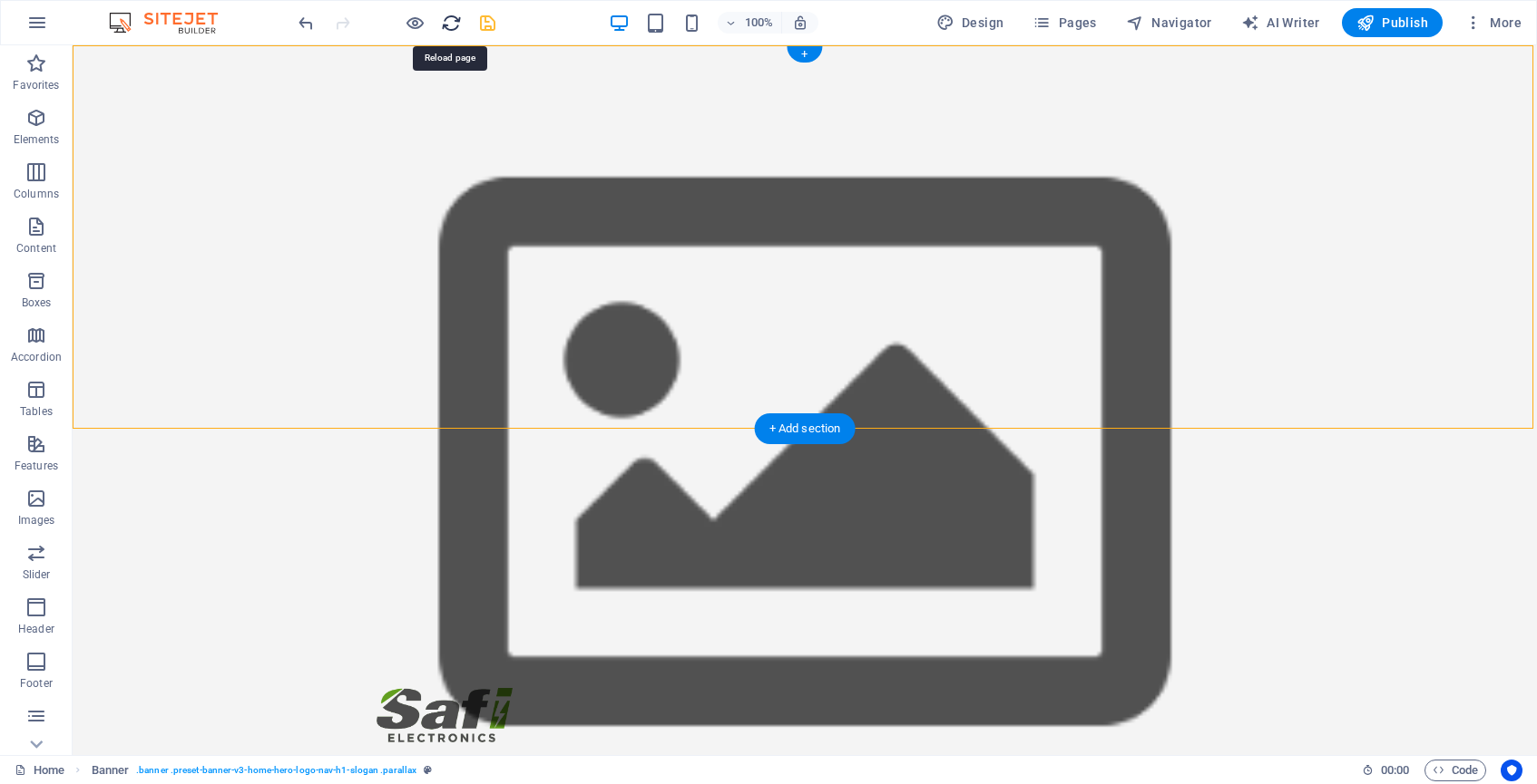
click at [452, 21] on icon "reload" at bounding box center [451, 23] width 21 height 21
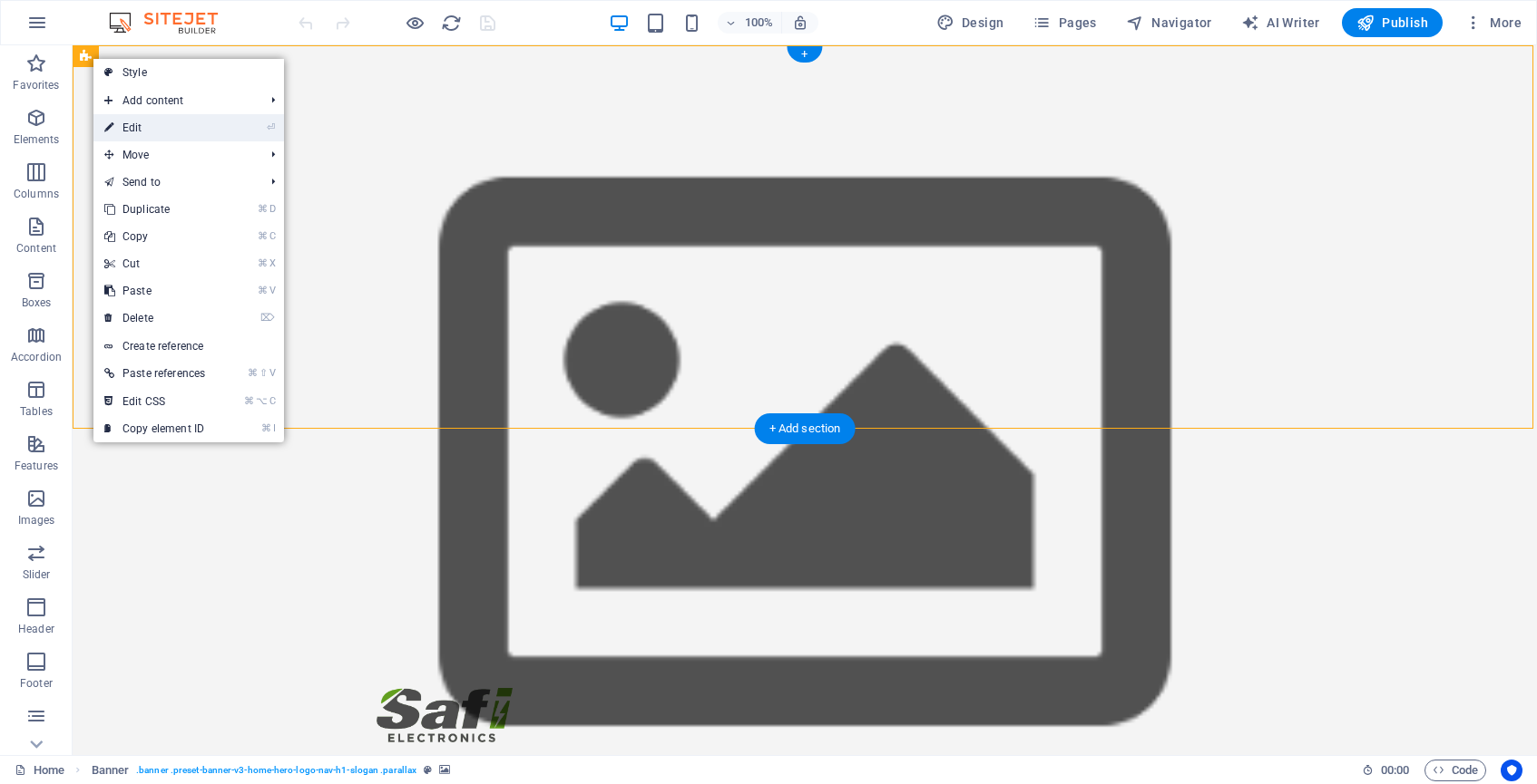
click at [136, 122] on link "⏎ Edit" at bounding box center [155, 127] width 123 height 27
select select "vh"
select select "header"
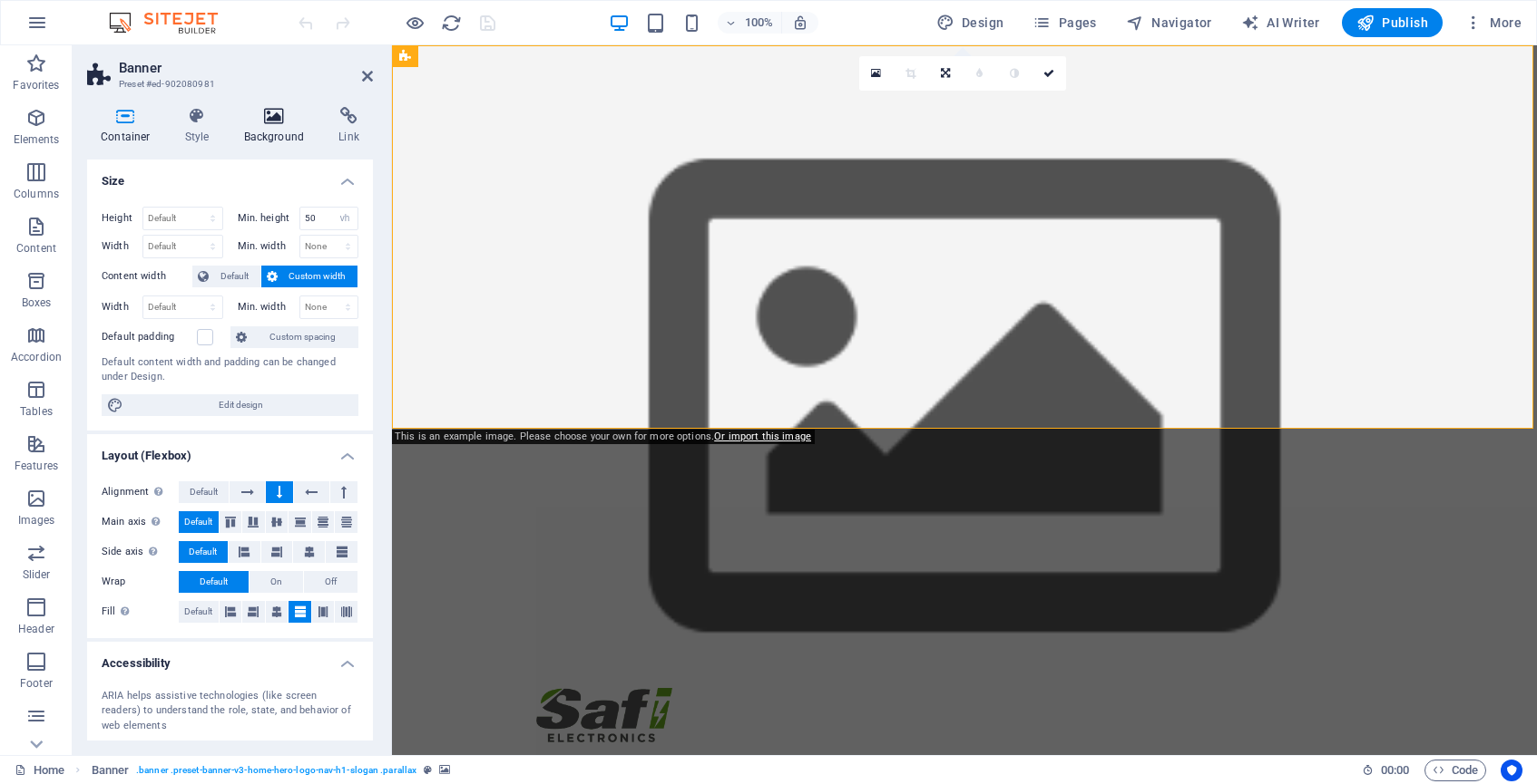
click at [276, 112] on icon at bounding box center [274, 116] width 88 height 18
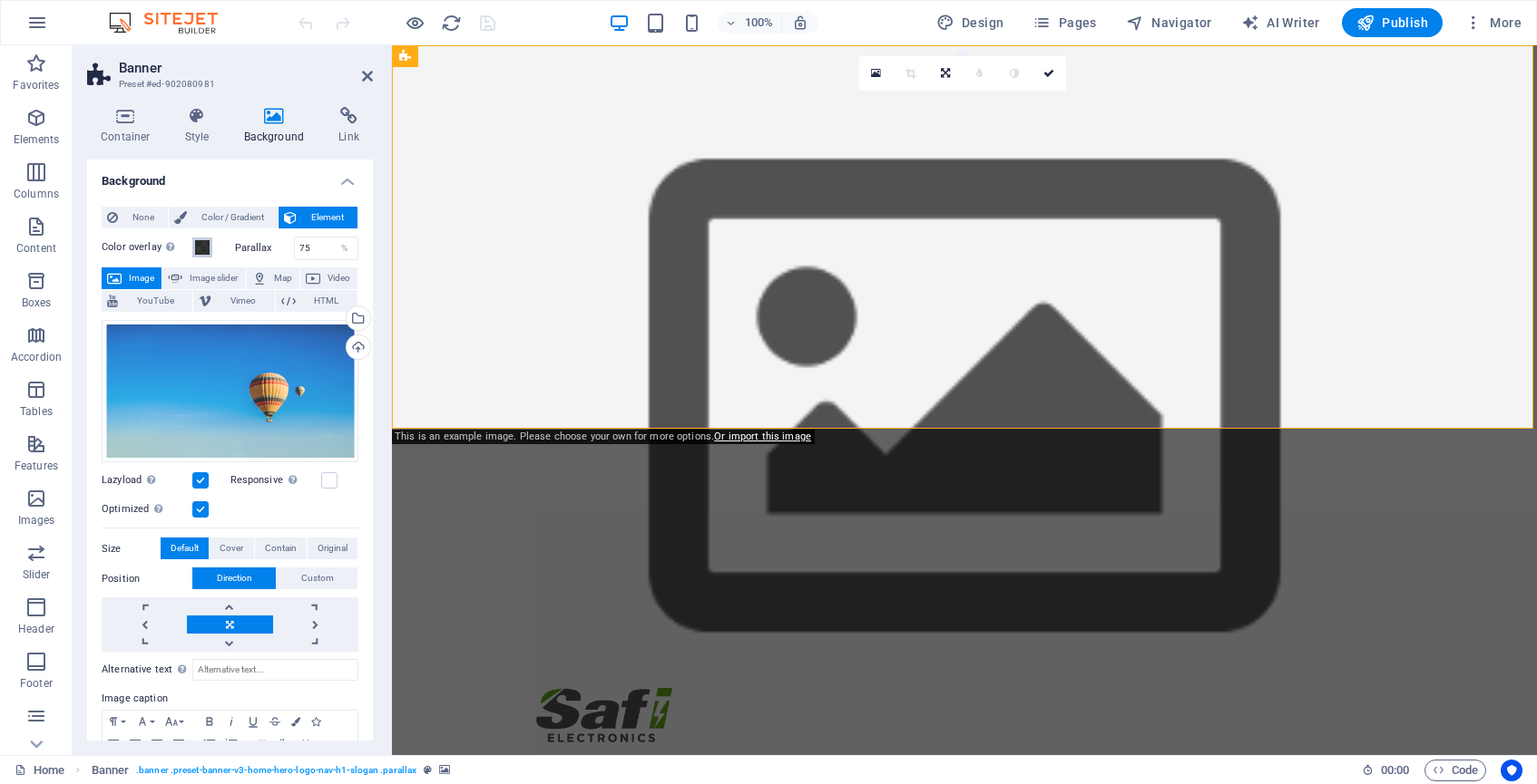
click at [202, 247] on span at bounding box center [202, 247] width 14 height 14
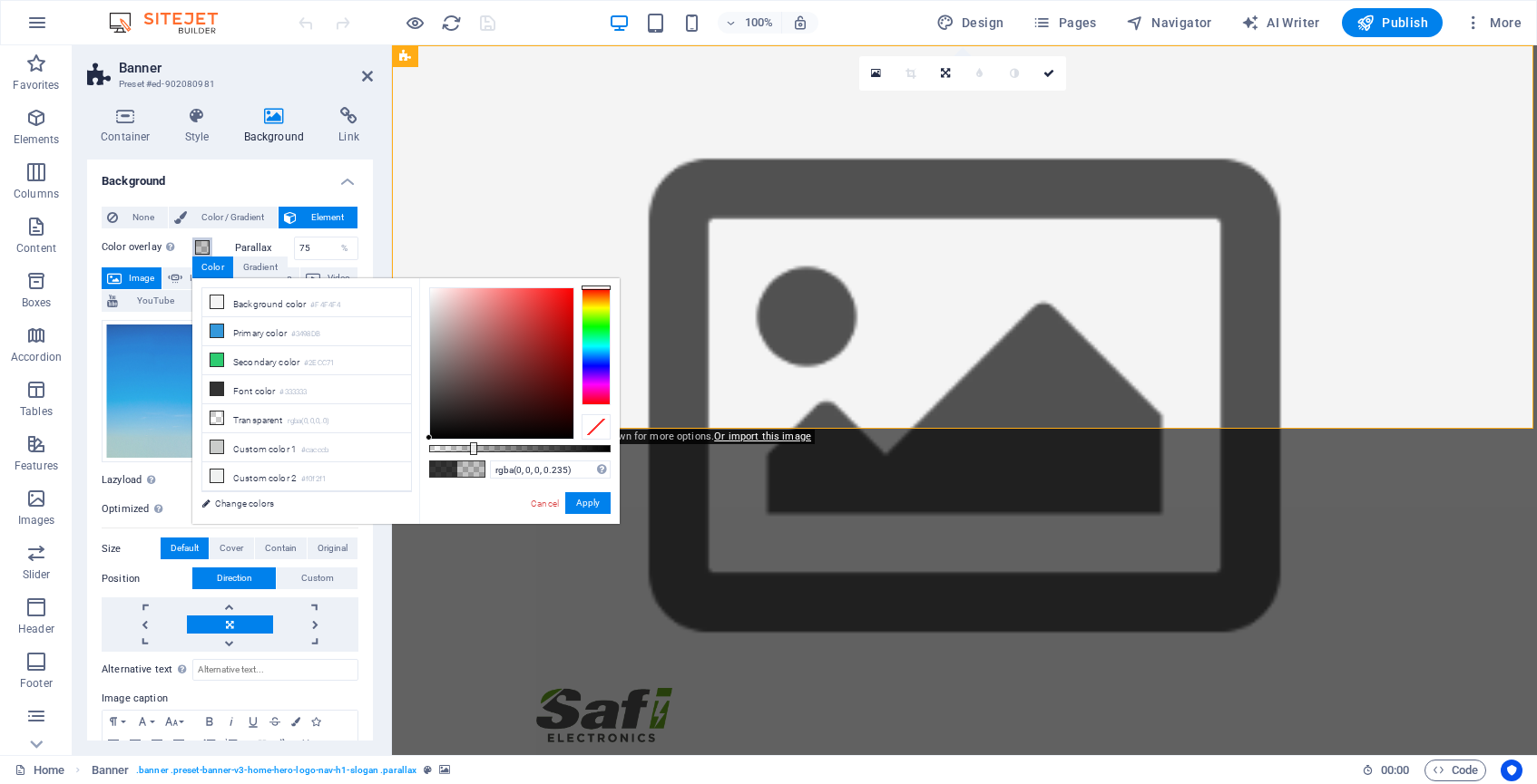
drag, startPoint x: 571, startPoint y: 444, endPoint x: 471, endPoint y: 443, distance: 100.0
click at [471, 443] on div at bounding box center [474, 448] width 8 height 13
click at [264, 369] on li "Secondary color #2ECC71" at bounding box center [306, 361] width 209 height 29
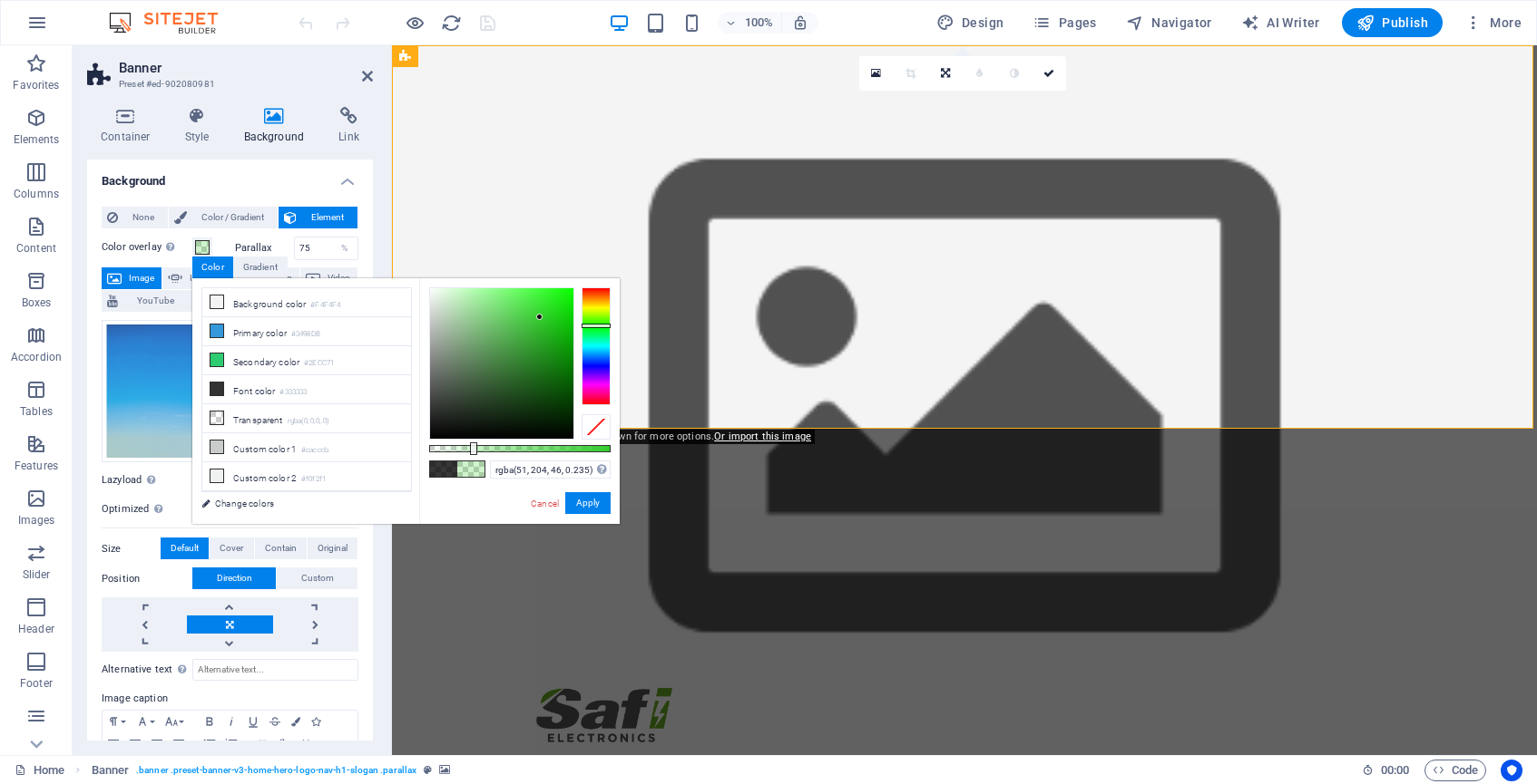
click at [601, 325] on div at bounding box center [596, 347] width 29 height 118
click at [560, 324] on div at bounding box center [501, 364] width 143 height 151
click at [560, 335] on div at bounding box center [501, 364] width 143 height 151
click at [560, 335] on div at bounding box center [559, 334] width 7 height 7
click at [561, 351] on div at bounding box center [501, 364] width 143 height 151
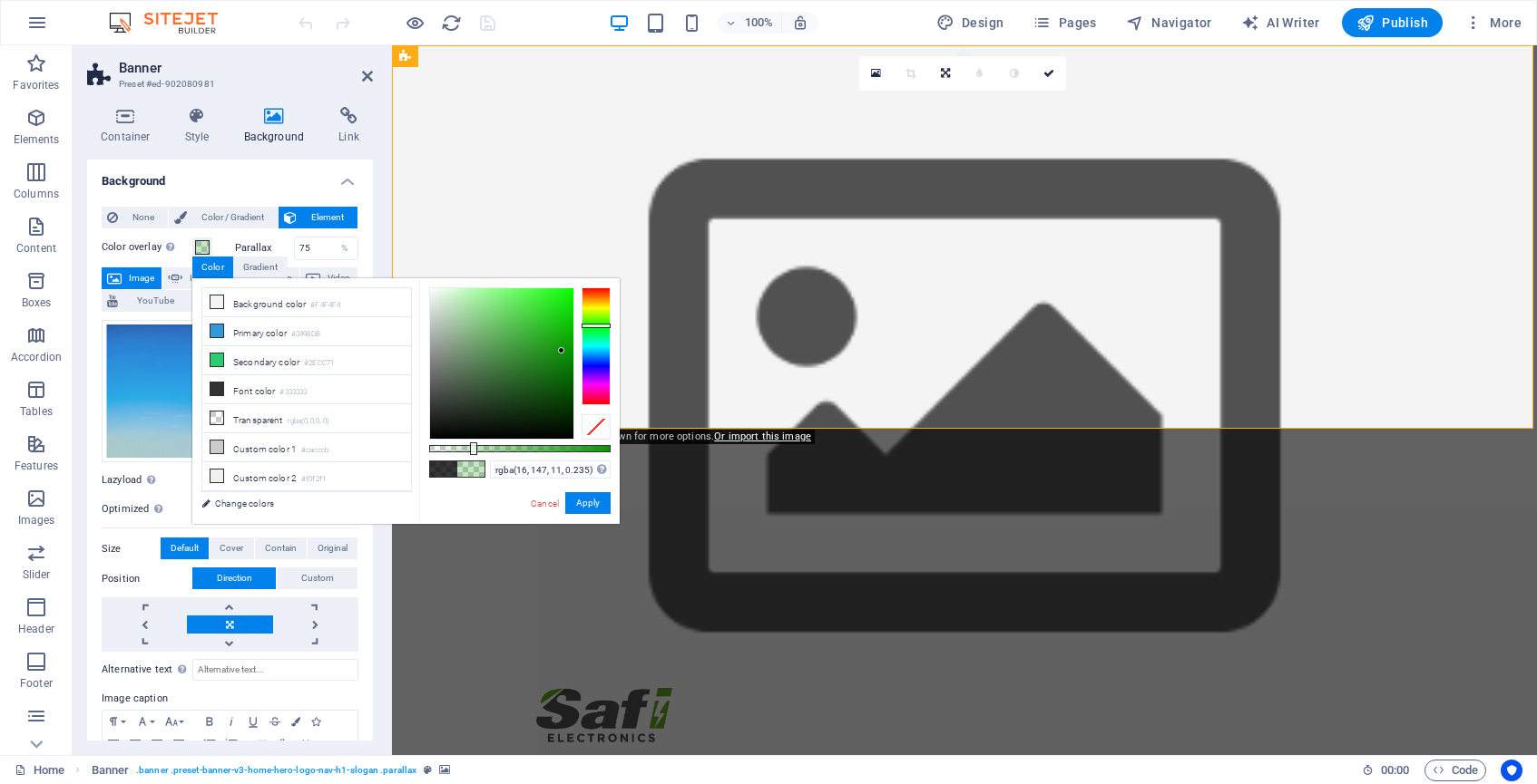
click at [561, 351] on div at bounding box center [561, 350] width 7 height 7
click at [561, 365] on div at bounding box center [501, 364] width 143 height 151
click at [544, 388] on div at bounding box center [501, 364] width 143 height 151
click at [541, 399] on div at bounding box center [501, 364] width 143 height 151
click at [542, 348] on div at bounding box center [501, 364] width 143 height 151
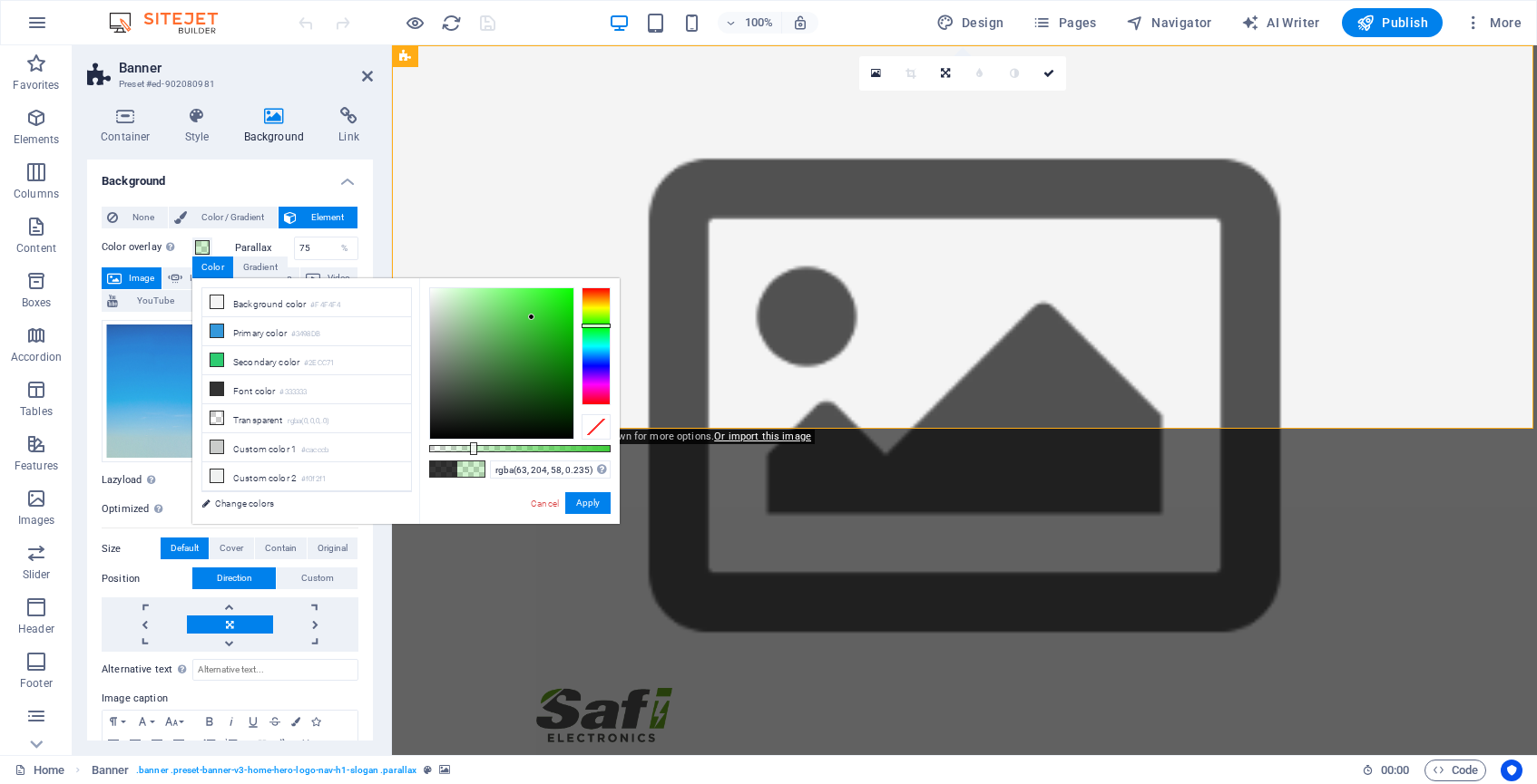
click at [531, 318] on div at bounding box center [501, 364] width 143 height 151
click at [436, 292] on div at bounding box center [501, 364] width 143 height 151
drag, startPoint x: 432, startPoint y: 292, endPoint x: 503, endPoint y: 322, distance: 77.1
click at [503, 322] on div at bounding box center [503, 322] width 7 height 7
click at [601, 302] on div at bounding box center [596, 347] width 29 height 118
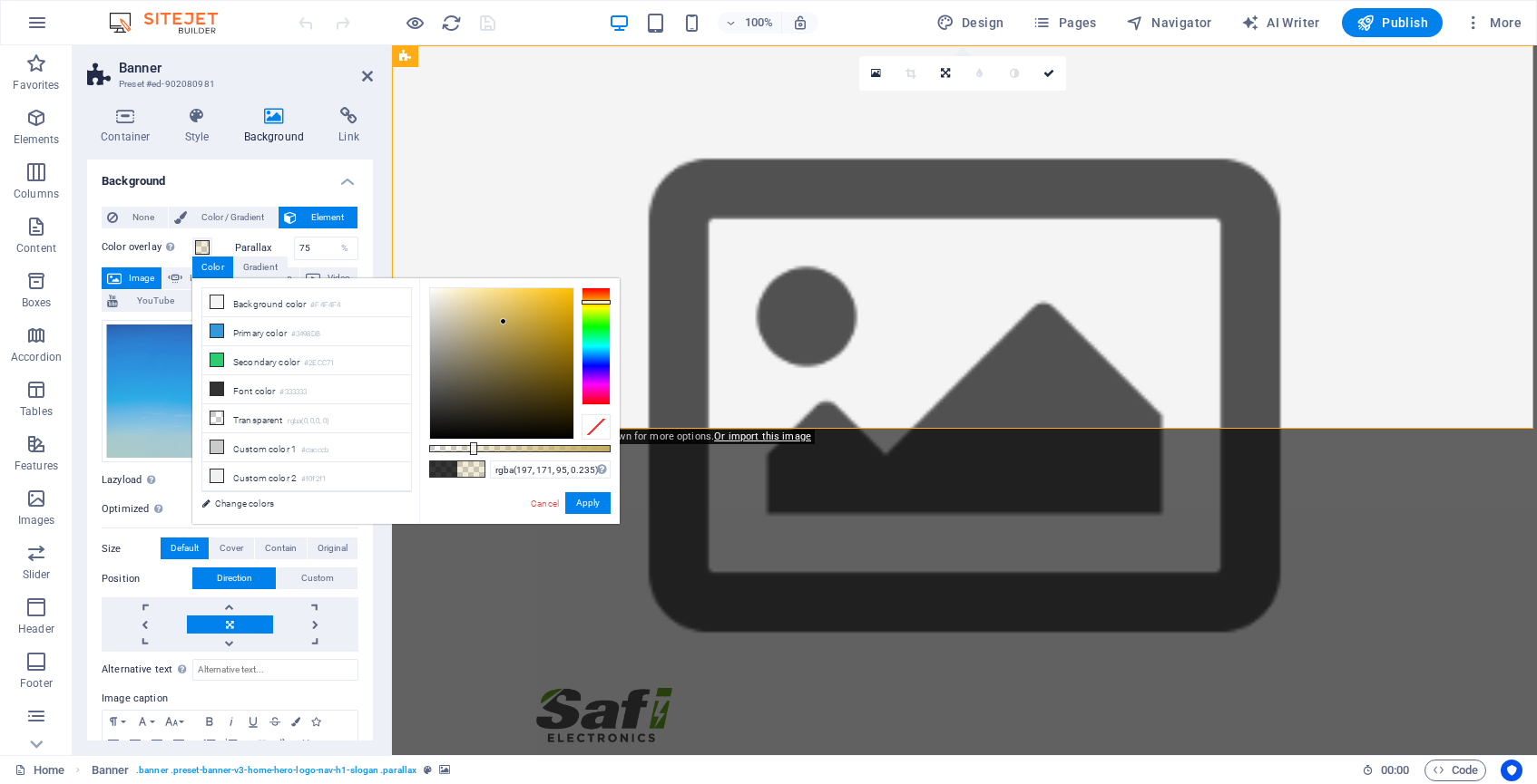
click at [595, 287] on div "rgba(197, 171, 95, 0.235) Supported formats #0852ed rgb(8, 82, 237) rgba(8, 82,…" at bounding box center [520, 532] width 201 height 509
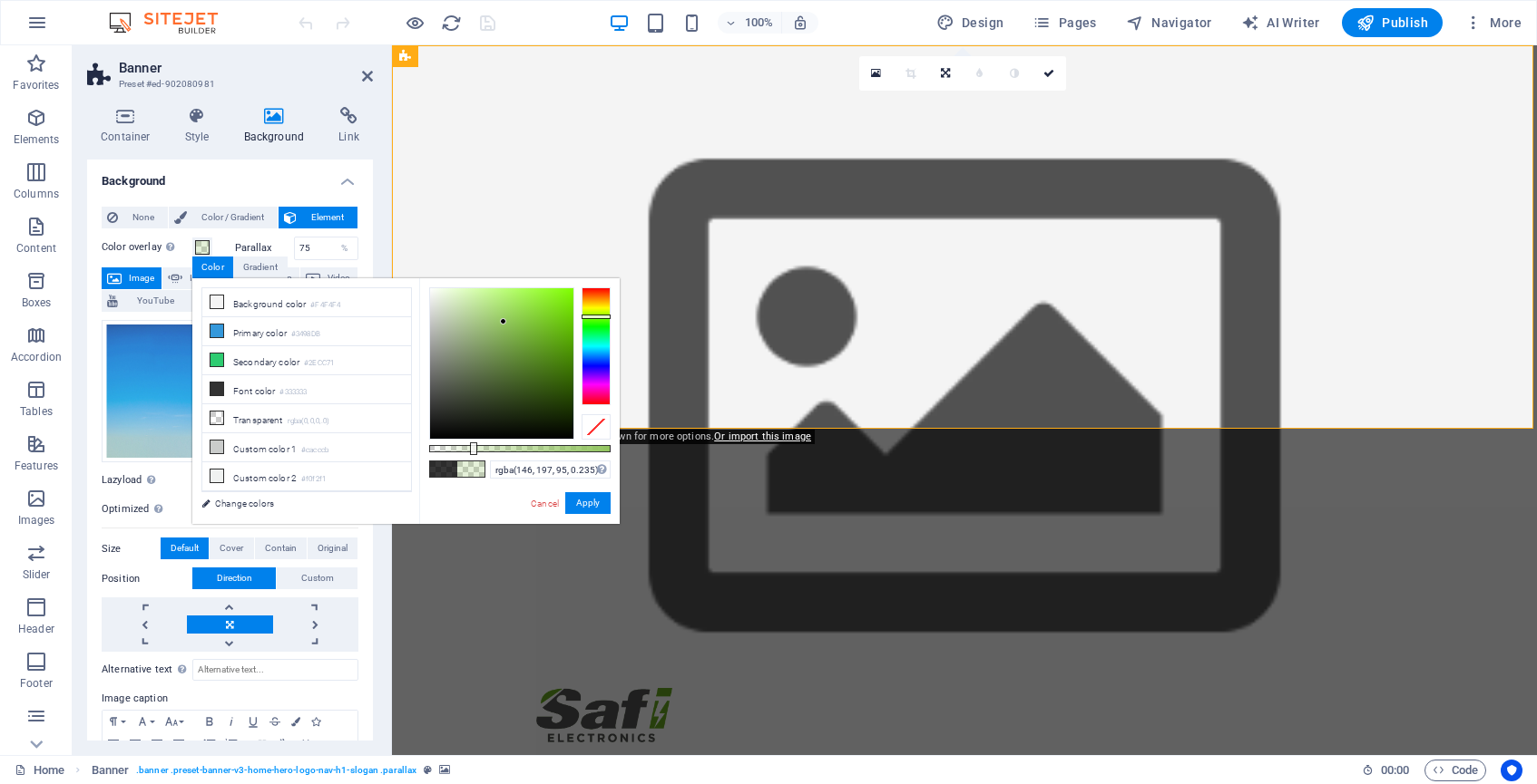
drag, startPoint x: 597, startPoint y: 301, endPoint x: 593, endPoint y: 317, distance: 16.5
click at [593, 317] on div at bounding box center [596, 317] width 29 height 5
click at [468, 305] on div at bounding box center [501, 364] width 143 height 151
click at [450, 321] on div at bounding box center [501, 364] width 143 height 151
click at [549, 500] on link "Cancel" at bounding box center [545, 504] width 32 height 14
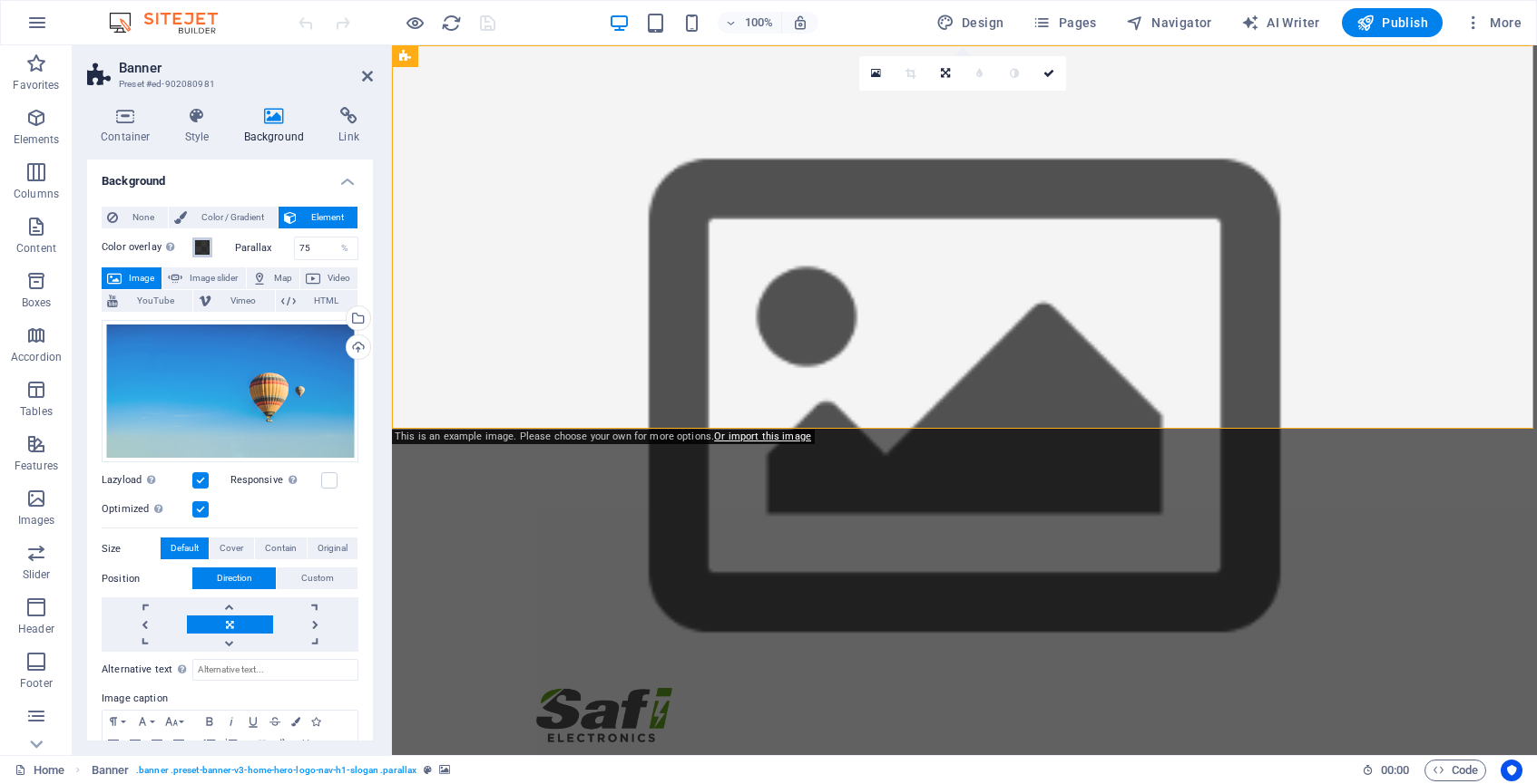
click at [202, 248] on span at bounding box center [202, 247] width 14 height 14
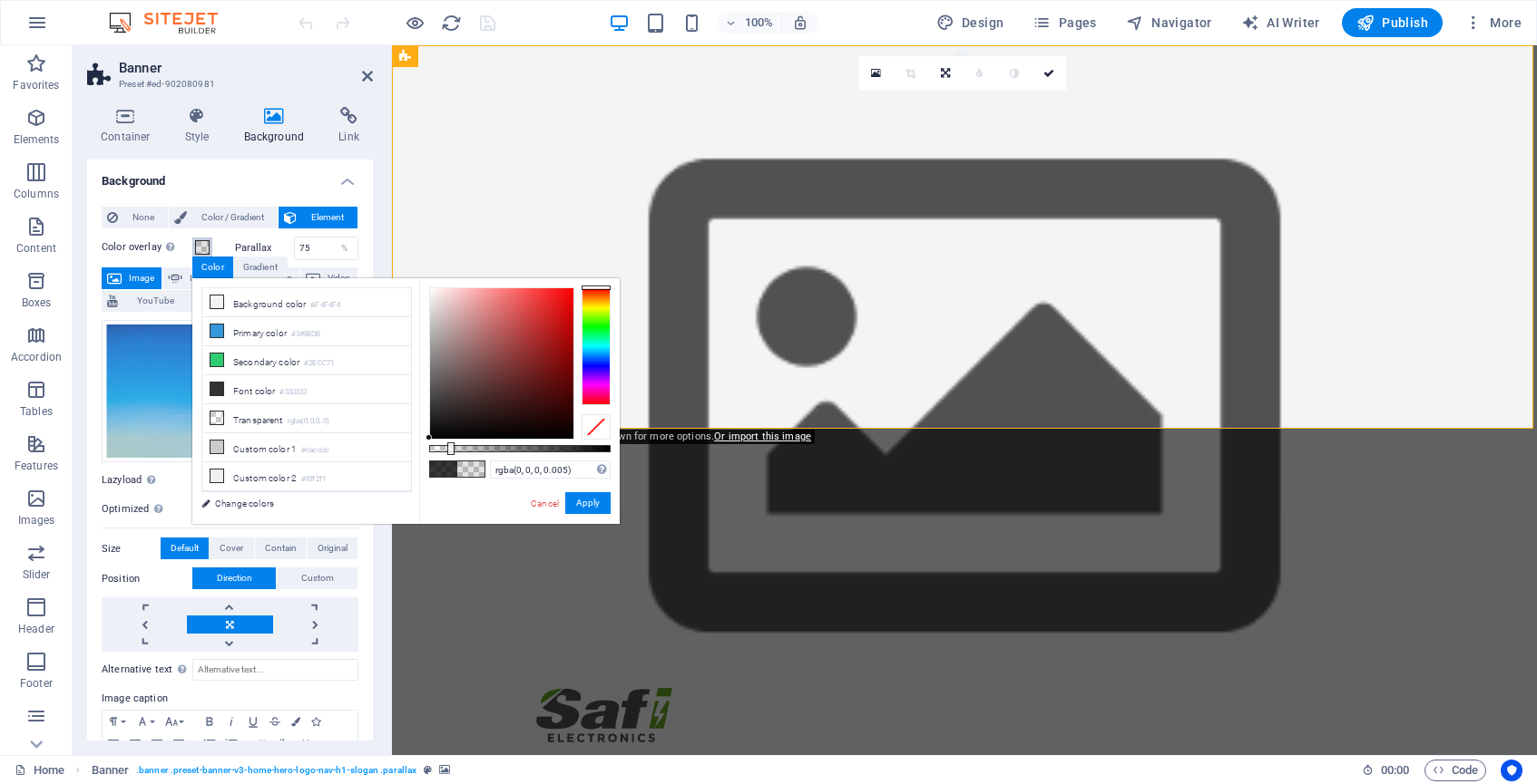
type input "rgba(0, 0, 0, 0)"
drag, startPoint x: 573, startPoint y: 448, endPoint x: 419, endPoint y: 448, distance: 154.0
click at [419, 448] on div "rgba(0, 0, 0, 0) Supported formats #0852ed rgb(8, 82, 237) rgba(8, 82, 237, 90%…" at bounding box center [520, 532] width 201 height 509
click at [586, 503] on button "Apply" at bounding box center [587, 503] width 45 height 22
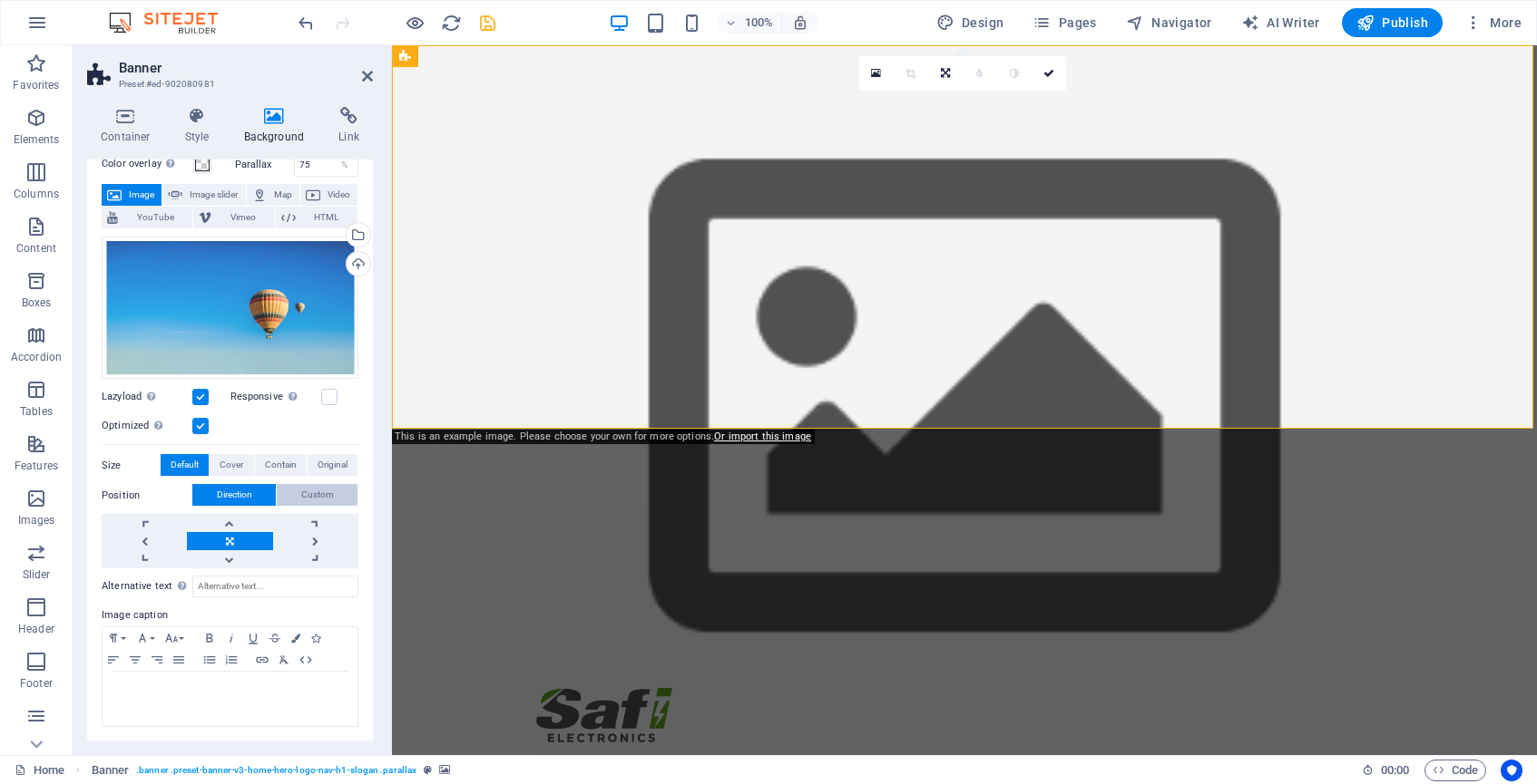
scroll to position [82, 0]
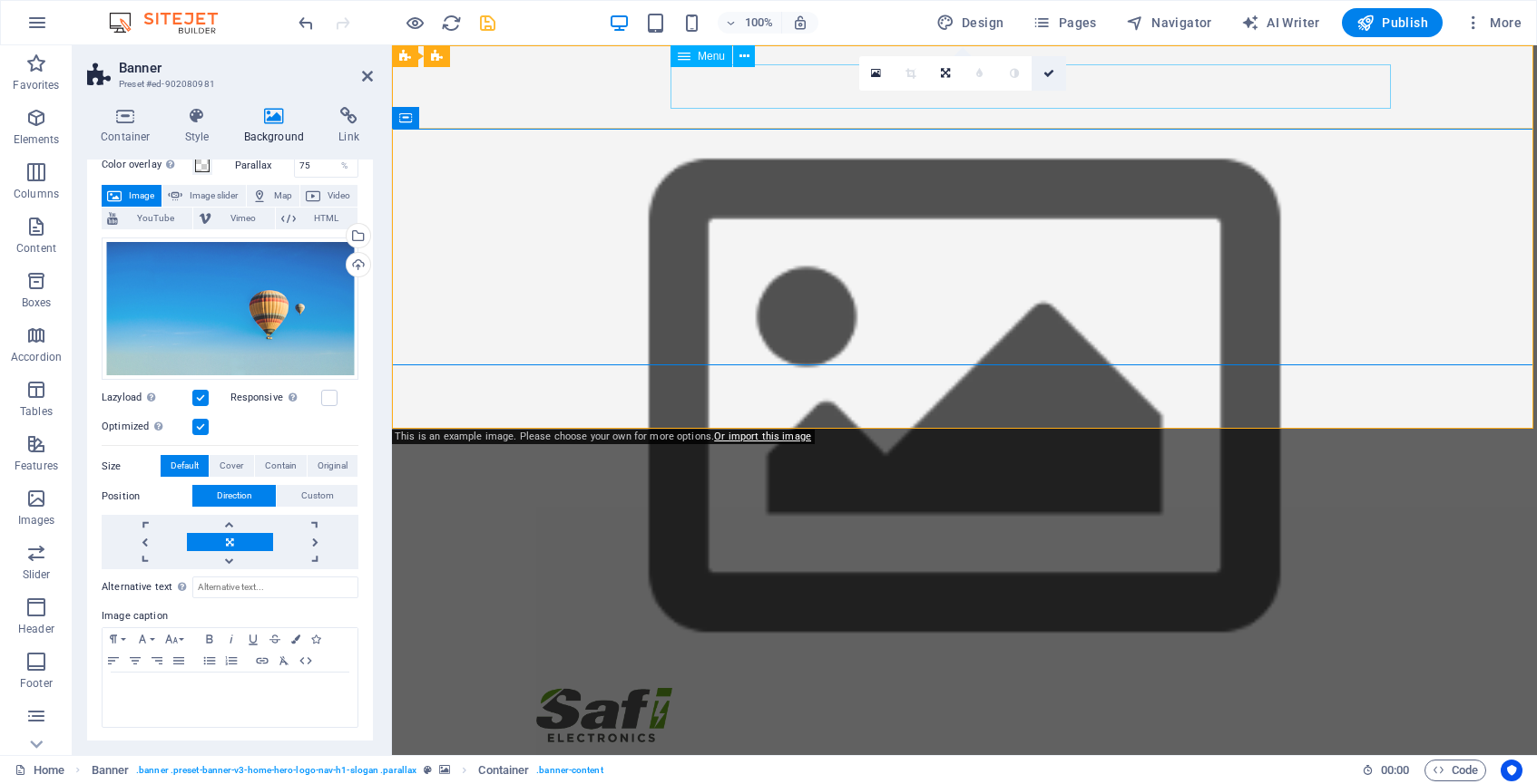
click at [1054, 71] on icon at bounding box center [1048, 72] width 11 height 11
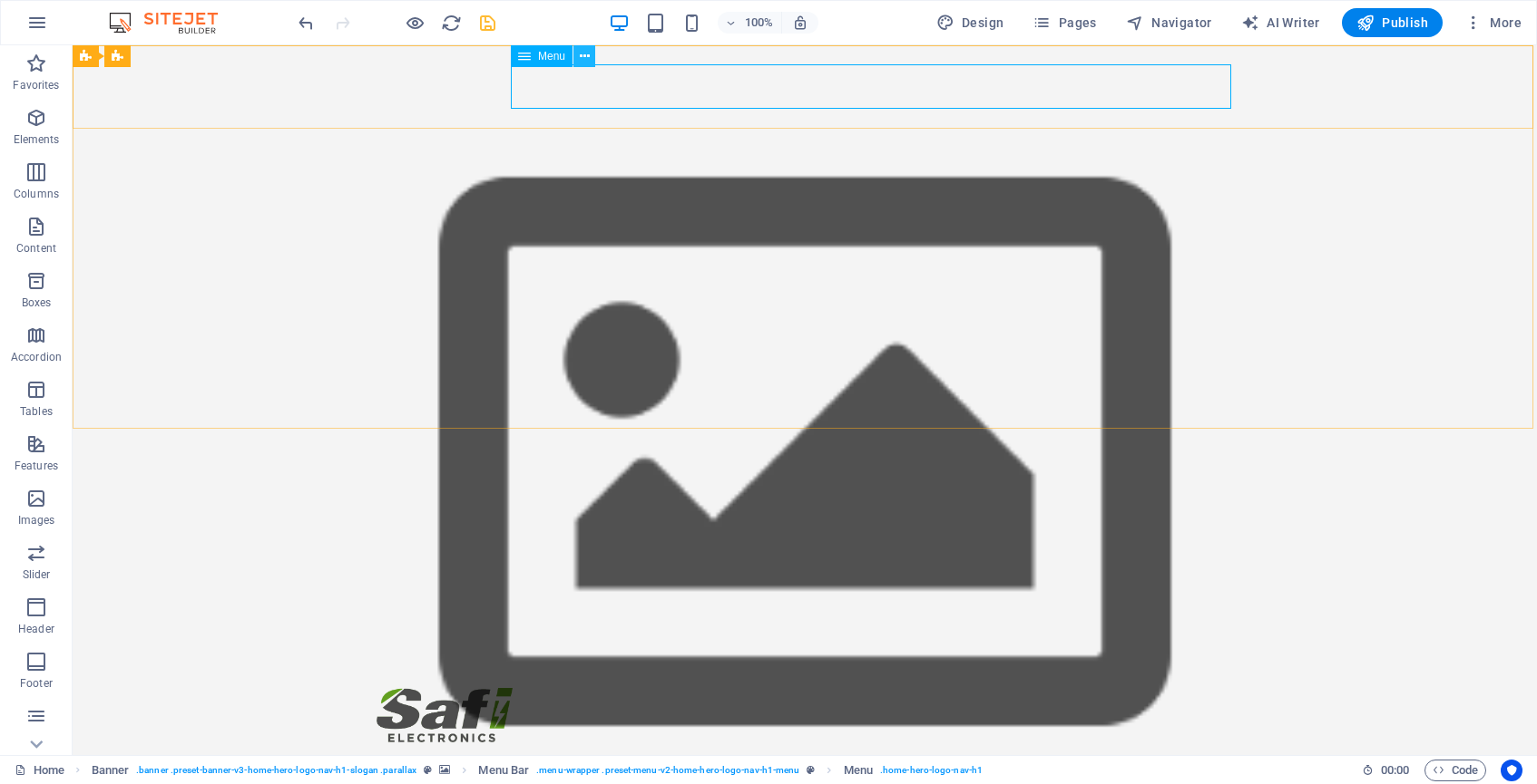
click at [589, 60] on icon at bounding box center [584, 57] width 10 height 19
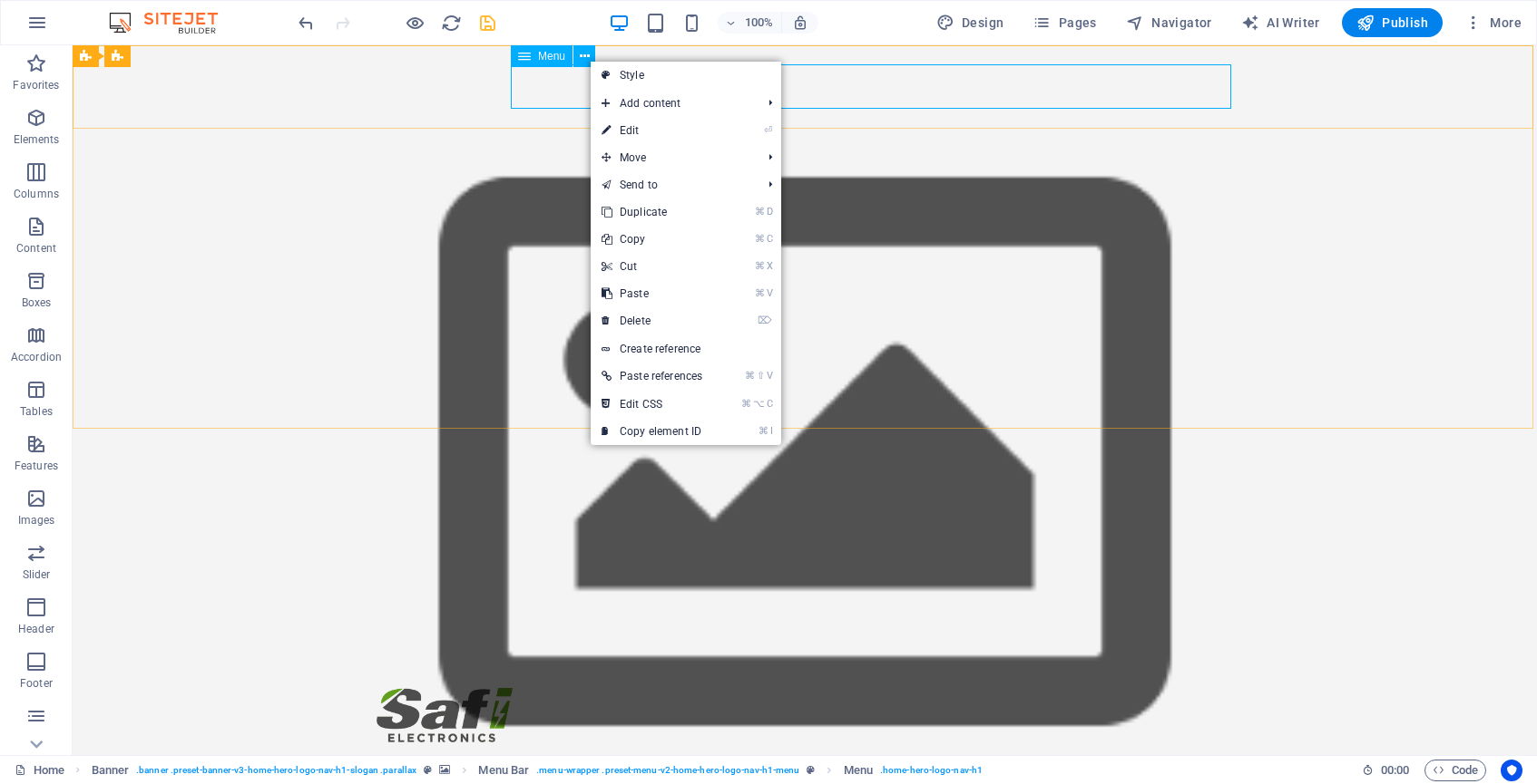
click at [553, 56] on span "Menu" at bounding box center [552, 56] width 27 height 11
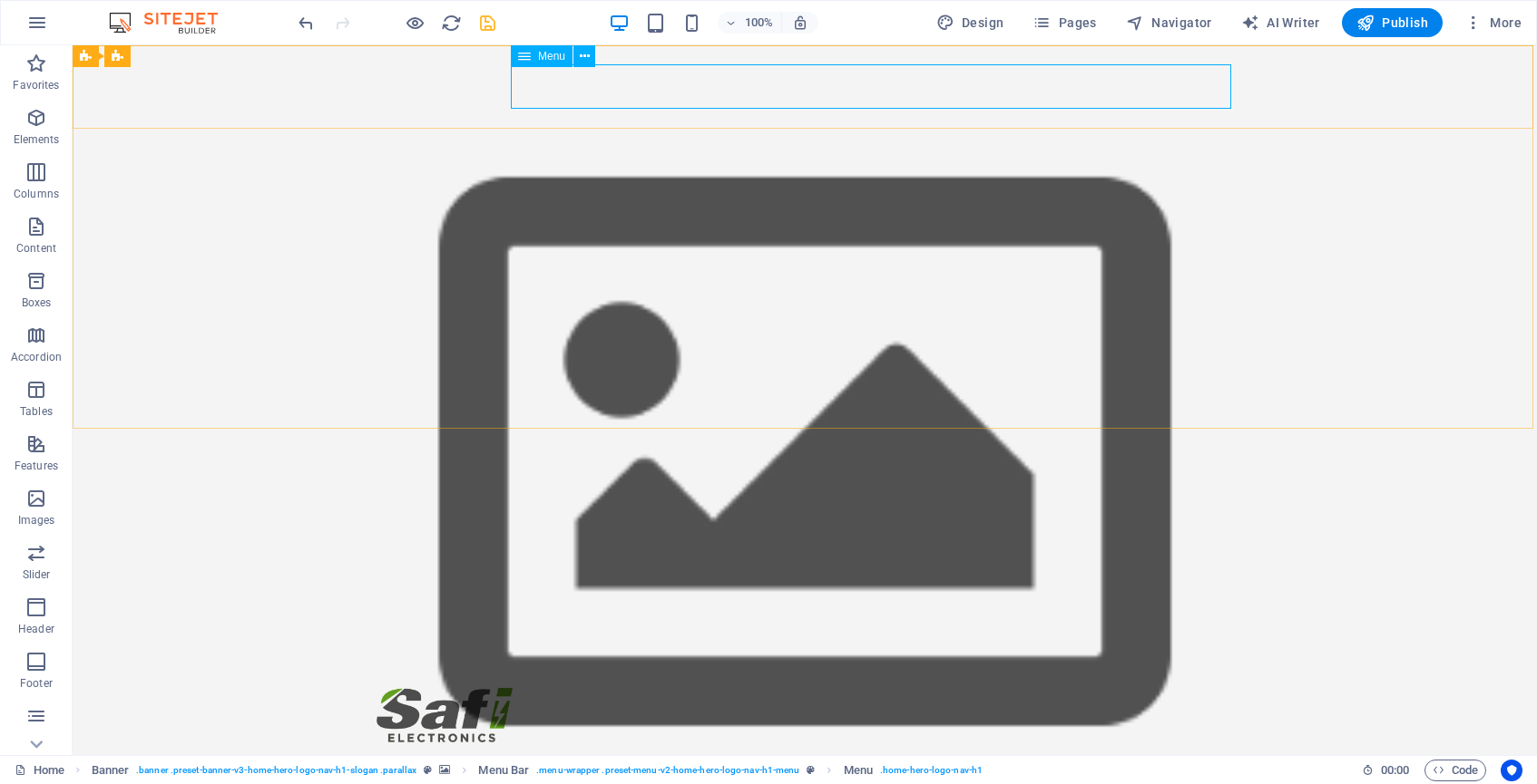
click at [553, 56] on span "Menu" at bounding box center [552, 56] width 27 height 11
click at [583, 52] on icon at bounding box center [584, 57] width 10 height 19
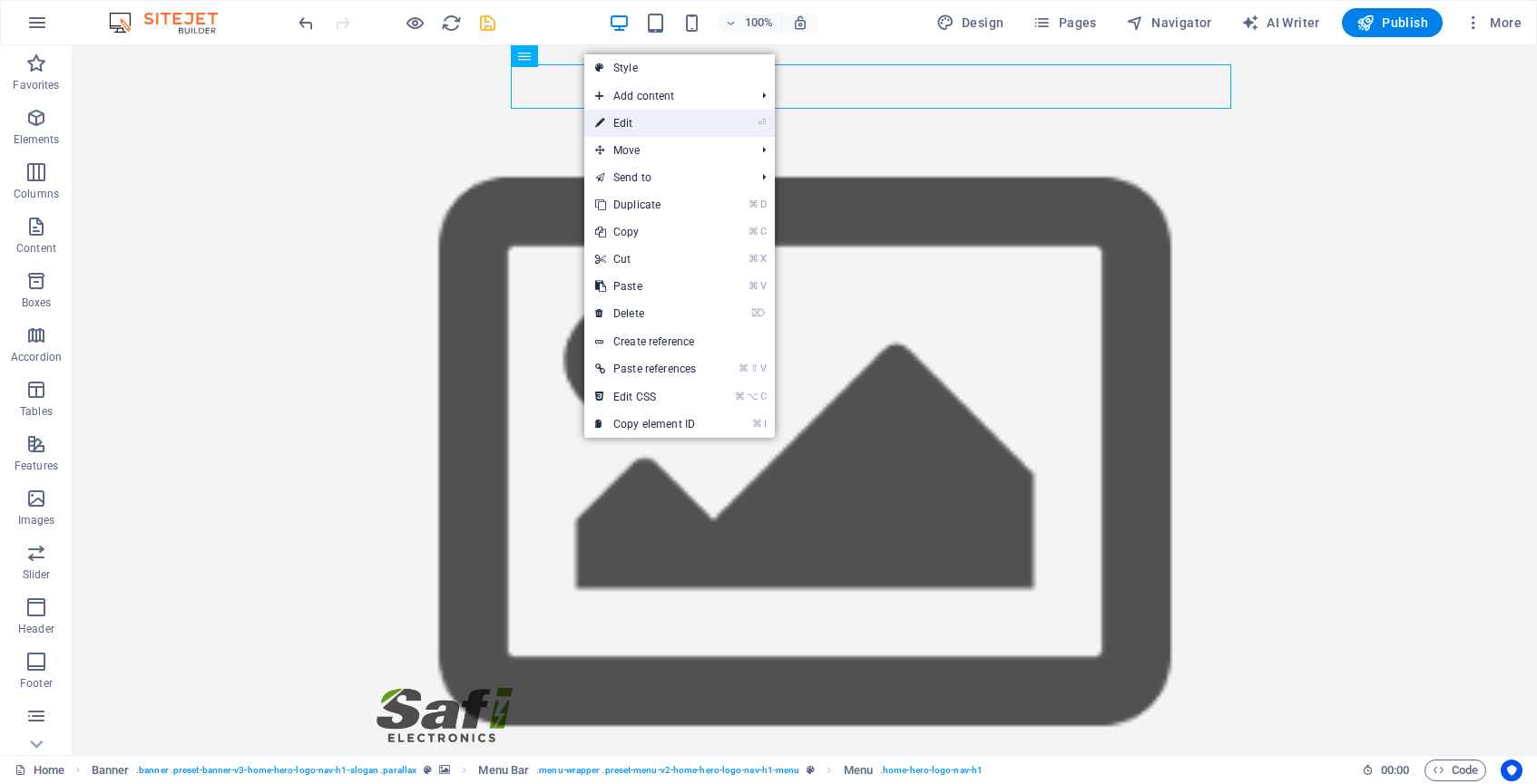
click at [623, 120] on link "⏎ Edit" at bounding box center [645, 124] width 123 height 27
select select
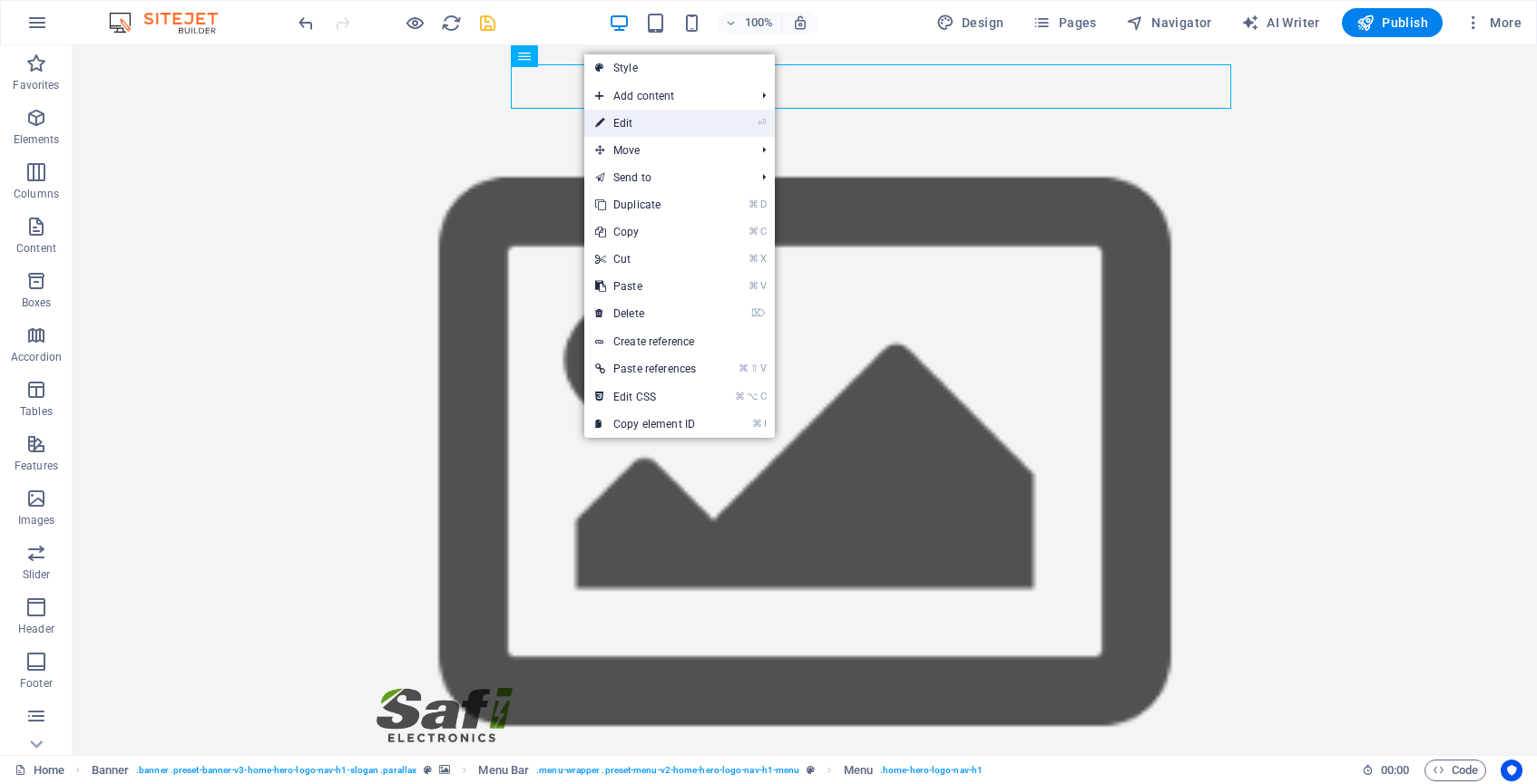
select select
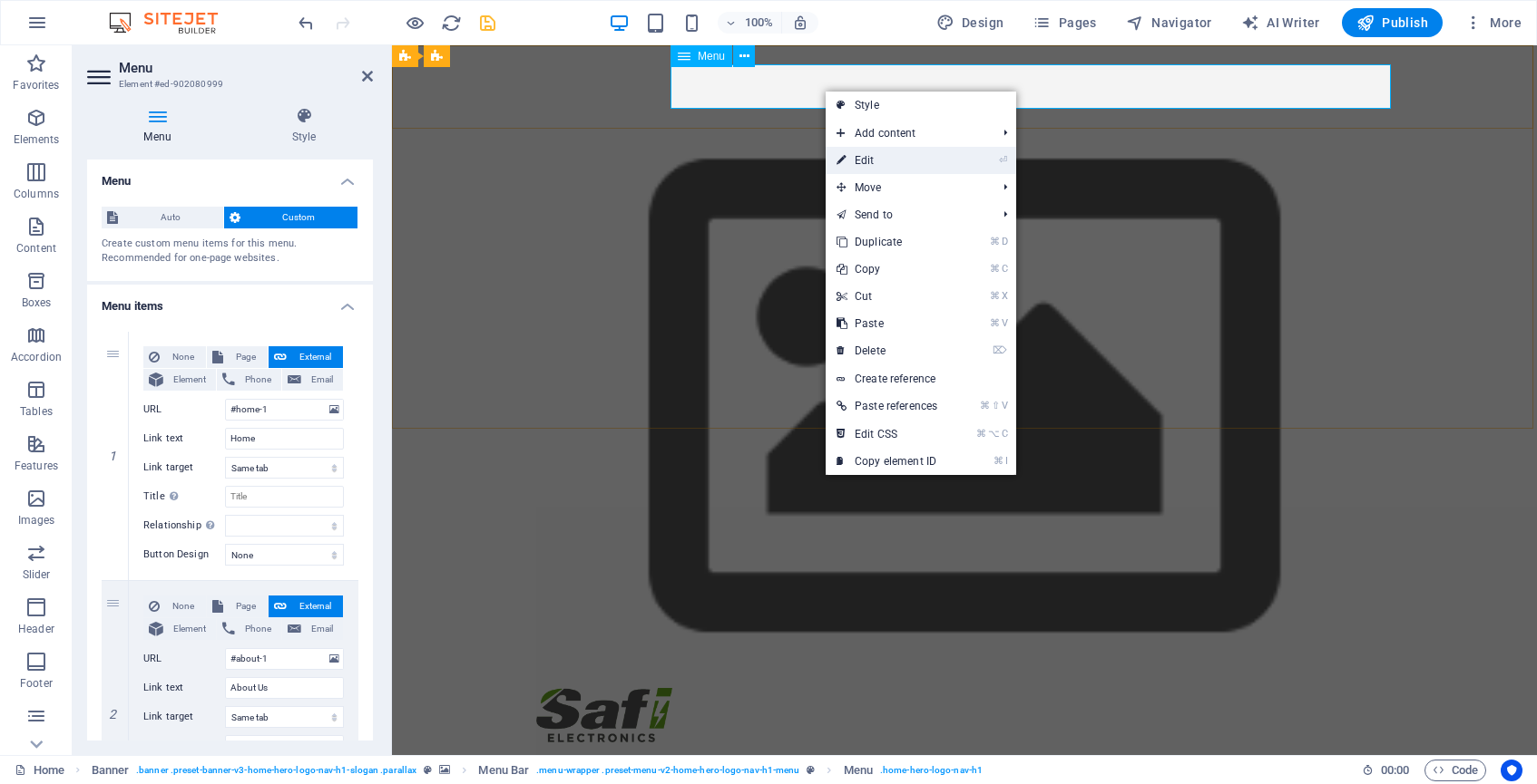
click at [881, 152] on link "⏎ Edit" at bounding box center [887, 160] width 123 height 27
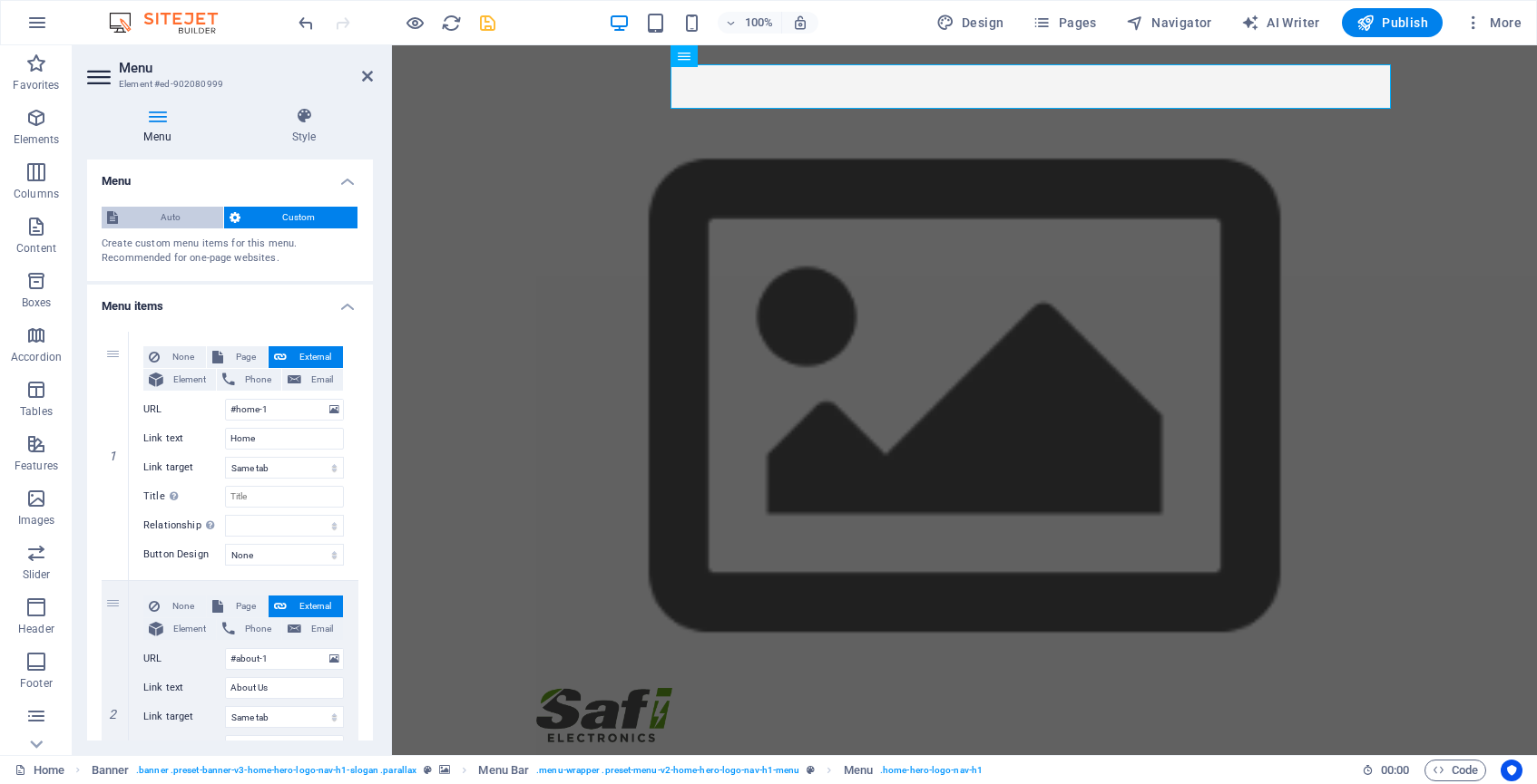
scroll to position [0, 0]
click at [186, 217] on span "Auto" at bounding box center [171, 217] width 95 height 22
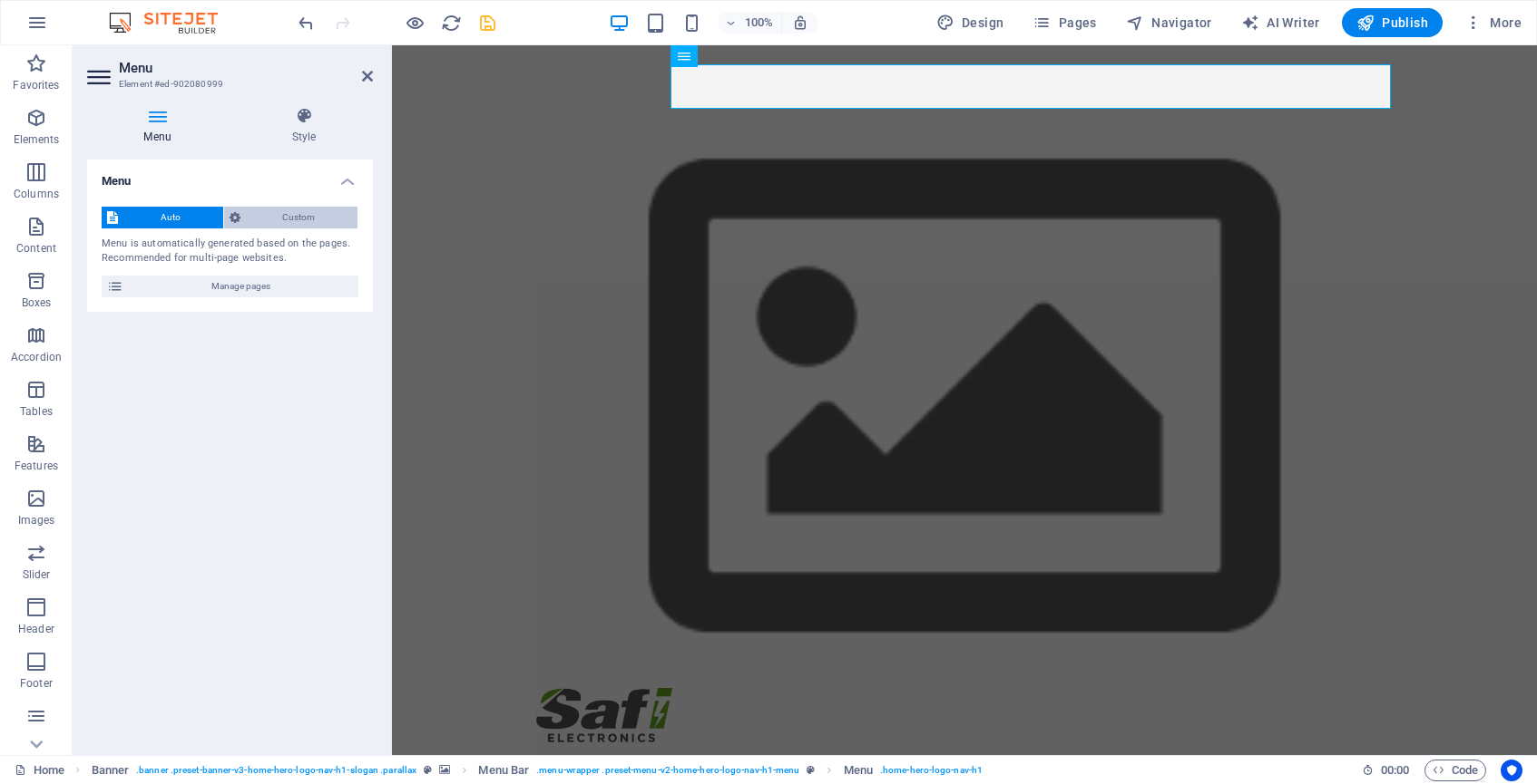
click at [244, 220] on button "Custom" at bounding box center [291, 217] width 134 height 22
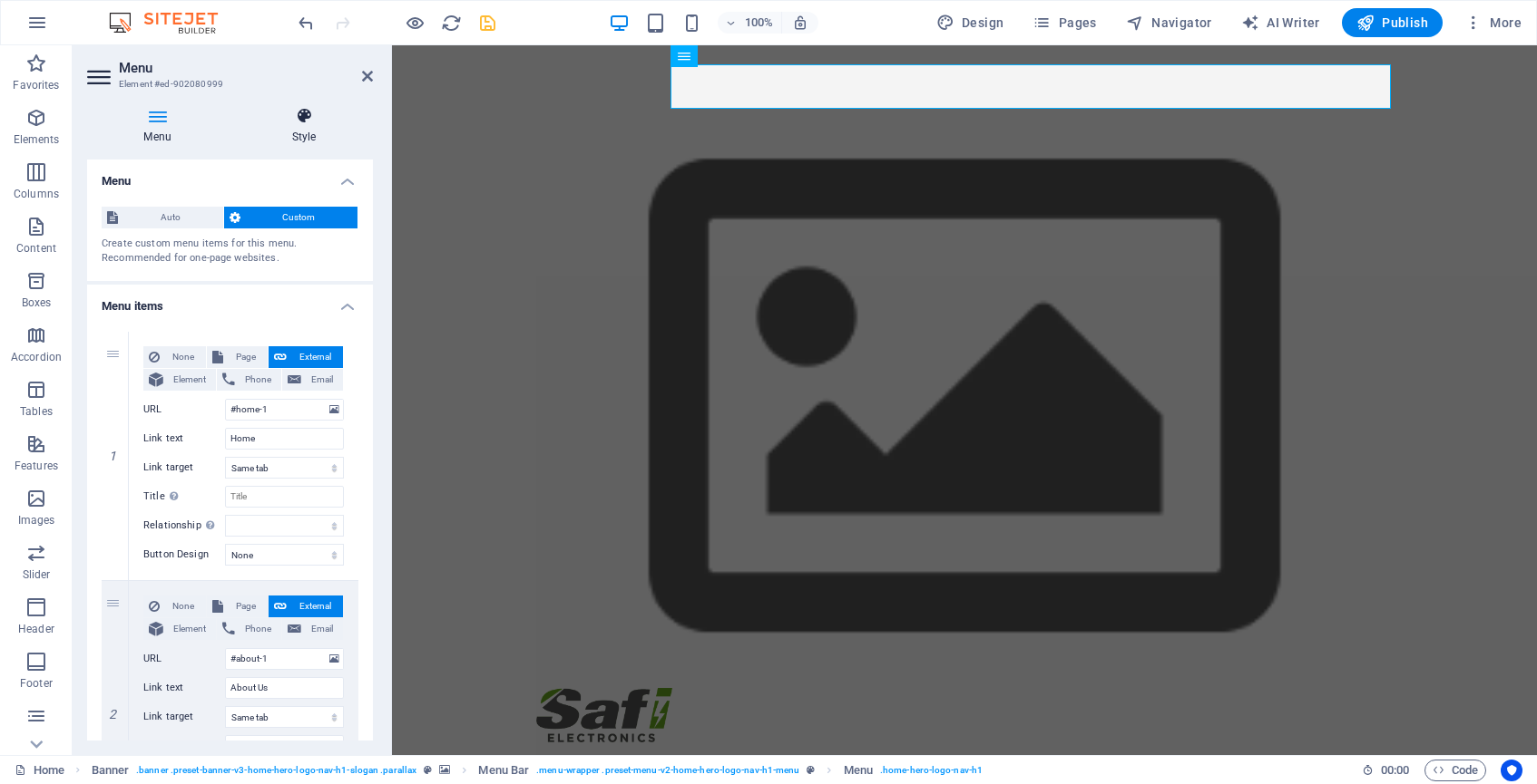
click at [293, 126] on h4 "Style" at bounding box center [303, 126] width 138 height 38
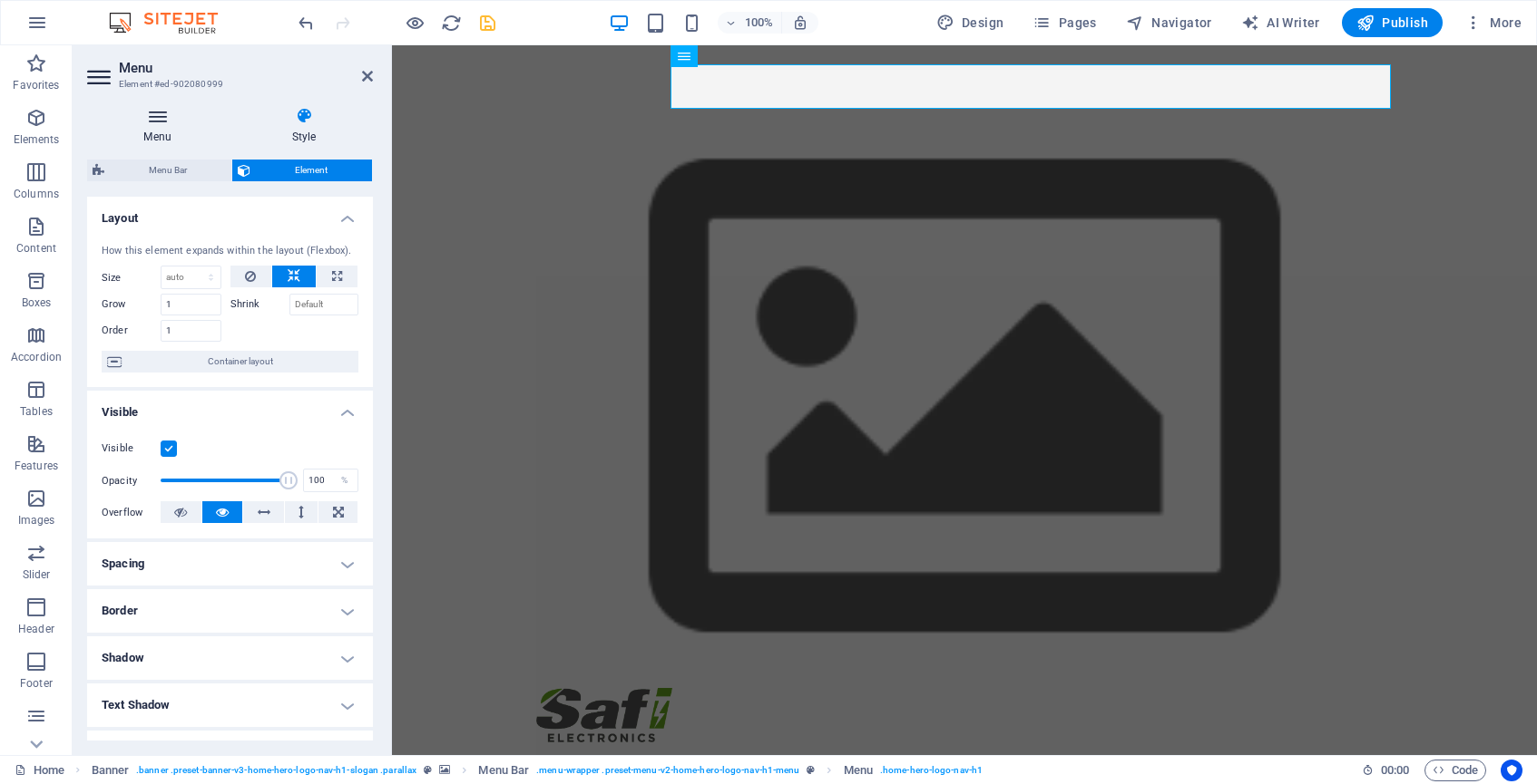
click at [160, 112] on icon at bounding box center [157, 116] width 141 height 18
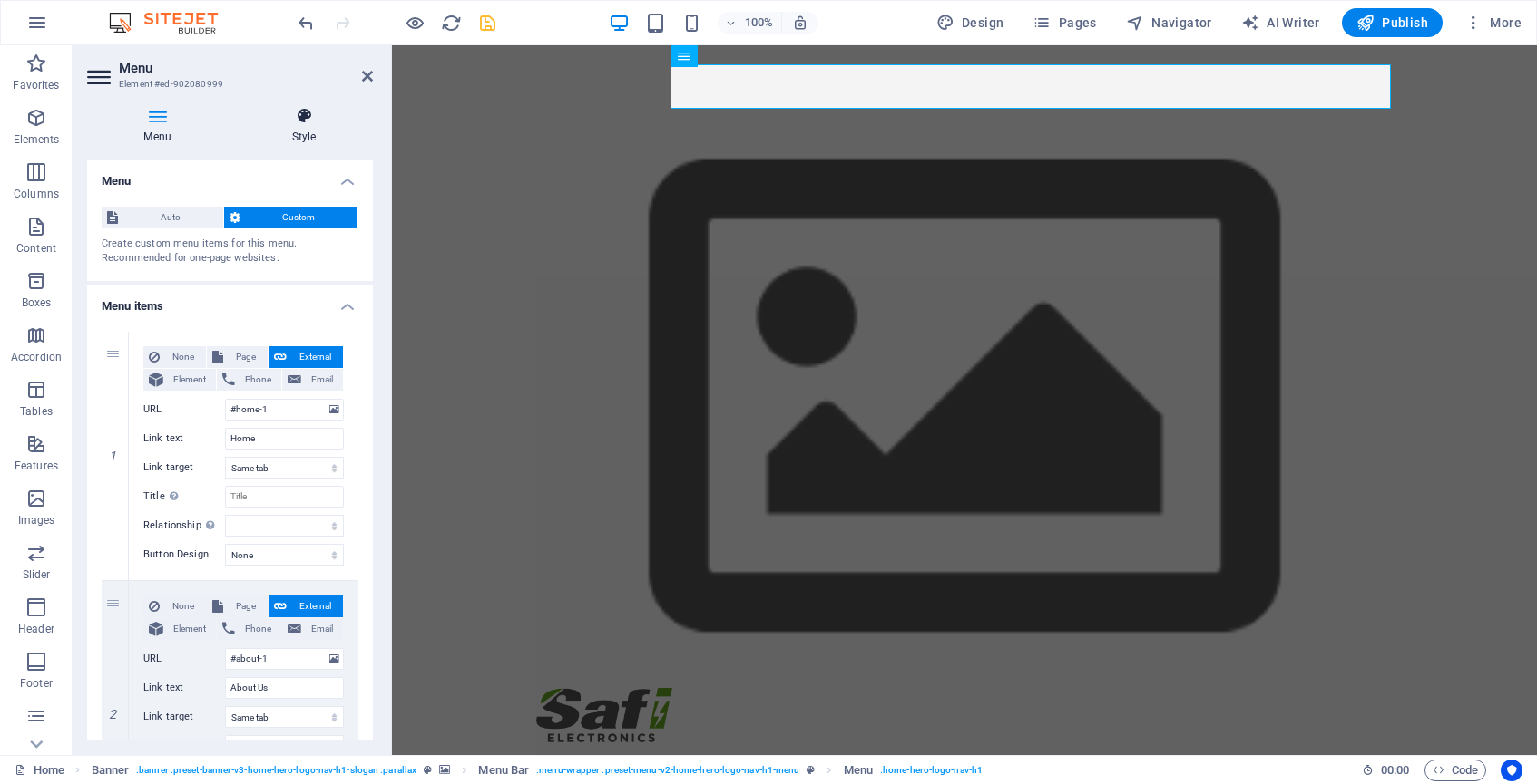
click at [298, 118] on icon at bounding box center [303, 116] width 138 height 18
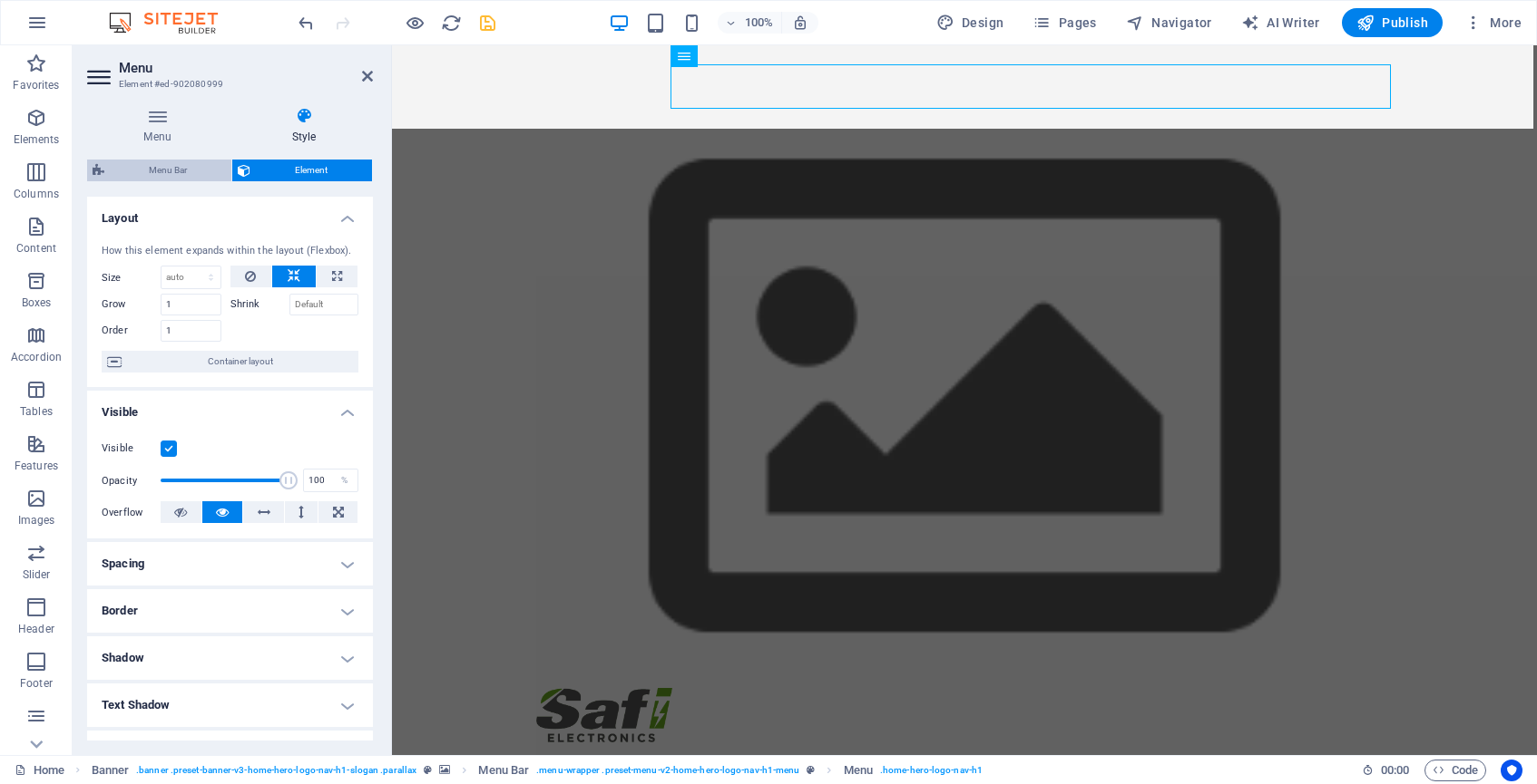
click at [196, 164] on span "Menu Bar" at bounding box center [168, 170] width 116 height 22
select select "rem"
select select "preset-menu-v2-home-hero-logo-nav-h1-menu"
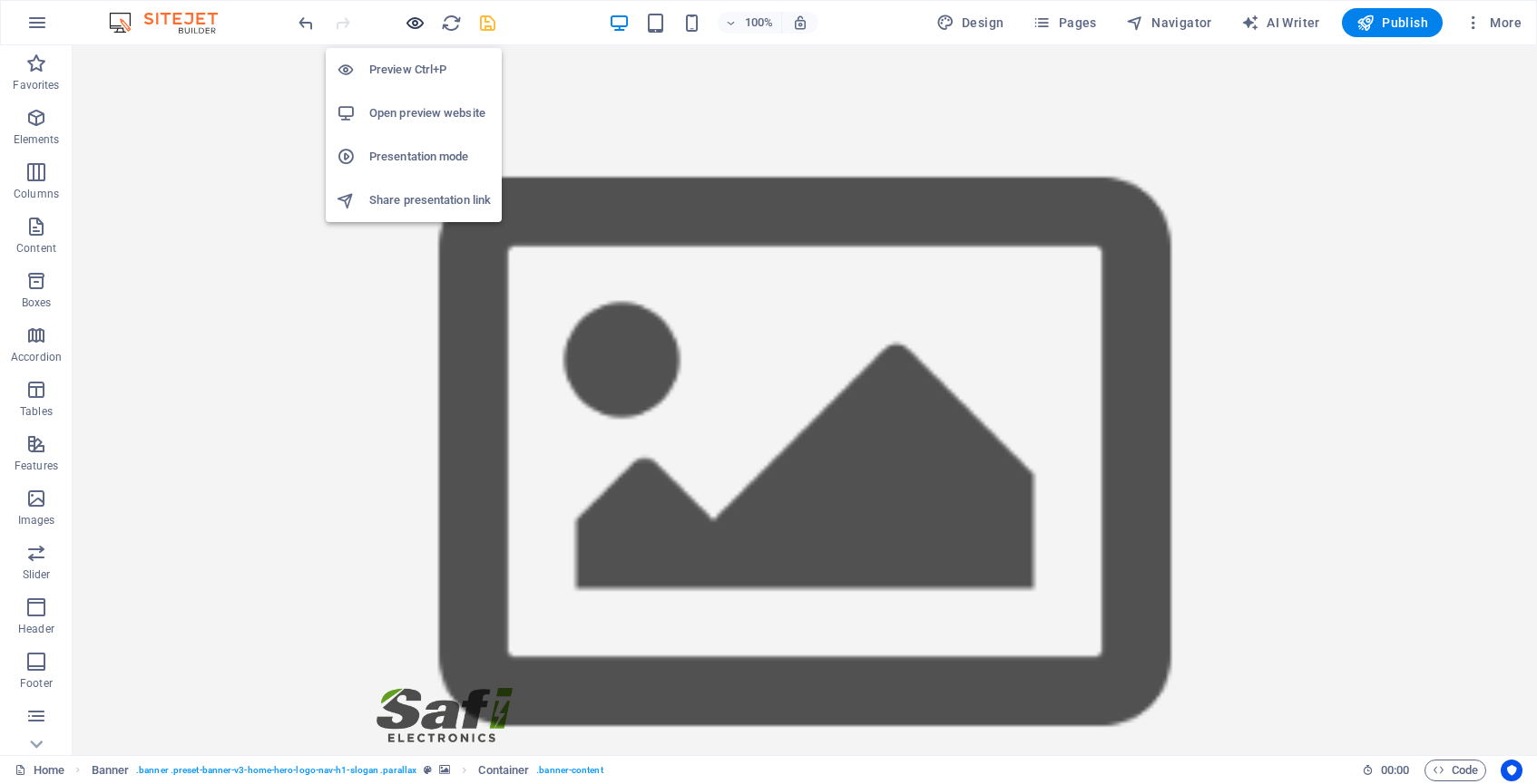
click at [415, 23] on icon "button" at bounding box center [415, 23] width 21 height 21
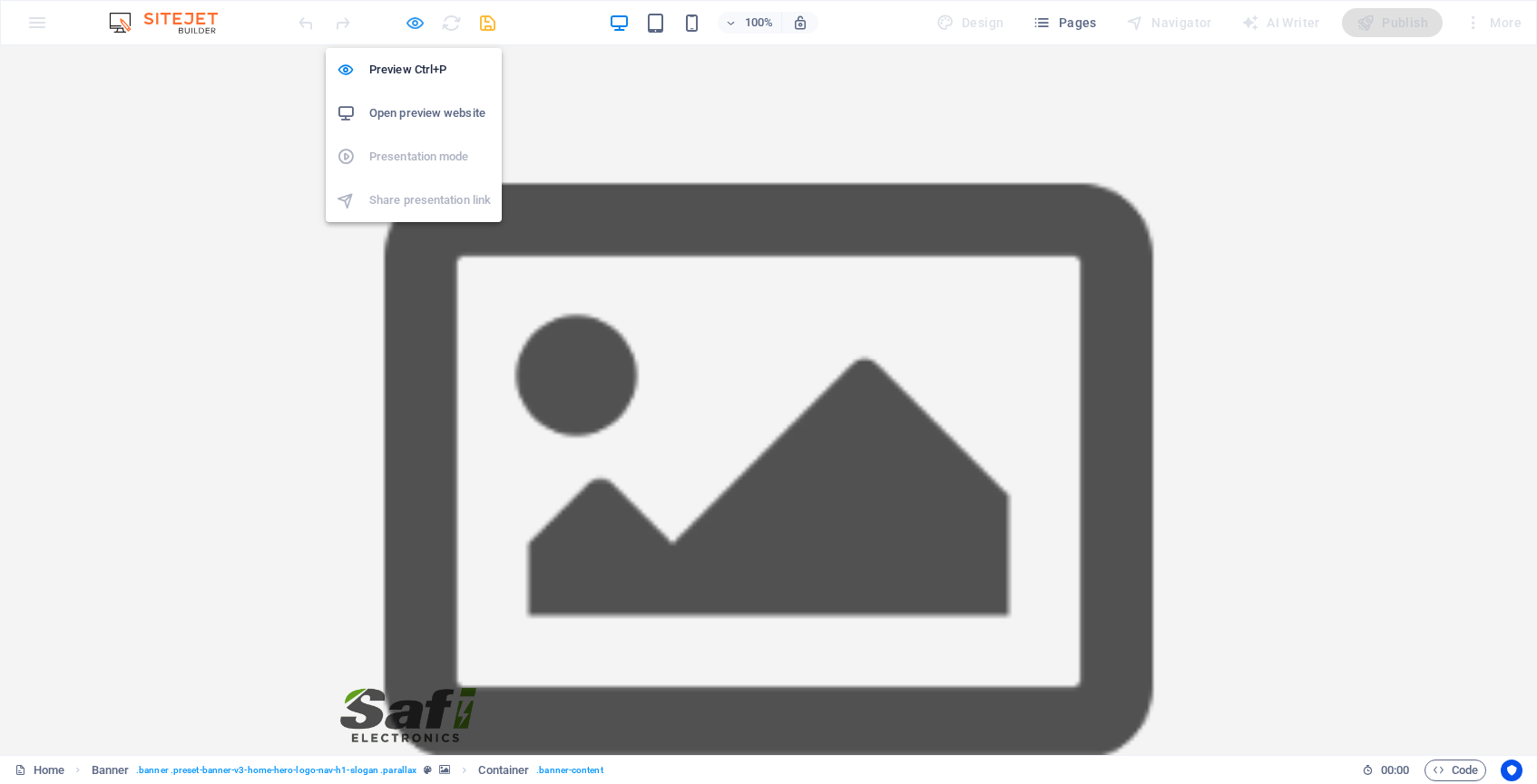
click at [421, 22] on icon "button" at bounding box center [415, 23] width 21 height 21
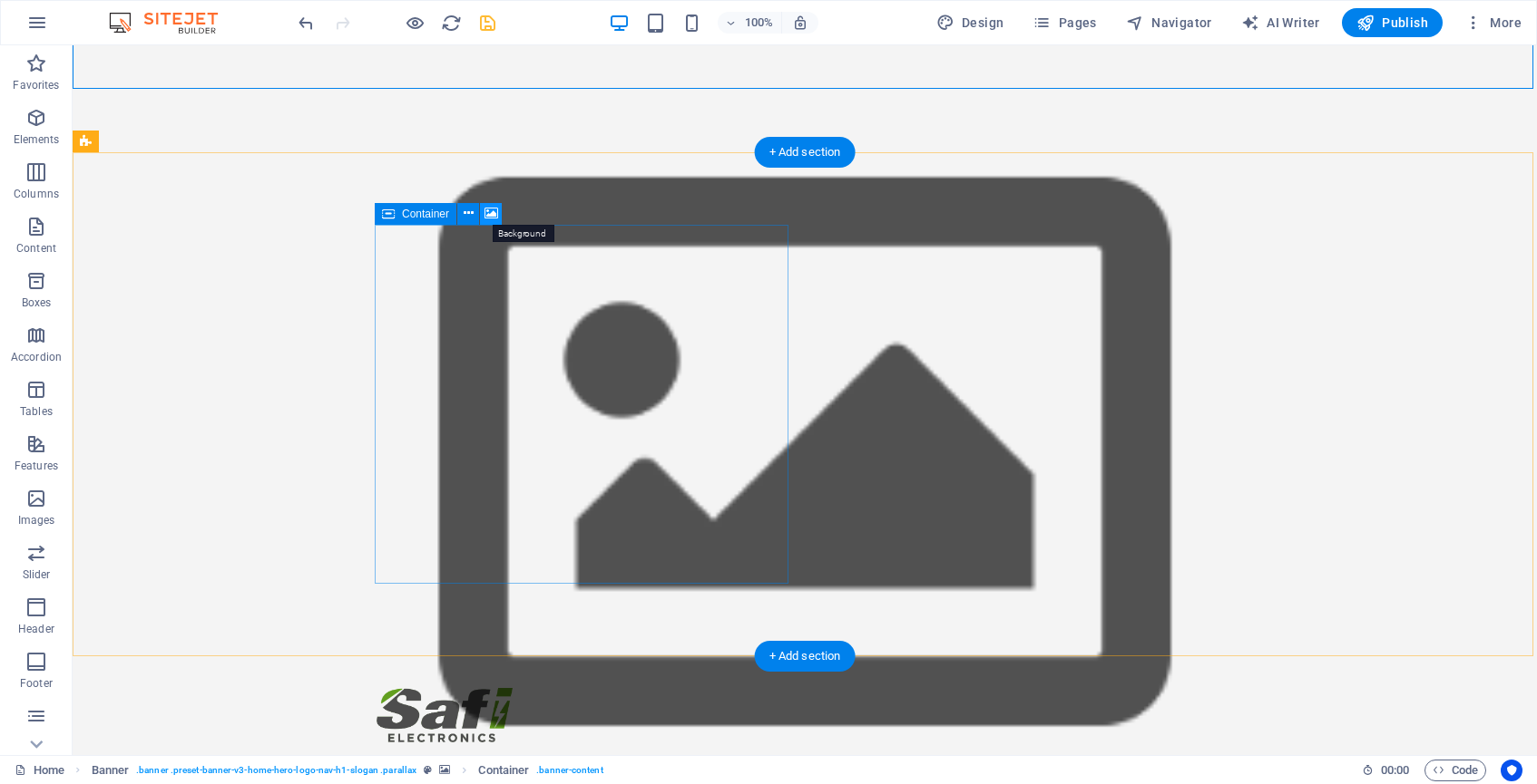
click at [495, 216] on icon at bounding box center [492, 213] width 14 height 19
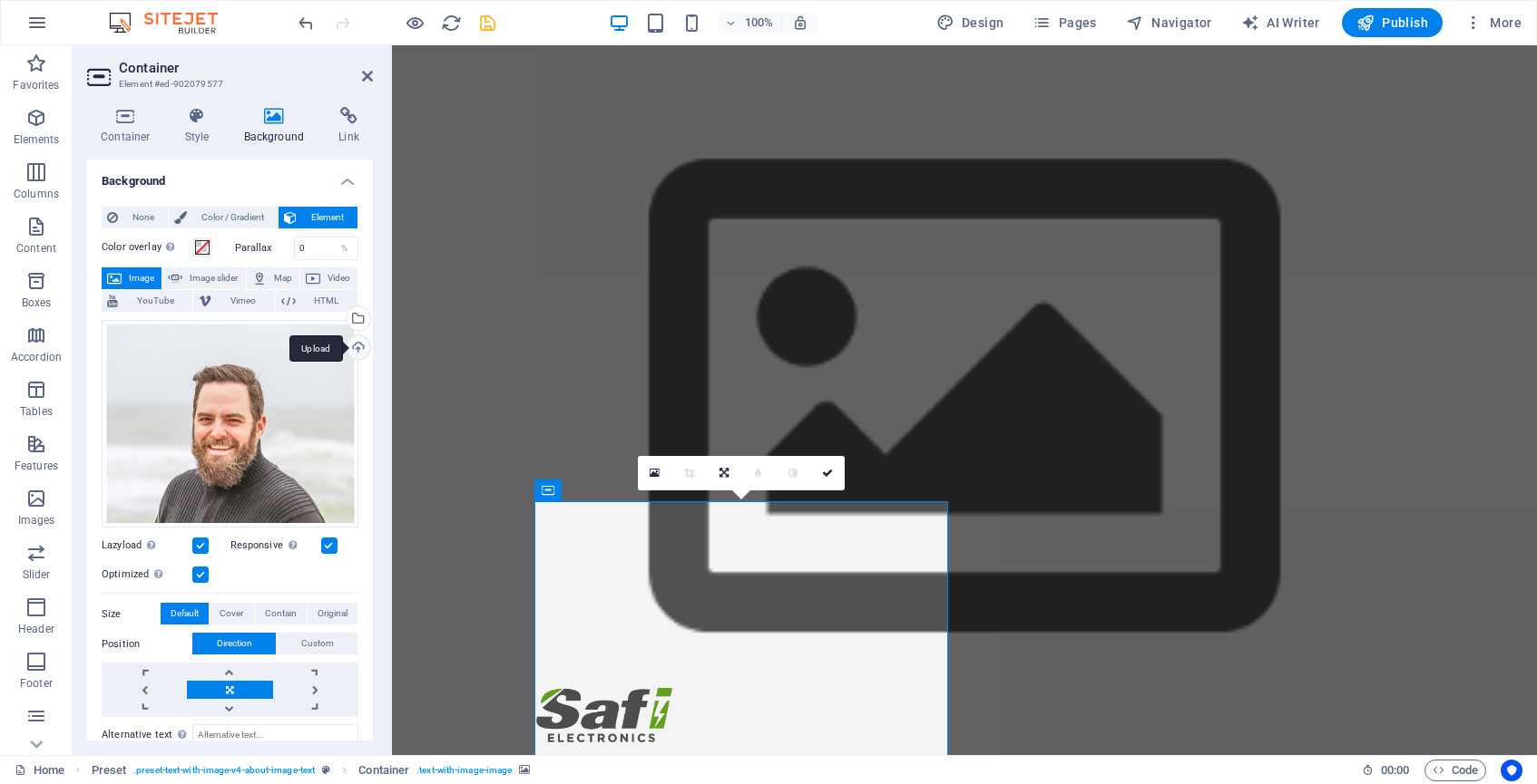
click at [356, 346] on div "Upload" at bounding box center [356, 350] width 27 height 27
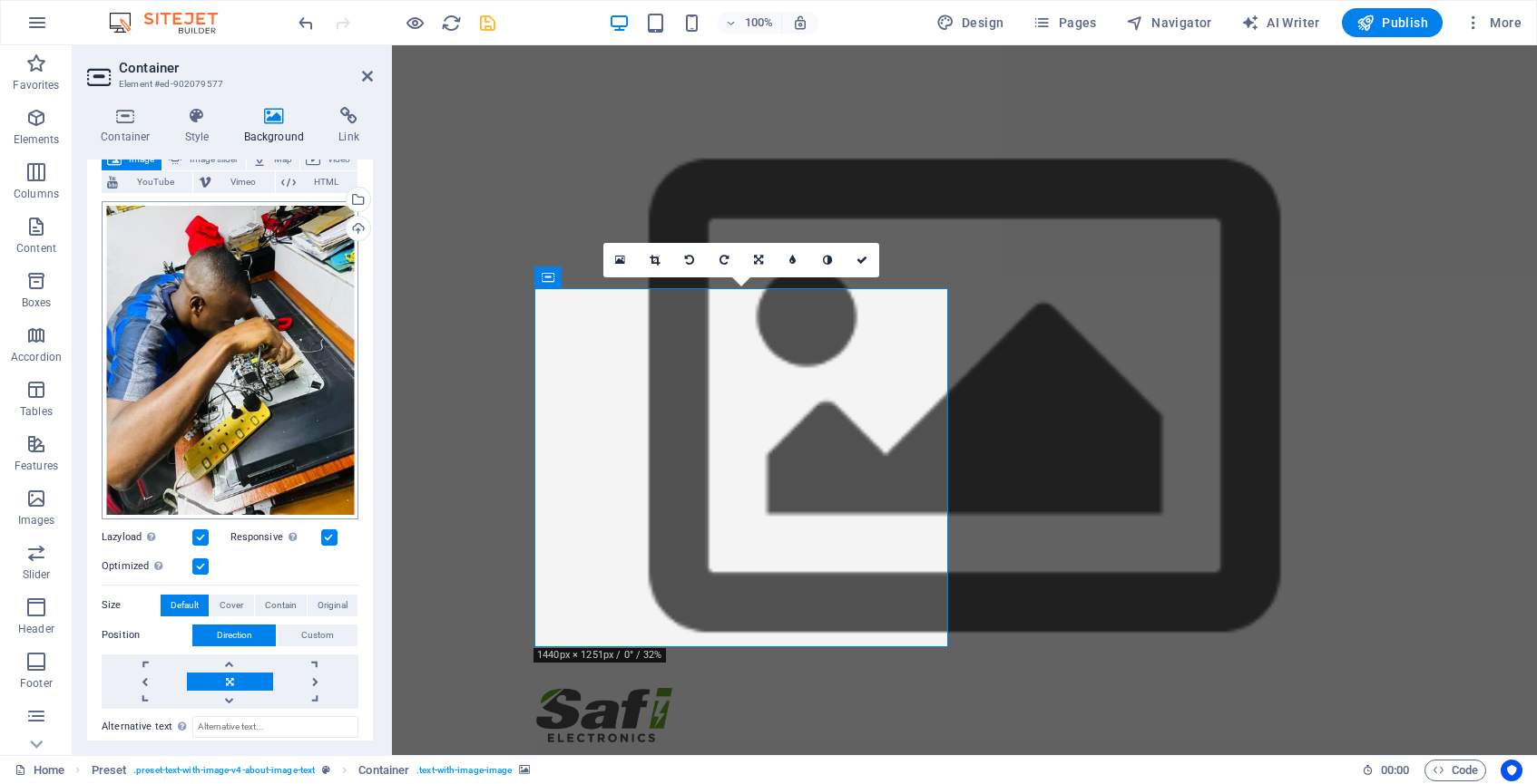
scroll to position [126, 0]
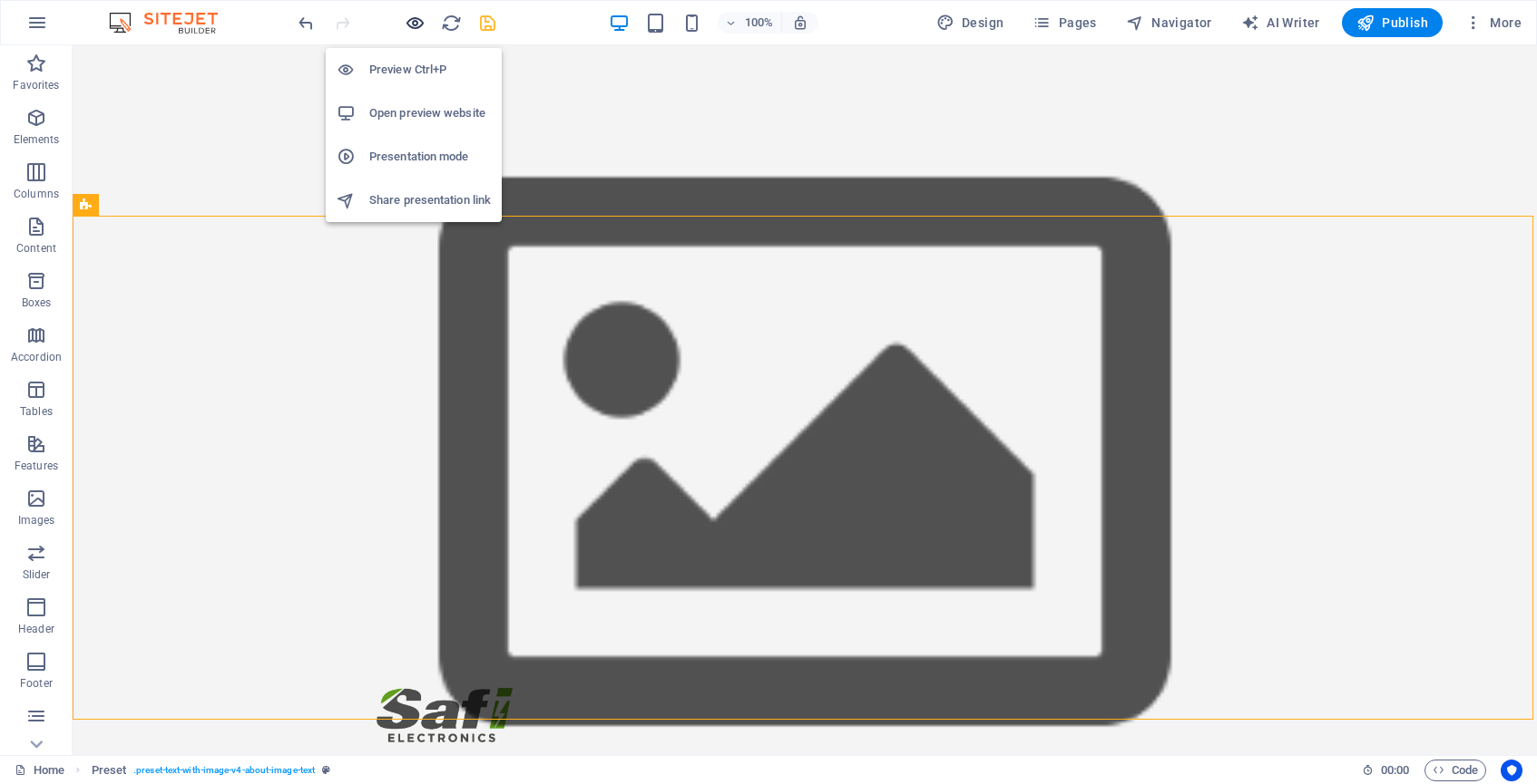
click at [415, 22] on icon "button" at bounding box center [415, 23] width 21 height 21
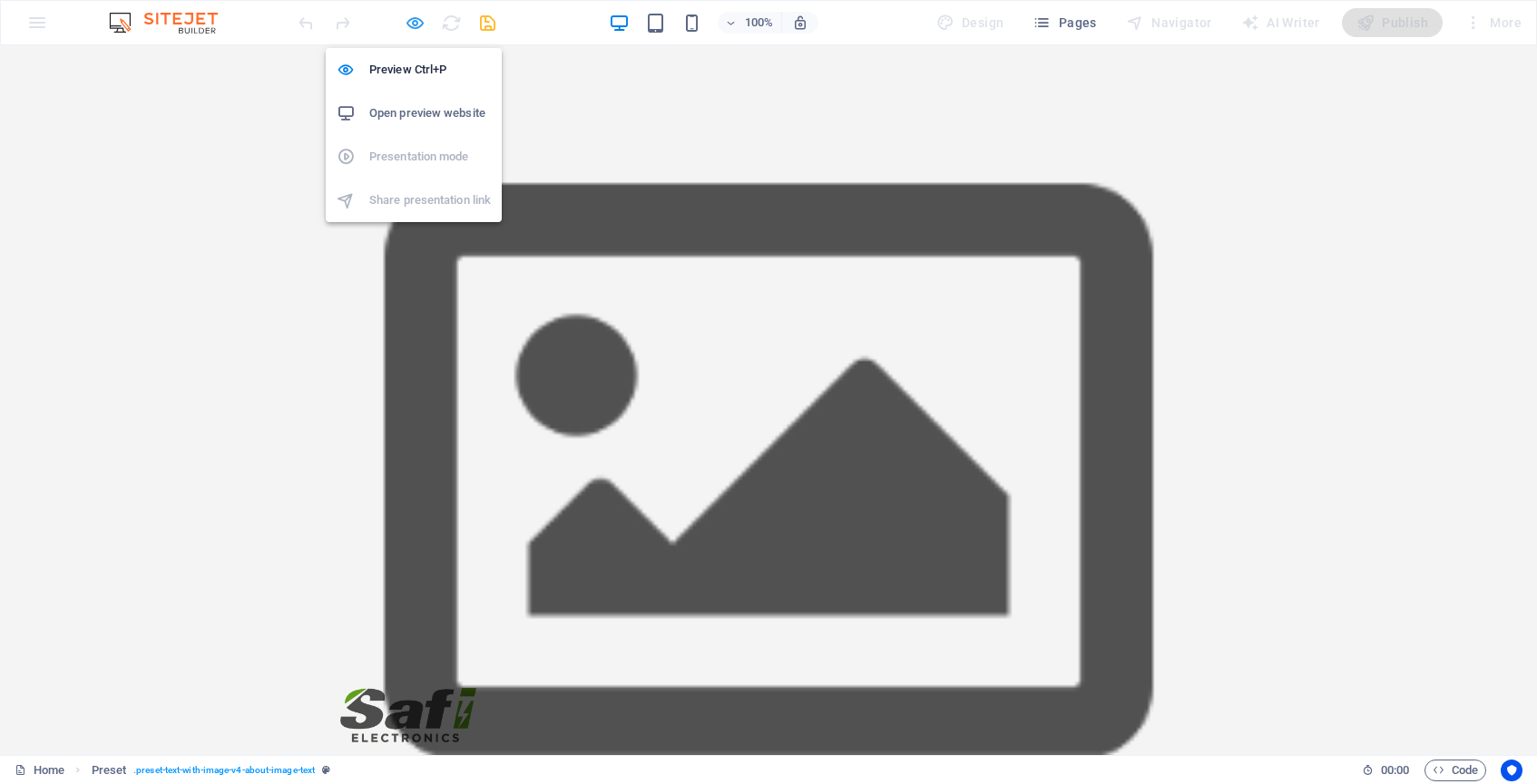
click at [413, 19] on icon "button" at bounding box center [415, 23] width 21 height 21
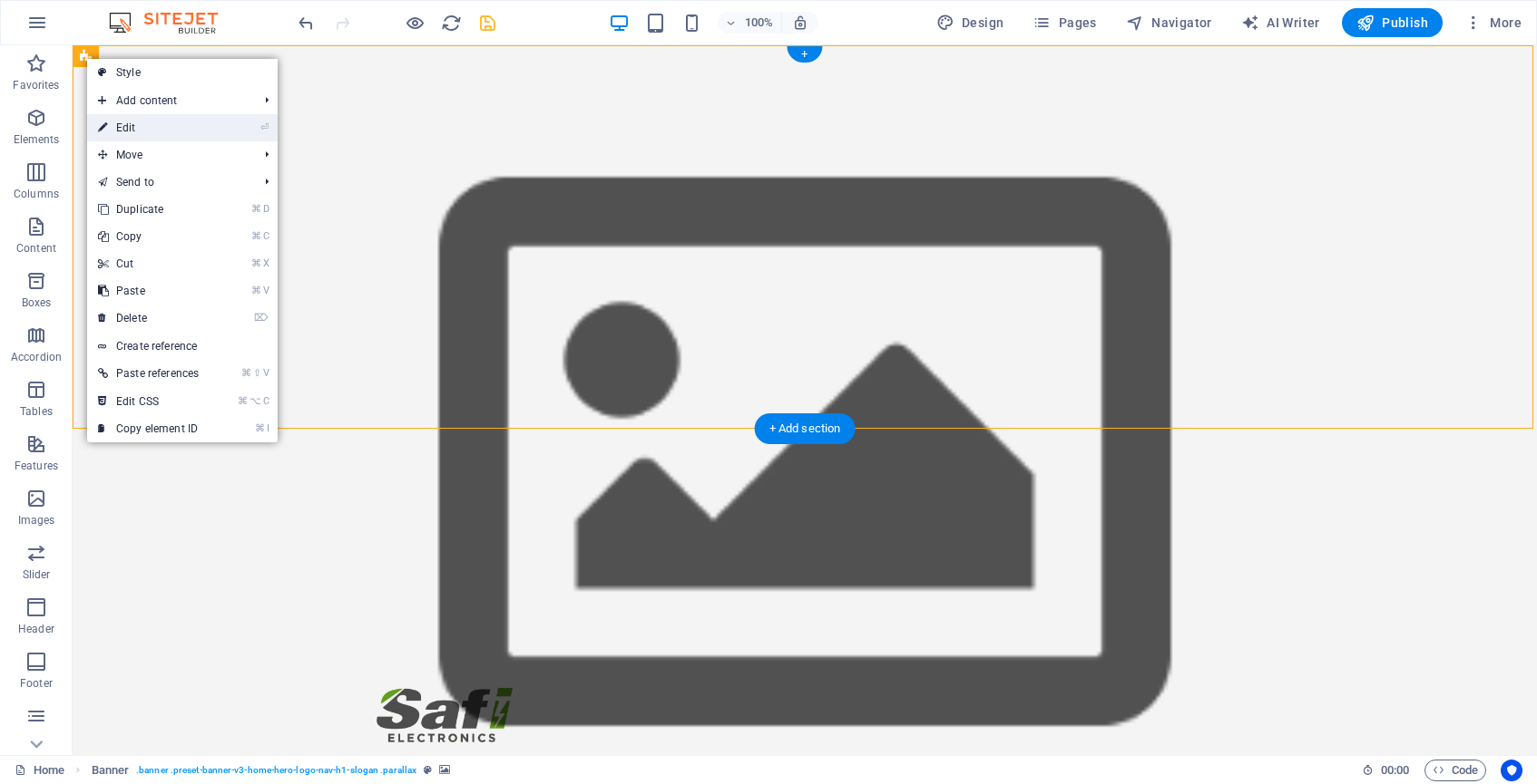
click at [142, 127] on link "⏎ Edit" at bounding box center [148, 127] width 123 height 27
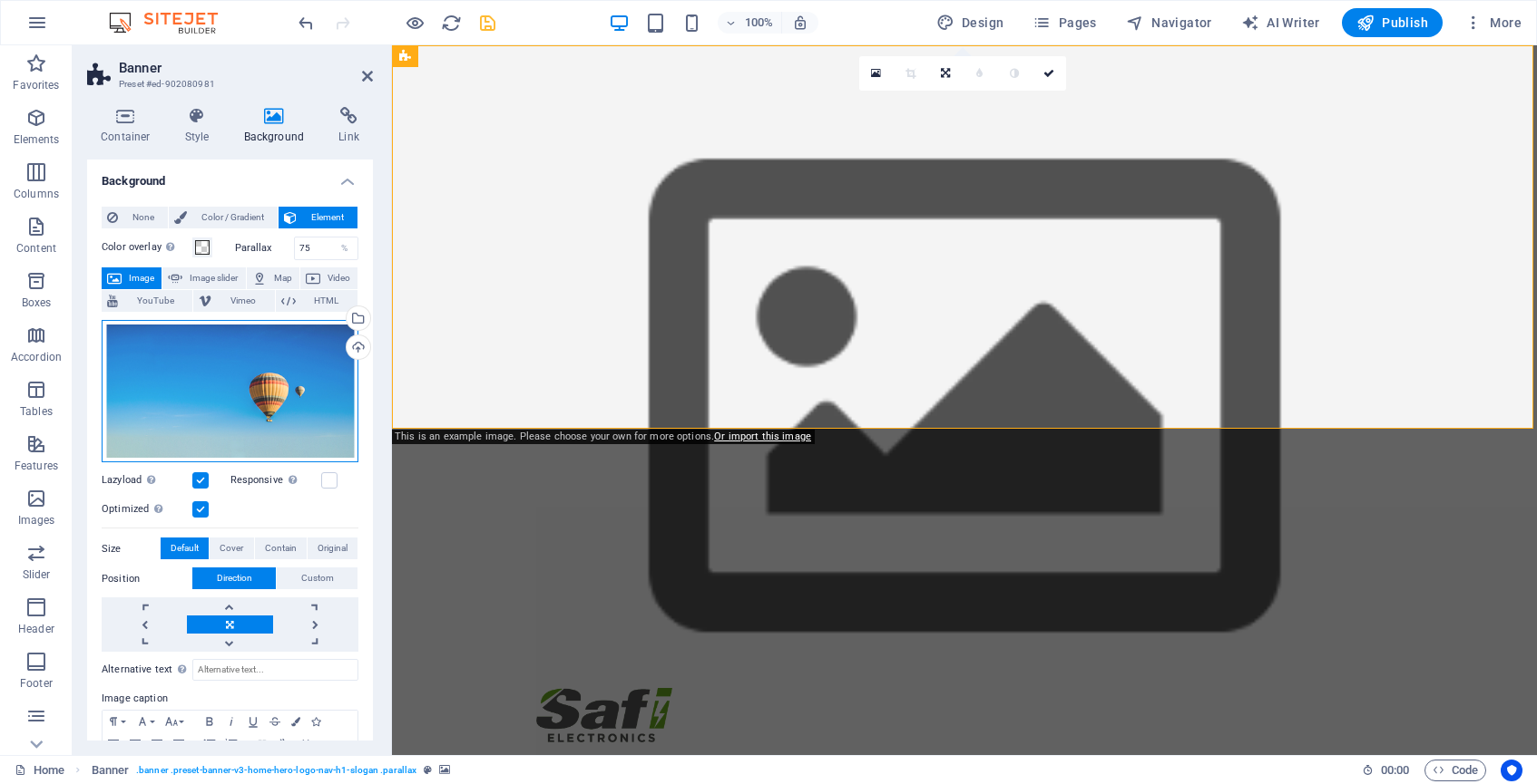
click at [319, 381] on div "Drag files here, click to choose files or select files from Files or our free s…" at bounding box center [230, 391] width 257 height 142
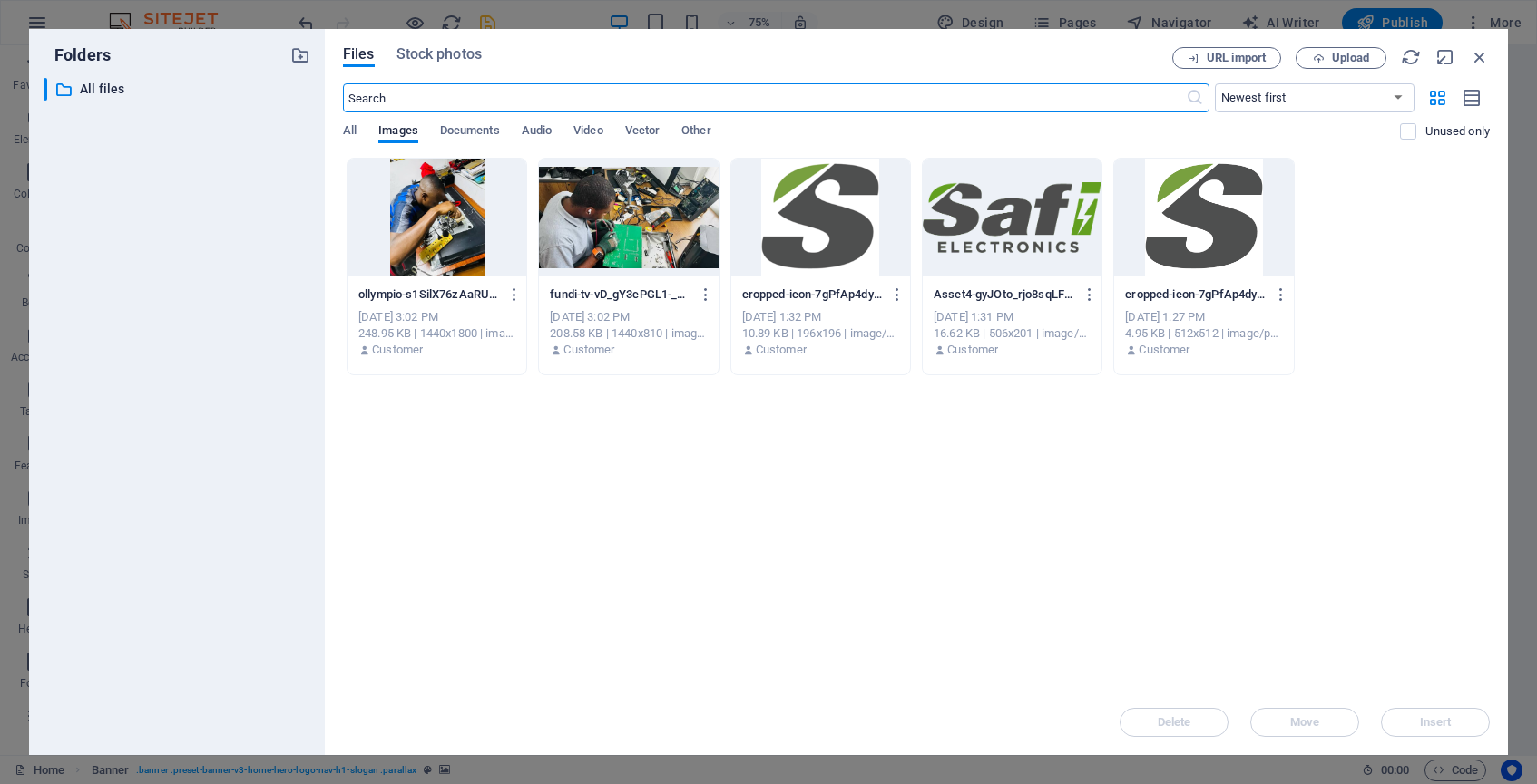
click at [651, 219] on div at bounding box center [628, 217] width 179 height 118
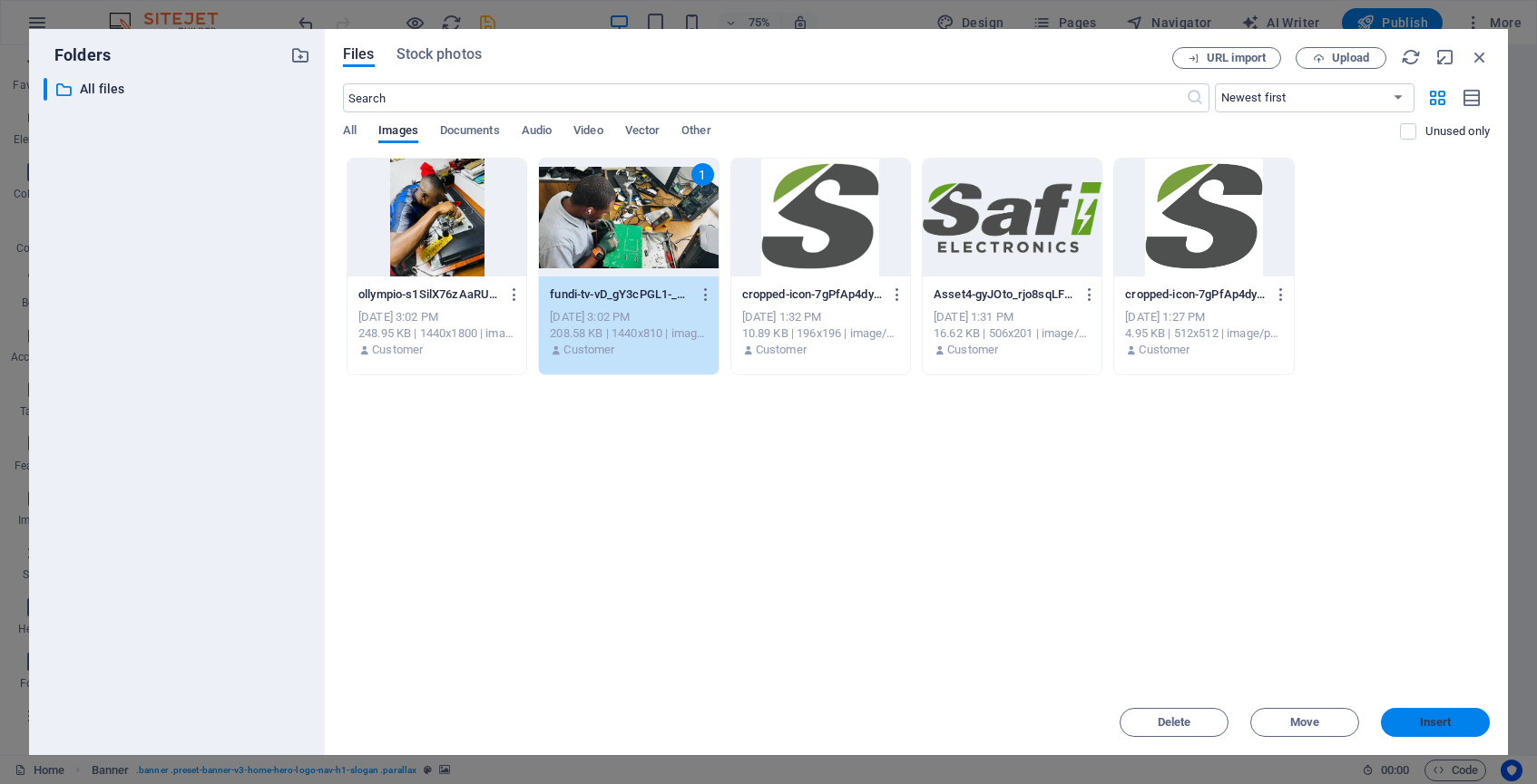
click at [1430, 713] on button "Insert" at bounding box center [1436, 723] width 109 height 29
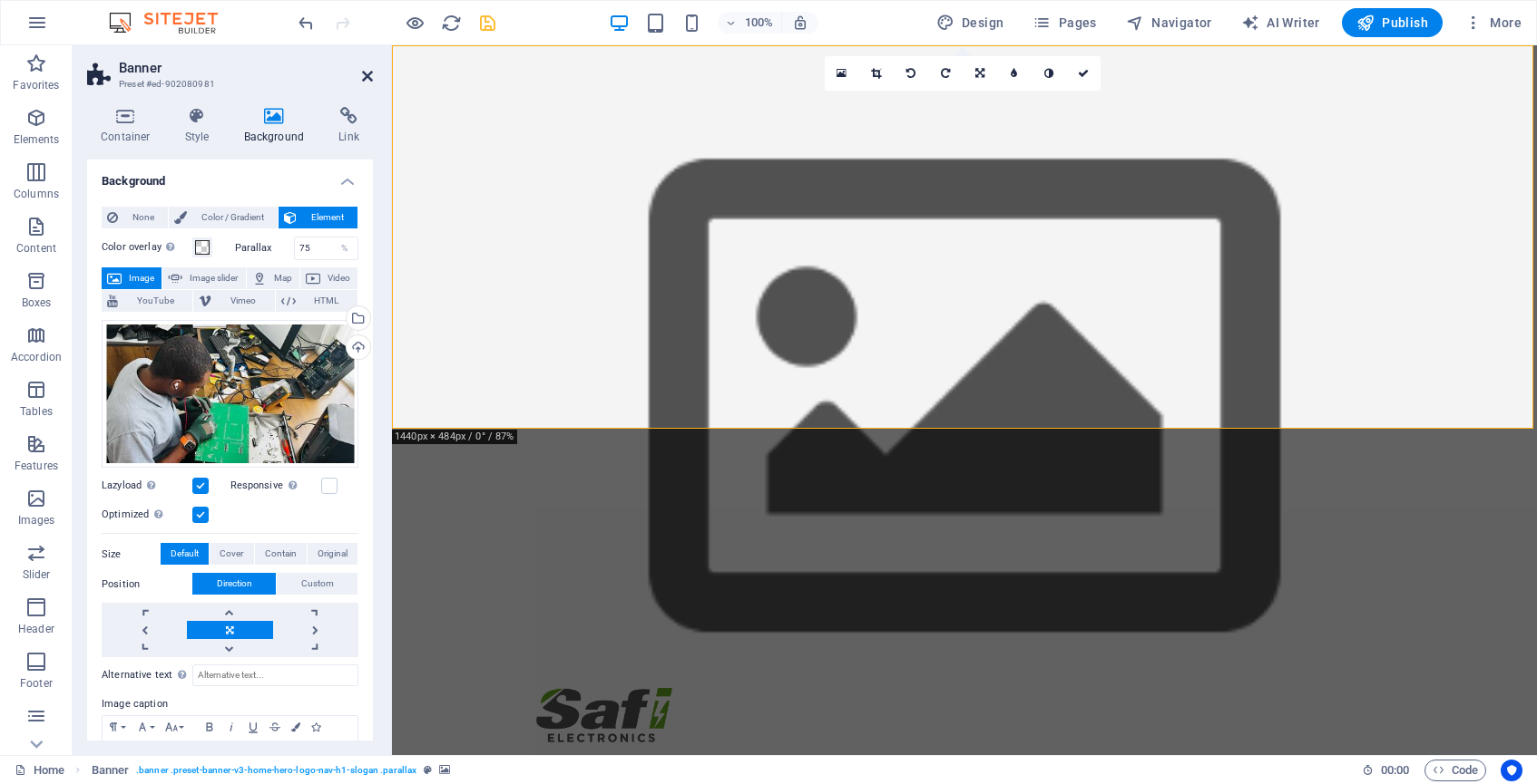
click at [370, 76] on icon at bounding box center [367, 75] width 11 height 14
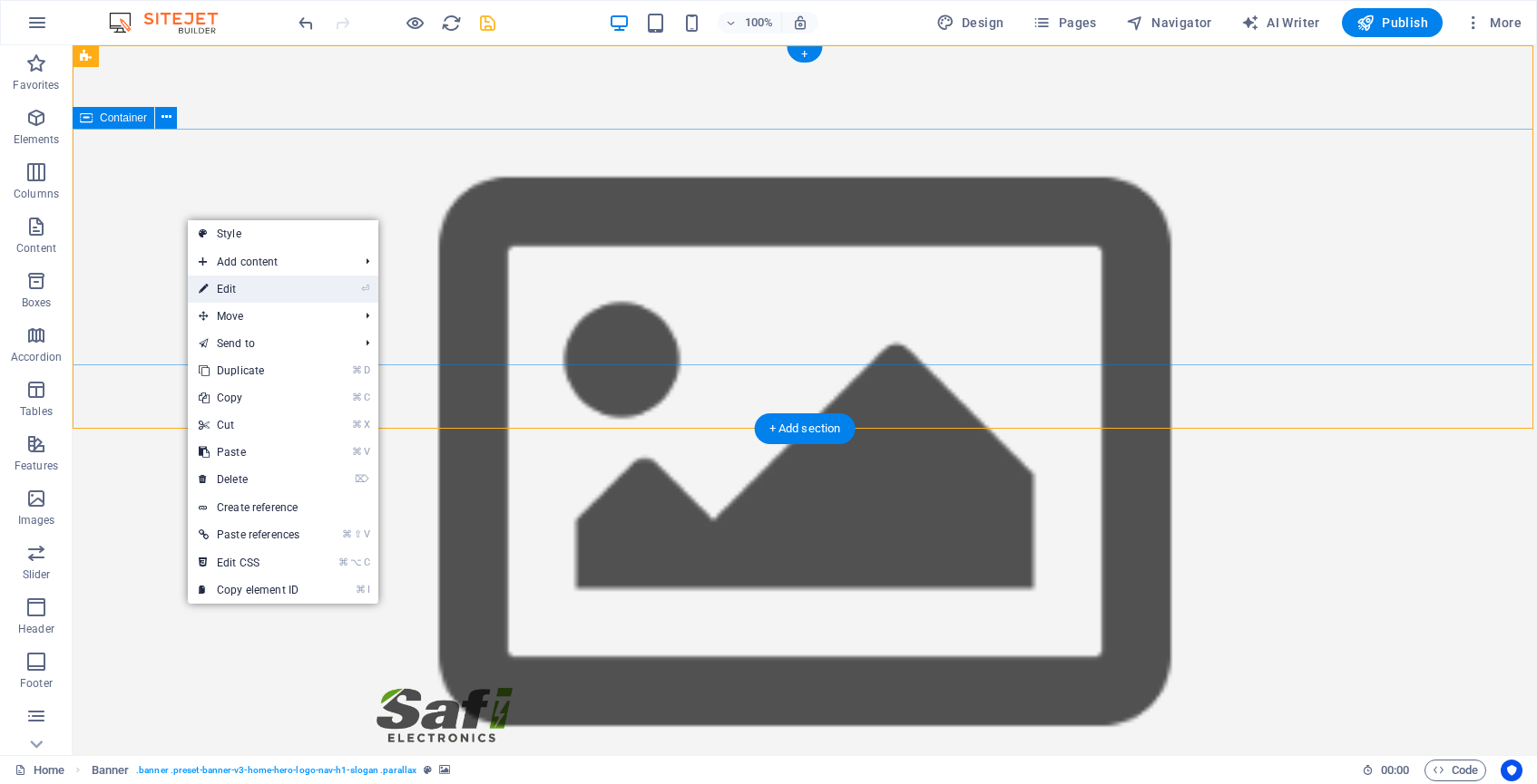
click at [229, 294] on link "⏎ Edit" at bounding box center [248, 290] width 123 height 27
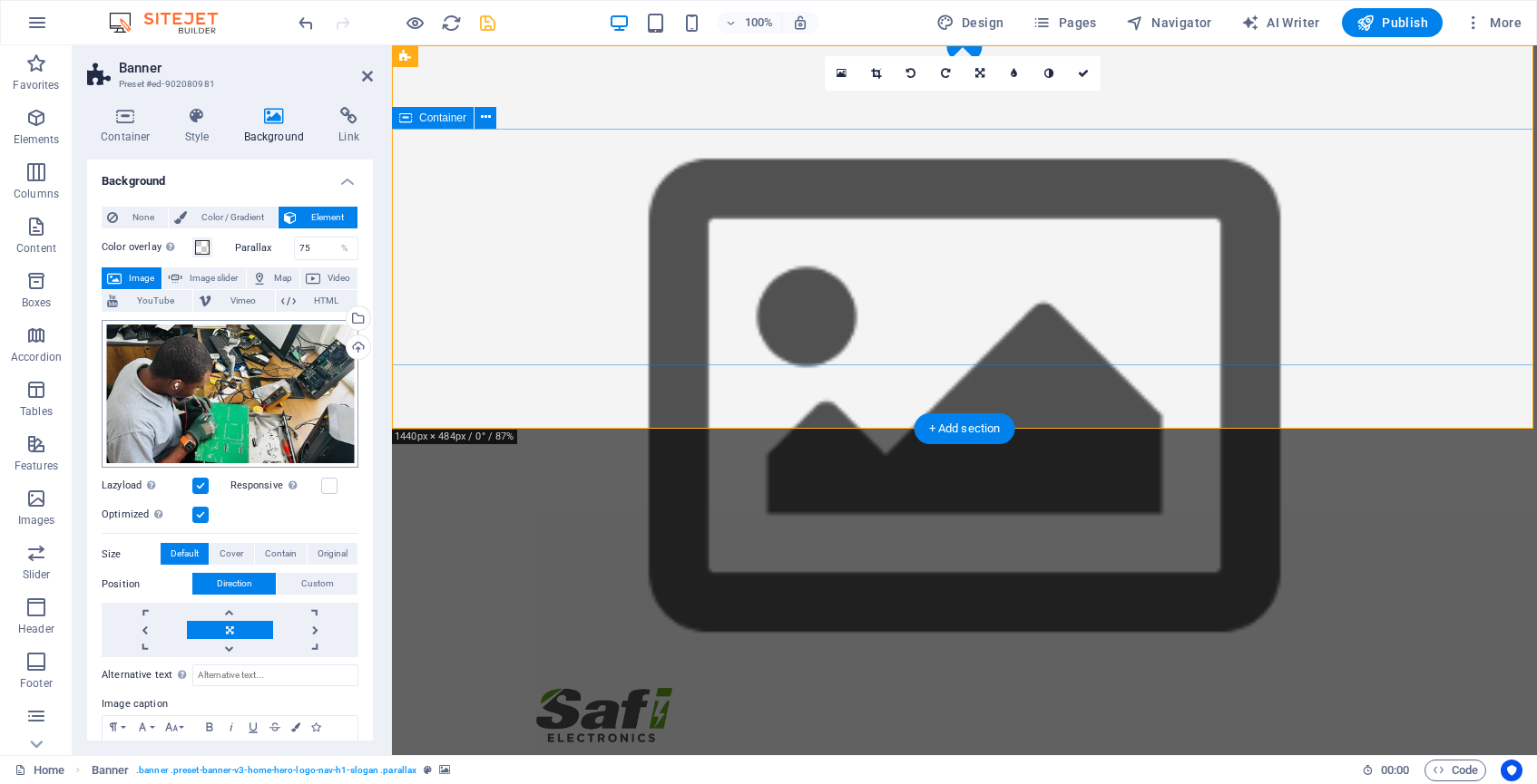
scroll to position [0, 0]
drag, startPoint x: 312, startPoint y: 247, endPoint x: 289, endPoint y: 246, distance: 23.0
click at [289, 246] on div "Parallax 75 %" at bounding box center [297, 248] width 125 height 23
type input "1"
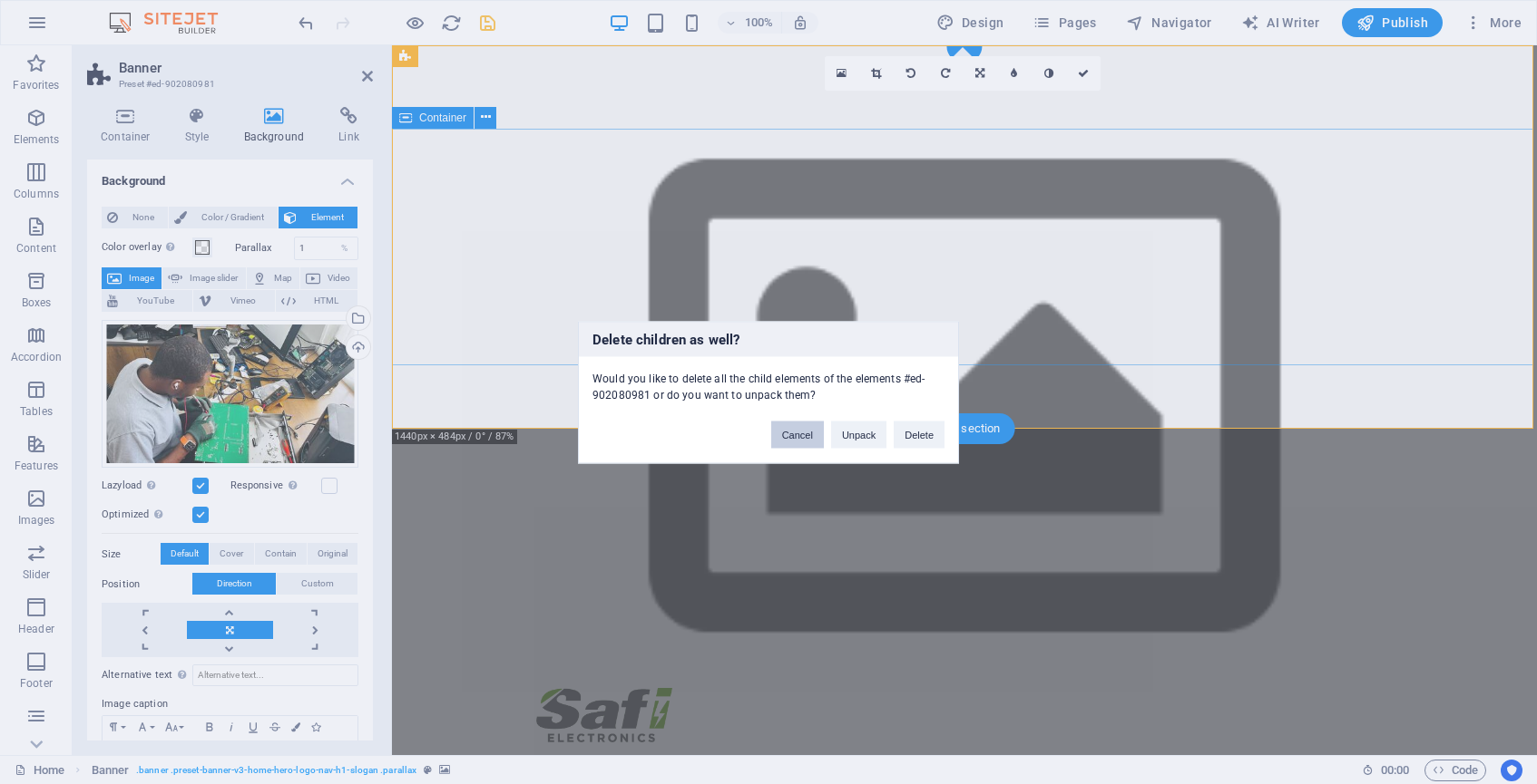
click at [795, 439] on button "Cancel" at bounding box center [797, 434] width 52 height 27
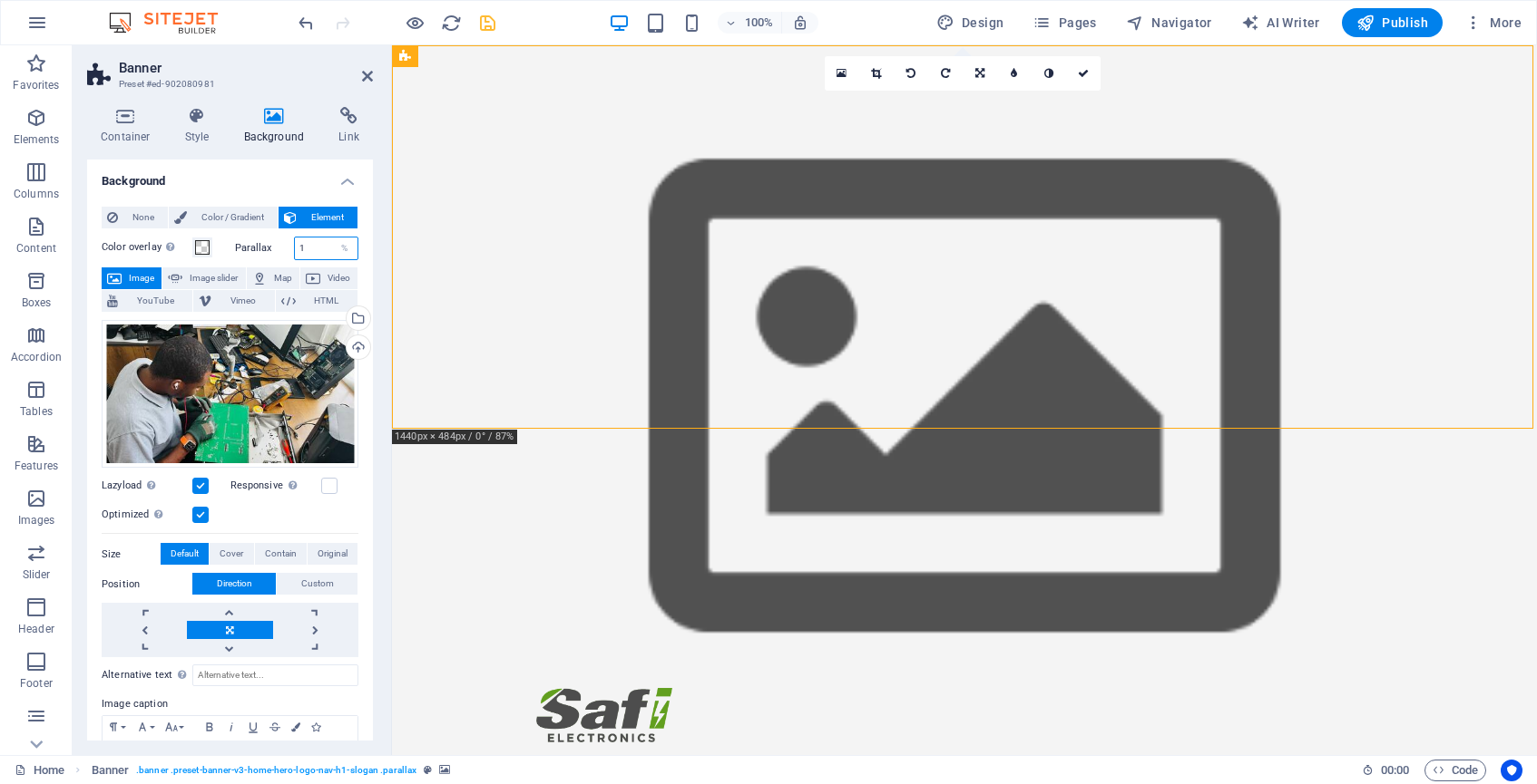
click at [324, 247] on input "1" at bounding box center [327, 248] width 64 height 22
click at [329, 489] on label at bounding box center [329, 486] width 16 height 16
click at [0, 0] on input "Responsive Automatically load retina image and smartphone optimized sizes." at bounding box center [0, 0] width 0 height 0
click at [202, 486] on label at bounding box center [200, 486] width 16 height 16
click at [0, 0] on input "Lazyload Loading images after the page loads improves page speed." at bounding box center [0, 0] width 0 height 0
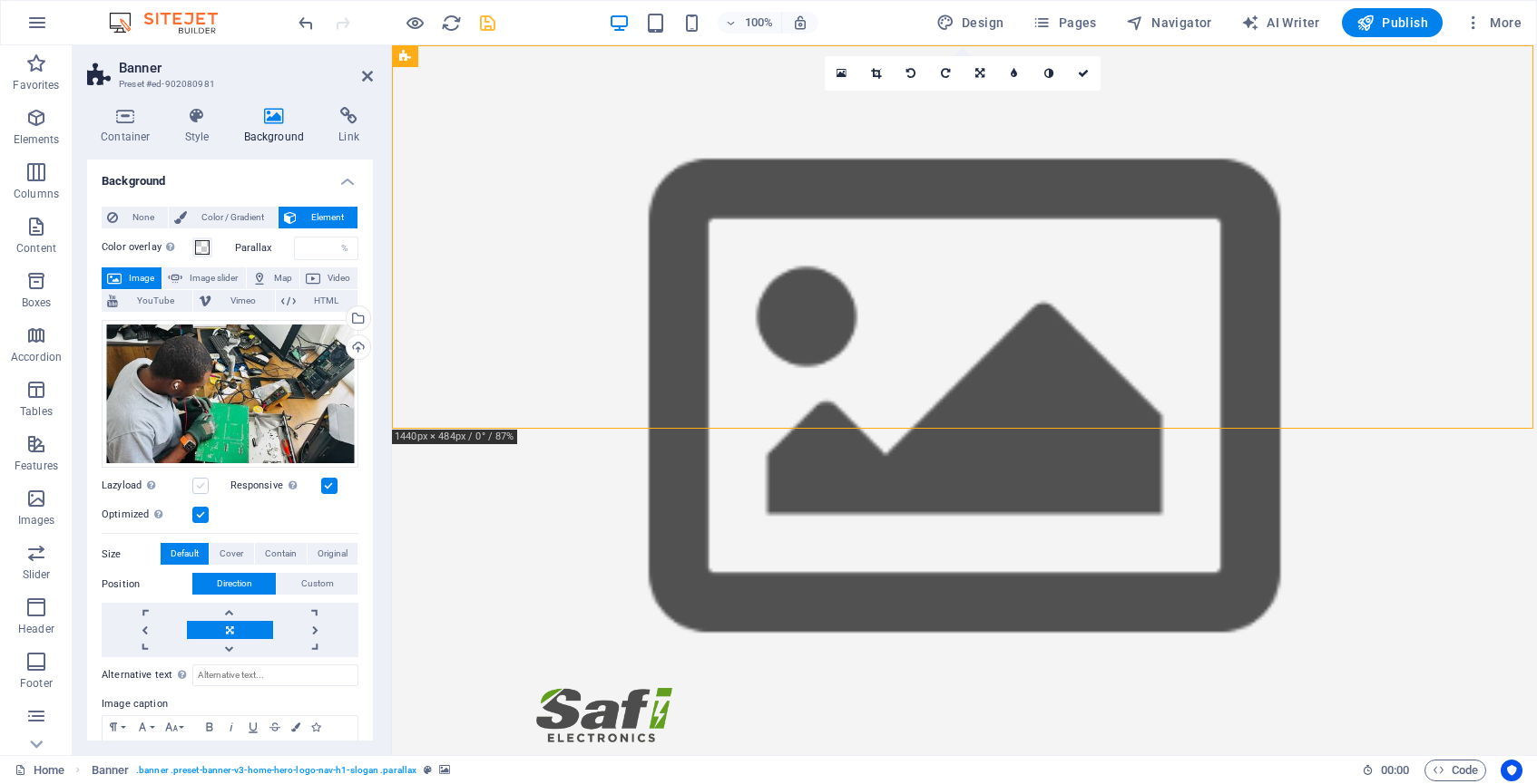
click at [202, 486] on label at bounding box center [200, 486] width 16 height 16
click at [0, 0] on input "Lazyload Loading images after the page loads improves page speed." at bounding box center [0, 0] width 0 height 0
click at [450, 25] on icon "reload" at bounding box center [451, 23] width 21 height 21
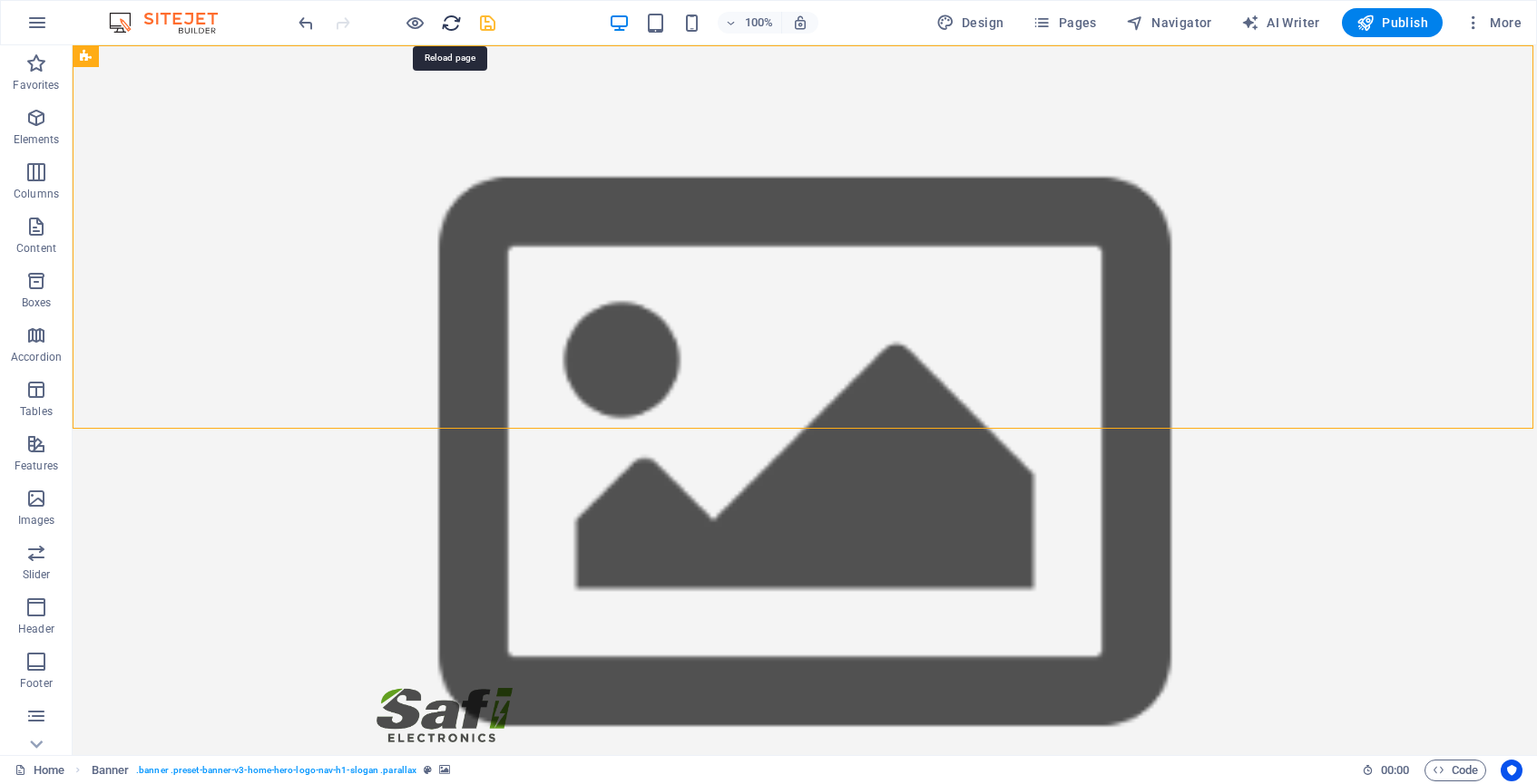
click at [450, 25] on icon "reload" at bounding box center [451, 23] width 21 height 21
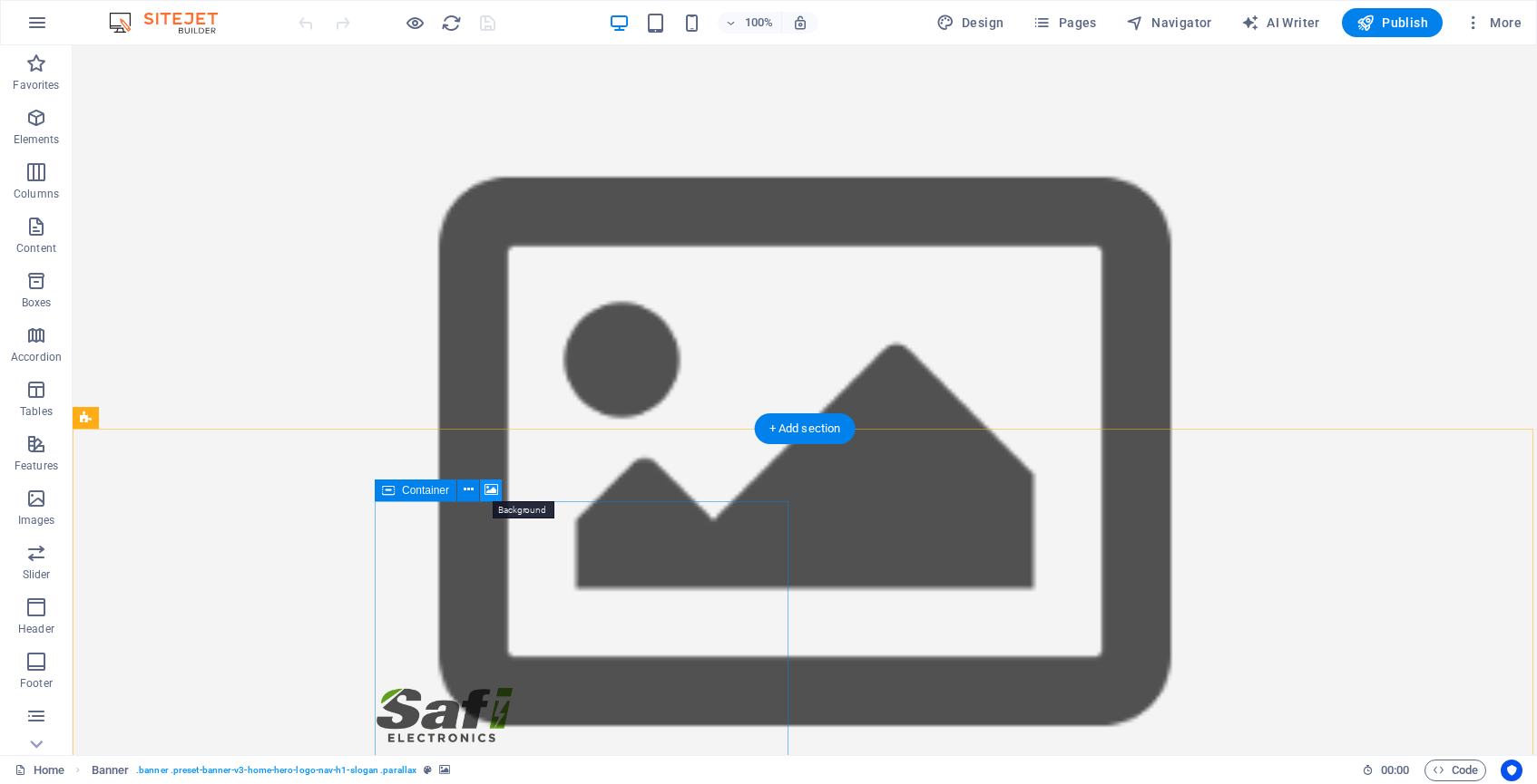
click at [493, 490] on icon at bounding box center [492, 490] width 14 height 19
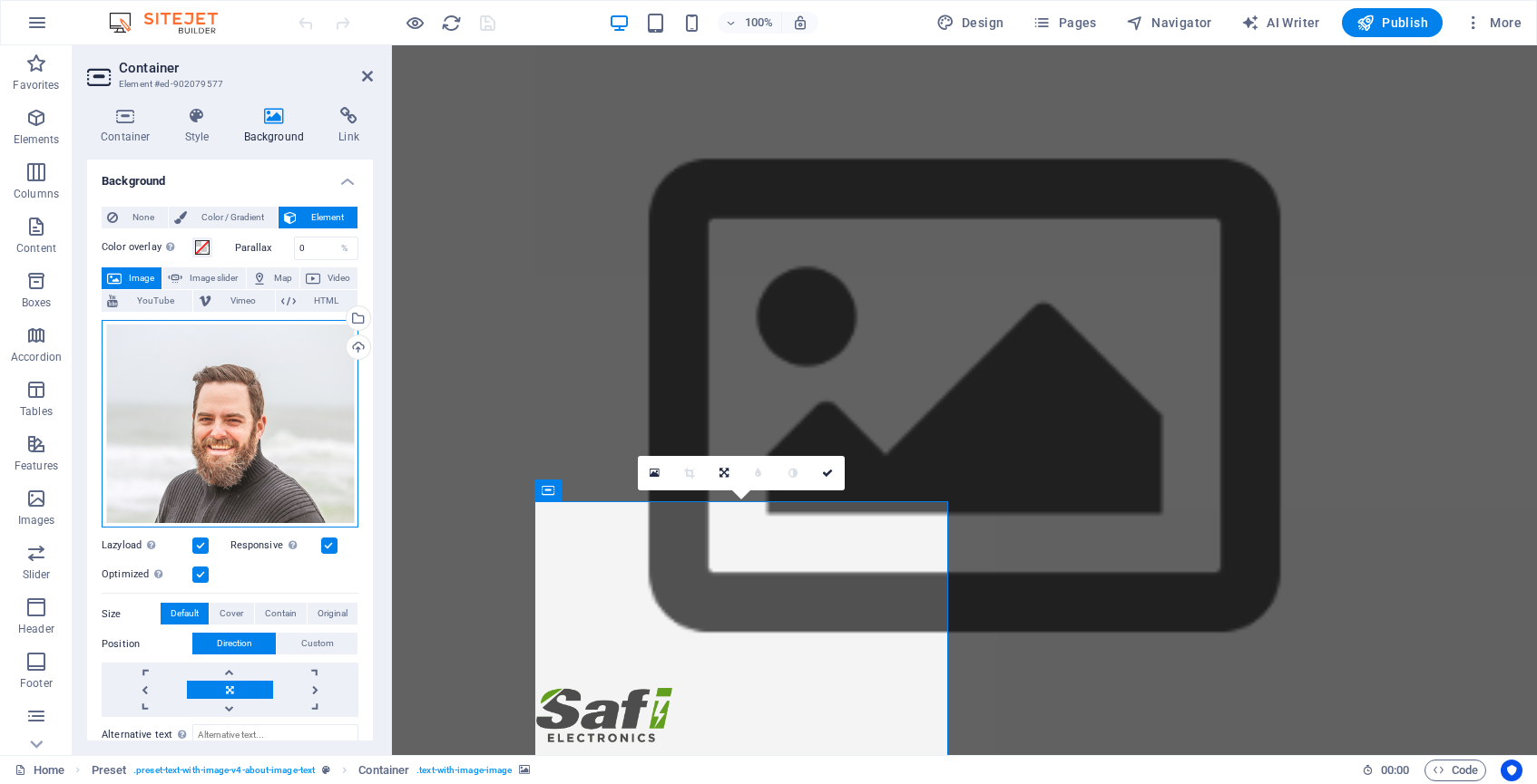
click at [292, 378] on div "Drag files here, click to choose files or select files from Files or our free s…" at bounding box center [230, 425] width 257 height 209
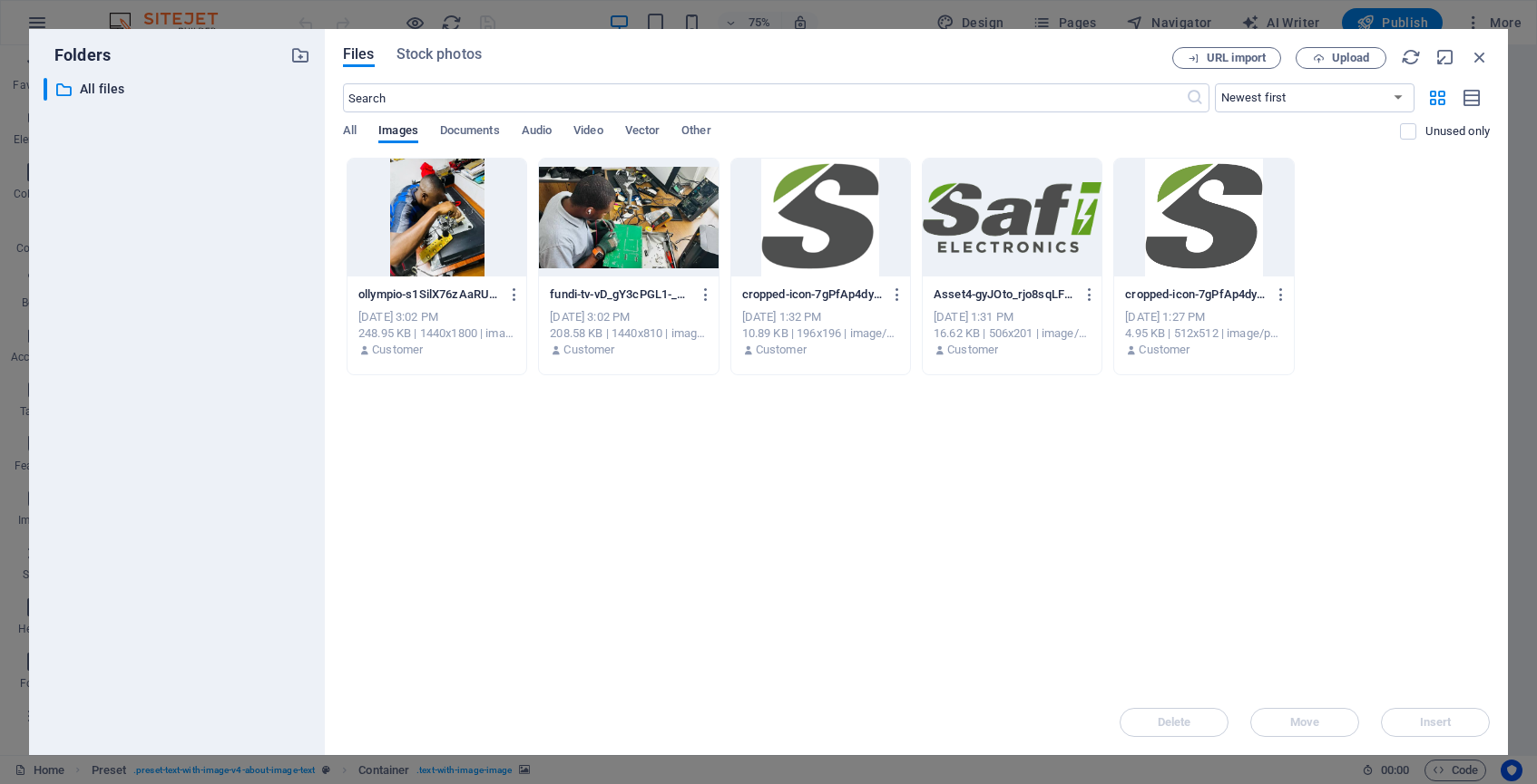
click at [643, 210] on div at bounding box center [628, 217] width 179 height 118
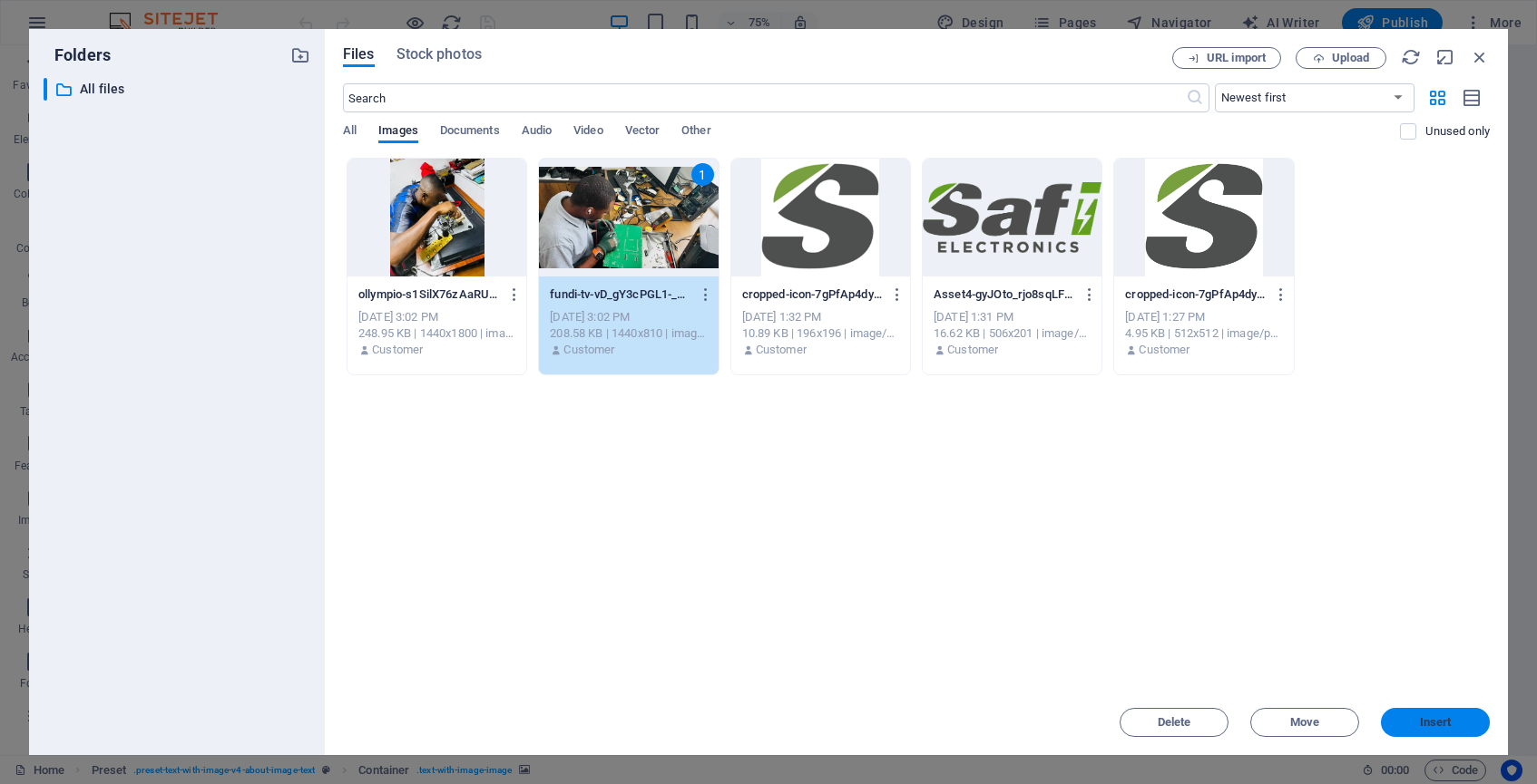
click at [1431, 710] on button "Insert" at bounding box center [1436, 723] width 109 height 29
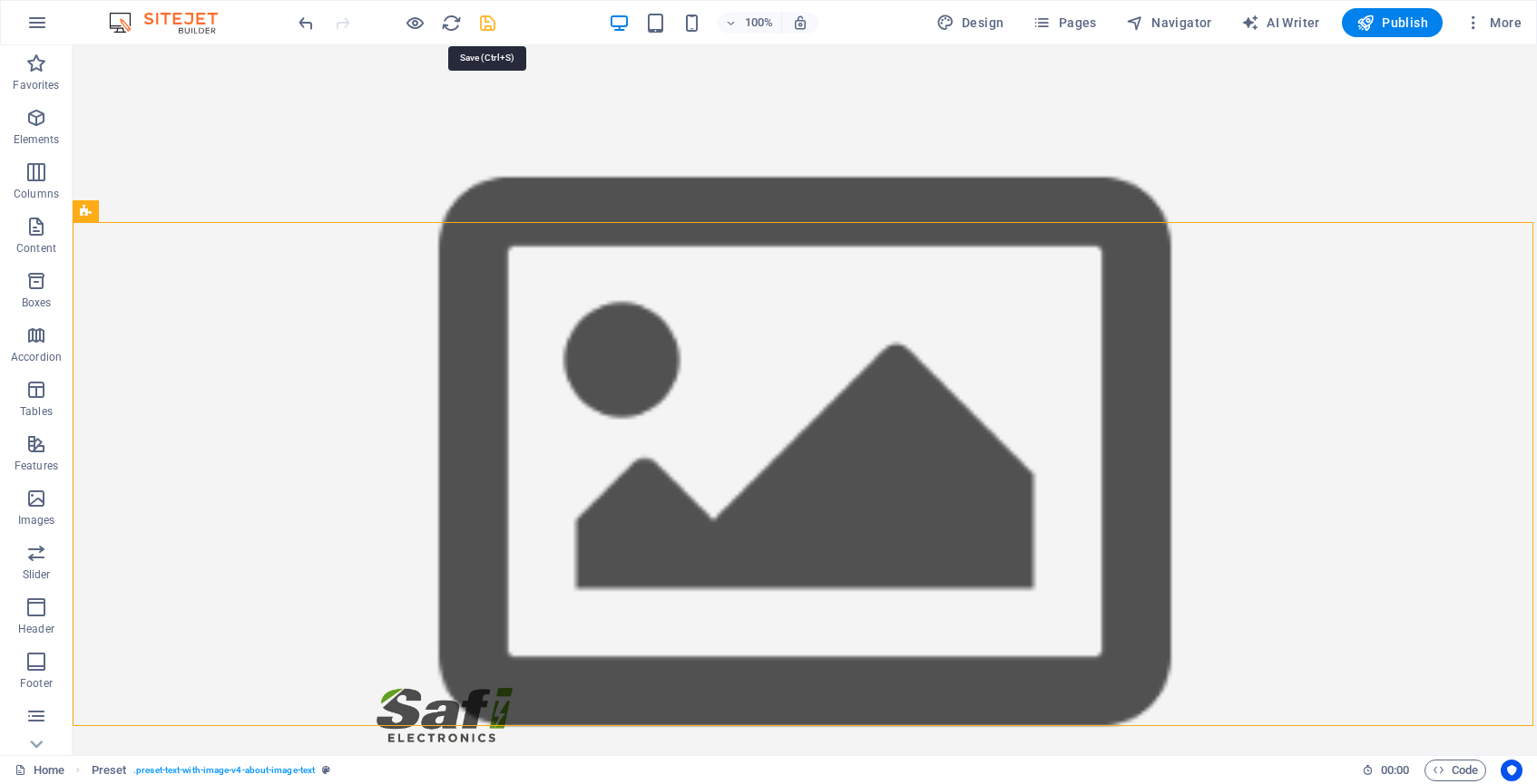
click at [490, 22] on icon "save" at bounding box center [488, 23] width 21 height 21
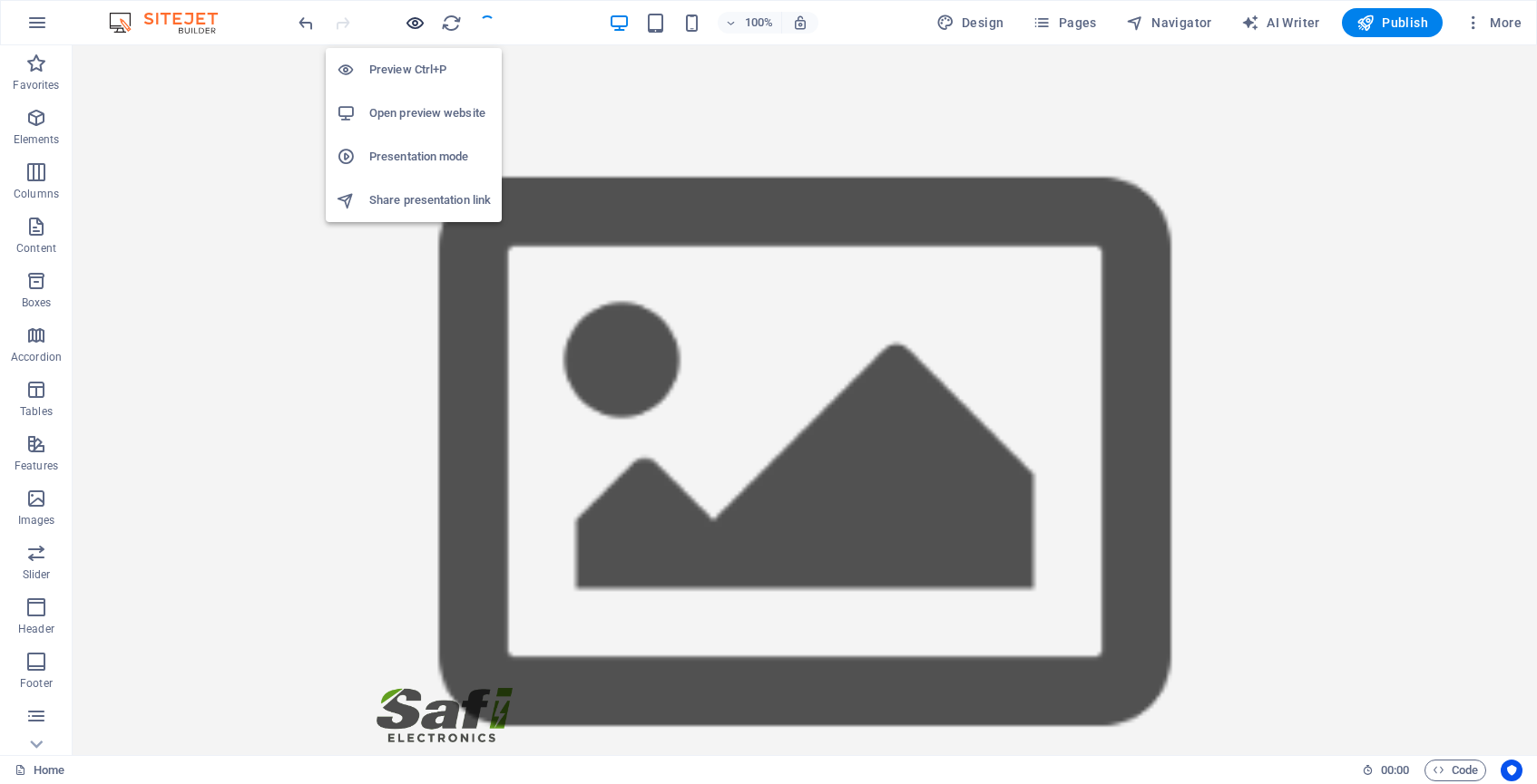
click at [417, 26] on icon "button" at bounding box center [415, 23] width 21 height 21
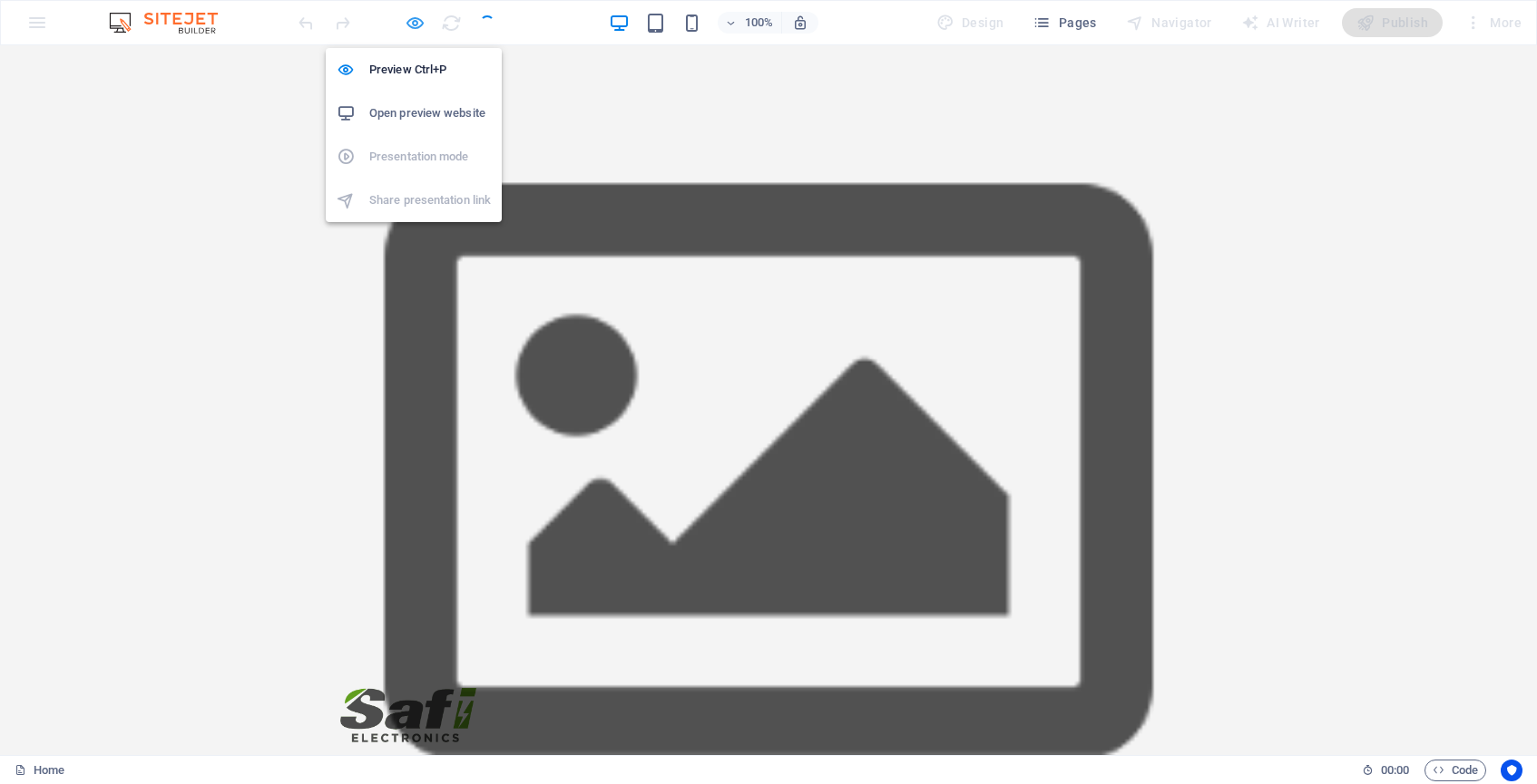
click at [416, 18] on icon "button" at bounding box center [415, 23] width 21 height 21
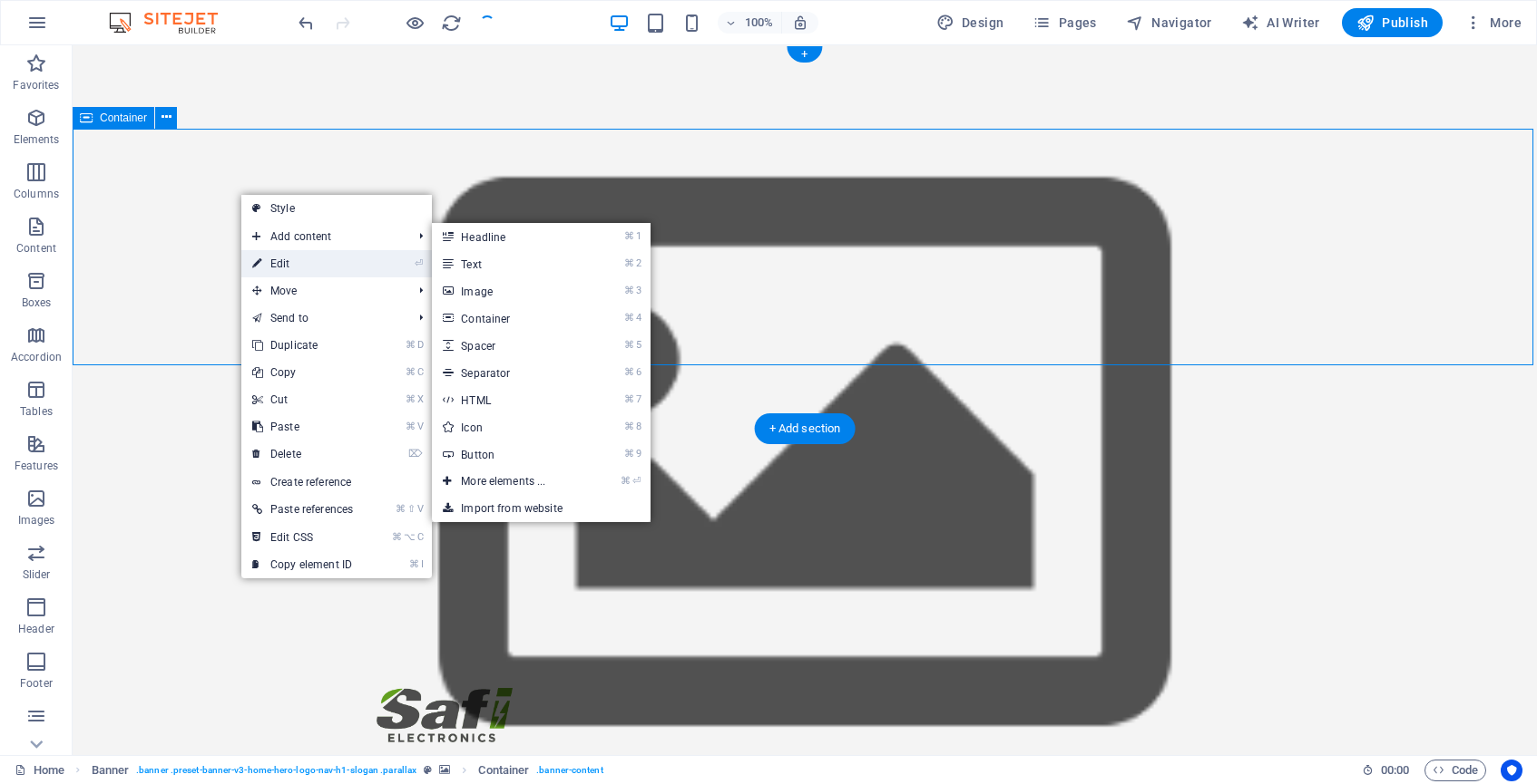
click at [289, 262] on link "⏎ Edit" at bounding box center [302, 264] width 123 height 27
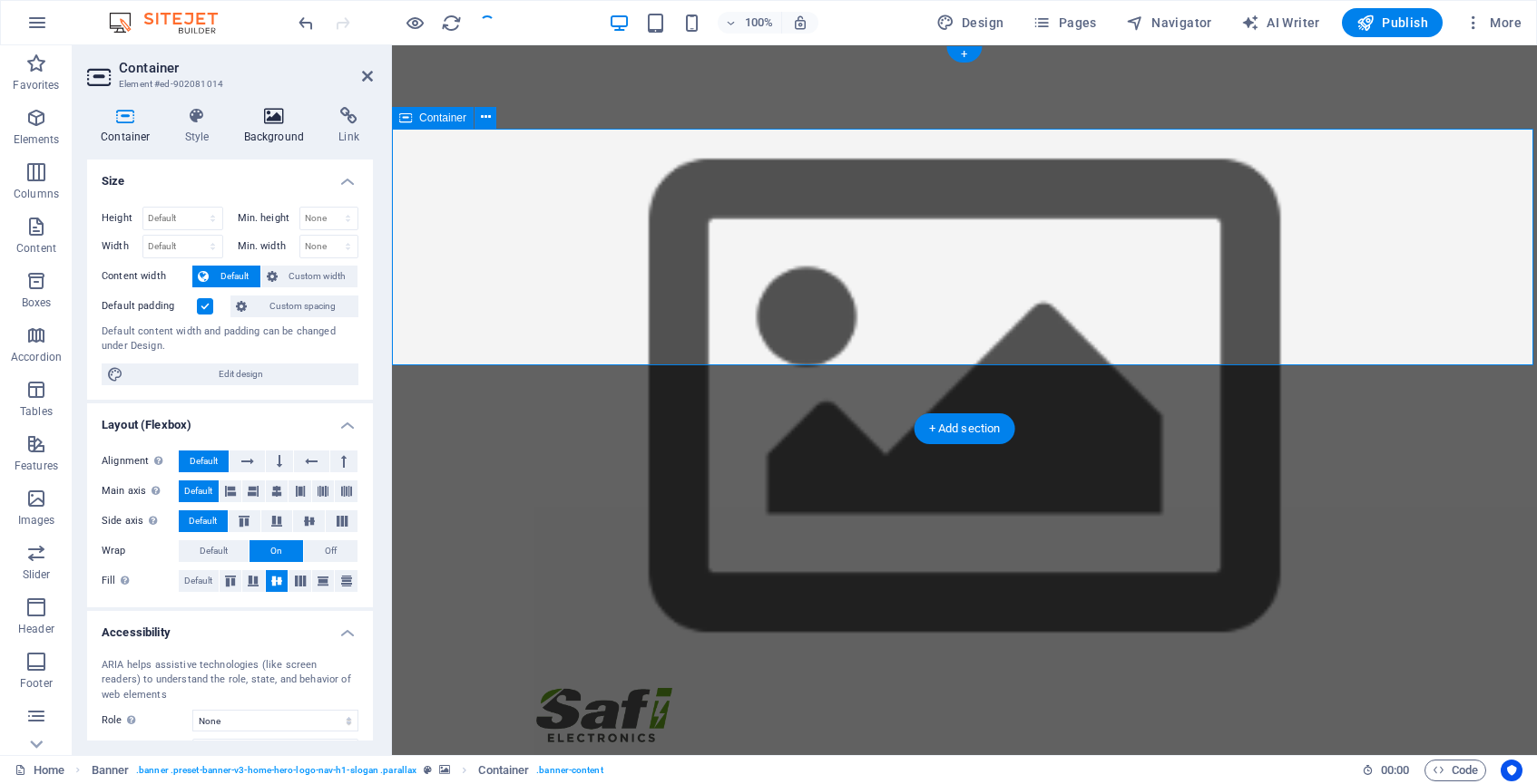
click at [265, 125] on icon at bounding box center [274, 116] width 88 height 18
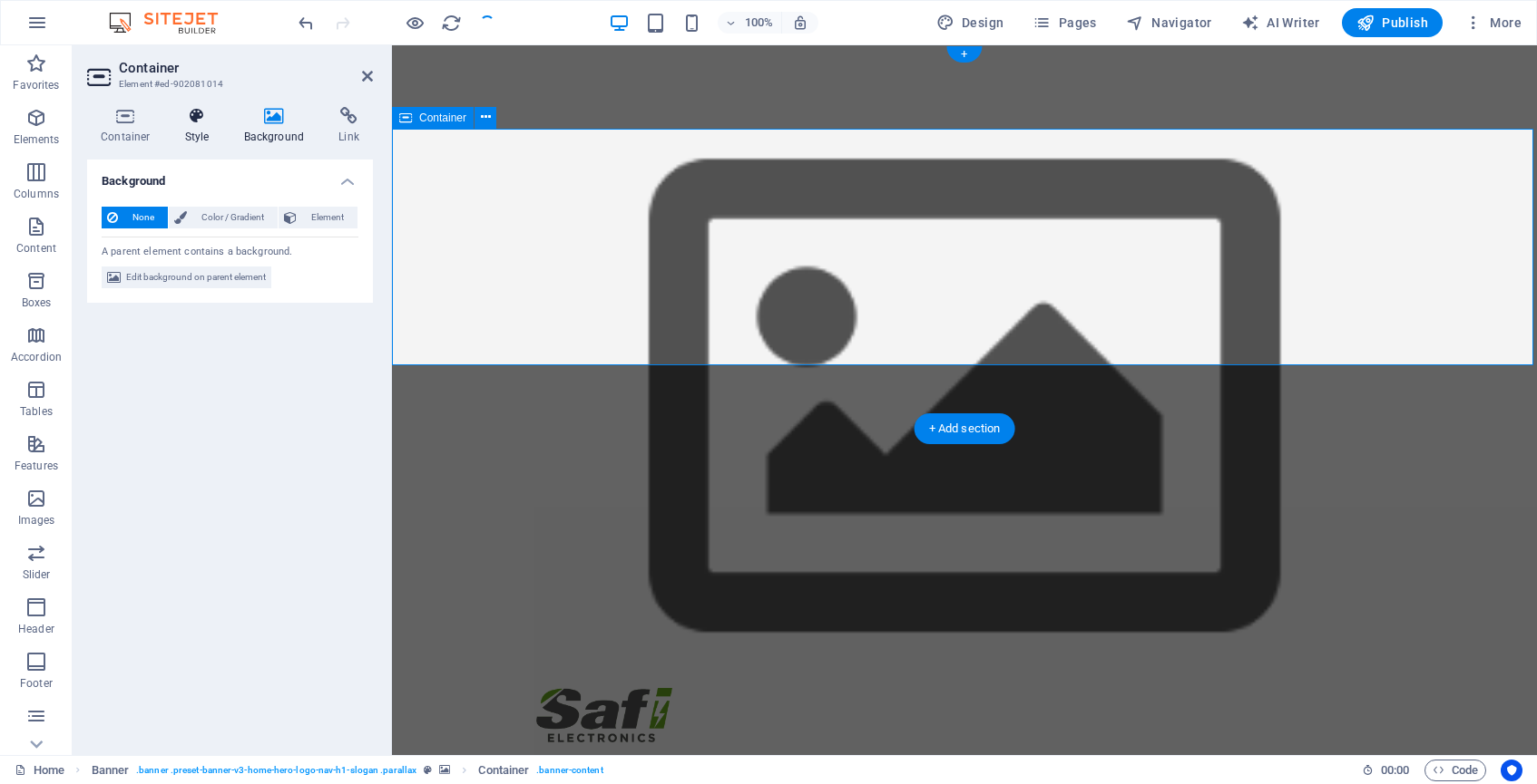
click at [202, 126] on h4 "Style" at bounding box center [201, 126] width 59 height 38
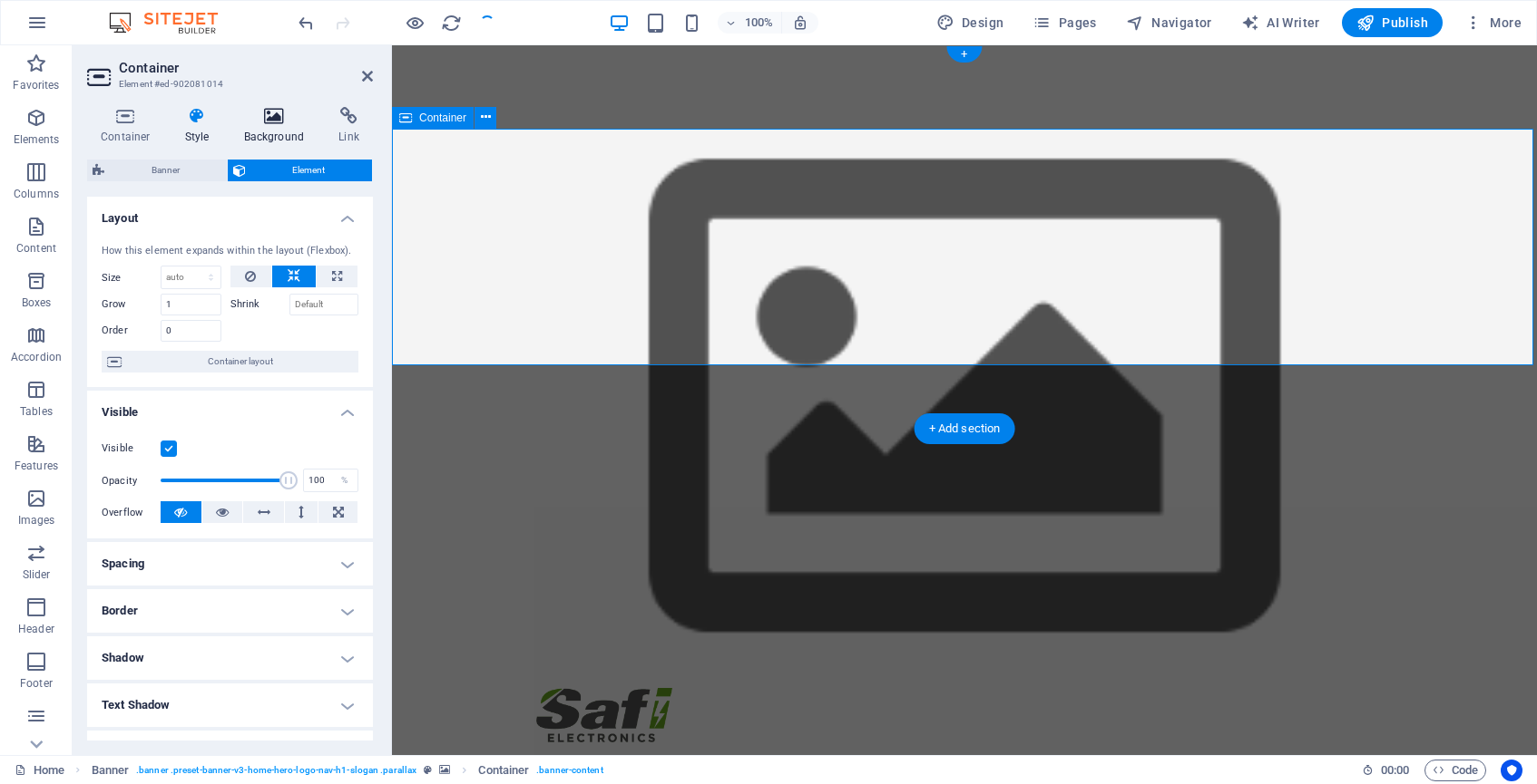
click at [271, 120] on icon at bounding box center [274, 116] width 88 height 18
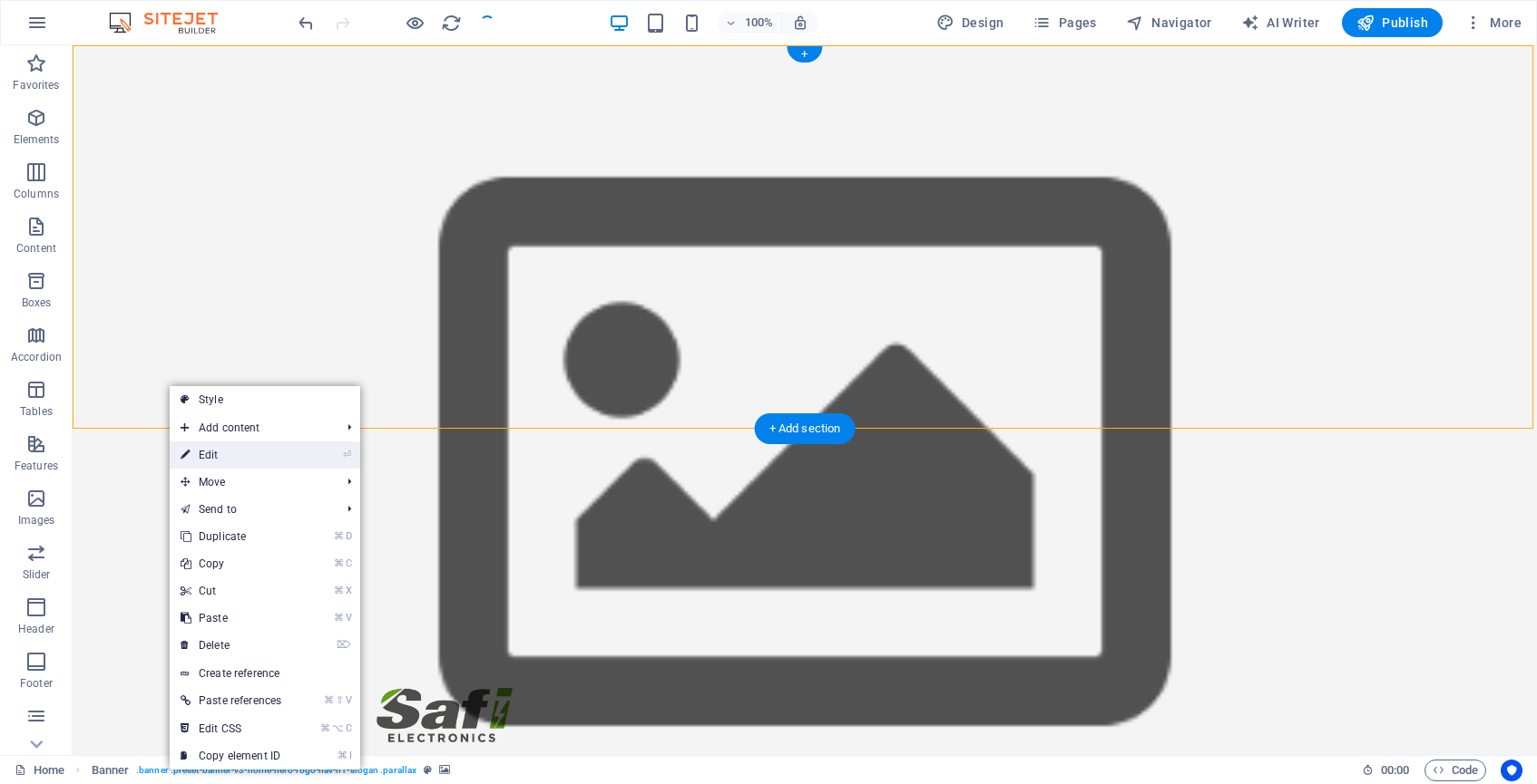
click at [217, 449] on link "⏎ Edit" at bounding box center [231, 455] width 123 height 27
select select "vh"
select select "header"
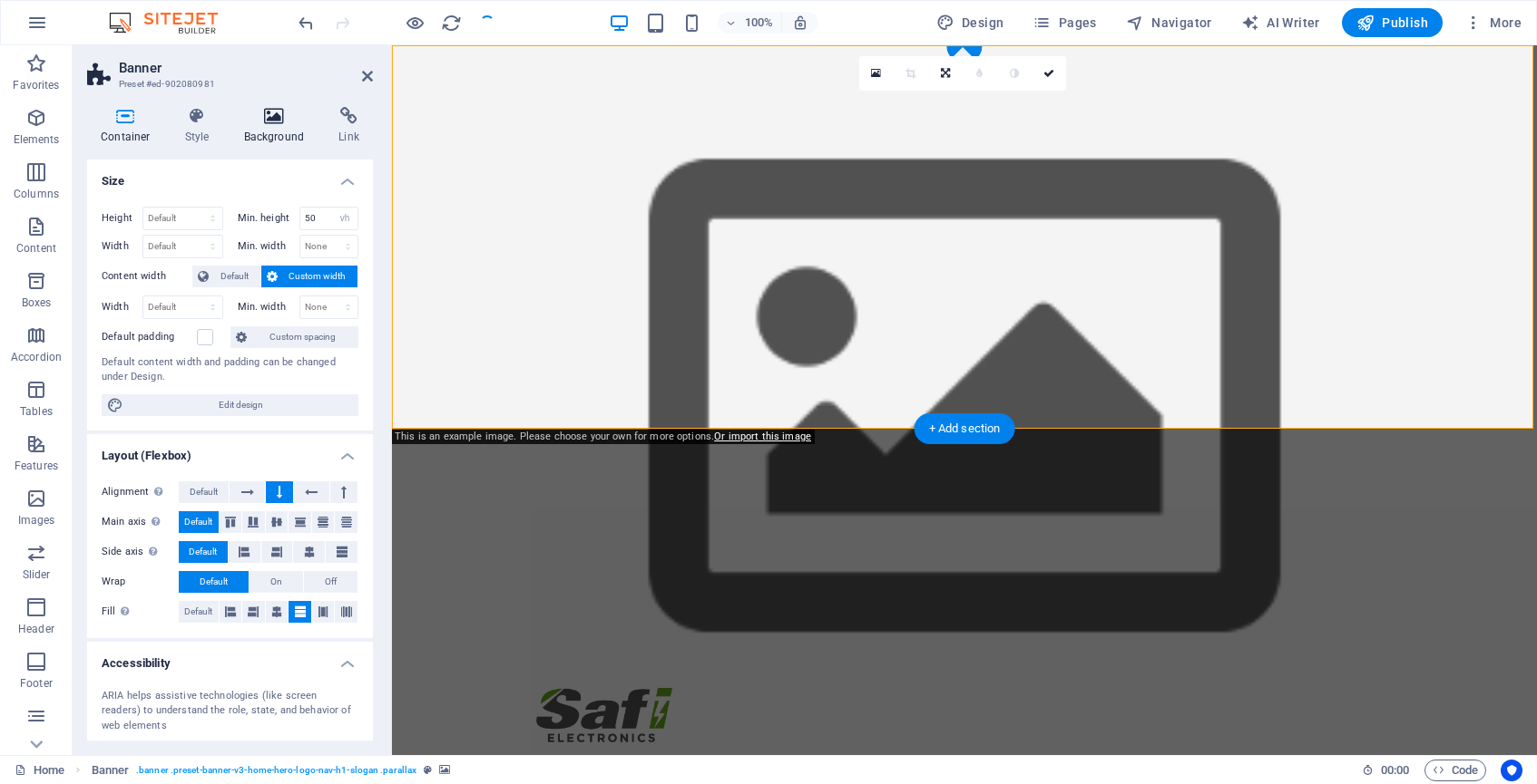
click at [262, 112] on icon at bounding box center [274, 116] width 88 height 18
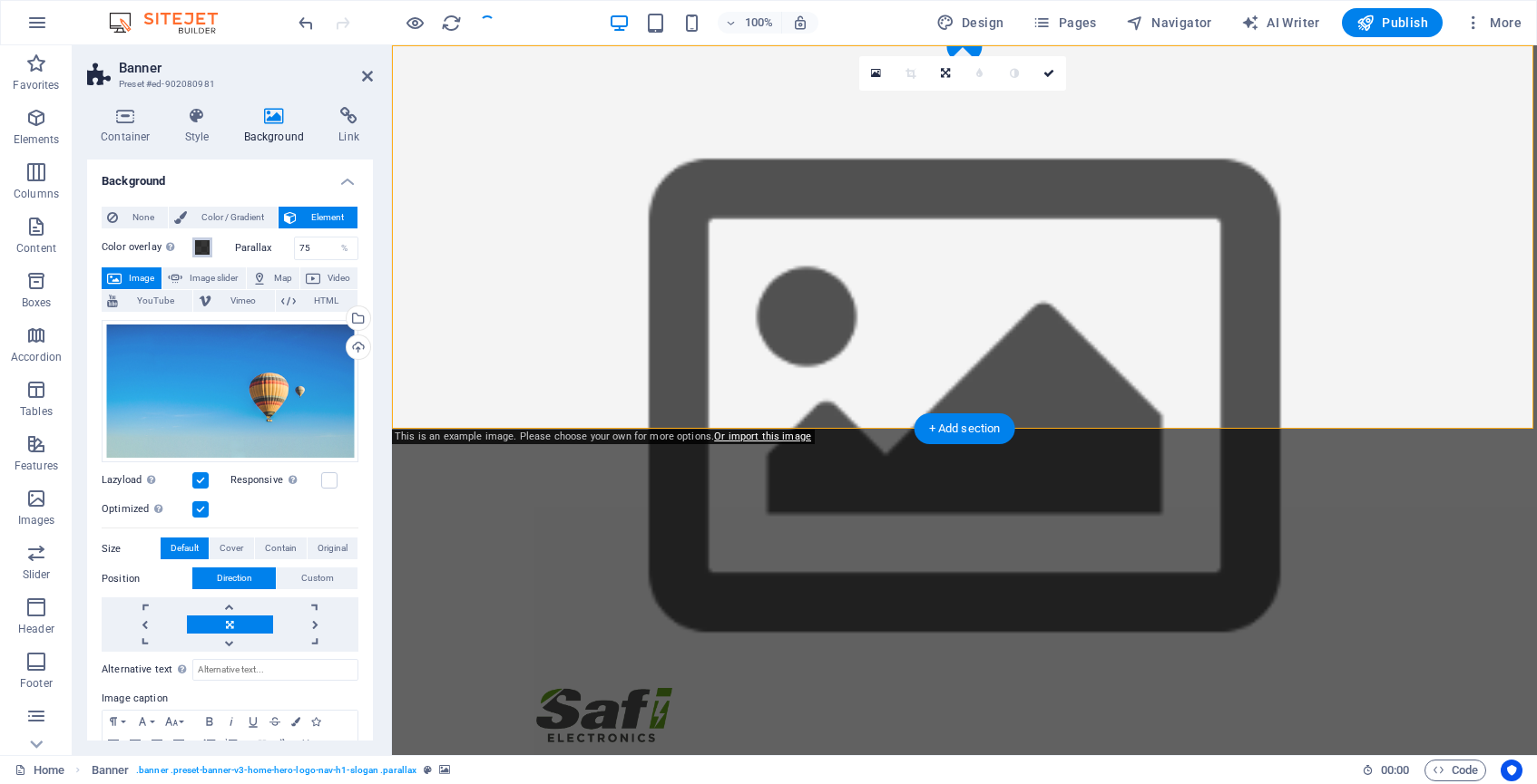
click at [202, 246] on span at bounding box center [202, 247] width 14 height 14
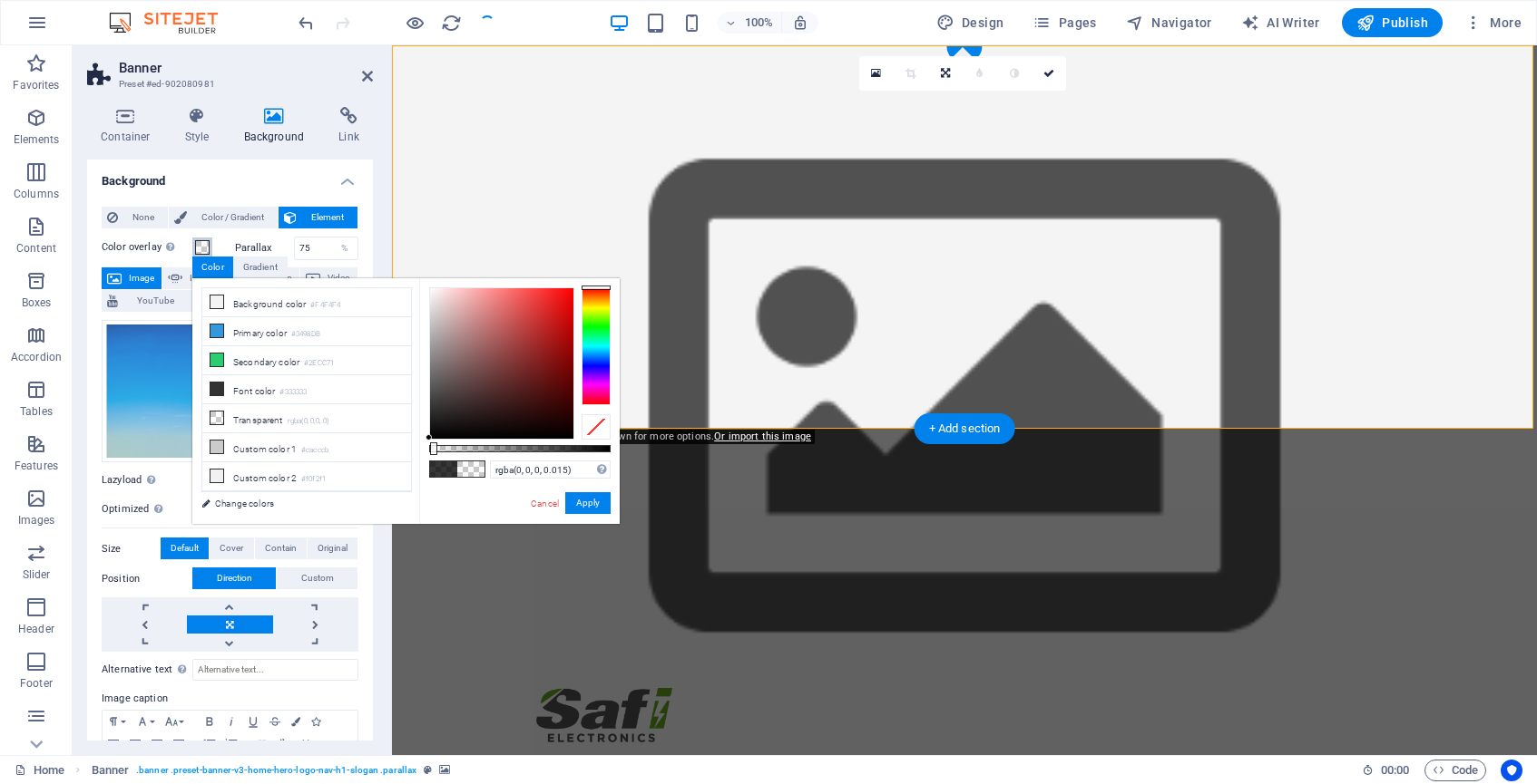
type input "rgba(0, 0, 0, 0)"
drag, startPoint x: 570, startPoint y: 450, endPoint x: 407, endPoint y: 437, distance: 163.5
click at [407, 437] on div "less Background color #F4F4F4 Primary color #3498DB Secondary color #2ECC71 Fon…" at bounding box center [406, 401] width 427 height 246
click at [590, 507] on button "Apply" at bounding box center [587, 503] width 45 height 22
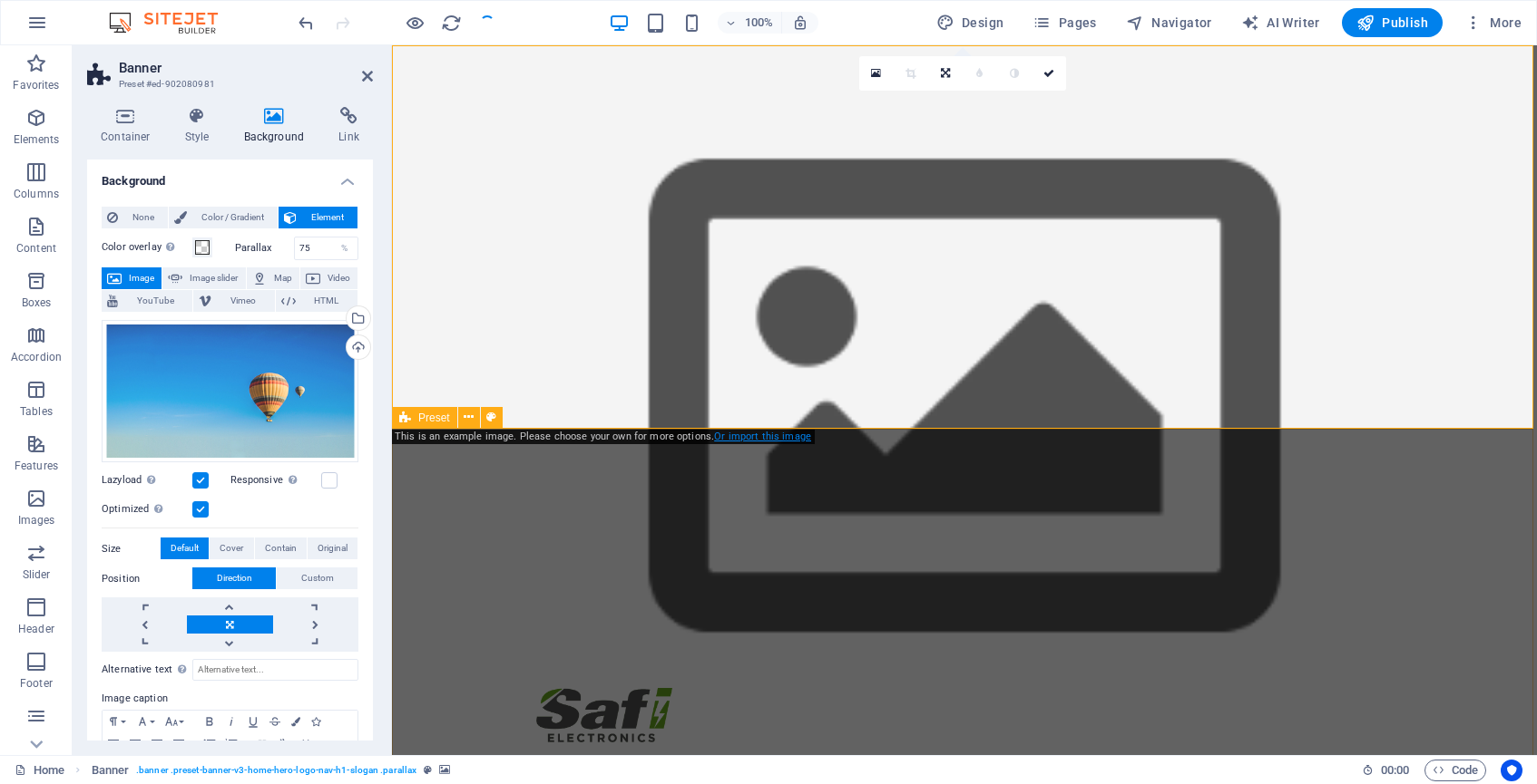
click at [772, 437] on link "Or import this image" at bounding box center [762, 436] width 98 height 12
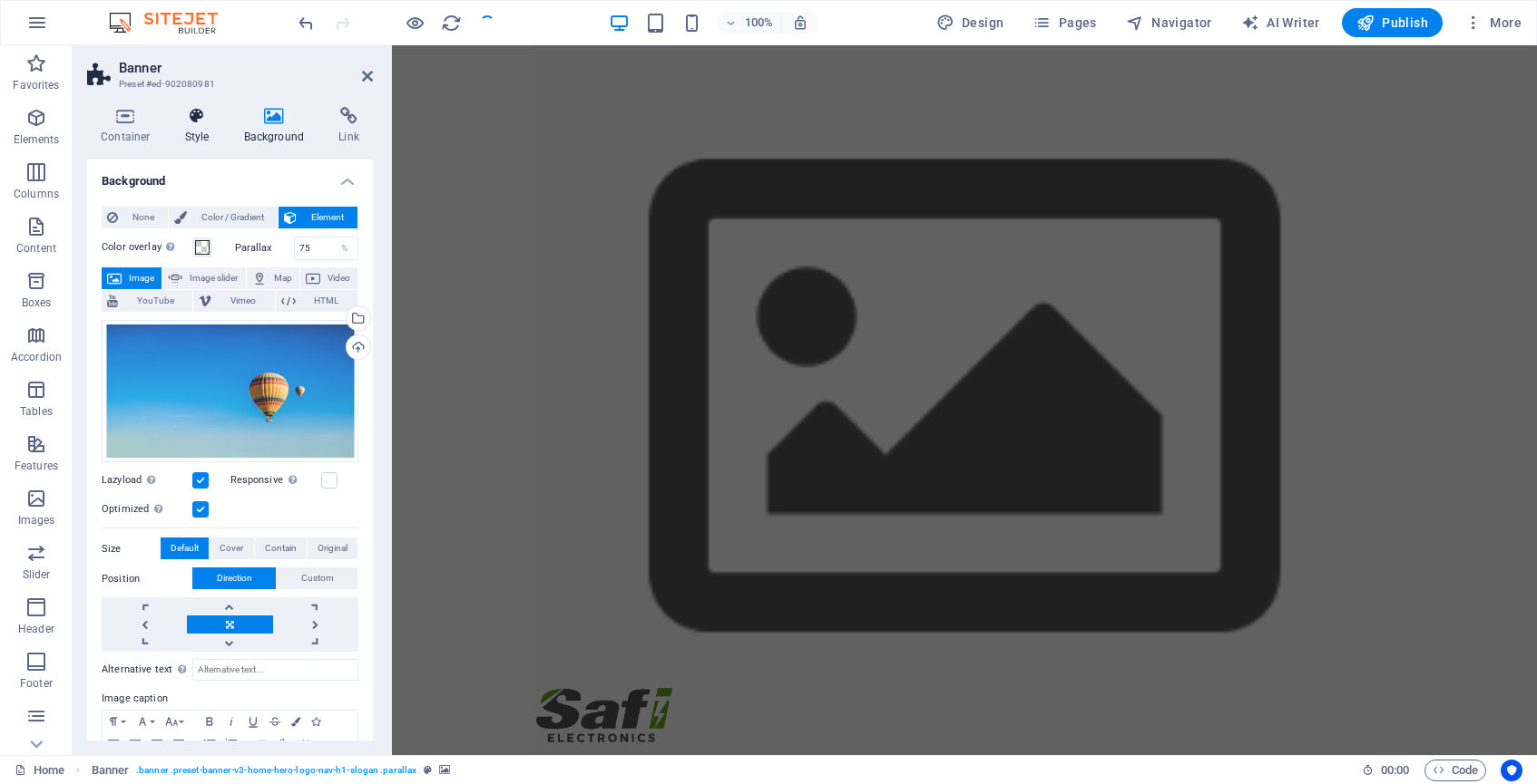
click at [210, 126] on h4 "Style" at bounding box center [201, 126] width 59 height 38
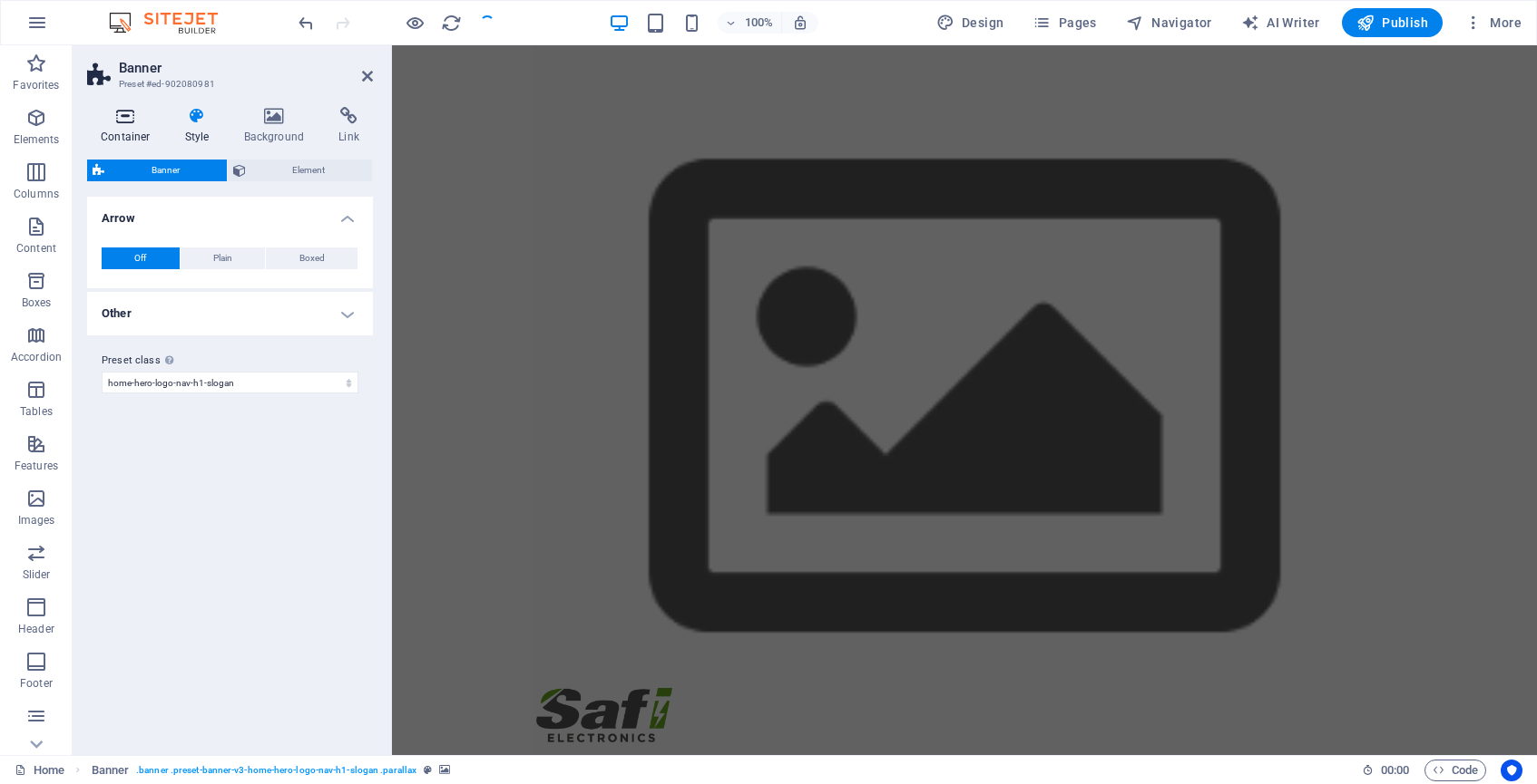
click at [120, 120] on icon at bounding box center [126, 116] width 77 height 18
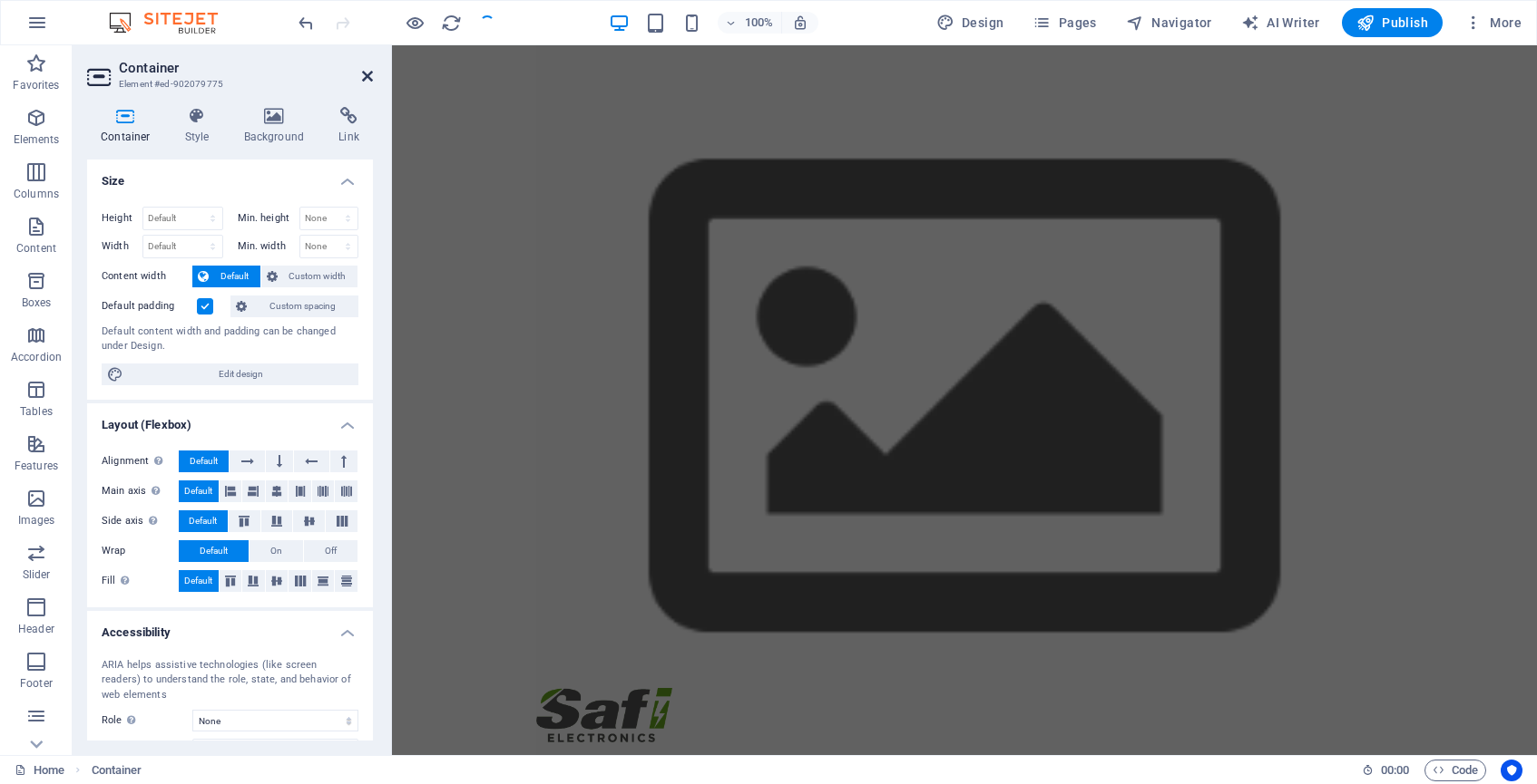
click at [367, 79] on icon at bounding box center [367, 75] width 11 height 14
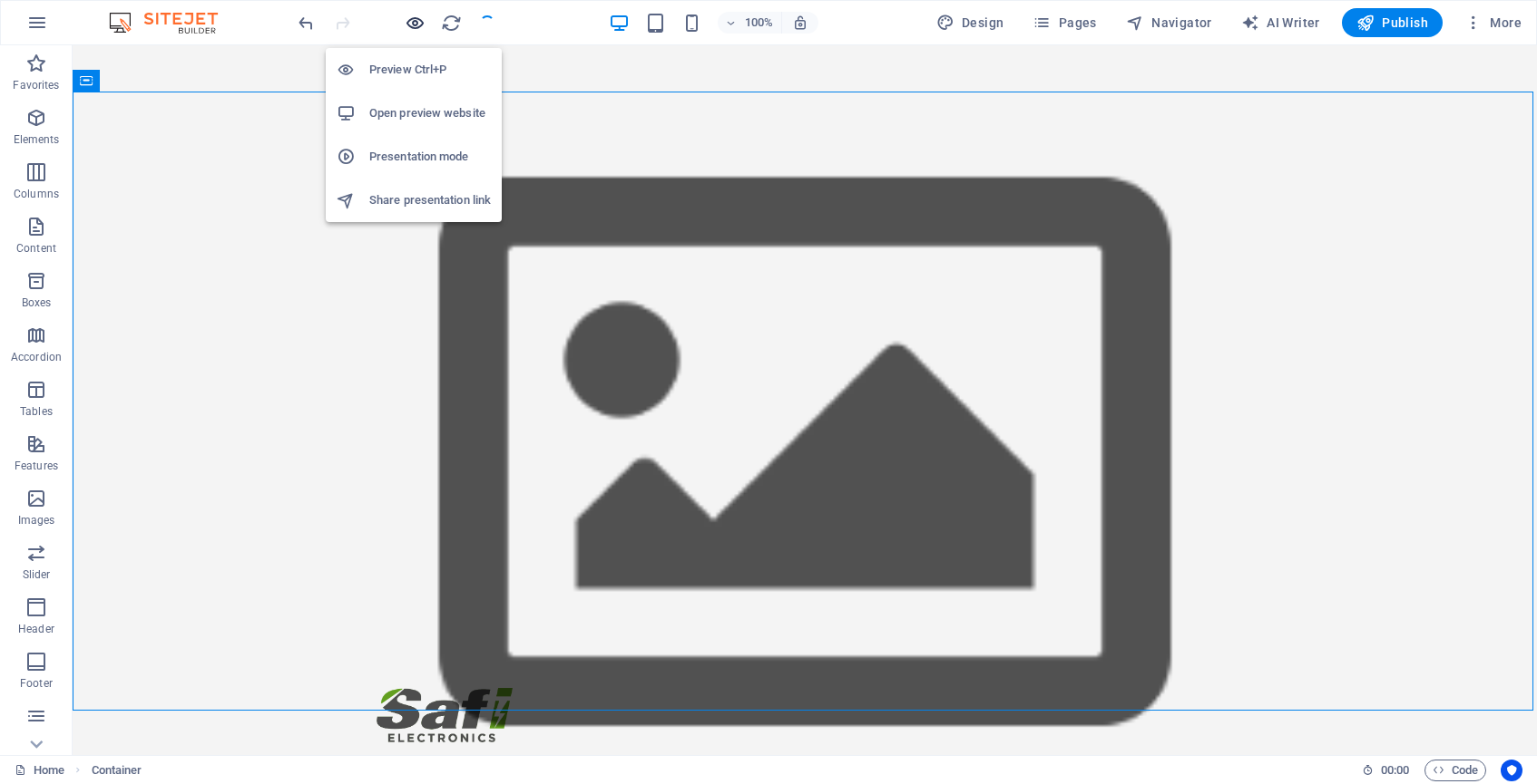
click at [415, 21] on icon "button" at bounding box center [415, 23] width 21 height 21
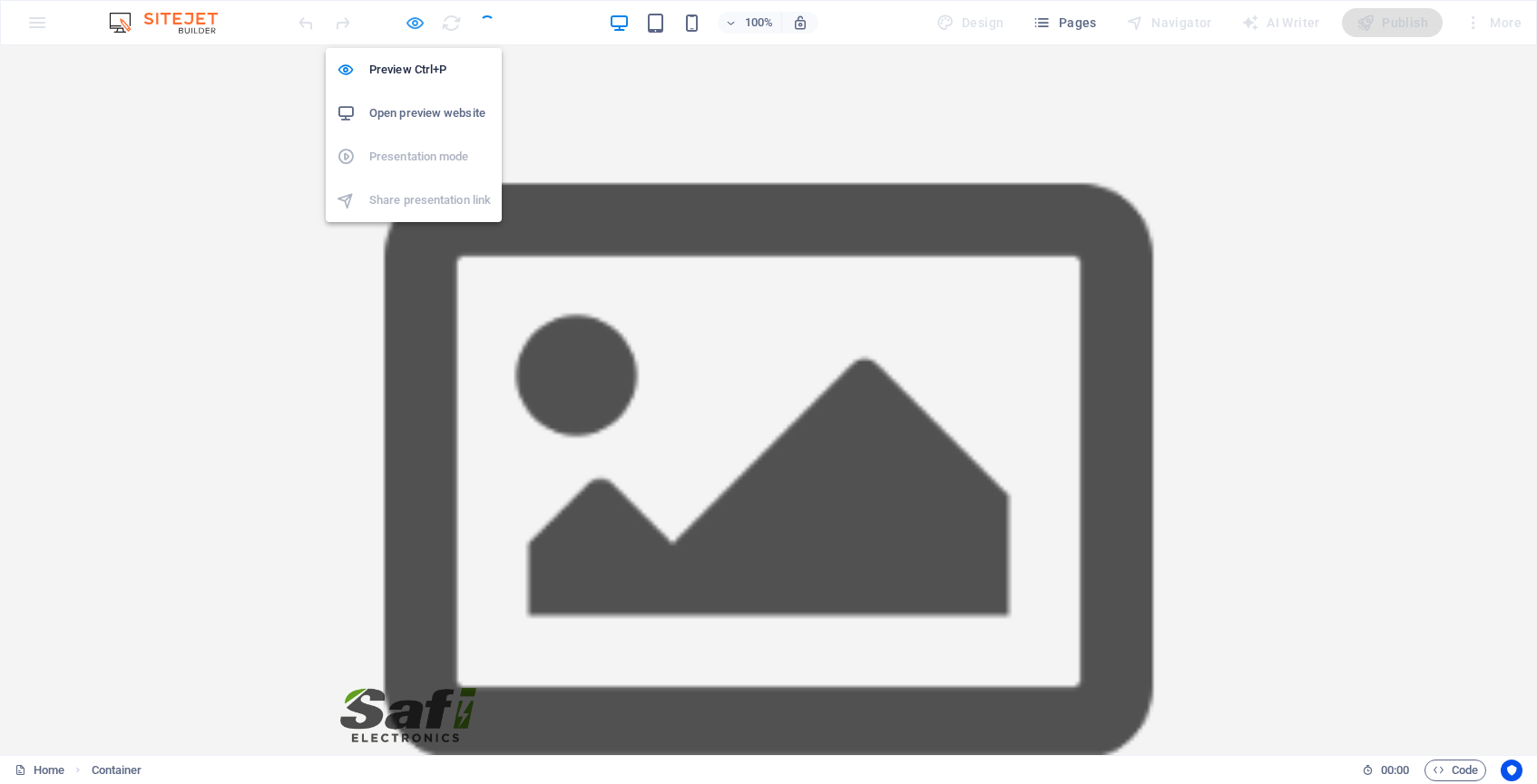
click at [417, 22] on icon "button" at bounding box center [415, 23] width 21 height 21
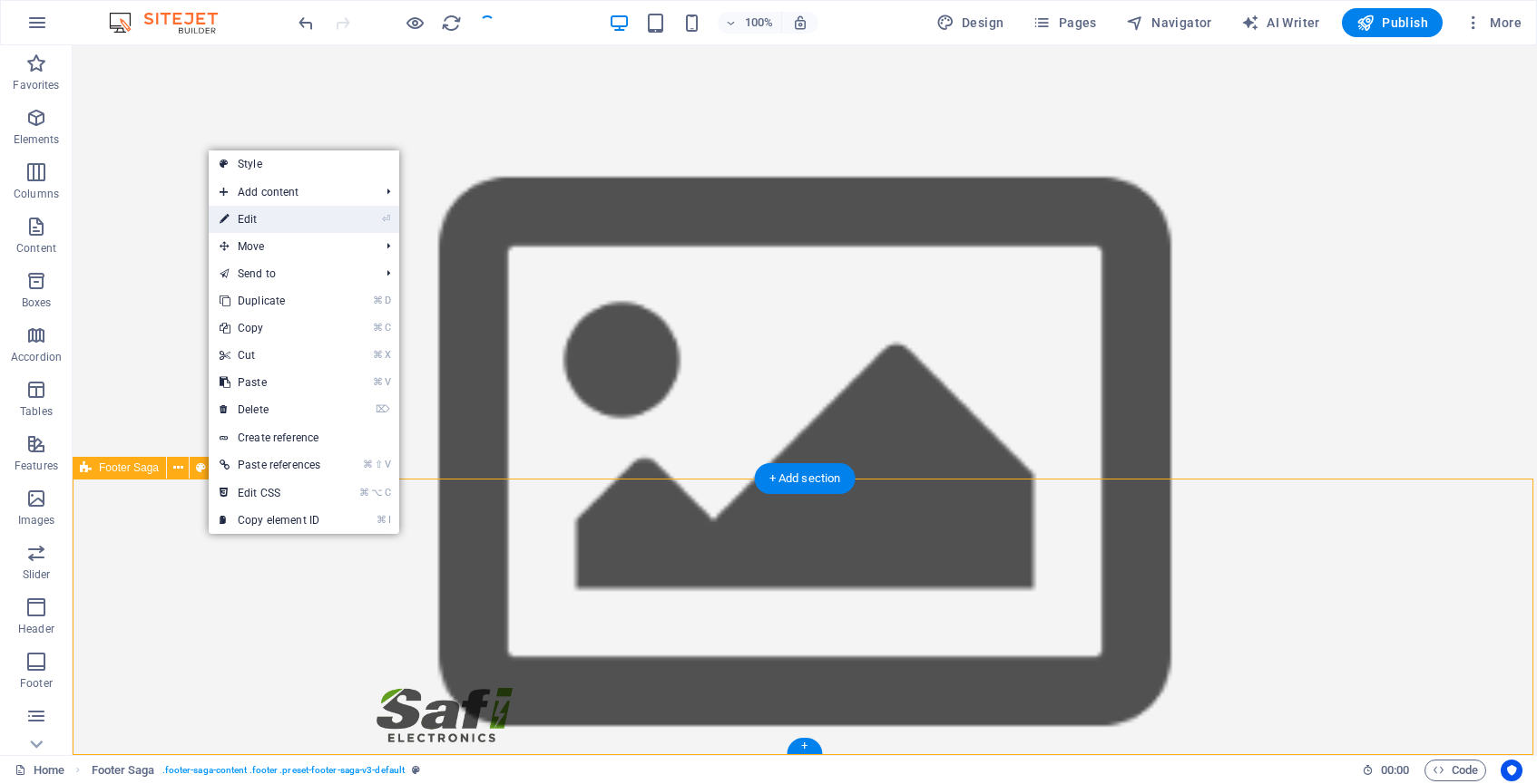
click at [259, 220] on link "⏎ Edit" at bounding box center [270, 219] width 123 height 27
select select "footer"
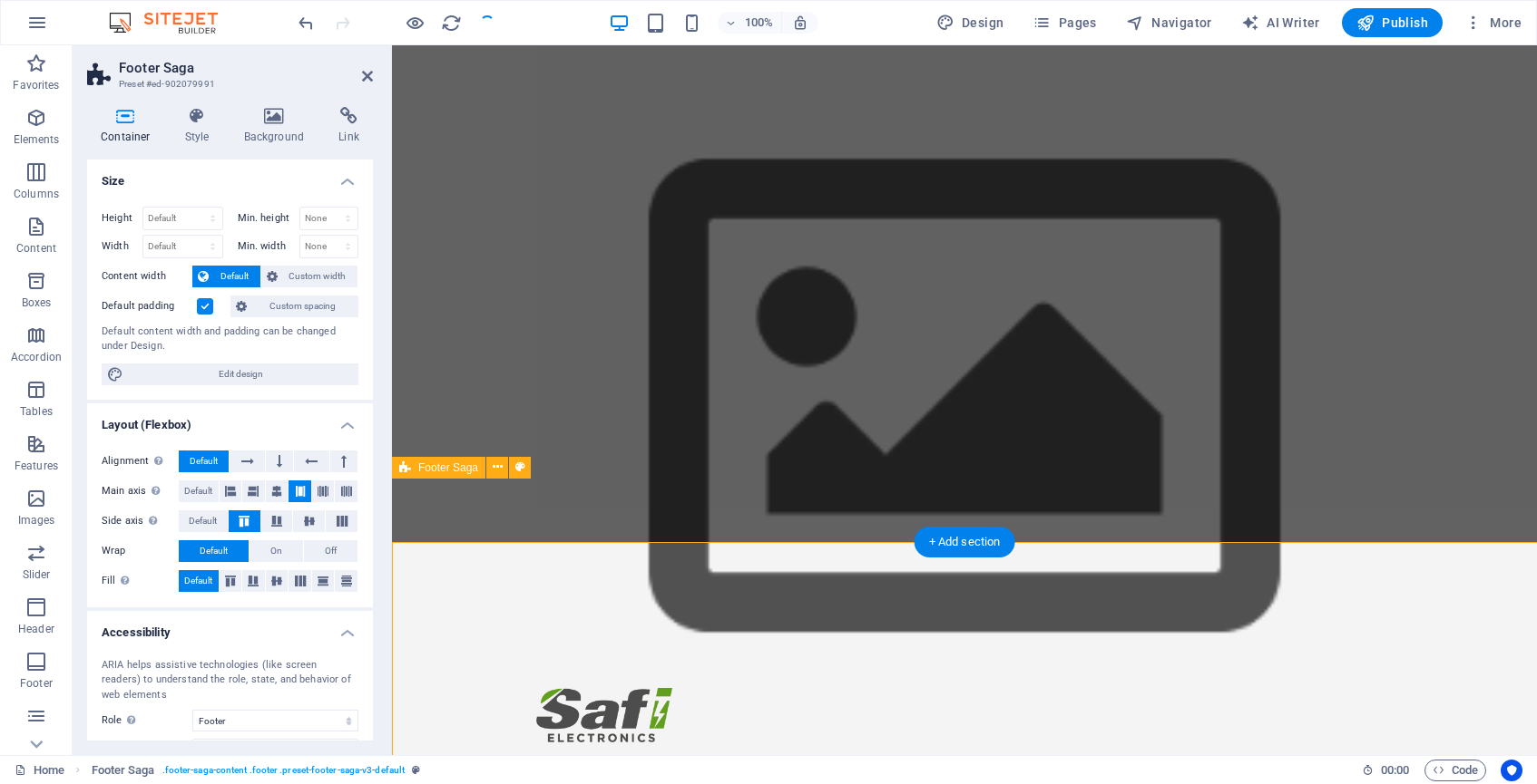
select select "px"
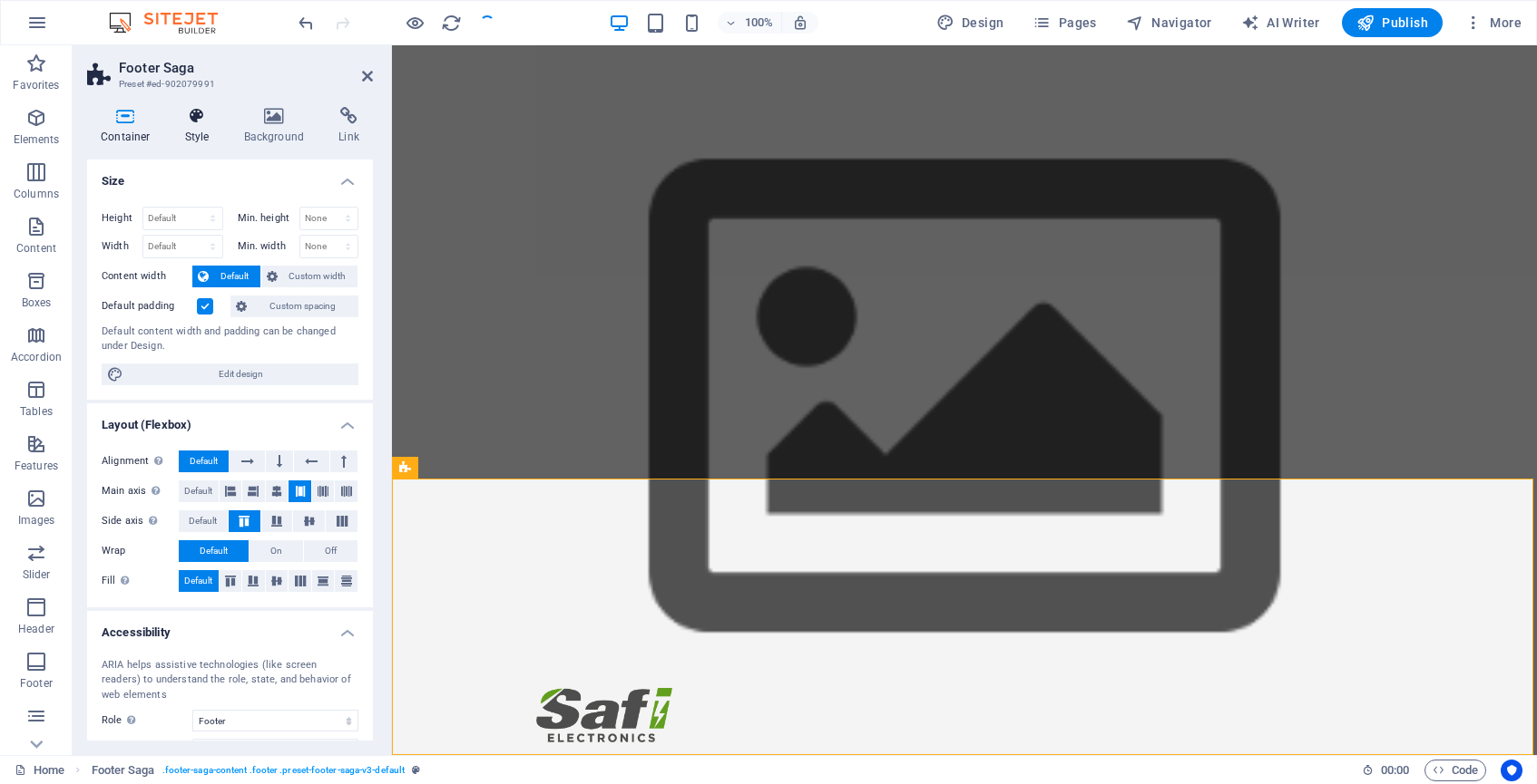
click at [197, 109] on icon at bounding box center [198, 116] width 52 height 18
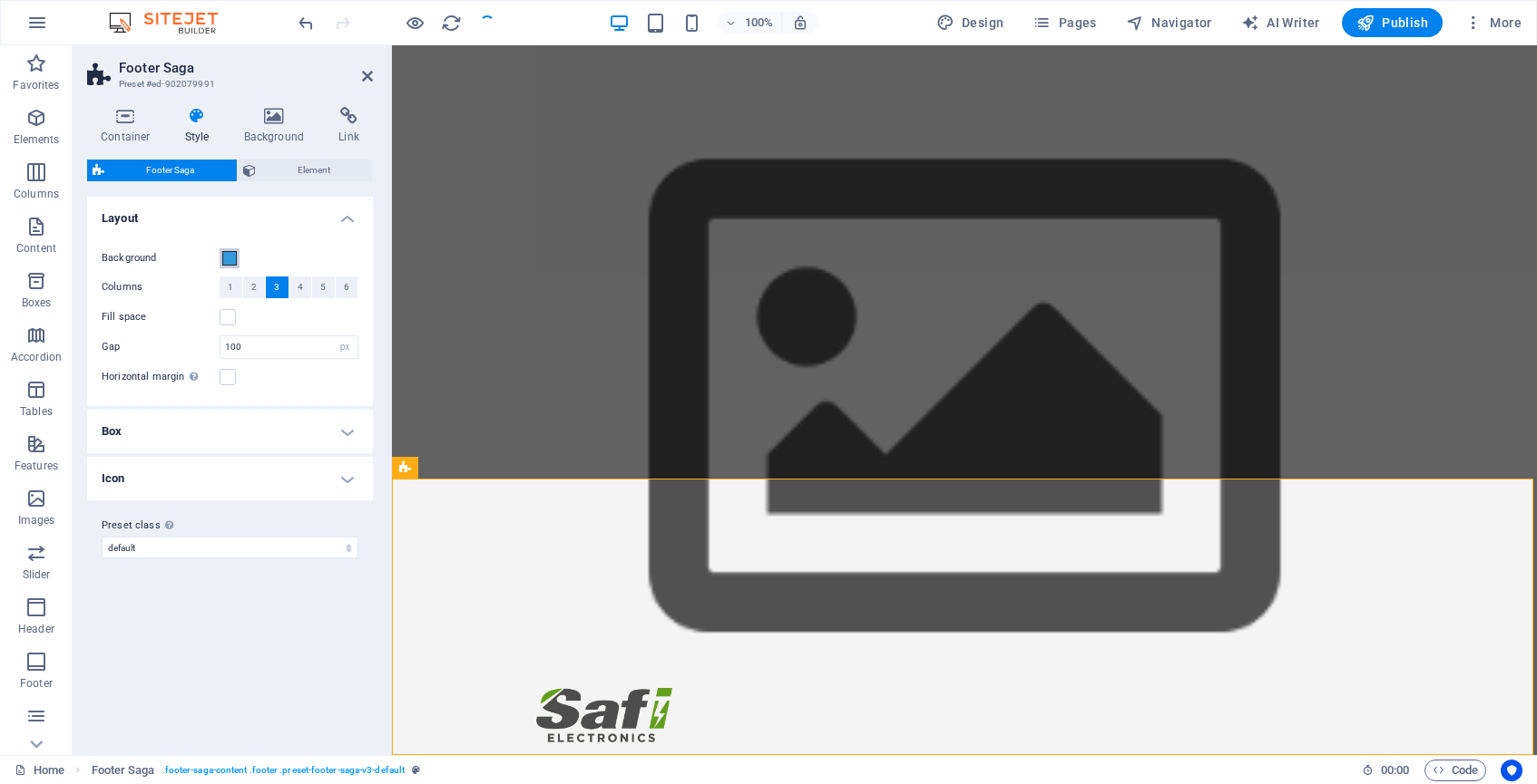
click at [232, 257] on span at bounding box center [229, 258] width 14 height 14
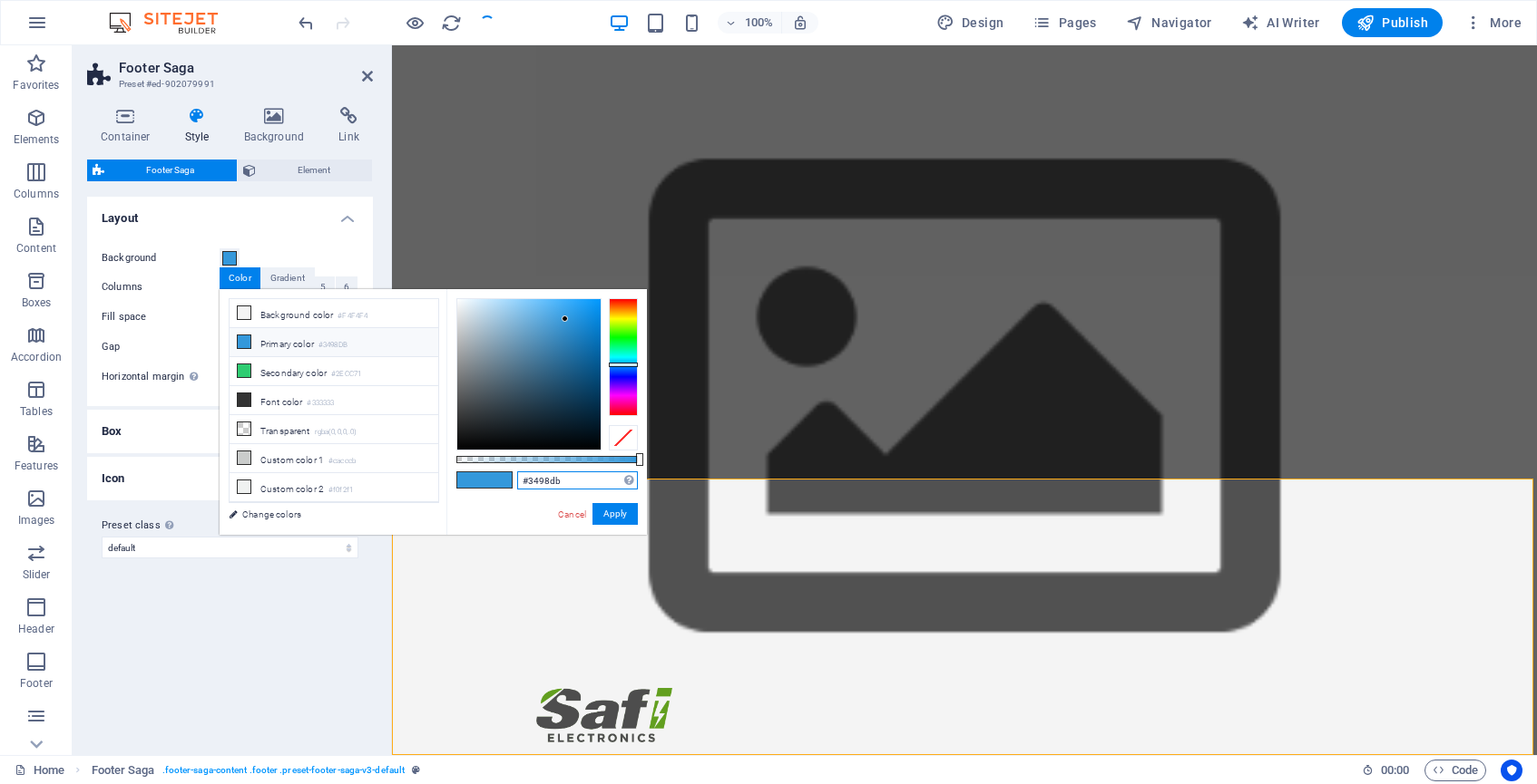
drag, startPoint x: 568, startPoint y: 481, endPoint x: 528, endPoint y: 478, distance: 40.1
click at [528, 478] on input "#3498db" at bounding box center [577, 480] width 121 height 18
paste input "629f1f"
type input "#629f1f"
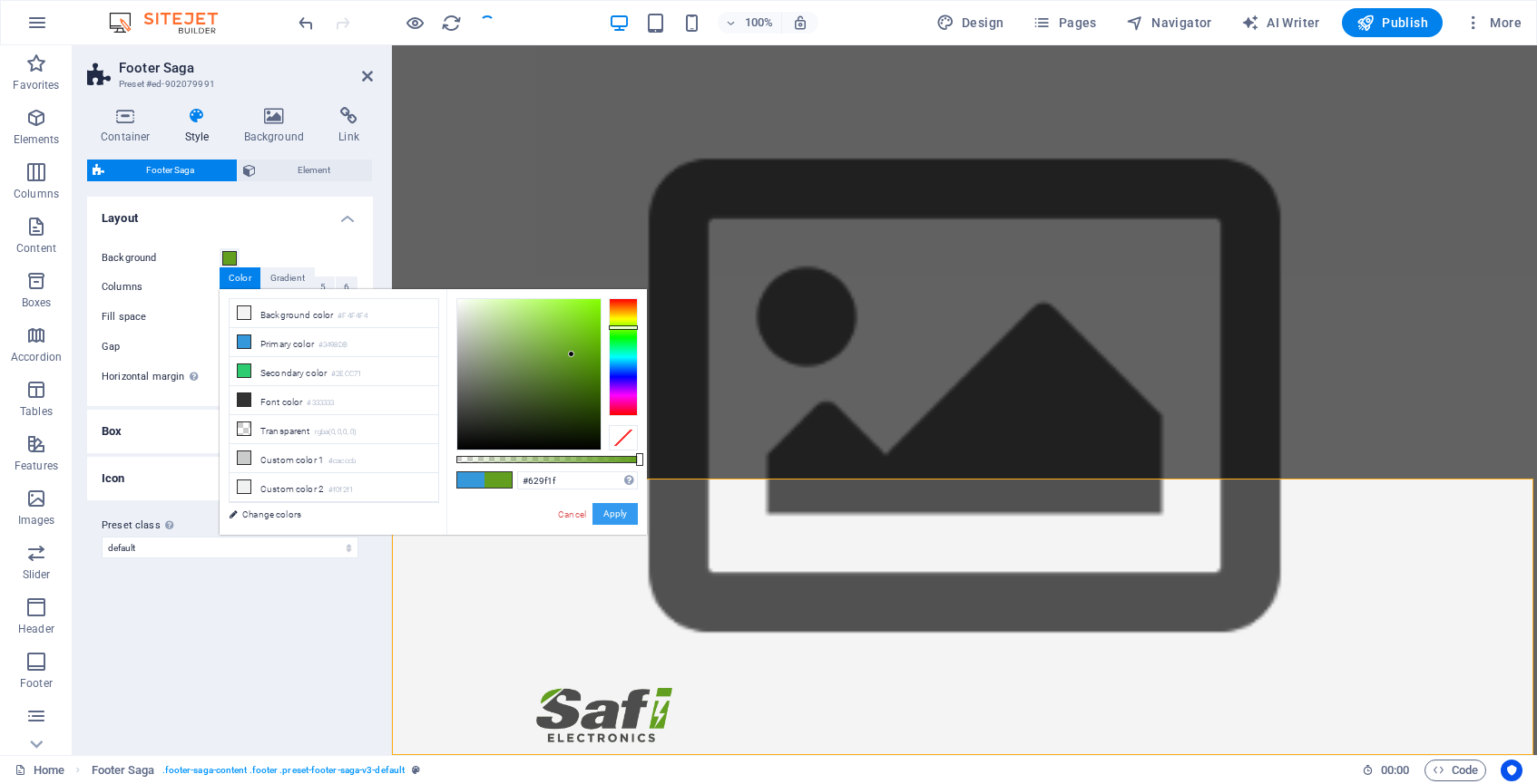
click at [623, 515] on button "Apply" at bounding box center [614, 514] width 45 height 22
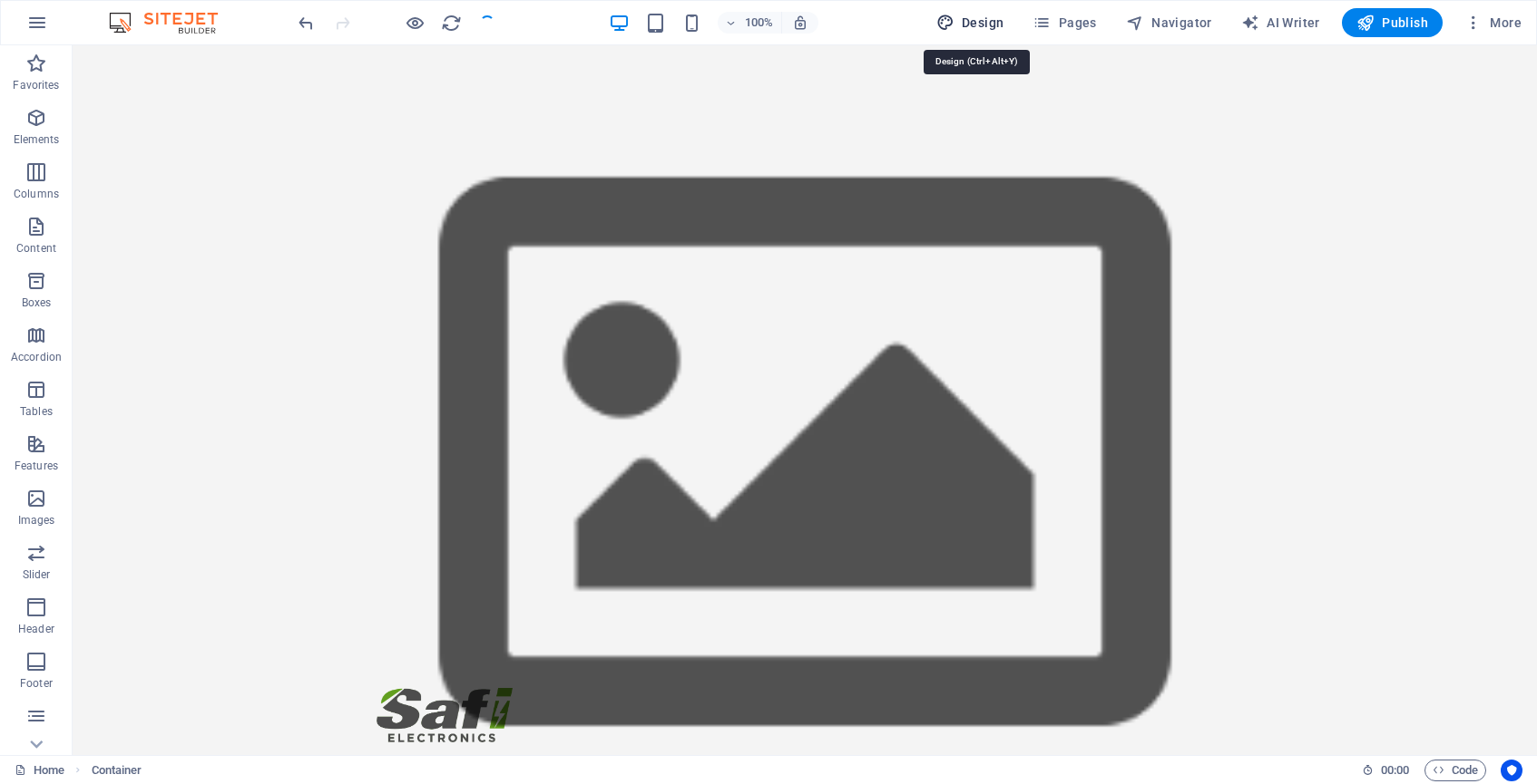
click at [990, 20] on span "Design" at bounding box center [970, 22] width 68 height 18
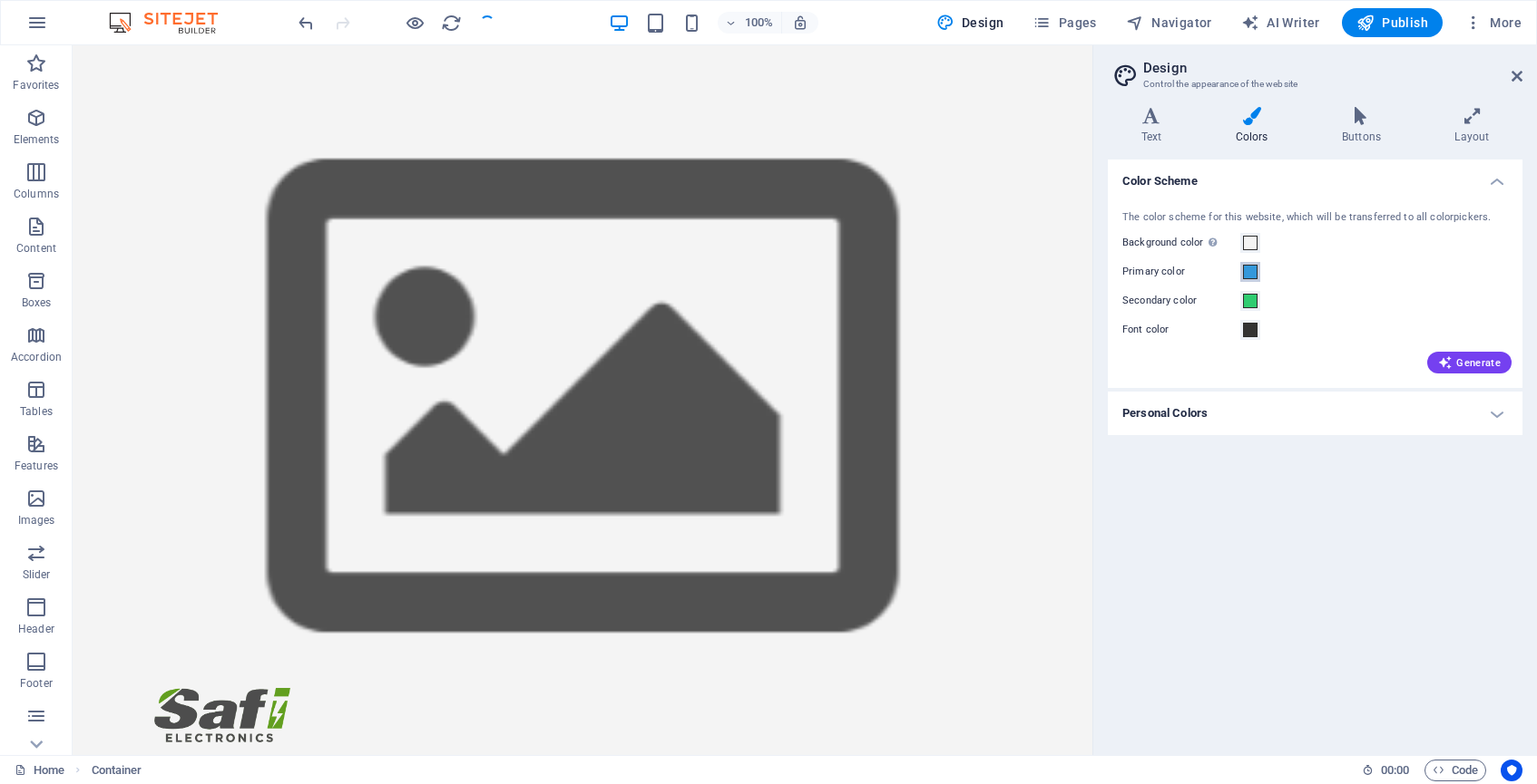
click at [1248, 277] on span at bounding box center [1250, 271] width 14 height 14
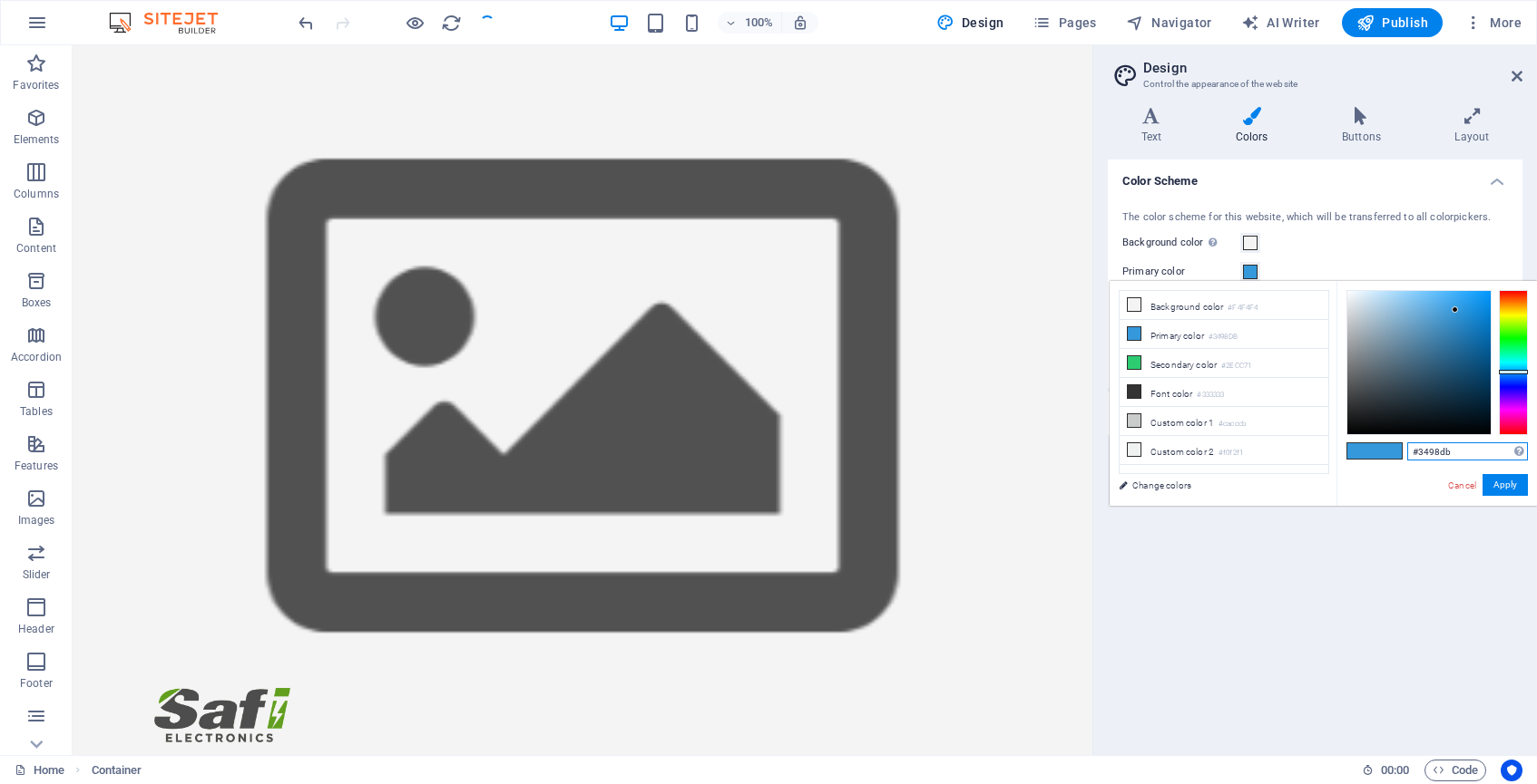
drag, startPoint x: 1458, startPoint y: 450, endPoint x: 1420, endPoint y: 449, distance: 38.0
click at [1419, 449] on input "#3498db" at bounding box center [1467, 451] width 121 height 18
paste input "629f1f"
type input "#629f1f"
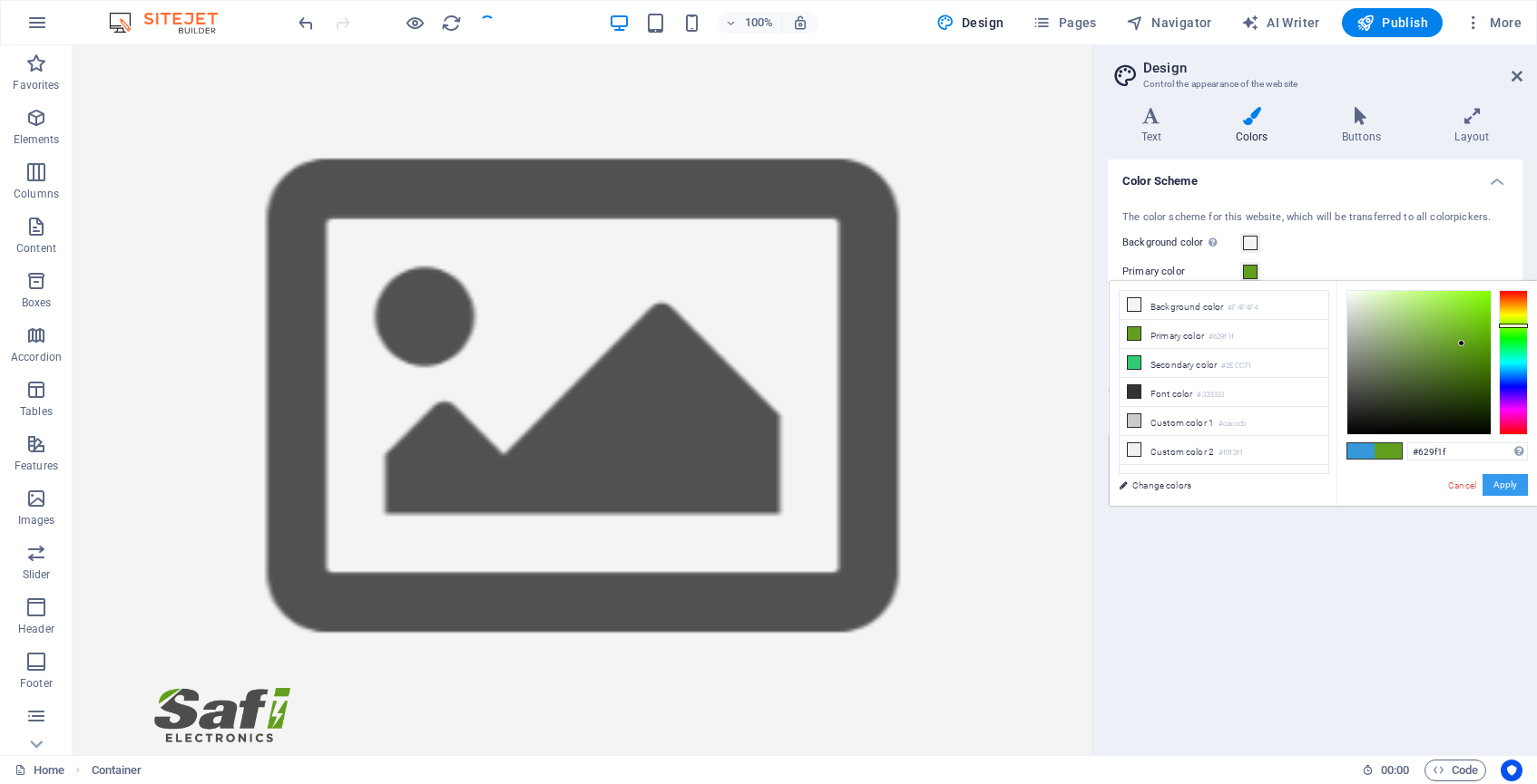
click at [1511, 488] on button "Apply" at bounding box center [1505, 485] width 45 height 22
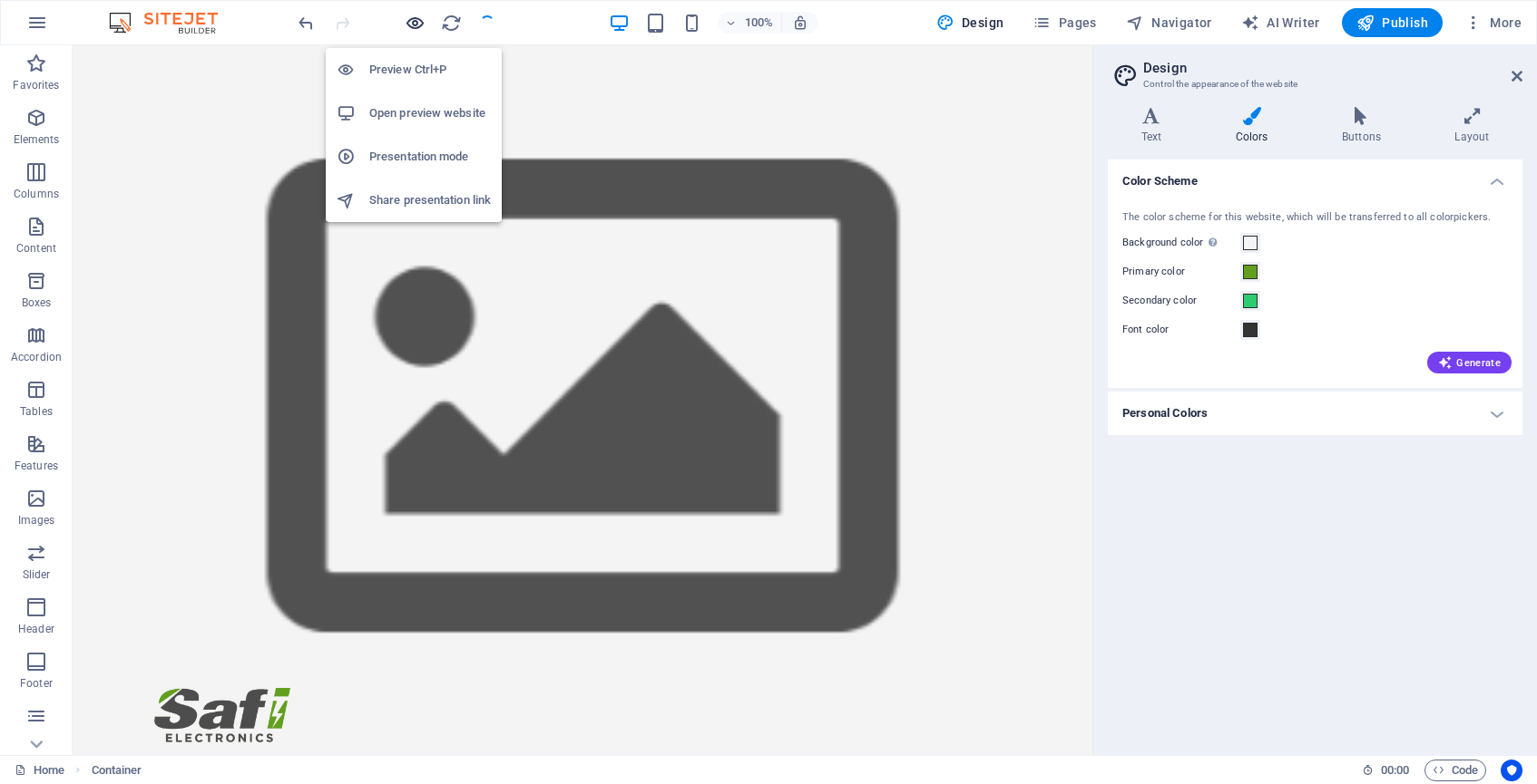
click at [414, 27] on icon "button" at bounding box center [415, 23] width 21 height 21
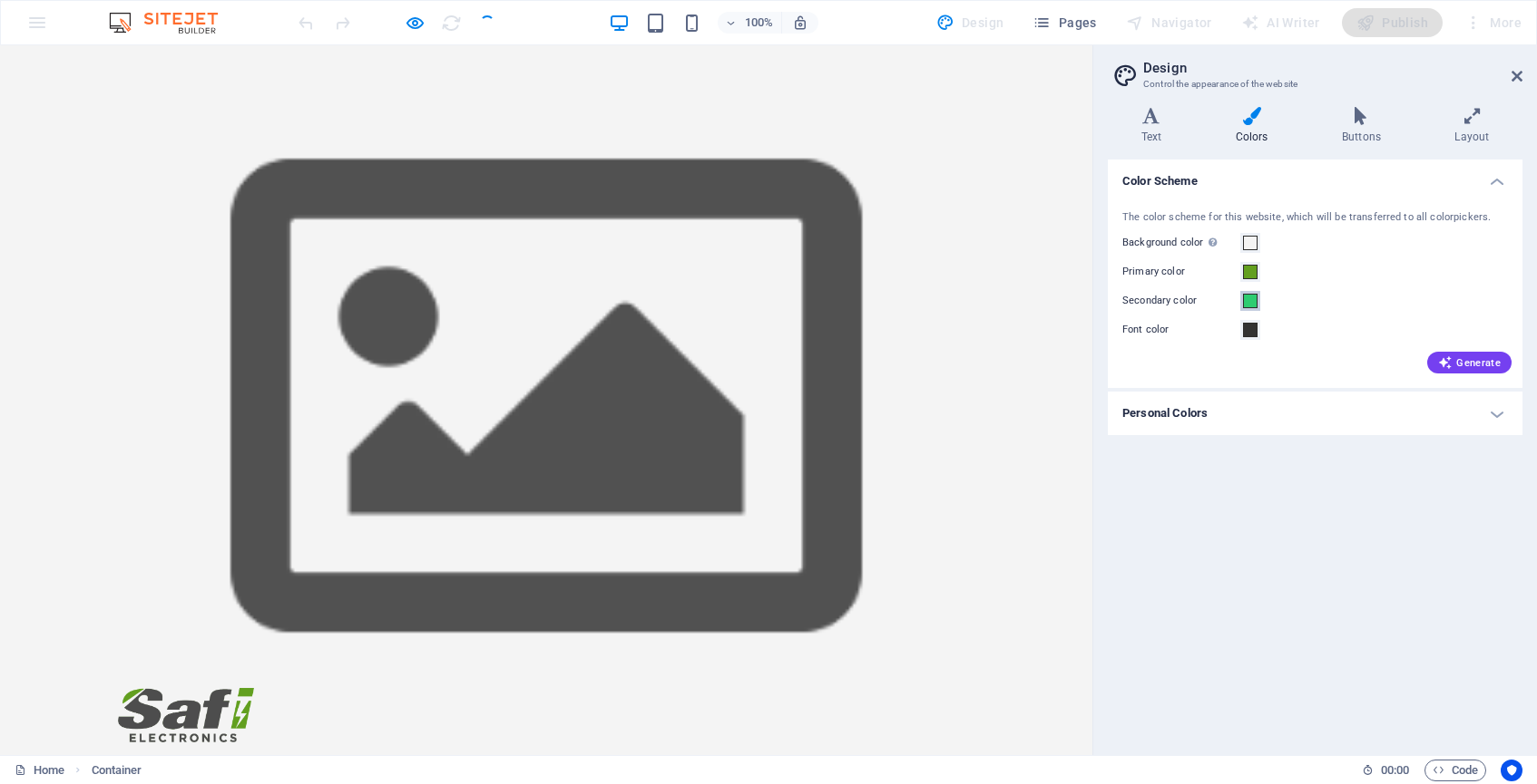
click at [1254, 301] on span at bounding box center [1250, 300] width 14 height 14
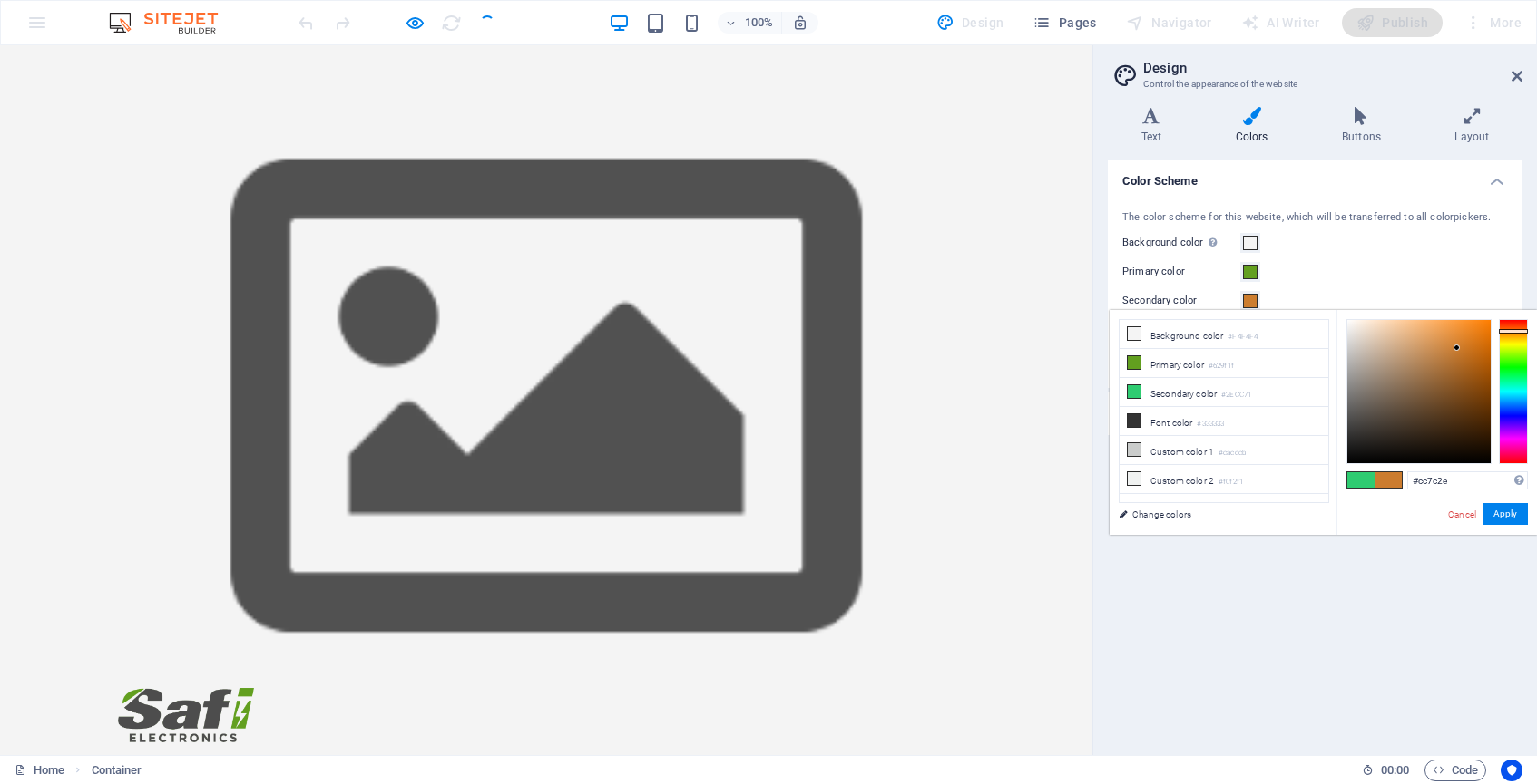
click at [1513, 331] on div at bounding box center [1514, 392] width 29 height 145
drag, startPoint x: 1469, startPoint y: 336, endPoint x: 1485, endPoint y: 331, distance: 16.8
click at [1485, 331] on div at bounding box center [1419, 392] width 143 height 143
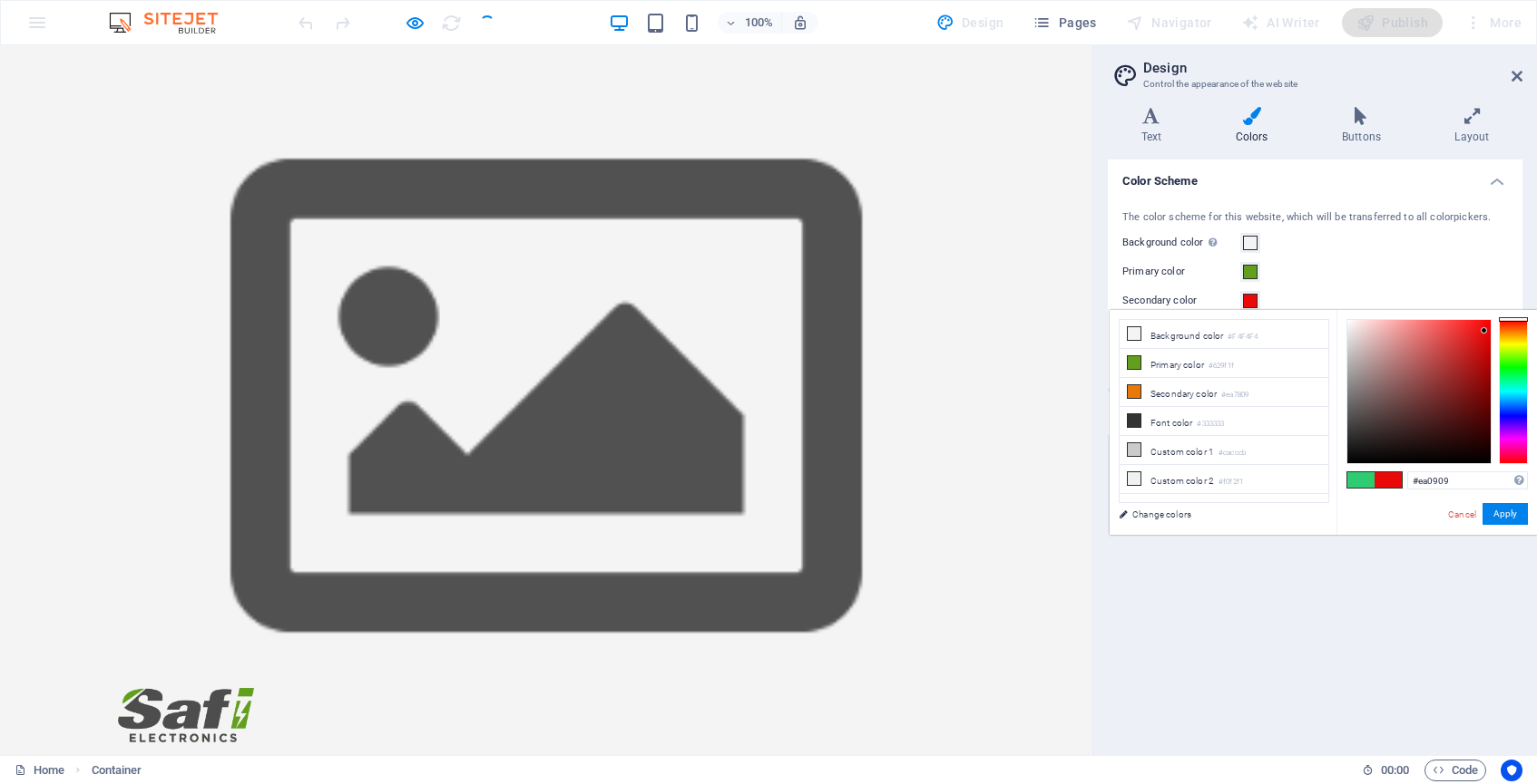
drag, startPoint x: 1505, startPoint y: 331, endPoint x: 1505, endPoint y: 314, distance: 17.0
click at [1505, 314] on div "#ea0909 Supported formats #0852ed rgb(8, 82, 237) rgba(8, 82, 237, 90%) hsv(221…" at bounding box center [1437, 553] width 201 height 488
type input "#f50b0b"
click at [1484, 324] on div at bounding box center [1419, 392] width 143 height 143
click at [1510, 515] on button "Apply" at bounding box center [1505, 514] width 45 height 22
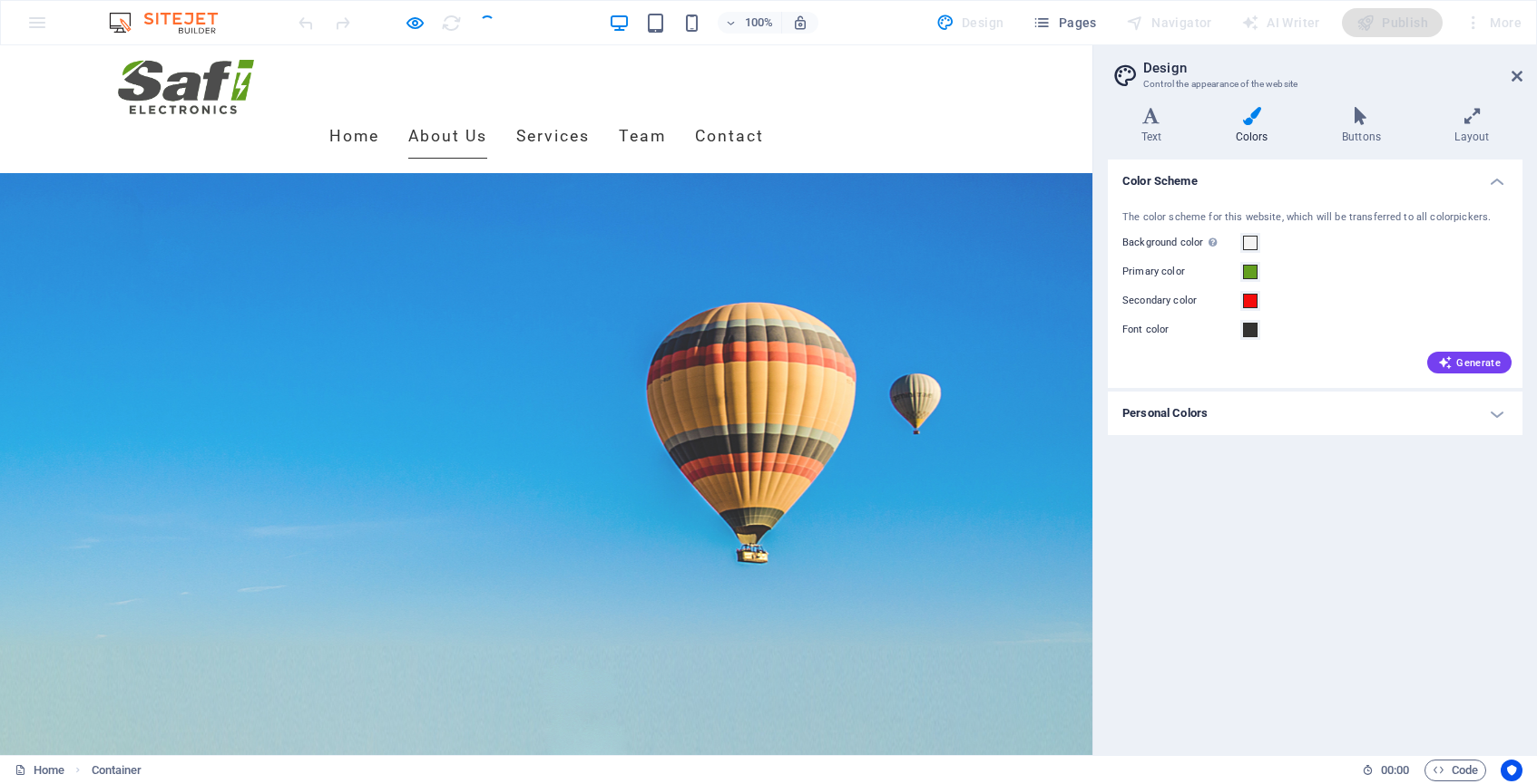
scroll to position [1038, 0]
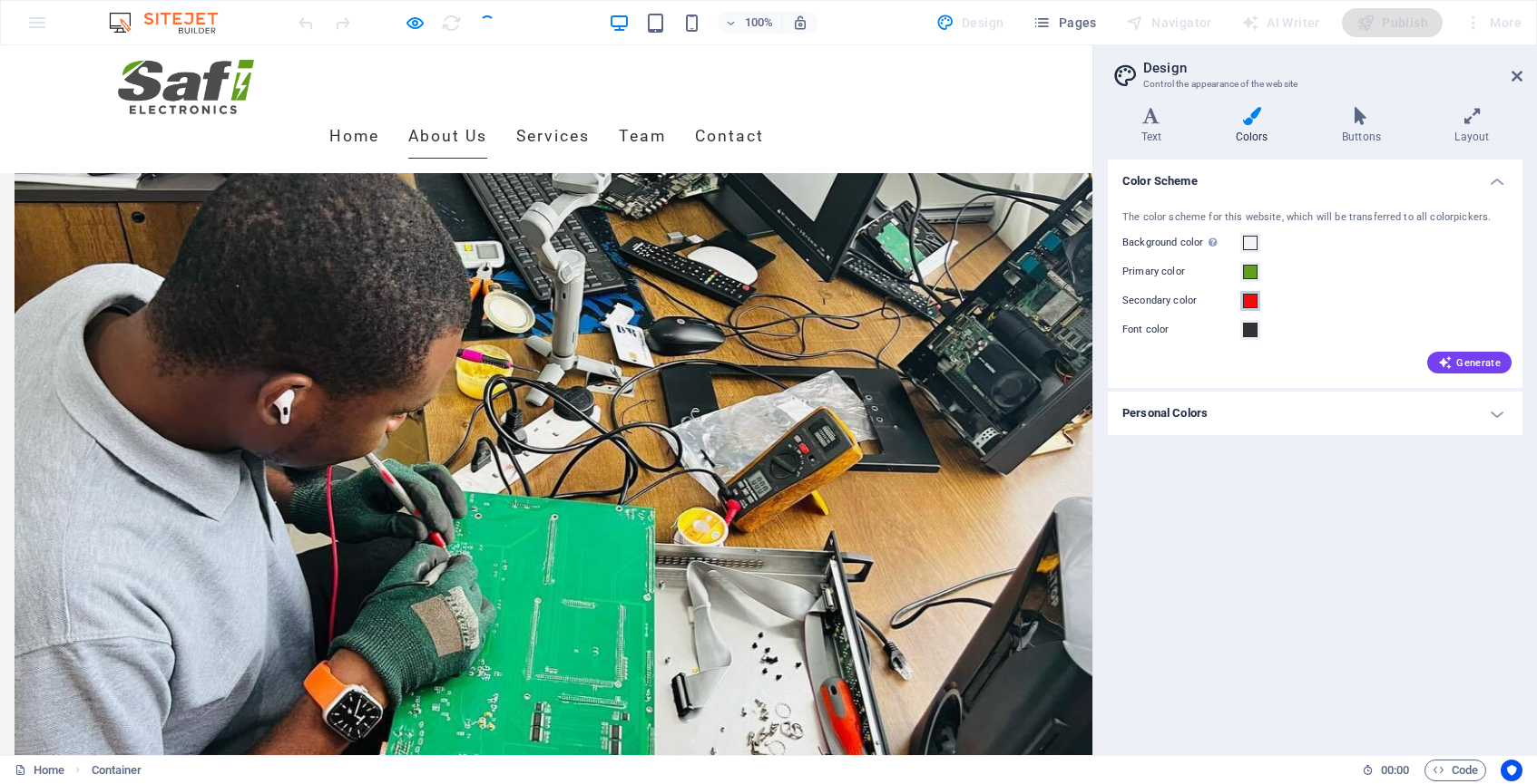
click at [1248, 297] on span at bounding box center [1250, 300] width 14 height 14
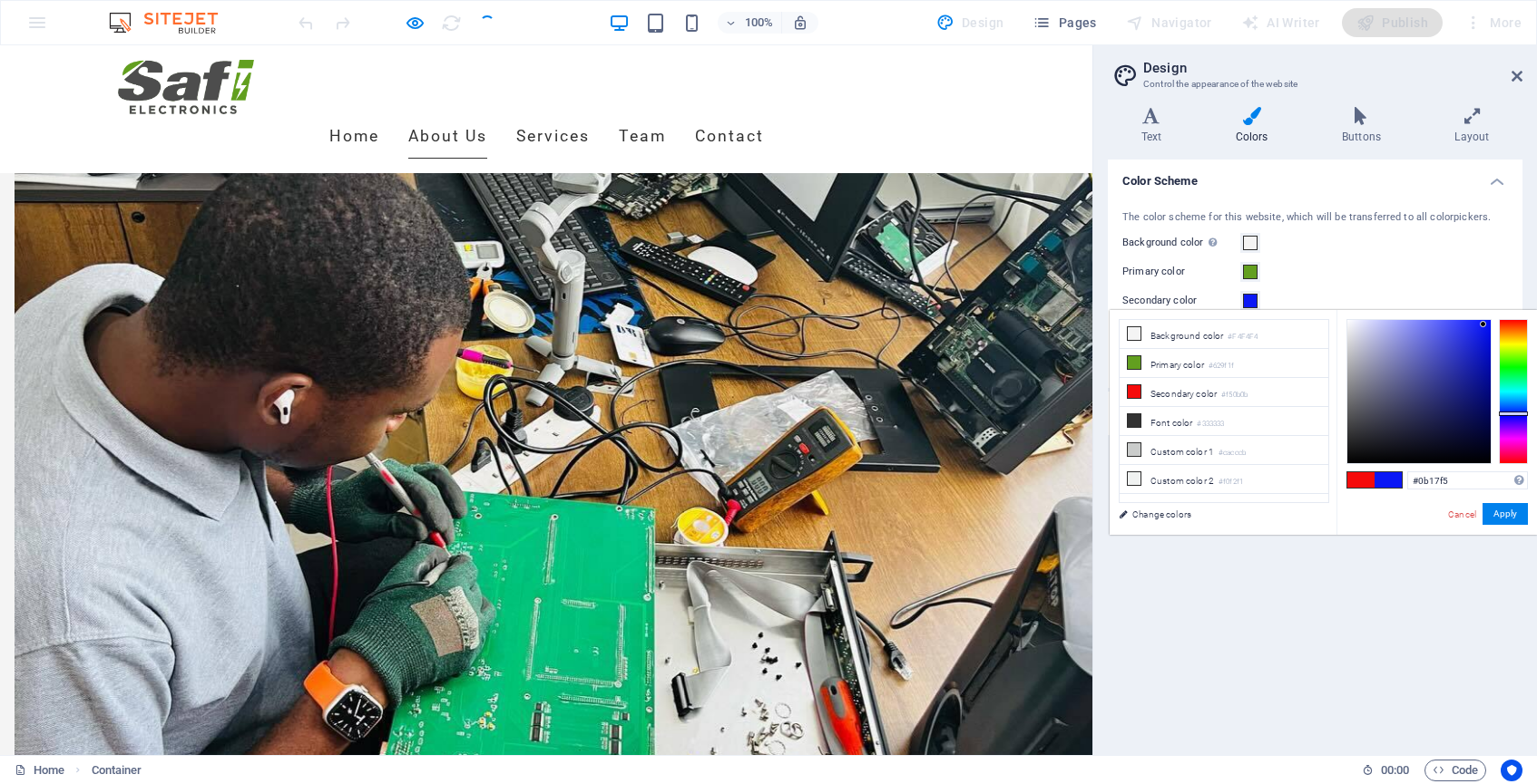
click at [1516, 413] on div at bounding box center [1514, 392] width 29 height 145
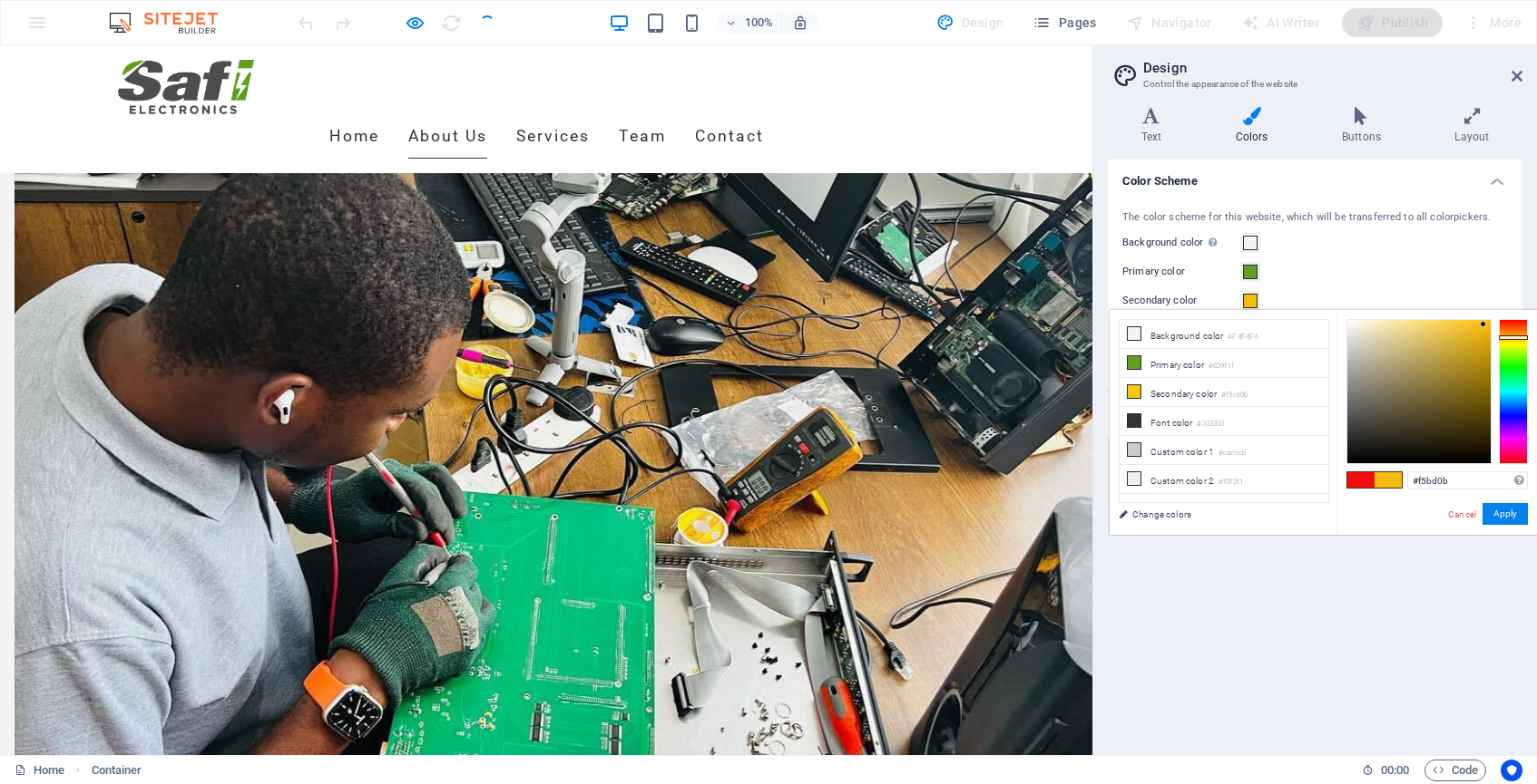
drag, startPoint x: 1516, startPoint y: 413, endPoint x: 1515, endPoint y: 337, distance: 76.0
click at [1515, 337] on div at bounding box center [1514, 338] width 29 height 5
click at [1520, 336] on div at bounding box center [1514, 336] width 29 height 5
click at [1507, 514] on button "Apply" at bounding box center [1505, 514] width 45 height 22
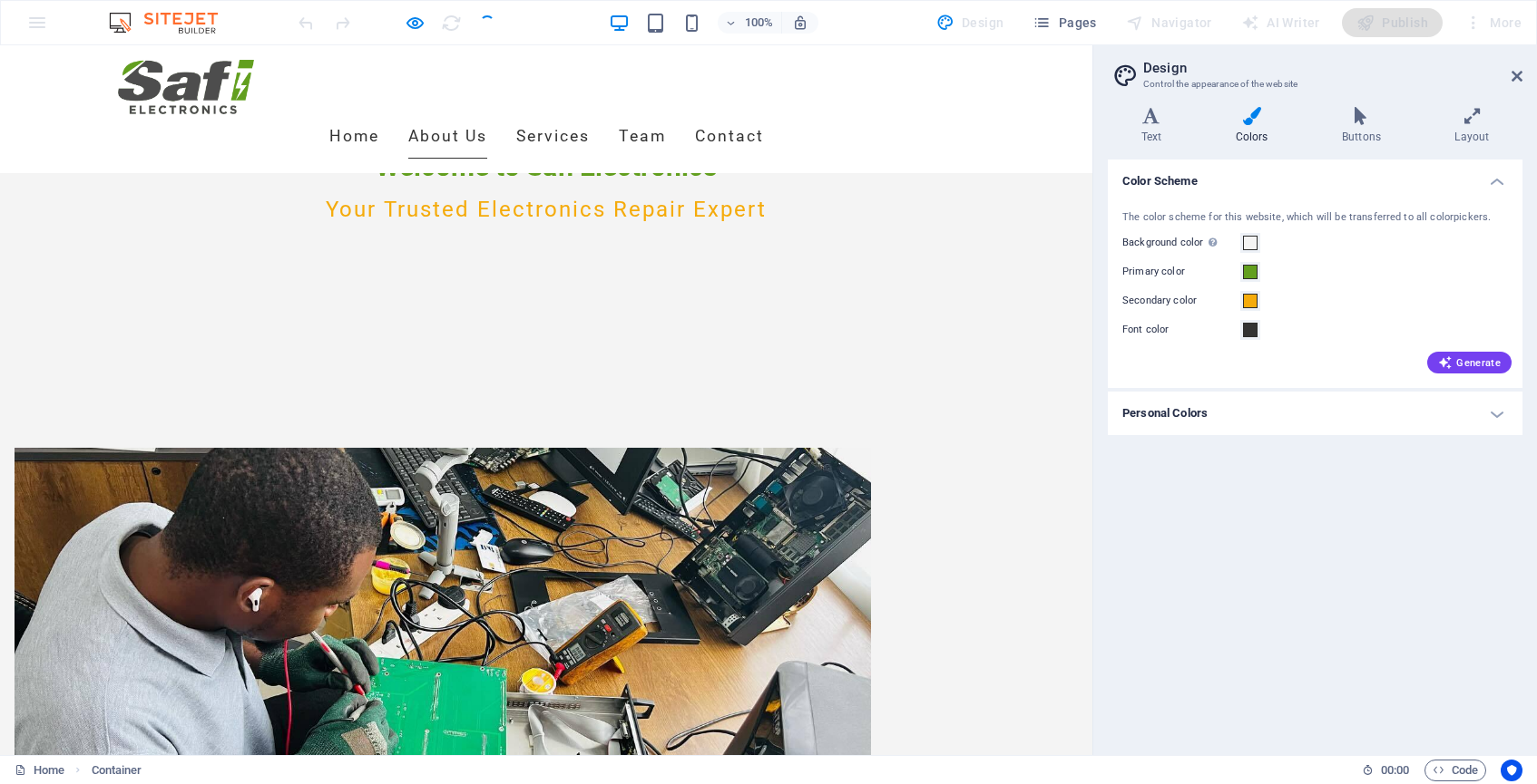
scroll to position [714, 0]
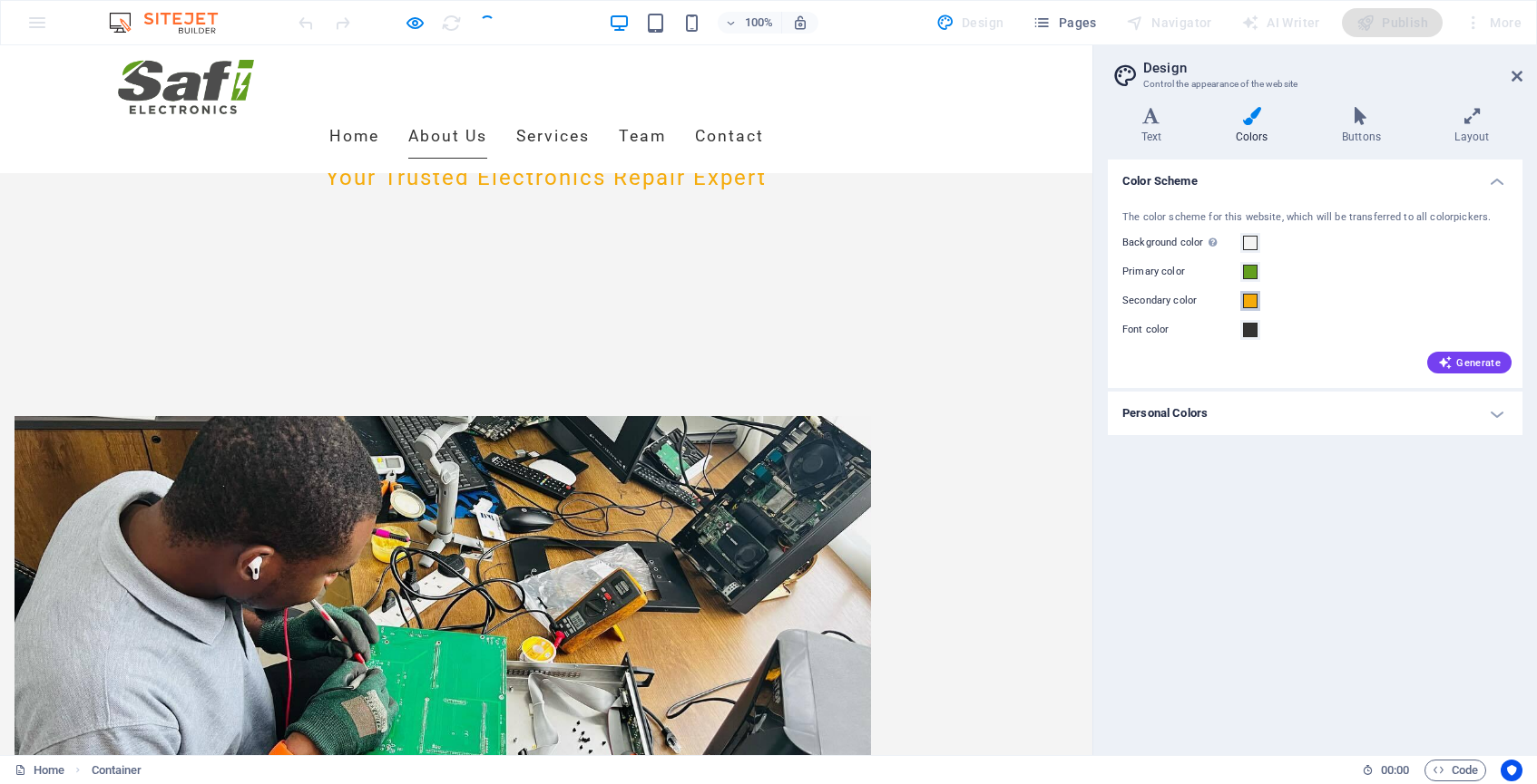
click at [1250, 299] on span at bounding box center [1250, 300] width 14 height 14
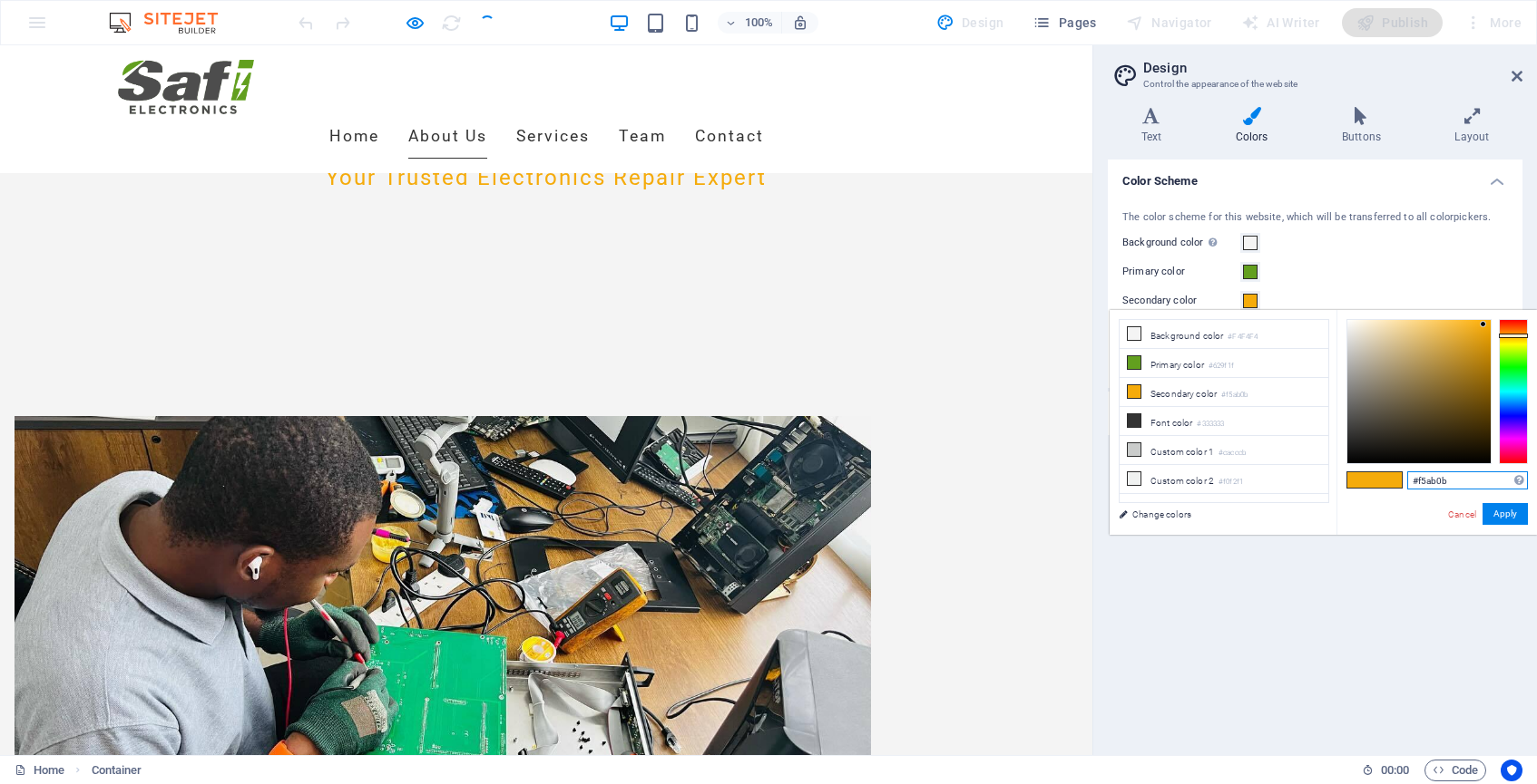
drag, startPoint x: 1461, startPoint y: 478, endPoint x: 1418, endPoint y: 478, distance: 43.0
click at [1418, 478] on input "#f5ab0b" at bounding box center [1467, 480] width 121 height 18
paste input "629f1f"
type input "#629f1f"
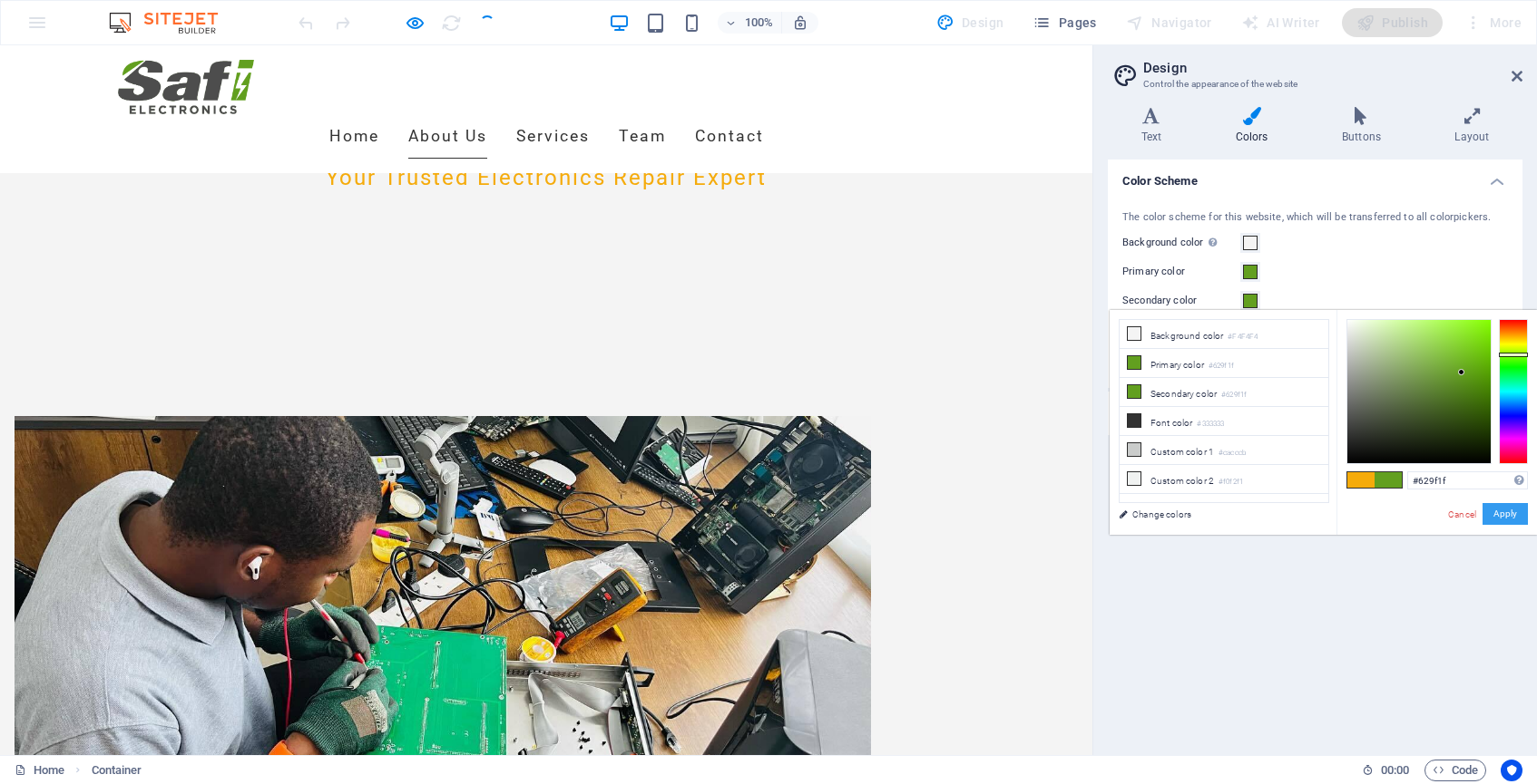
click at [1505, 521] on button "Apply" at bounding box center [1505, 514] width 45 height 22
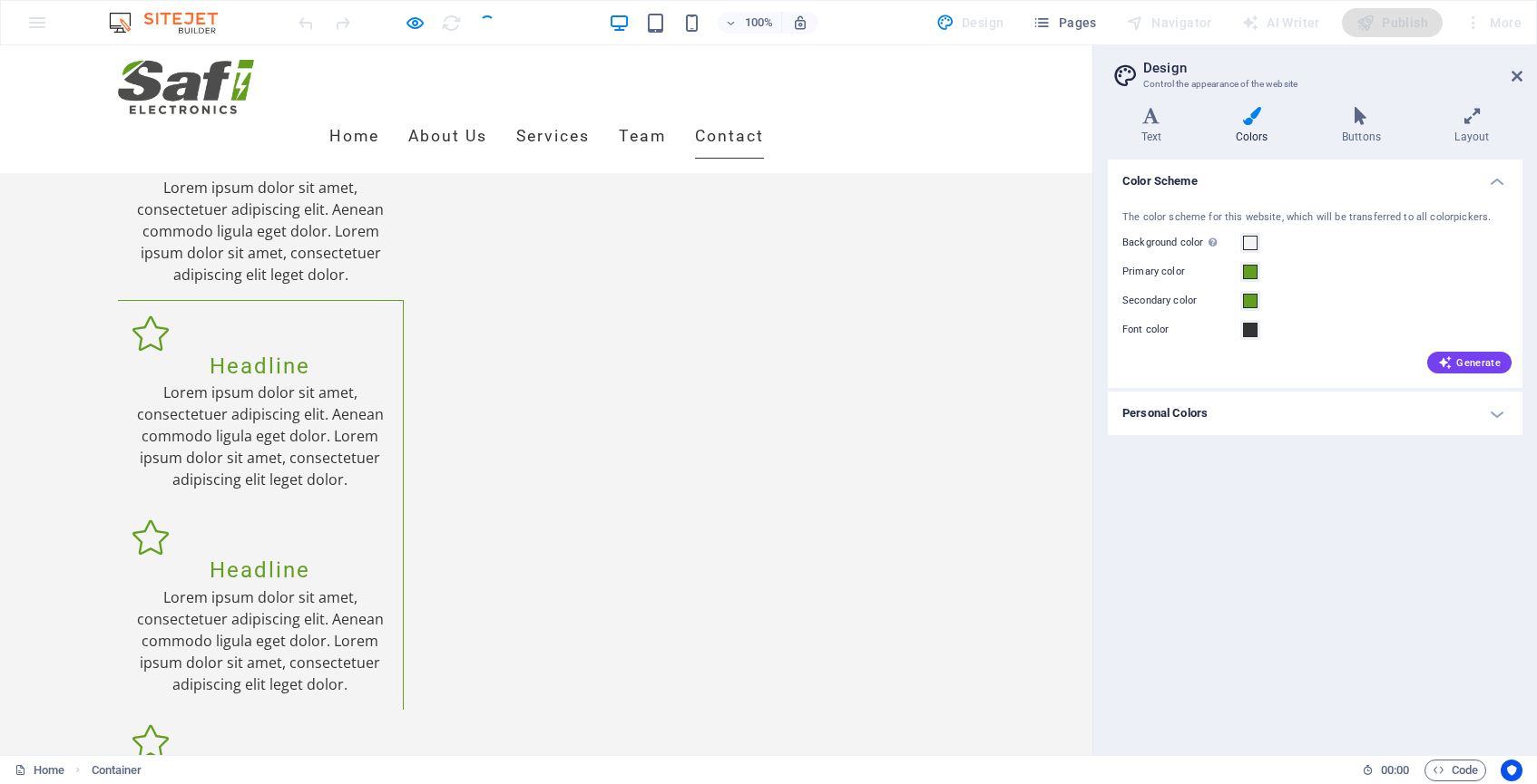
scroll to position [3078, 0]
click at [1519, 80] on icon at bounding box center [1517, 75] width 11 height 14
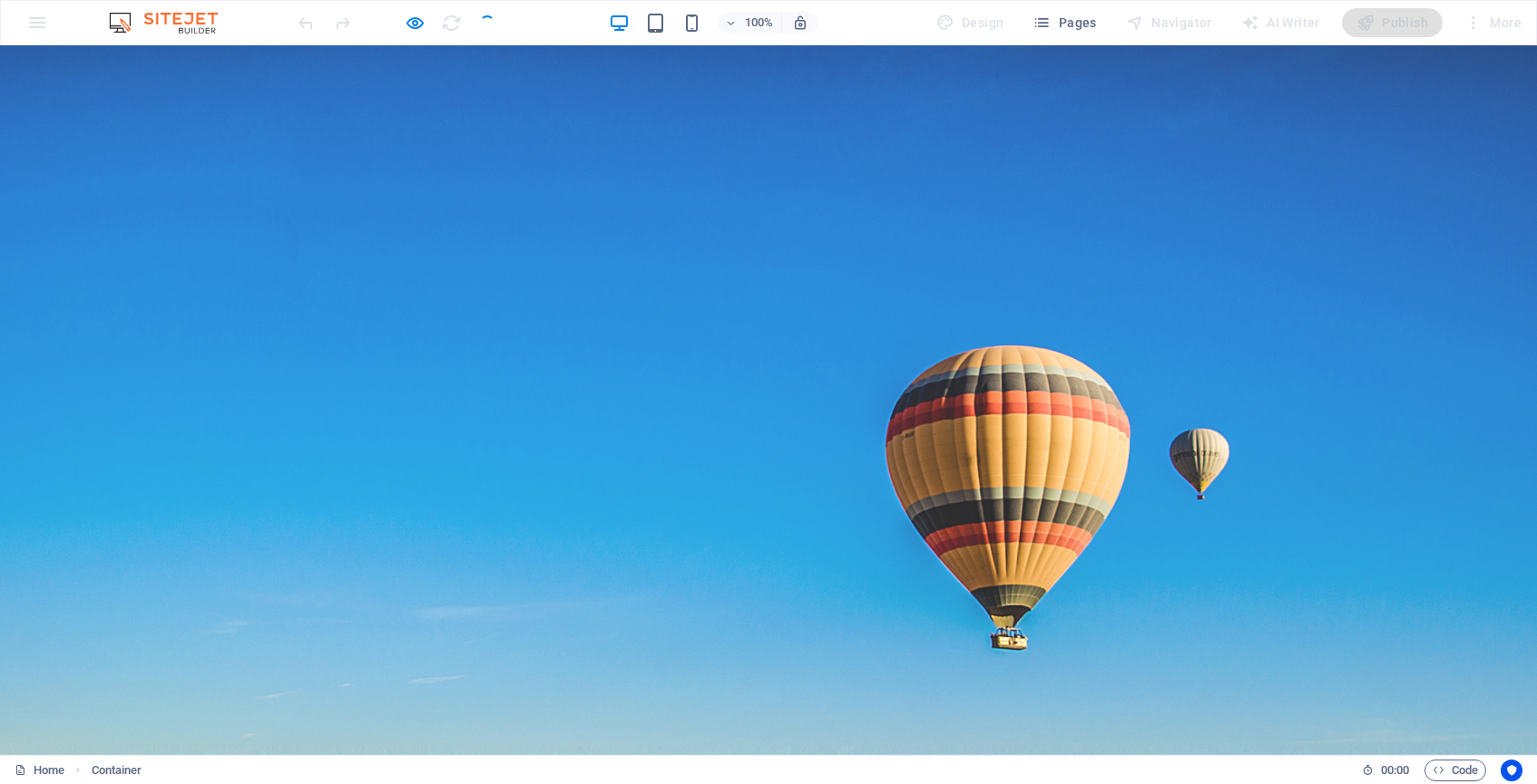
scroll to position [0, 0]
click at [487, 22] on div at bounding box center [396, 22] width 203 height 29
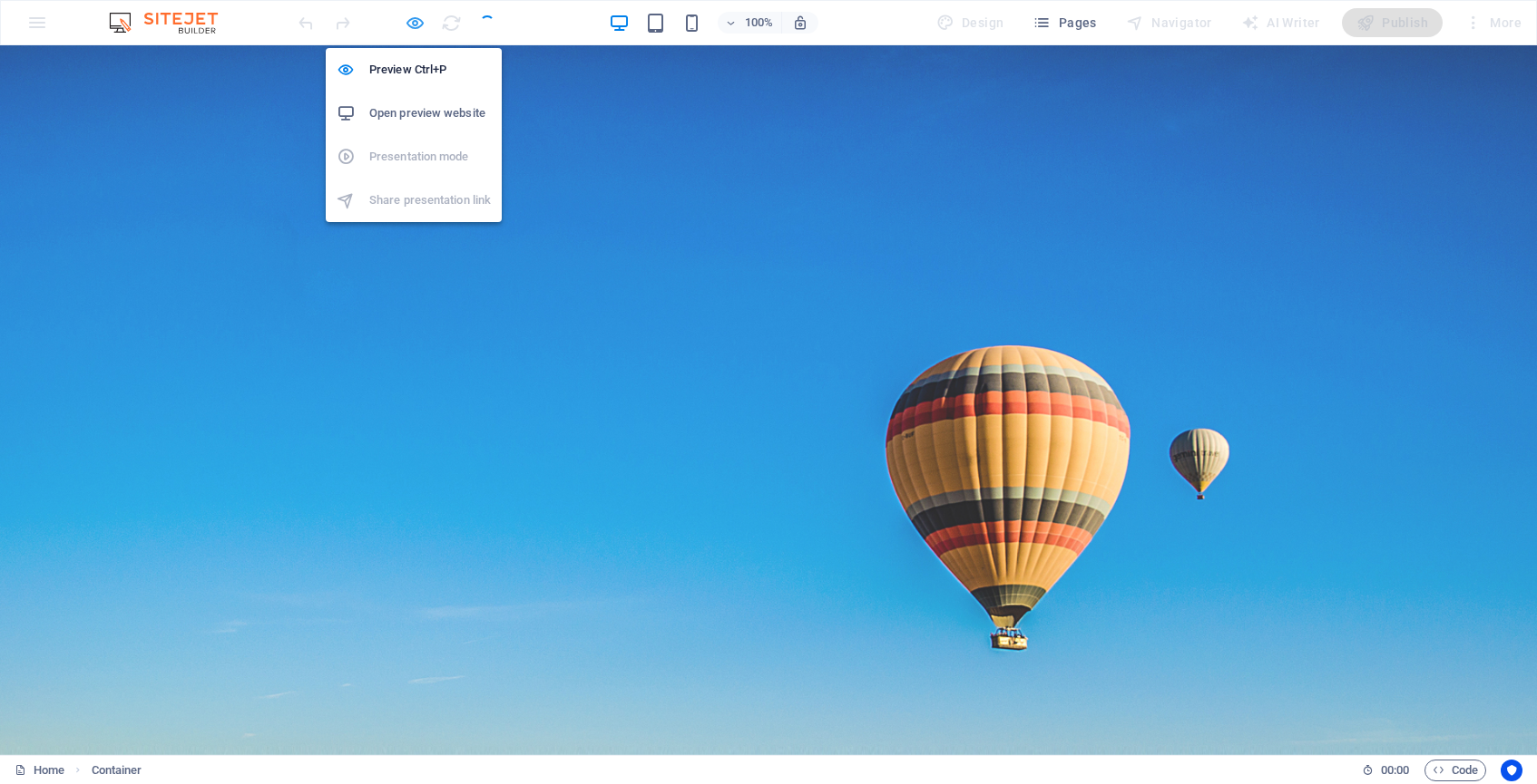
click at [414, 22] on icon "button" at bounding box center [415, 23] width 21 height 21
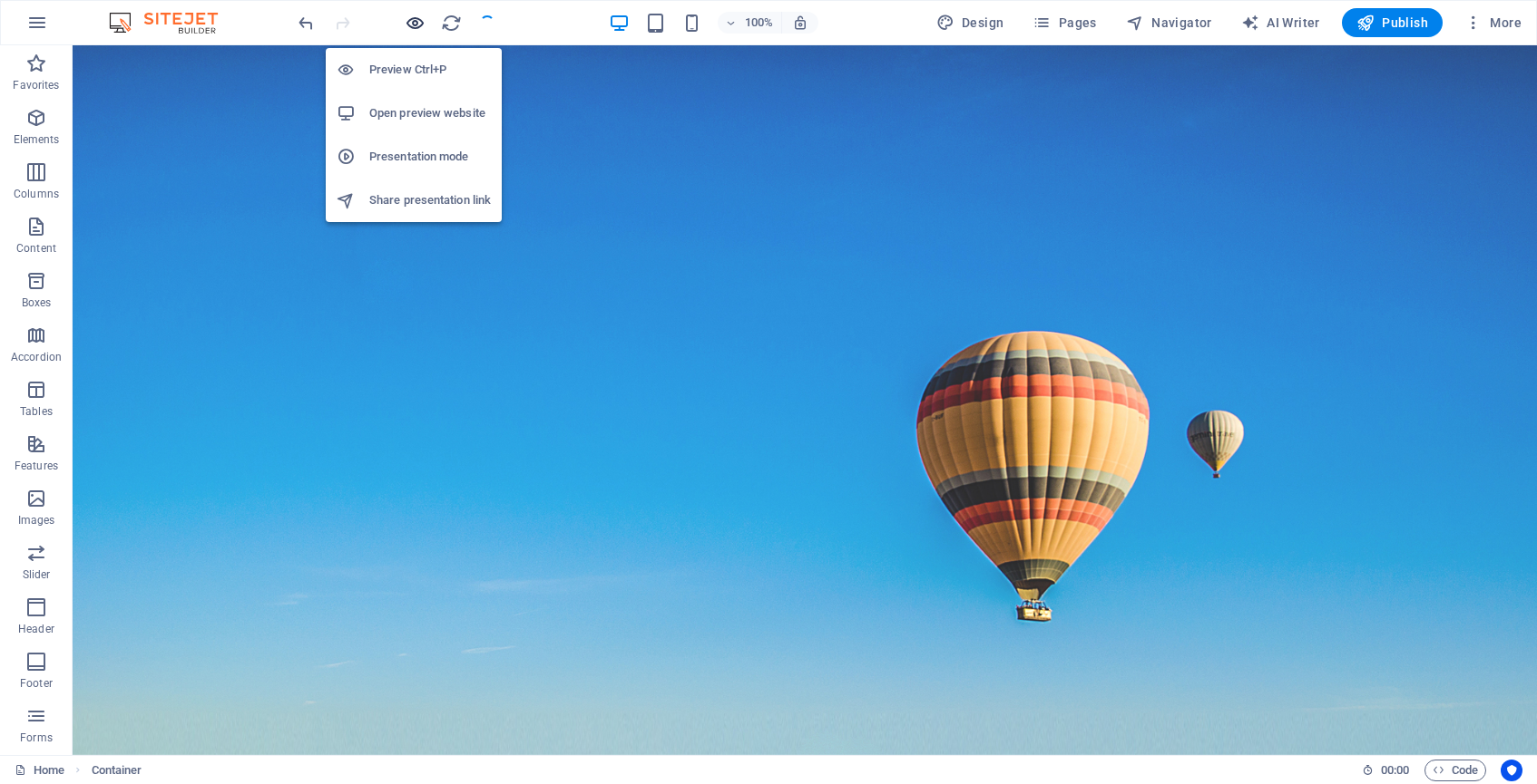
scroll to position [3213, 0]
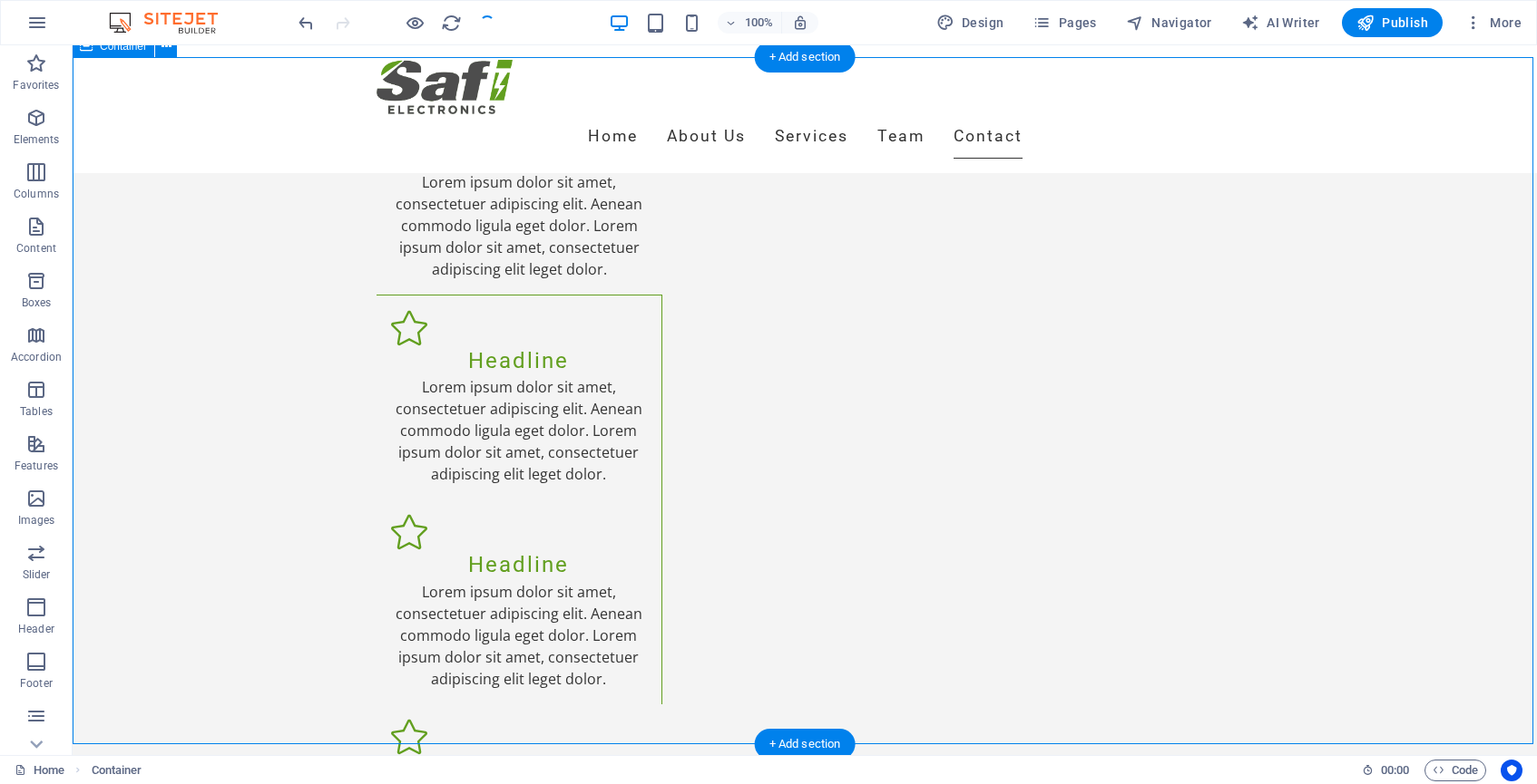
click at [484, 24] on div at bounding box center [396, 22] width 203 height 29
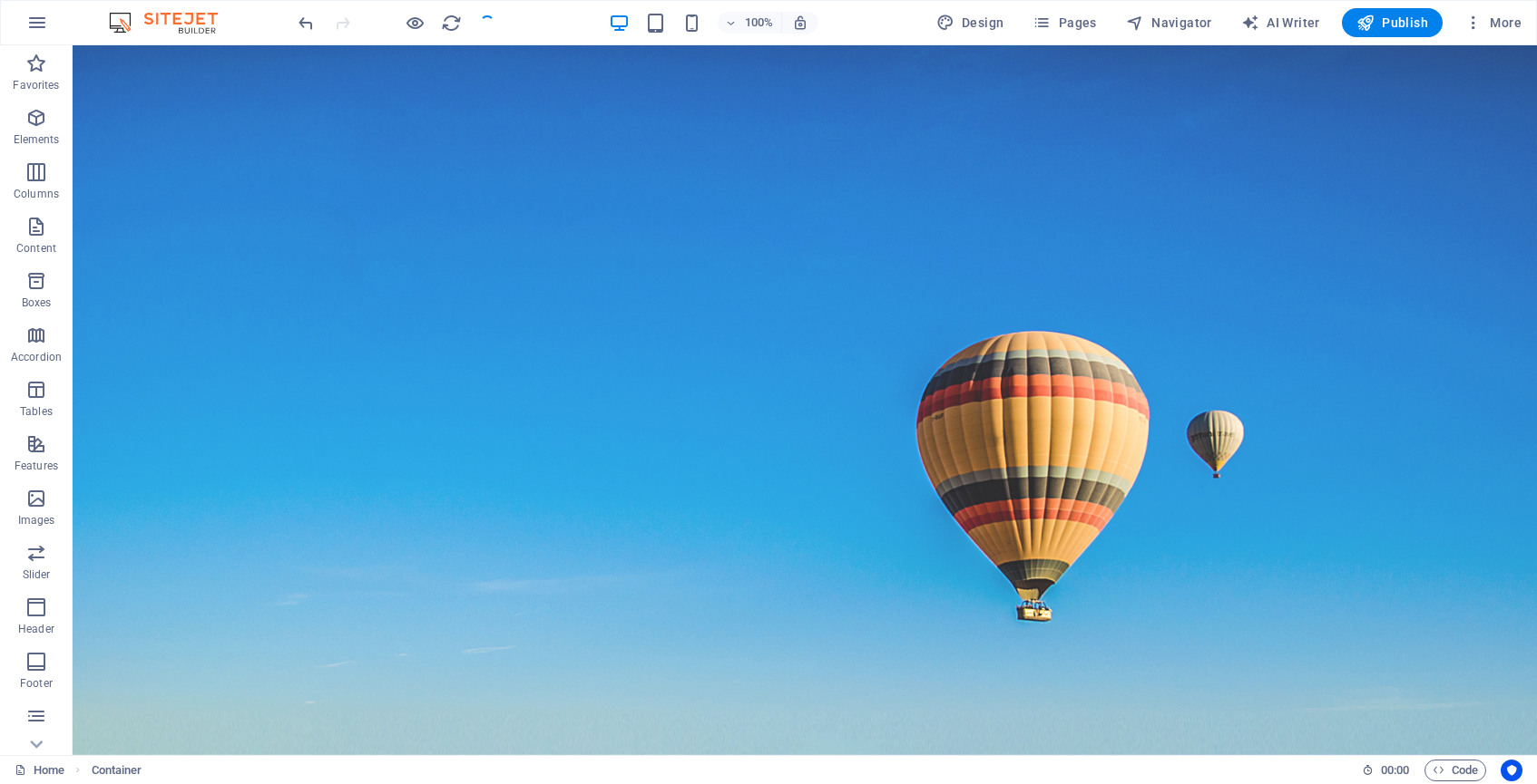
scroll to position [0, 0]
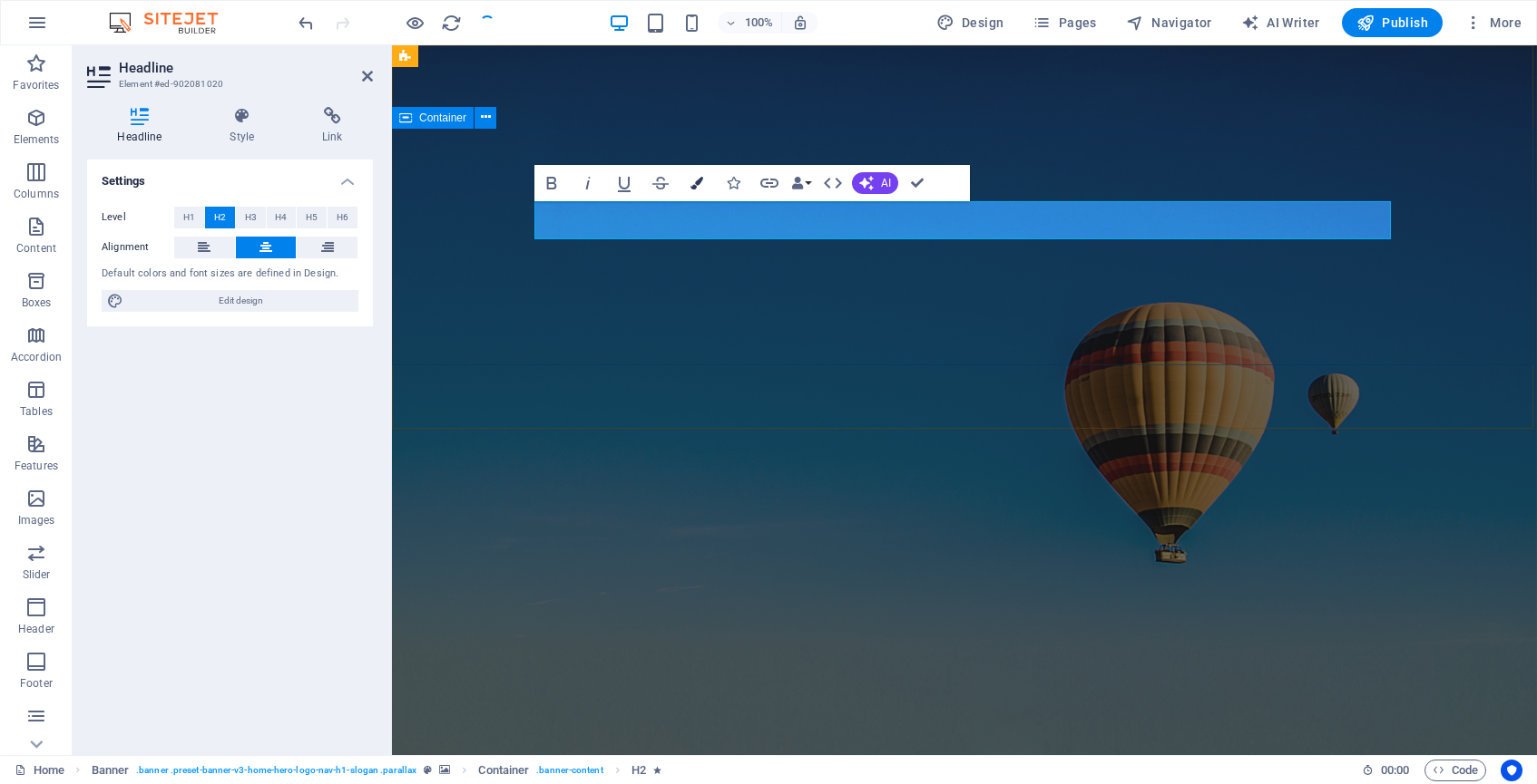
click at [700, 186] on icon "button" at bounding box center [697, 182] width 13 height 13
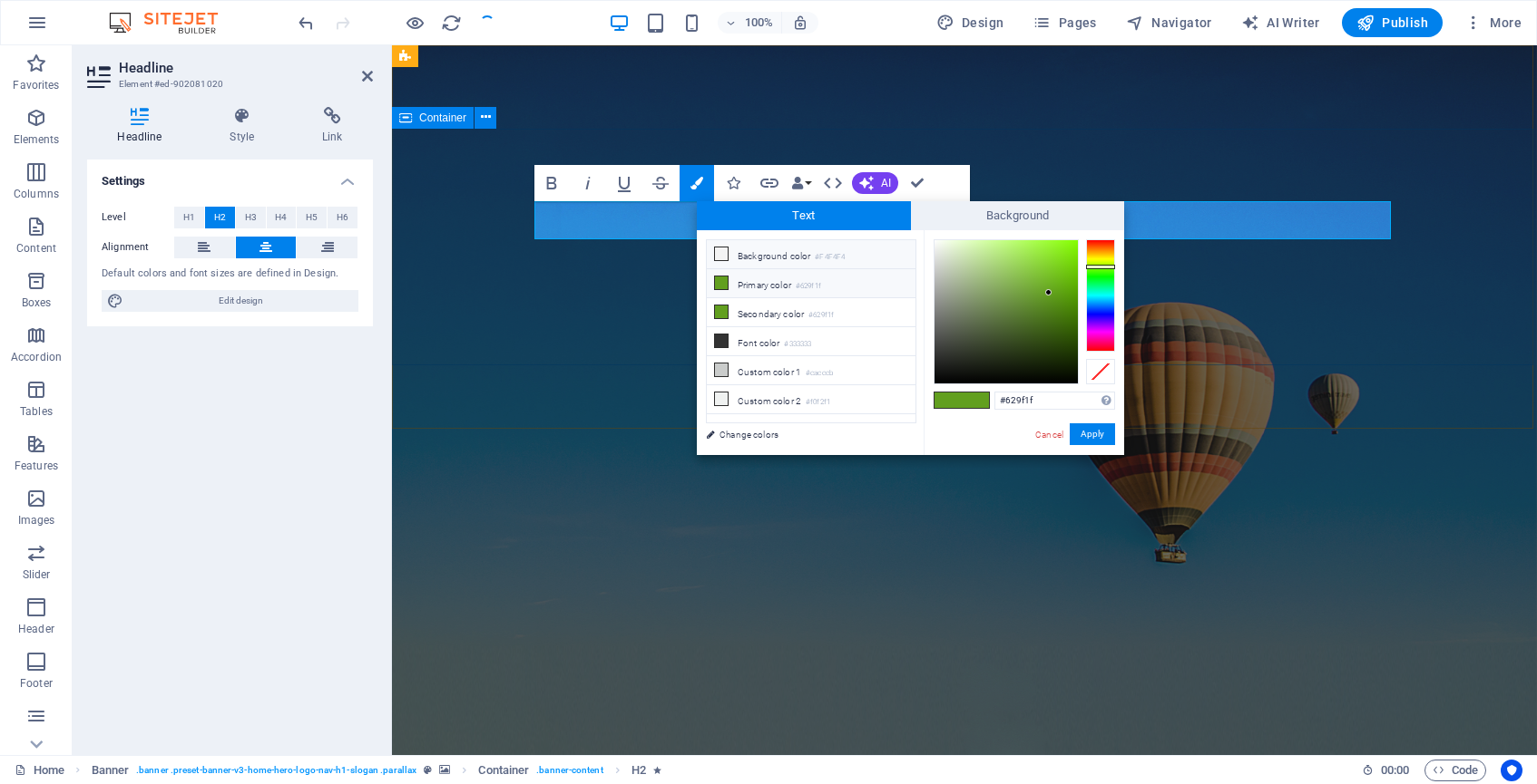
click at [800, 259] on li "Background color #F4F4F4" at bounding box center [811, 255] width 209 height 29
type input "#f4f4f4"
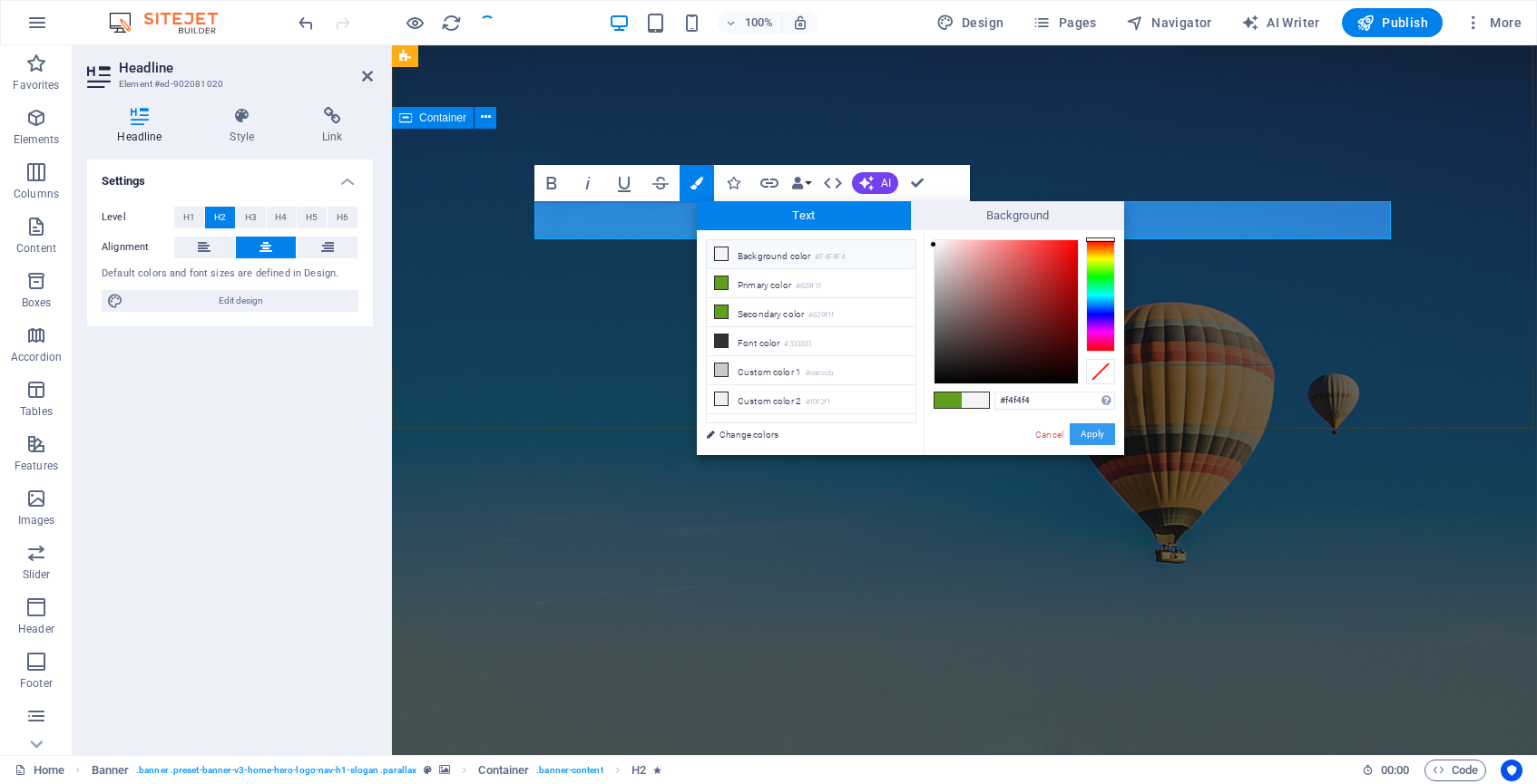
click at [1103, 434] on button "Apply" at bounding box center [1092, 434] width 45 height 22
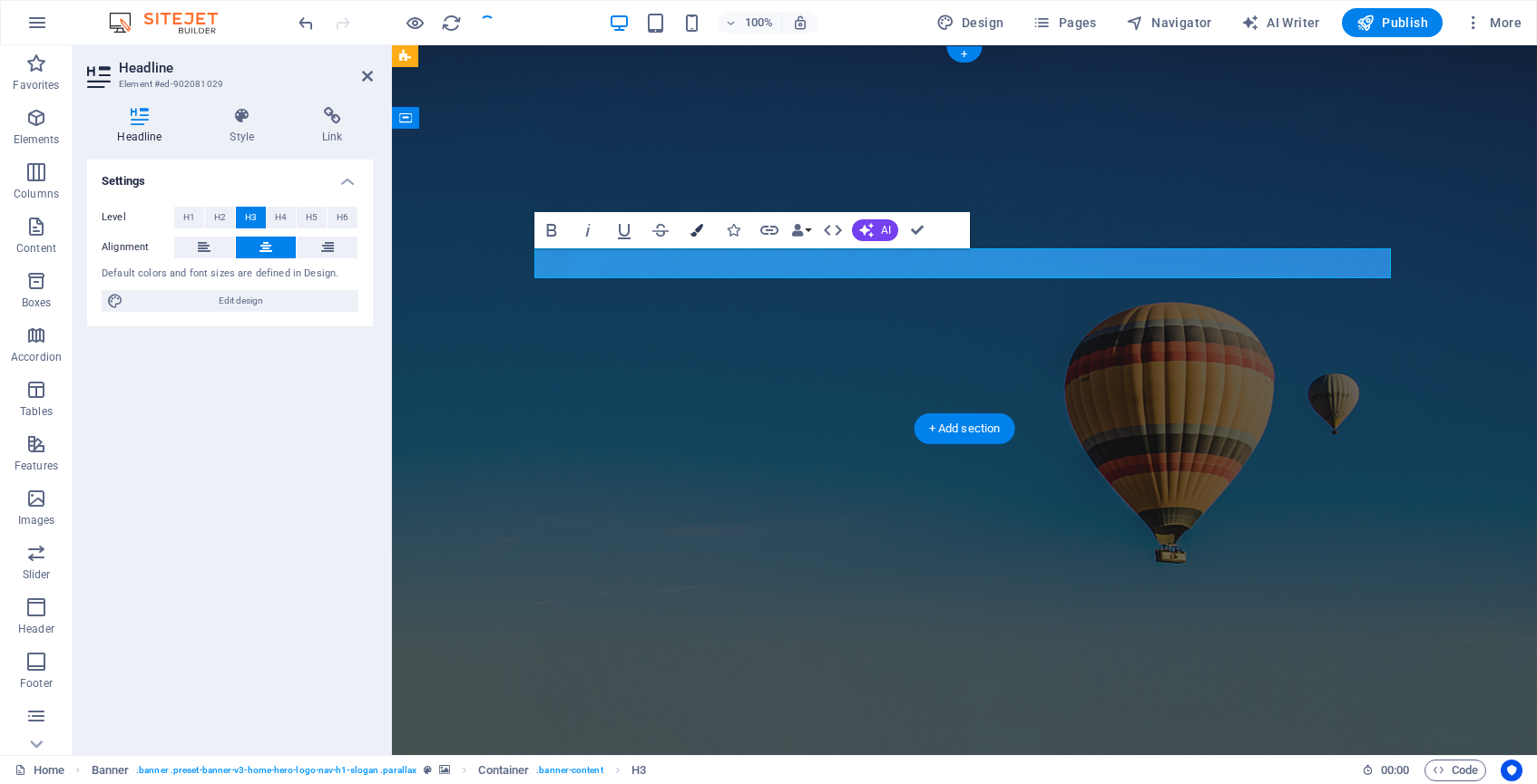
click at [698, 230] on icon "button" at bounding box center [697, 230] width 13 height 13
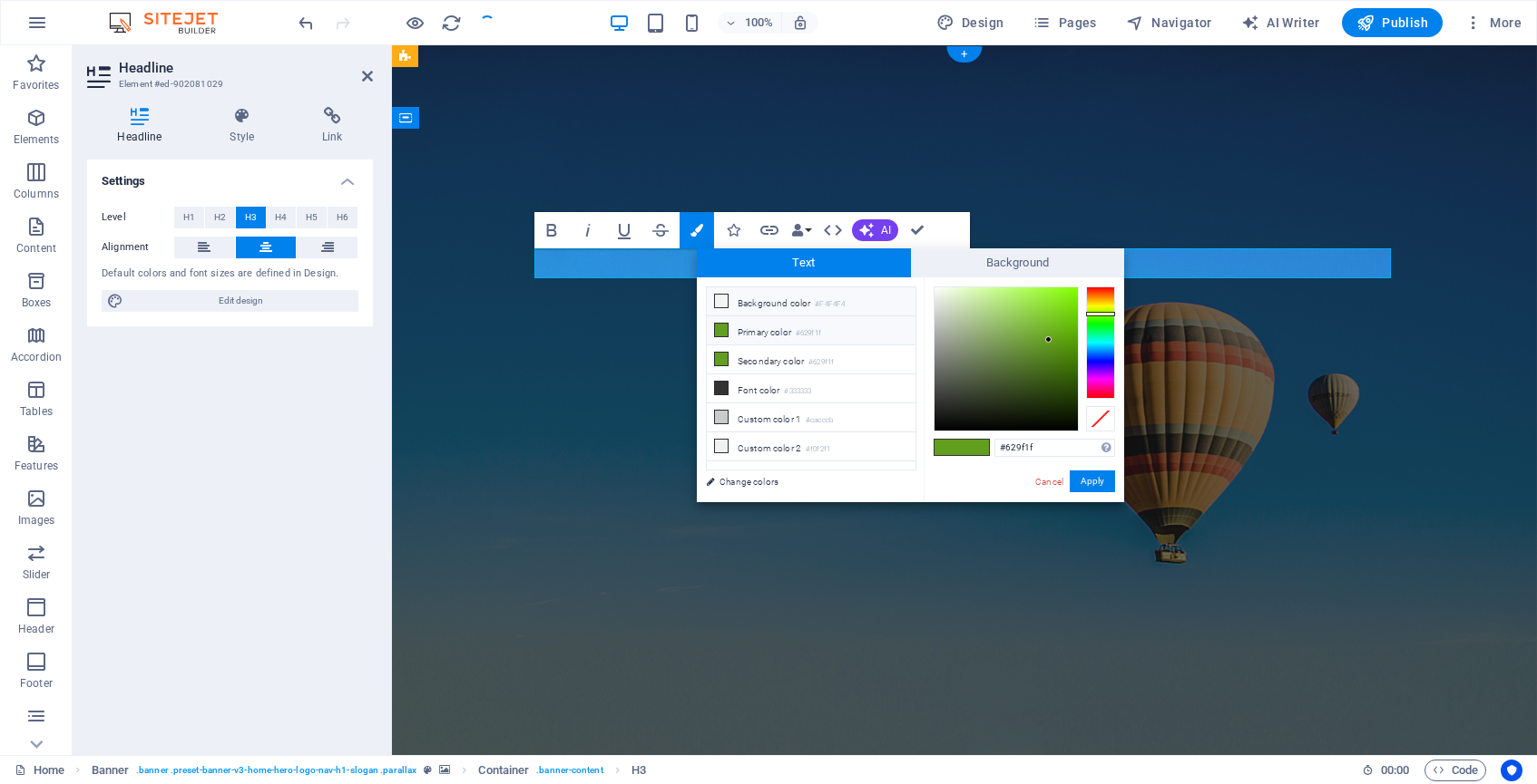
click at [776, 295] on li "Background color #F4F4F4" at bounding box center [811, 302] width 209 height 29
type input "#f4f4f4"
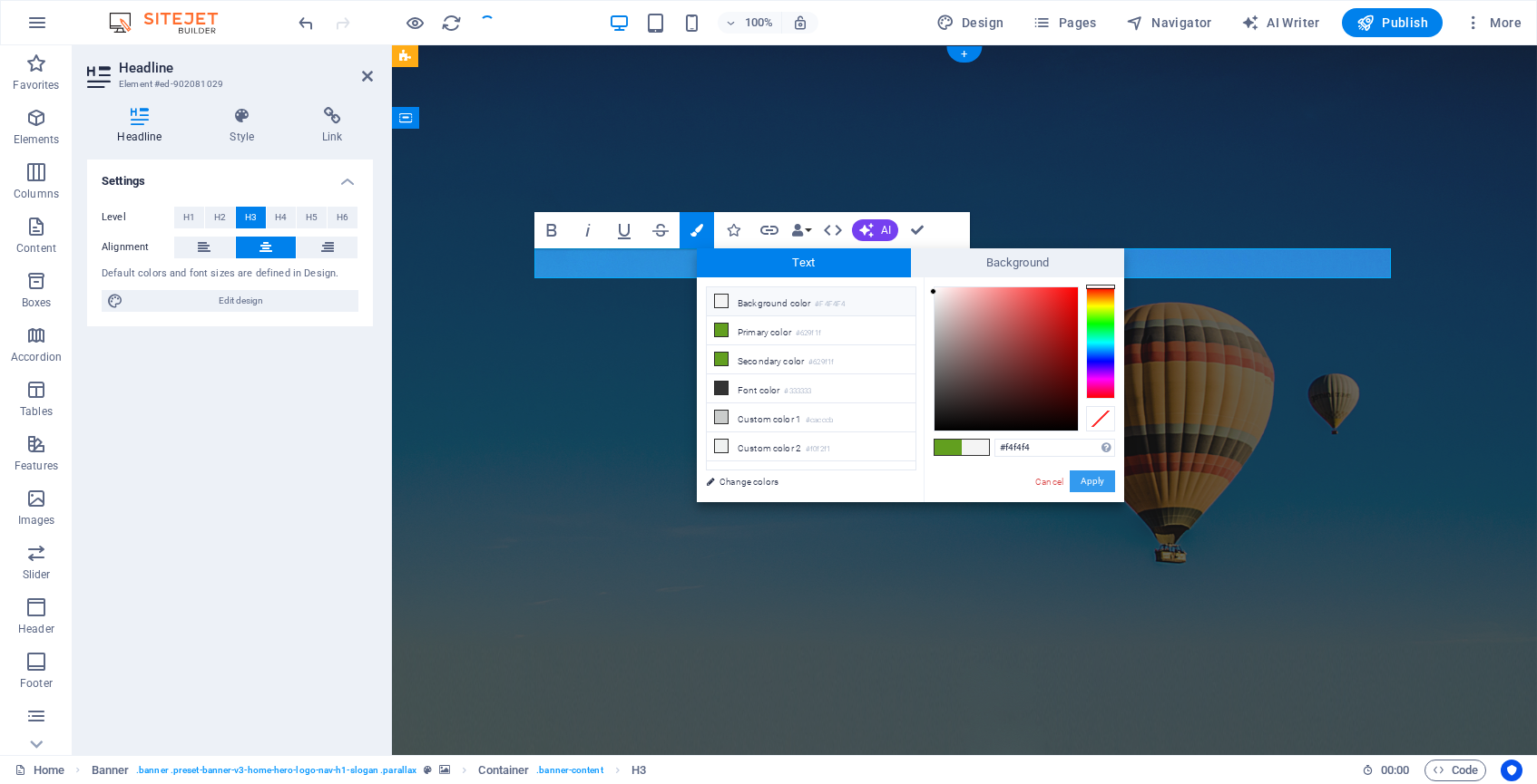
click at [1095, 477] on button "Apply" at bounding box center [1092, 481] width 45 height 22
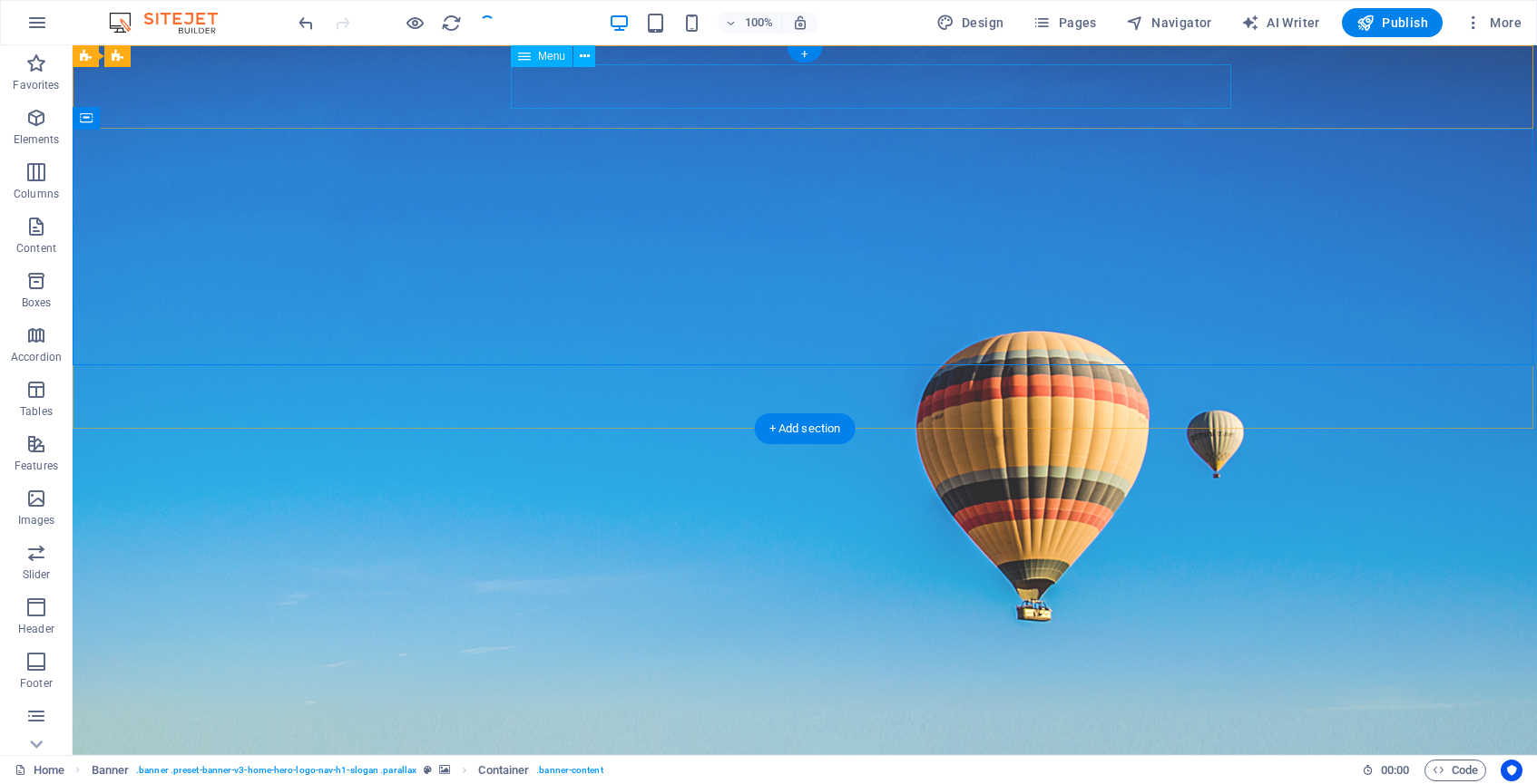
click at [692, 742] on nav "Home About Us Services Team Contact" at bounding box center [805, 765] width 857 height 45
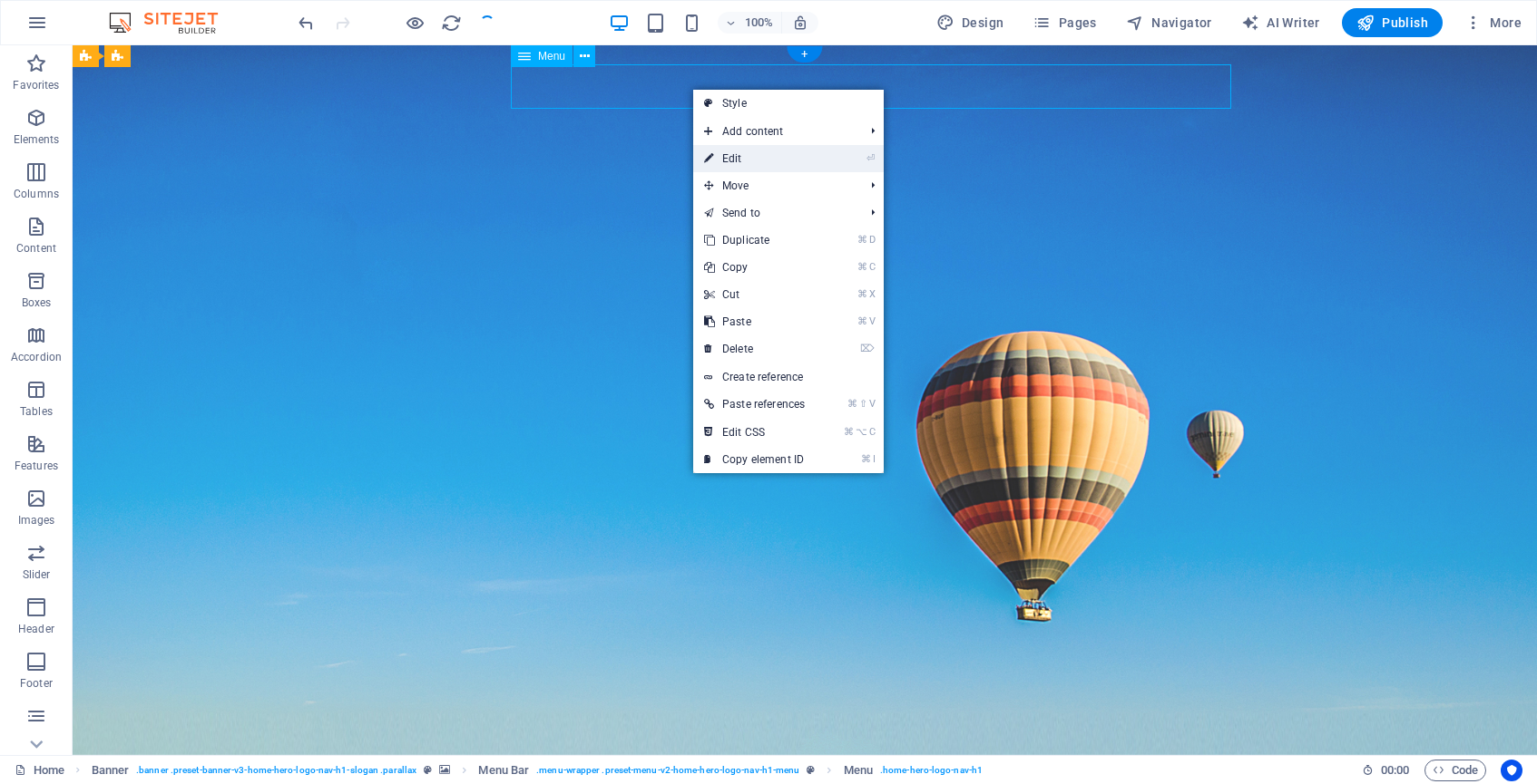
click at [743, 150] on link "⏎ Edit" at bounding box center [754, 158] width 123 height 27
select select
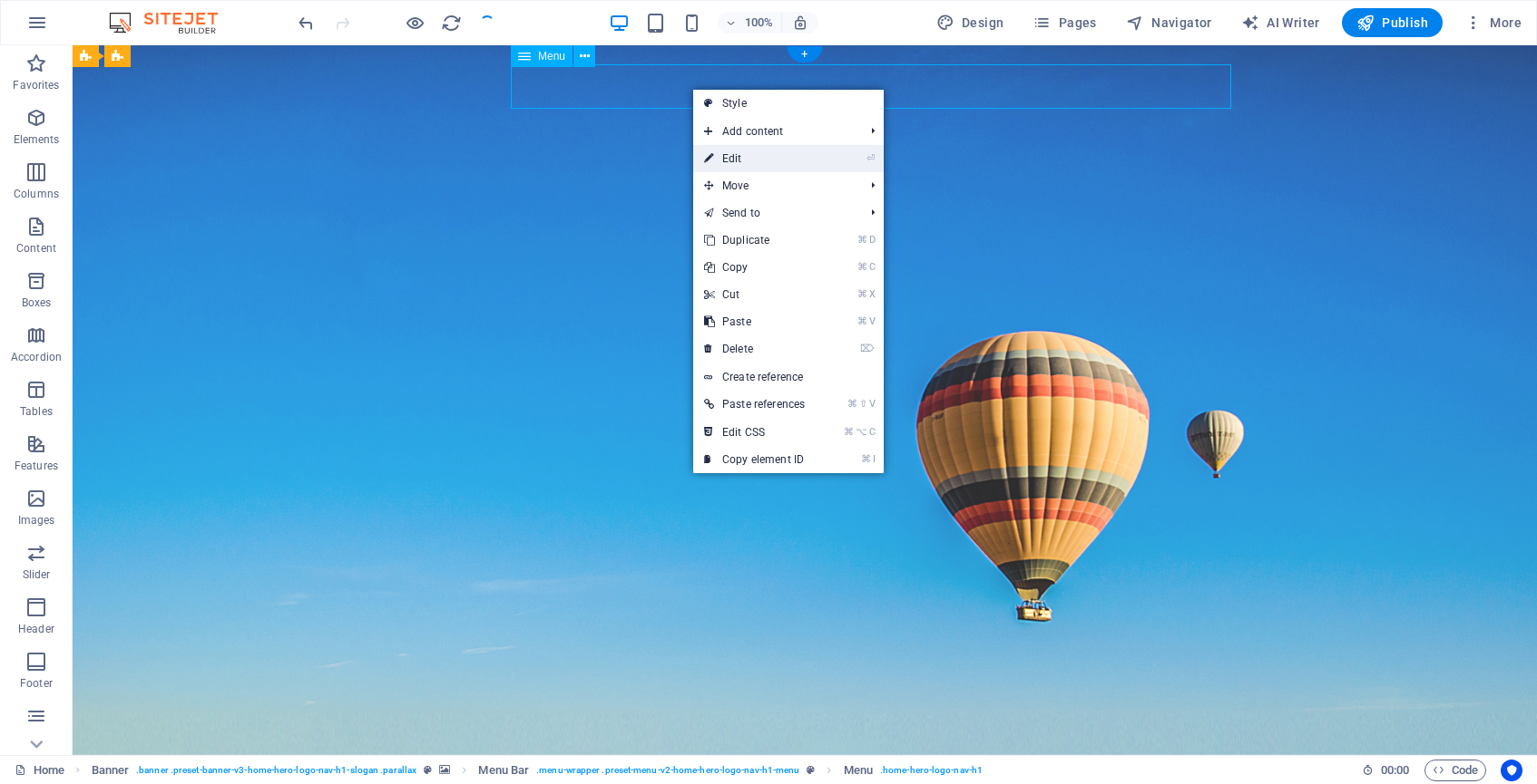
select select
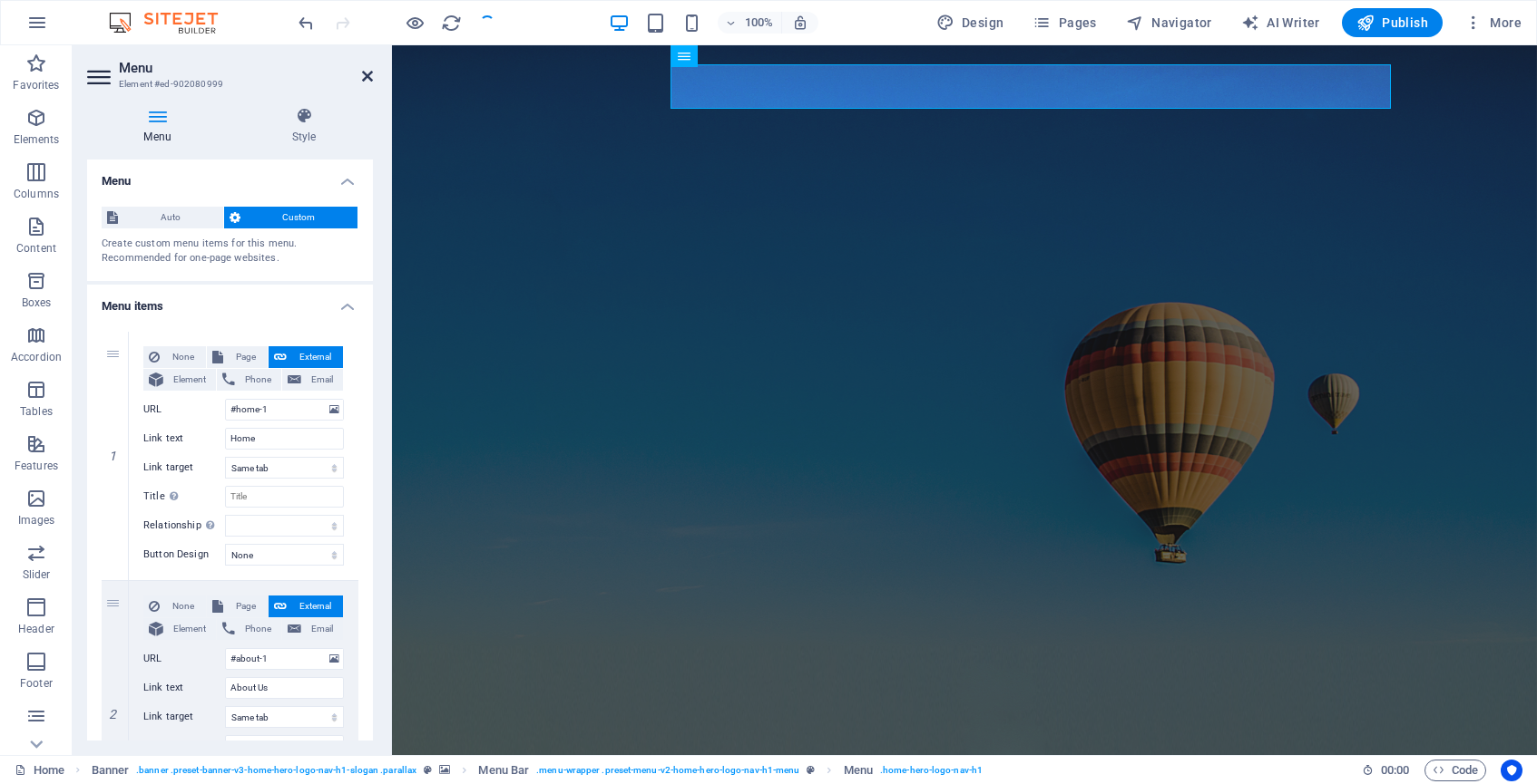
click at [364, 74] on icon at bounding box center [367, 75] width 11 height 14
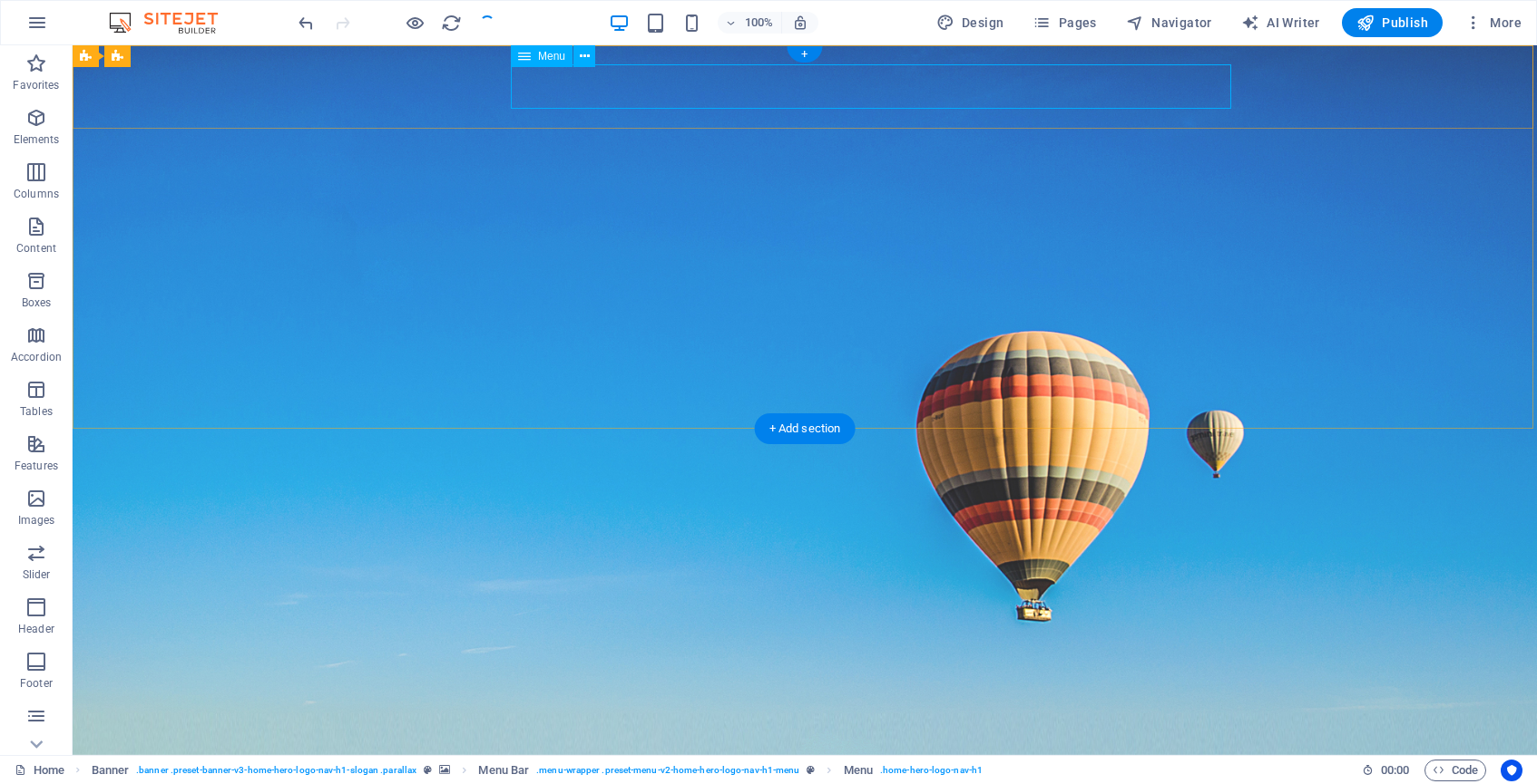
click at [783, 742] on nav "Home About Us Services Team Contact" at bounding box center [805, 765] width 857 height 45
select select
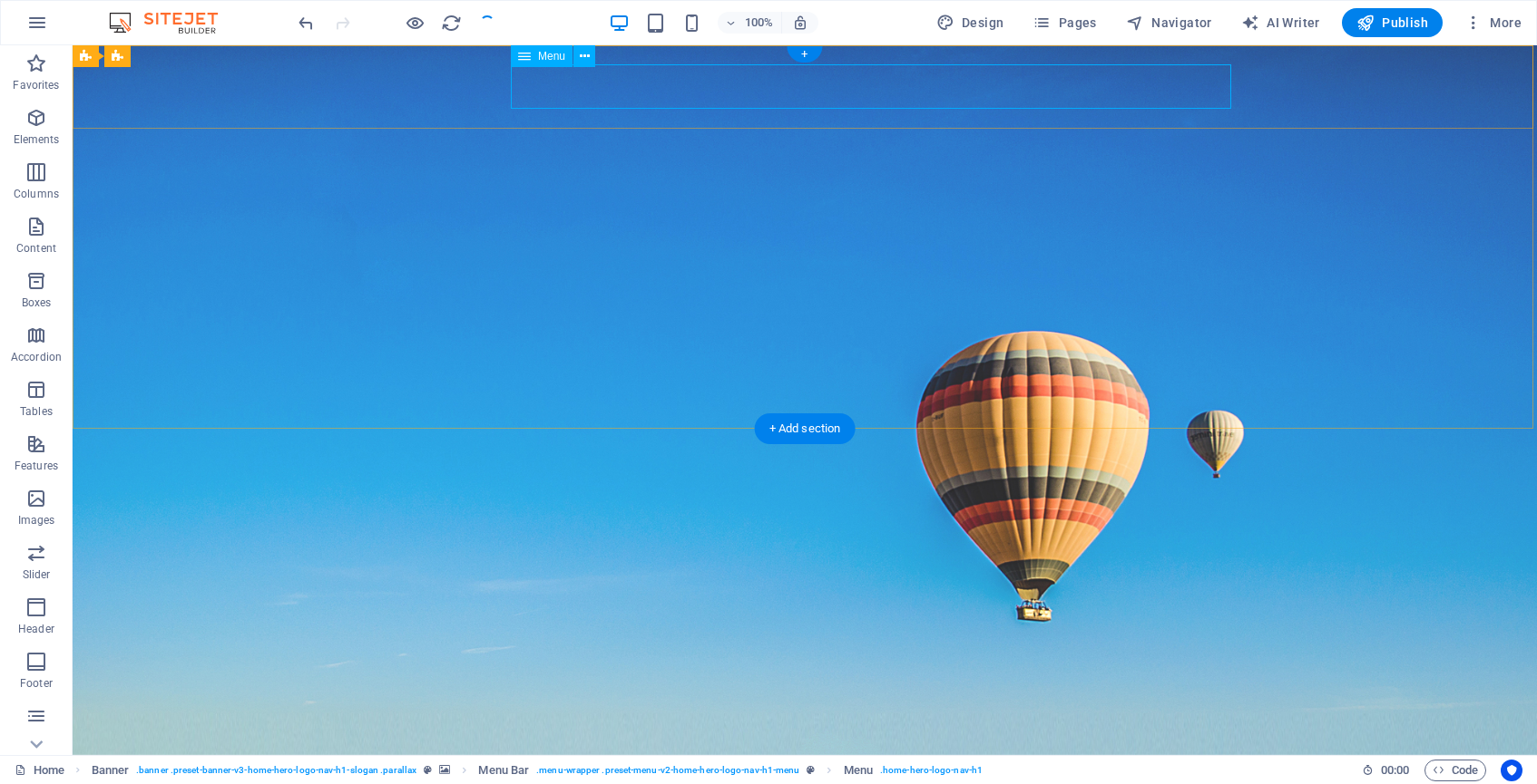
select select
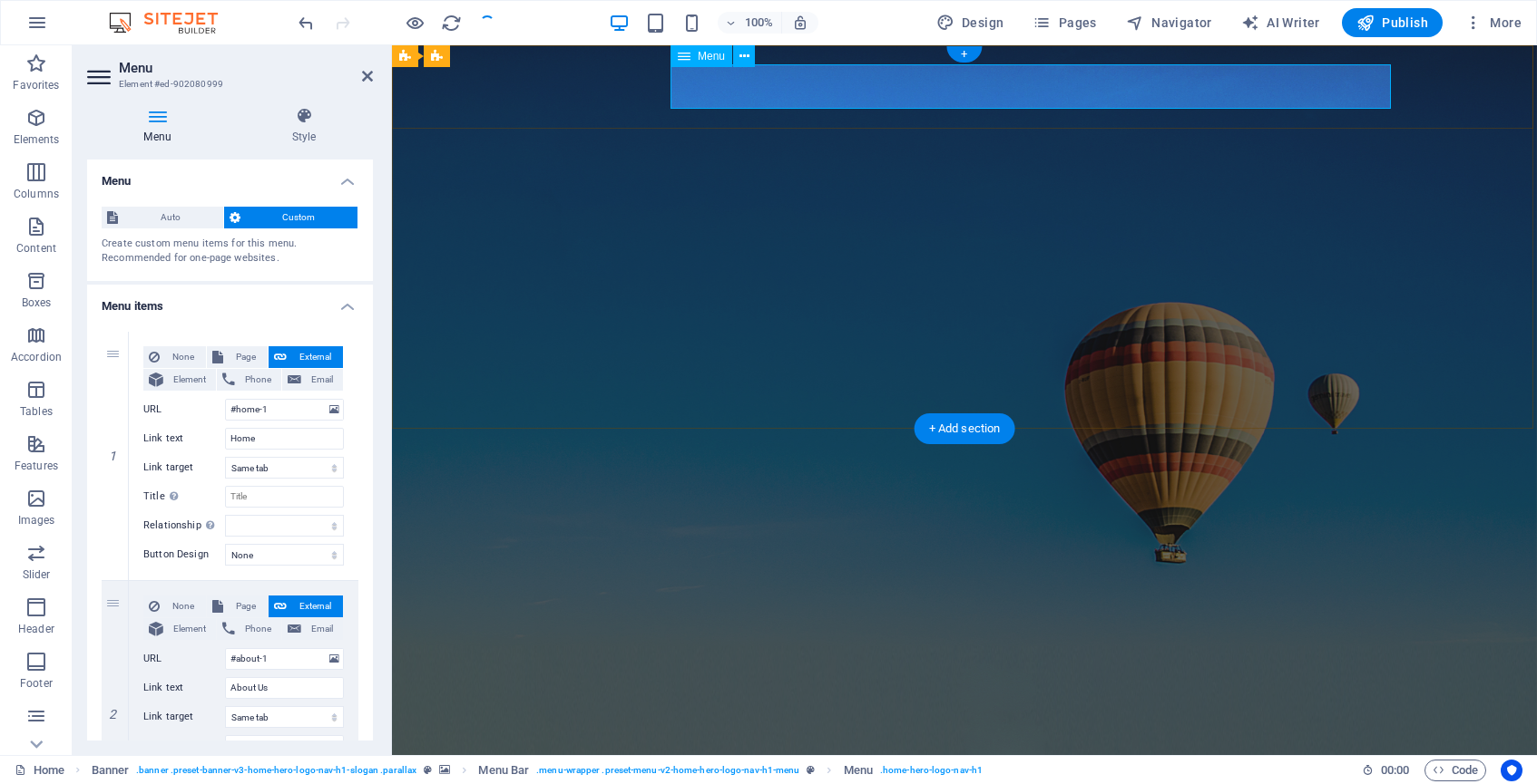
click at [822, 742] on nav "Home About Us Services Team Contact" at bounding box center [964, 765] width 857 height 45
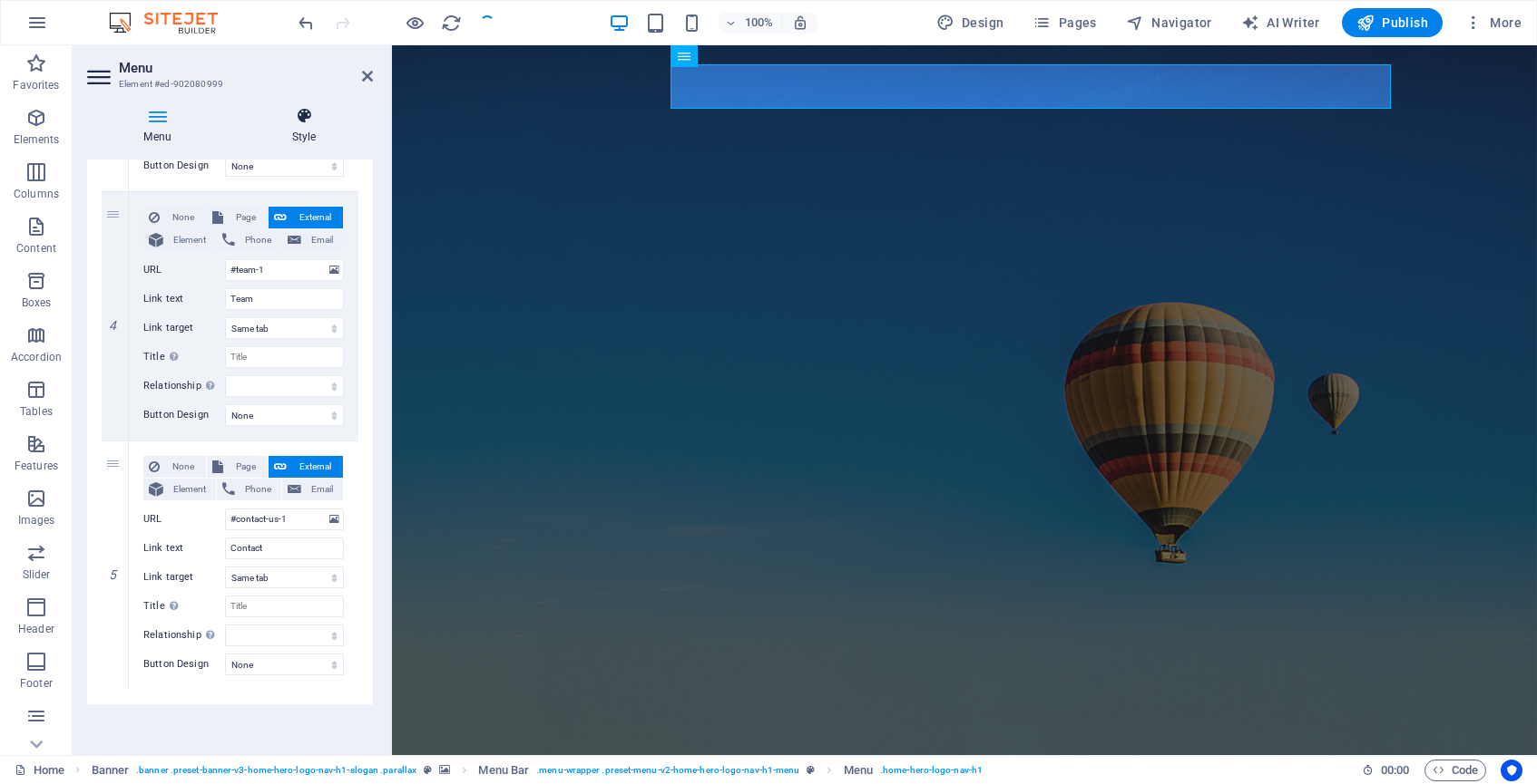
scroll to position [888, 0]
click at [308, 127] on h4 "Style" at bounding box center [303, 126] width 138 height 38
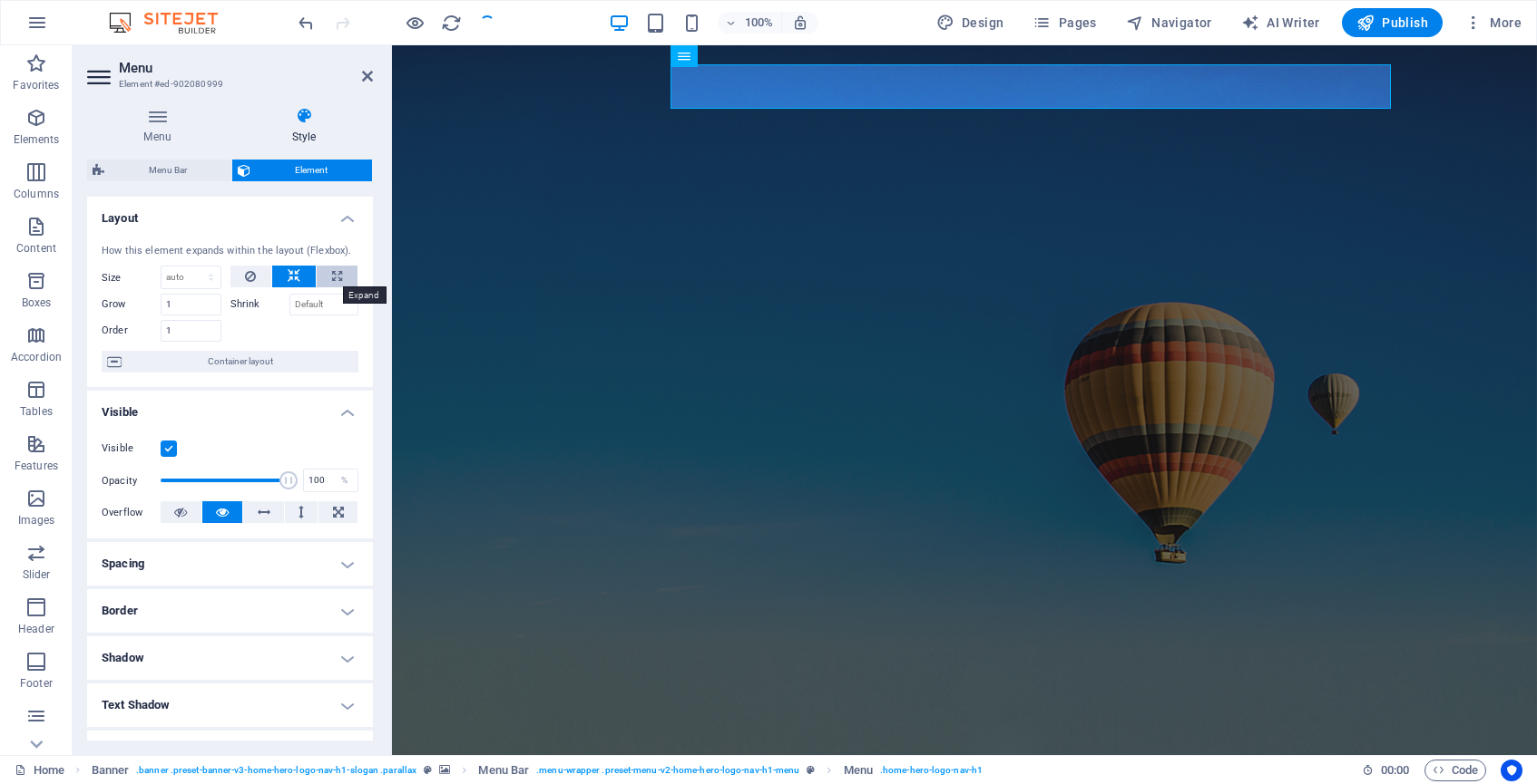
click at [336, 271] on icon at bounding box center [337, 276] width 10 height 22
type input "100"
select select "%"
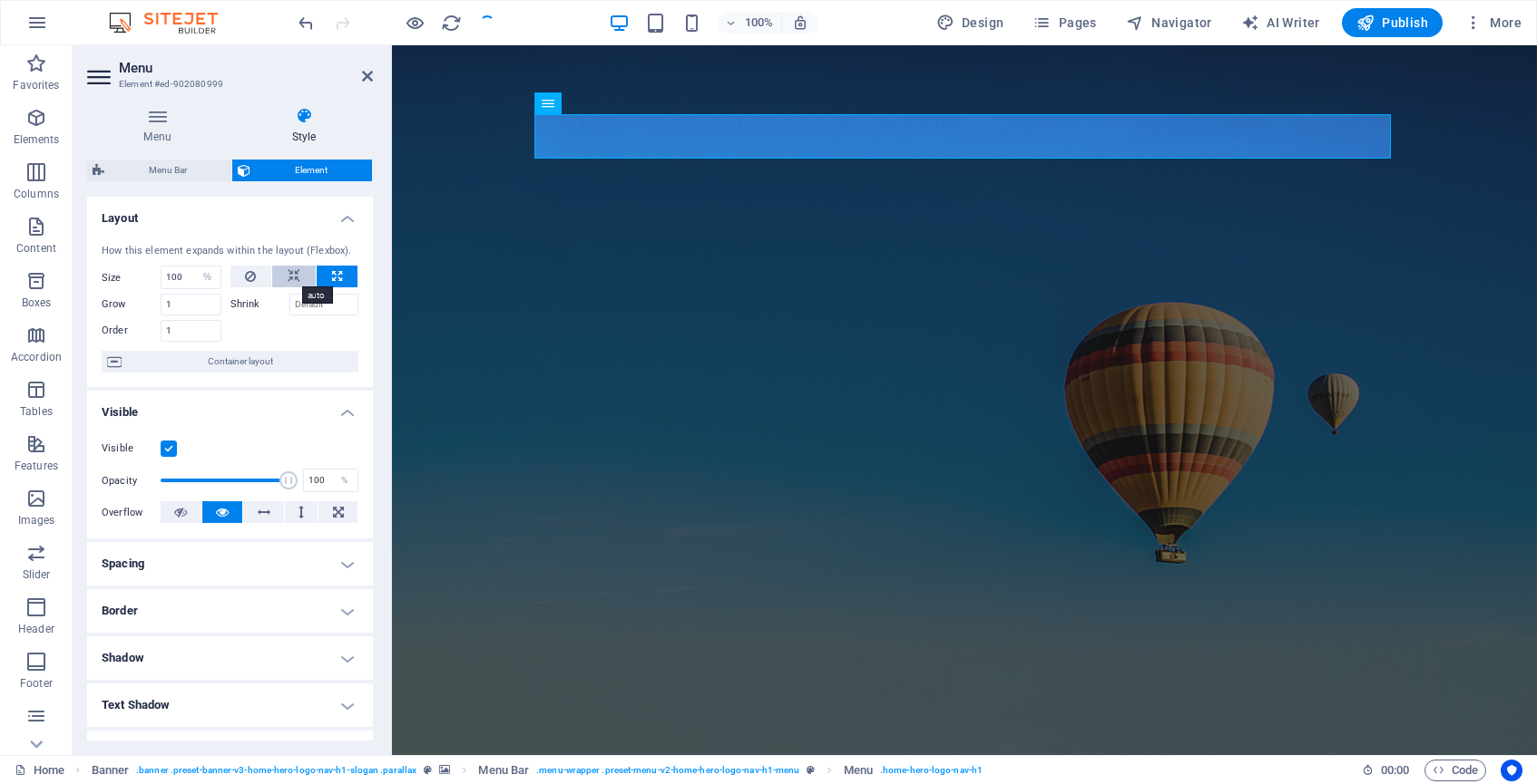
click at [297, 277] on icon at bounding box center [294, 276] width 13 height 22
select select "DISABLED_OPTION_VALUE"
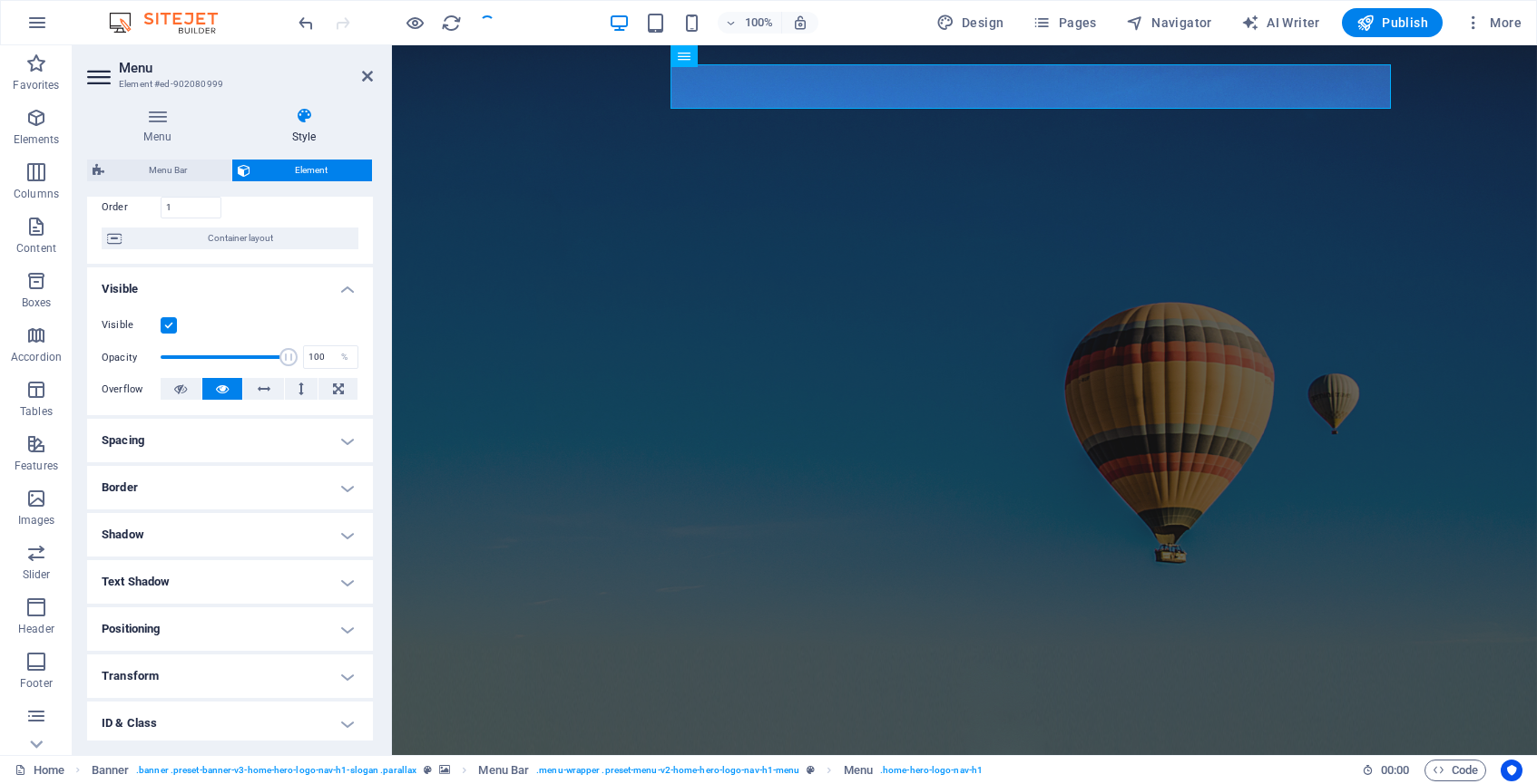
scroll to position [135, 0]
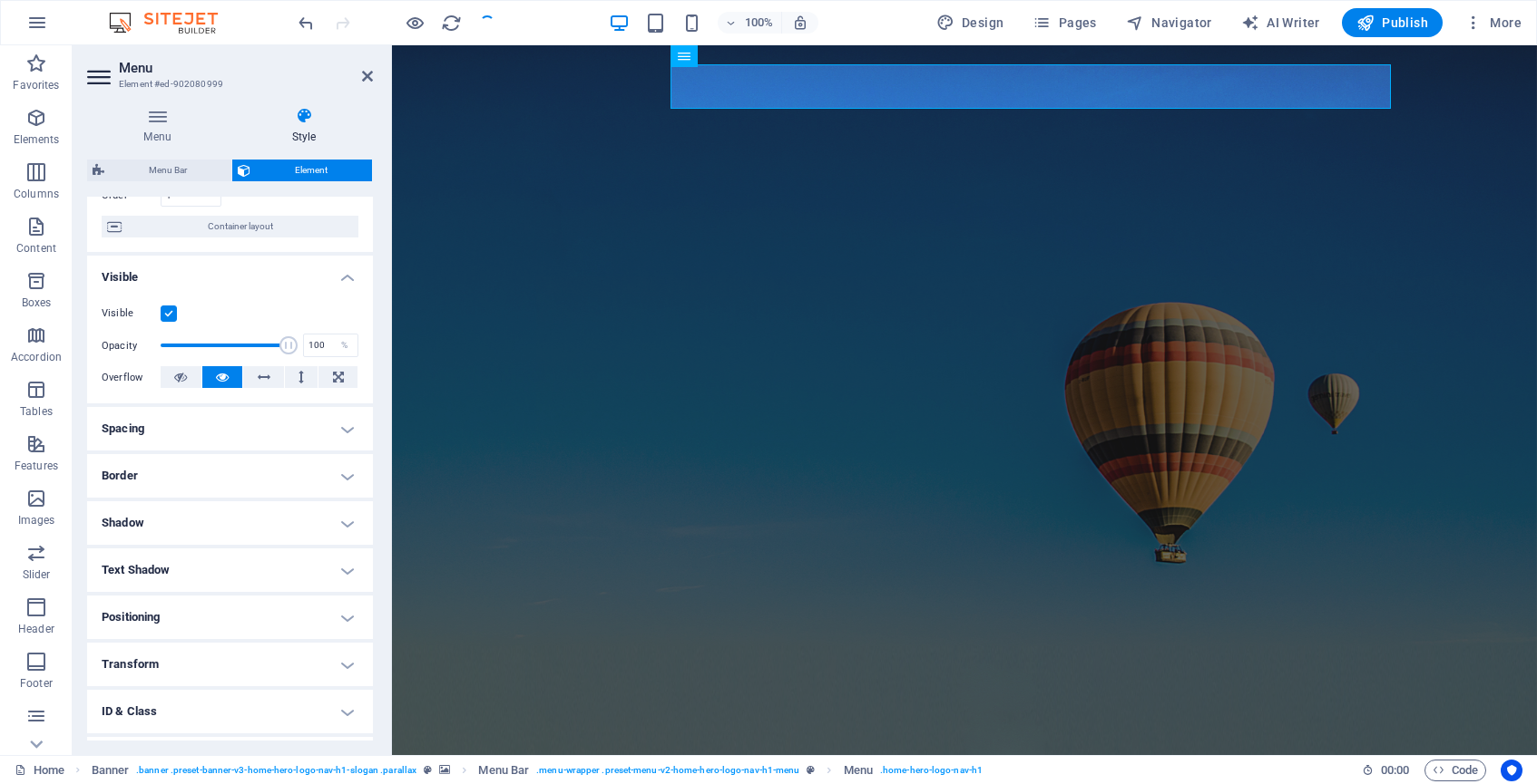
click at [168, 309] on label at bounding box center [168, 314] width 16 height 16
click at [0, 0] on input "Visible" at bounding box center [0, 0] width 0 height 0
click at [168, 309] on label at bounding box center [168, 314] width 16 height 16
click at [0, 0] on input "Visible" at bounding box center [0, 0] width 0 height 0
click at [168, 309] on label at bounding box center [168, 314] width 16 height 16
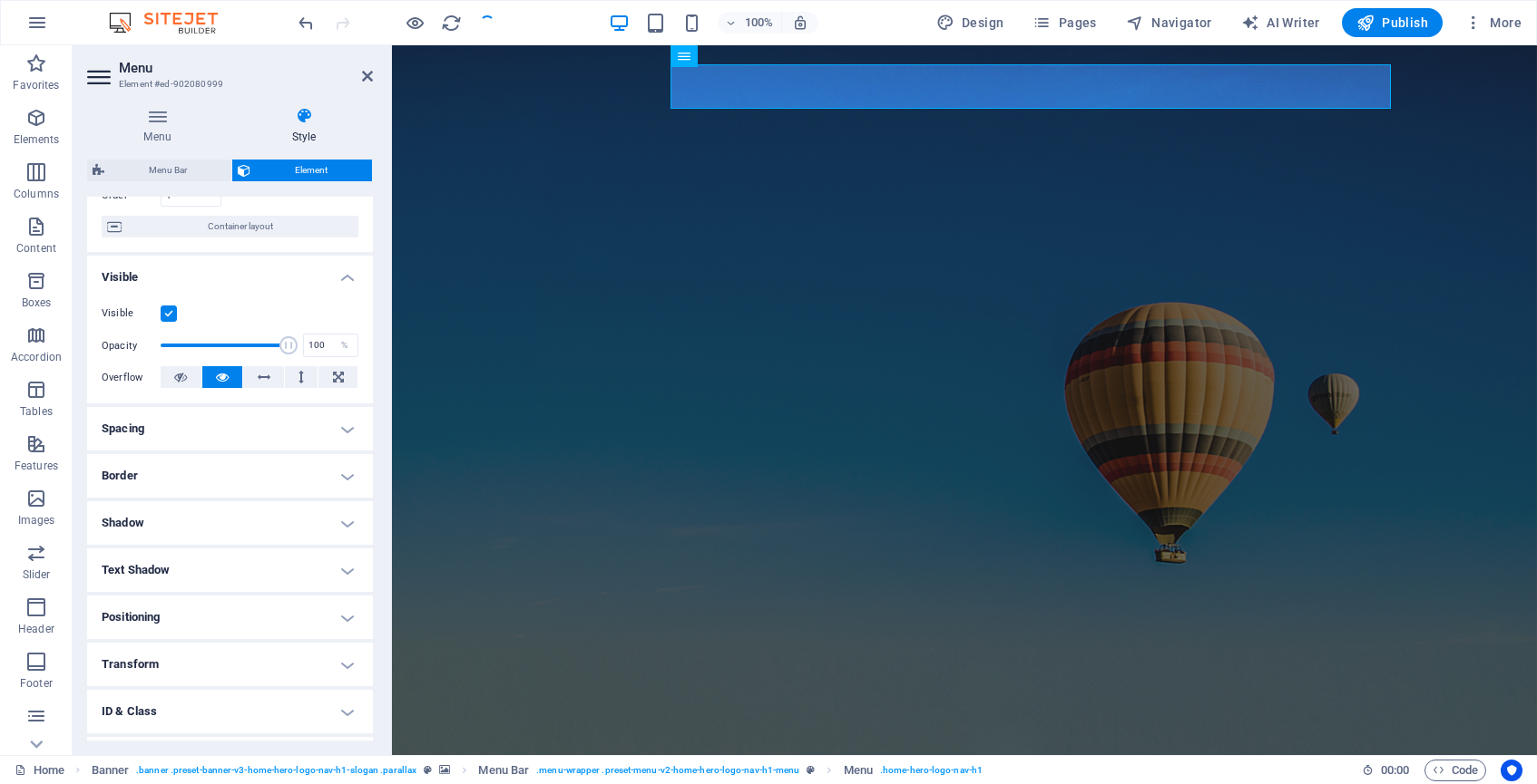
click at [0, 0] on input "Visible" at bounding box center [0, 0] width 0 height 0
click at [168, 309] on label at bounding box center [168, 314] width 16 height 16
click at [0, 0] on input "Visible" at bounding box center [0, 0] width 0 height 0
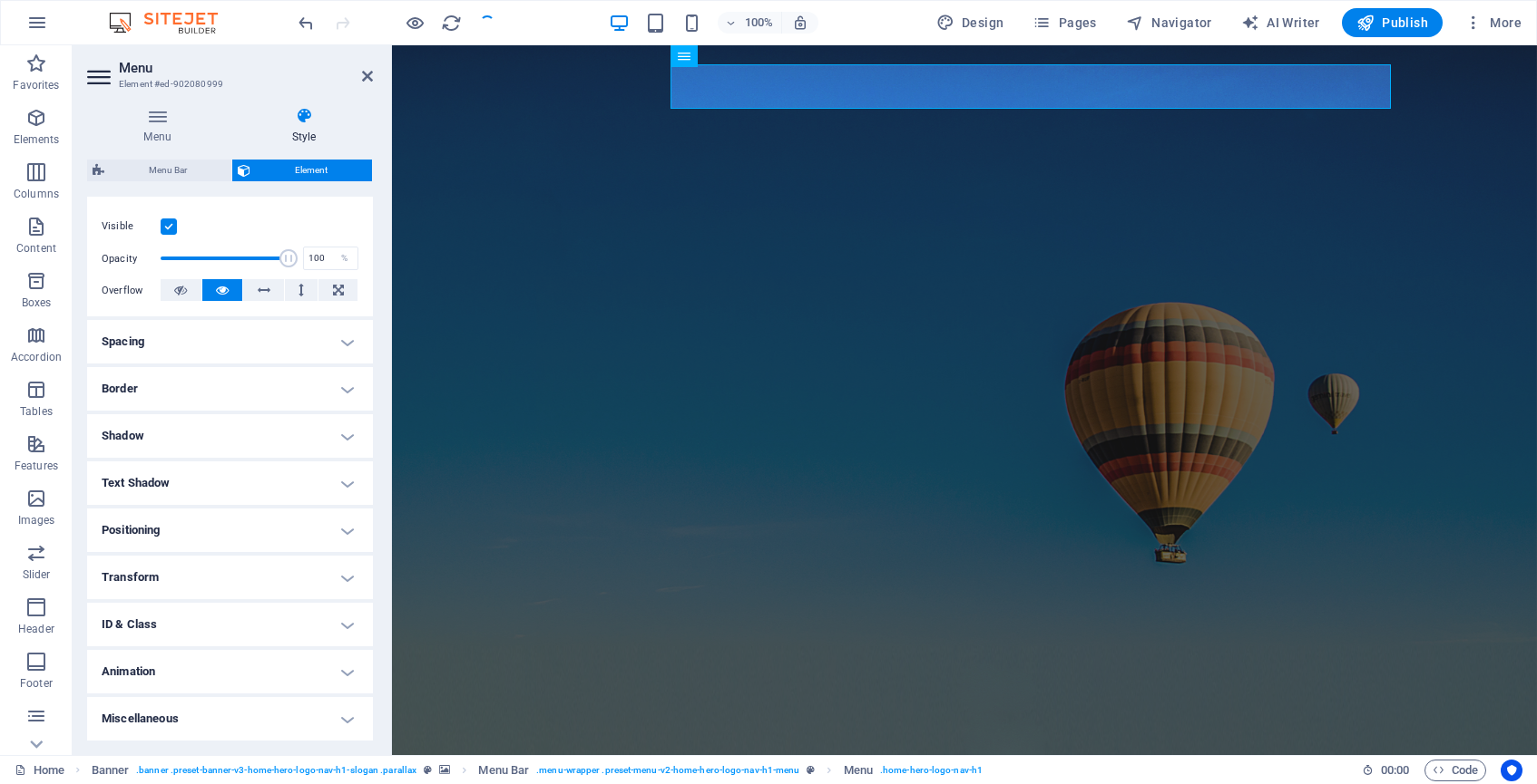
scroll to position [221, 0]
click at [271, 283] on button at bounding box center [264, 291] width 41 height 22
click at [230, 291] on button at bounding box center [222, 291] width 41 height 22
click at [277, 341] on h4 "Spacing" at bounding box center [230, 343] width 286 height 43
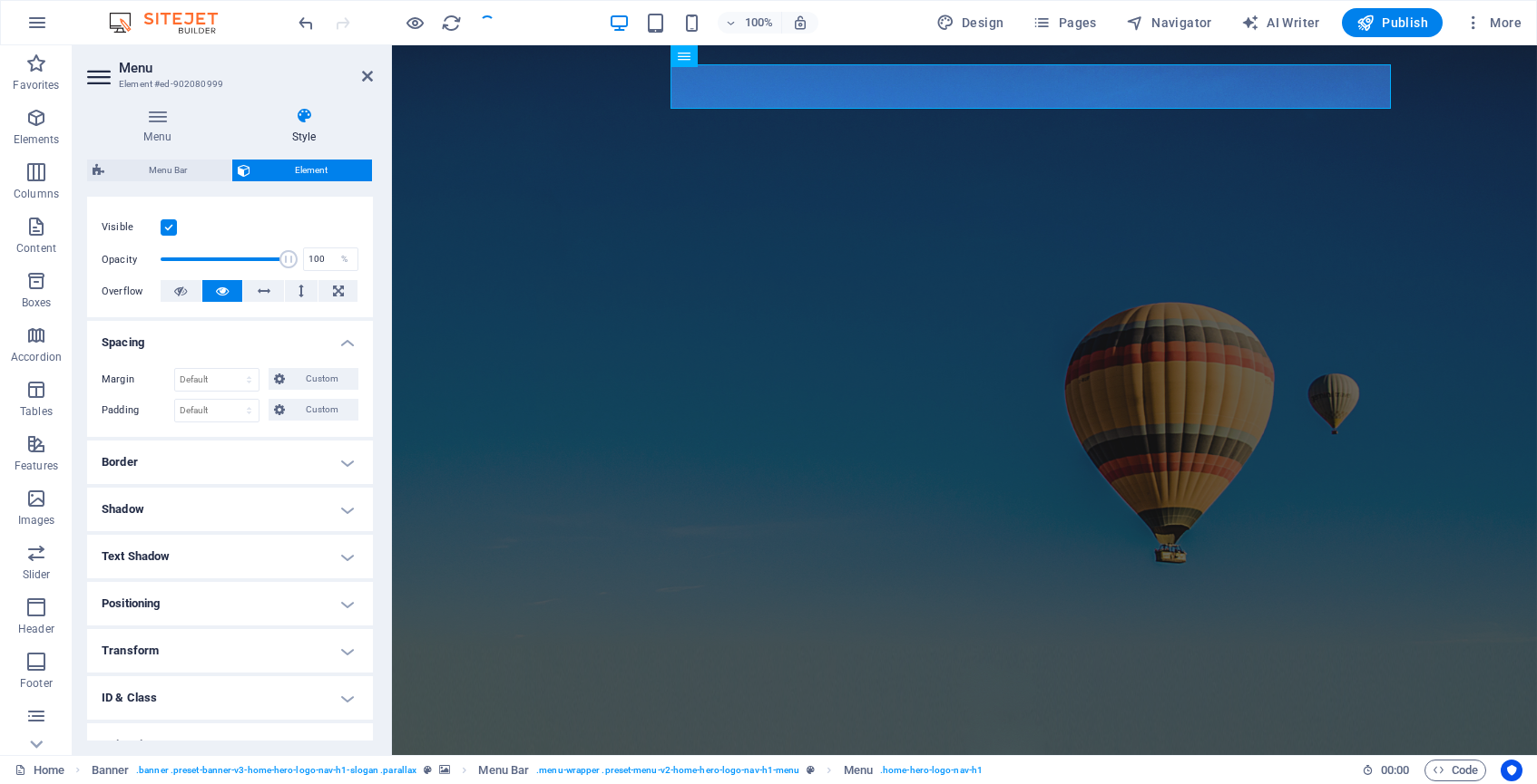
click at [277, 341] on h4 "Spacing" at bounding box center [230, 338] width 286 height 33
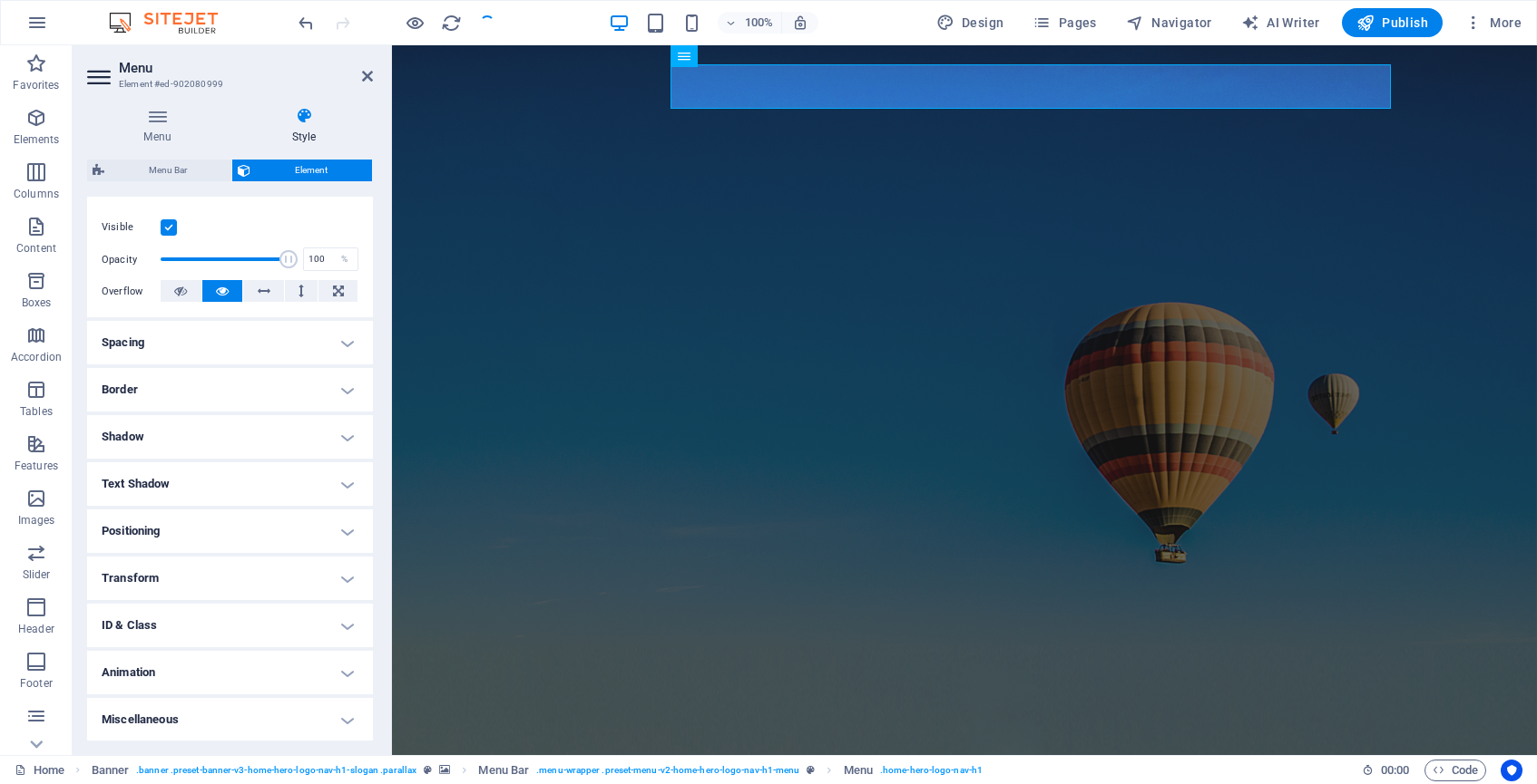
click at [231, 719] on h4 "Miscellaneous" at bounding box center [230, 719] width 286 height 43
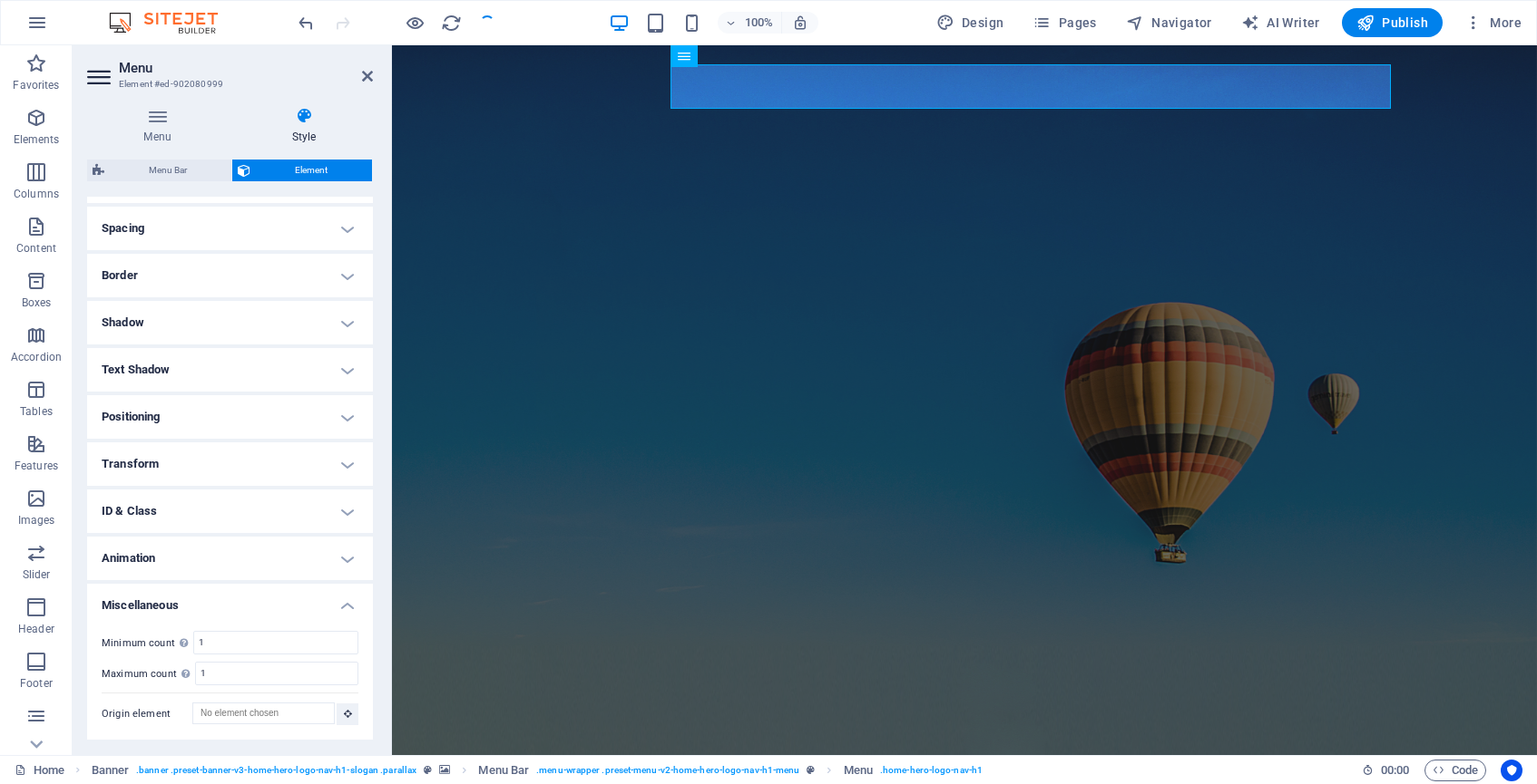
scroll to position [334, 0]
click at [181, 602] on h4 "Miscellaneous" at bounding box center [230, 602] width 286 height 33
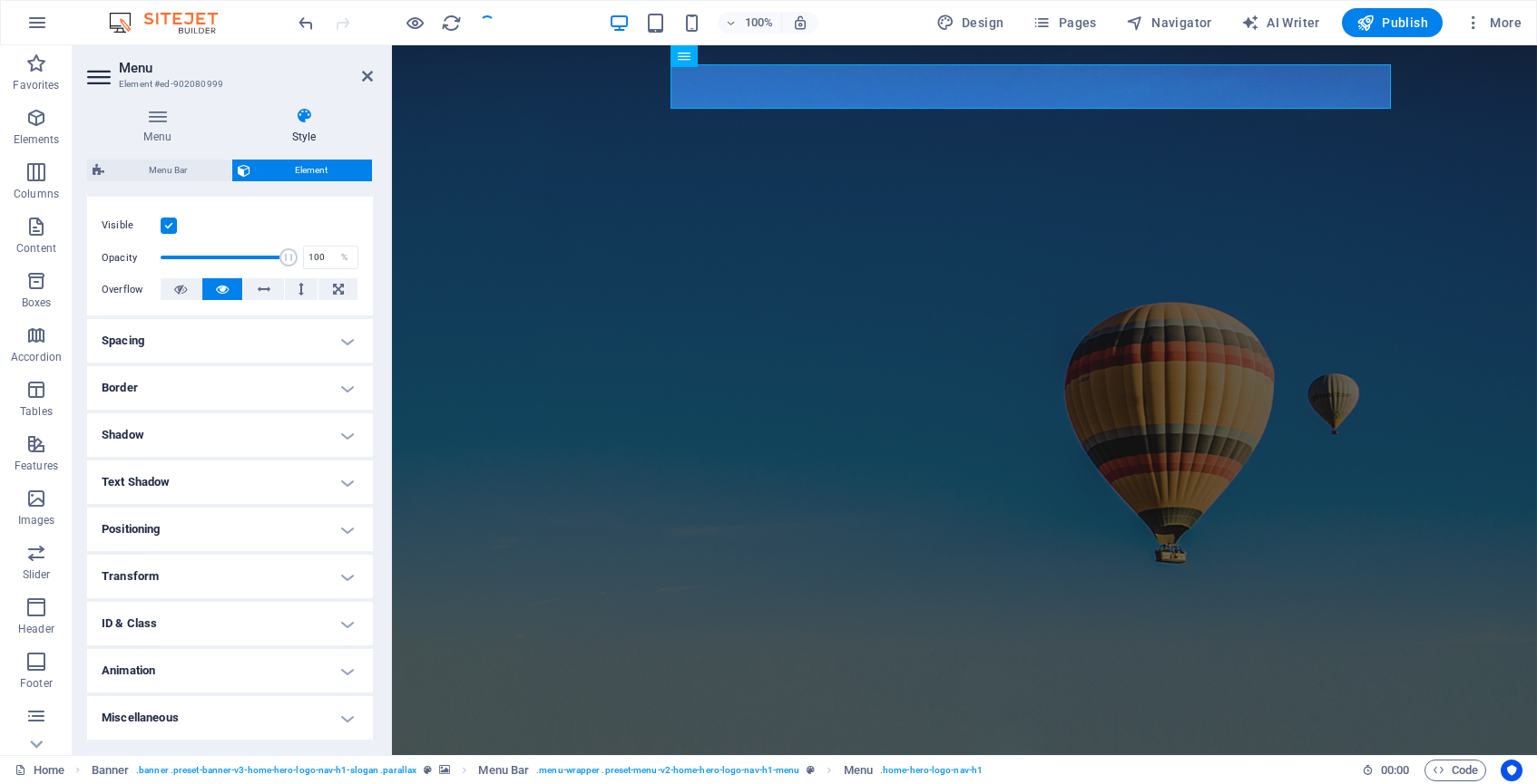
scroll to position [221, 0]
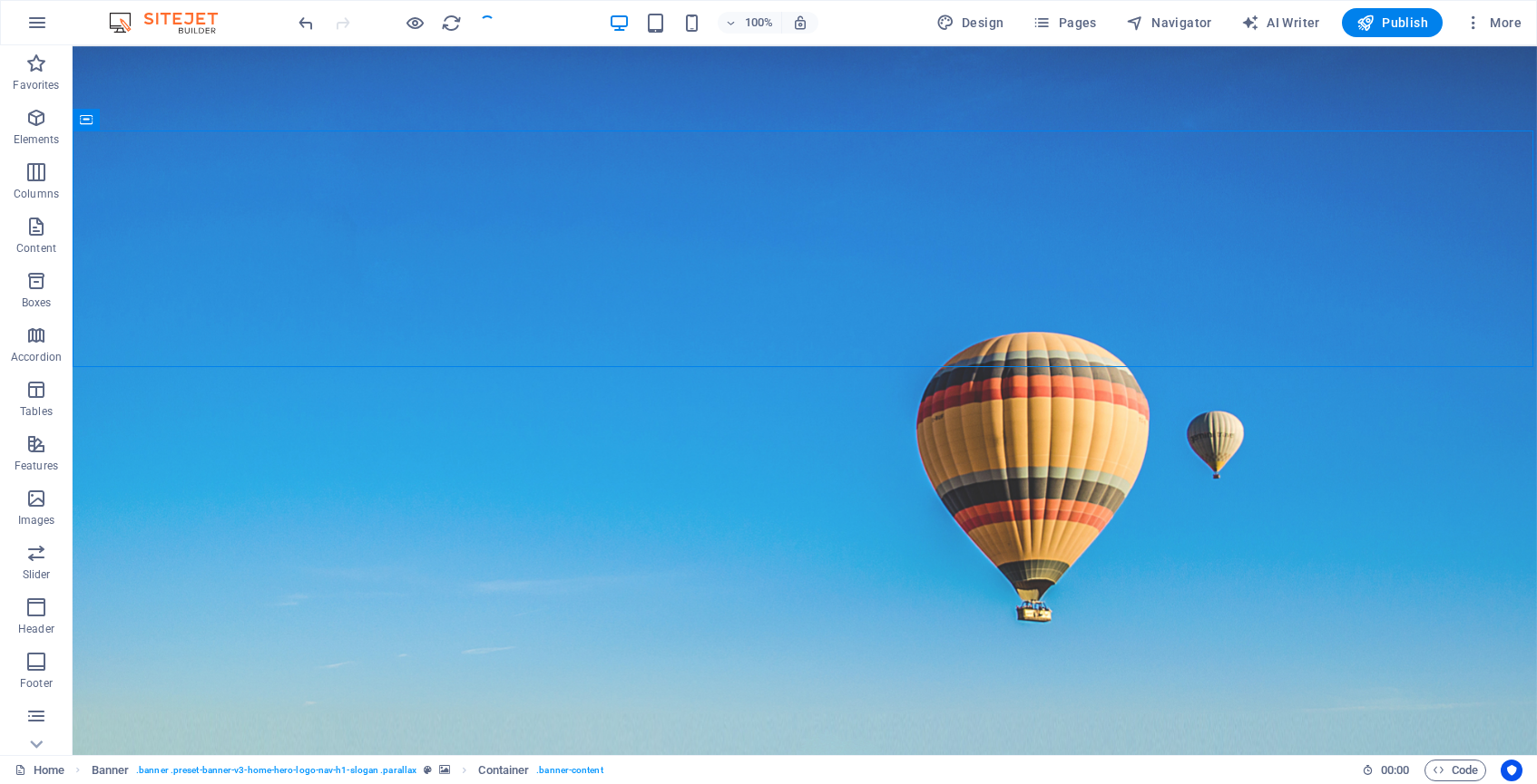
scroll to position [0, 0]
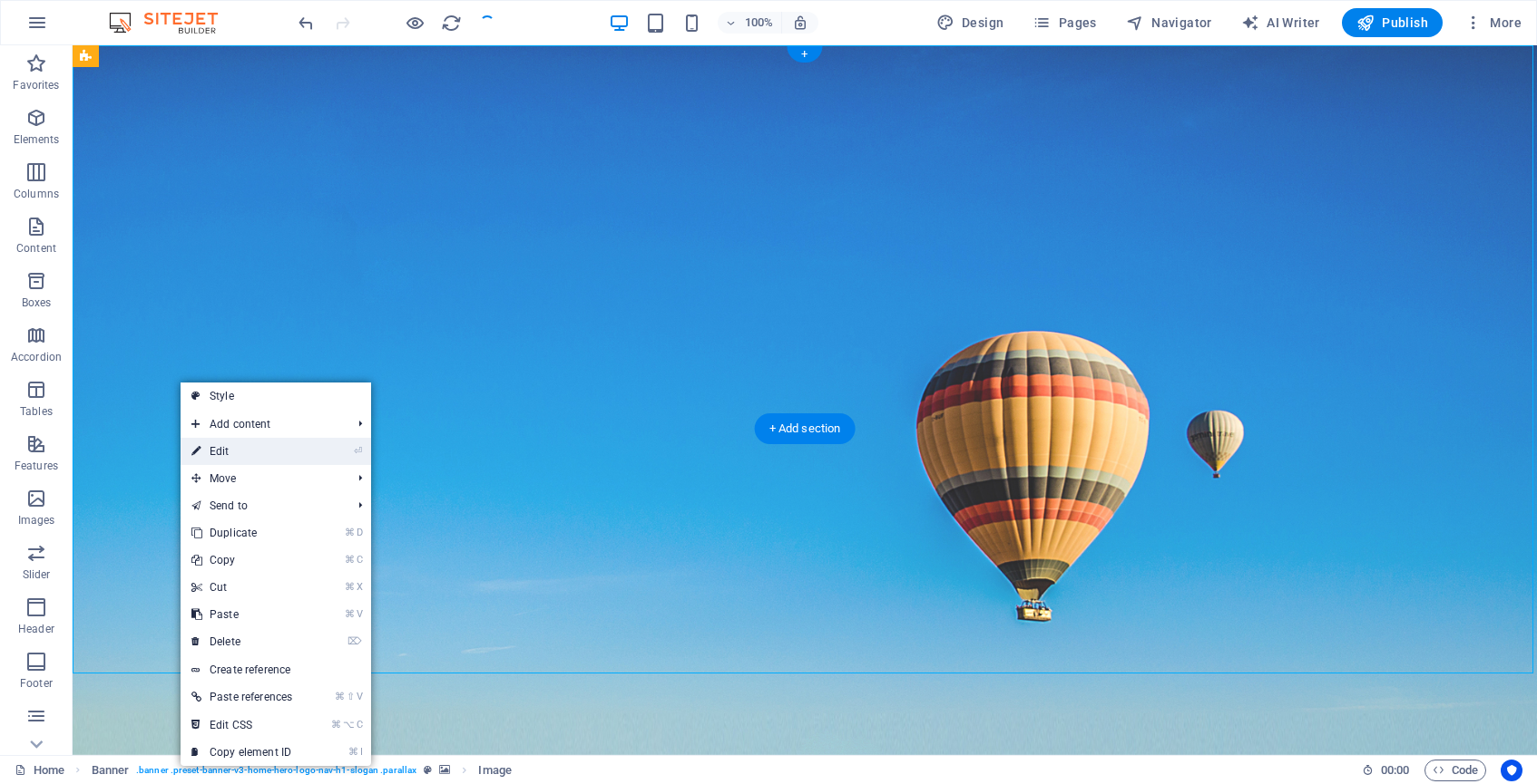
click at [237, 448] on link "⏎ Edit" at bounding box center [242, 452] width 123 height 27
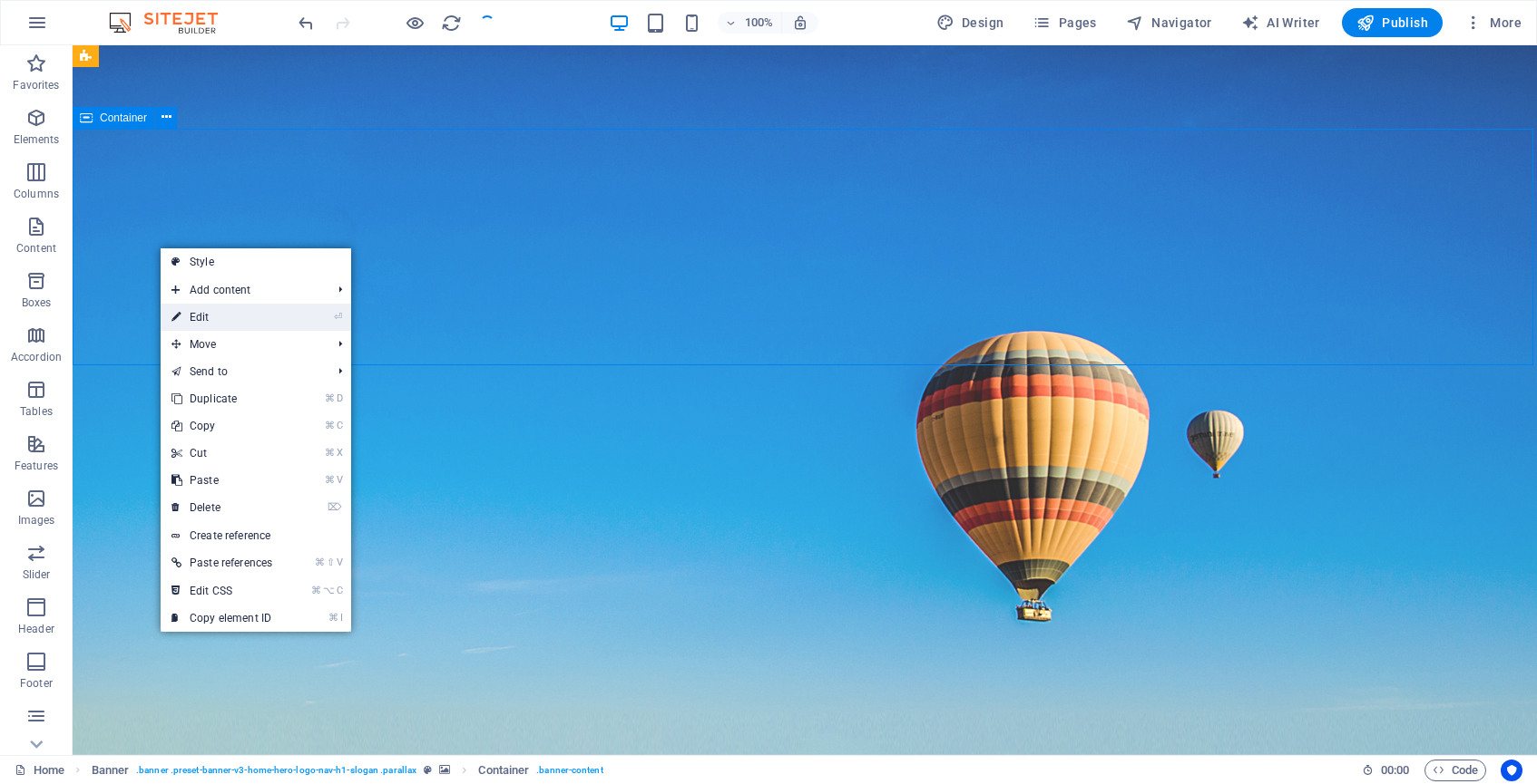
click at [206, 322] on link "⏎ Edit" at bounding box center [221, 318] width 123 height 27
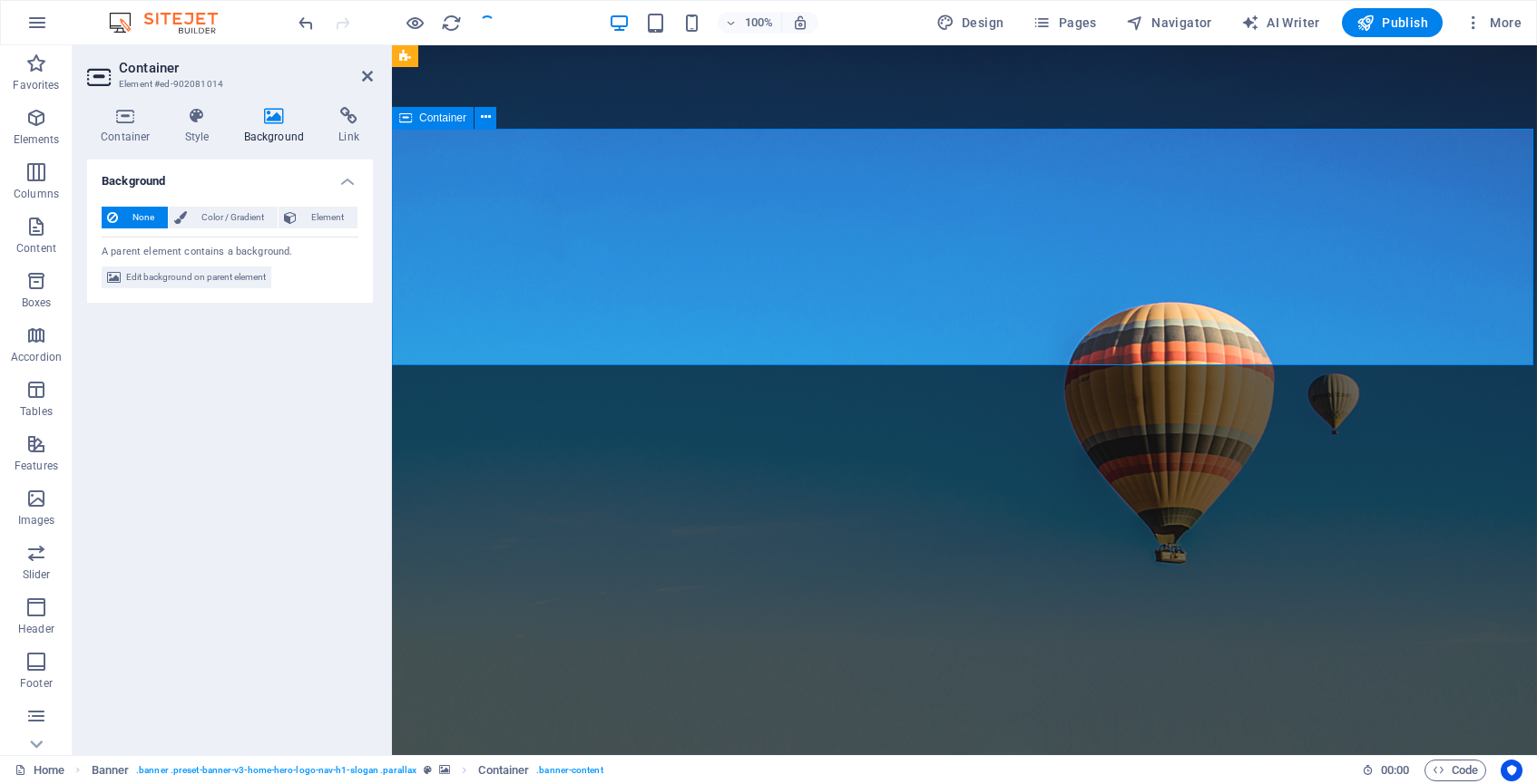
click at [276, 127] on h4 "Background" at bounding box center [278, 126] width 96 height 38
click at [441, 413] on figure at bounding box center [964, 400] width 1145 height 710
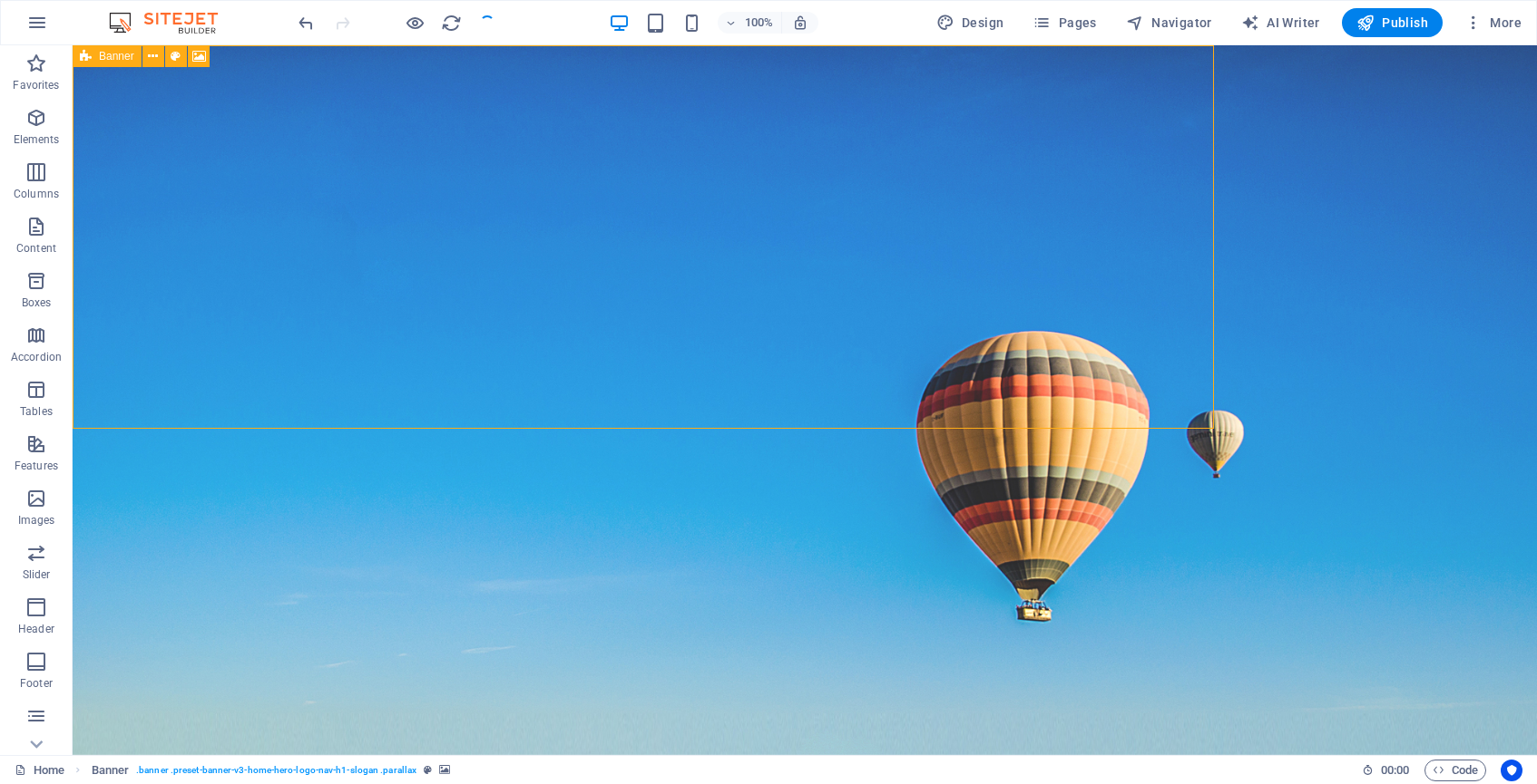
click at [441, 413] on figure at bounding box center [805, 400] width 1465 height 710
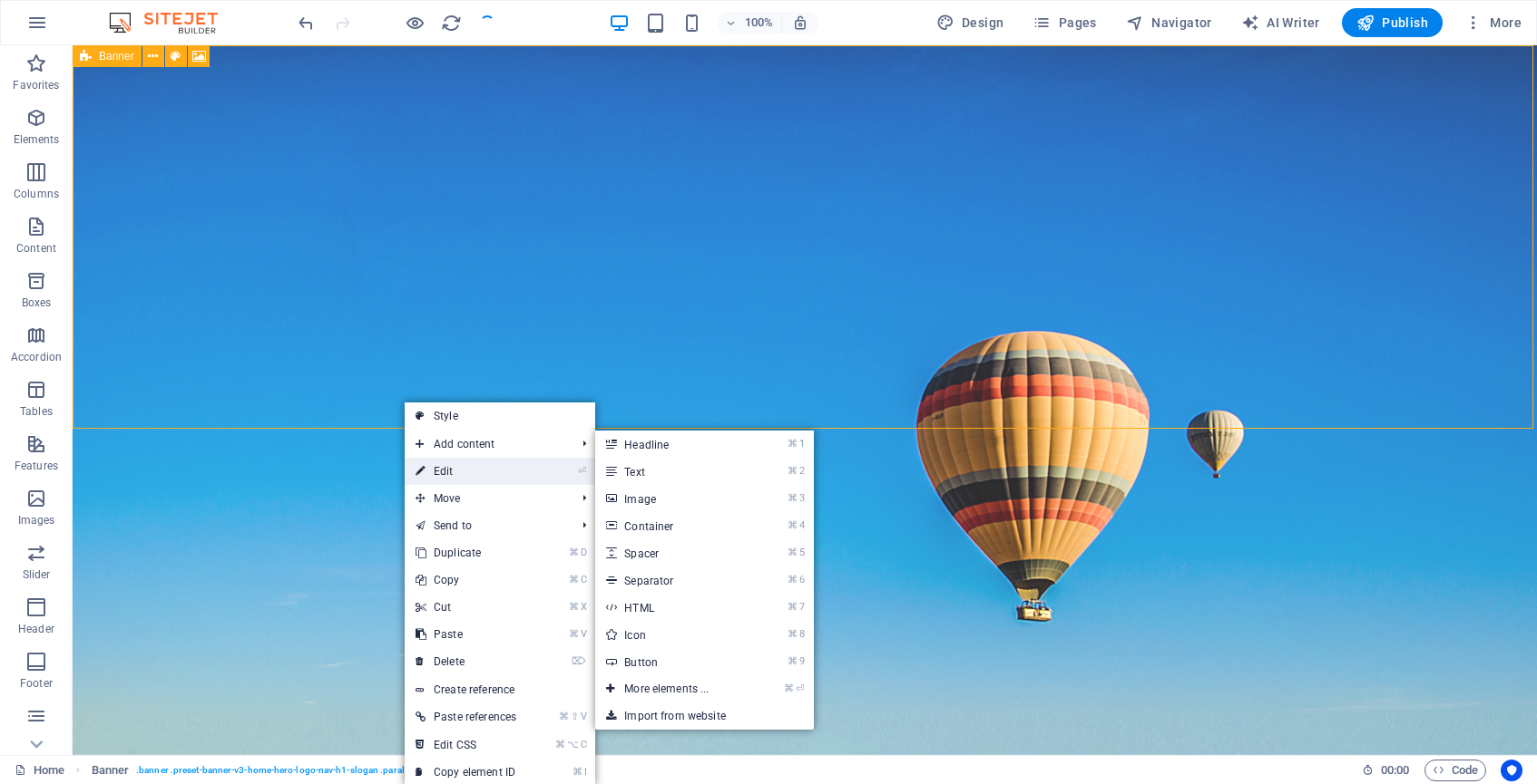
click at [473, 464] on link "⏎ Edit" at bounding box center [466, 471] width 123 height 27
select select "vh"
select select "header"
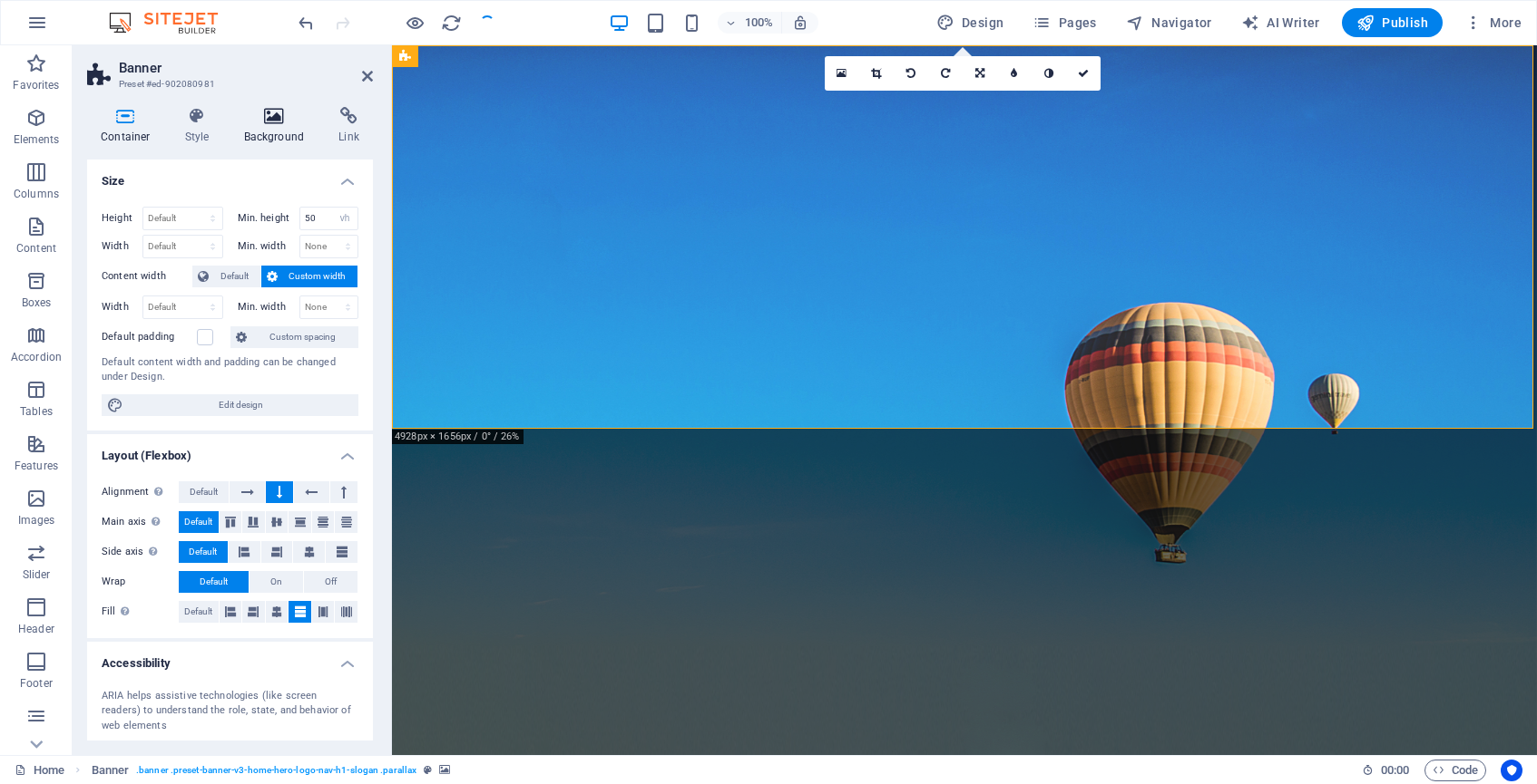
click at [274, 120] on icon at bounding box center [274, 116] width 88 height 18
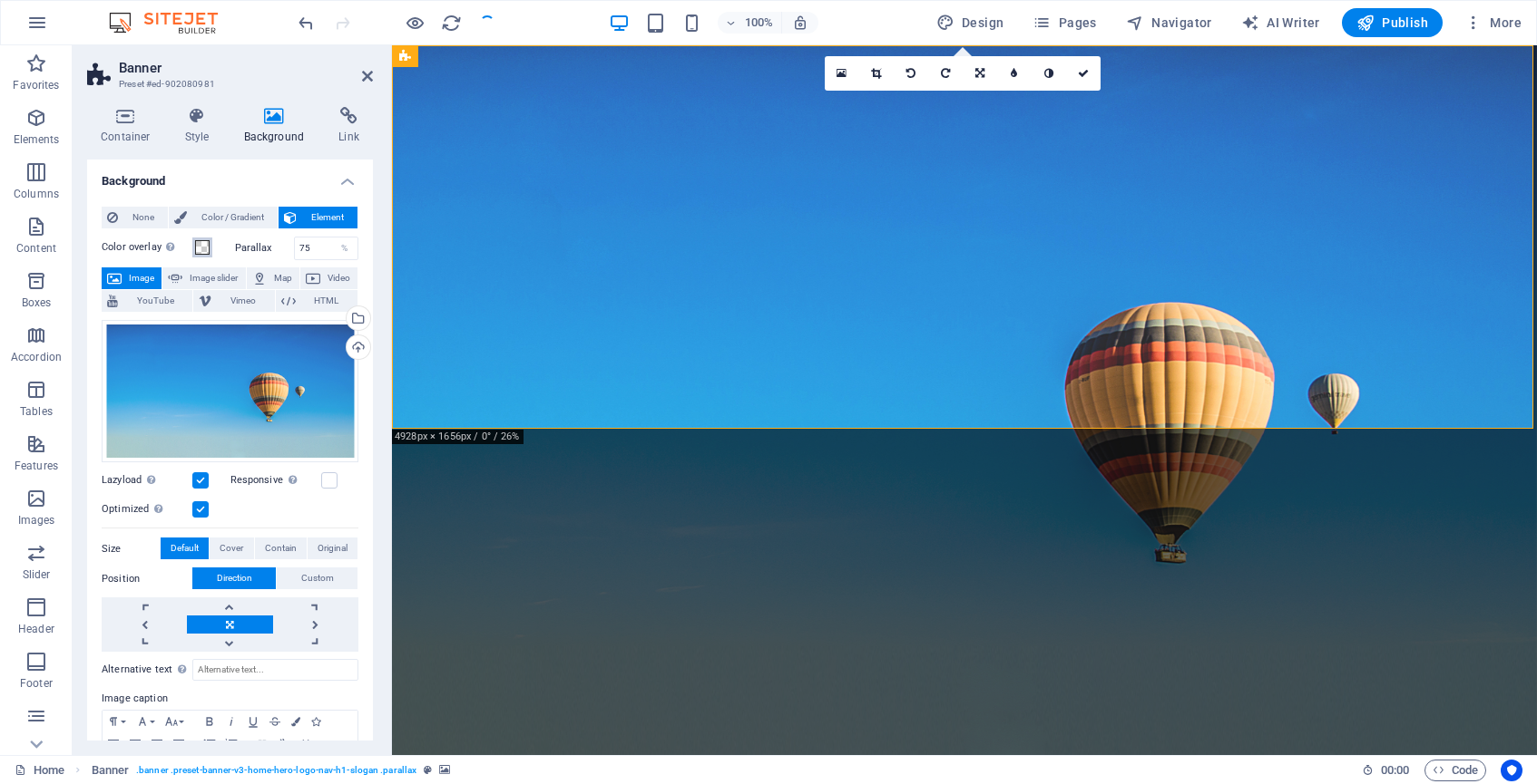
click at [202, 244] on span at bounding box center [202, 247] width 14 height 14
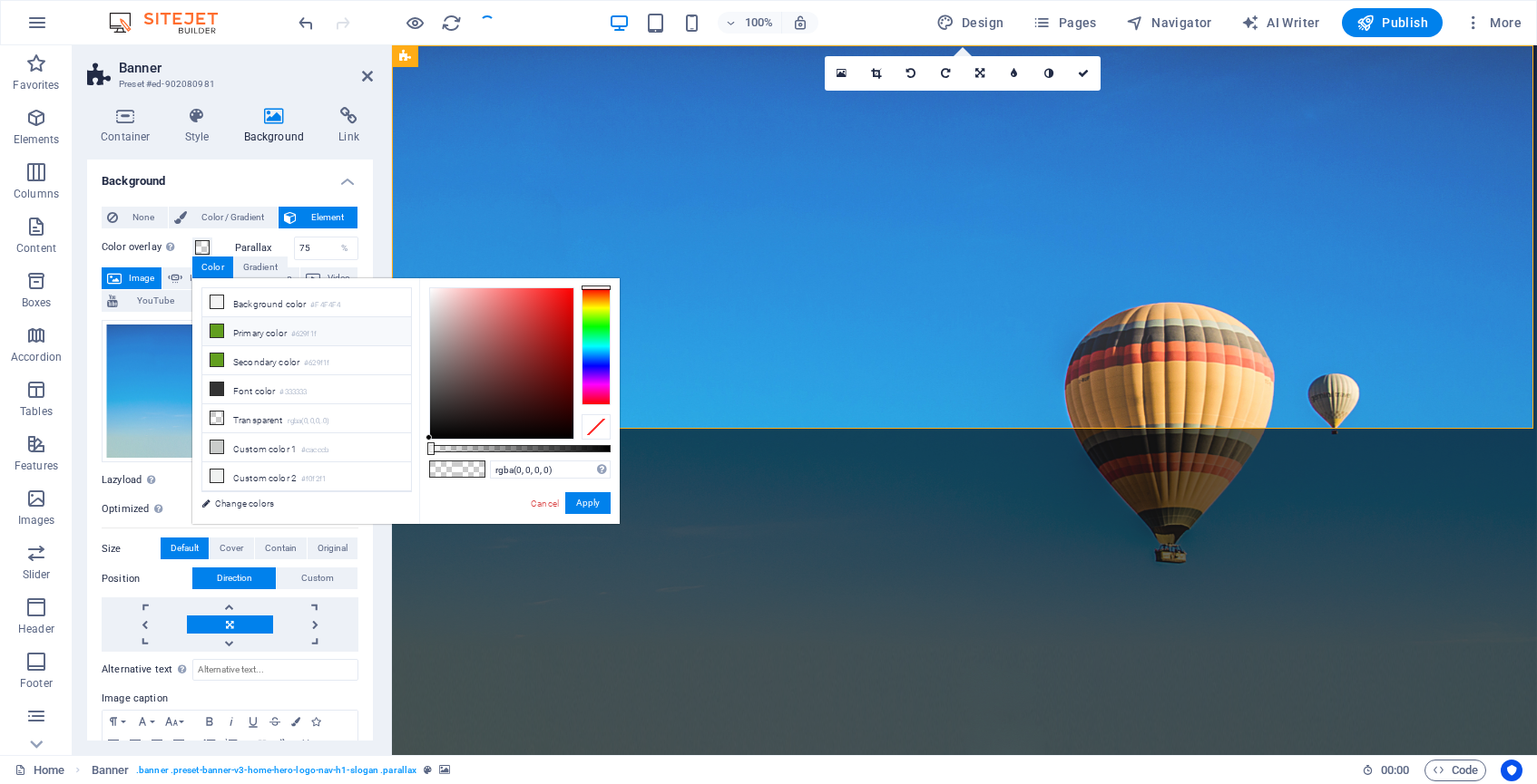
click at [233, 336] on li "Primary color #629f1f" at bounding box center [306, 332] width 209 height 29
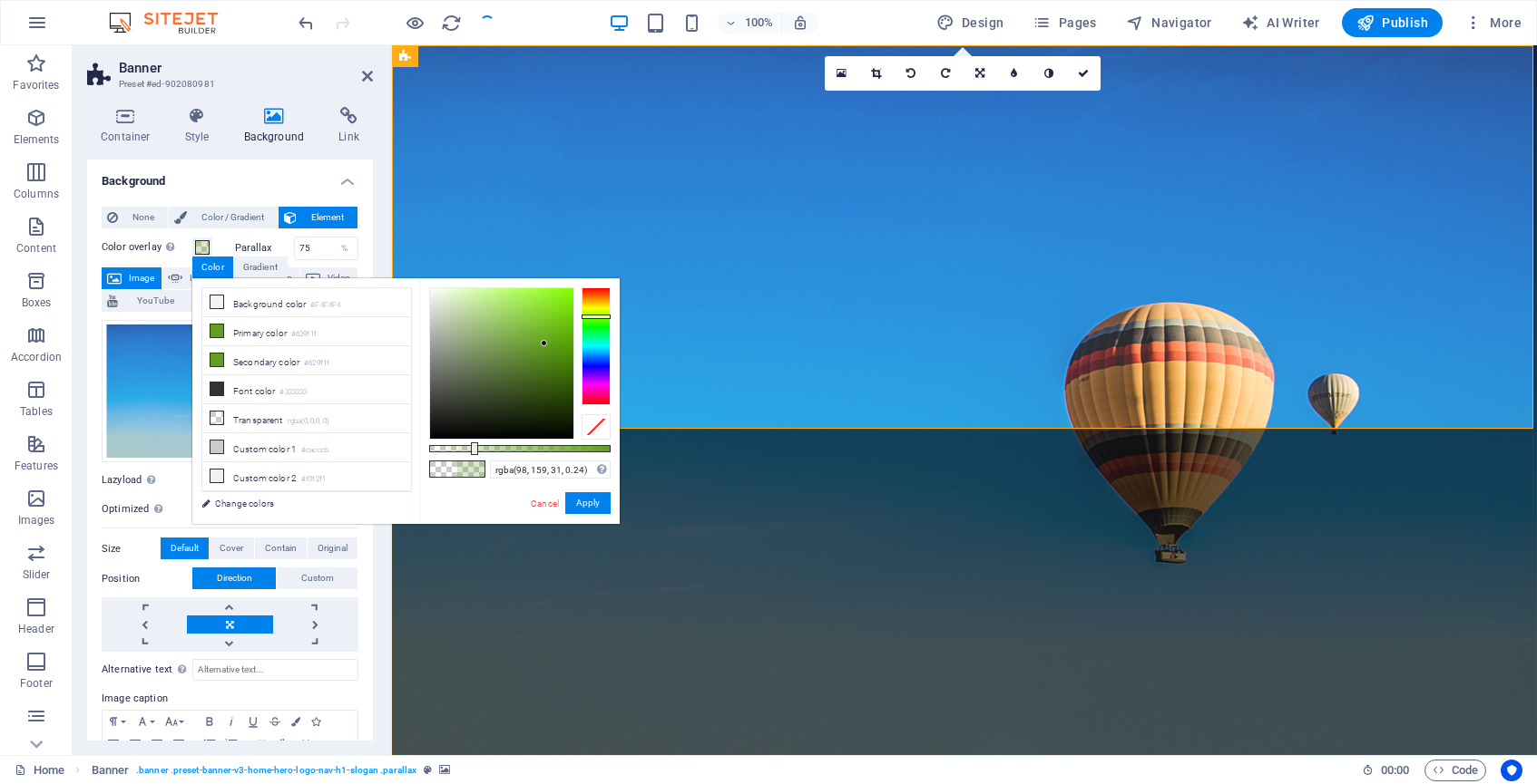
drag, startPoint x: 612, startPoint y: 448, endPoint x: 472, endPoint y: 449, distance: 140.0
click at [472, 449] on div at bounding box center [474, 448] width 8 height 13
drag, startPoint x: 472, startPoint y: 449, endPoint x: 532, endPoint y: 442, distance: 60.4
click at [532, 442] on div at bounding box center [534, 448] width 8 height 13
type input "rgba(98, 159, 31, 0)"
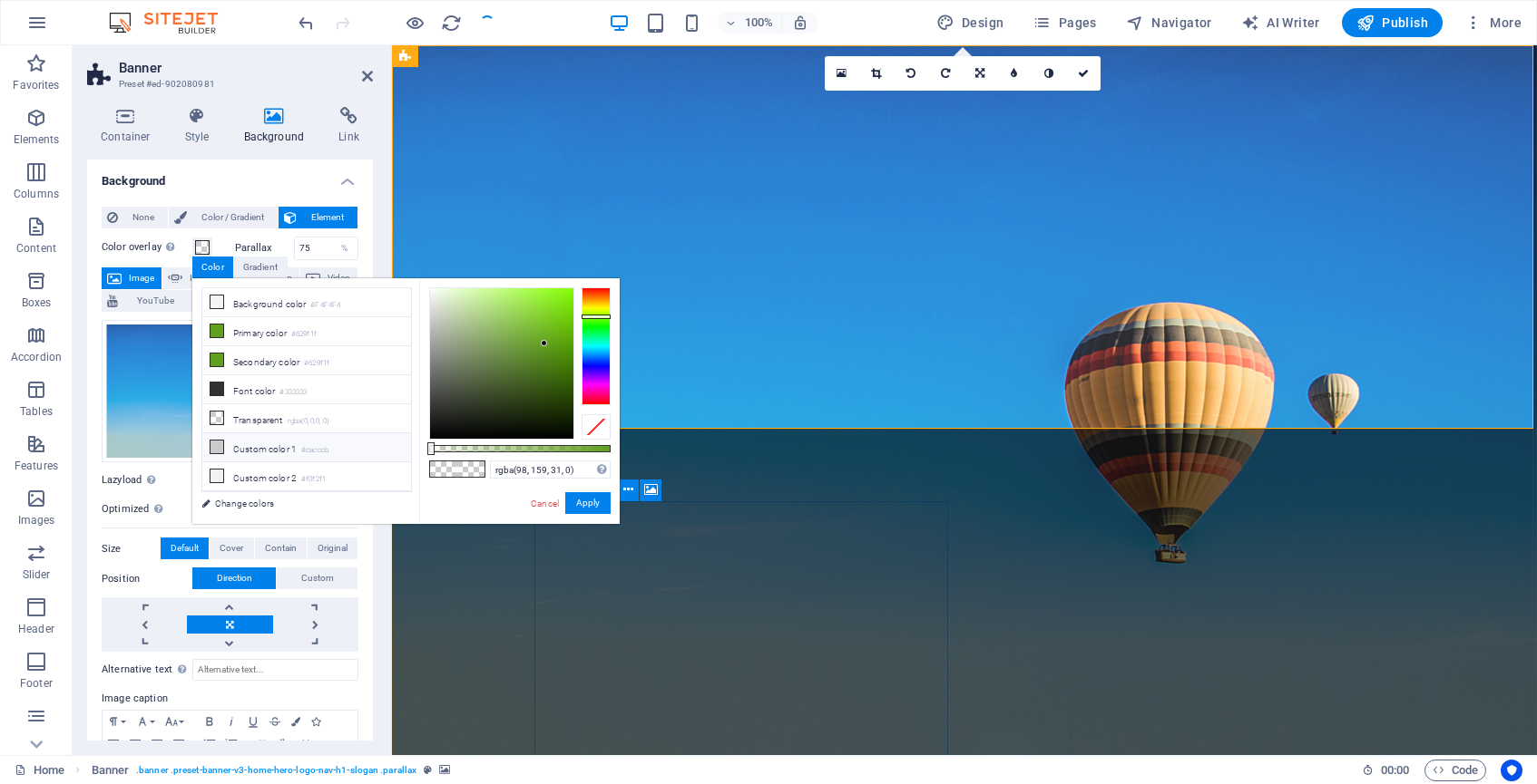
drag, startPoint x: 536, startPoint y: 451, endPoint x: 388, endPoint y: 451, distance: 148.0
click at [388, 451] on div "less Background color #F4F4F4 Primary color #629f1f Secondary color #629f1f Fon…" at bounding box center [406, 401] width 427 height 246
click at [546, 499] on link "Cancel" at bounding box center [545, 504] width 32 height 14
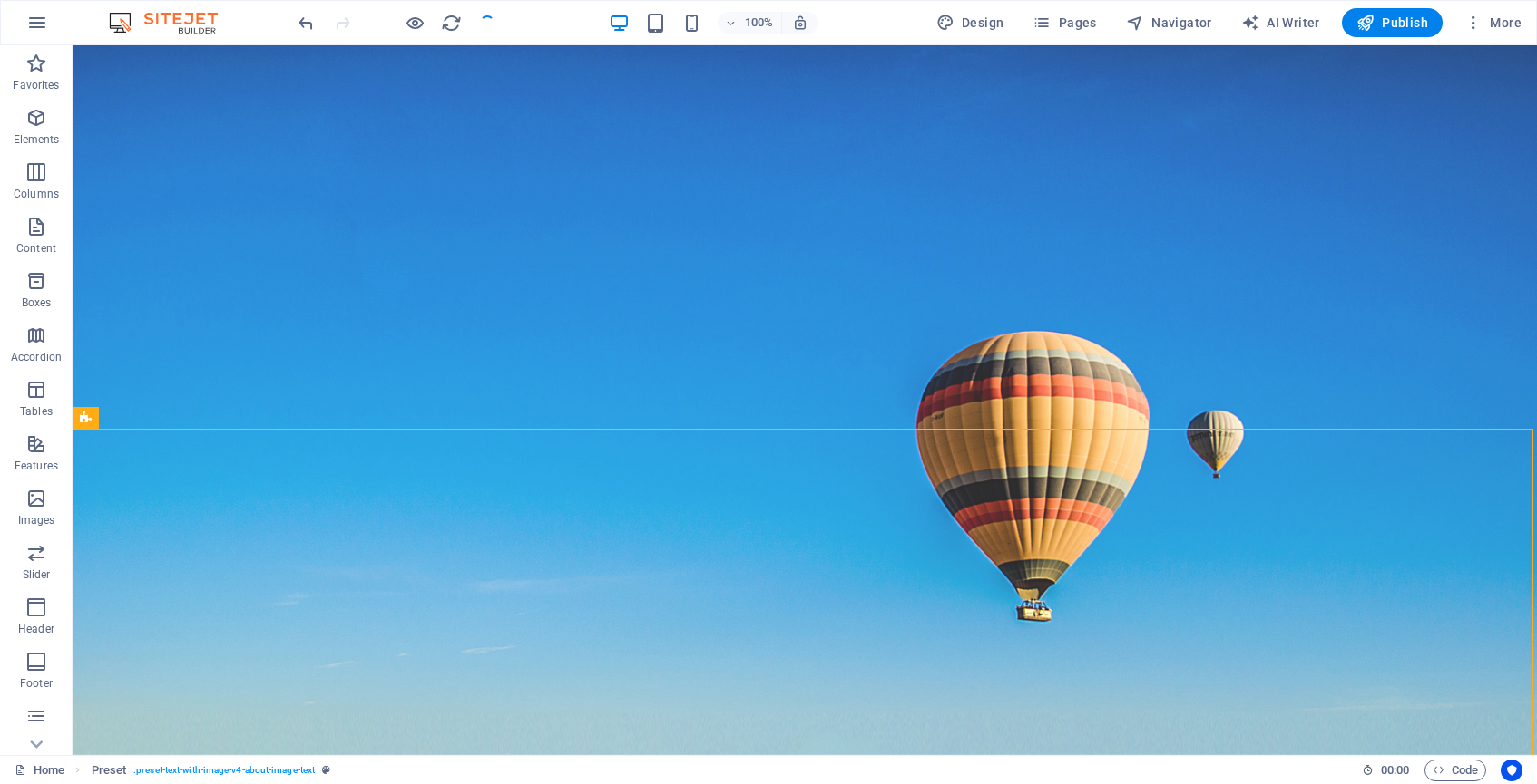
click at [486, 21] on div at bounding box center [396, 22] width 203 height 29
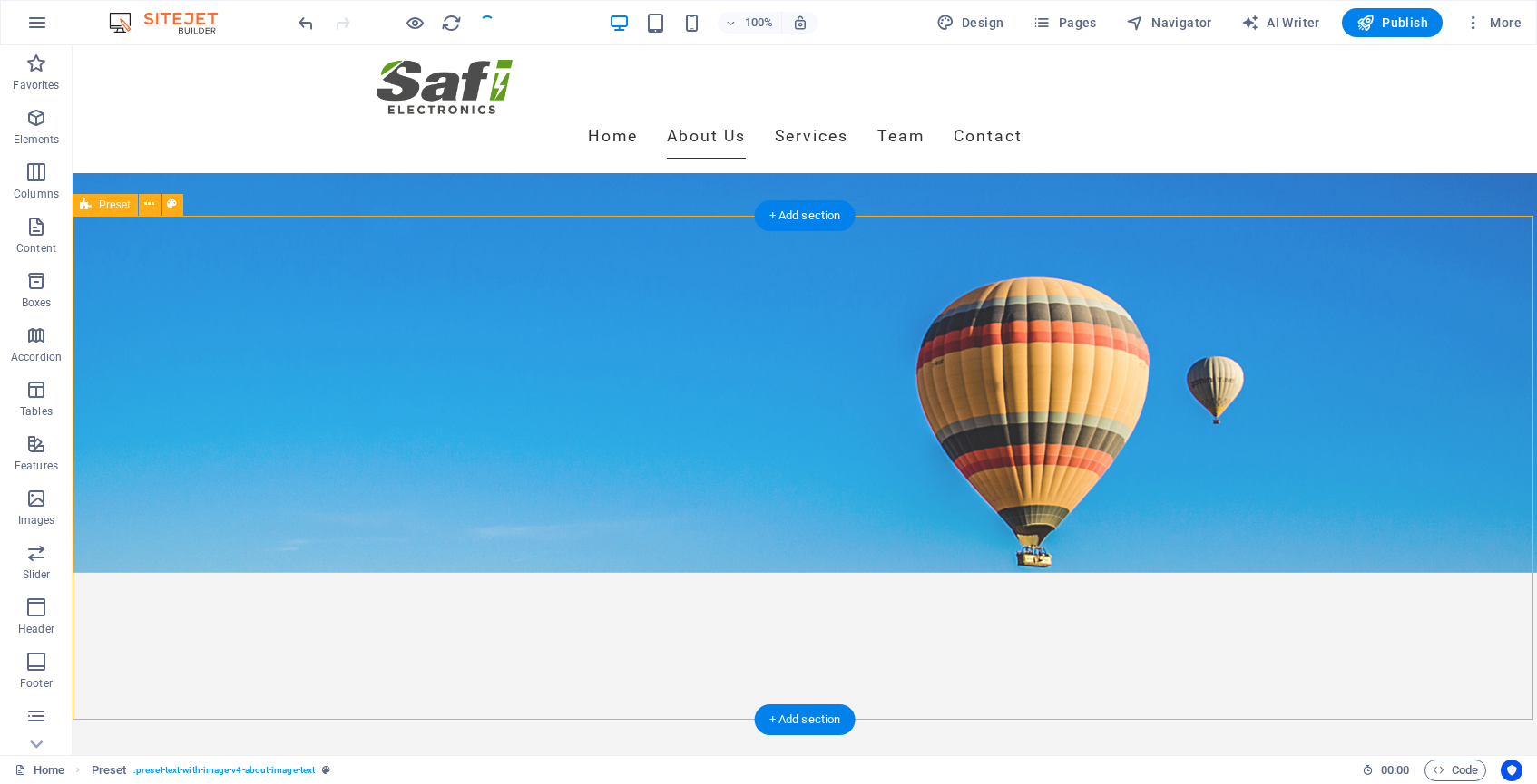
scroll to position [221, 0]
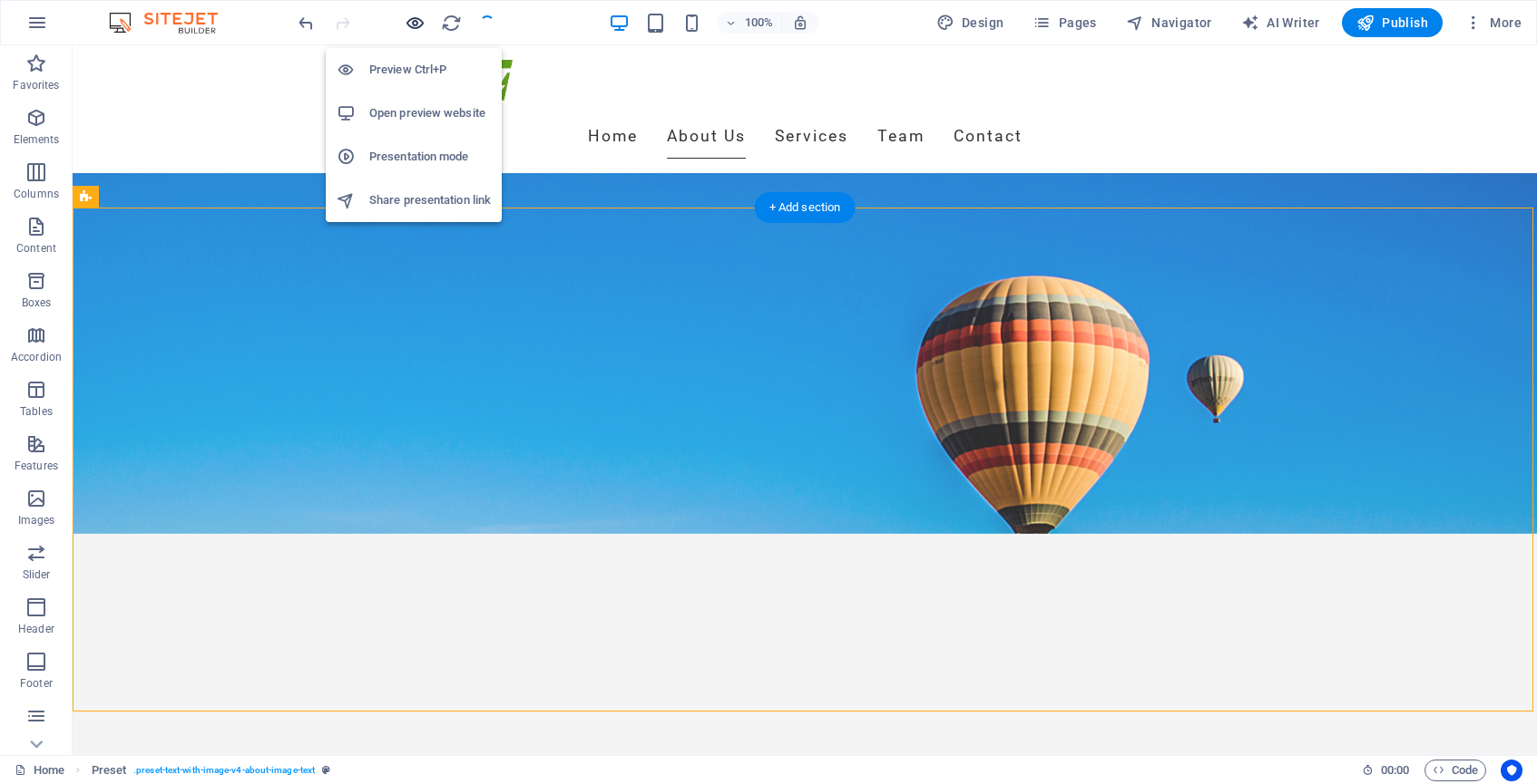
click at [411, 14] on icon "button" at bounding box center [415, 23] width 21 height 21
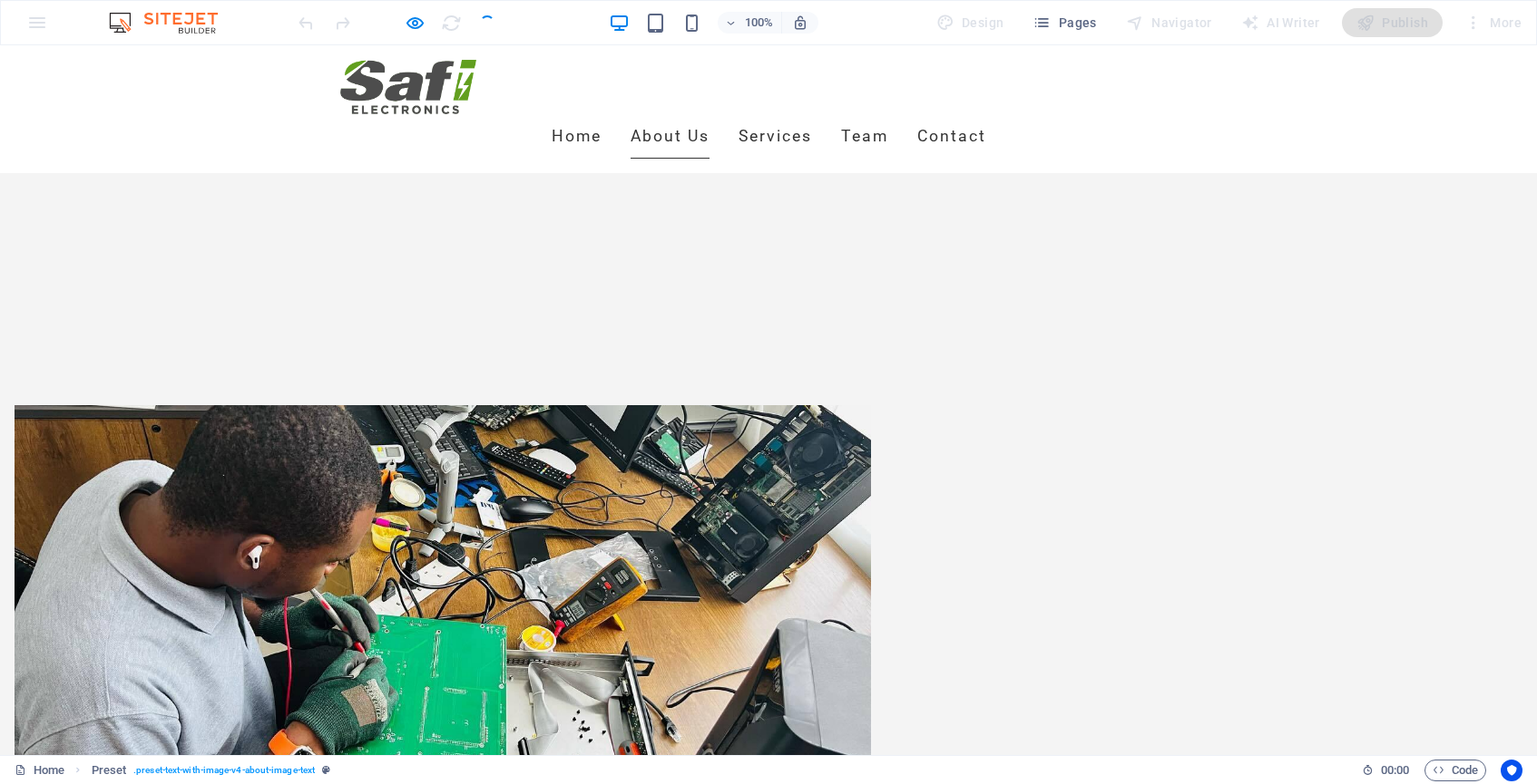
scroll to position [727, 0]
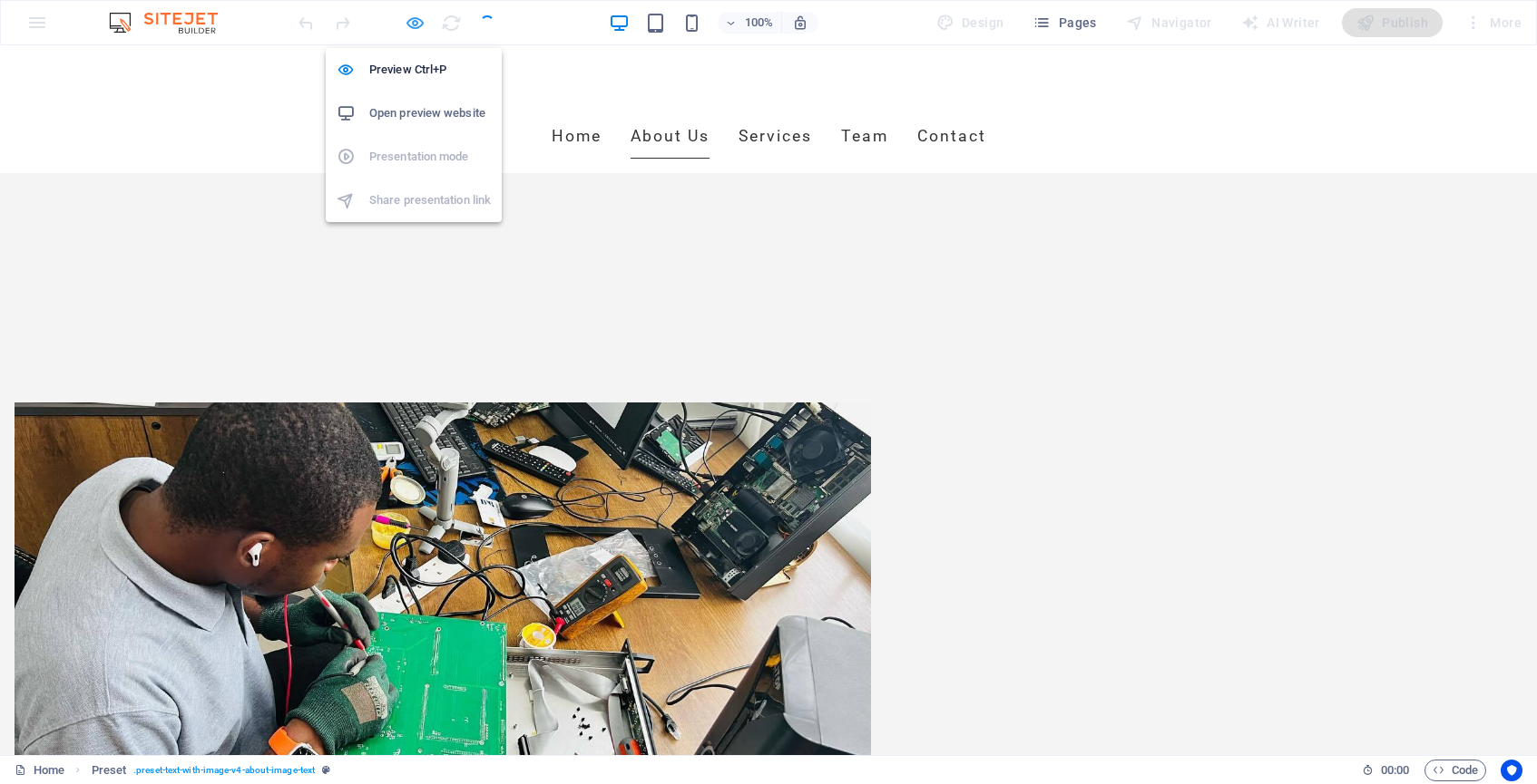
click at [415, 23] on icon "button" at bounding box center [415, 23] width 21 height 21
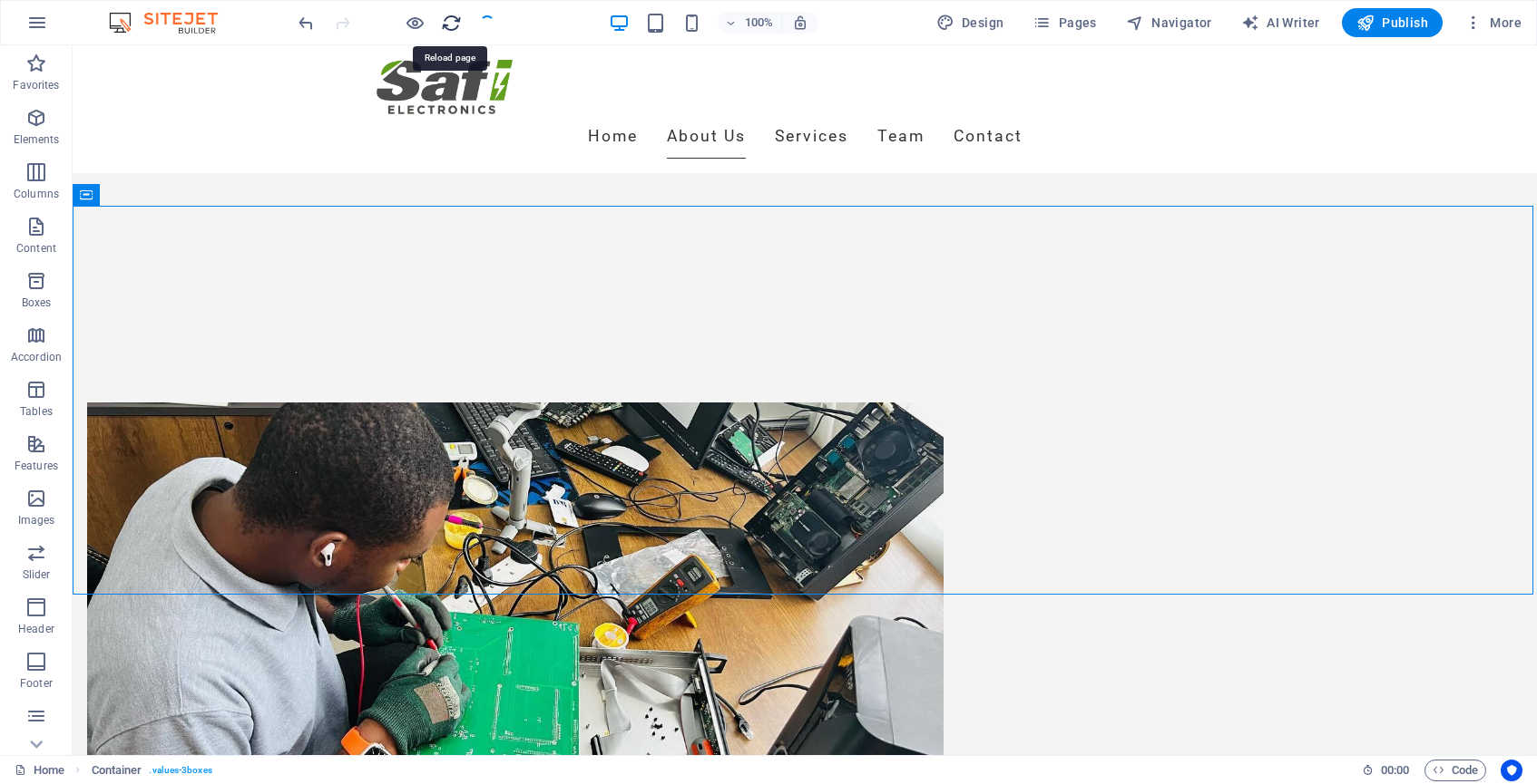
click at [453, 19] on icon "reload" at bounding box center [451, 23] width 21 height 21
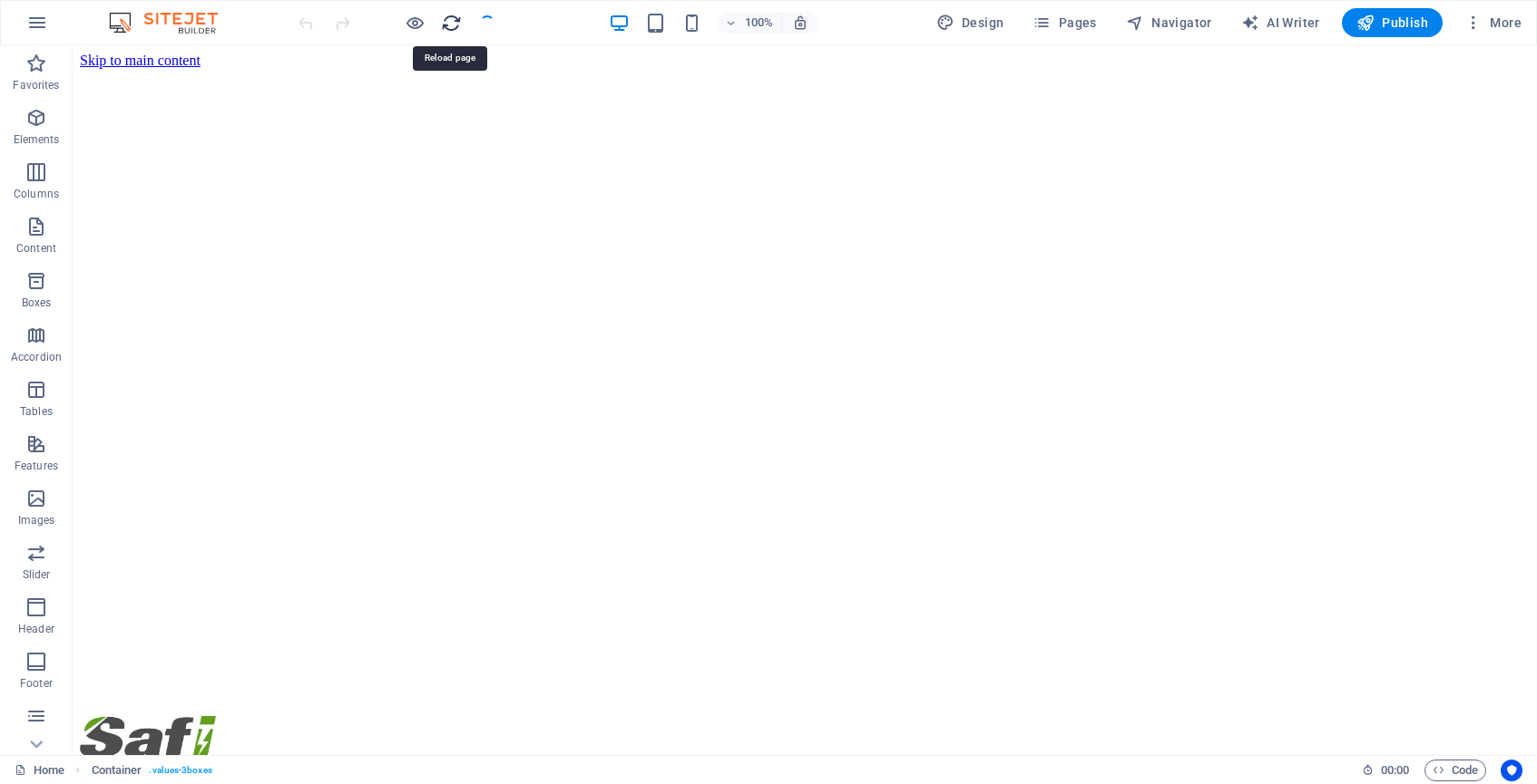
scroll to position [0, 0]
click at [451, 25] on icon "reload" at bounding box center [451, 23] width 21 height 21
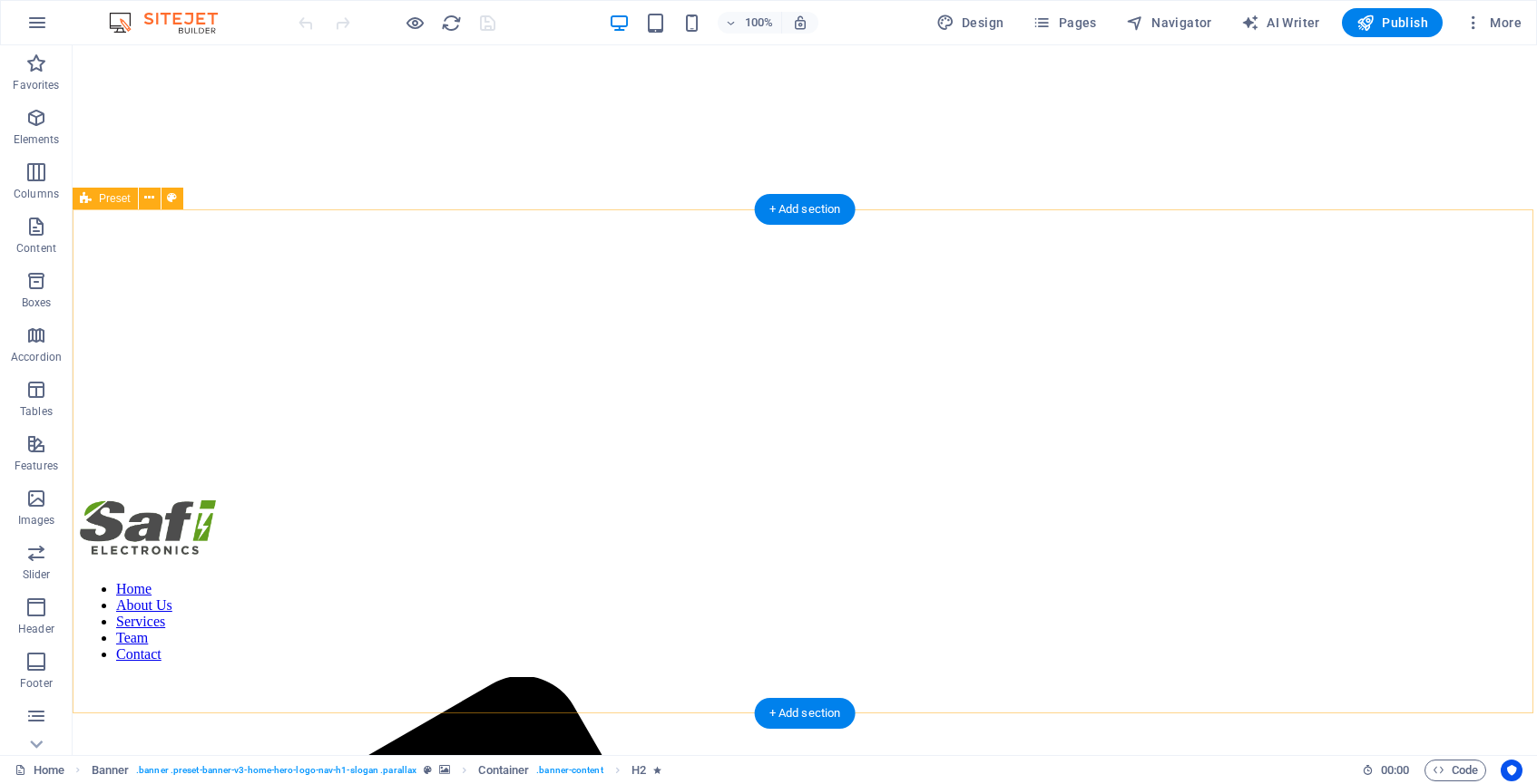
scroll to position [219, 0]
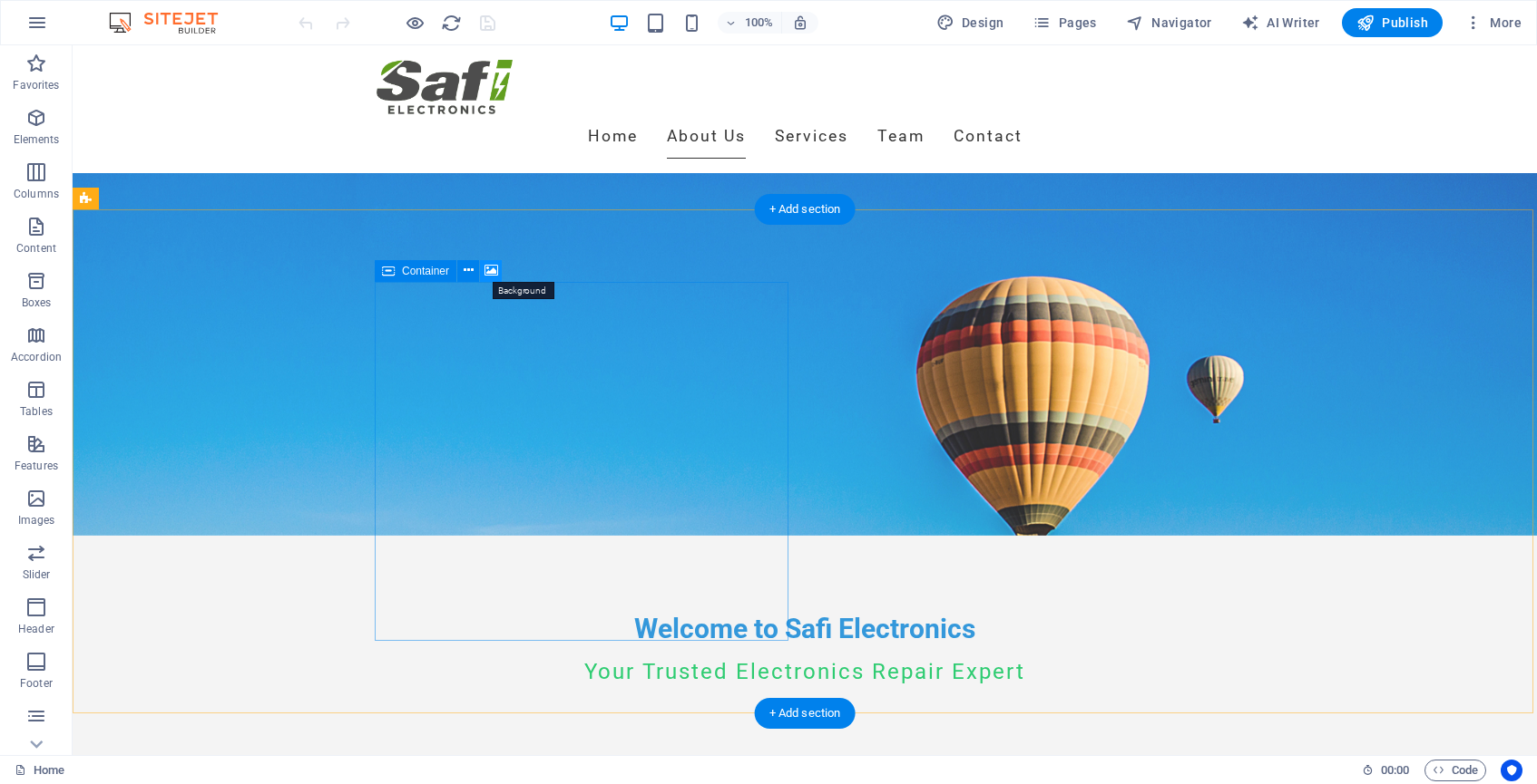
click at [492, 266] on icon at bounding box center [492, 271] width 14 height 19
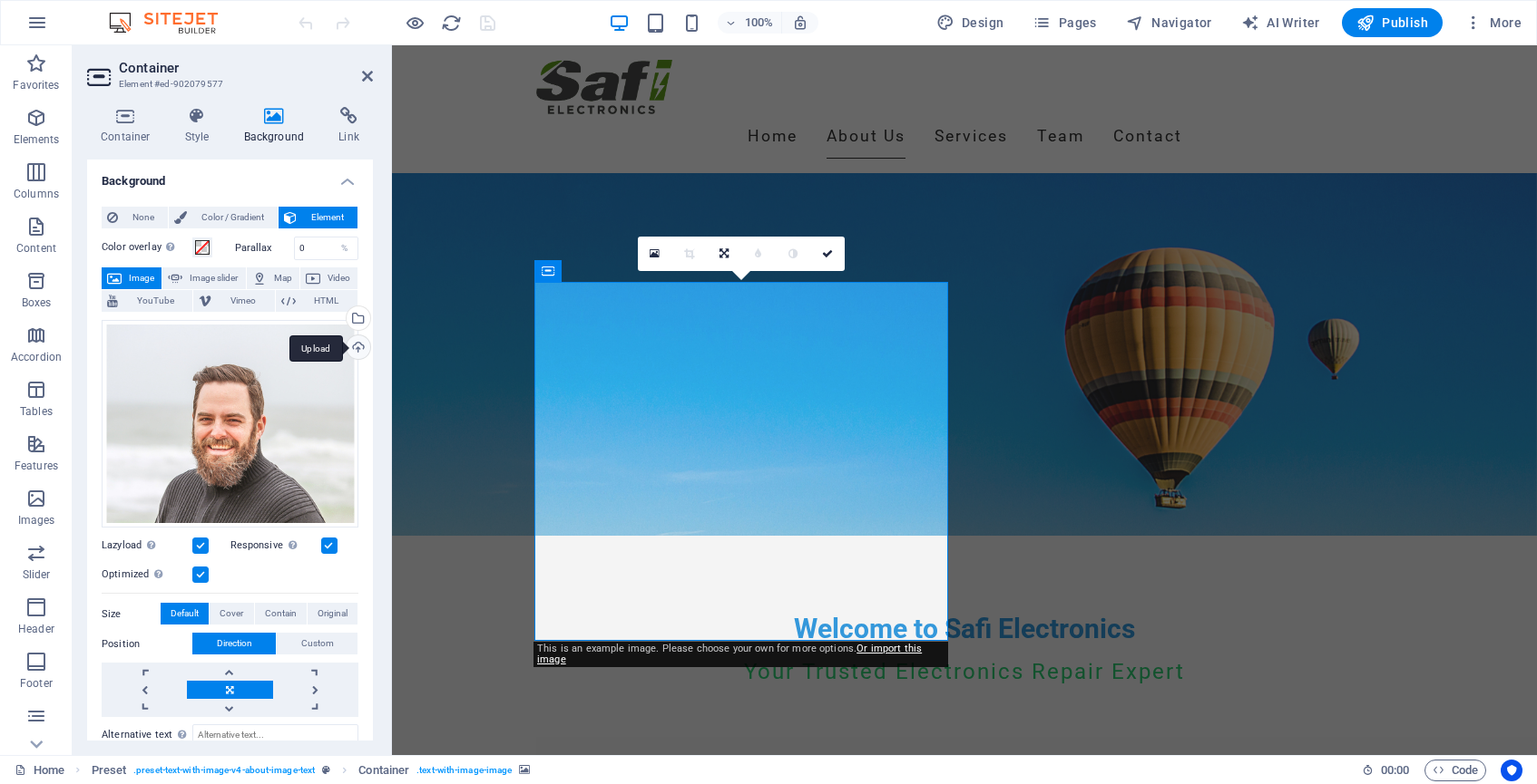
click at [354, 349] on div "Upload" at bounding box center [356, 350] width 27 height 27
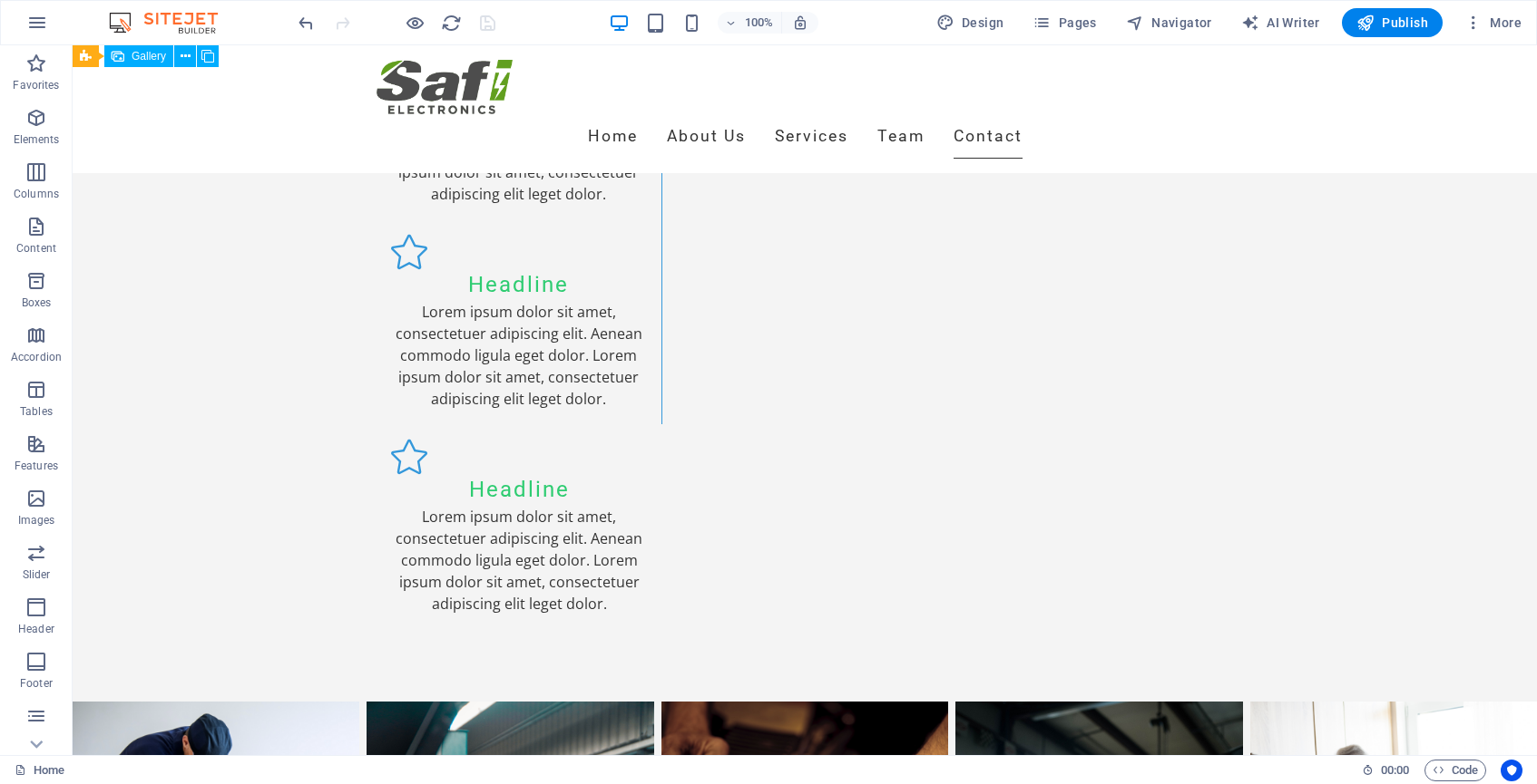
scroll to position [3479, 0]
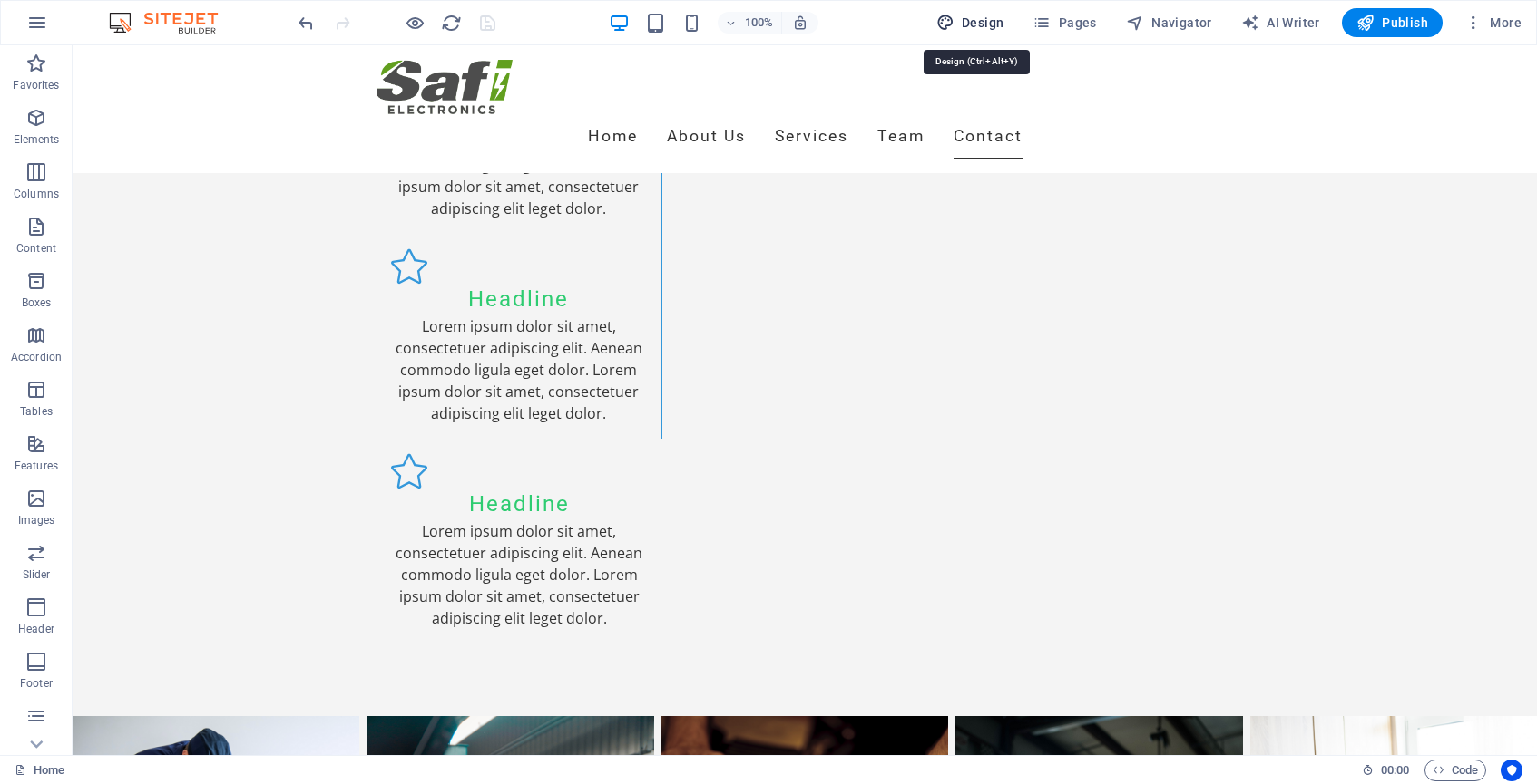
select select "px"
select select "200"
select select "px"
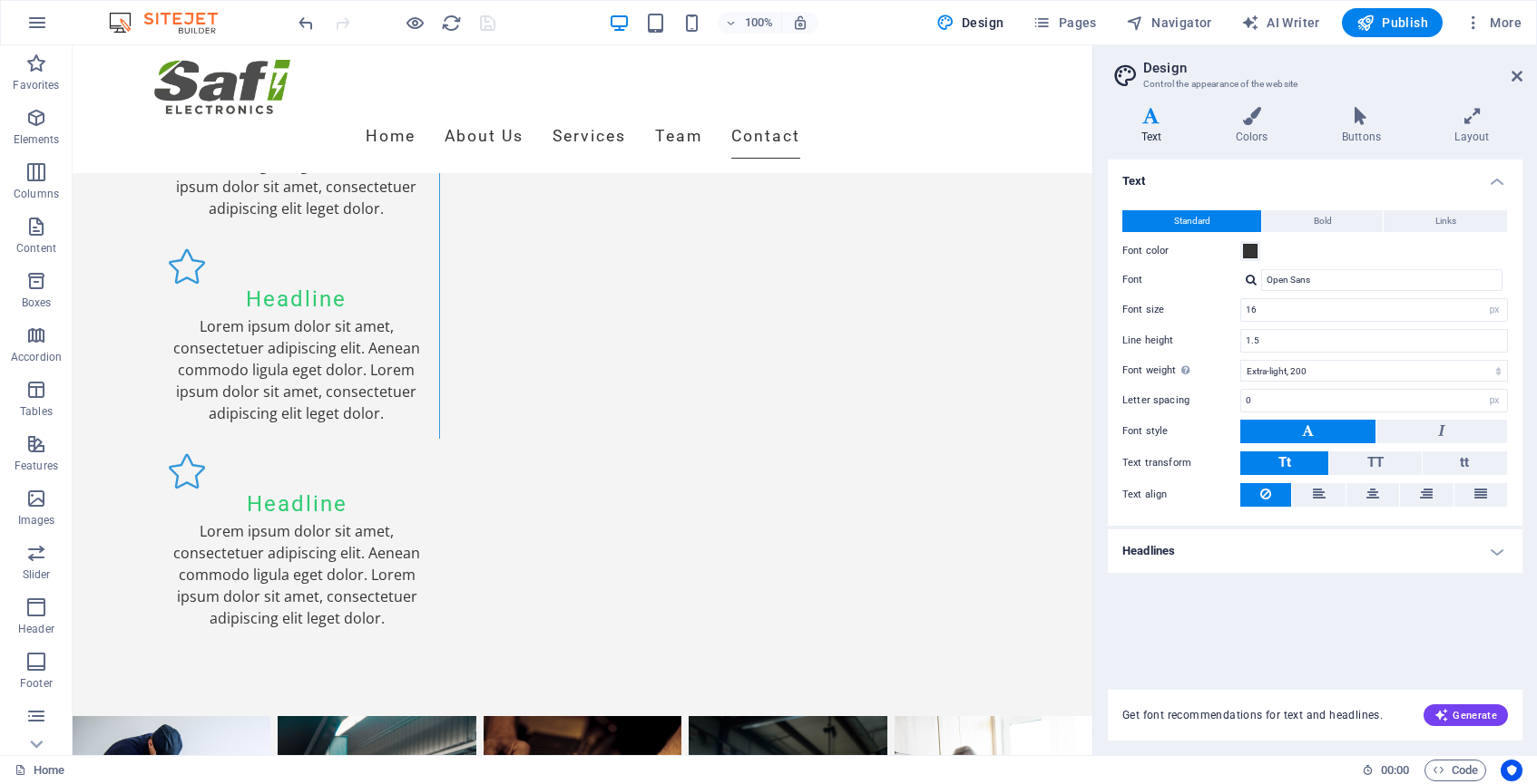
scroll to position [3390, 0]
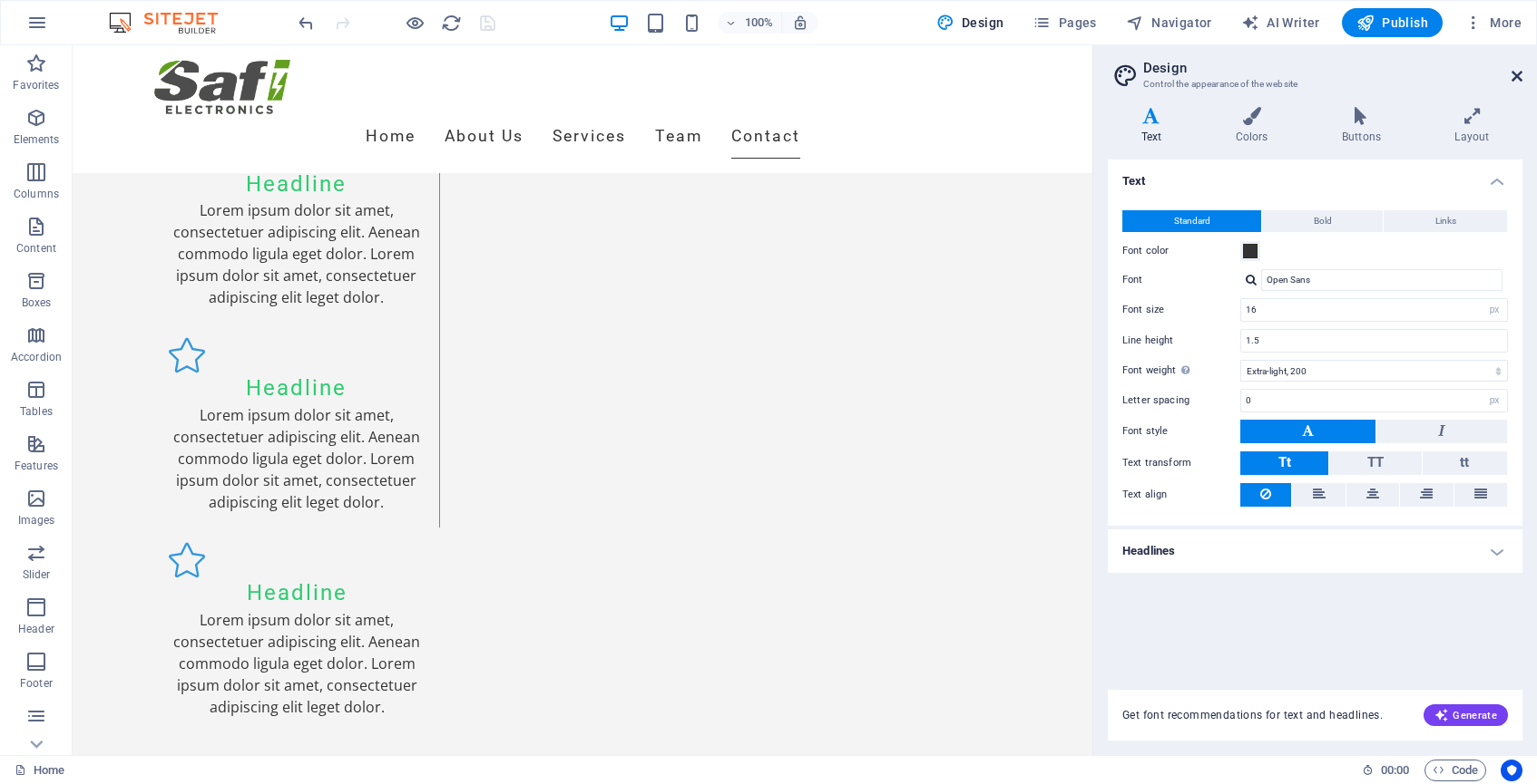
click at [1518, 72] on icon at bounding box center [1517, 75] width 11 height 14
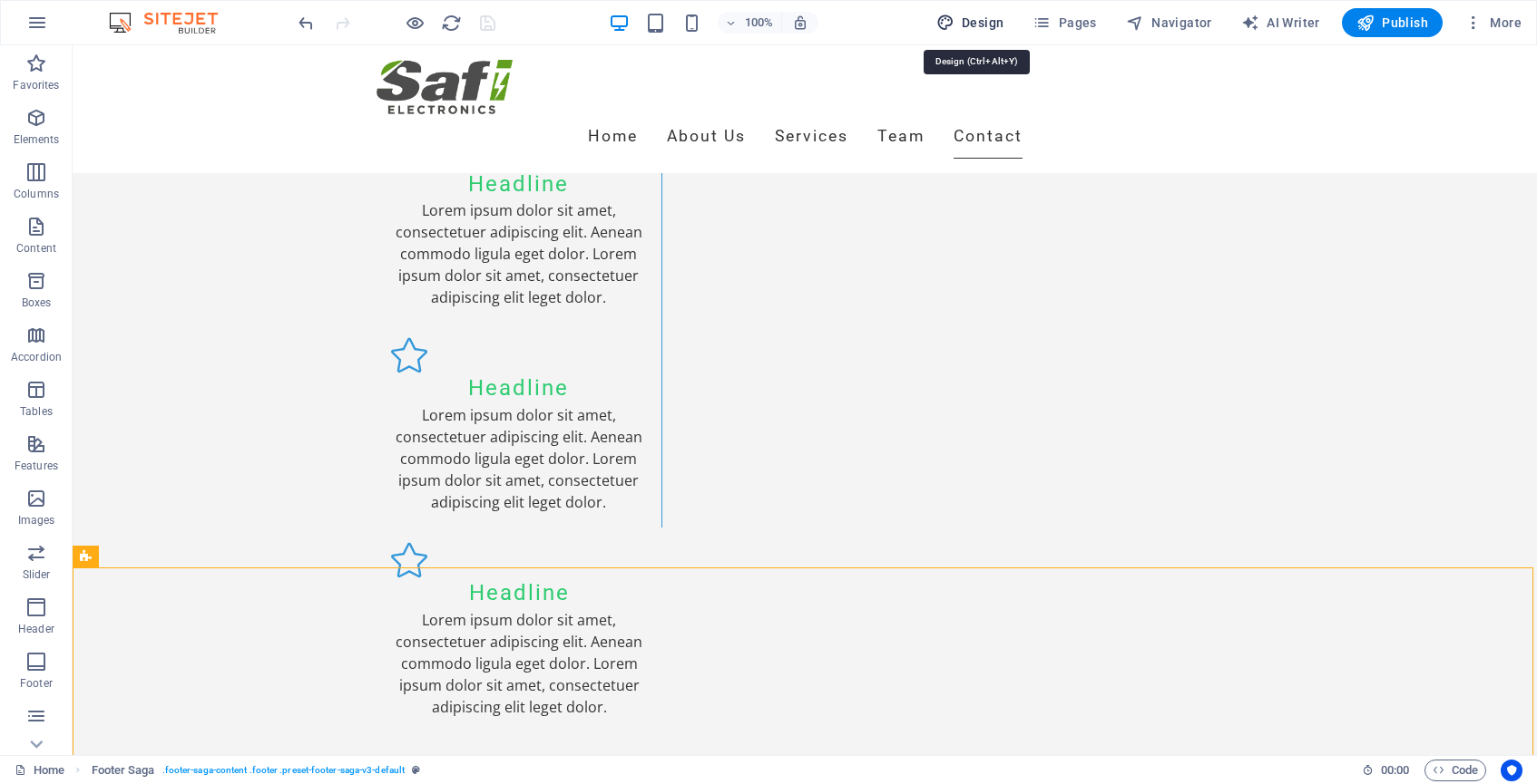
select select "px"
select select "200"
select select "px"
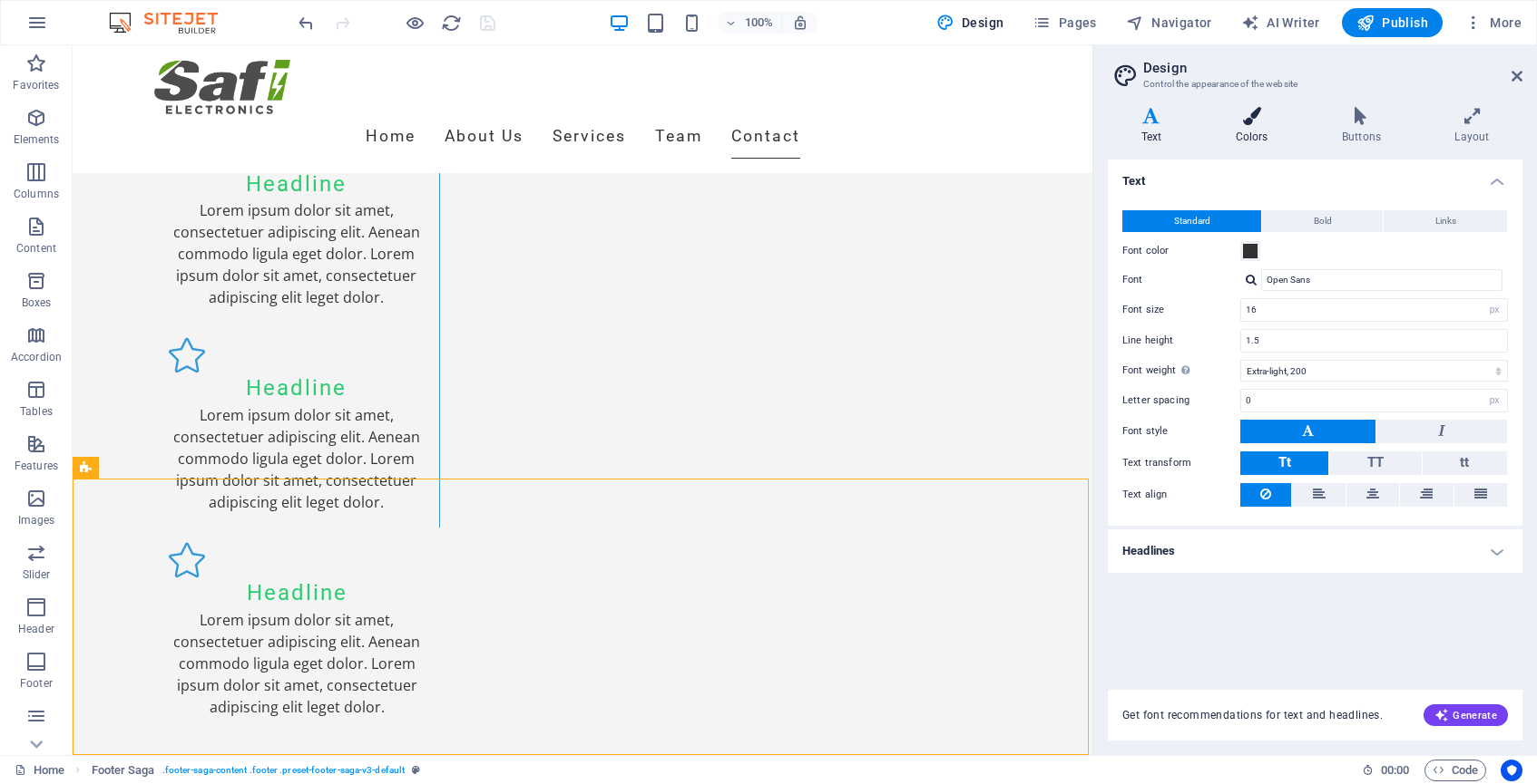
click at [1252, 123] on icon at bounding box center [1252, 116] width 99 height 18
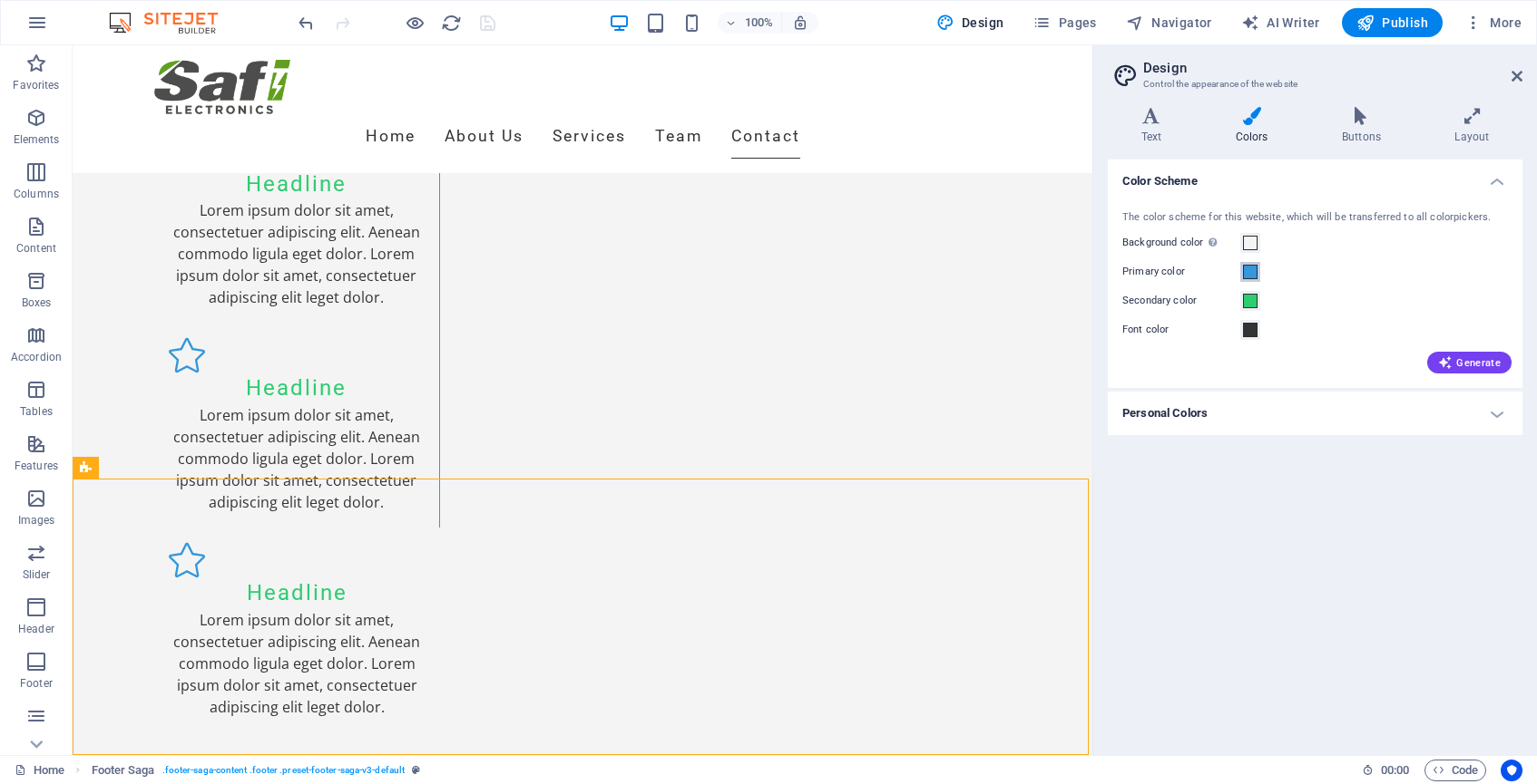
click at [1250, 267] on span at bounding box center [1250, 271] width 14 height 14
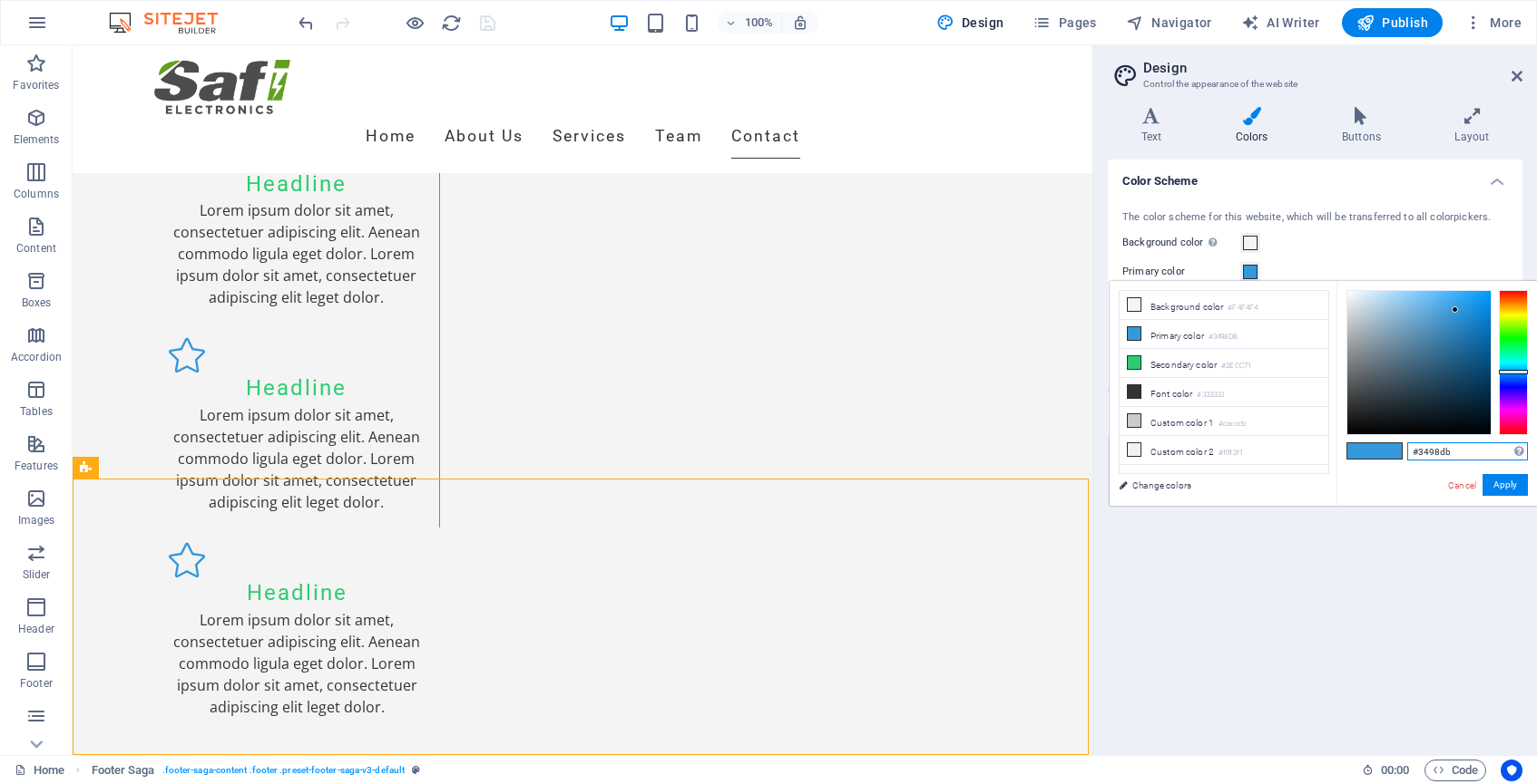
drag, startPoint x: 1464, startPoint y: 456, endPoint x: 1419, endPoint y: 452, distance: 45.2
click at [1419, 452] on input "#3498db" at bounding box center [1467, 451] width 121 height 18
paste input "629f1f"
type input "#629f1f"
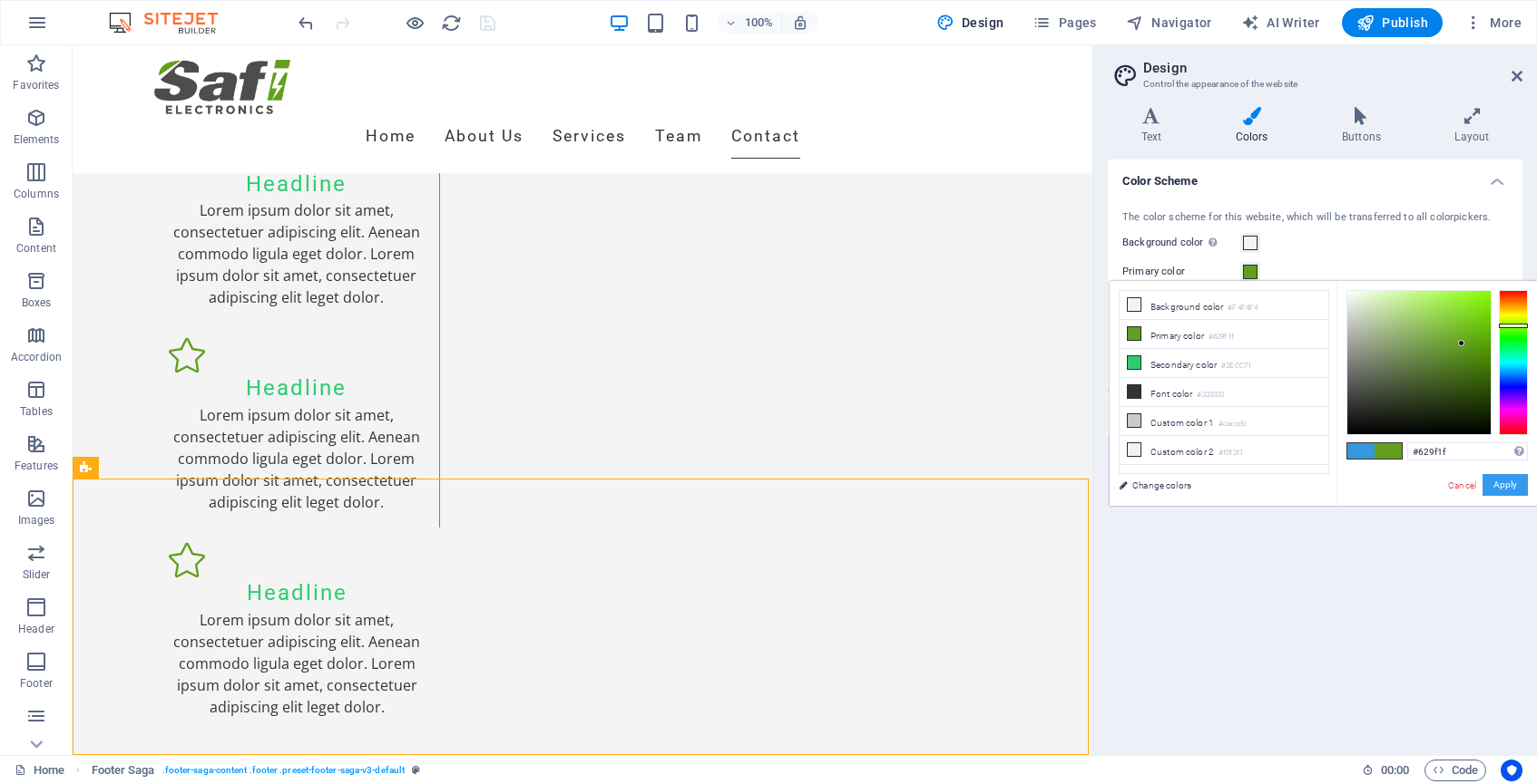
click at [1511, 488] on button "Apply" at bounding box center [1505, 485] width 45 height 22
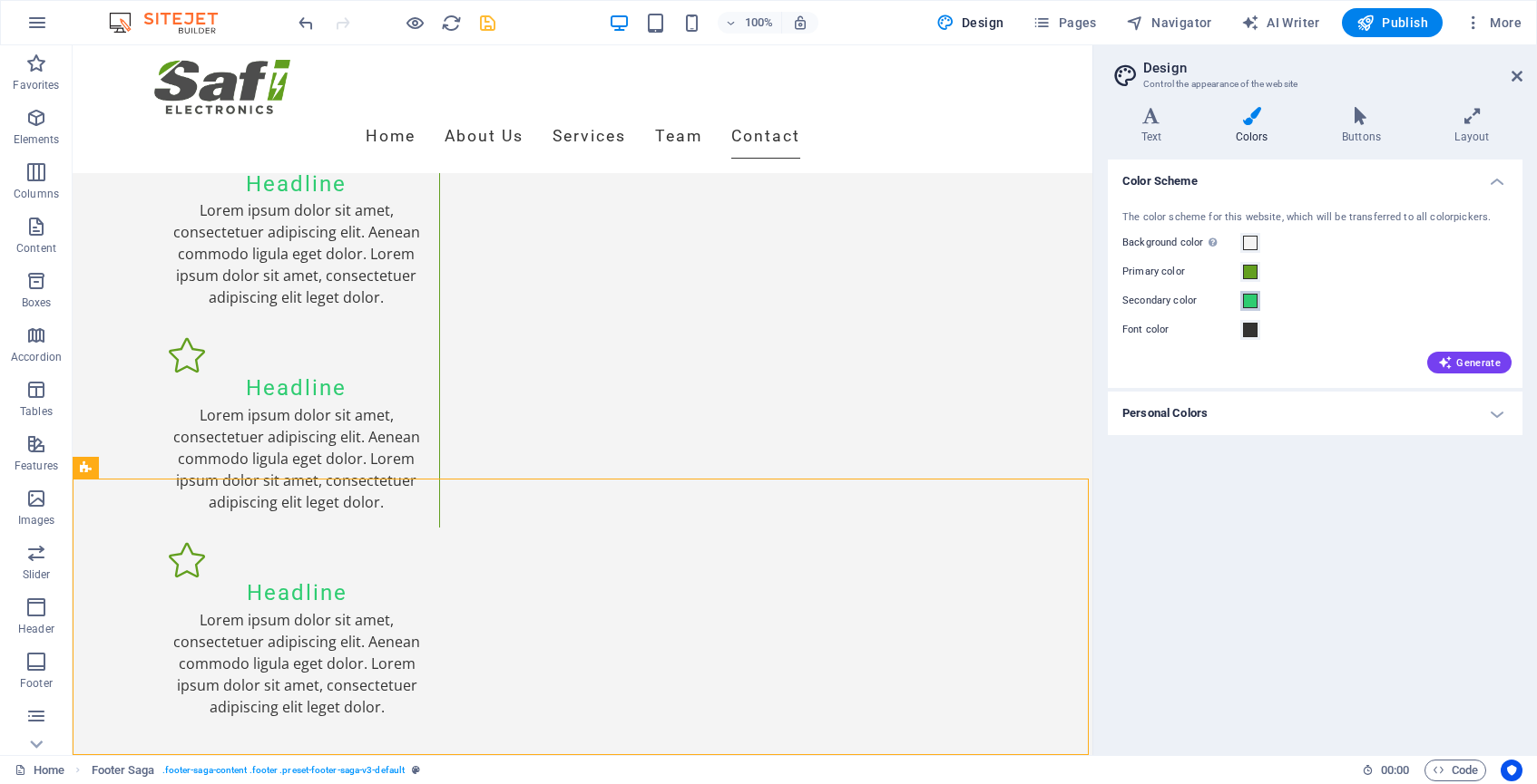
click at [1251, 305] on span at bounding box center [1250, 300] width 14 height 14
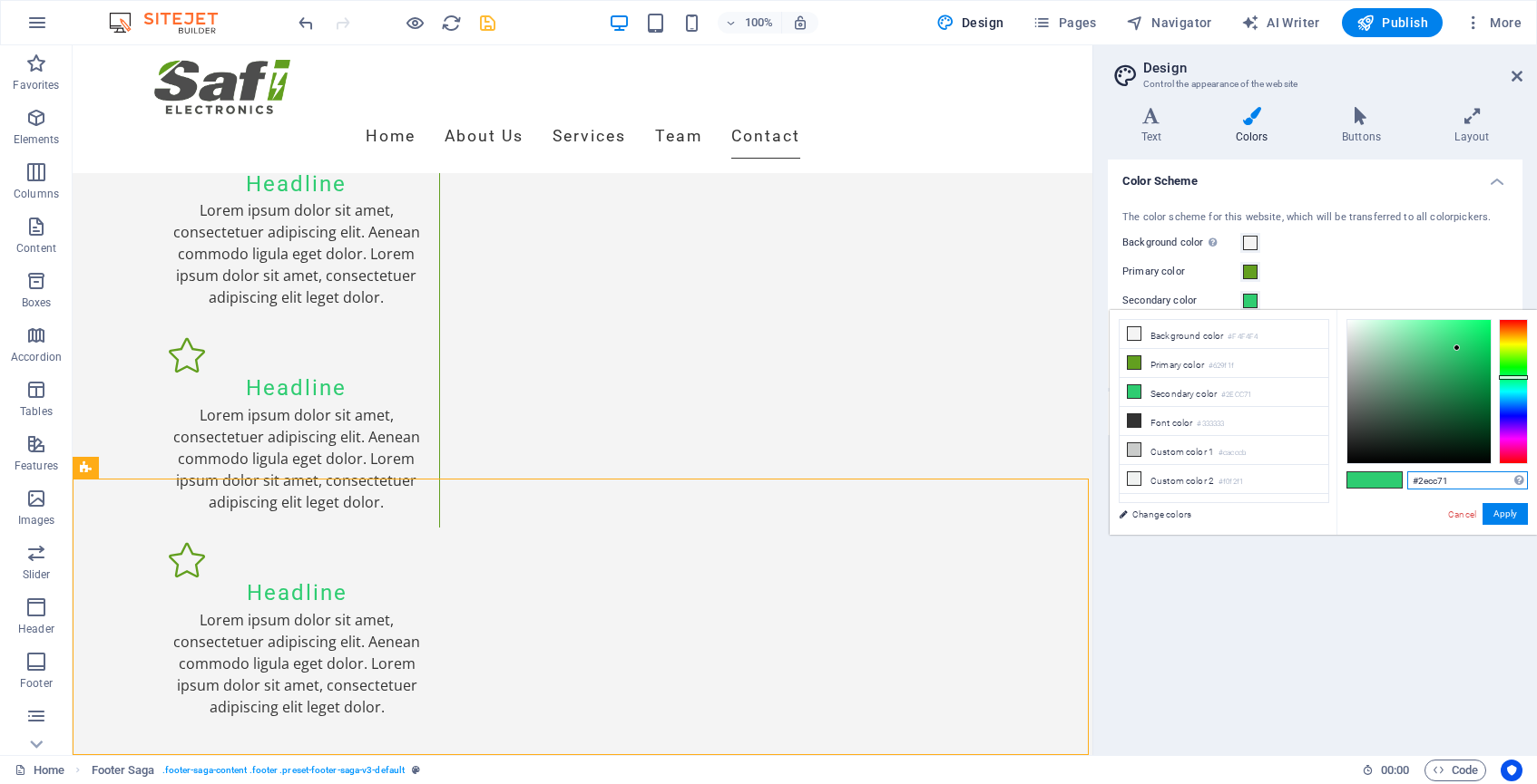
drag, startPoint x: 1466, startPoint y: 481, endPoint x: 1420, endPoint y: 480, distance: 46.0
click at [1420, 480] on input "#2ecc71" at bounding box center [1467, 480] width 121 height 18
paste input "629f1f"
type input "#629f1f"
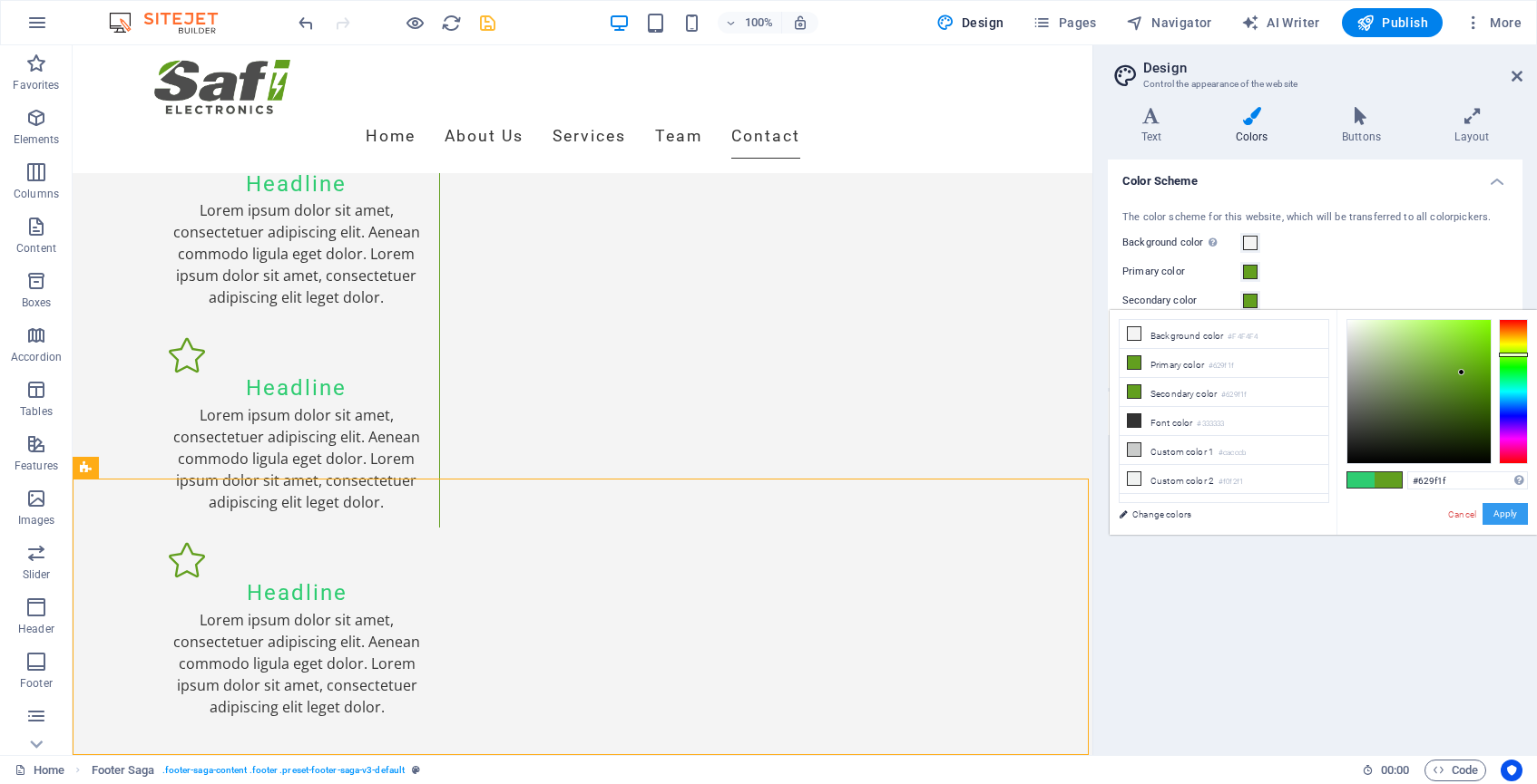
click at [1506, 518] on button "Apply" at bounding box center [1505, 514] width 45 height 22
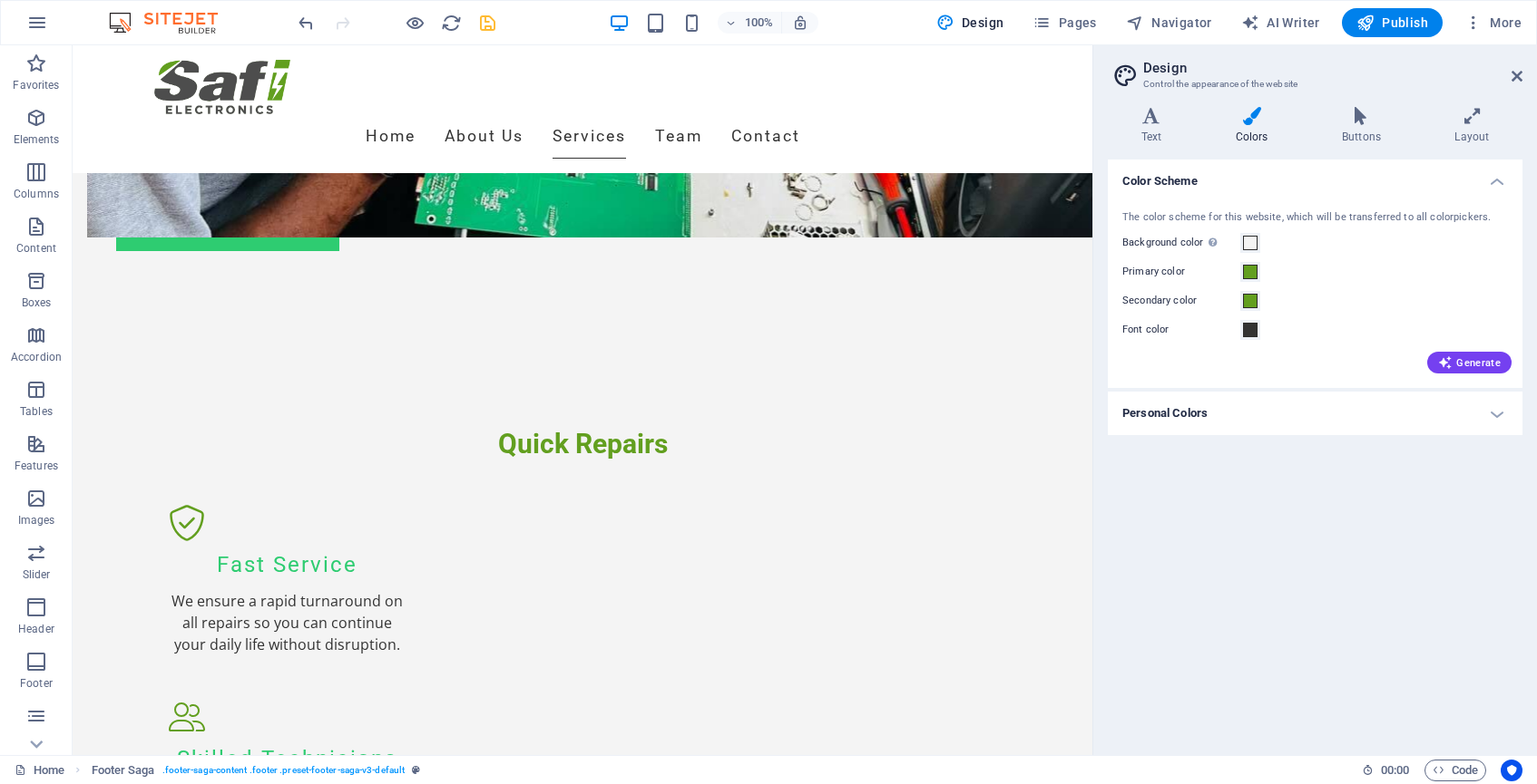
scroll to position [1462, 0]
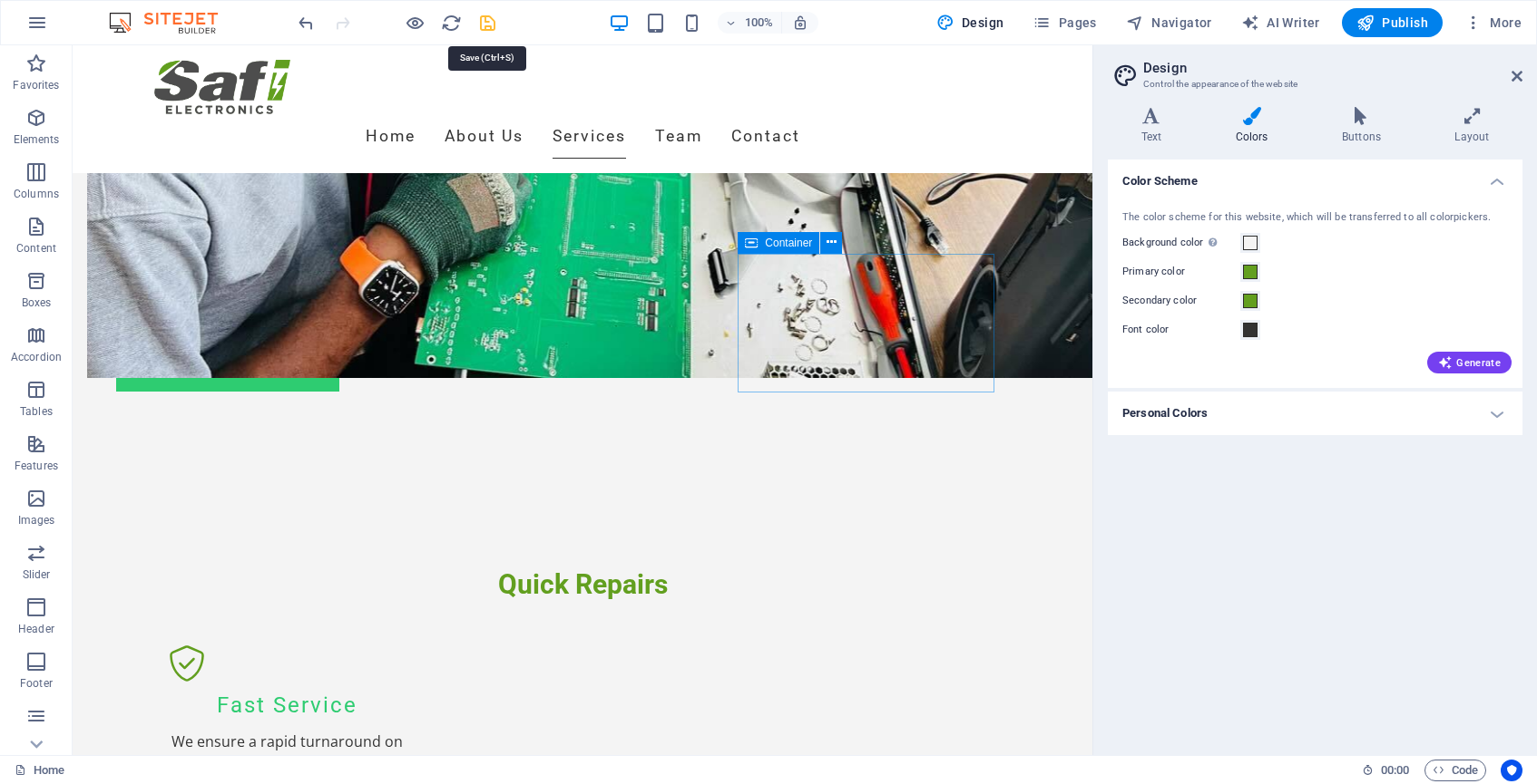
click at [484, 19] on icon "save" at bounding box center [488, 23] width 21 height 21
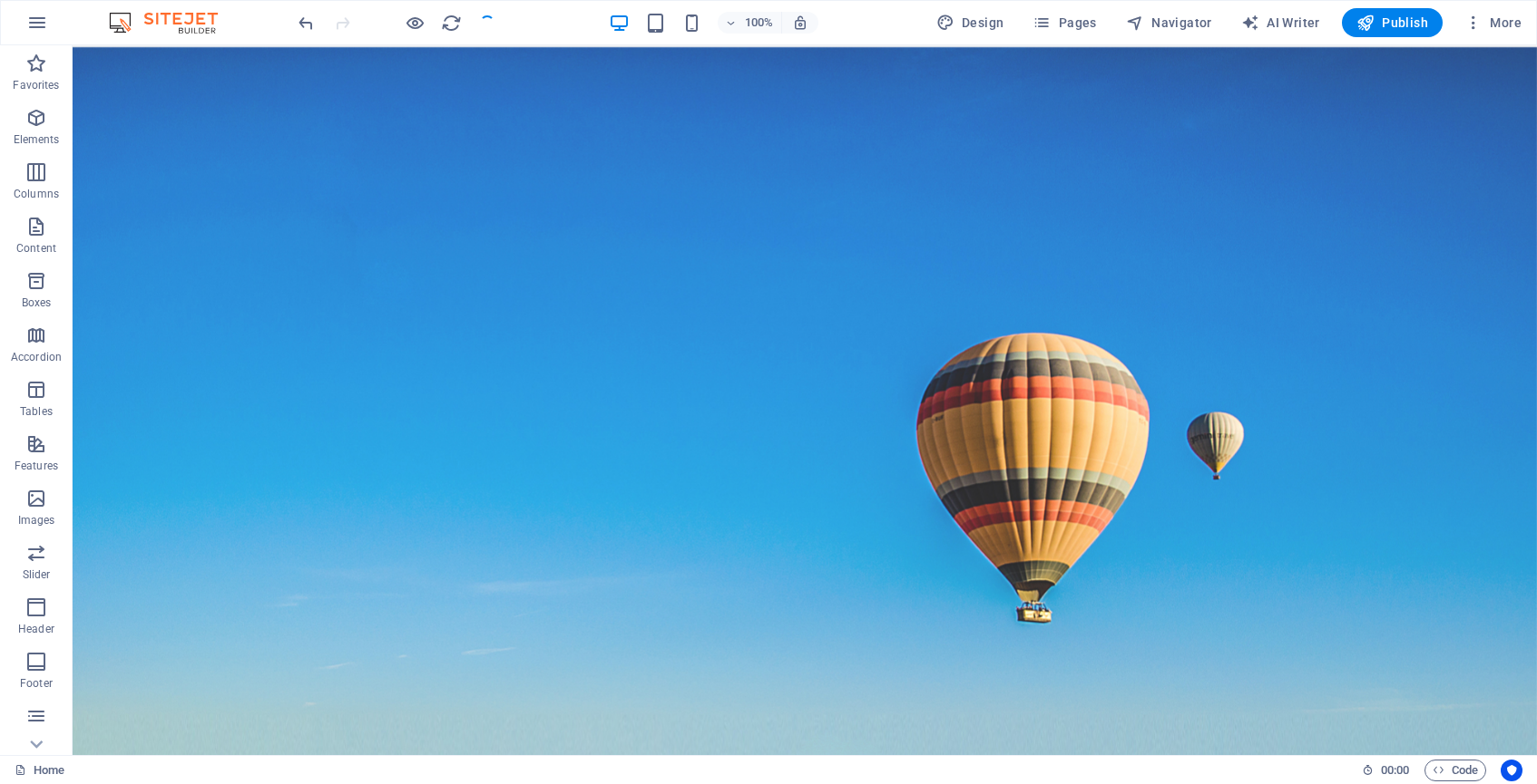
scroll to position [0, 0]
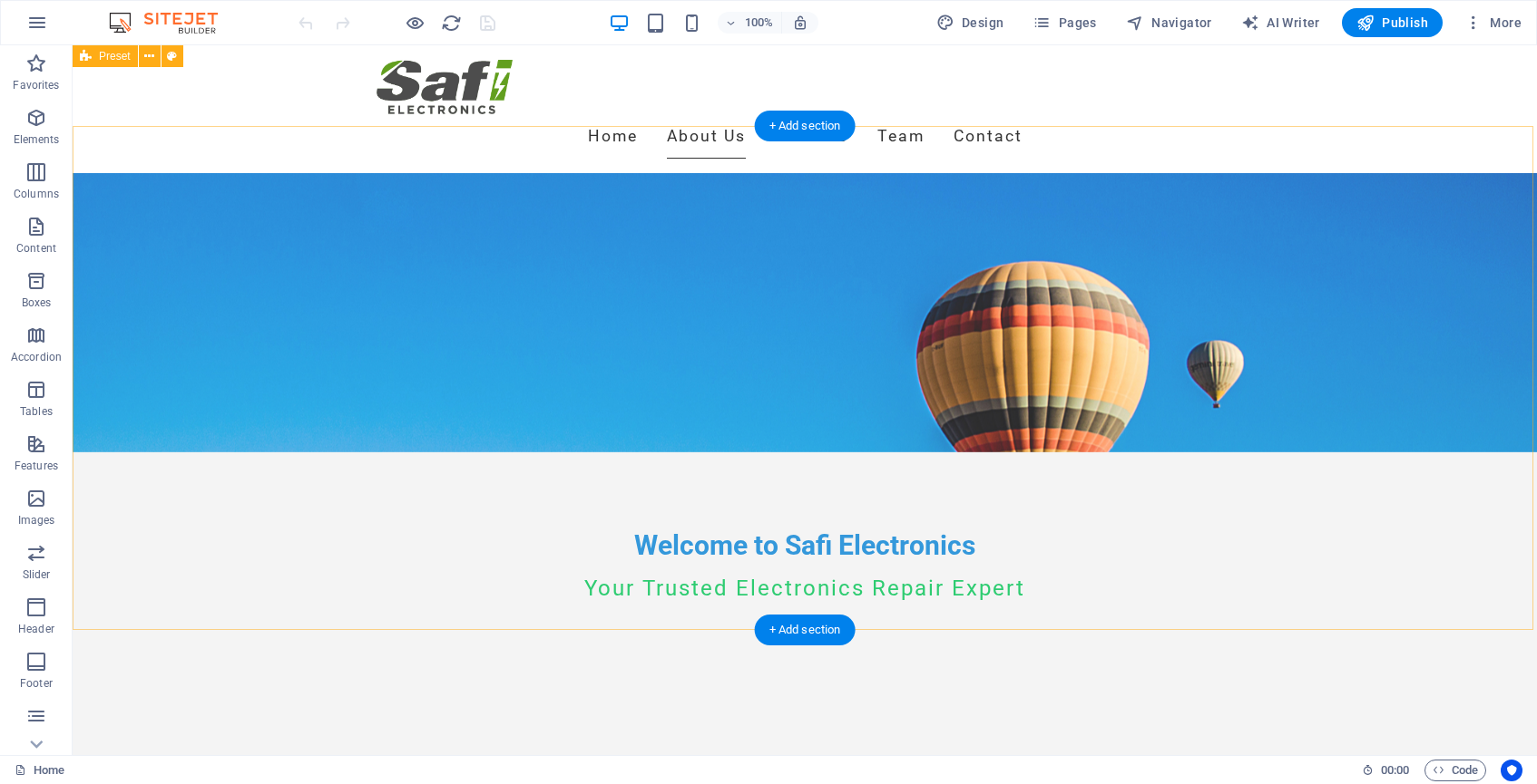
scroll to position [253, 0]
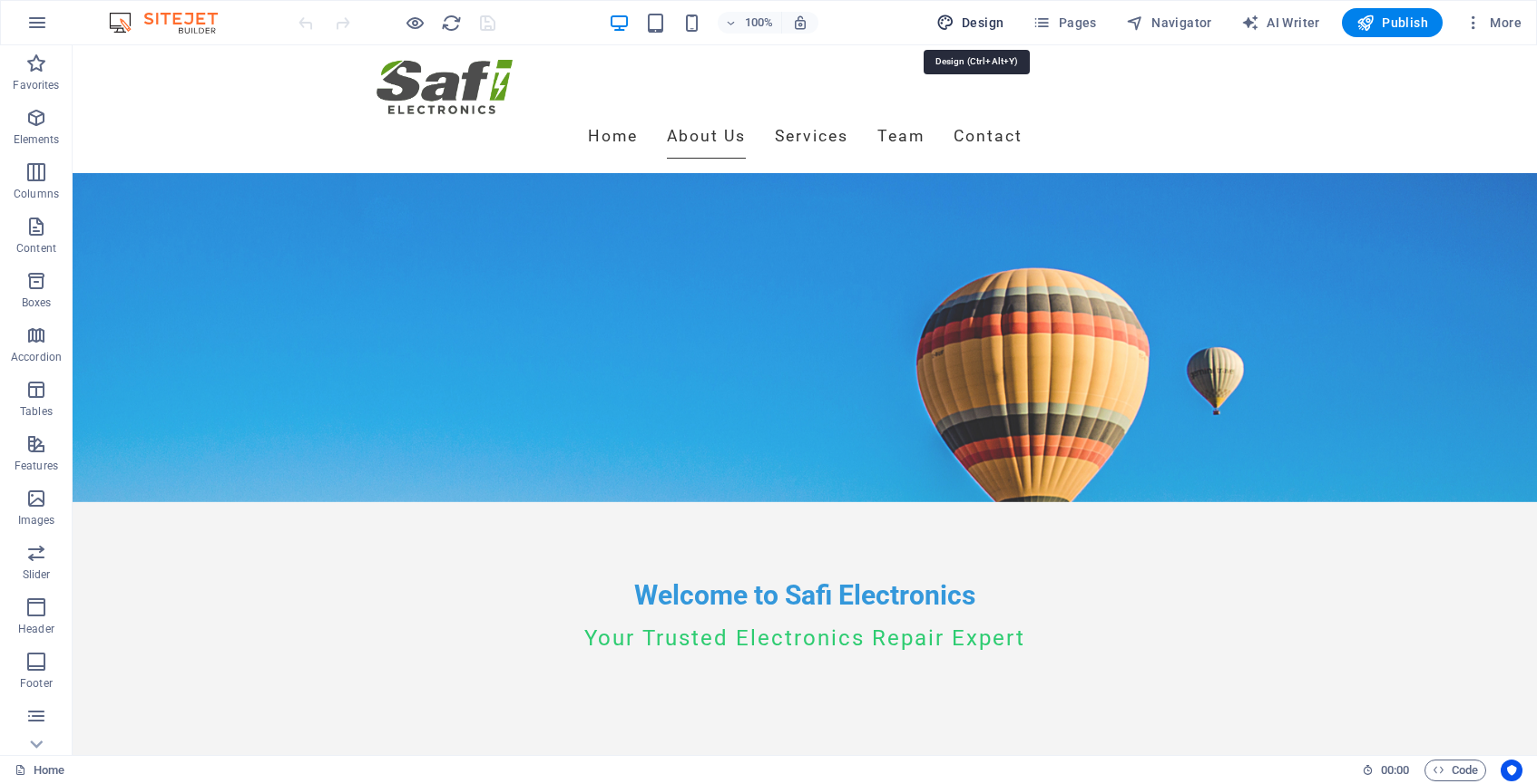
select select "px"
select select "200"
select select "px"
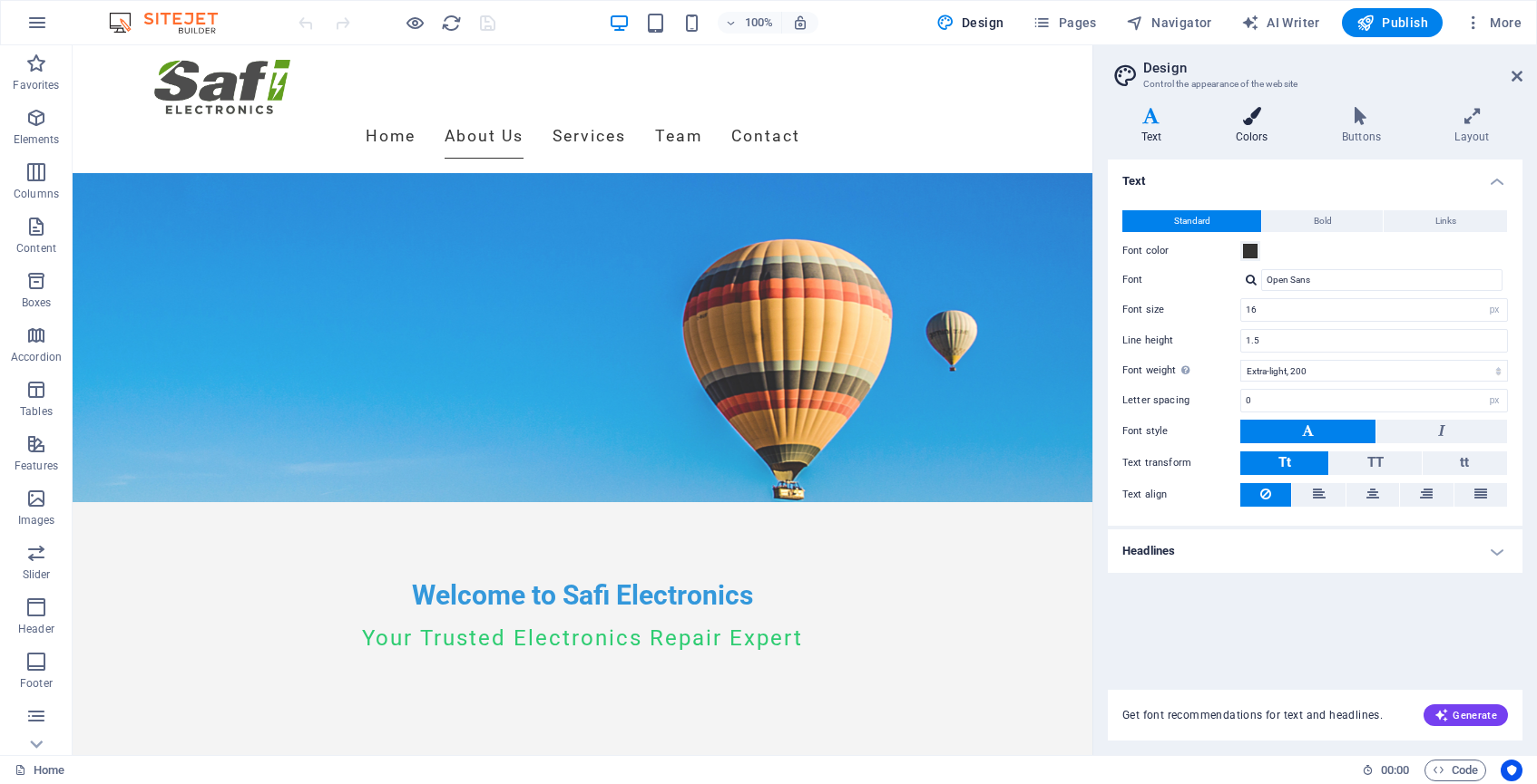
click at [1260, 130] on h4 "Colors" at bounding box center [1256, 126] width 106 height 38
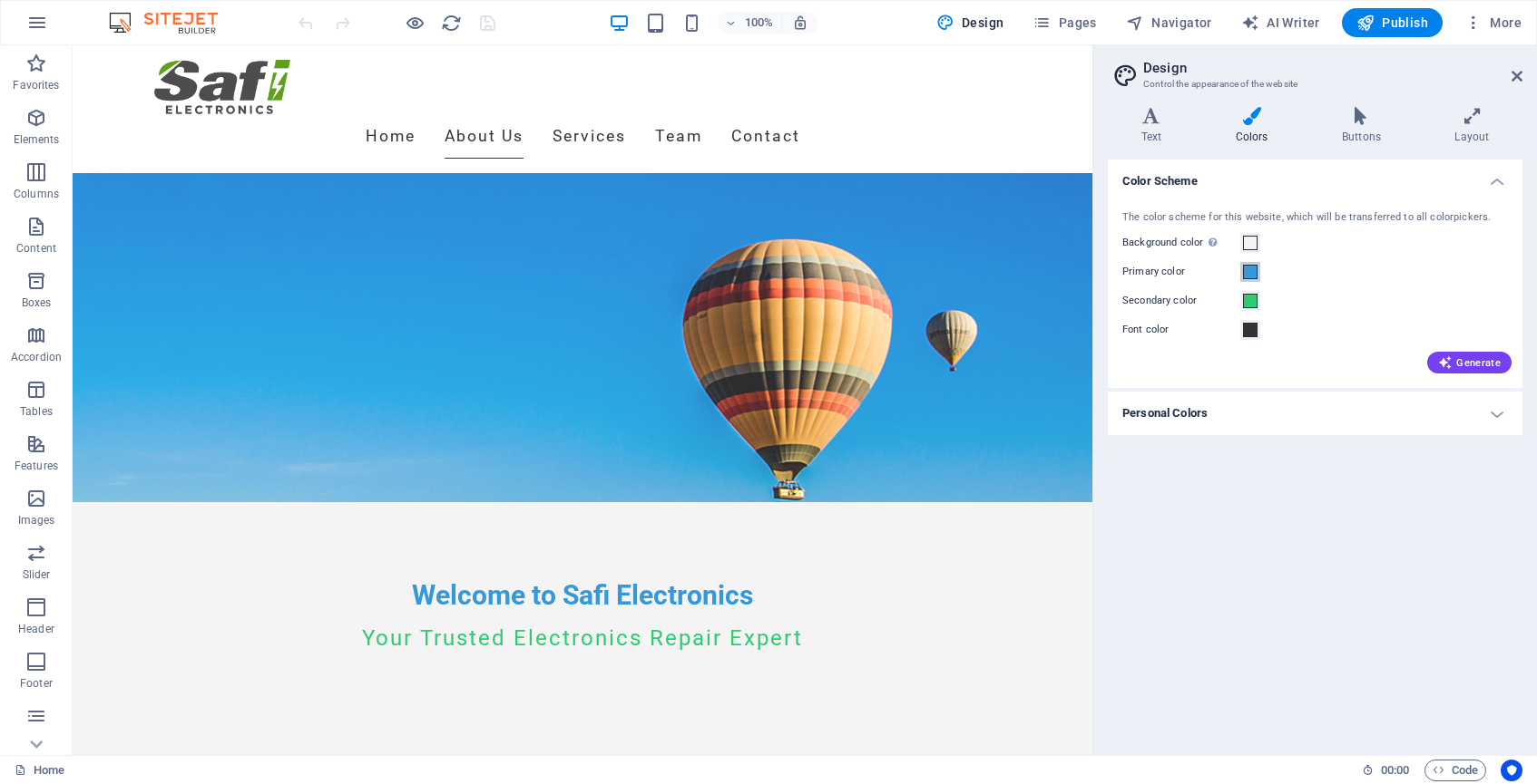
click at [1251, 274] on span at bounding box center [1250, 271] width 14 height 14
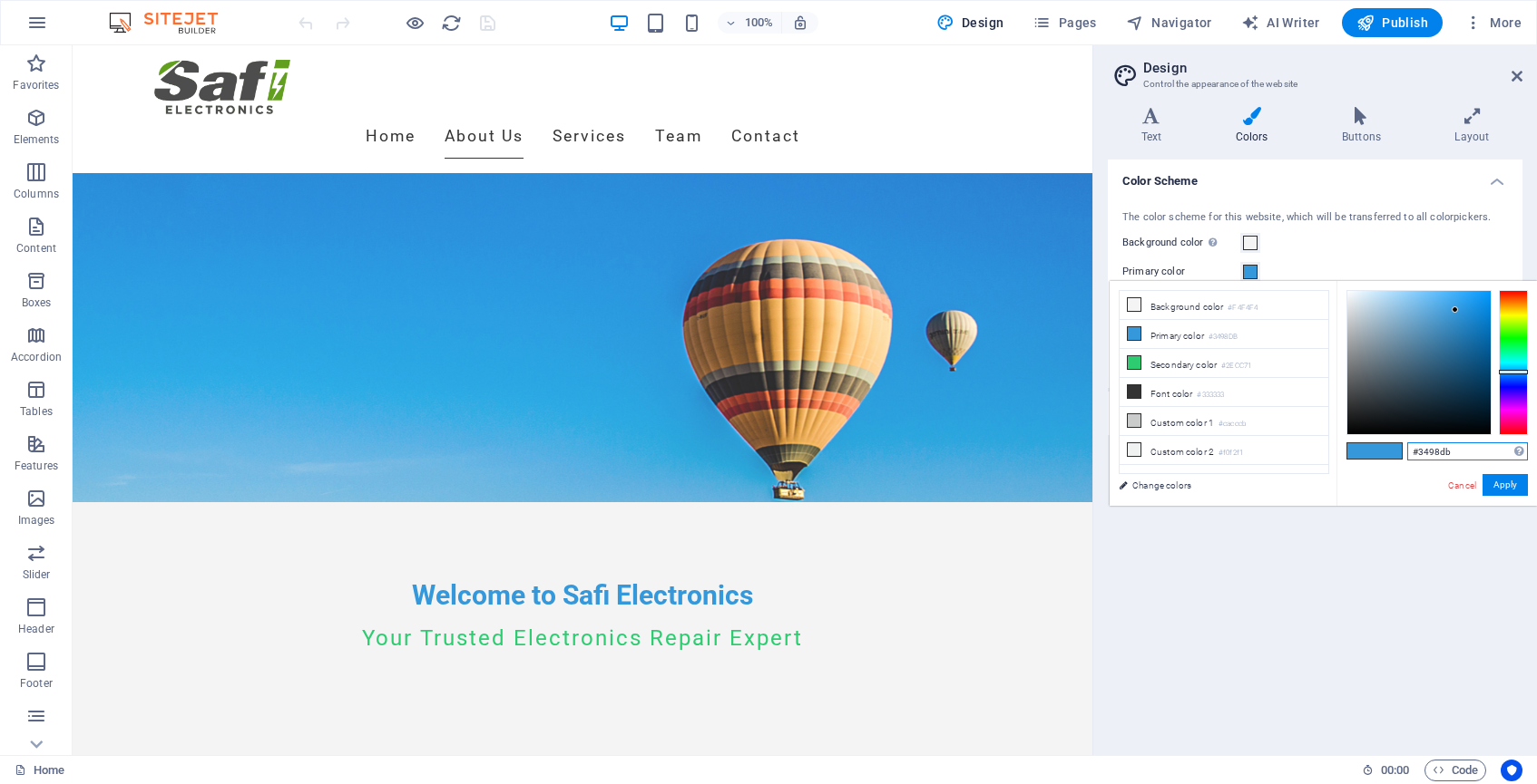
drag, startPoint x: 1421, startPoint y: 452, endPoint x: 1472, endPoint y: 447, distance: 51.2
click at [1472, 447] on input "#3498db" at bounding box center [1467, 451] width 121 height 18
paste input "629f1f"
type input "#629f1f"
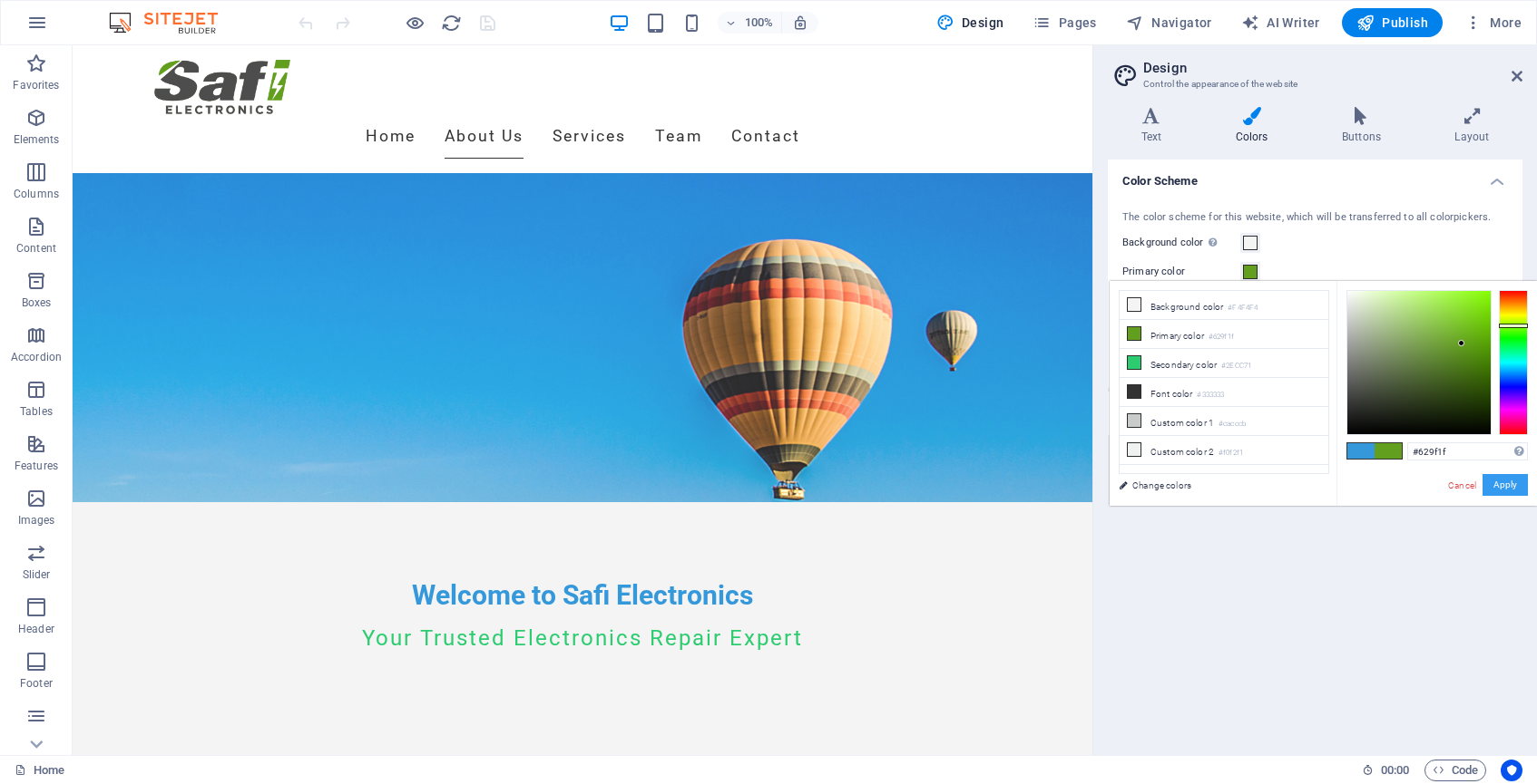
click at [1502, 493] on button "Apply" at bounding box center [1505, 485] width 45 height 22
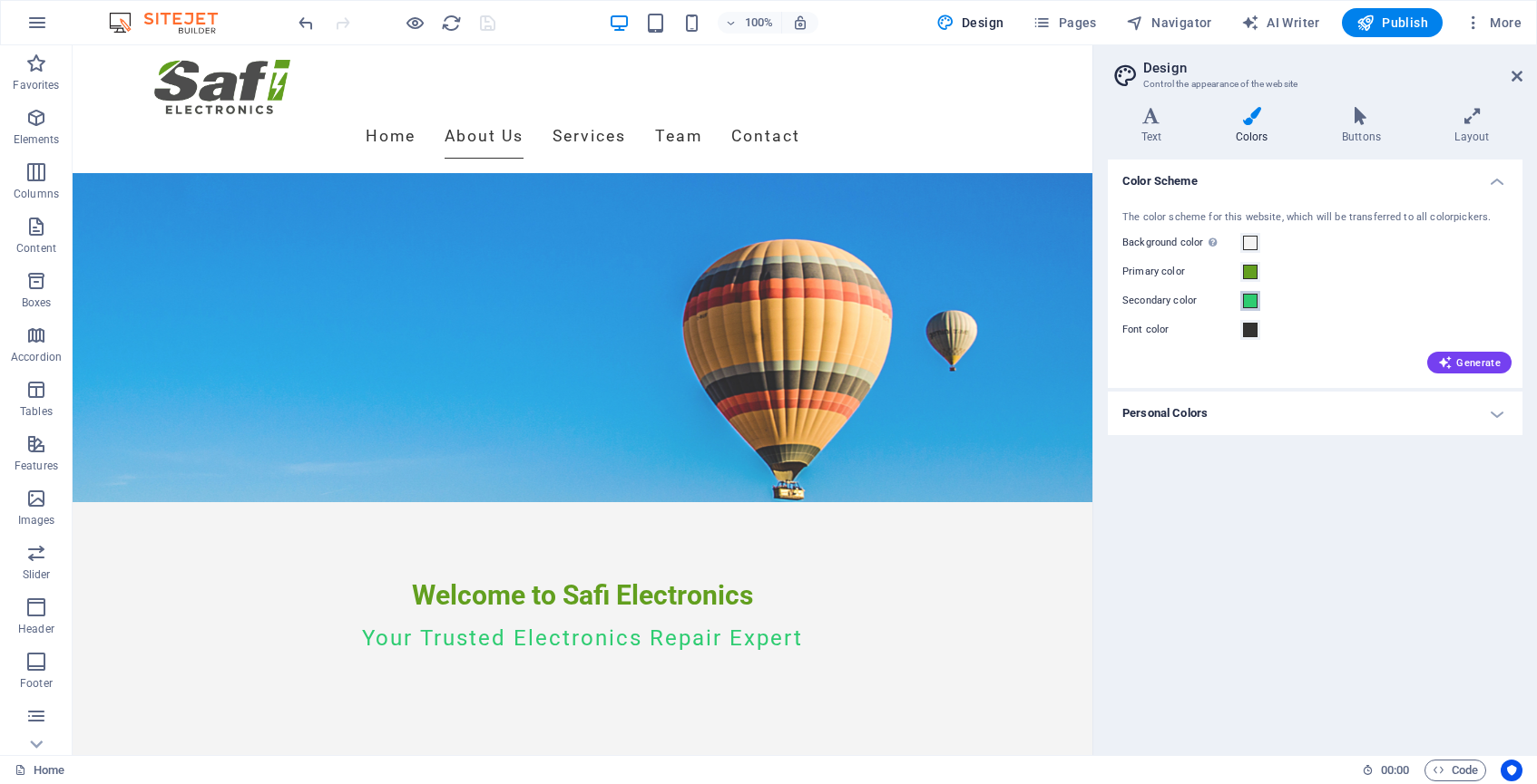
click at [1251, 298] on span at bounding box center [1250, 300] width 14 height 14
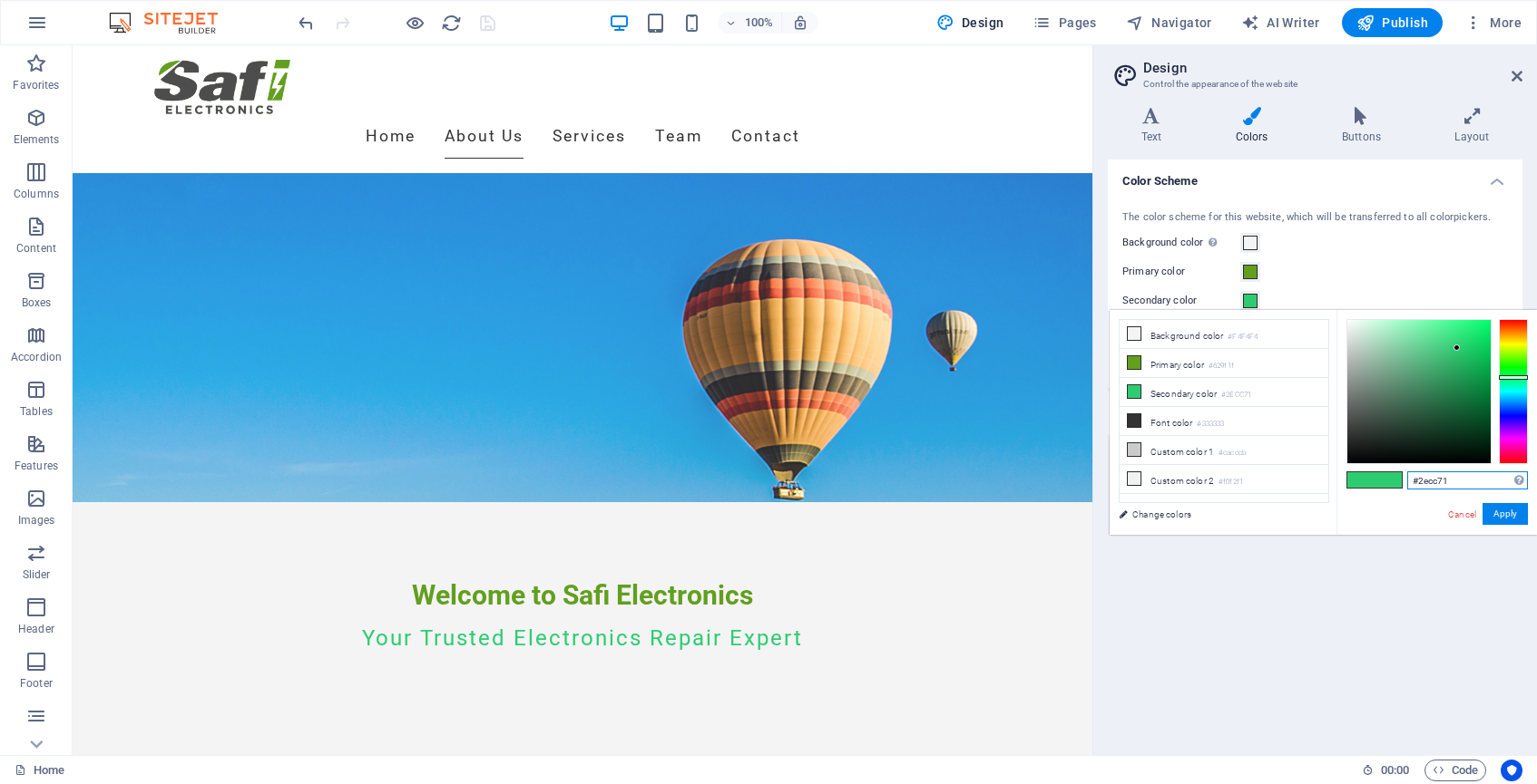
drag, startPoint x: 1419, startPoint y: 480, endPoint x: 1494, endPoint y: 478, distance: 75.0
click at [1494, 478] on input "#2ecc71" at bounding box center [1467, 480] width 121 height 18
paste input "629f1f"
type input "#629f1f"
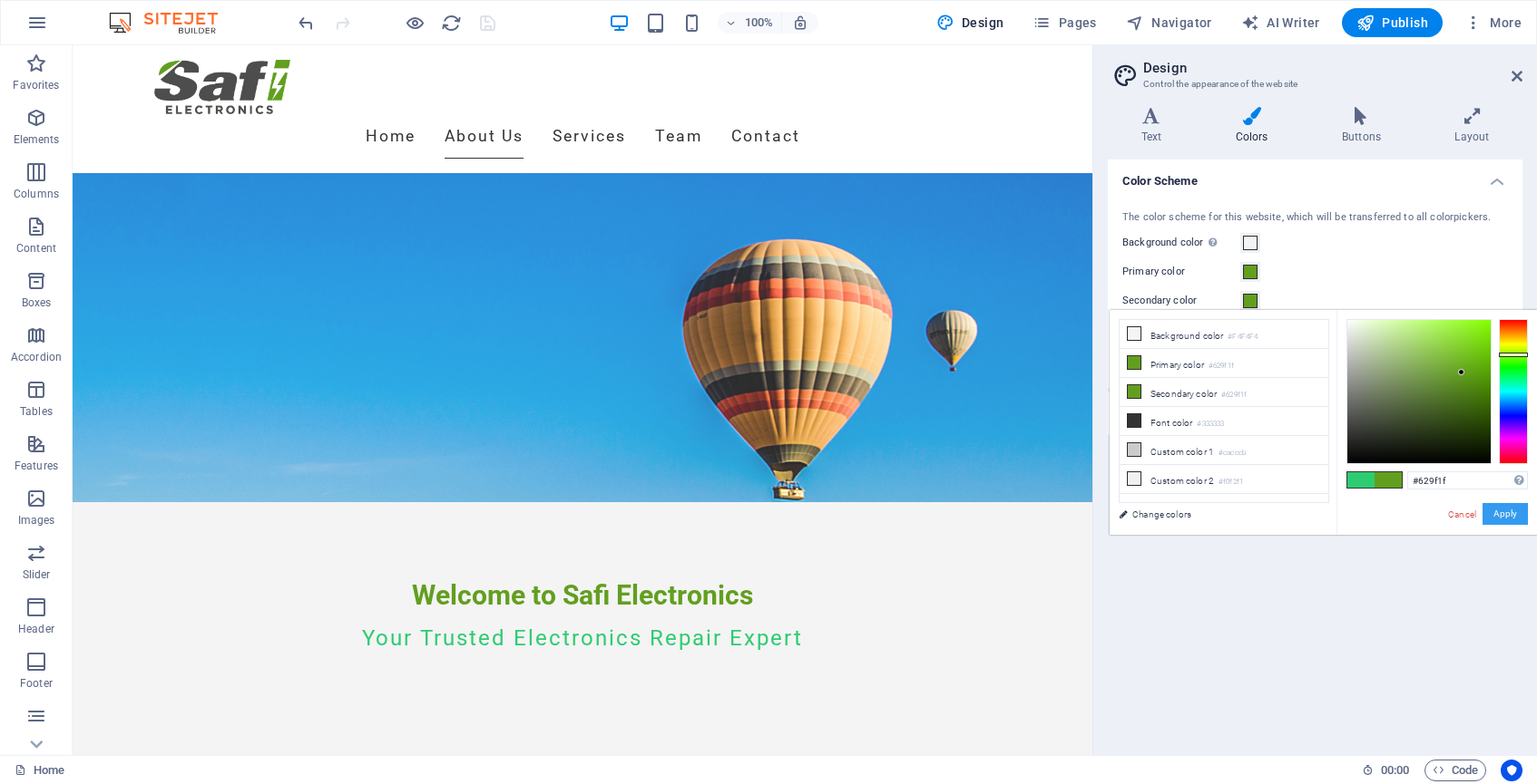
click at [1504, 516] on button "Apply" at bounding box center [1505, 514] width 45 height 22
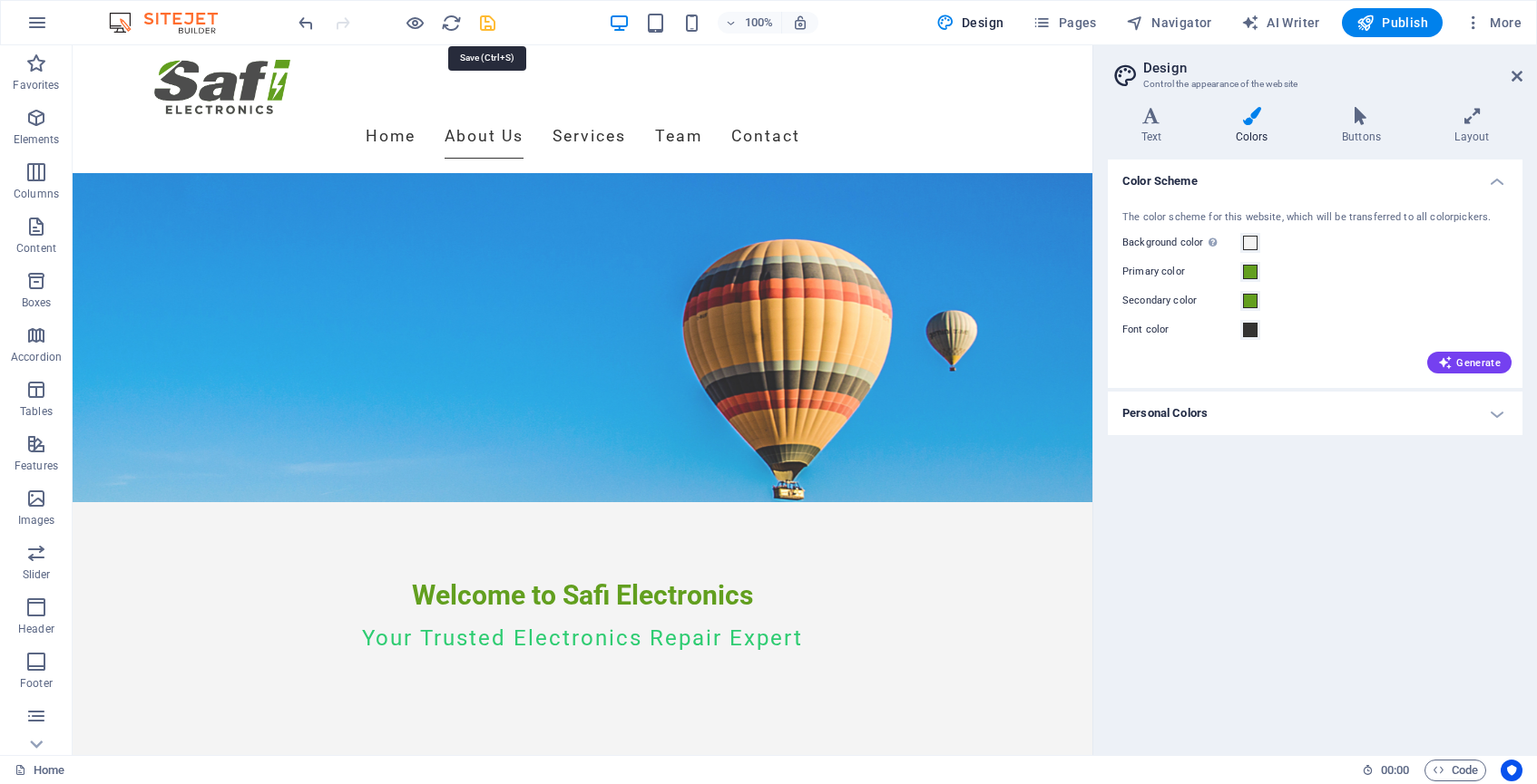
click at [491, 23] on icon "save" at bounding box center [488, 23] width 21 height 21
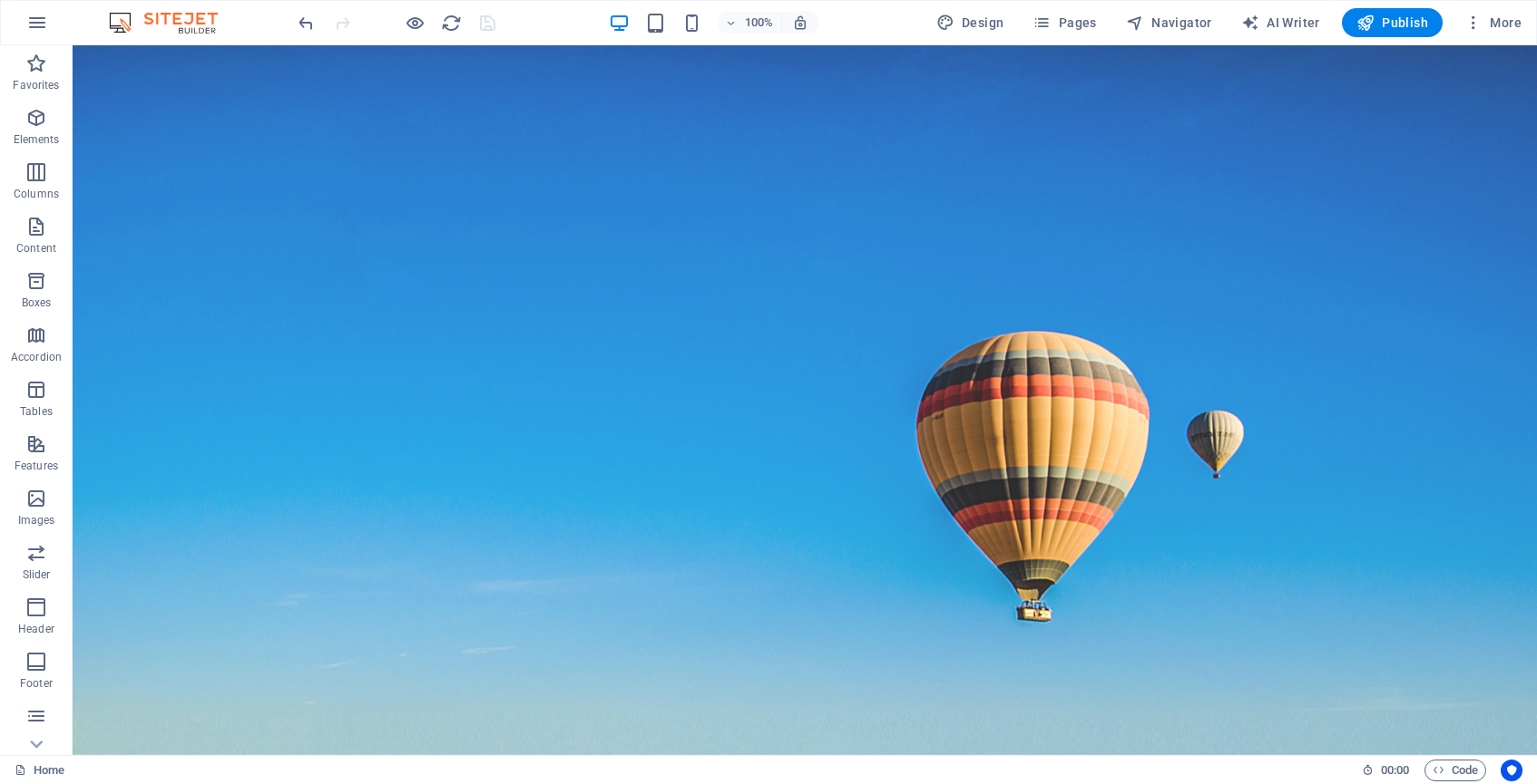
scroll to position [0, 0]
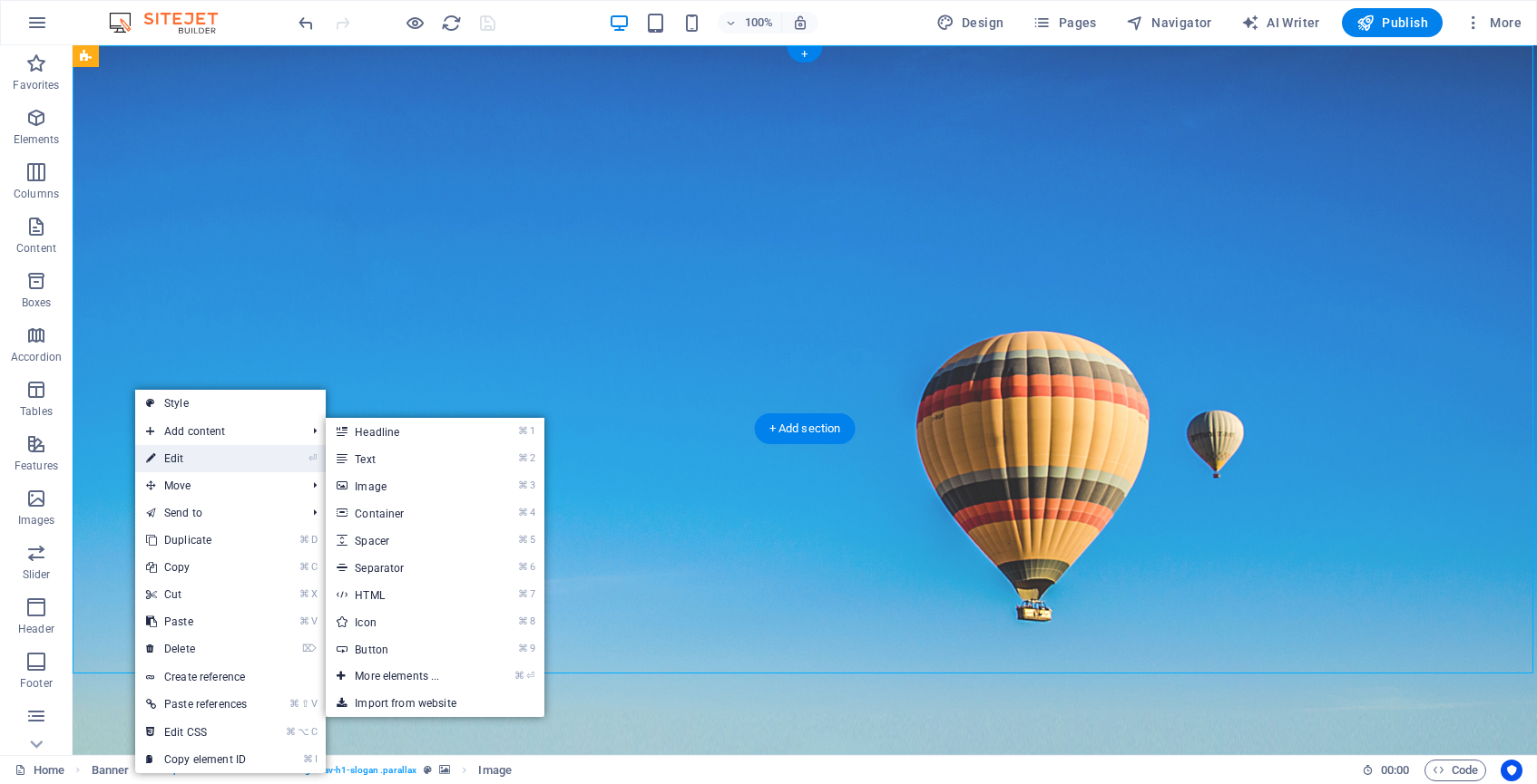
click at [186, 458] on link "⏎ Edit" at bounding box center [196, 459] width 123 height 27
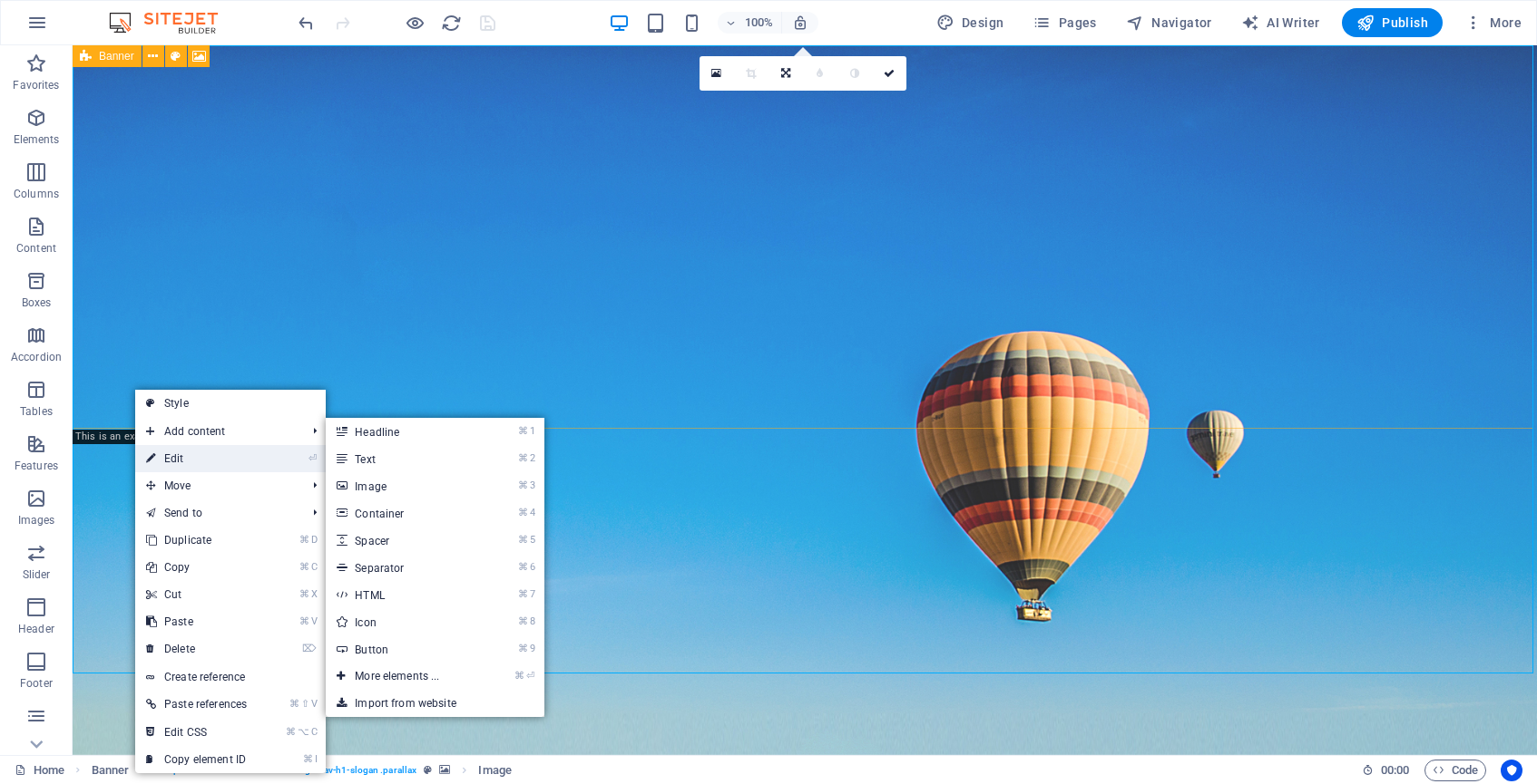
click at [179, 455] on link "⏎ Edit" at bounding box center [196, 459] width 123 height 27
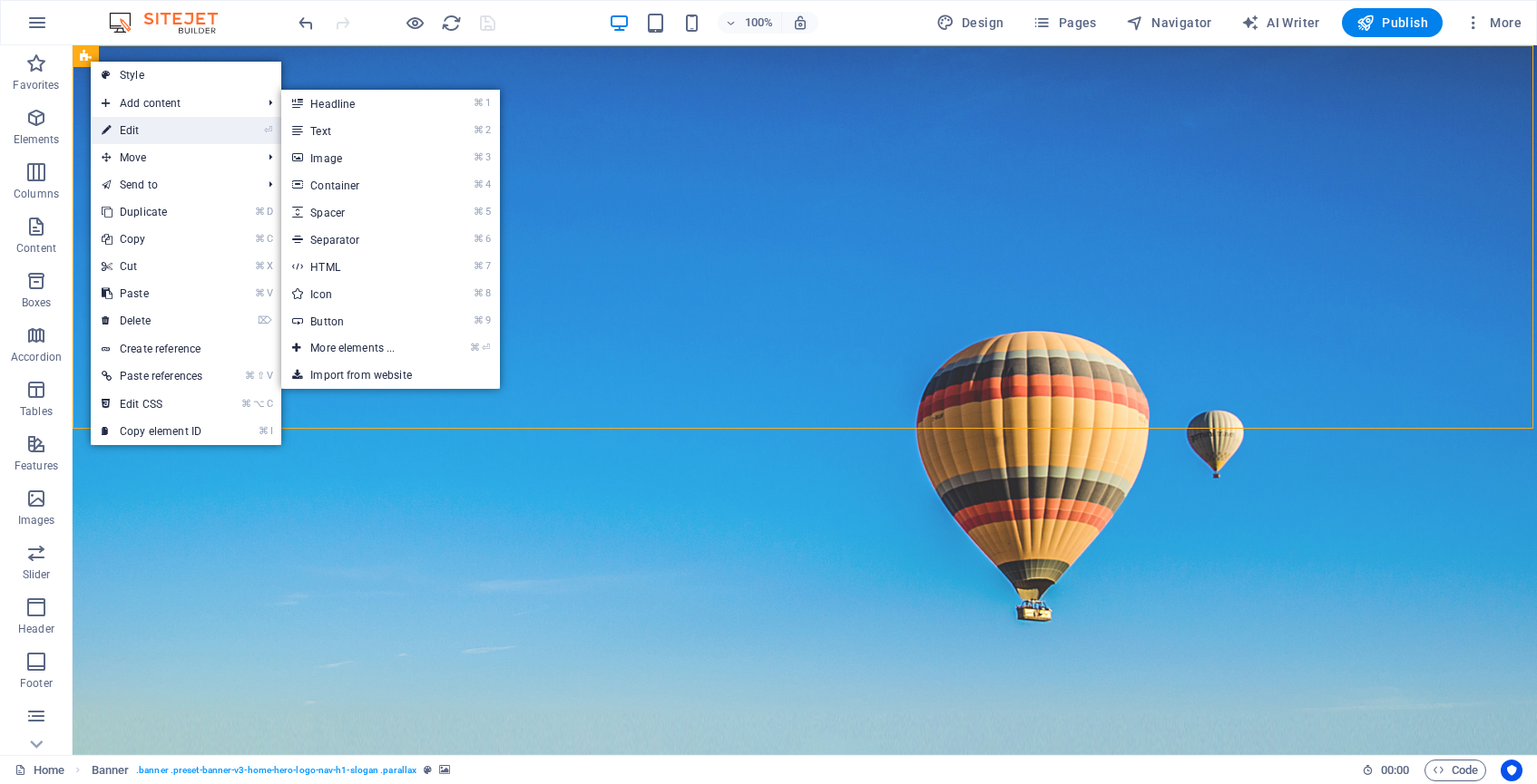
click at [140, 131] on link "⏎ Edit" at bounding box center [152, 130] width 123 height 27
select select "vh"
select select "header"
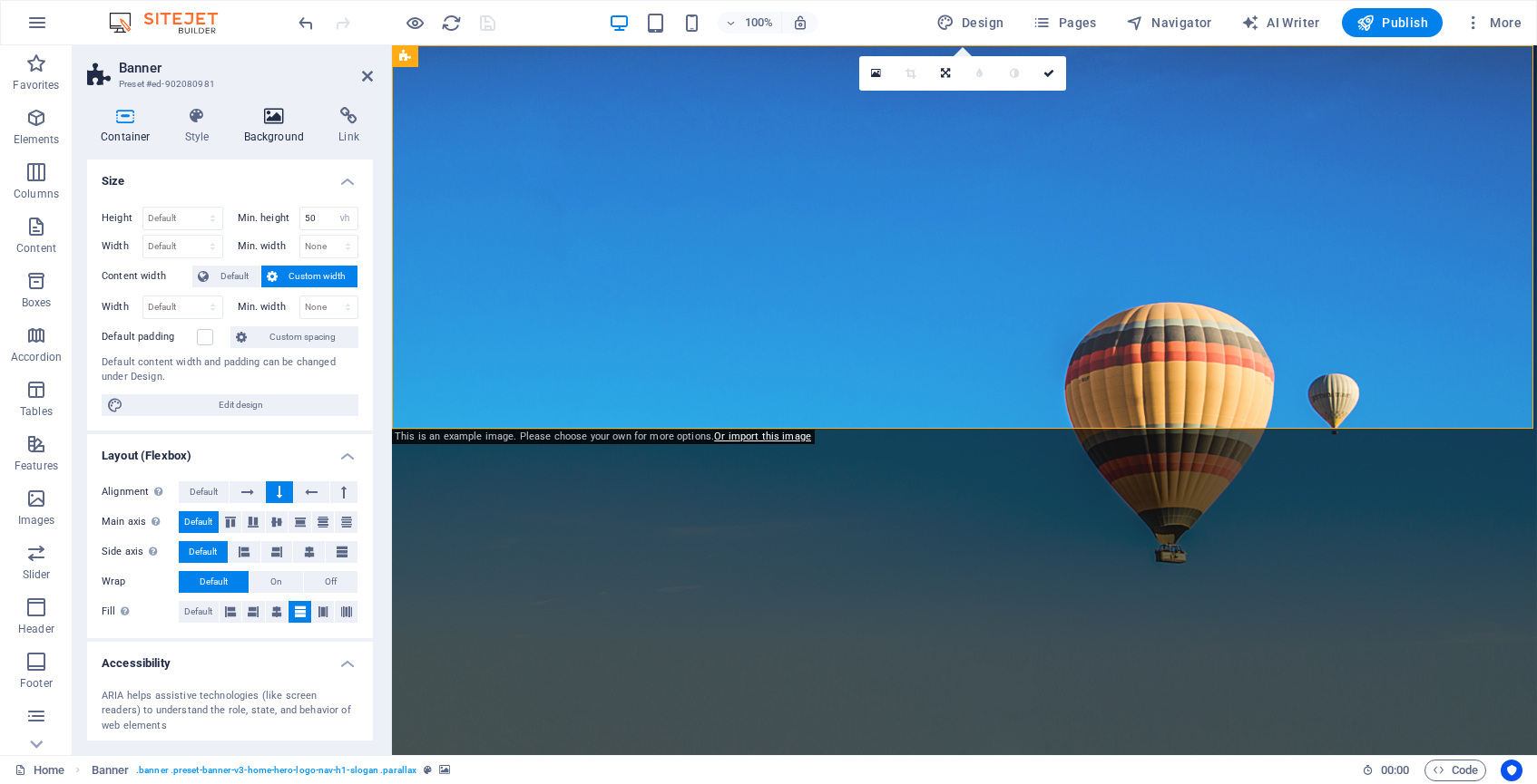
click at [275, 114] on icon at bounding box center [274, 116] width 88 height 18
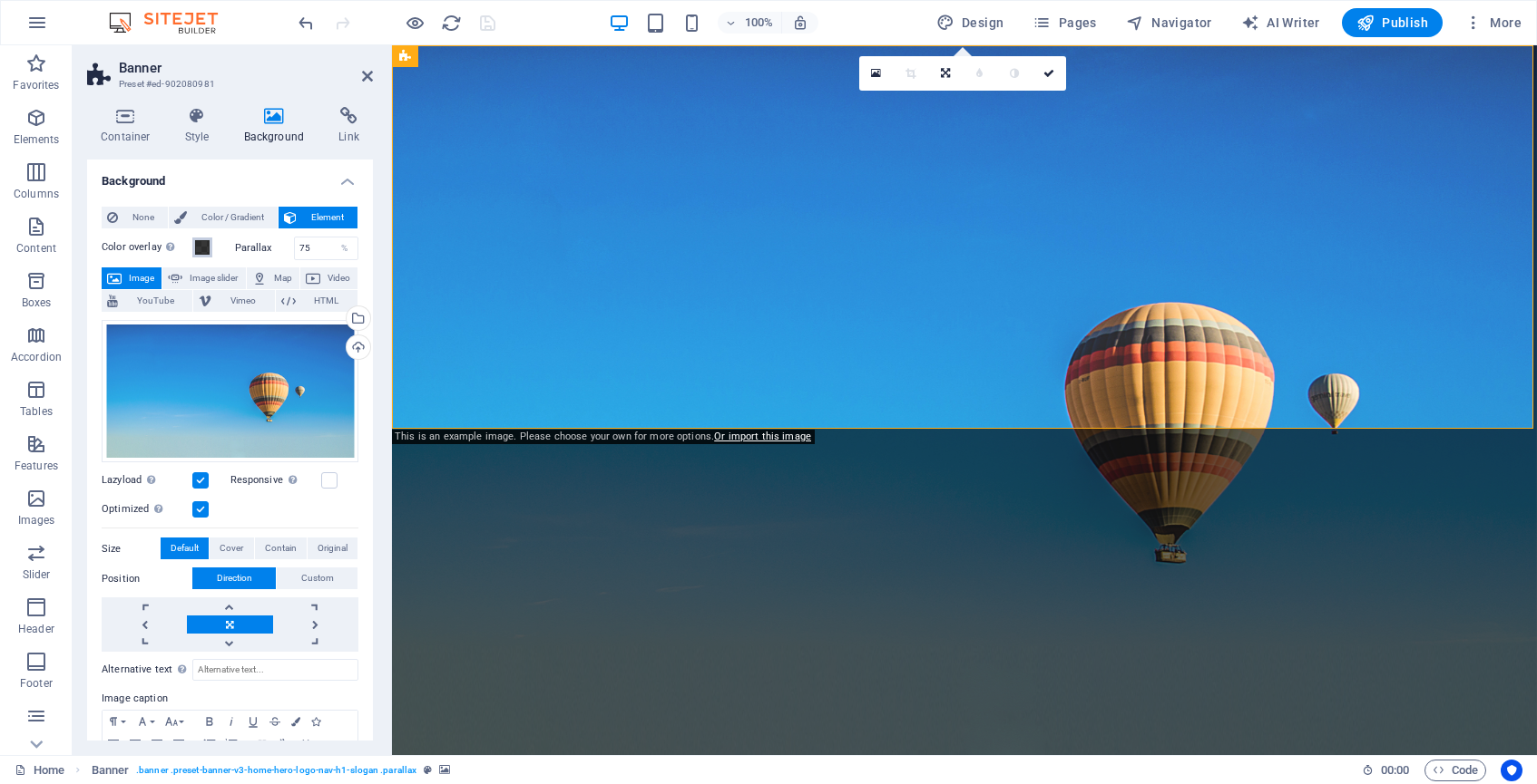
click at [199, 240] on span at bounding box center [202, 247] width 14 height 14
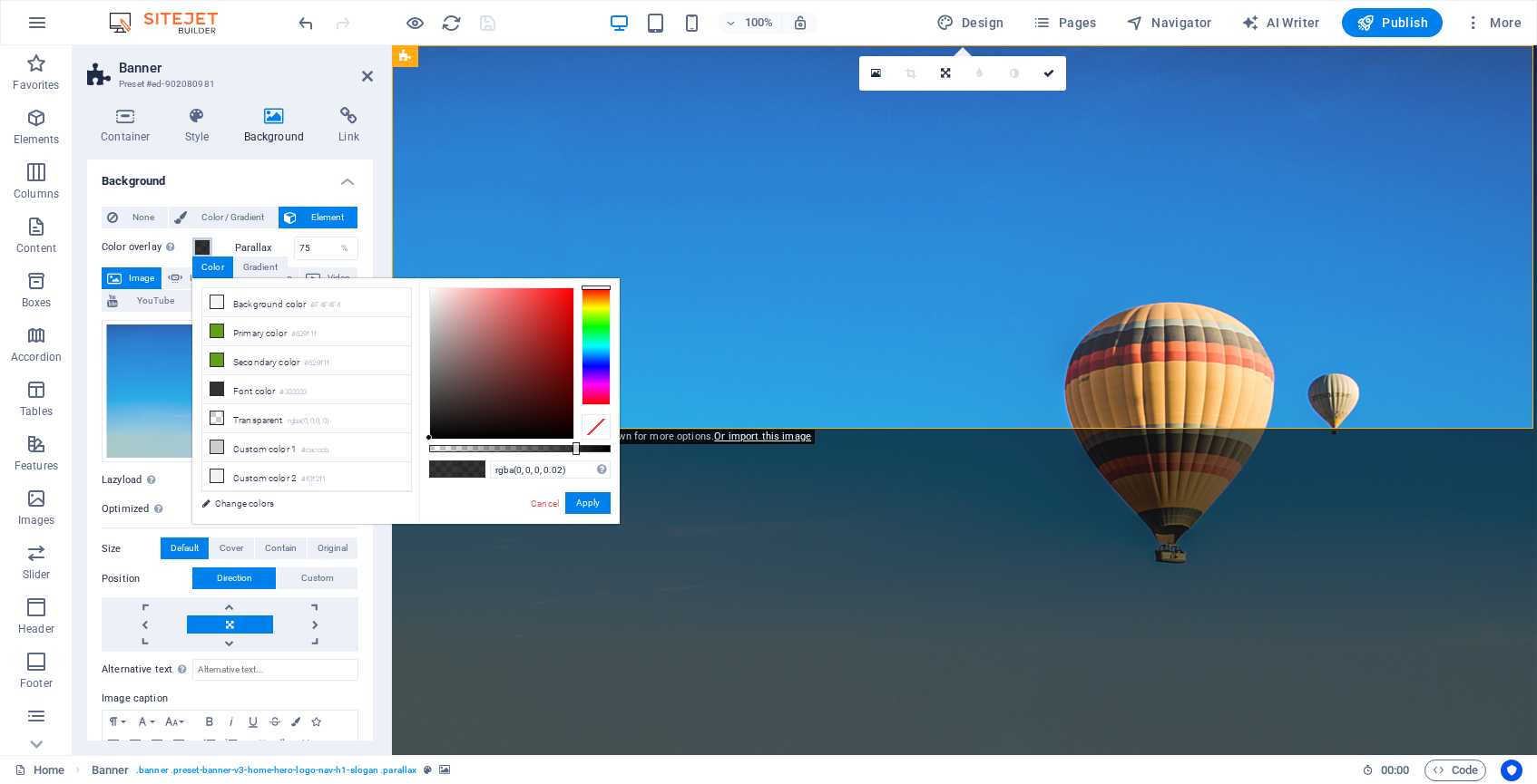
type input "rgba(0, 0, 0, 0)"
drag, startPoint x: 575, startPoint y: 444, endPoint x: 418, endPoint y: 437, distance: 157.2
click at [418, 437] on div "less Background color #F4F4F4 Primary color #629f1f Secondary color #629f1f Fon…" at bounding box center [406, 401] width 427 height 246
click at [590, 505] on button "Apply" at bounding box center [587, 503] width 45 height 22
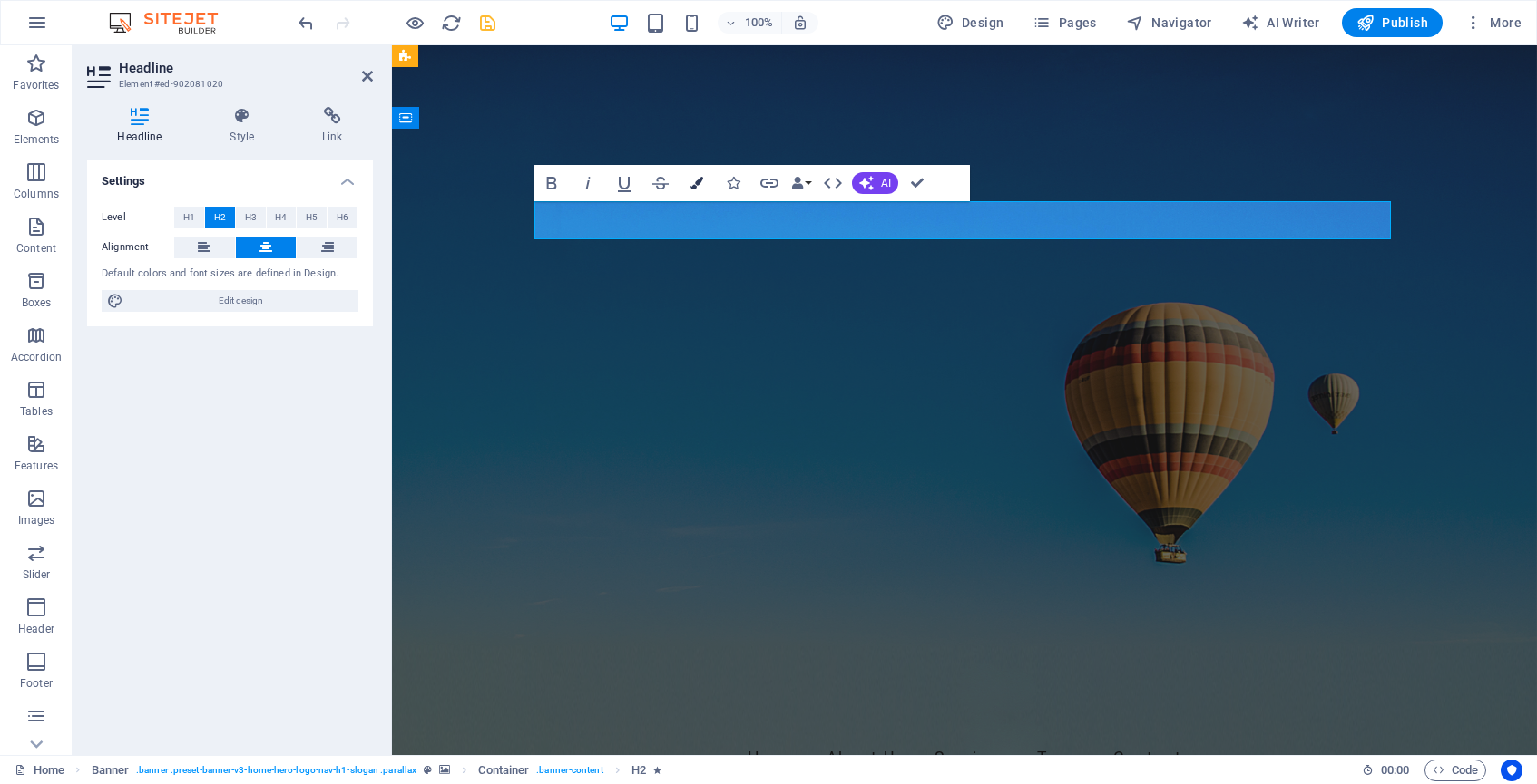
click at [697, 183] on icon "button" at bounding box center [697, 182] width 13 height 13
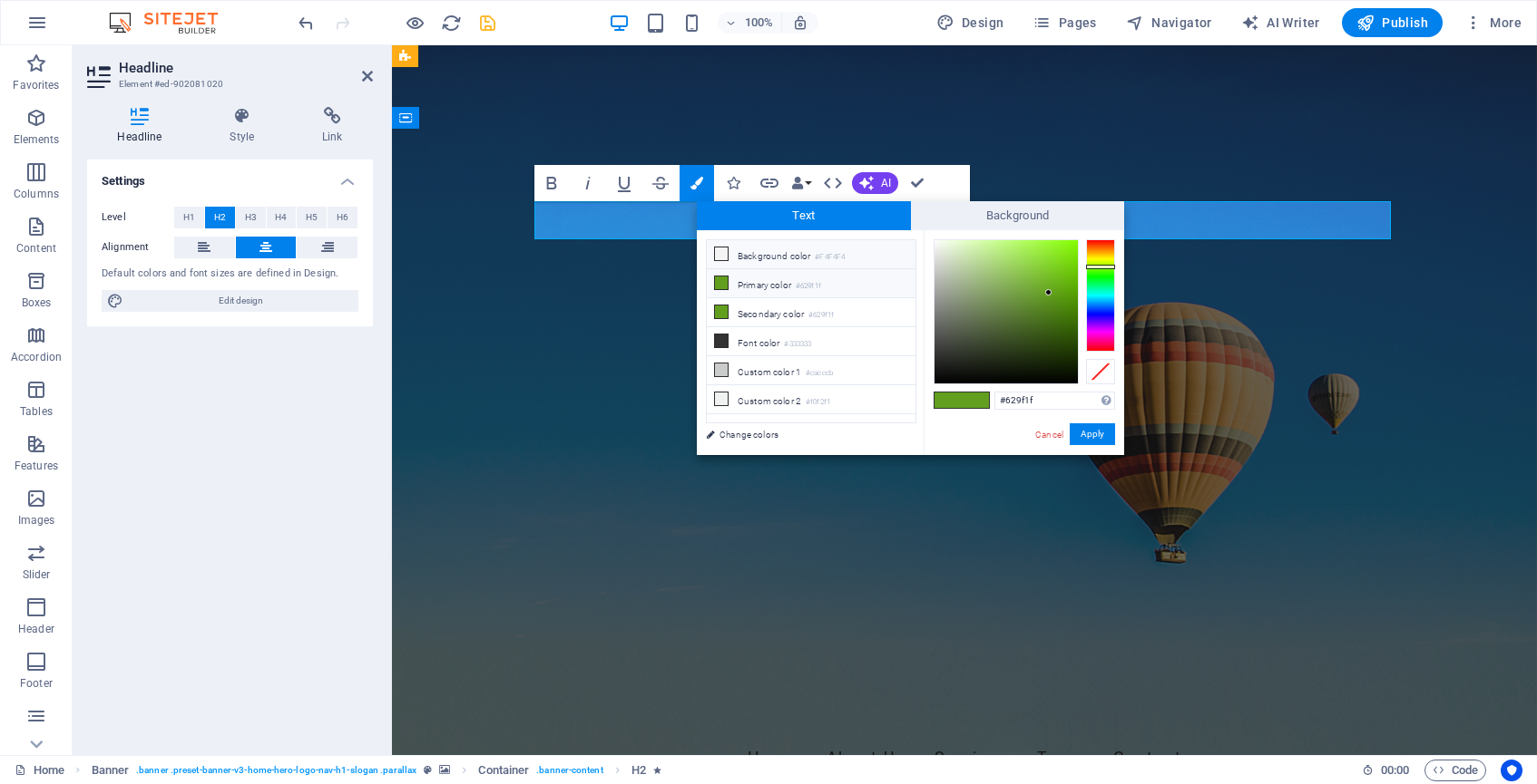
click at [786, 254] on li "Background color #F4F4F4" at bounding box center [811, 255] width 209 height 29
type input "#f4f4f4"
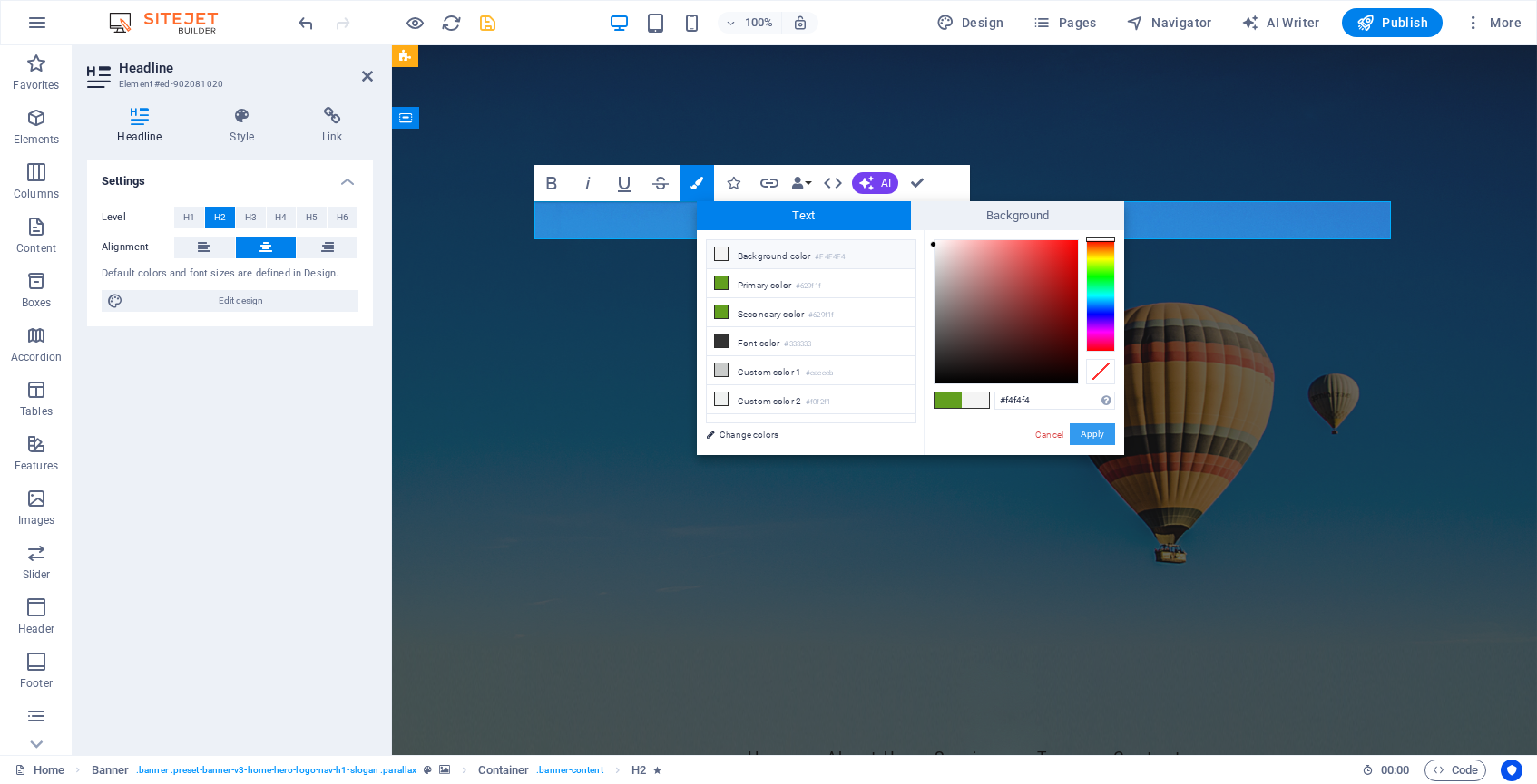
click at [1089, 436] on button "Apply" at bounding box center [1092, 434] width 45 height 22
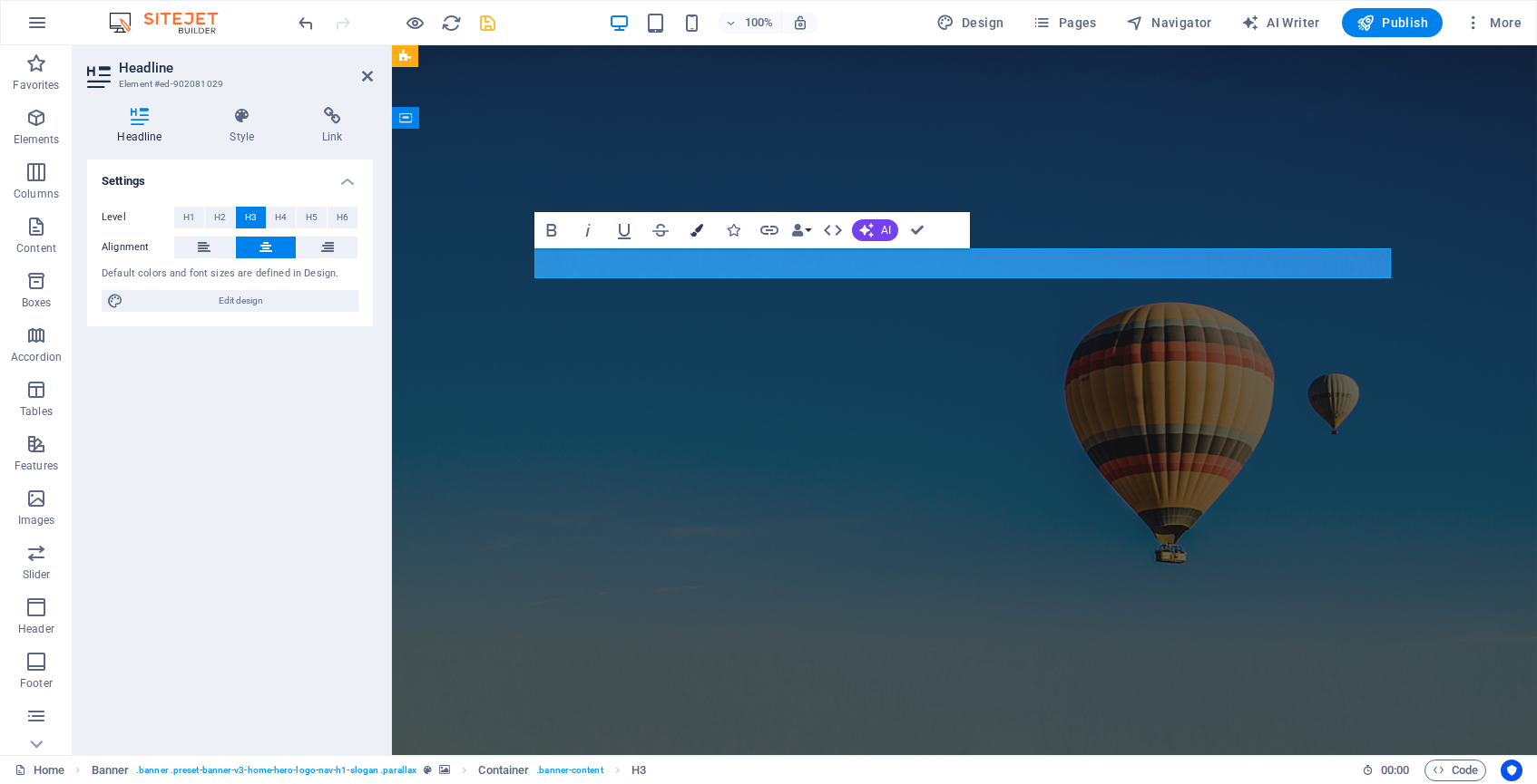
click at [696, 233] on icon "button" at bounding box center [697, 230] width 13 height 13
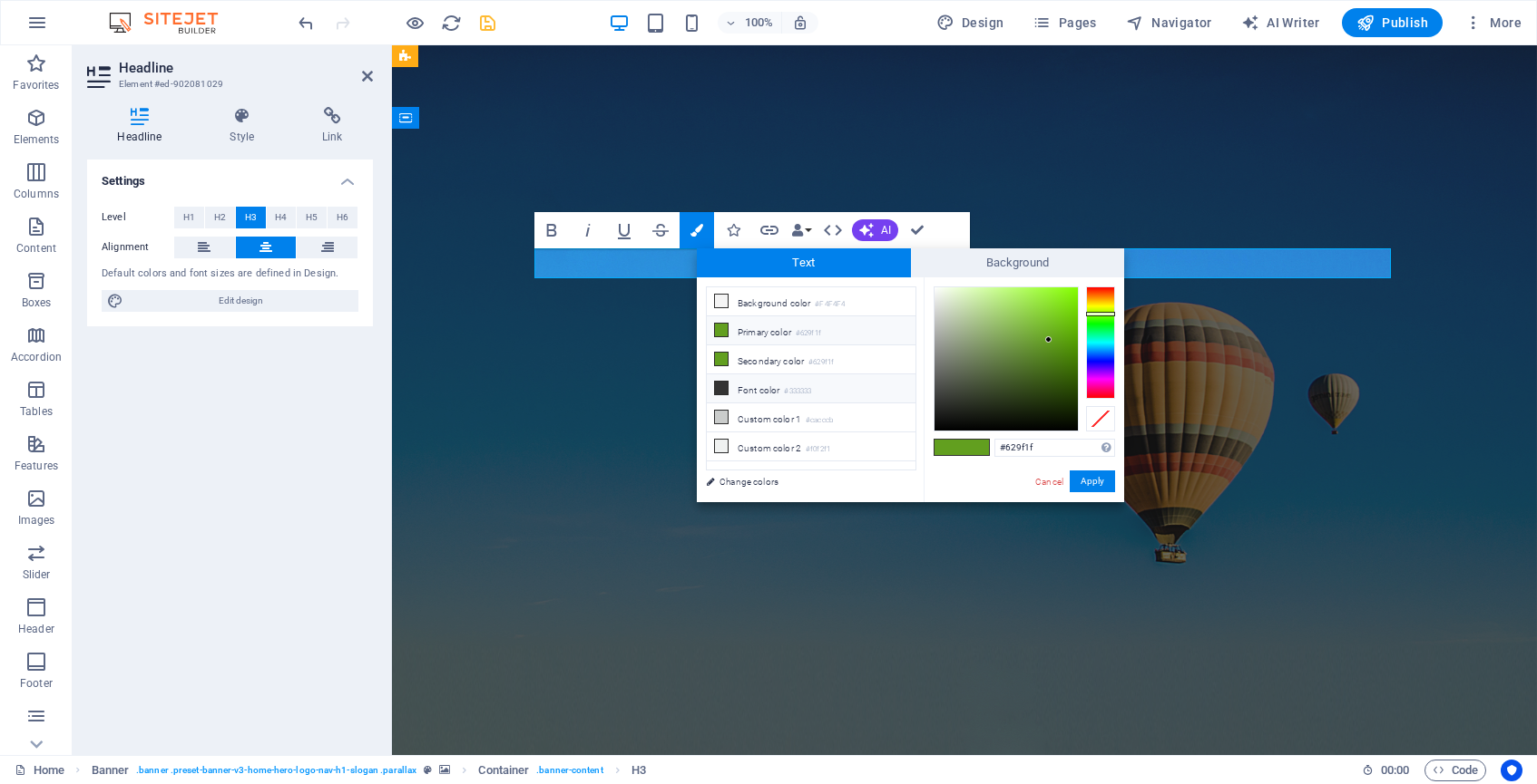
click at [778, 383] on li "Font color #333333" at bounding box center [811, 389] width 209 height 29
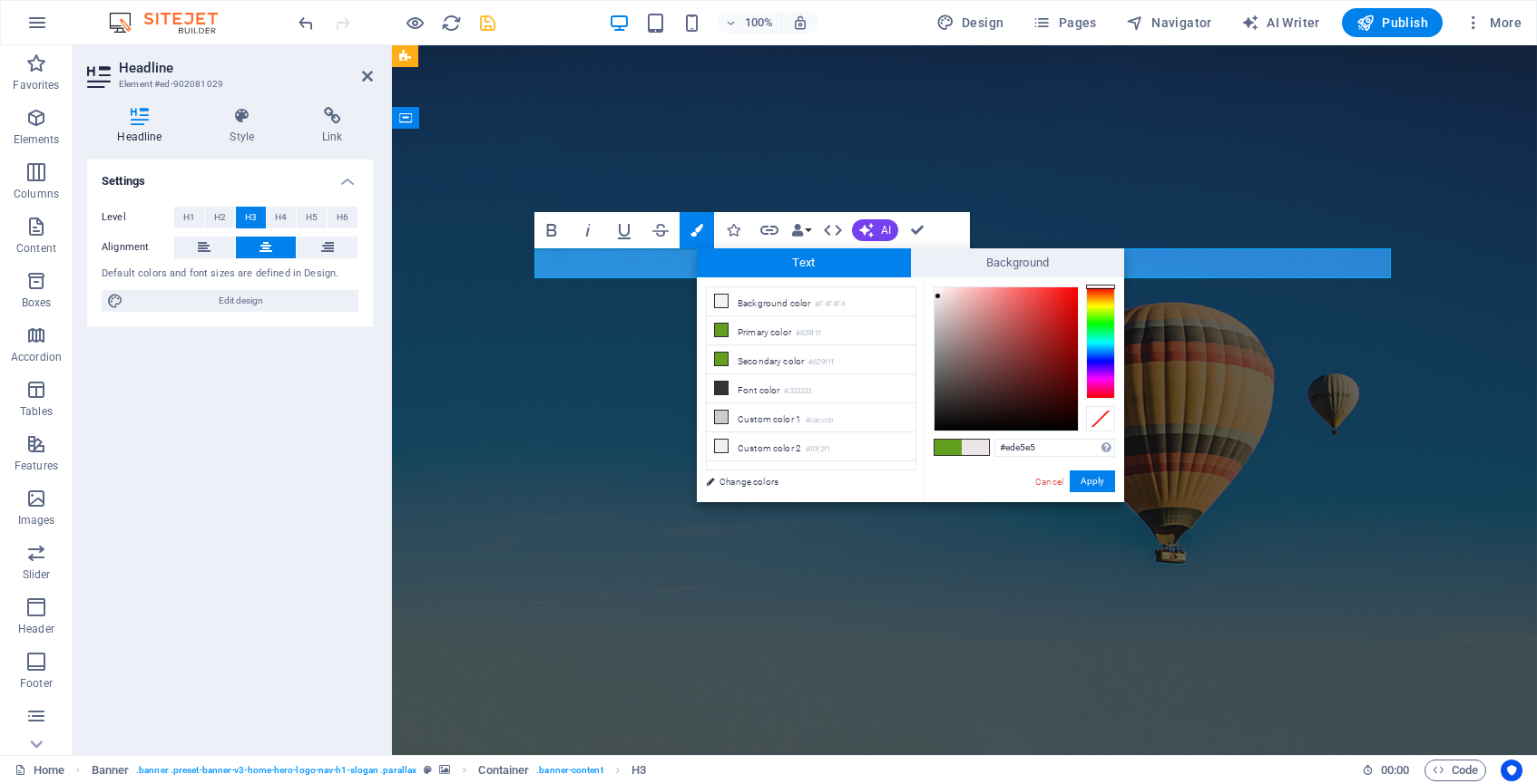
type input "#ede7e7"
drag, startPoint x: 945, startPoint y: 347, endPoint x: 937, endPoint y: 296, distance: 51.6
click at [937, 296] on div at bounding box center [1006, 359] width 143 height 143
click at [1095, 483] on button "Apply" at bounding box center [1092, 481] width 45 height 22
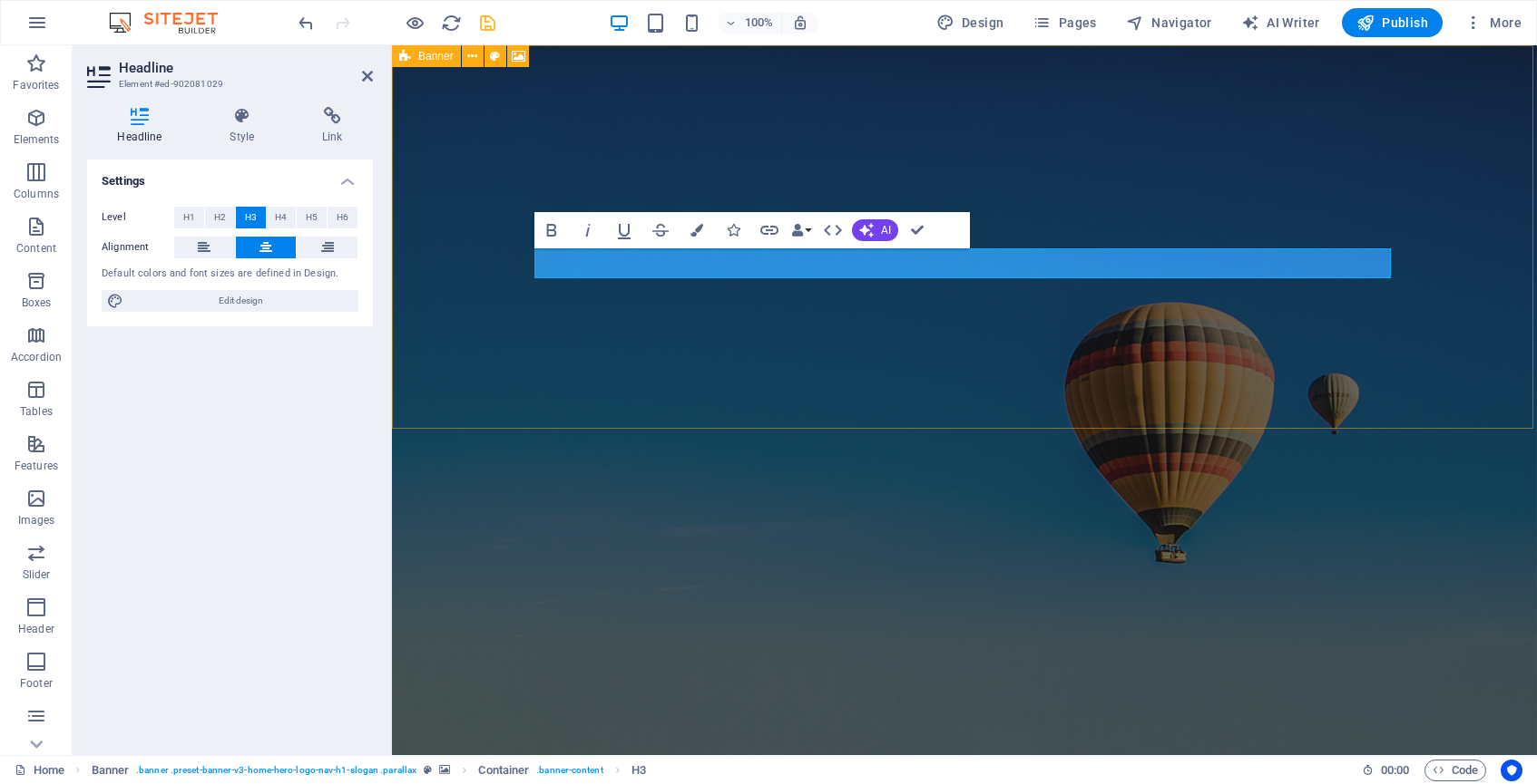
click at [903, 367] on figure at bounding box center [964, 400] width 1145 height 710
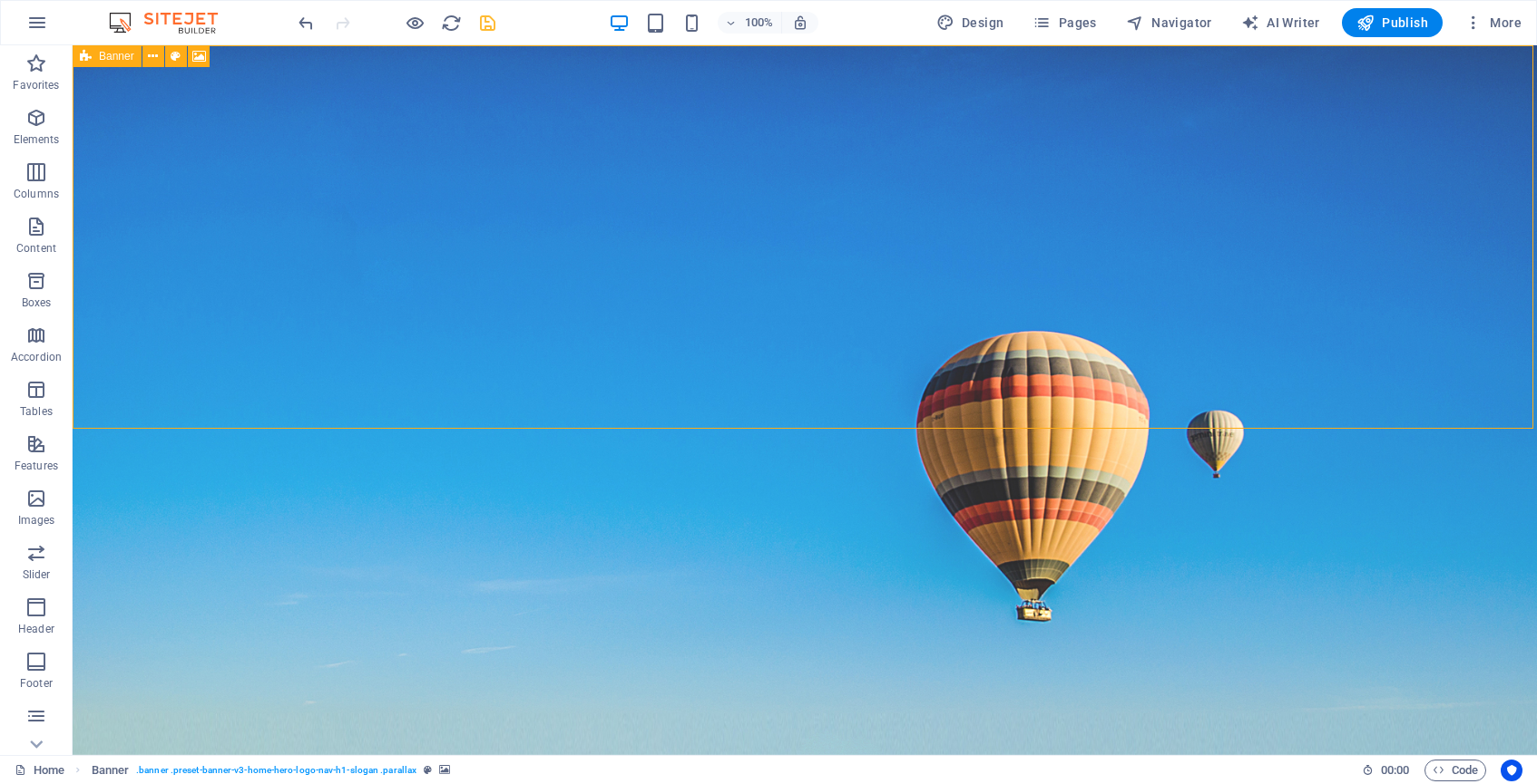
click at [903, 367] on figure at bounding box center [805, 400] width 1465 height 710
click at [492, 21] on icon "save" at bounding box center [488, 23] width 21 height 21
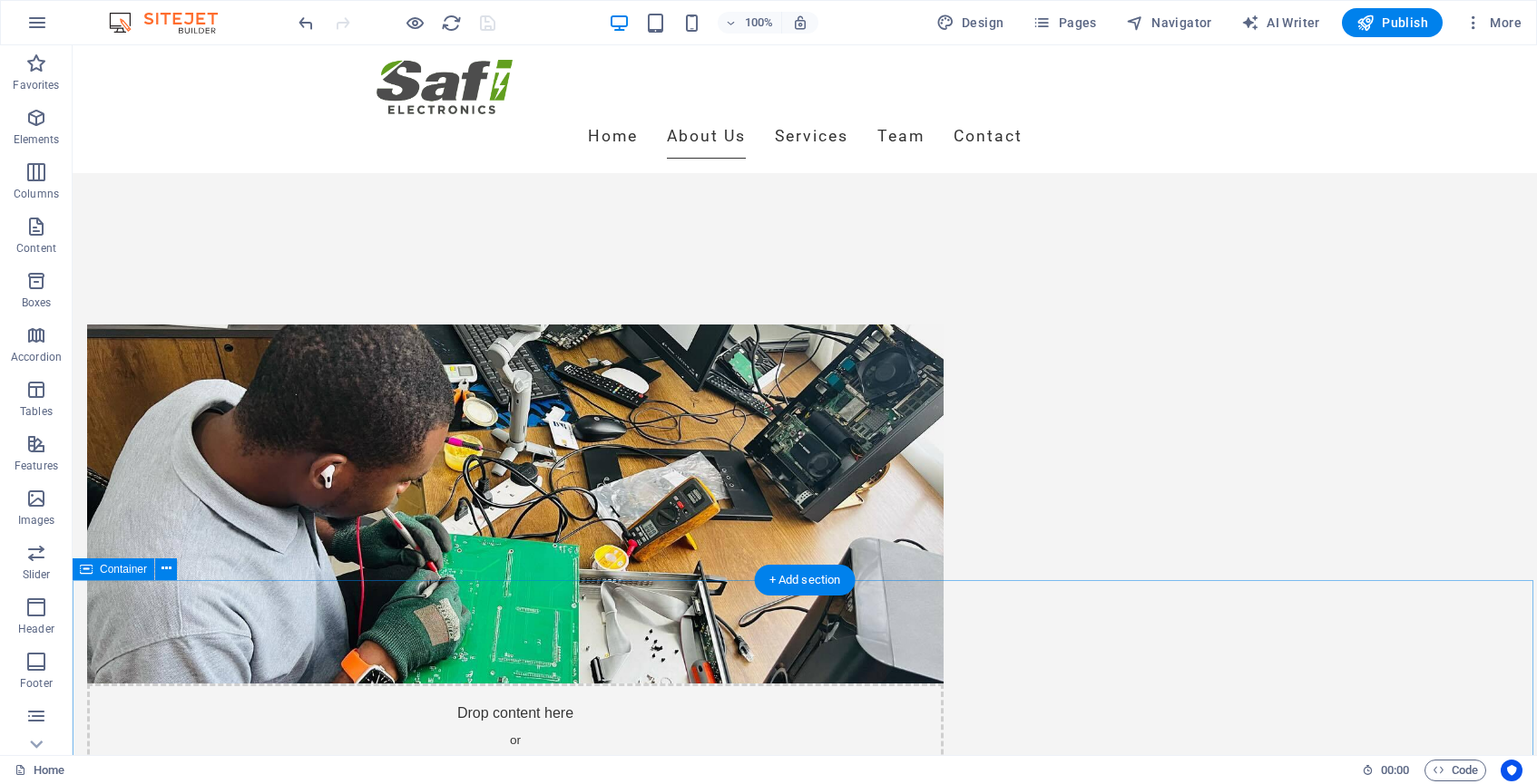
scroll to position [725, 0]
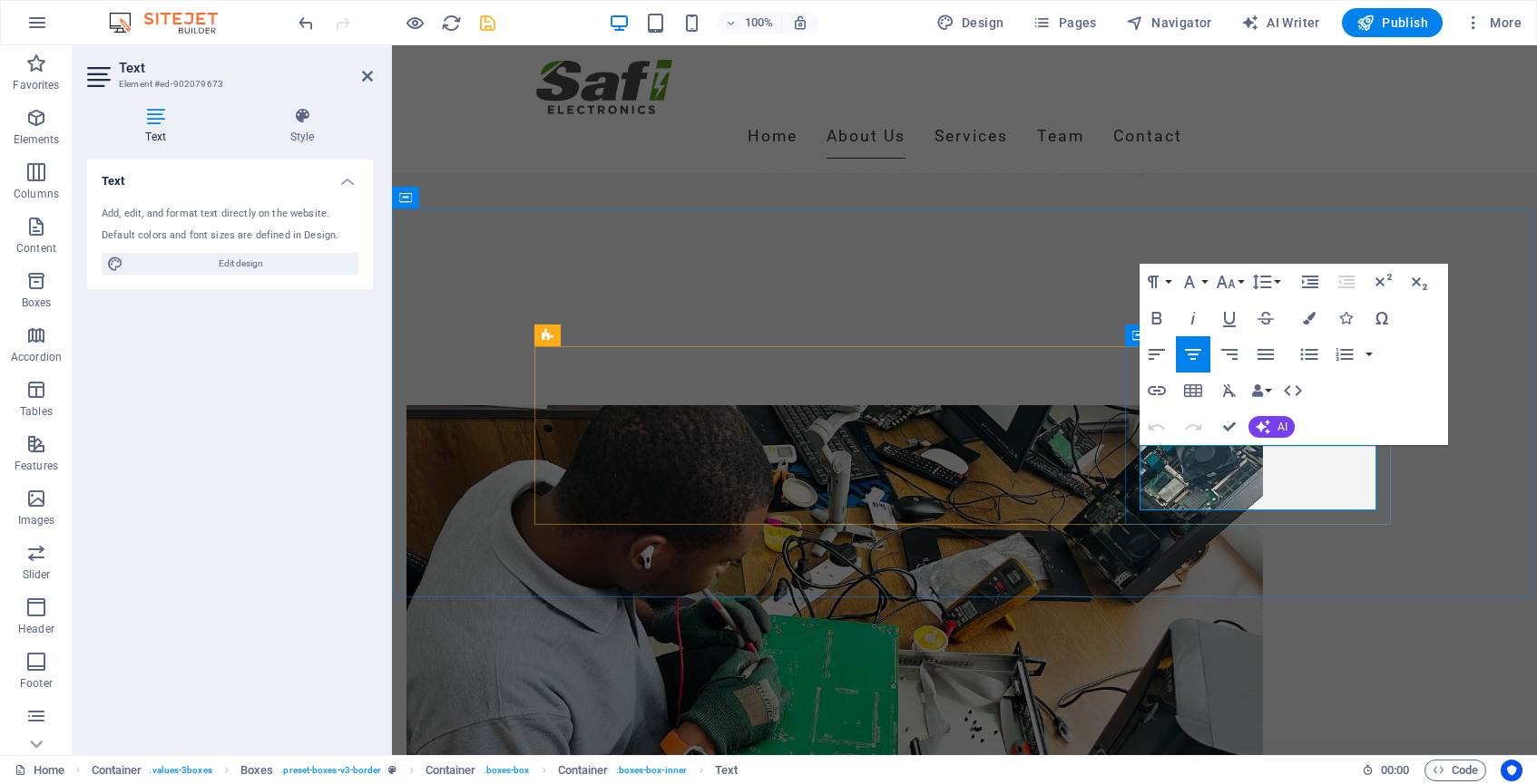
click at [1170, 280] on button "Paragraph Format" at bounding box center [1157, 282] width 35 height 37
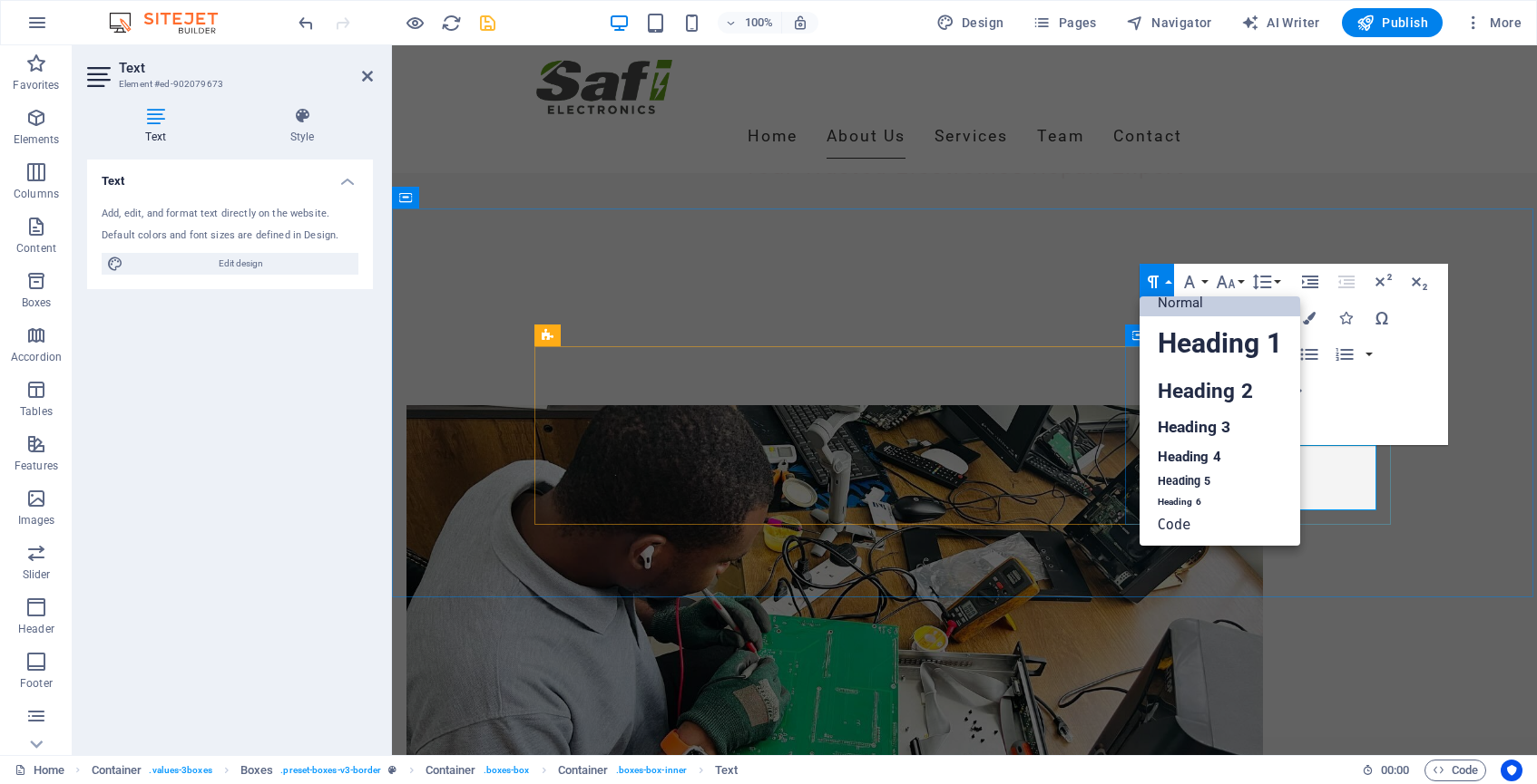
scroll to position [14, 0]
click at [1178, 310] on link "Normal" at bounding box center [1220, 304] width 160 height 27
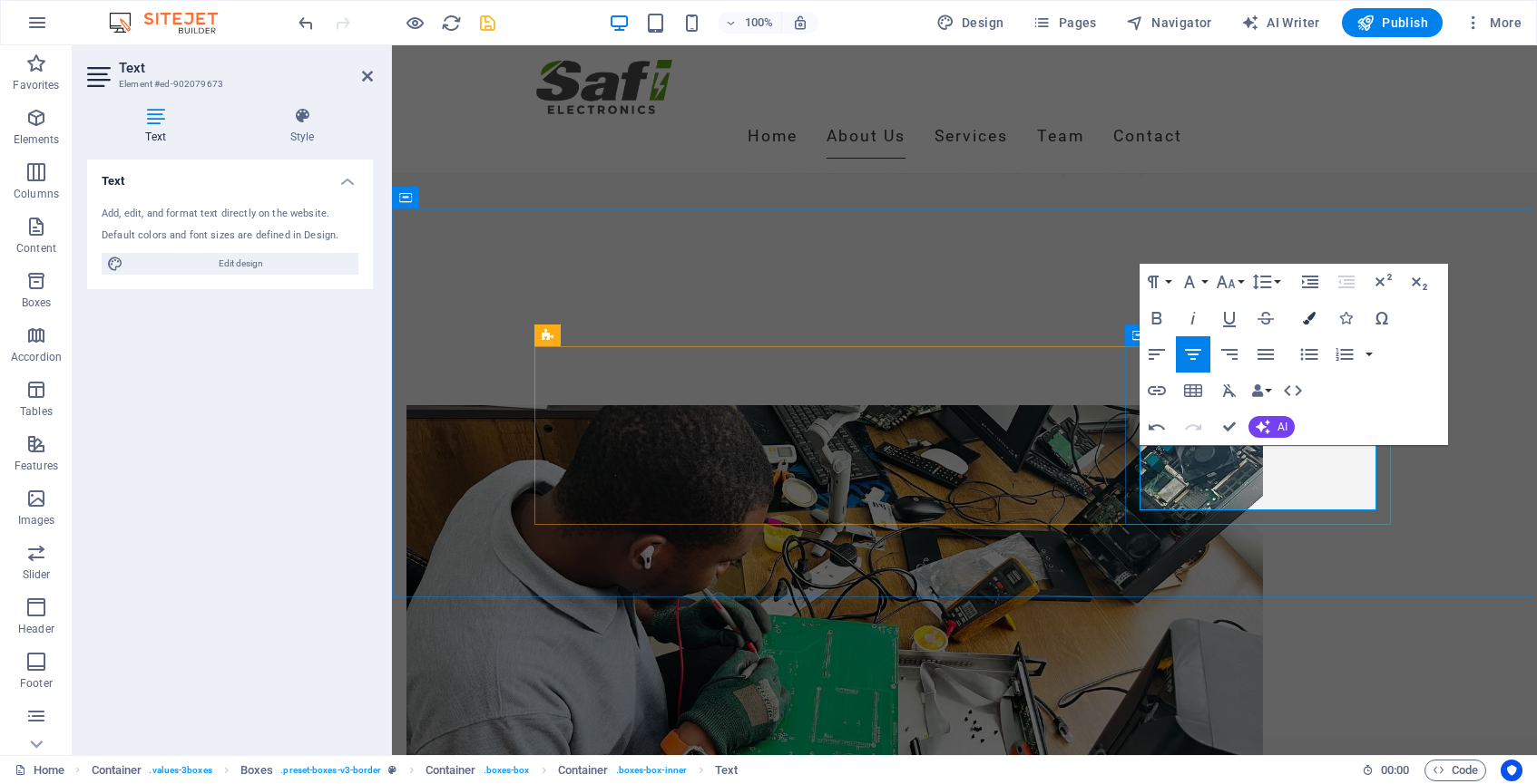
click at [1306, 320] on icon "button" at bounding box center [1309, 318] width 13 height 13
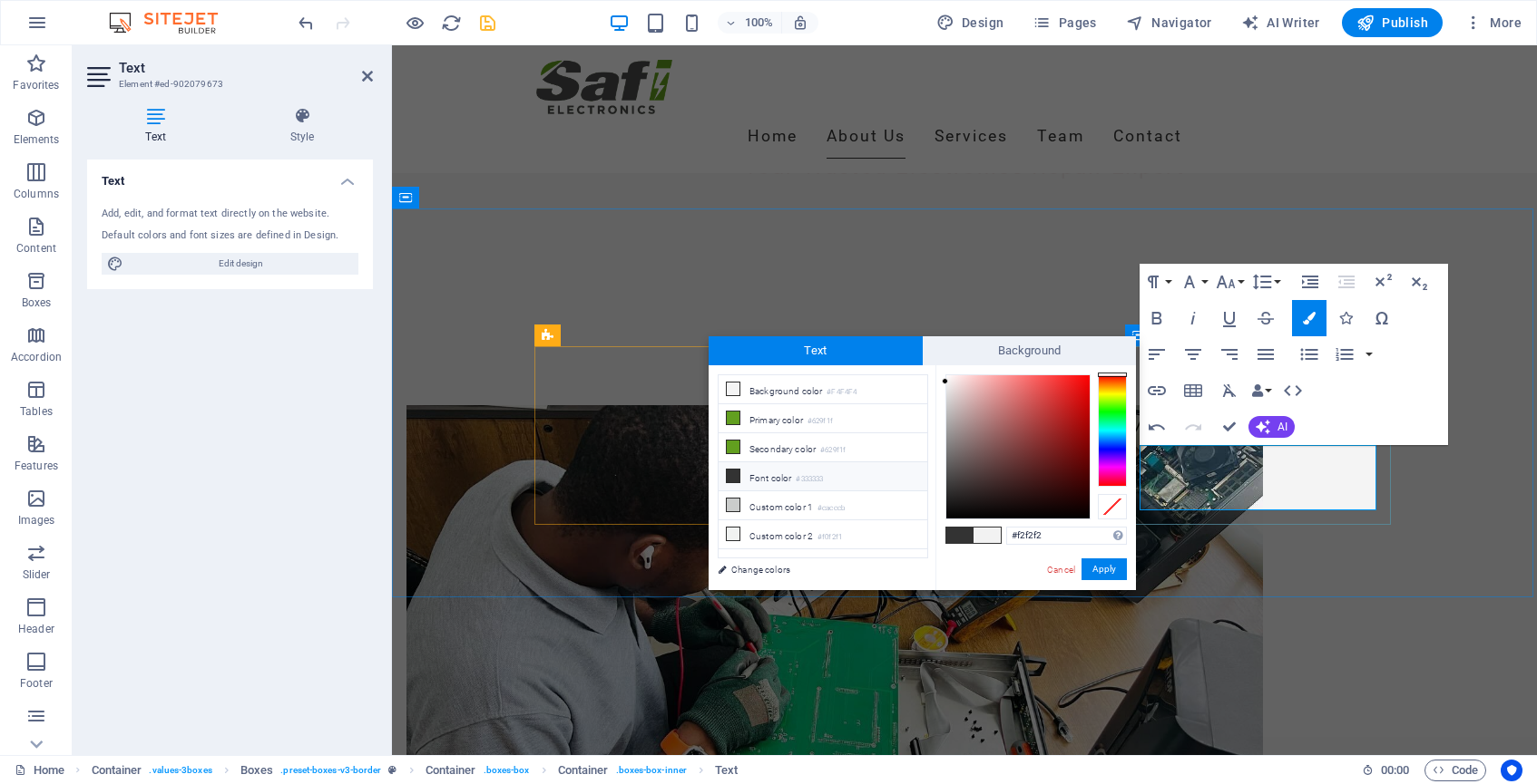
click at [783, 479] on li "Font color #333333" at bounding box center [823, 477] width 209 height 29
type input "#333333"
click at [1121, 571] on button "Apply" at bounding box center [1104, 570] width 45 height 22
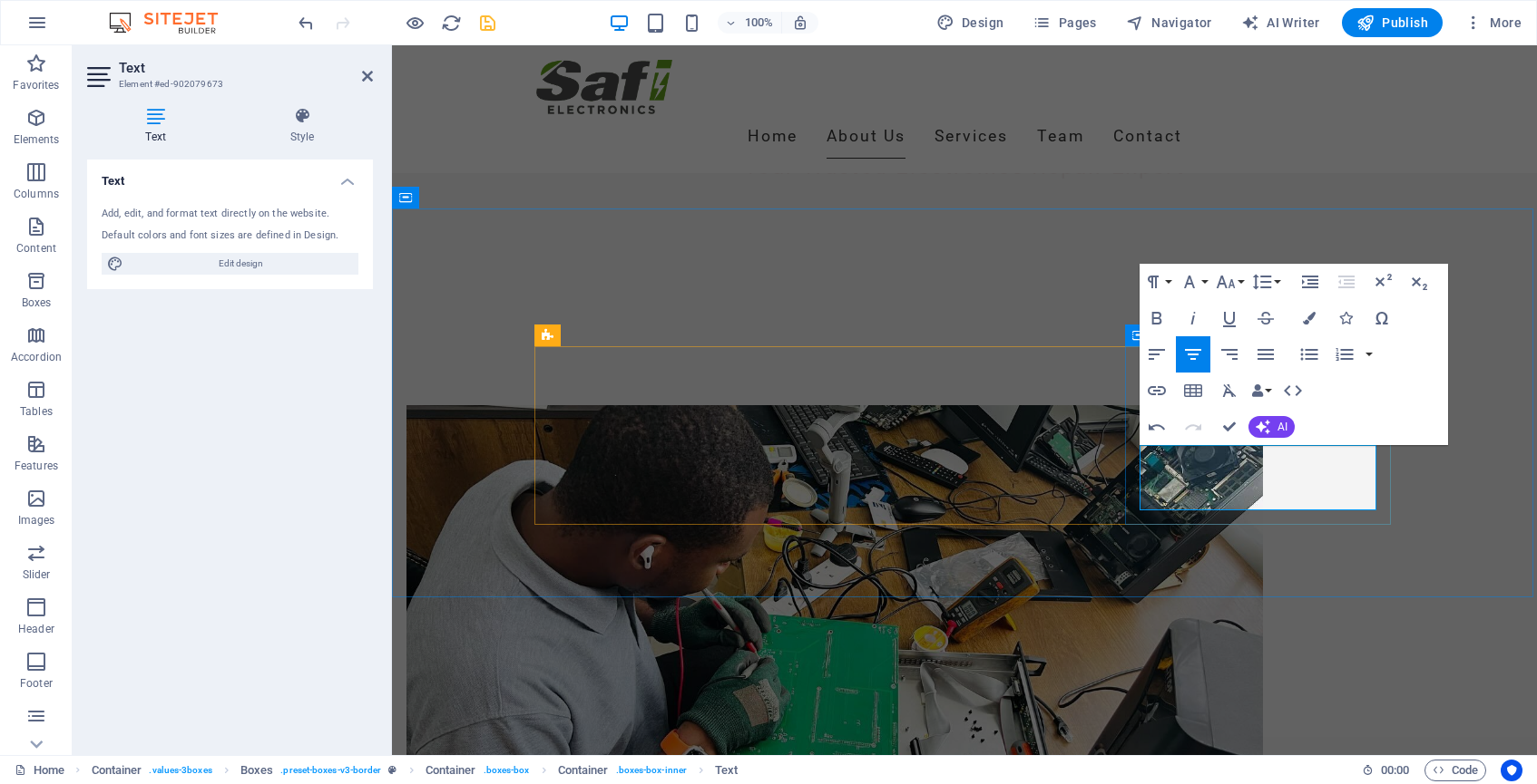
drag, startPoint x: 1145, startPoint y: 456, endPoint x: 1409, endPoint y: 524, distance: 272.6
click at [1204, 282] on button "Font Family" at bounding box center [1193, 282] width 35 height 37
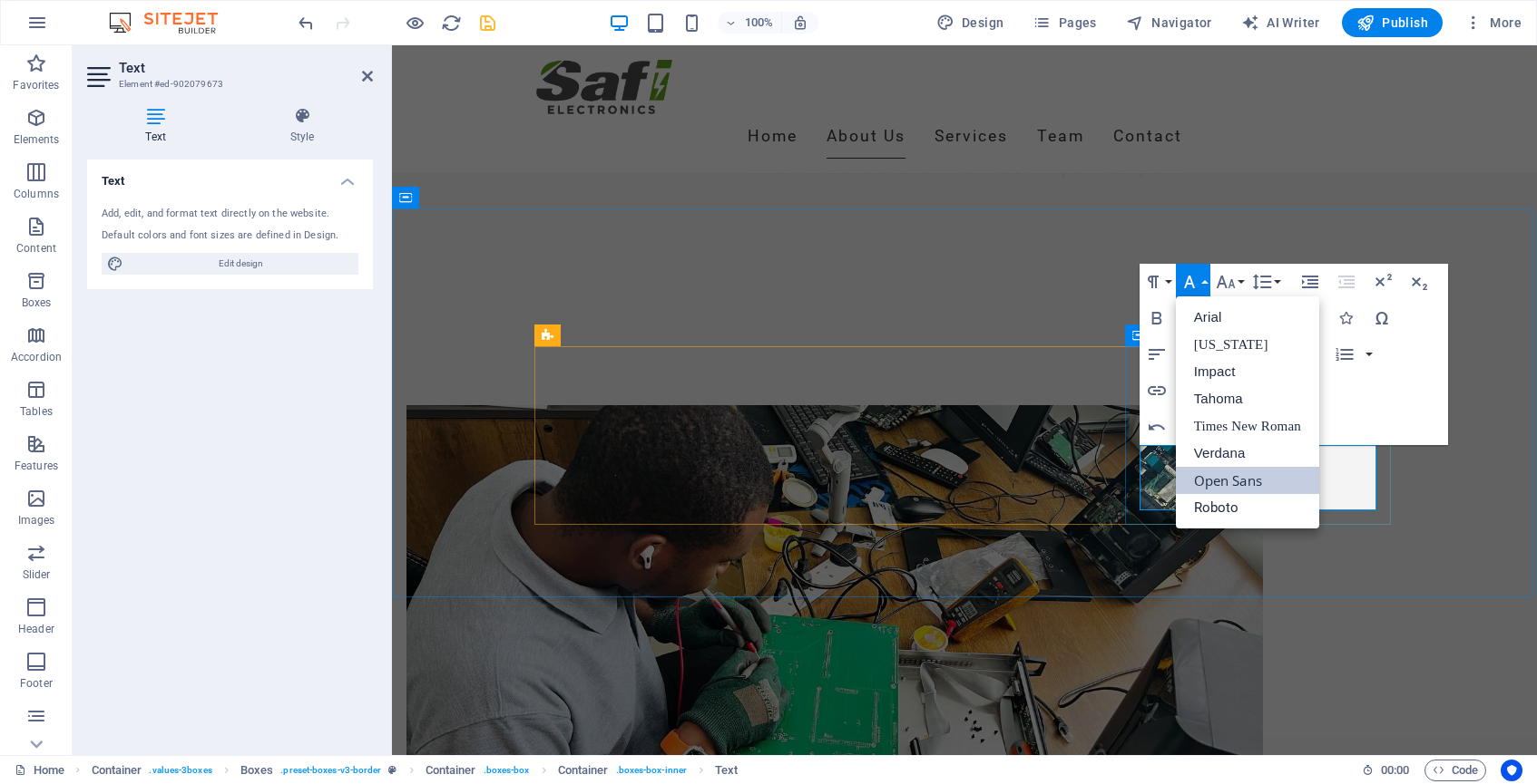
scroll to position [0, 0]
click at [1244, 285] on button "Font Size" at bounding box center [1230, 282] width 35 height 37
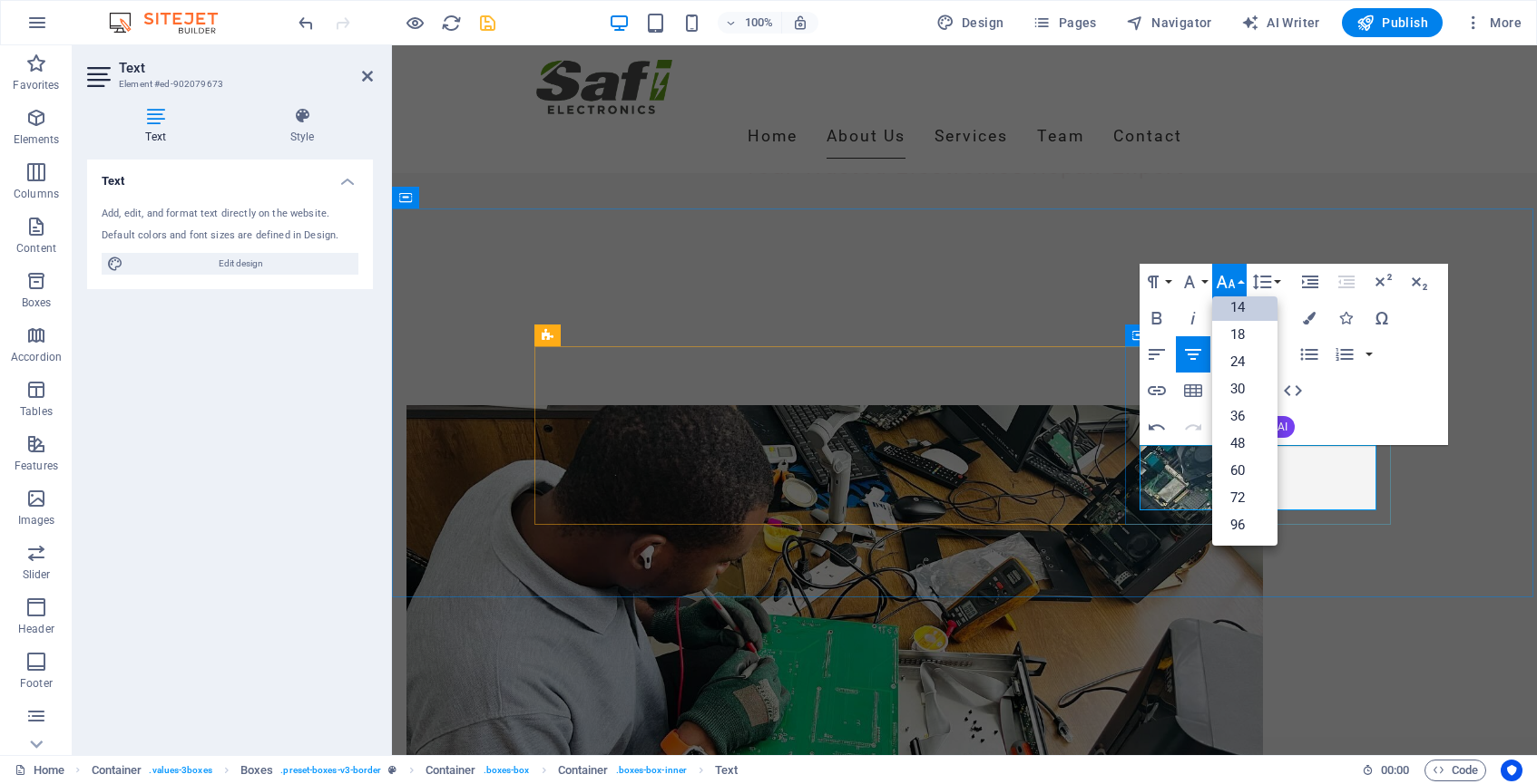
scroll to position [146, 0]
click at [1281, 284] on button "Line Height" at bounding box center [1266, 282] width 35 height 37
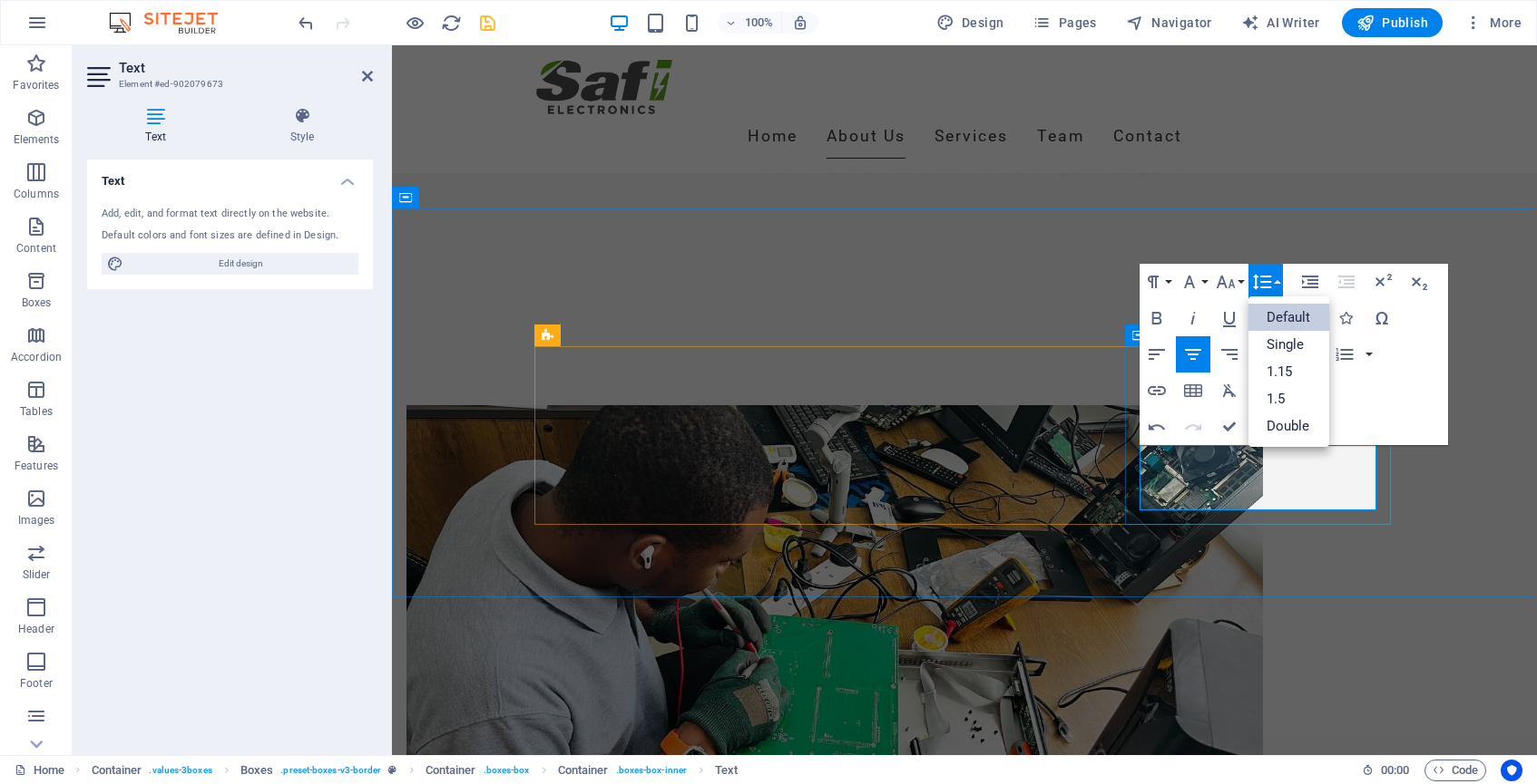
scroll to position [0, 0]
click at [1423, 358] on div "Paragraph Format Normal Heading 1 Heading 2 Heading 3 Heading 4 Heading 5 Headi…" at bounding box center [1294, 354] width 308 height 182
click at [1393, 365] on div "Paragraph Format Normal Heading 1 Heading 2 Heading 3 Heading 4 Heading 5 Headi…" at bounding box center [1294, 354] width 308 height 182
click at [1277, 279] on button "Line Height" at bounding box center [1266, 282] width 35 height 37
click at [1276, 423] on button "AI" at bounding box center [1271, 427] width 46 height 22
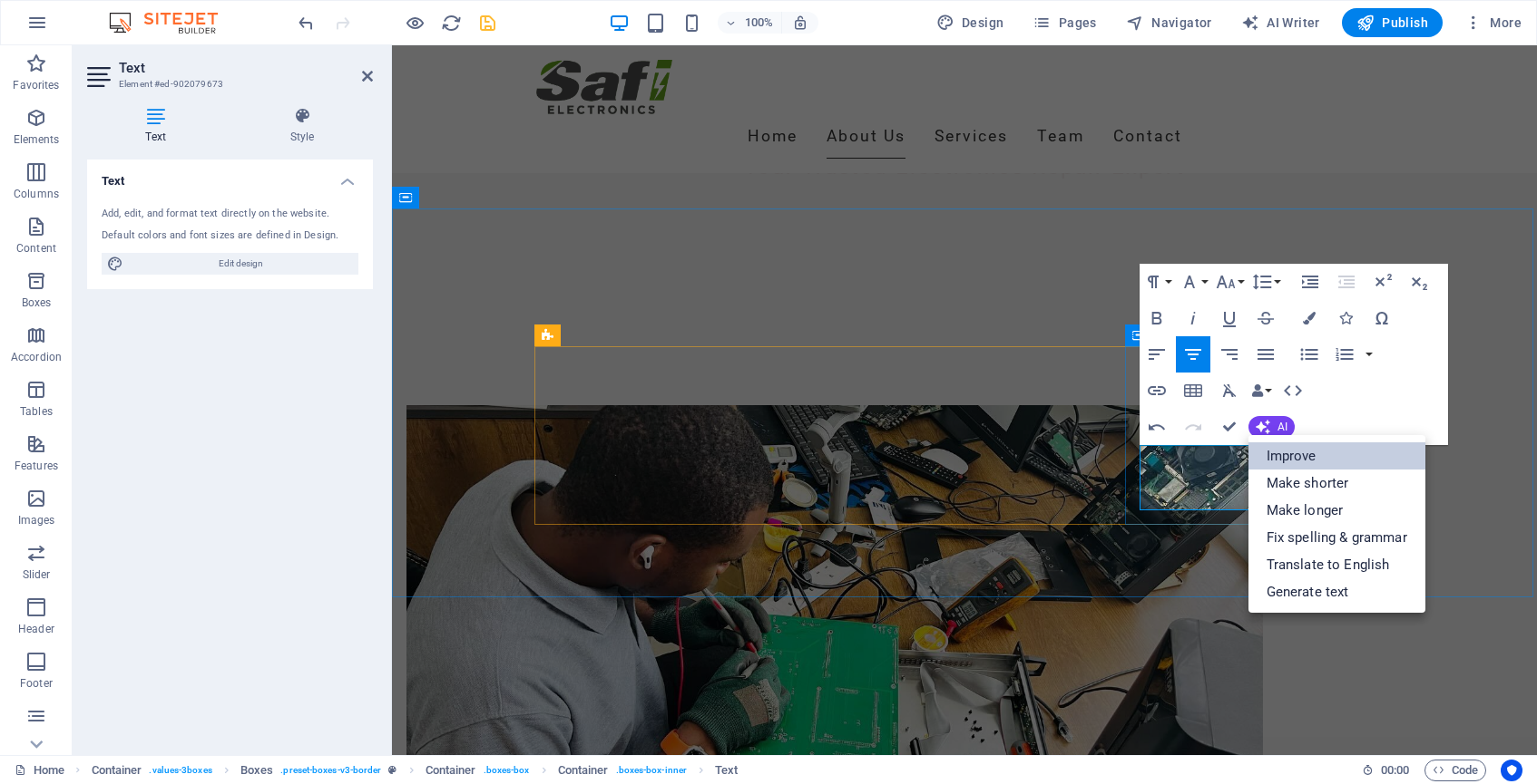
click at [1285, 455] on link "Improve" at bounding box center [1336, 456] width 177 height 27
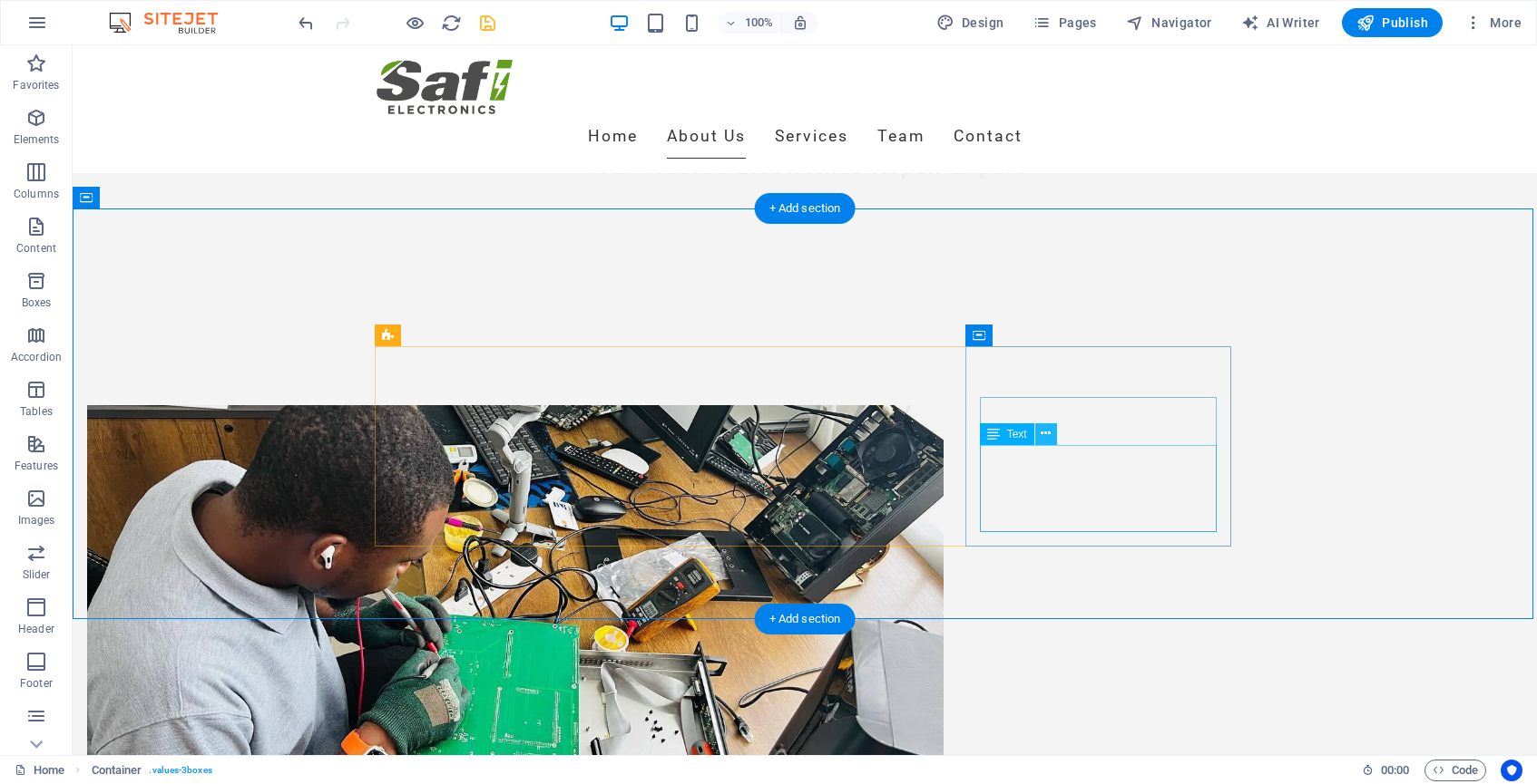
click at [1050, 435] on icon at bounding box center [1045, 434] width 10 height 19
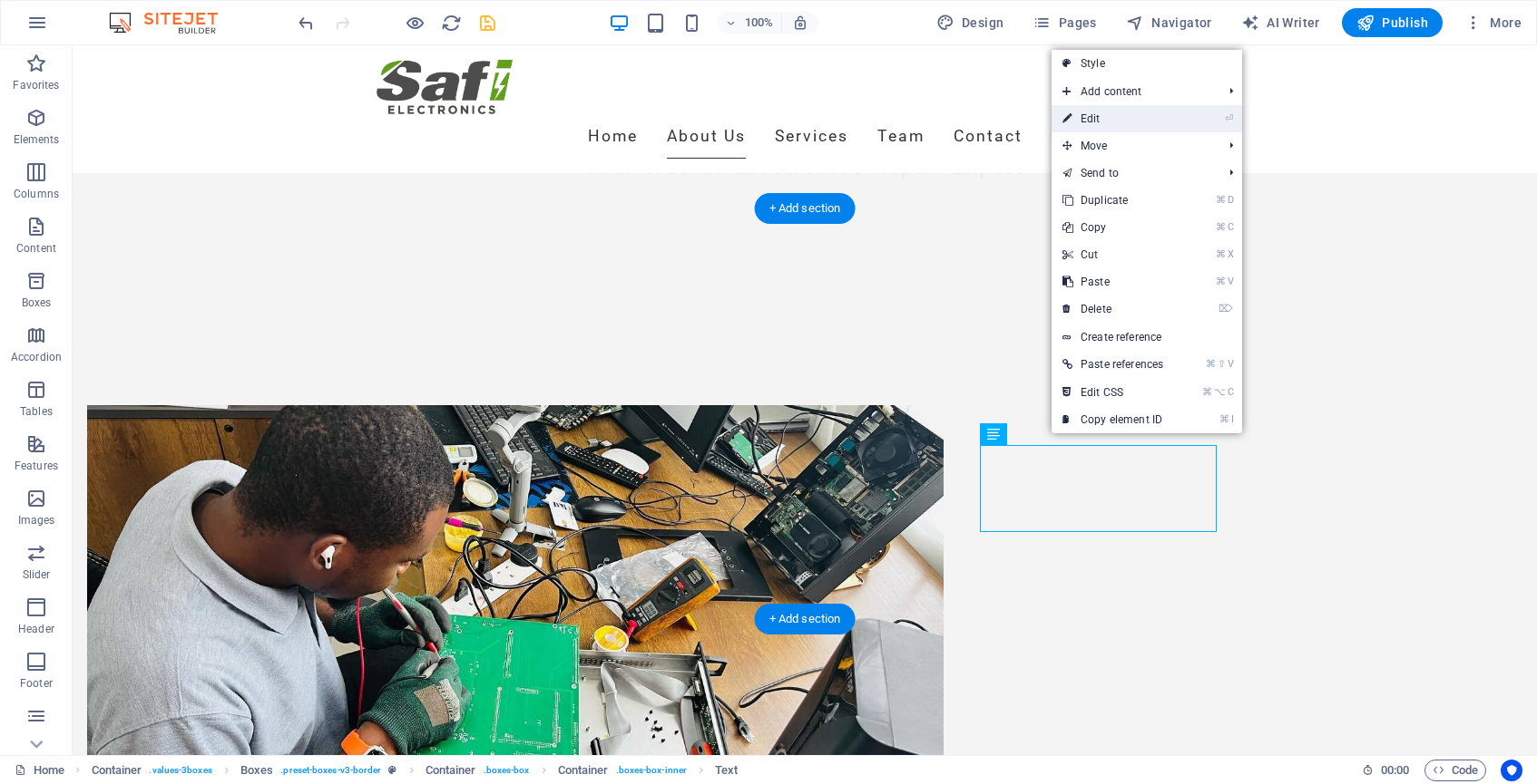
click at [1119, 125] on link "⏎ Edit" at bounding box center [1113, 119] width 123 height 27
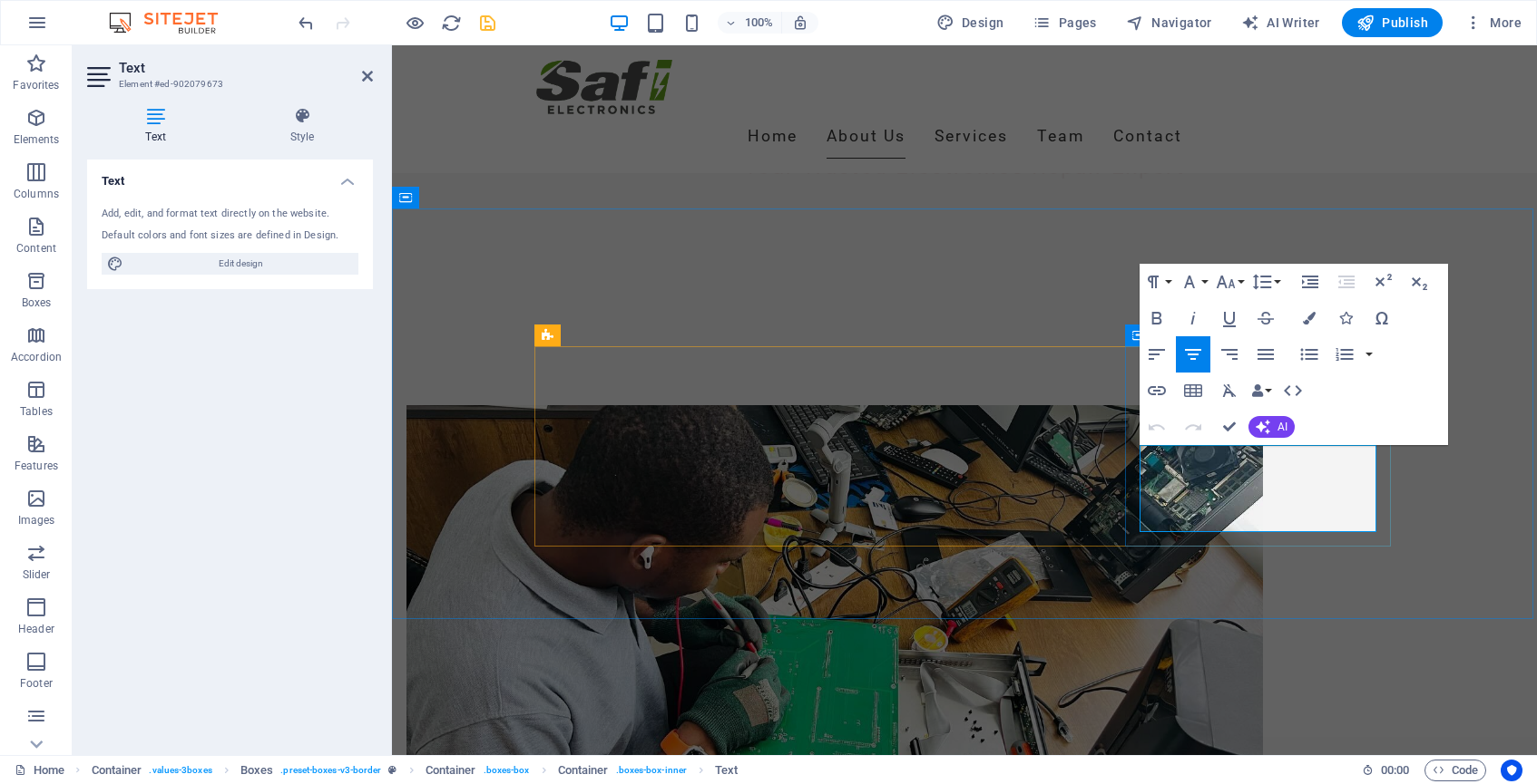
drag, startPoint x: 1145, startPoint y: 456, endPoint x: 1342, endPoint y: 546, distance: 216.6
click at [1161, 313] on icon "button" at bounding box center [1156, 318] width 22 height 22
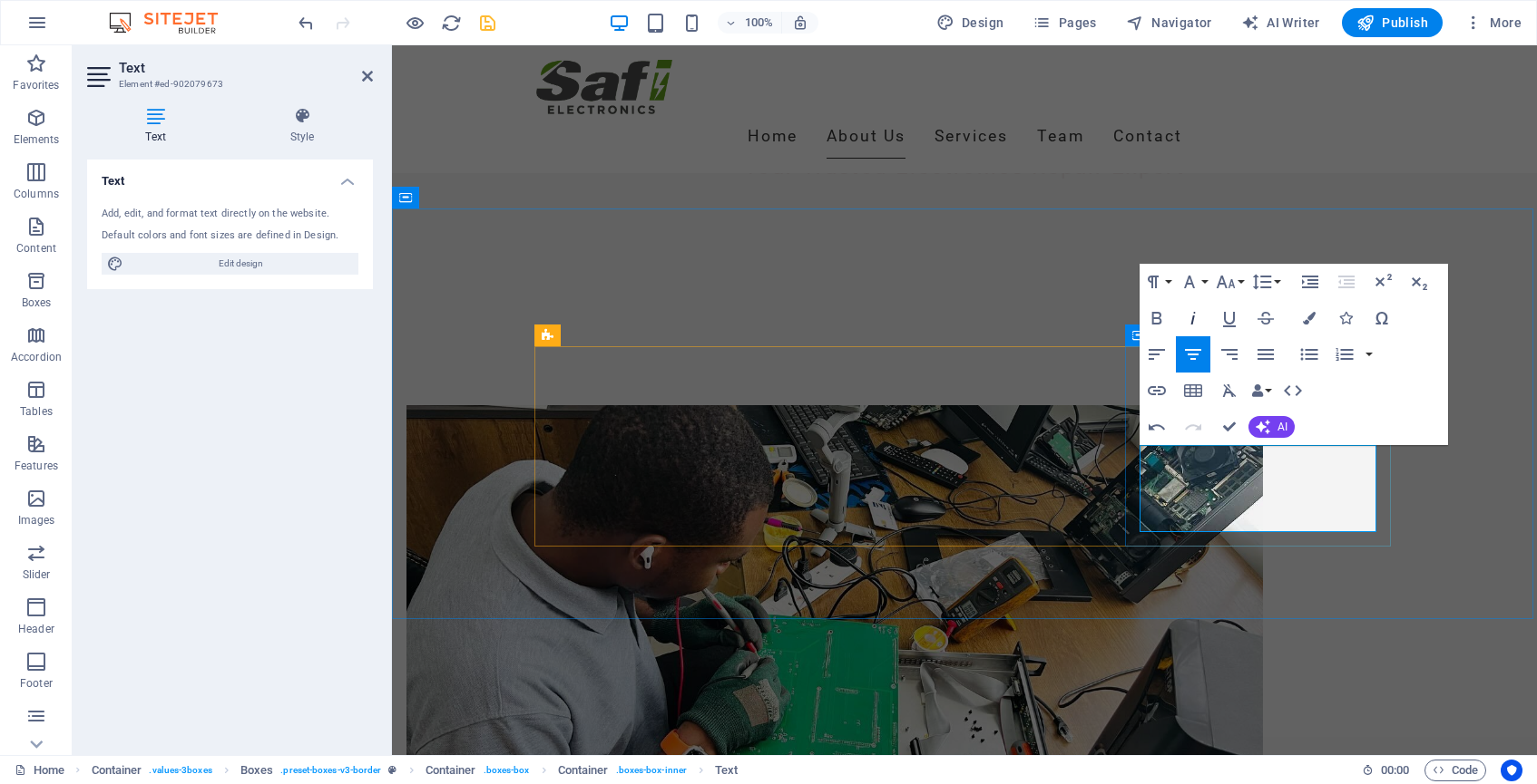
click at [1193, 317] on icon "button" at bounding box center [1192, 318] width 5 height 13
click at [1311, 317] on icon "button" at bounding box center [1309, 318] width 13 height 13
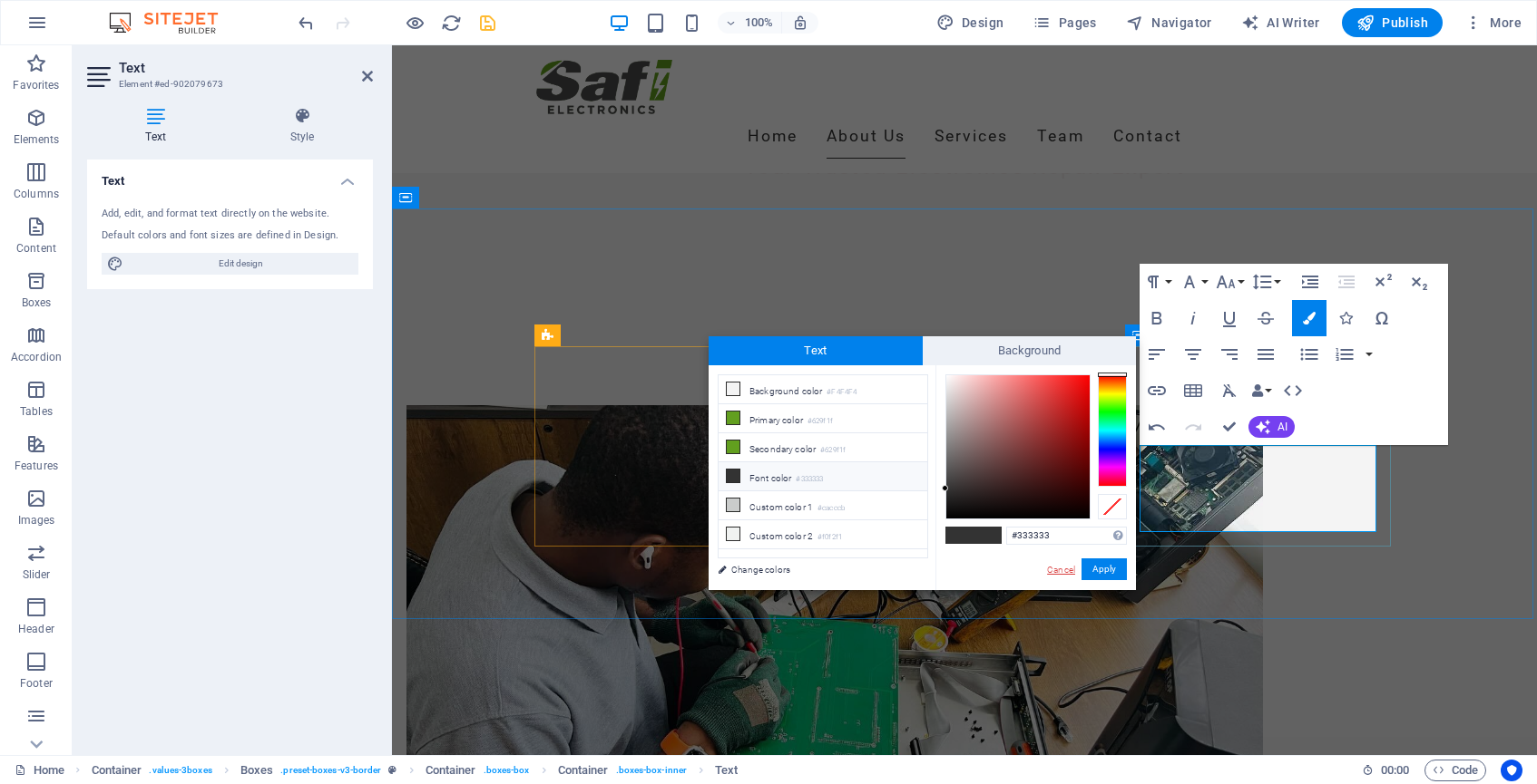
click at [1063, 567] on link "Cancel" at bounding box center [1061, 570] width 32 height 14
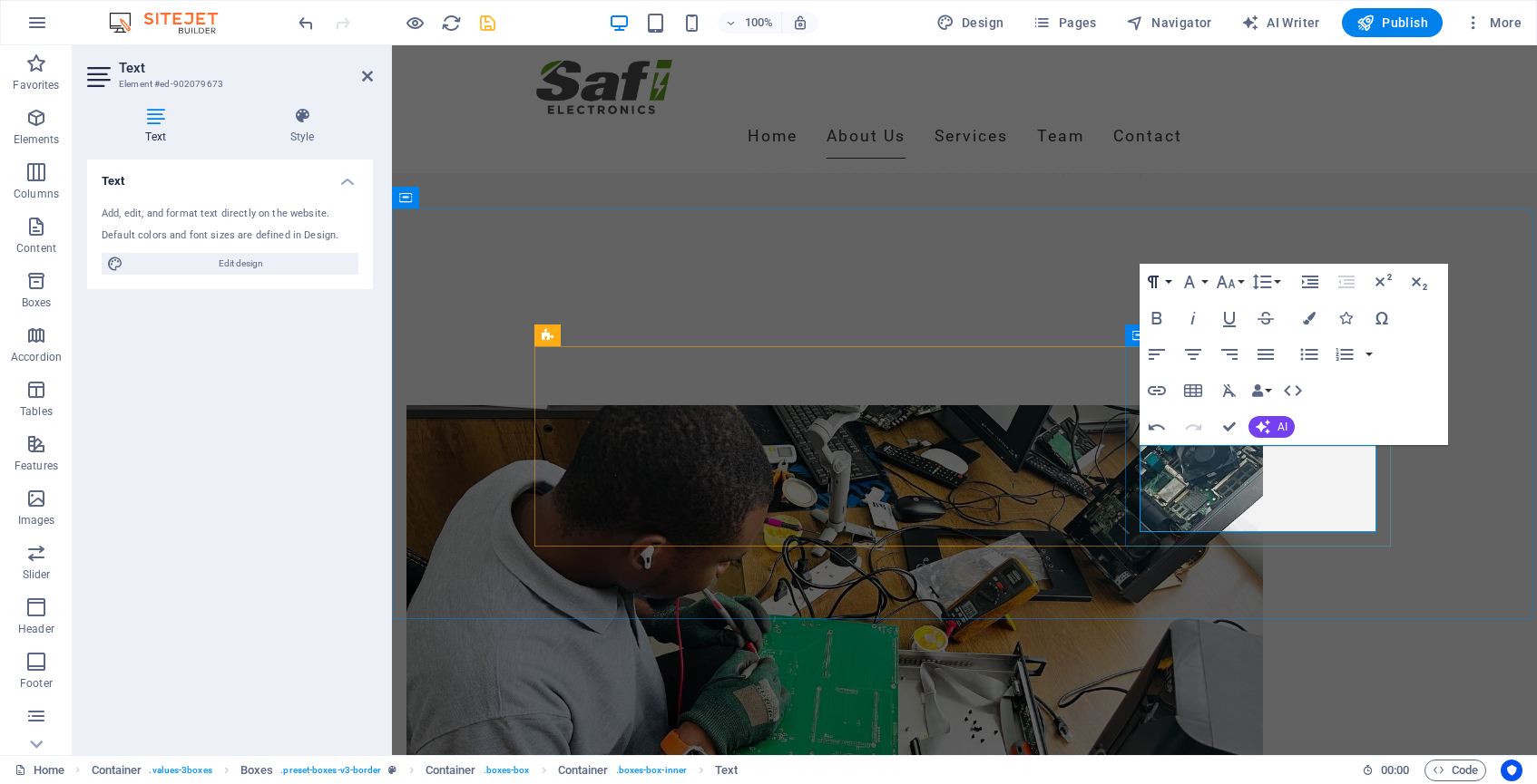
click at [1170, 278] on button "Paragraph Format" at bounding box center [1157, 282] width 35 height 37
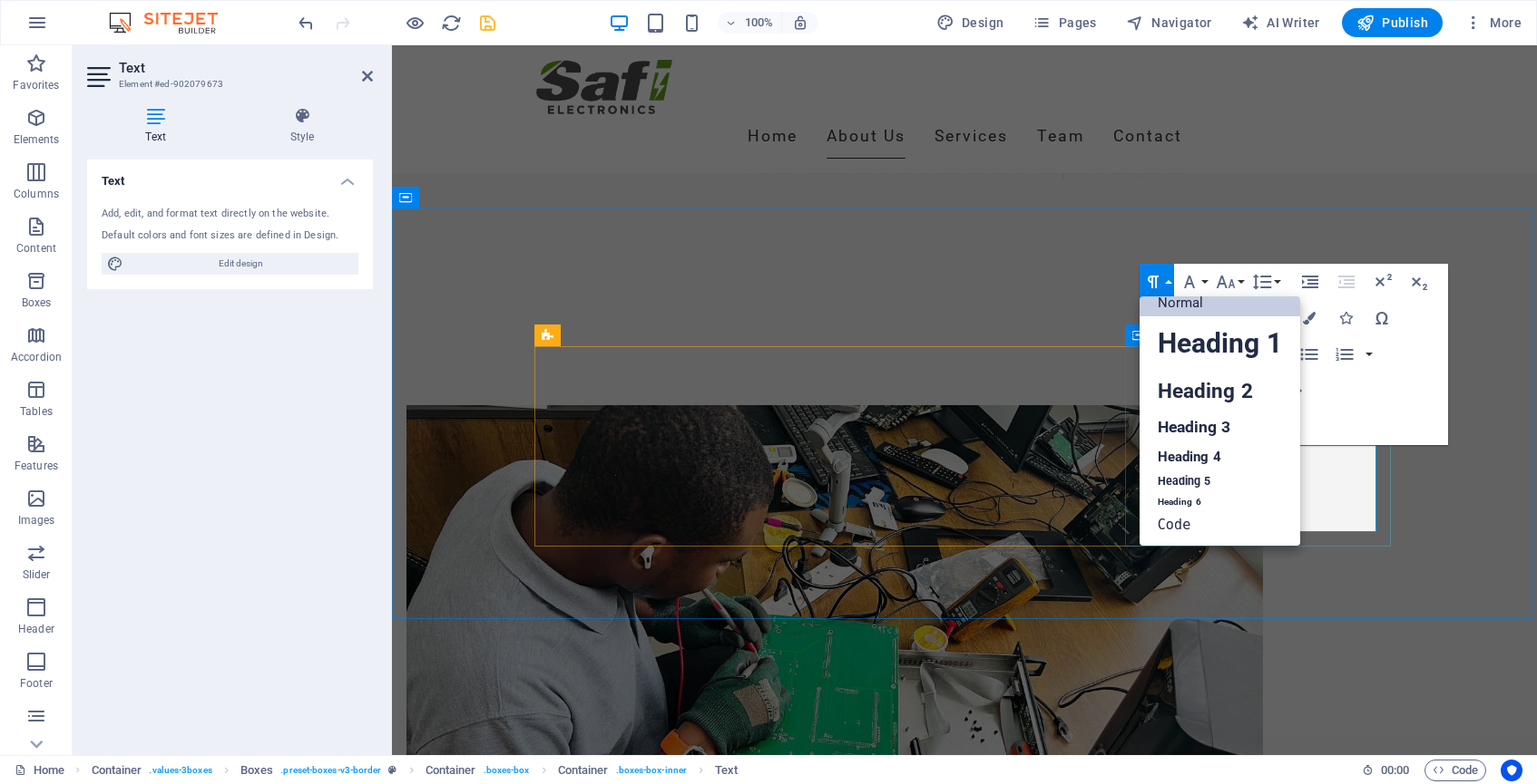
scroll to position [14, 0]
click at [1185, 349] on link "Heading 1" at bounding box center [1220, 345] width 160 height 54
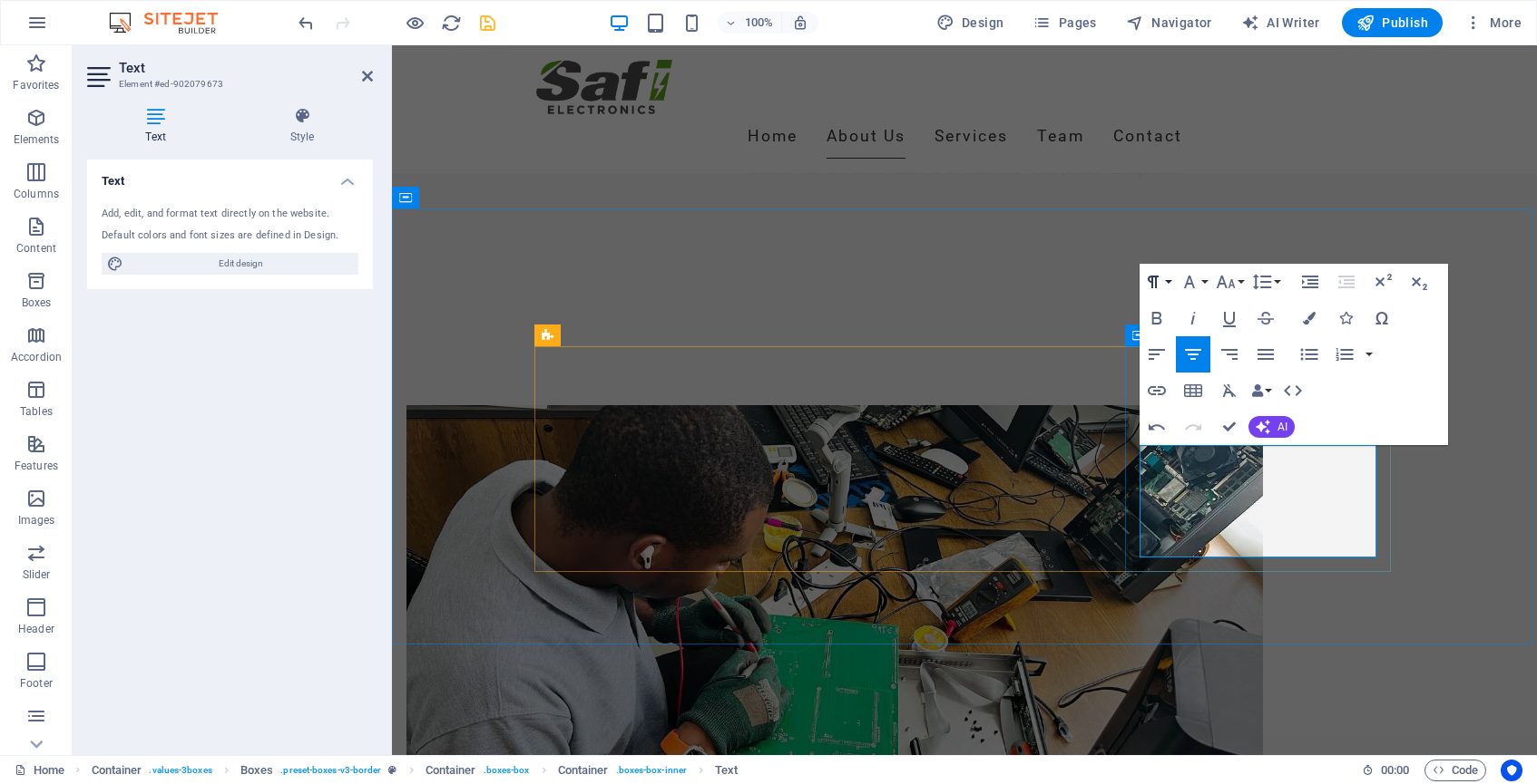
click at [1169, 281] on button "Paragraph Format" at bounding box center [1157, 282] width 35 height 37
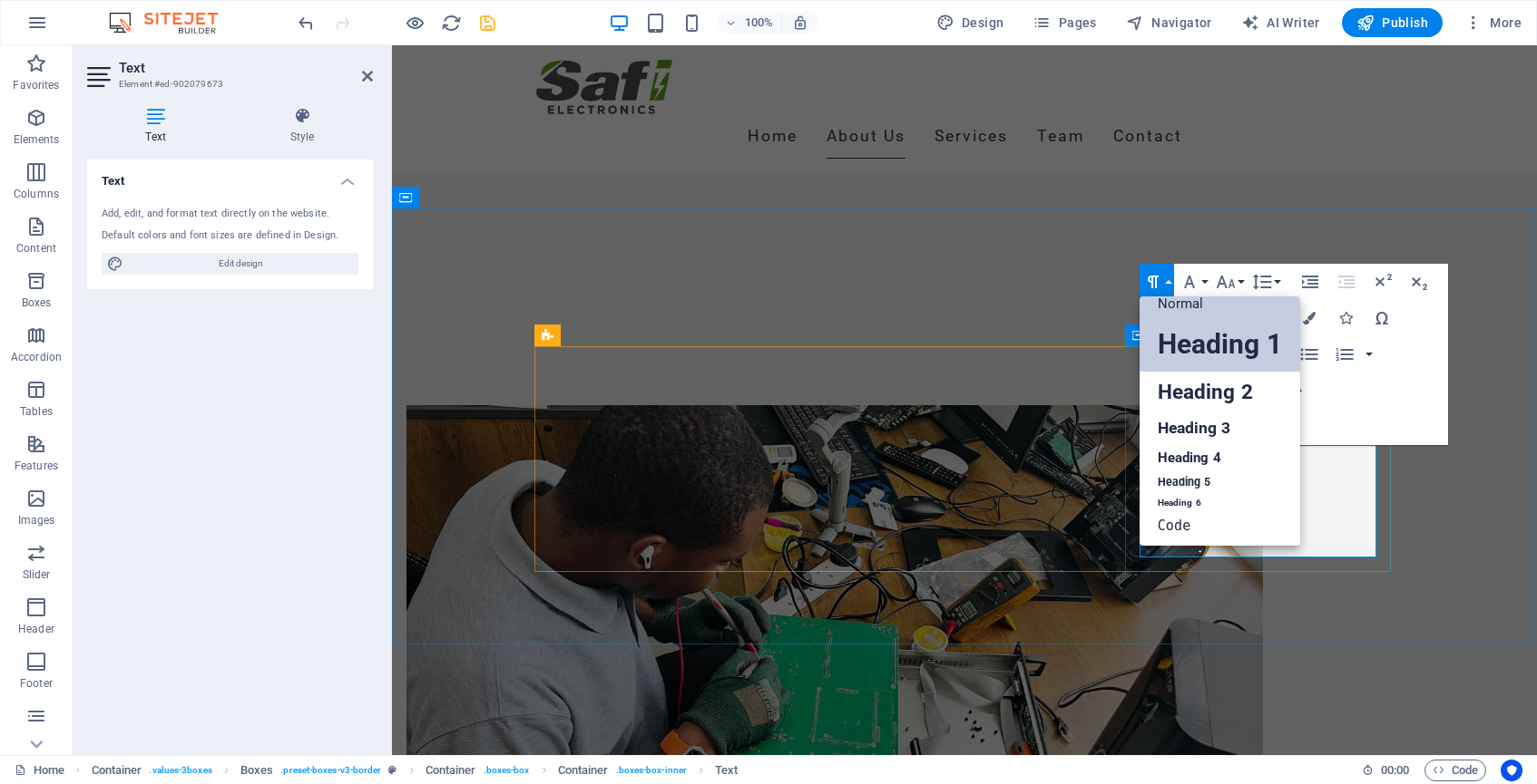
click at [1174, 305] on link "Normal" at bounding box center [1220, 304] width 160 height 27
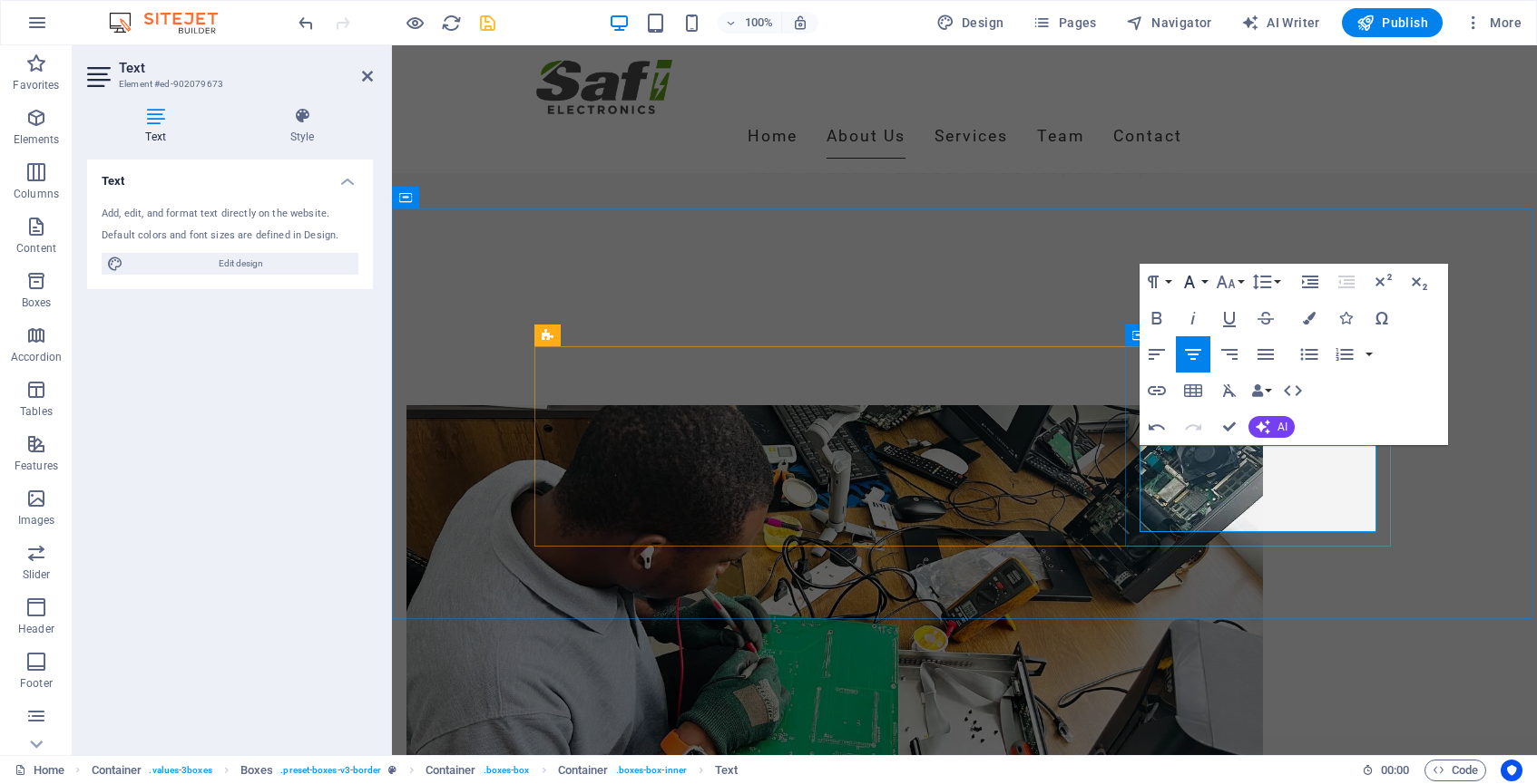
click at [1201, 279] on button "Font Family" at bounding box center [1193, 282] width 35 height 37
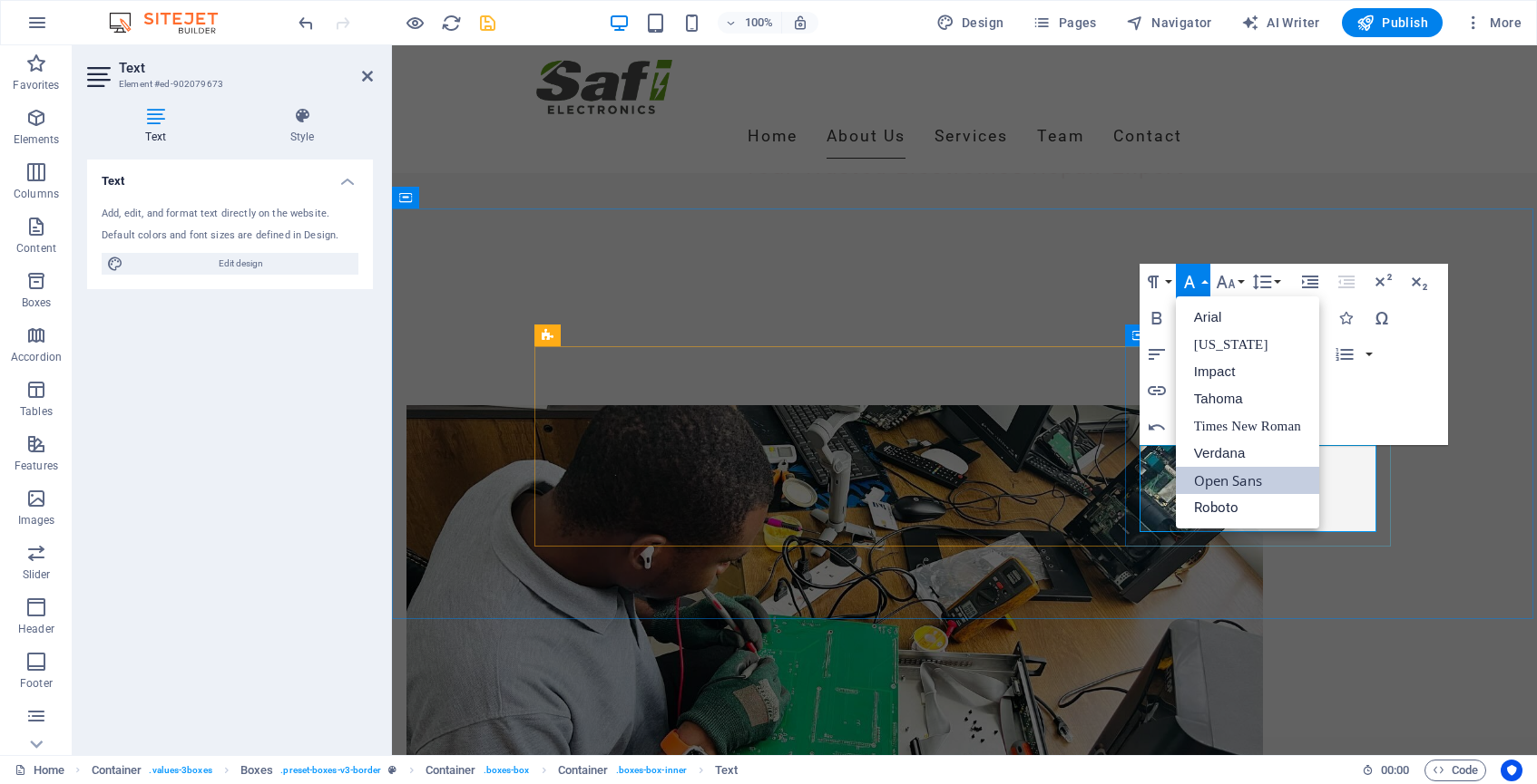
scroll to position [0, 0]
click at [1231, 475] on link "Open Sans" at bounding box center [1247, 481] width 143 height 27
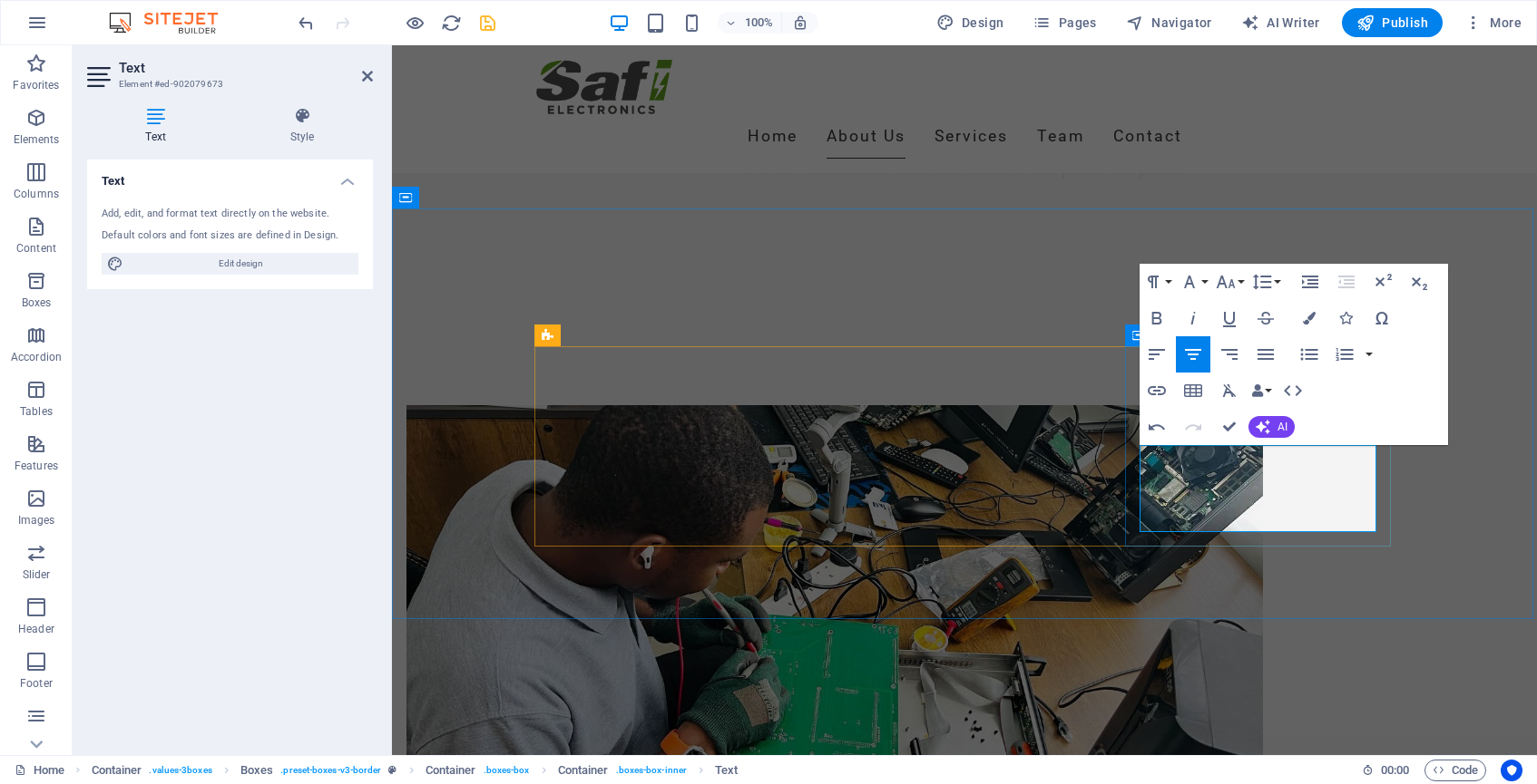
click at [1193, 343] on button "Align Center" at bounding box center [1193, 354] width 35 height 37
click at [1269, 388] on button "Data Bindings" at bounding box center [1261, 391] width 25 height 37
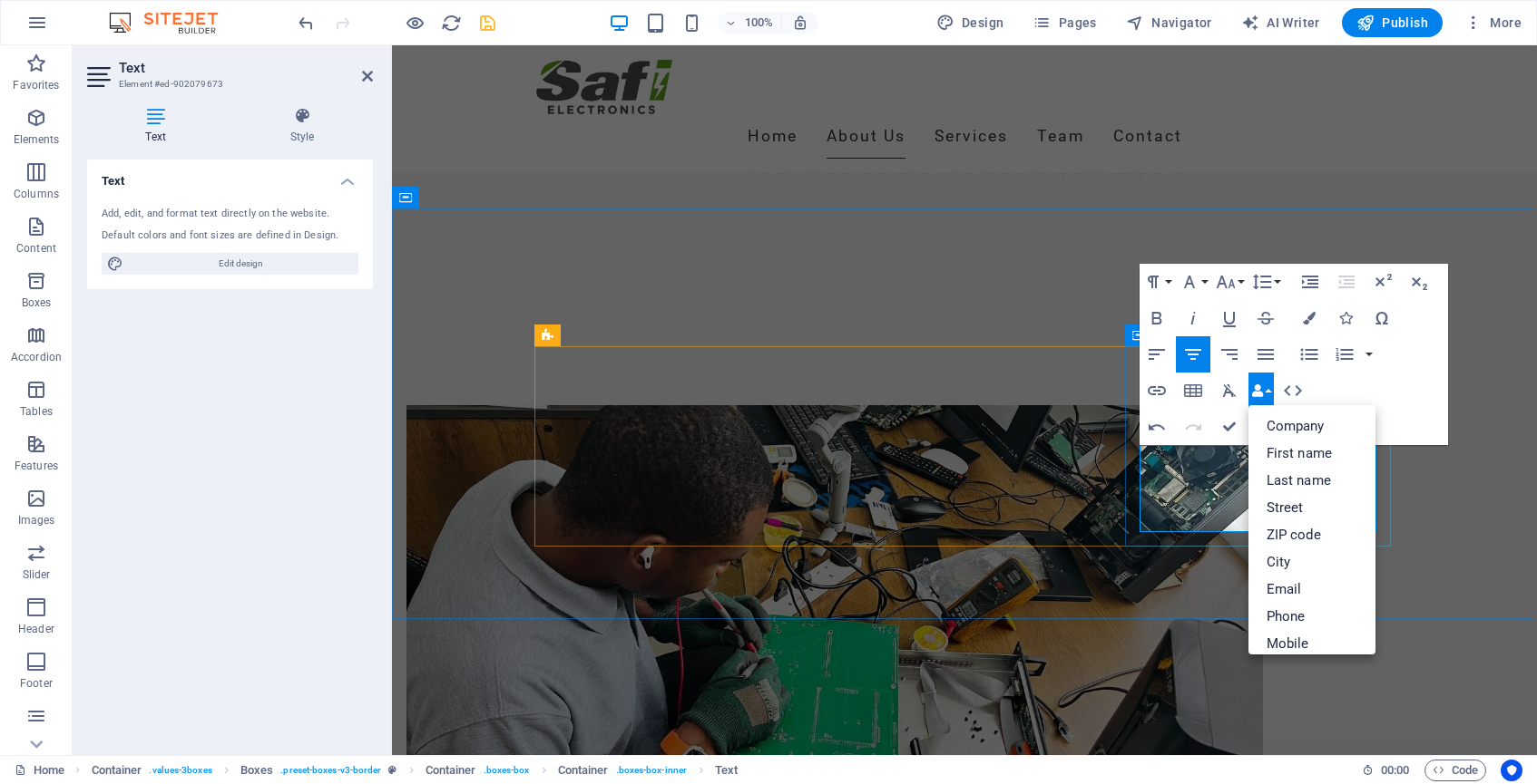
click at [1385, 393] on div "Paragraph Format Normal Heading 1 Heading 2 Heading 3 Heading 4 Heading 5 Headi…" at bounding box center [1294, 354] width 308 height 182
click at [1232, 389] on icon "button" at bounding box center [1229, 391] width 22 height 22
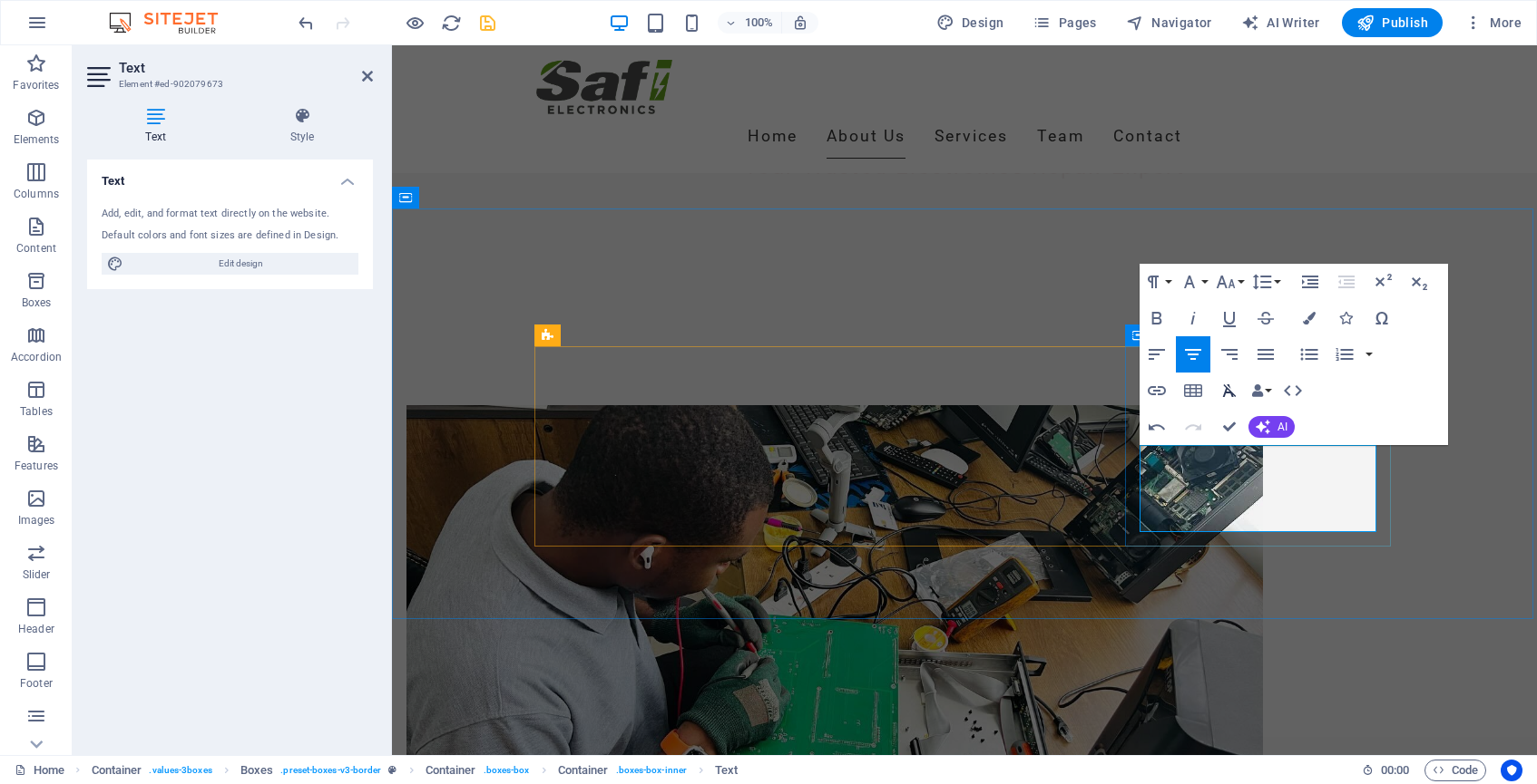
click at [1232, 389] on icon "button" at bounding box center [1229, 391] width 22 height 22
drag, startPoint x: 1334, startPoint y: 518, endPoint x: 1114, endPoint y: 458, distance: 228.0
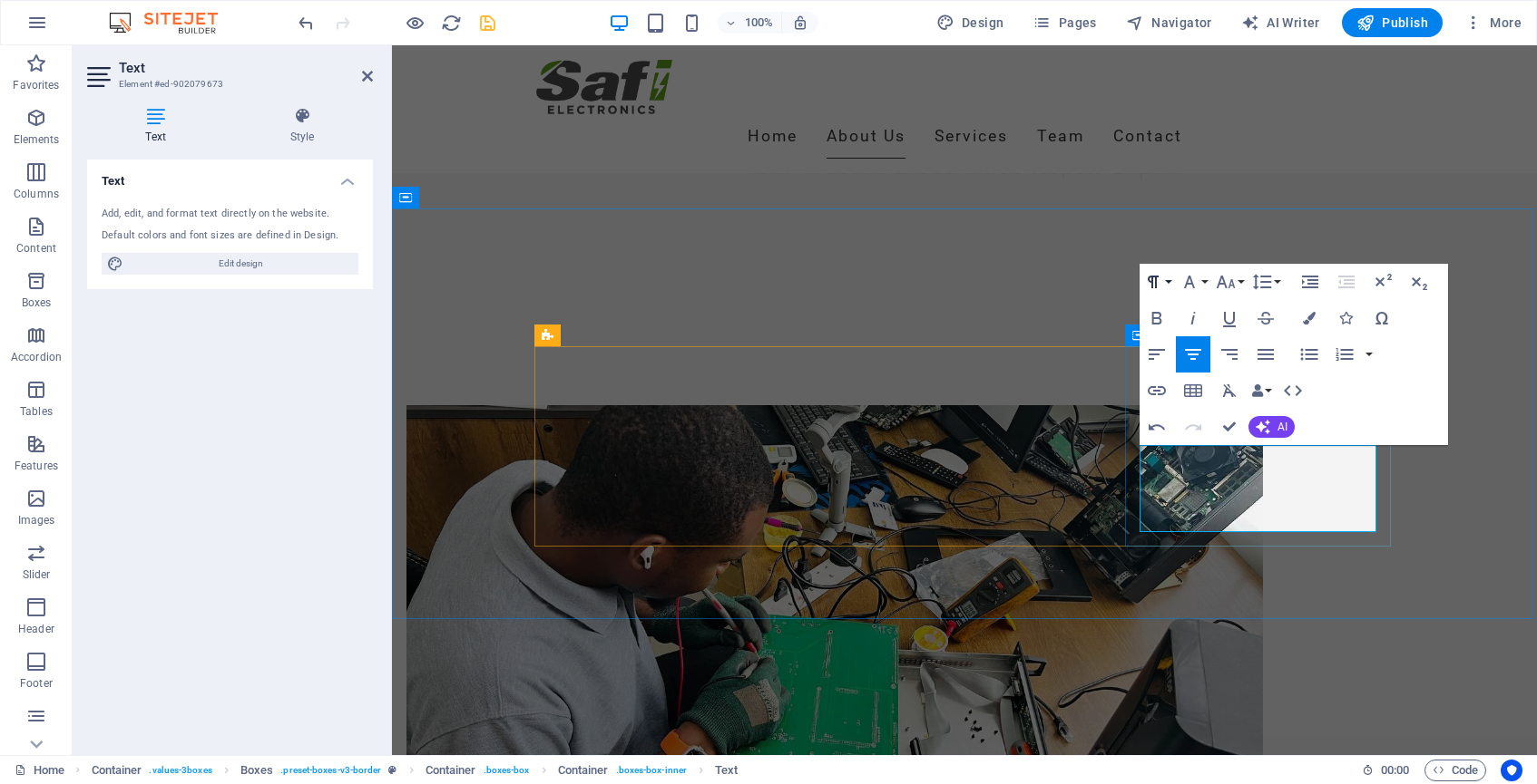
click at [1166, 277] on button "Paragraph Format" at bounding box center [1157, 282] width 35 height 37
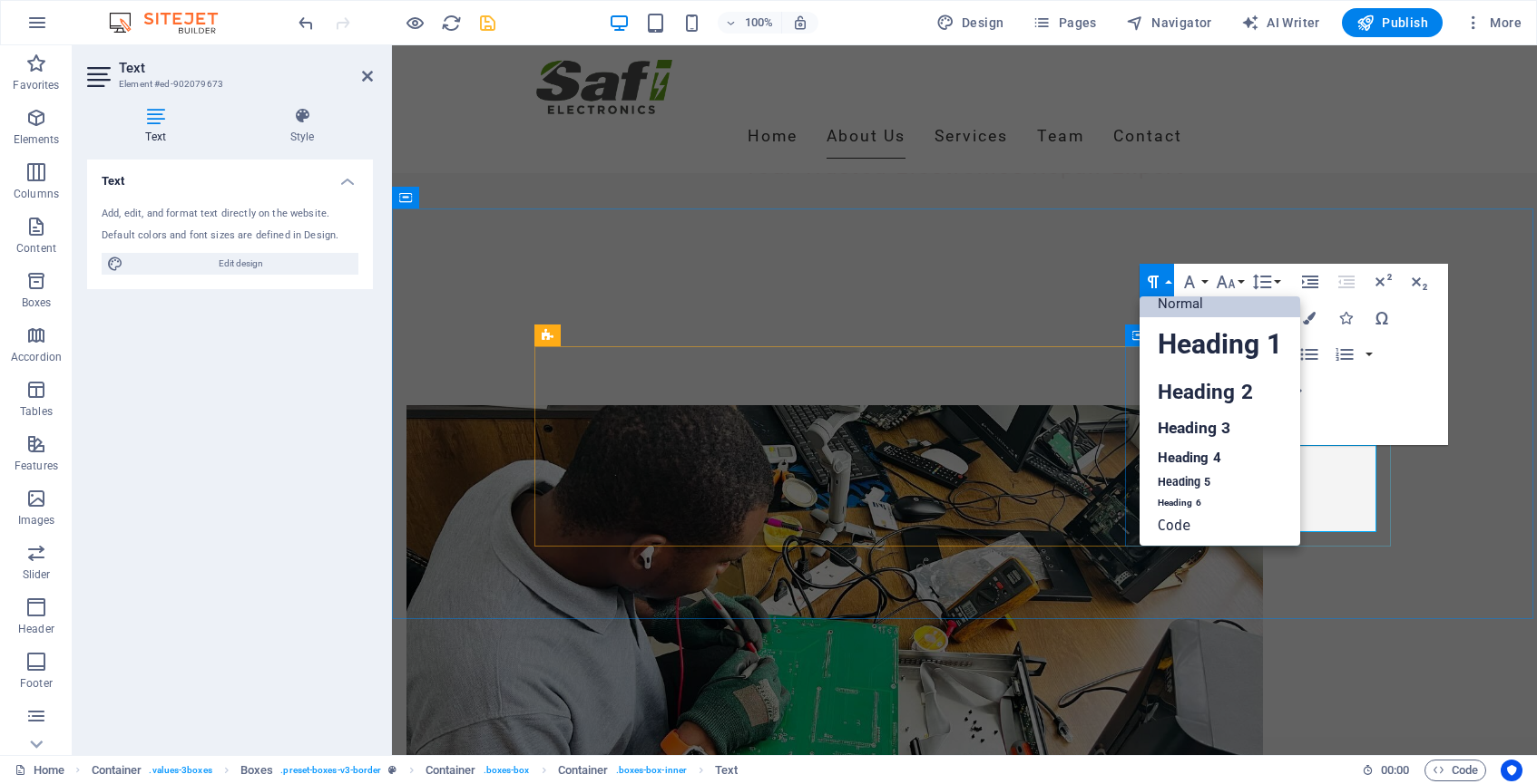
click at [1181, 298] on link "Normal" at bounding box center [1220, 304] width 160 height 27
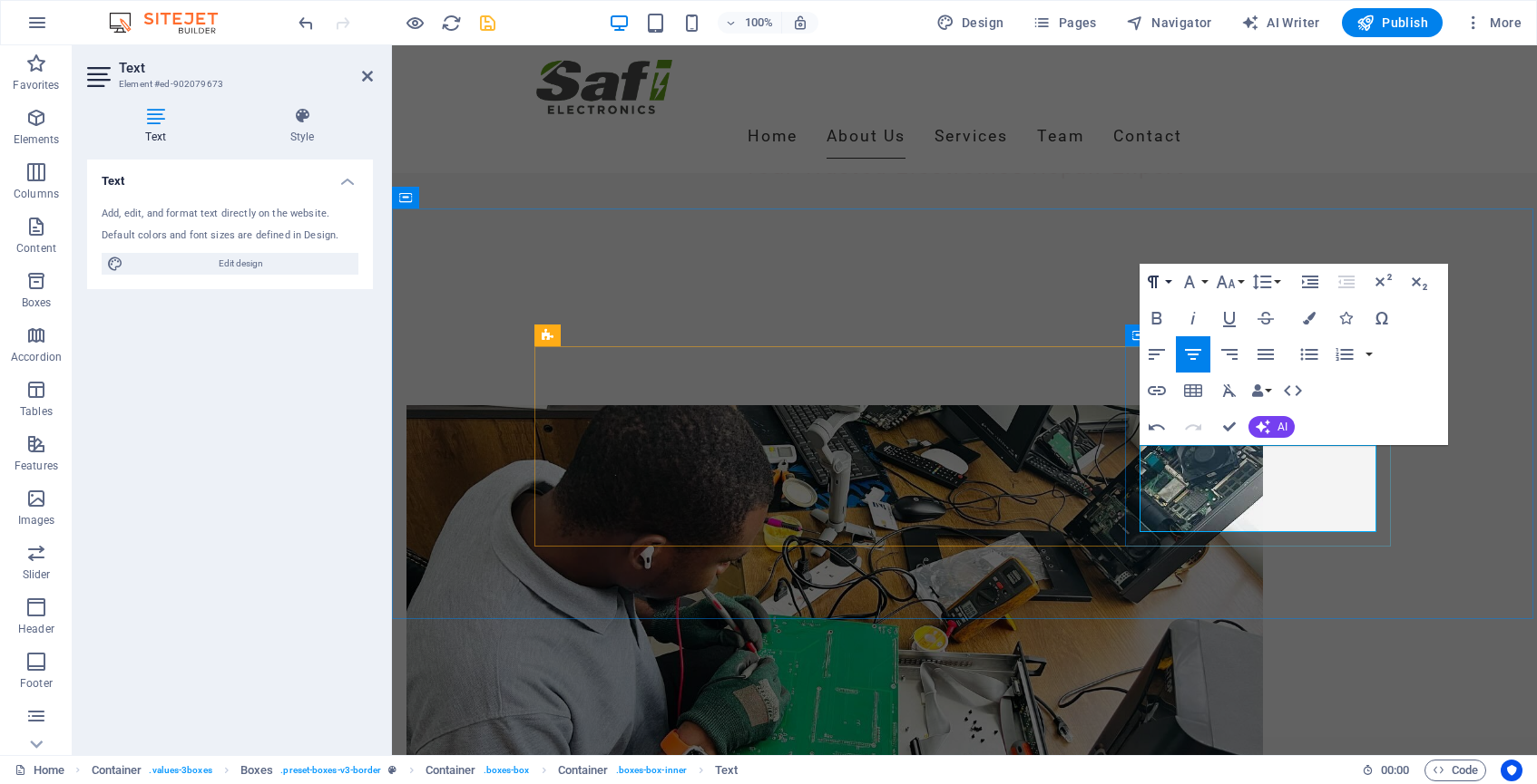
click at [1170, 278] on button "Paragraph Format" at bounding box center [1157, 282] width 35 height 37
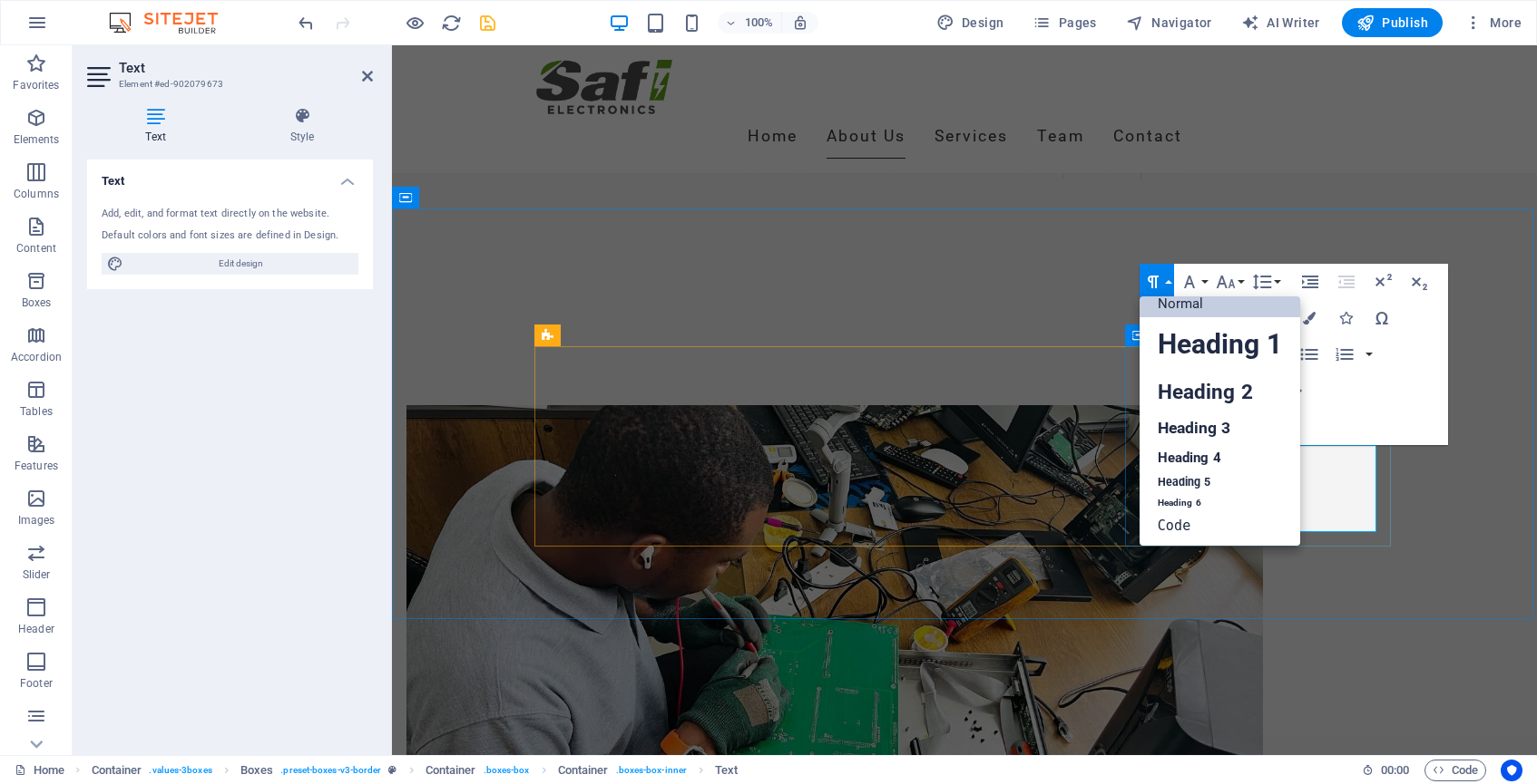
click at [1158, 306] on link "Normal" at bounding box center [1220, 304] width 160 height 27
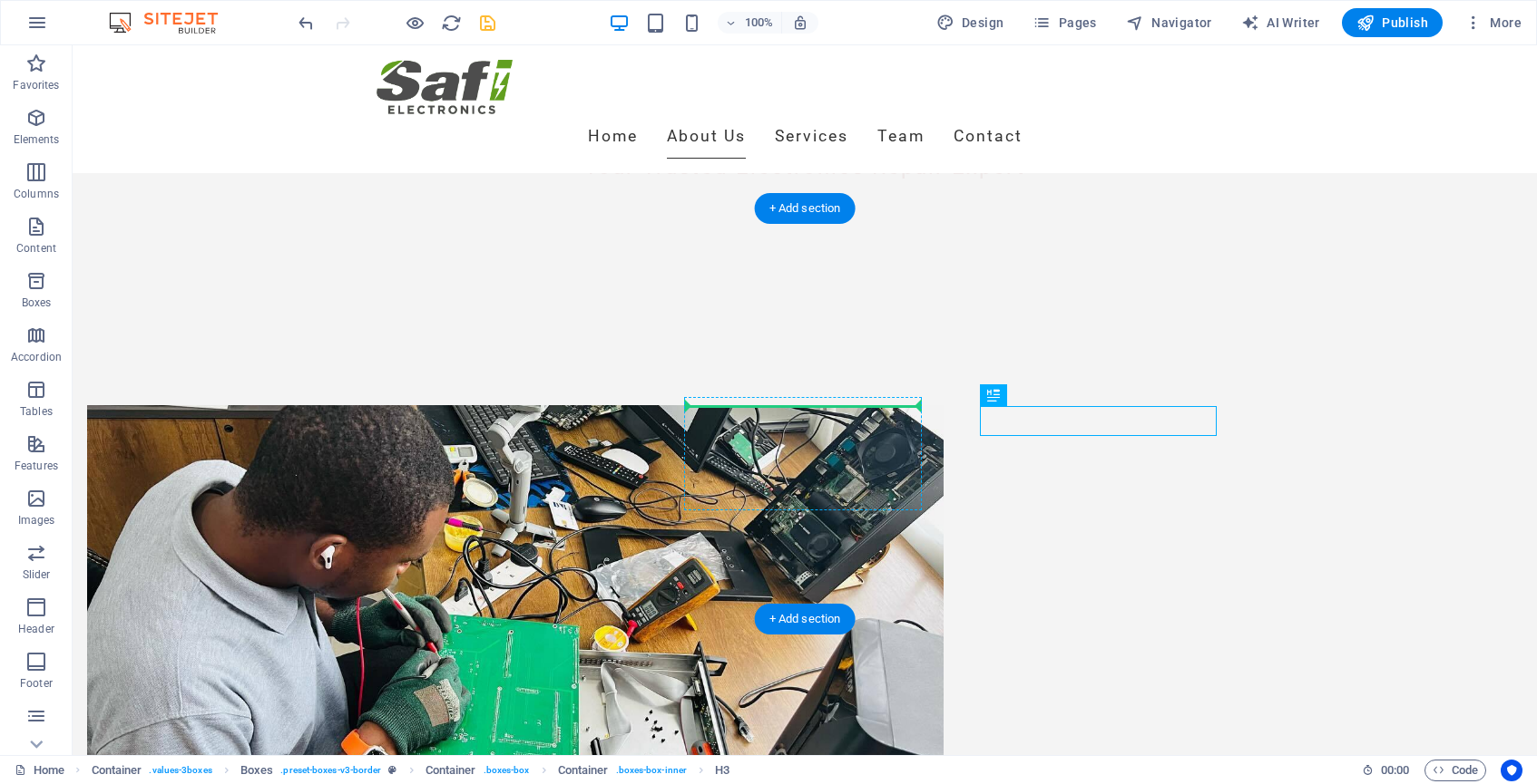
drag, startPoint x: 1017, startPoint y: 414, endPoint x: 839, endPoint y: 413, distance: 178.0
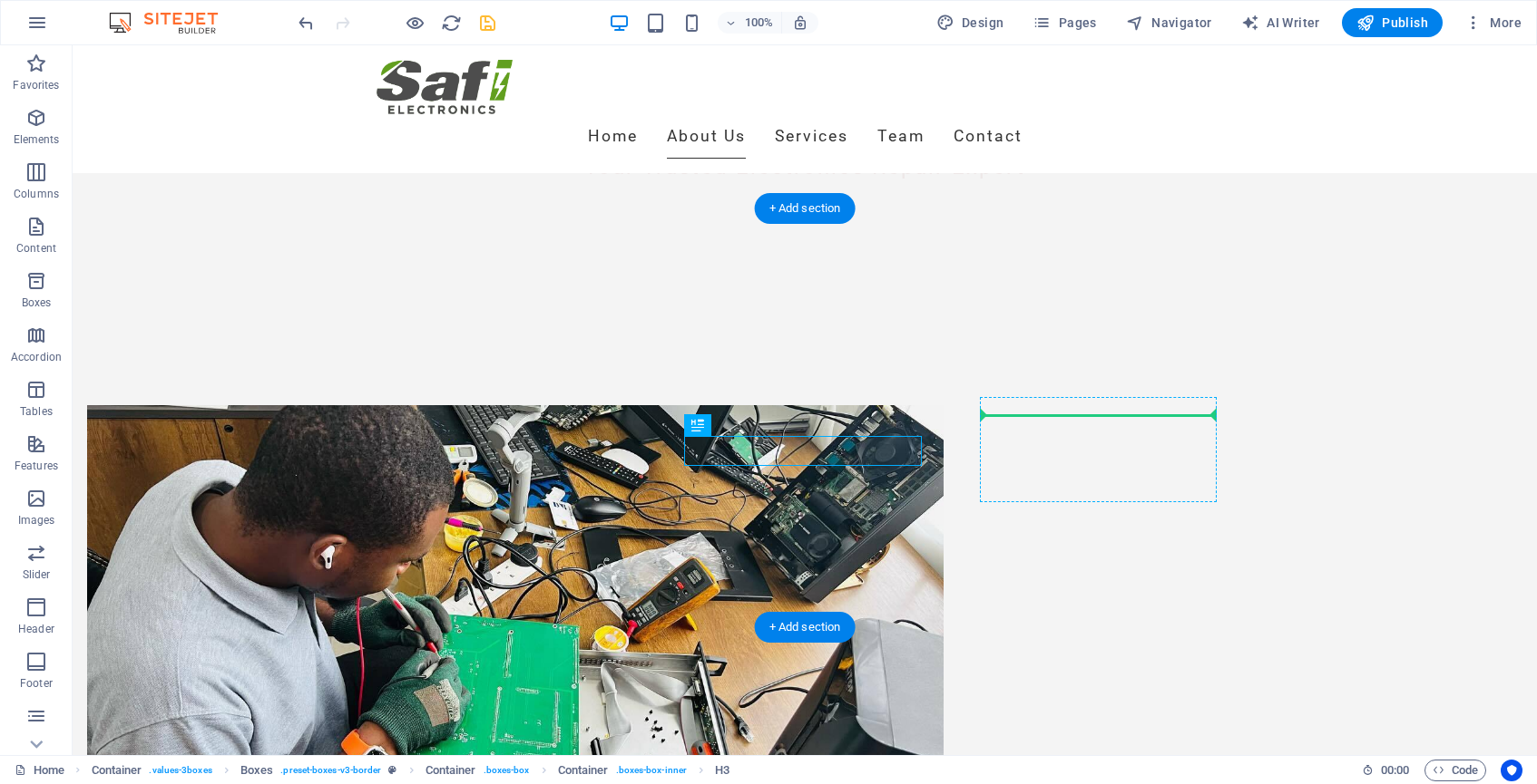
drag, startPoint x: 813, startPoint y: 445, endPoint x: 1031, endPoint y: 416, distance: 219.9
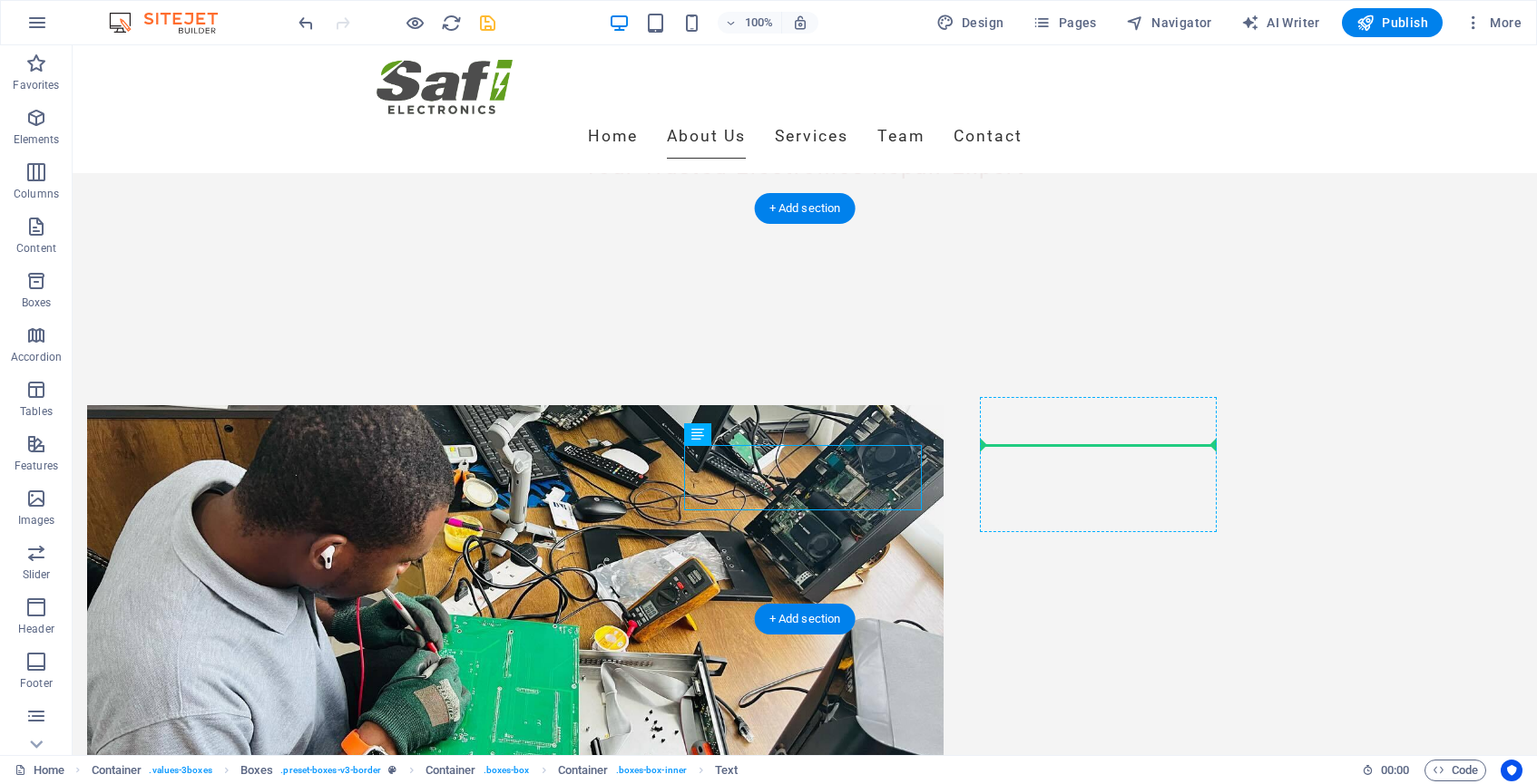
drag, startPoint x: 833, startPoint y: 462, endPoint x: 1010, endPoint y: 443, distance: 178.0
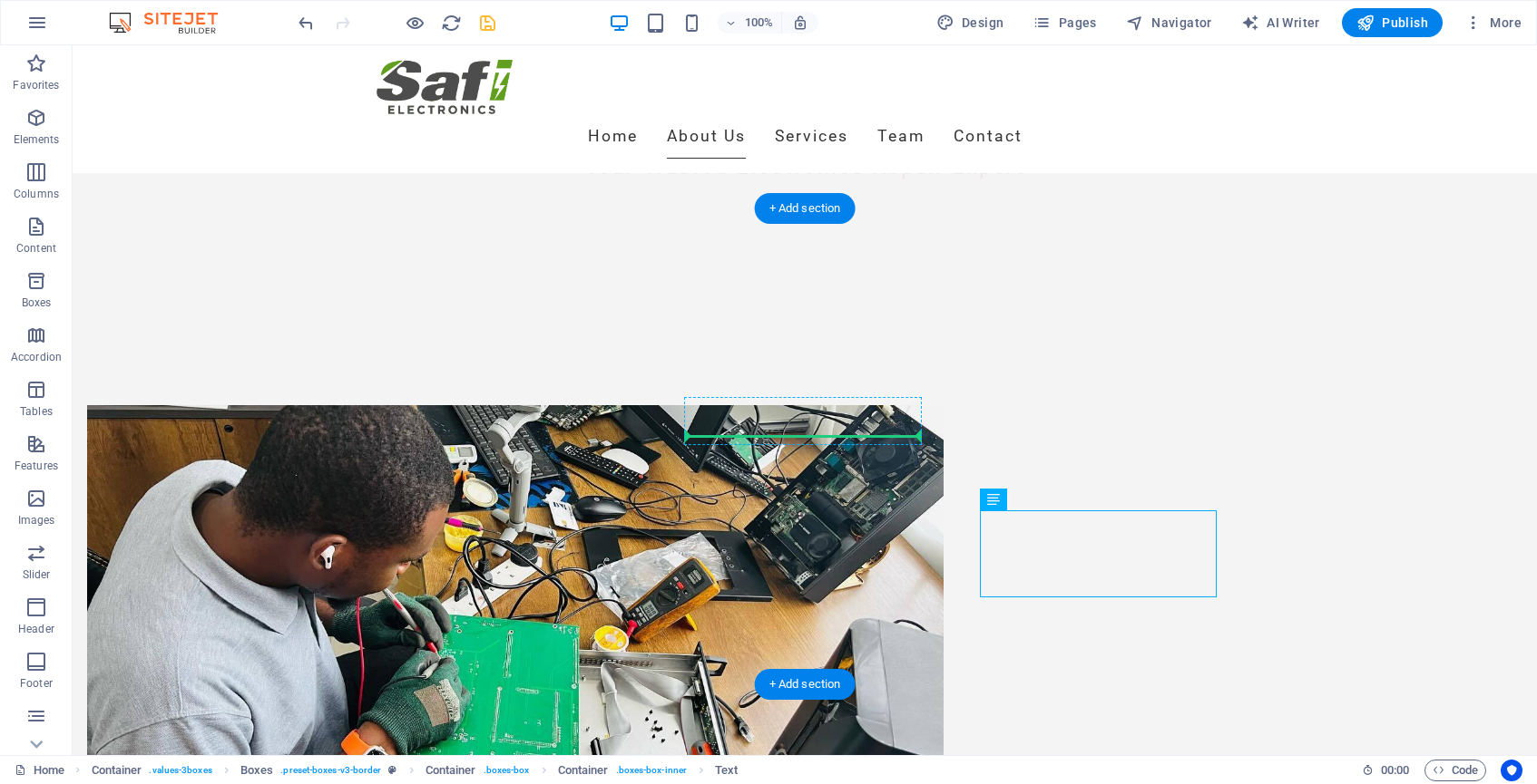
drag, startPoint x: 1040, startPoint y: 531, endPoint x: 776, endPoint y: 437, distance: 280.2
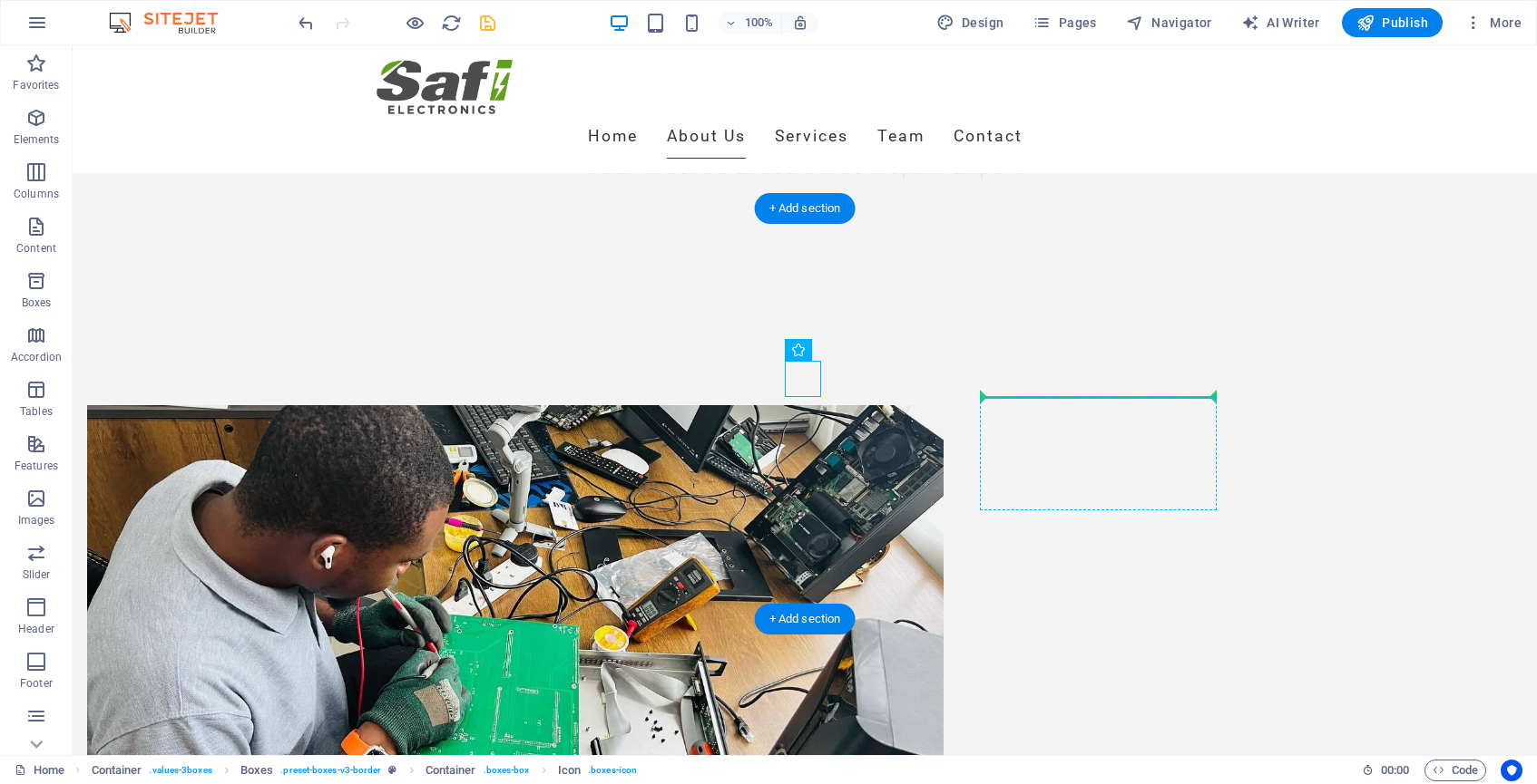
drag, startPoint x: 806, startPoint y: 375, endPoint x: 1096, endPoint y: 397, distance: 290.8
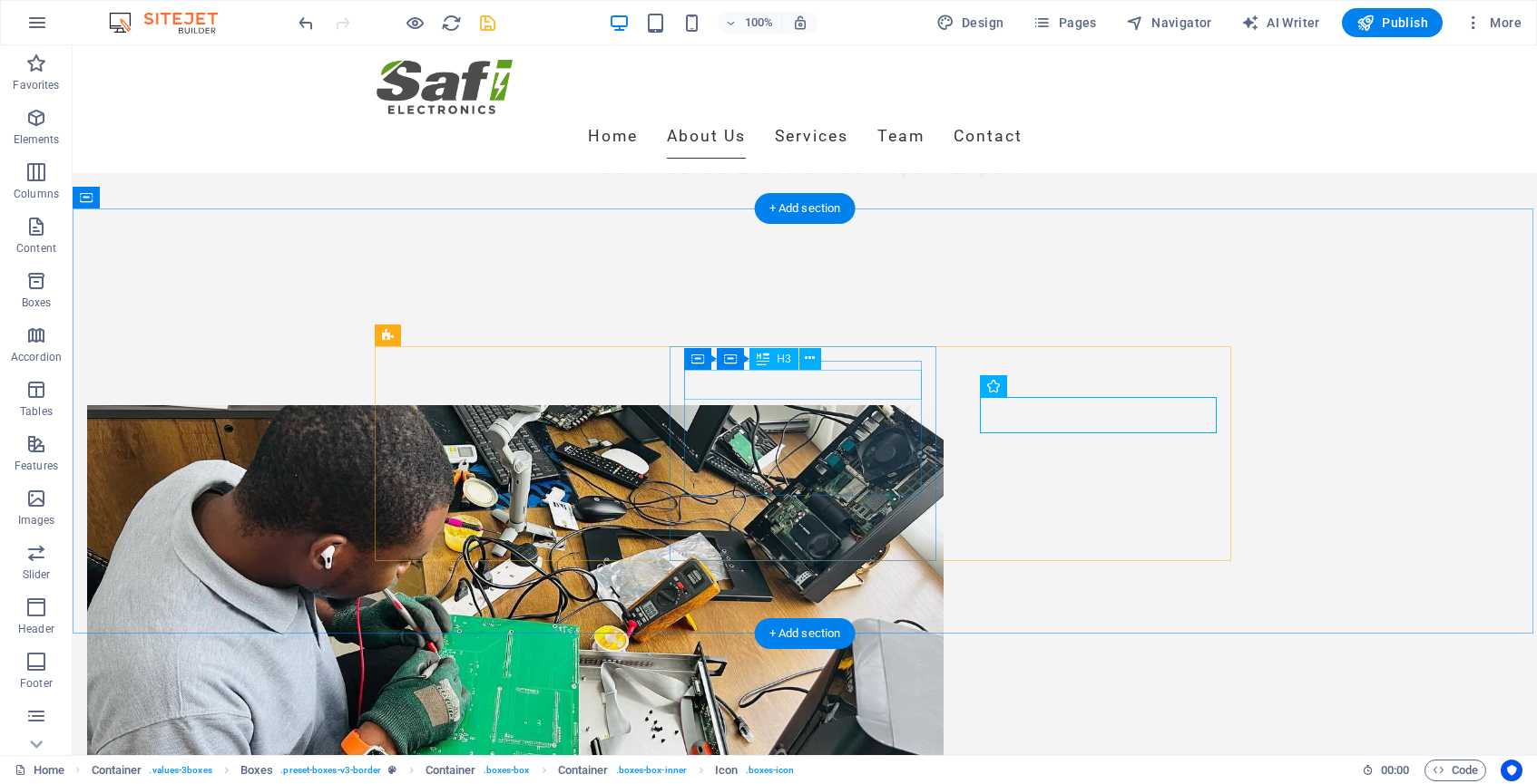
drag, startPoint x: 1169, startPoint y: 421, endPoint x: 841, endPoint y: 379, distance: 330.7
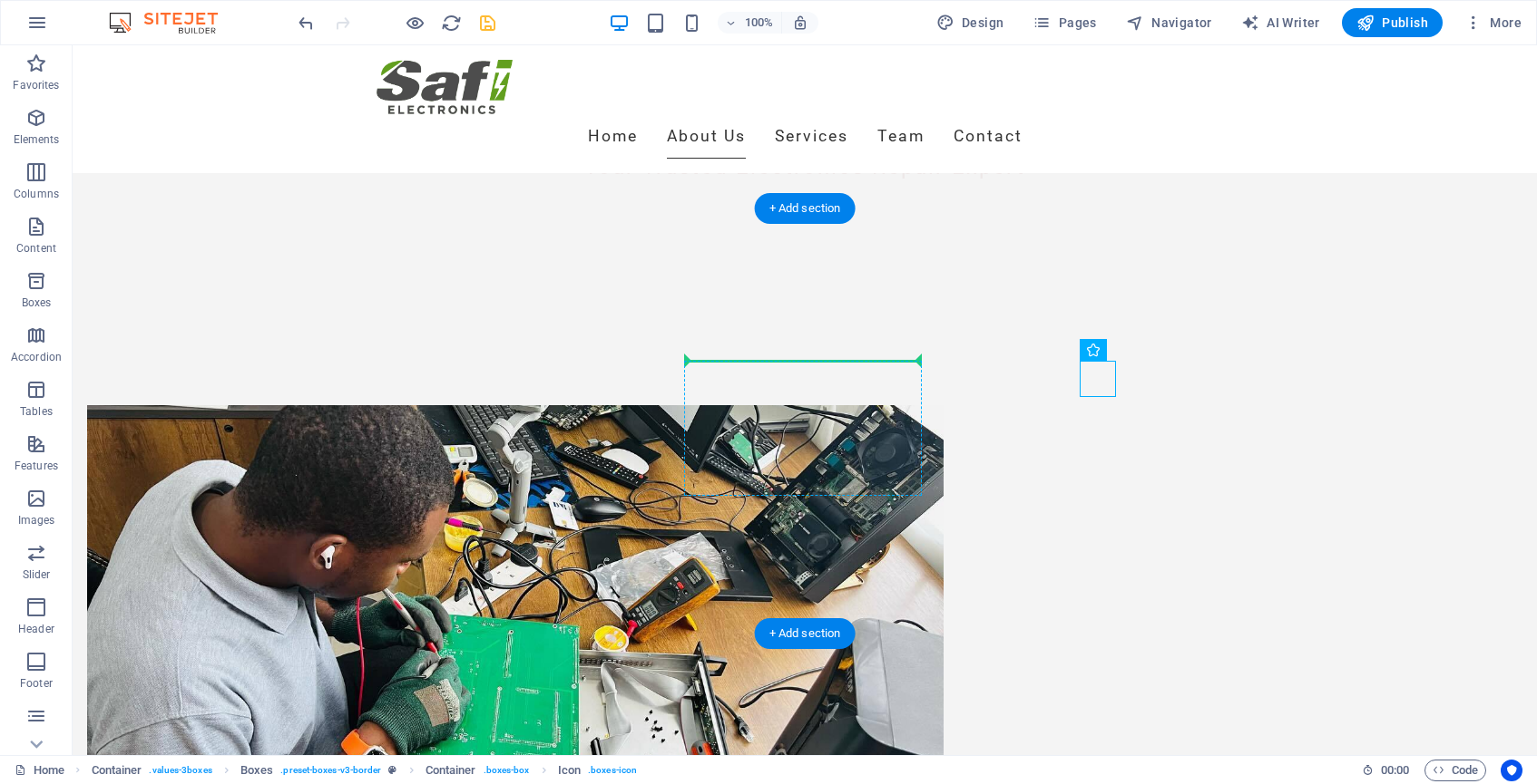
drag, startPoint x: 1101, startPoint y: 371, endPoint x: 849, endPoint y: 361, distance: 252.2
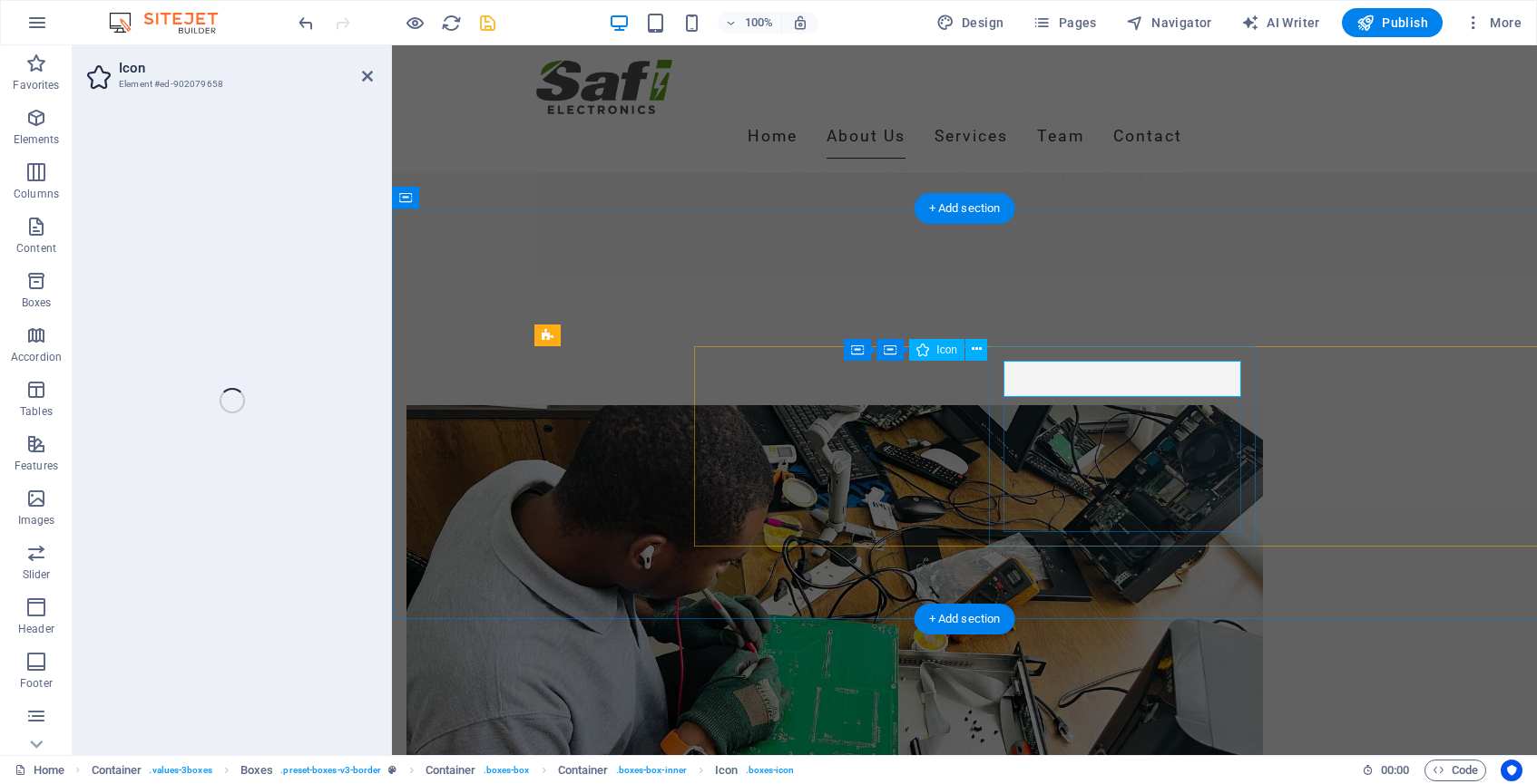
select select "xMidYMid"
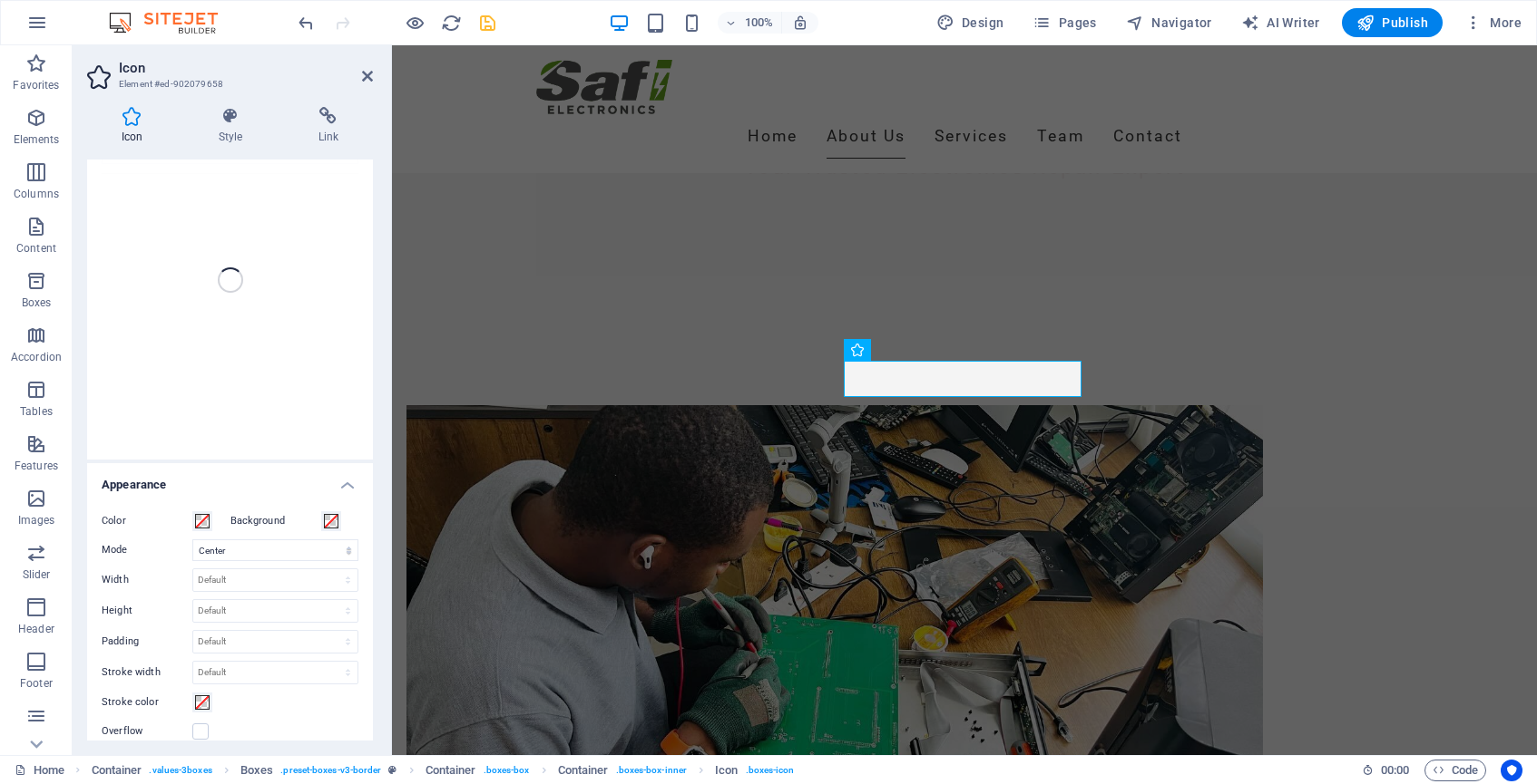
scroll to position [93, 0]
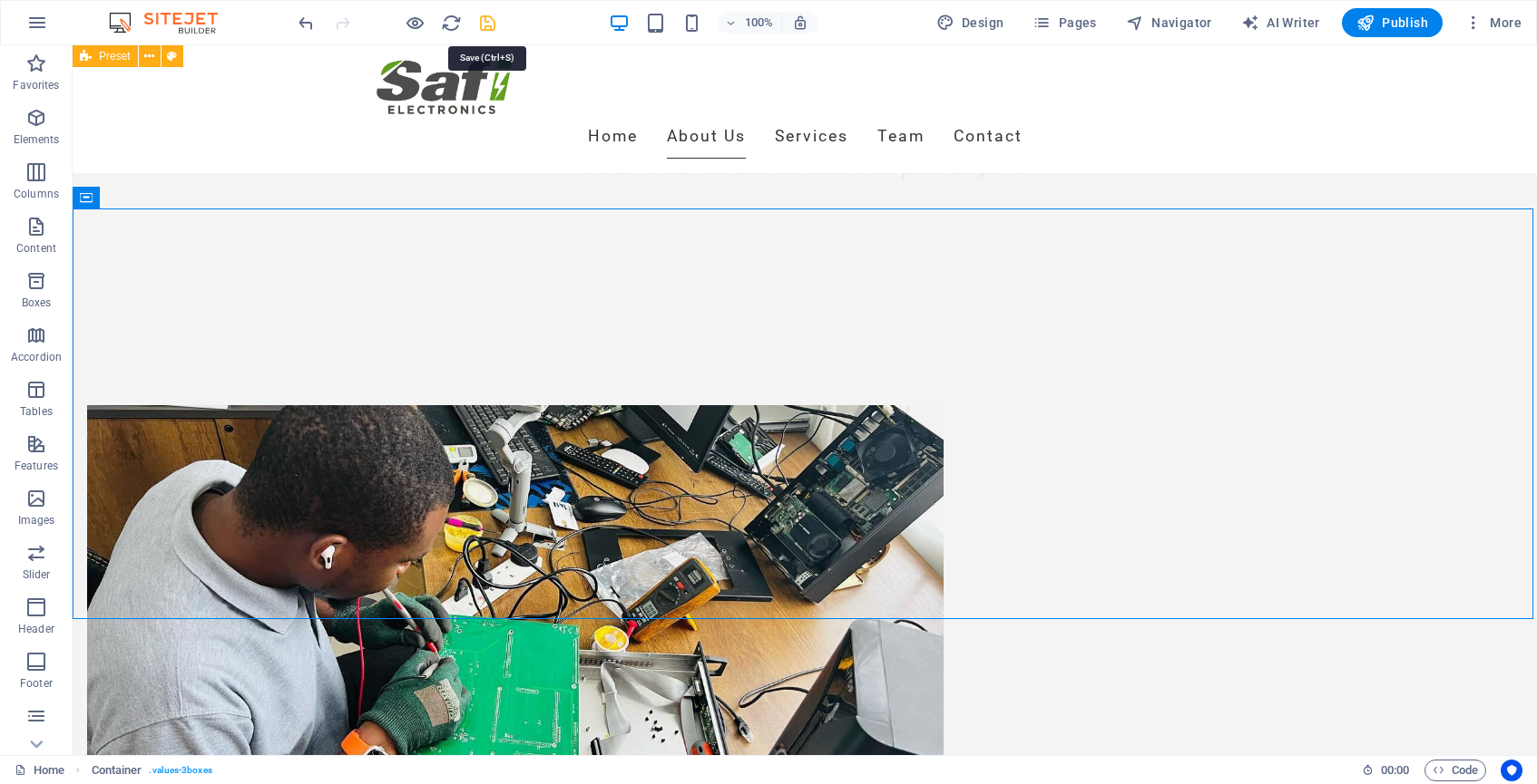
click at [489, 25] on icon "save" at bounding box center [488, 23] width 21 height 21
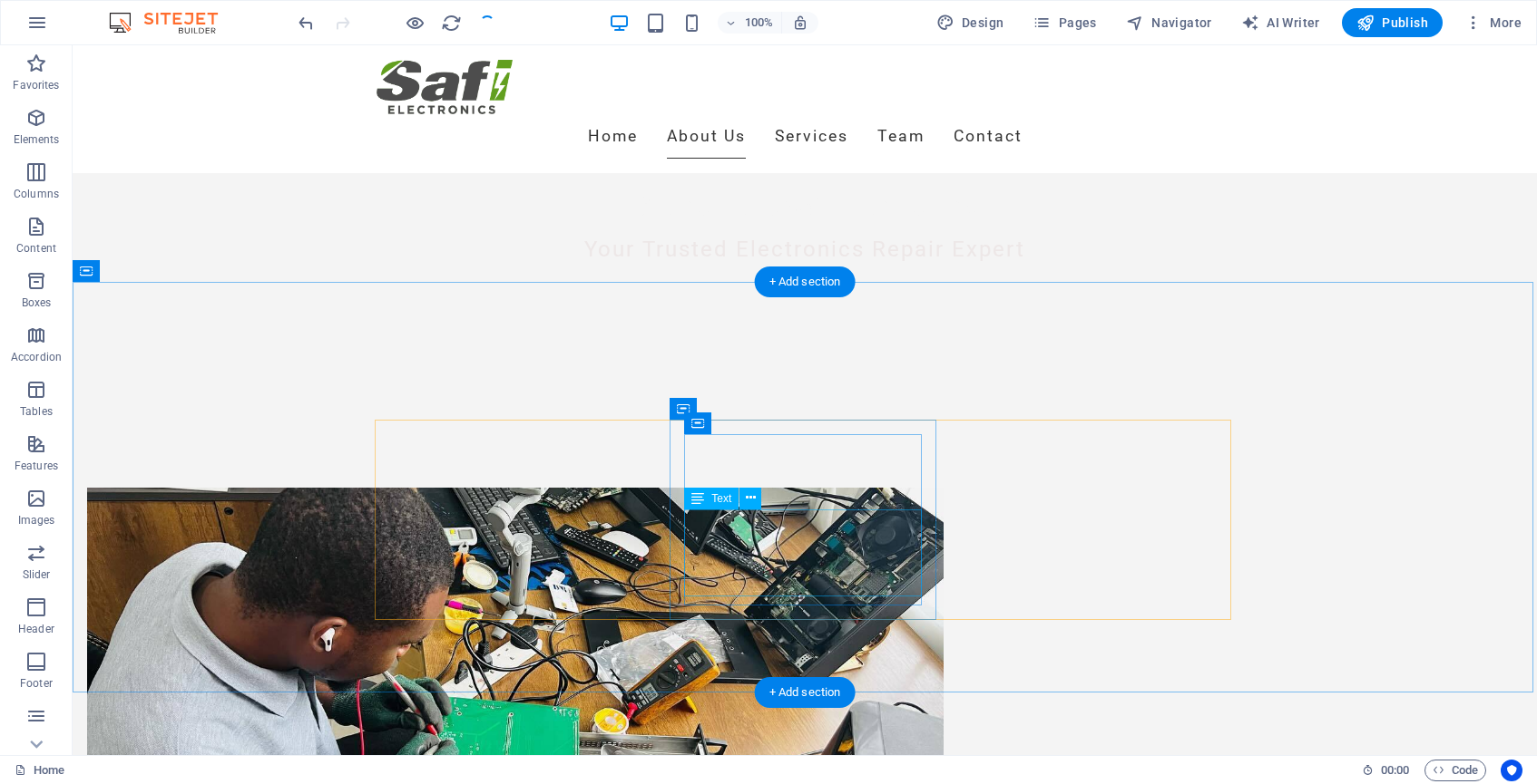
scroll to position [652, 0]
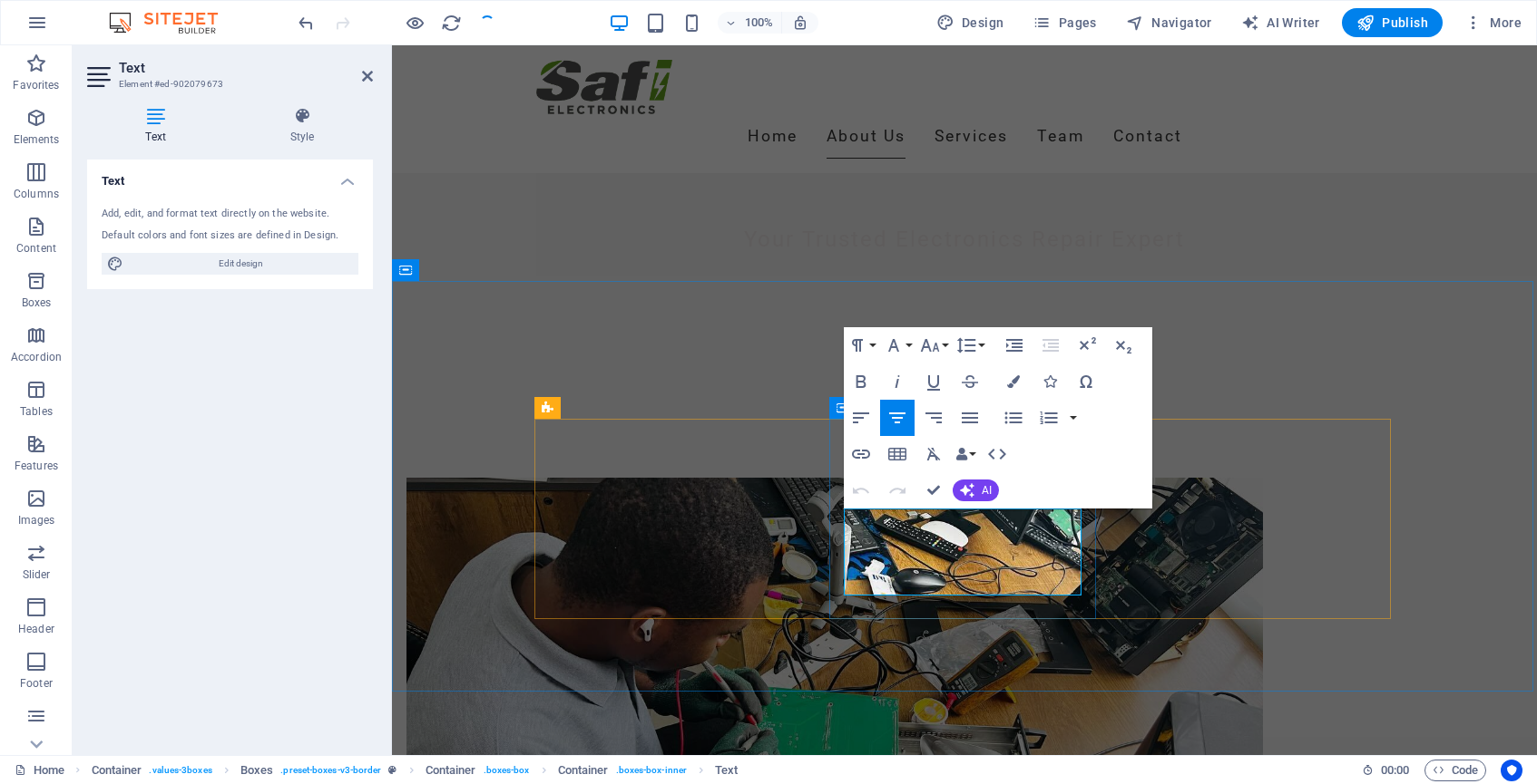
drag, startPoint x: 1024, startPoint y: 590, endPoint x: 840, endPoint y: 522, distance: 196.2
copy p "Affordability is our concern as well, so we provide discounts on parts for our …"
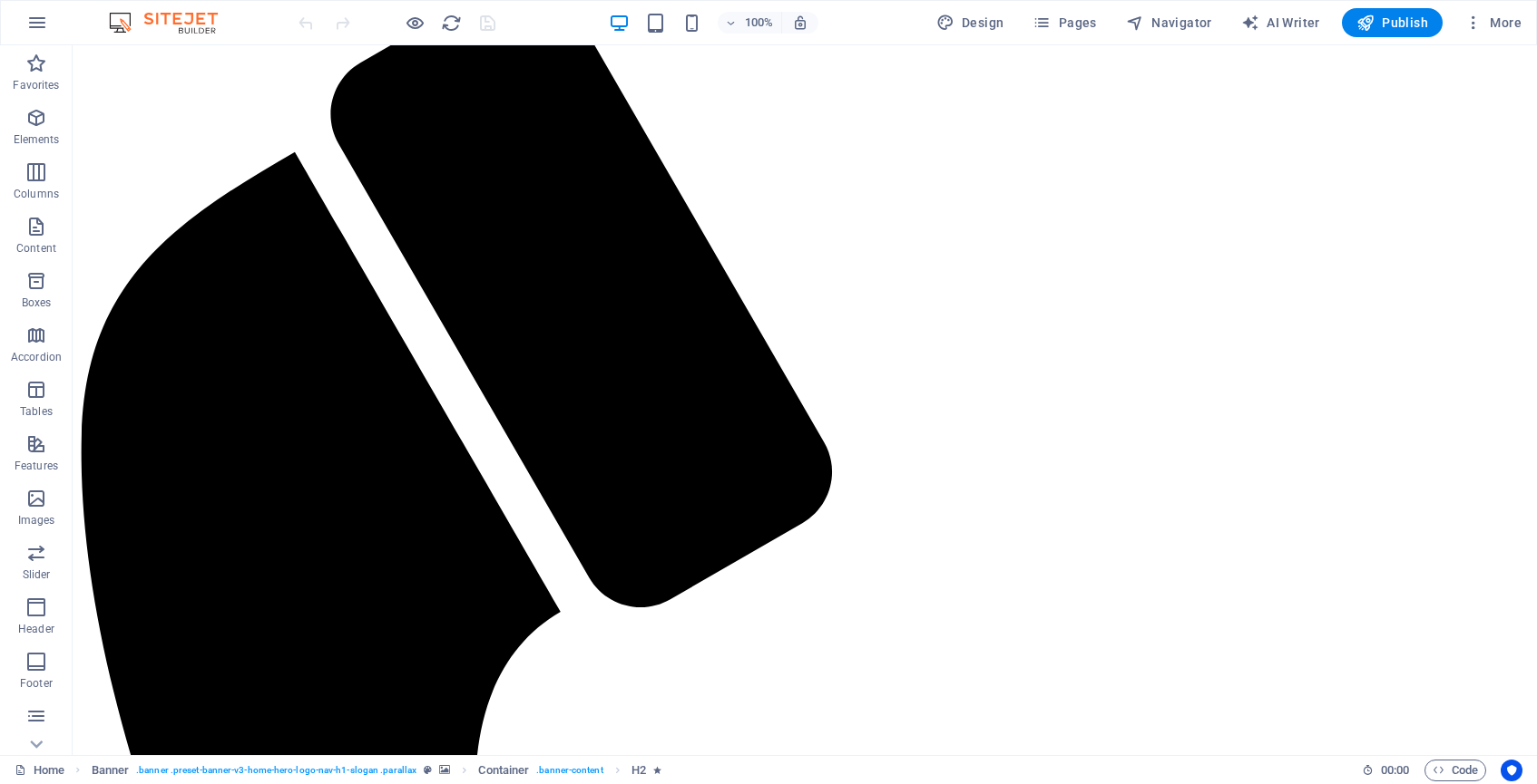
scroll to position [910, 0]
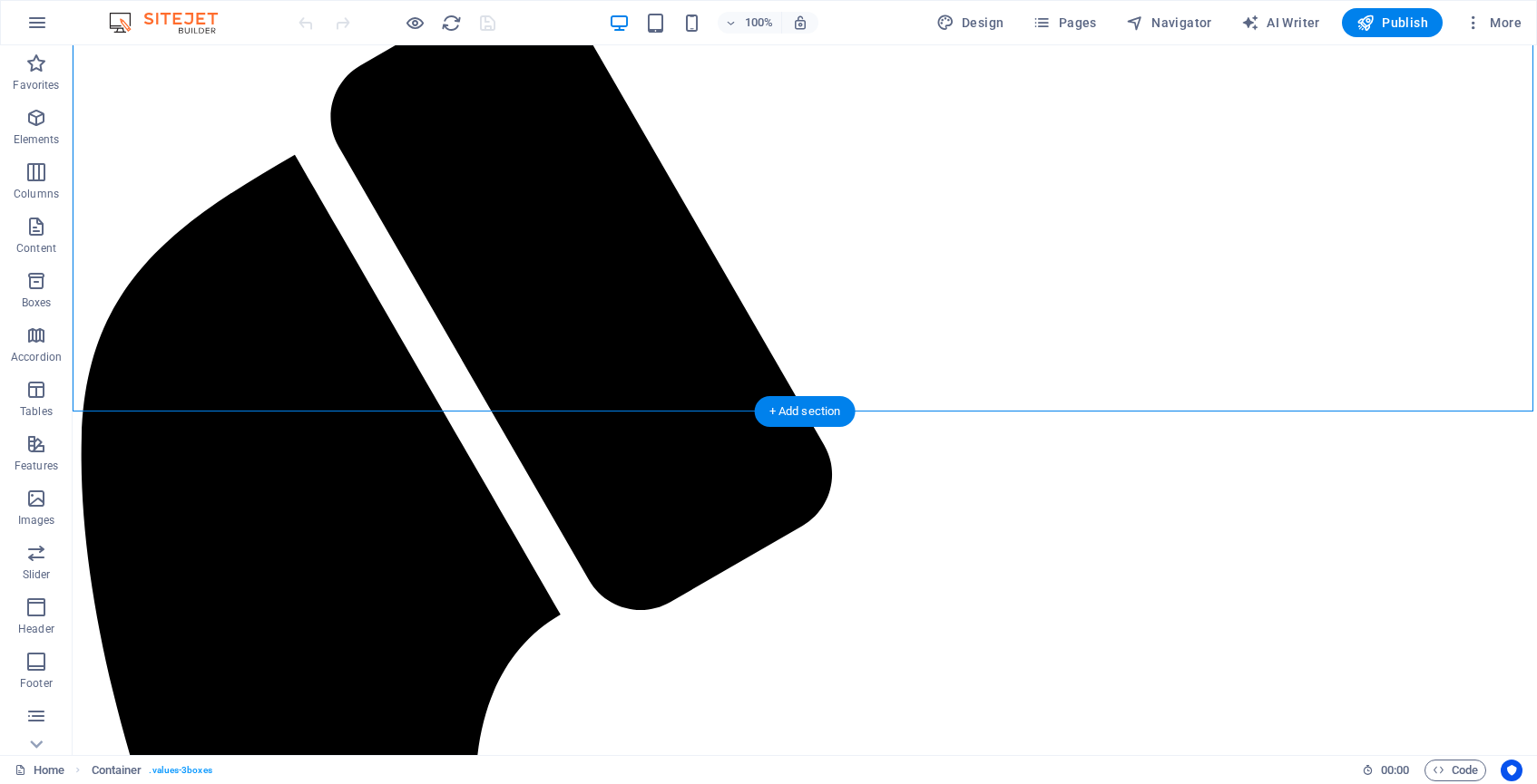
drag, startPoint x: 1099, startPoint y: 190, endPoint x: 809, endPoint y: 195, distance: 290.0
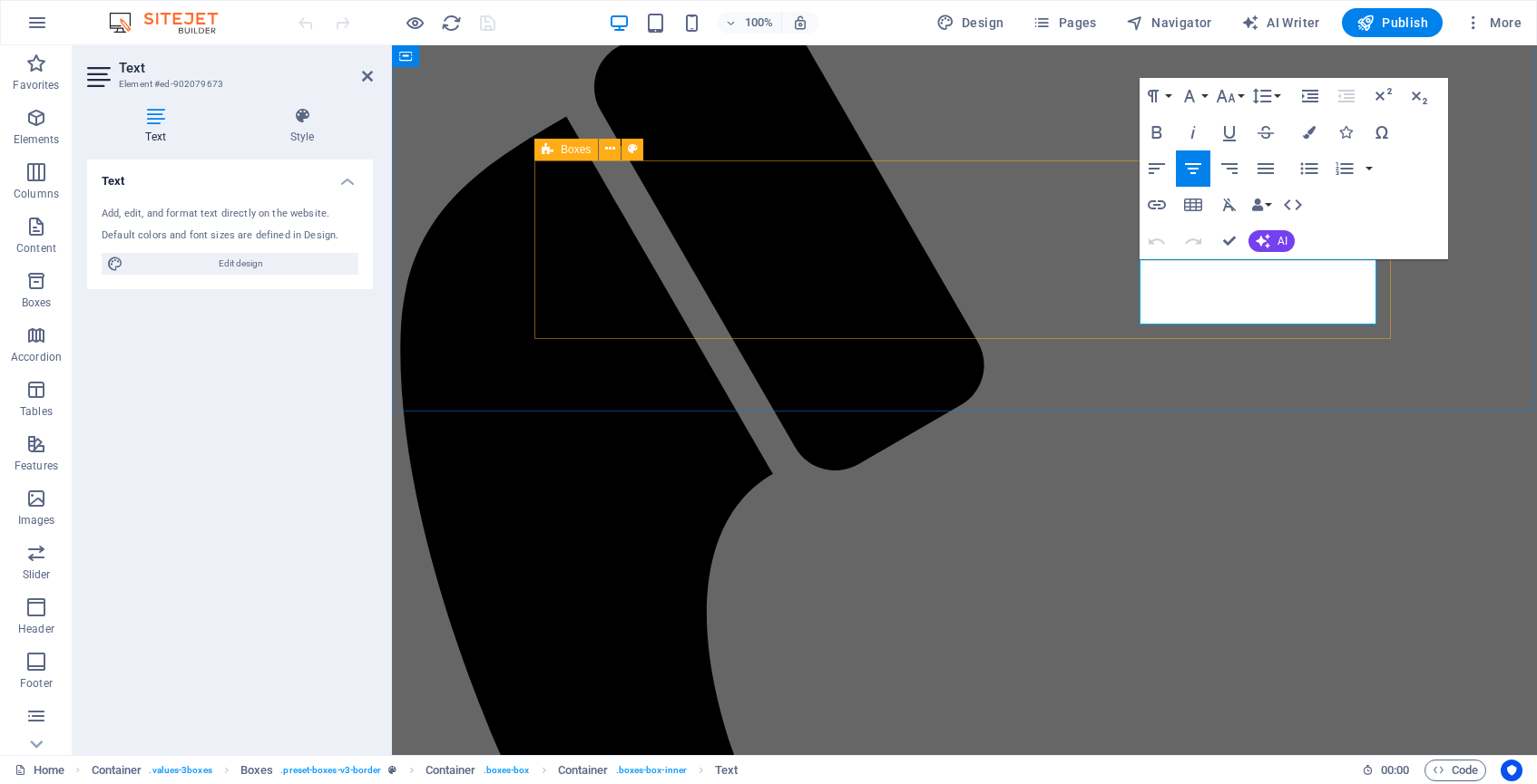
drag, startPoint x: 1338, startPoint y: 315, endPoint x: 1121, endPoint y: 276, distance: 220.5
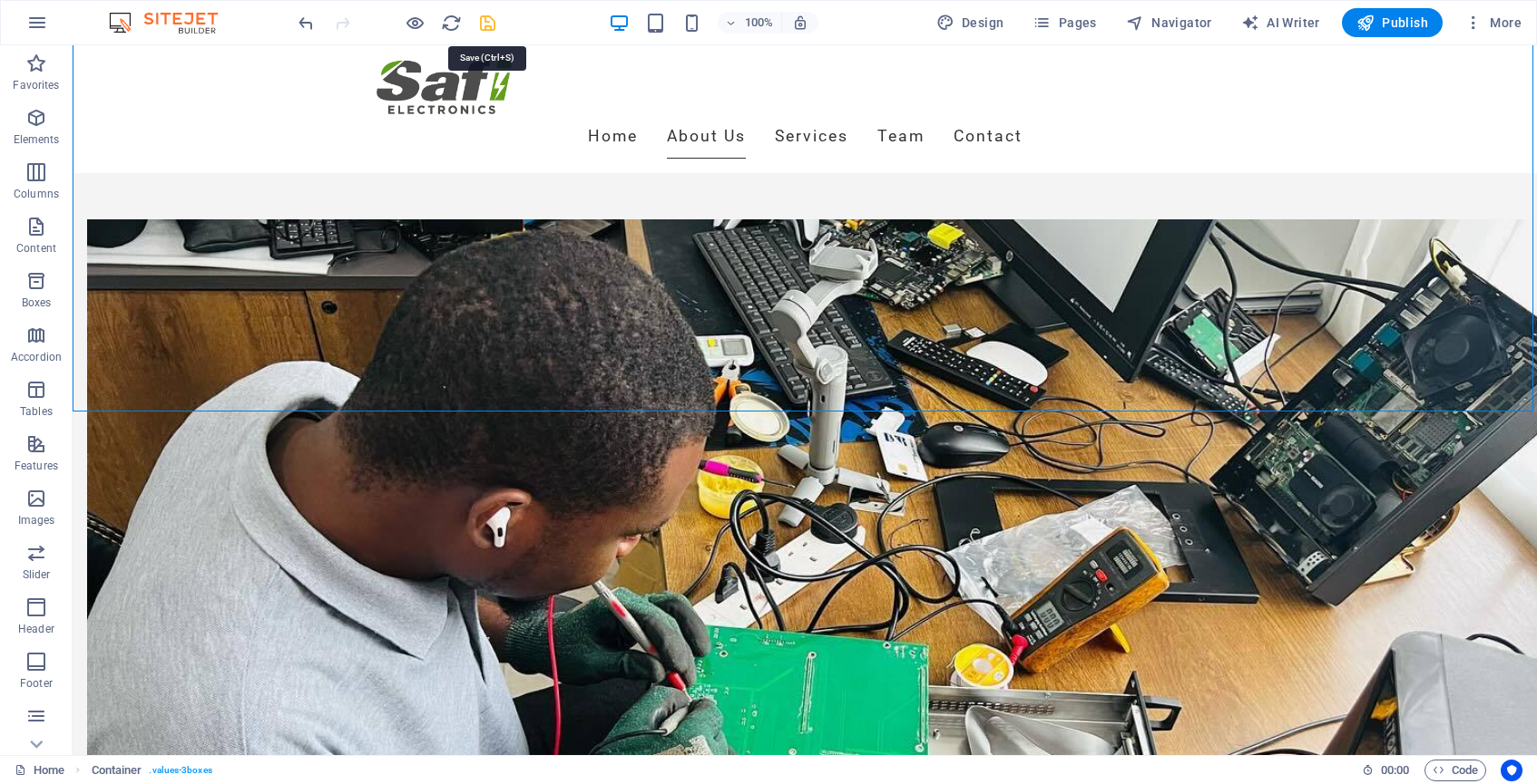
click at [487, 20] on icon "save" at bounding box center [488, 23] width 21 height 21
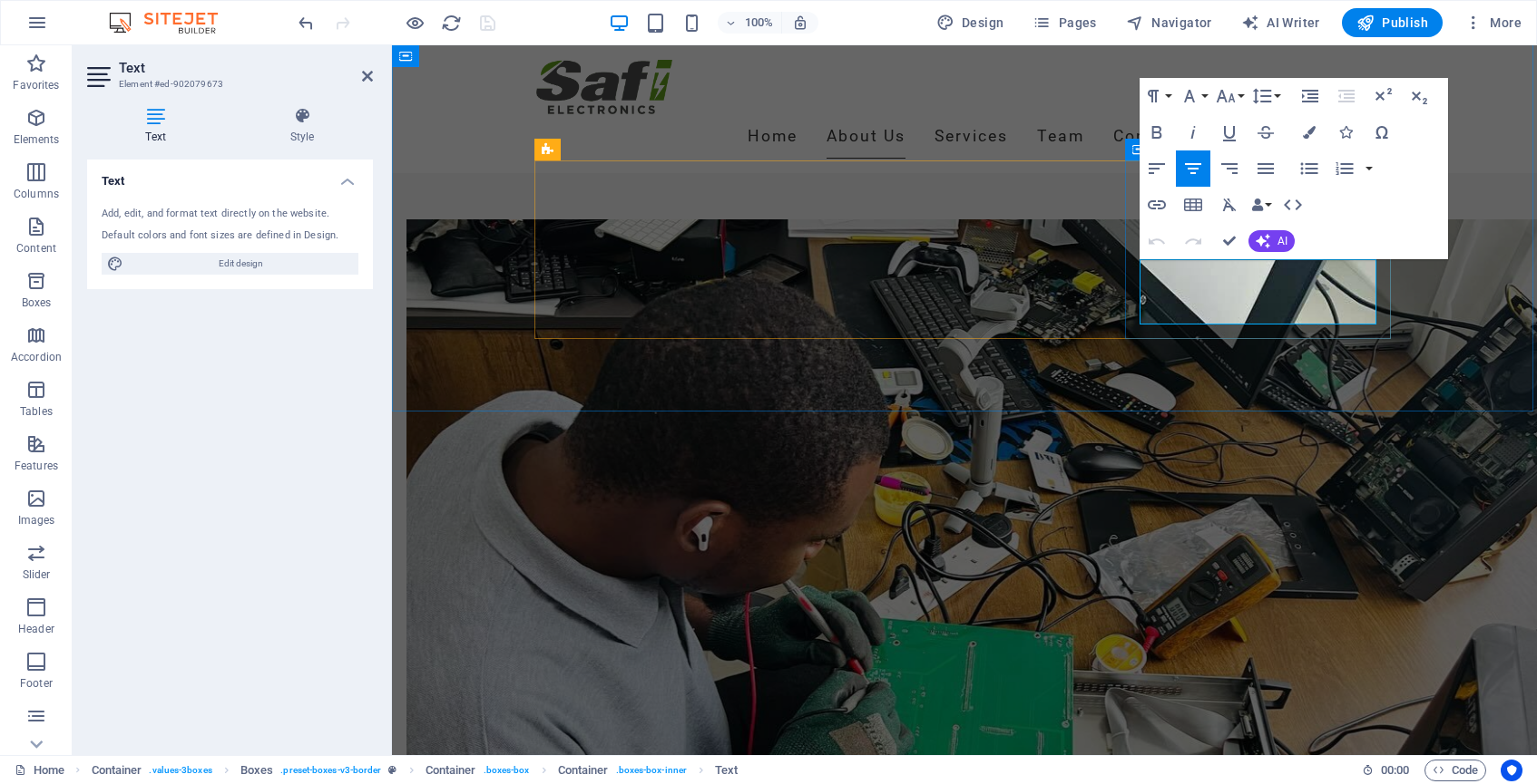
drag, startPoint x: 1338, startPoint y: 318, endPoint x: 1132, endPoint y: 273, distance: 210.9
drag, startPoint x: 1176, startPoint y: 293, endPoint x: 1131, endPoint y: 275, distance: 48.5
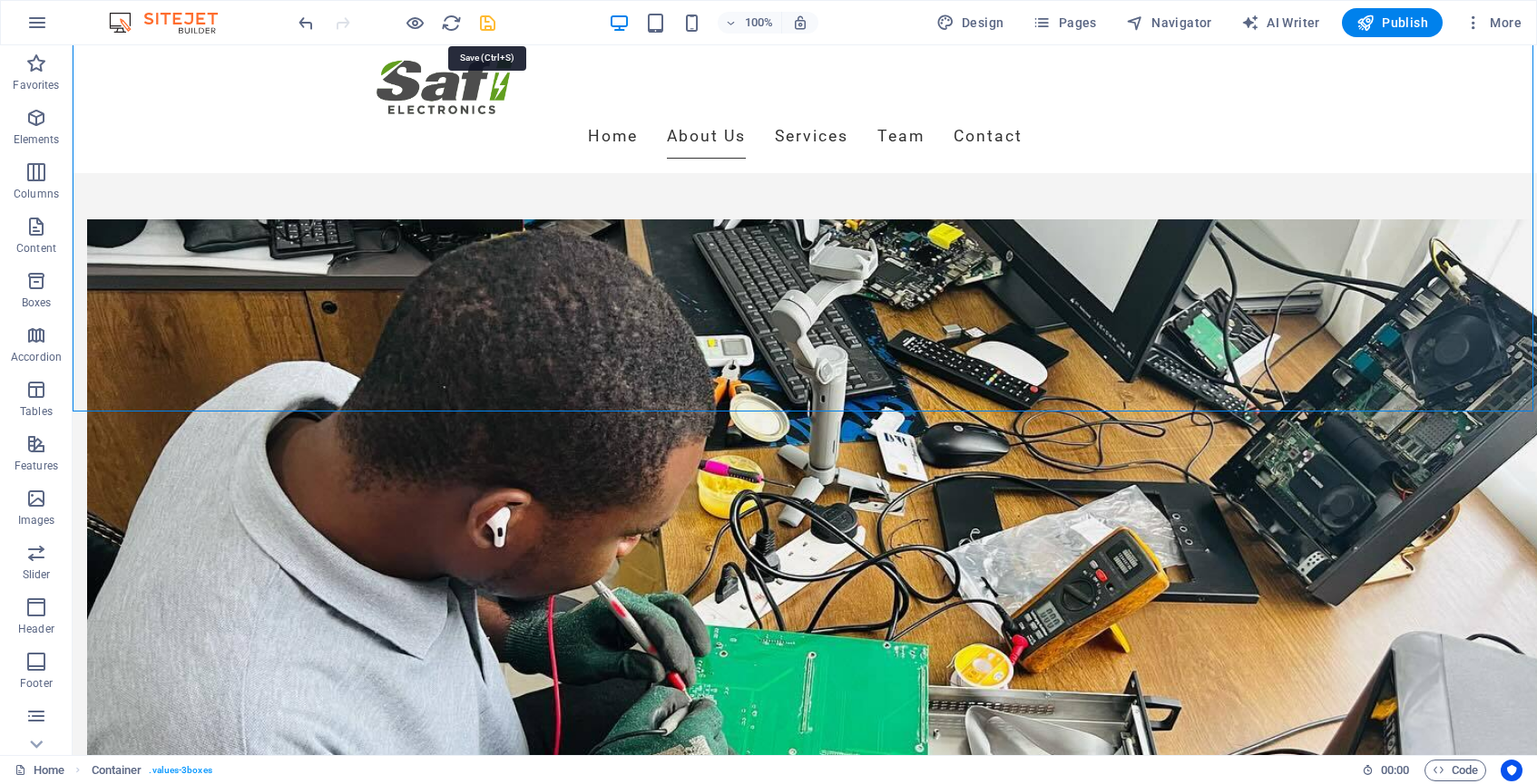
click at [489, 29] on icon "save" at bounding box center [488, 23] width 21 height 21
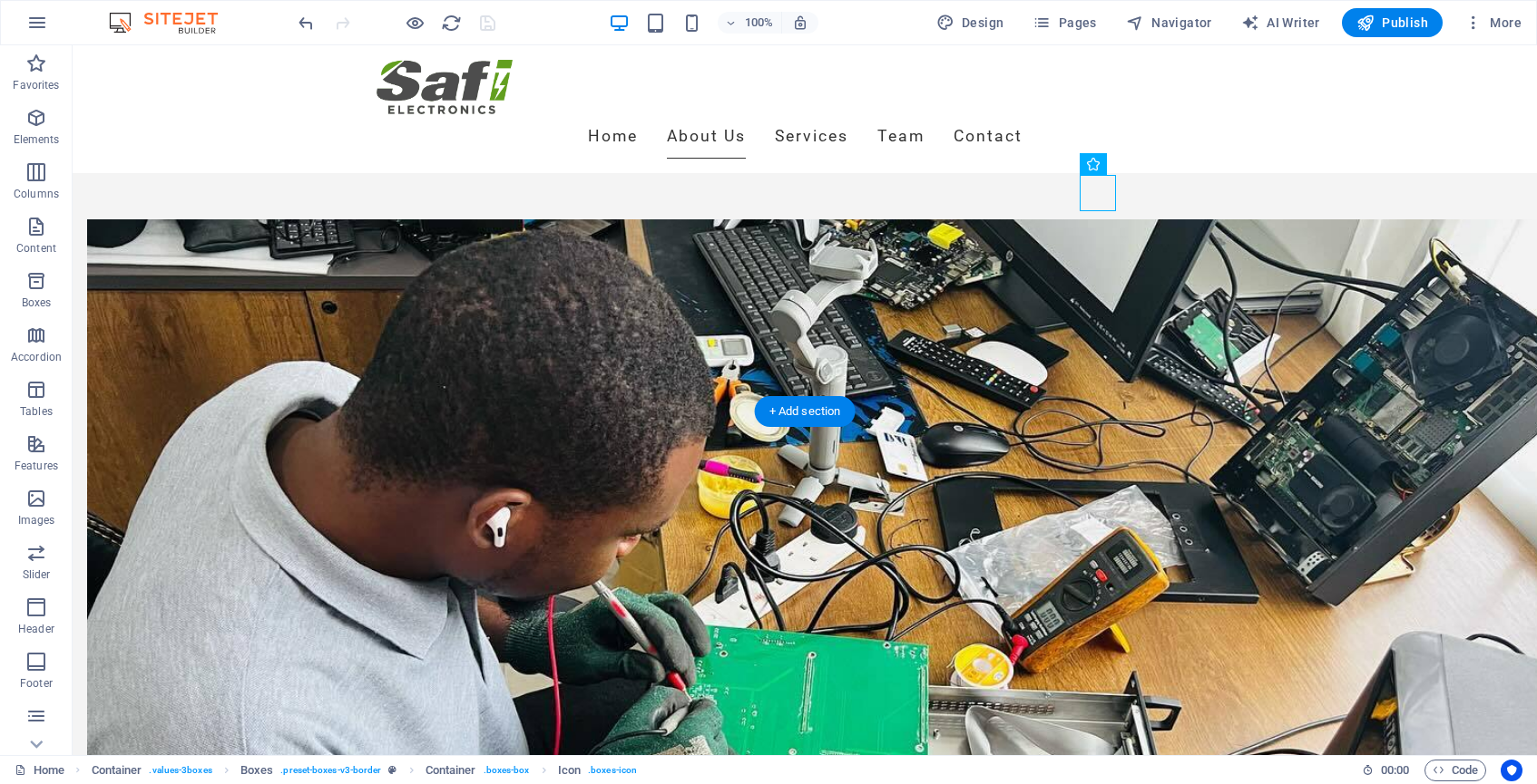
select select "xMidYMid"
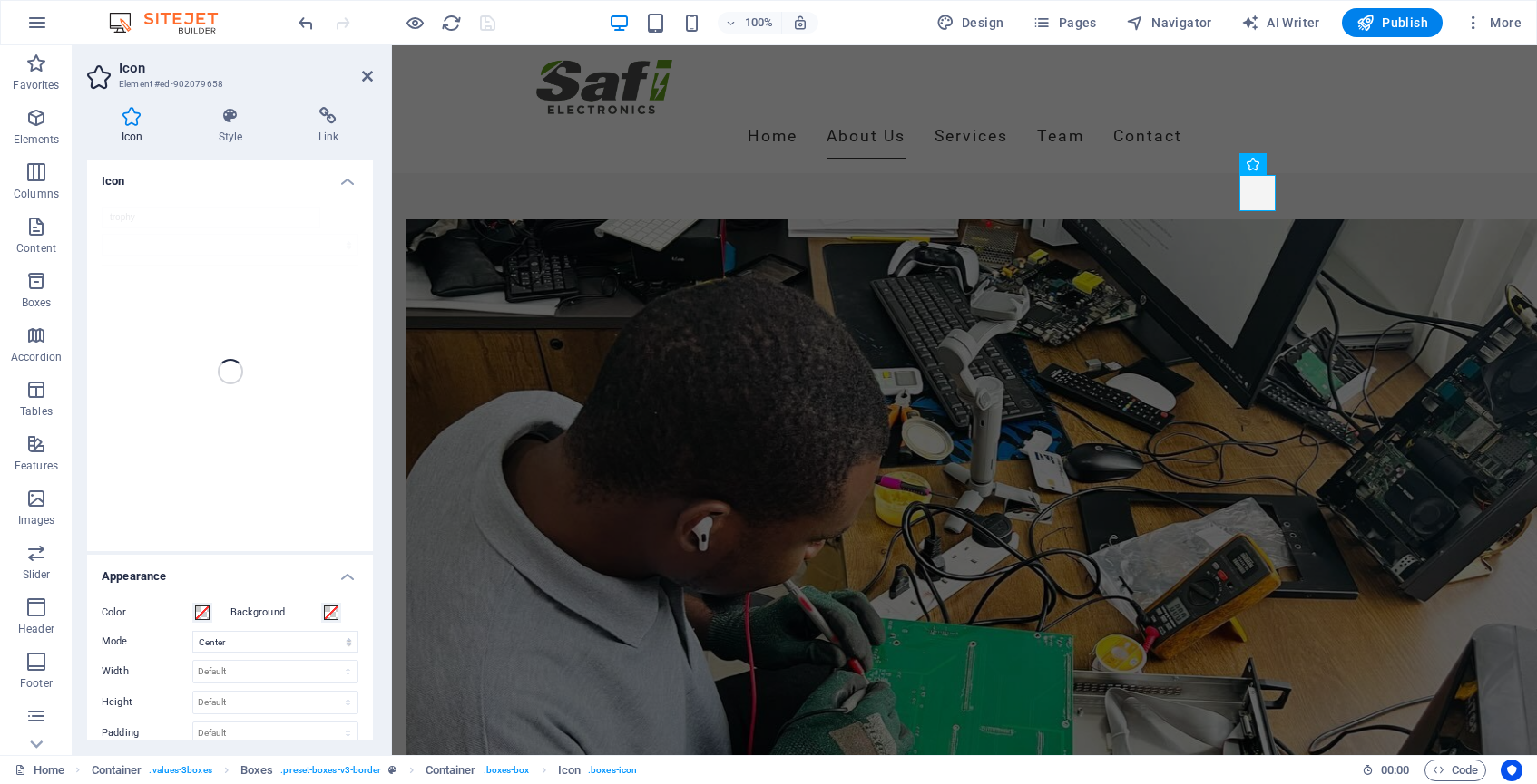
click at [201, 197] on div "trophy" at bounding box center [230, 372] width 286 height 359
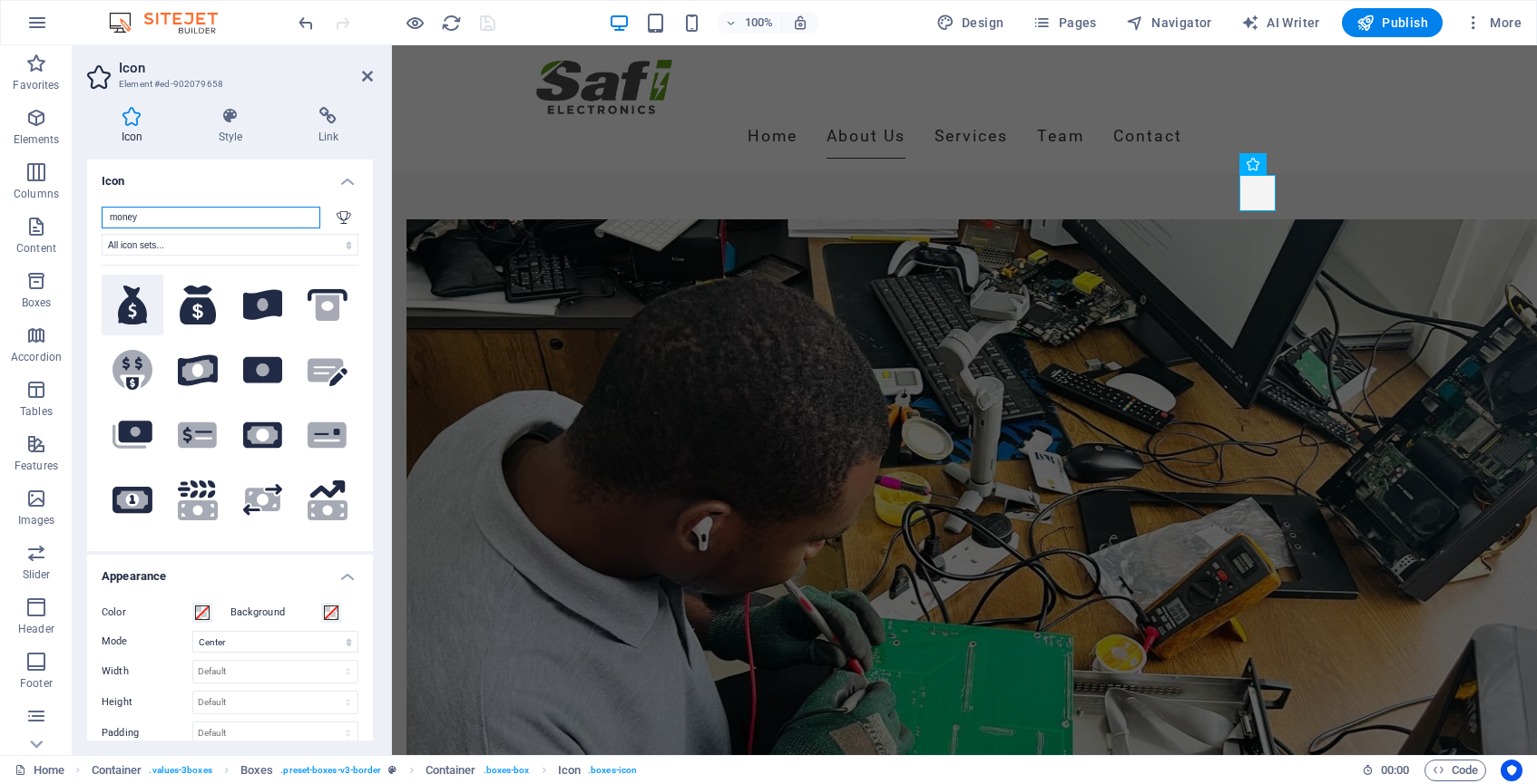
type input "money"
click at [141, 317] on icon at bounding box center [132, 305] width 29 height 40
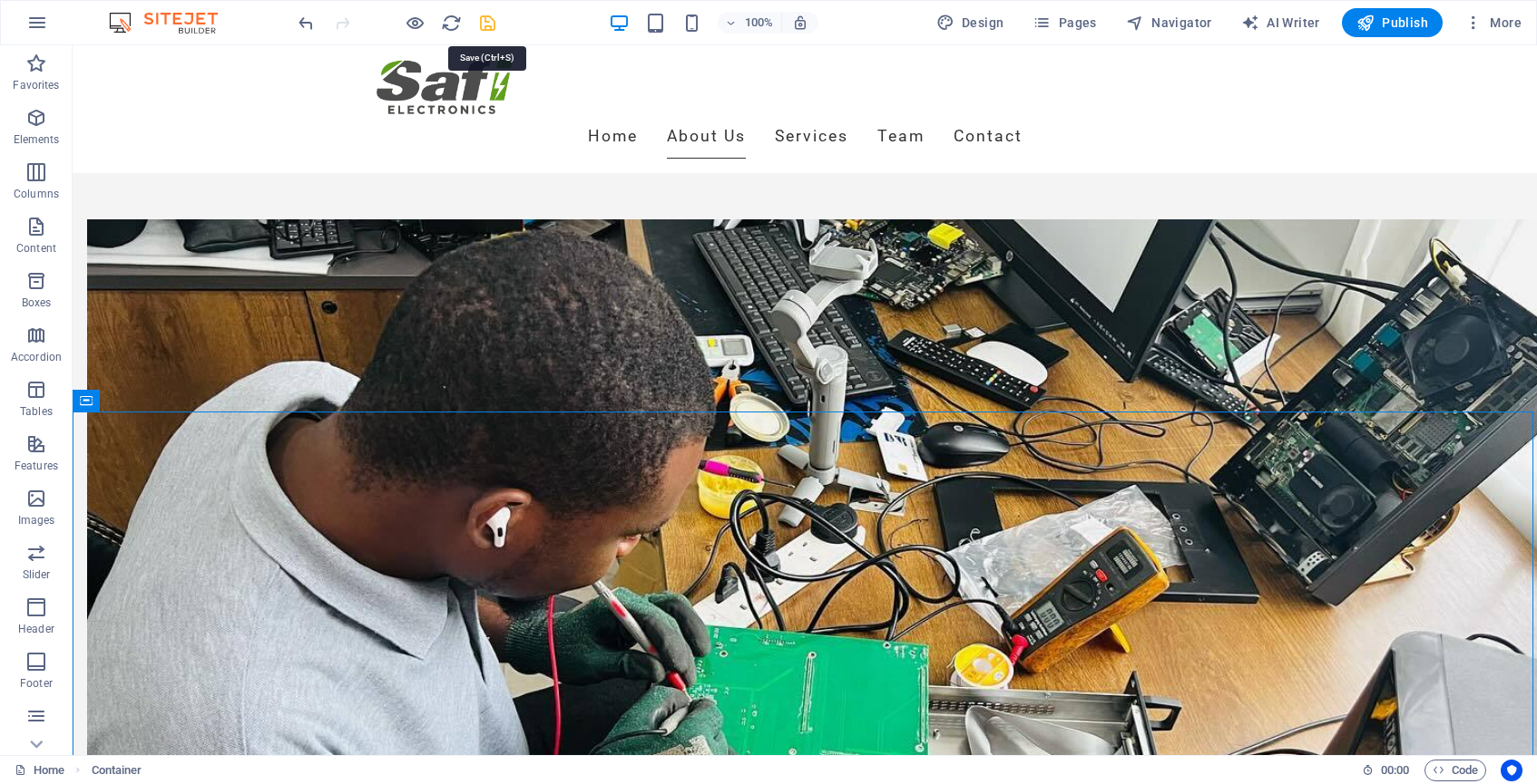
click at [486, 22] on icon "save" at bounding box center [488, 23] width 21 height 21
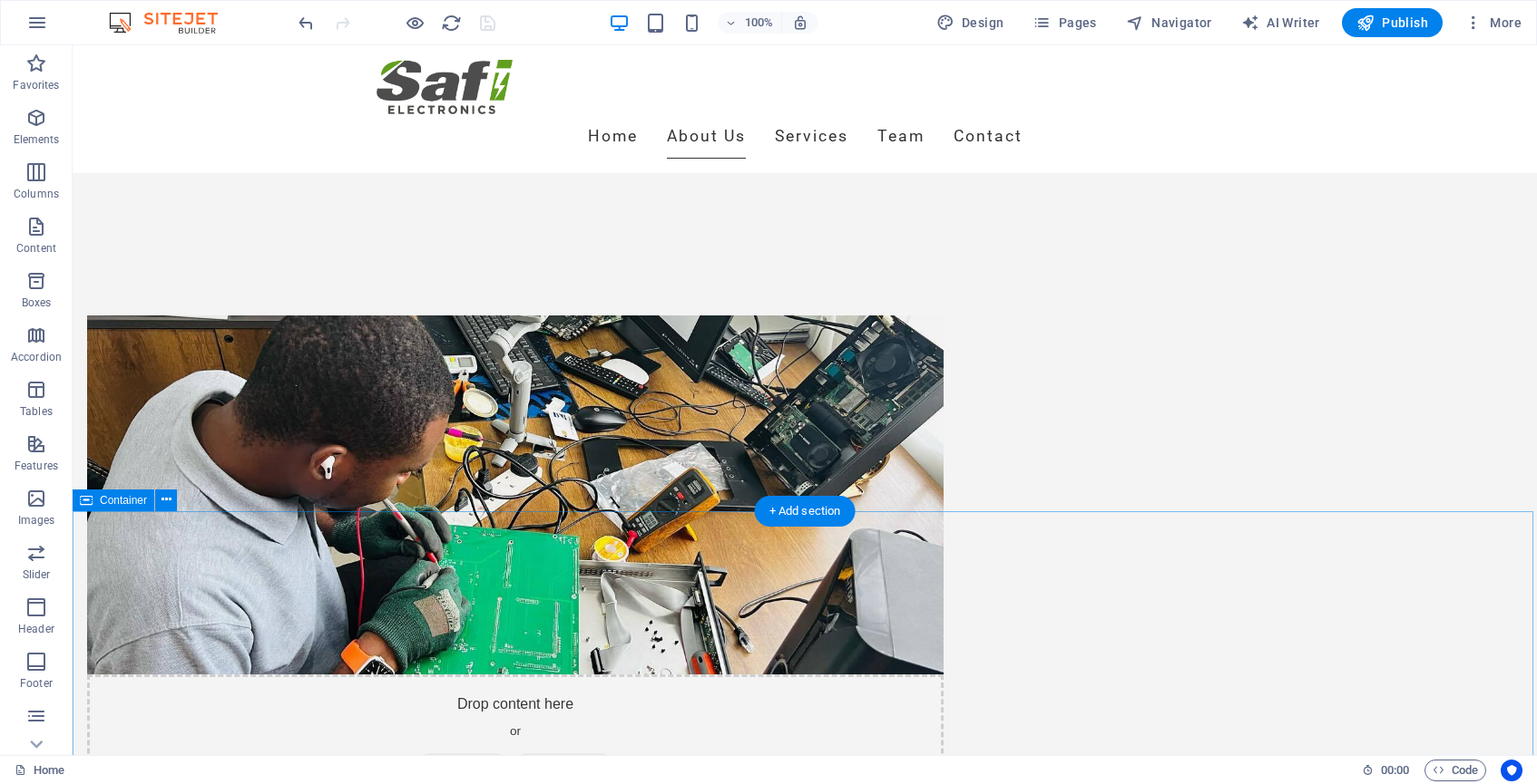
scroll to position [811, 0]
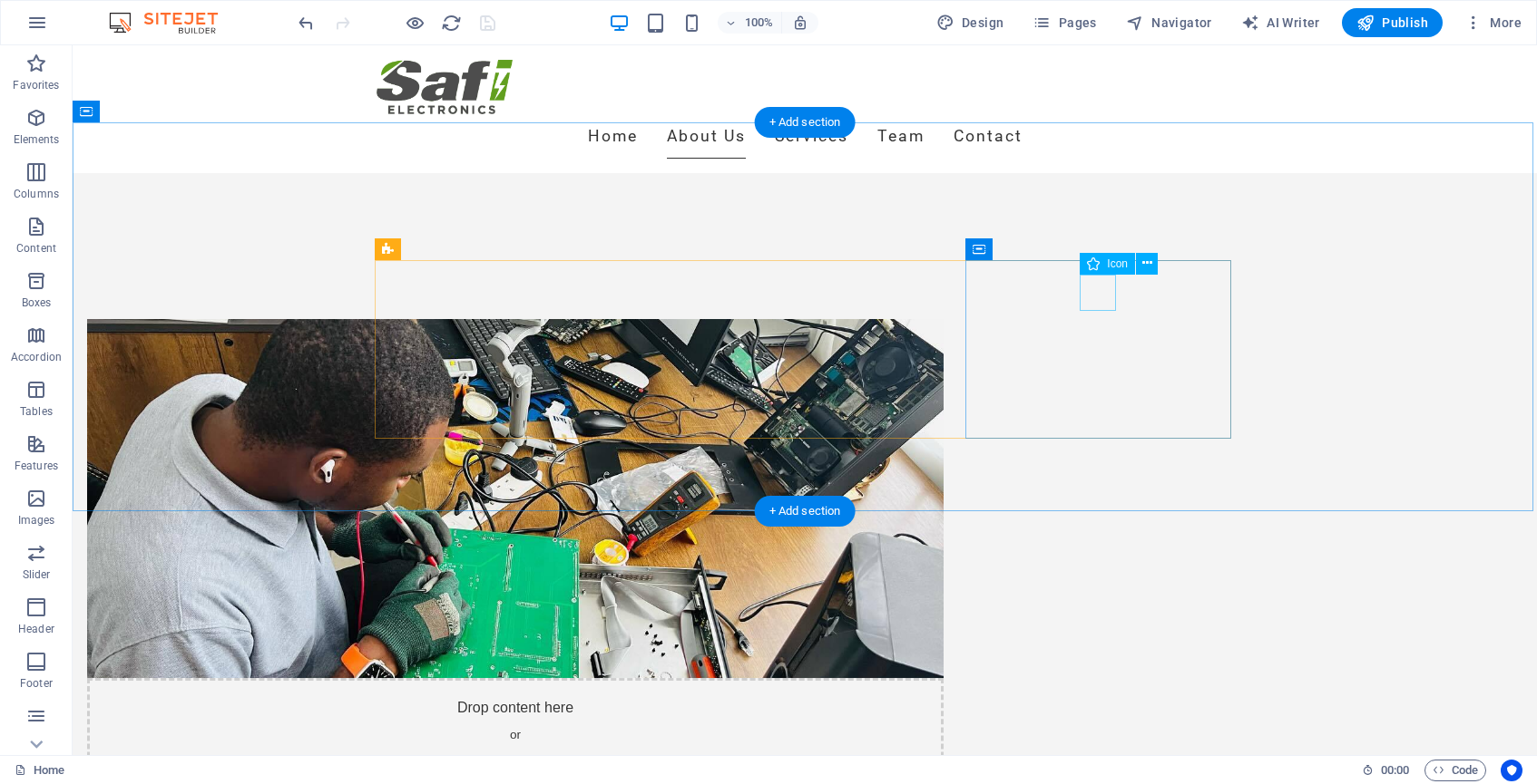
select select "xMidYMid"
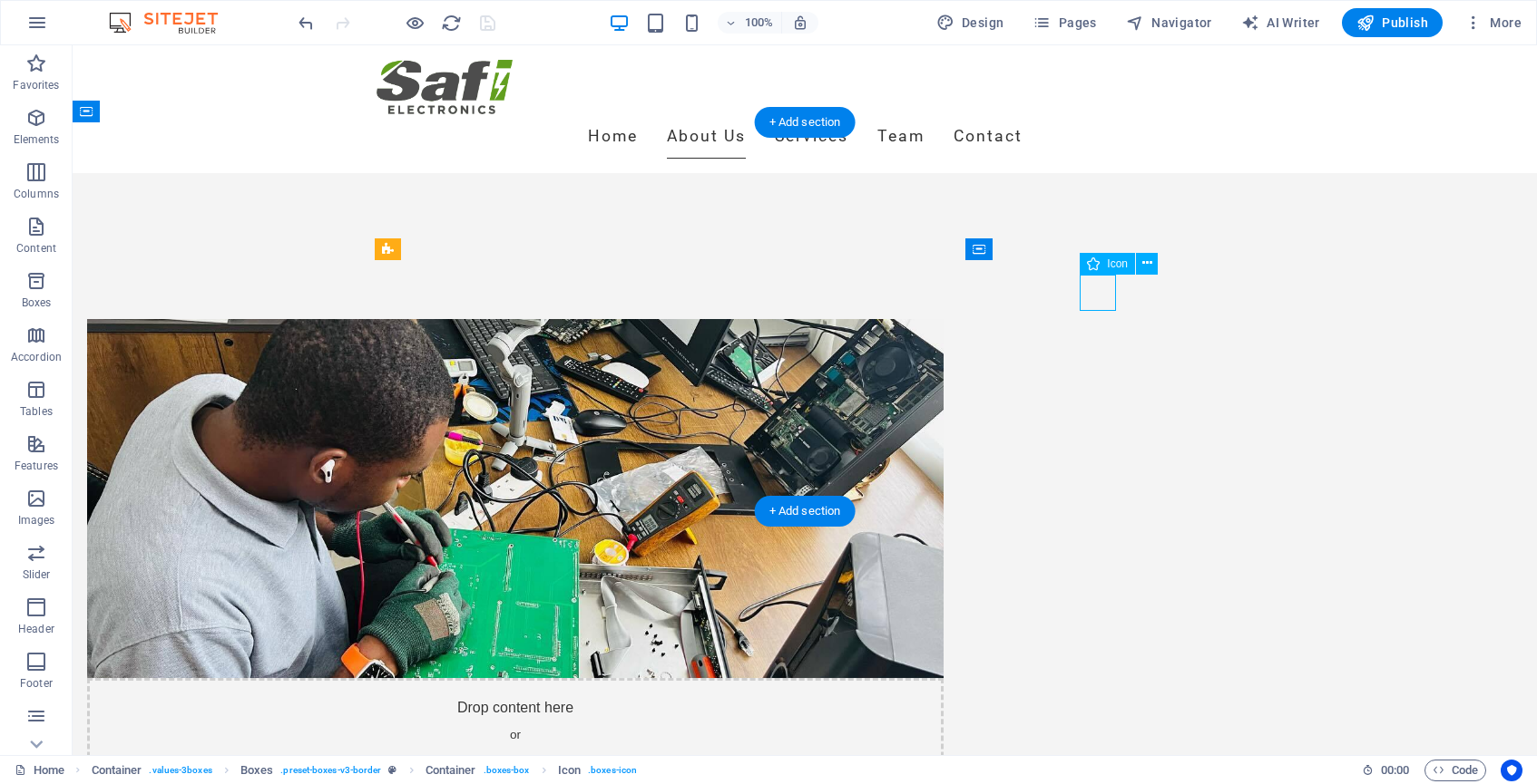
select select "xMidYMid"
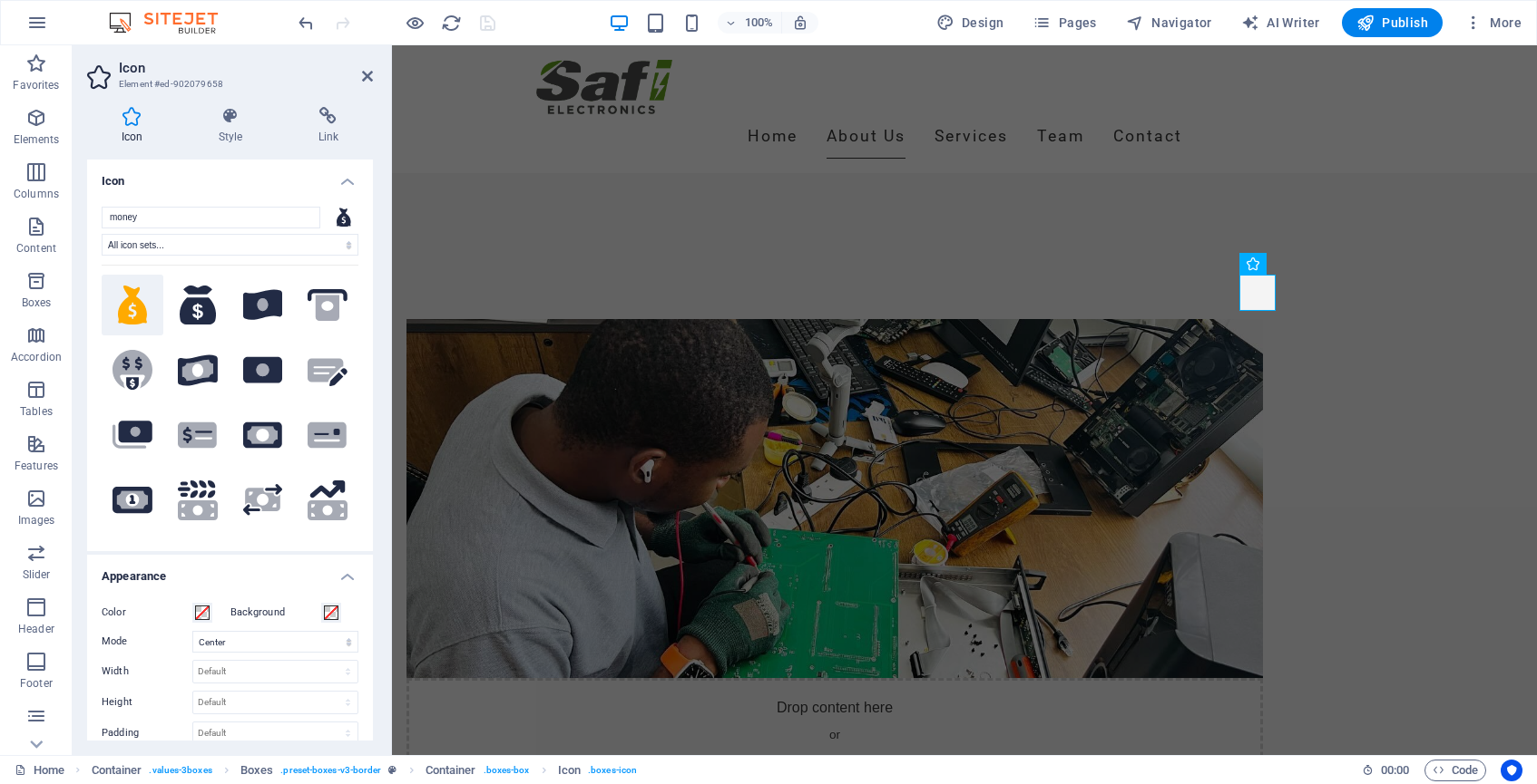
scroll to position [0, 0]
click at [233, 131] on h4 "Style" at bounding box center [234, 126] width 100 height 38
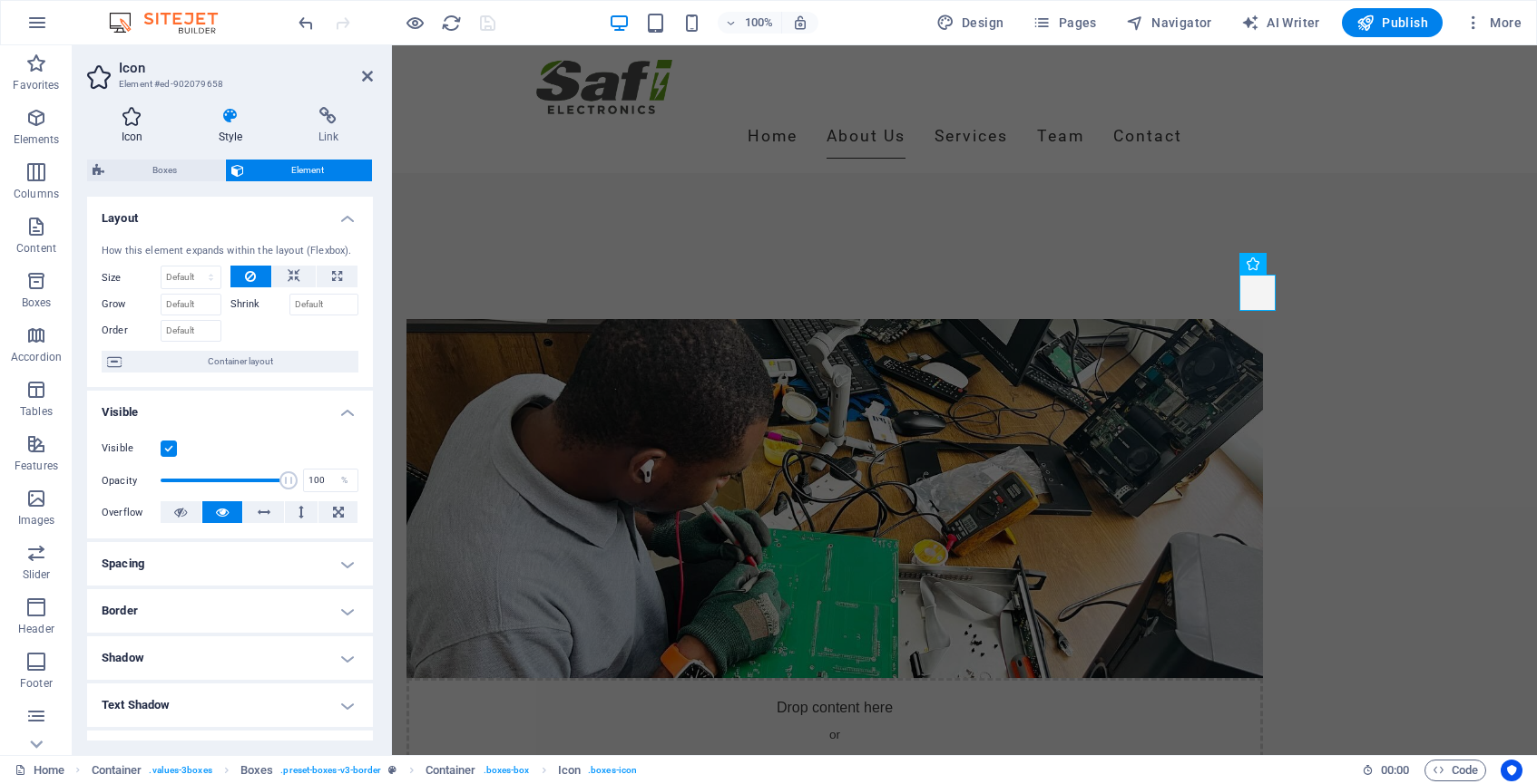
click at [133, 123] on icon at bounding box center [131, 116] width 90 height 18
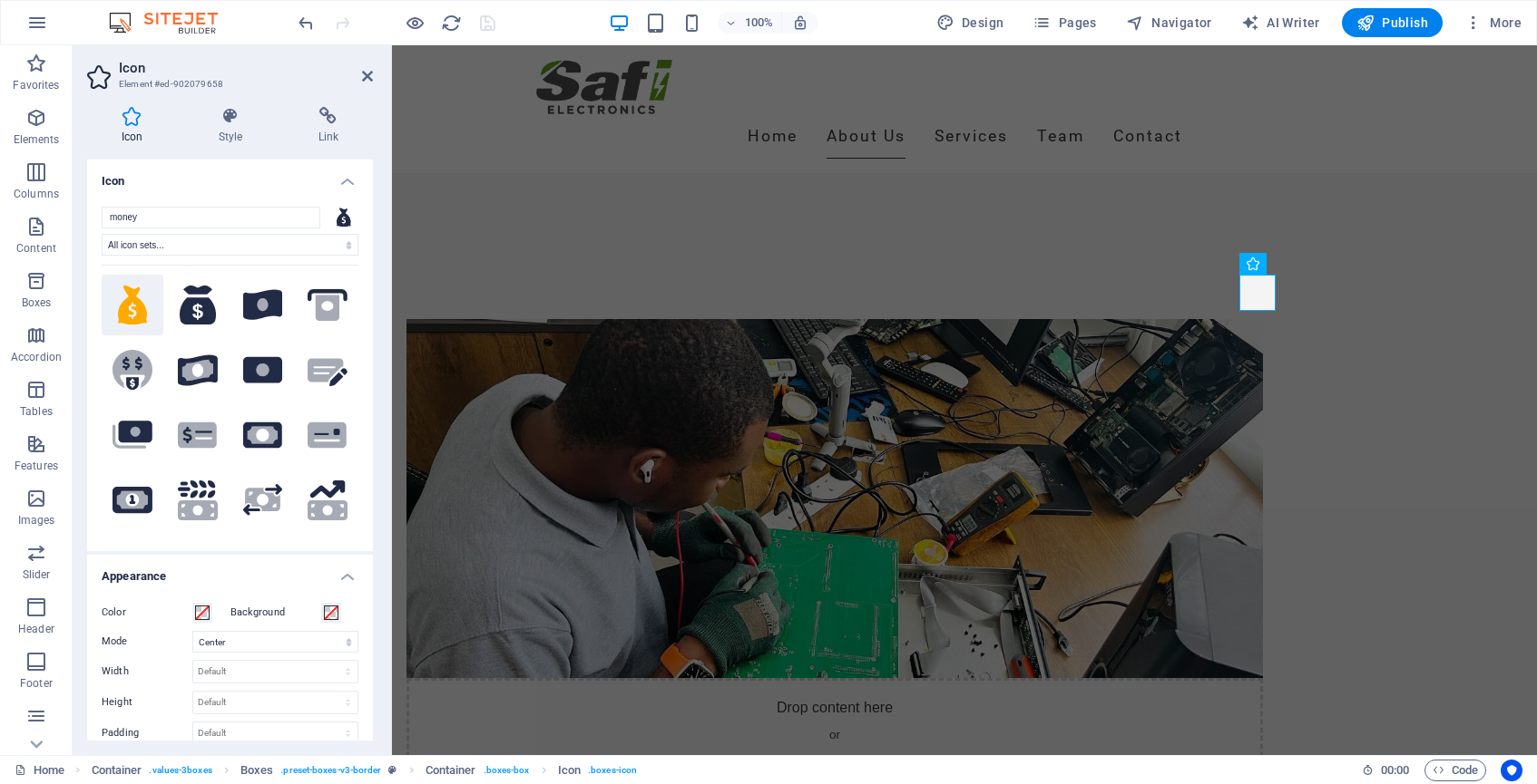
click at [347, 182] on h4 "Icon" at bounding box center [230, 176] width 286 height 33
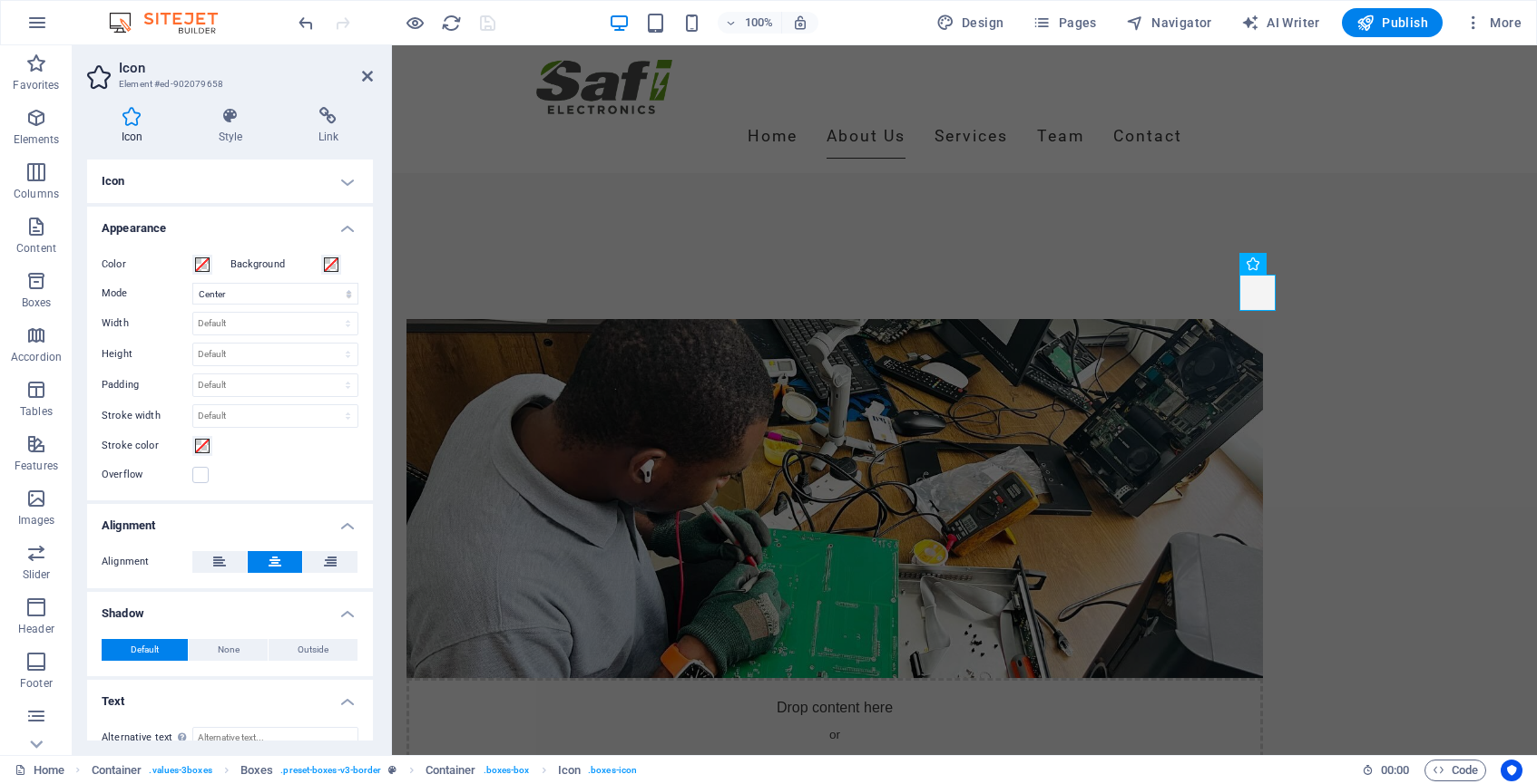
click at [346, 225] on h4 "Appearance" at bounding box center [230, 223] width 286 height 33
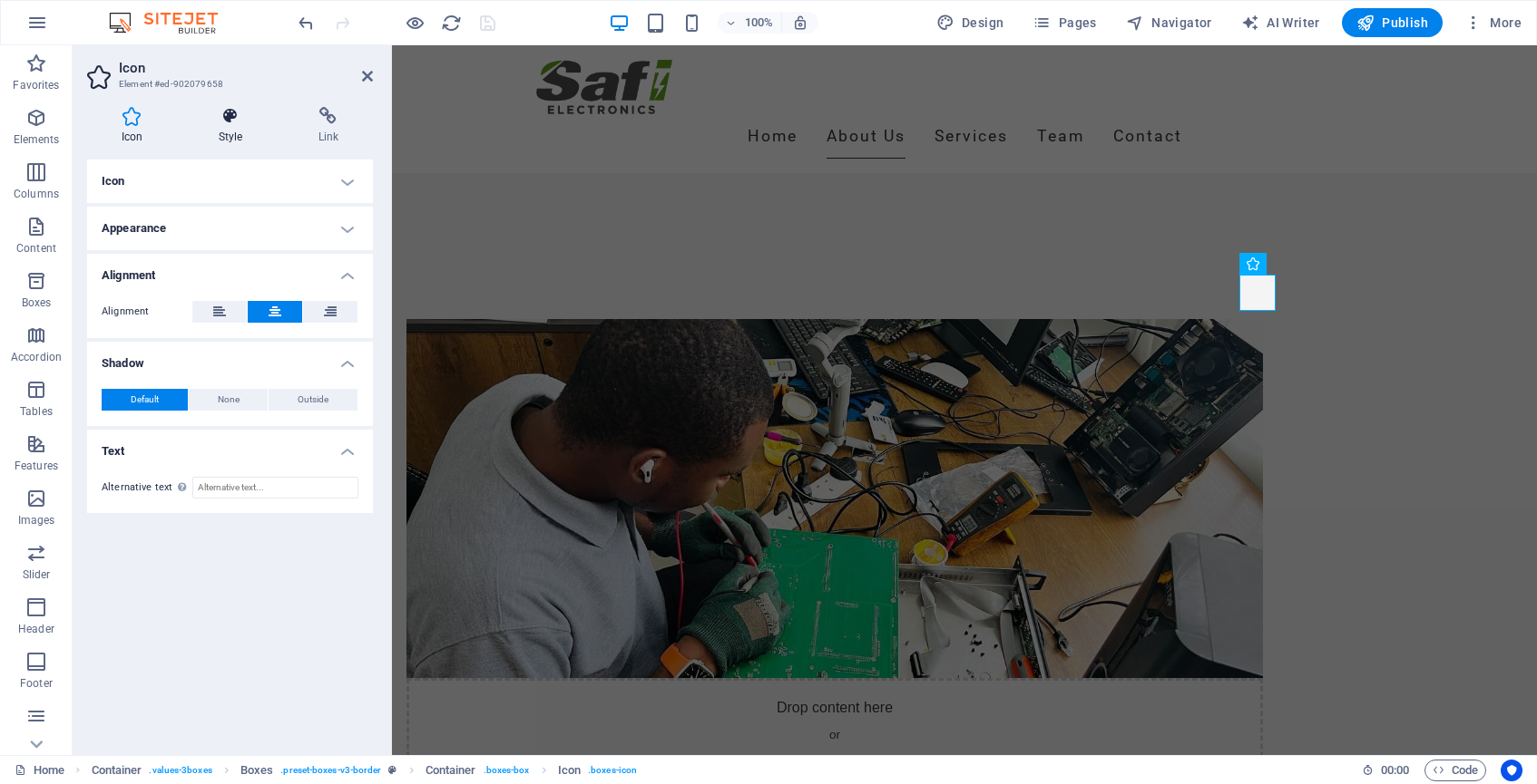
click at [229, 117] on icon at bounding box center [231, 116] width 93 height 18
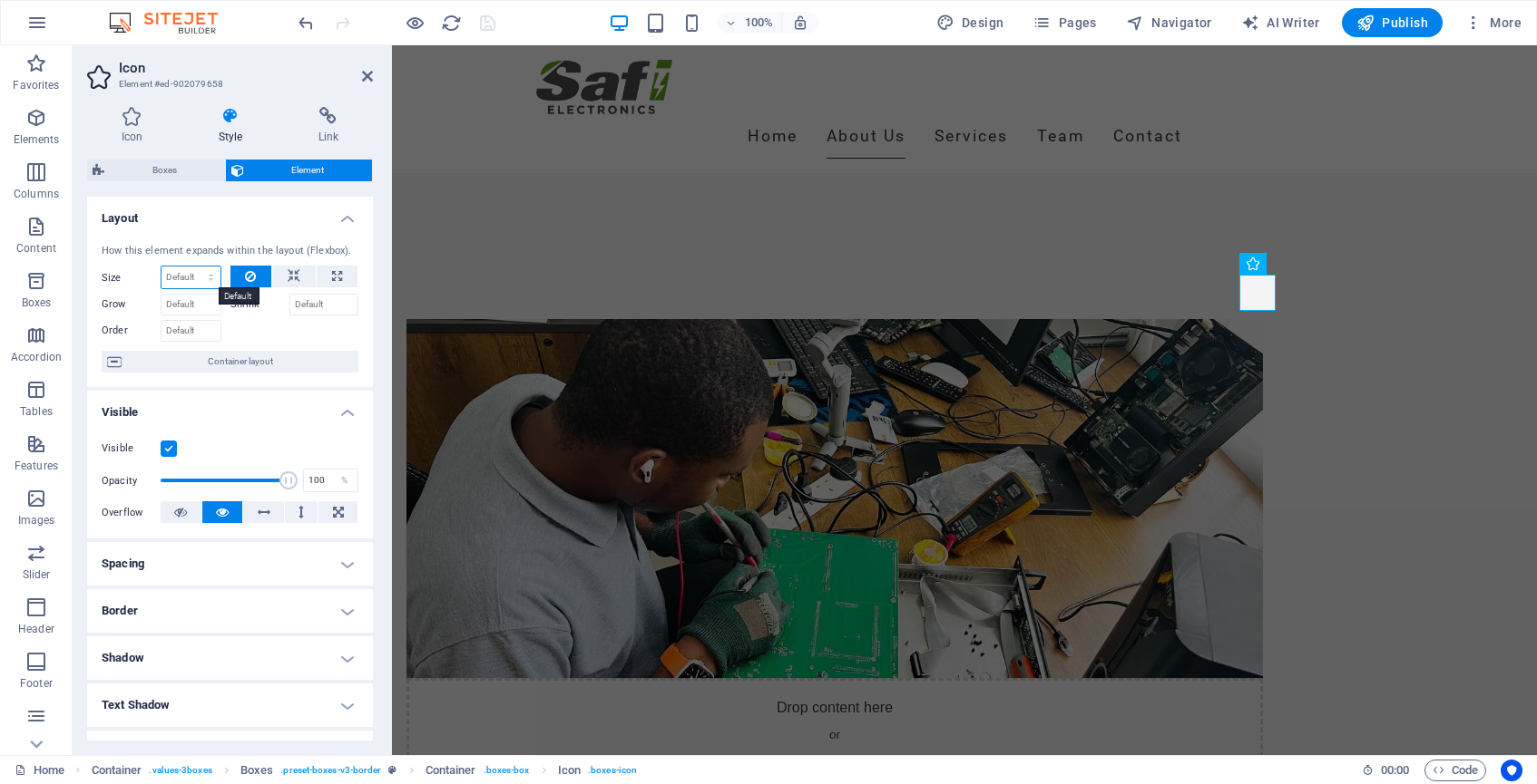
select select "px"
click at [218, 233] on div "How this element expands within the layout (Flexbox). Size 41 Default auto px %…" at bounding box center [230, 309] width 286 height 158
click at [185, 276] on input "41" at bounding box center [190, 277] width 59 height 22
drag, startPoint x: 180, startPoint y: 272, endPoint x: 127, endPoint y: 272, distance: 53.0
click at [127, 272] on div "Size 40 Default auto px % 1/1 1/2 1/3 1/4 1/5 1/6 1/7 1/8 1/9 1/10" at bounding box center [161, 277] width 120 height 23
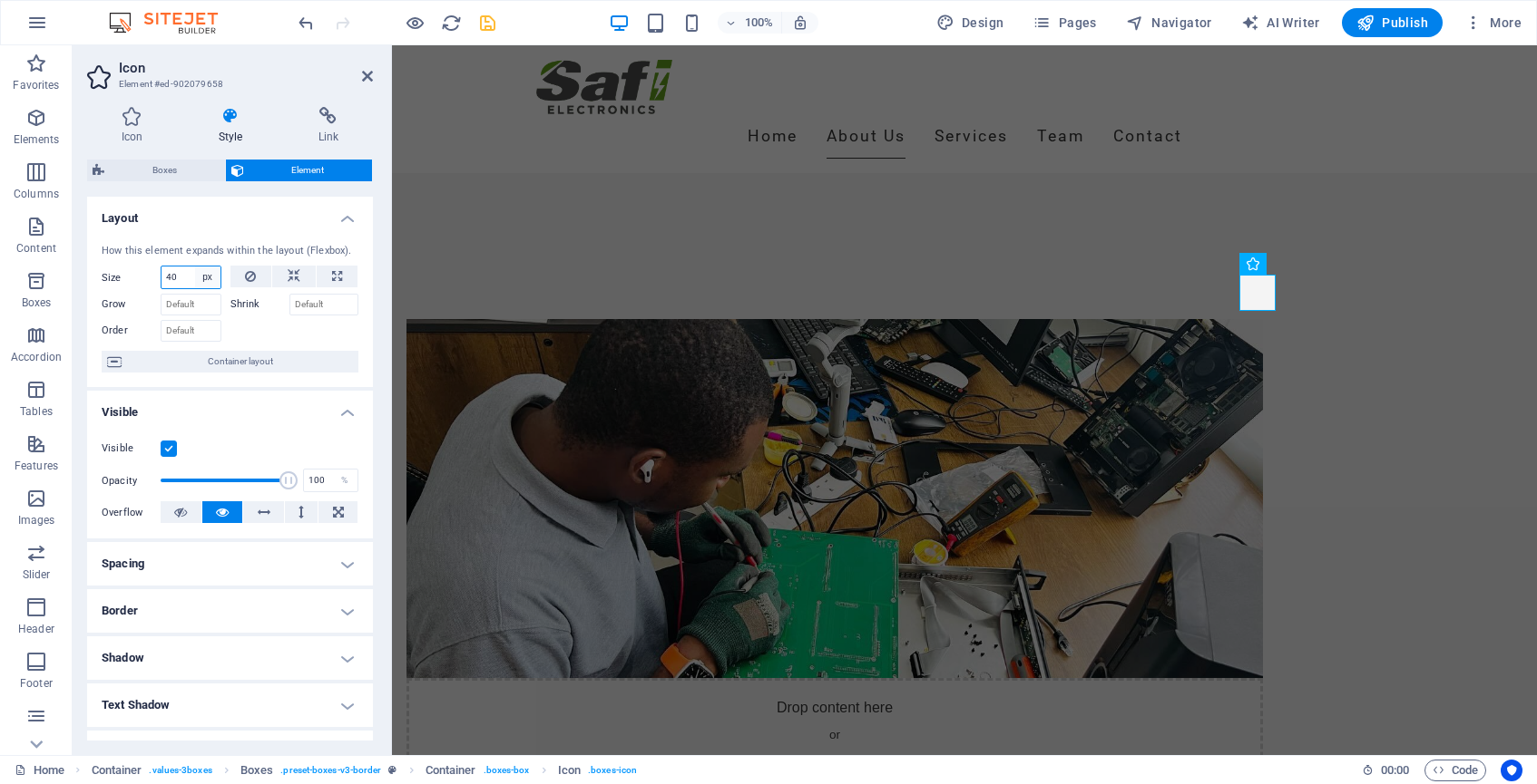
type input "40"
select select "i4hmu4ns2qo"
select select "DISABLED_OPTION_VALUE"
click at [330, 118] on icon at bounding box center [328, 116] width 89 height 18
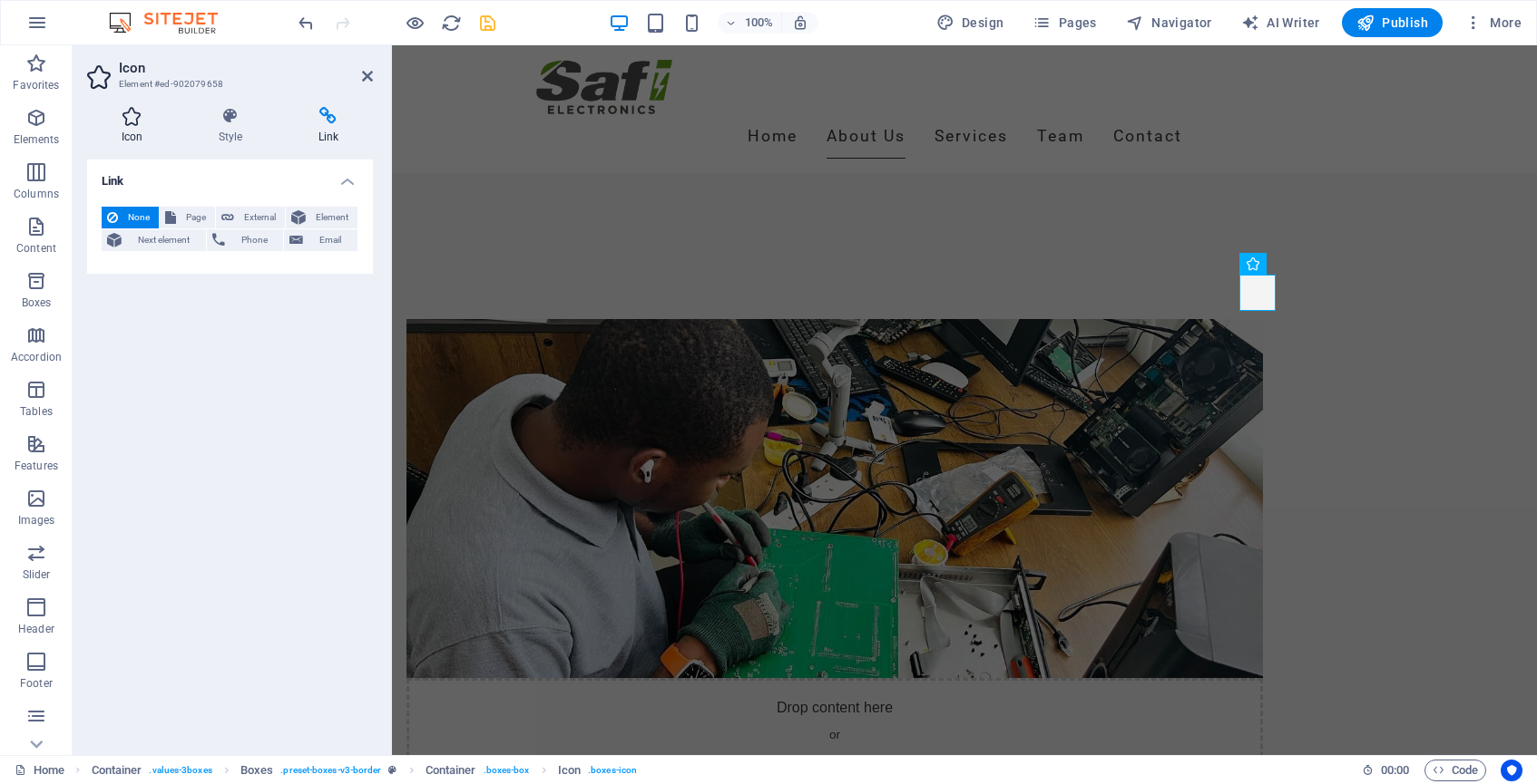
click at [124, 132] on h4 "Icon" at bounding box center [135, 126] width 98 height 38
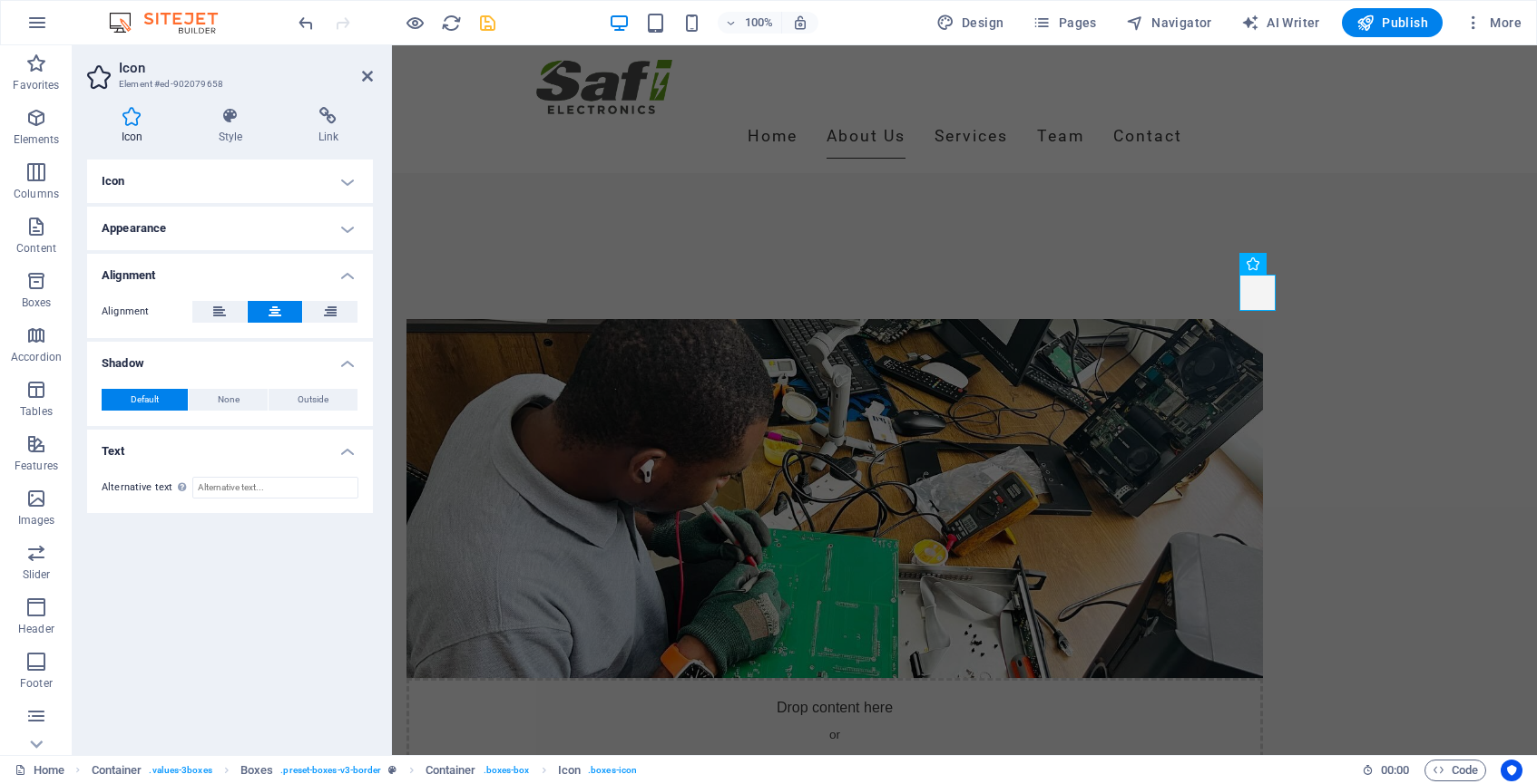
click at [321, 180] on h4 "Icon" at bounding box center [230, 181] width 286 height 43
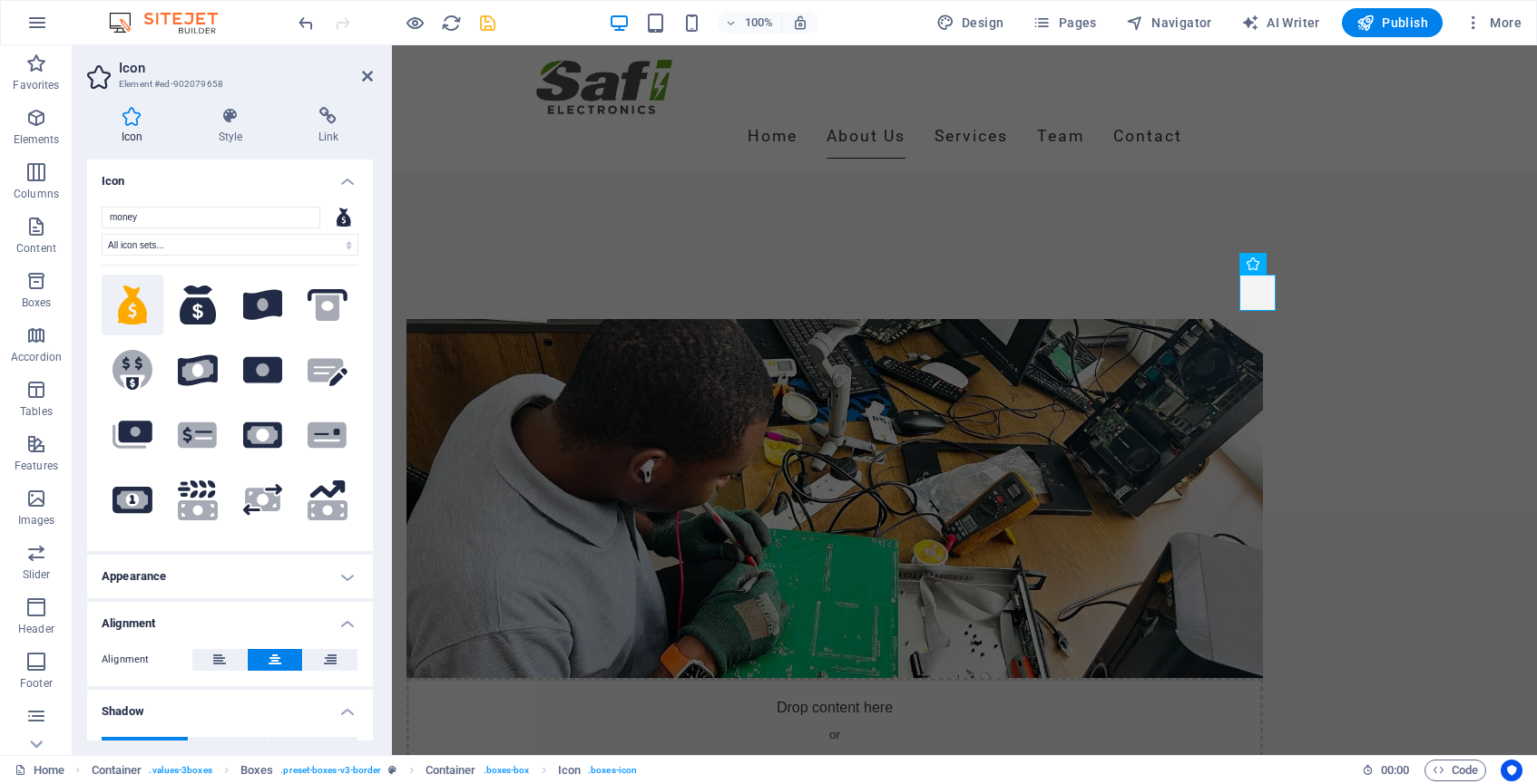
click at [321, 180] on h4 "Icon" at bounding box center [230, 176] width 286 height 33
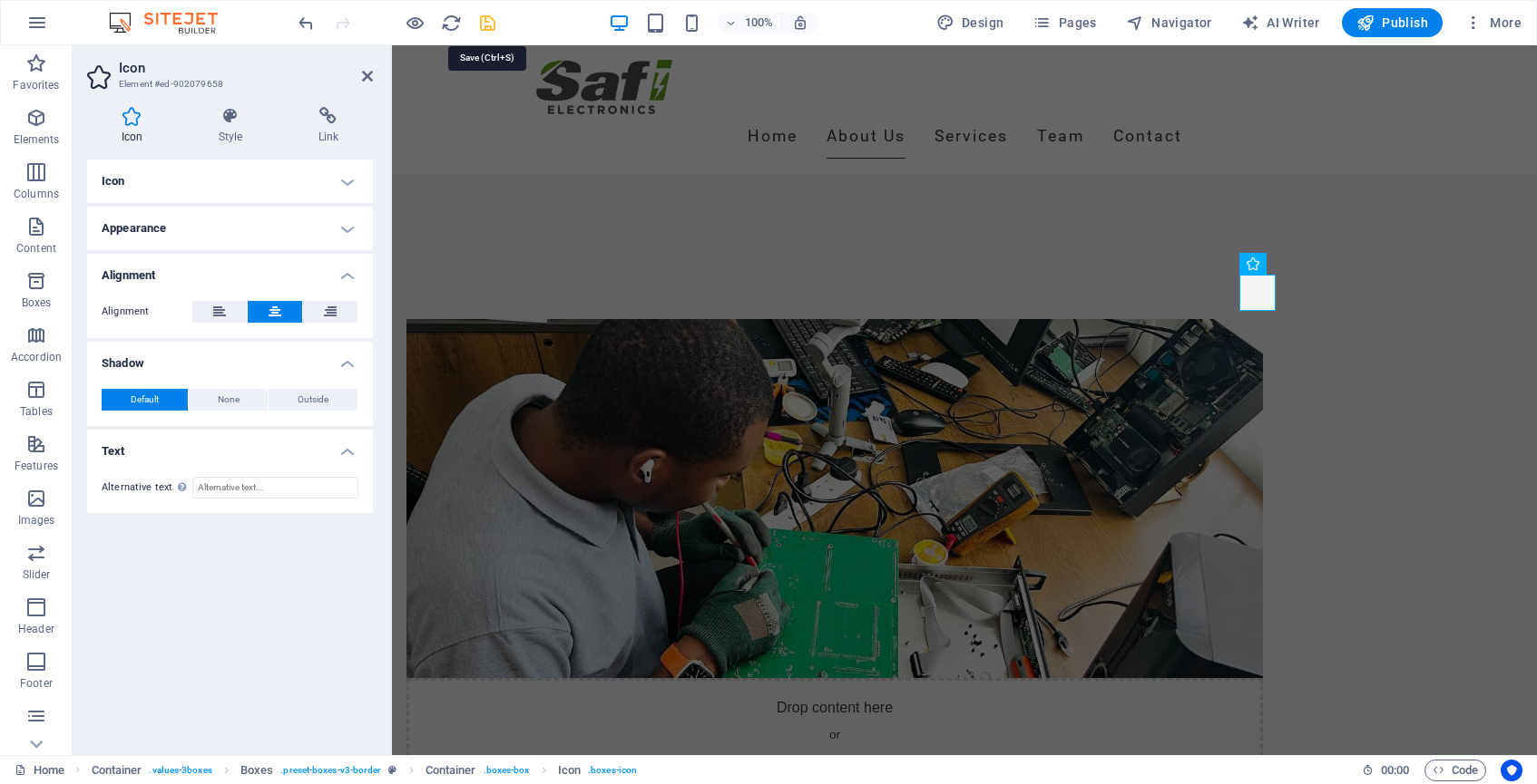
click at [486, 18] on icon "save" at bounding box center [488, 23] width 21 height 21
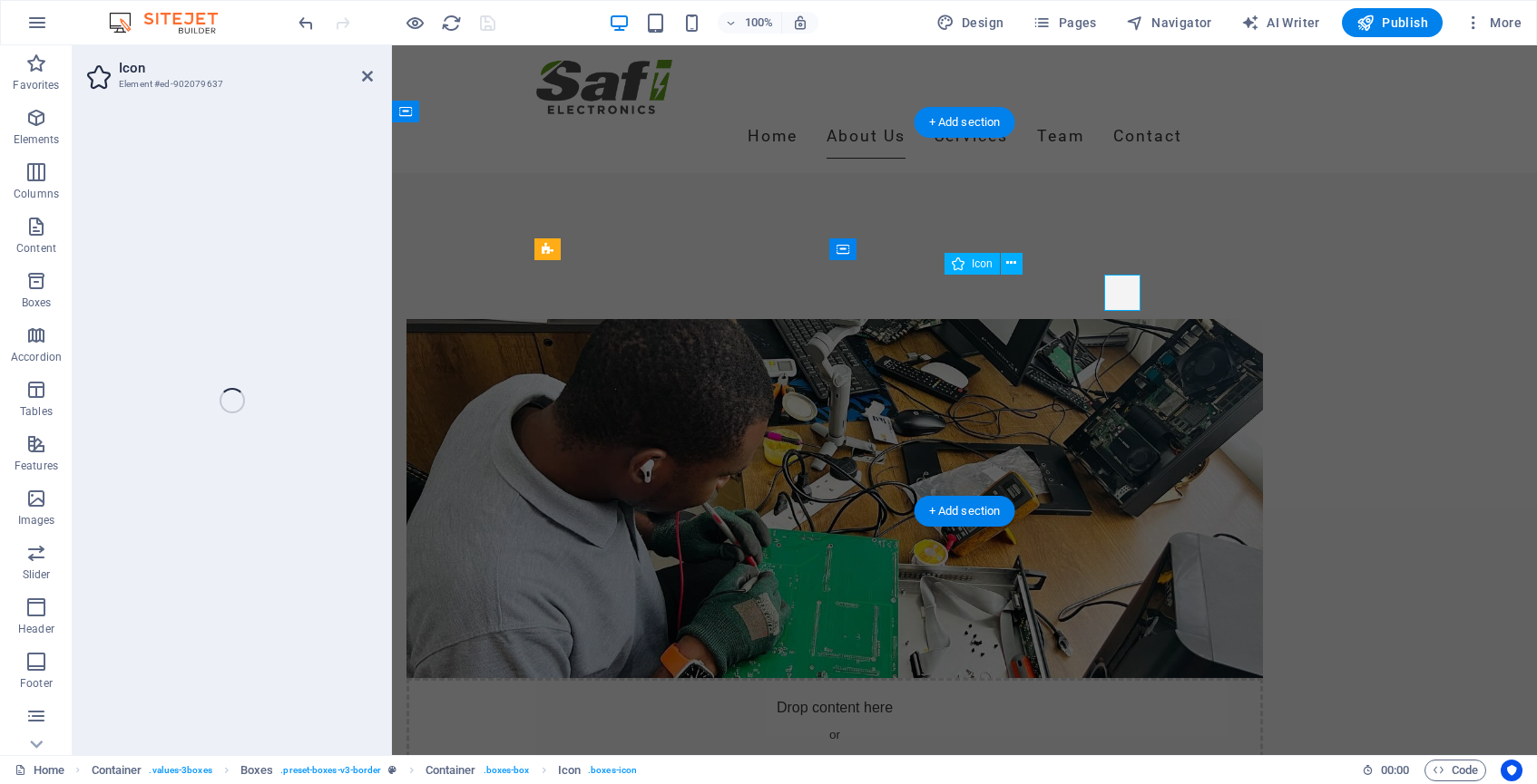
select select "xMidYMid"
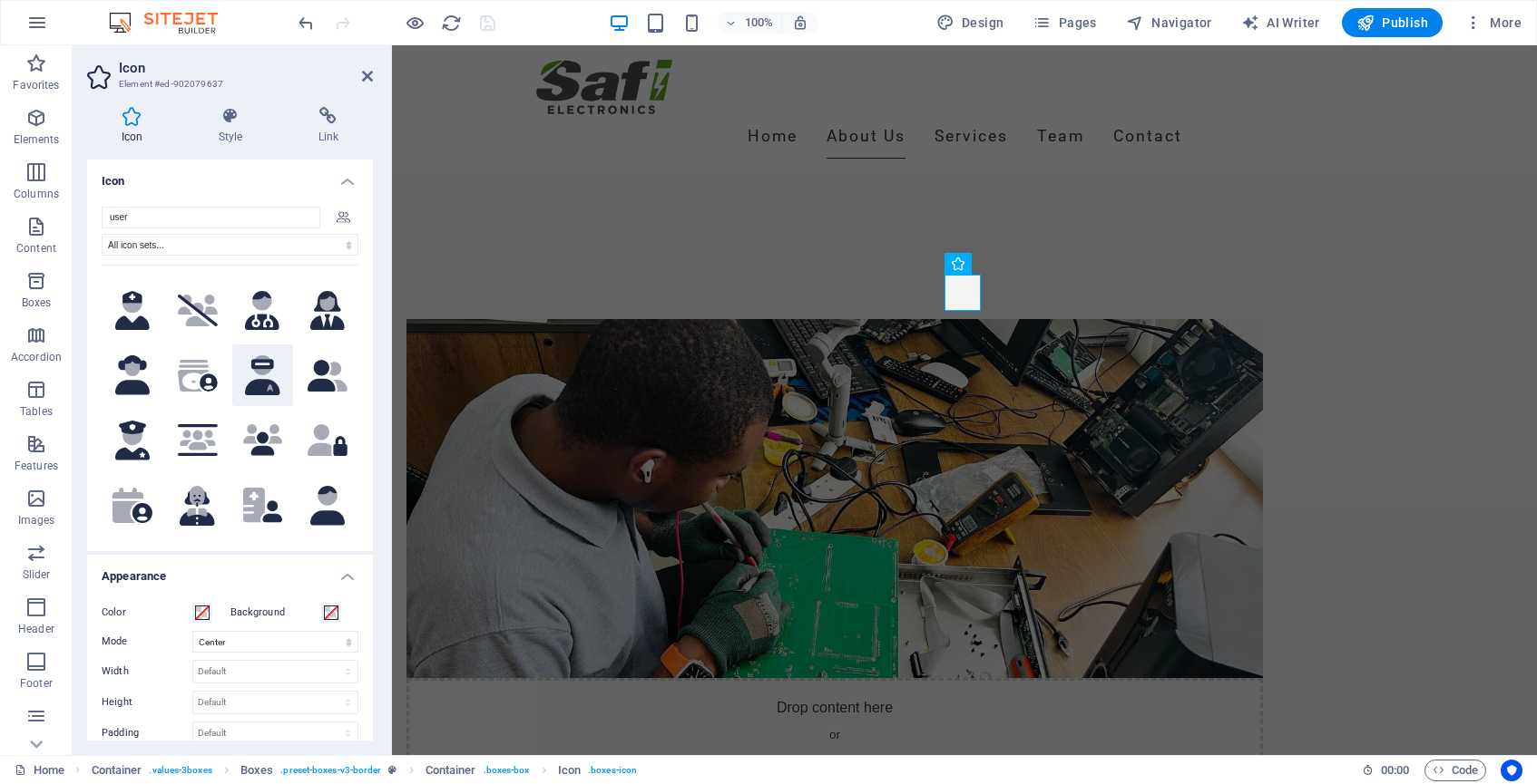
scroll to position [525, 0]
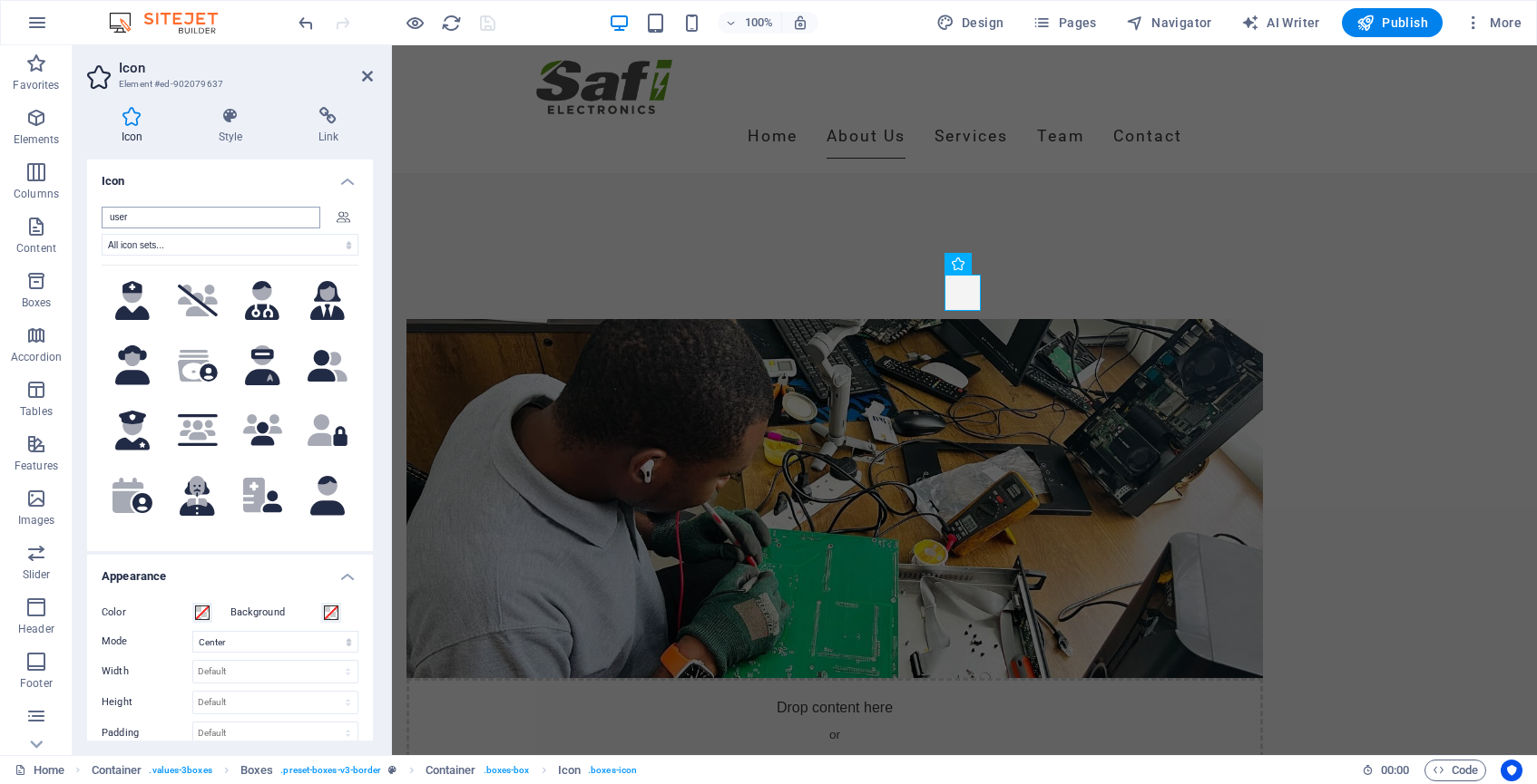
click at [155, 216] on input "user" at bounding box center [211, 217] width 218 height 22
drag, startPoint x: 155, startPoint y: 216, endPoint x: 102, endPoint y: 216, distance: 53.0
click at [102, 216] on input "user" at bounding box center [211, 217] width 218 height 22
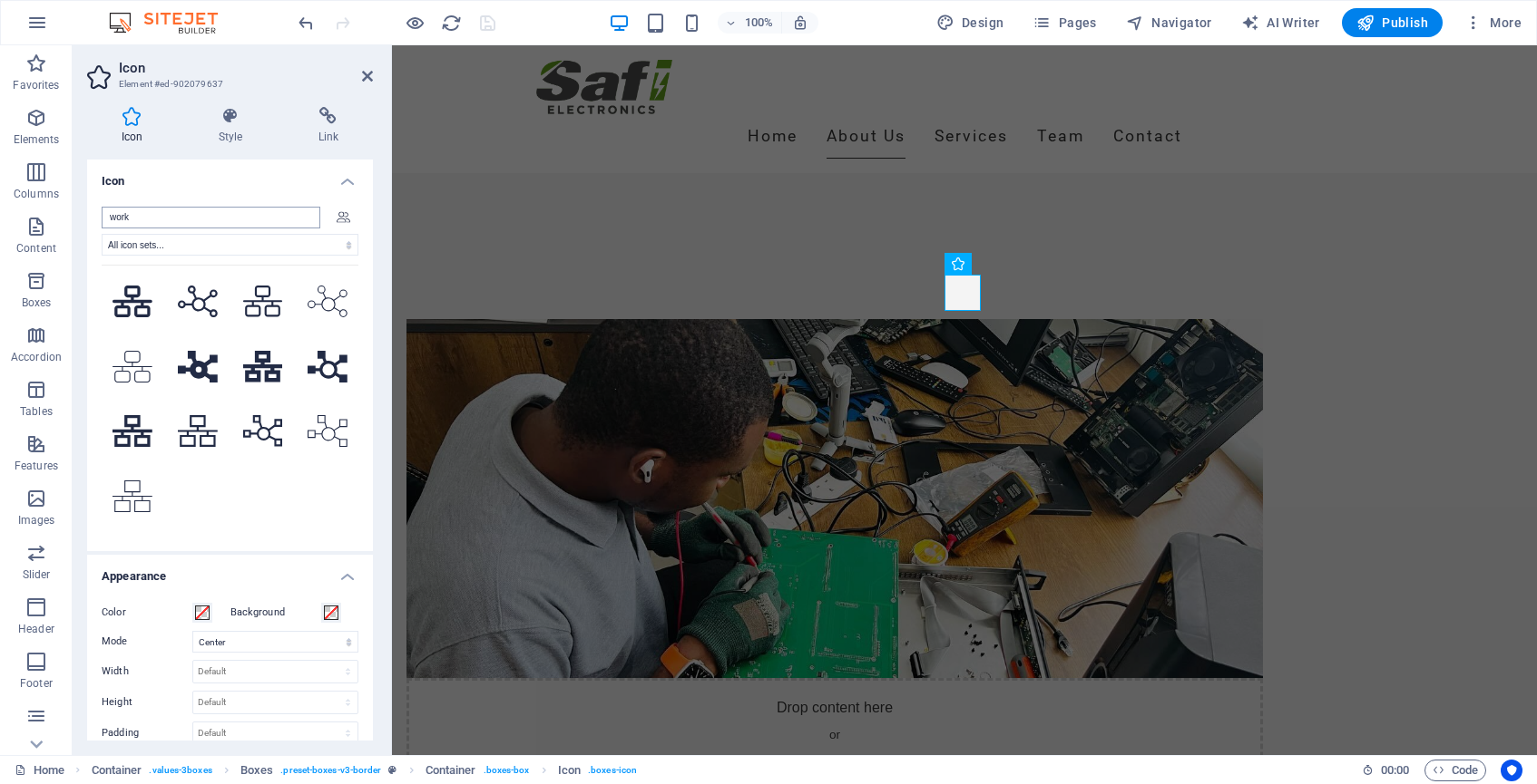
scroll to position [261, 0]
drag, startPoint x: 135, startPoint y: 216, endPoint x: 48, endPoint y: 212, distance: 87.1
click at [48, 212] on section "Favorites Elements Columns Content Boxes Accordion Tables Features Images Slide…" at bounding box center [768, 400] width 1537 height 710
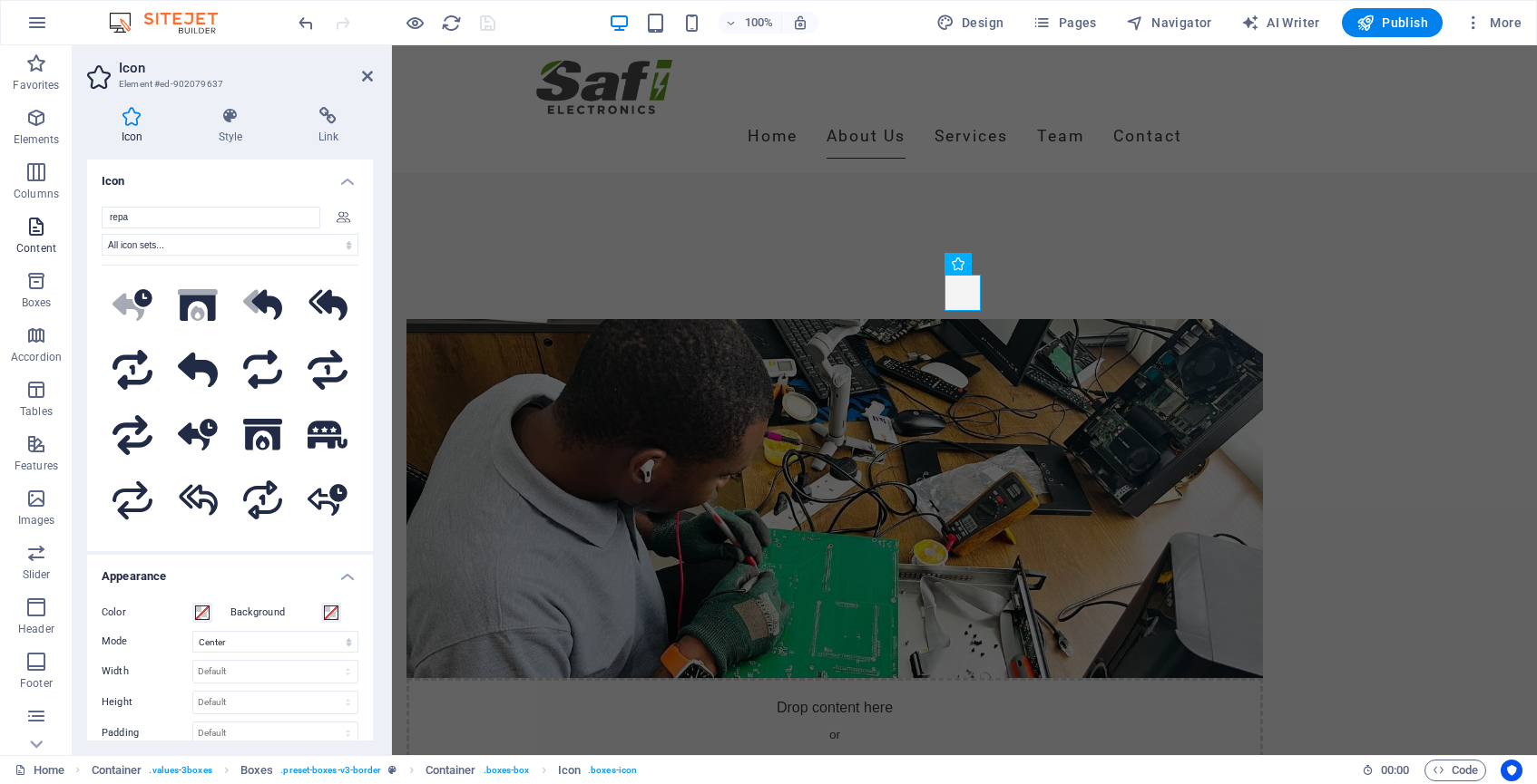
scroll to position [0, 0]
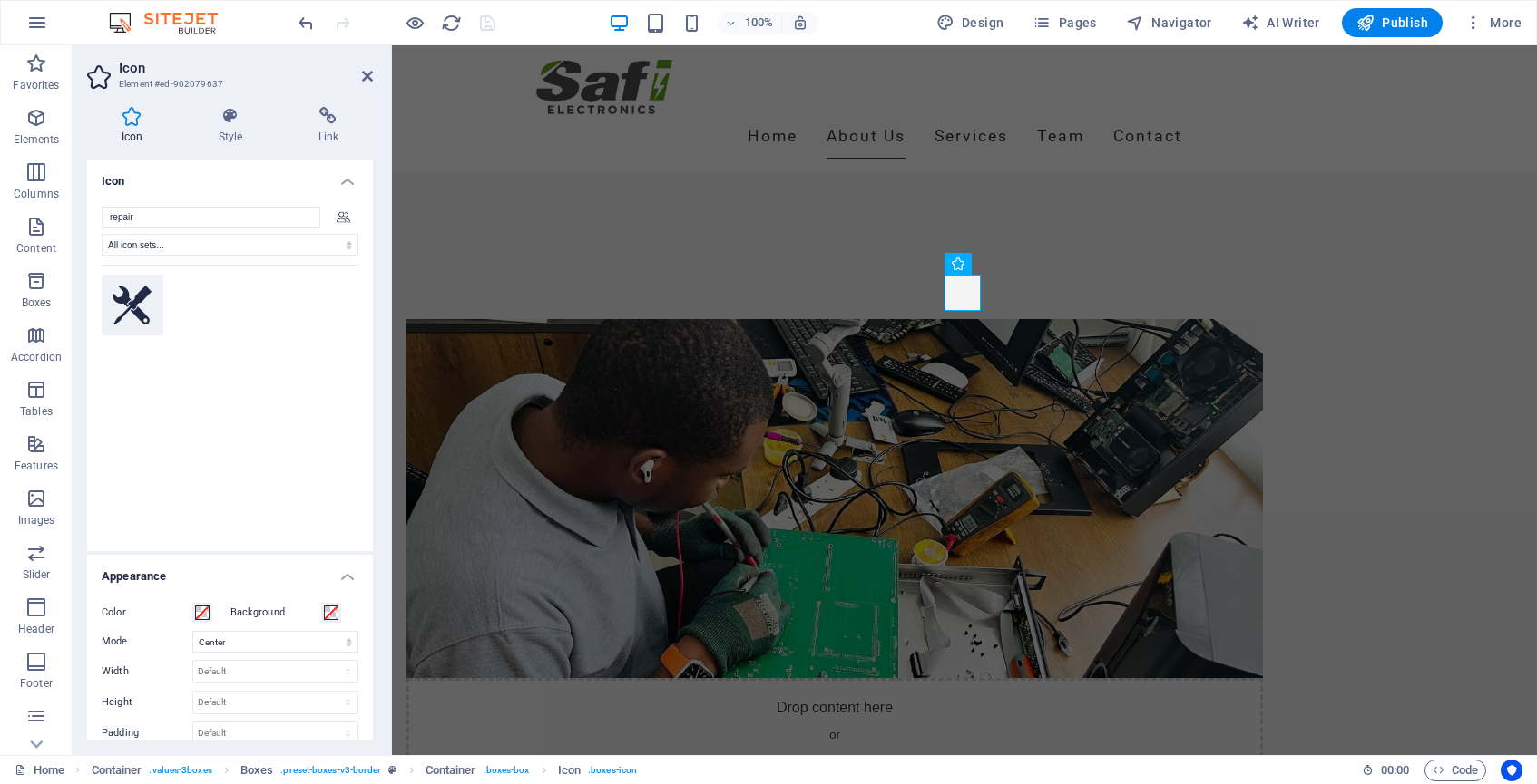
type input "repair"
click at [138, 302] on icon at bounding box center [131, 305] width 40 height 40
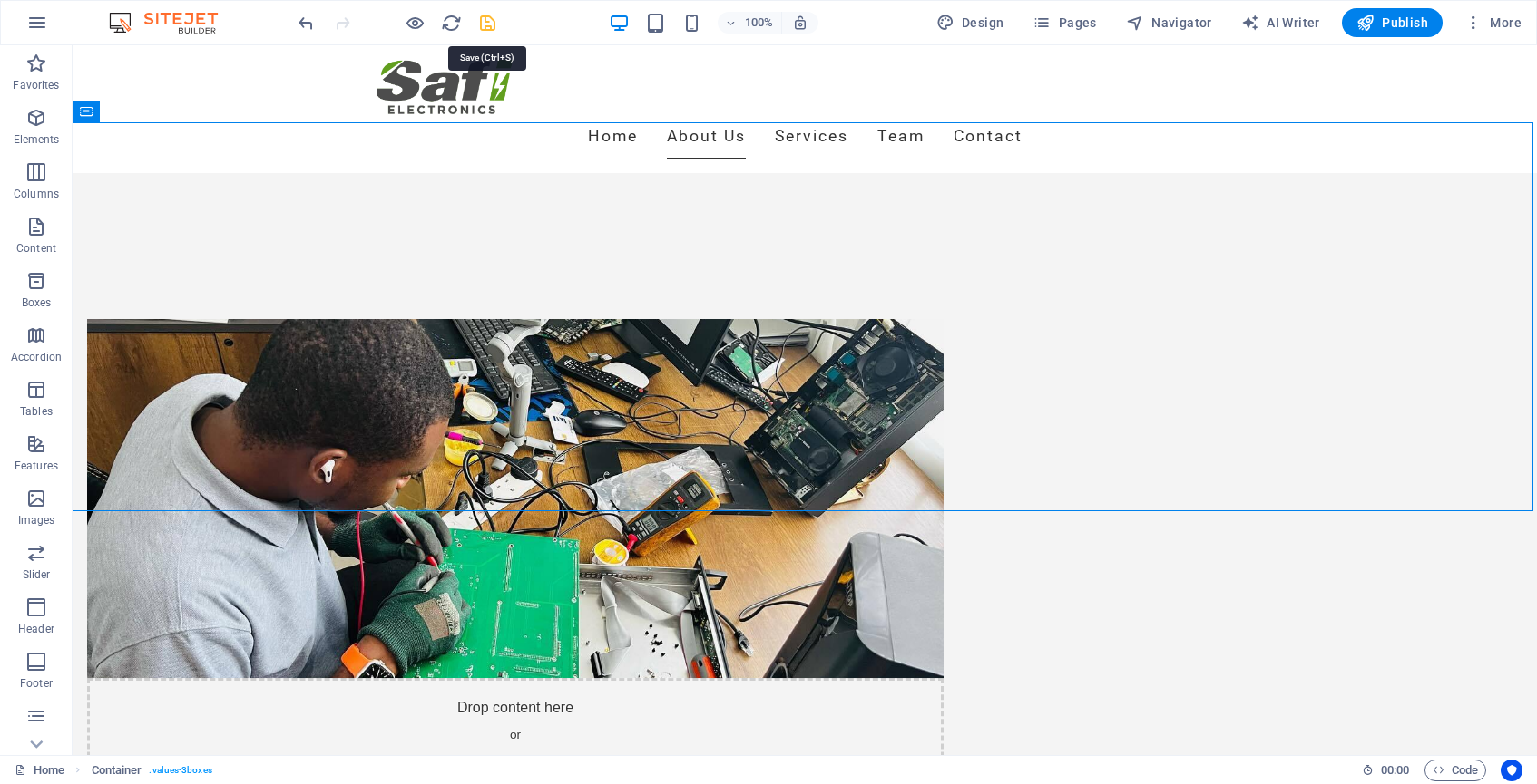
click at [492, 18] on icon "save" at bounding box center [488, 23] width 21 height 21
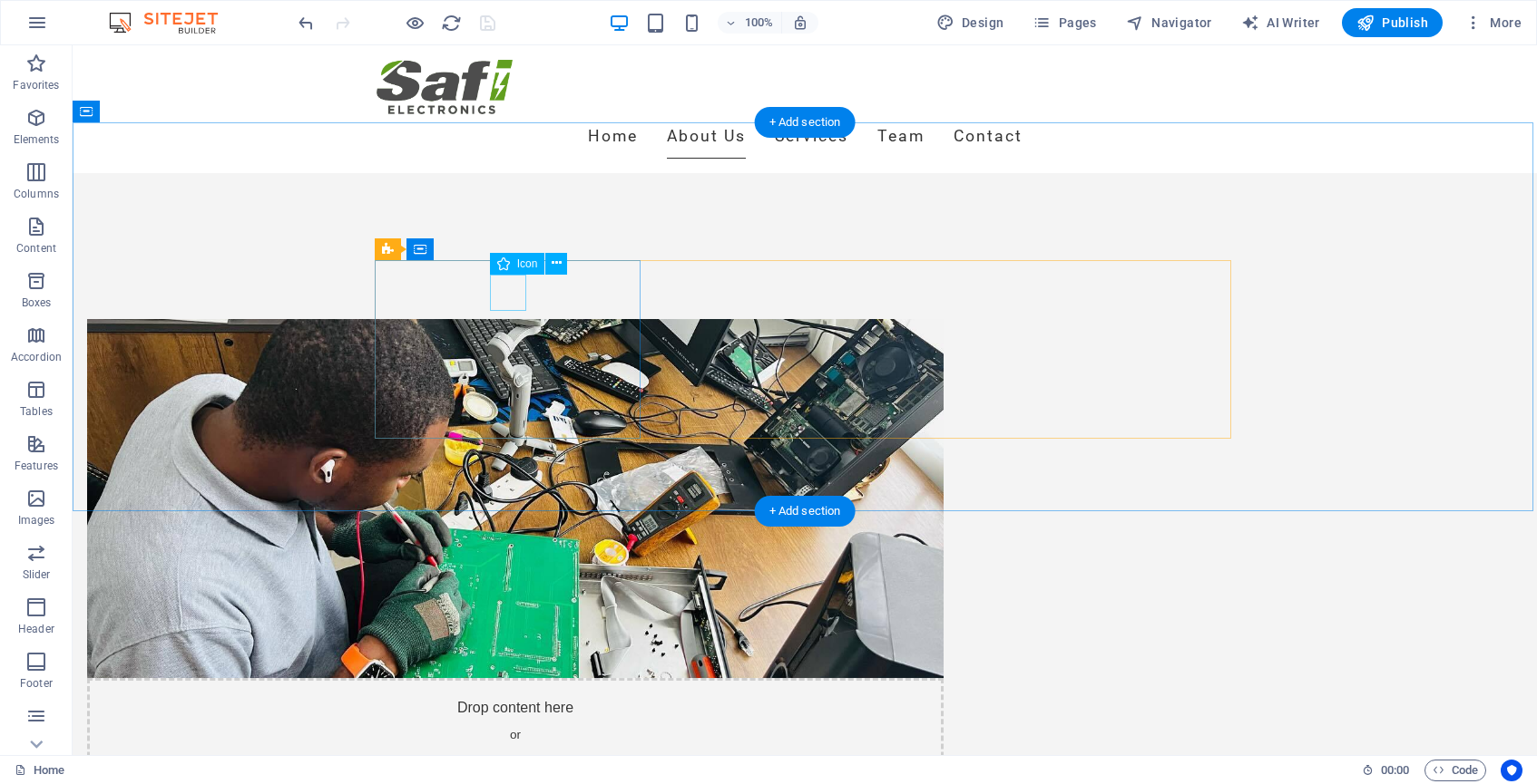
select select "xMidYMid"
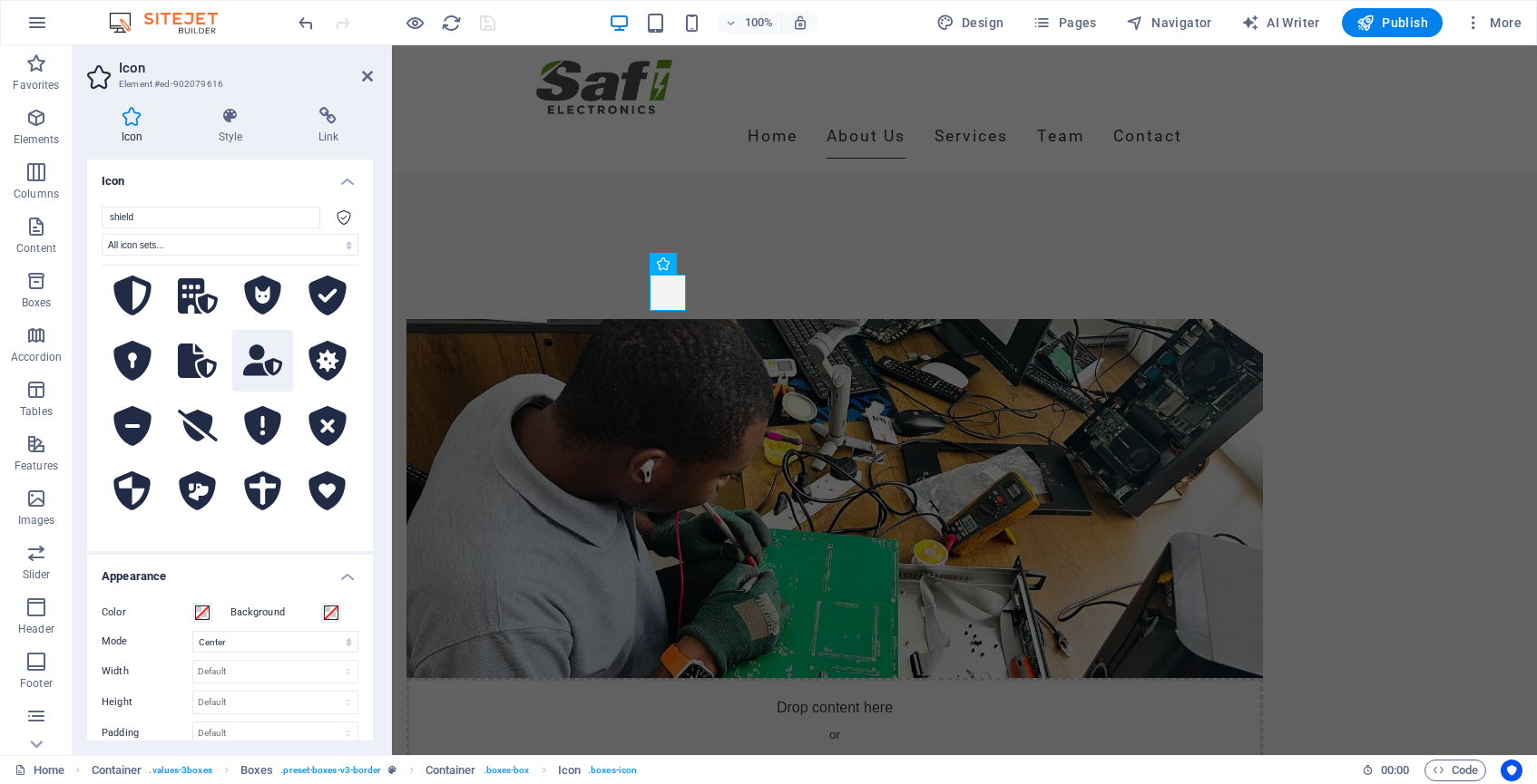
scroll to position [341, 0]
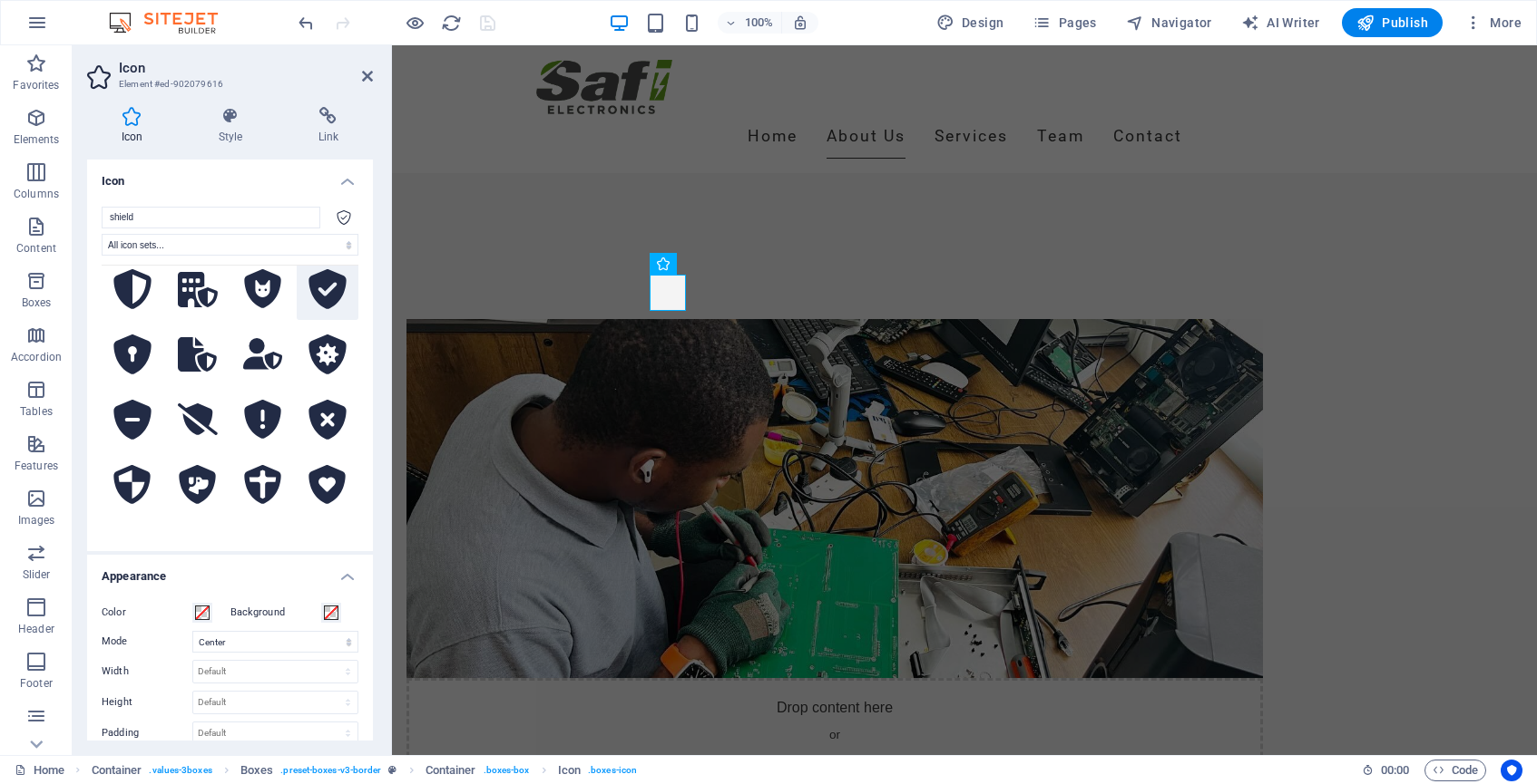
click at [327, 293] on icon at bounding box center [327, 289] width 38 height 40
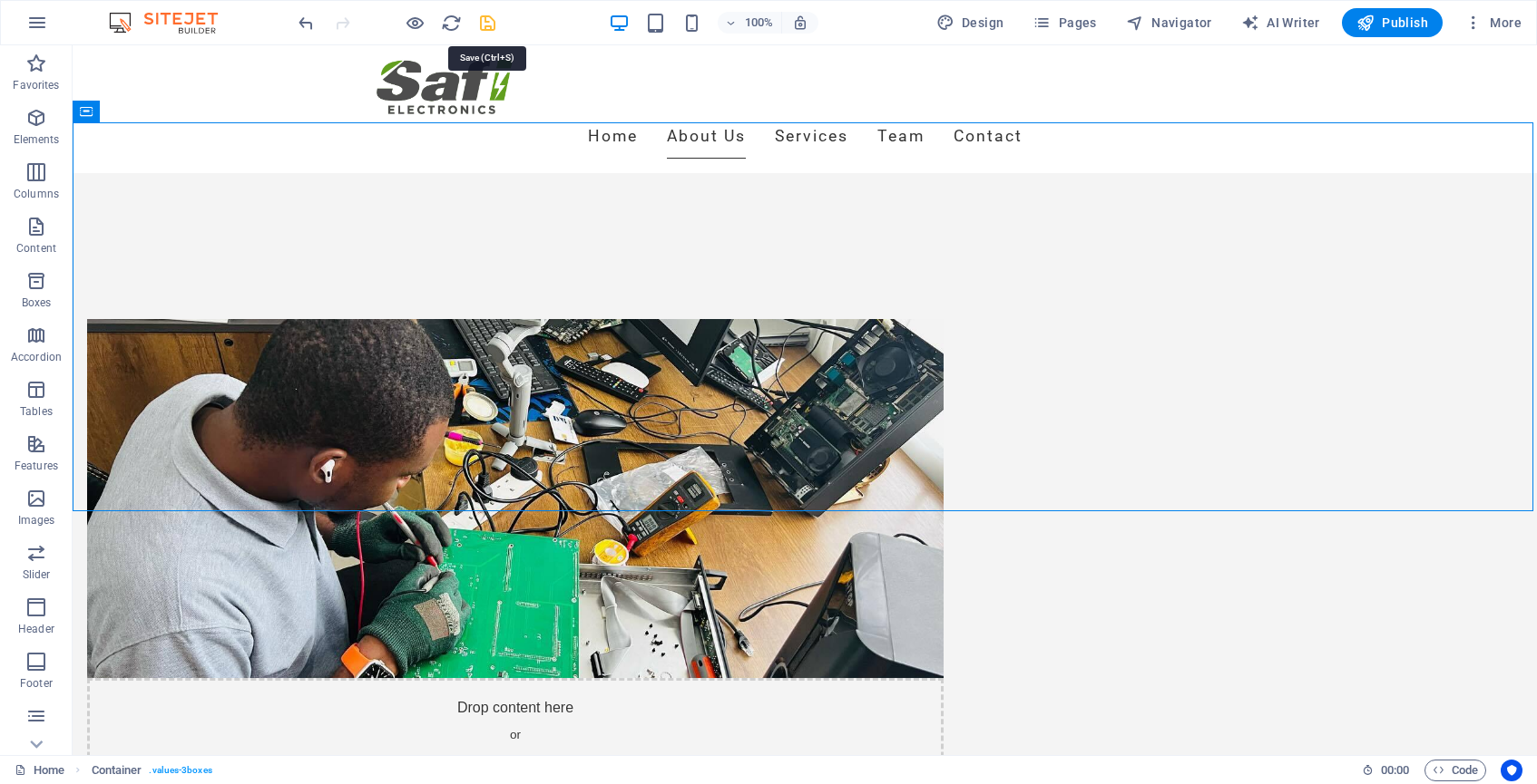
click at [486, 25] on icon "save" at bounding box center [488, 23] width 21 height 21
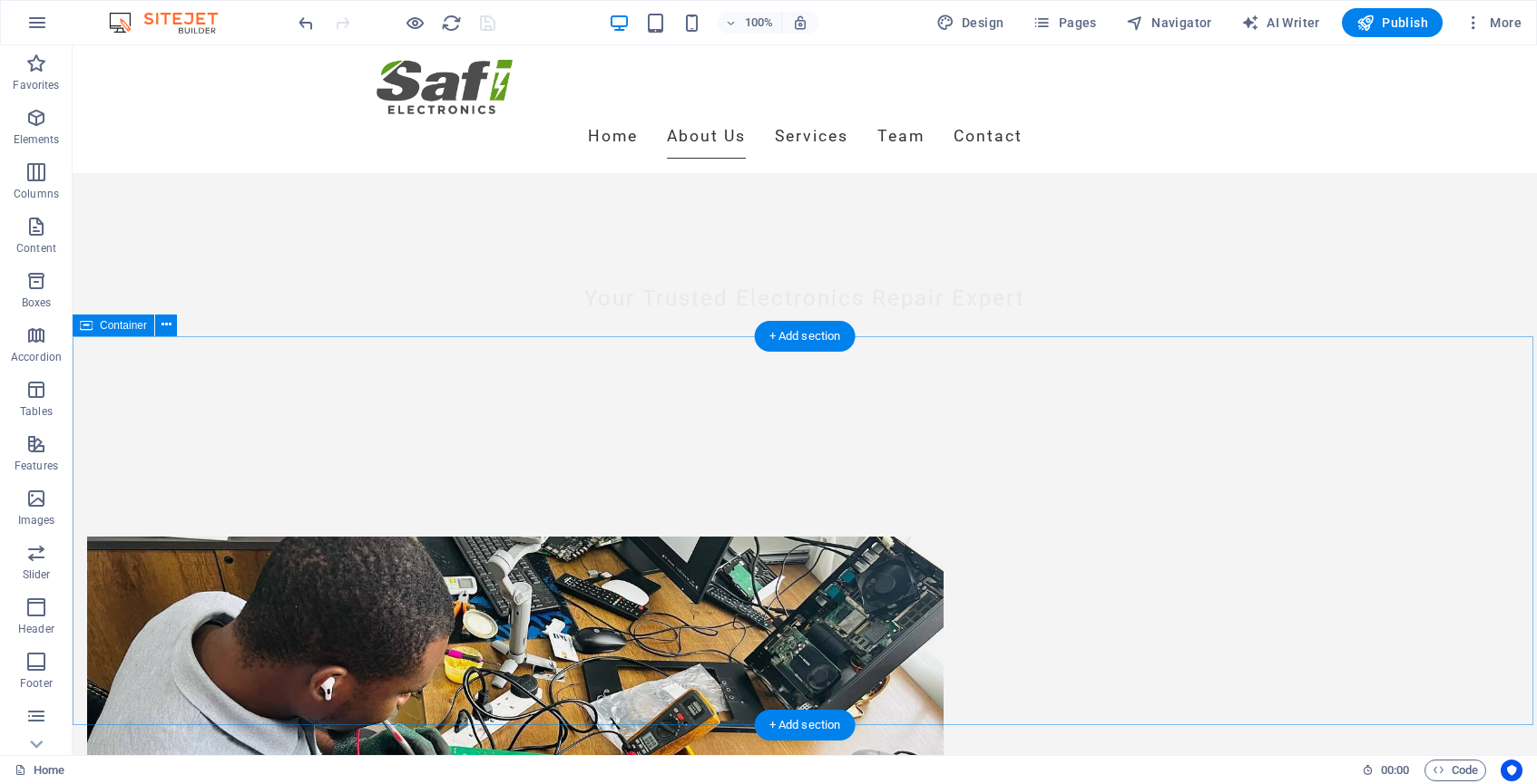
scroll to position [592, 0]
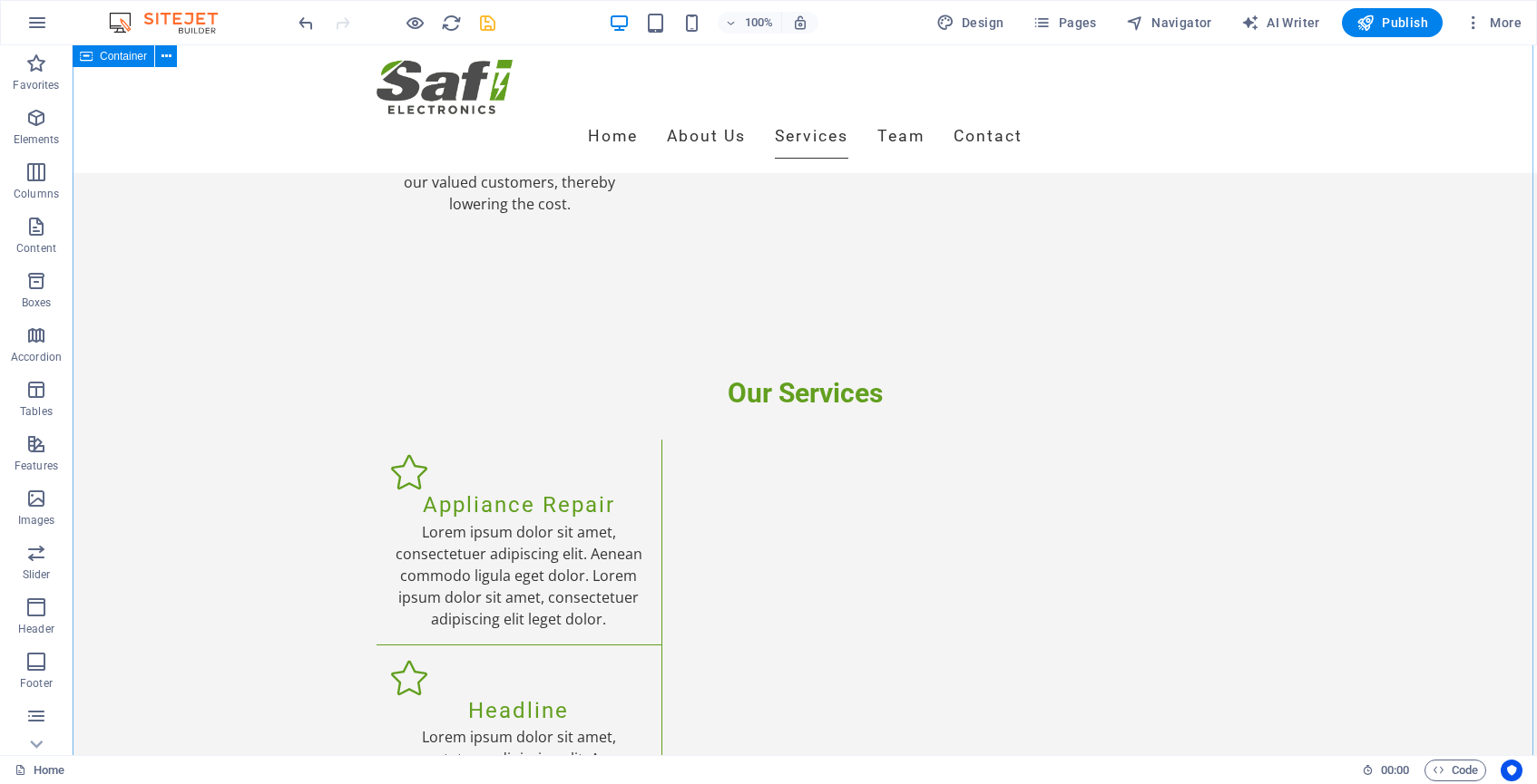
scroll to position [2435, 0]
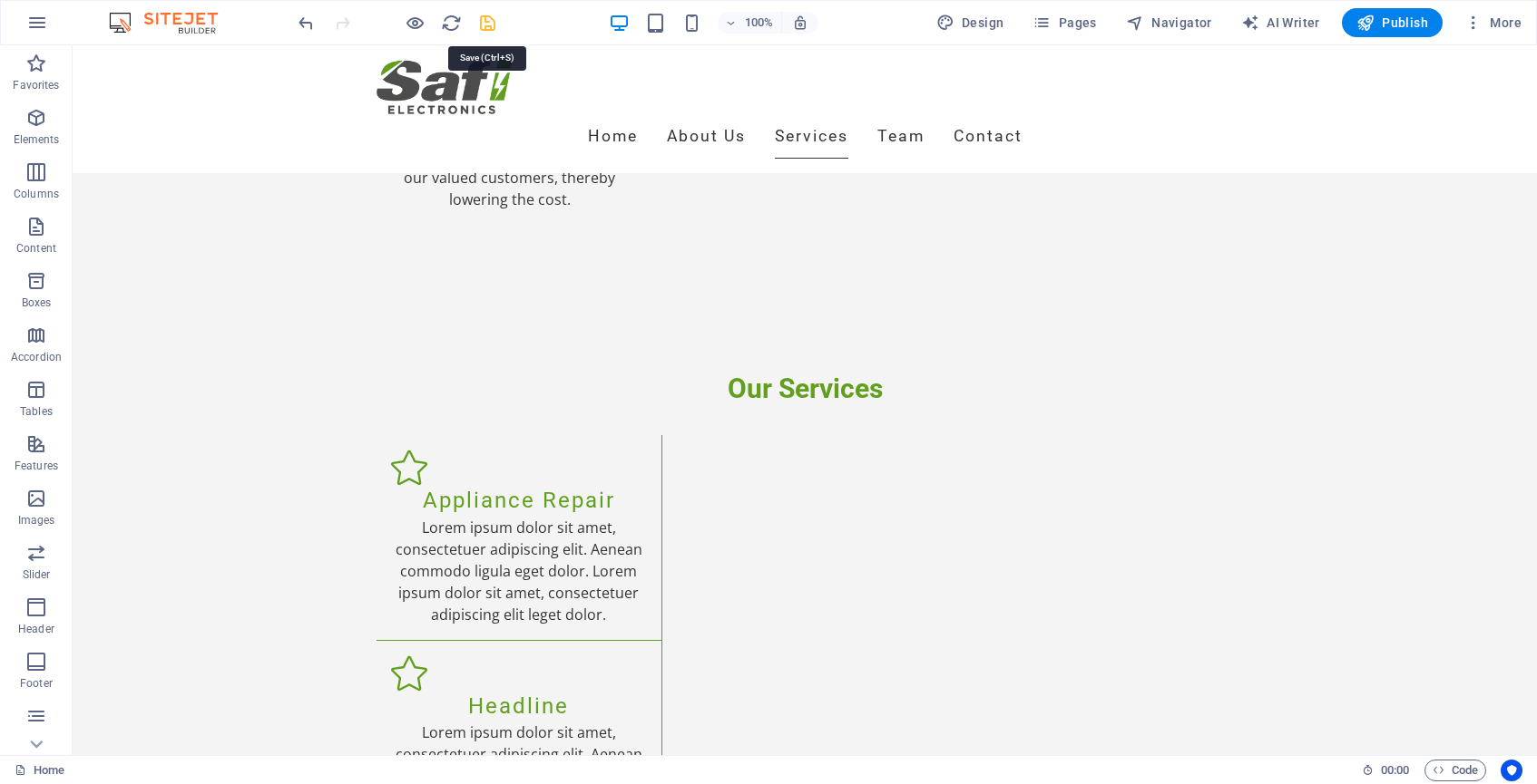
click at [491, 22] on icon "save" at bounding box center [488, 23] width 21 height 21
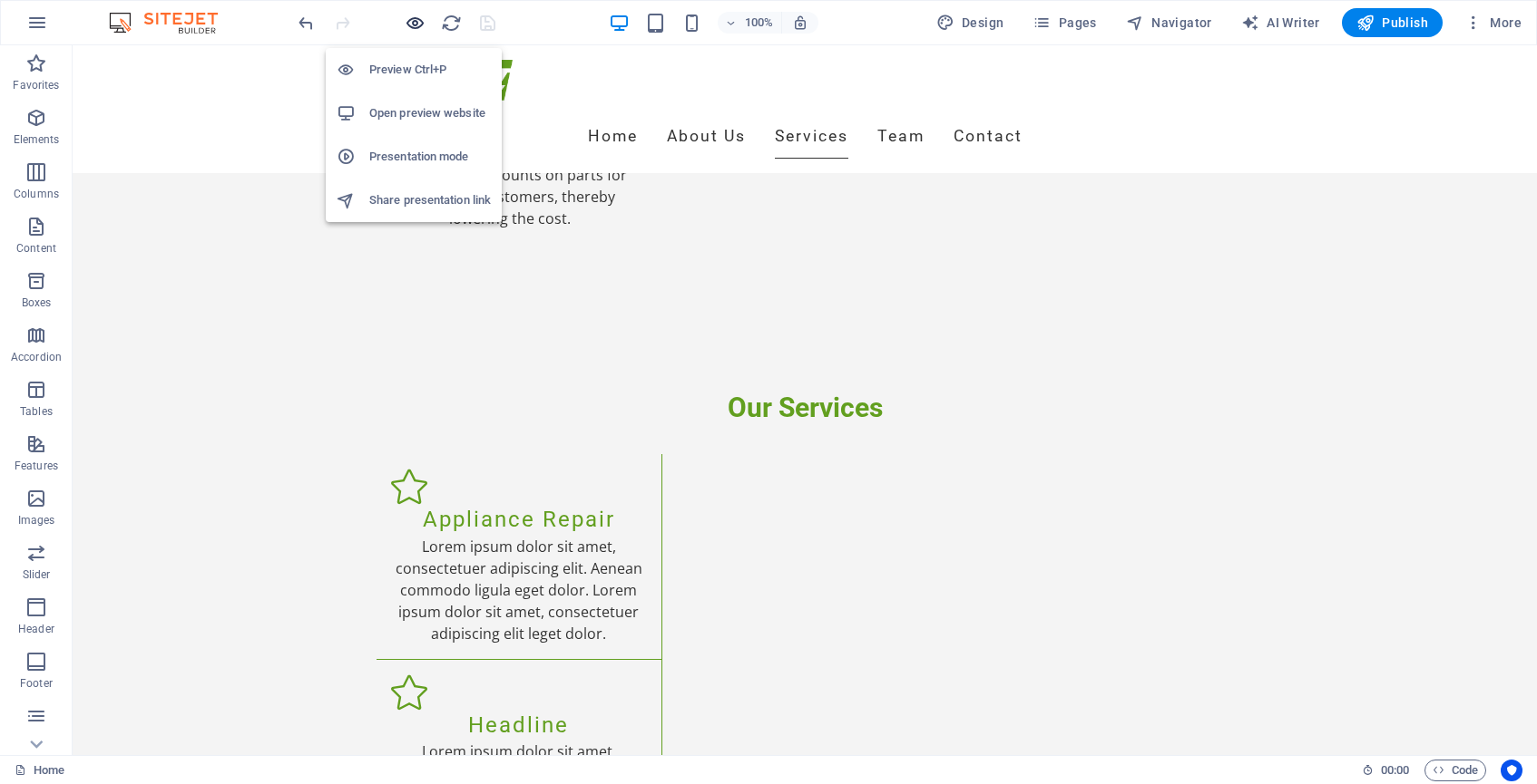
click at [0, 0] on icon "button" at bounding box center [0, 0] width 0 height 0
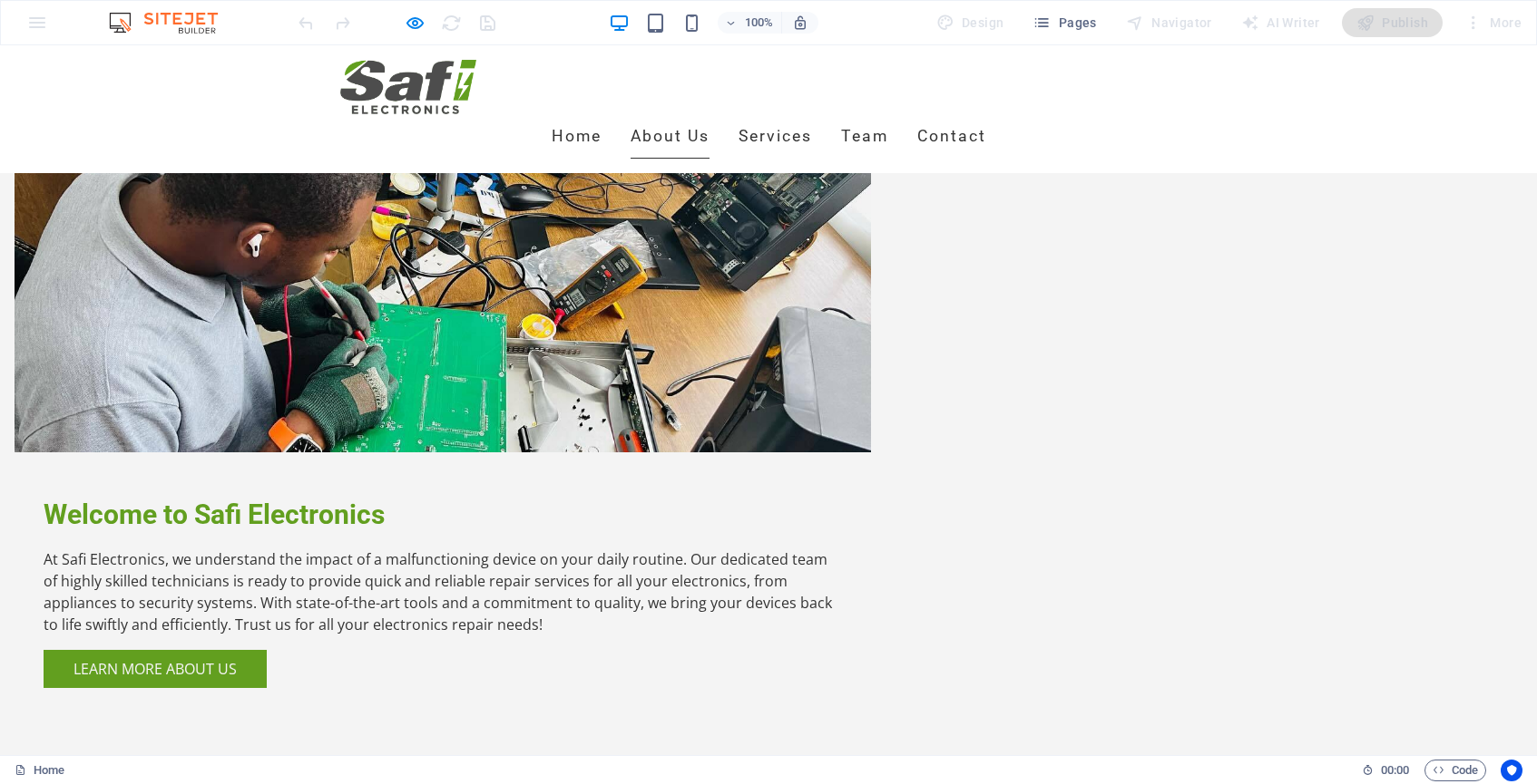
scroll to position [1039, 0]
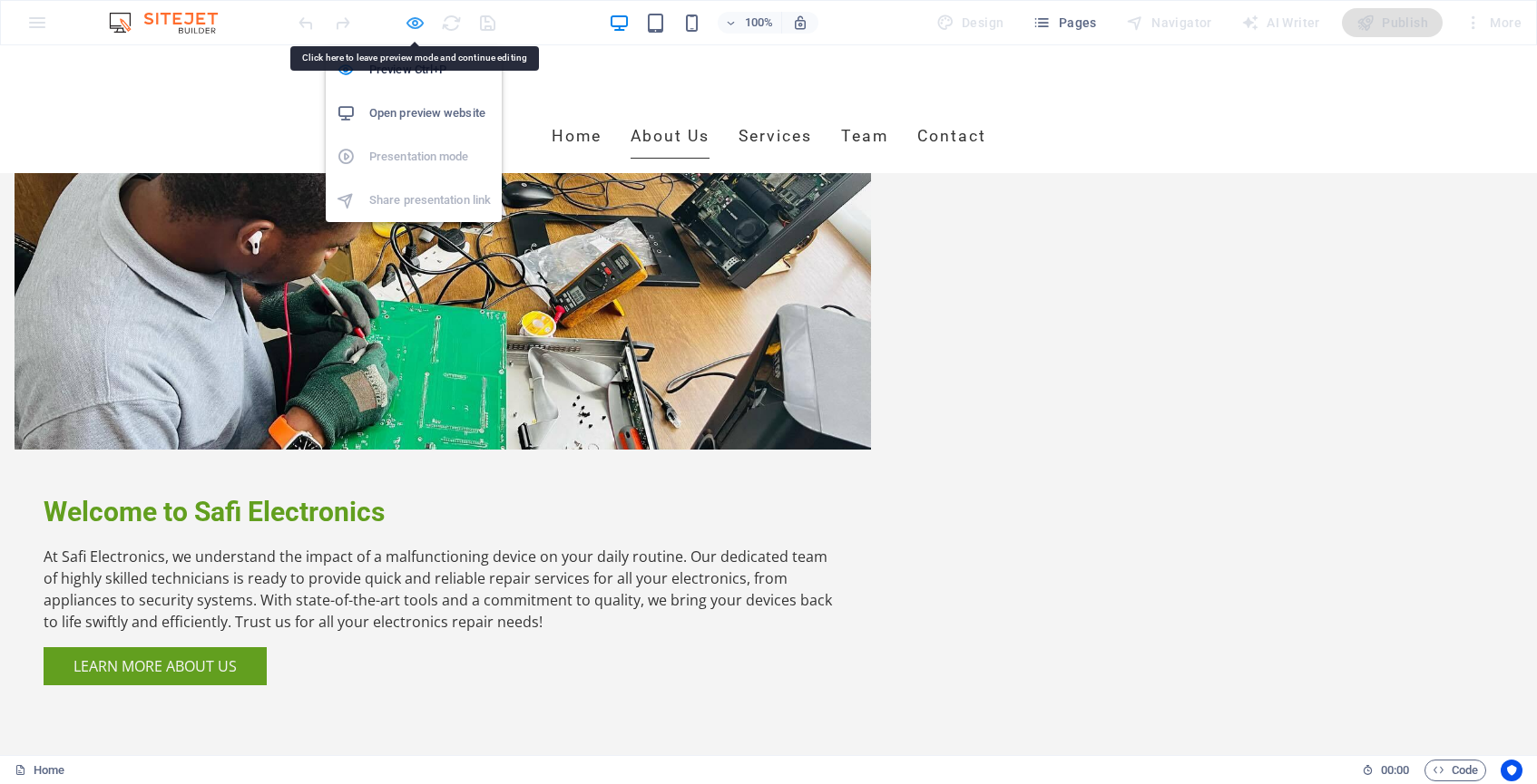
click at [0, 0] on icon "button" at bounding box center [0, 0] width 0 height 0
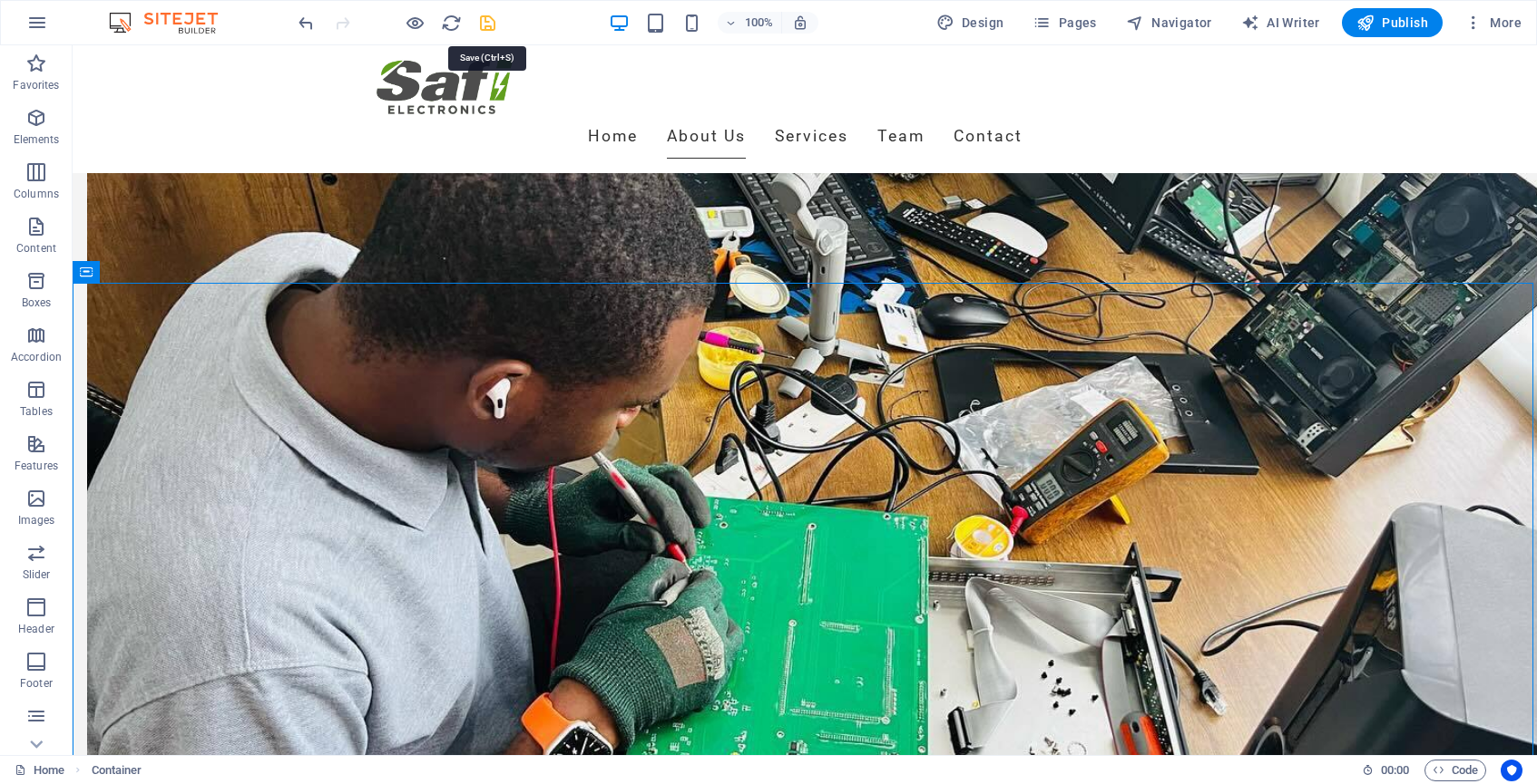
click at [489, 19] on icon "save" at bounding box center [488, 23] width 21 height 21
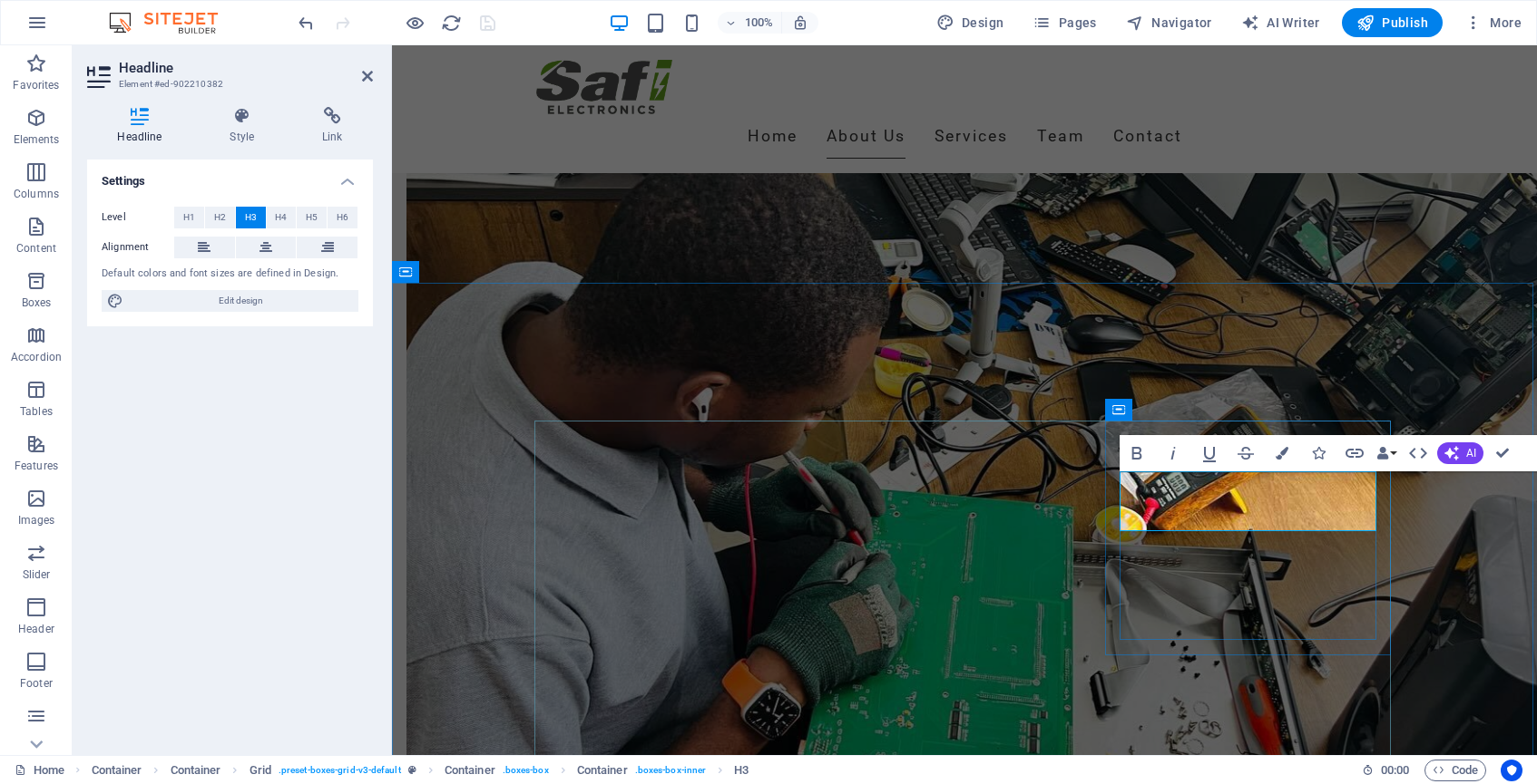
drag, startPoint x: 1238, startPoint y: 484, endPoint x: 1168, endPoint y: 486, distance: 70.0
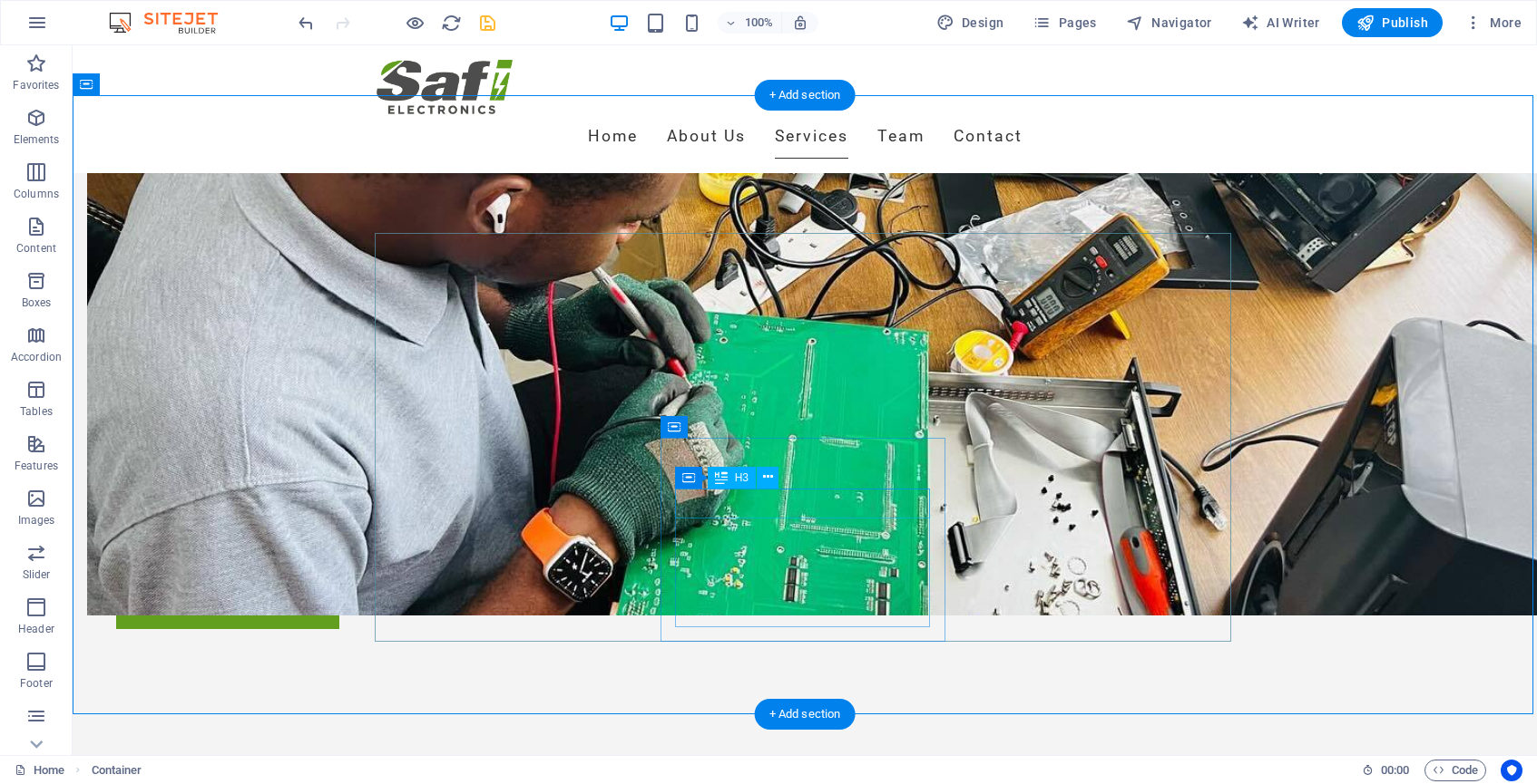
scroll to position [1227, 0]
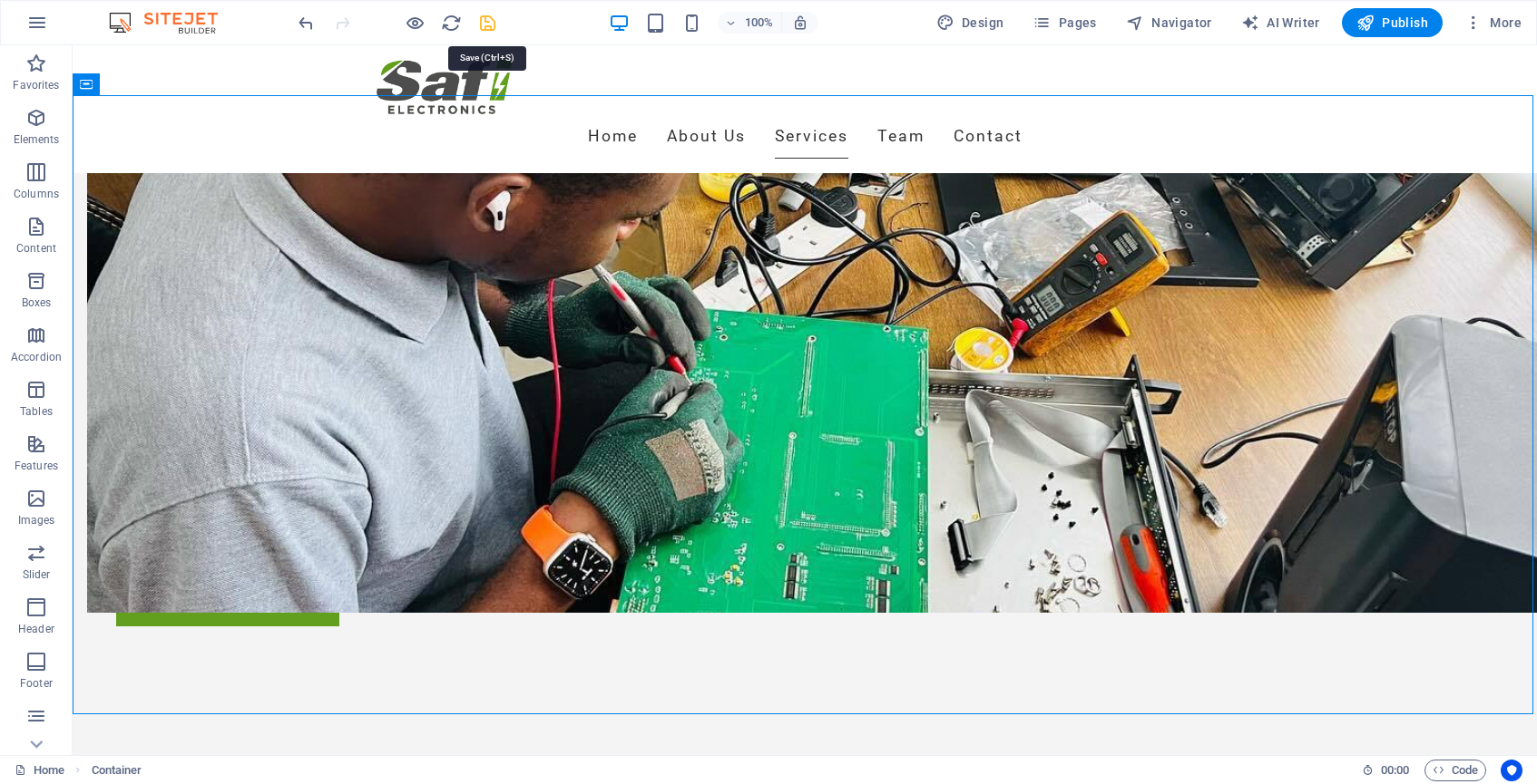
click at [486, 25] on icon "save" at bounding box center [488, 23] width 21 height 21
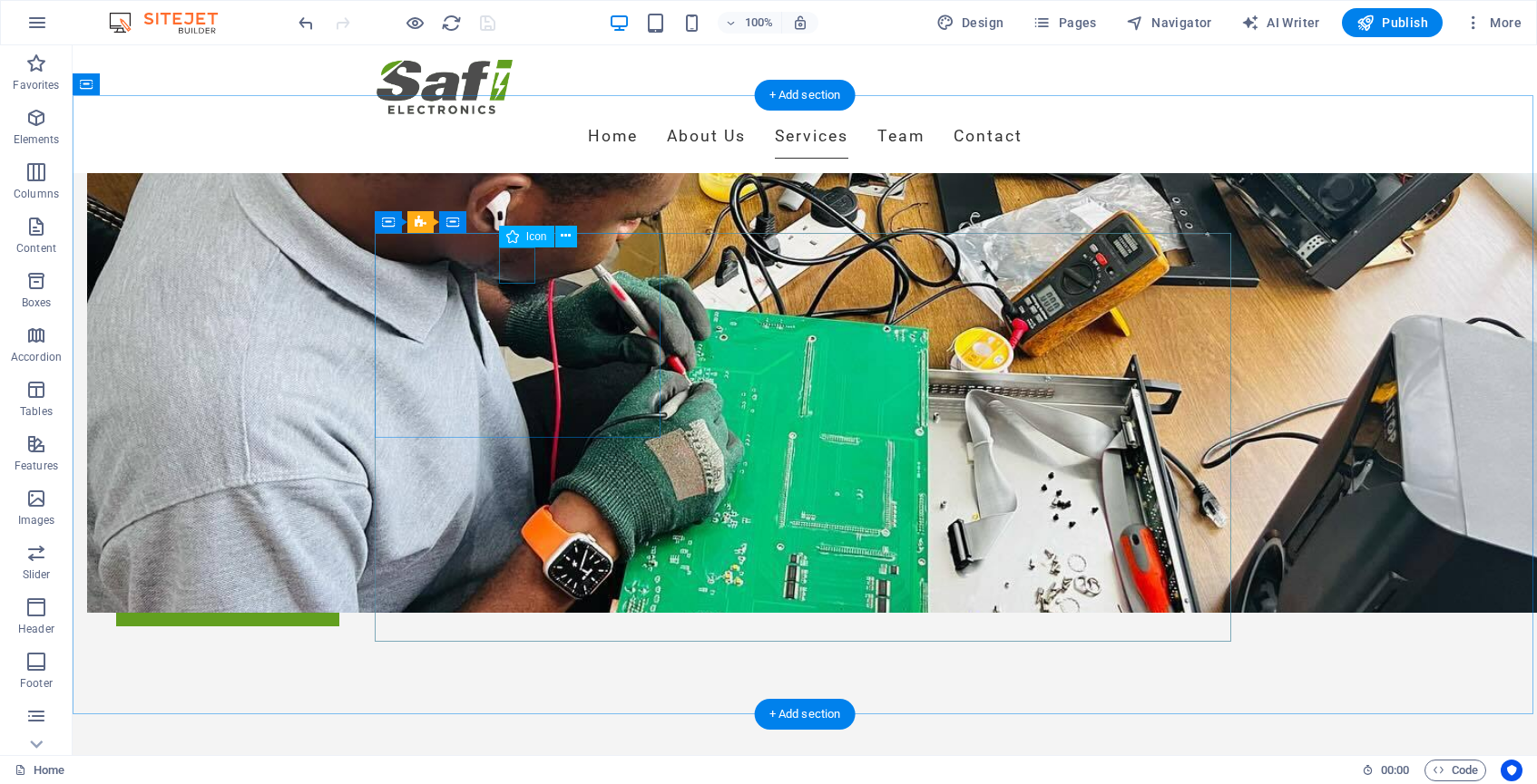
select select "xMidYMid"
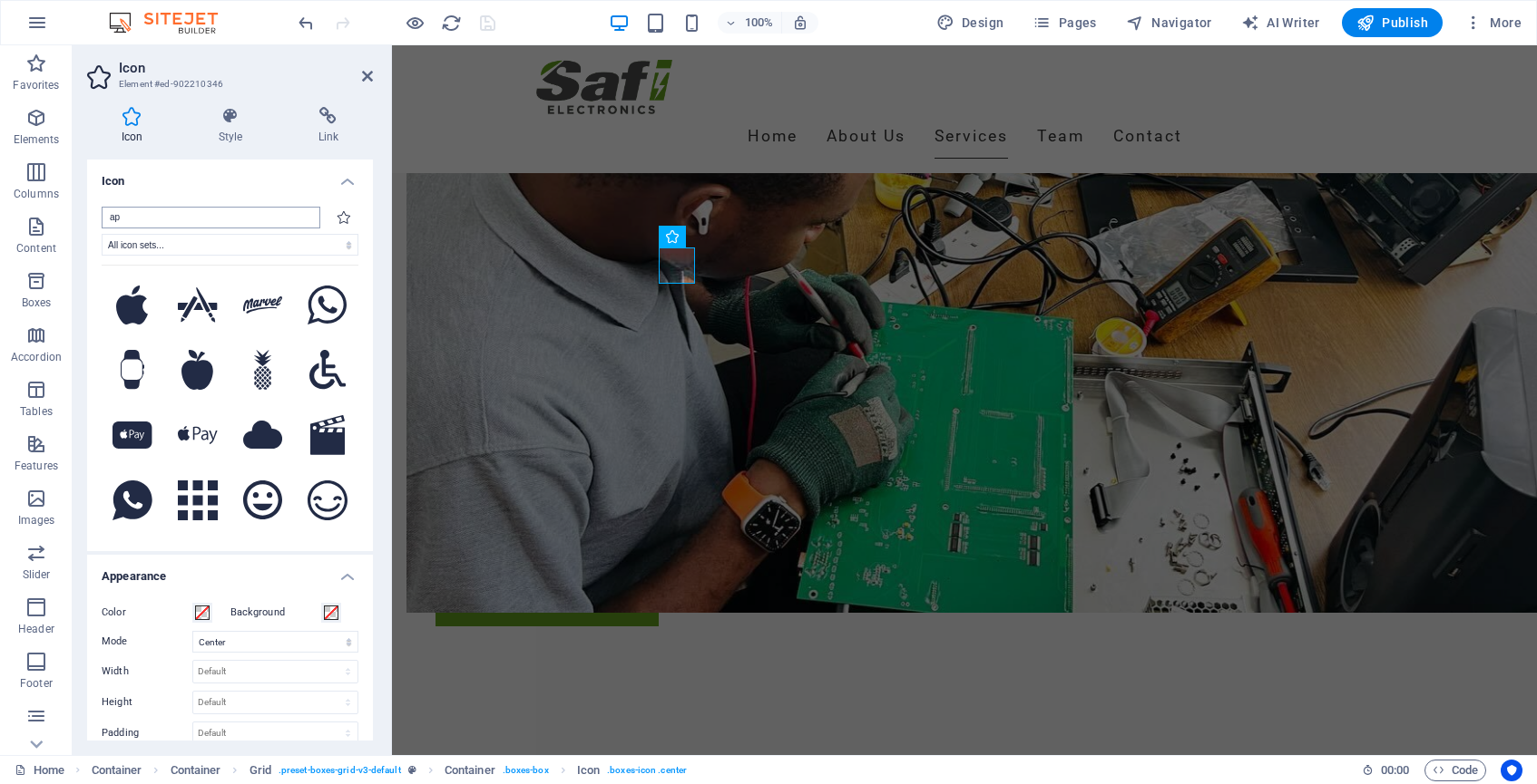
type input "a"
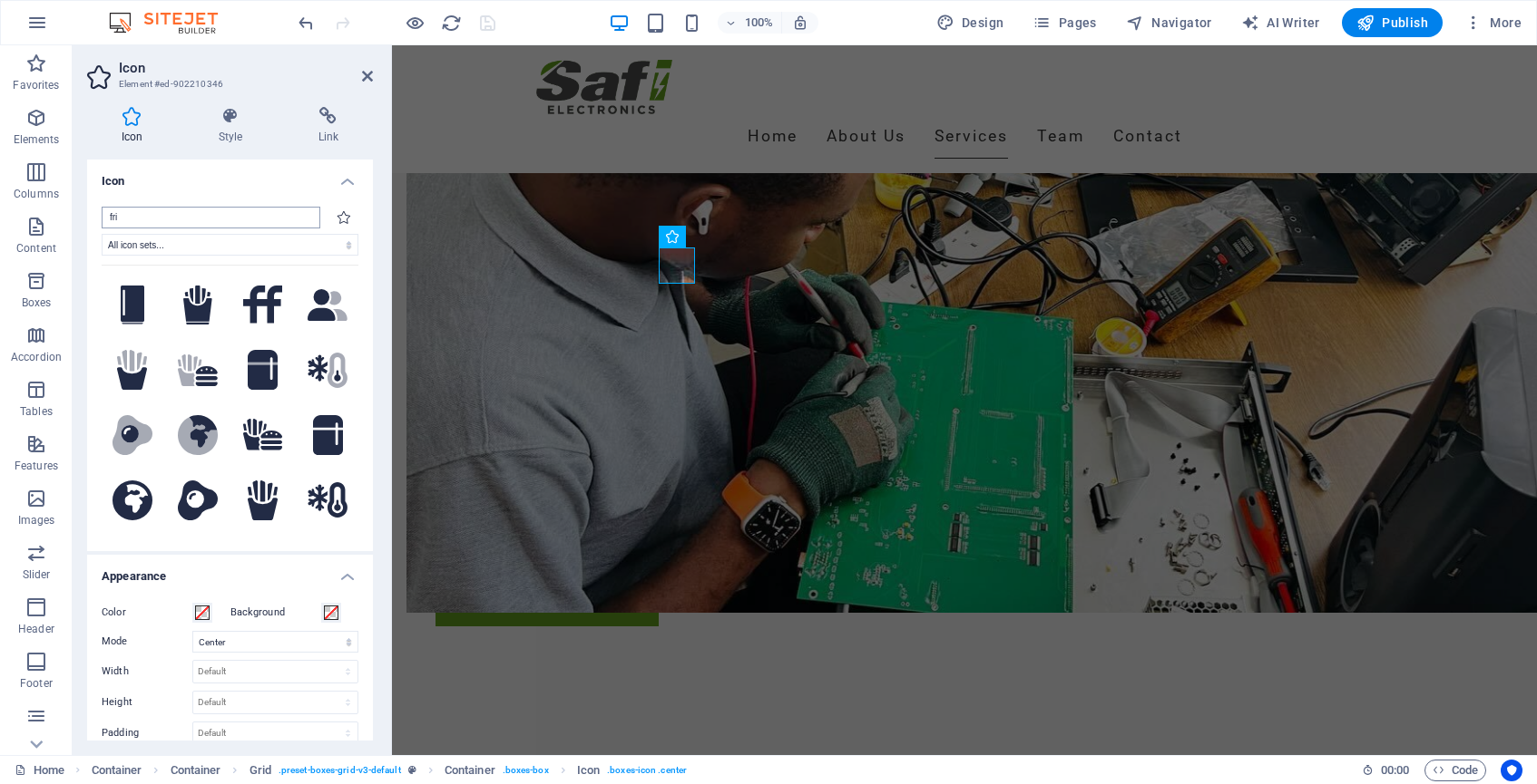
type input "fr"
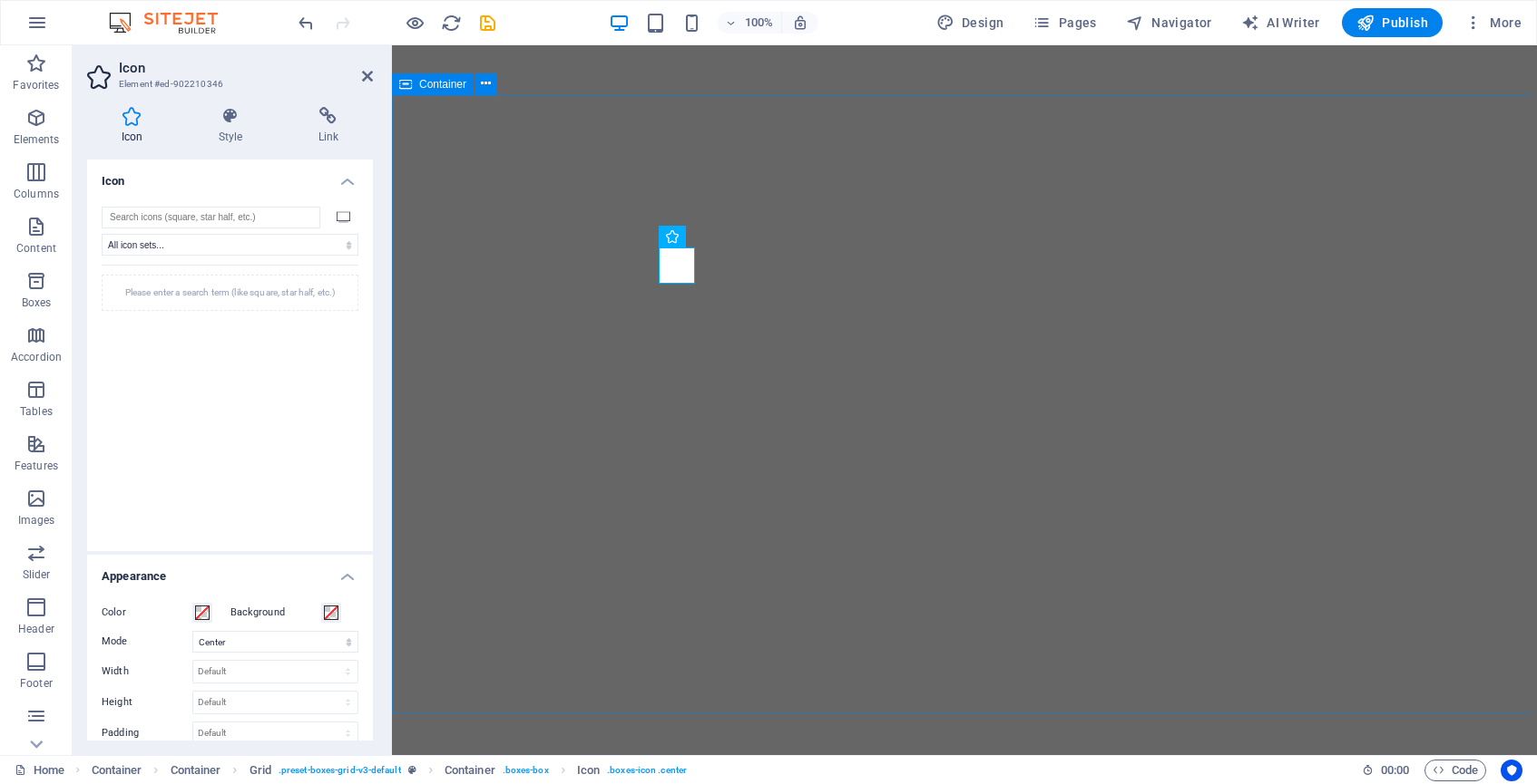
select select "xMidYMid"
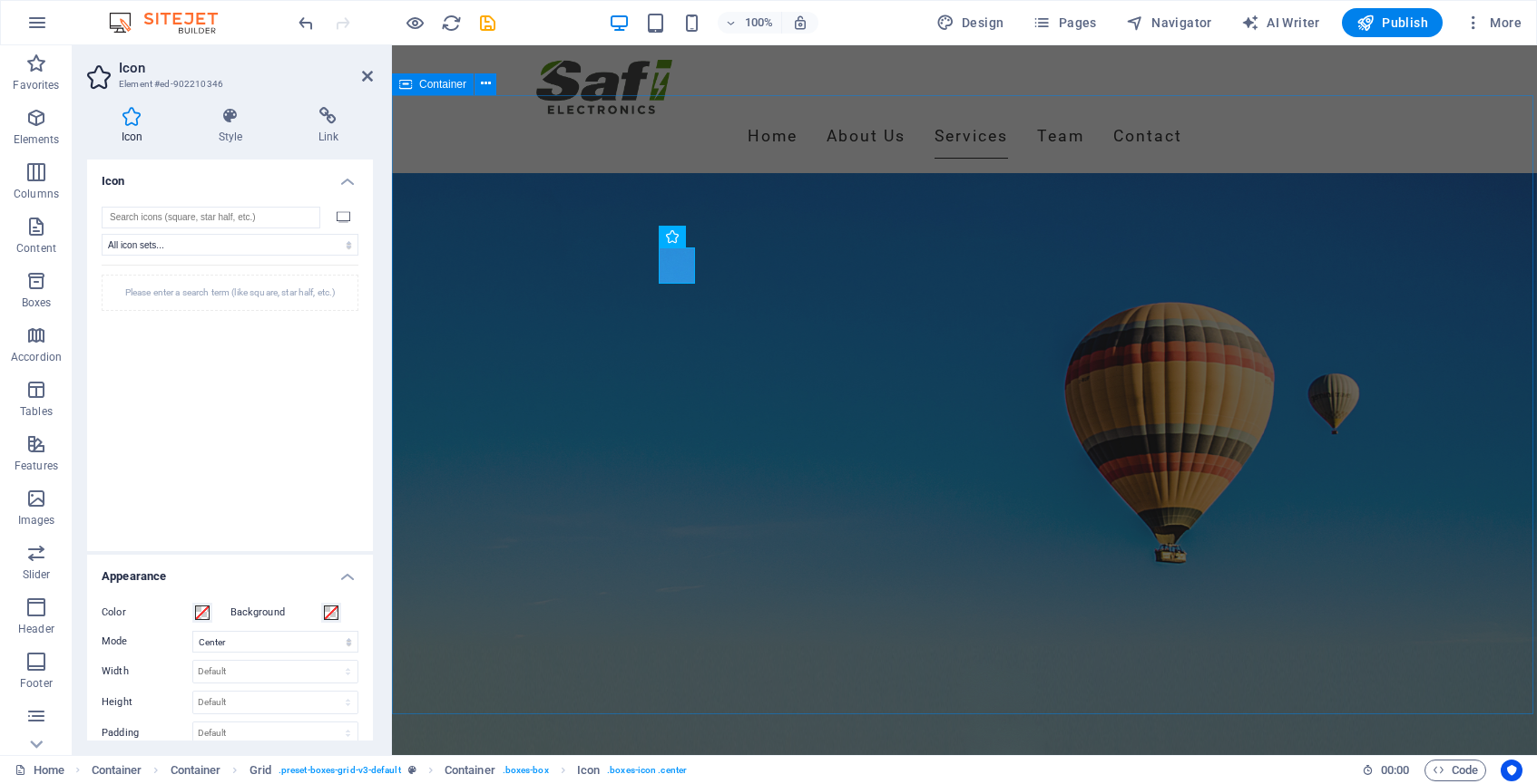
scroll to position [1227, 0]
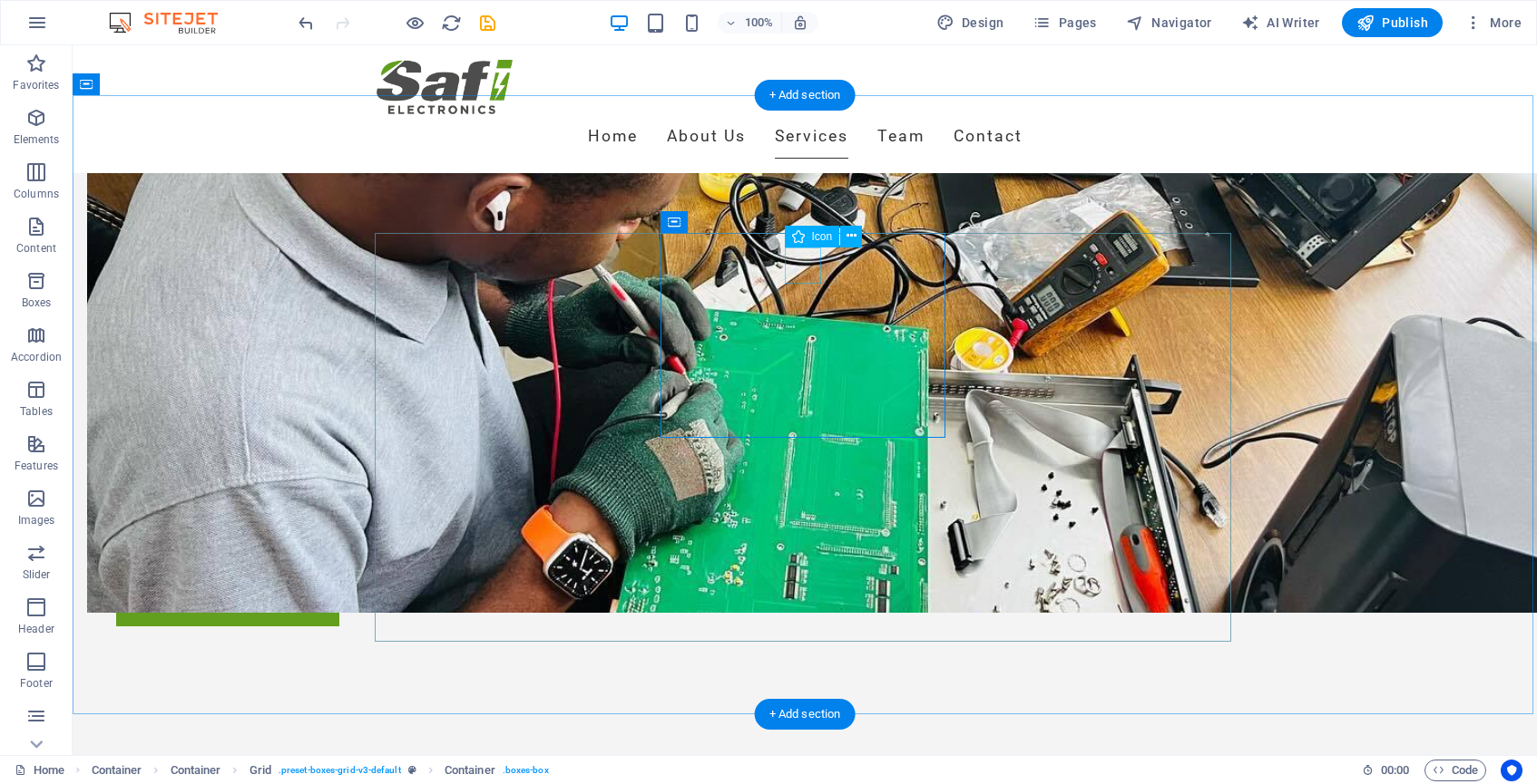
select select "xMidYMid"
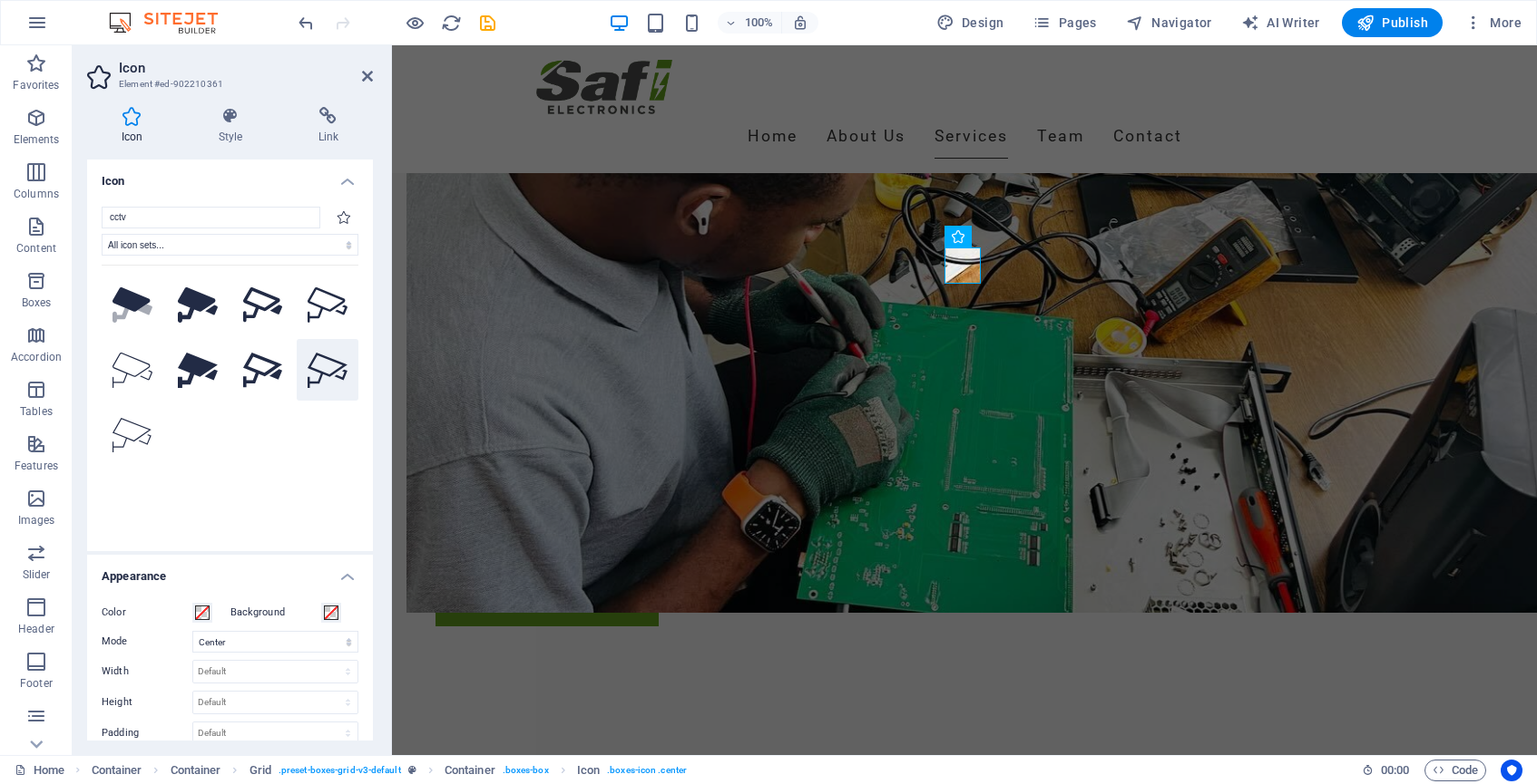
type input "cctv"
click at [322, 366] on icon at bounding box center [327, 370] width 40 height 36
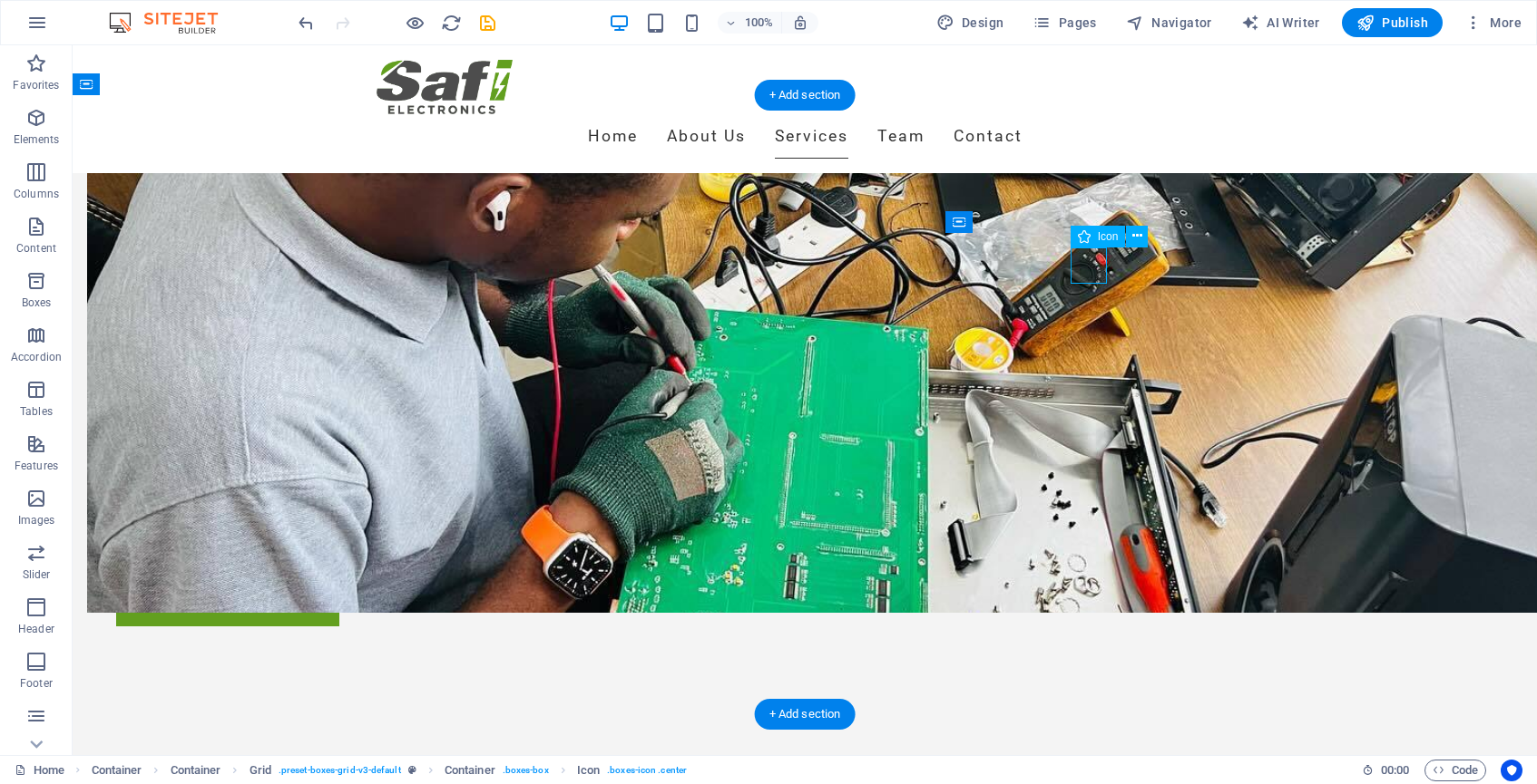
select select "xMidYMid"
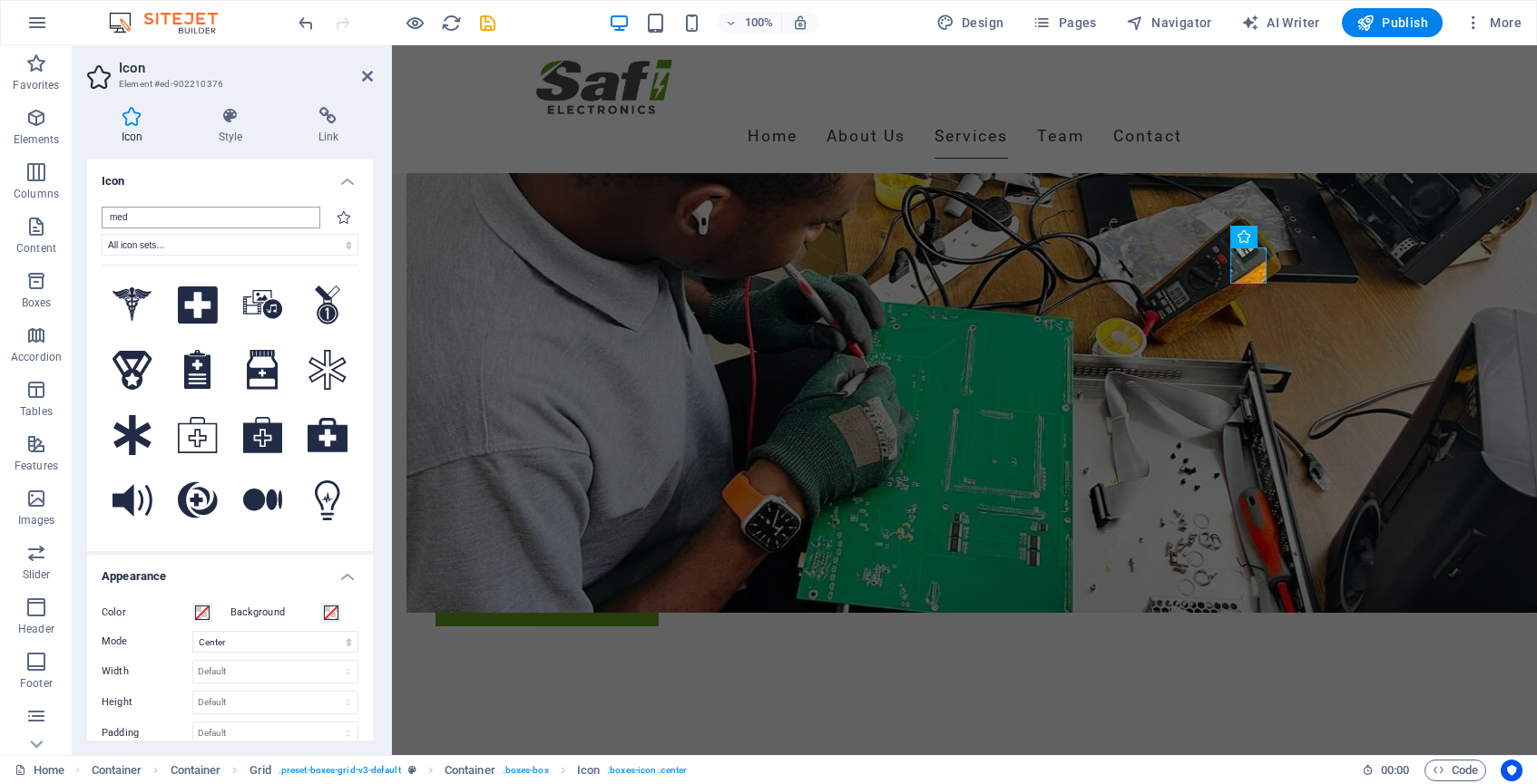
scroll to position [0, 0]
drag, startPoint x: 146, startPoint y: 214, endPoint x: 84, endPoint y: 212, distance: 62.0
click at [84, 212] on div "Icon Style Link Icon med All icon sets... IcoFont Ionicons FontAwesome Brands F…" at bounding box center [230, 424] width 315 height 663
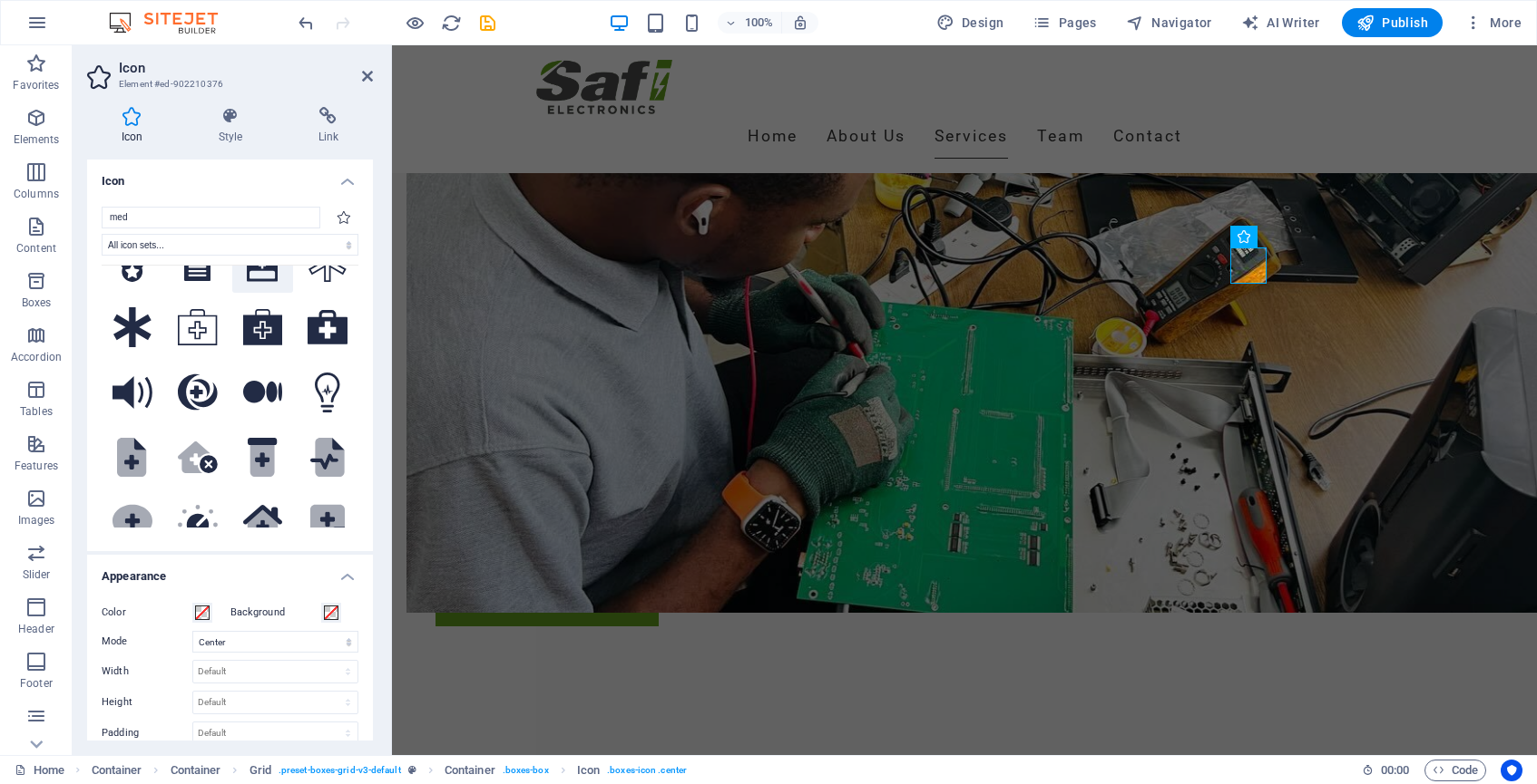
scroll to position [111, 0]
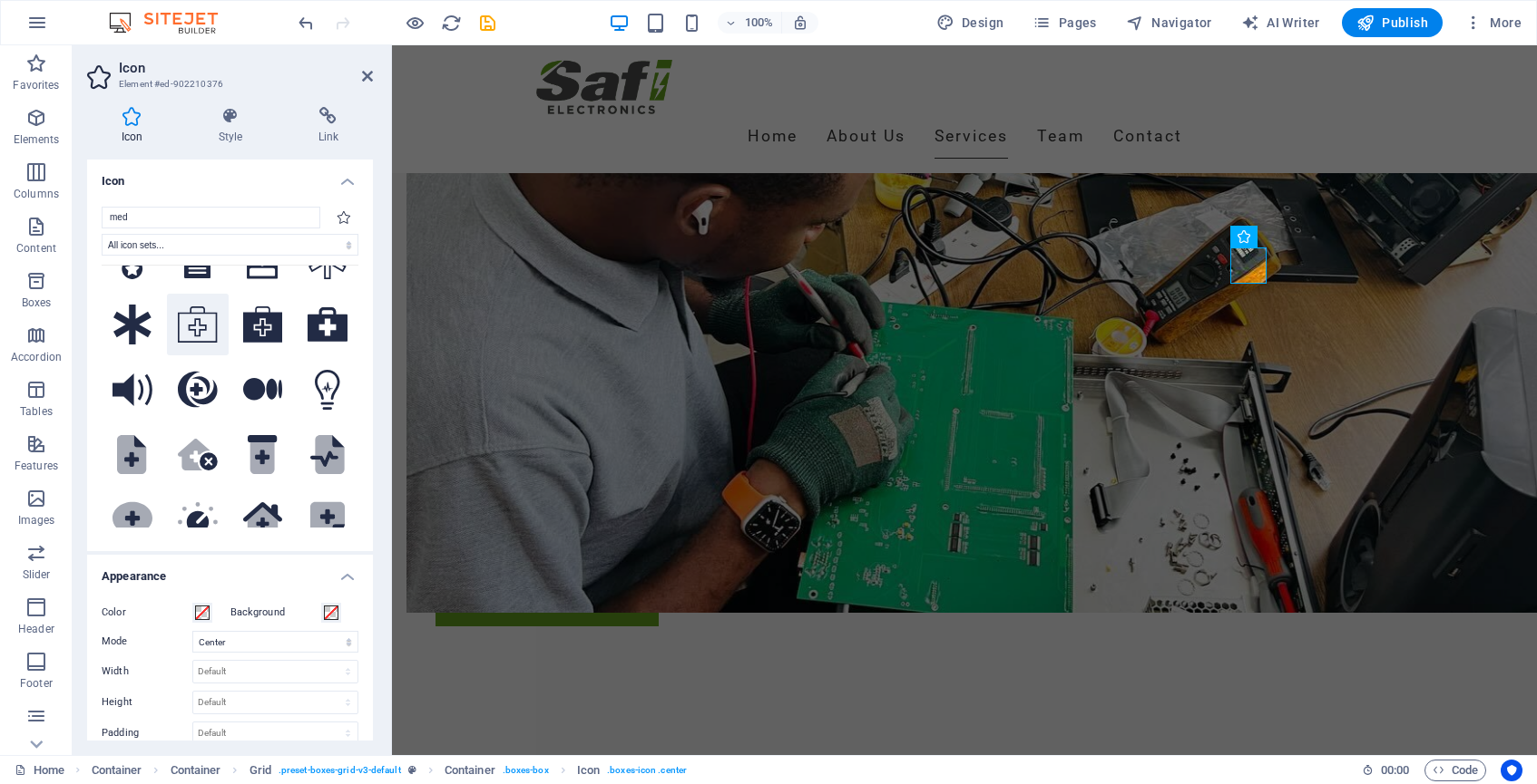
type input "med"
click at [200, 343] on icon at bounding box center [197, 324] width 40 height 37
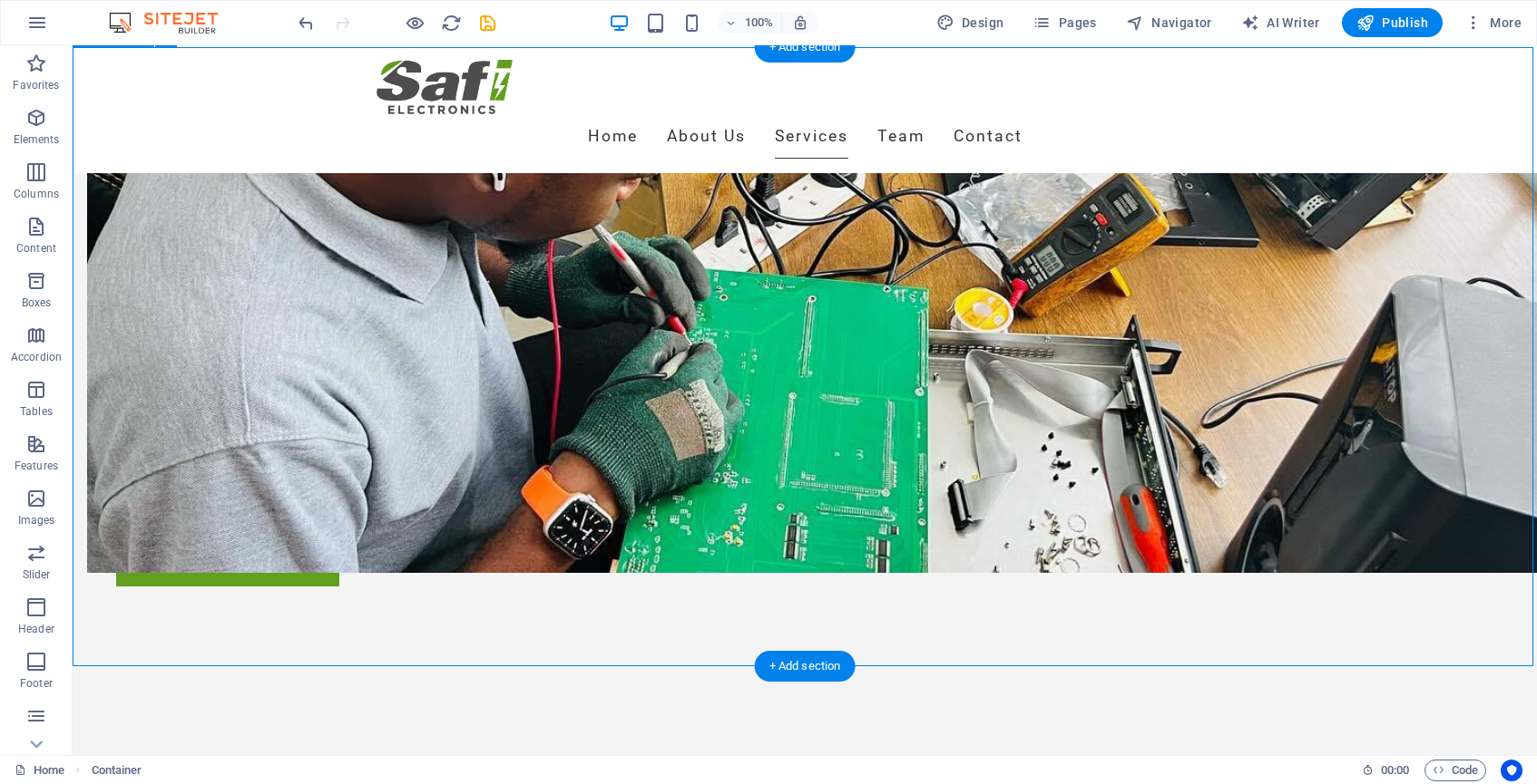
scroll to position [1306, 0]
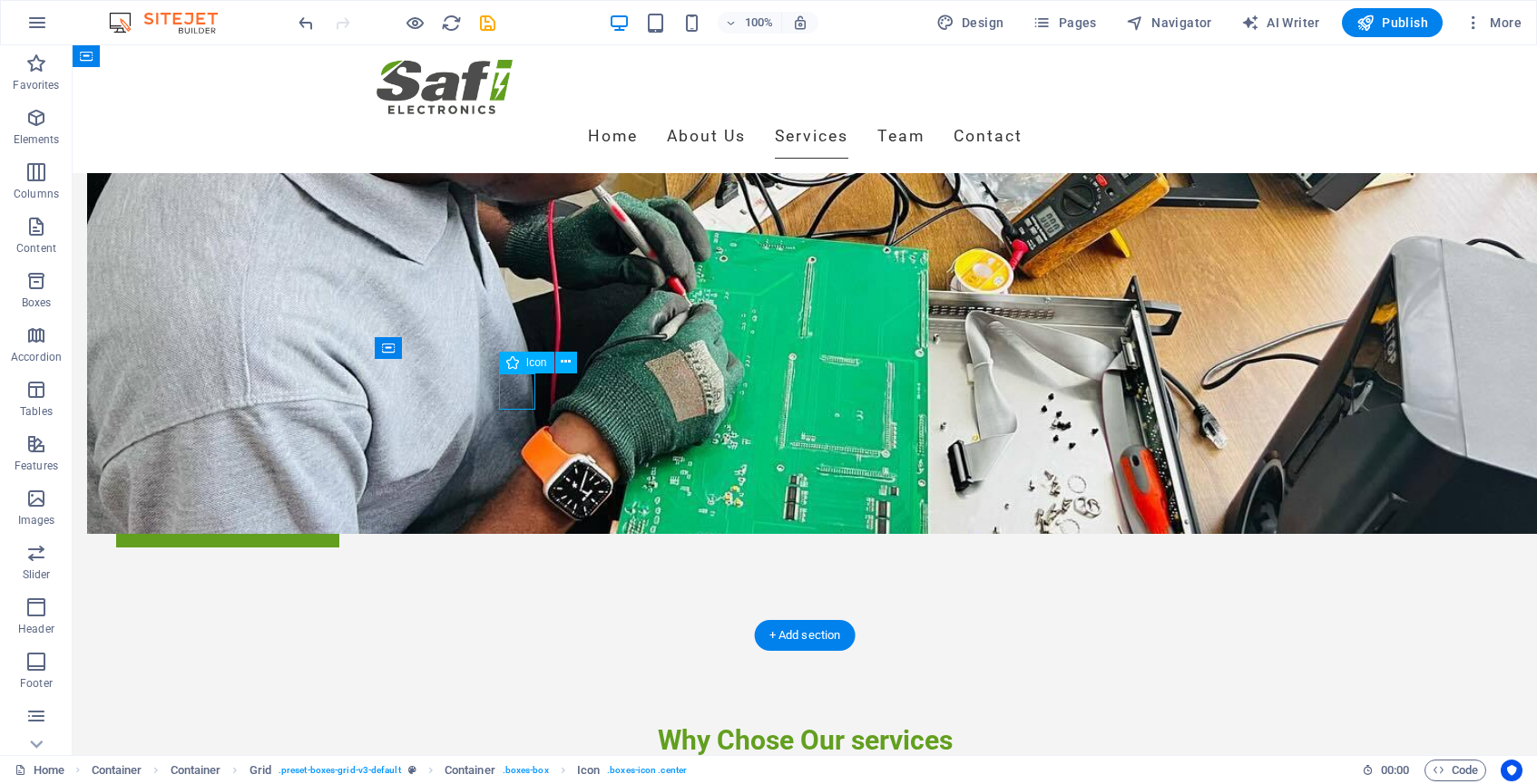
select select "xMidYMid"
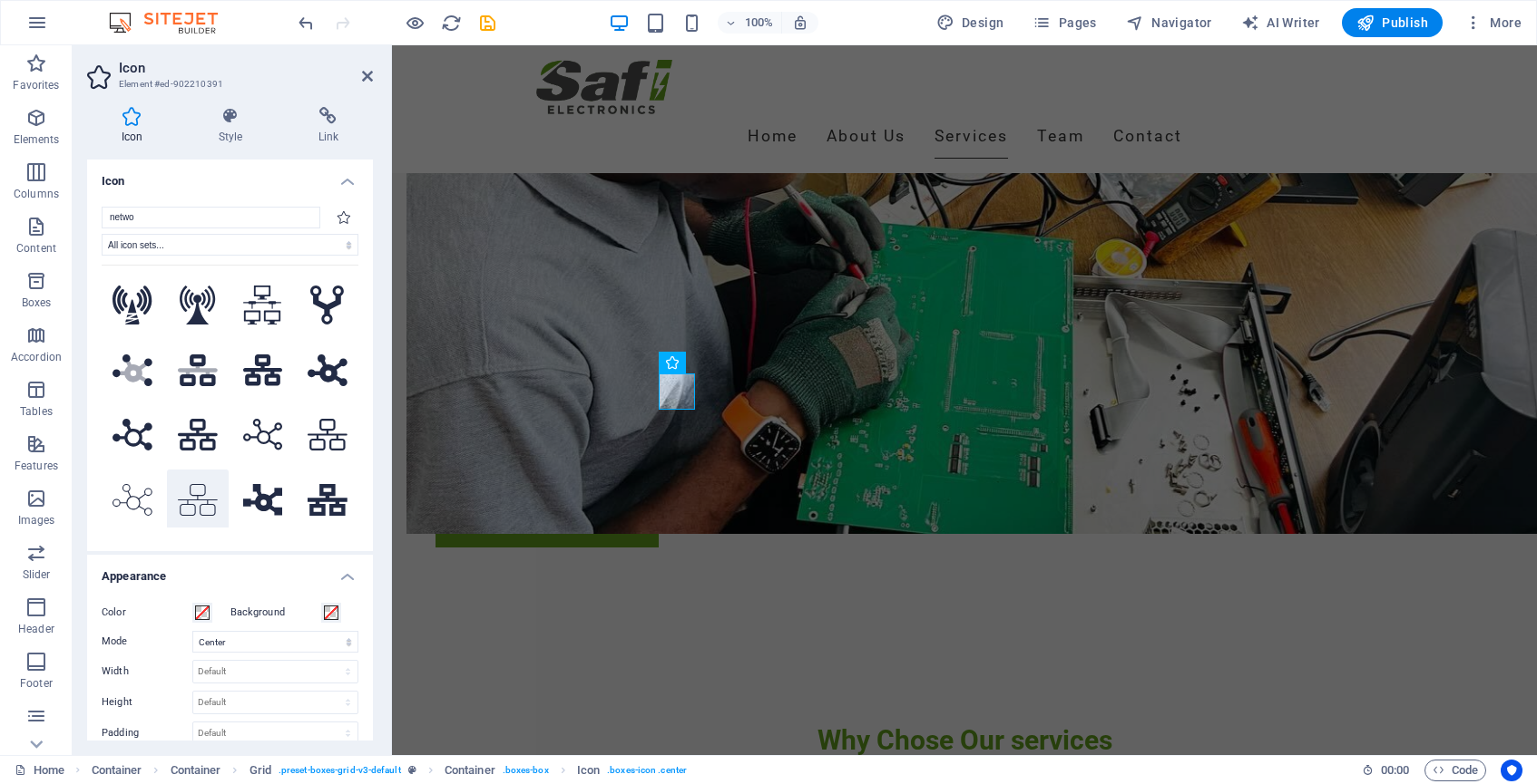
type input "netwo"
click at [203, 504] on icon at bounding box center [197, 500] width 40 height 32
select select "xMidYMid"
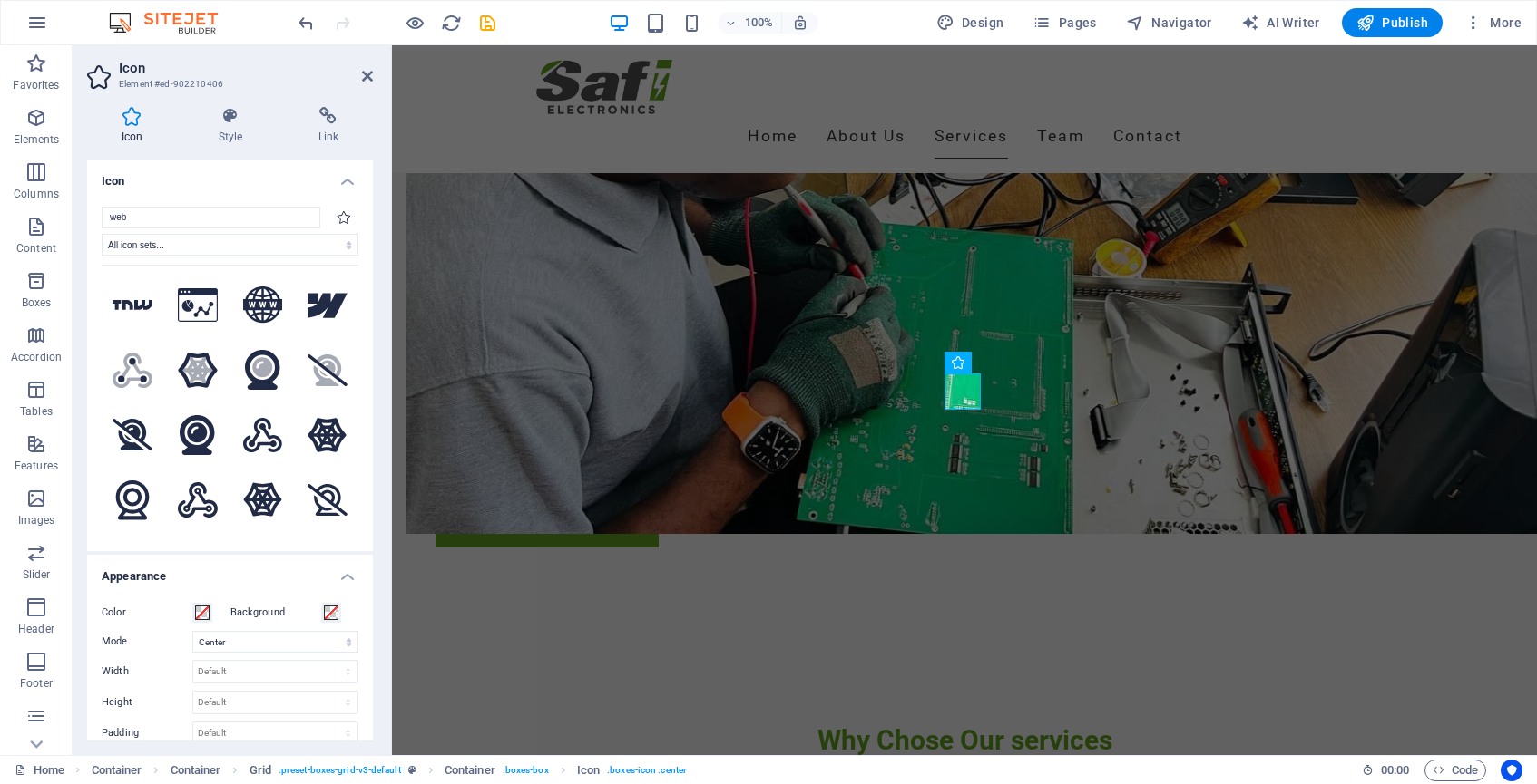
scroll to position [0, 0]
type input "web"
click at [201, 298] on icon at bounding box center [197, 305] width 40 height 34
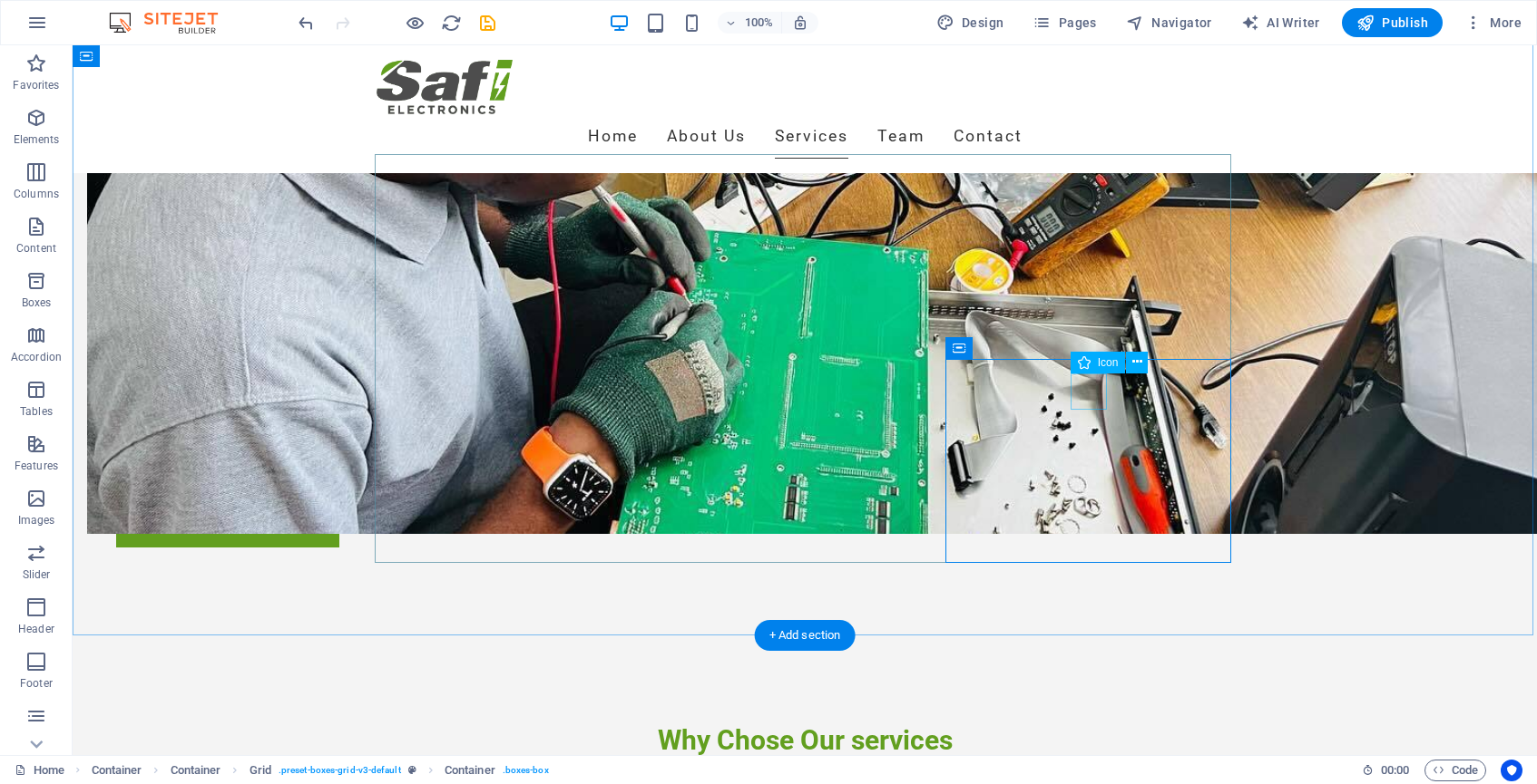
select select "xMidYMid"
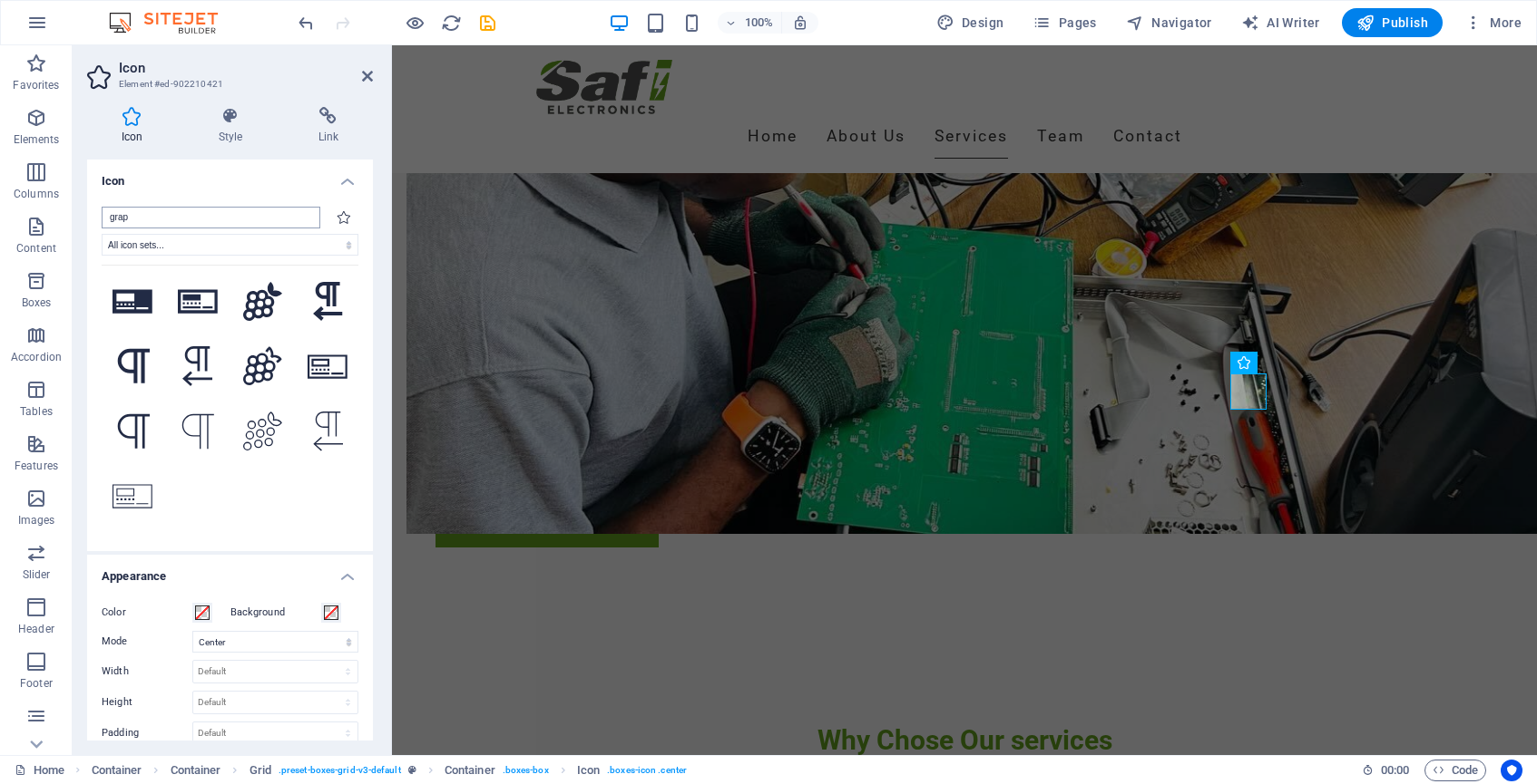
drag, startPoint x: 139, startPoint y: 216, endPoint x: 103, endPoint y: 216, distance: 36.0
click at [103, 216] on input "grap" at bounding box center [211, 217] width 218 height 22
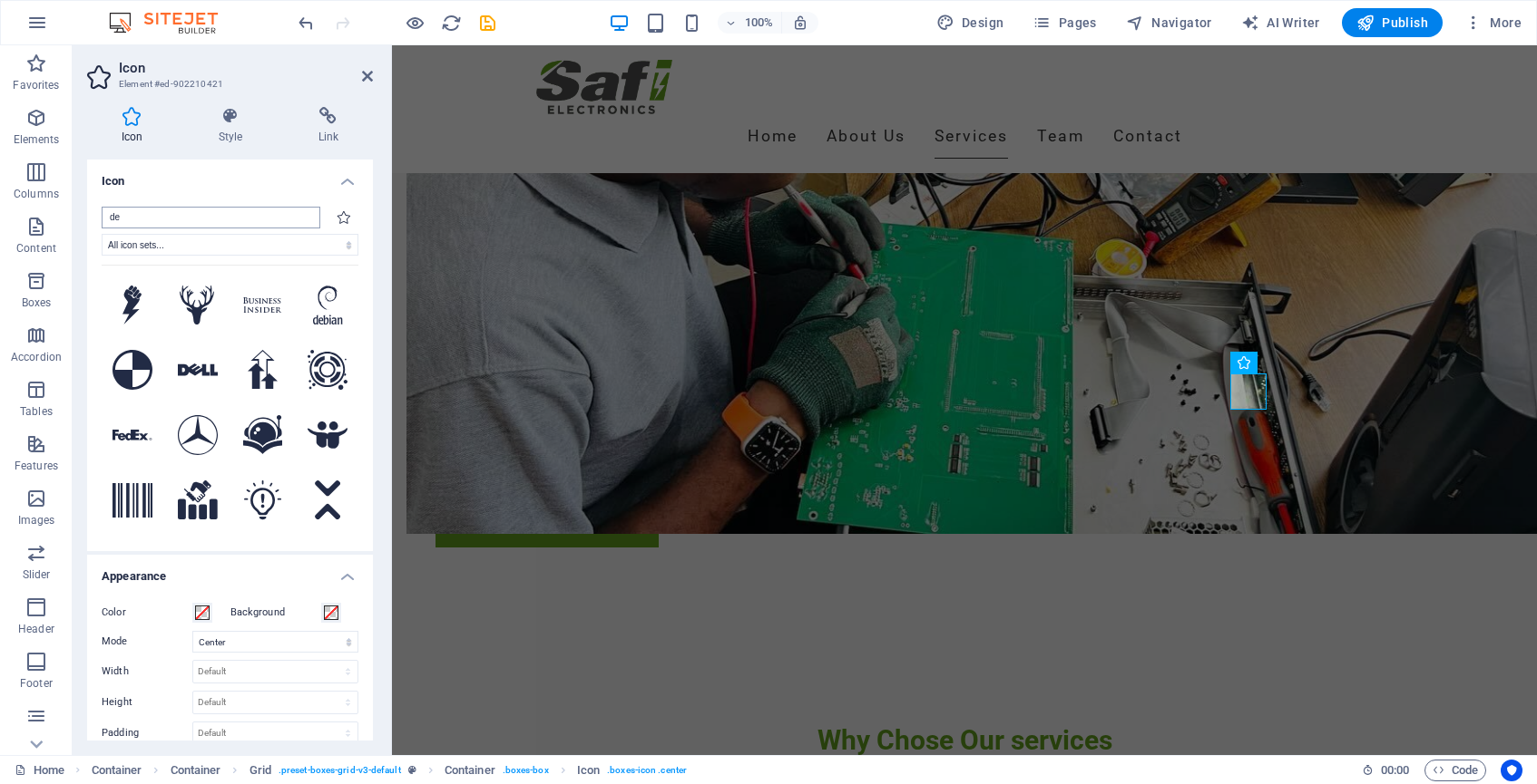
type input "d"
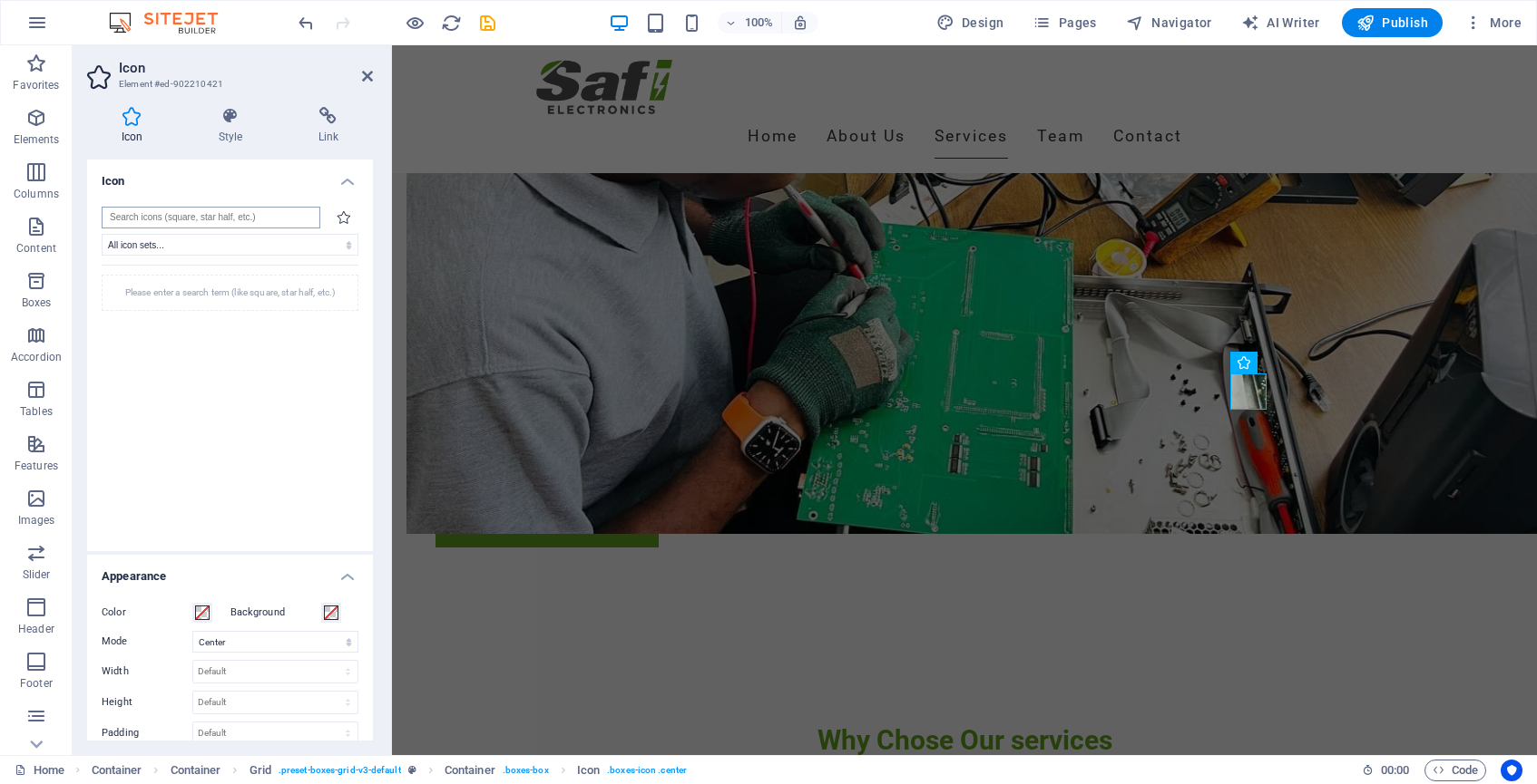
type input "b"
